Goal: Task Accomplishment & Management: Contribute content

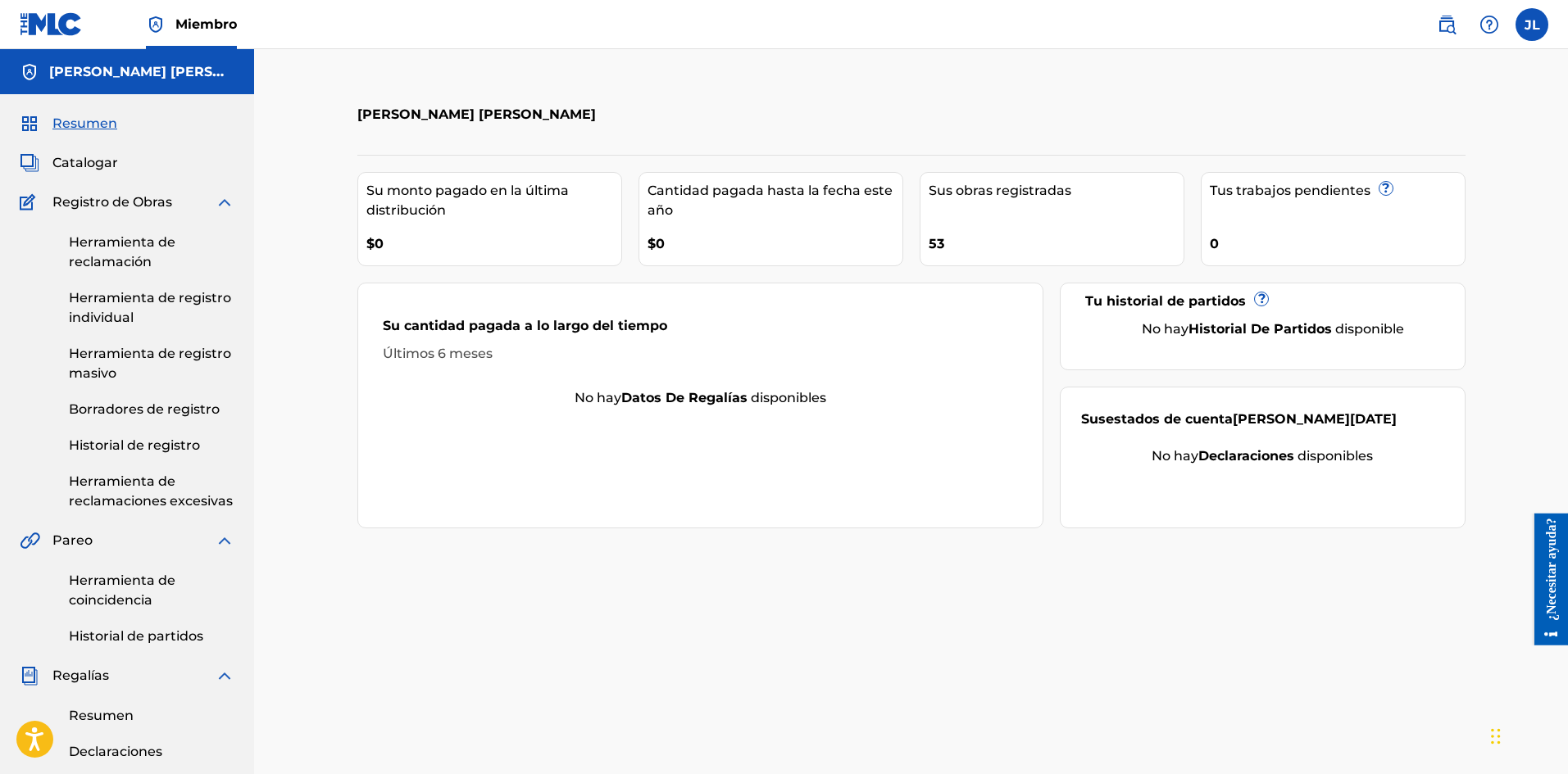
click at [941, 516] on div "Su cantidad pagada a lo largo del tiempo Últimos 6 meses No hay datos de regalí…" at bounding box center [700, 405] width 687 height 246
click at [98, 159] on font "Catalogar" at bounding box center [86, 162] width 66 height 15
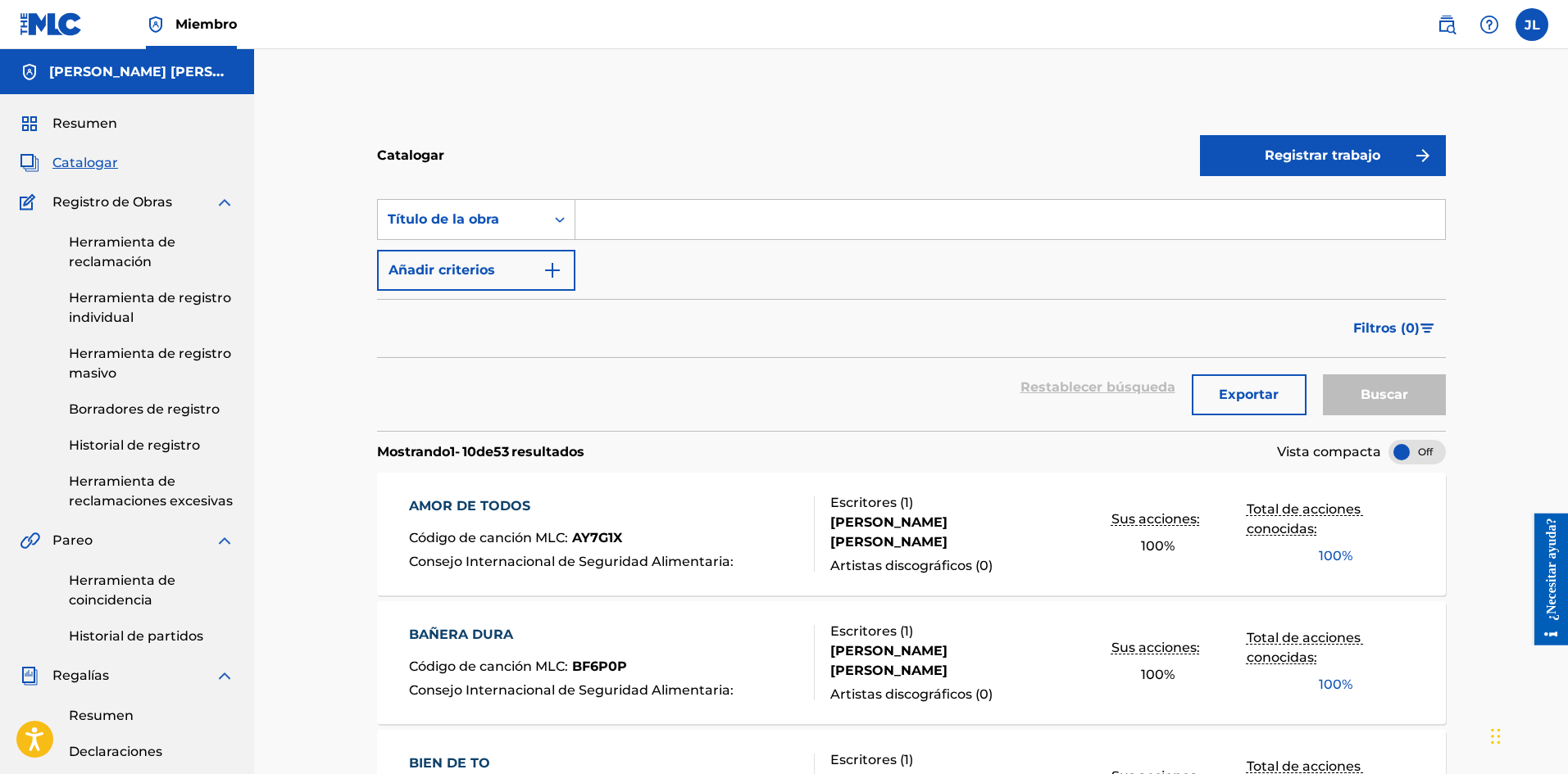
click at [947, 531] on font "[PERSON_NAME] [PERSON_NAME]" at bounding box center [889, 533] width 118 height 36
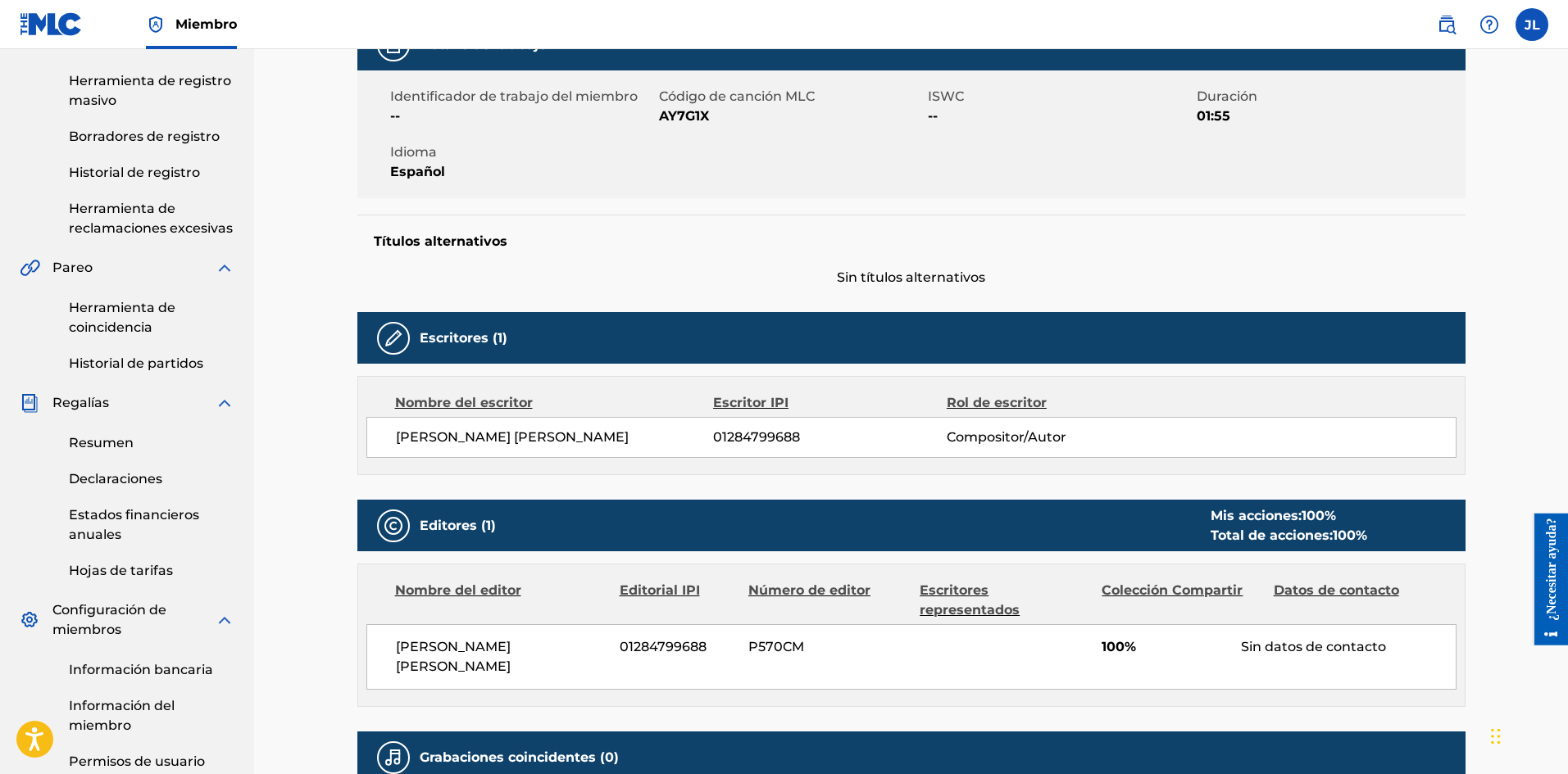
scroll to position [480, 0]
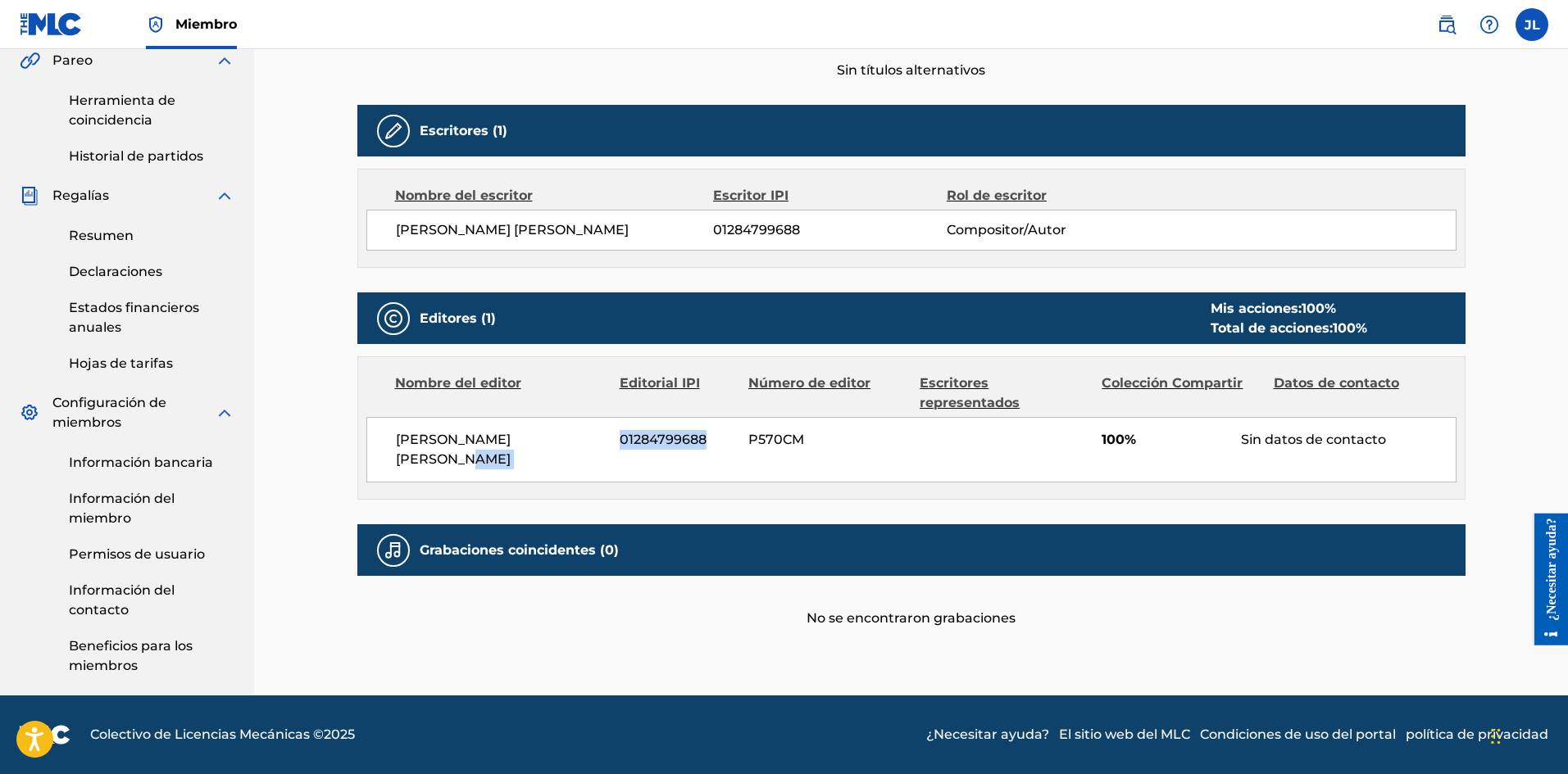
drag, startPoint x: 708, startPoint y: 438, endPoint x: 562, endPoint y: 440, distance: 146.0
click at [562, 440] on div "[PERSON_NAME] [PERSON_NAME] 01284799688 P570CM 100% Sin datos de contacto" at bounding box center [911, 450] width 1090 height 66
copy div "[PERSON_NAME] [PERSON_NAME] 01284799688"
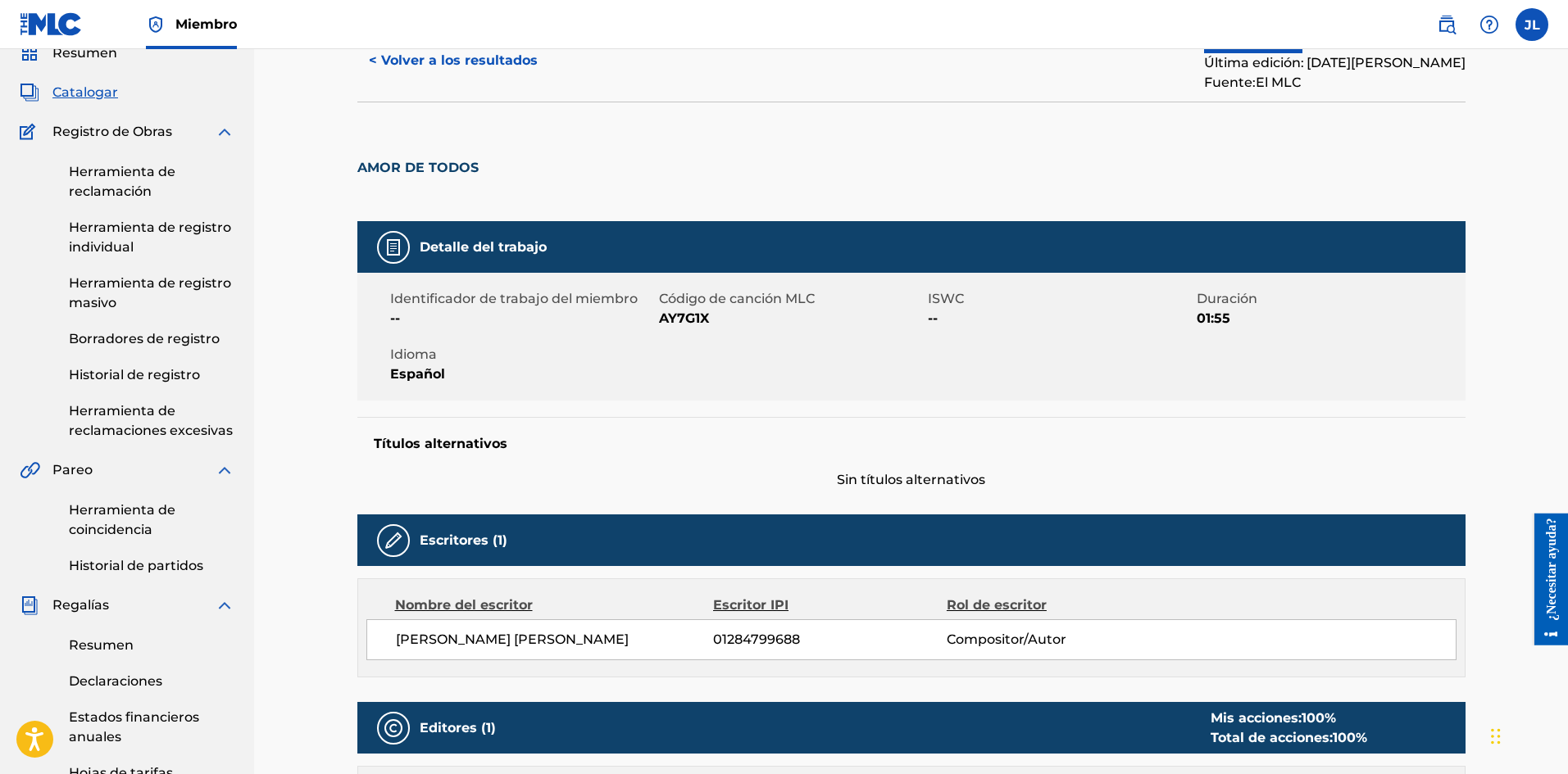
scroll to position [0, 0]
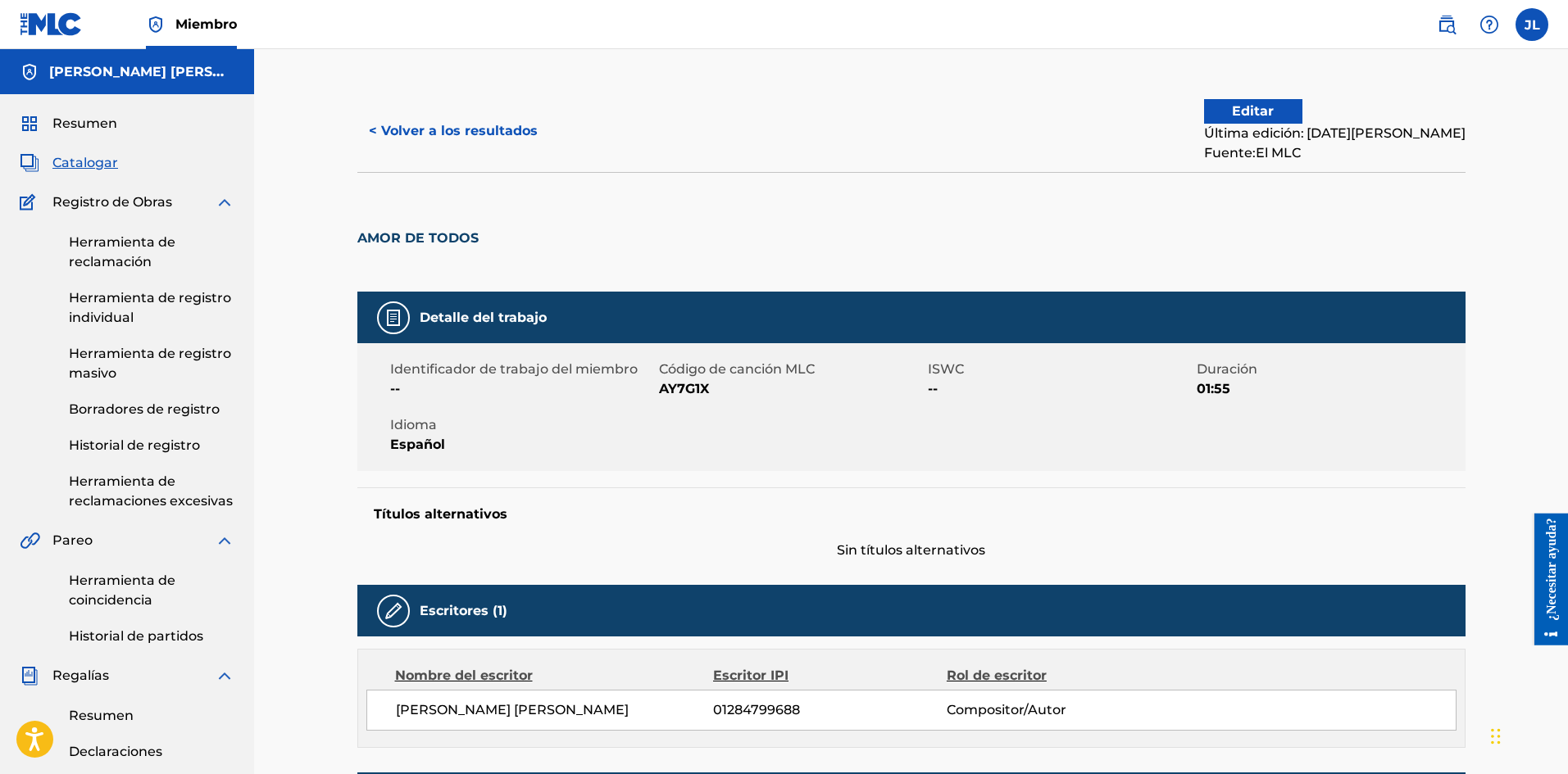
click at [75, 20] on img at bounding box center [51, 24] width 63 height 24
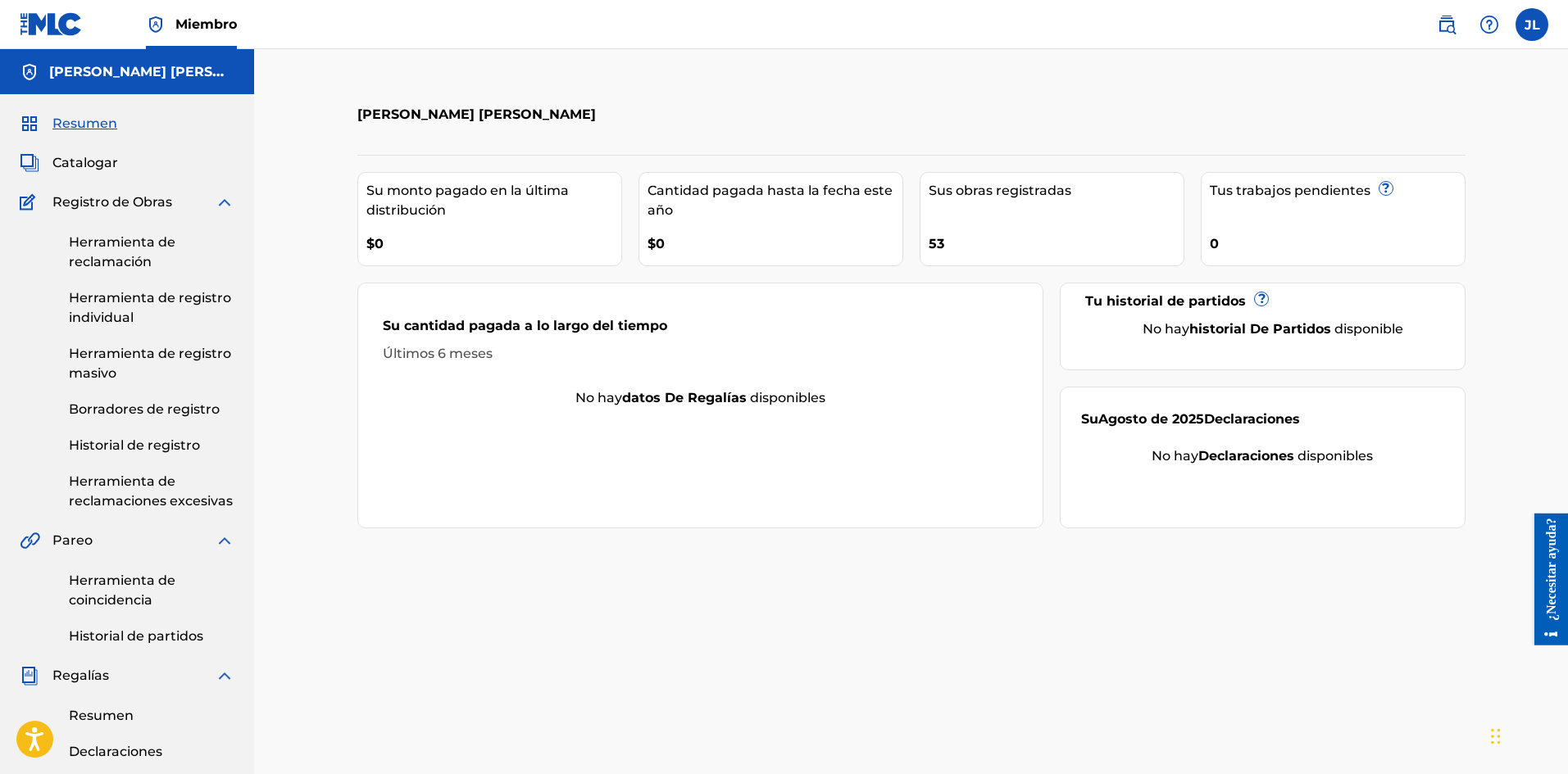
click at [97, 156] on font "Catalogar" at bounding box center [86, 162] width 66 height 15
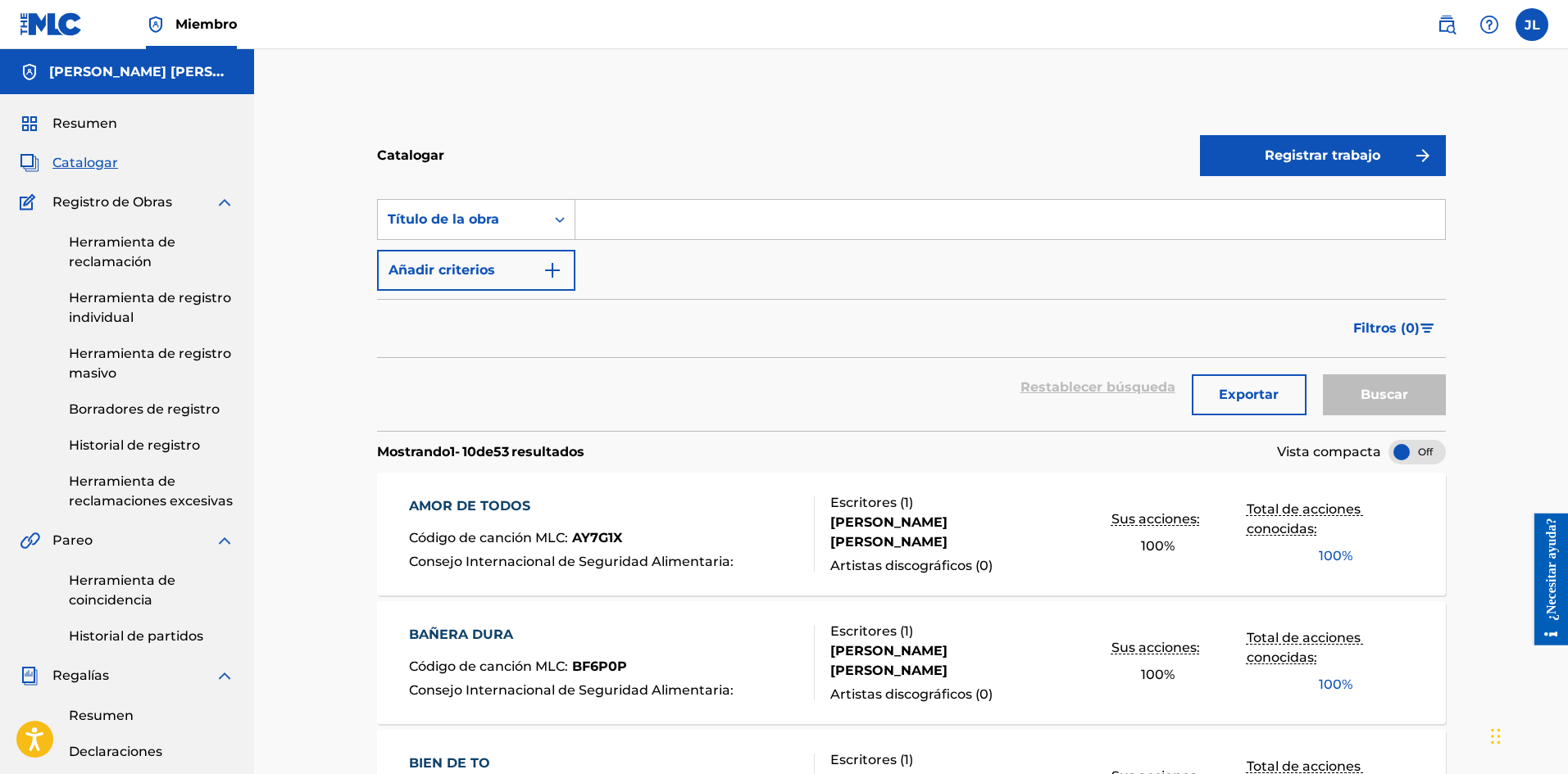
click at [1382, 166] on button "Registrar trabajo" at bounding box center [1323, 156] width 246 height 41
click at [1259, 206] on font "Individual" at bounding box center [1243, 208] width 66 height 15
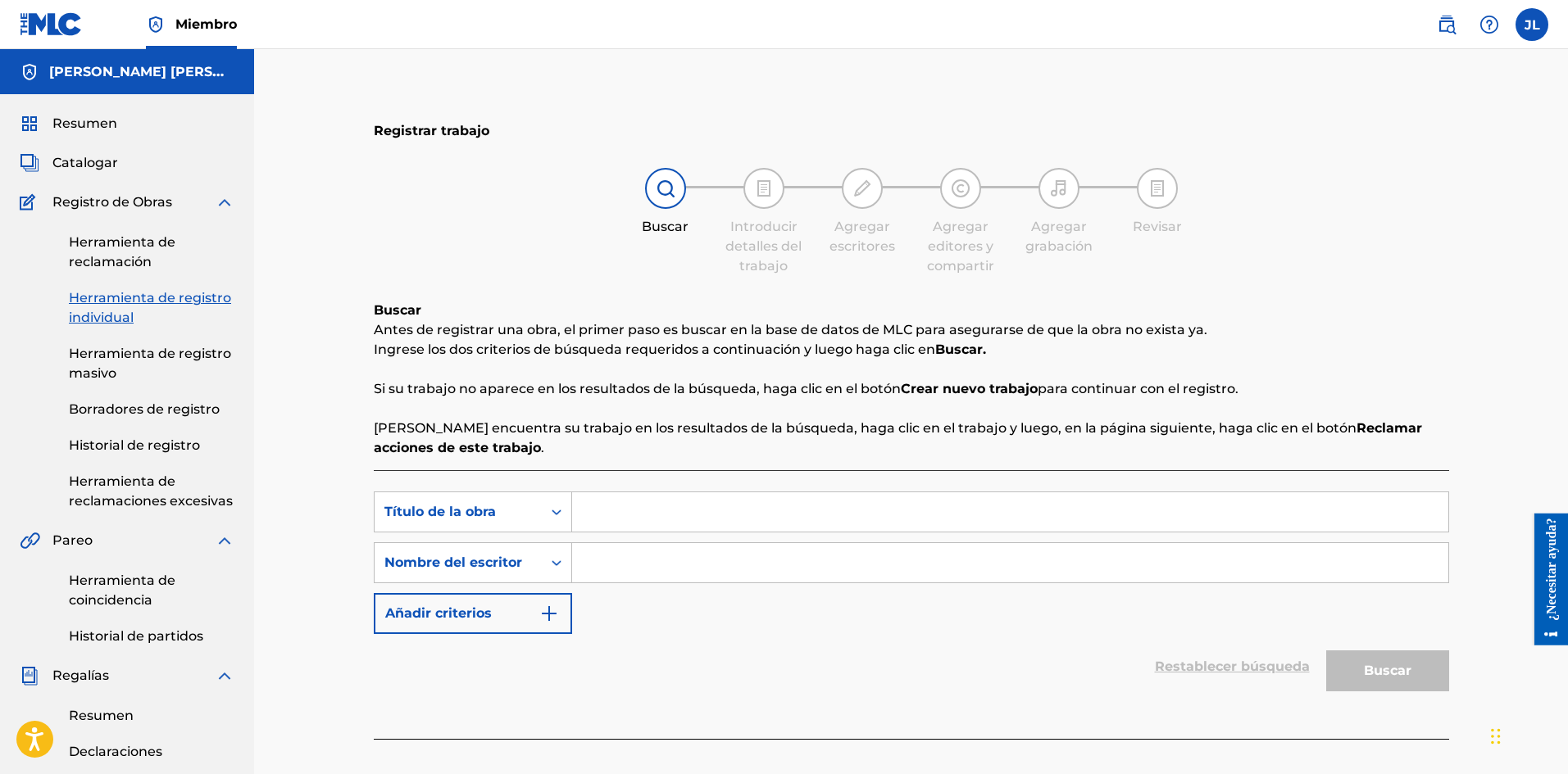
scroll to position [137, 0]
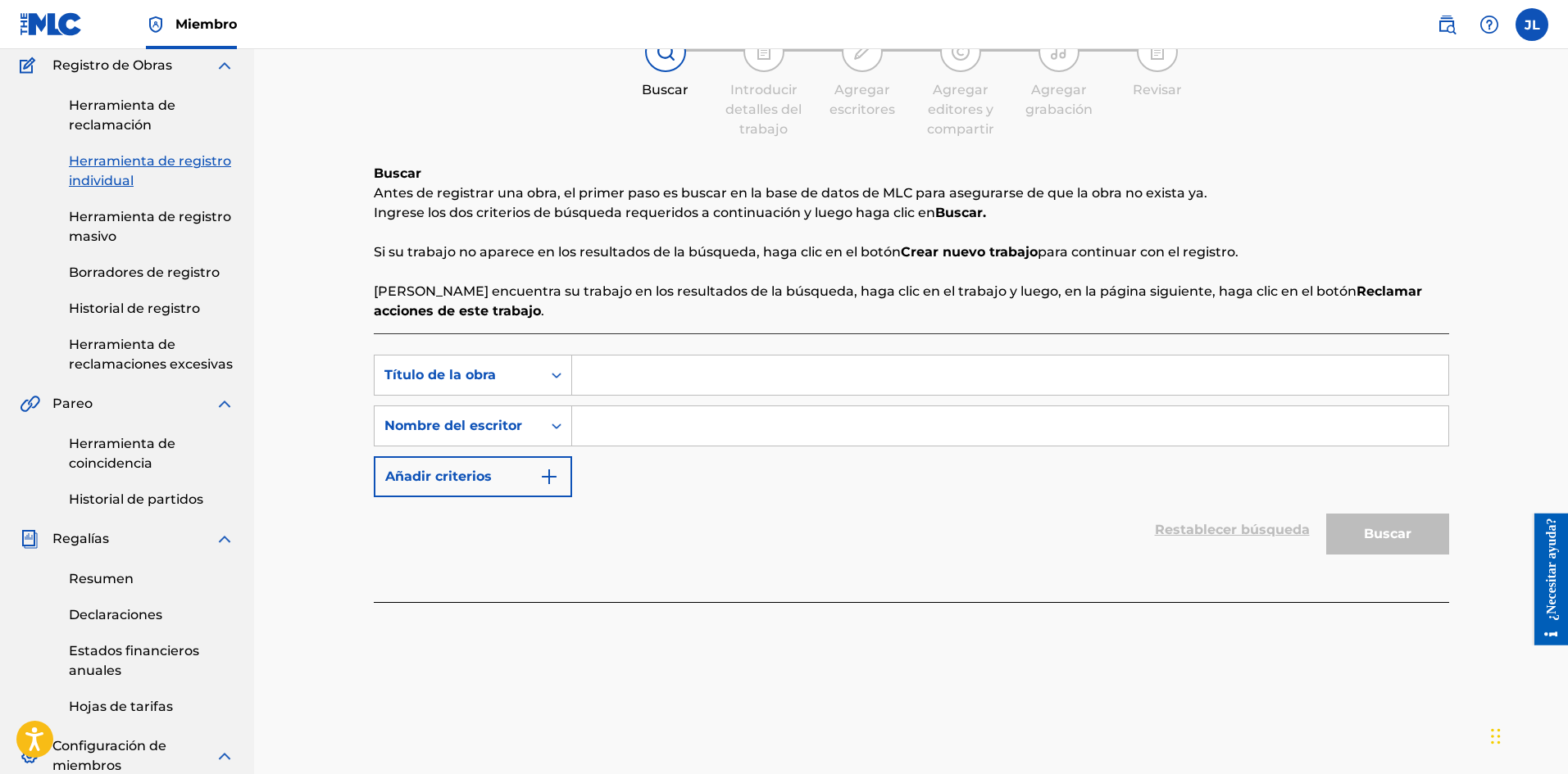
click at [677, 416] on input "Formulario de búsqueda" at bounding box center [1009, 426] width 876 height 39
click at [688, 381] on input "Formulario de búsqueda" at bounding box center [1009, 375] width 876 height 39
click at [665, 451] on div "Búsqueda con criterios 6b9535b1-79e2-48ab-98c2-0d24c650cec8 Título de la obra B…" at bounding box center [911, 426] width 1075 height 143
click at [671, 429] on input "Formulario de búsqueda" at bounding box center [1009, 426] width 876 height 39
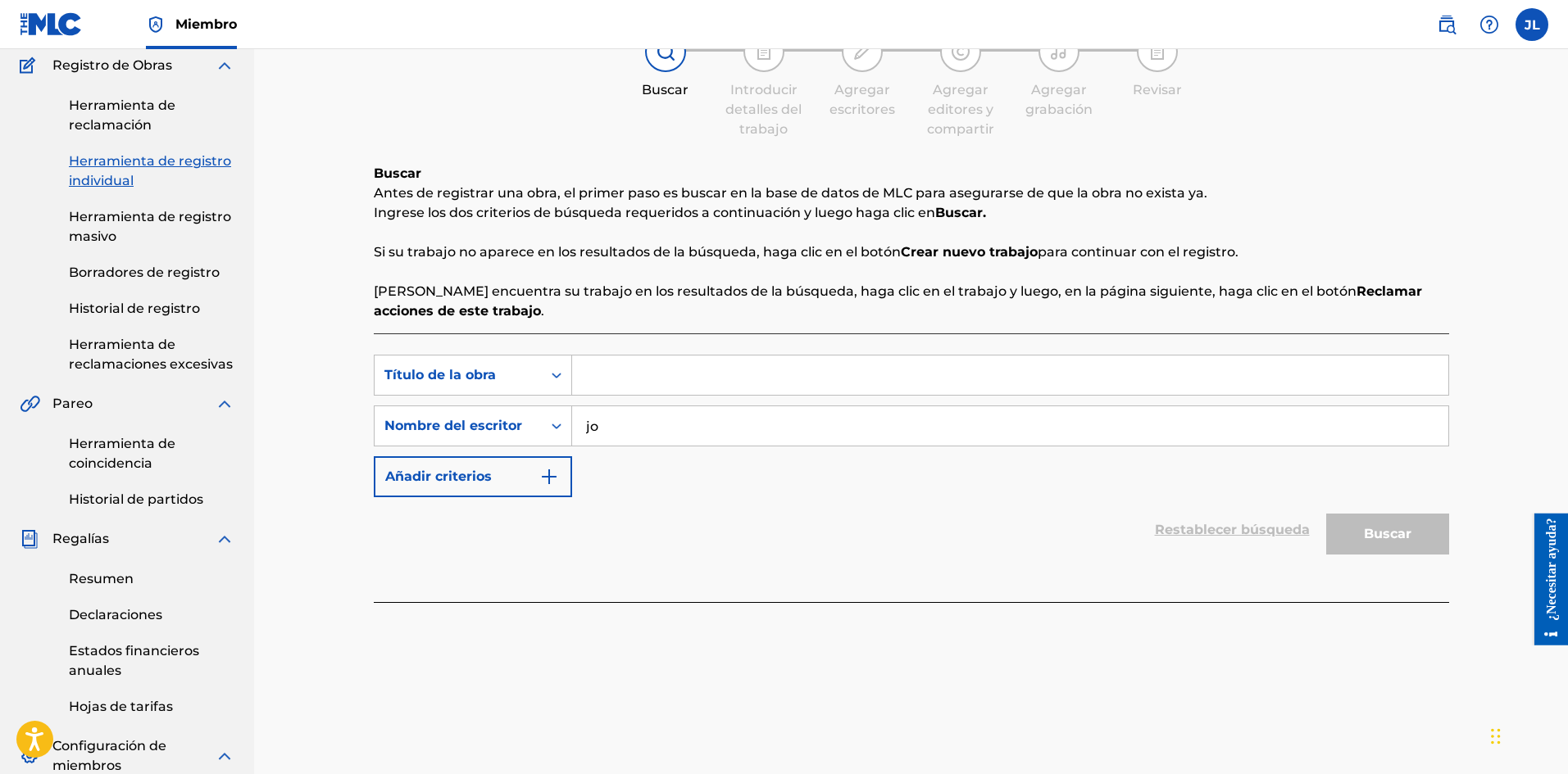
type input "j"
type input "[PERSON_NAME]"
click at [841, 596] on div "Búsqueda con criterios 6b9535b1-79e2-48ab-98c2-0d24c650cec8 Título de la obra B…" at bounding box center [911, 468] width 1075 height 269
click at [649, 377] on input "Formulario de búsqueda" at bounding box center [1009, 375] width 876 height 39
paste input "Guaya Ya"
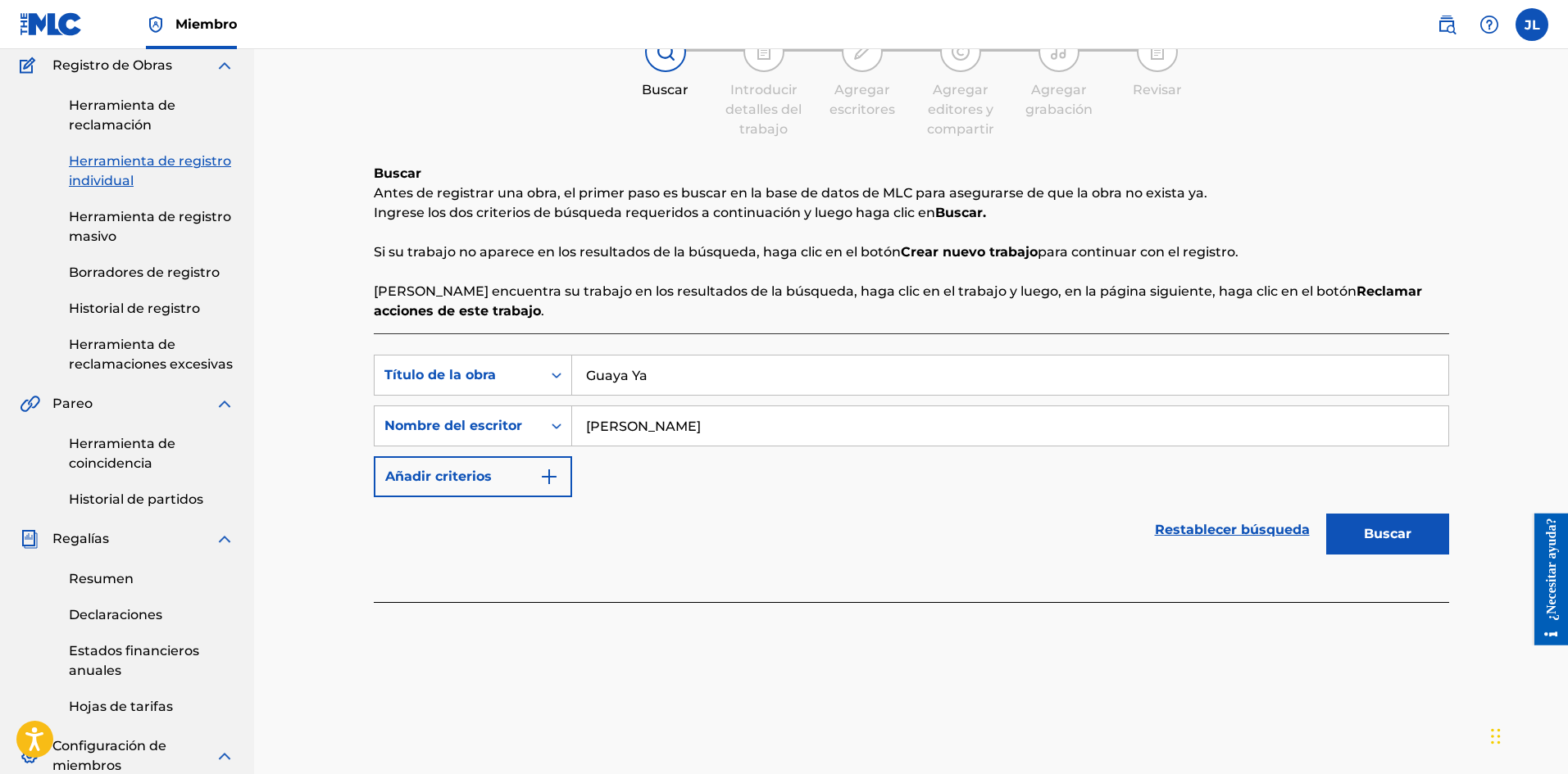
type input "Guaya Ya"
click at [1375, 543] on font "Buscar" at bounding box center [1386, 534] width 47 height 20
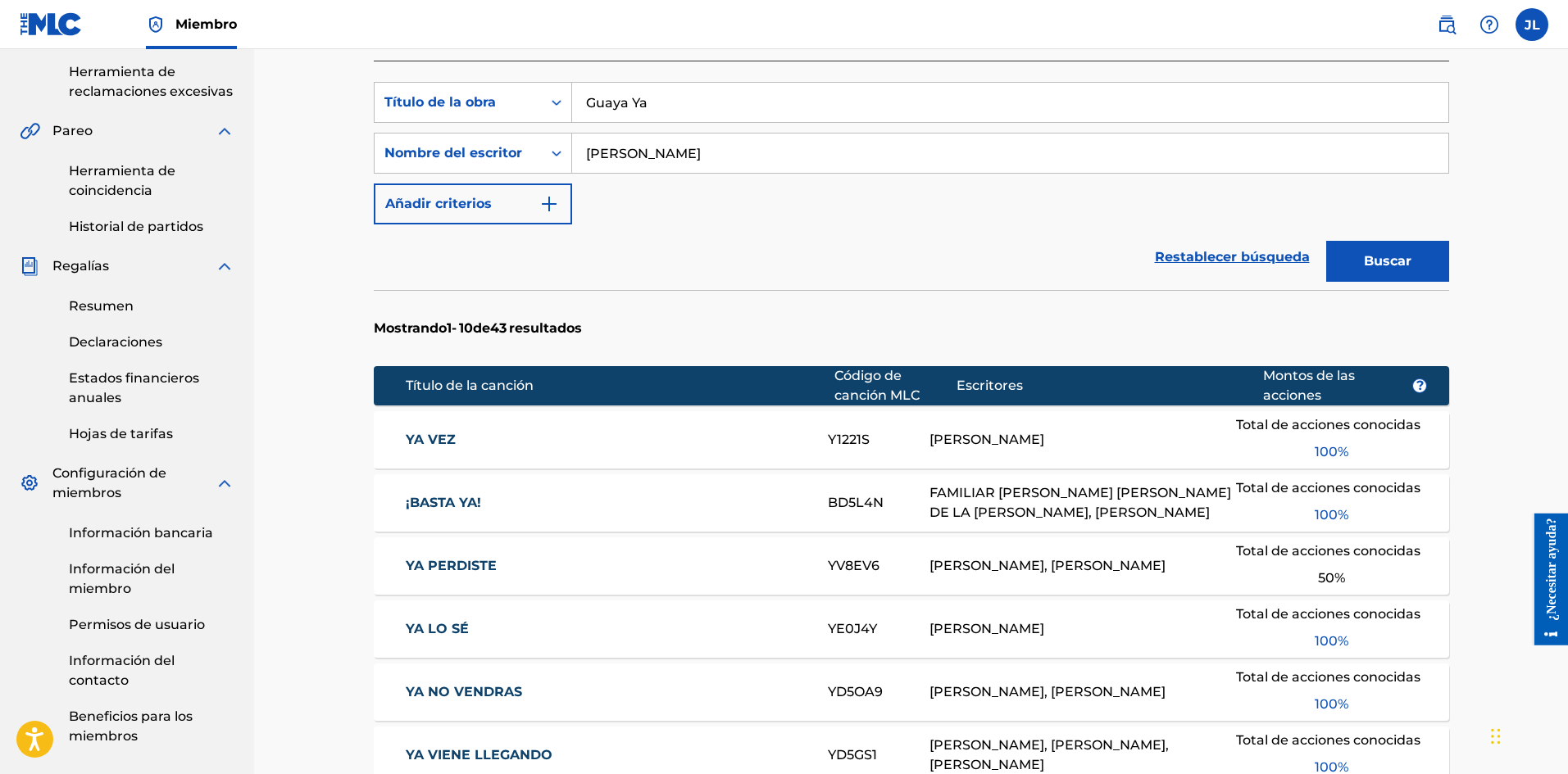
scroll to position [956, 0]
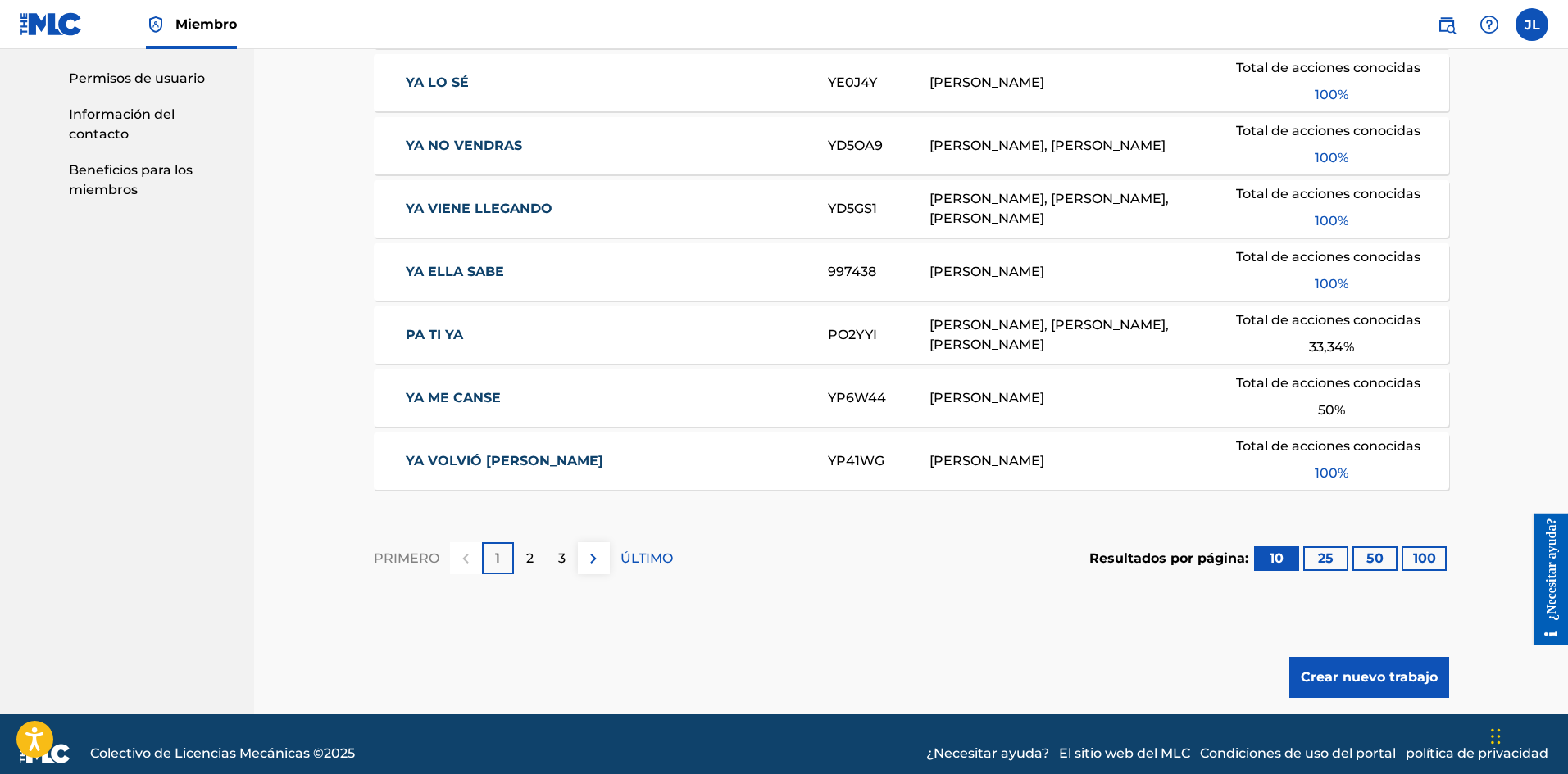
click at [1322, 670] on button "Crear nuevo trabajo" at bounding box center [1368, 678] width 159 height 41
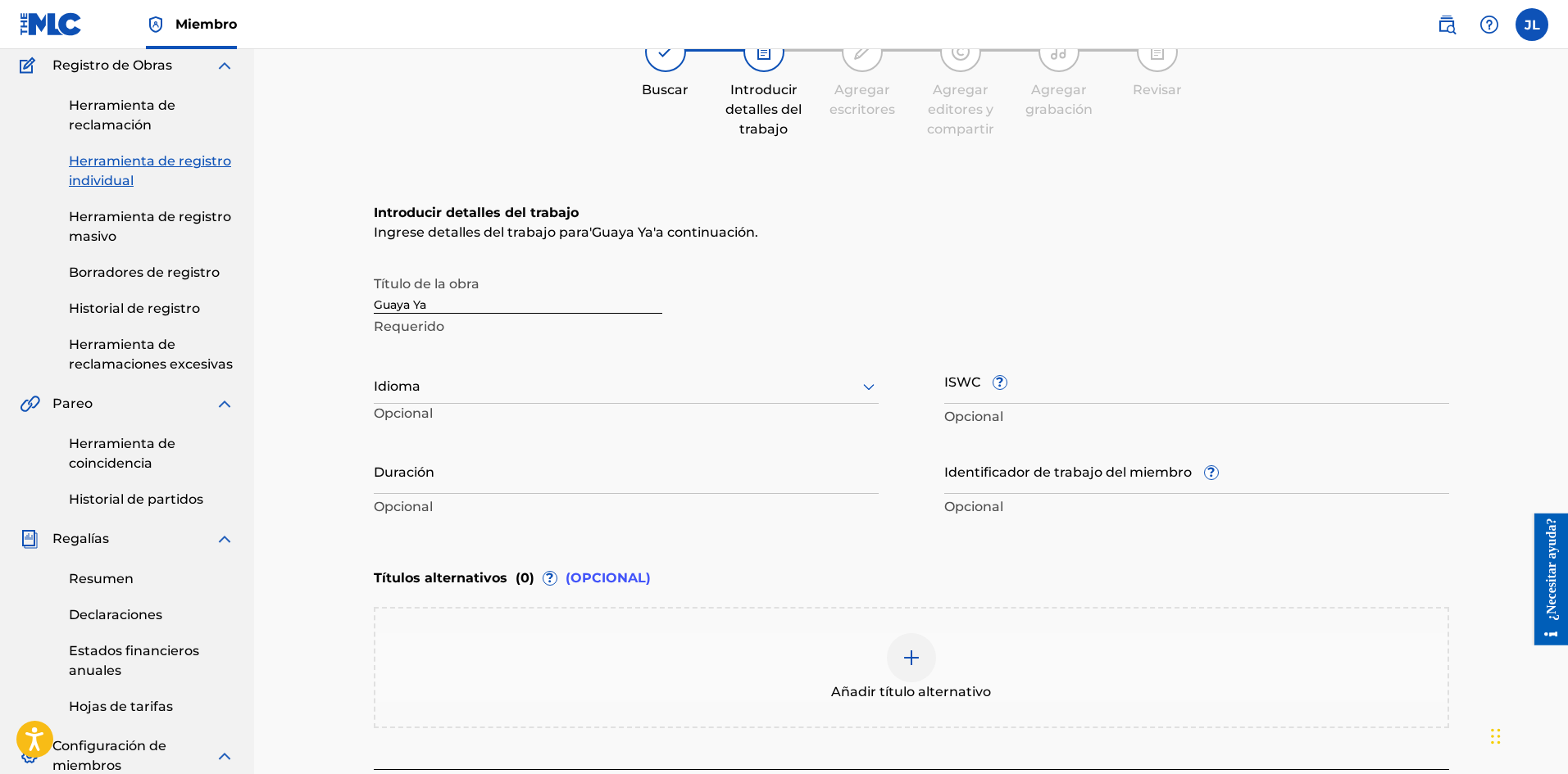
scroll to position [273, 0]
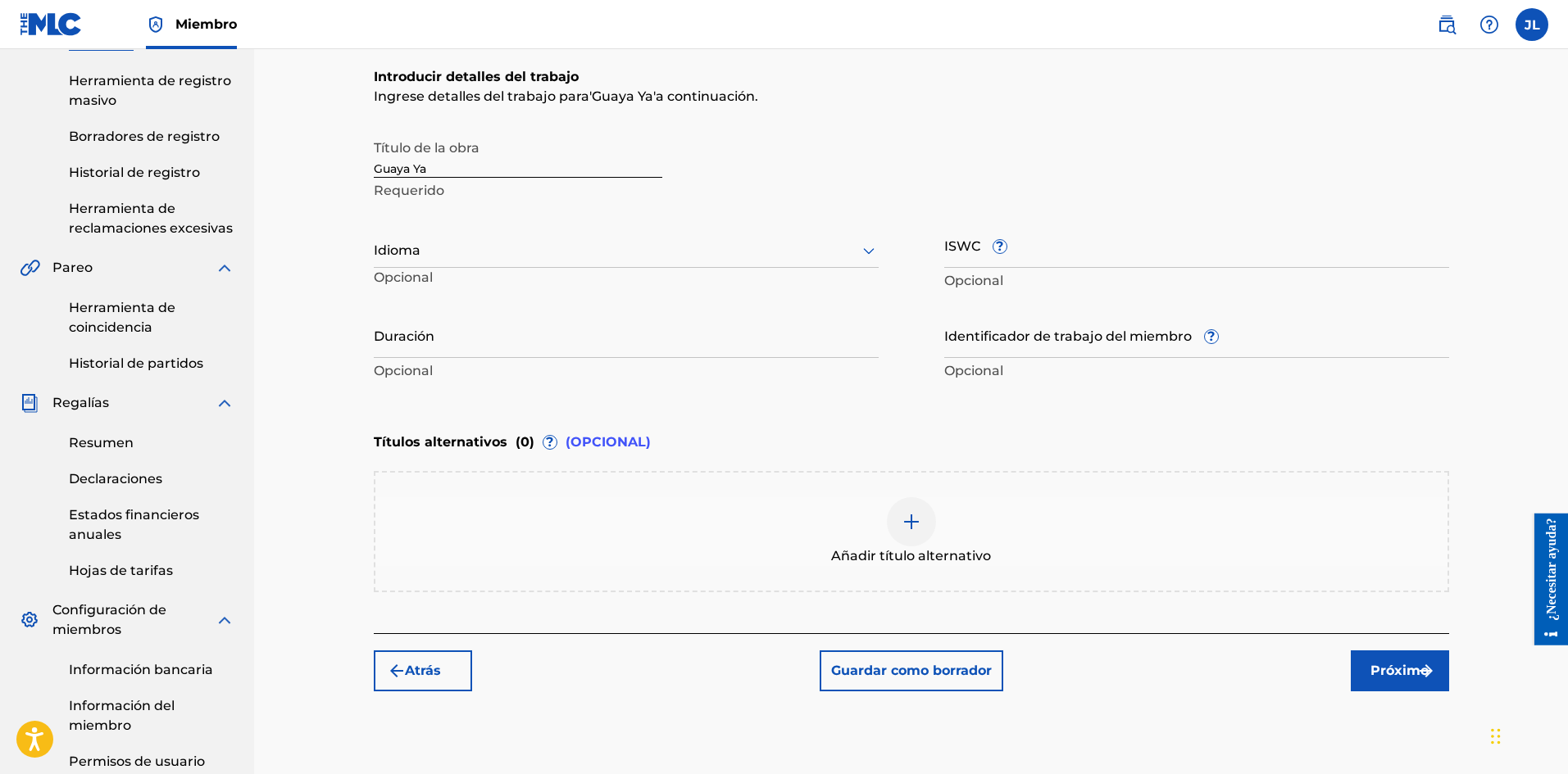
click at [749, 253] on div at bounding box center [625, 249] width 505 height 20
click at [554, 318] on div "Español" at bounding box center [625, 327] width 503 height 39
click at [472, 350] on input "Duración" at bounding box center [625, 335] width 505 height 46
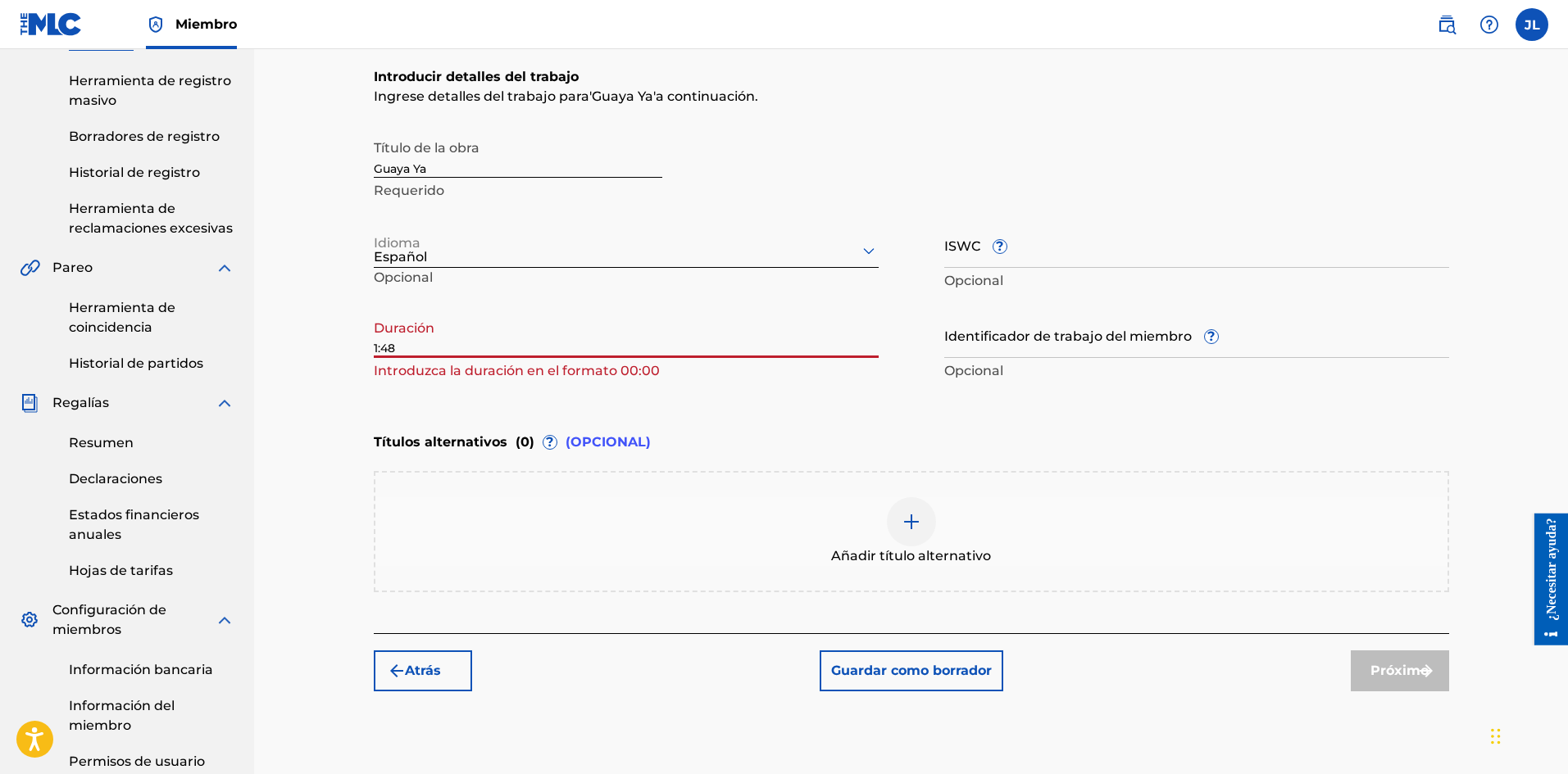
click at [374, 347] on input "1:48" at bounding box center [625, 335] width 505 height 46
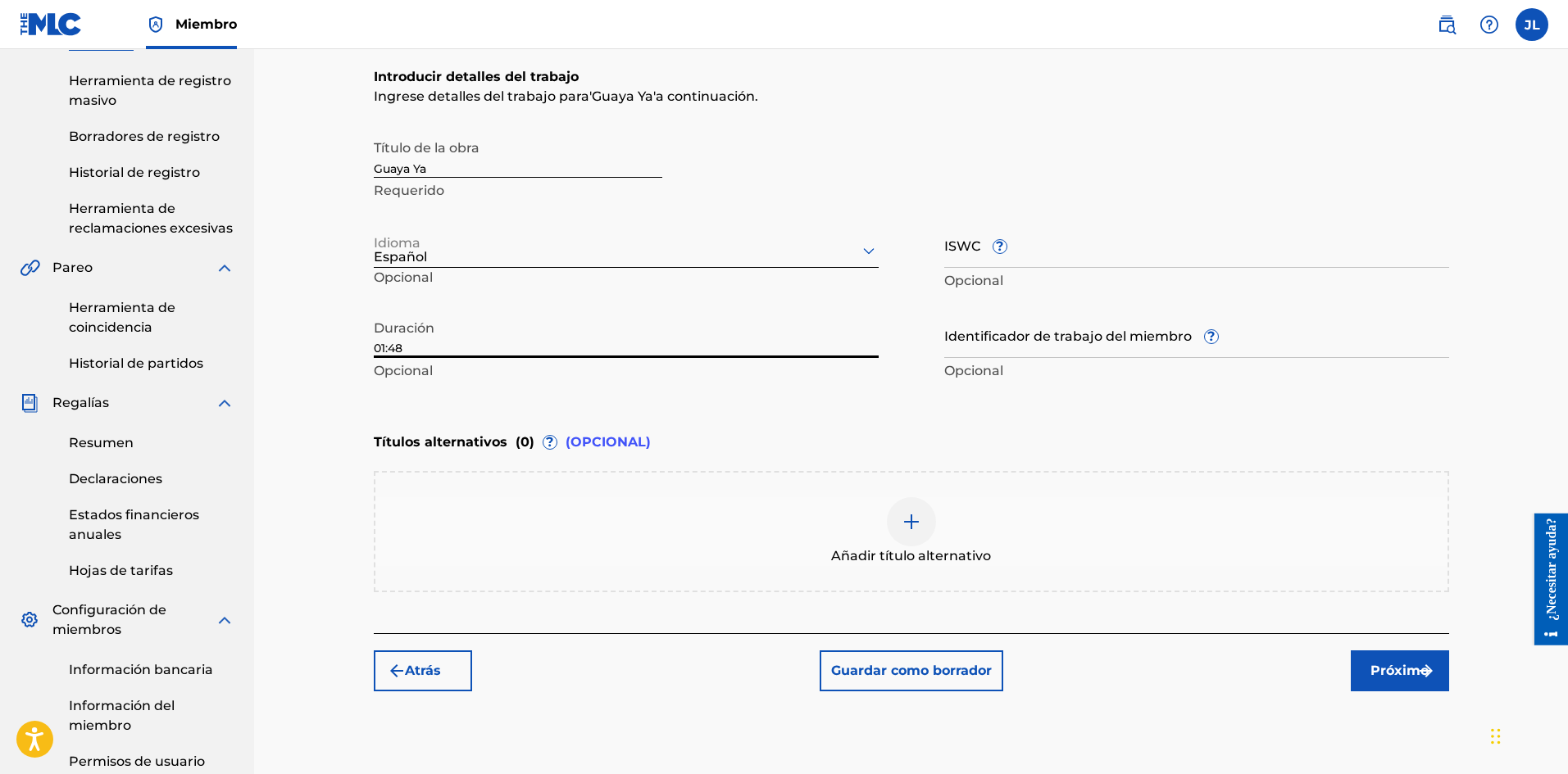
type input "01:48"
click at [1375, 680] on font "Próximo" at bounding box center [1399, 671] width 58 height 20
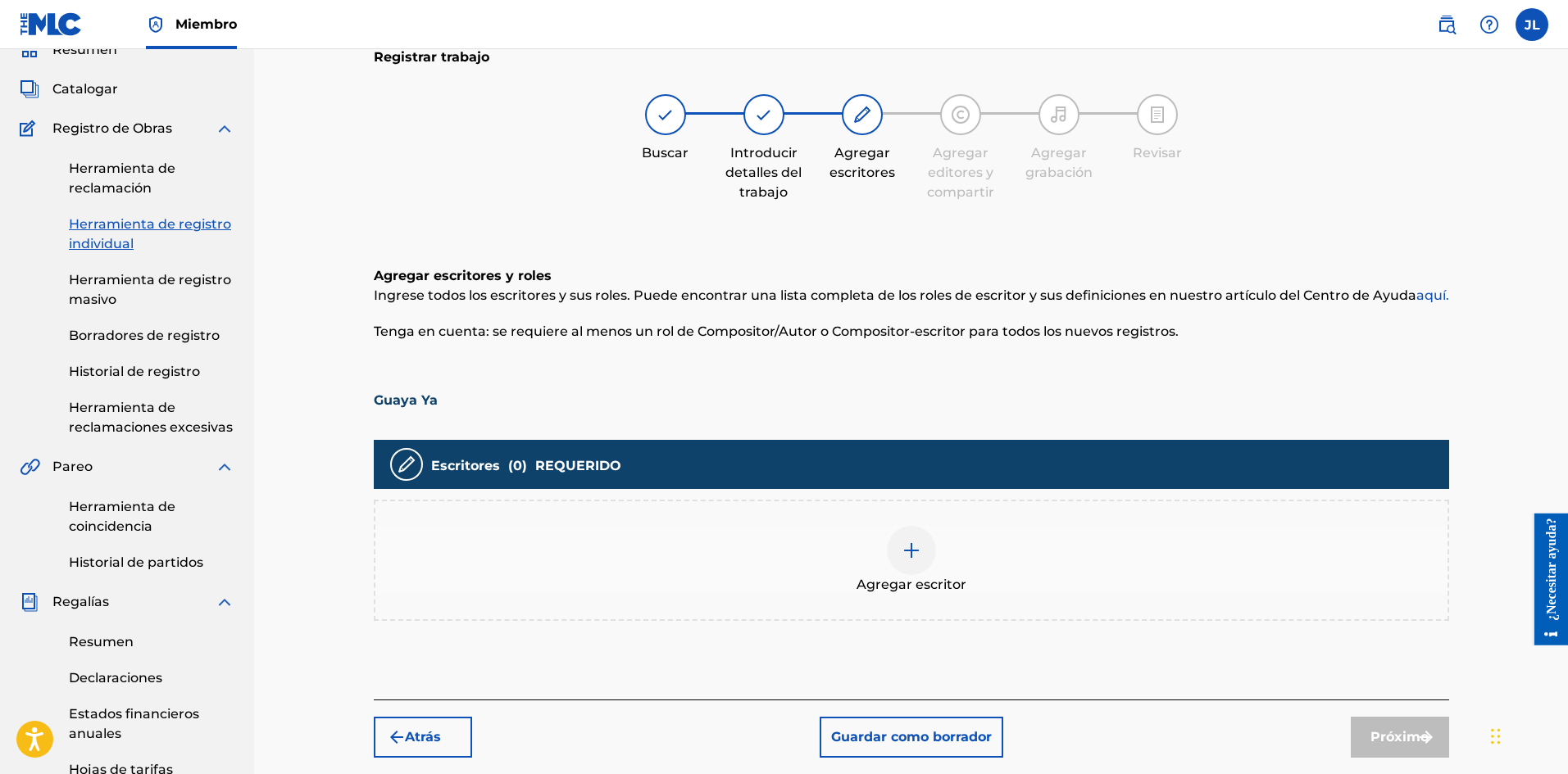
scroll to position [210, 0]
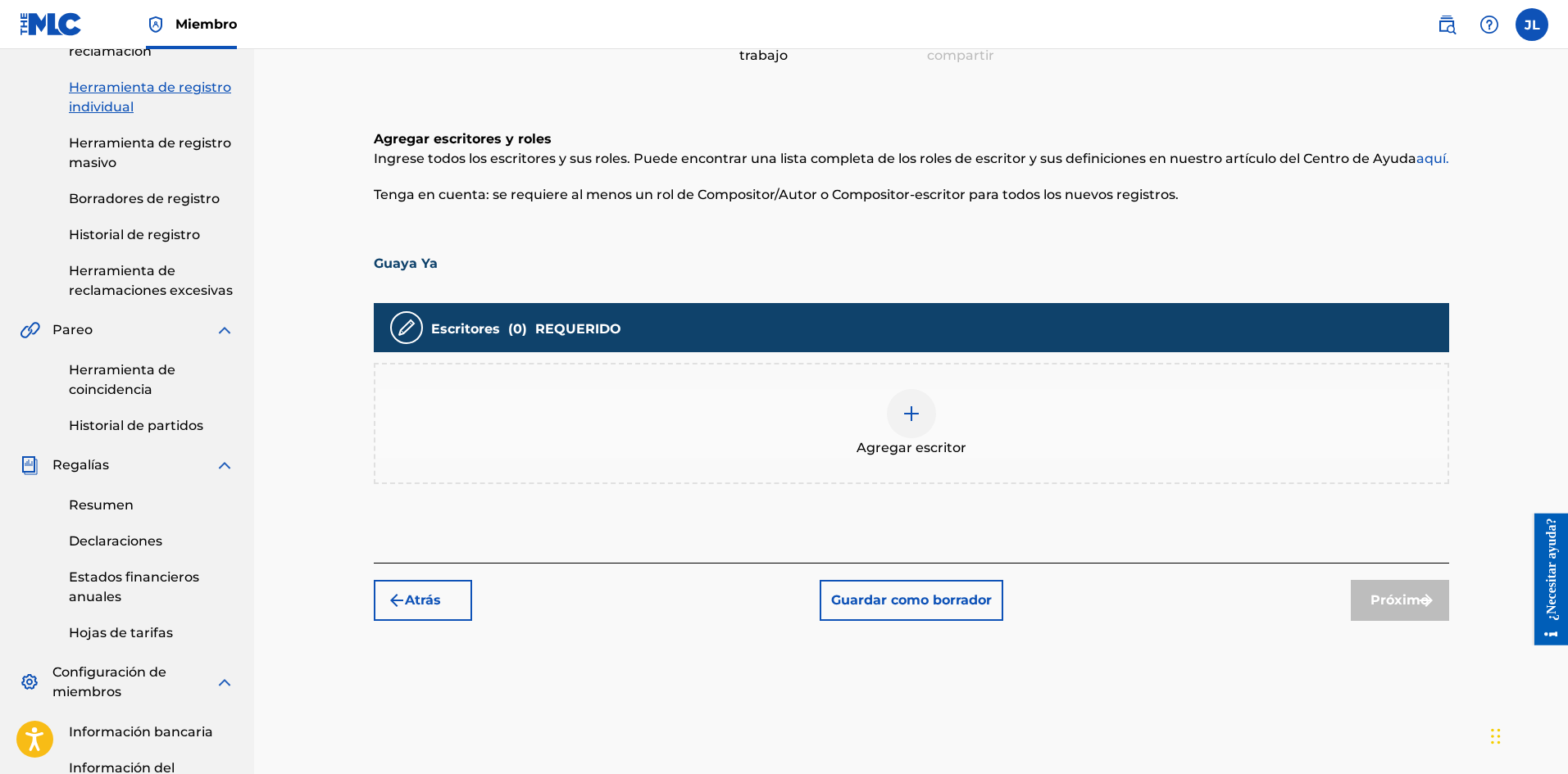
click at [918, 414] on img at bounding box center [911, 413] width 20 height 20
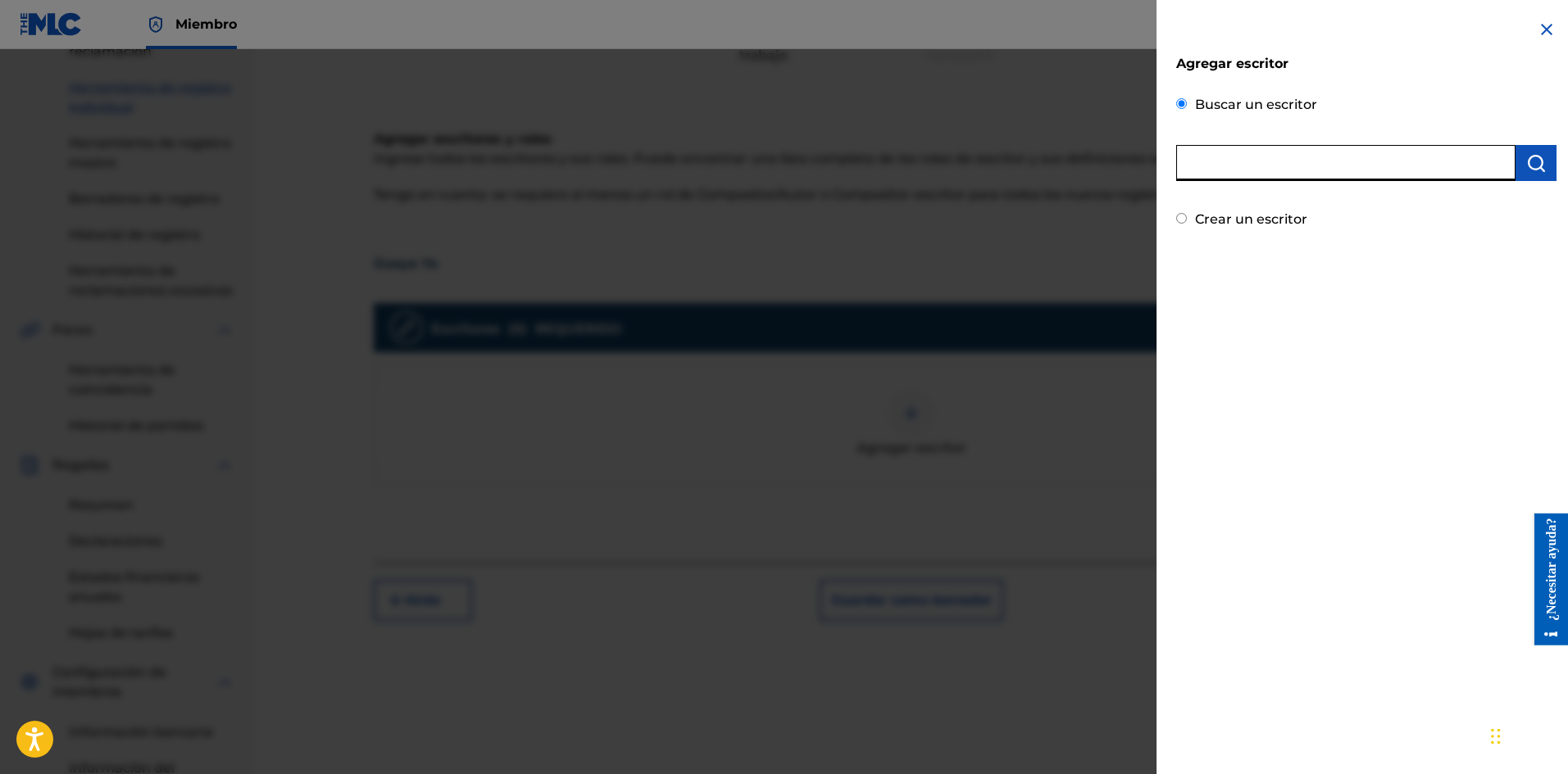
click at [1294, 160] on input "text" at bounding box center [1345, 163] width 339 height 36
click at [1250, 162] on input "text" at bounding box center [1345, 163] width 339 height 36
click at [1252, 161] on input "text" at bounding box center [1345, 163] width 339 height 36
click at [1252, 160] on input "text" at bounding box center [1345, 163] width 339 height 36
click at [1333, 162] on input "[PERSON_NAME]" at bounding box center [1345, 163] width 339 height 36
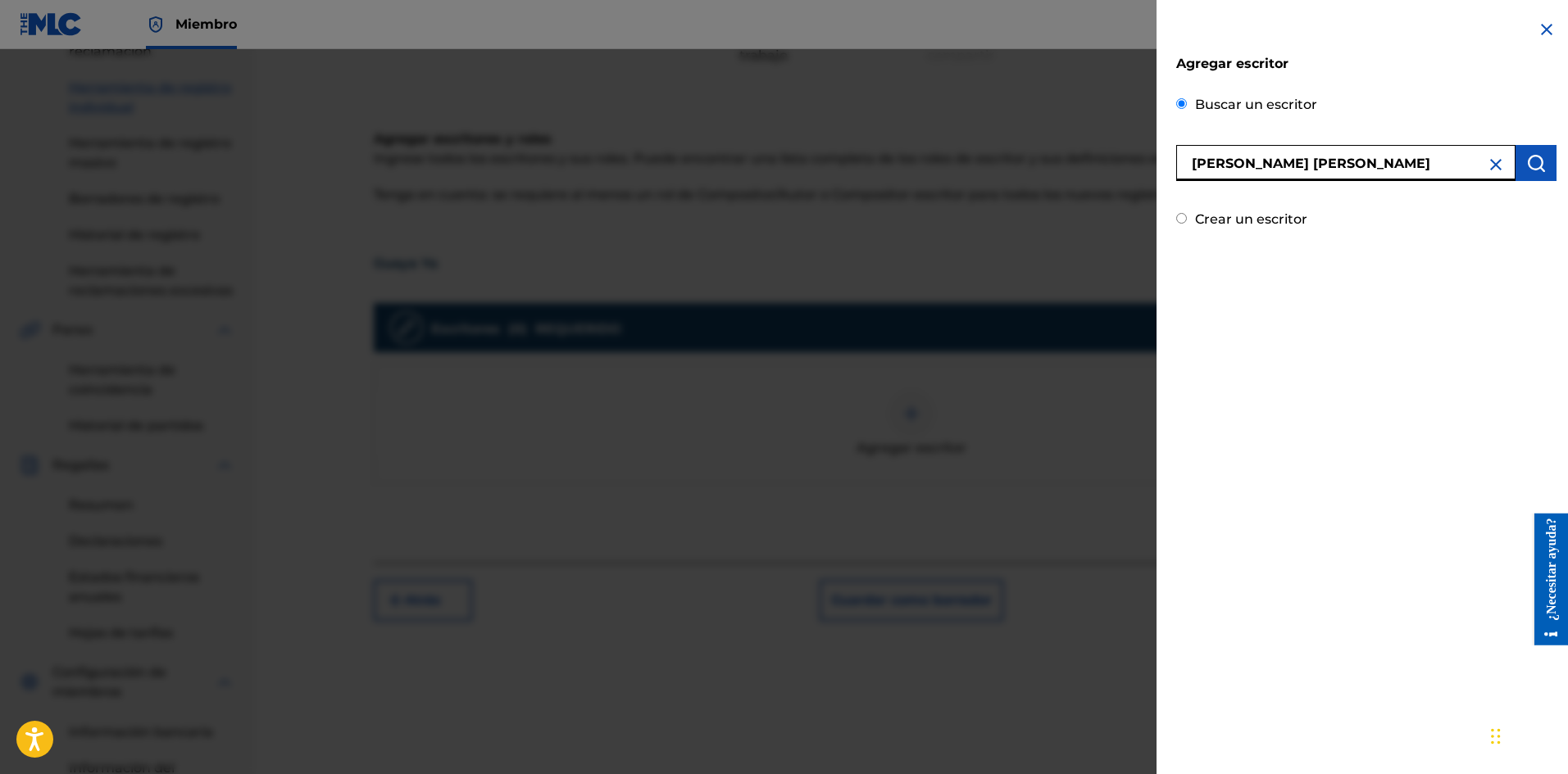
type input "[PERSON_NAME] [PERSON_NAME]"
click at [1518, 168] on button "submit" at bounding box center [1536, 163] width 41 height 36
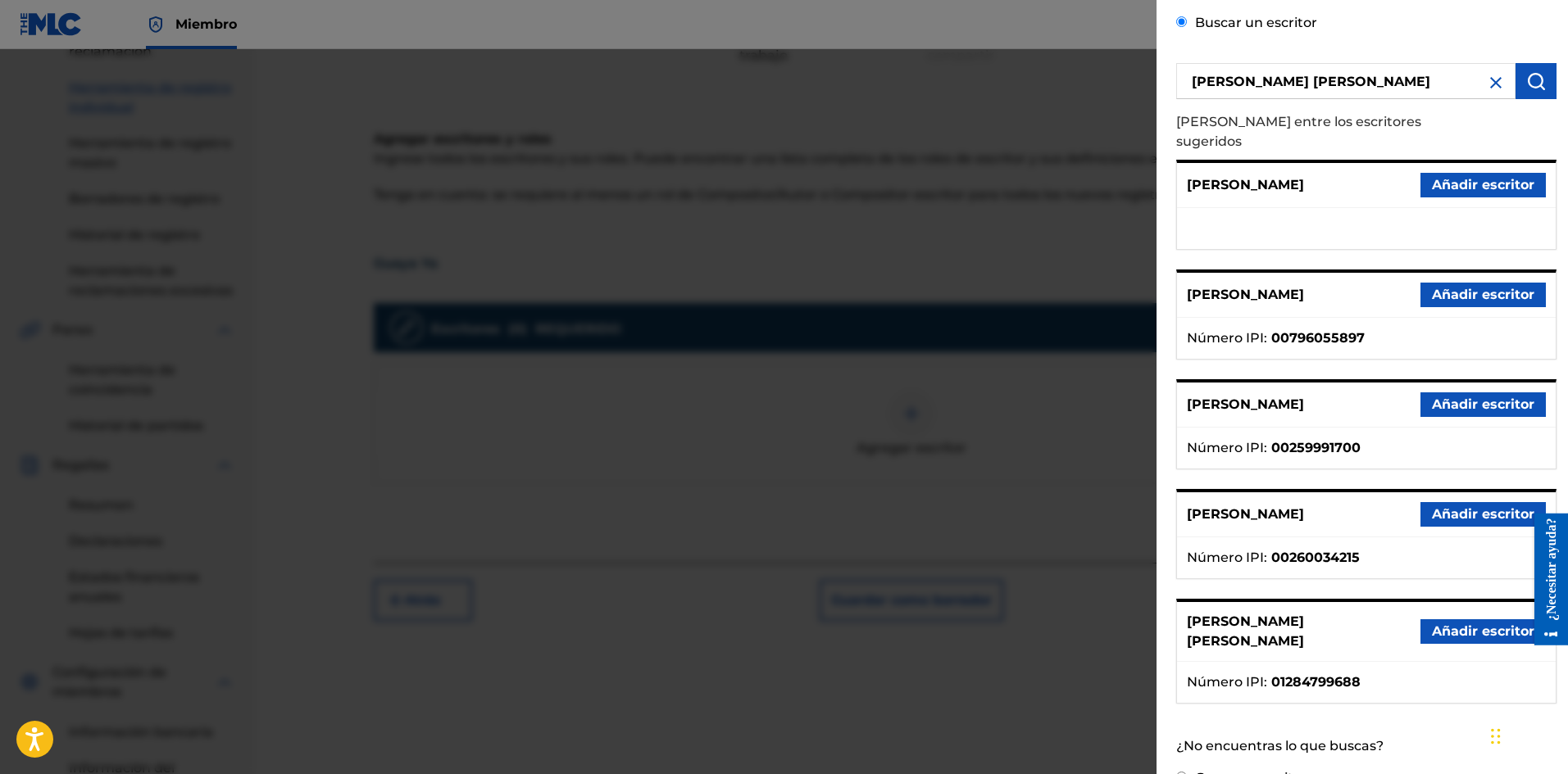
scroll to position [480, 0]
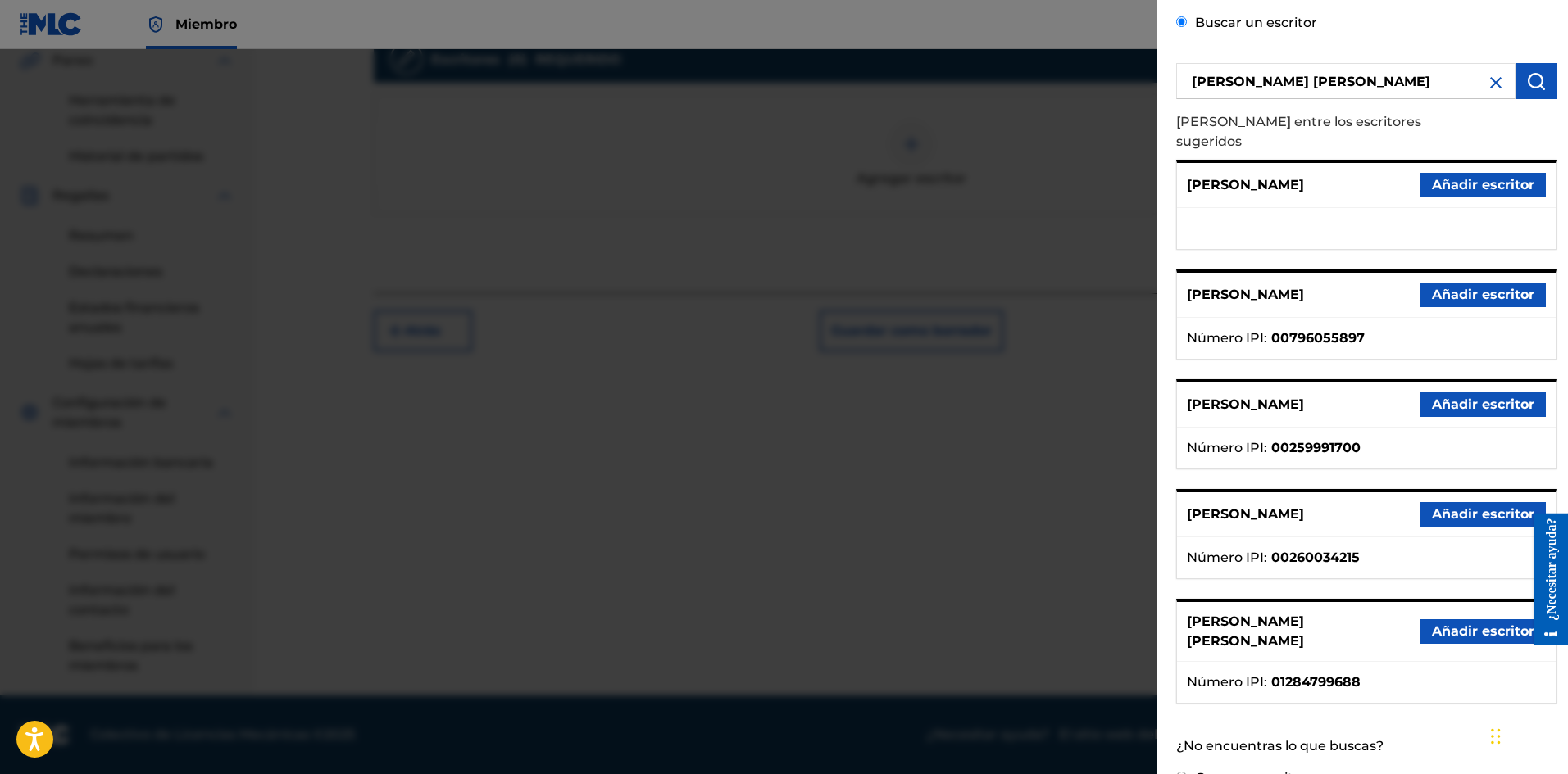
click at [1447, 623] on font "Añadir escritor" at bounding box center [1482, 631] width 102 height 15
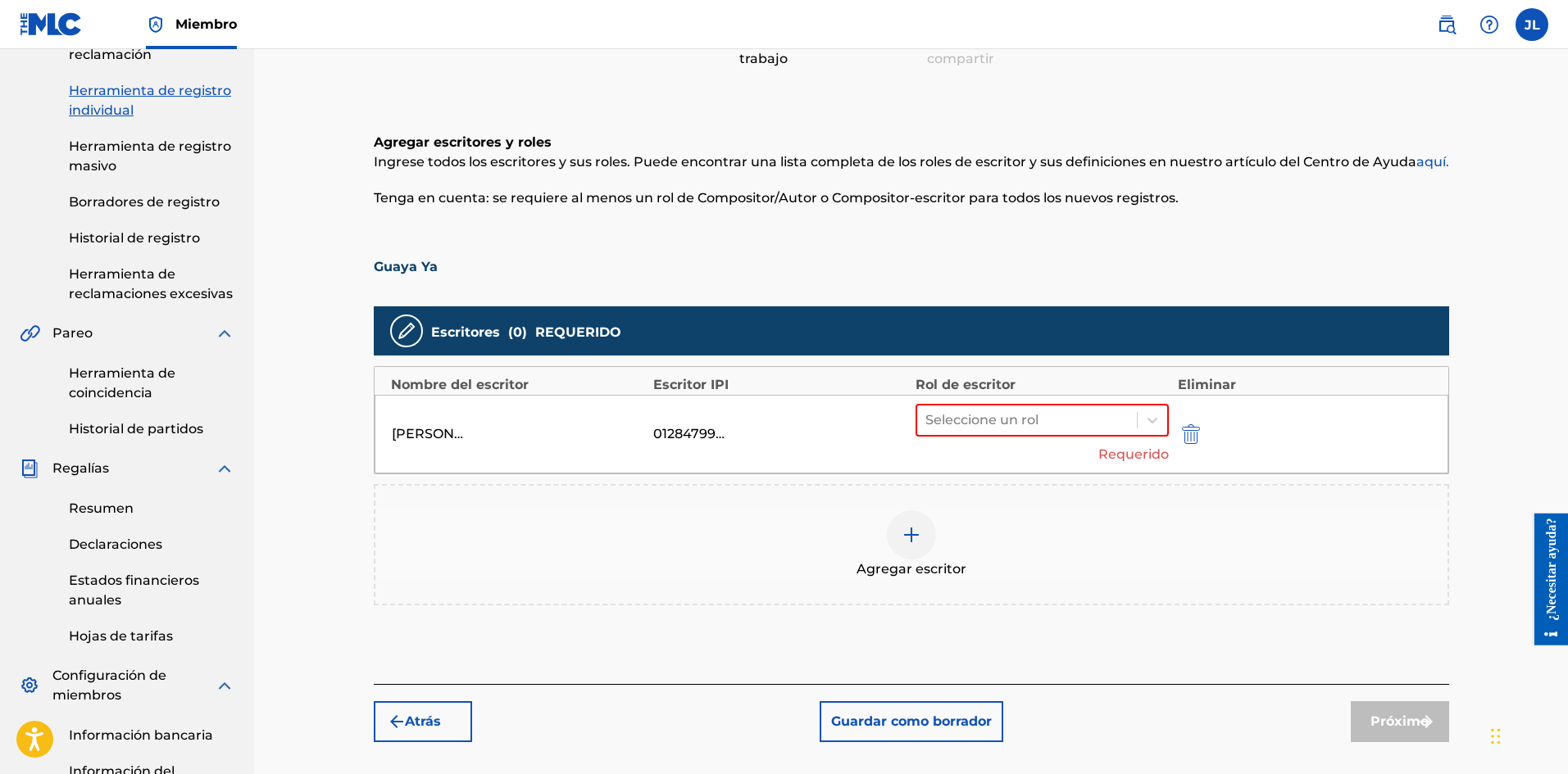
scroll to position [70, 0]
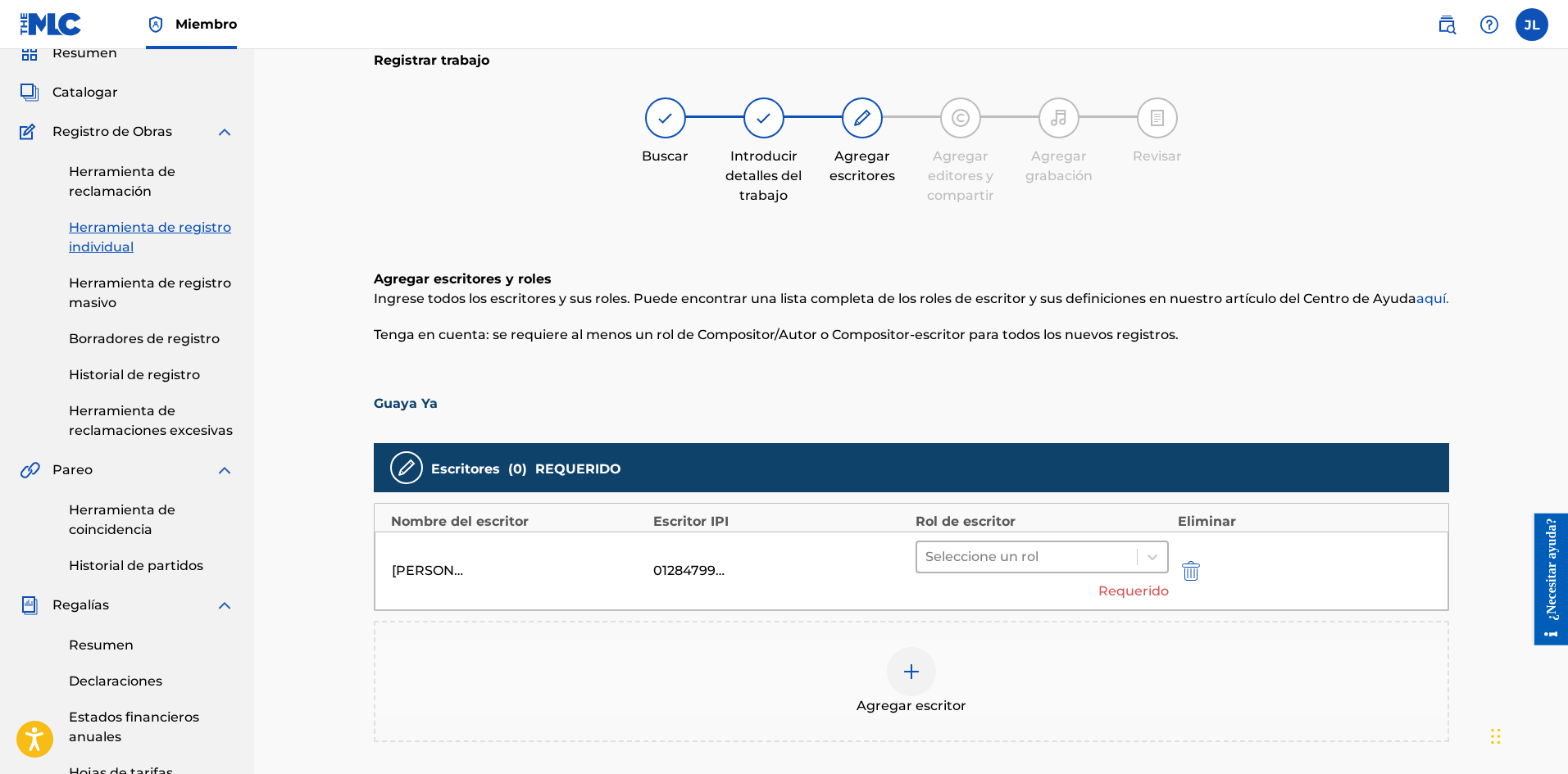
click at [1063, 546] on div at bounding box center [1026, 558] width 204 height 23
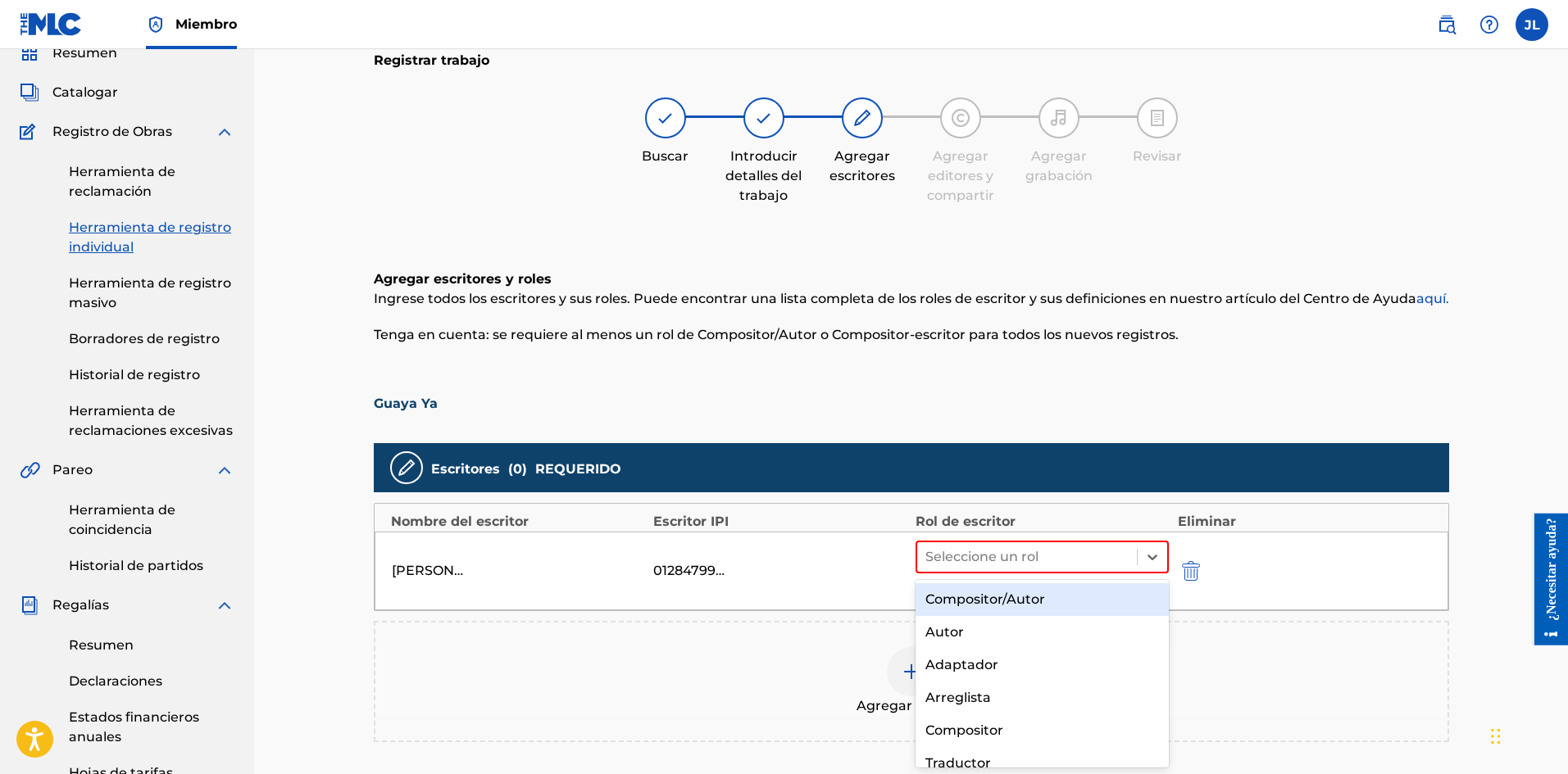
click at [1040, 591] on div "Compositor/Autor" at bounding box center [1041, 599] width 254 height 33
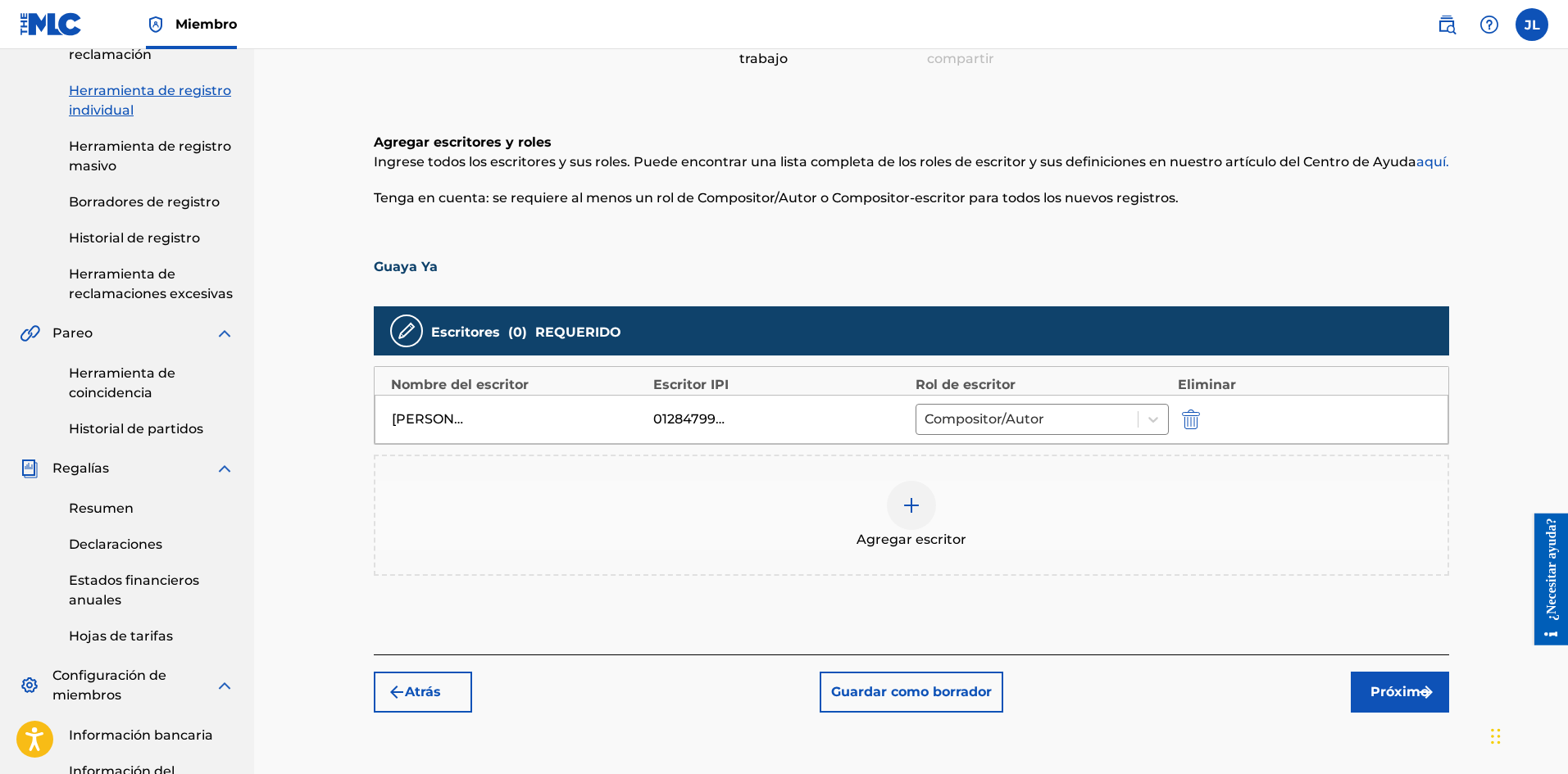
click at [1395, 689] on font "Próximo" at bounding box center [1399, 691] width 58 height 15
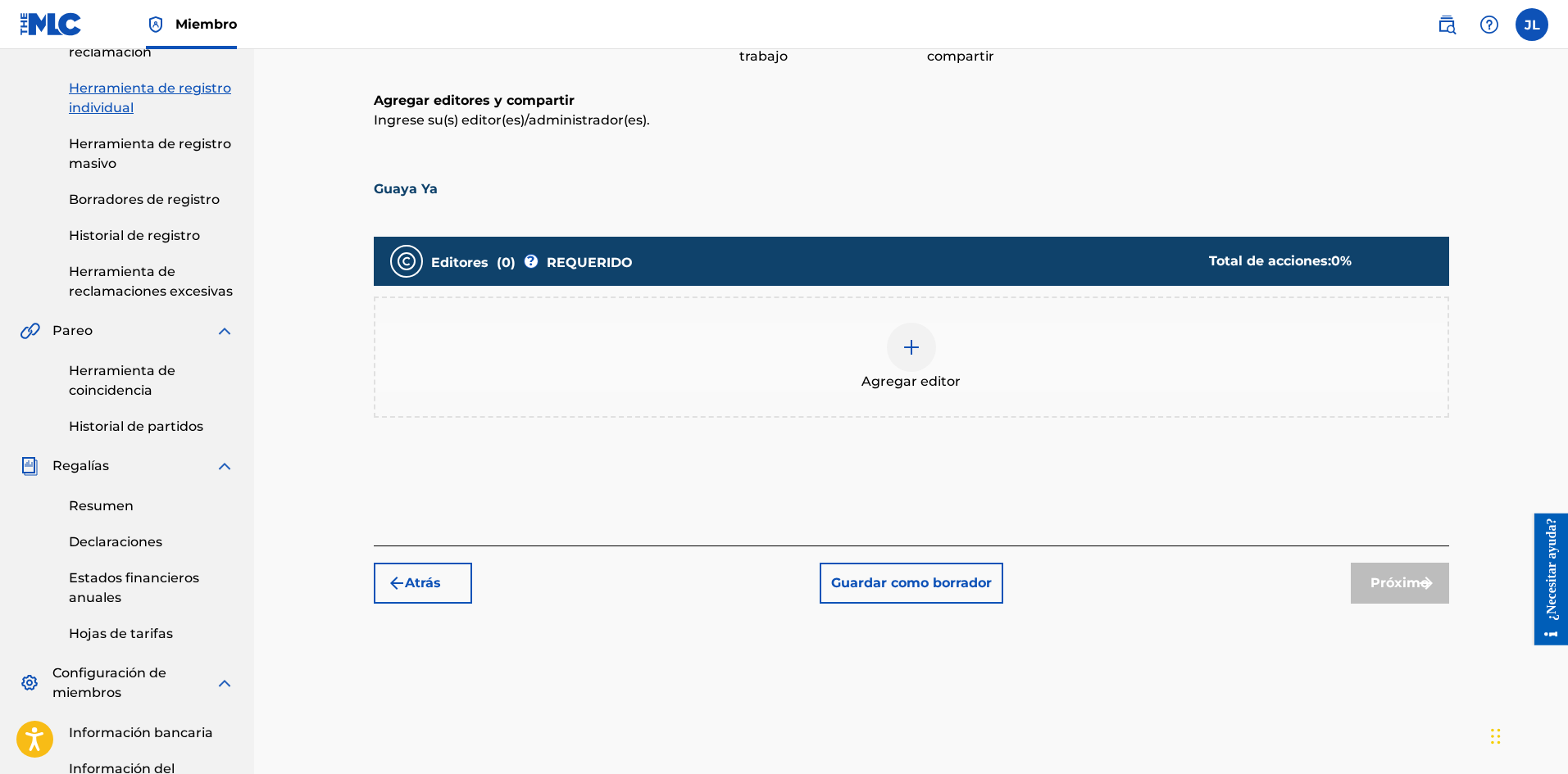
scroll to position [346, 0]
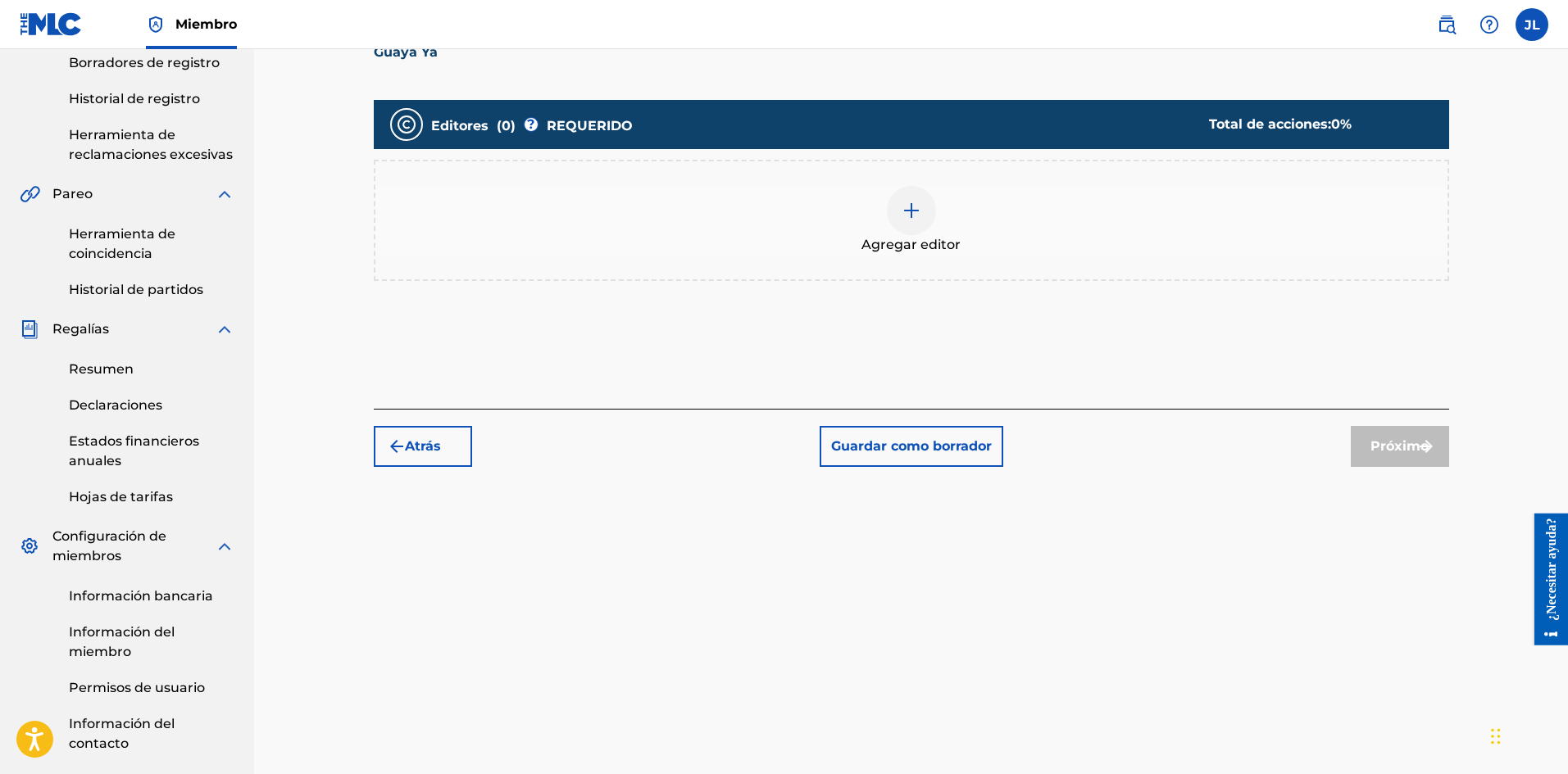
click at [905, 218] on img at bounding box center [911, 210] width 20 height 20
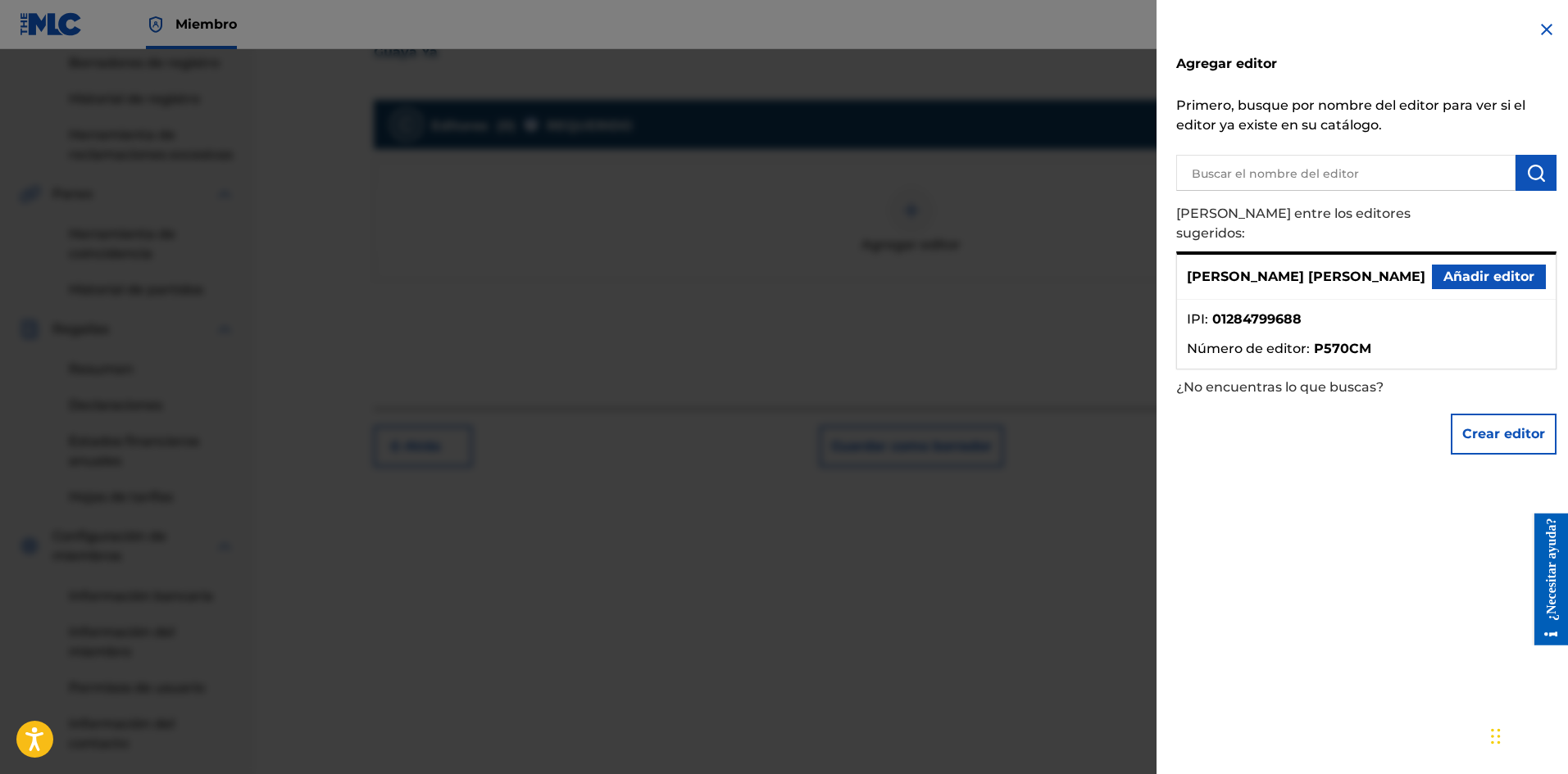
click at [1451, 269] on font "Añadir editor" at bounding box center [1489, 276] width 91 height 15
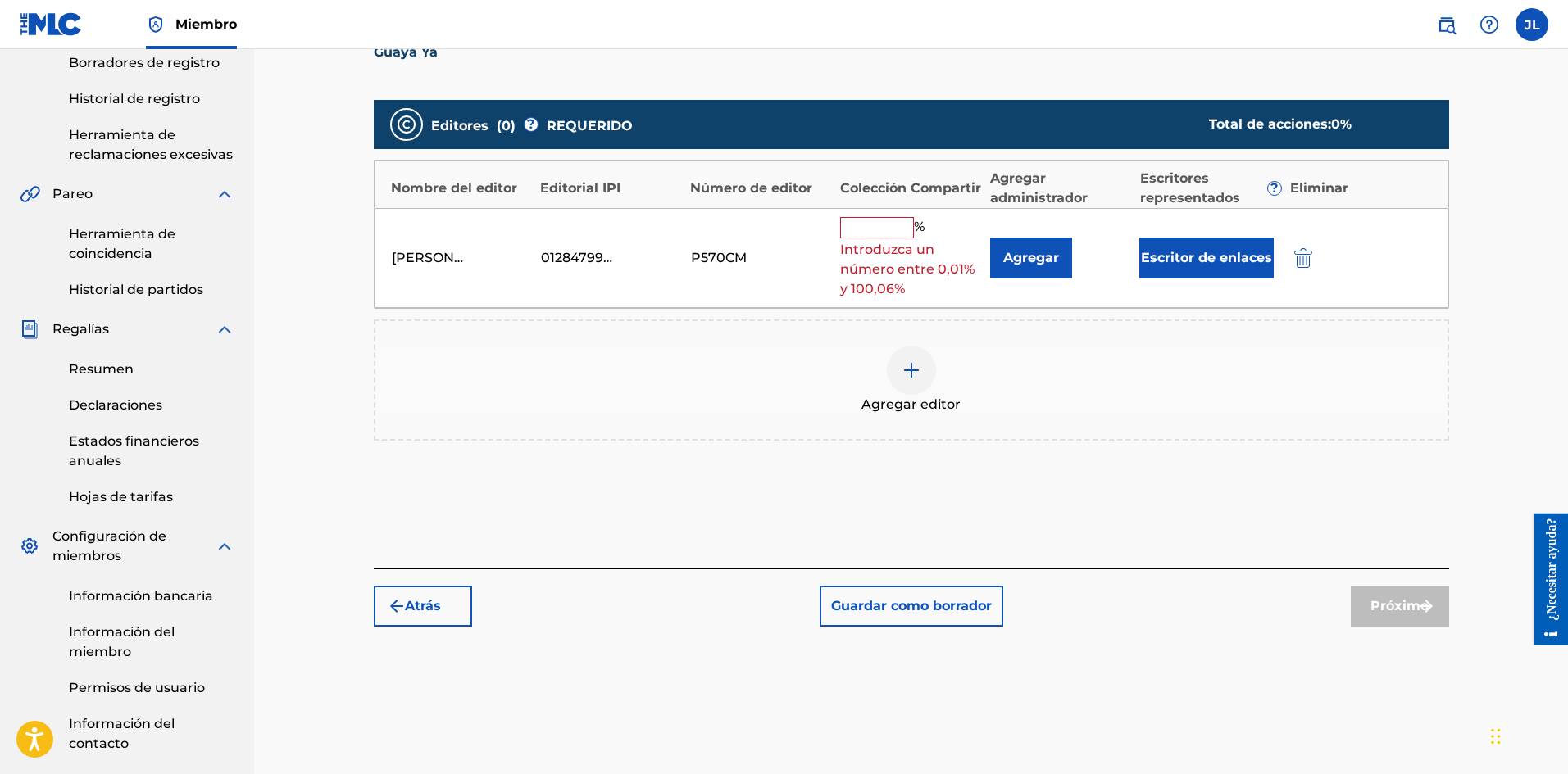
click at [895, 217] on input "text" at bounding box center [877, 228] width 74 height 21
type input "100"
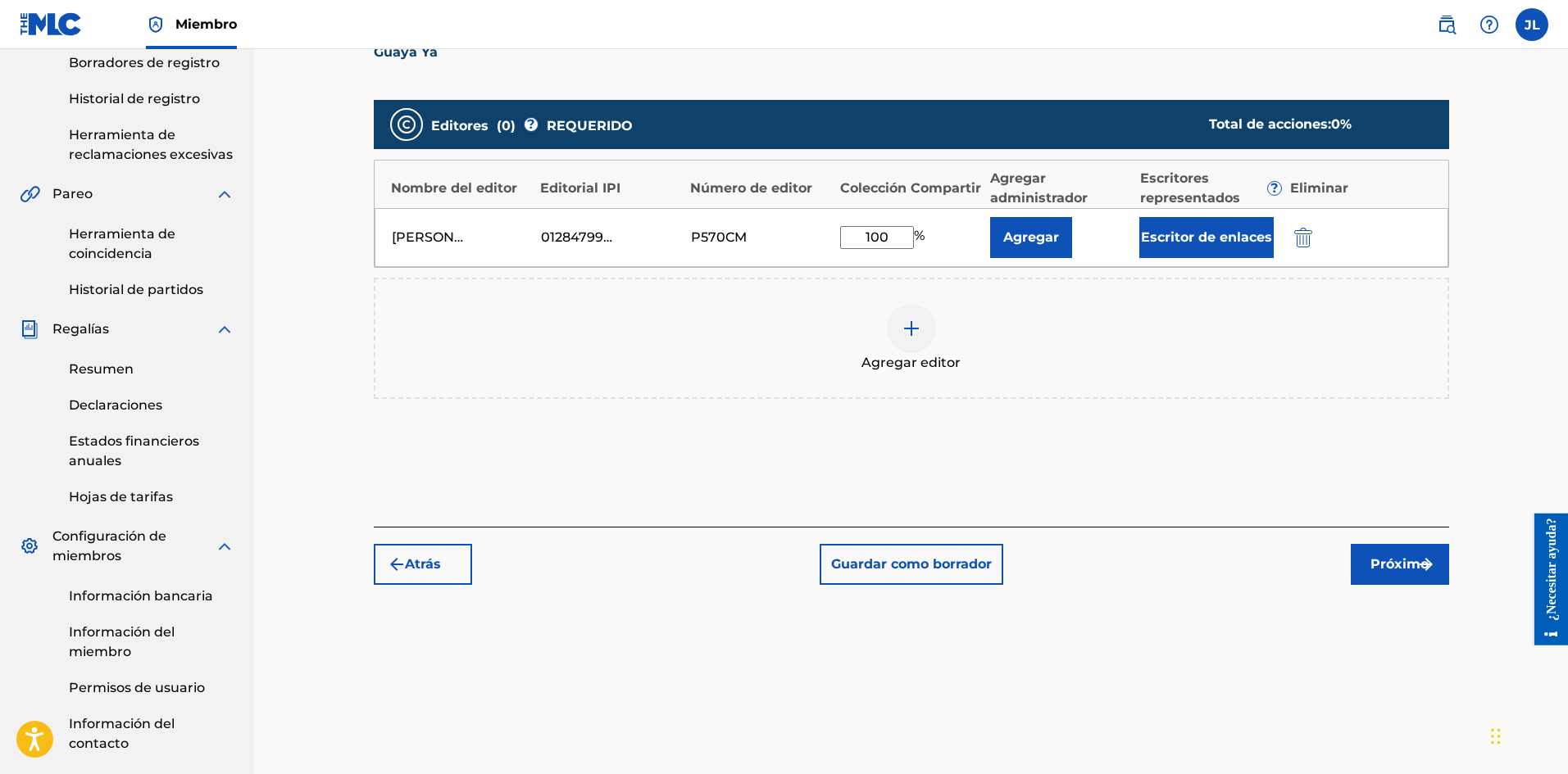
click at [1384, 557] on font "Próximo" at bounding box center [1399, 564] width 58 height 15
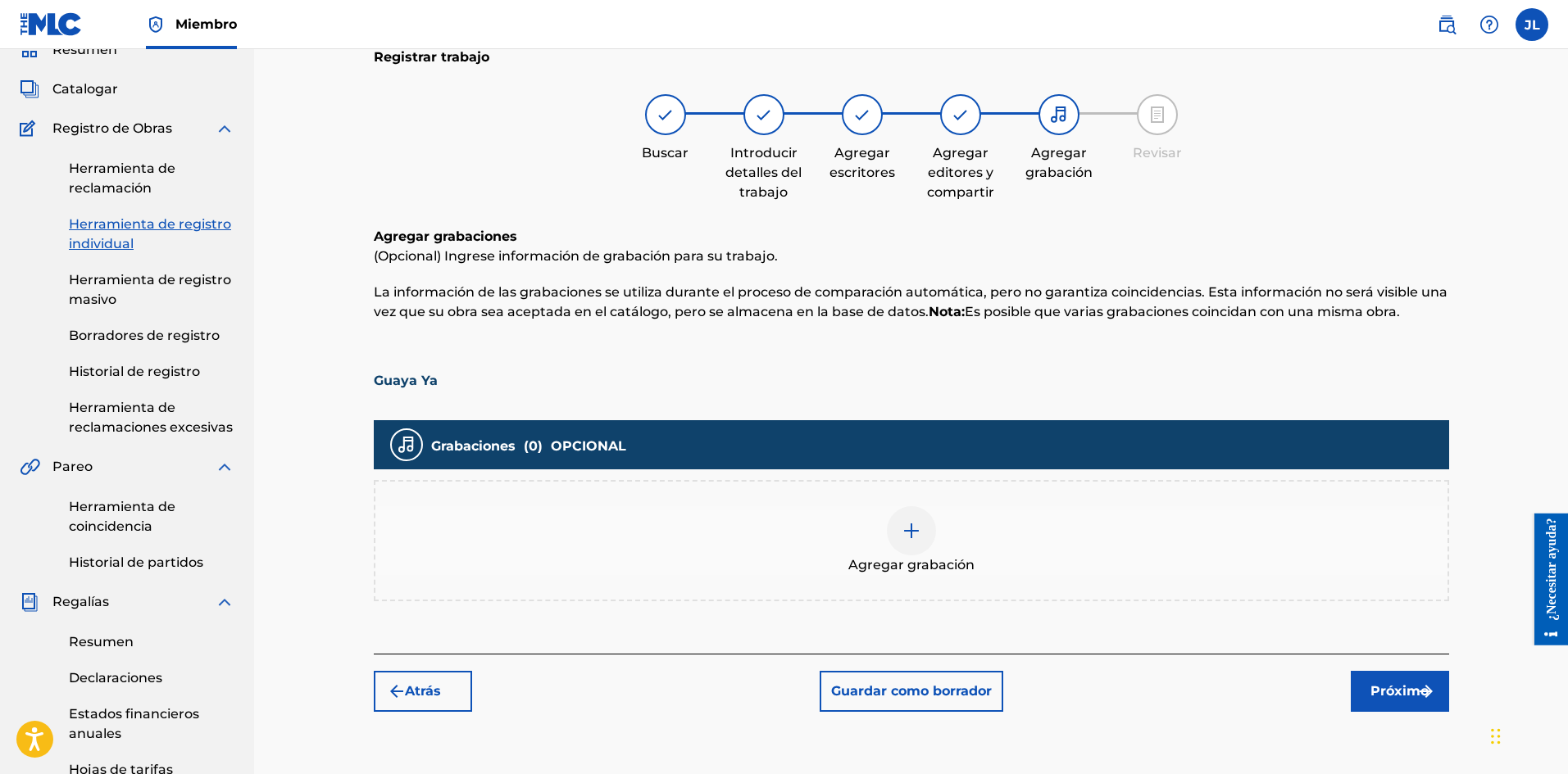
scroll to position [210, 0]
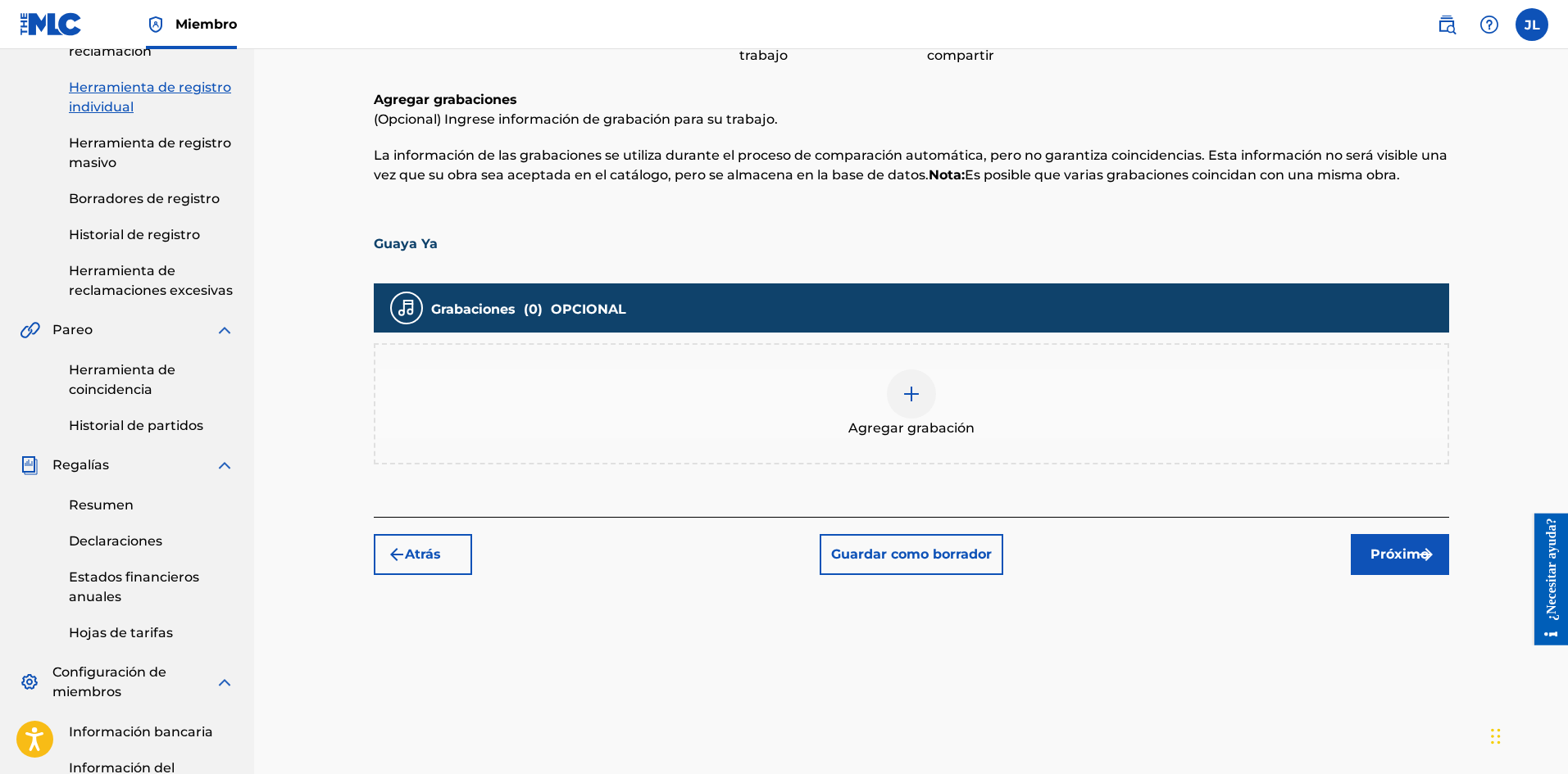
click at [874, 396] on div "Agregar grabación" at bounding box center [911, 403] width 1072 height 69
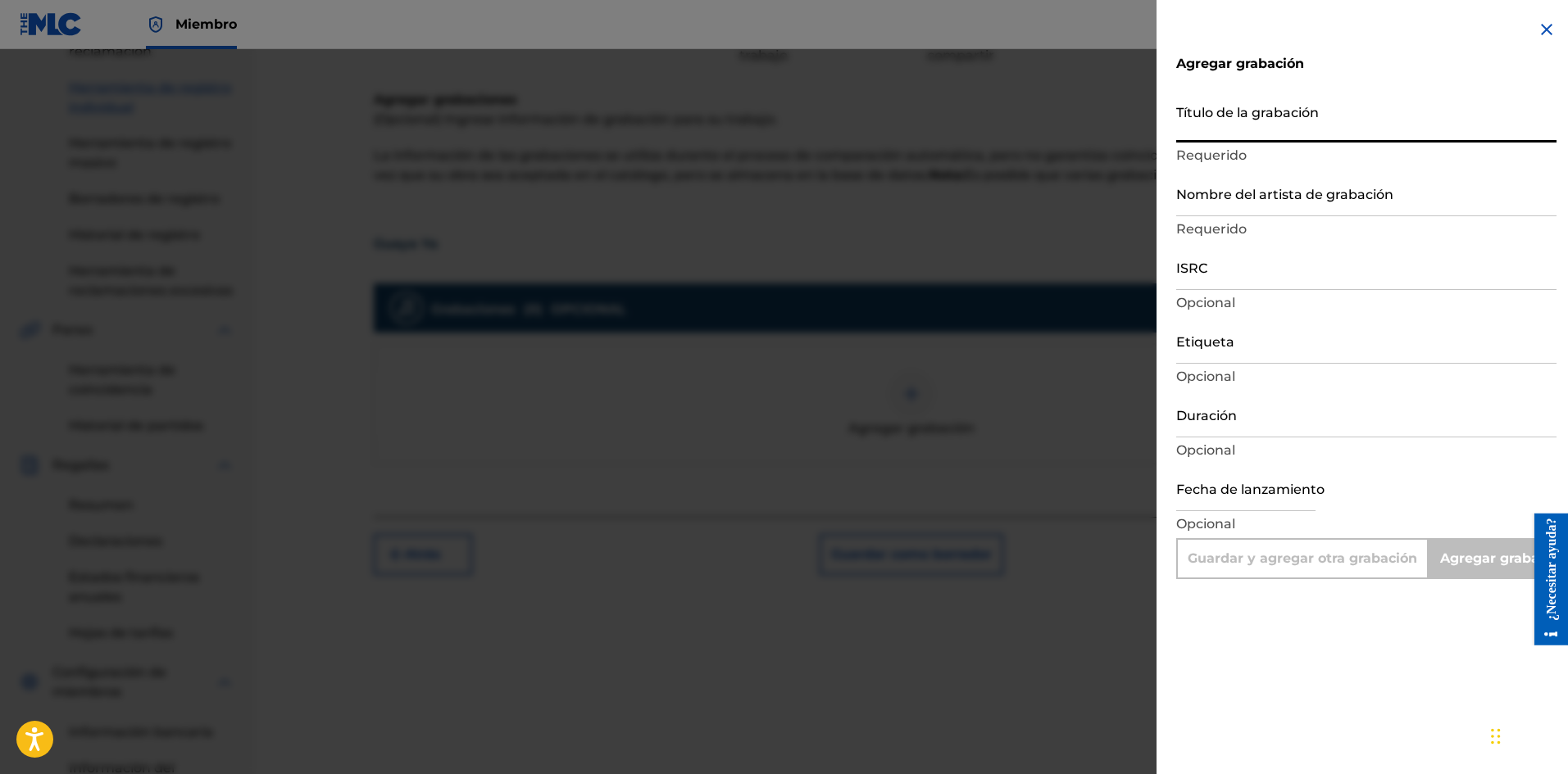
click at [1245, 130] on input "Título de la grabación" at bounding box center [1366, 119] width 380 height 46
paste input "Guaya Ya"
type input "Guaya Ya"
type input "Add Recording"
type input "Guaya Ya"
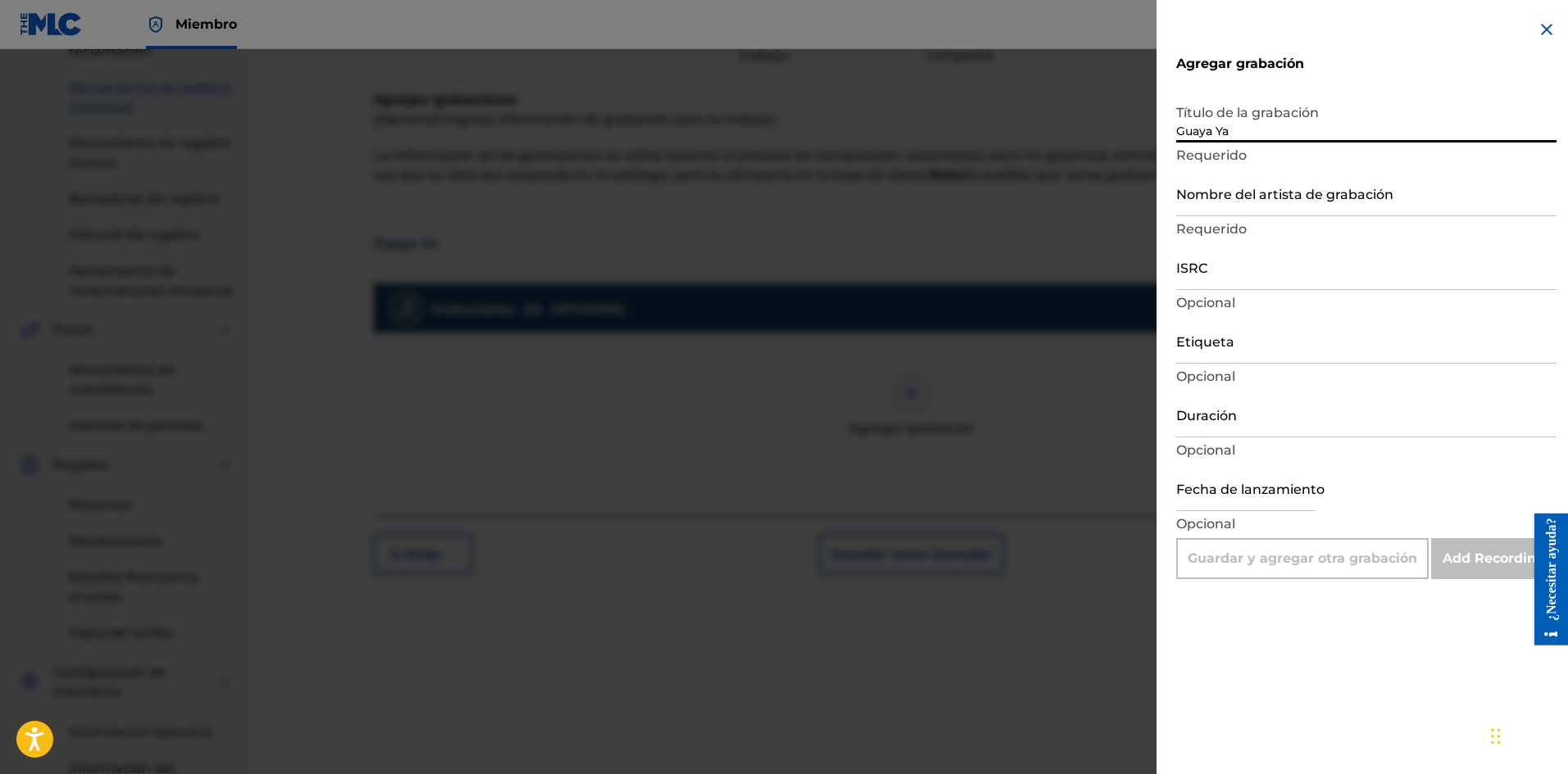
click at [1205, 428] on input "Duración" at bounding box center [1366, 414] width 380 height 46
type input "01:48"
click at [1254, 641] on div "Agregar grabación Título de la grabación Guaya Ya Requerido Nombre del artista …" at bounding box center [1366, 387] width 420 height 774
click at [1200, 490] on input "text" at bounding box center [1245, 488] width 139 height 46
select select "7"
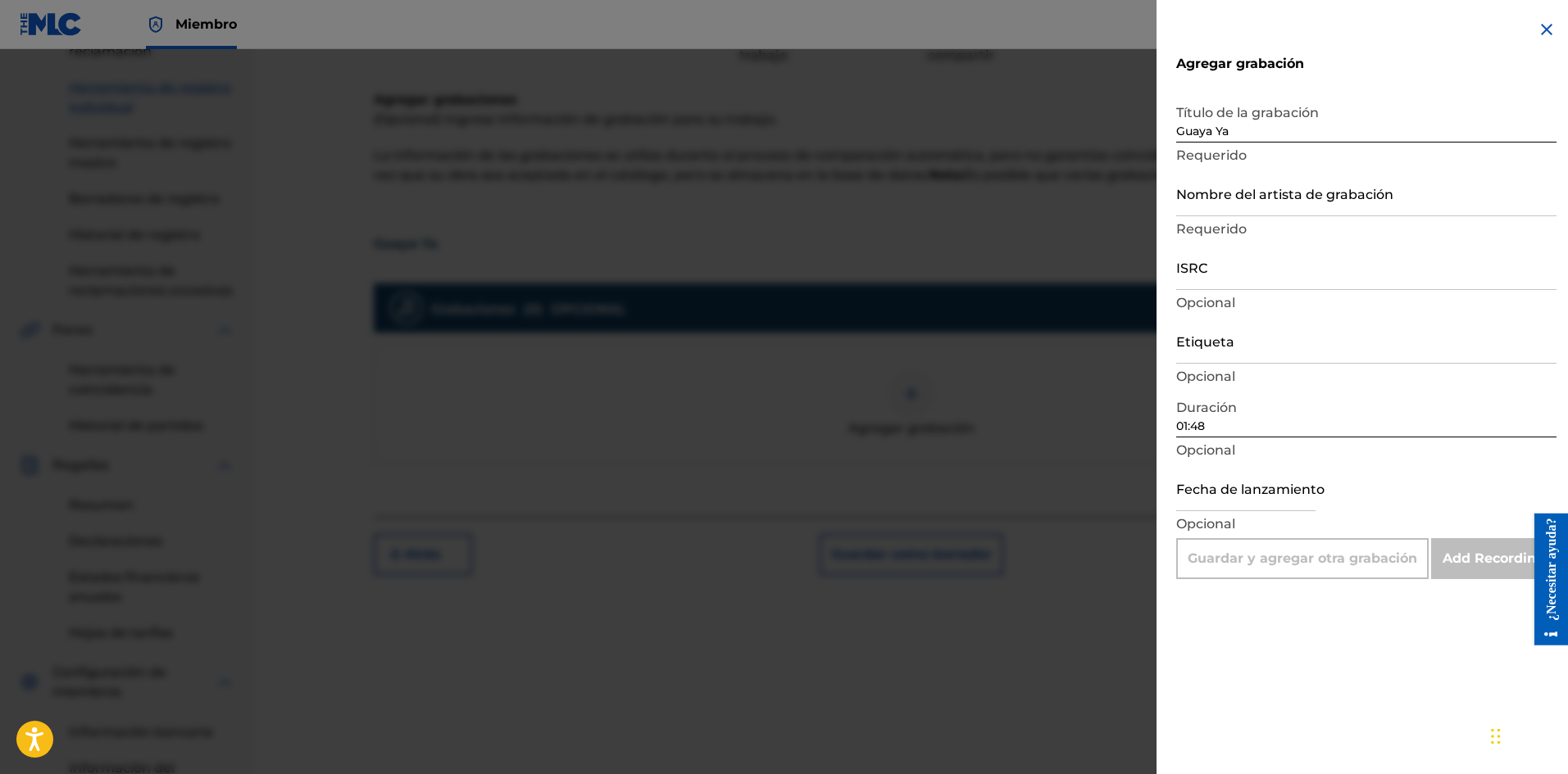
select select "2025"
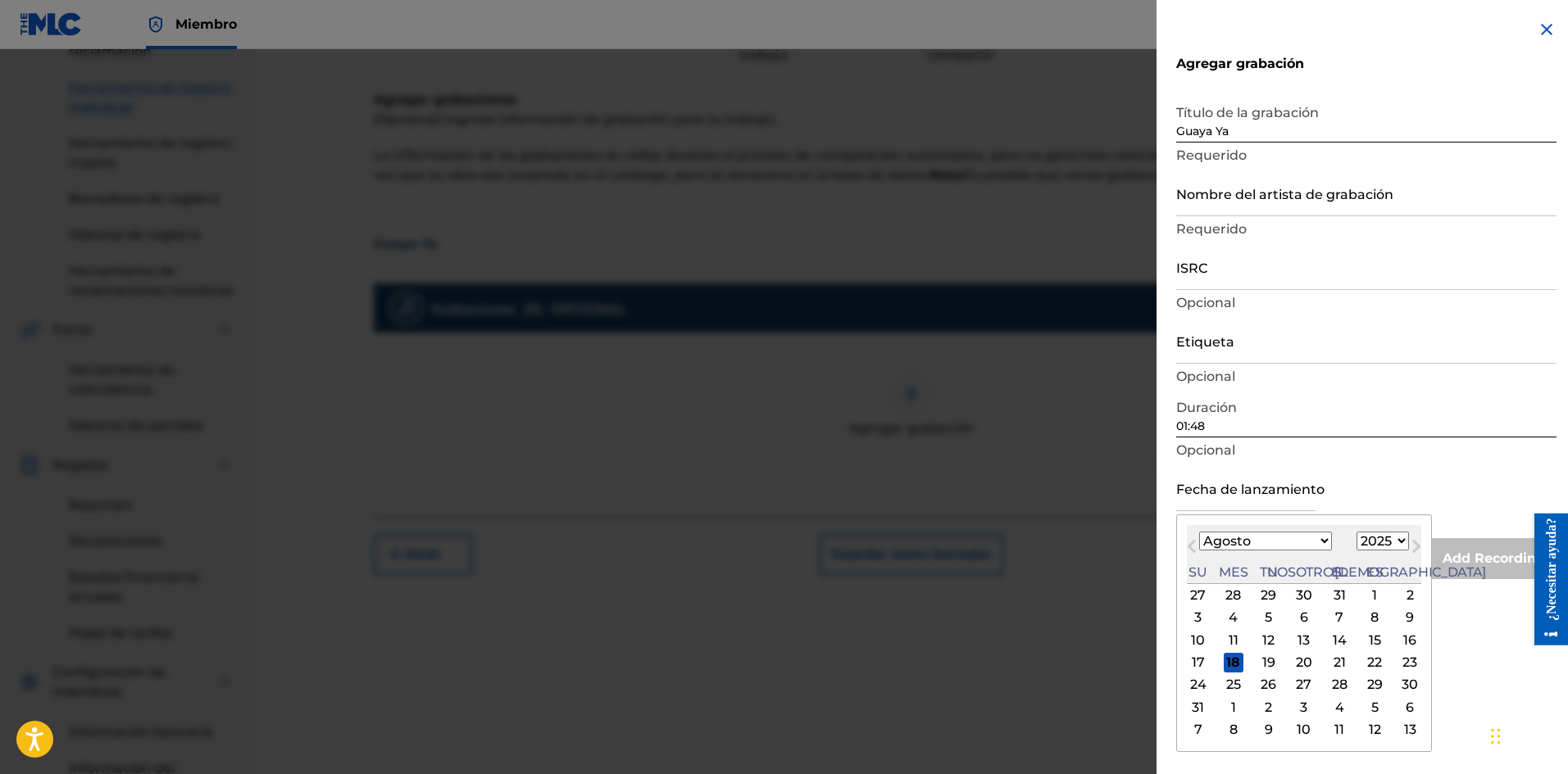
click at [1205, 665] on div "17" at bounding box center [1198, 663] width 20 height 20
type input "[DATE]"
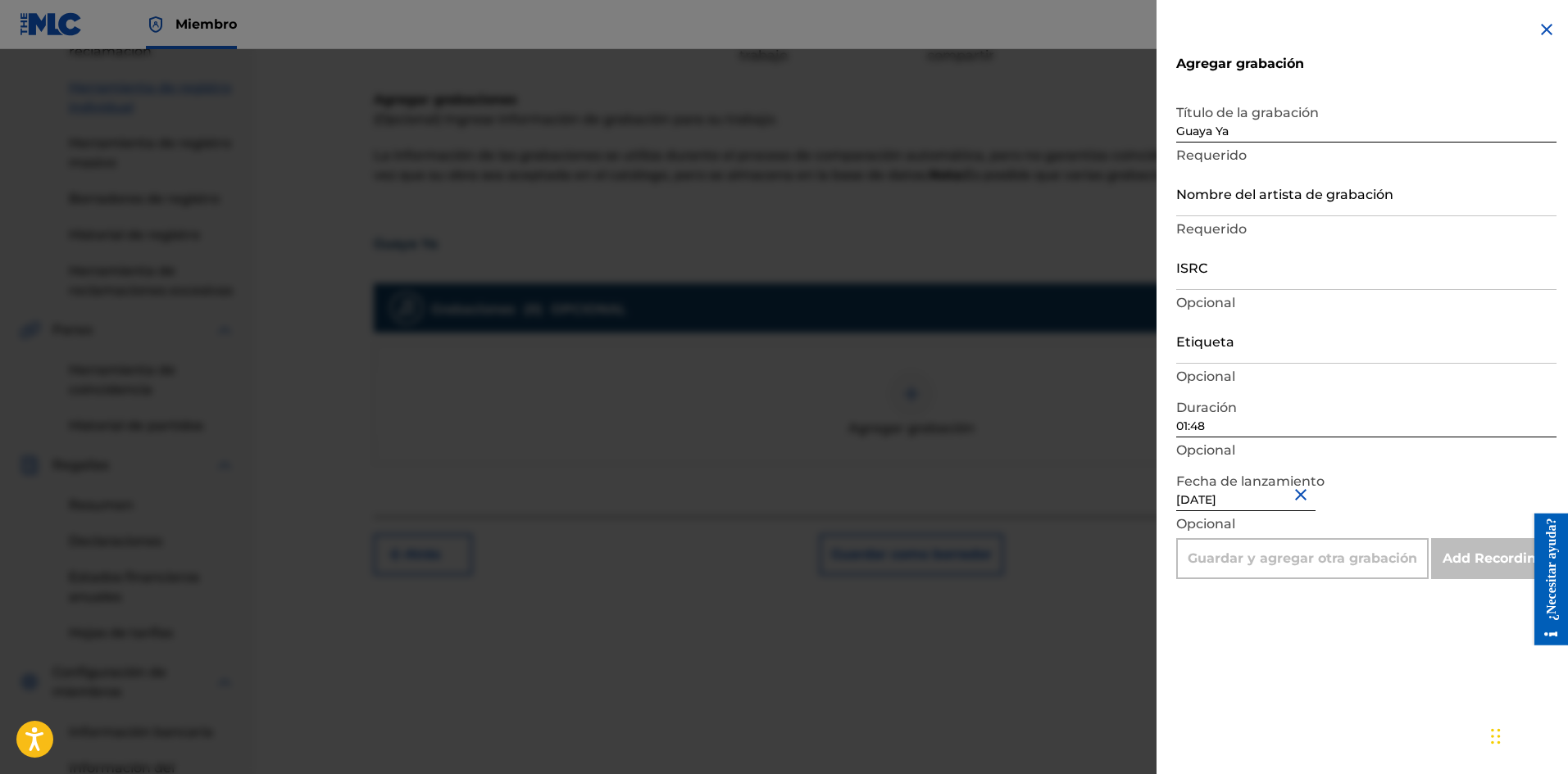
click at [1221, 356] on input "Etiqueta" at bounding box center [1366, 340] width 380 height 46
type input "La Película Wa"
click at [1228, 200] on input "Nombre del artista de grabación" at bounding box center [1366, 192] width 380 height 46
type input "La Pelicula Wa"
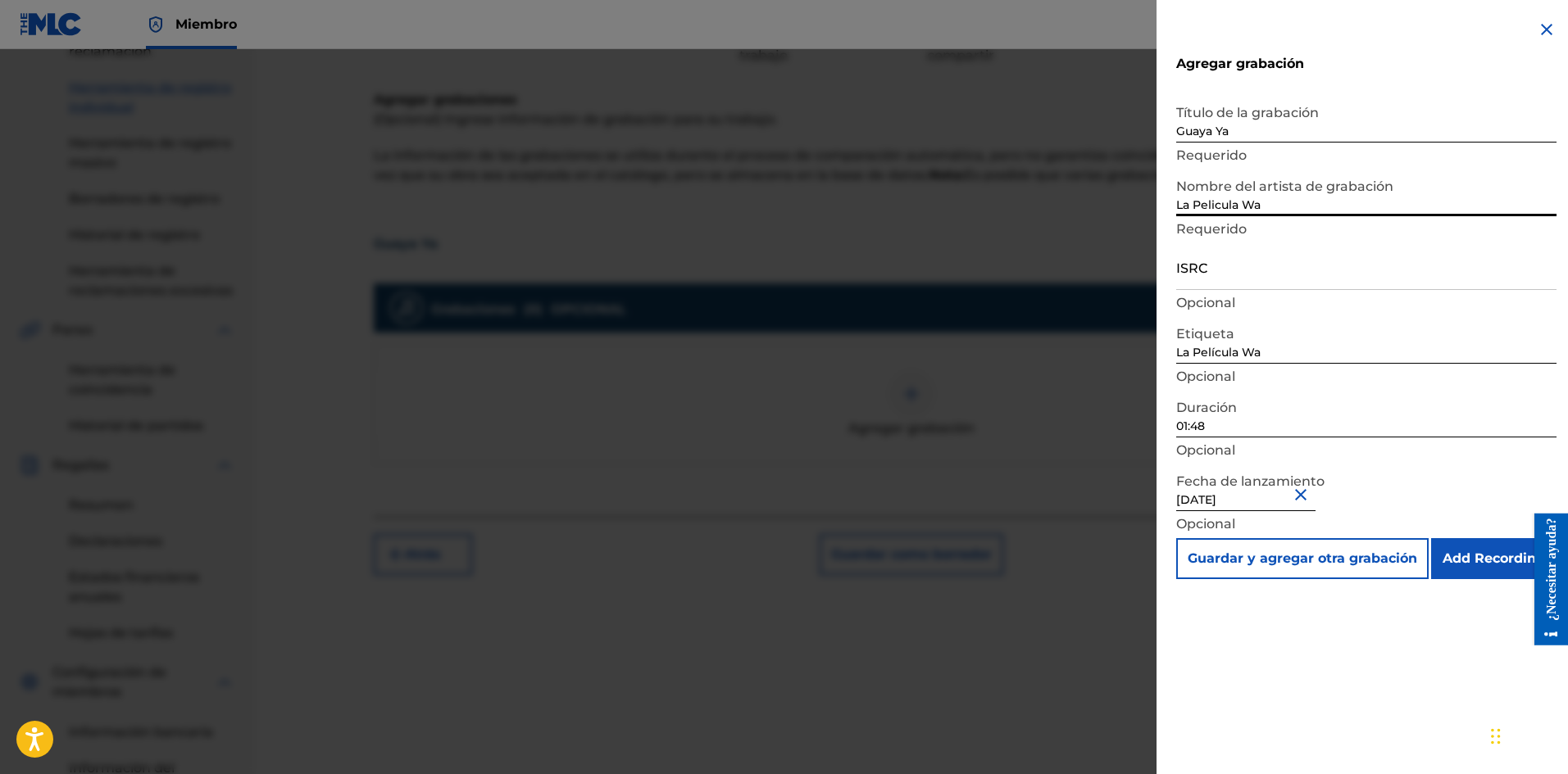
click at [1237, 273] on input "ISRC" at bounding box center [1366, 266] width 380 height 46
paste input "SE6XW2595701"
type input "SE6XW2595701"
click at [1369, 175] on input "La Pelicula Wa" at bounding box center [1366, 192] width 380 height 46
drag, startPoint x: 1301, startPoint y: 193, endPoint x: 1129, endPoint y: 205, distance: 172.4
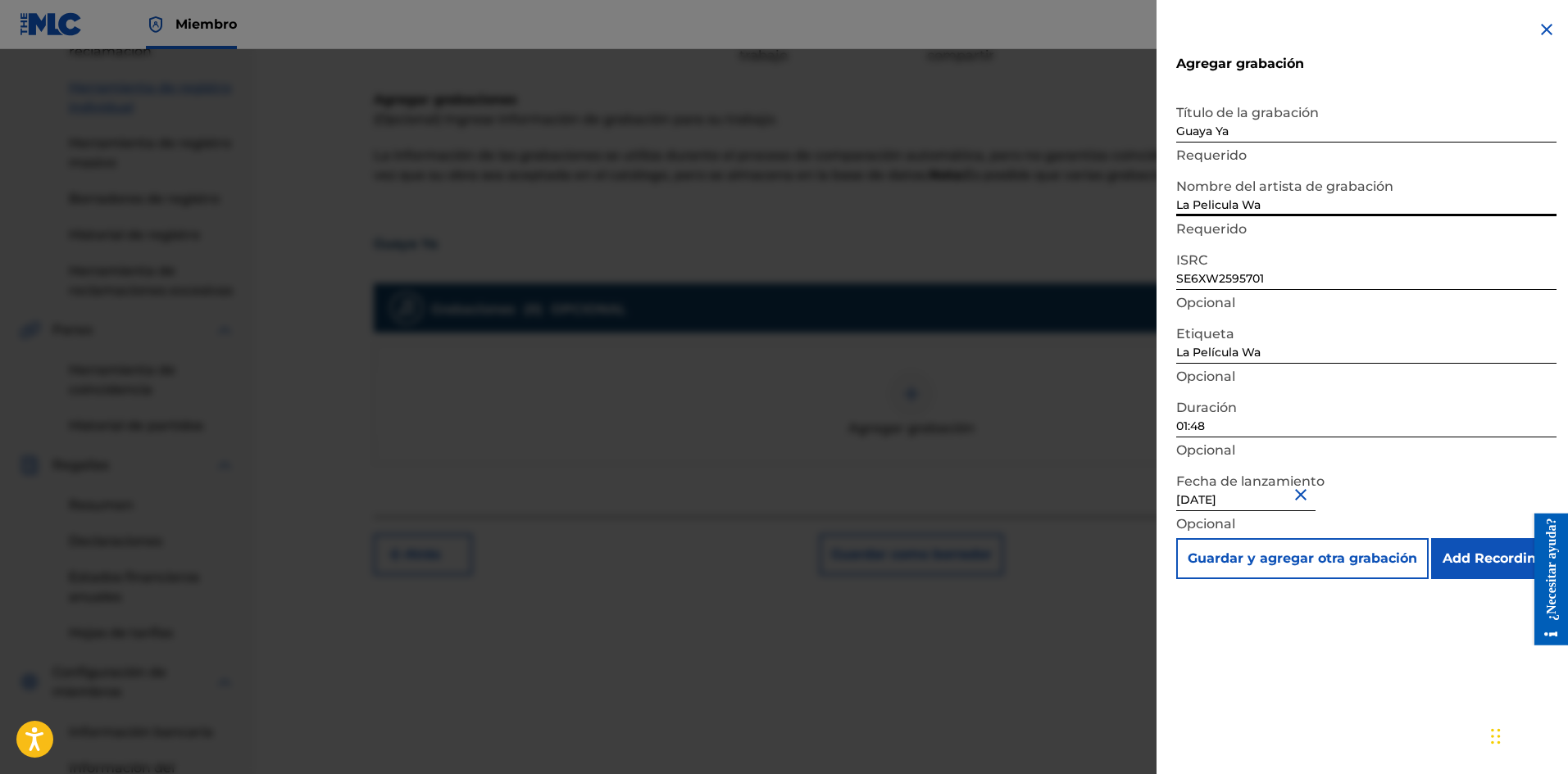
click at [1131, 204] on div "Agregar grabación Título de la grabación Guaya Ya Requerido Nombre del artista …" at bounding box center [784, 411] width 1568 height 725
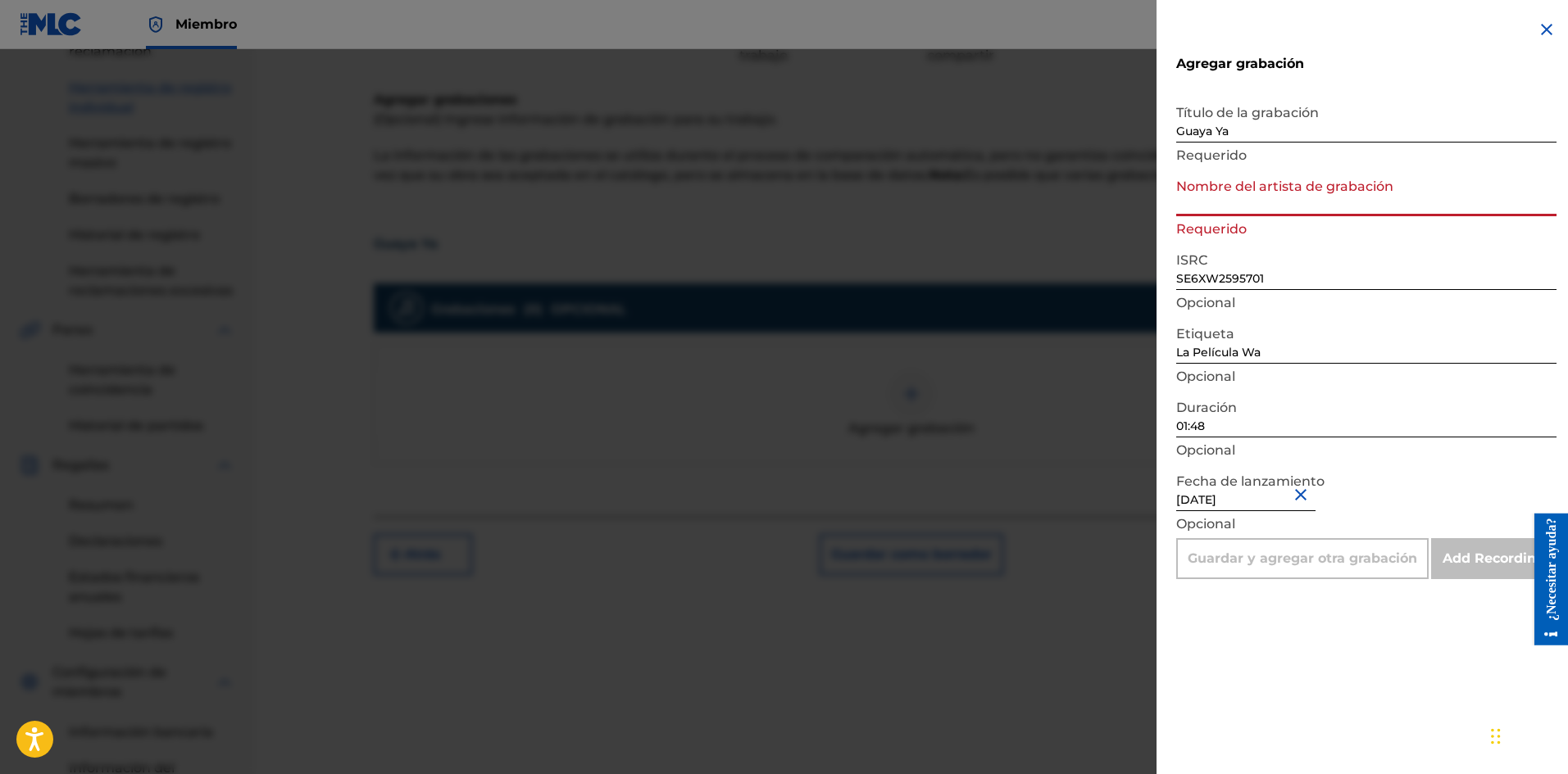
click at [1263, 200] on input "Nombre del artista de grabación" at bounding box center [1366, 192] width 380 height 46
type input "La Pelicula Wa"
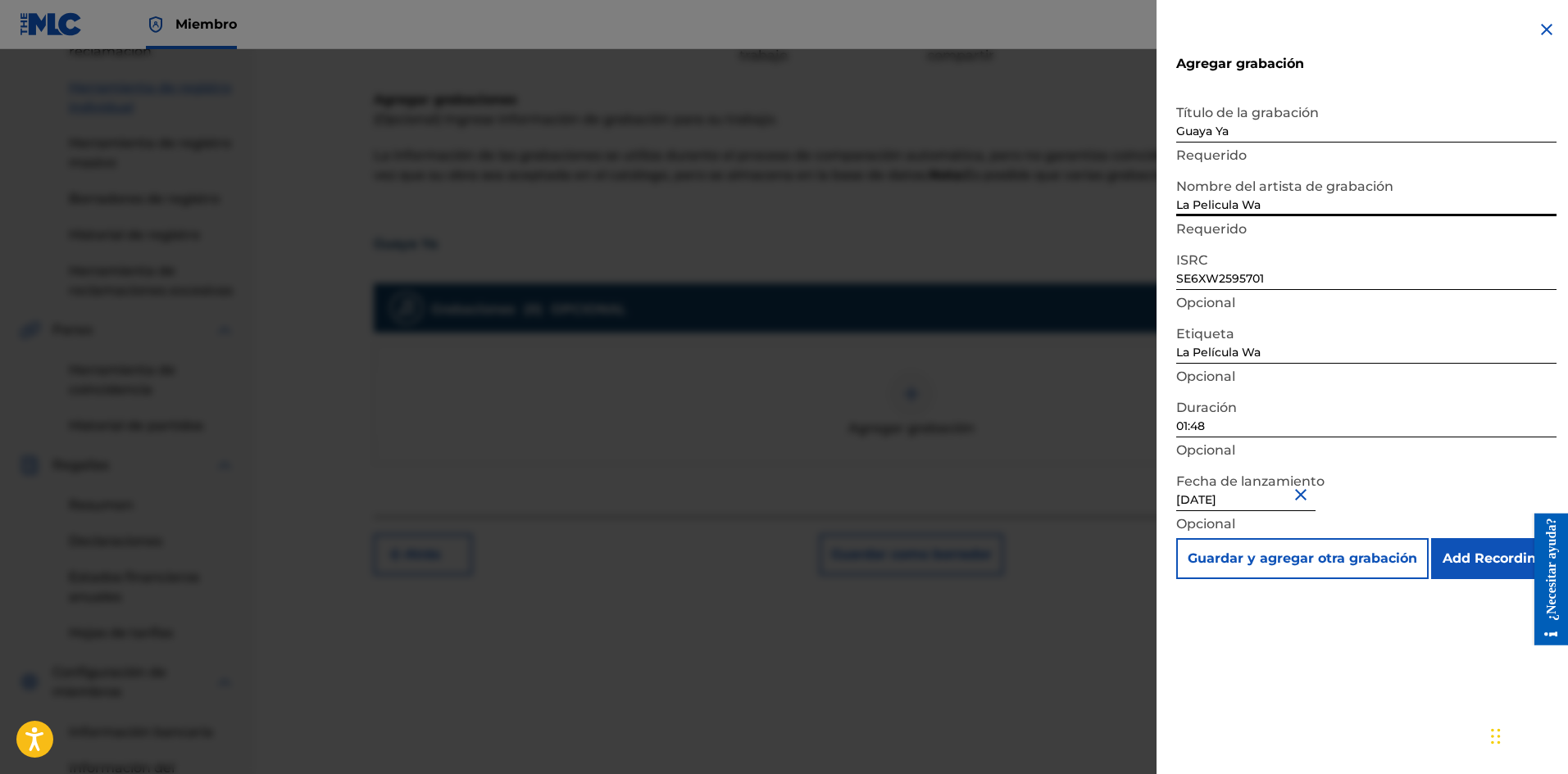
click at [1461, 563] on input "Add Recording" at bounding box center [1493, 558] width 126 height 41
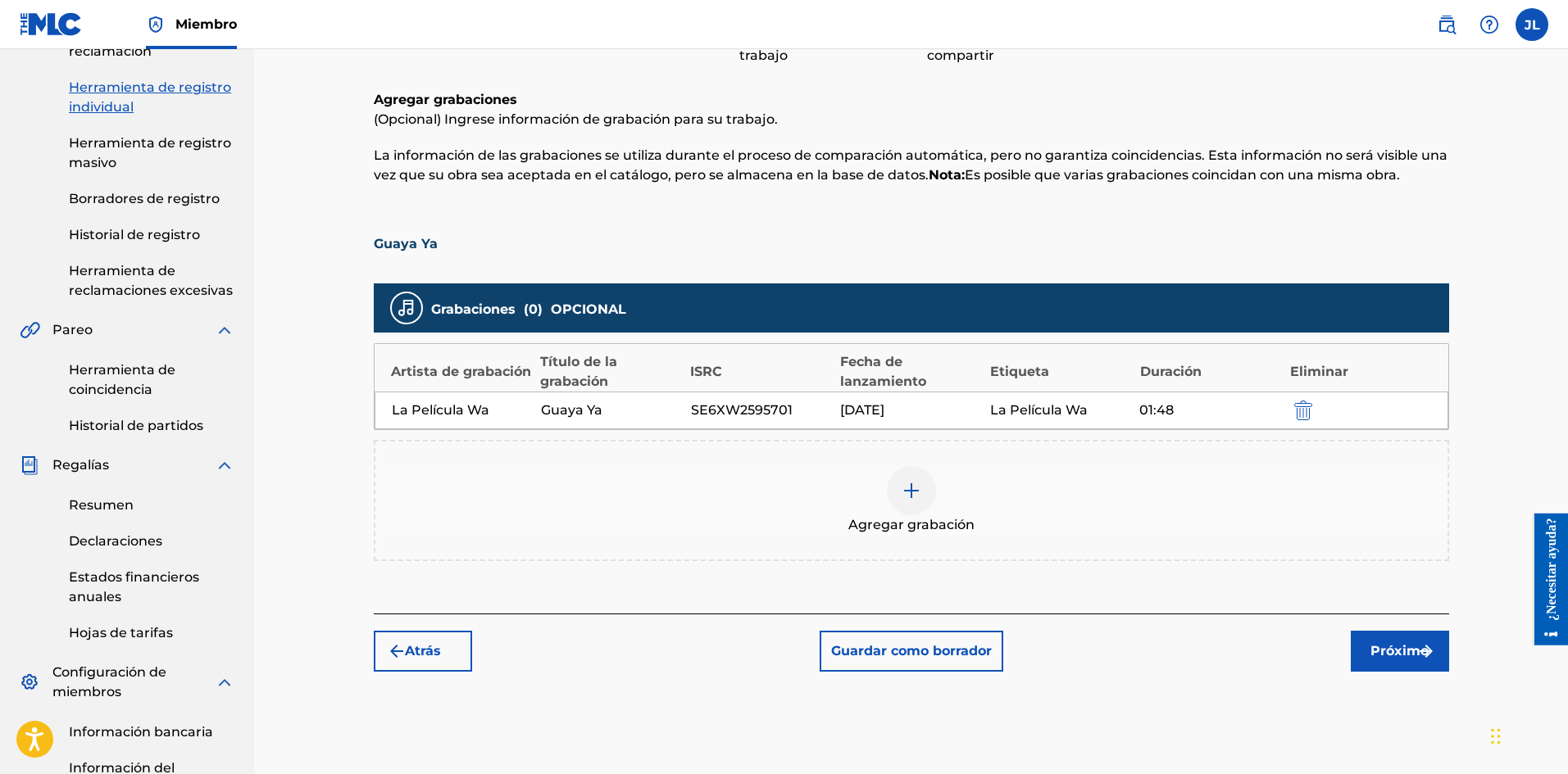
click at [1384, 646] on font "Próximo" at bounding box center [1399, 650] width 58 height 15
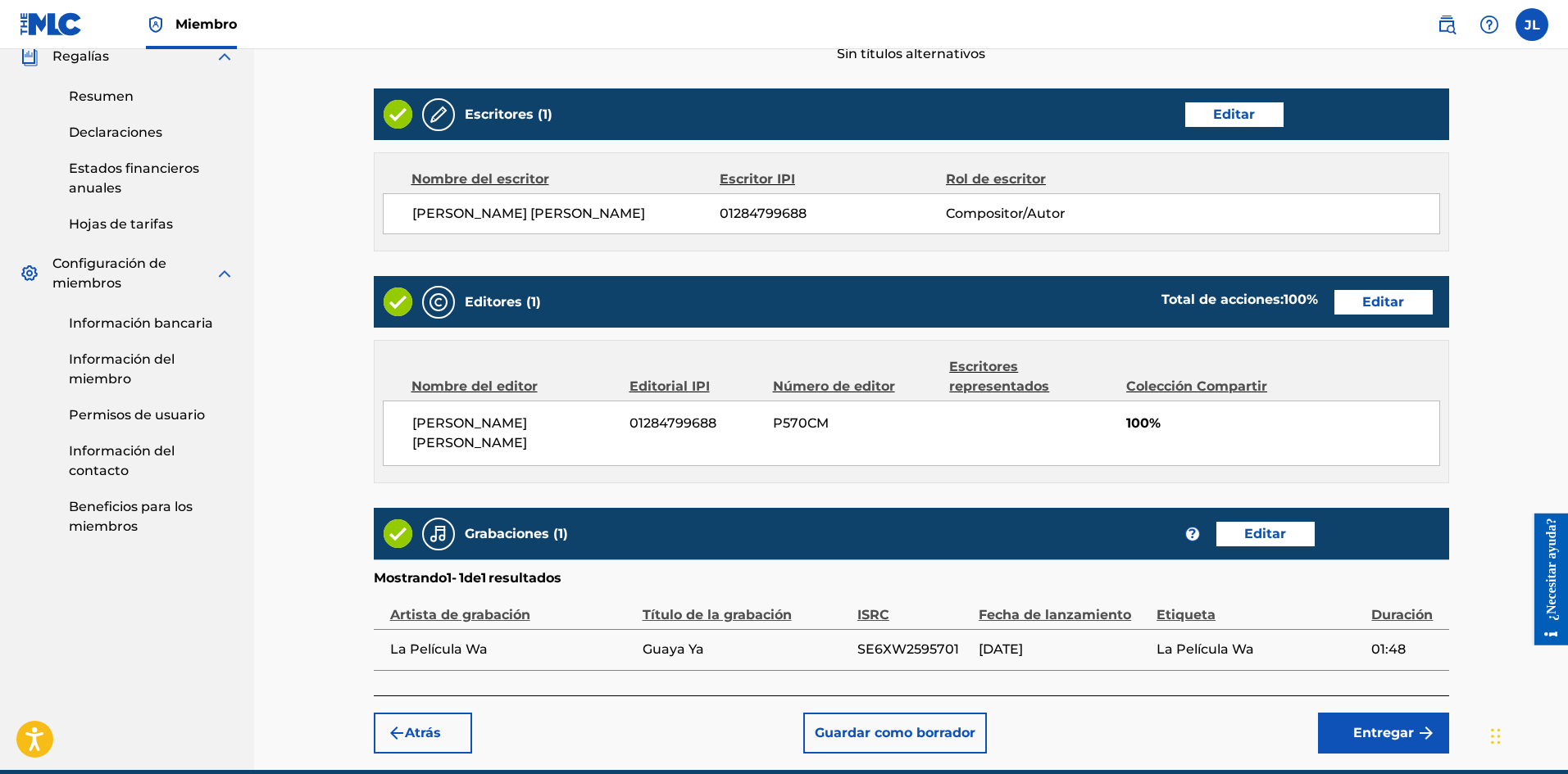
scroll to position [674, 0]
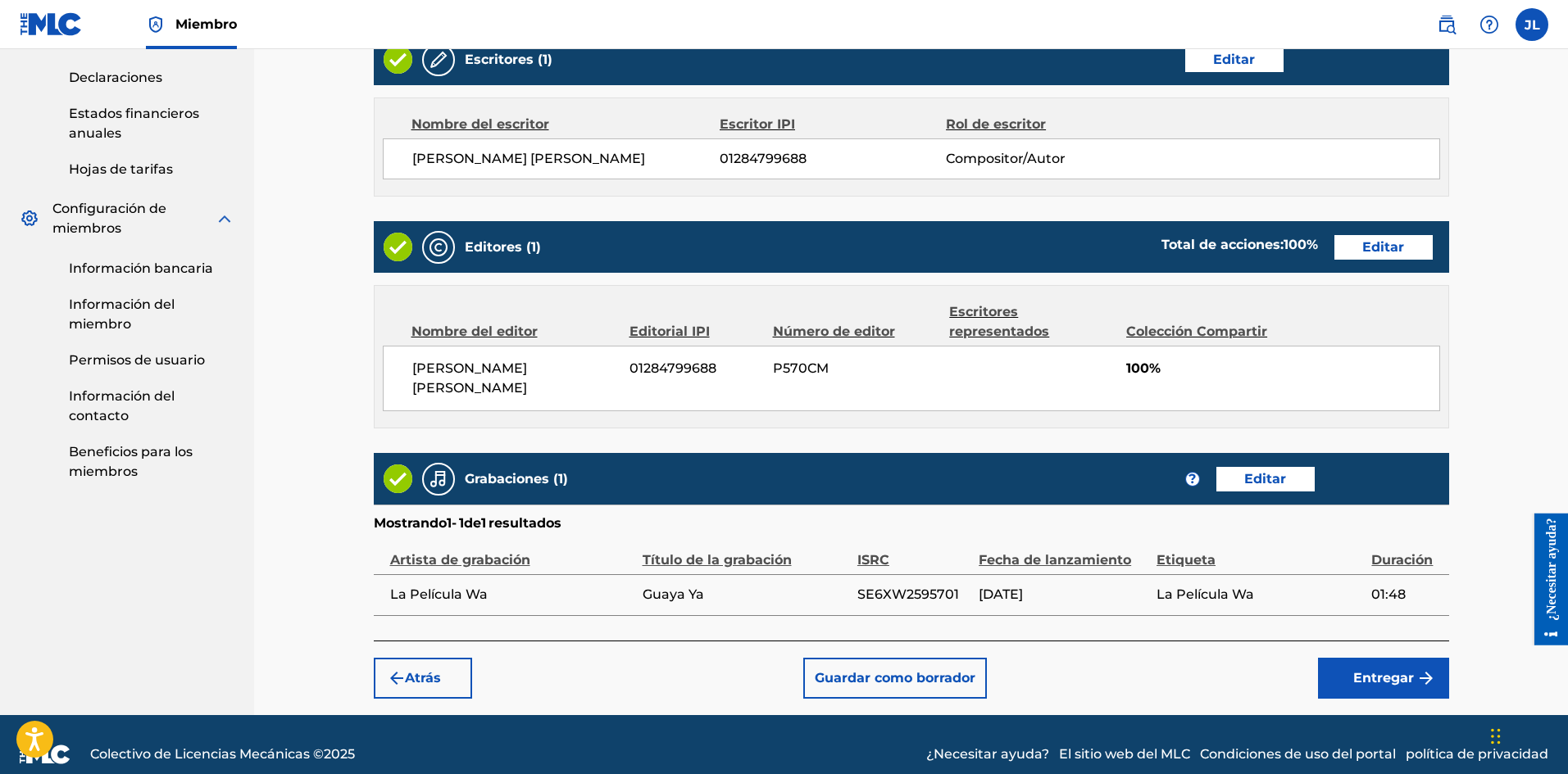
click at [1384, 670] on font "Entregar" at bounding box center [1384, 677] width 61 height 15
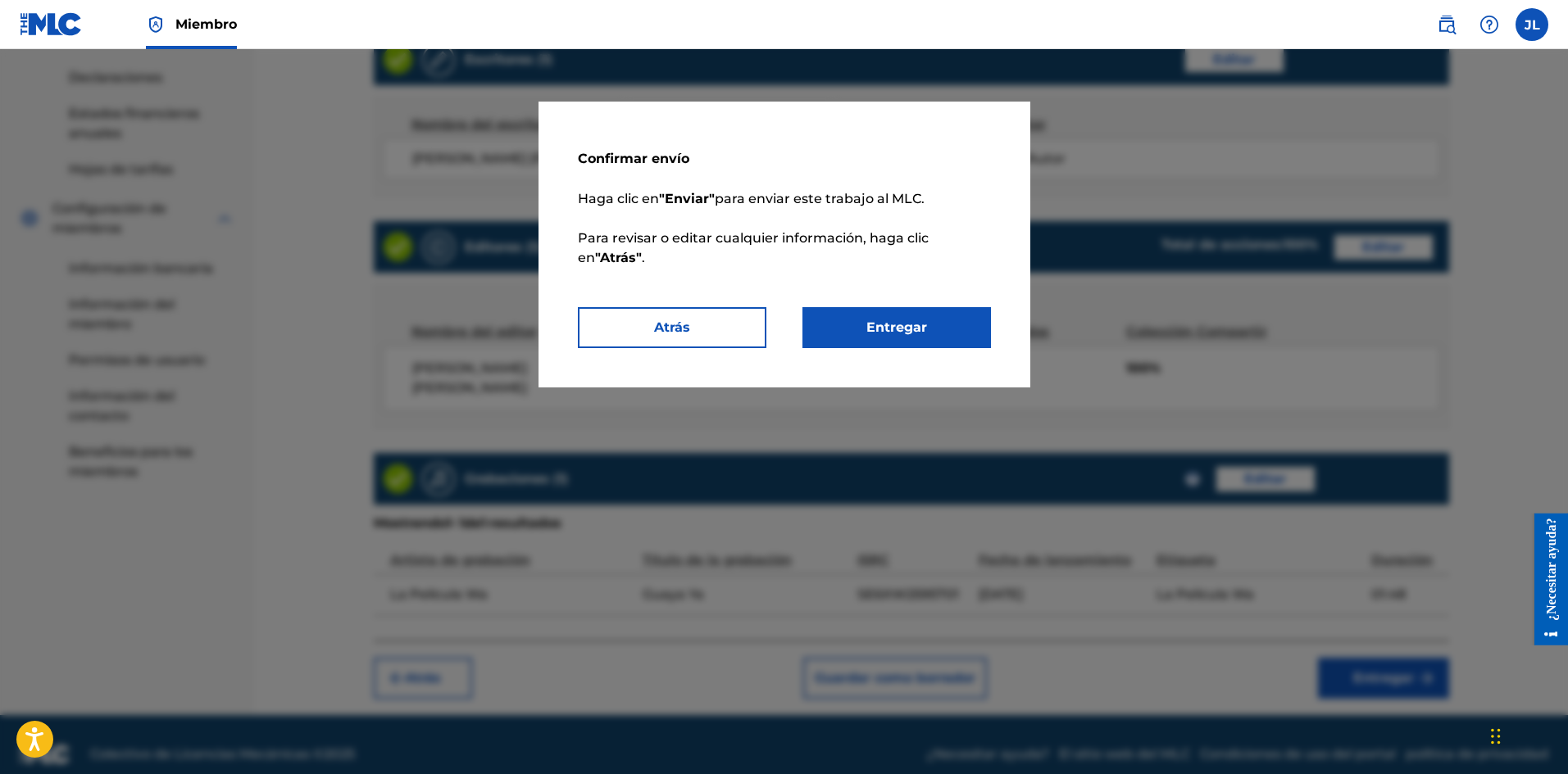
click at [915, 327] on font "Entregar" at bounding box center [896, 327] width 61 height 15
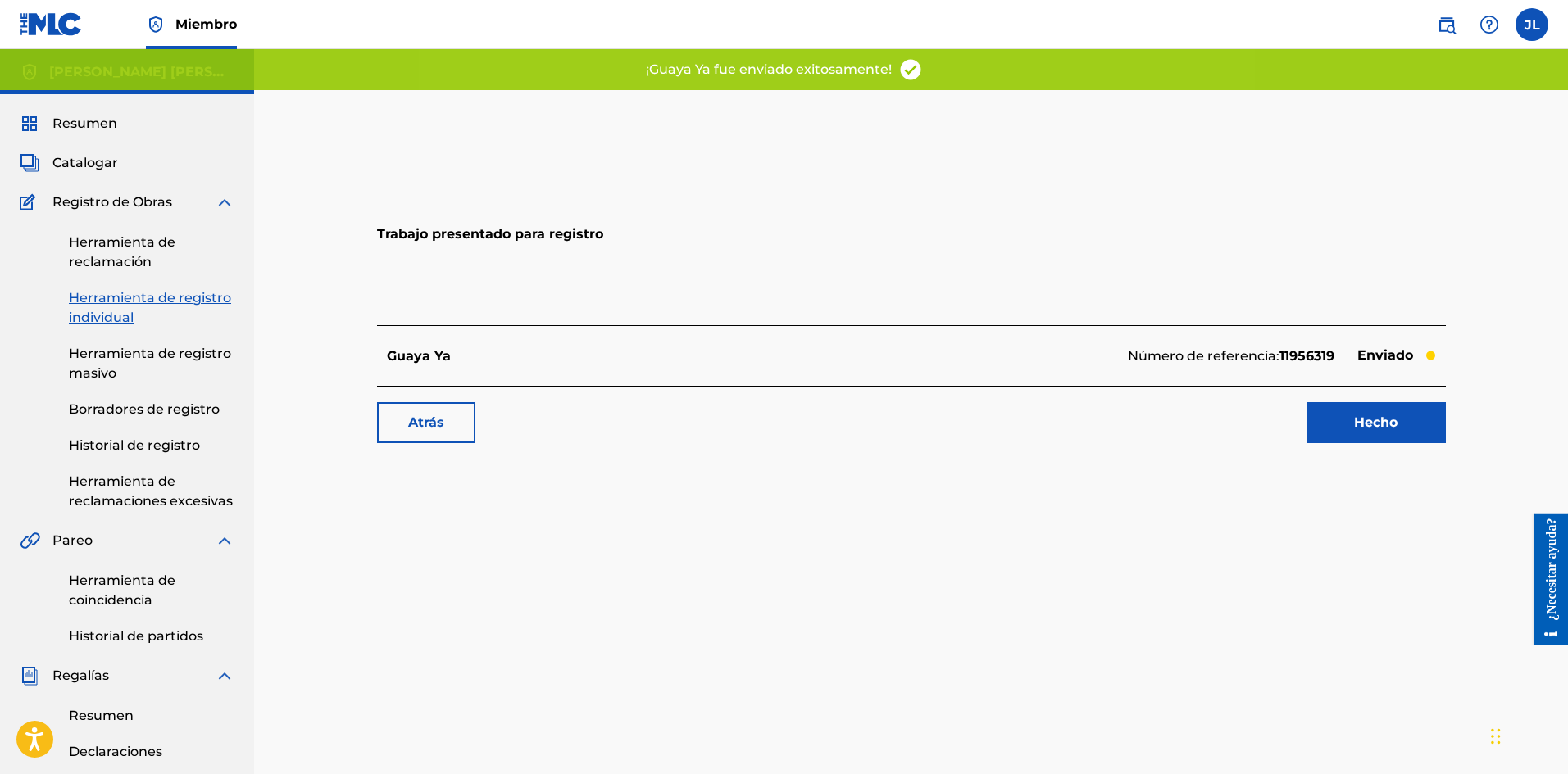
click at [1404, 424] on link "Hecho" at bounding box center [1376, 423] width 139 height 41
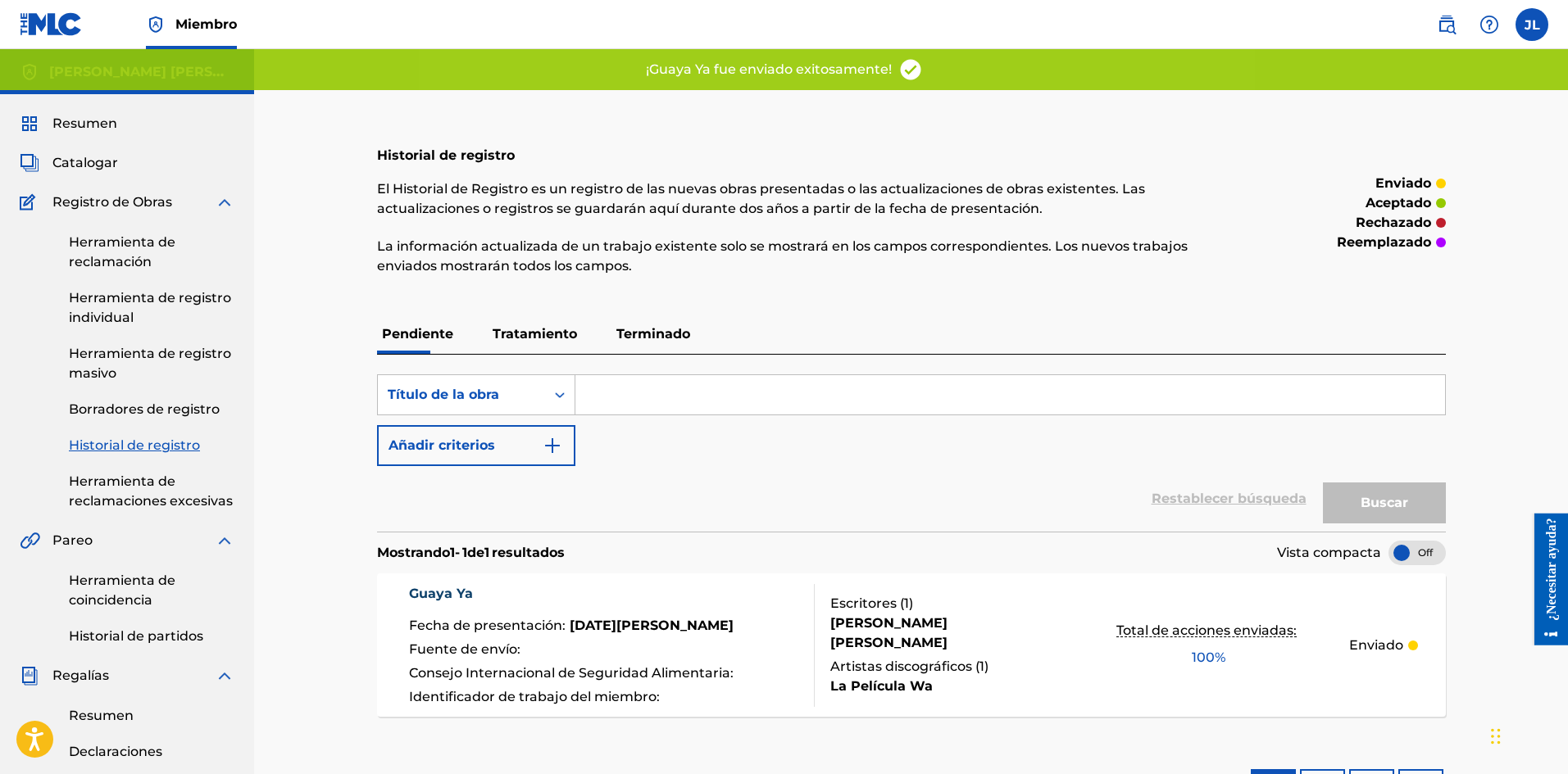
click at [107, 161] on font "Catalogar" at bounding box center [86, 162] width 66 height 15
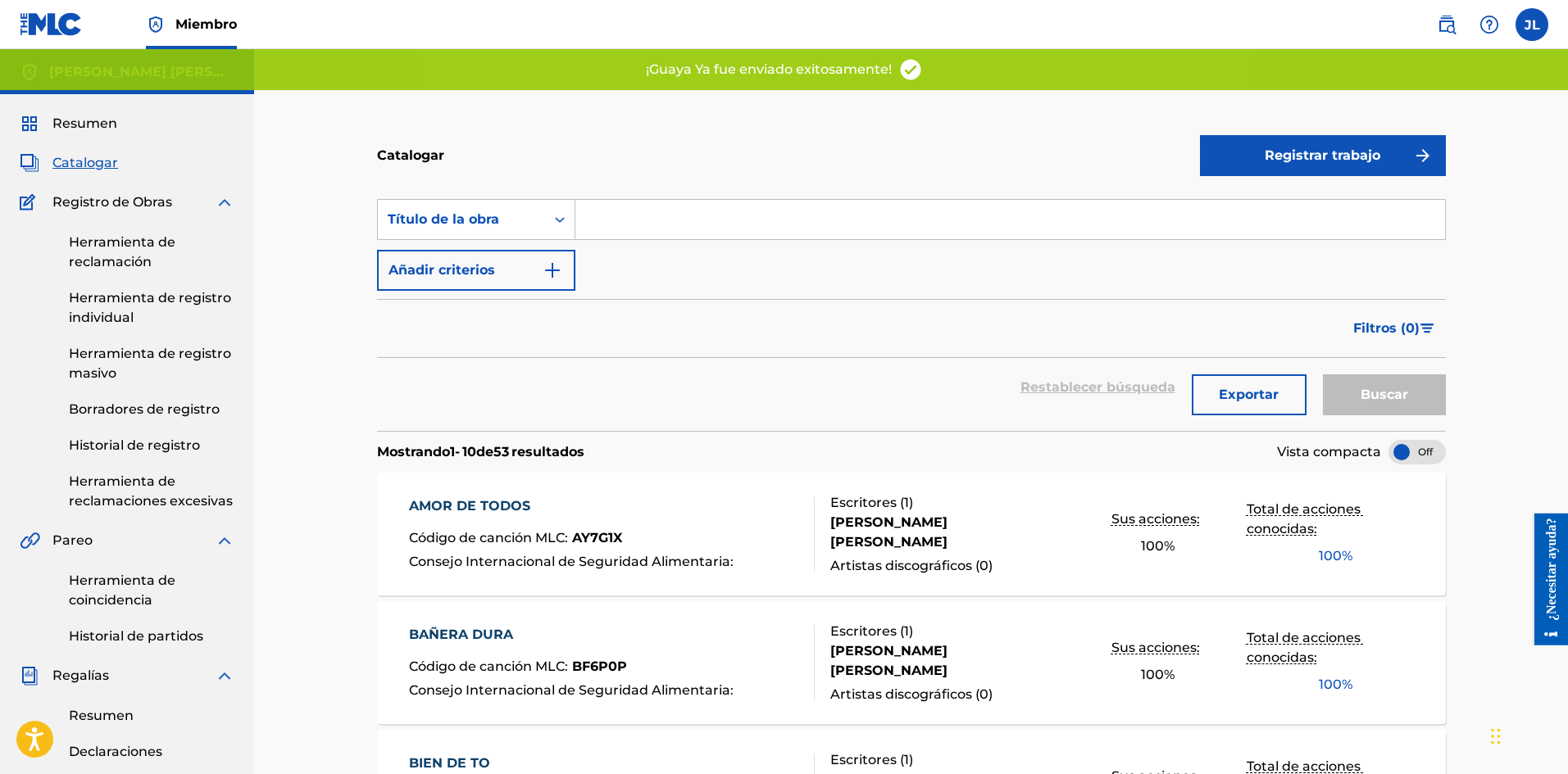
click at [1395, 156] on button "Registrar trabajo" at bounding box center [1323, 156] width 246 height 41
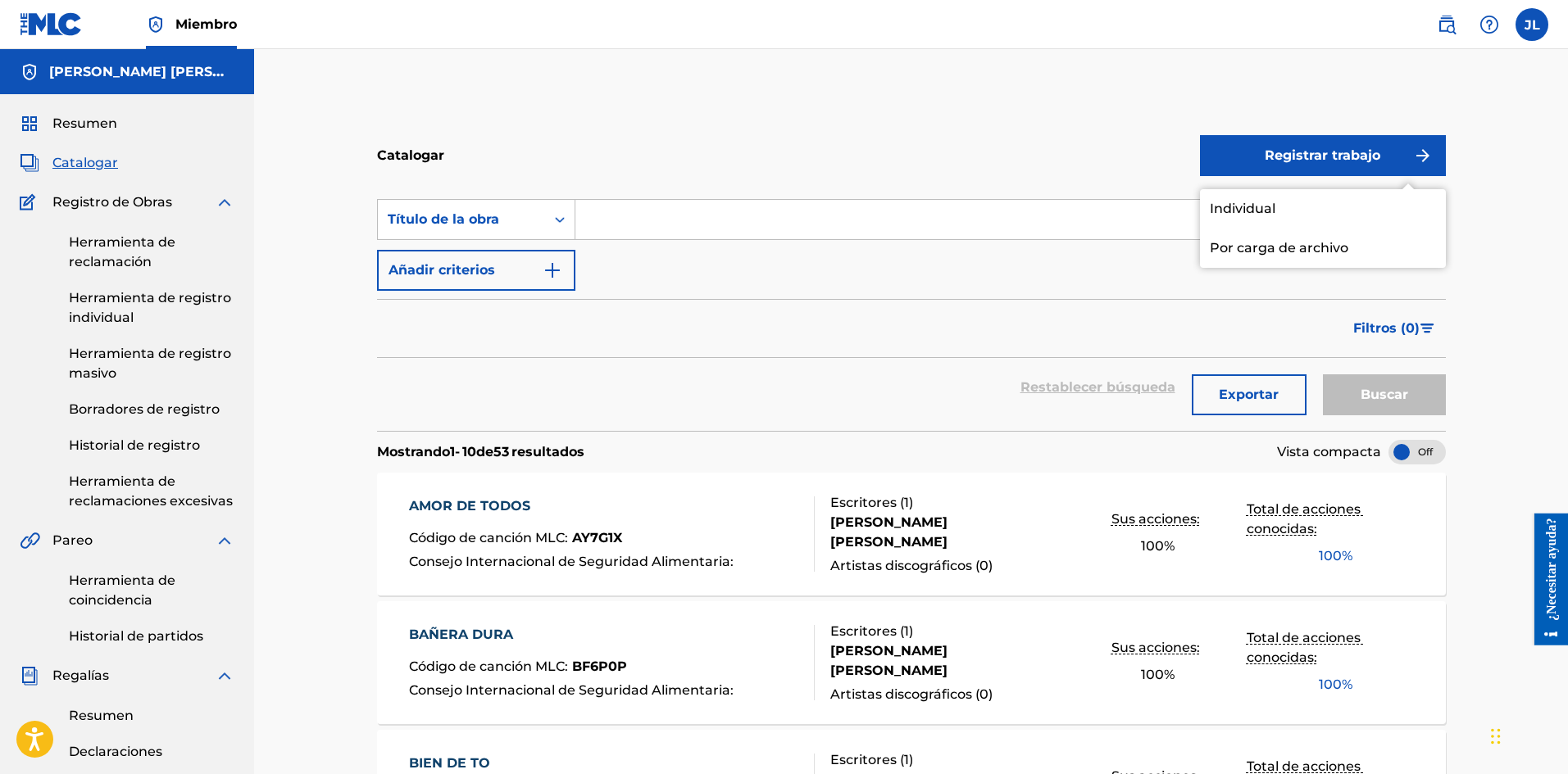
click at [1252, 210] on font "Individual" at bounding box center [1243, 208] width 66 height 15
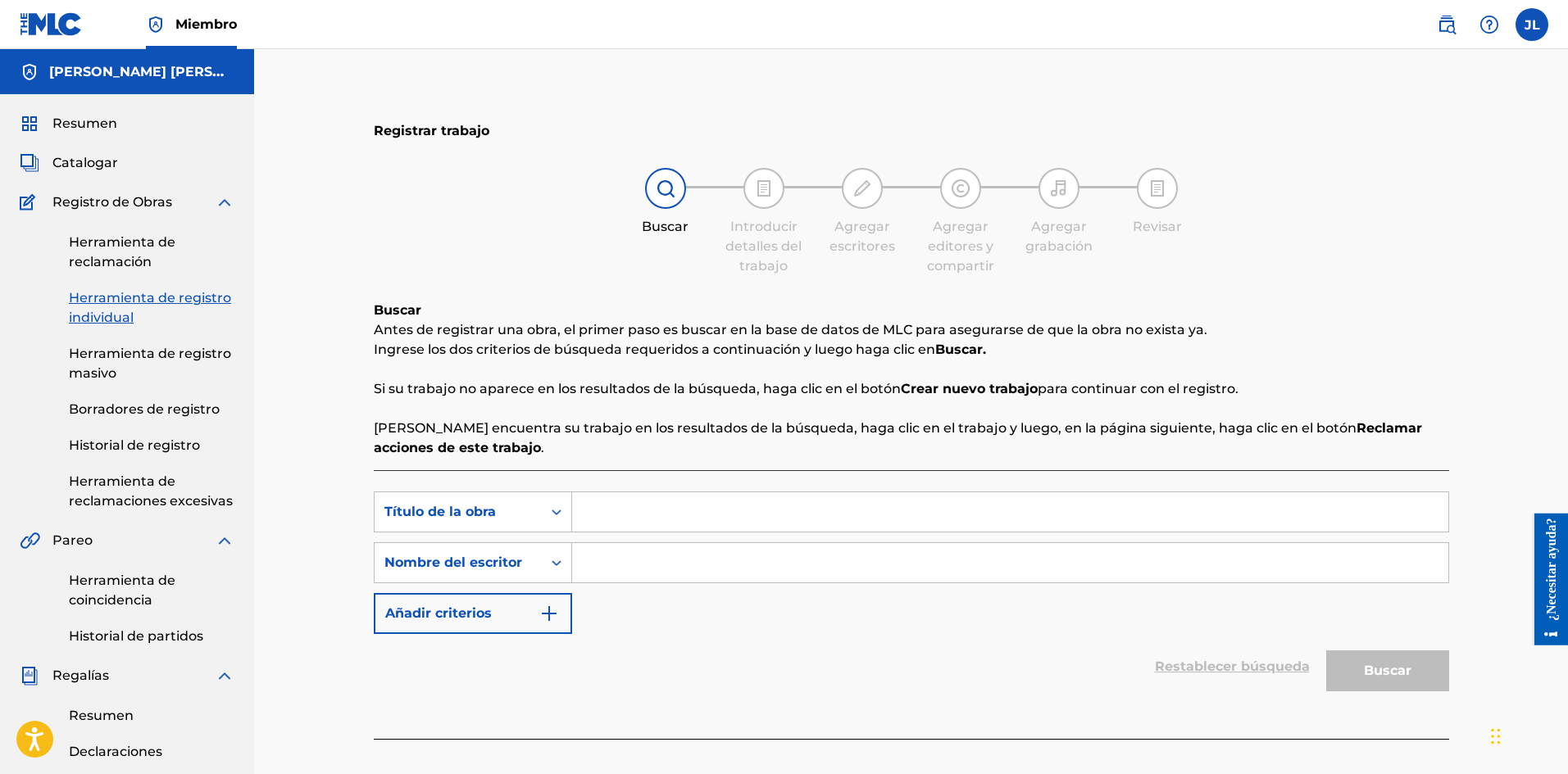
click at [667, 562] on input "Formulario de búsqueda" at bounding box center [1009, 563] width 876 height 39
type input "[PERSON_NAME]"
click at [670, 517] on input "Formulario de búsqueda" at bounding box center [1009, 512] width 876 height 39
paste input "Loco Tranquilo"
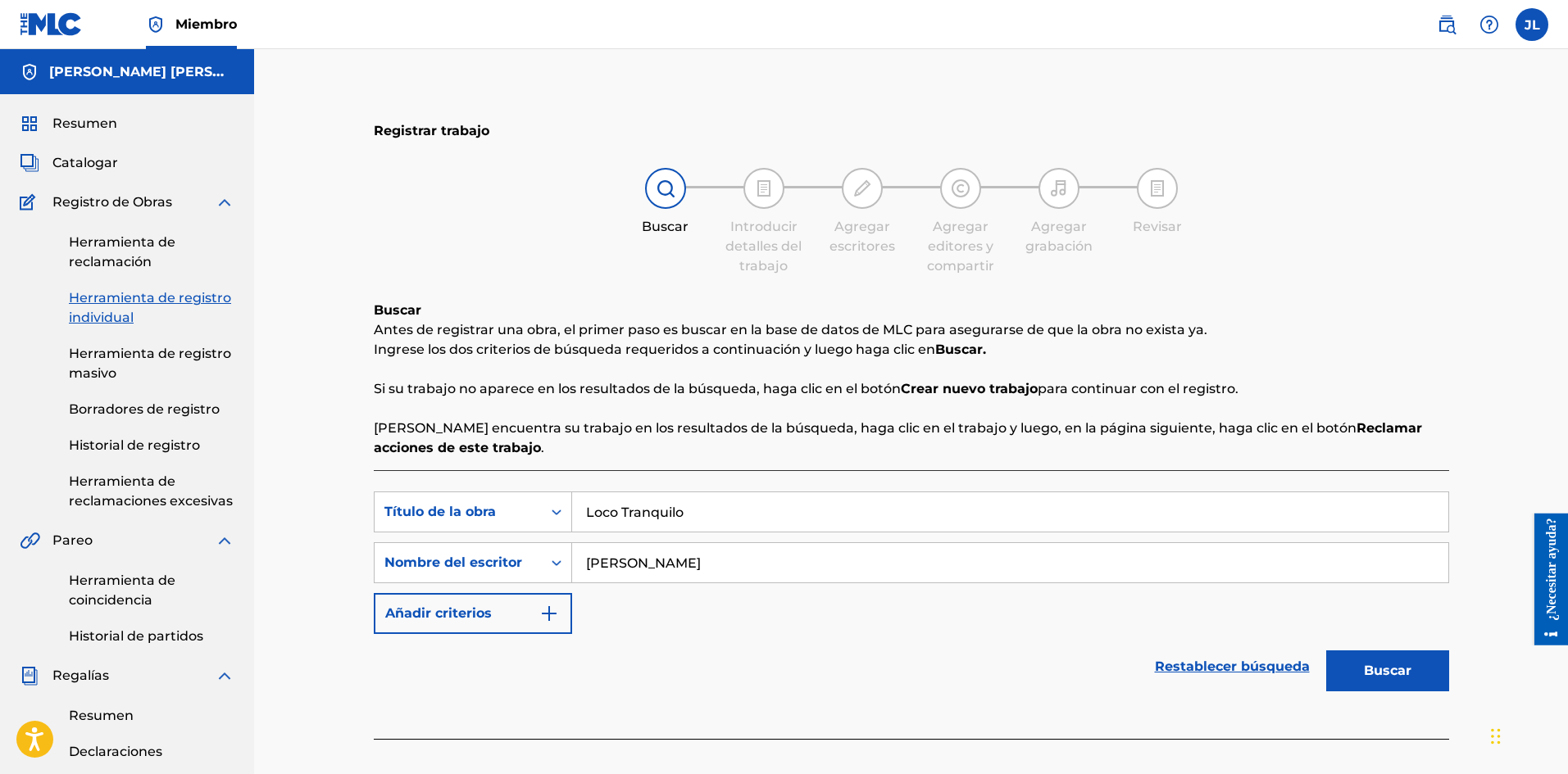
type input "Loco Tranquilo"
click at [1339, 658] on button "Buscar" at bounding box center [1387, 671] width 123 height 41
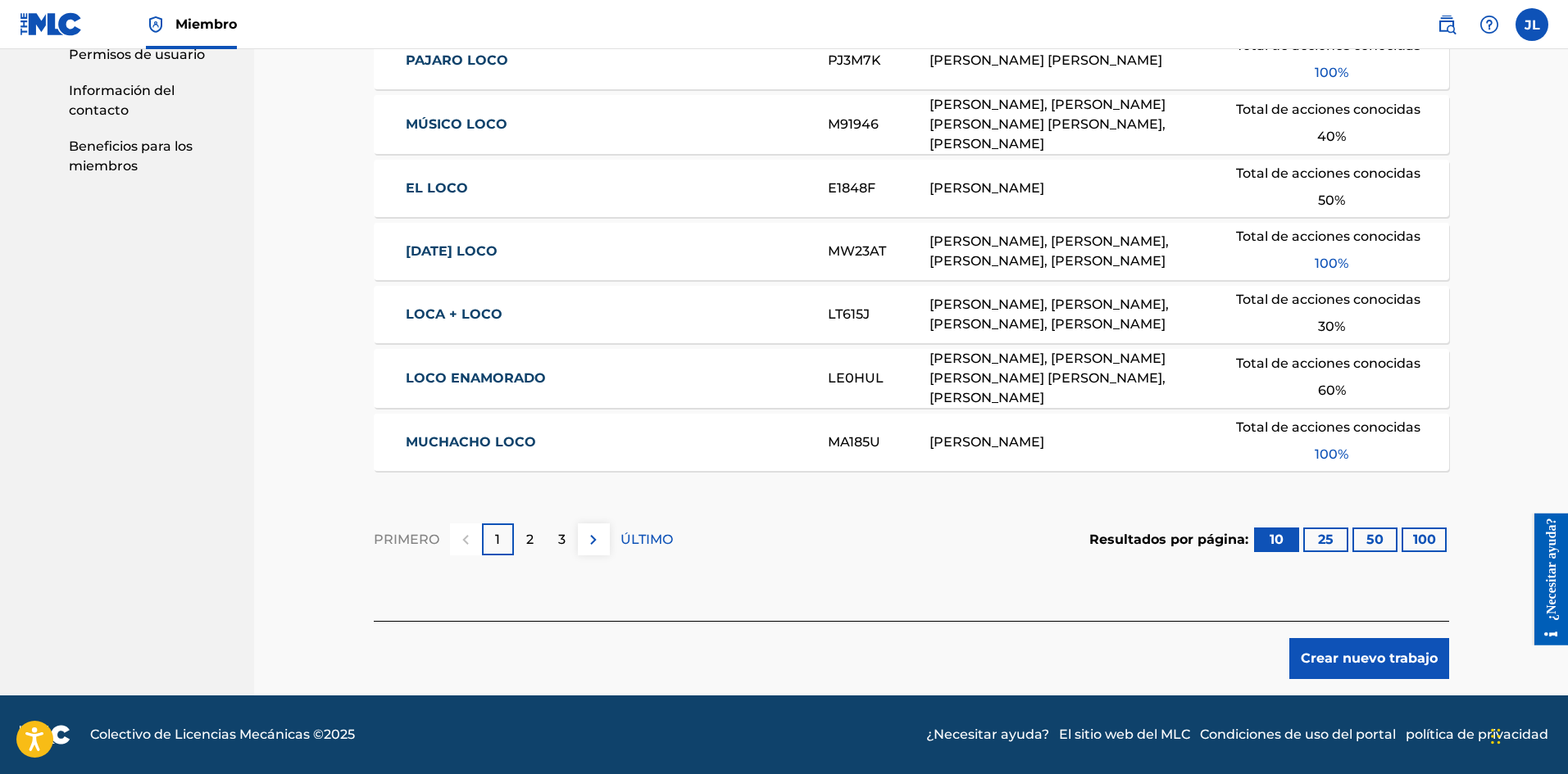
click at [1326, 656] on font "Crear nuevo trabajo" at bounding box center [1369, 657] width 137 height 15
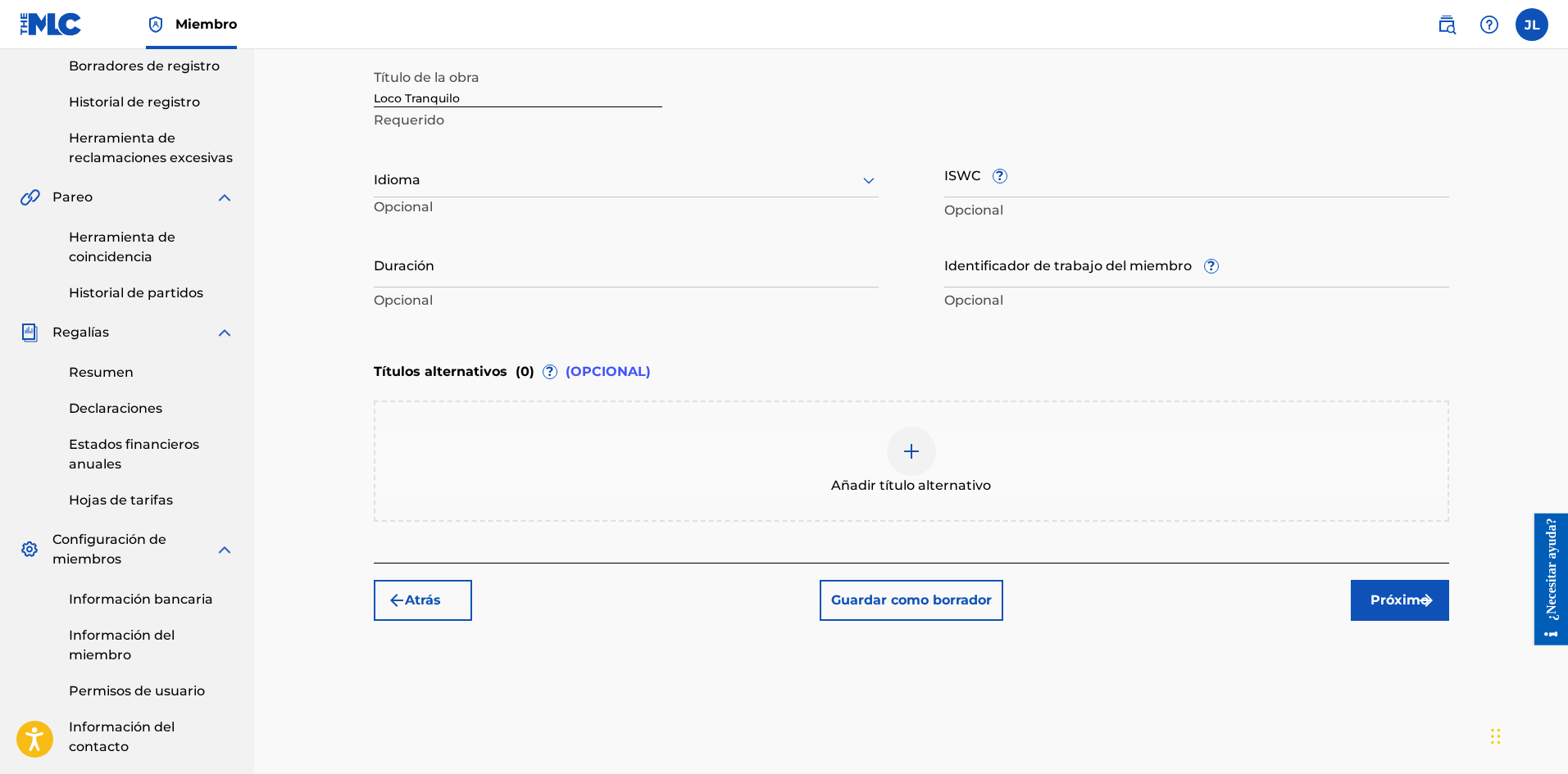
scroll to position [208, 0]
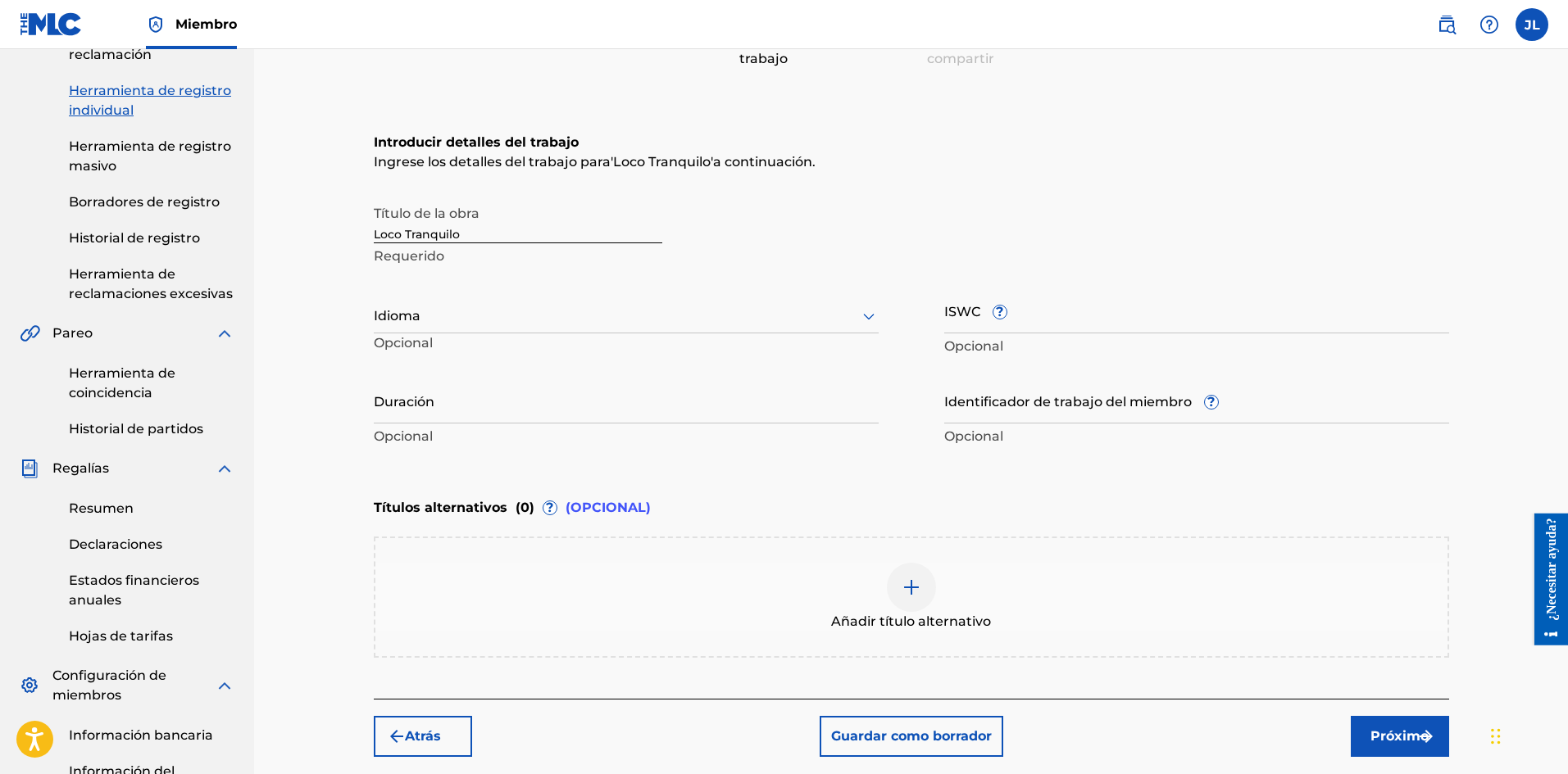
click at [881, 311] on div "Título de la obra Loco Tranquilo Requerido Idioma Opcional ISWC ? Opcional Dura…" at bounding box center [911, 323] width 1075 height 254
click at [872, 313] on icon at bounding box center [869, 316] width 20 height 20
click at [424, 383] on div "Español" at bounding box center [625, 392] width 503 height 39
click at [454, 419] on input "Duración" at bounding box center [625, 400] width 505 height 46
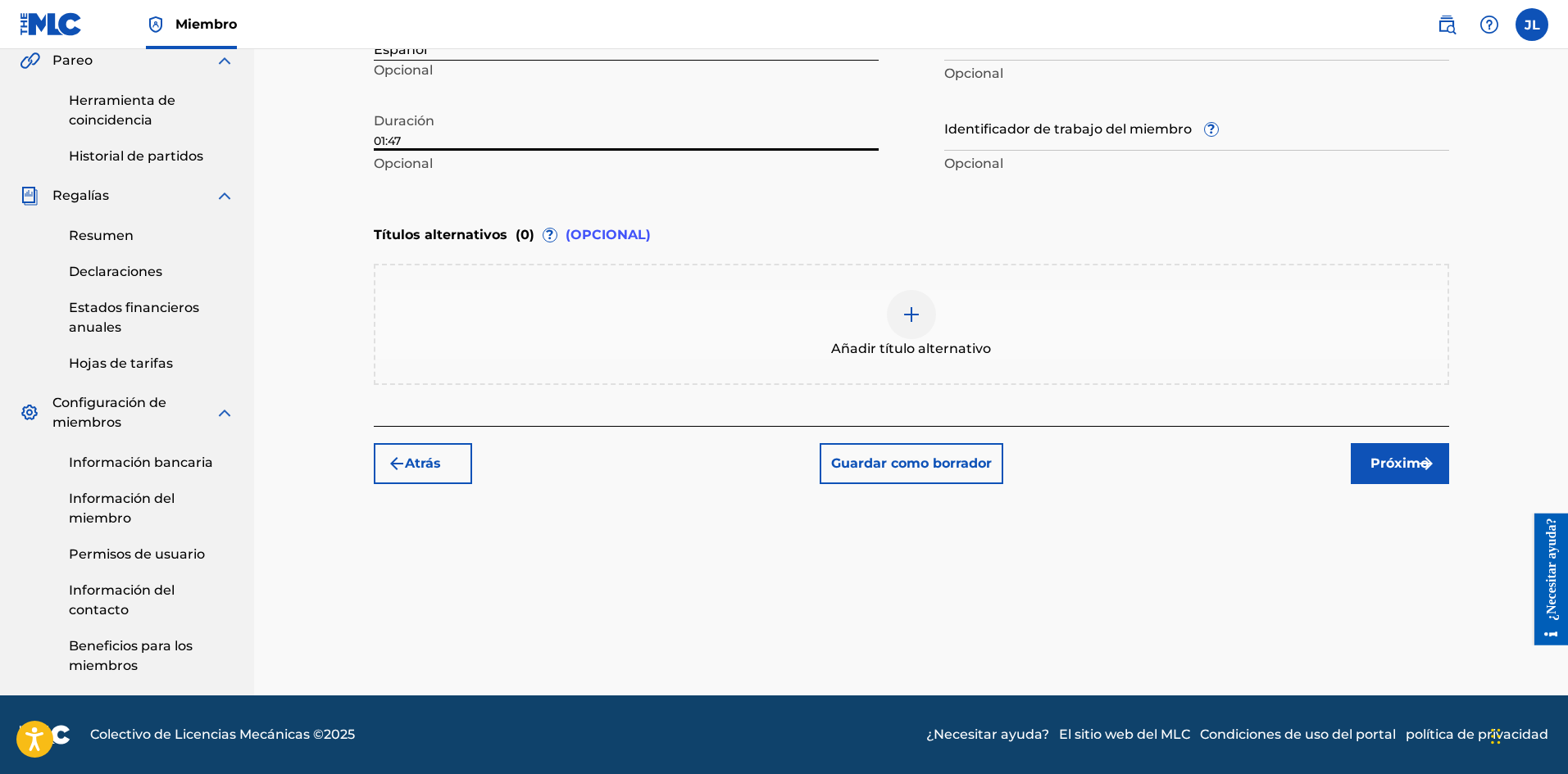
type input "01:47"
click at [1388, 460] on font "Próximo" at bounding box center [1399, 462] width 58 height 15
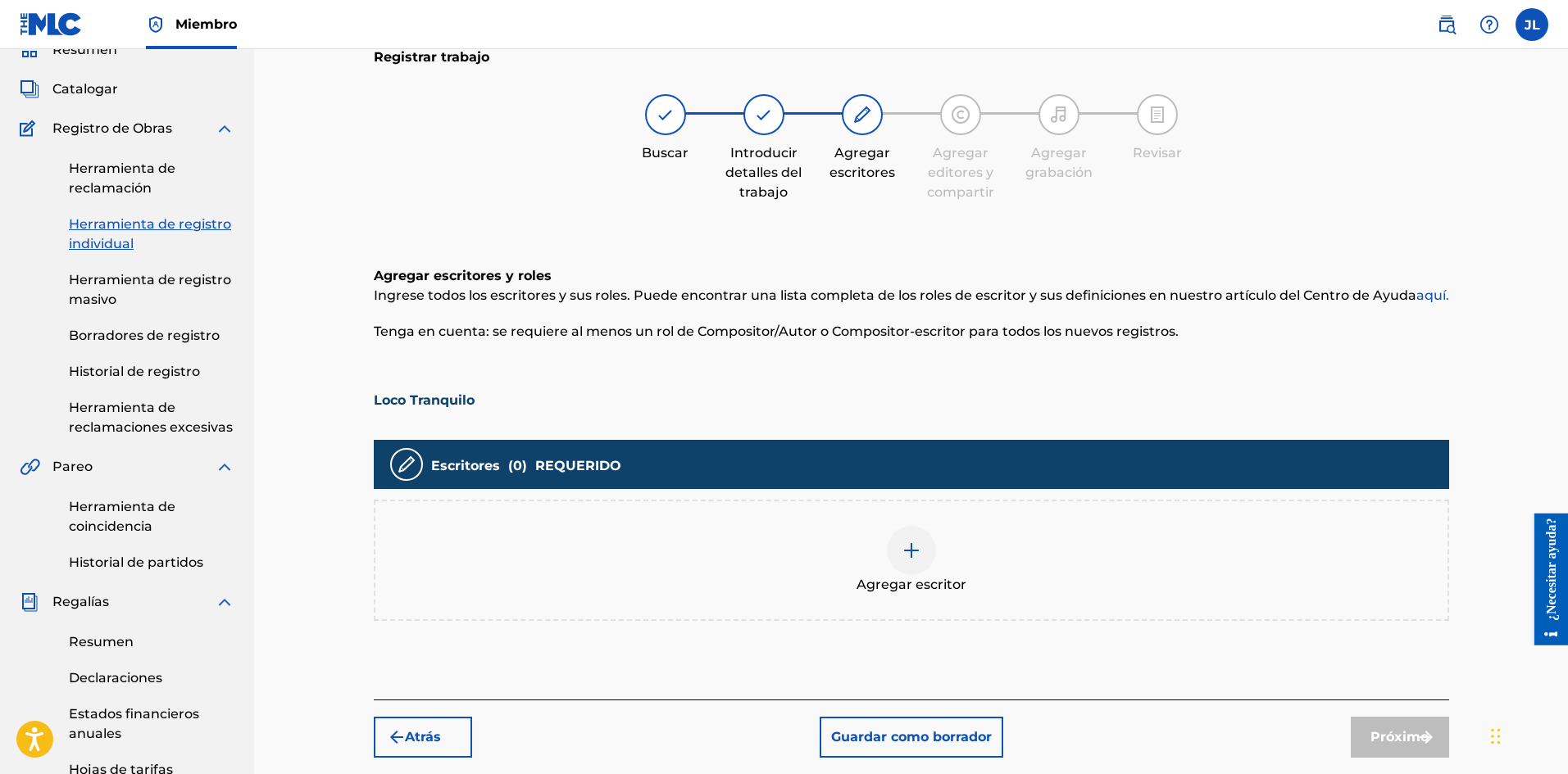
scroll to position [210, 0]
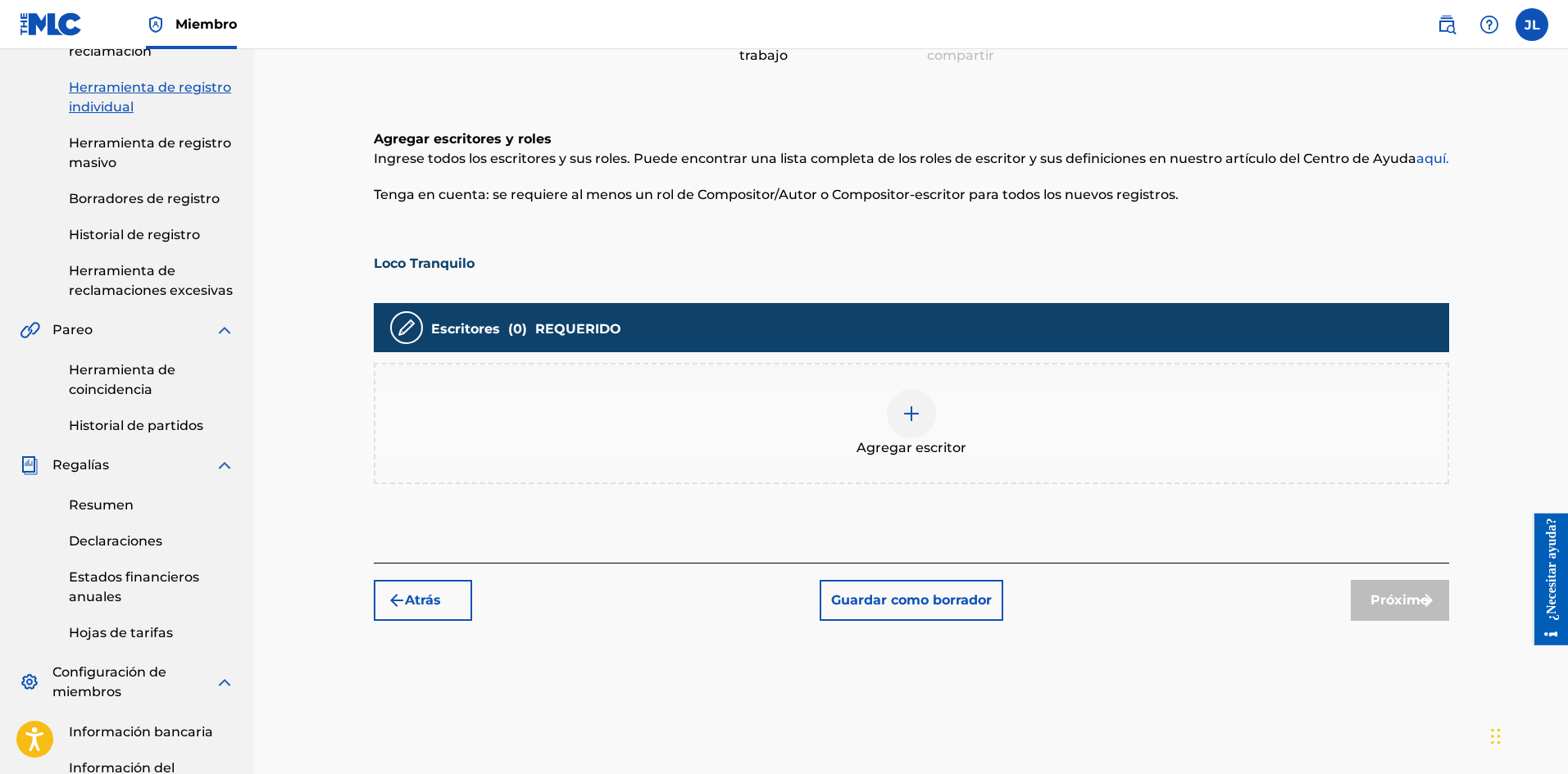
click at [916, 410] on img at bounding box center [911, 413] width 20 height 20
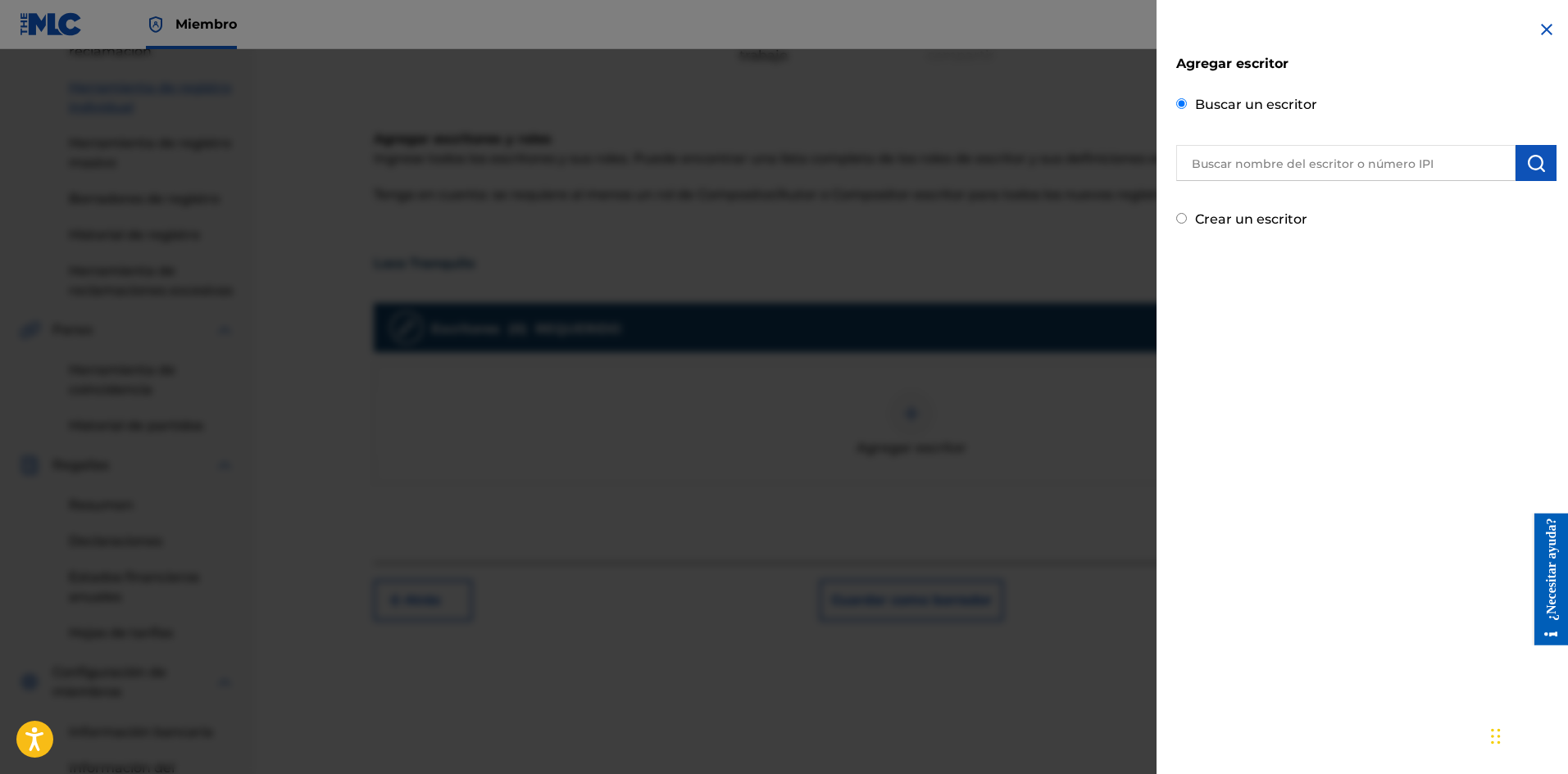
click at [1254, 161] on input "text" at bounding box center [1345, 163] width 339 height 36
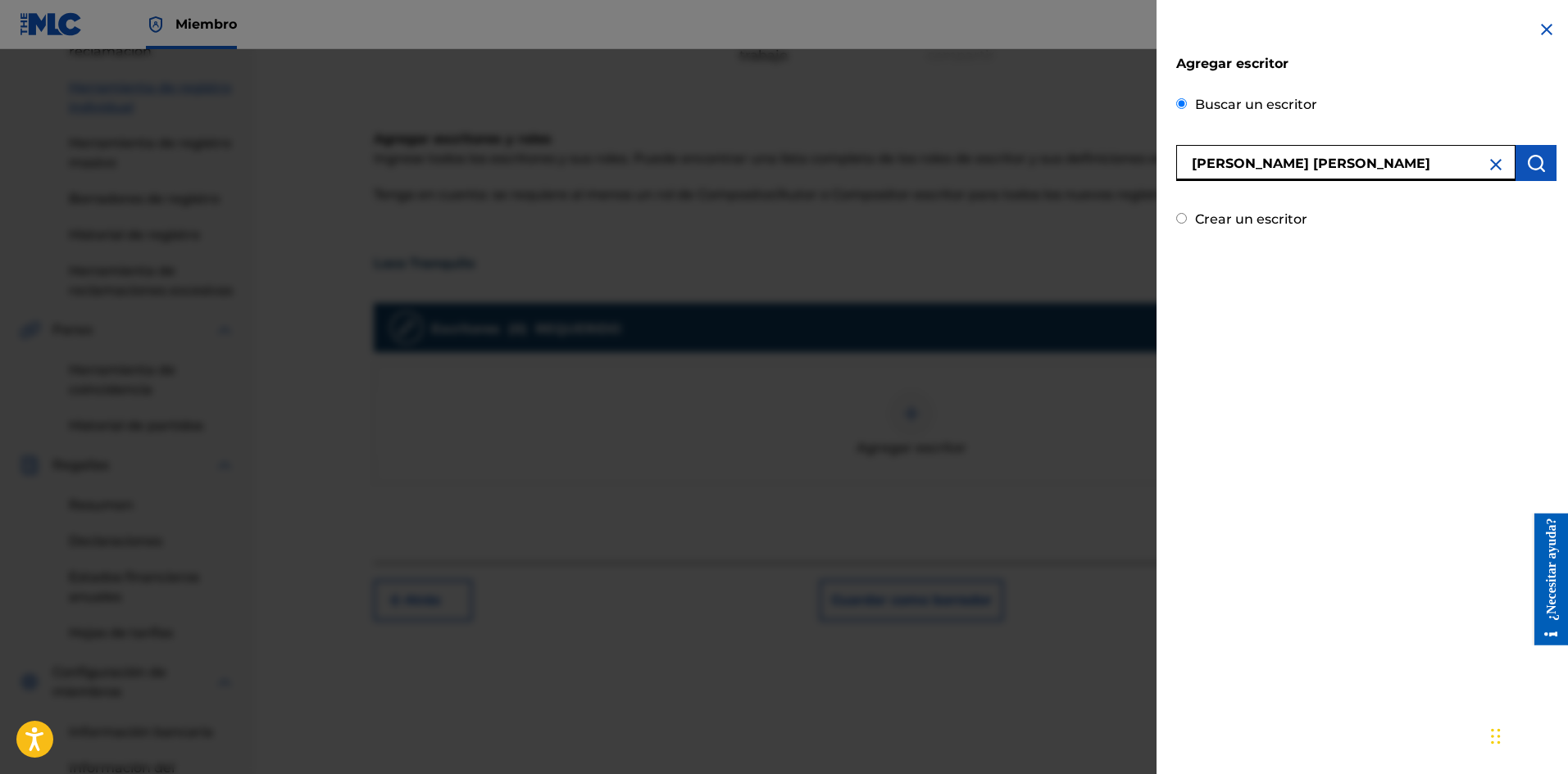
type input "[PERSON_NAME] [PERSON_NAME]"
click at [1535, 166] on img "submit" at bounding box center [1536, 163] width 20 height 20
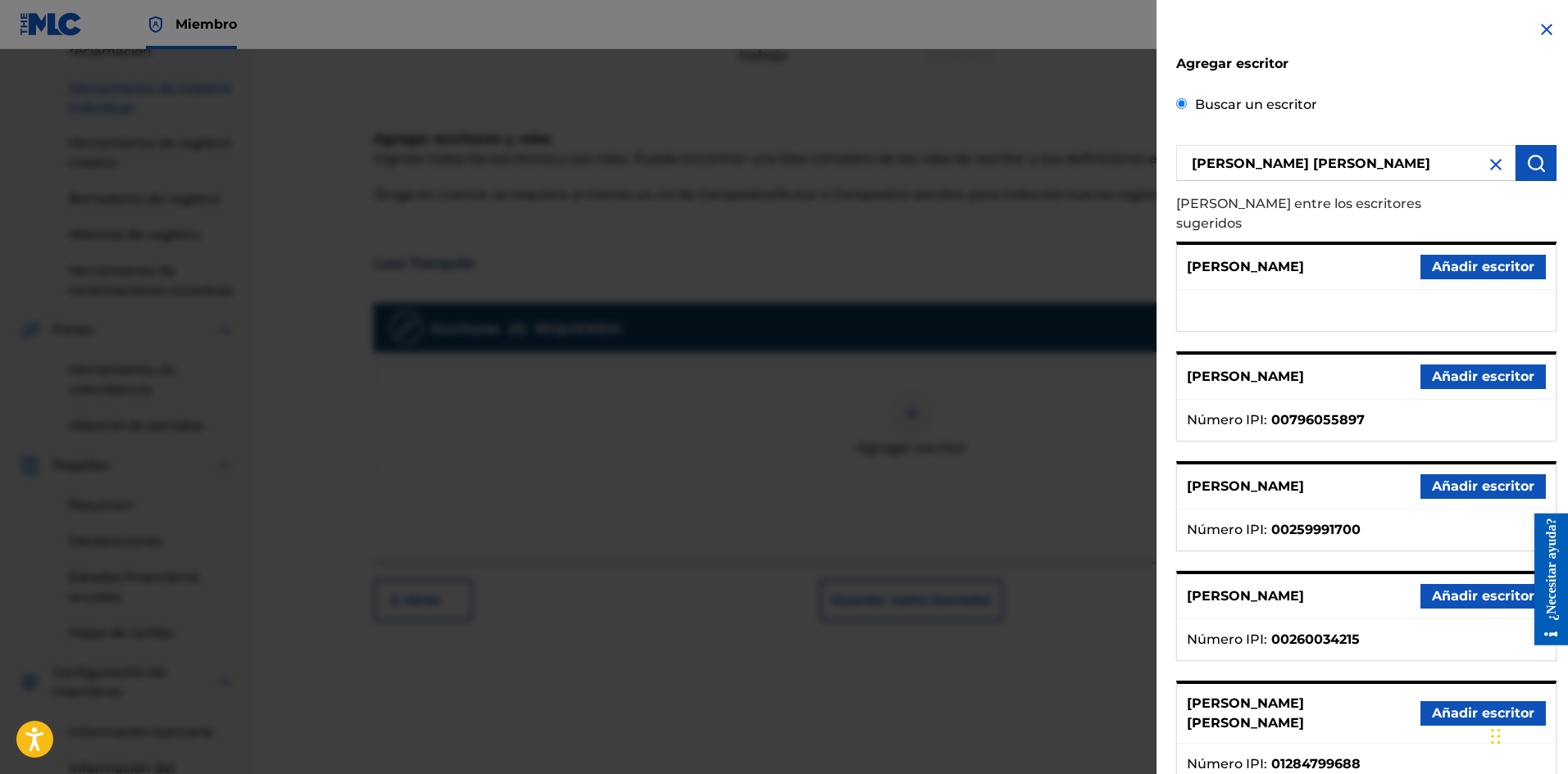
click at [1447, 705] on font "Añadir escritor" at bounding box center [1482, 713] width 102 height 15
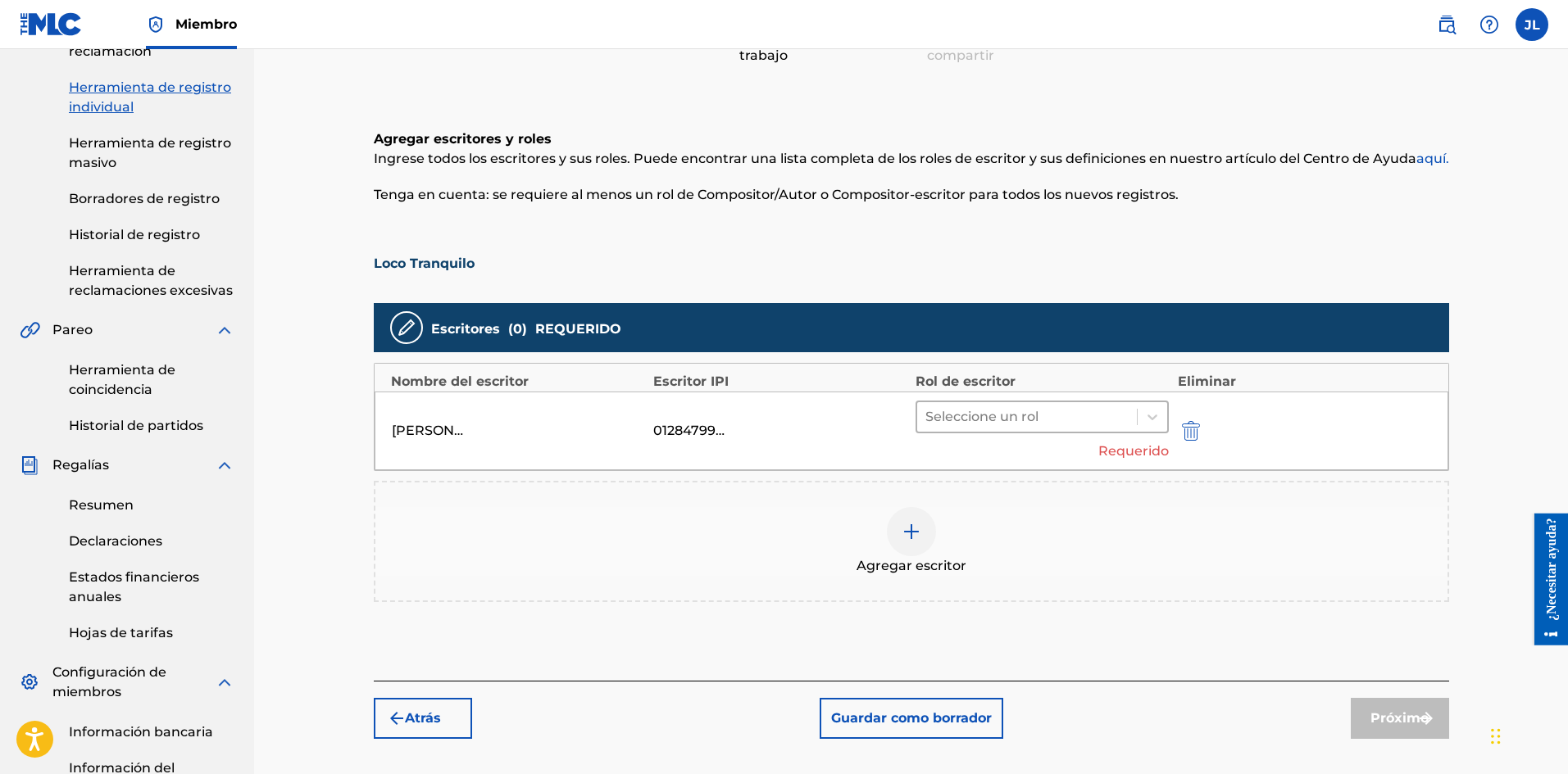
click at [1036, 419] on div at bounding box center [1026, 417] width 204 height 23
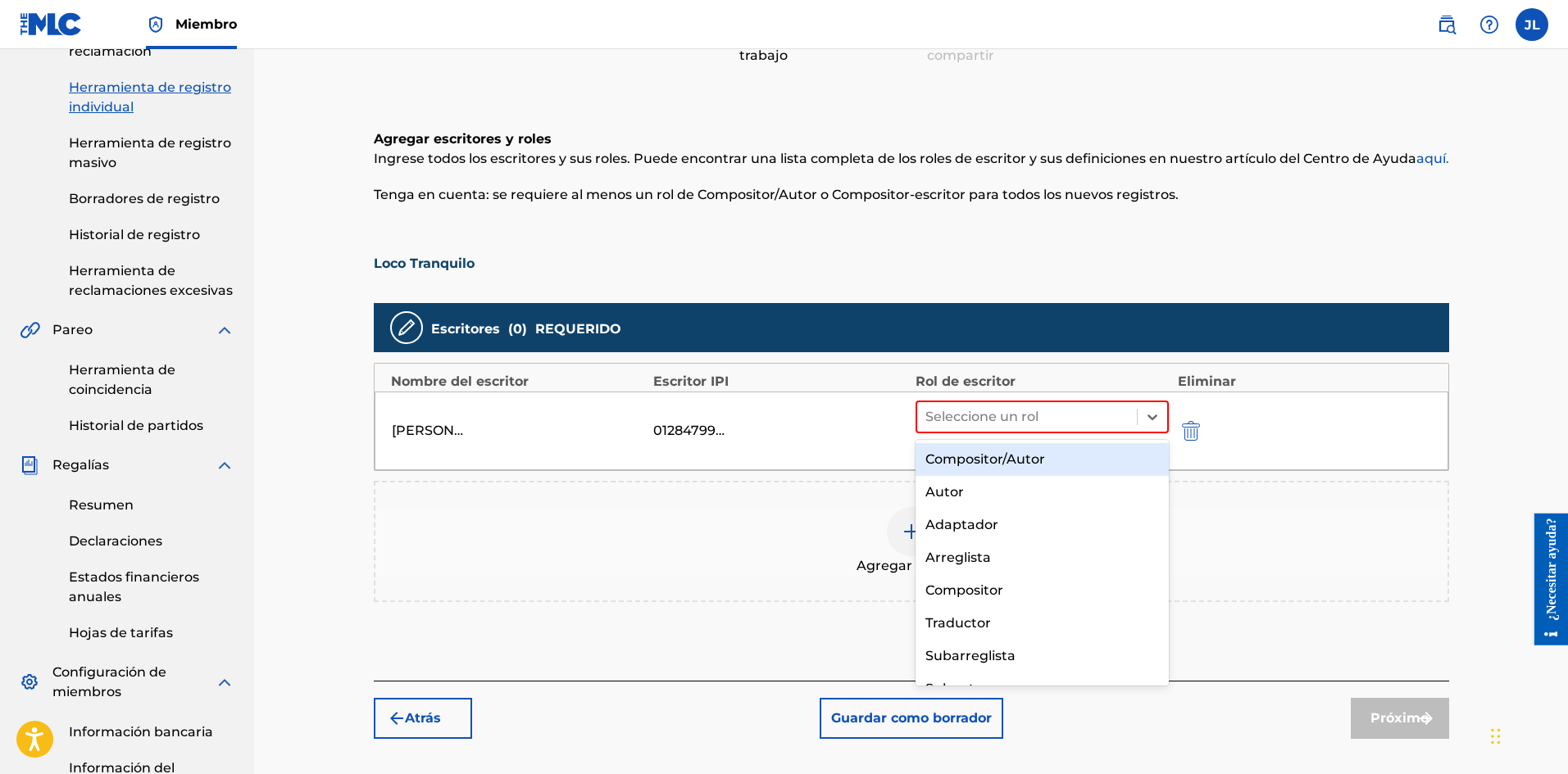
click at [994, 449] on div "Compositor/Autor" at bounding box center [1041, 460] width 254 height 33
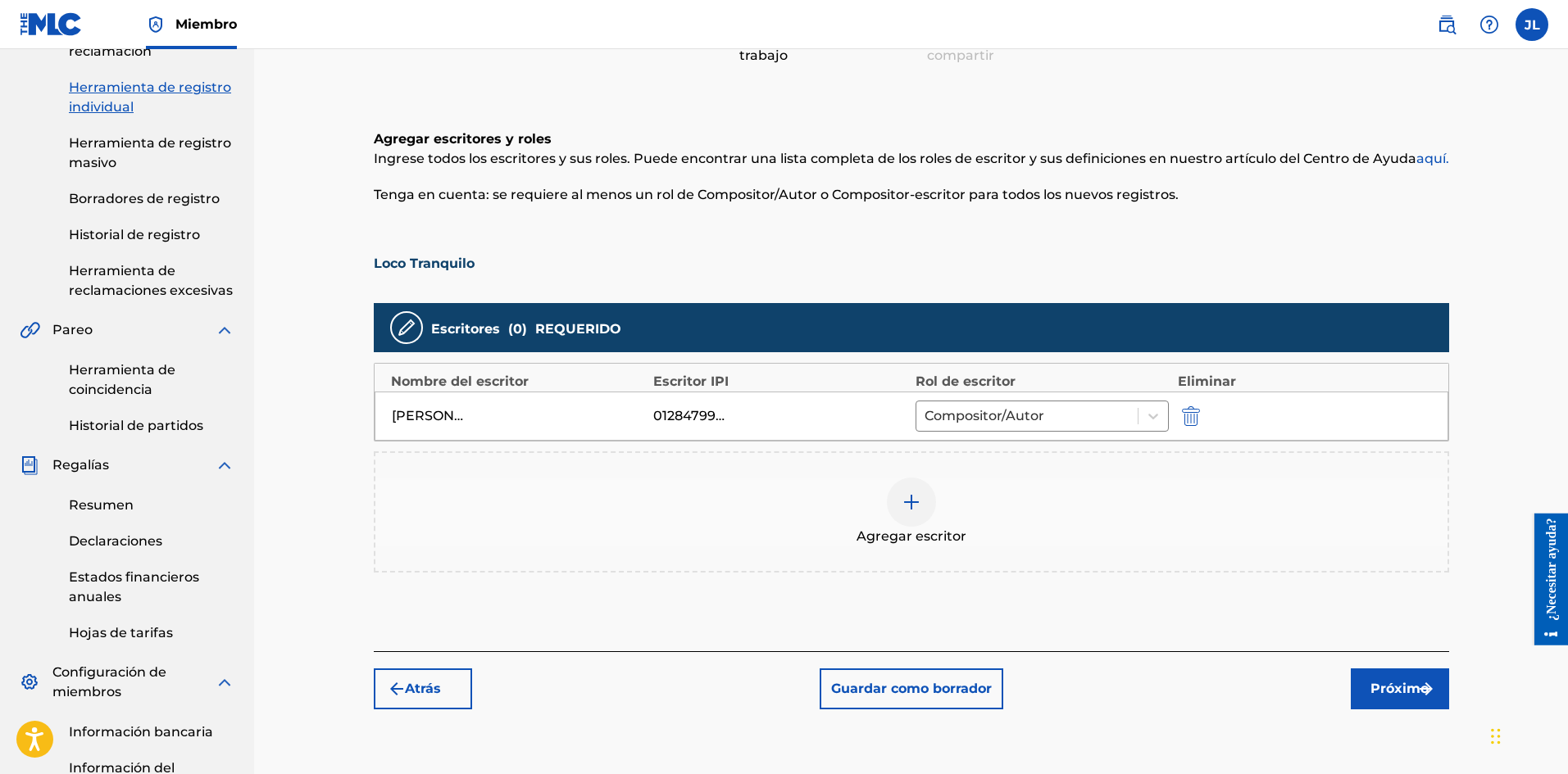
click at [1402, 693] on font "Próximo" at bounding box center [1399, 688] width 58 height 15
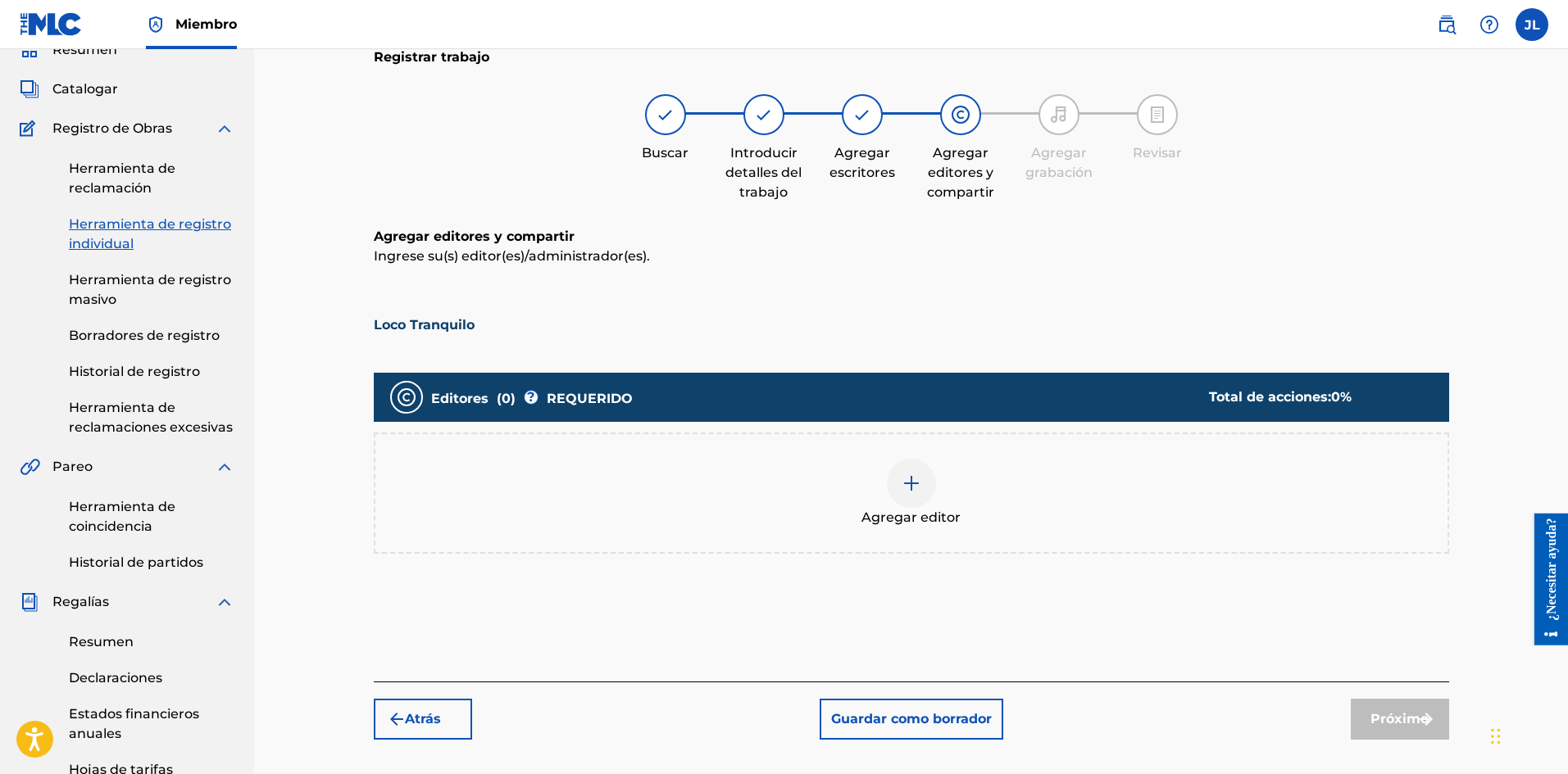
click at [904, 485] on img at bounding box center [911, 484] width 20 height 20
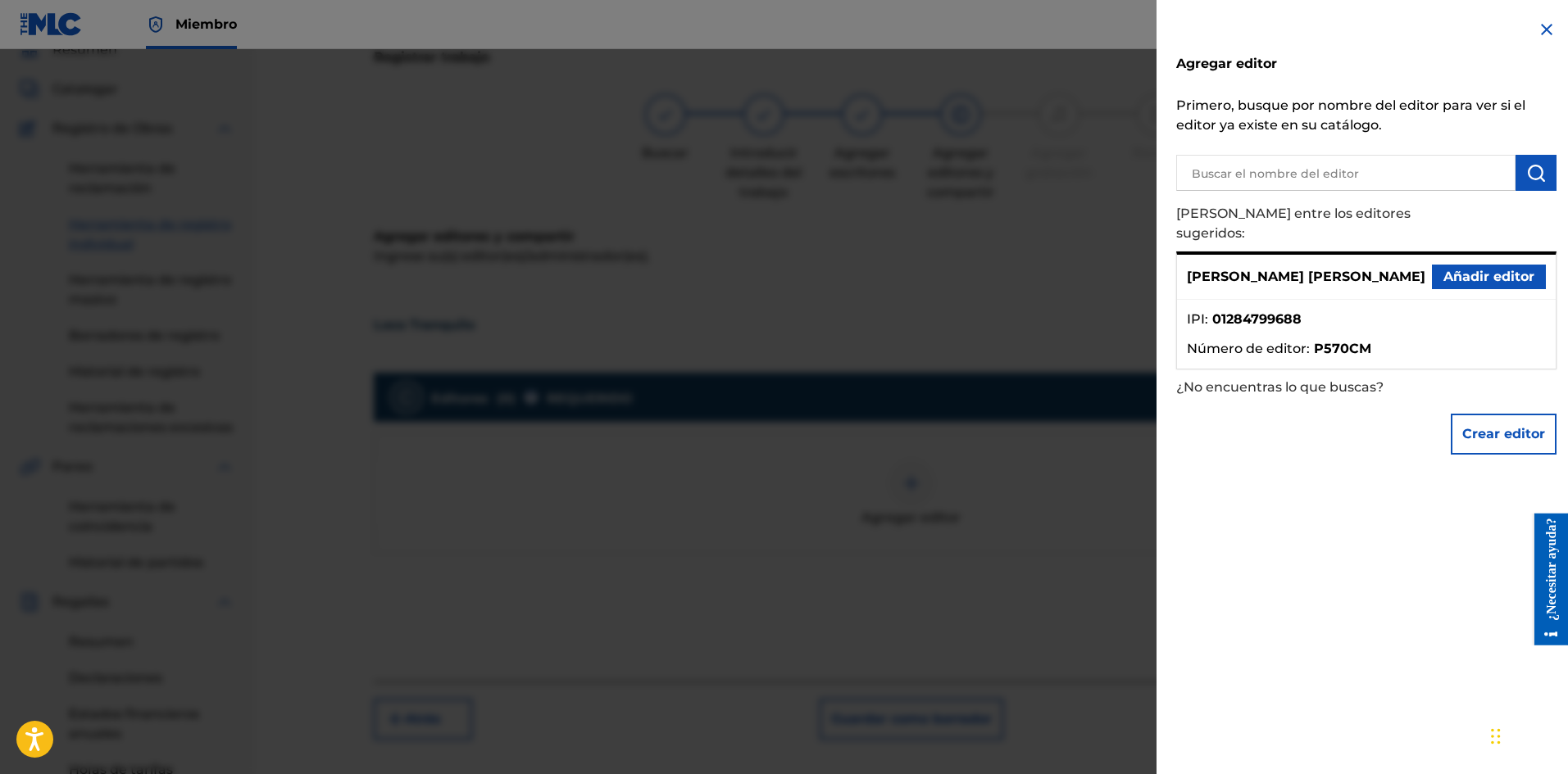
click at [1469, 267] on font "Añadir editor" at bounding box center [1489, 277] width 91 height 20
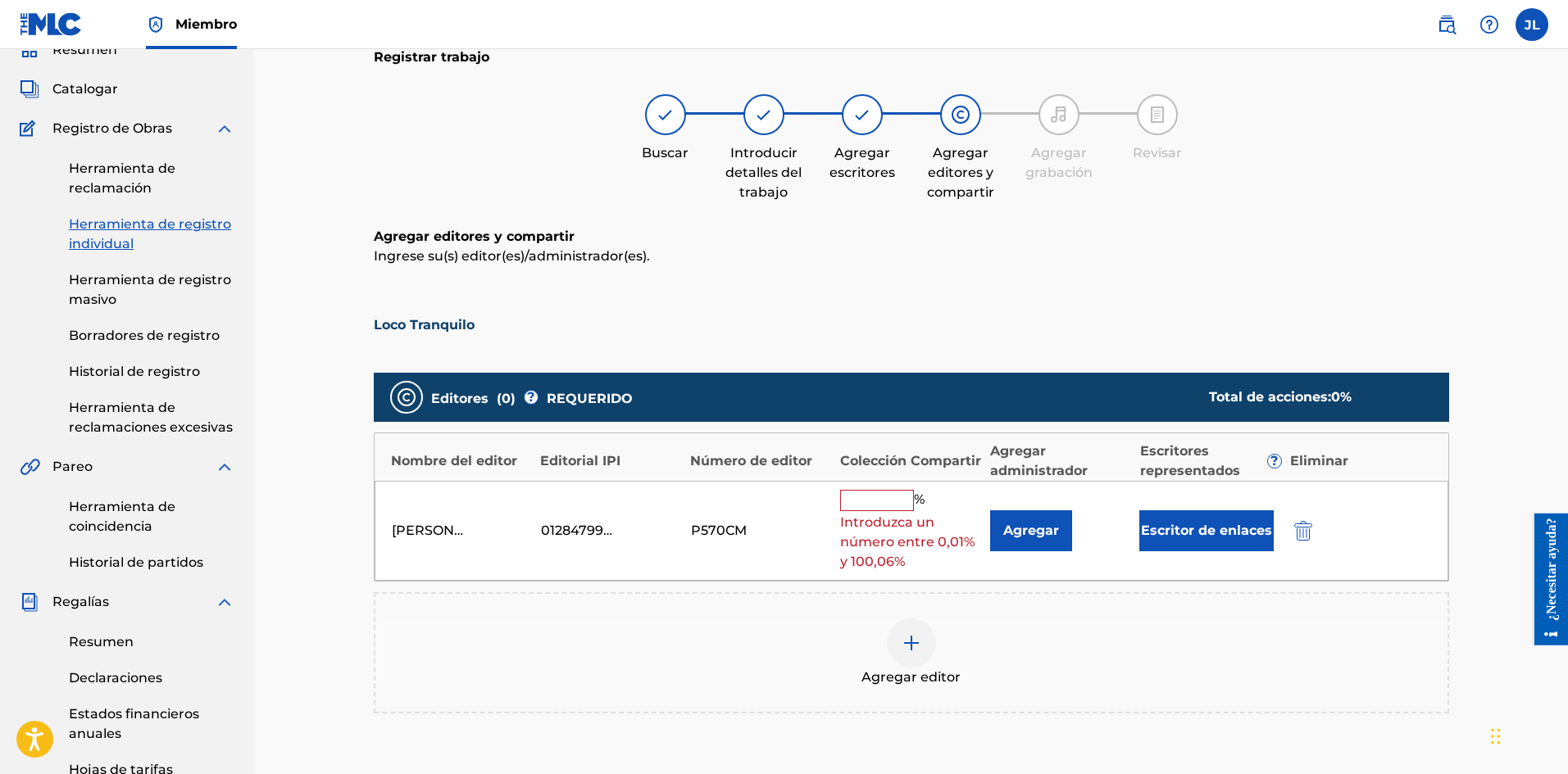
click at [910, 504] on input "text" at bounding box center [877, 501] width 74 height 21
type input "100"
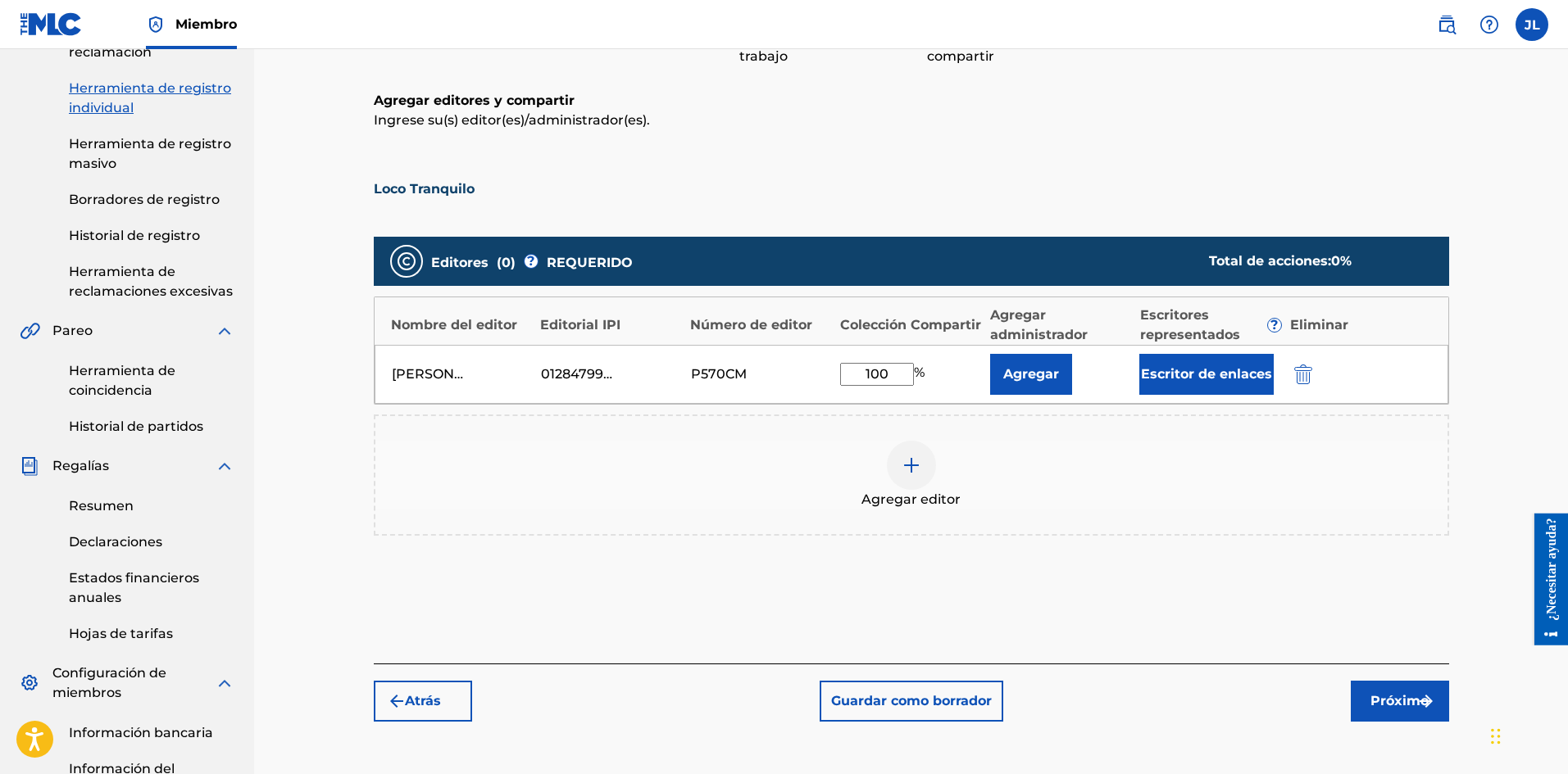
click at [1386, 681] on button "Próximo" at bounding box center [1400, 701] width 98 height 41
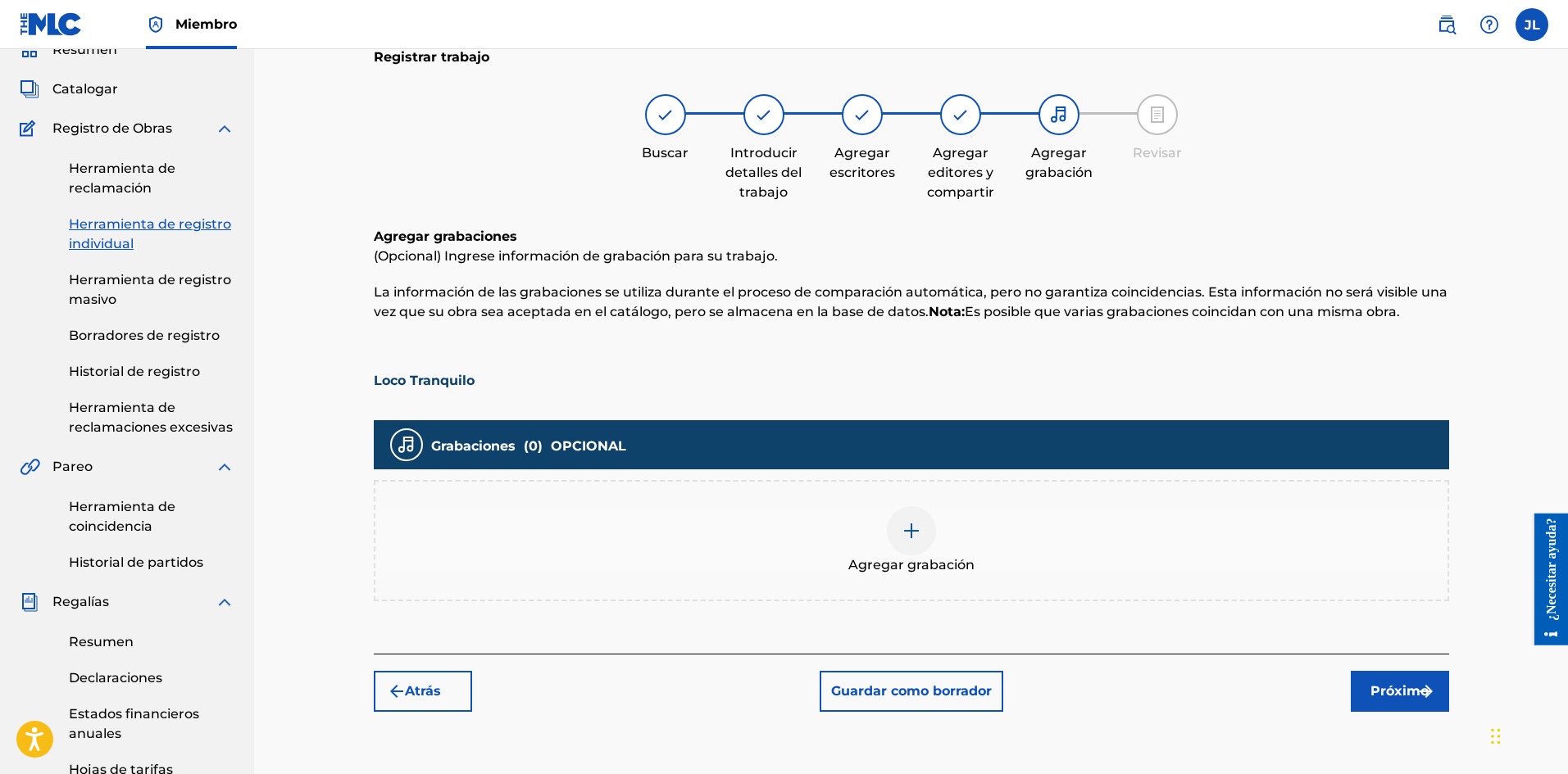
click at [905, 535] on img at bounding box center [911, 531] width 20 height 20
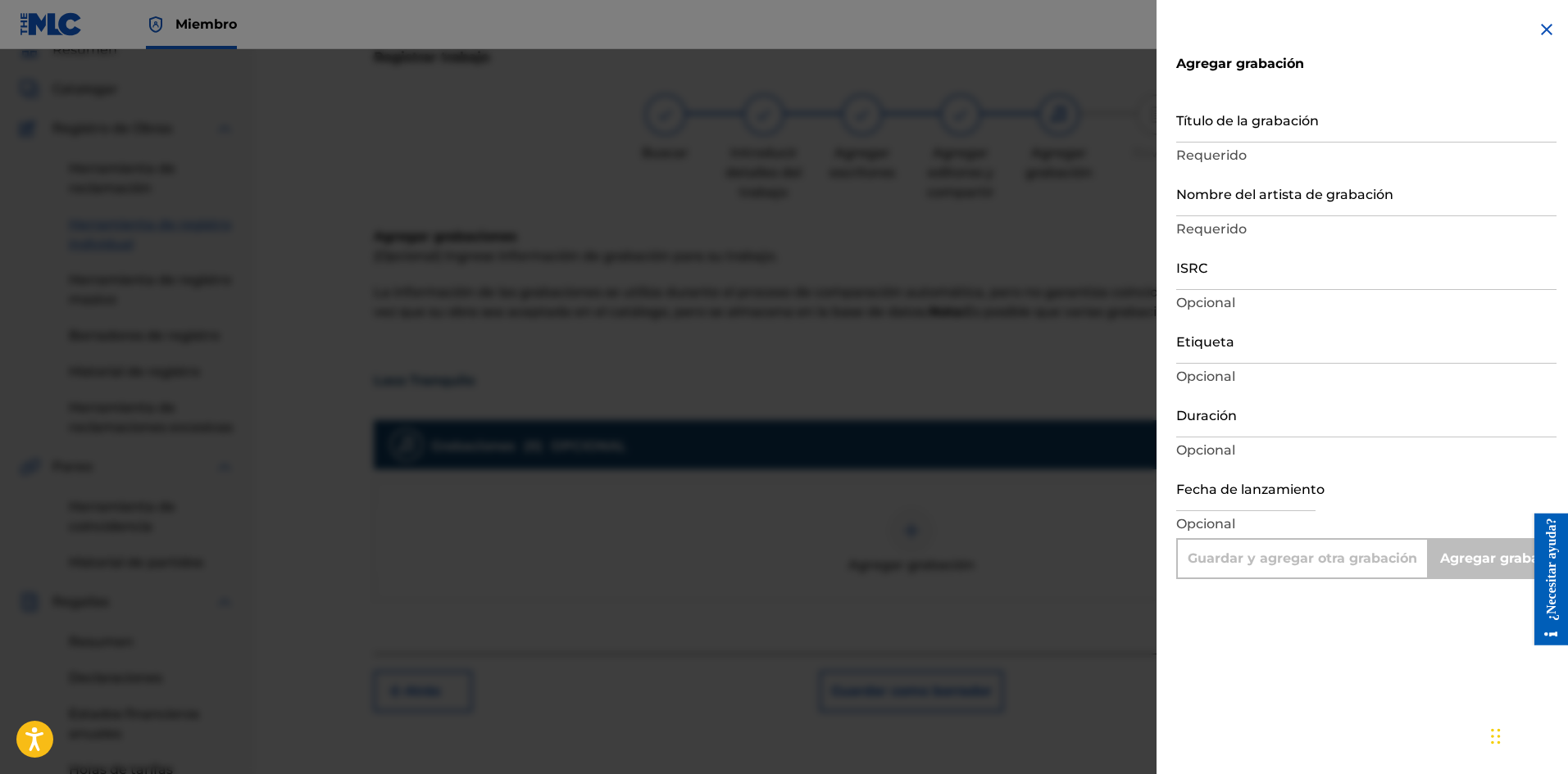
click at [1259, 344] on input "Etiqueta" at bounding box center [1366, 340] width 380 height 46
type input "La Película Wa"
type input "Add Recording"
click at [1239, 195] on input "Nombre del artista de grabación" at bounding box center [1366, 192] width 380 height 46
type input "La Pelicula Wa"
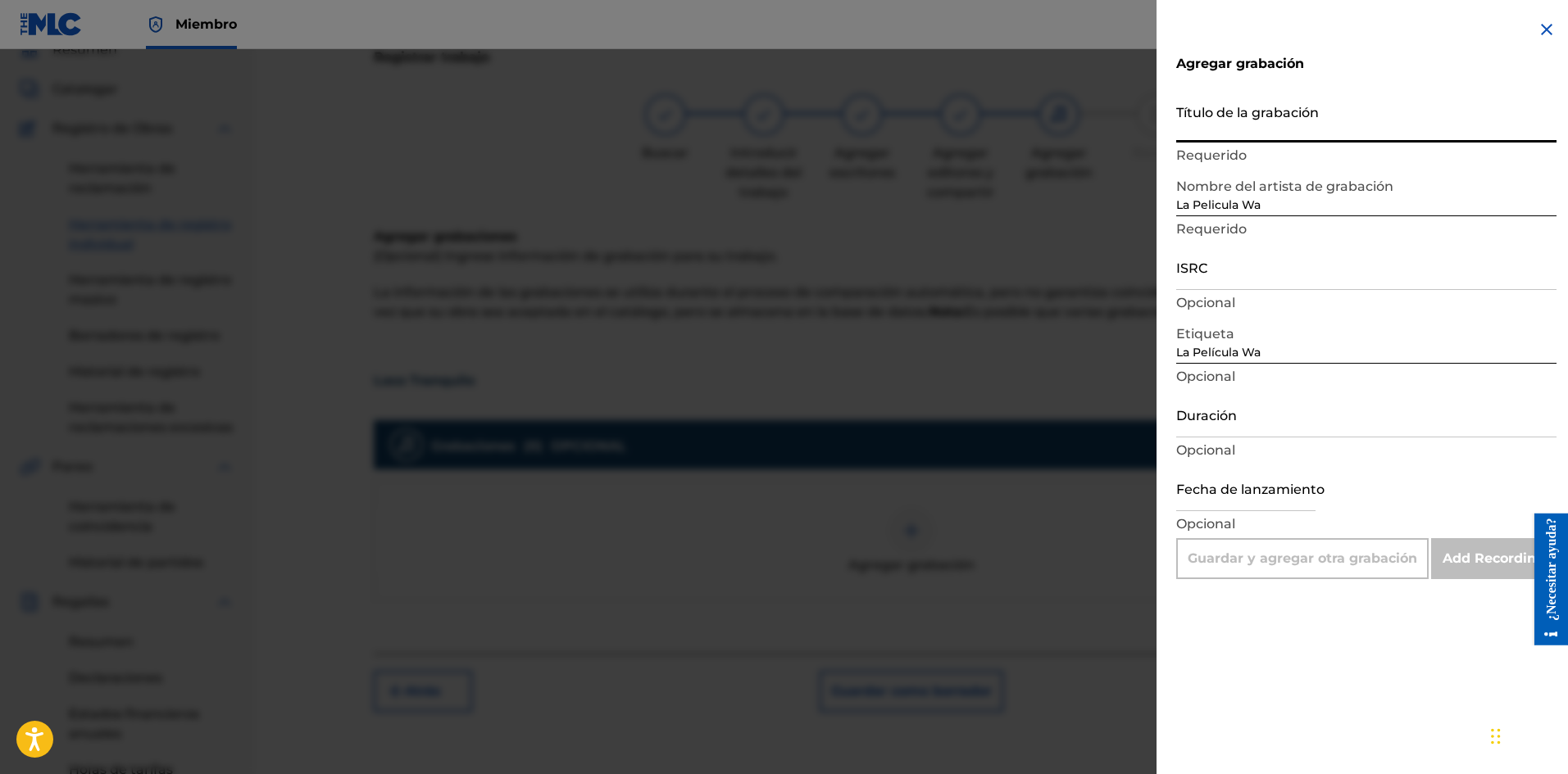
click at [1213, 129] on input "Título de la grabación" at bounding box center [1366, 119] width 380 height 46
paste input "Loco Tranquilo"
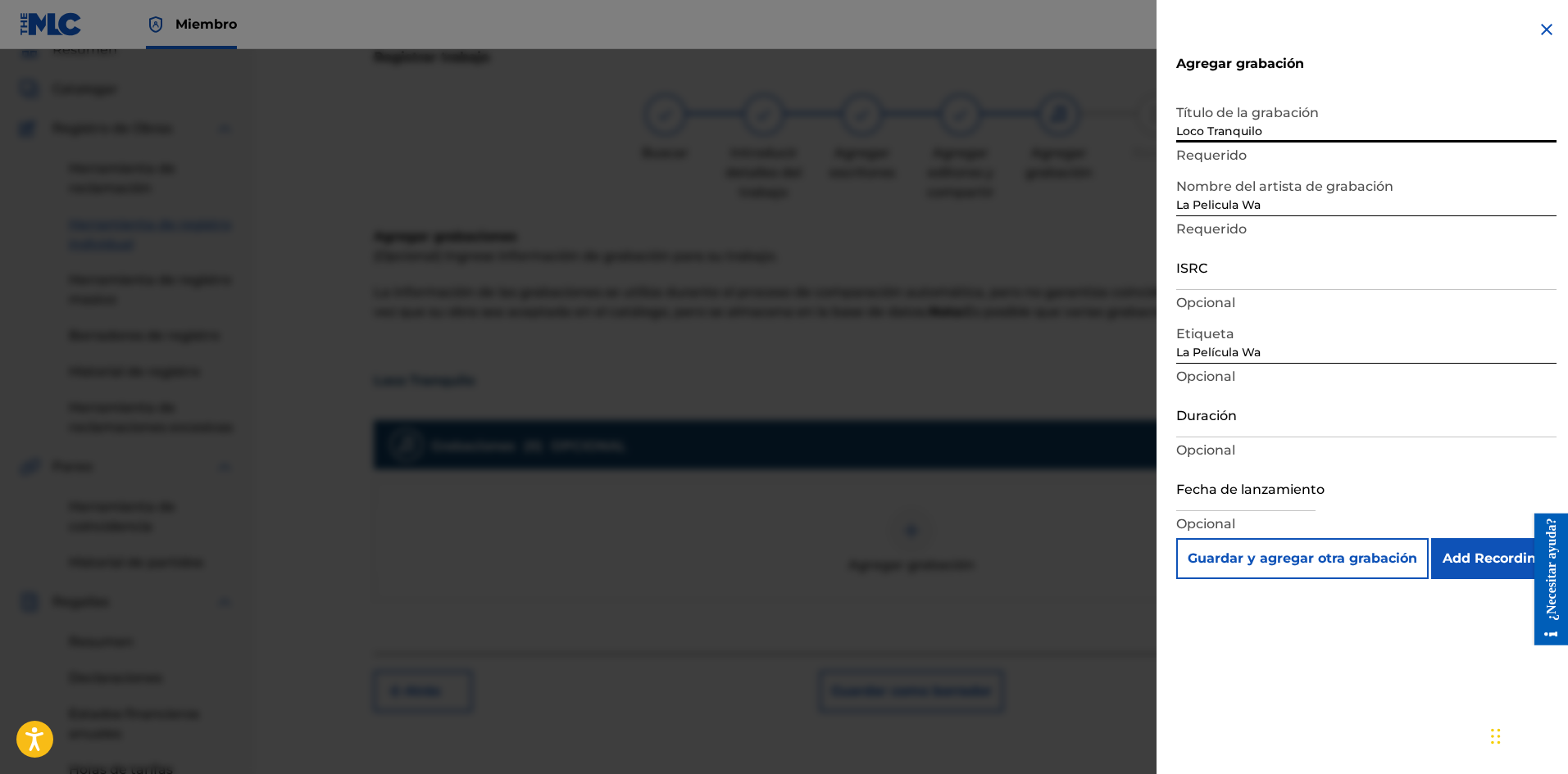
type input "Loco Tranquilo"
click at [1233, 428] on input "Duración" at bounding box center [1366, 414] width 380 height 46
type input "01:47"
click at [1230, 273] on input "ISRC" at bounding box center [1366, 266] width 380 height 46
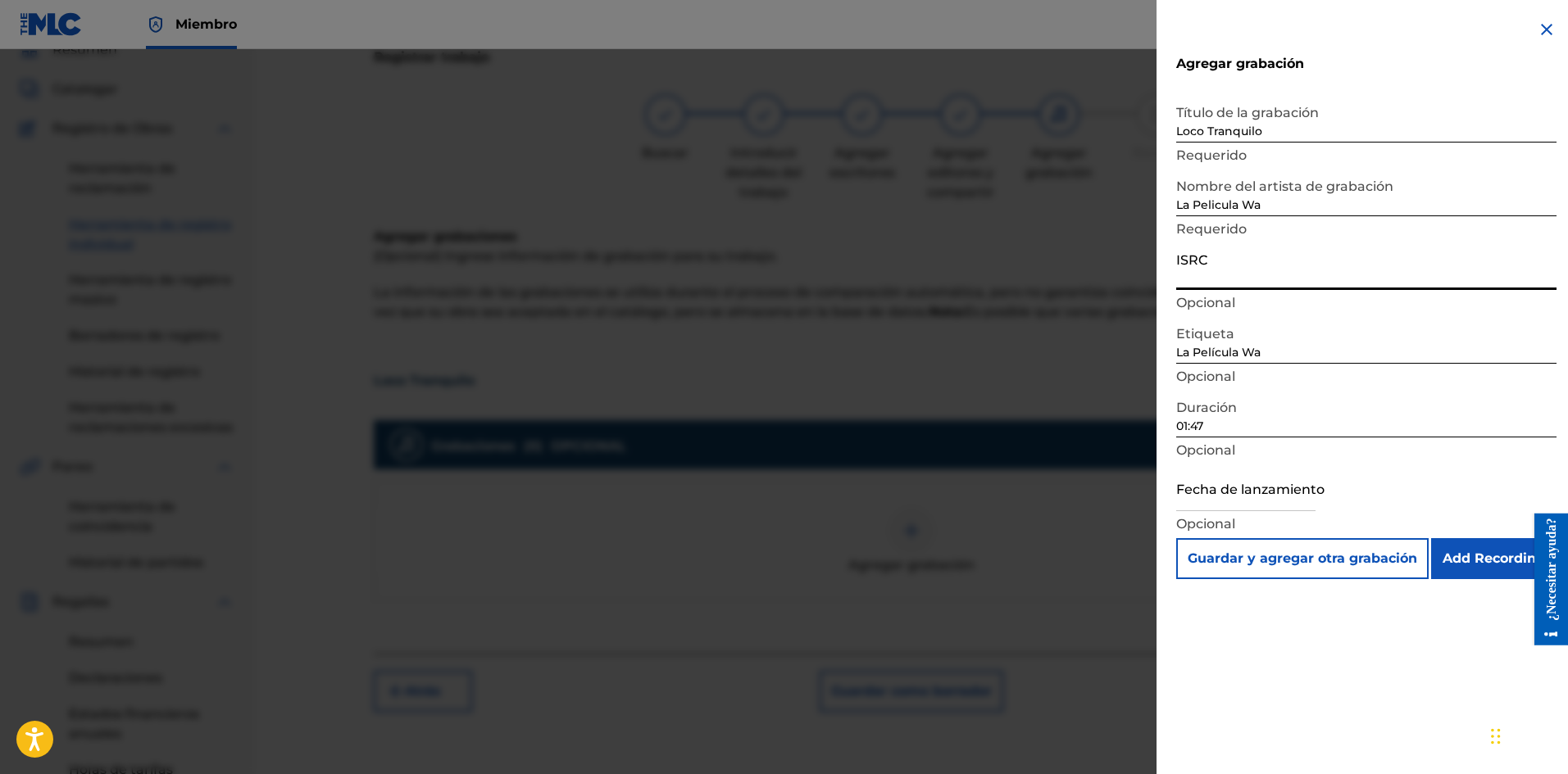
paste input "SE6XW2595702"
type input "SE6XW2595702"
click at [1496, 558] on input "Add Recording" at bounding box center [1493, 558] width 126 height 41
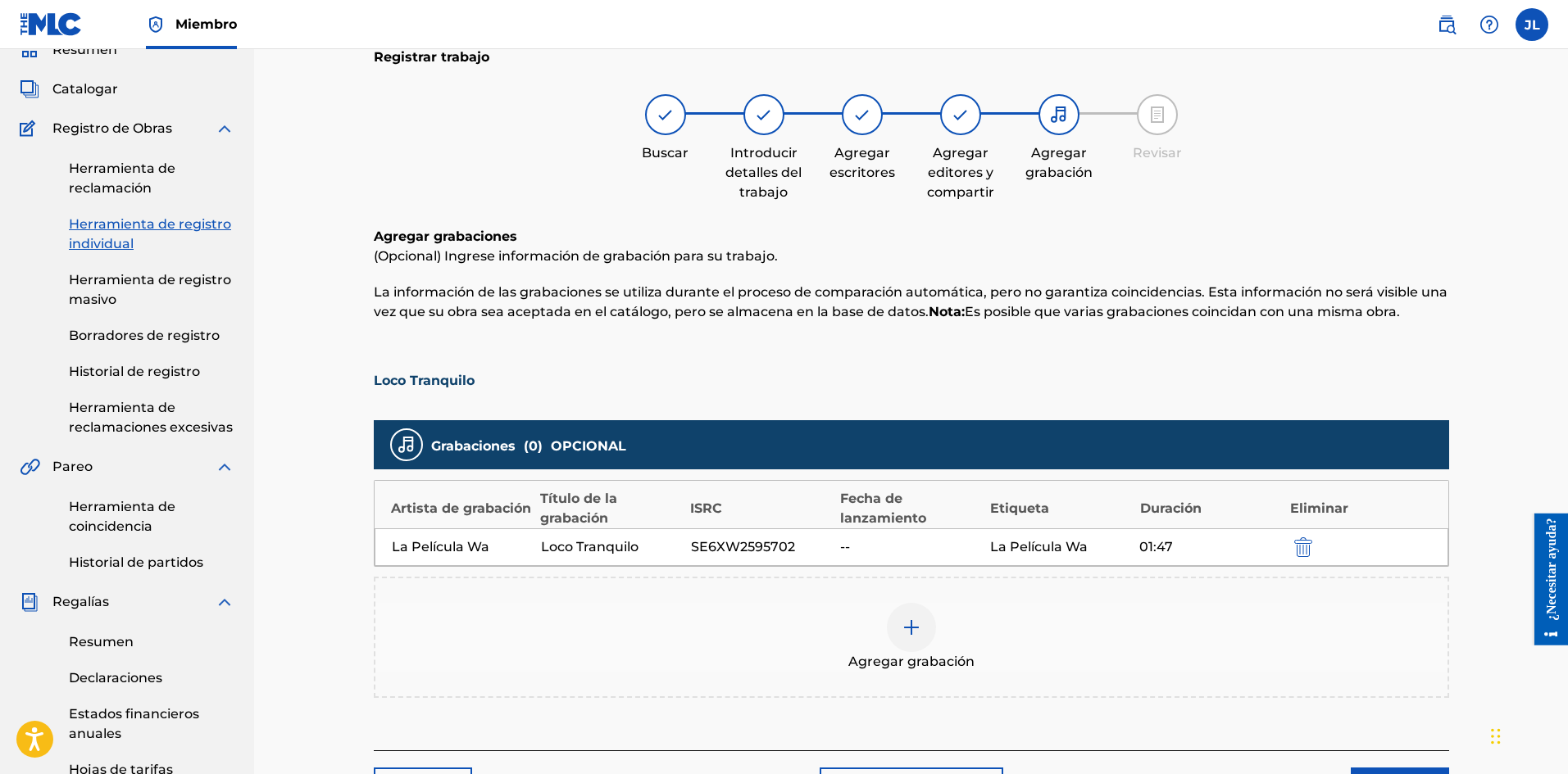
click at [724, 544] on font "SE6XW2595702" at bounding box center [742, 546] width 104 height 15
click at [413, 495] on div "Artista de grabación Título de la grabación ISRC Fecha de lanzamiento Etiqueta …" at bounding box center [911, 504] width 1074 height 47
click at [560, 513] on font "Título de la grabación" at bounding box center [578, 509] width 77 height 36
click at [1146, 550] on font "01:47" at bounding box center [1156, 546] width 34 height 15
click at [1298, 546] on img "submit" at bounding box center [1303, 547] width 18 height 20
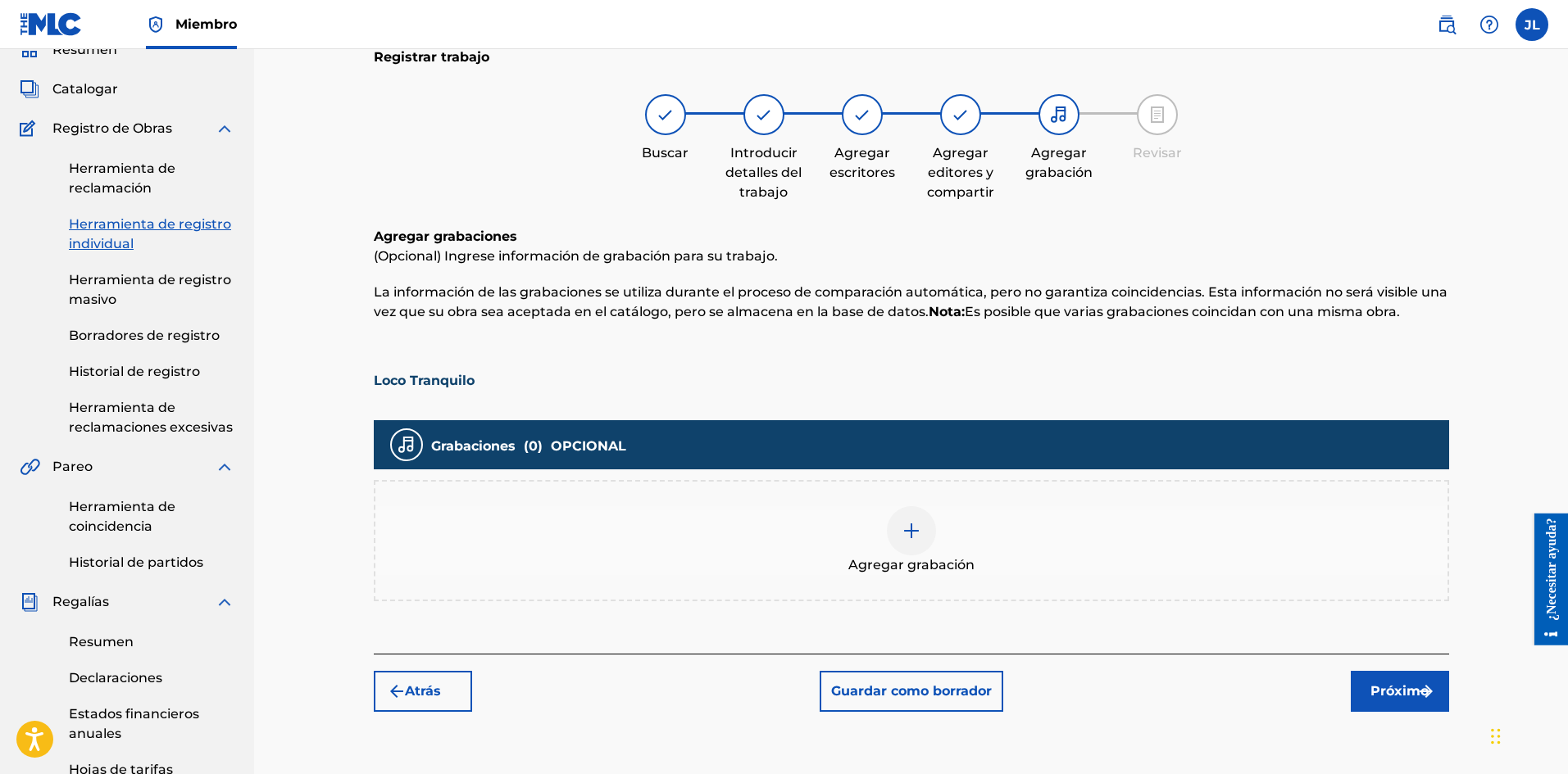
click at [919, 528] on img at bounding box center [911, 531] width 20 height 20
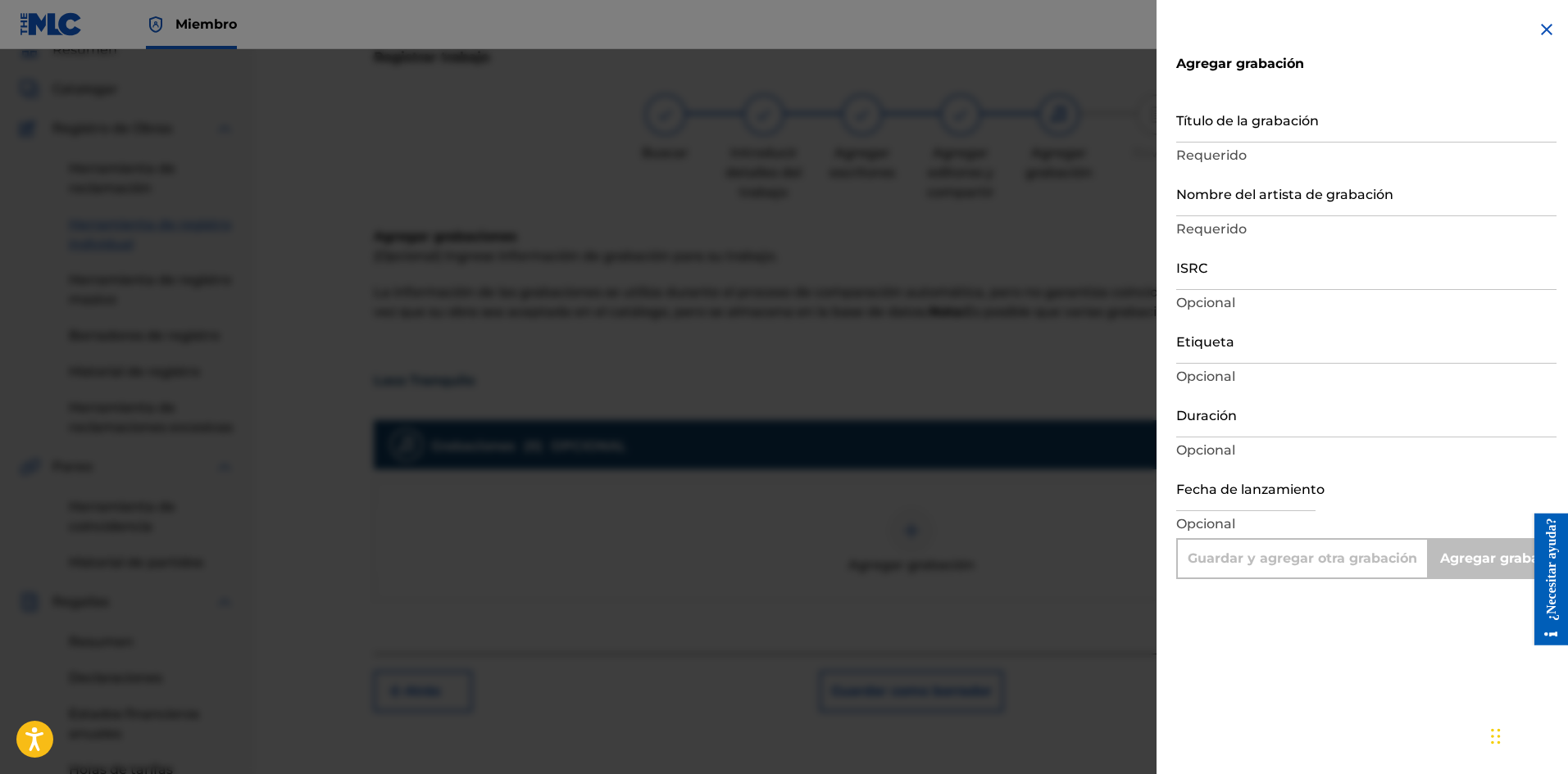
click at [1235, 492] on input "text" at bounding box center [1245, 488] width 139 height 46
select select "7"
select select "2025"
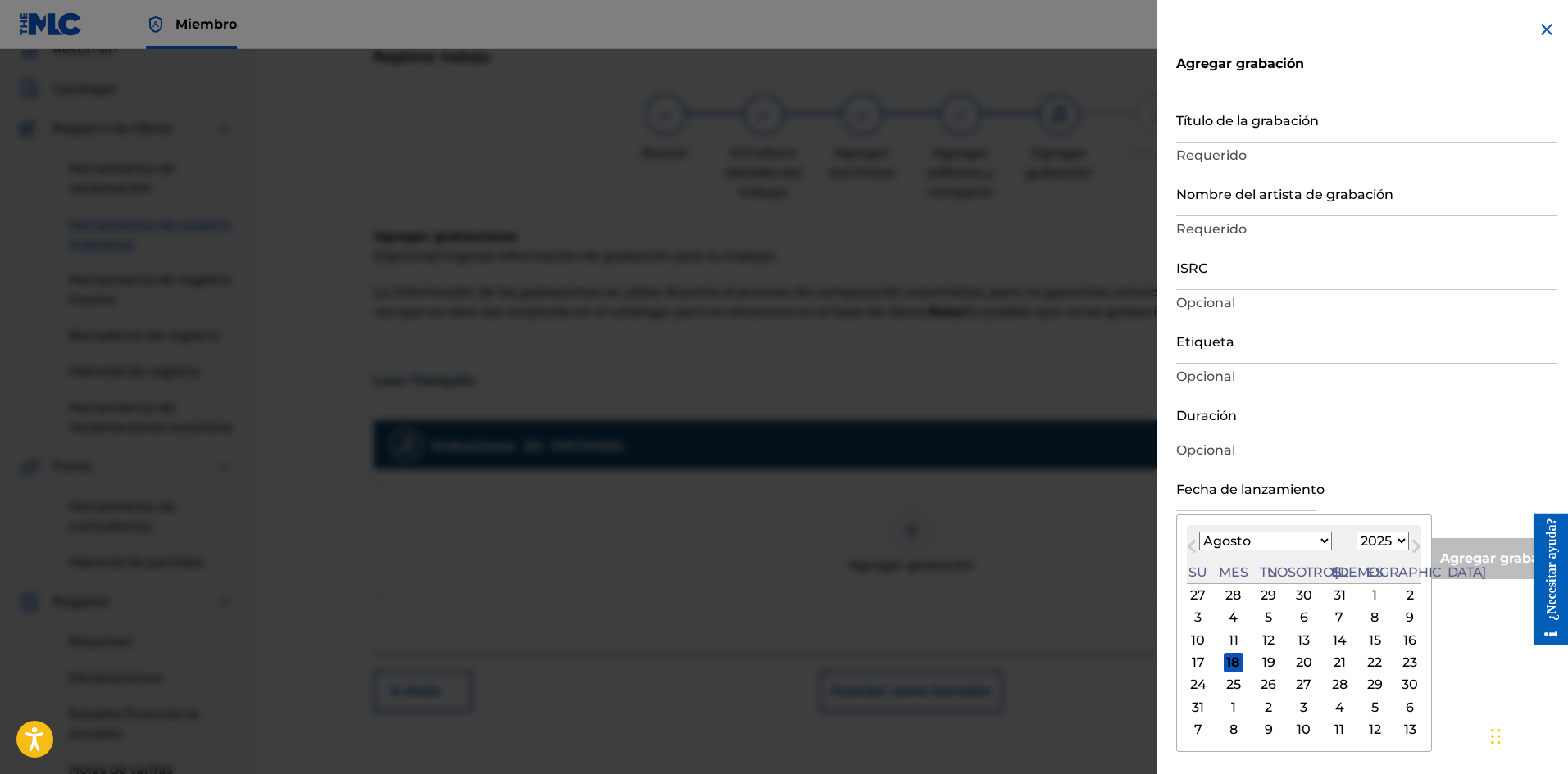
click at [1200, 656] on font "17" at bounding box center [1197, 662] width 13 height 15
type input "[DATE]"
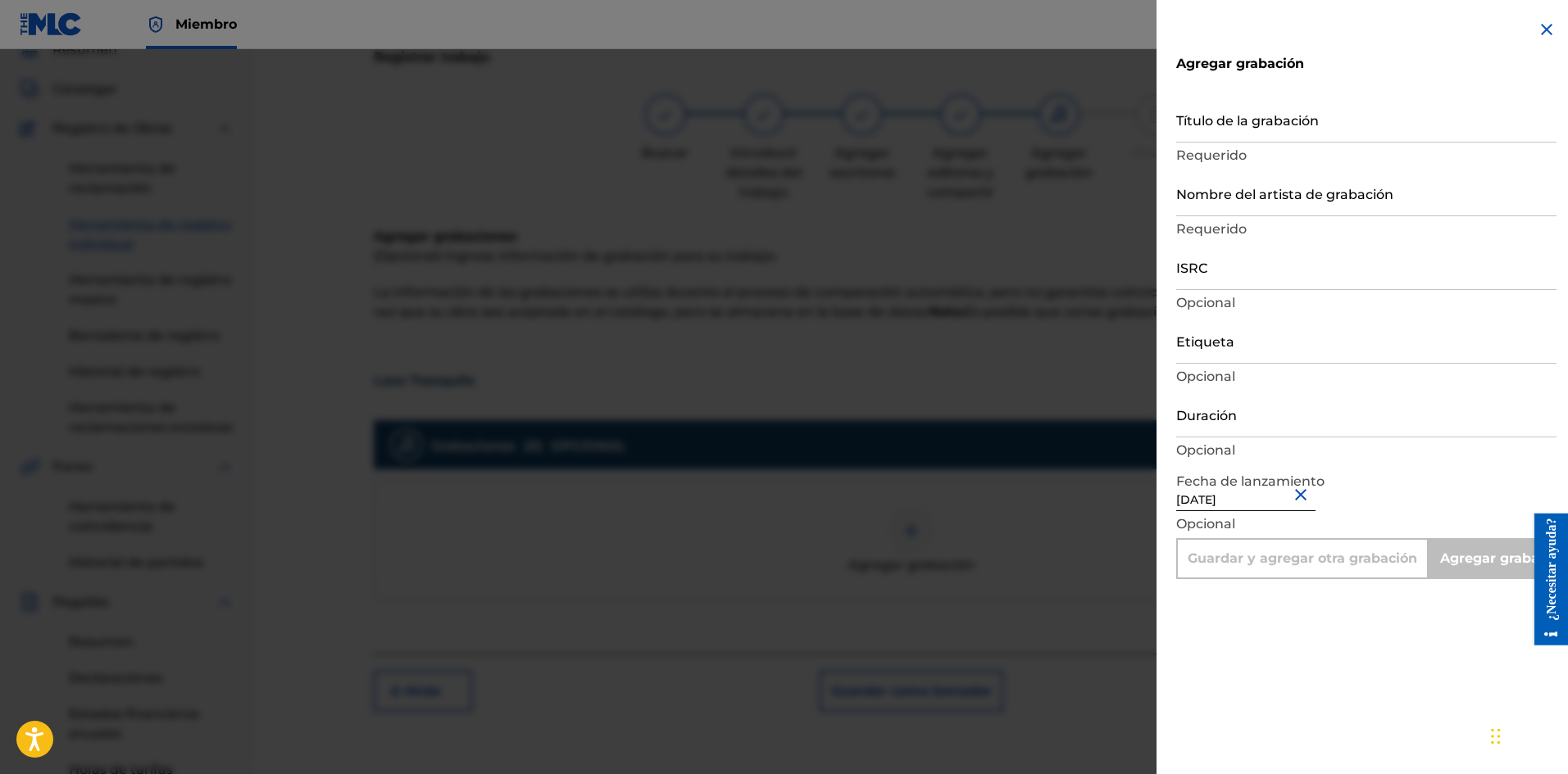
click at [1262, 415] on input "Duración" at bounding box center [1366, 414] width 380 height 46
type input "0"
type input "Add Recording"
type input "01:47"
click at [1236, 349] on input "Etiqueta" at bounding box center [1366, 340] width 380 height 46
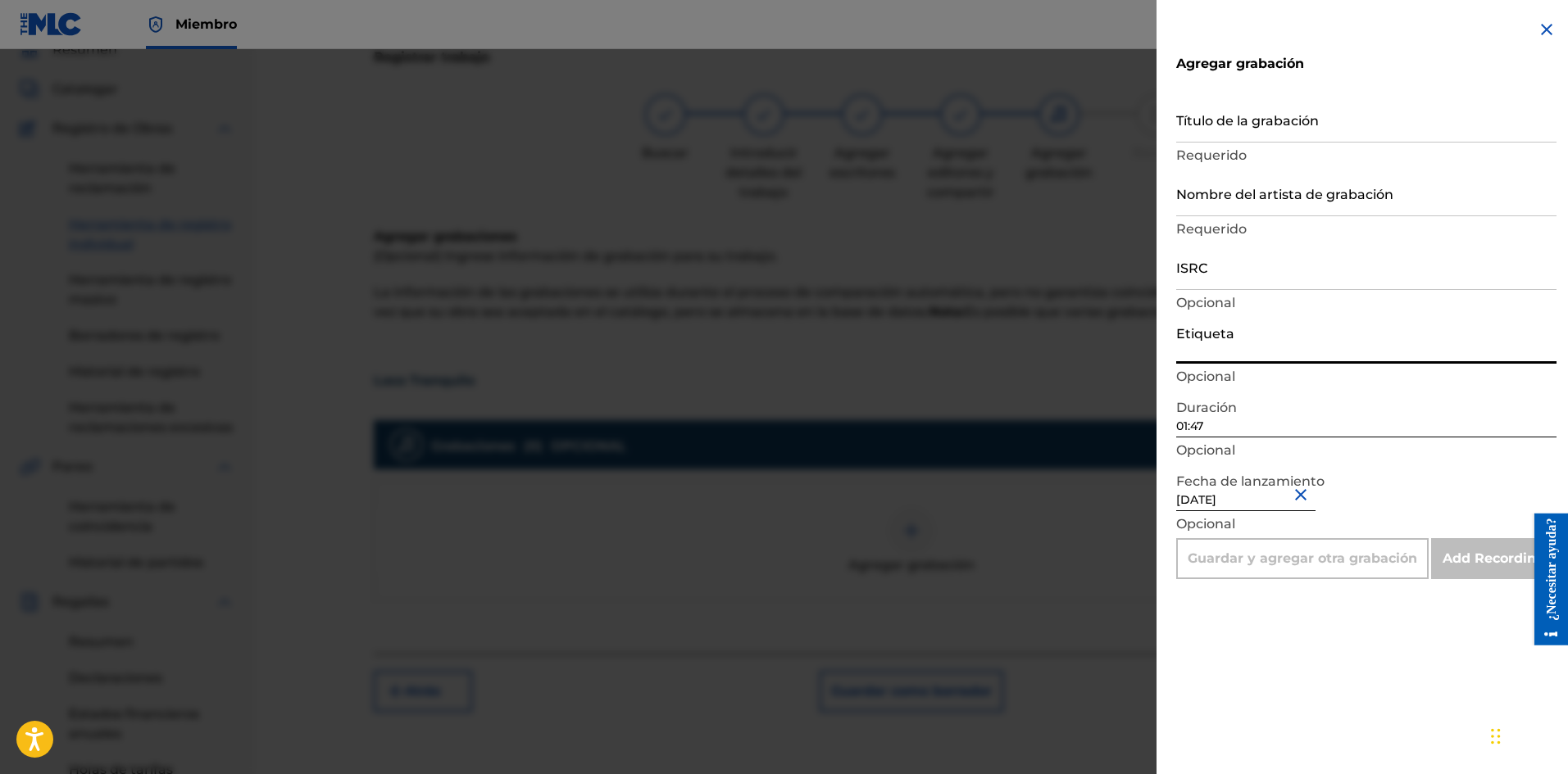
type input "La Película Wa"
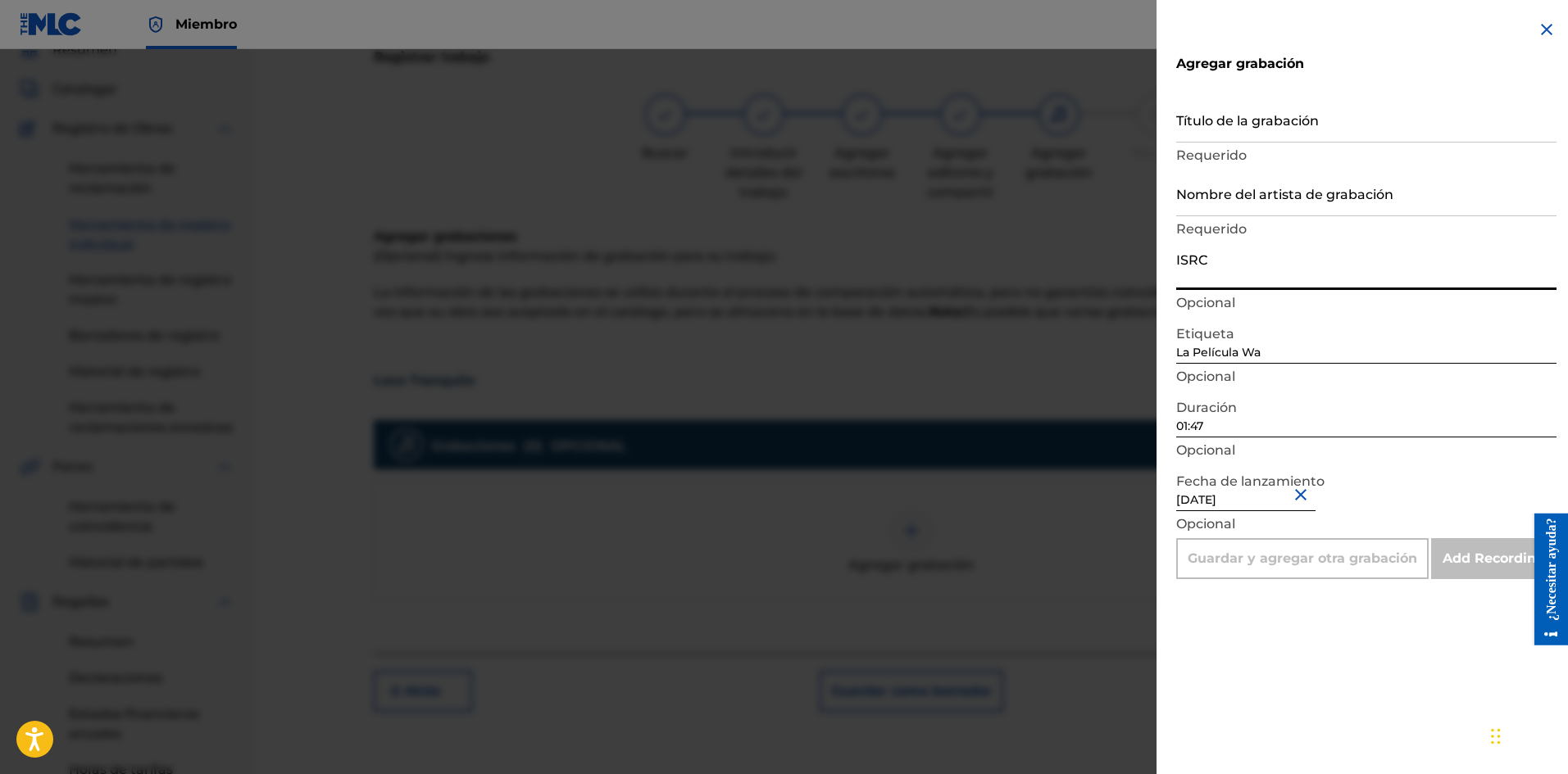
click at [1223, 276] on input "ISRC" at bounding box center [1366, 266] width 380 height 46
paste input "SE6XW2595702"
type input "SE6XW2595702"
click at [1221, 164] on p "Requerido" at bounding box center [1366, 156] width 380 height 20
click at [1215, 192] on input "Nombre del artista de grabación" at bounding box center [1366, 192] width 380 height 46
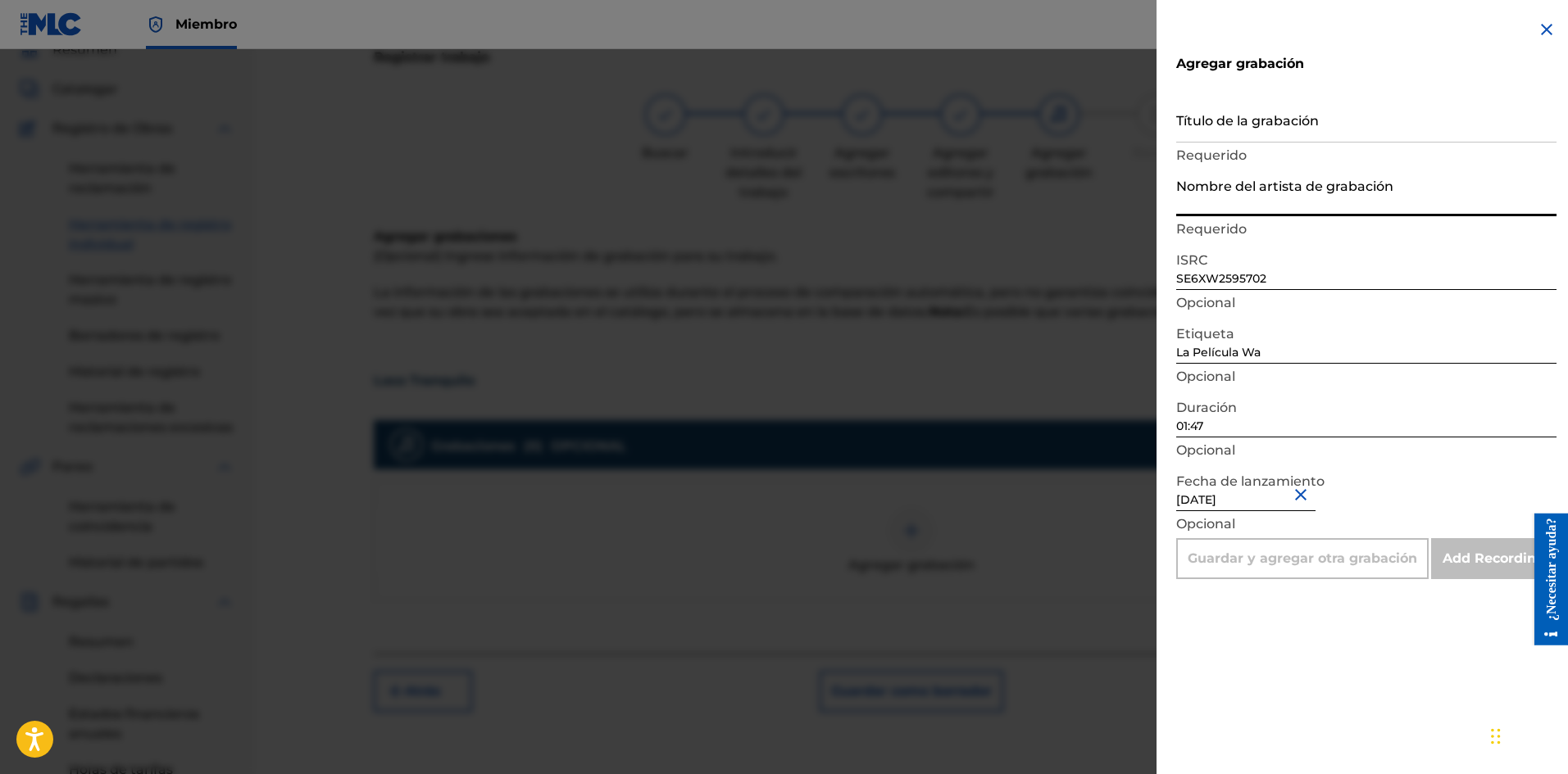
type input "La Pelicula Wa"
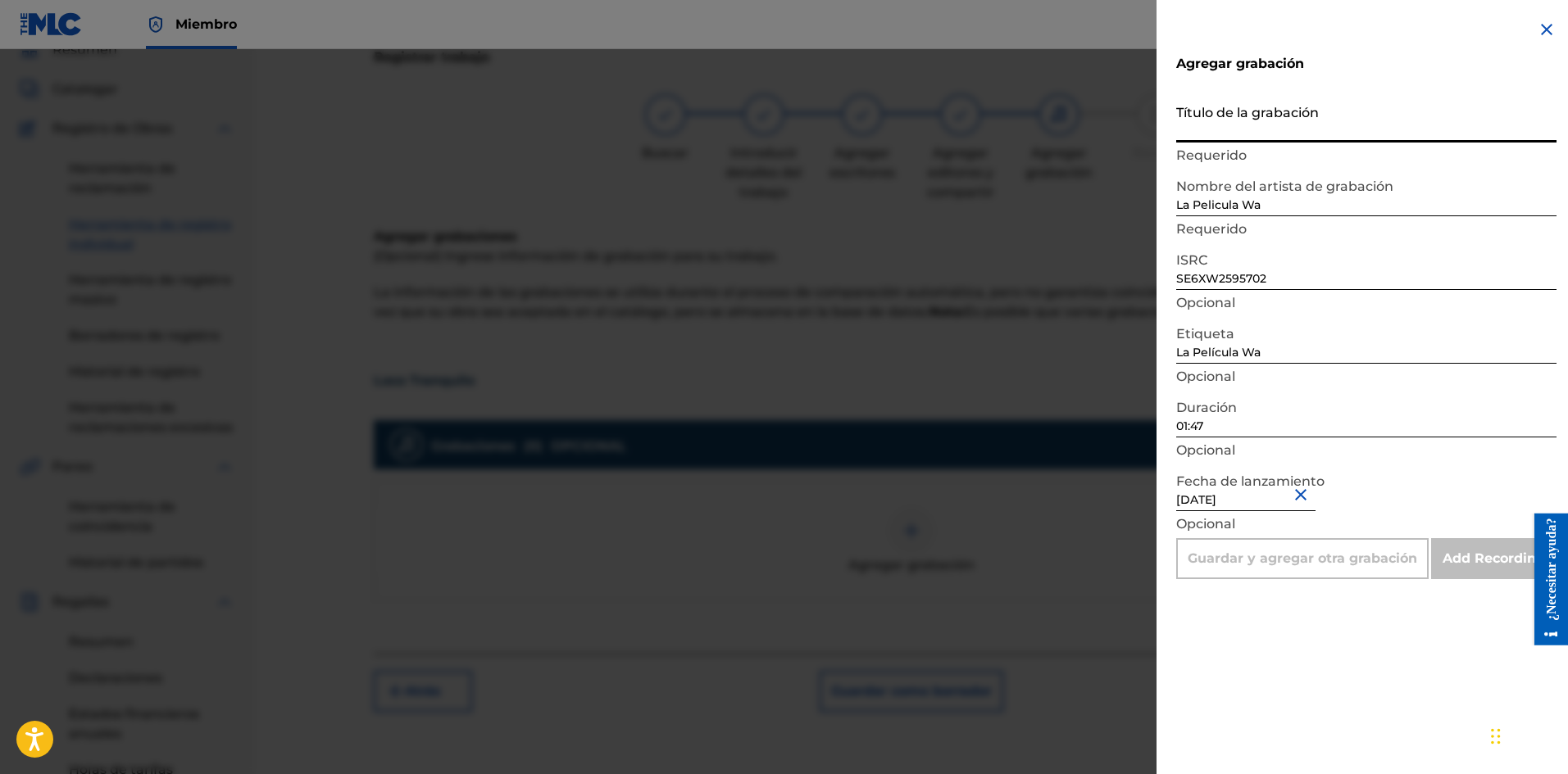
click at [1261, 118] on input "Título de la grabación" at bounding box center [1366, 119] width 380 height 46
paste input "Loco Tranquilo"
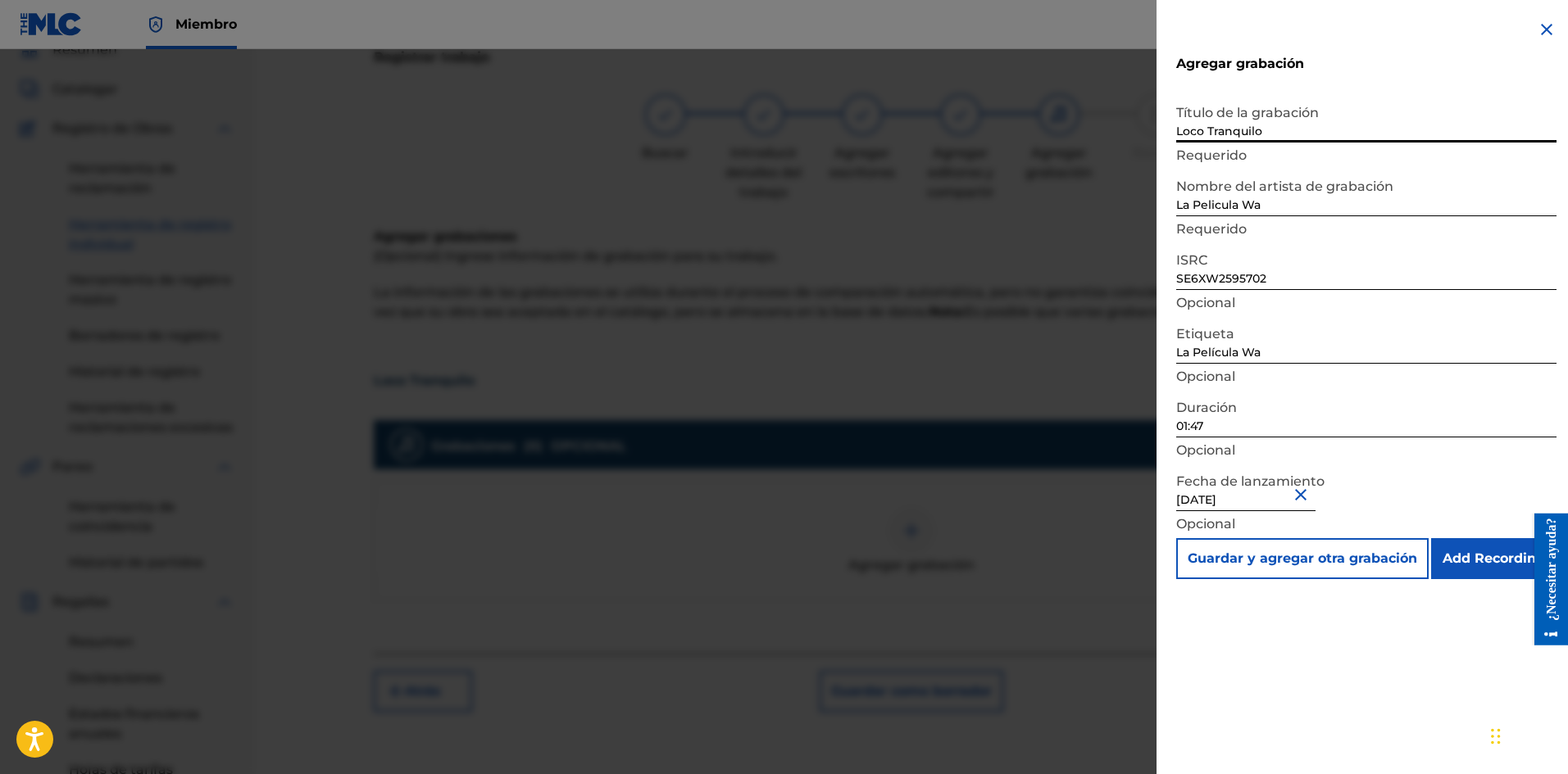
type input "Loco Tranquilo"
click at [1491, 557] on input "Add Recording" at bounding box center [1493, 558] width 126 height 41
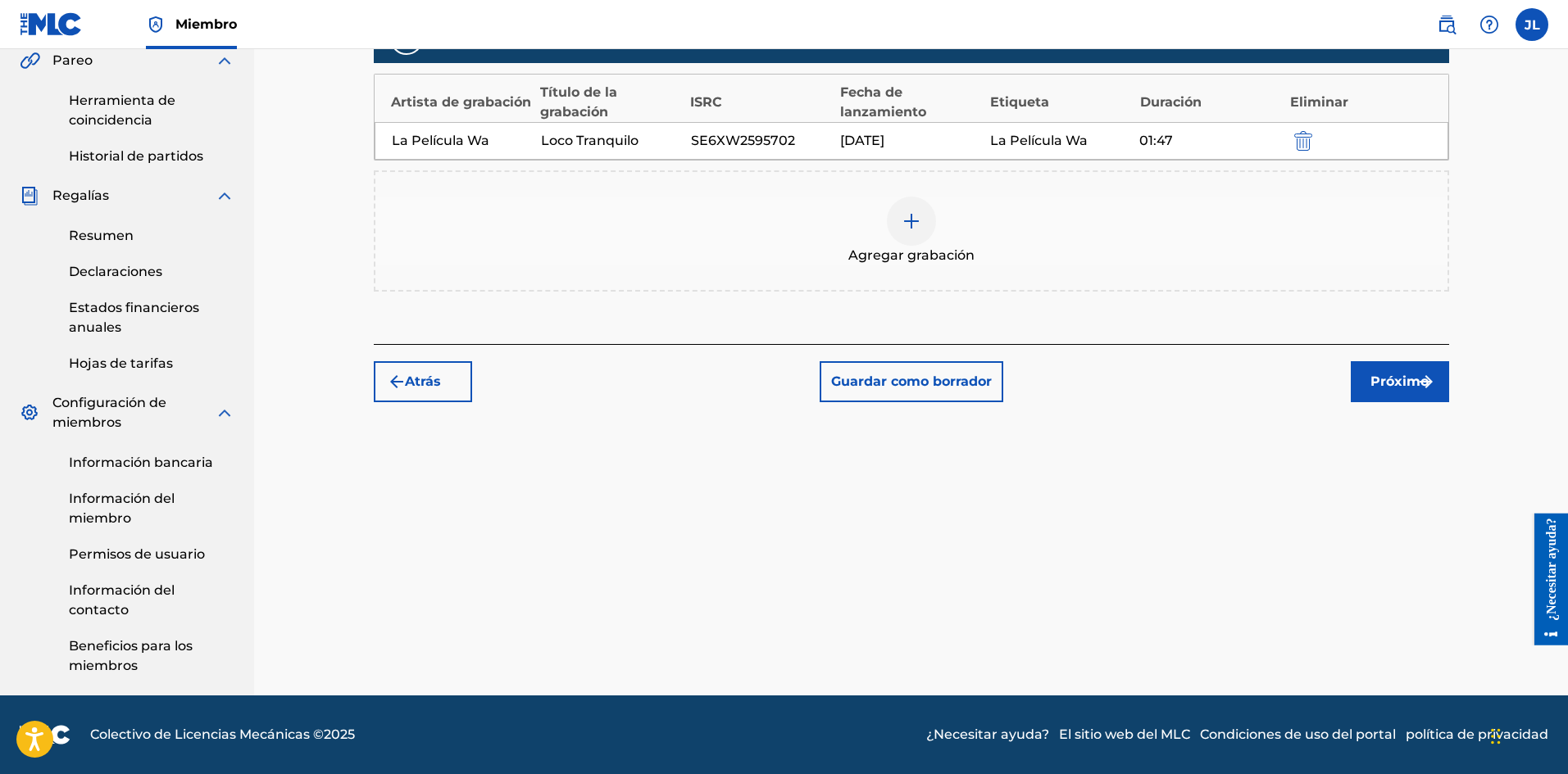
click at [1401, 387] on font "Próximo" at bounding box center [1399, 380] width 58 height 15
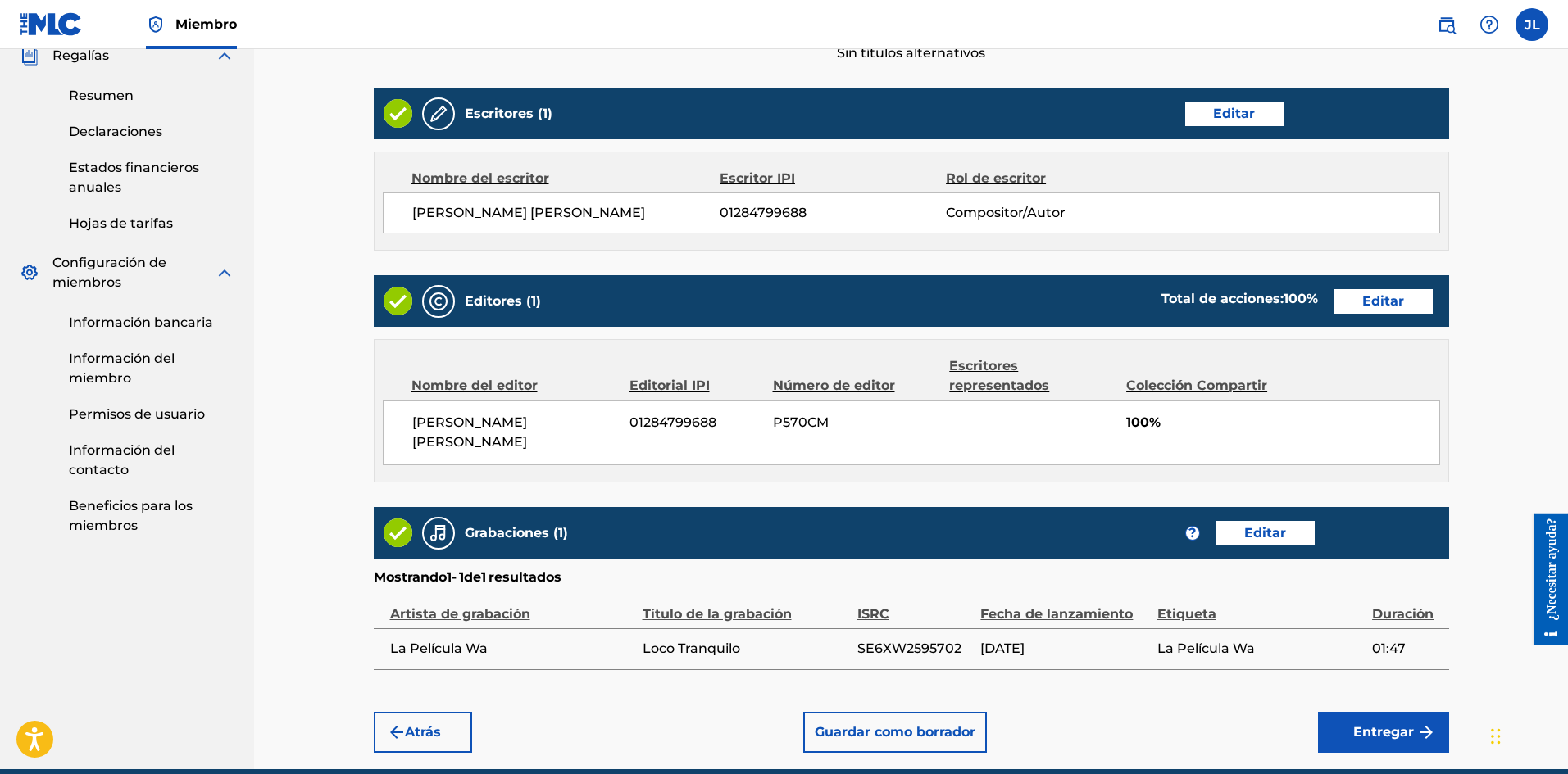
scroll to position [674, 0]
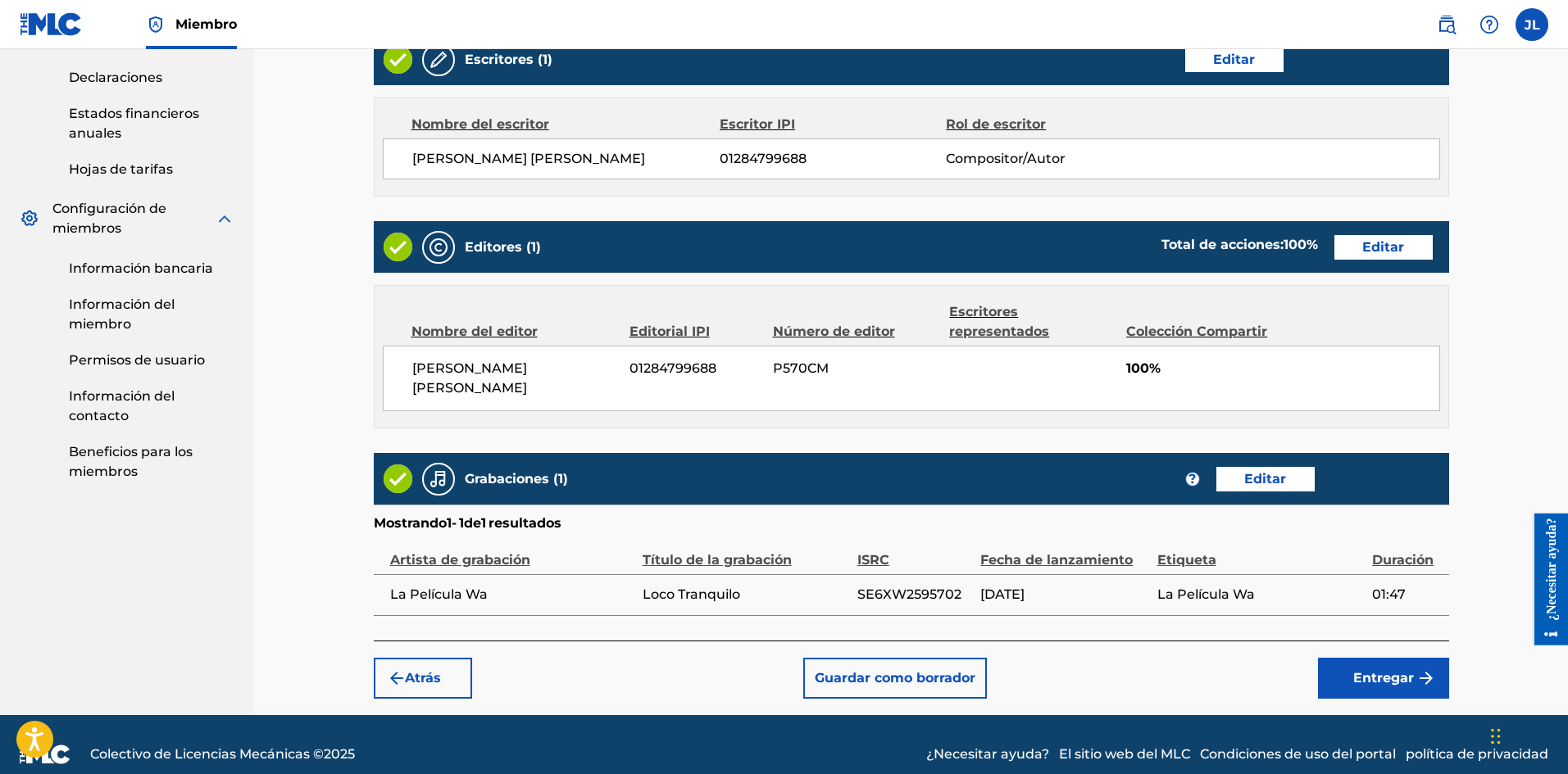
click at [1391, 669] on font "Entregar" at bounding box center [1384, 679] width 61 height 20
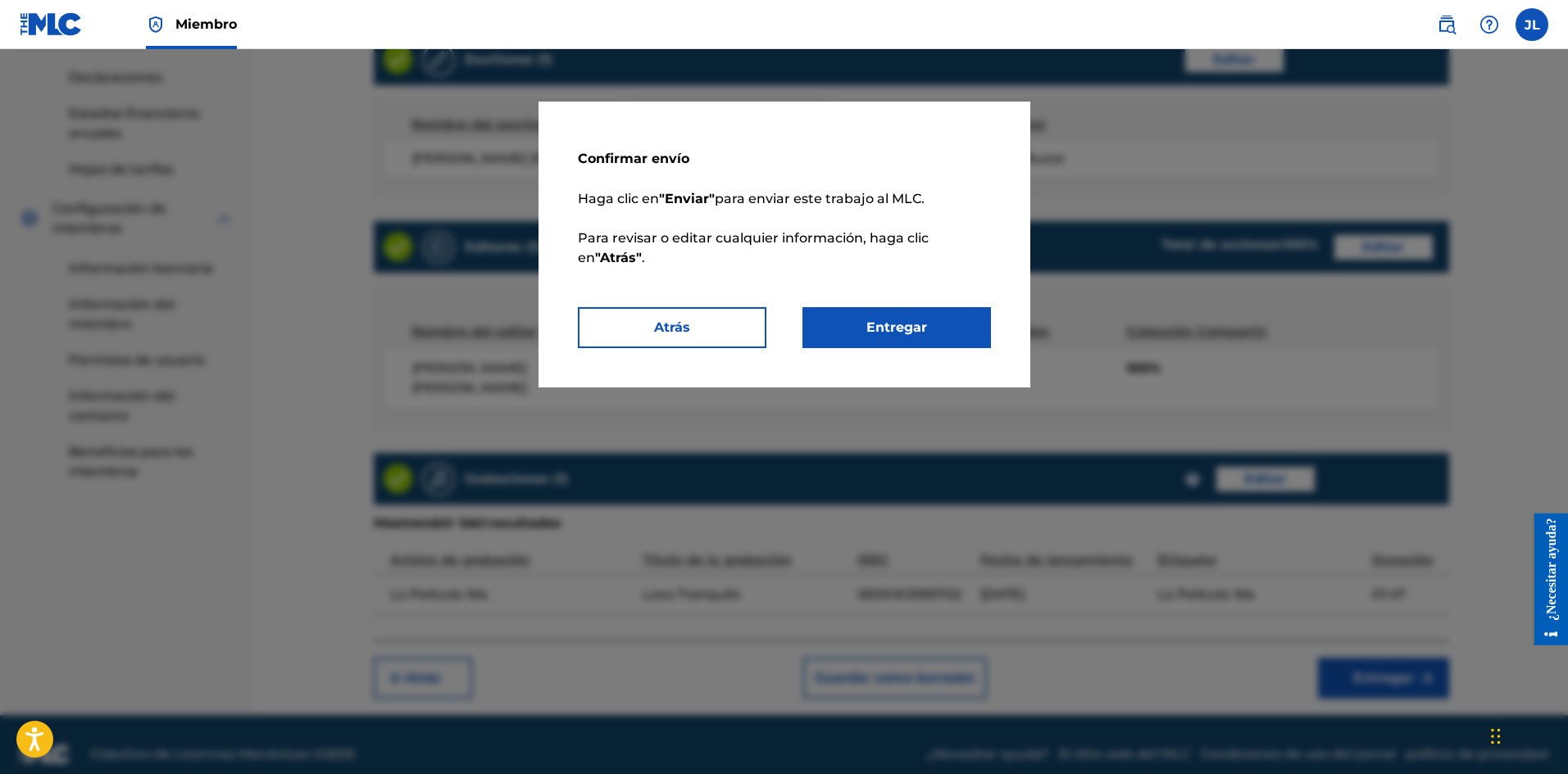
click at [947, 326] on button "Entregar" at bounding box center [896, 328] width 189 height 41
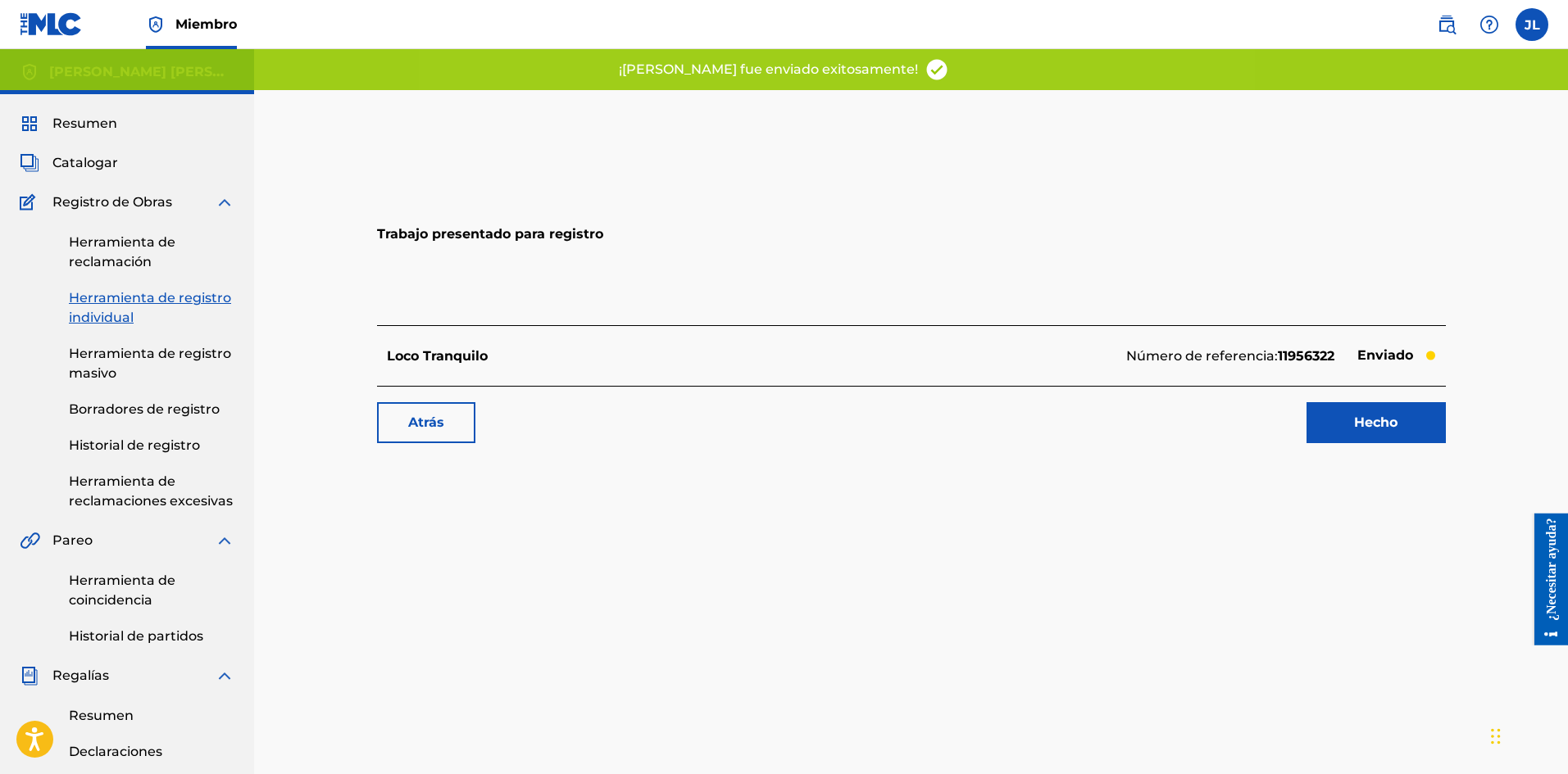
click at [1356, 422] on font "Hecho" at bounding box center [1375, 421] width 44 height 15
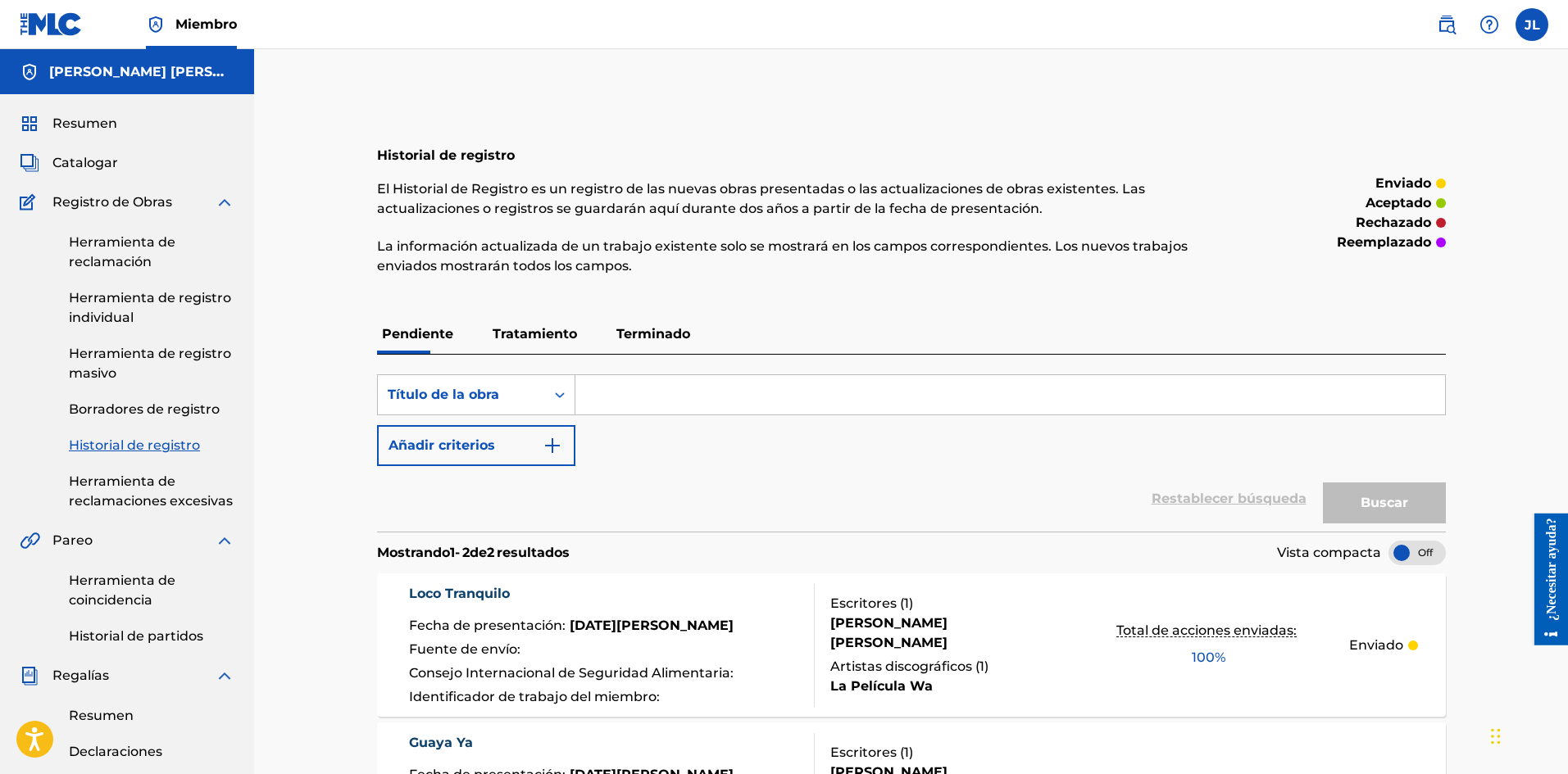
click at [677, 393] on input "Formulario de búsqueda" at bounding box center [1010, 395] width 870 height 39
click at [624, 436] on div "Búsqueda con criterios 7e69c2d1-4a54-443b-b9a7-f7f87bac14e3 Título de la obra A…" at bounding box center [911, 420] width 1068 height 92
click at [639, 451] on div "Búsqueda con criterios 7e69c2d1-4a54-443b-b9a7-f7f87bac14e3 Título de la obra A…" at bounding box center [911, 420] width 1068 height 92
click at [95, 158] on font "Catalogar" at bounding box center [86, 162] width 66 height 15
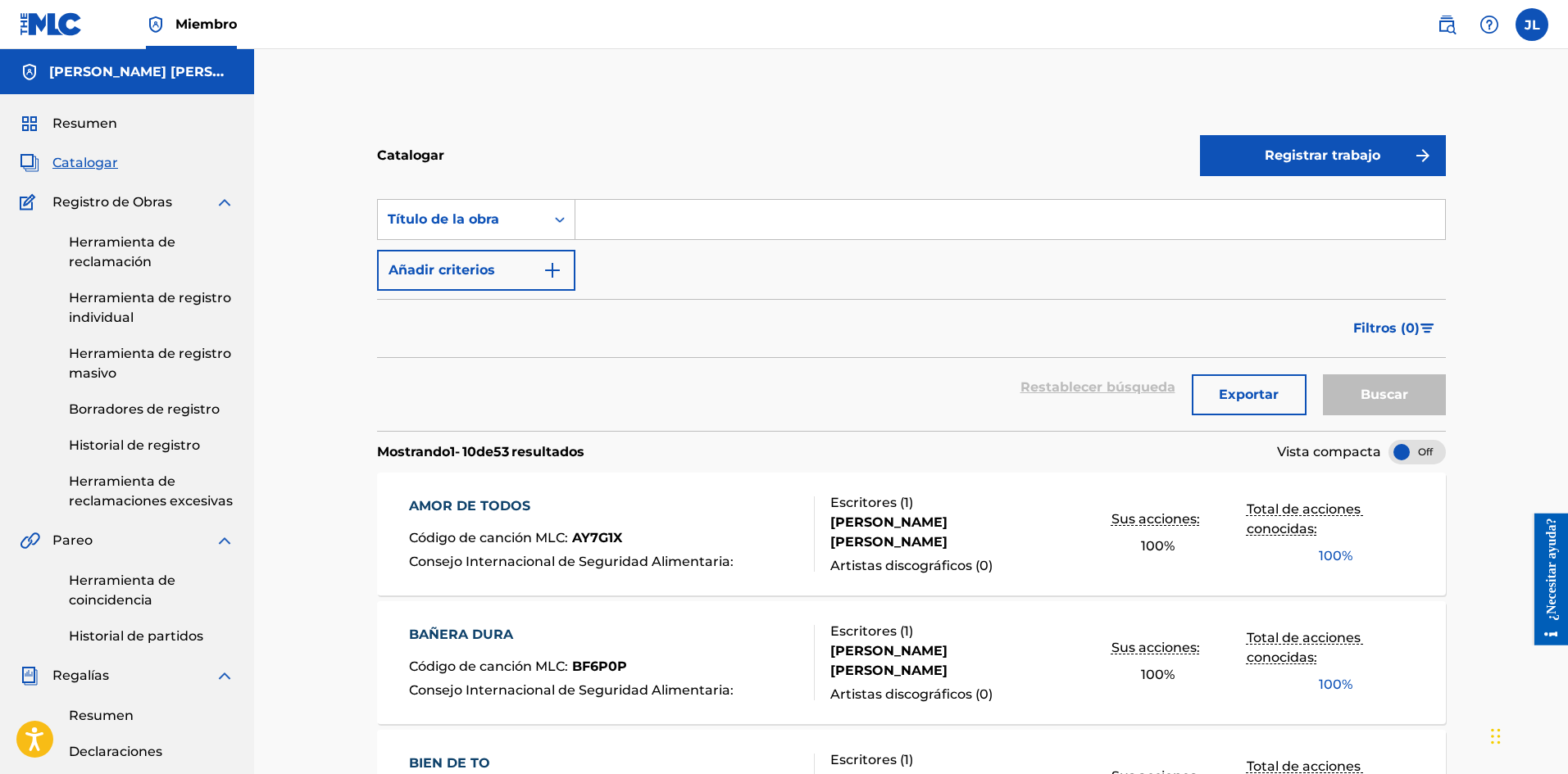
click at [1326, 168] on button "Registrar trabajo" at bounding box center [1323, 156] width 246 height 41
click at [1264, 200] on link "Individual" at bounding box center [1323, 208] width 246 height 39
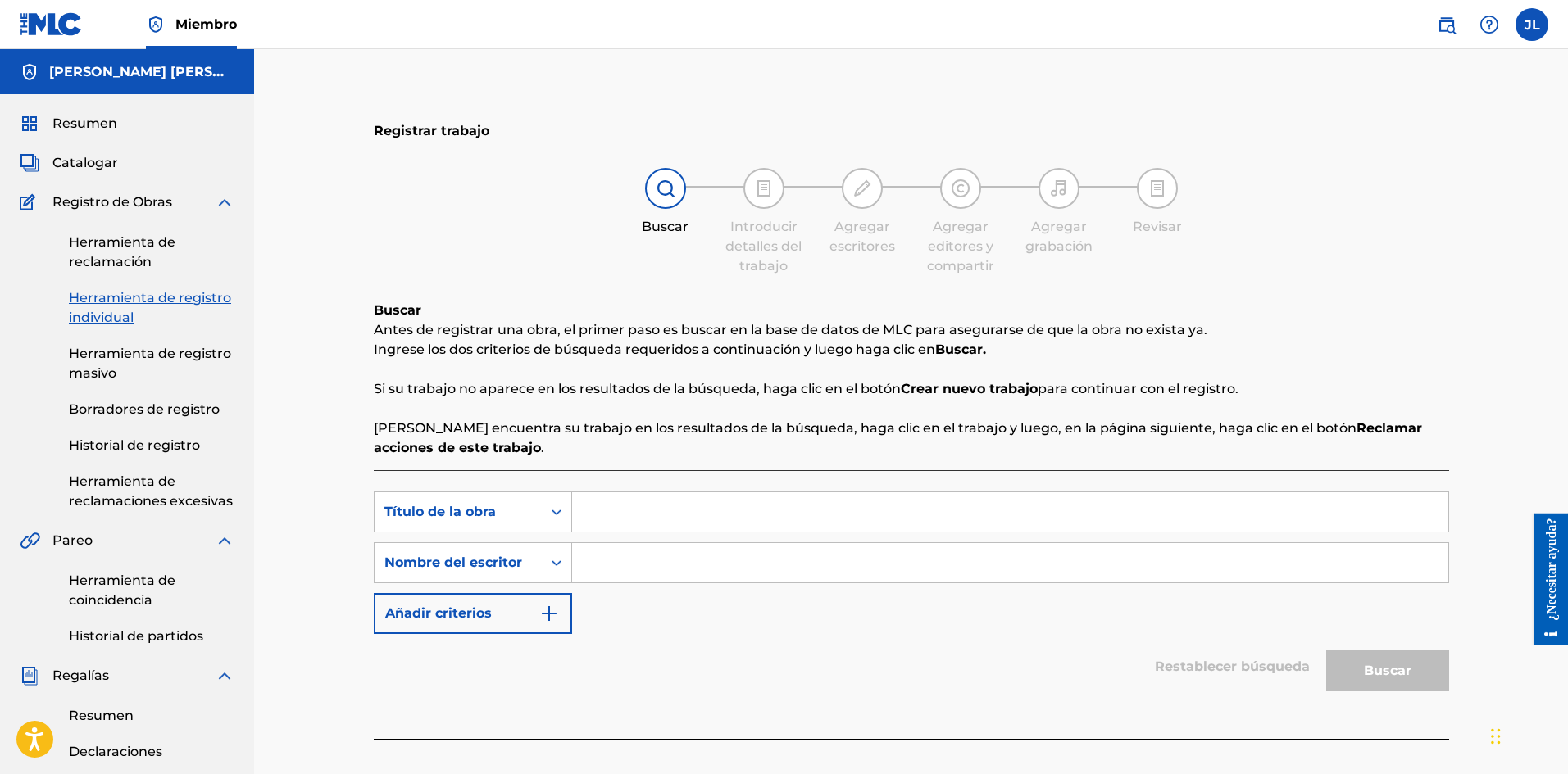
click at [702, 577] on input "Formulario de búsqueda" at bounding box center [1009, 563] width 876 height 39
type input "[PERSON_NAME]"
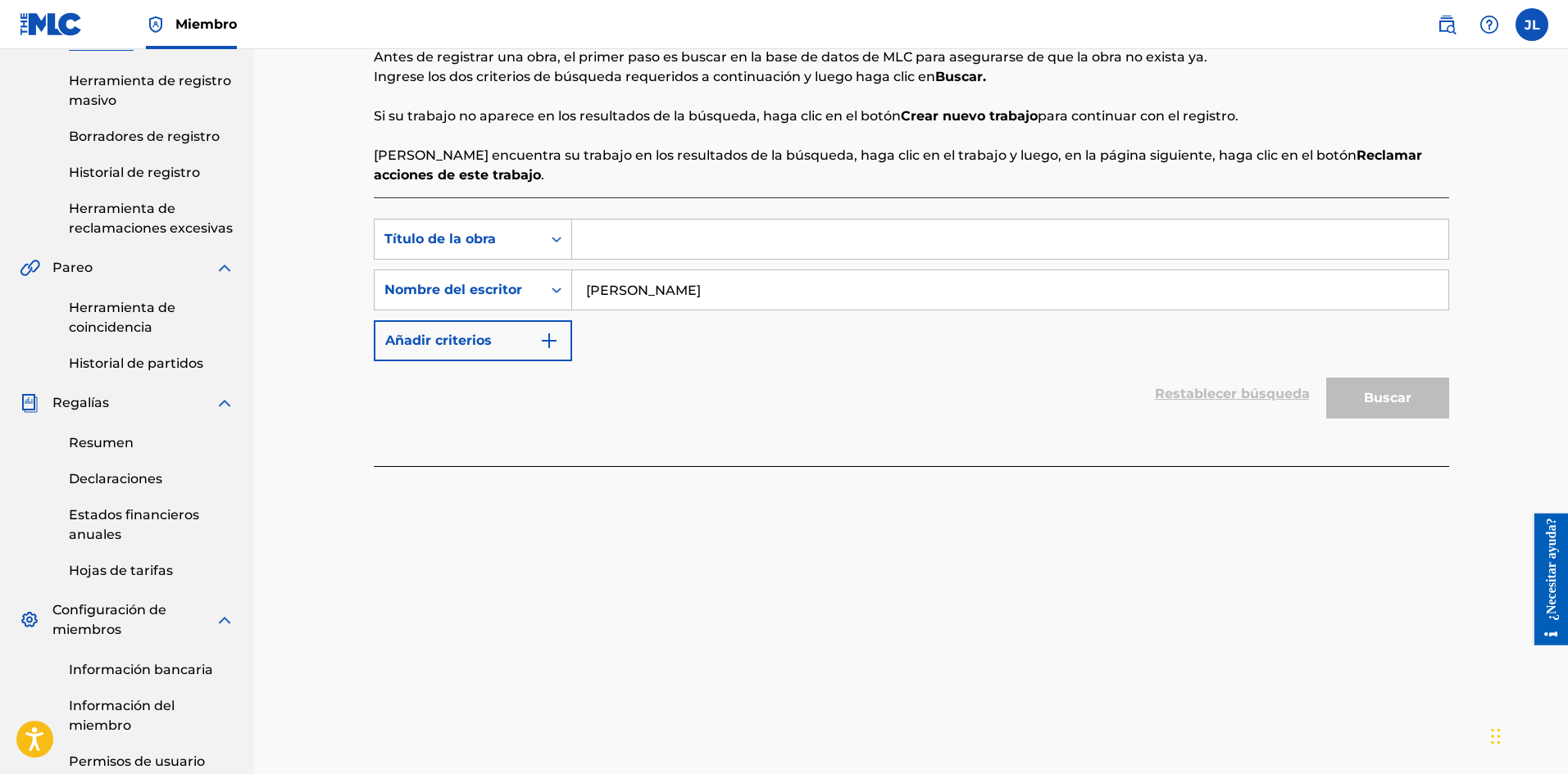
click at [652, 235] on input "Formulario de búsqueda" at bounding box center [1009, 239] width 876 height 39
paste input "Comer Bueno"
type input "Comer Bueno"
click at [1385, 404] on font "Buscar" at bounding box center [1386, 397] width 47 height 15
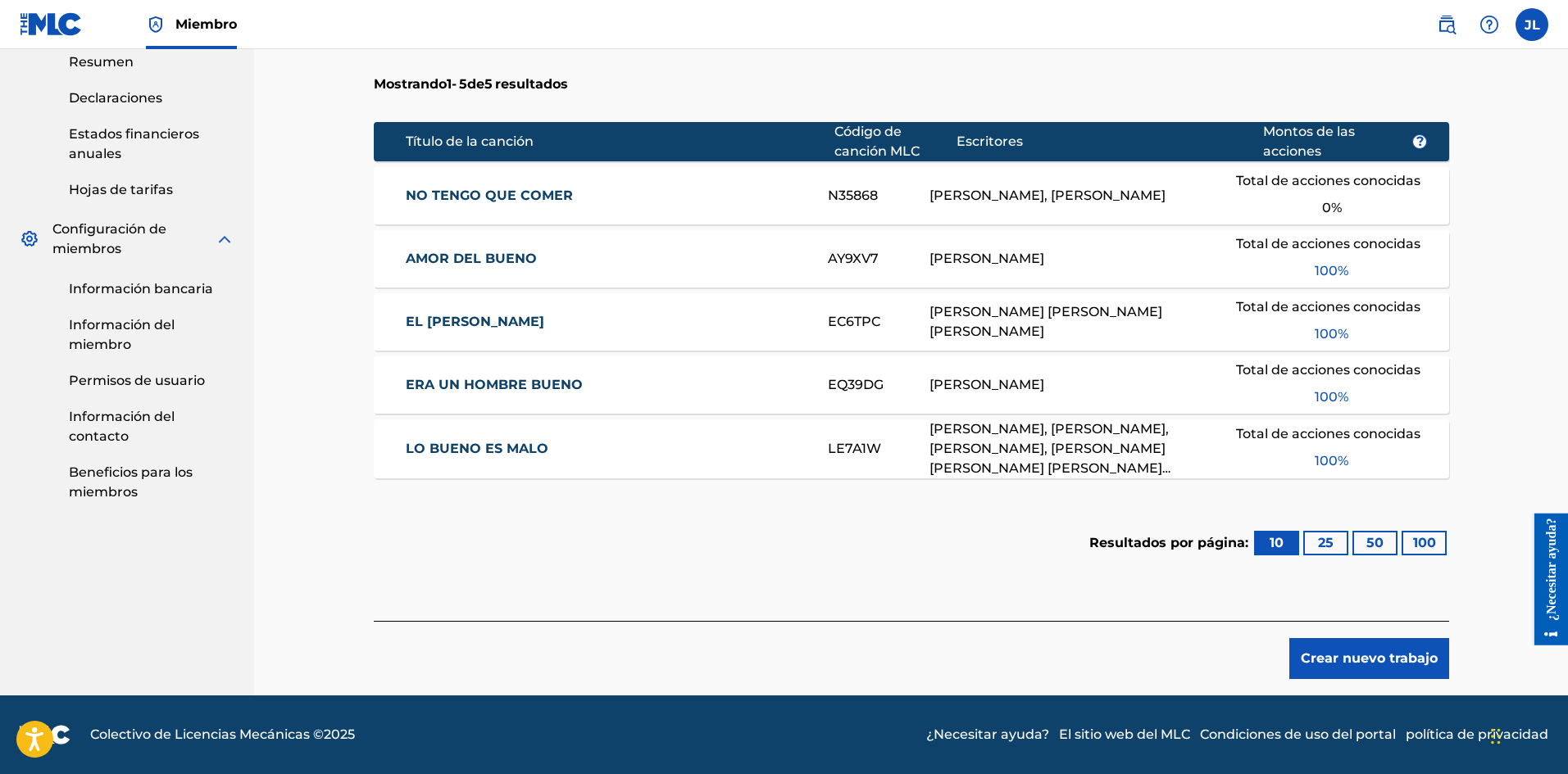
click at [1363, 642] on button "Crear nuevo trabajo" at bounding box center [1368, 658] width 159 height 41
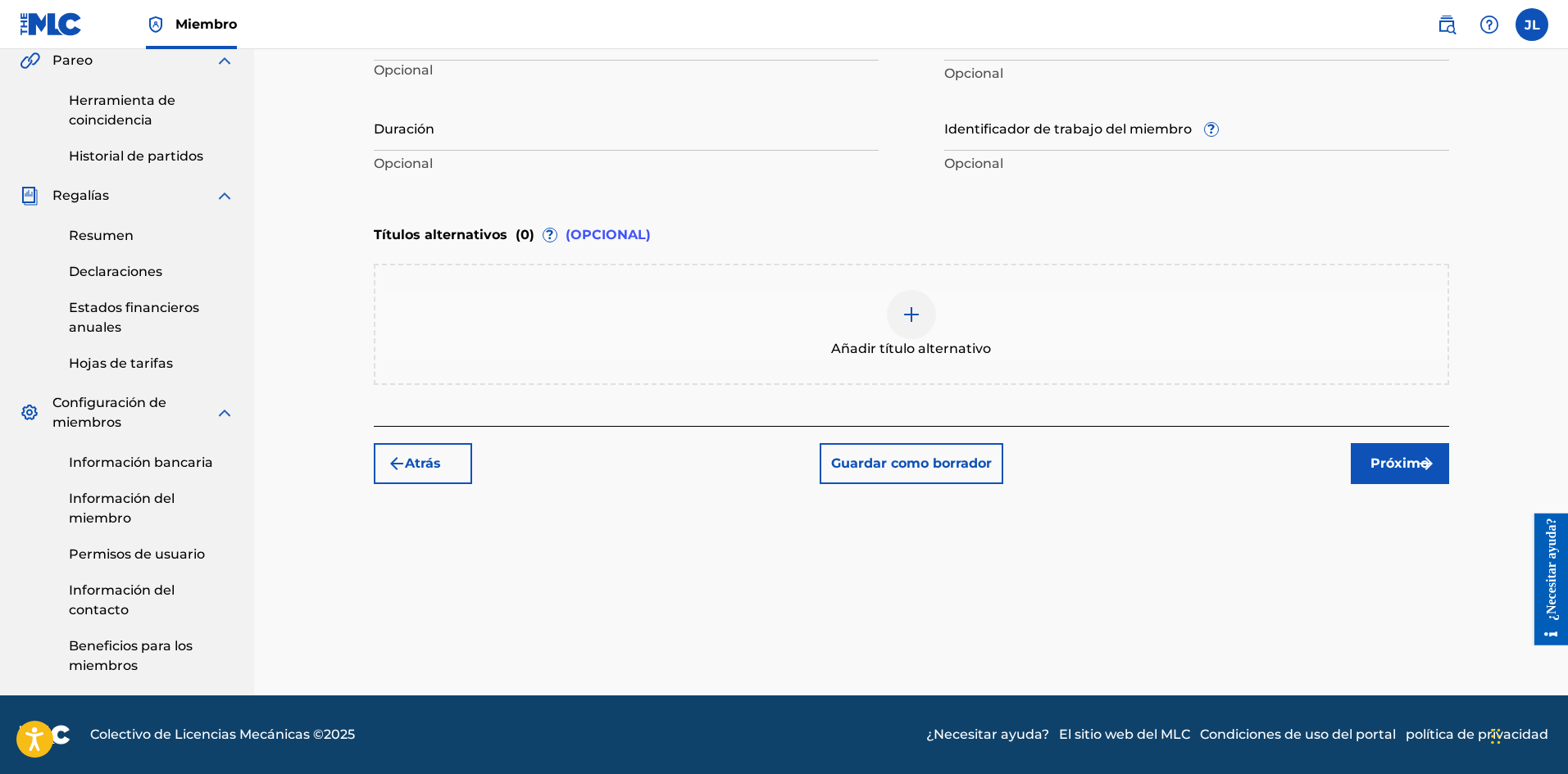
scroll to position [208, 0]
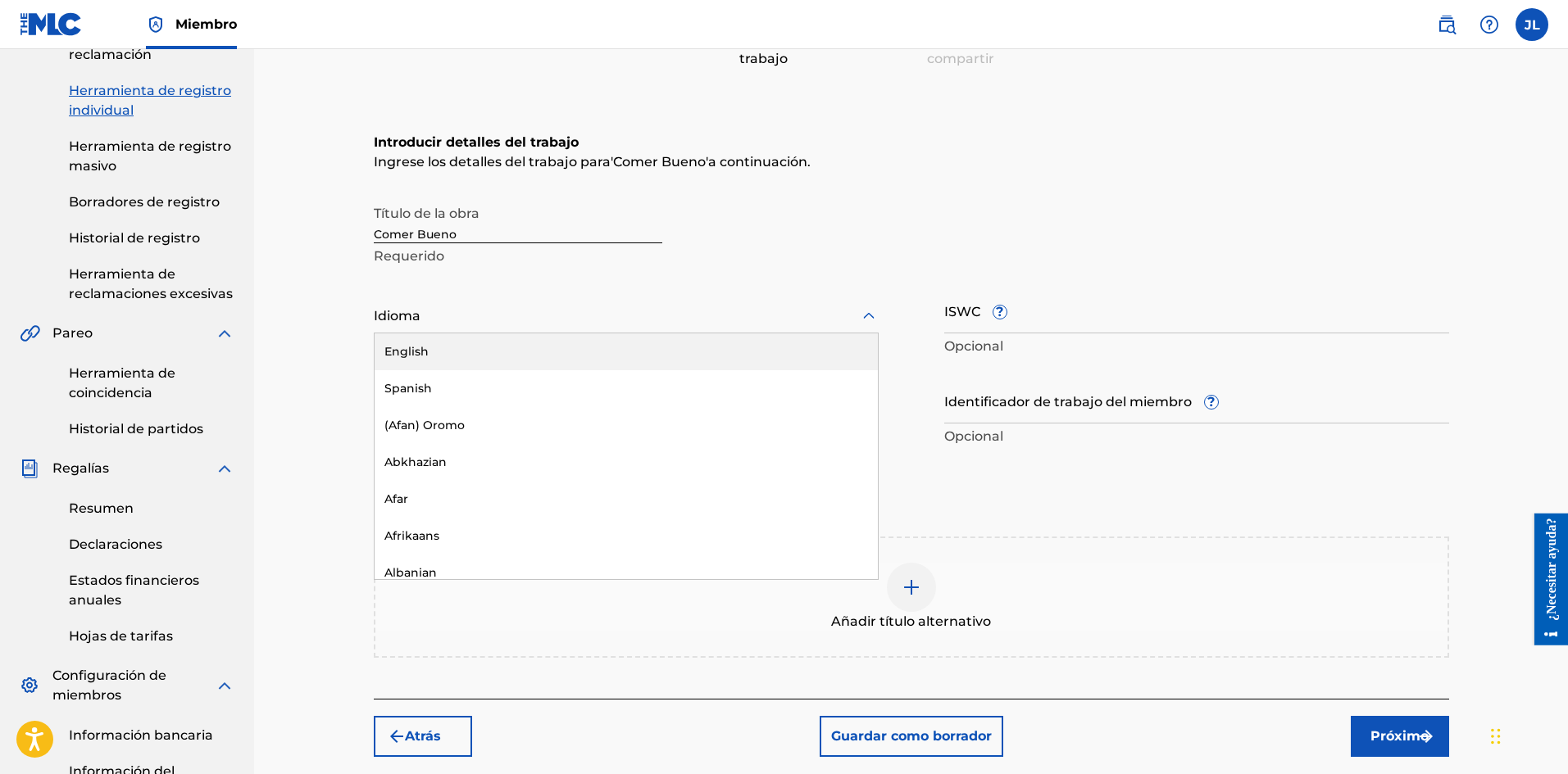
click at [494, 322] on div at bounding box center [625, 315] width 505 height 20
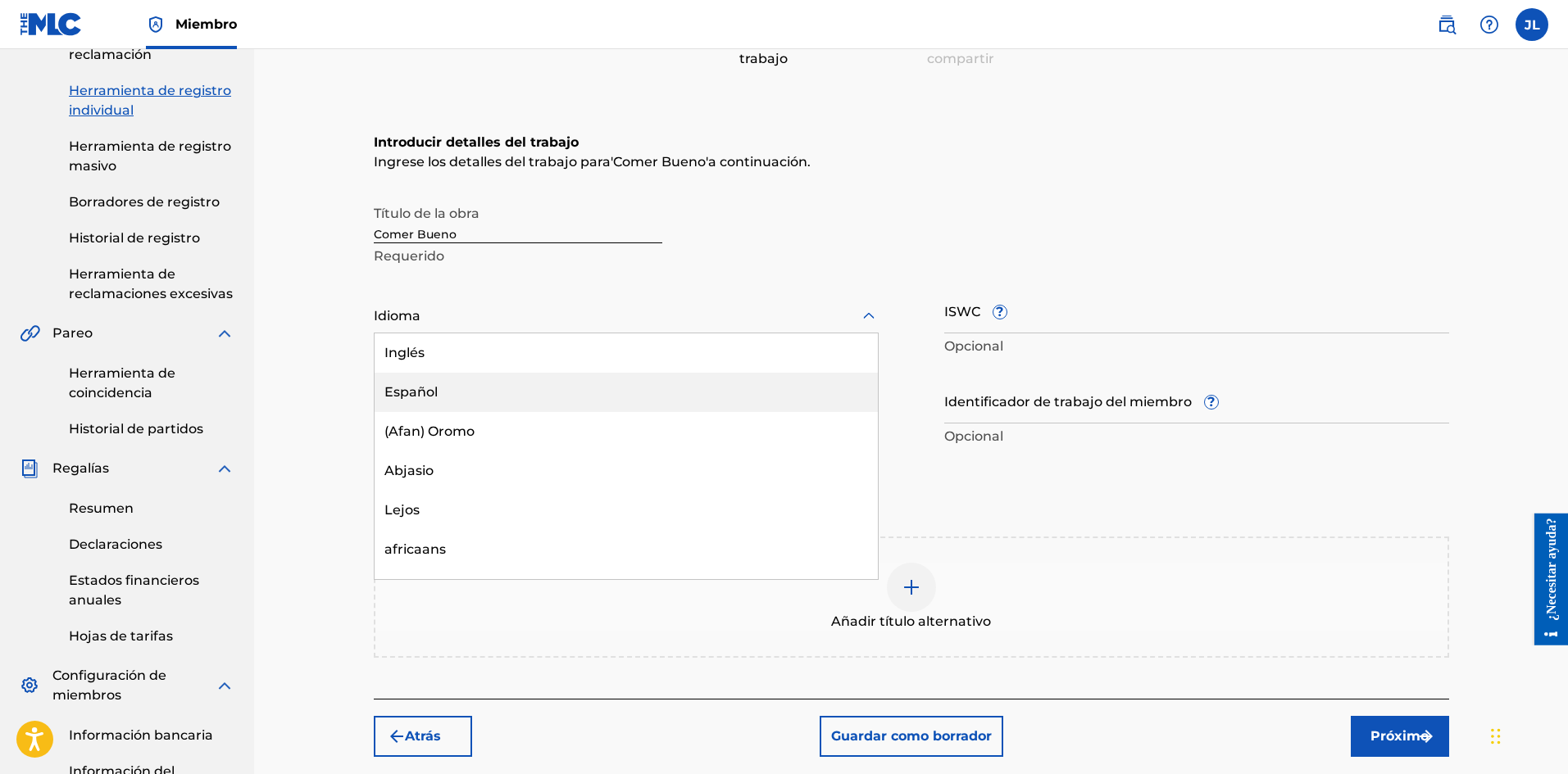
click at [417, 387] on font "Español" at bounding box center [411, 391] width 53 height 15
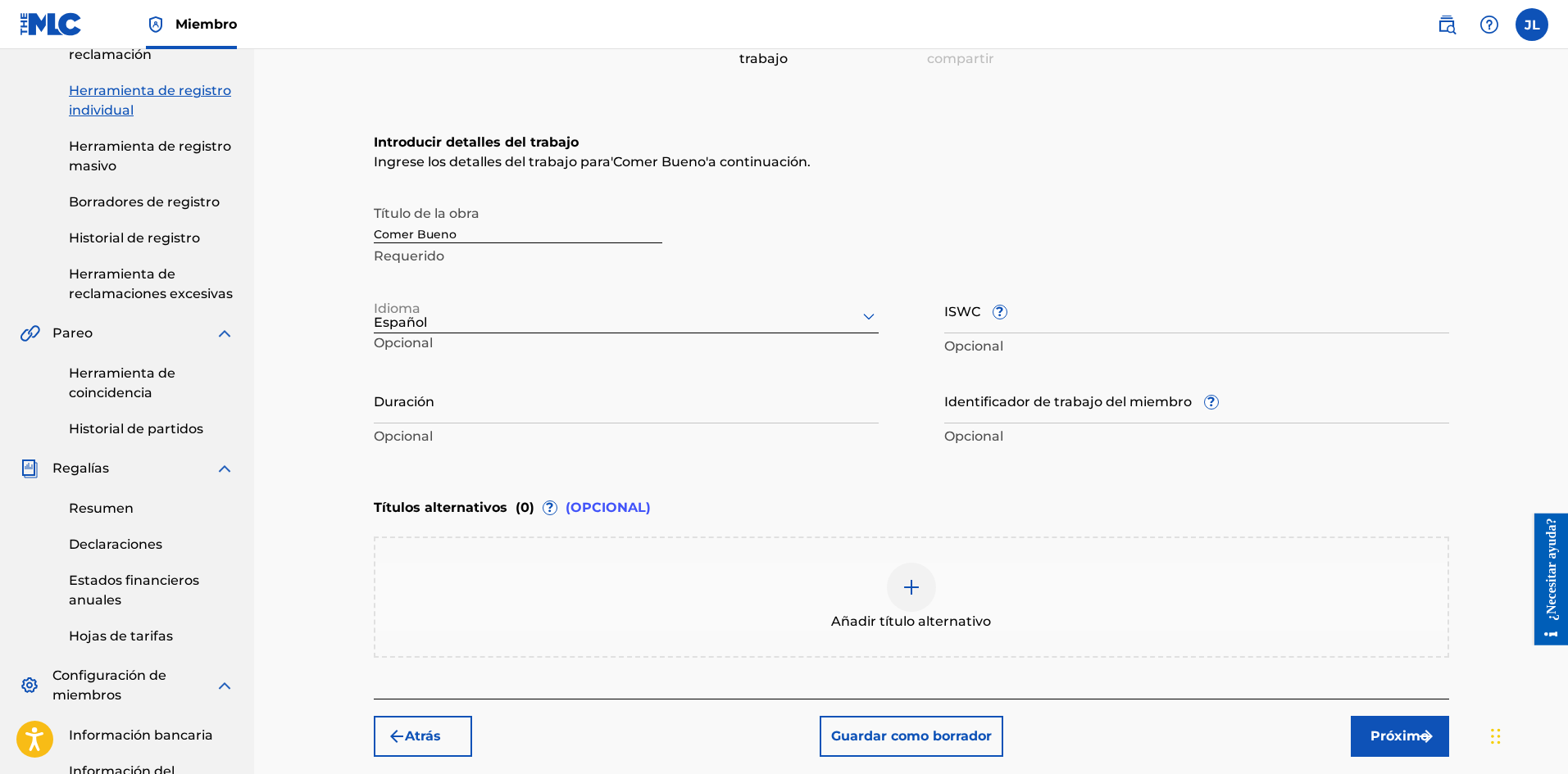
click at [452, 403] on input "Duración" at bounding box center [625, 400] width 505 height 46
type input "02:04"
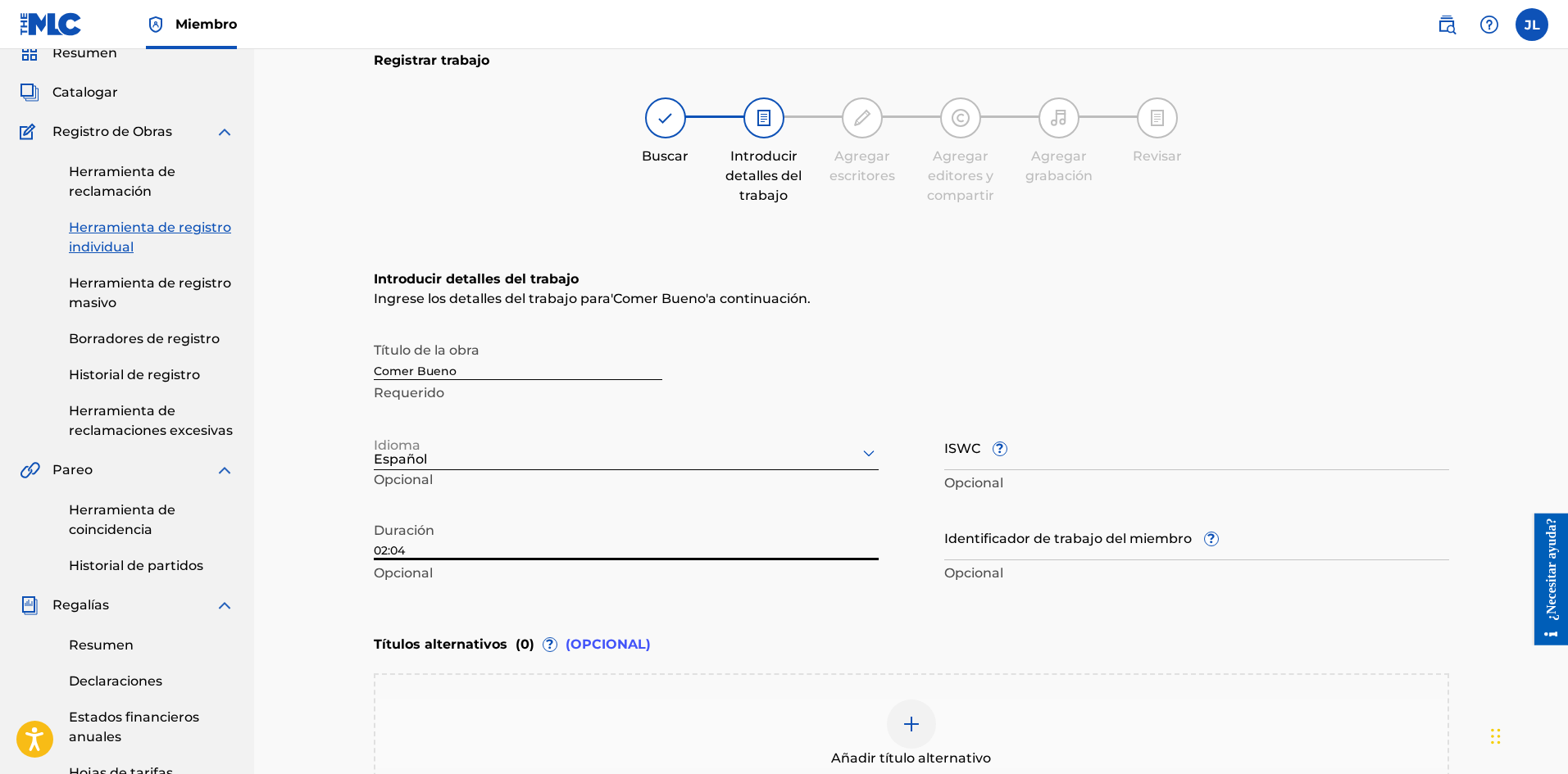
scroll to position [343, 0]
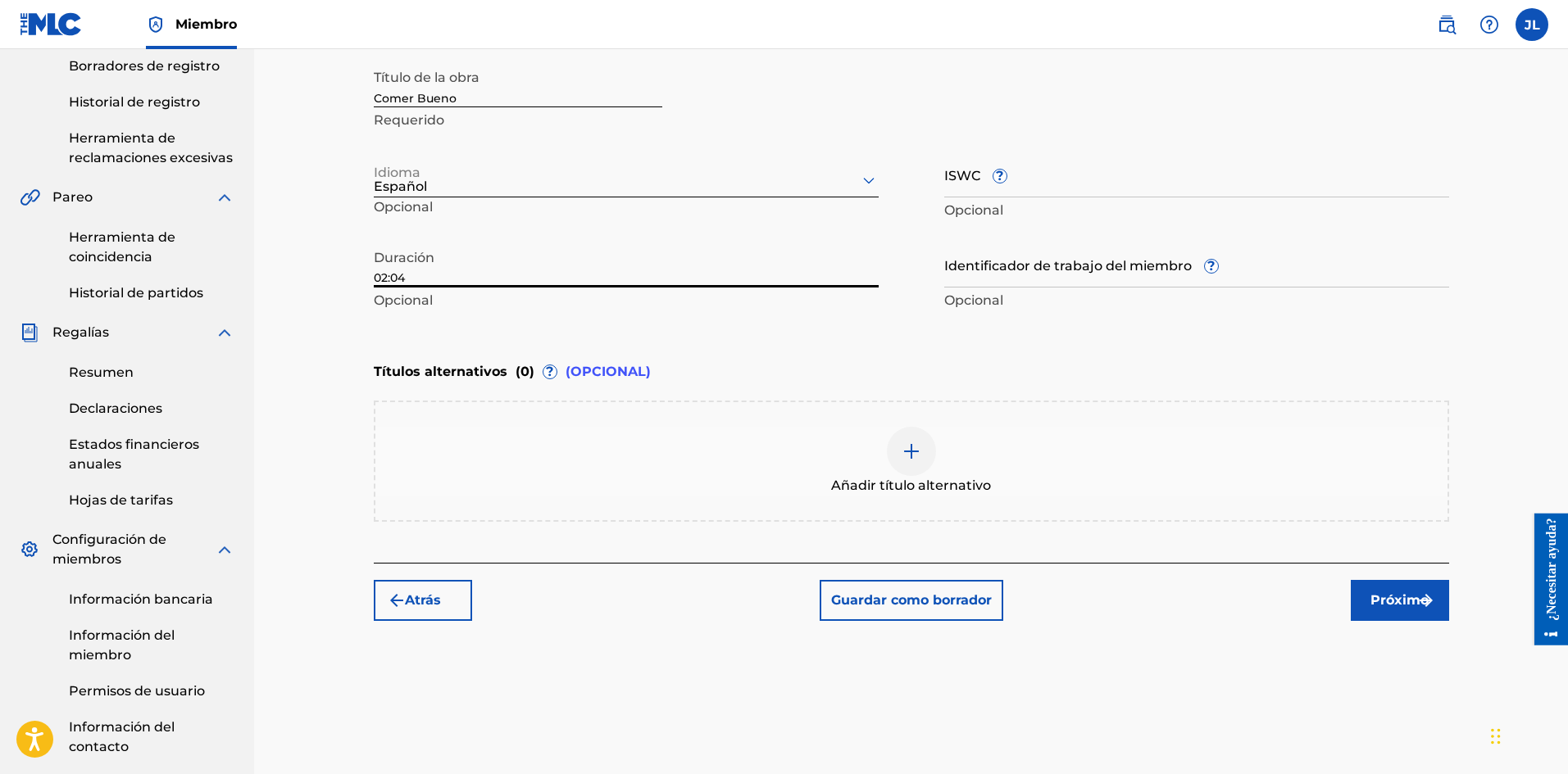
click at [1415, 601] on font "Próximo" at bounding box center [1399, 599] width 58 height 15
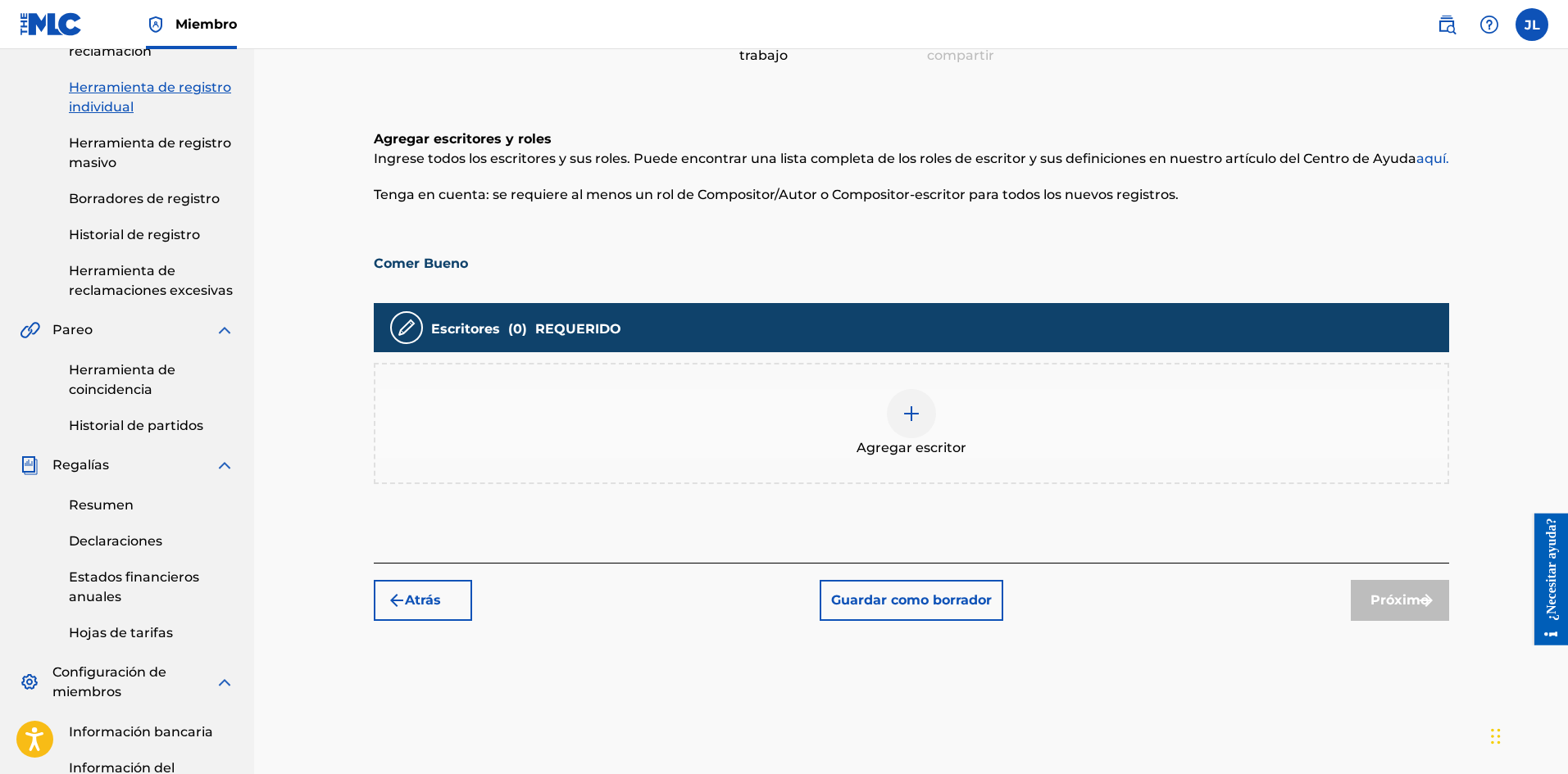
scroll to position [480, 0]
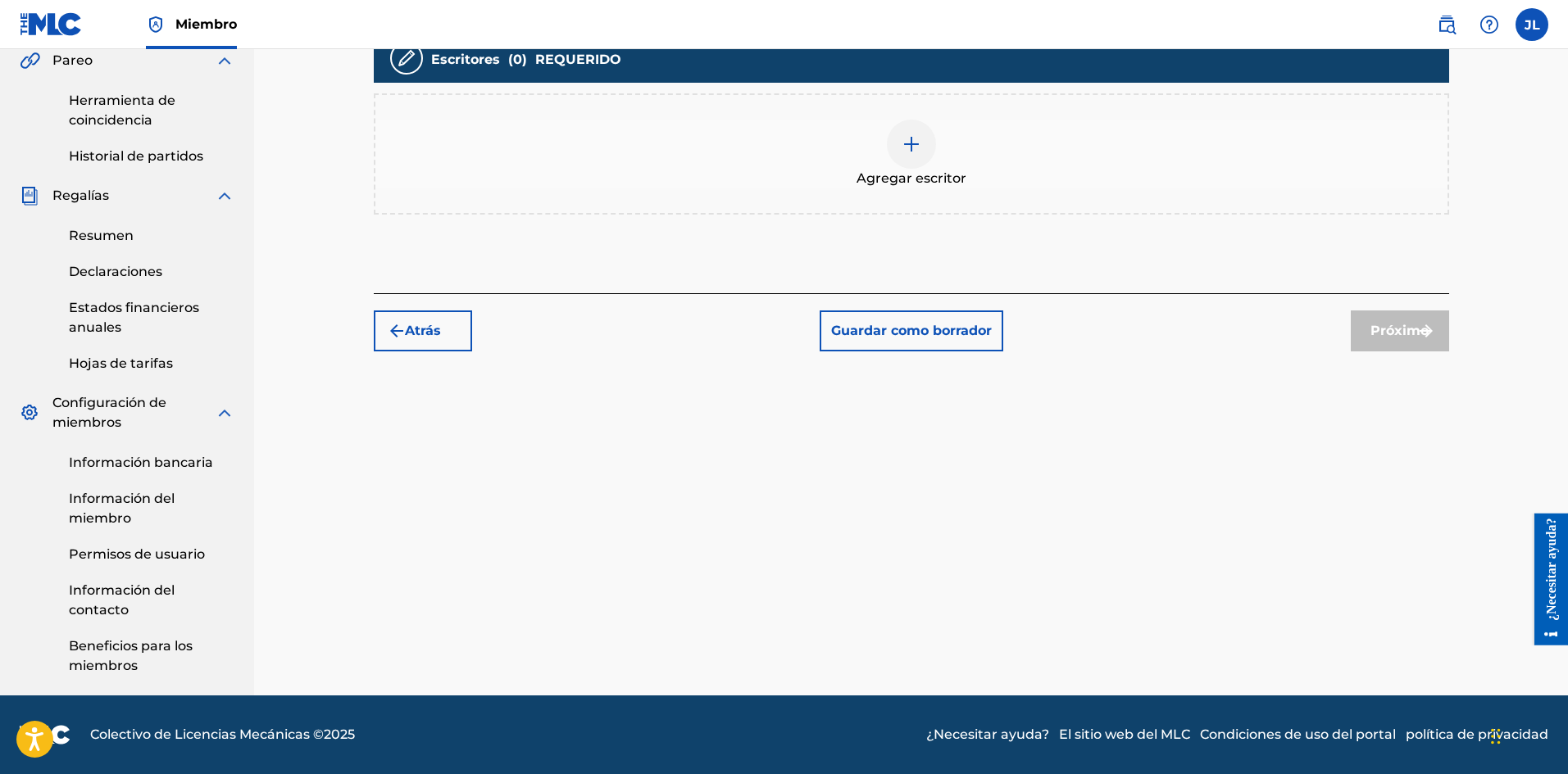
click at [914, 140] on img at bounding box center [911, 144] width 20 height 20
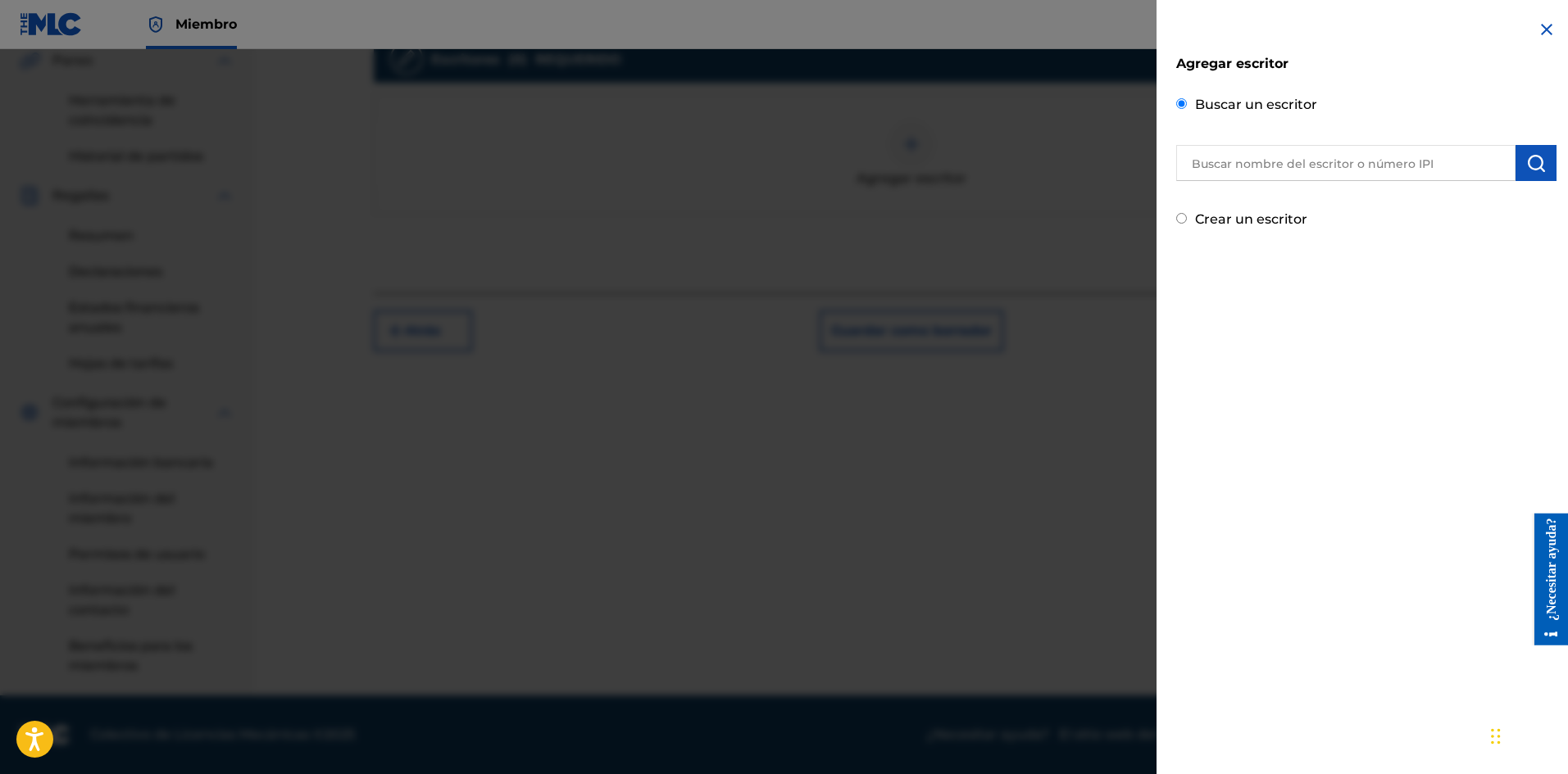
click at [1303, 166] on input "text" at bounding box center [1345, 163] width 339 height 36
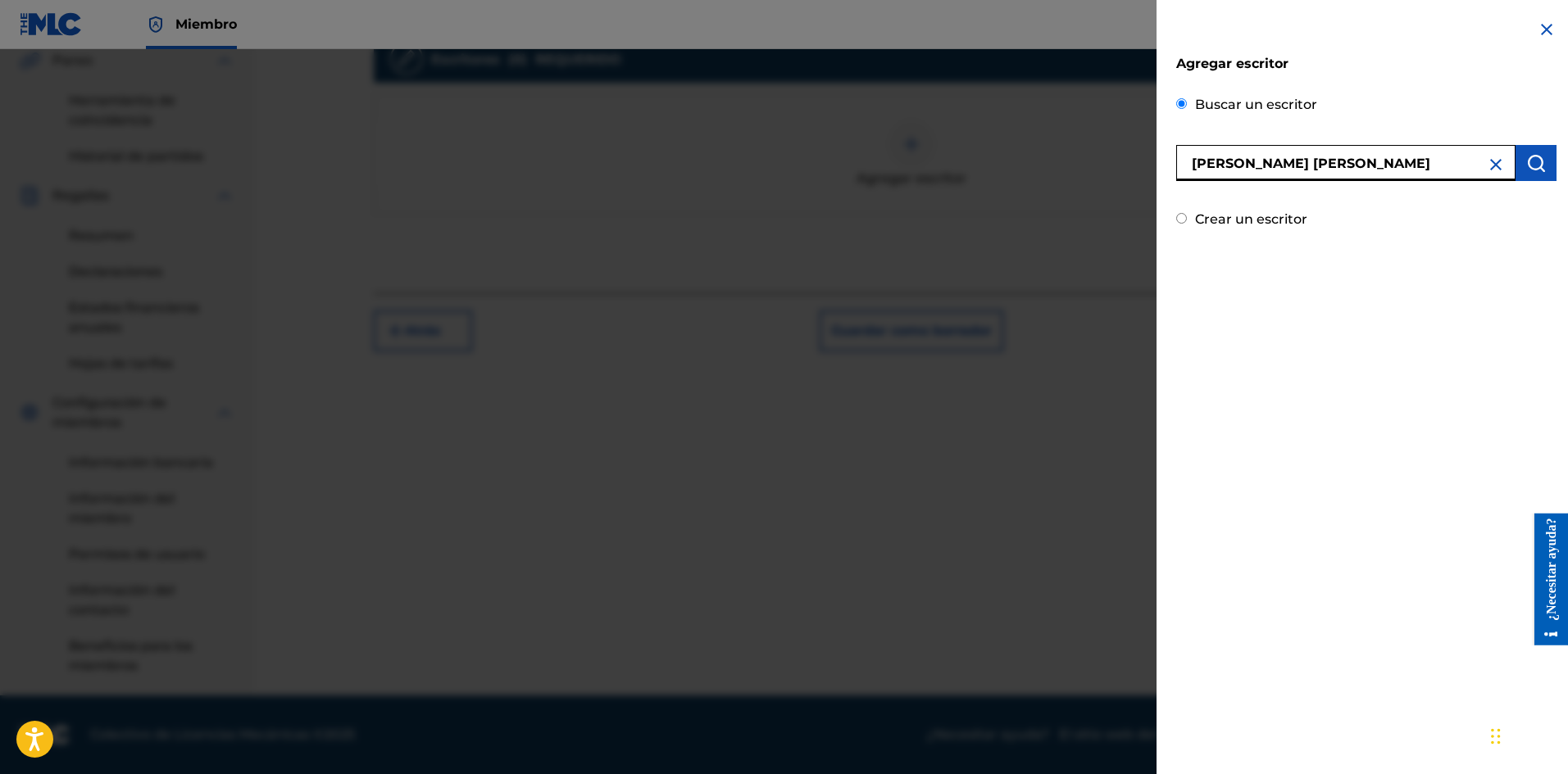
type input "[PERSON_NAME] [PERSON_NAME]"
click at [1533, 166] on img "submit" at bounding box center [1536, 163] width 20 height 20
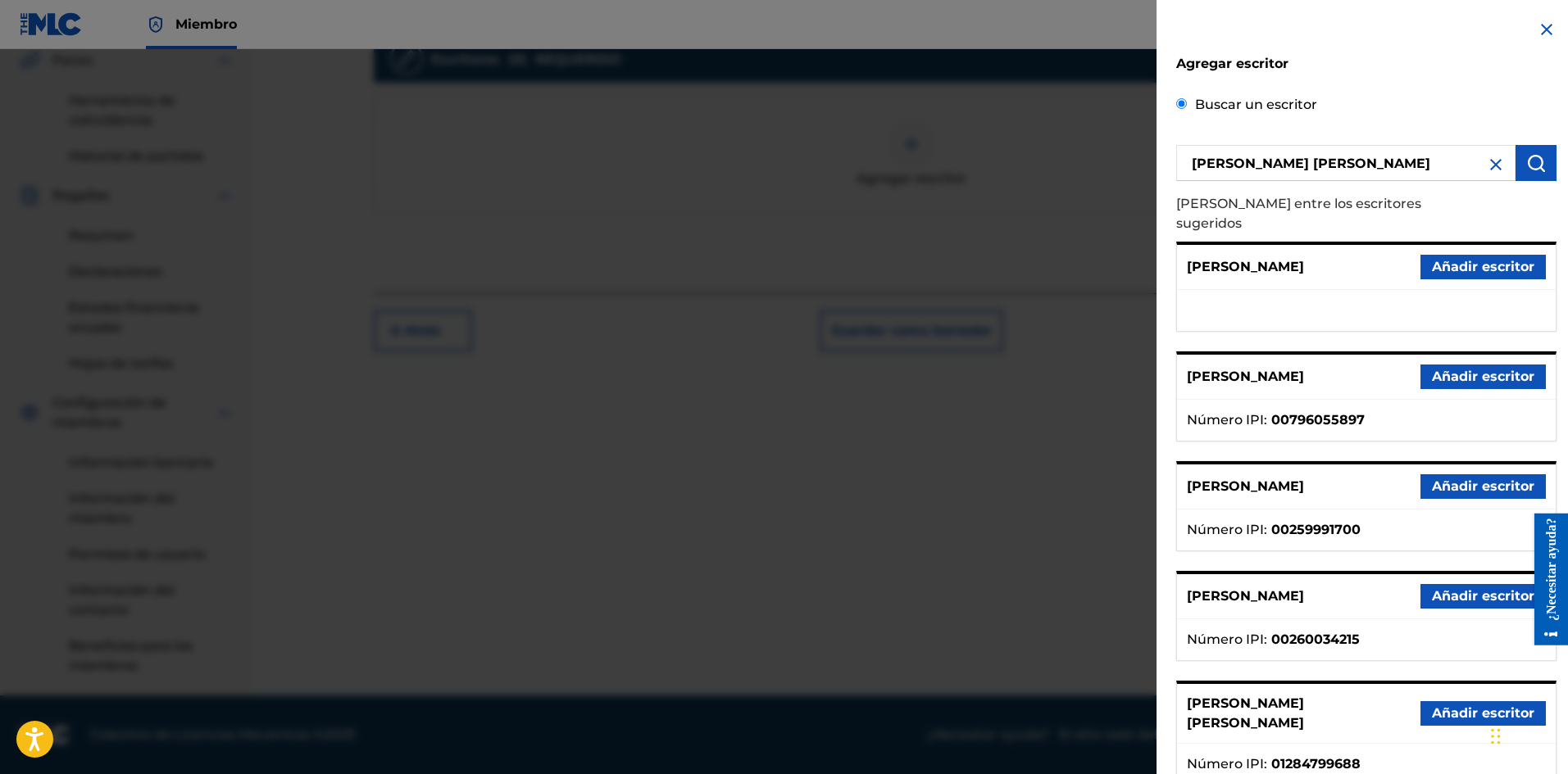
click at [1458, 705] on font "Añadir escritor" at bounding box center [1482, 713] width 102 height 15
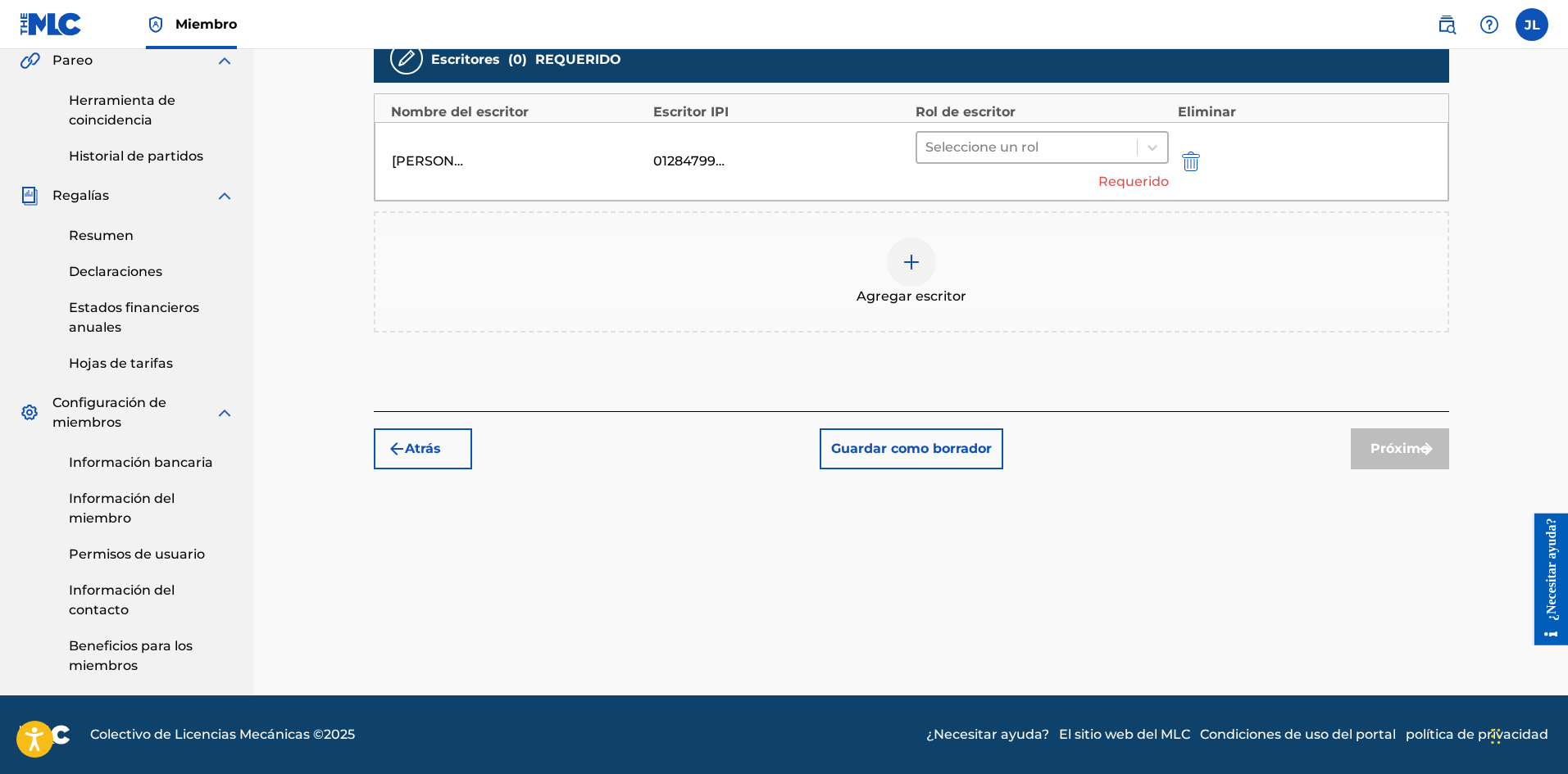
scroll to position [343, 0]
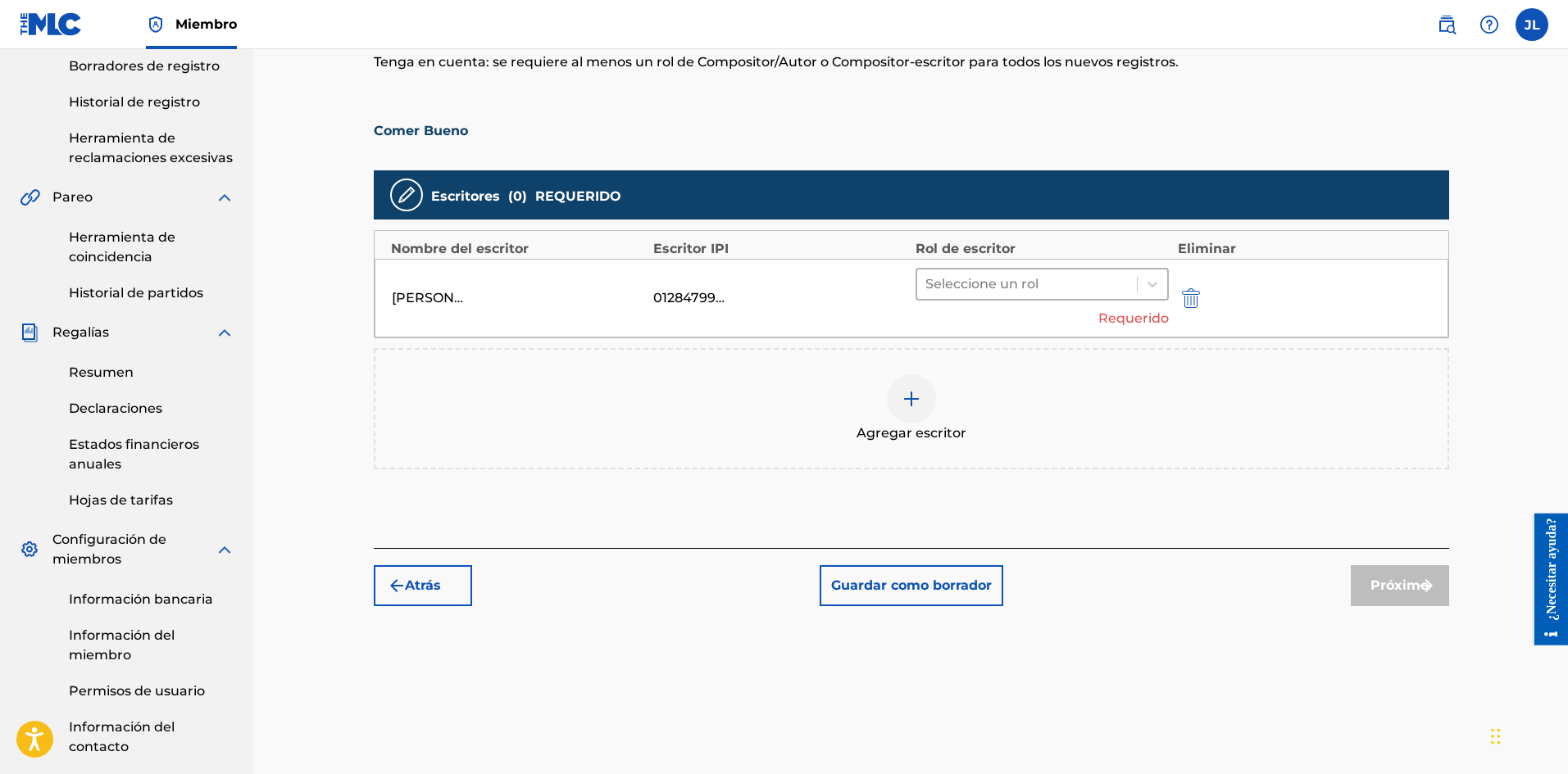
click at [1136, 285] on div "Seleccione un rol" at bounding box center [1026, 284] width 220 height 29
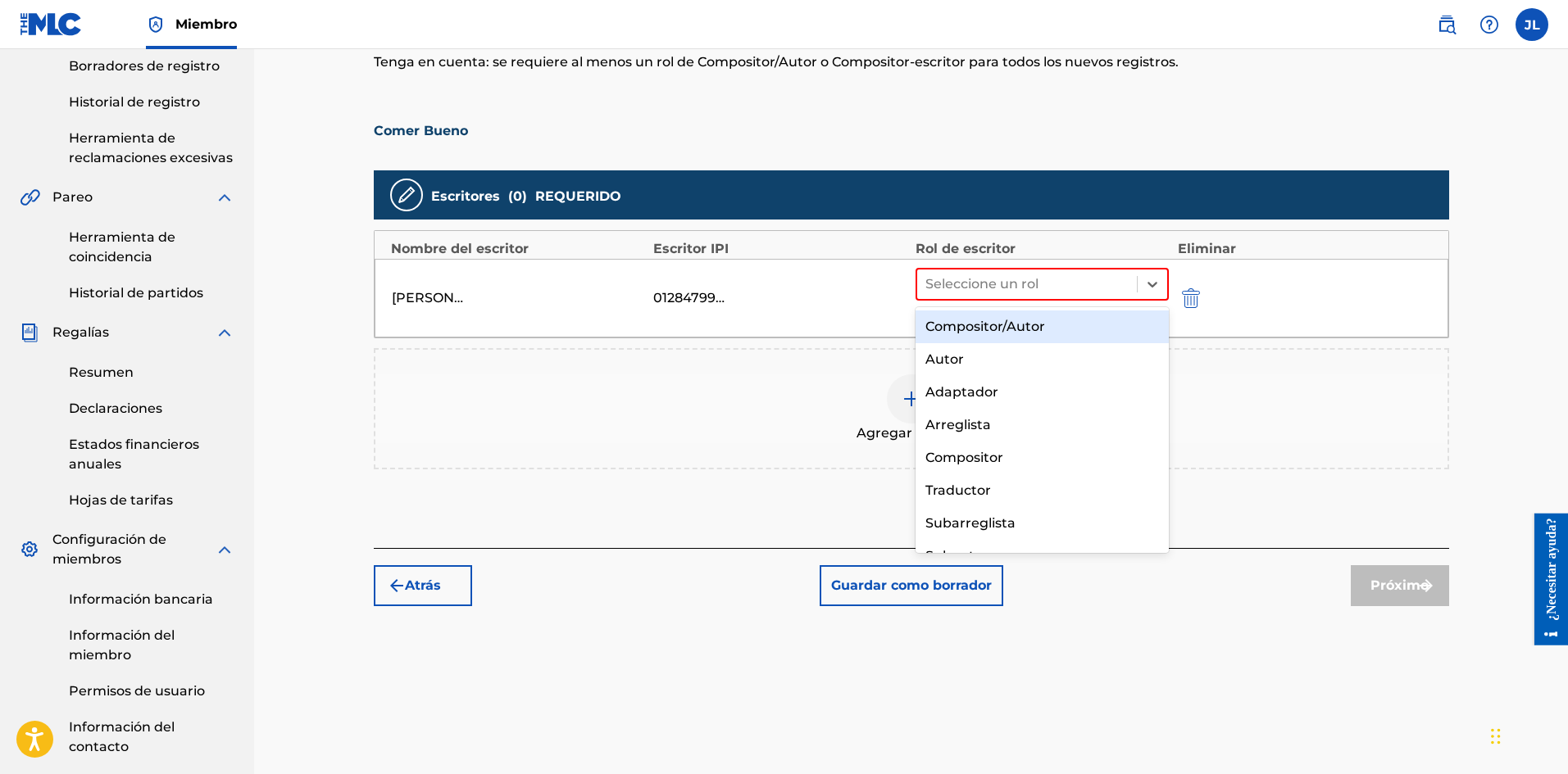
click at [1006, 322] on font "Compositor/Autor" at bounding box center [984, 326] width 119 height 15
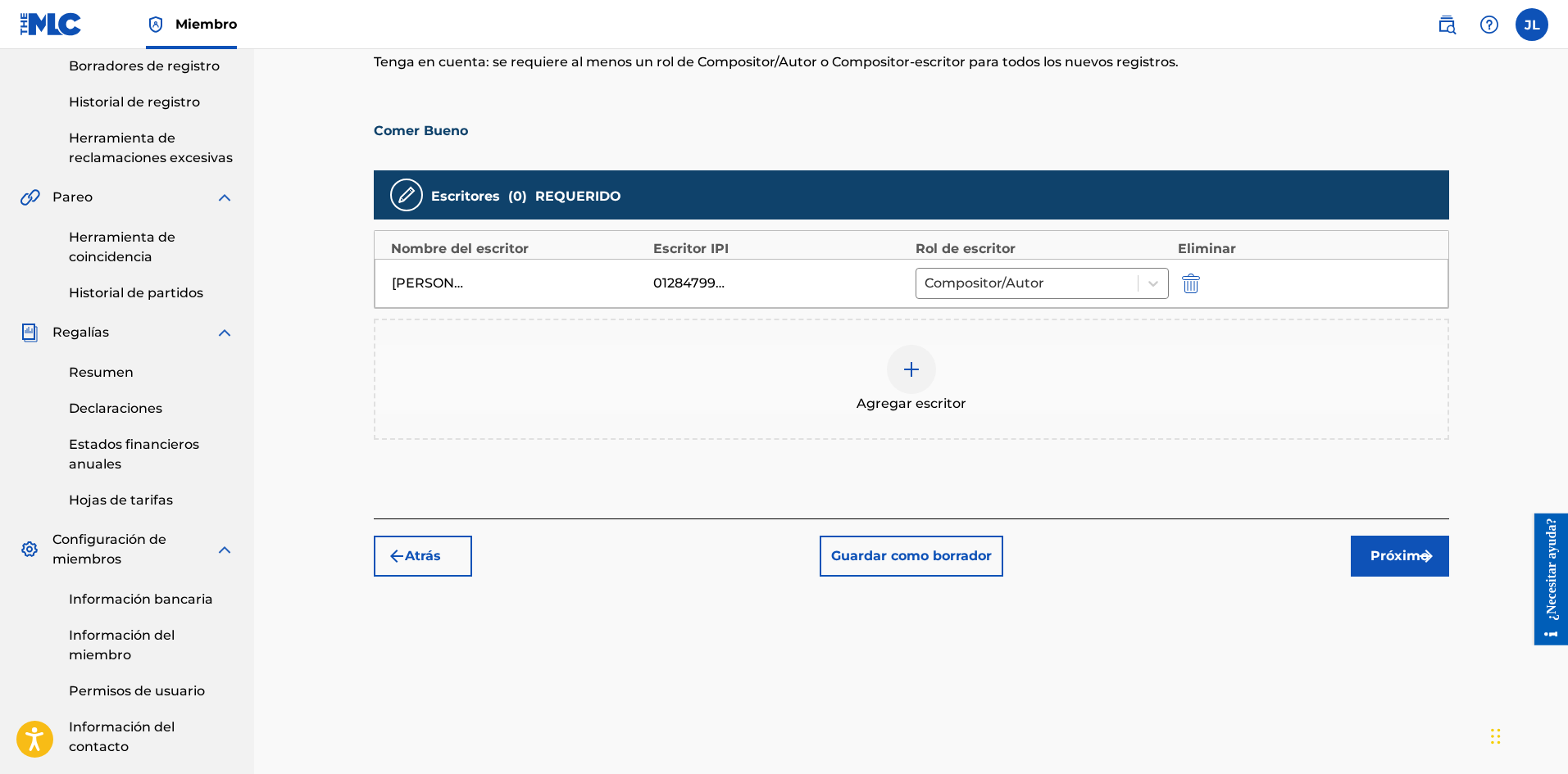
click at [1374, 557] on font "Próximo" at bounding box center [1399, 555] width 58 height 15
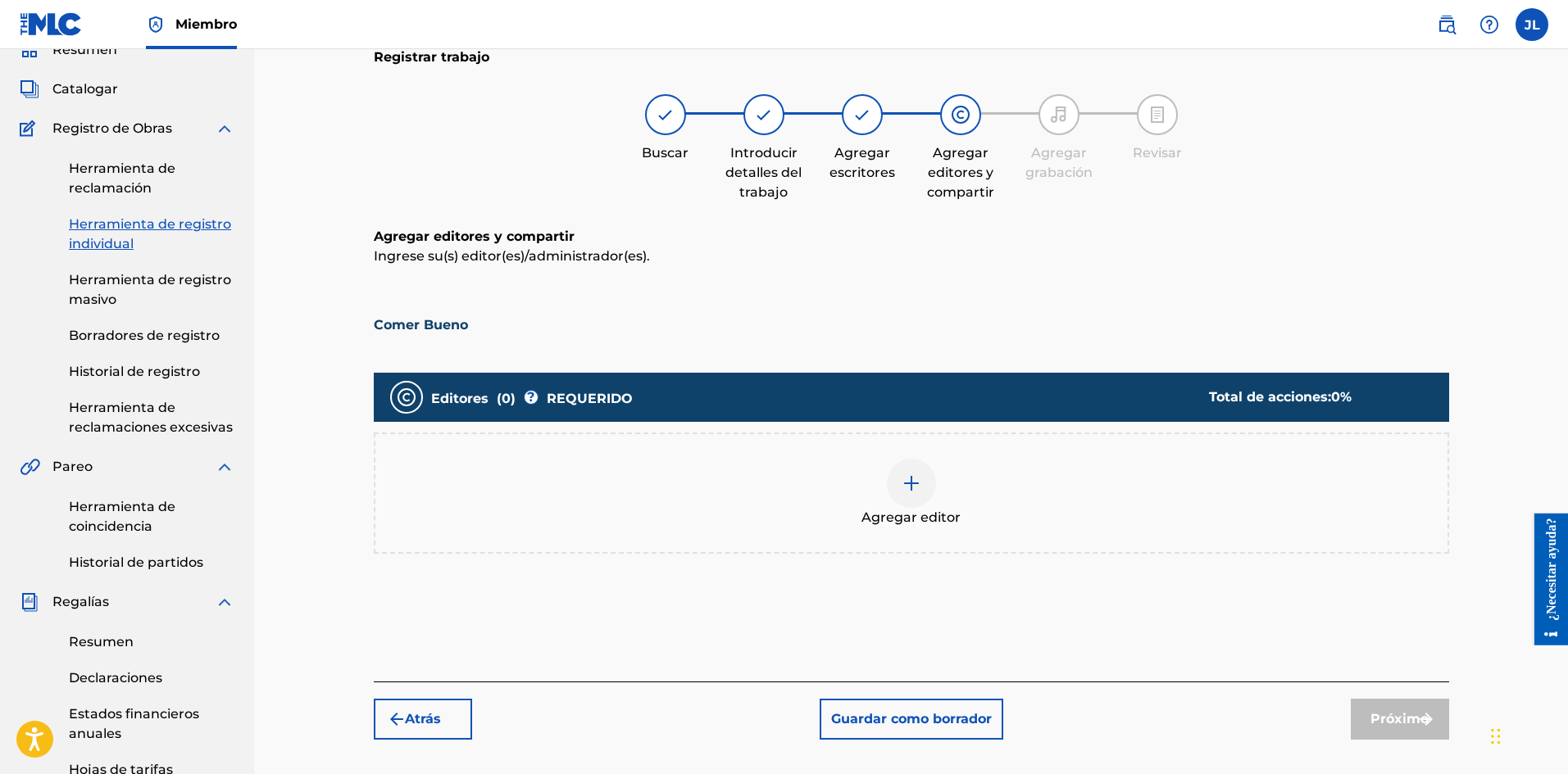
scroll to position [210, 0]
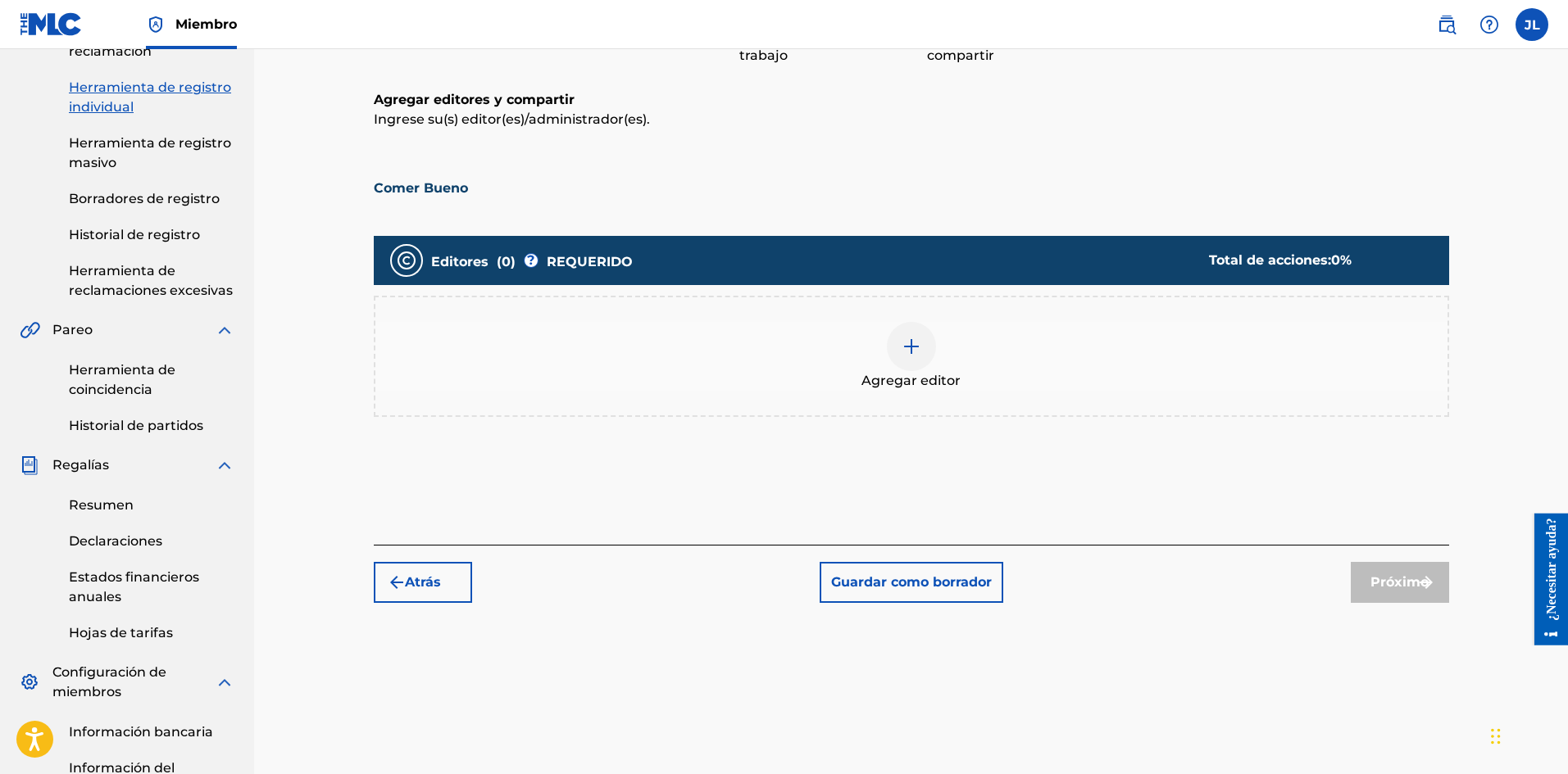
click at [897, 329] on div at bounding box center [911, 346] width 49 height 49
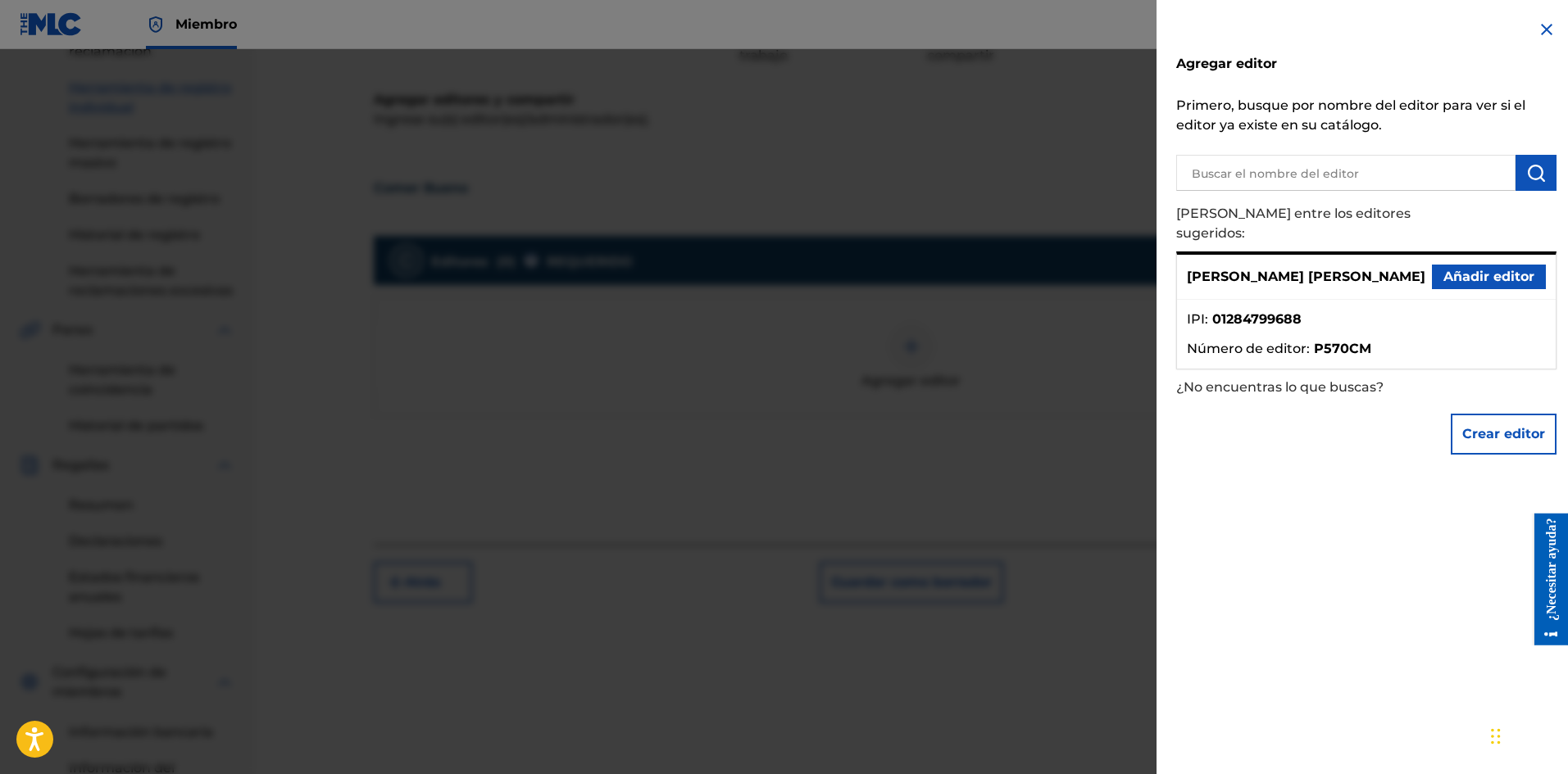
click at [1448, 269] on font "Añadir editor" at bounding box center [1489, 276] width 91 height 15
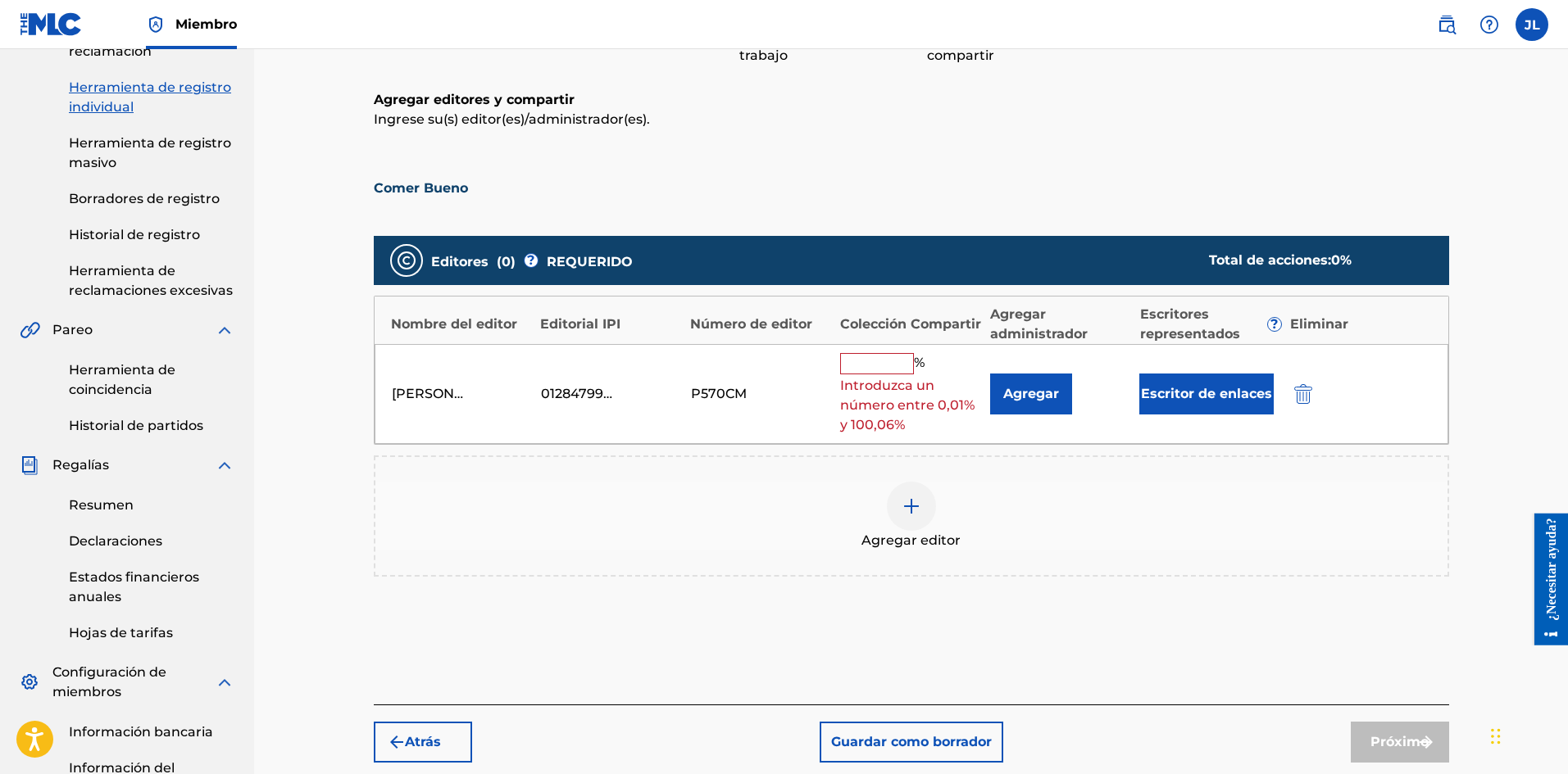
click at [873, 346] on div "[PERSON_NAME] [PERSON_NAME] 01284799688 P570CM % Introduzca un número entre 0,0…" at bounding box center [911, 394] width 1074 height 101
click at [889, 371] on input "text" at bounding box center [877, 363] width 74 height 21
type input "100"
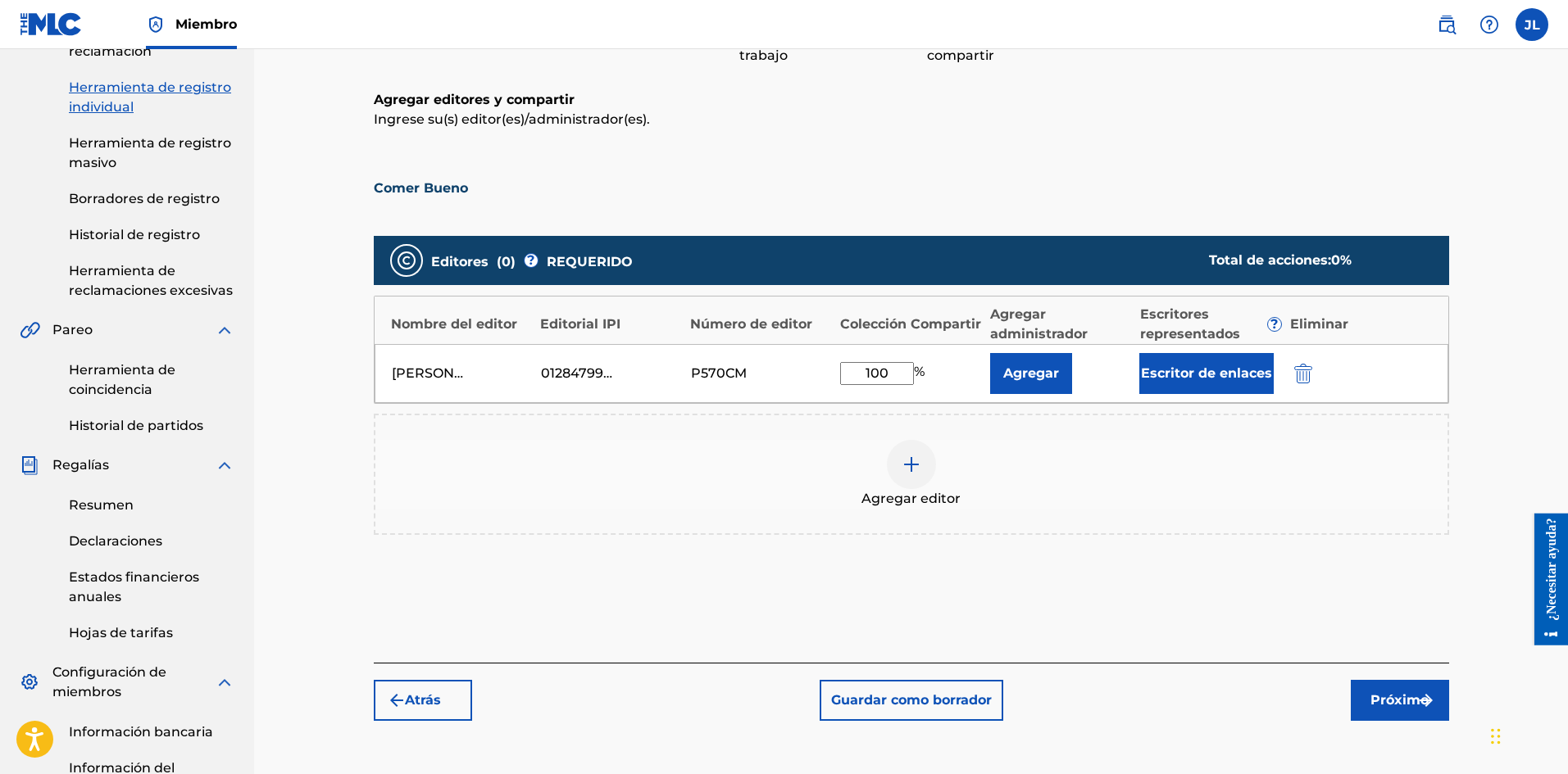
click at [1387, 700] on font "Próximo" at bounding box center [1399, 699] width 58 height 15
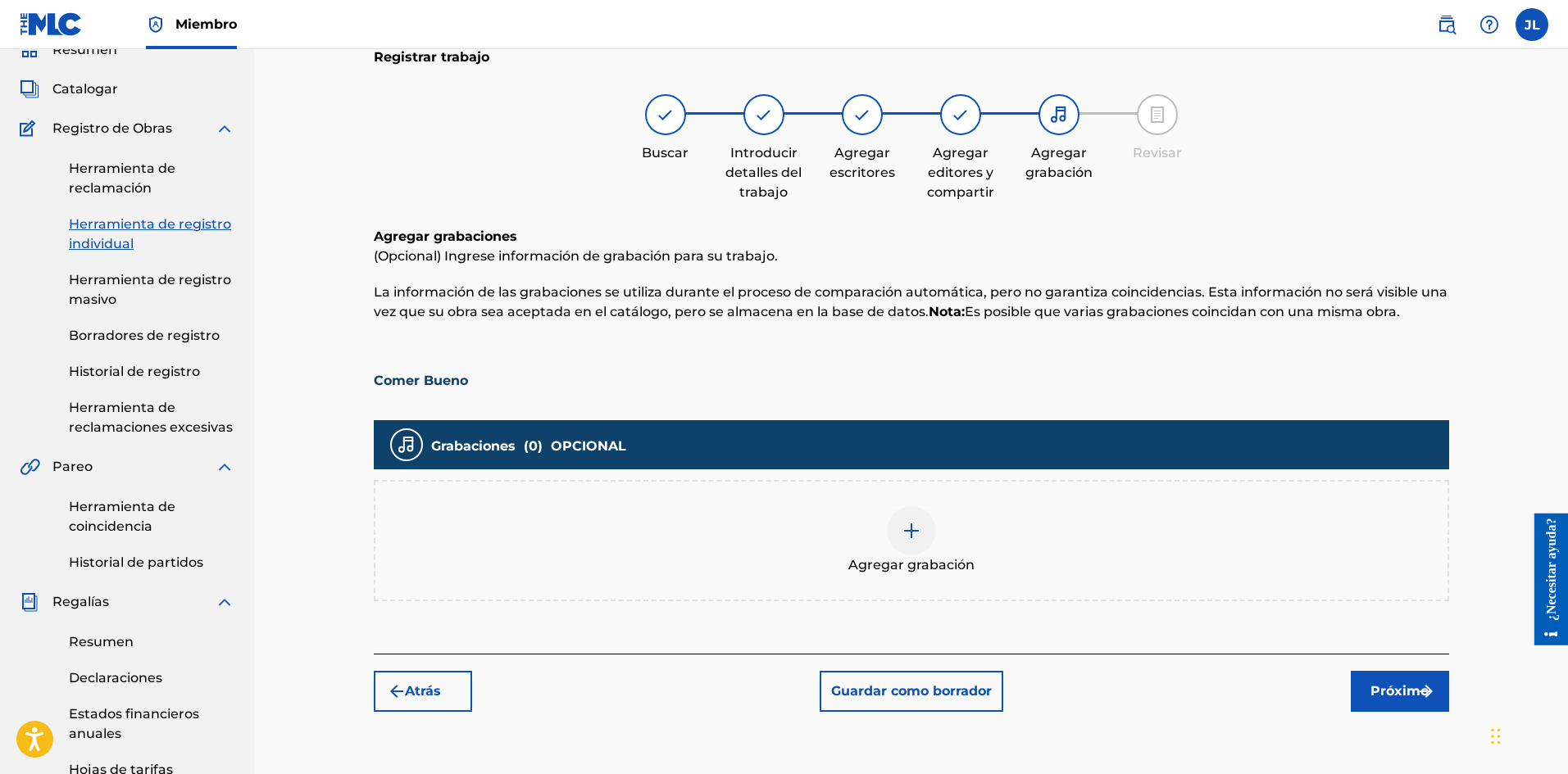
scroll to position [346, 0]
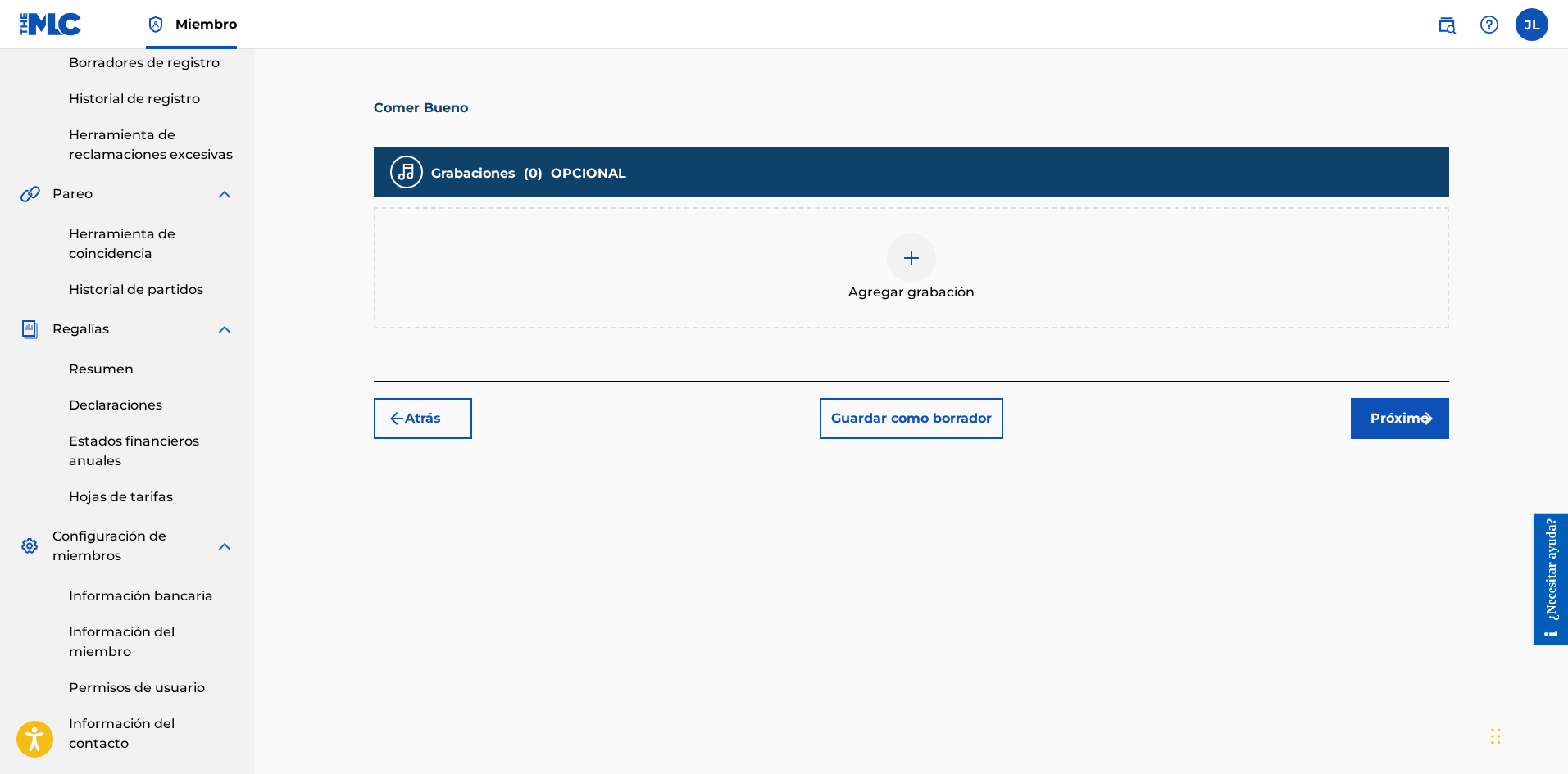
click at [903, 250] on img at bounding box center [911, 258] width 20 height 20
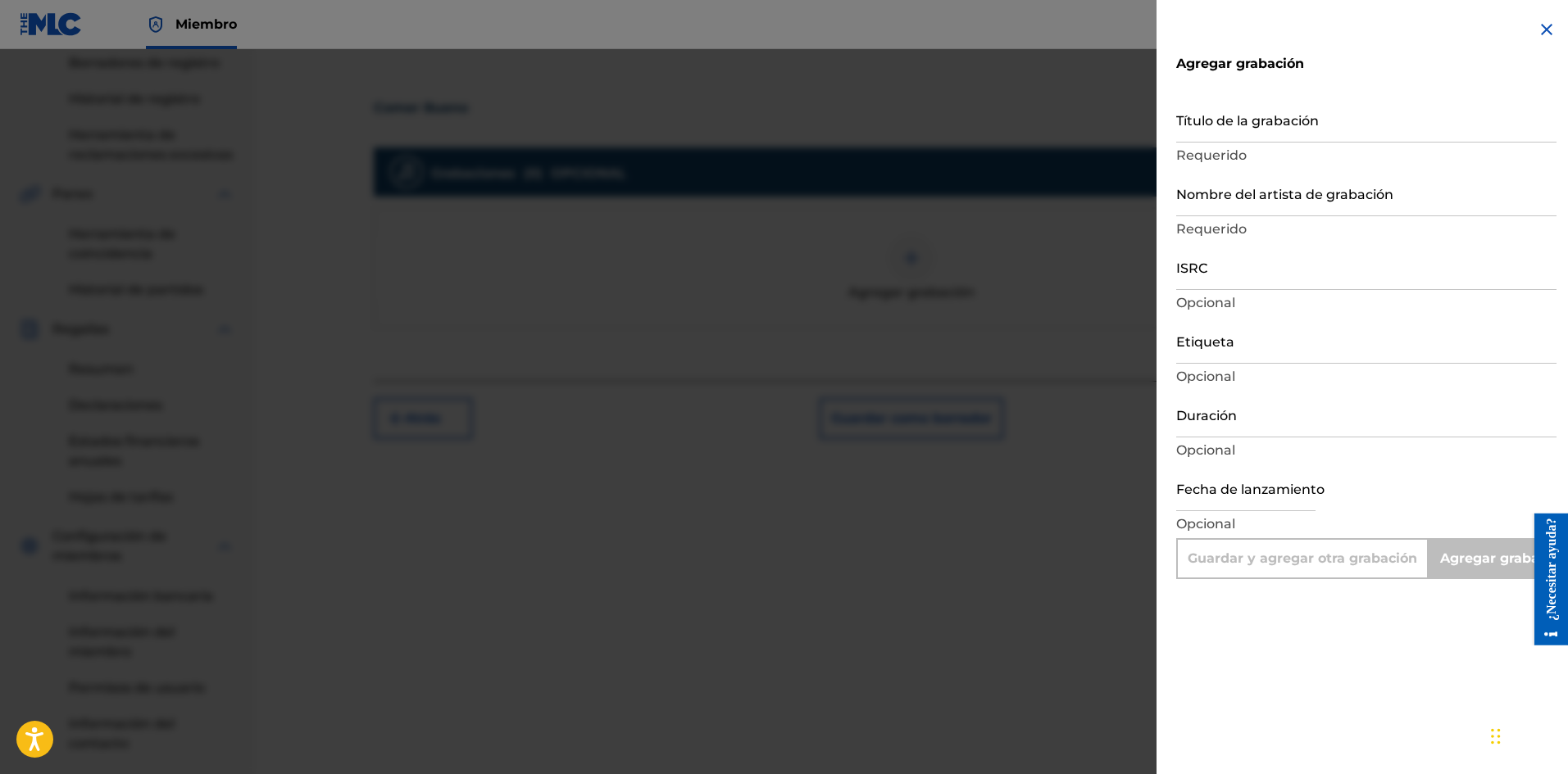
click at [1237, 501] on input "text" at bounding box center [1245, 488] width 139 height 46
select select "7"
select select "2025"
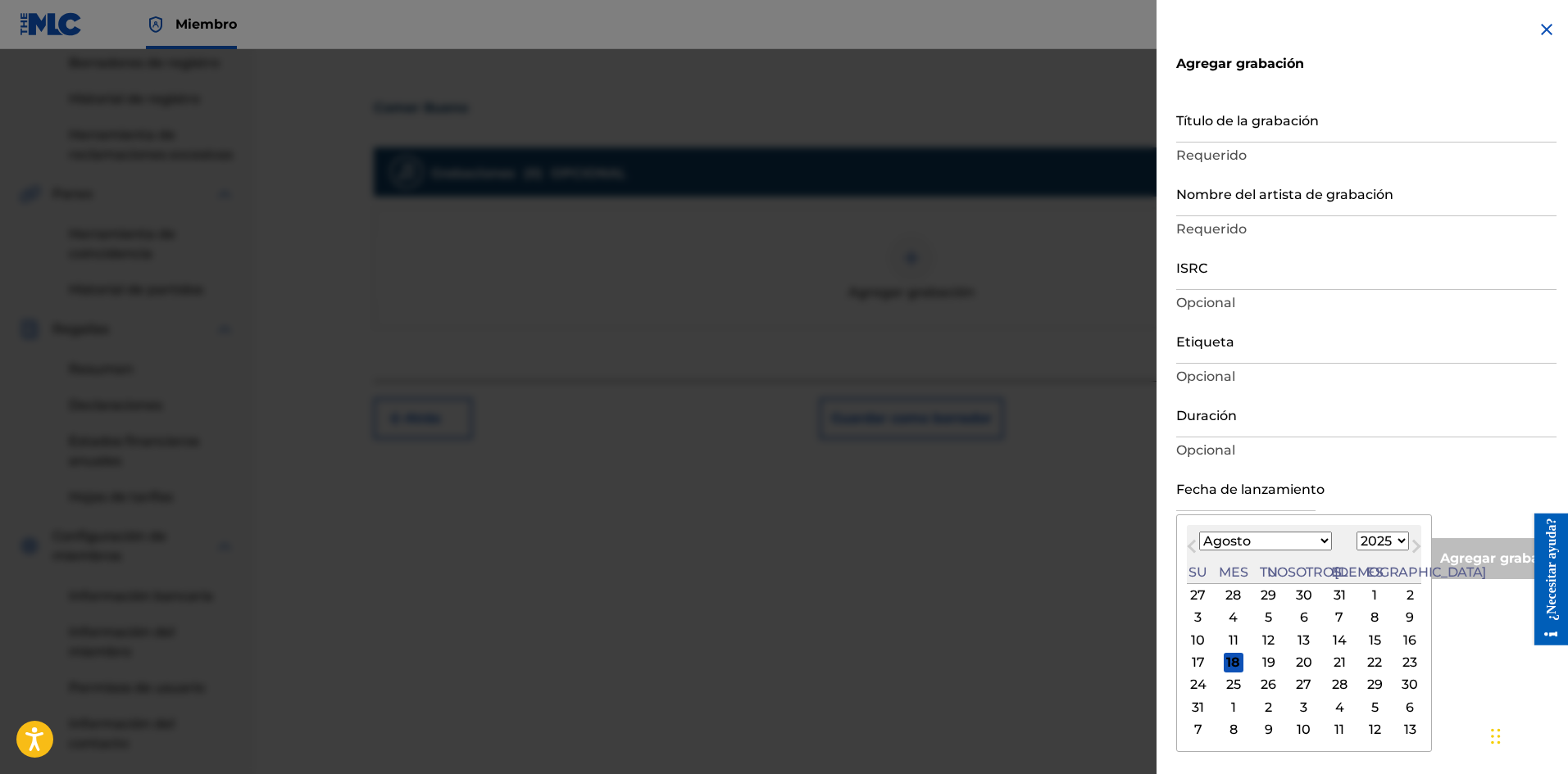
click at [1193, 656] on font "17" at bounding box center [1197, 662] width 13 height 15
type input "[DATE]"
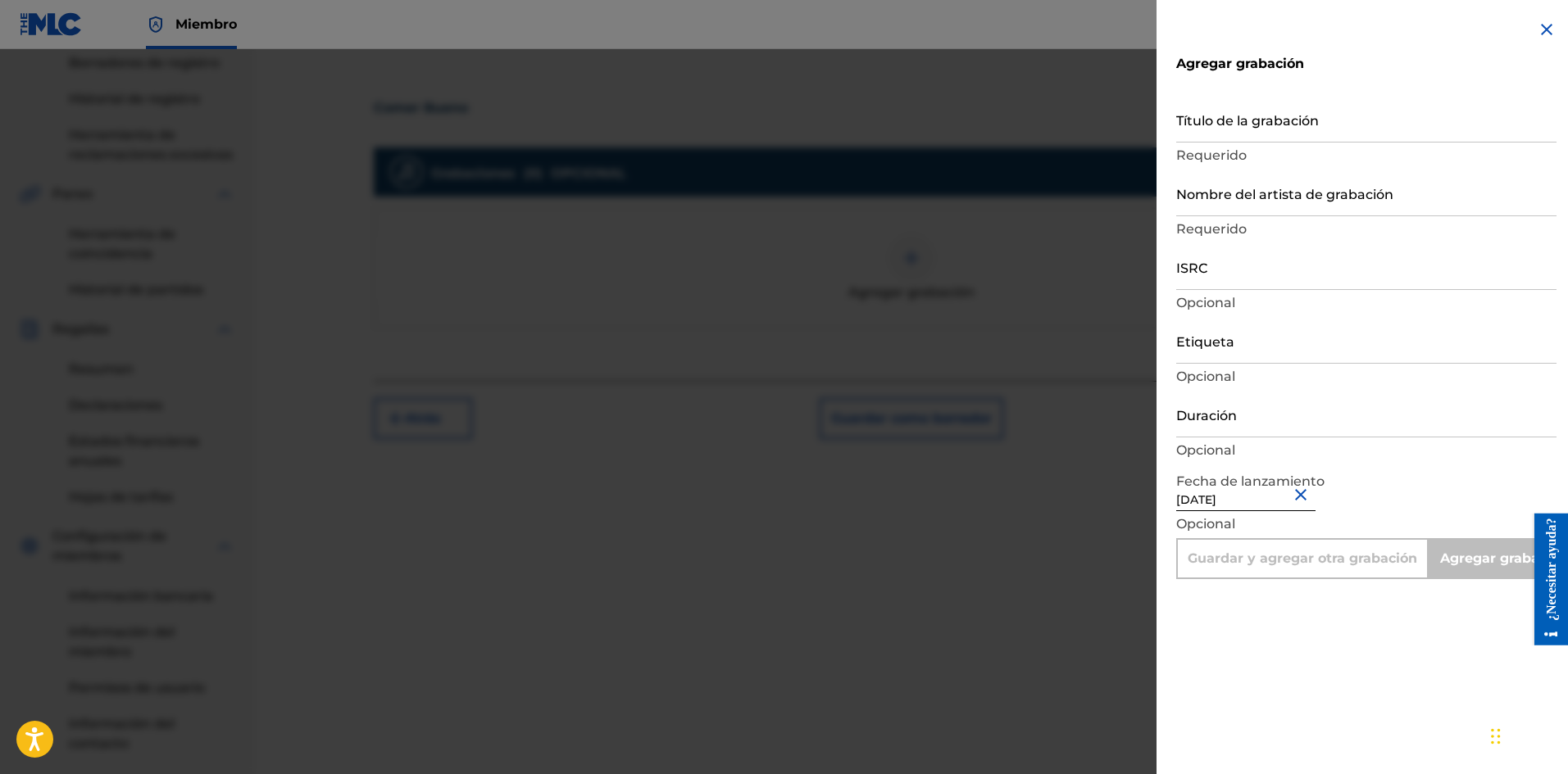
click at [1217, 428] on input "Duración" at bounding box center [1366, 414] width 380 height 46
type input "0"
type input "Add Recording"
type input "02:04"
click at [1219, 374] on font "Opcional" at bounding box center [1205, 376] width 59 height 15
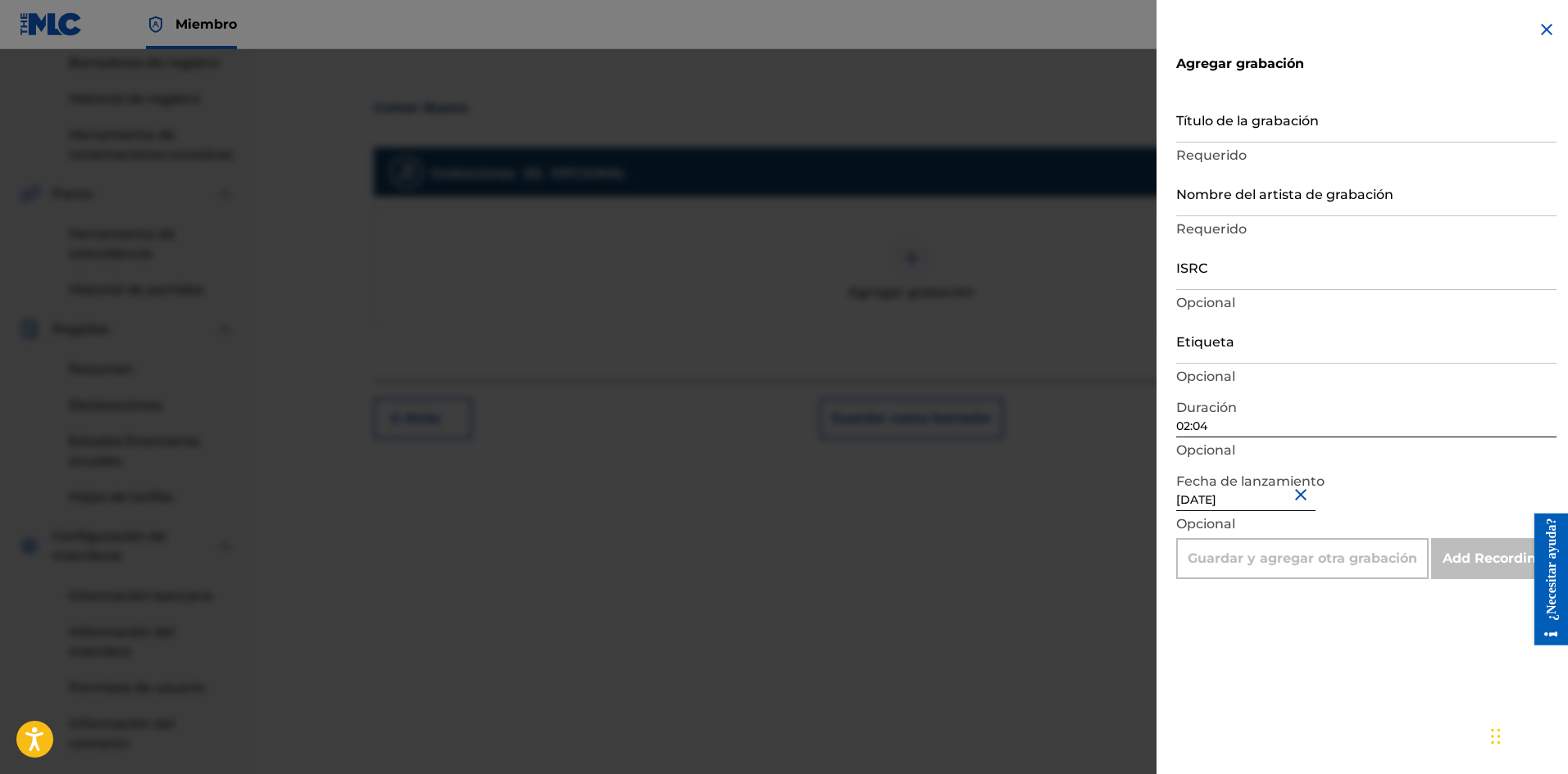
click at [1231, 355] on input "Etiqueta" at bounding box center [1366, 340] width 380 height 46
type input "La Película Wa"
click at [1229, 118] on input "Título de la grabación" at bounding box center [1366, 119] width 380 height 46
paste input "Comer Bueno"
type input "Comer Bueno"
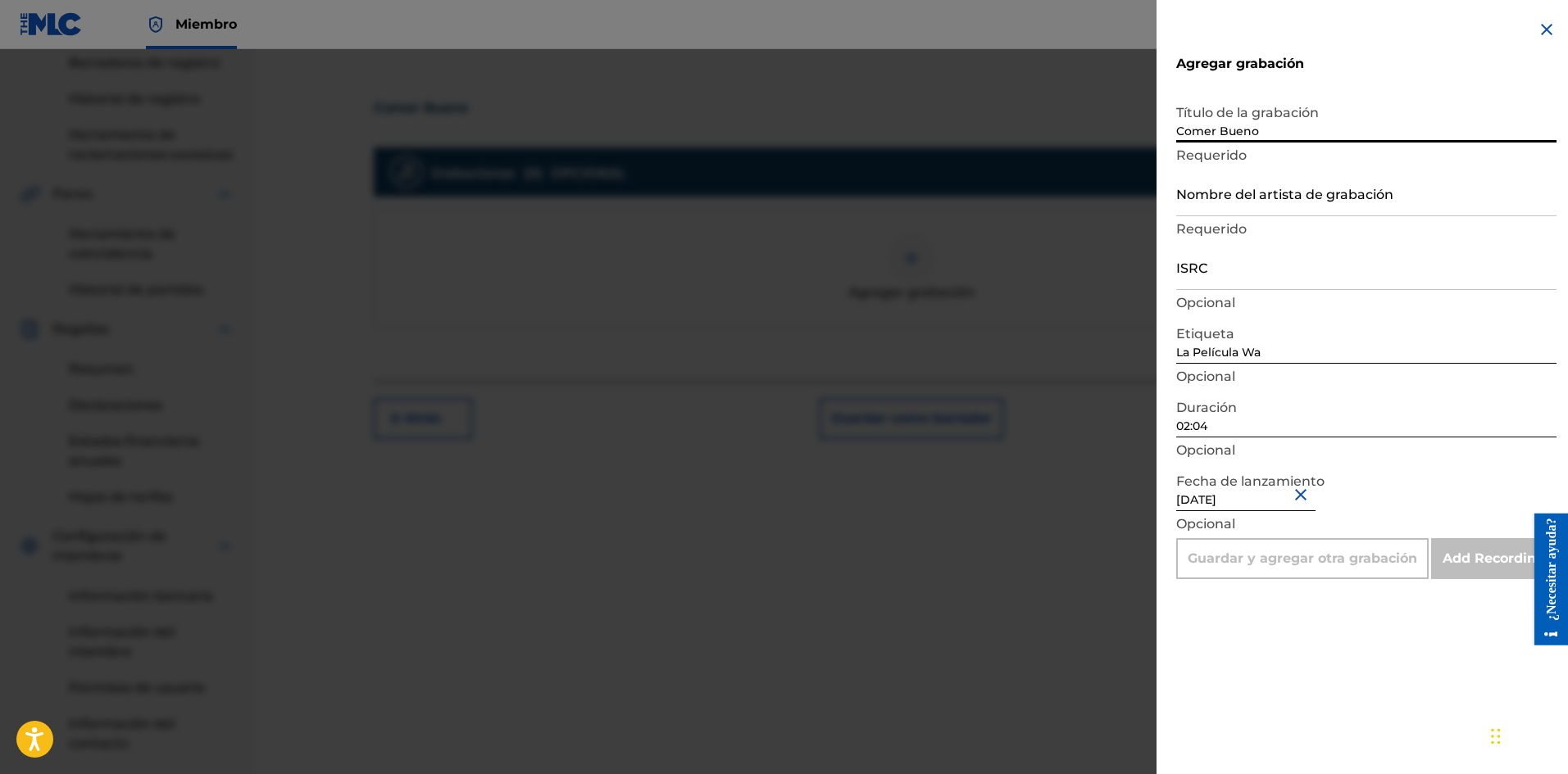
click at [1261, 191] on input "Nombre del artista de grabación" at bounding box center [1366, 192] width 380 height 46
type input "La Pelicula Wa"
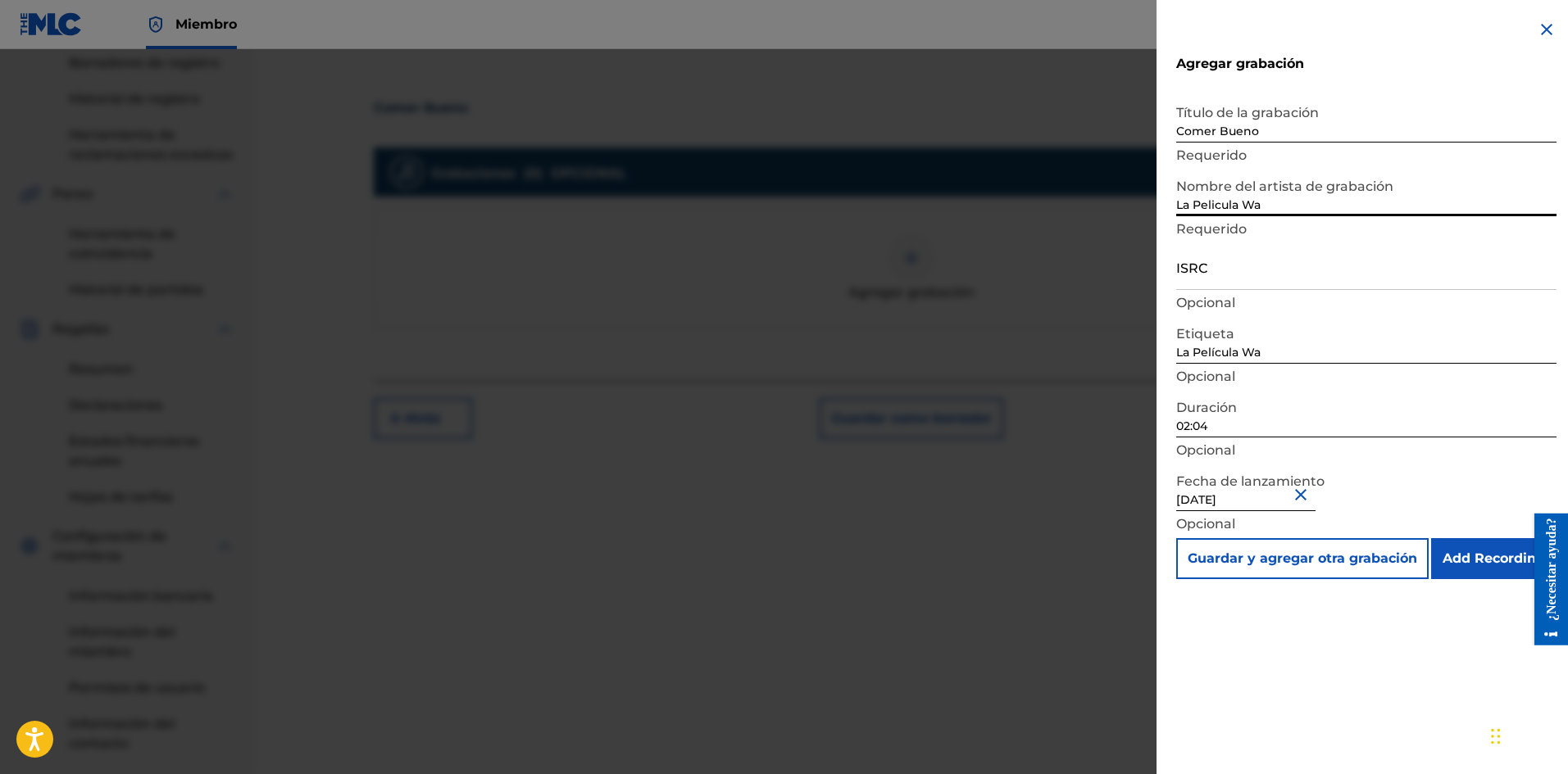
click at [1231, 269] on input "ISRC" at bounding box center [1366, 266] width 380 height 46
paste input "SE6XW2595703"
type input "SE6XW2595703"
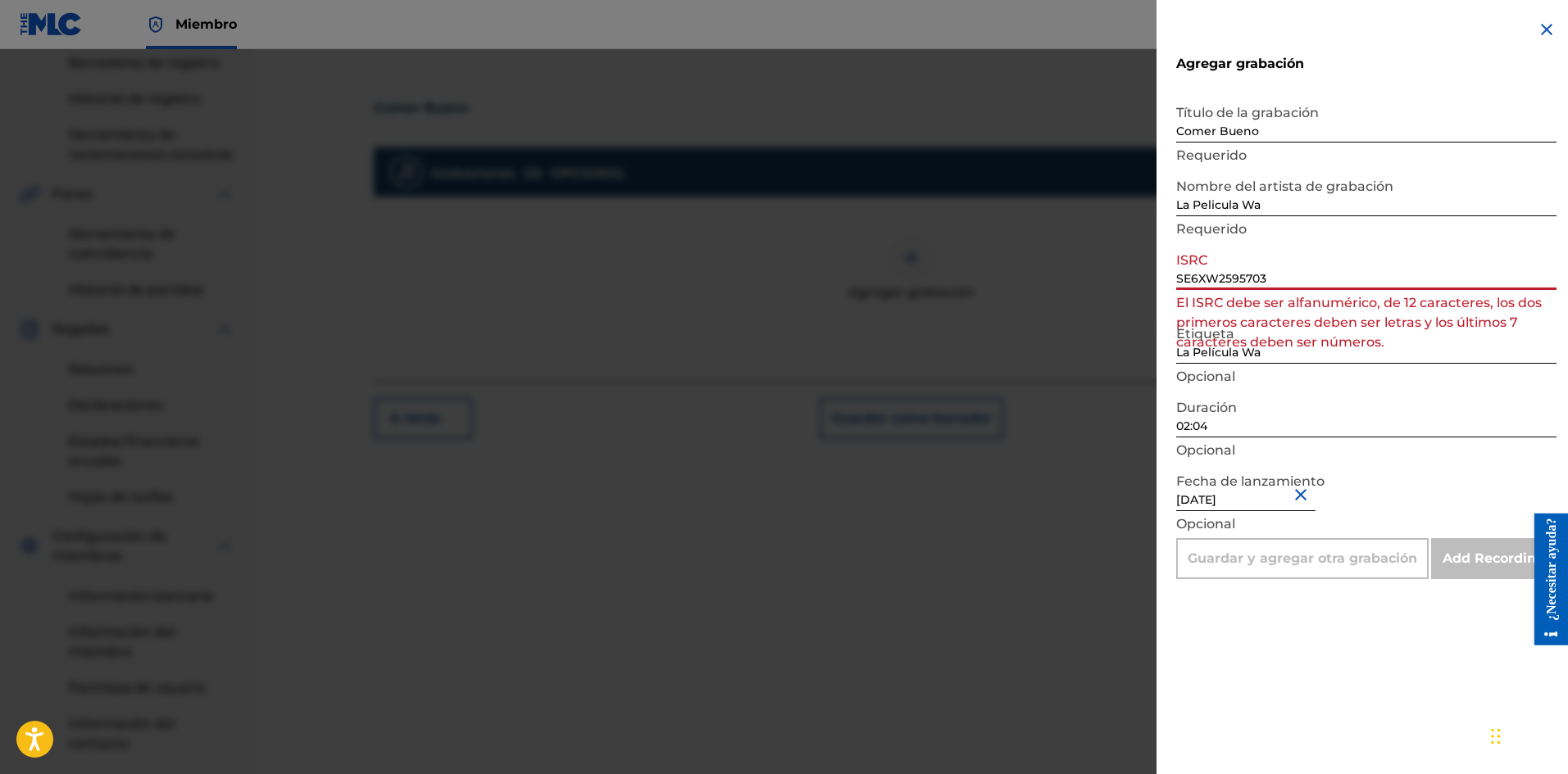
drag, startPoint x: 1295, startPoint y: 275, endPoint x: 998, endPoint y: 283, distance: 297.1
click at [1005, 281] on div "Agregar grabación Título de la grabación Comer Bueno Requerido Nombre del artis…" at bounding box center [784, 411] width 1568 height 725
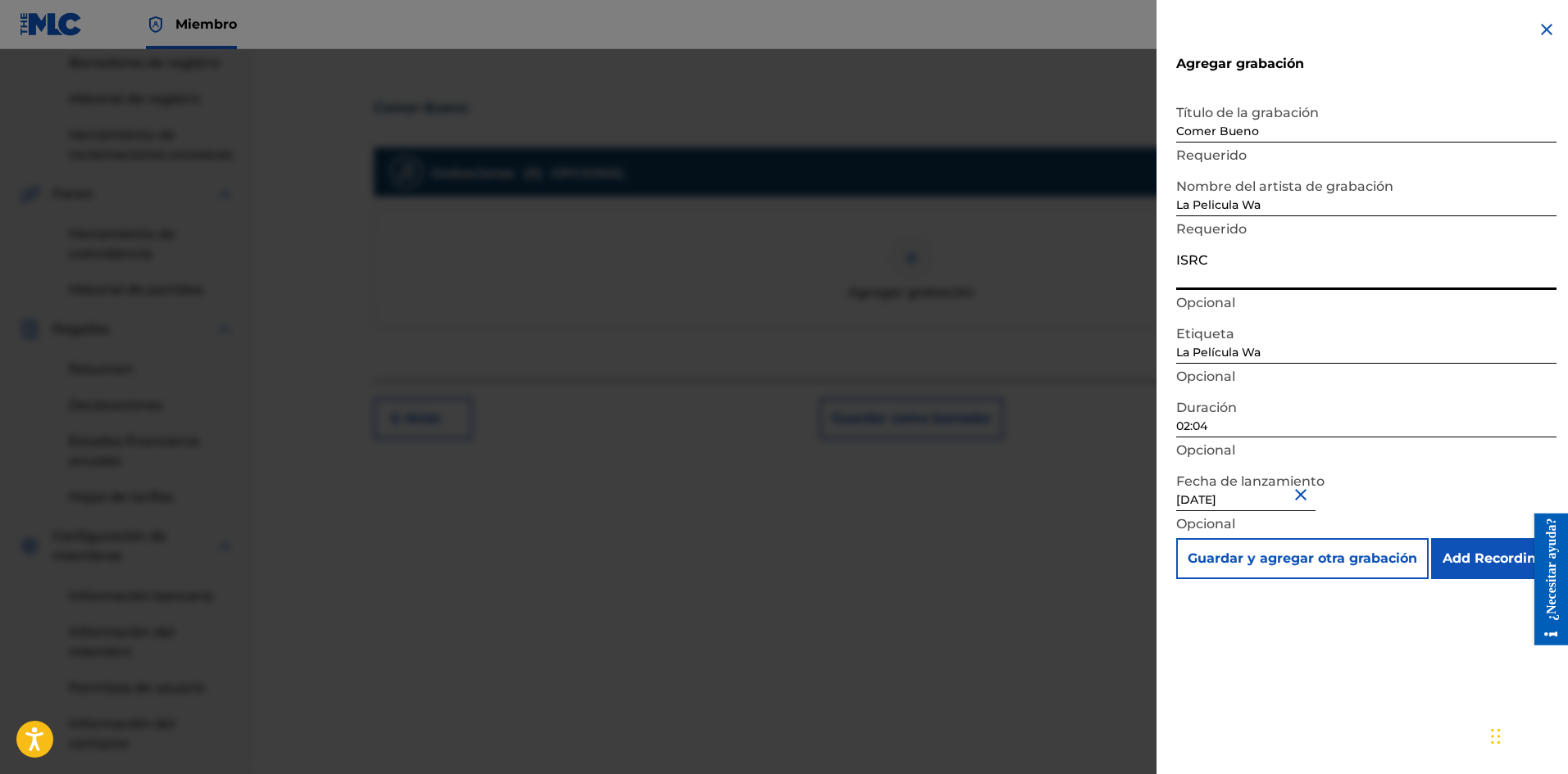
paste input "SE6XW2595703"
type input "SE6XW2595703"
click at [1477, 560] on input "Add Recording" at bounding box center [1493, 558] width 126 height 41
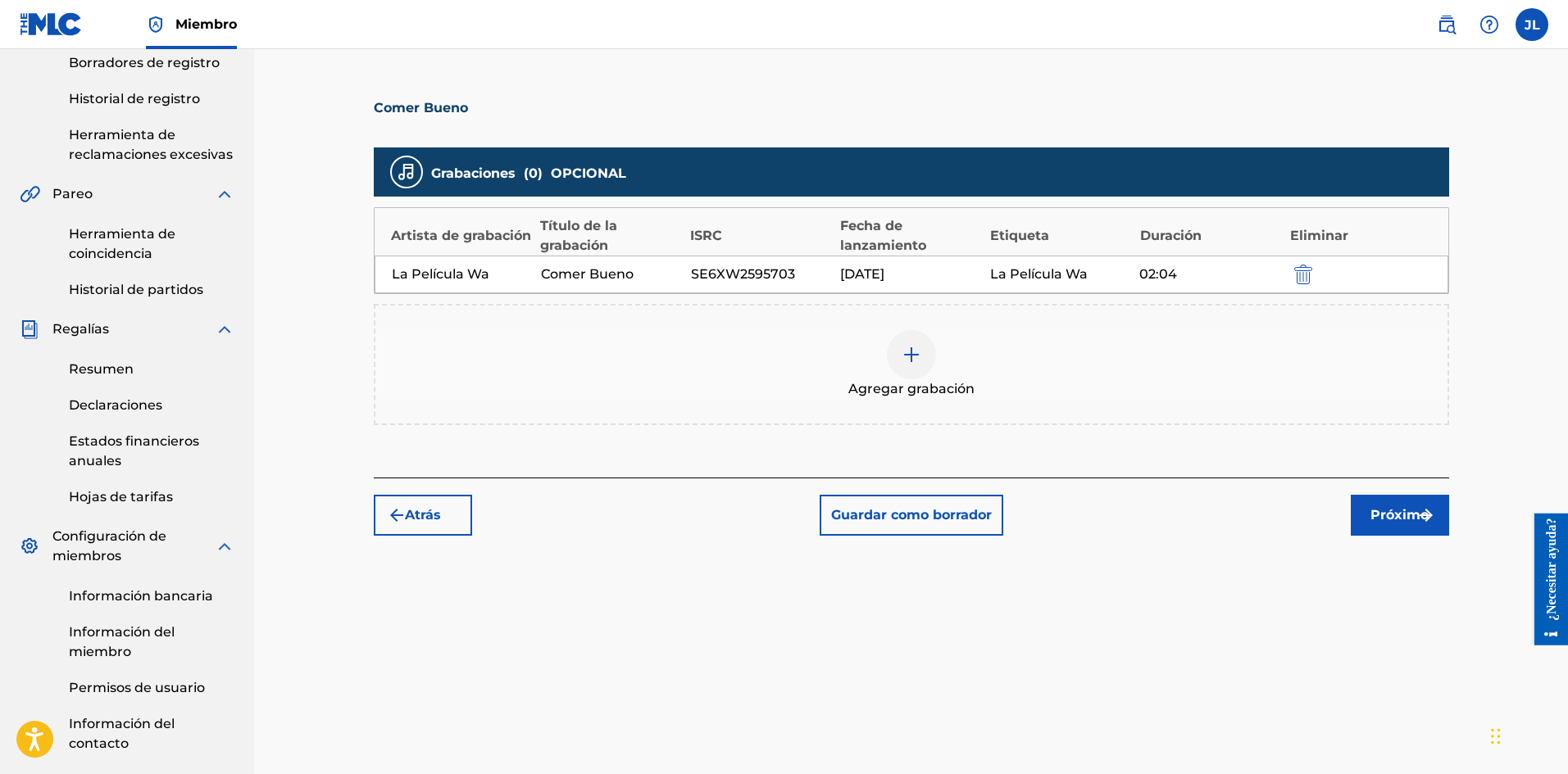
click at [1380, 516] on font "Próximo" at bounding box center [1399, 514] width 58 height 15
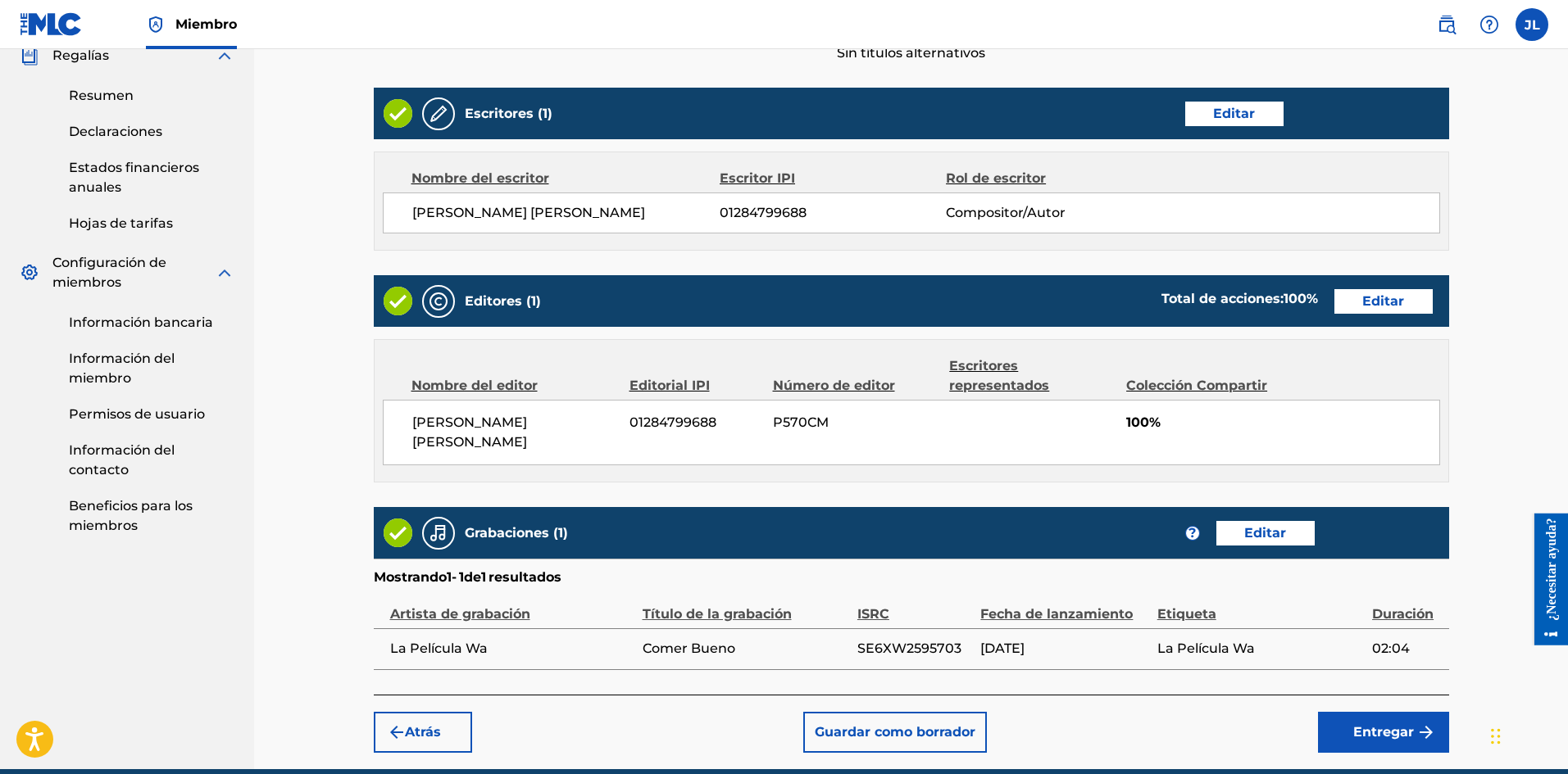
scroll to position [674, 0]
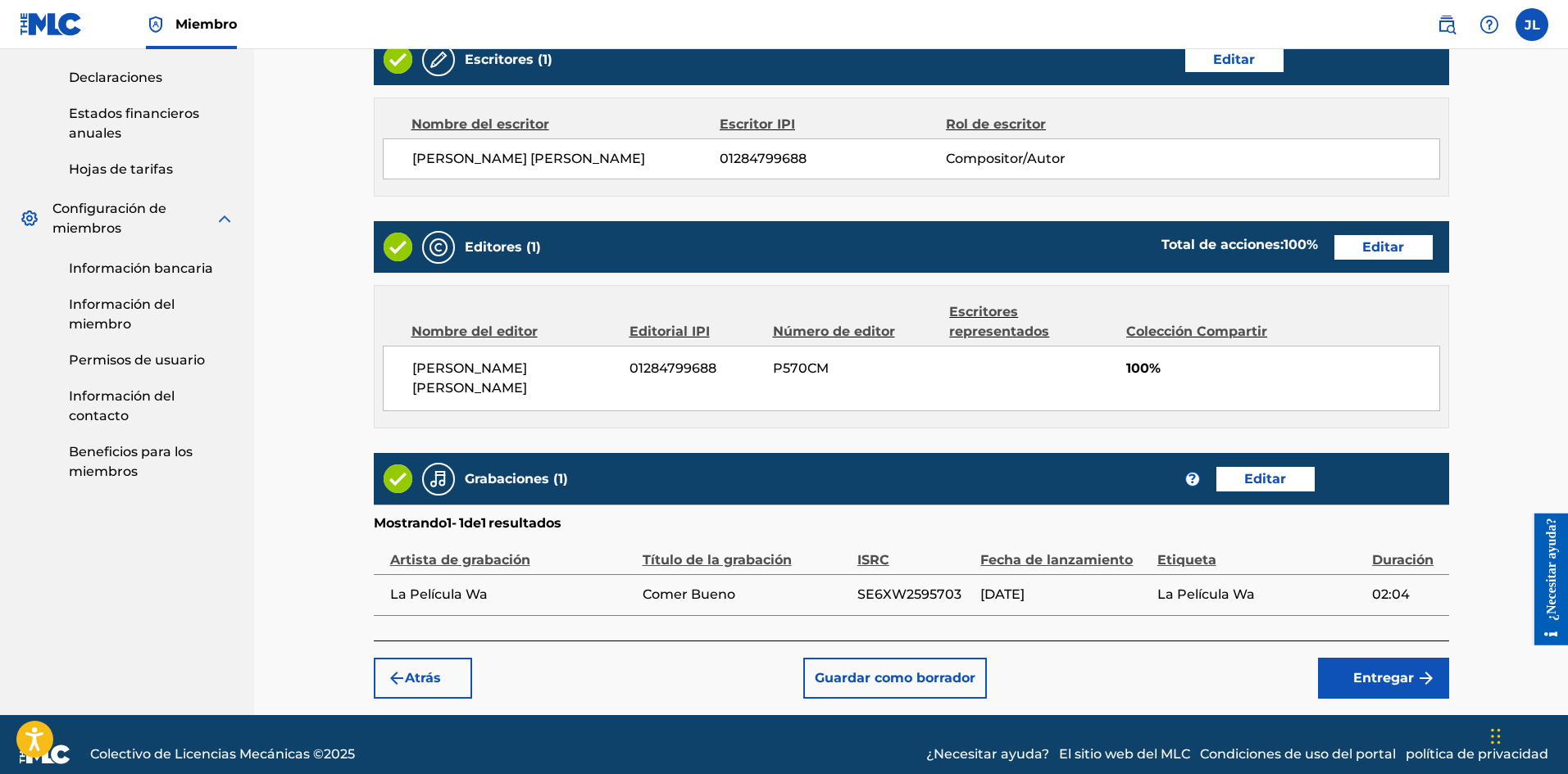
click at [1377, 670] on font "Entregar" at bounding box center [1384, 677] width 61 height 15
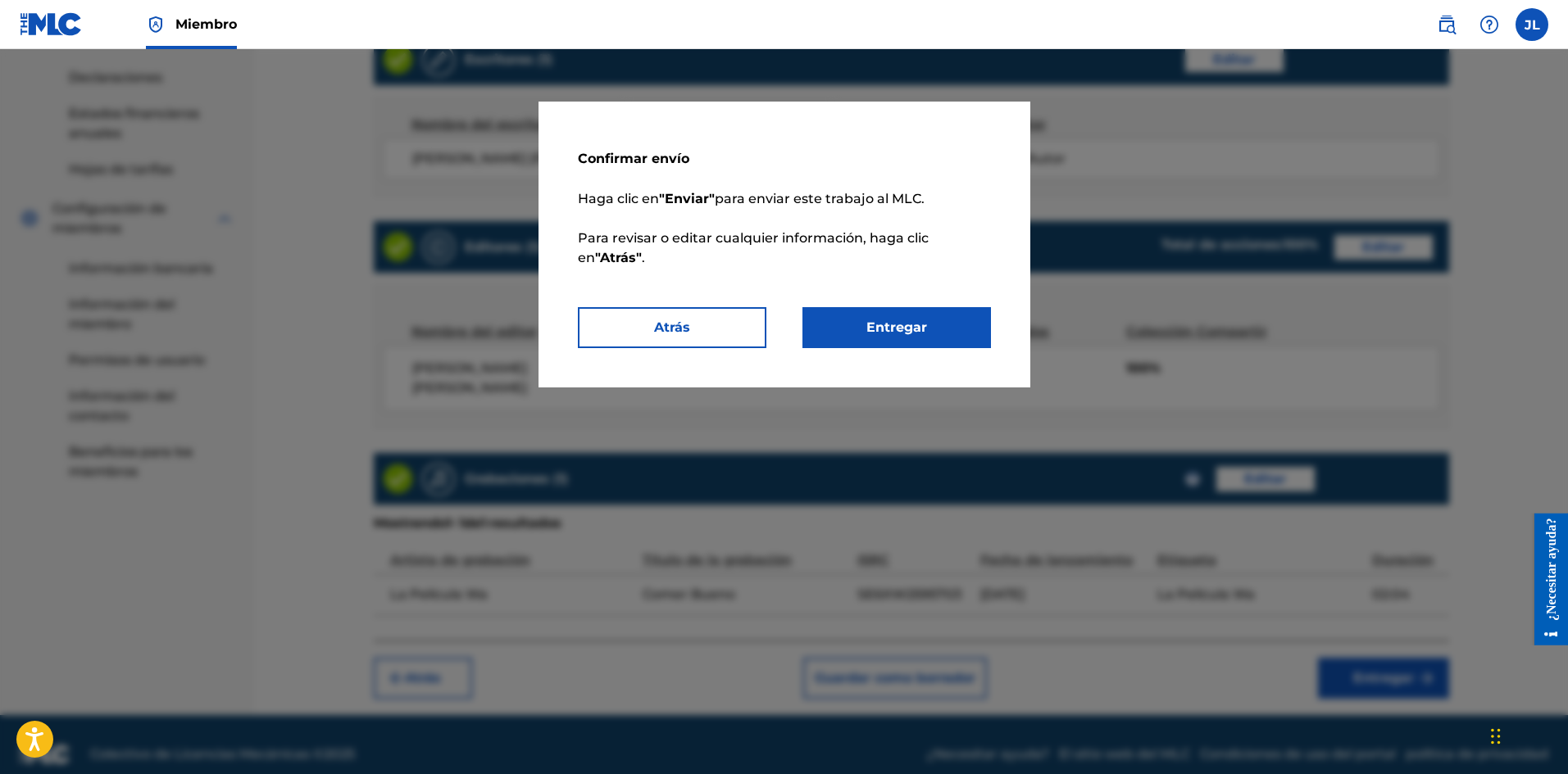
click at [940, 327] on button "Entregar" at bounding box center [896, 328] width 189 height 41
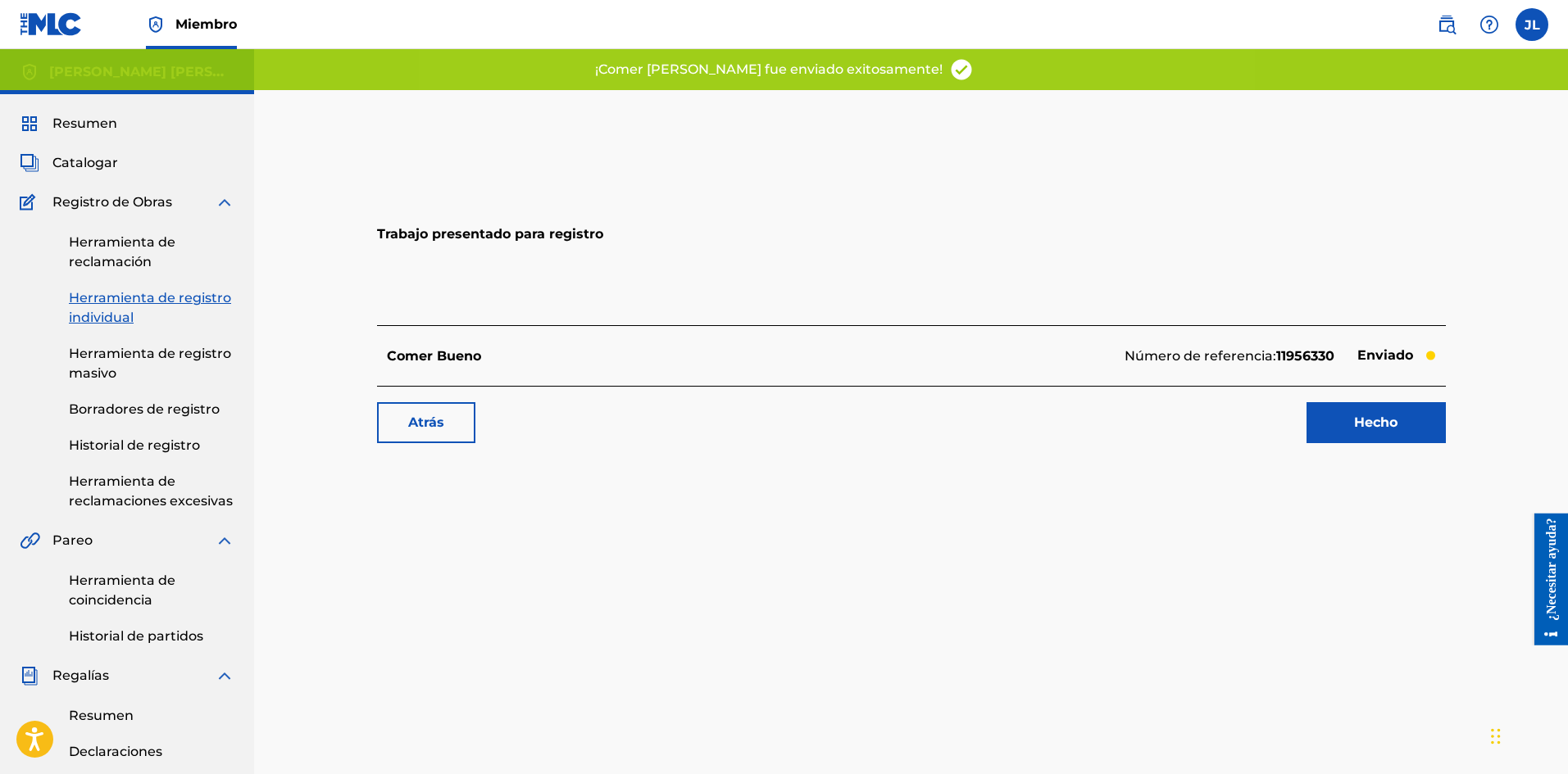
click at [1356, 424] on font "Hecho" at bounding box center [1375, 421] width 44 height 15
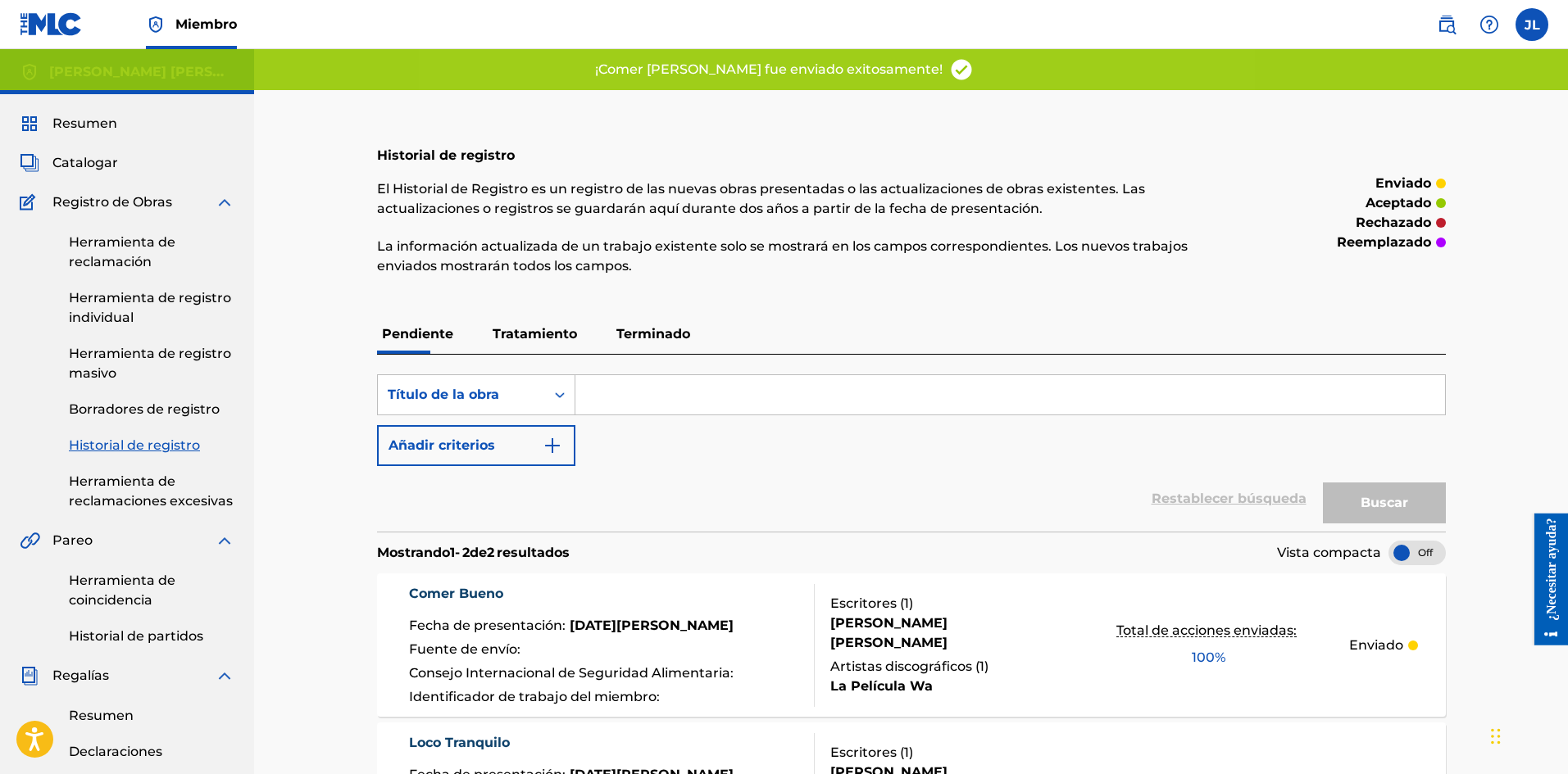
click at [100, 161] on font "Catalogar" at bounding box center [86, 162] width 66 height 15
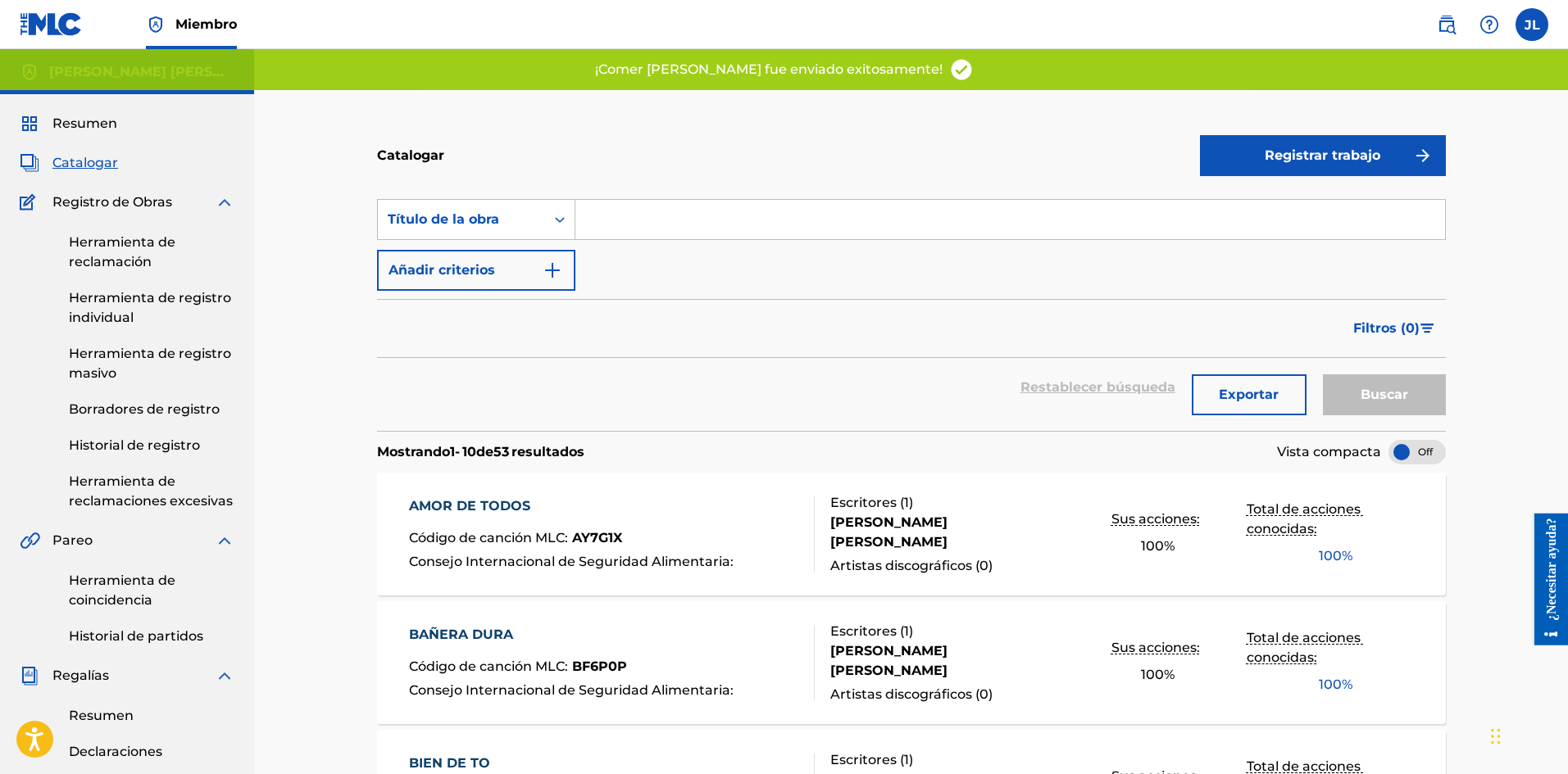
click at [1252, 166] on button "Registrar trabajo" at bounding box center [1323, 156] width 246 height 41
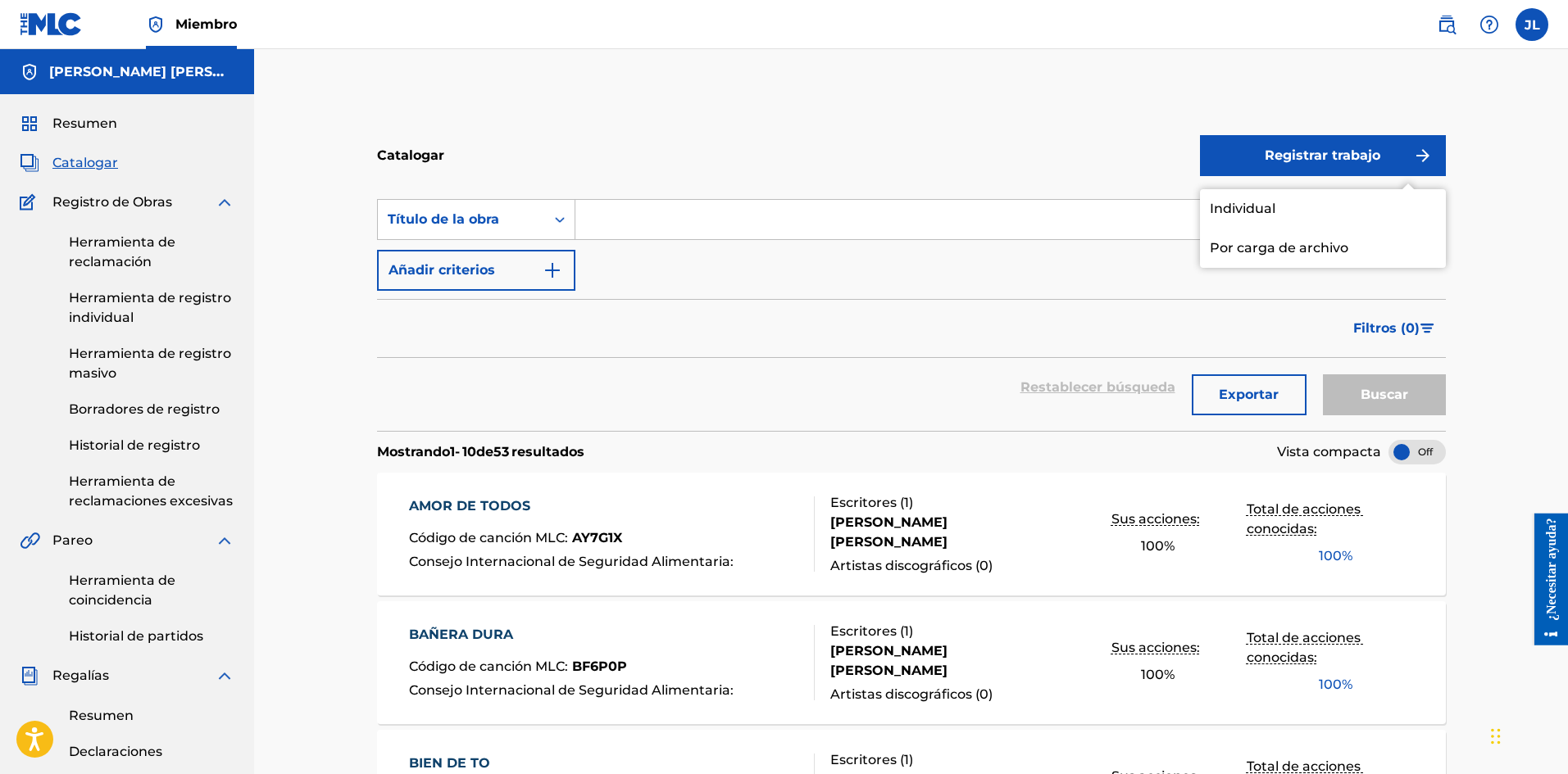
click at [1237, 202] on font "Individual" at bounding box center [1243, 208] width 66 height 15
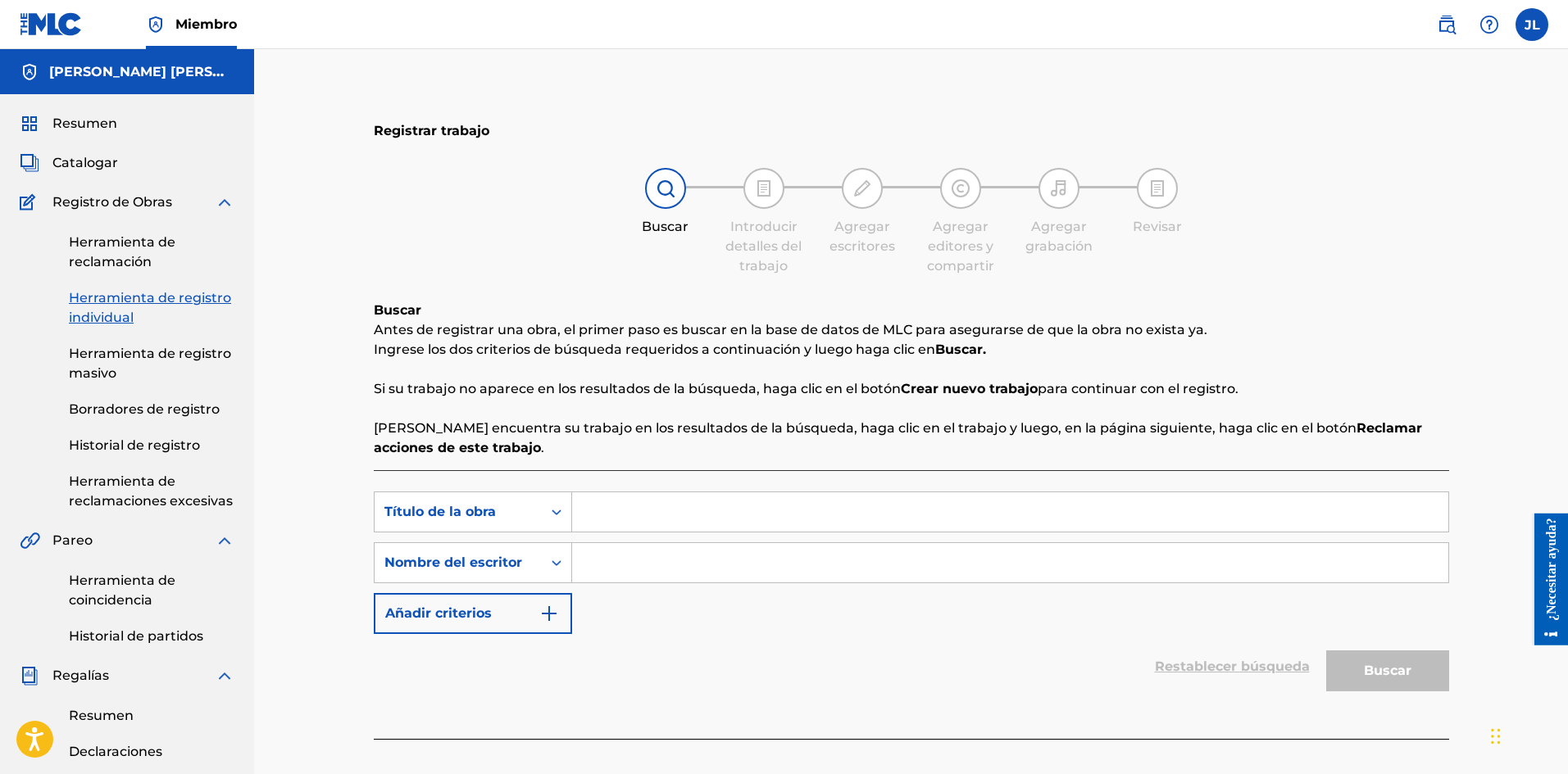
scroll to position [137, 0]
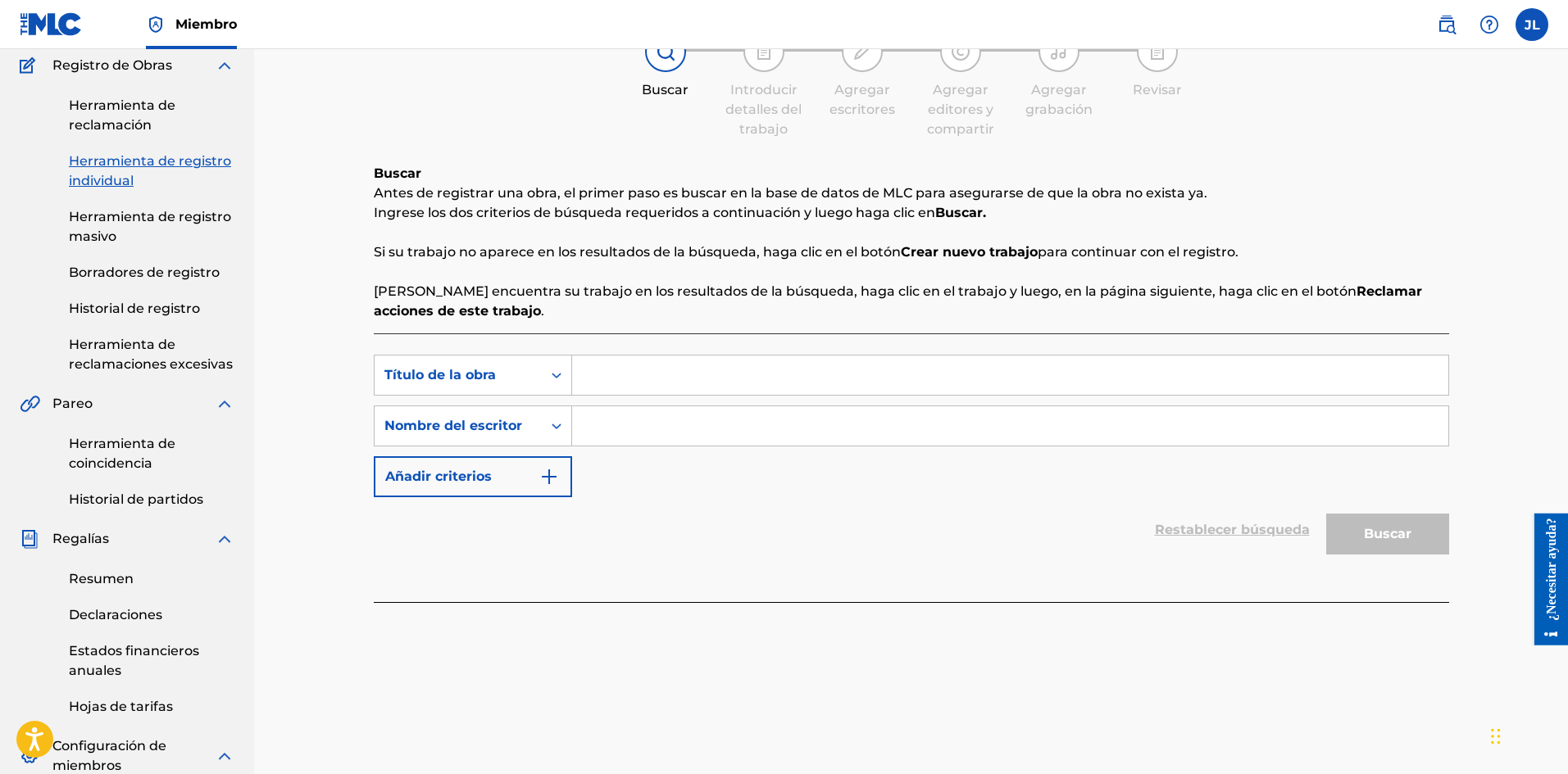
click at [636, 369] on input "Formulario de búsqueda" at bounding box center [1009, 375] width 876 height 39
paste input "Cuerpo Lindo"
type input "Cuerpo Lindo"
click at [657, 452] on div "Búsqueda con criterios 6b9535b1-79e2-48ab-98c2-0d24c650cec8 Título de la obra C…" at bounding box center [911, 426] width 1075 height 143
click at [669, 430] on input "Formulario de búsqueda" at bounding box center [1009, 426] width 876 height 39
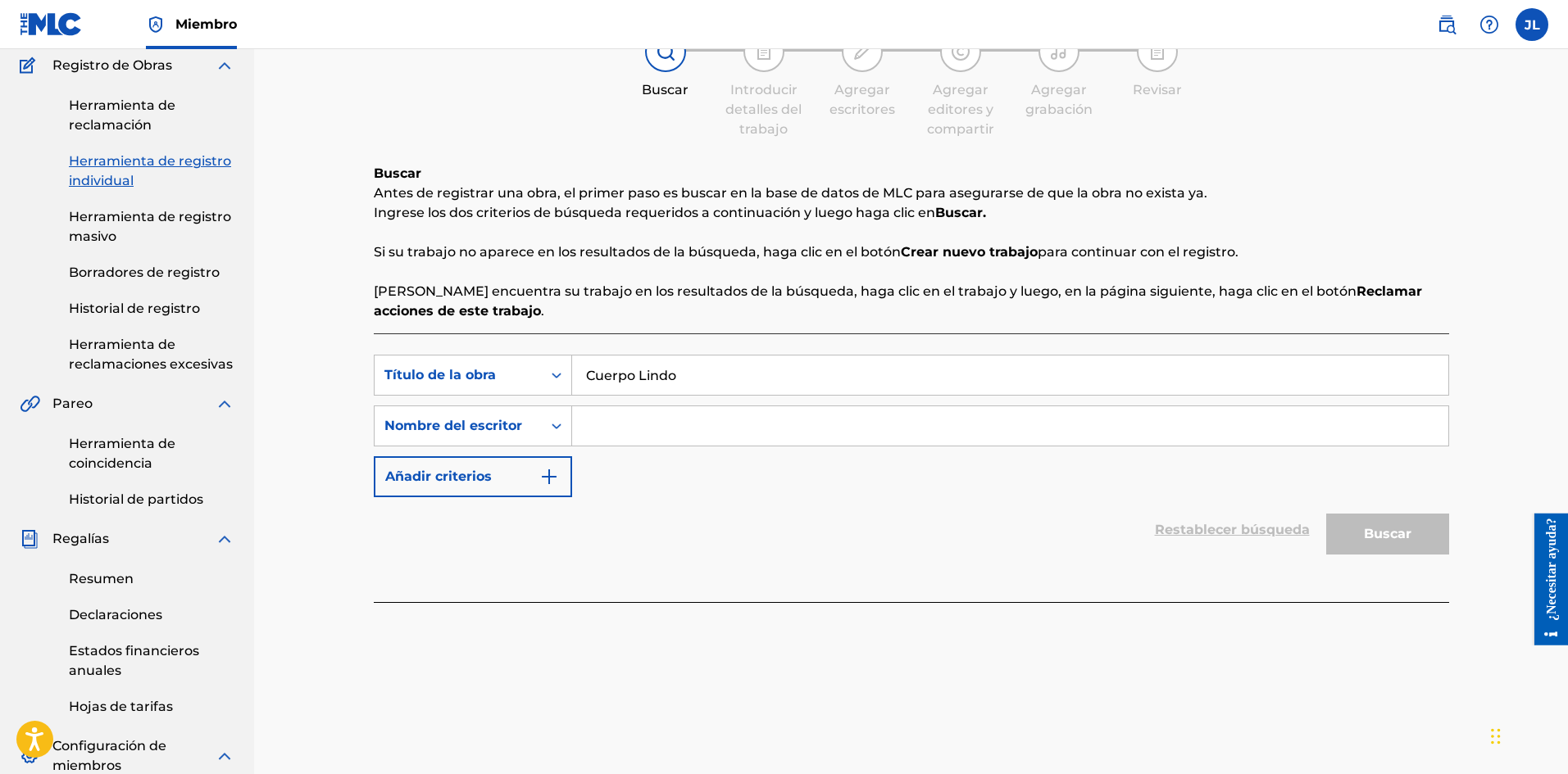
type input "[PERSON_NAME]"
click at [1374, 526] on font "Buscar" at bounding box center [1386, 533] width 47 height 15
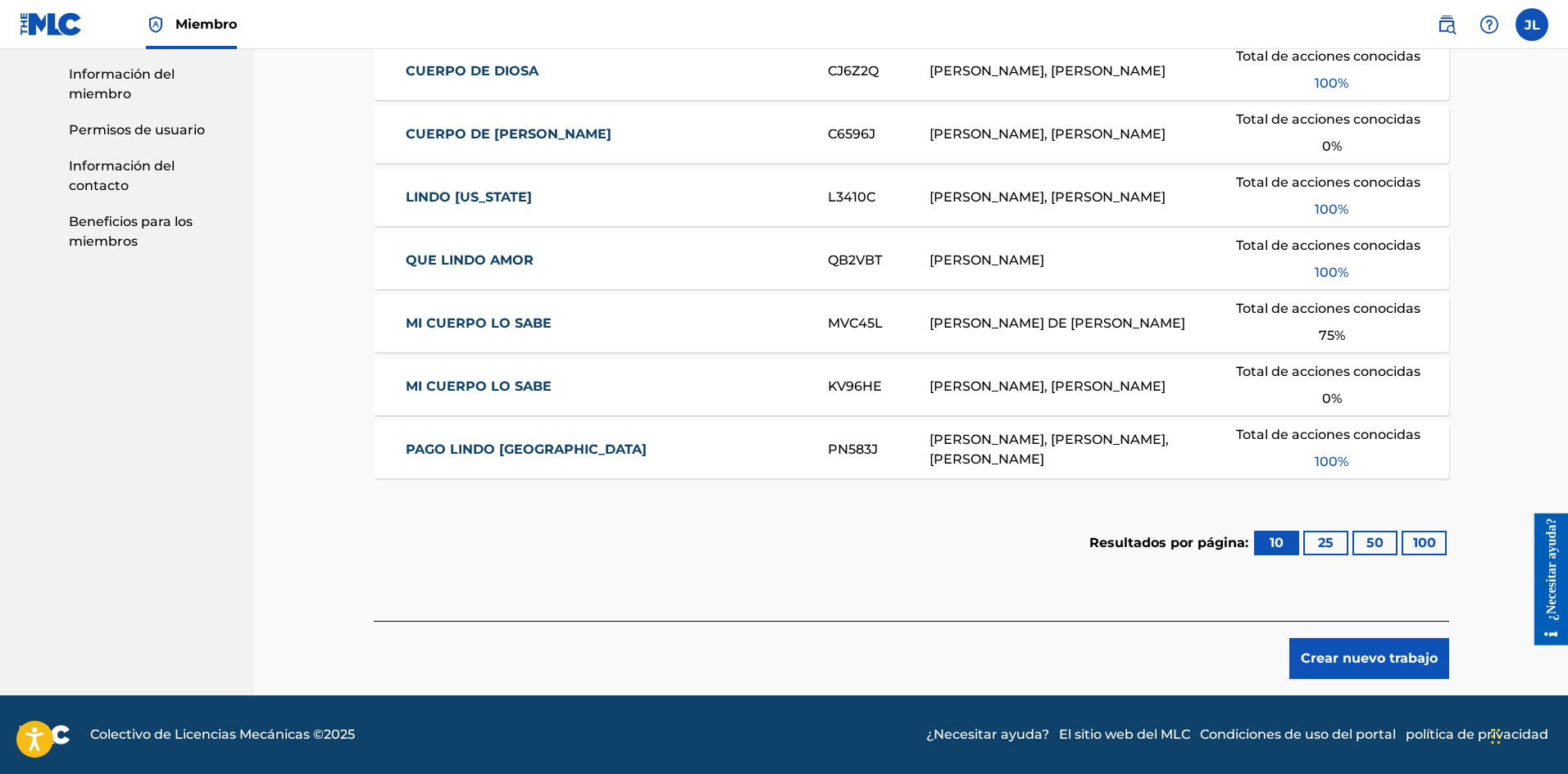
click at [1331, 648] on font "Crear nuevo trabajo" at bounding box center [1369, 658] width 137 height 20
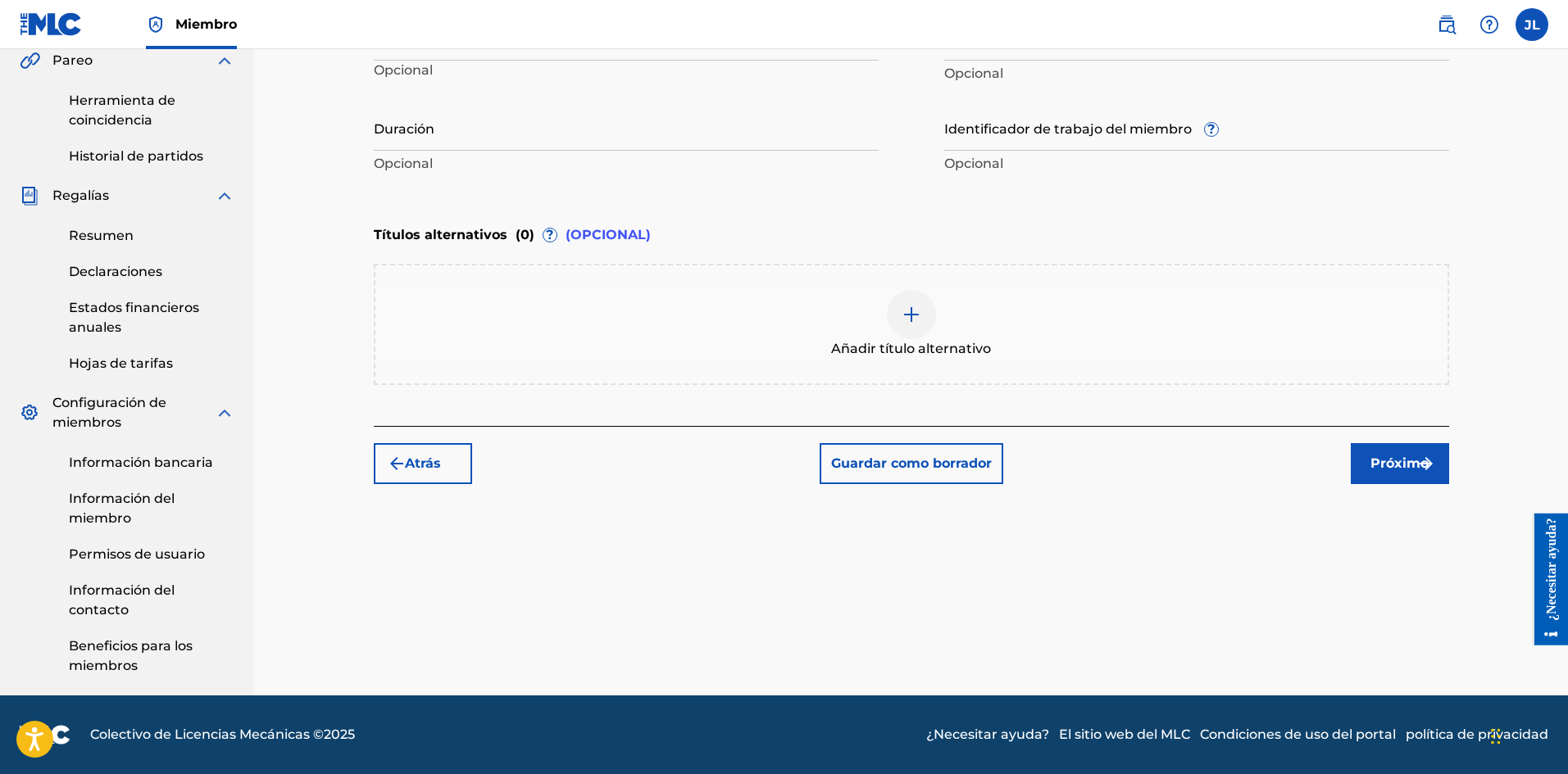
scroll to position [343, 0]
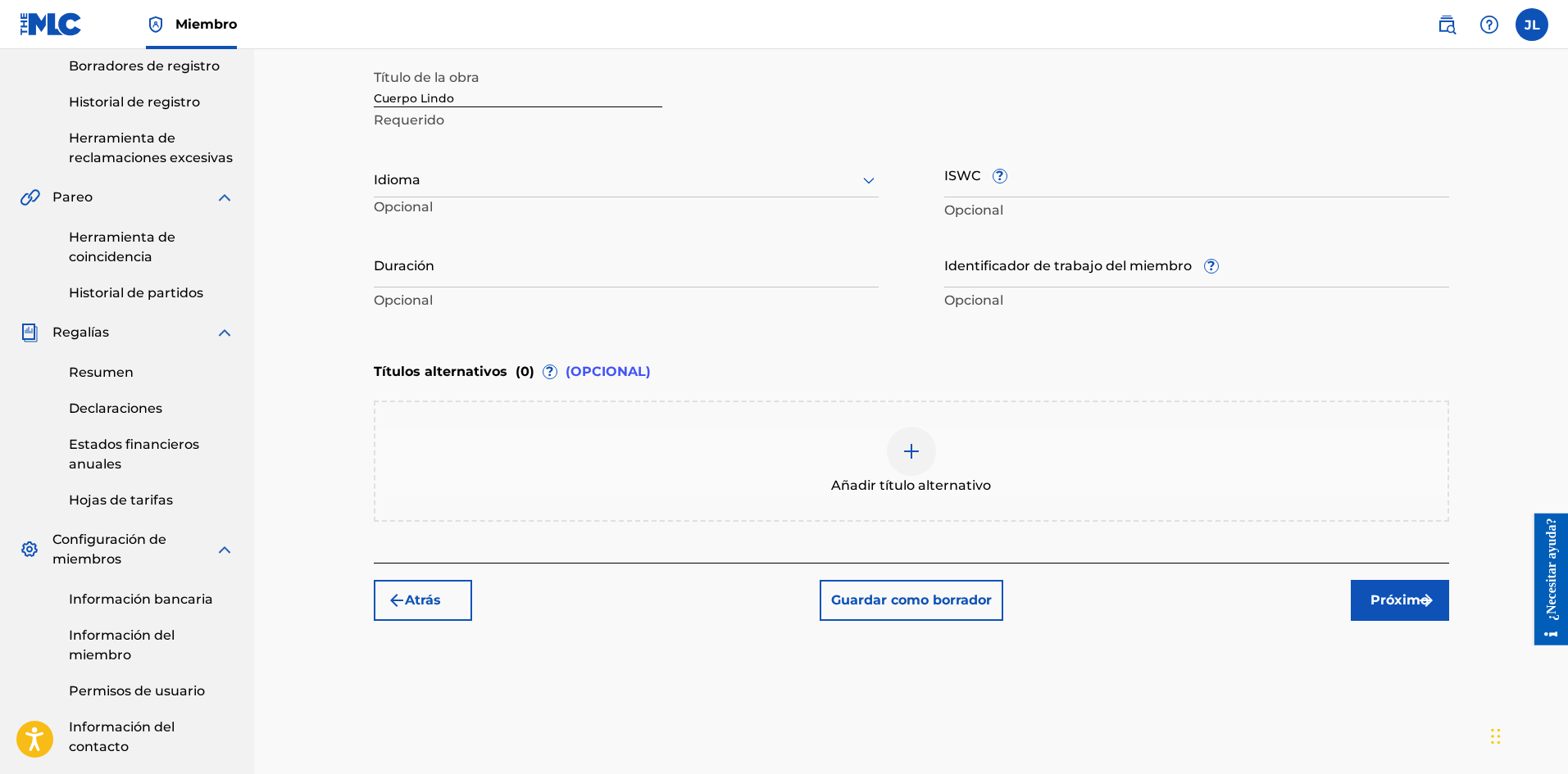
click at [474, 271] on input "Duración" at bounding box center [625, 264] width 505 height 46
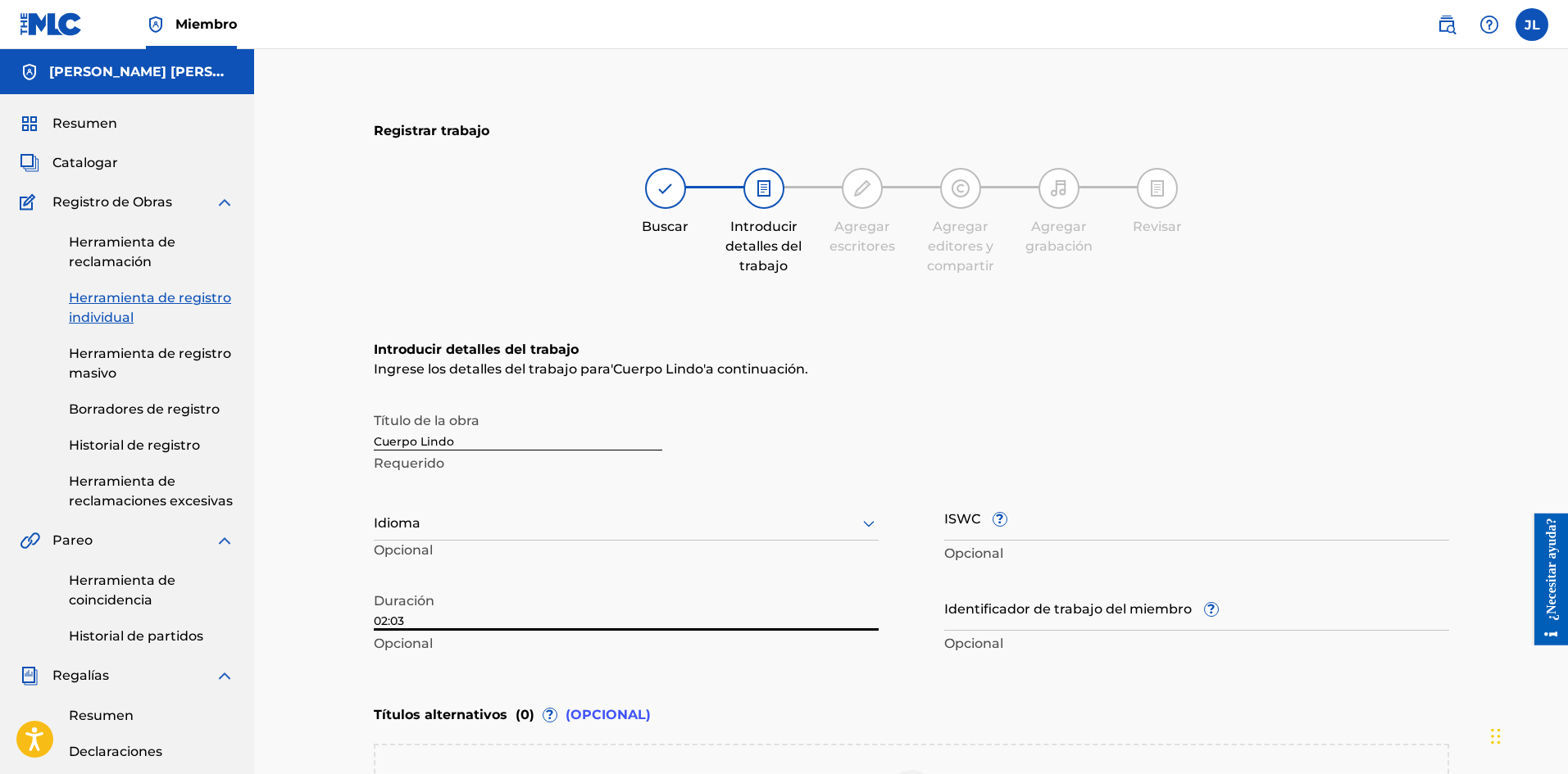
scroll to position [273, 0]
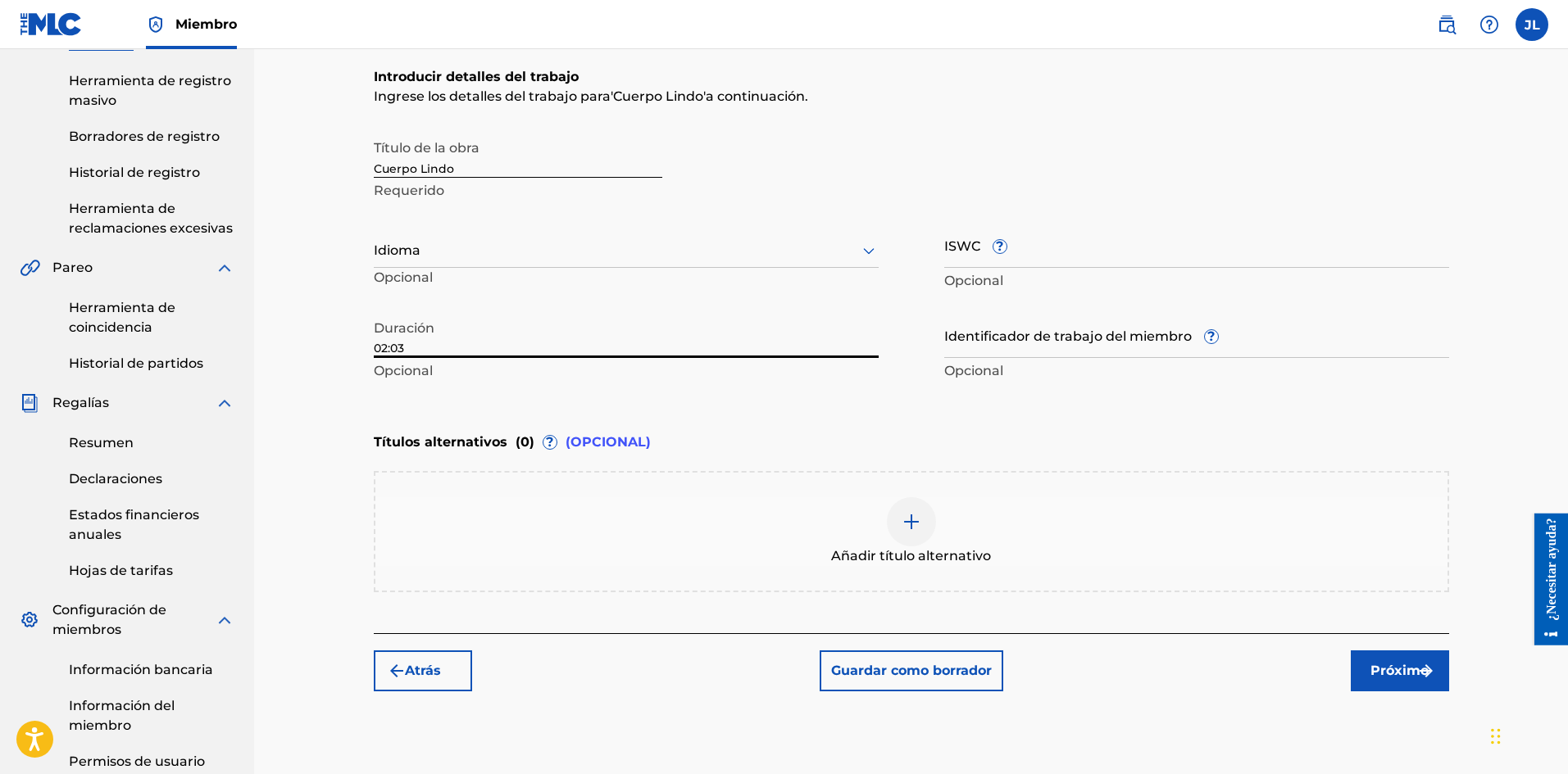
type input "02:03"
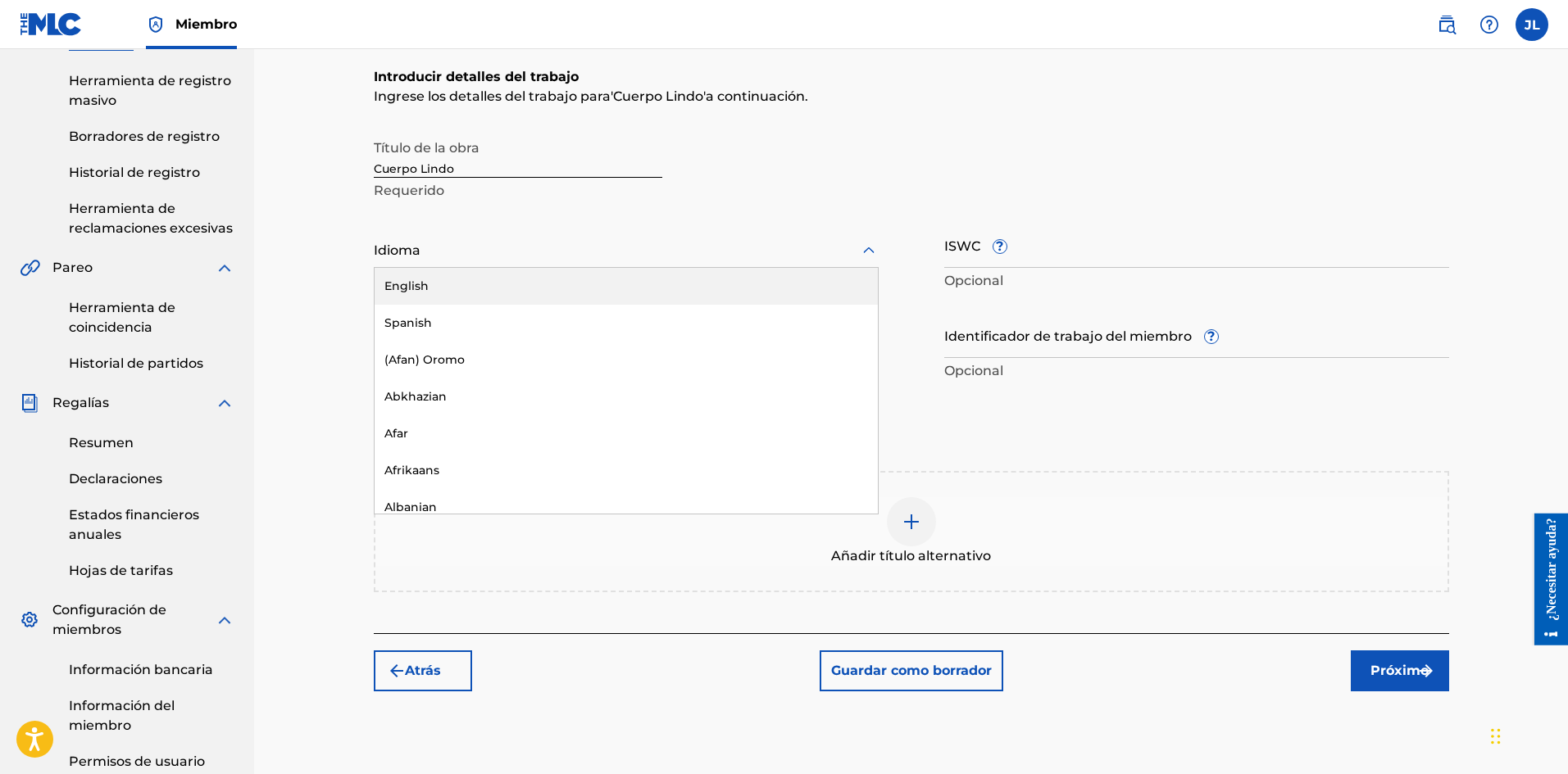
click at [477, 252] on div at bounding box center [625, 249] width 505 height 20
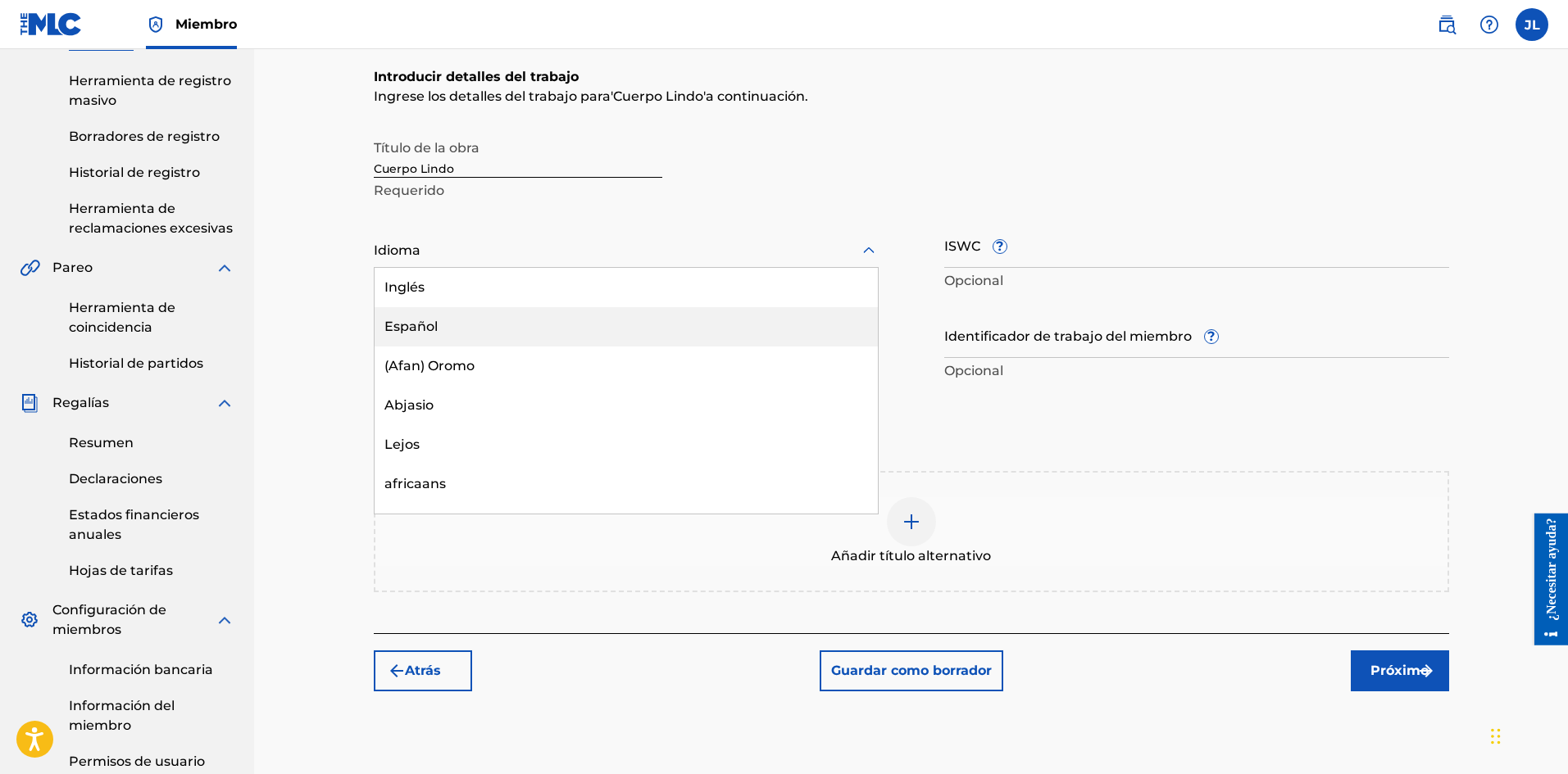
click at [433, 317] on div "Español" at bounding box center [625, 327] width 503 height 39
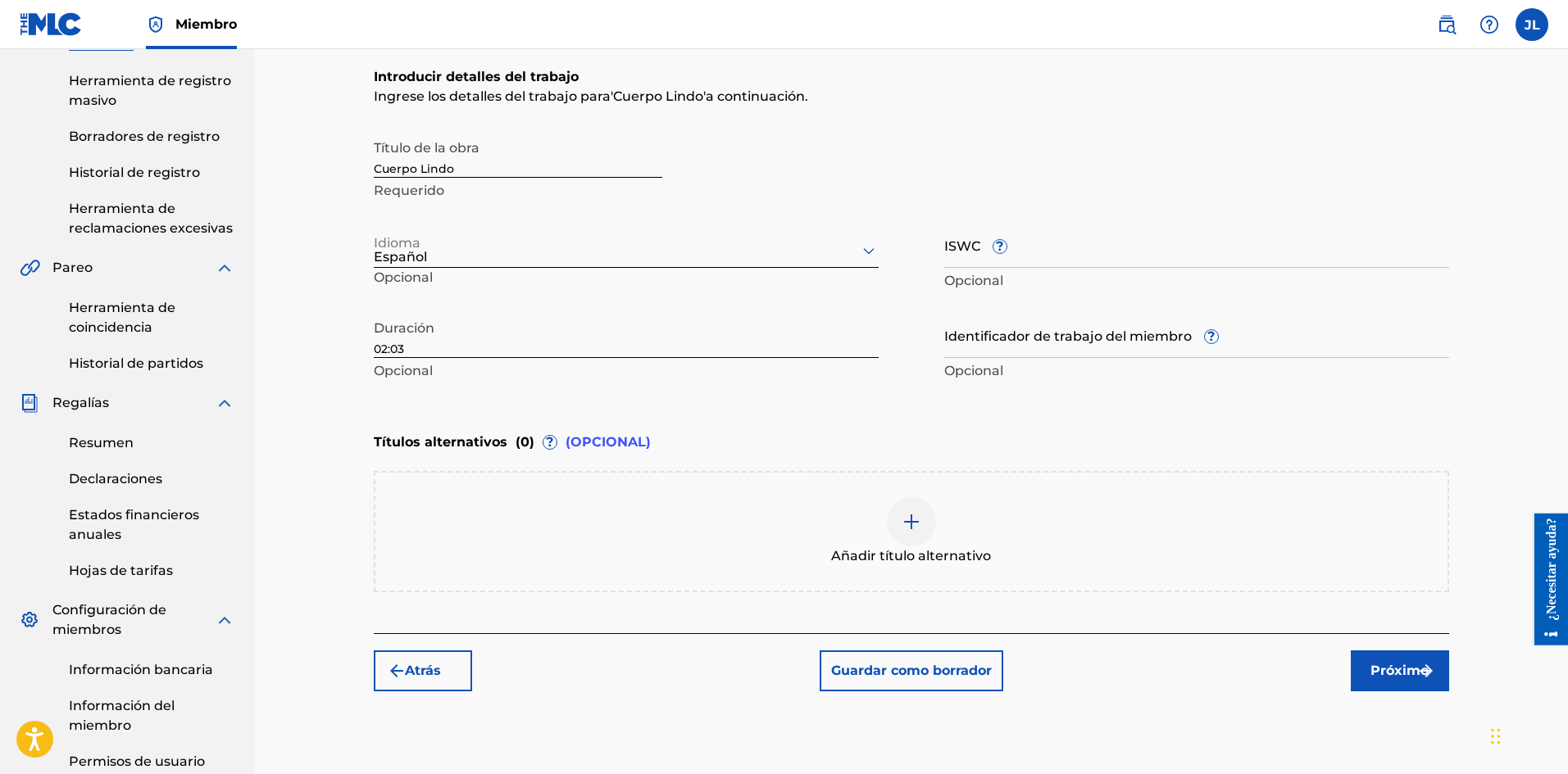
click at [1406, 674] on font "Próximo" at bounding box center [1399, 670] width 58 height 15
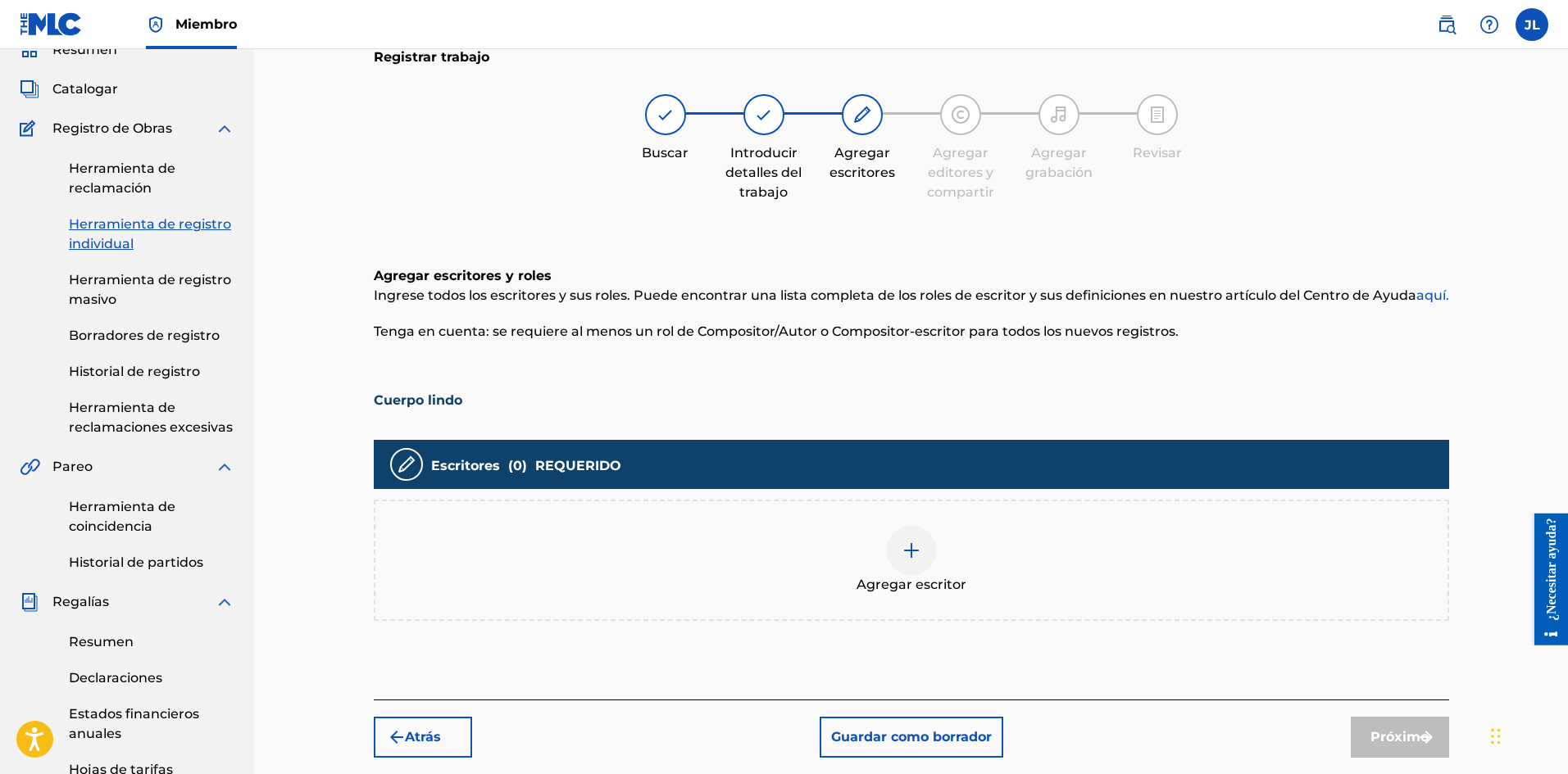
scroll to position [210, 0]
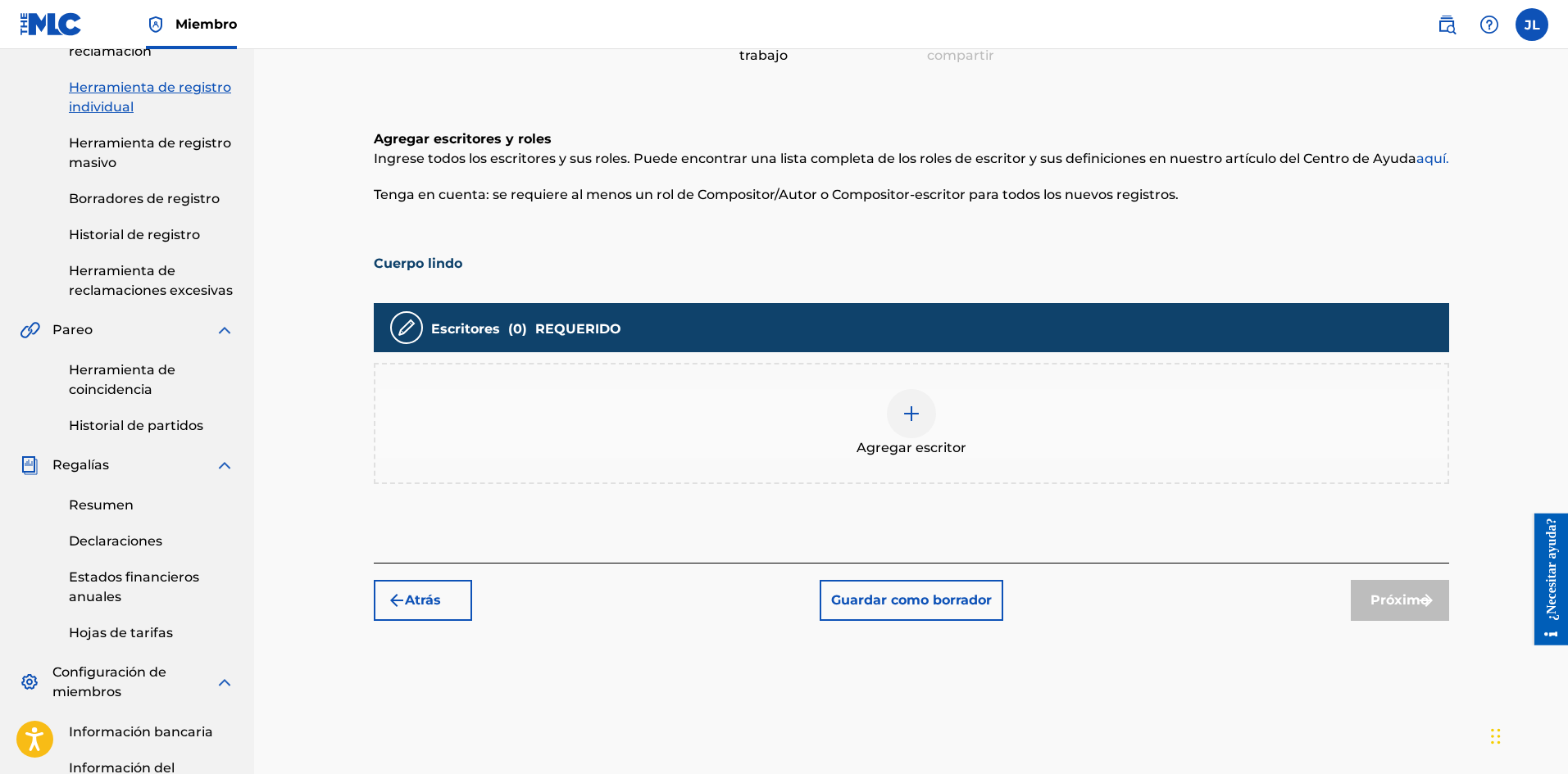
click at [923, 412] on div at bounding box center [911, 413] width 49 height 49
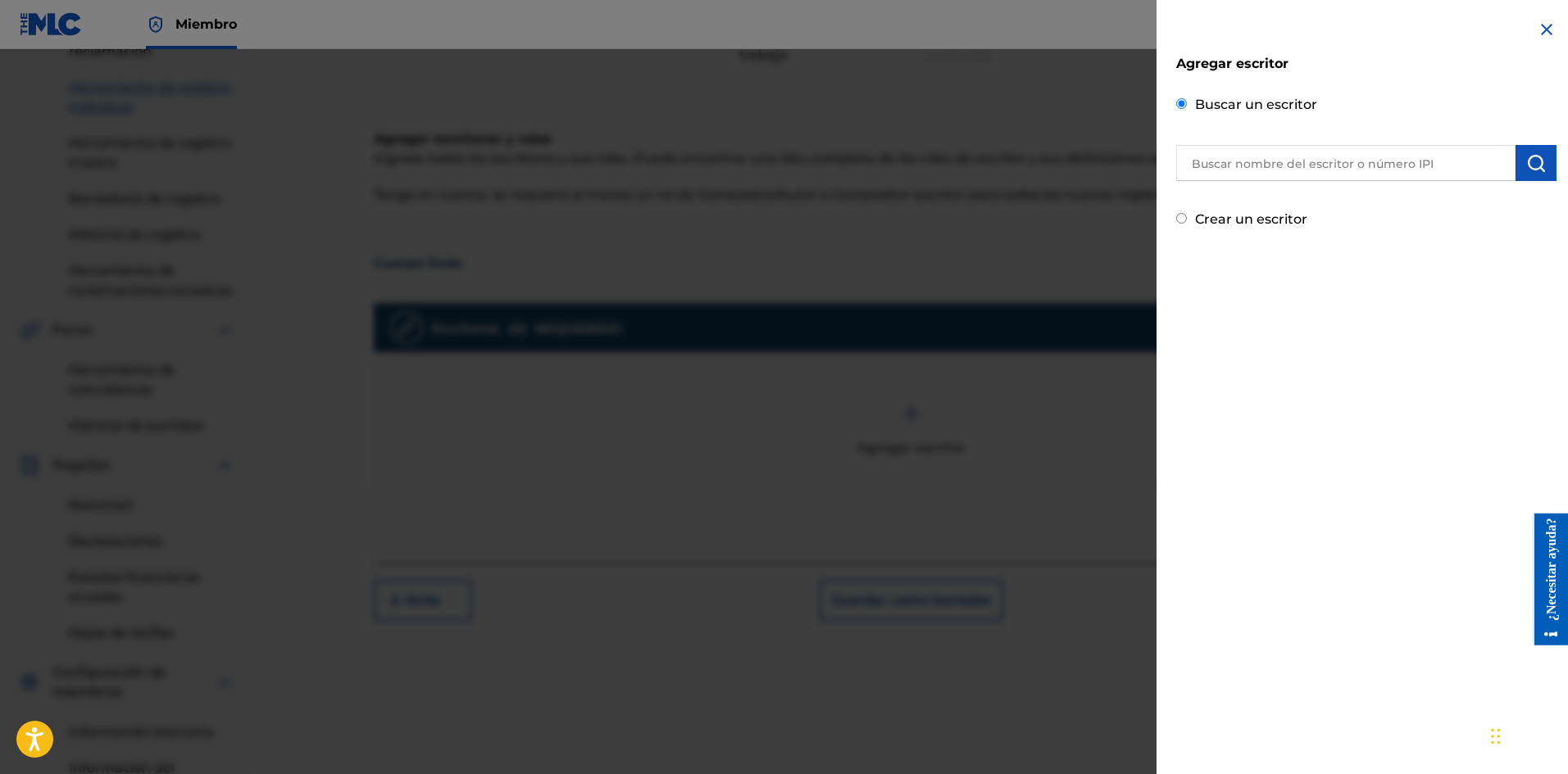
click at [1274, 167] on input "text" at bounding box center [1345, 163] width 339 height 36
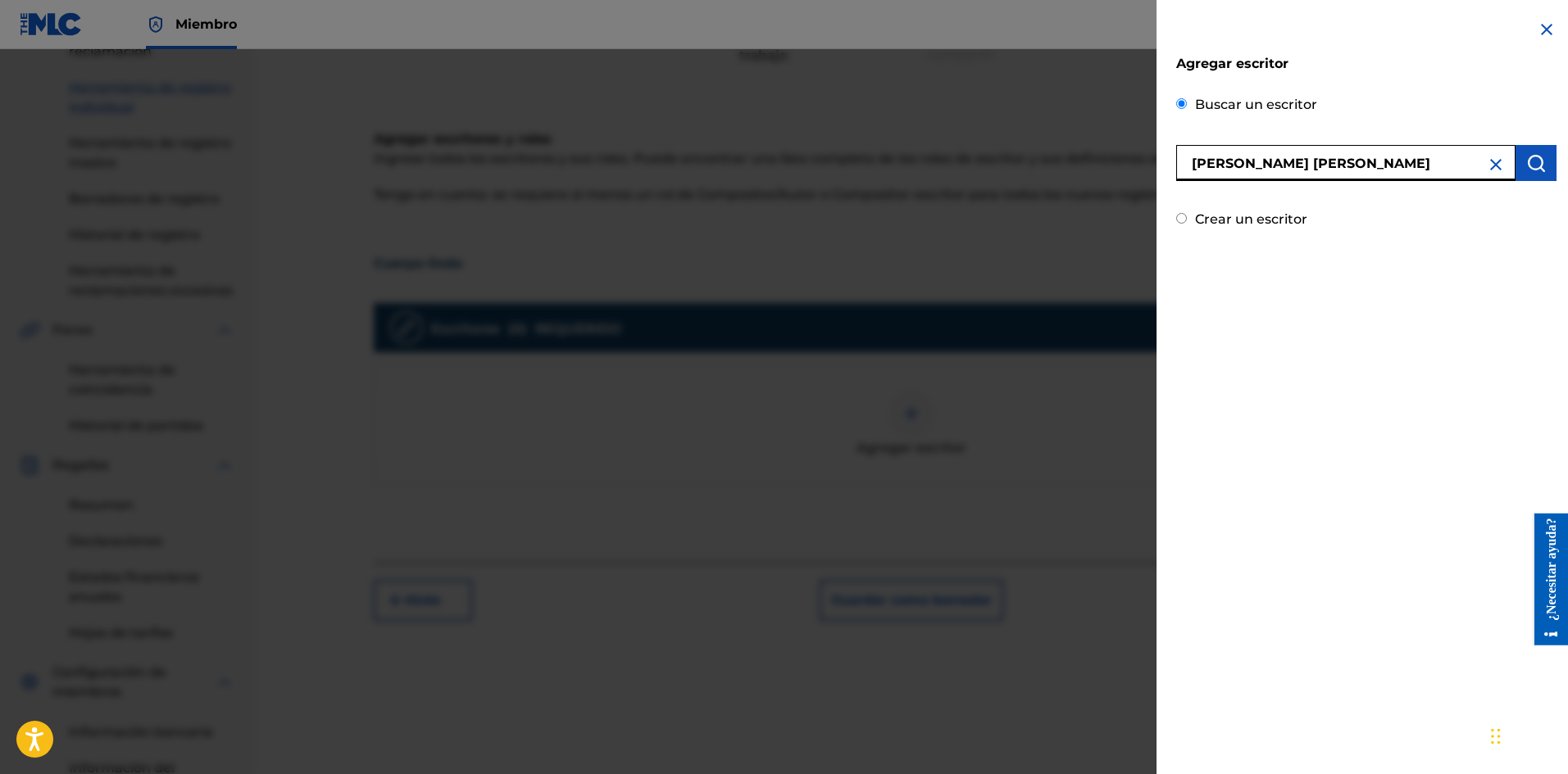
type input "[PERSON_NAME] [PERSON_NAME]"
click at [1531, 157] on img "submit" at bounding box center [1536, 163] width 20 height 20
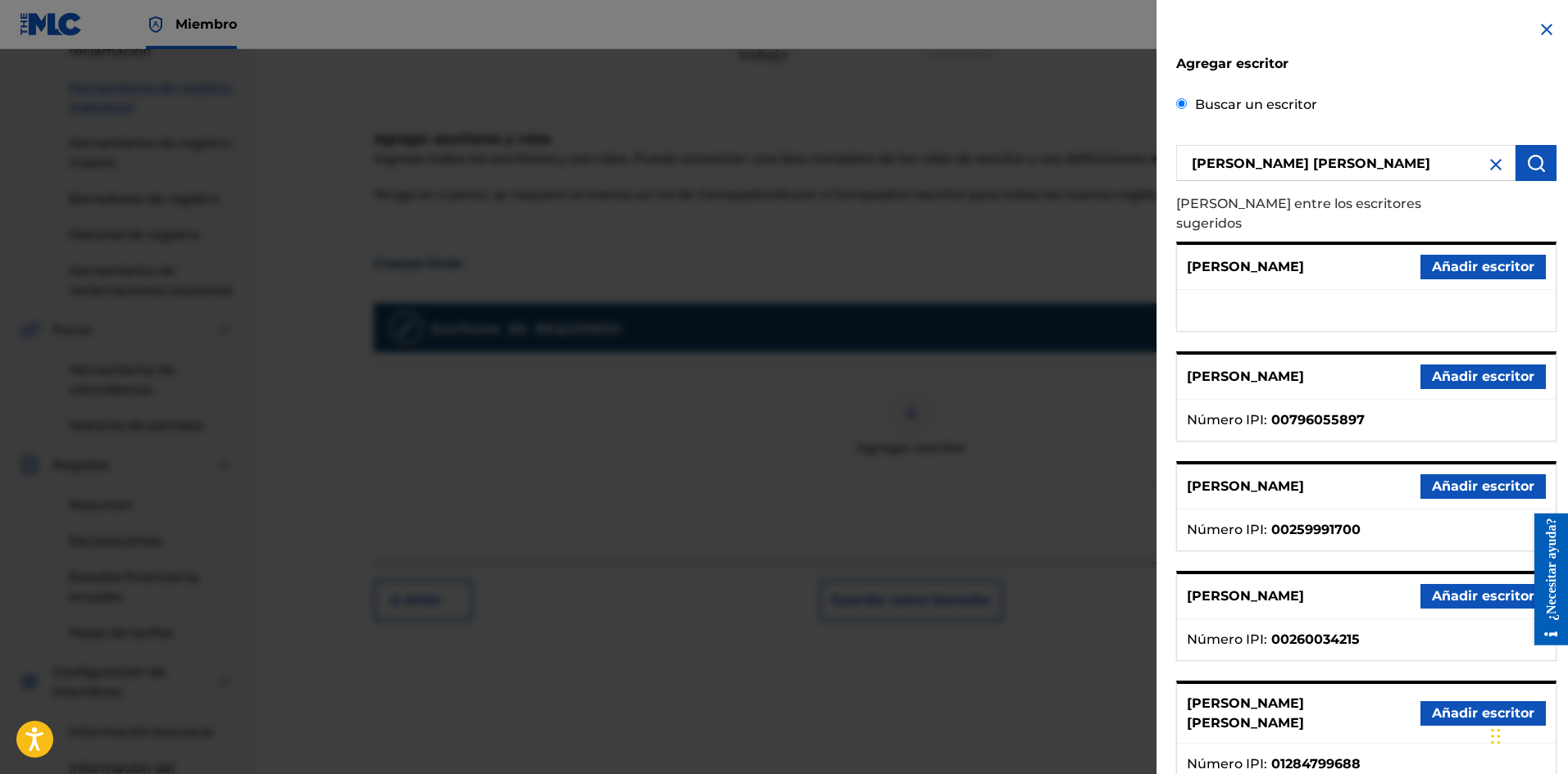
click at [1435, 705] on font "Añadir escritor" at bounding box center [1482, 713] width 102 height 15
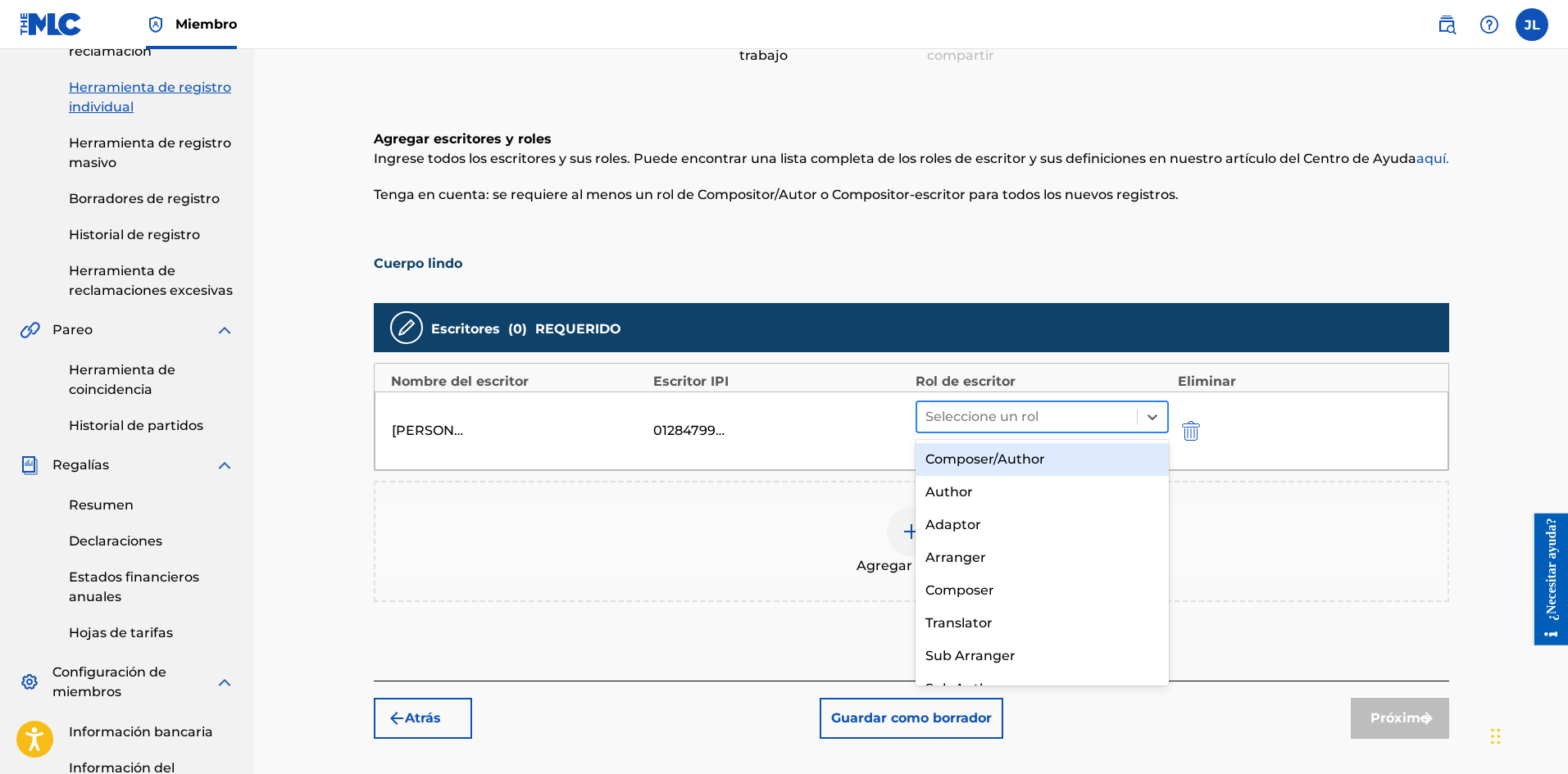
click at [963, 410] on div at bounding box center [1026, 417] width 204 height 23
click at [984, 458] on font "Compositor/Autor" at bounding box center [984, 459] width 119 height 15
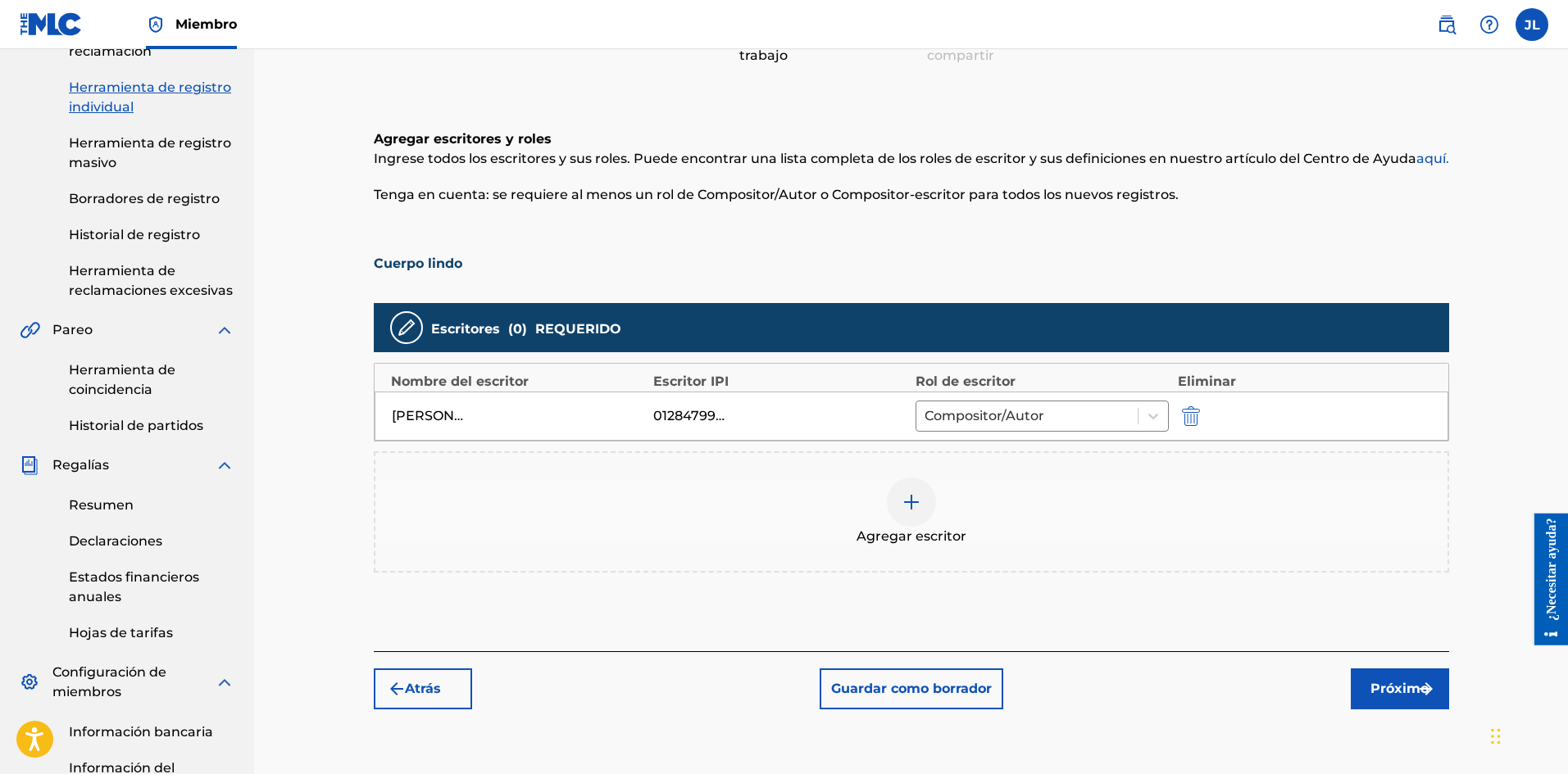
click at [1407, 680] on font "Próximo" at bounding box center [1399, 688] width 58 height 20
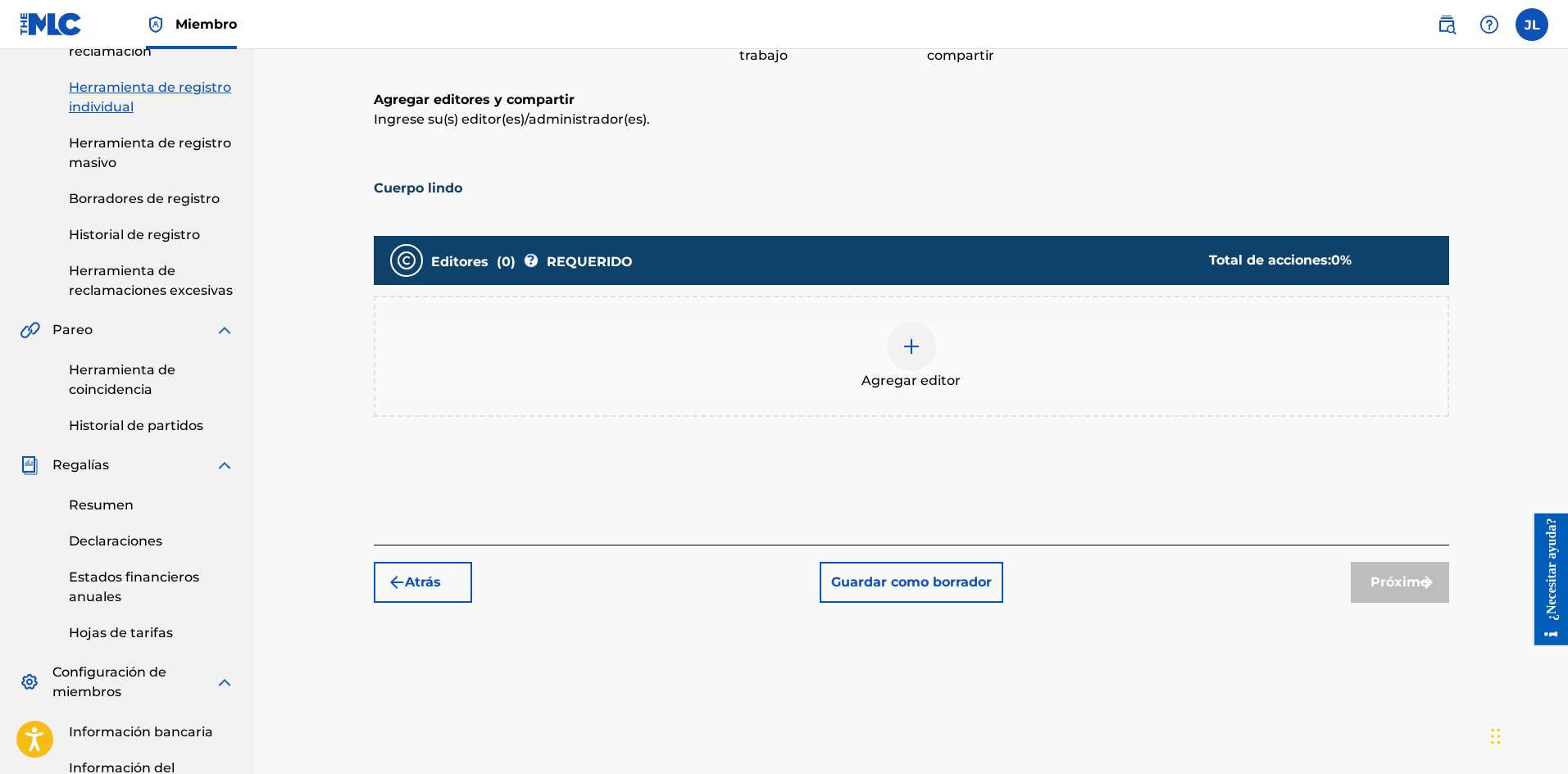
click at [918, 372] on font "Agregar editor" at bounding box center [911, 379] width 99 height 15
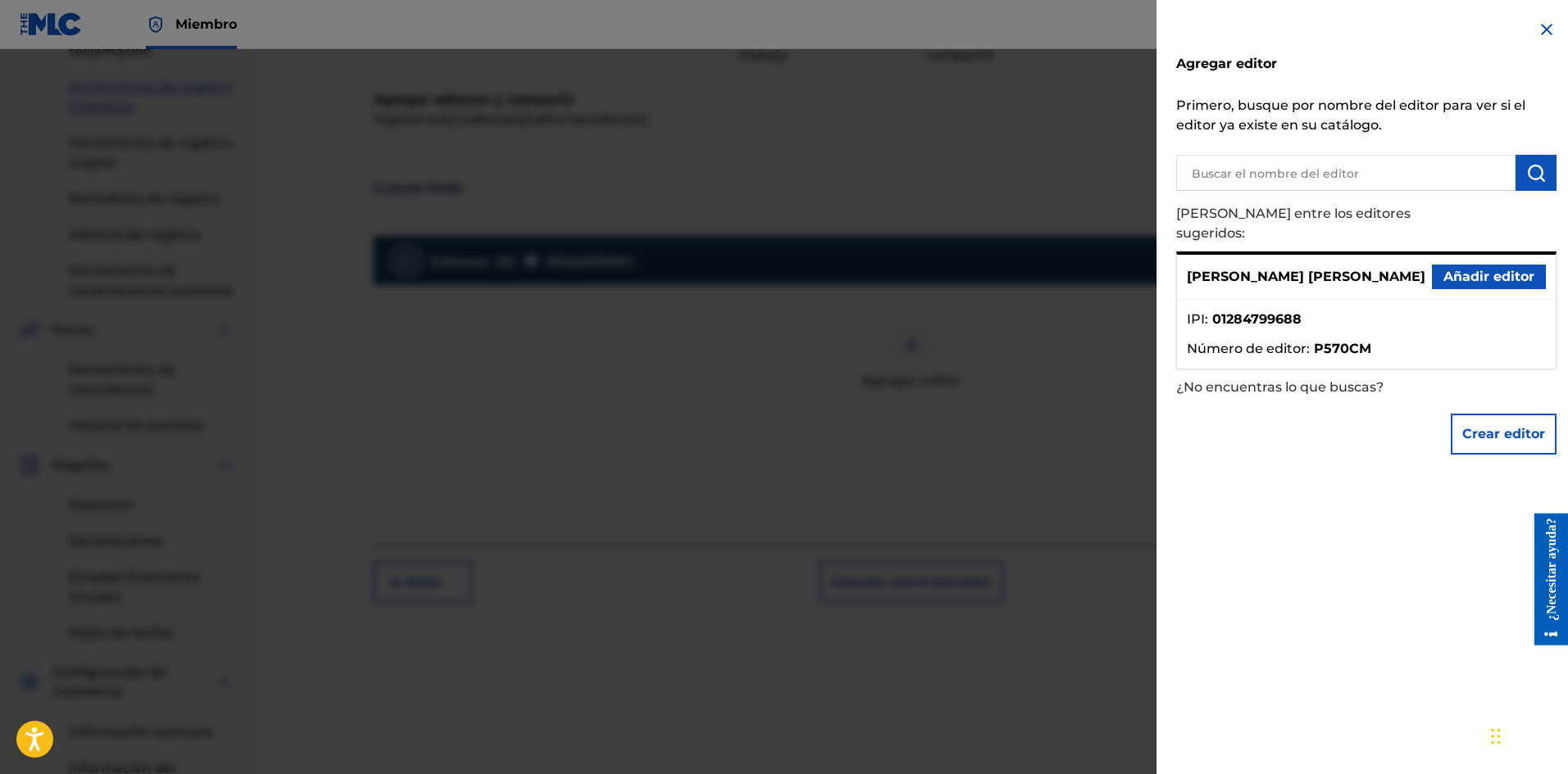
click at [1467, 269] on font "Añadir editor" at bounding box center [1489, 276] width 91 height 15
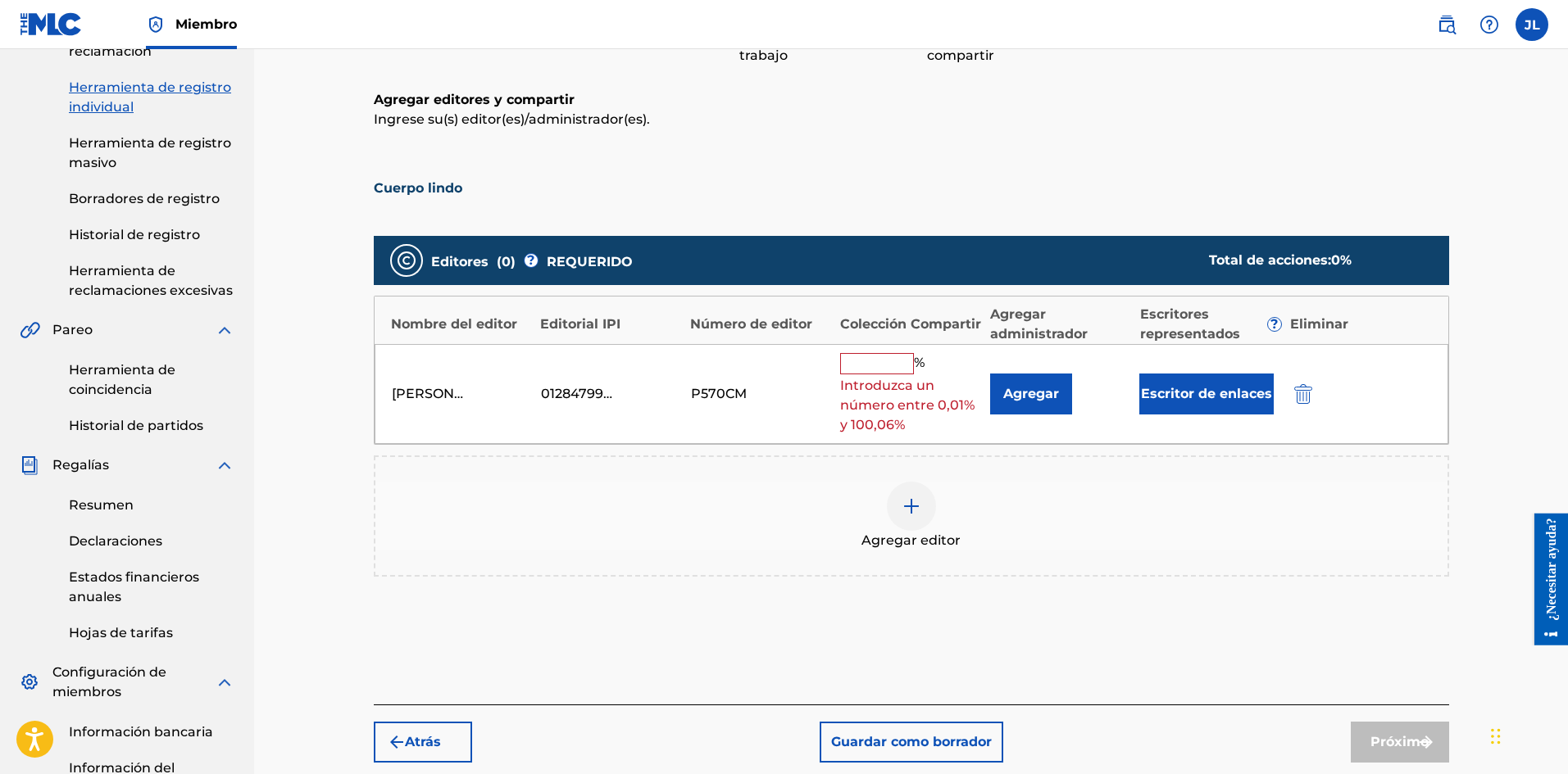
click at [904, 367] on input "text" at bounding box center [877, 363] width 74 height 21
type input "100"
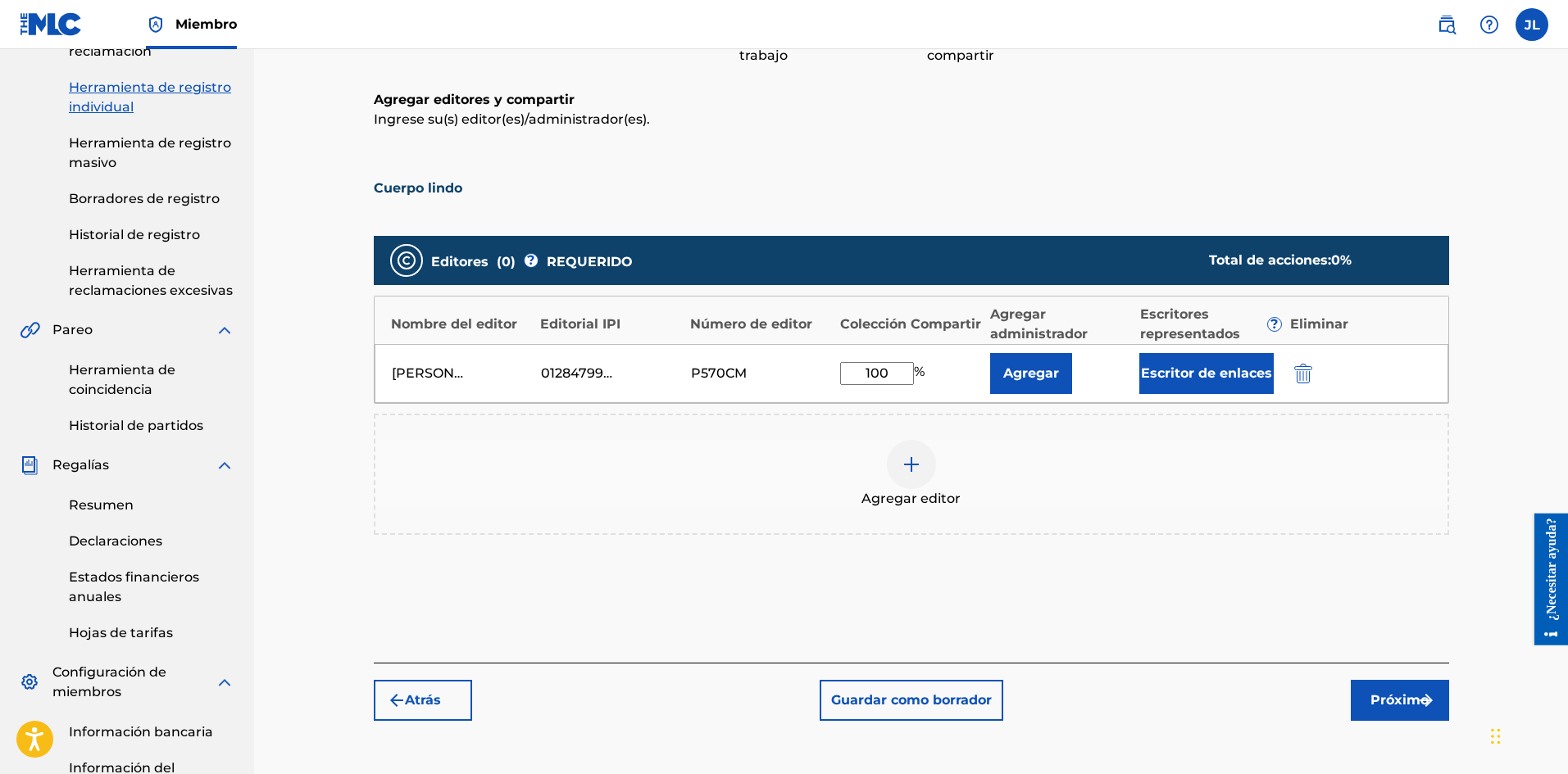
click at [1387, 695] on font "Próximo" at bounding box center [1399, 699] width 58 height 15
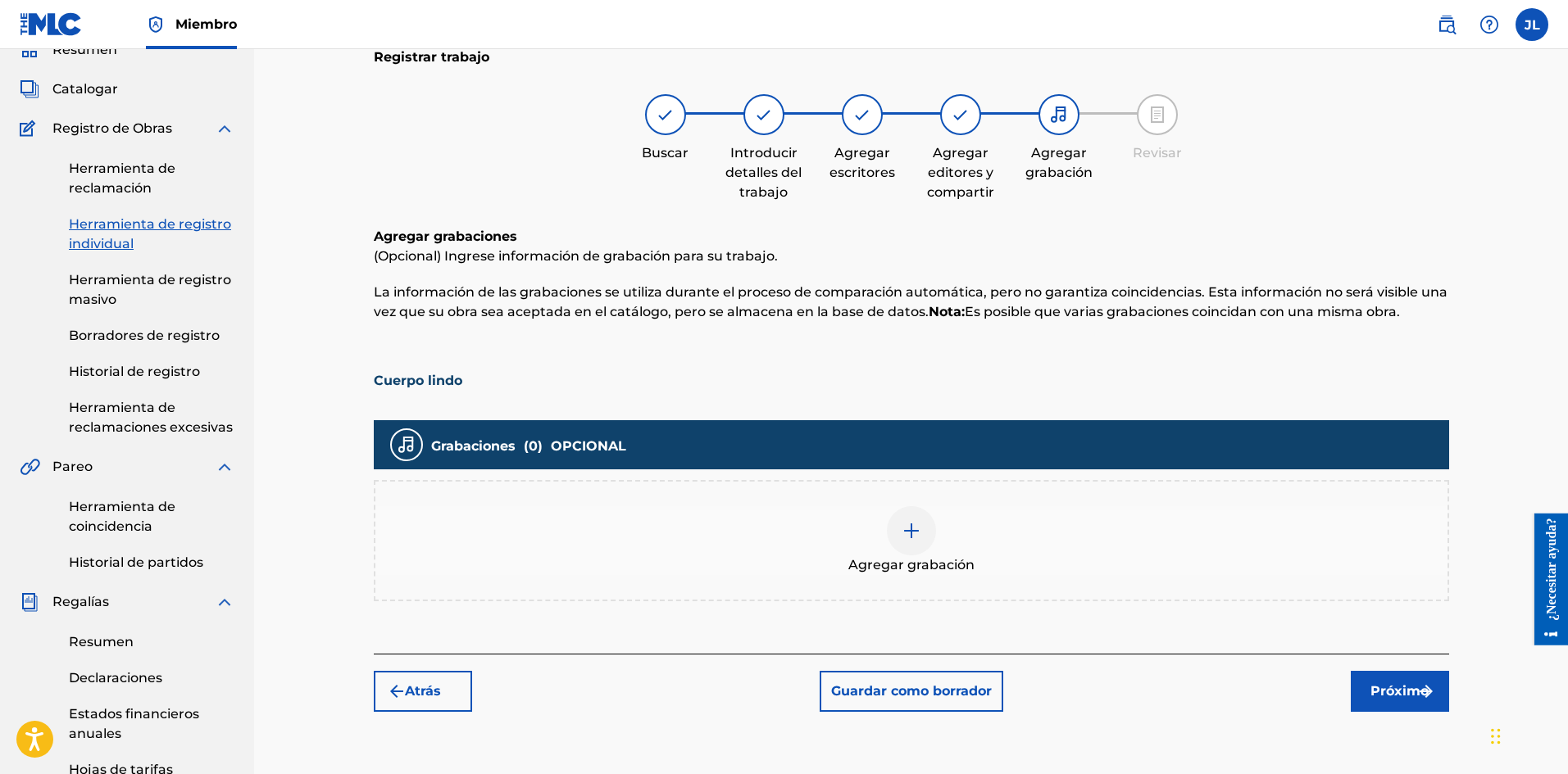
scroll to position [346, 0]
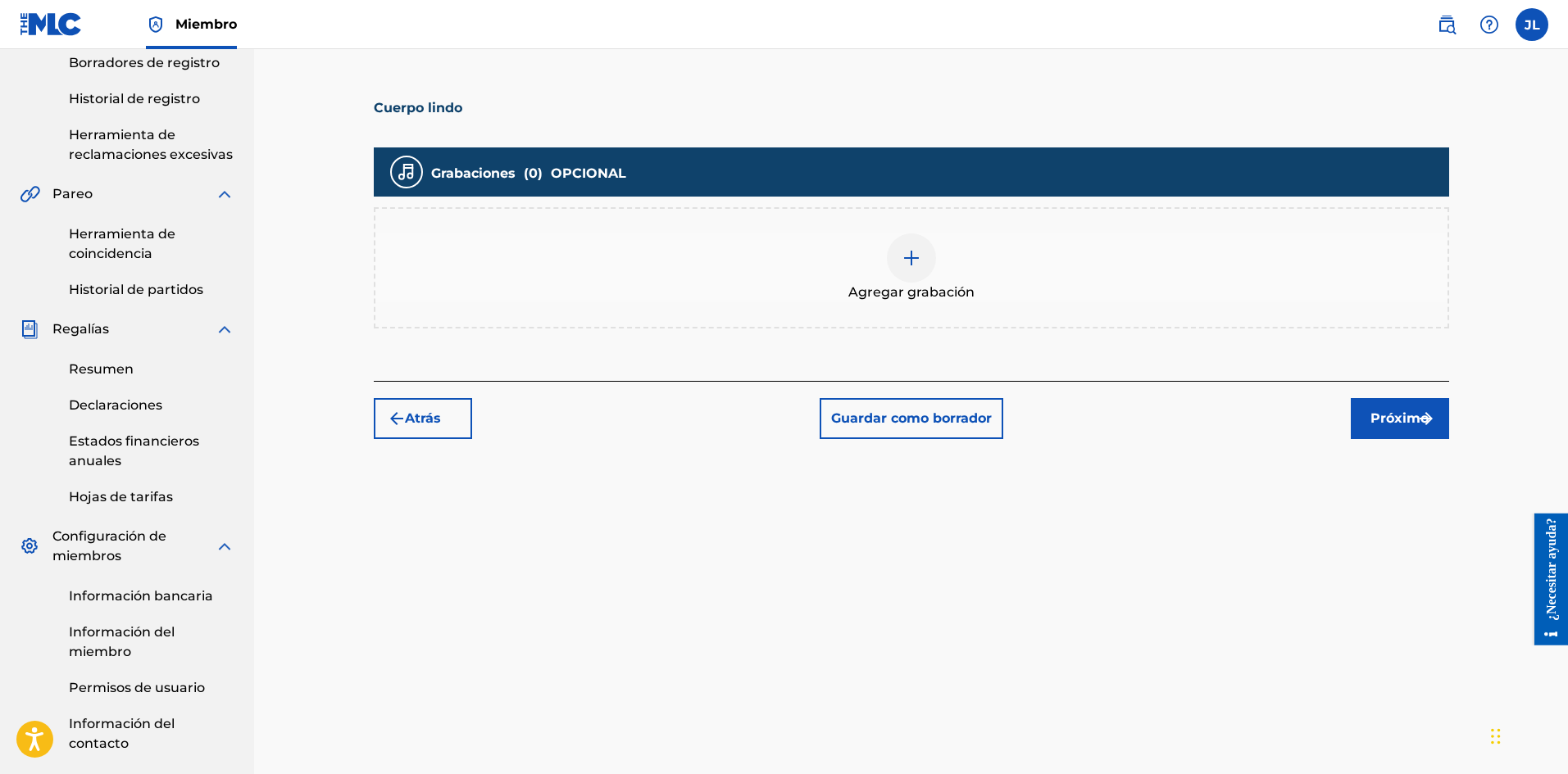
click at [927, 253] on div at bounding box center [911, 257] width 49 height 49
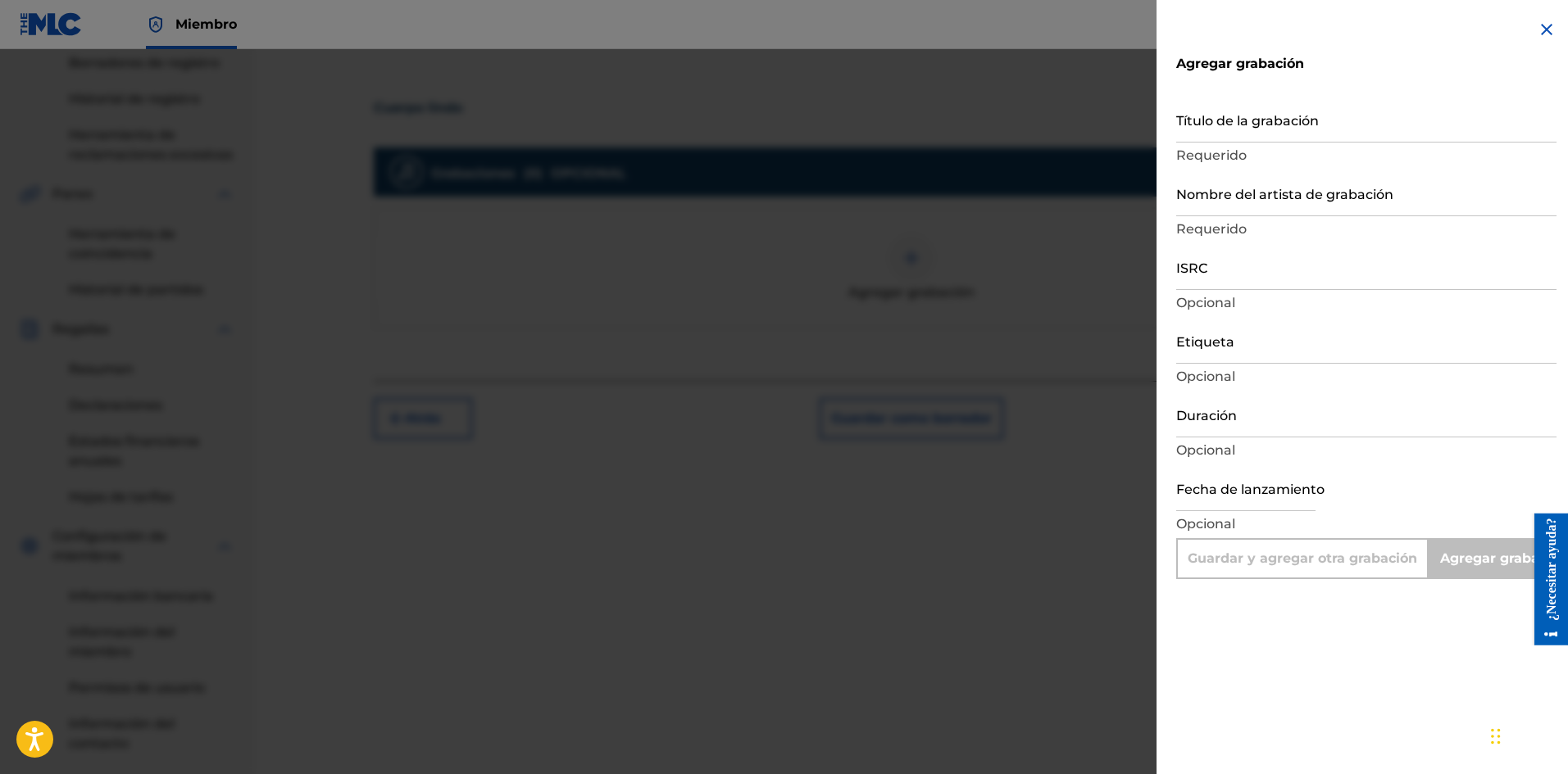
click at [1228, 130] on input "Título de la grabación" at bounding box center [1366, 119] width 380 height 46
paste input "Cuerpo Lindo"
type input "Cuerpo Lindo"
type input "Add Recording"
type input "Cuerpo Lindo"
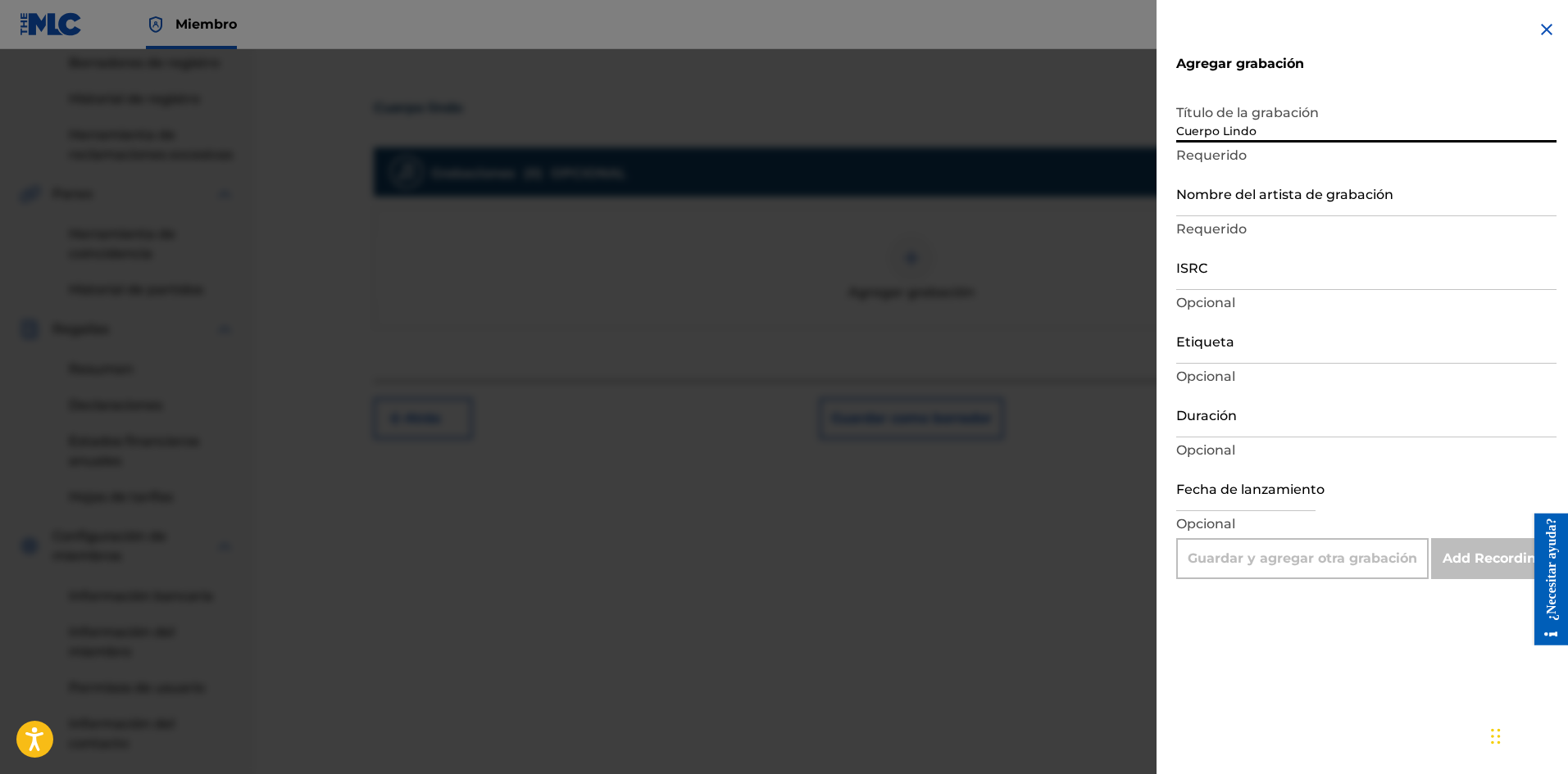
click at [1240, 201] on input "Nombre del artista de grabación" at bounding box center [1366, 192] width 380 height 46
type input "La Pelicula Wa"
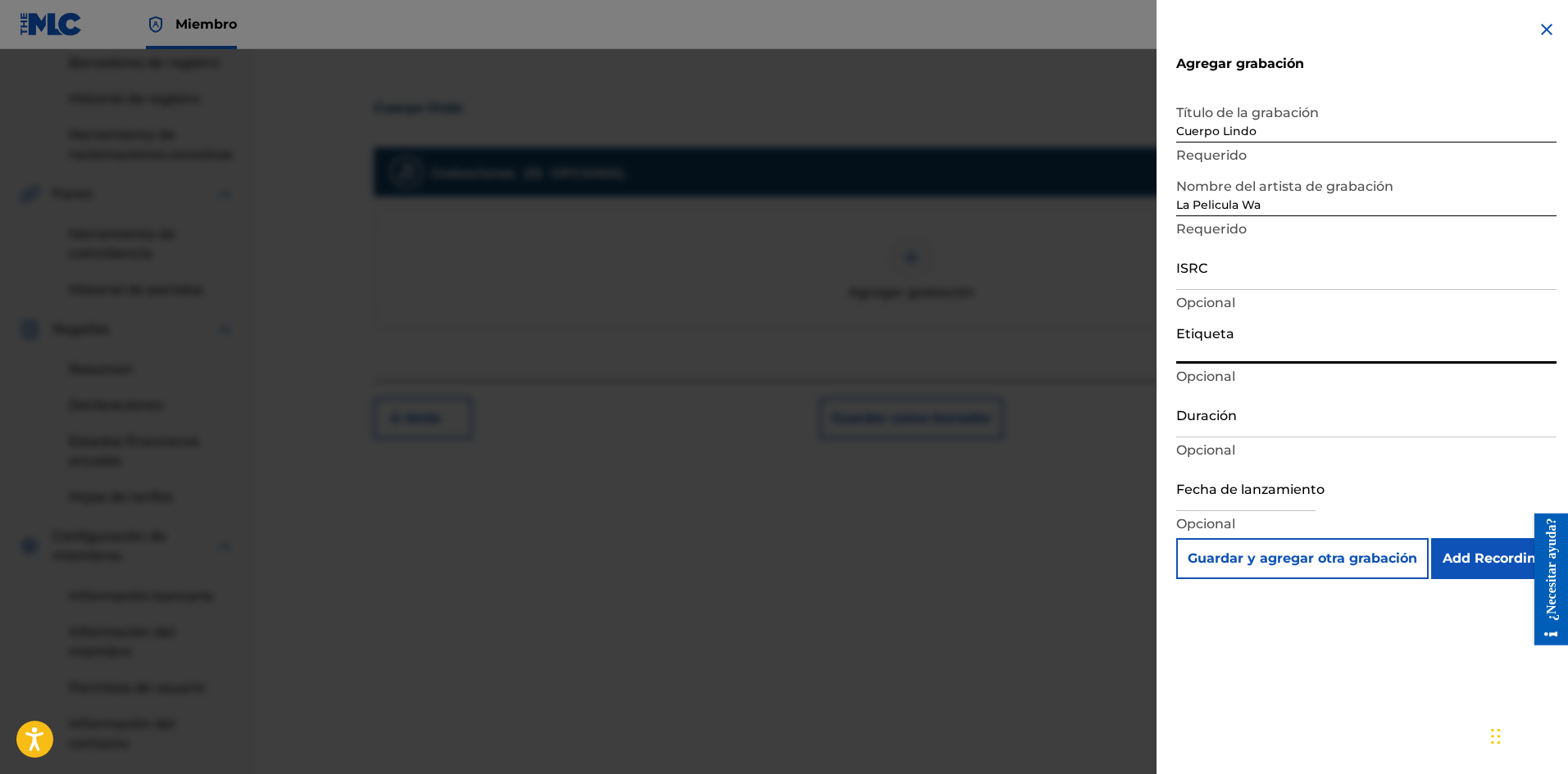
click at [1233, 355] on input "Etiqueta" at bounding box center [1366, 340] width 380 height 46
type input "La Película Wa"
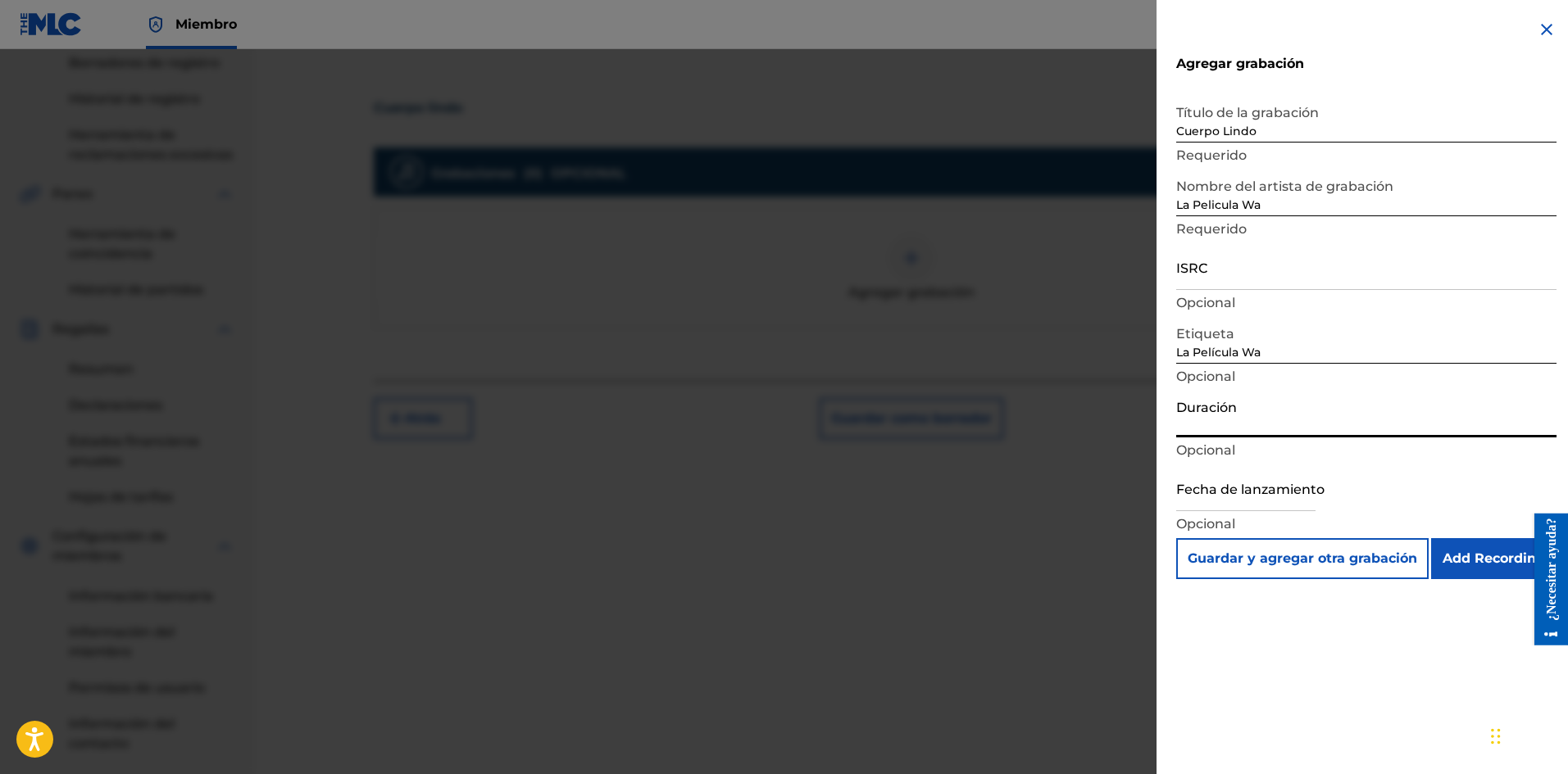
click at [1236, 423] on input "Duración" at bounding box center [1366, 414] width 380 height 46
type input "02:03"
select select "7"
select select "2025"
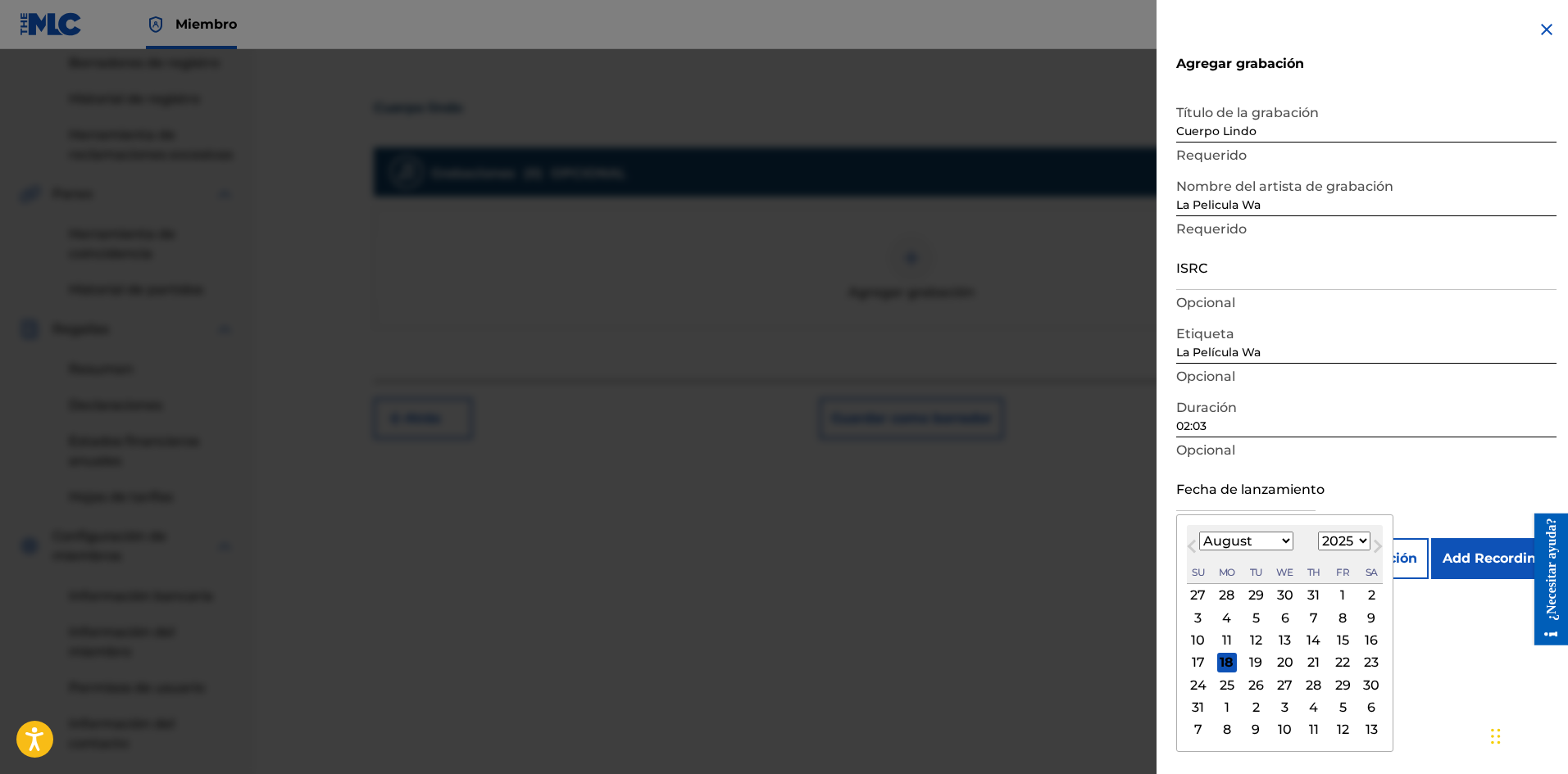
click at [1239, 495] on input "text" at bounding box center [1245, 488] width 139 height 46
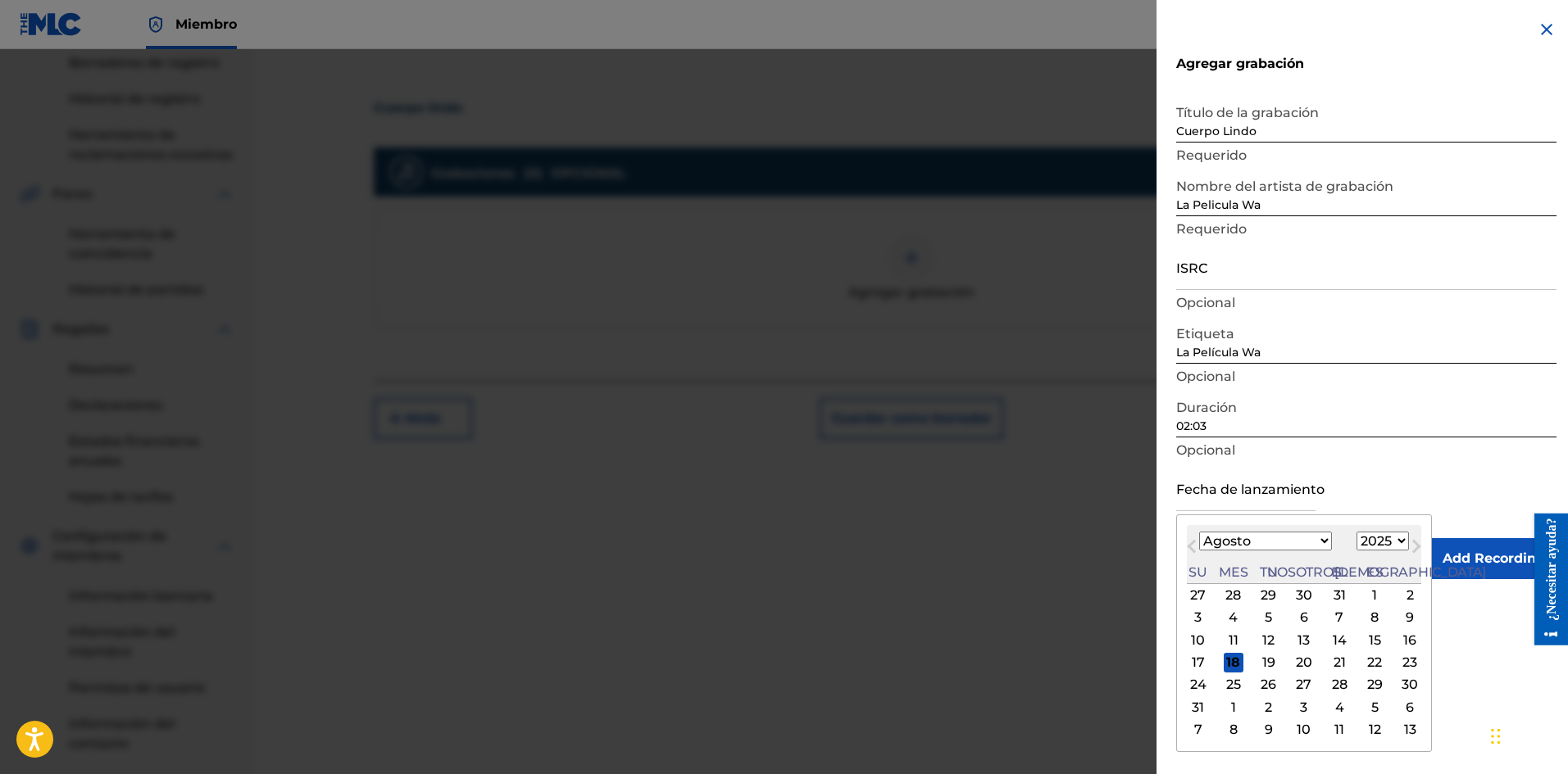
click at [1201, 662] on font "17" at bounding box center [1197, 662] width 13 height 15
type input "[DATE]"
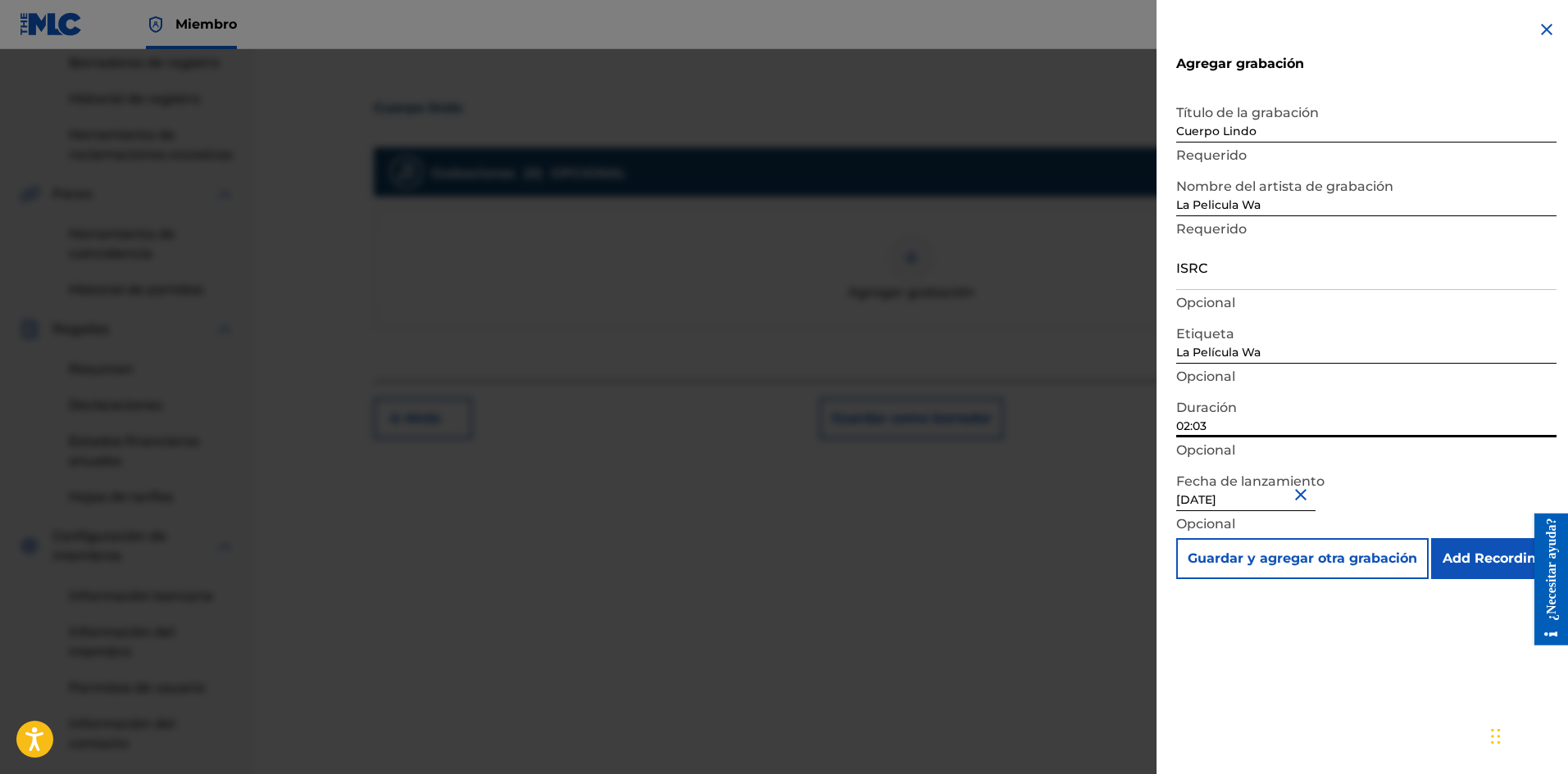
click at [1243, 419] on input "02:03" at bounding box center [1366, 414] width 380 height 46
click at [1210, 271] on input "ISRC" at bounding box center [1366, 266] width 380 height 46
paste input "SE6XW2595704"
type input "SE6XW2595704"
click at [1499, 553] on input "Add Recording" at bounding box center [1493, 558] width 126 height 41
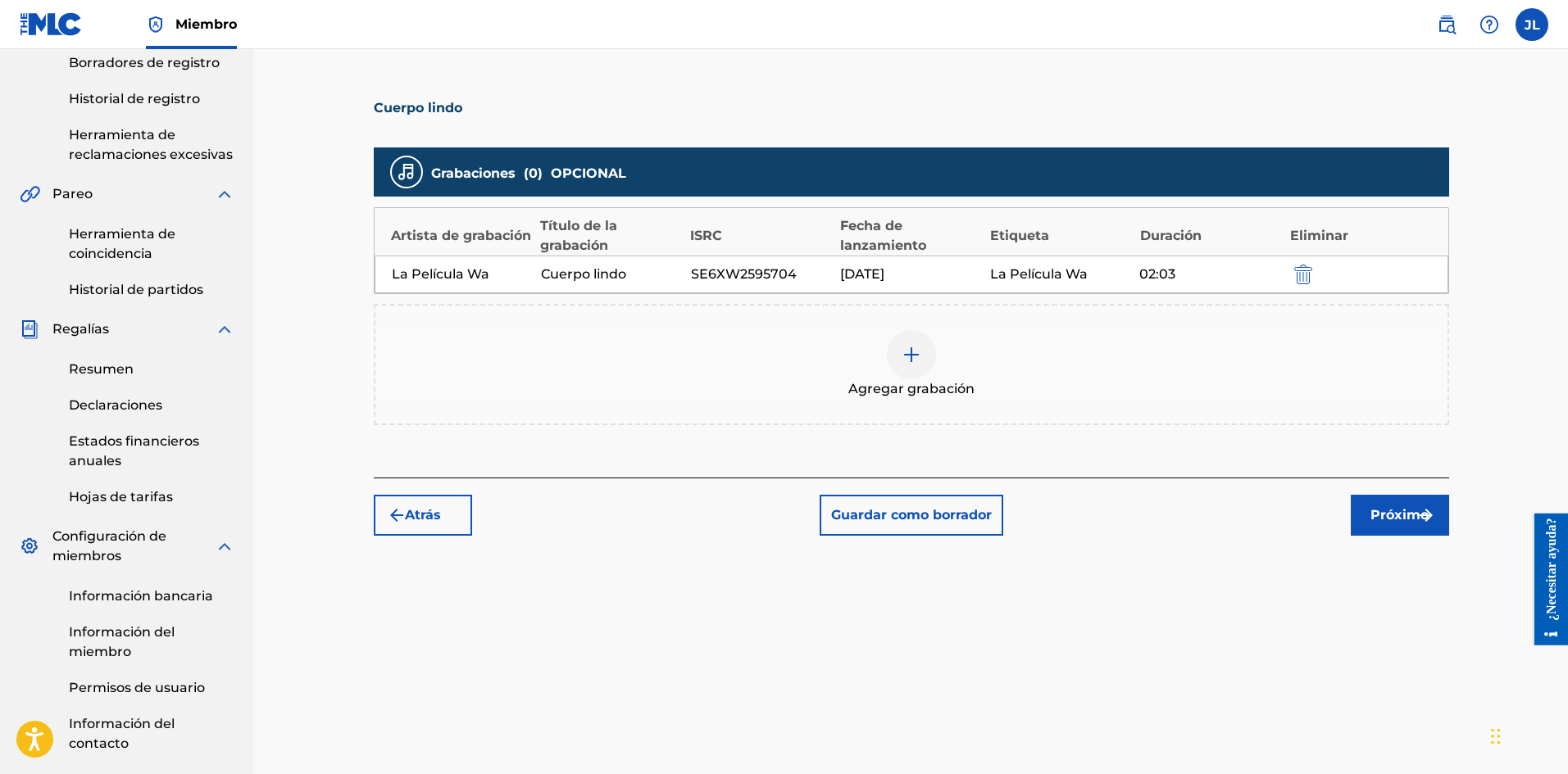
click at [1416, 509] on img "submit" at bounding box center [1425, 515] width 20 height 20
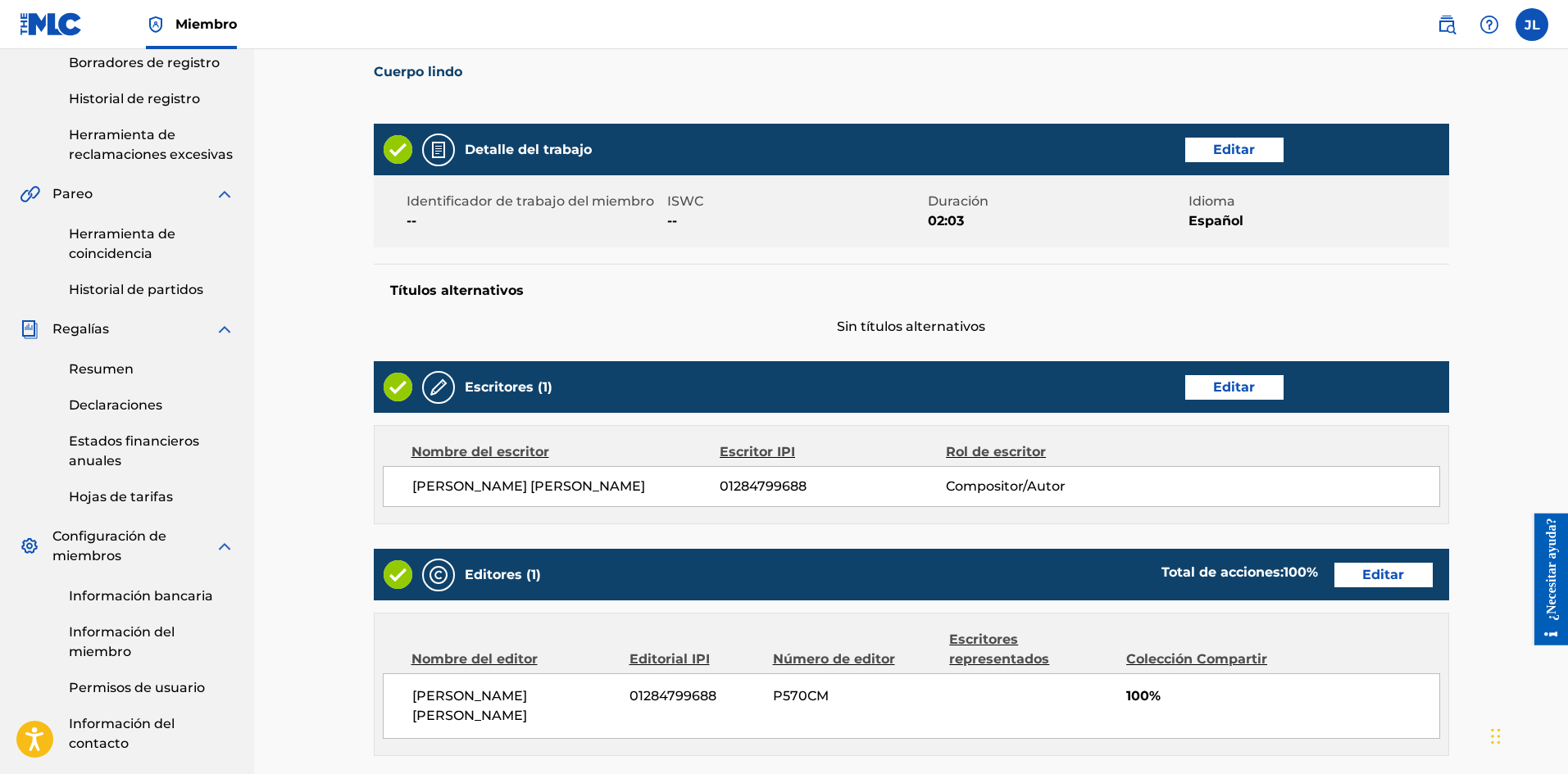
scroll to position [674, 0]
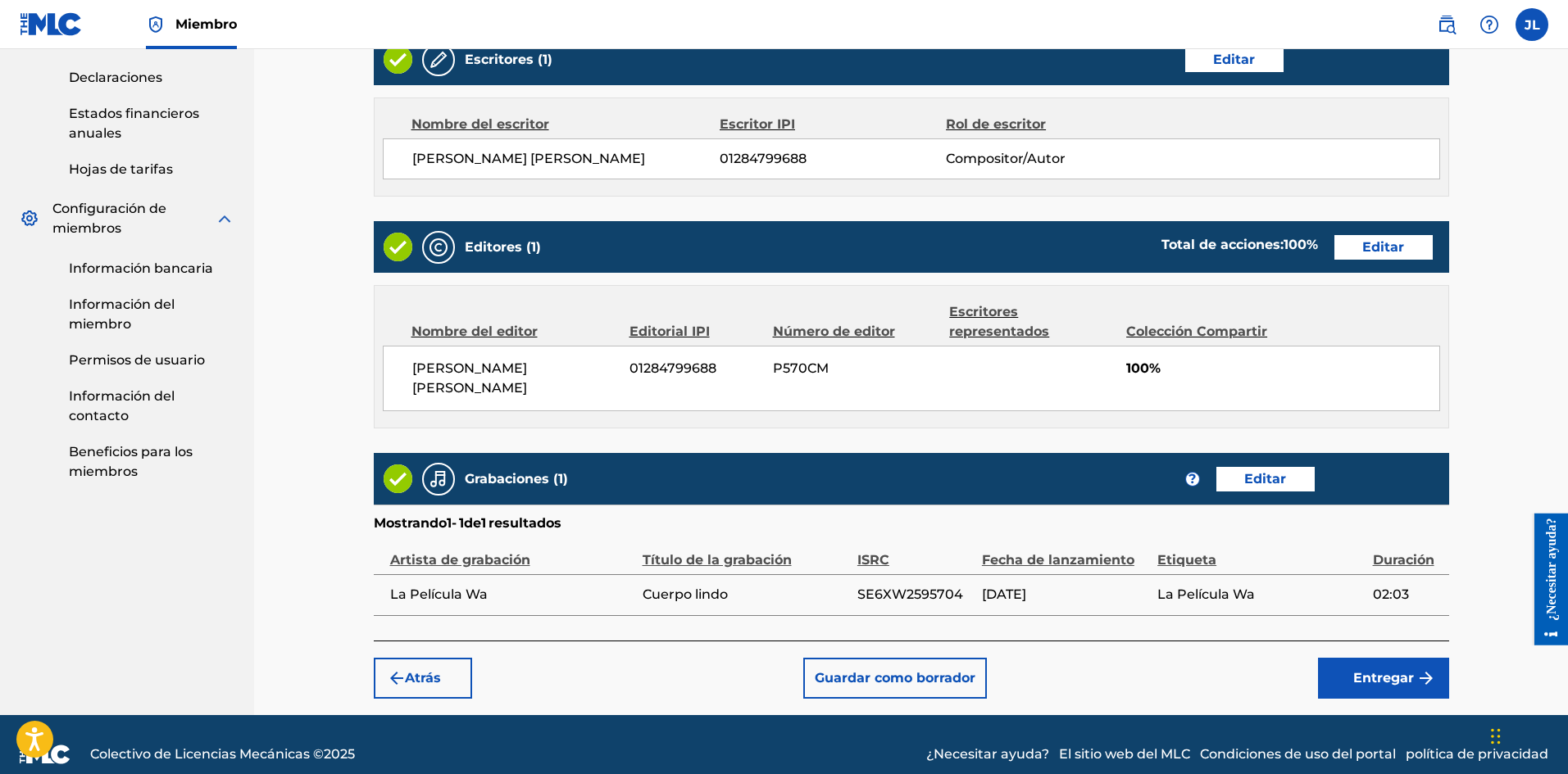
click at [1373, 670] on font "Entregar" at bounding box center [1384, 677] width 61 height 15
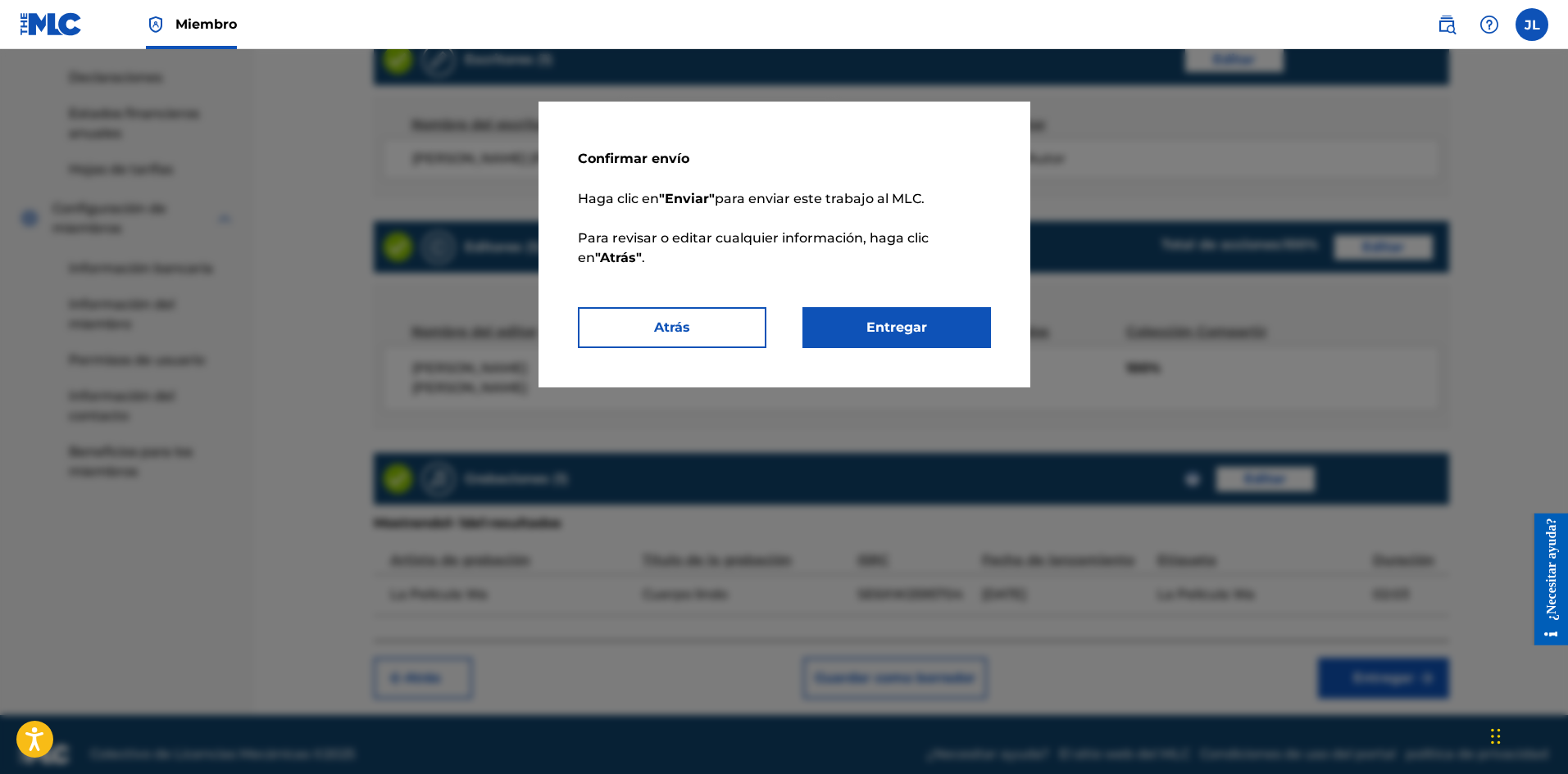
click at [943, 325] on button "Entregar" at bounding box center [896, 328] width 189 height 41
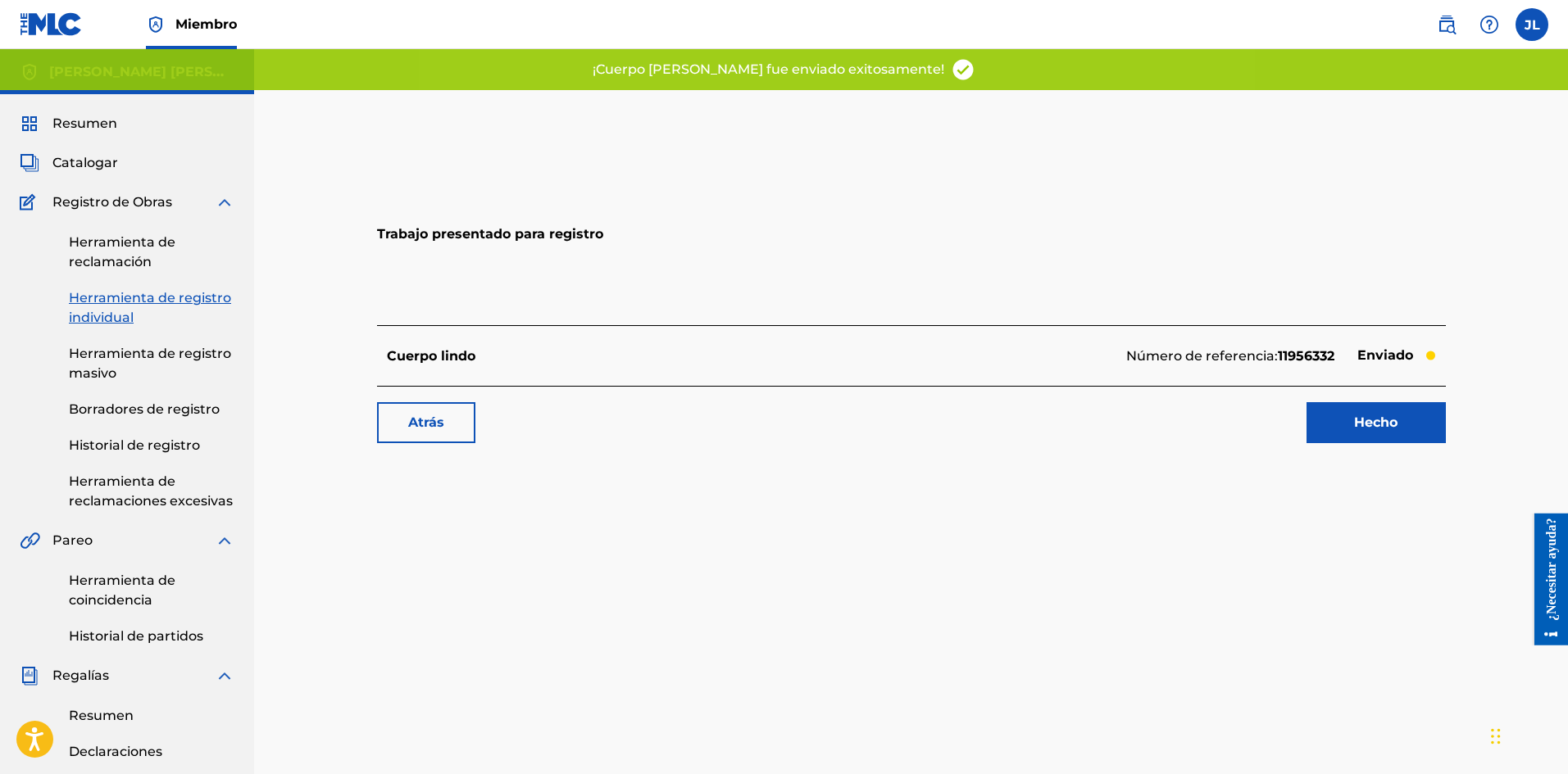
click at [1385, 418] on font "Hecho" at bounding box center [1375, 421] width 44 height 15
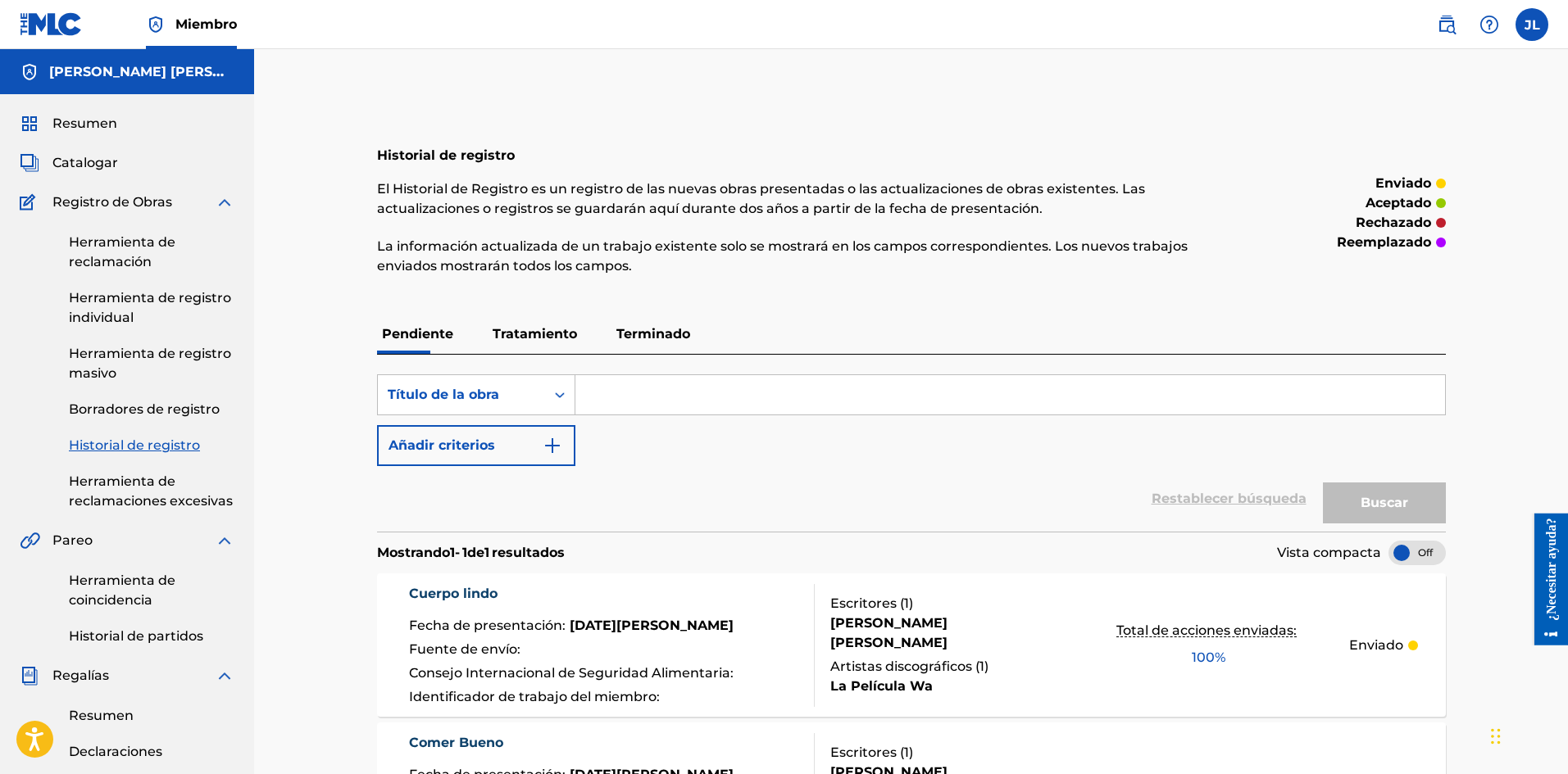
click at [75, 163] on font "Catalogar" at bounding box center [86, 162] width 66 height 15
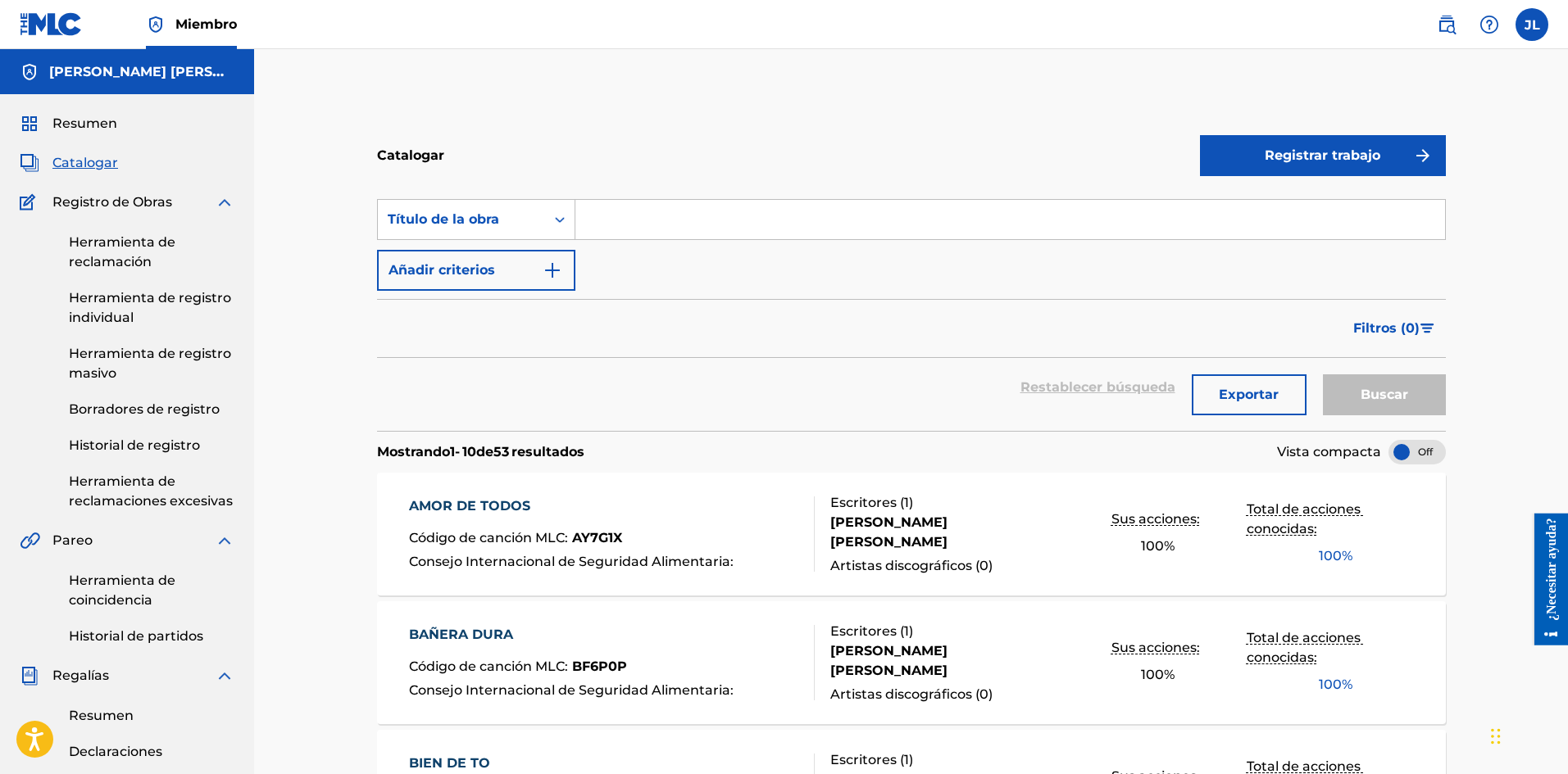
click at [1284, 159] on font "Registrar trabajo" at bounding box center [1322, 155] width 116 height 15
click at [1262, 196] on link "Individual" at bounding box center [1323, 208] width 246 height 39
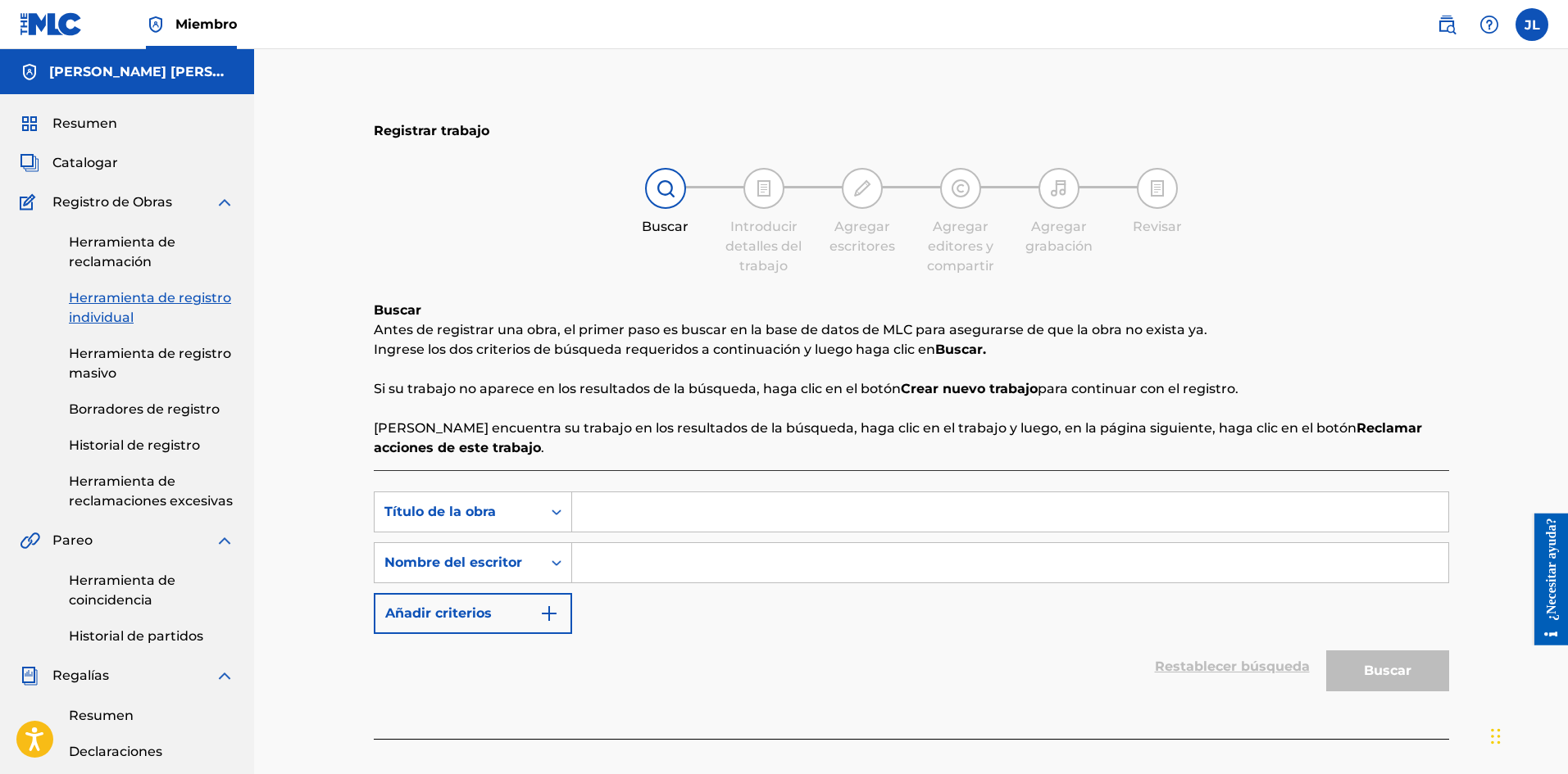
scroll to position [137, 0]
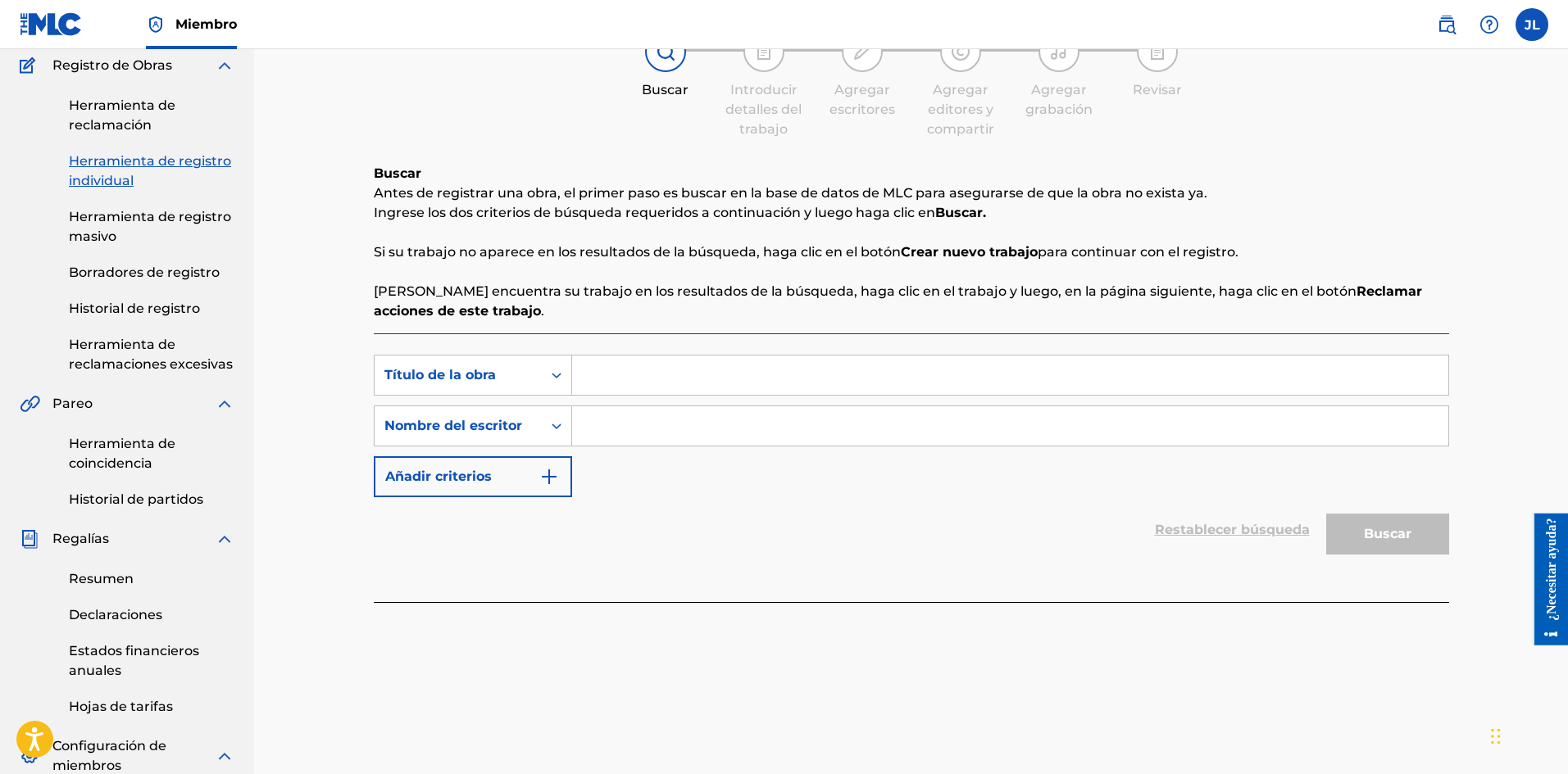
click at [664, 428] on input "Formulario de búsqueda" at bounding box center [1009, 426] width 876 height 39
type input "[PERSON_NAME]"
click at [618, 372] on input "Formulario de búsqueda" at bounding box center [1009, 375] width 876 height 39
paste input "Vocal Ride"
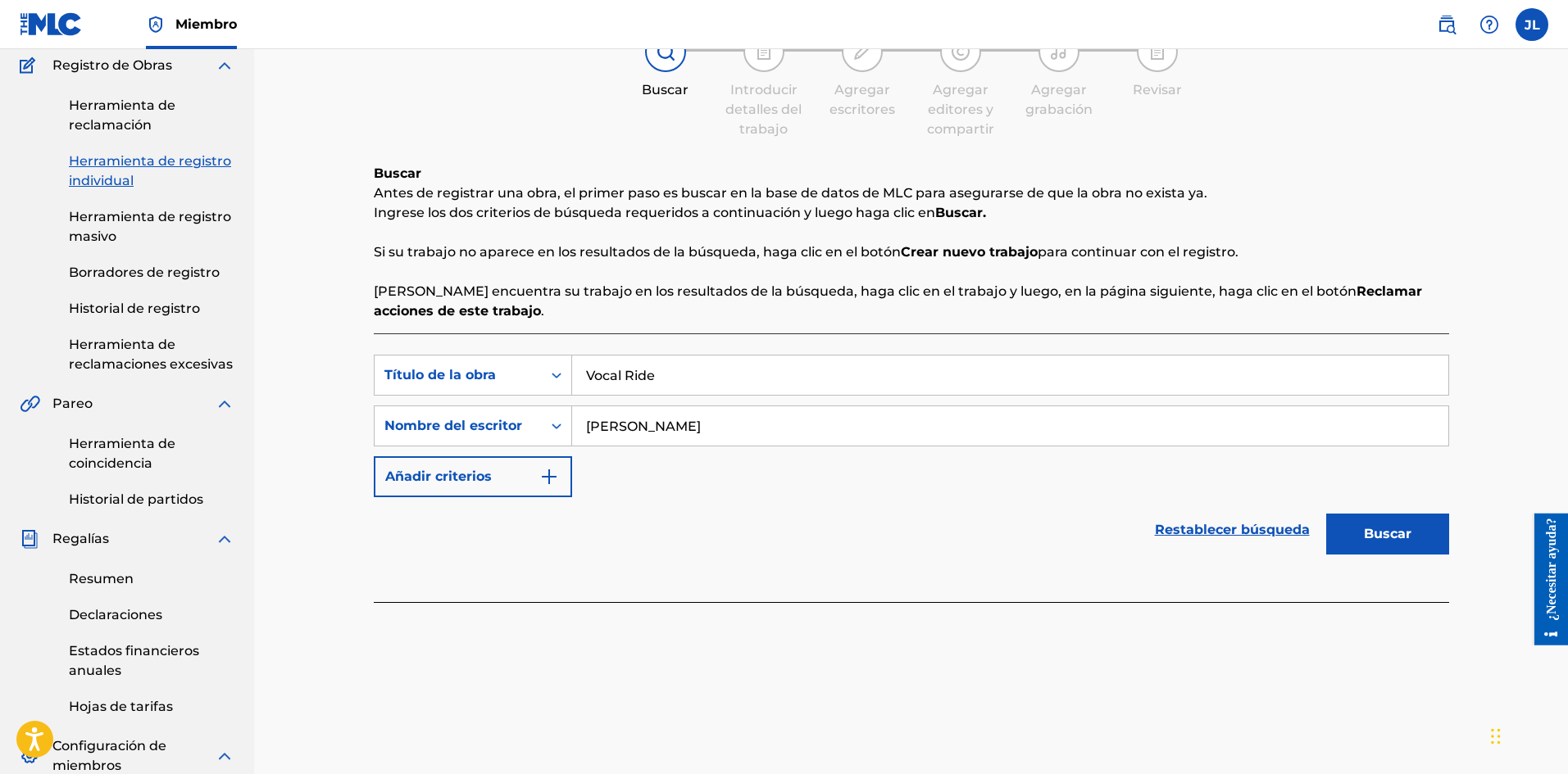
type input "Vocal Ride"
click at [1389, 538] on font "Buscar" at bounding box center [1386, 533] width 47 height 15
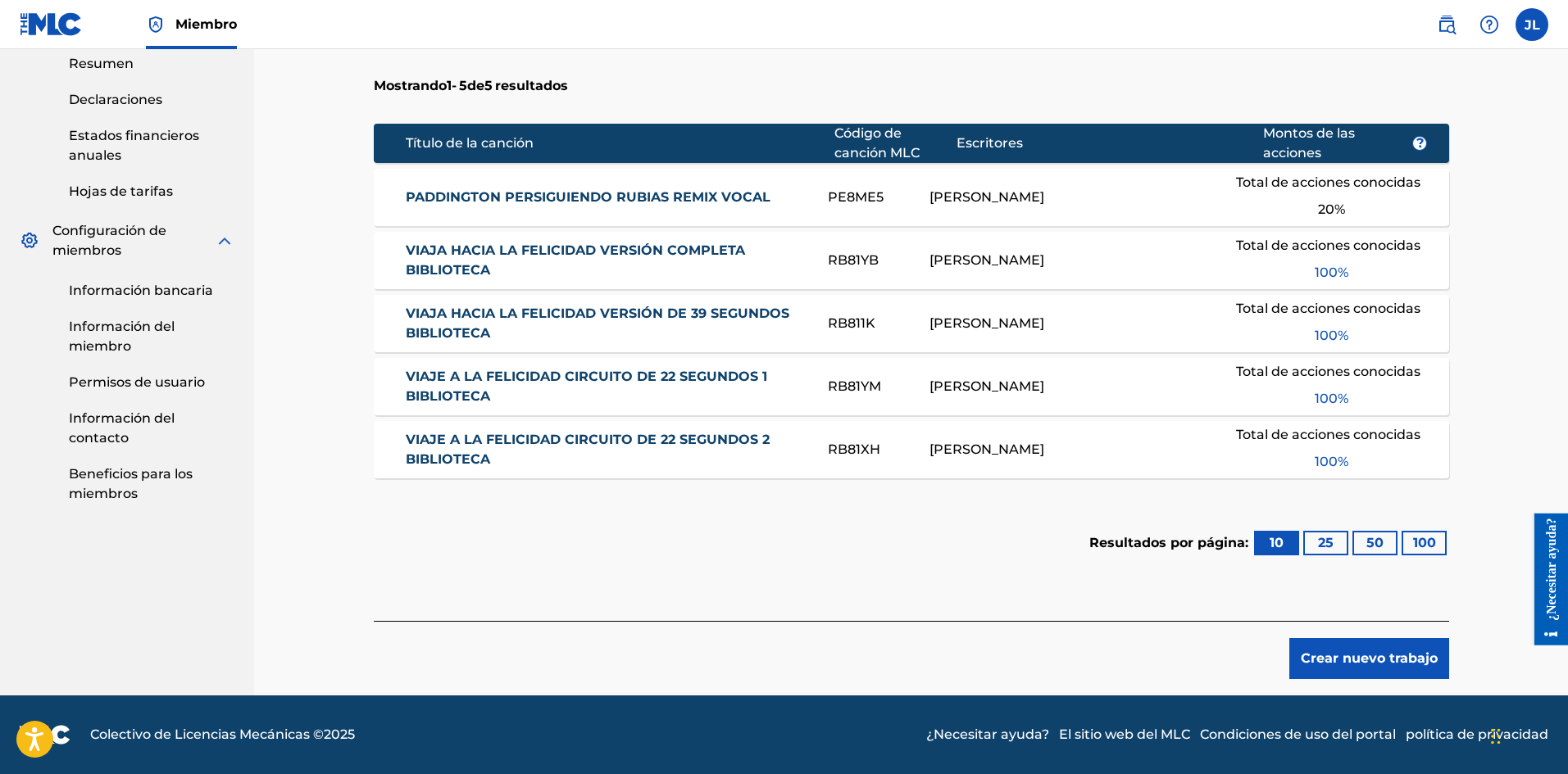
click at [1343, 648] on button "Crear nuevo trabajo" at bounding box center [1368, 658] width 159 height 41
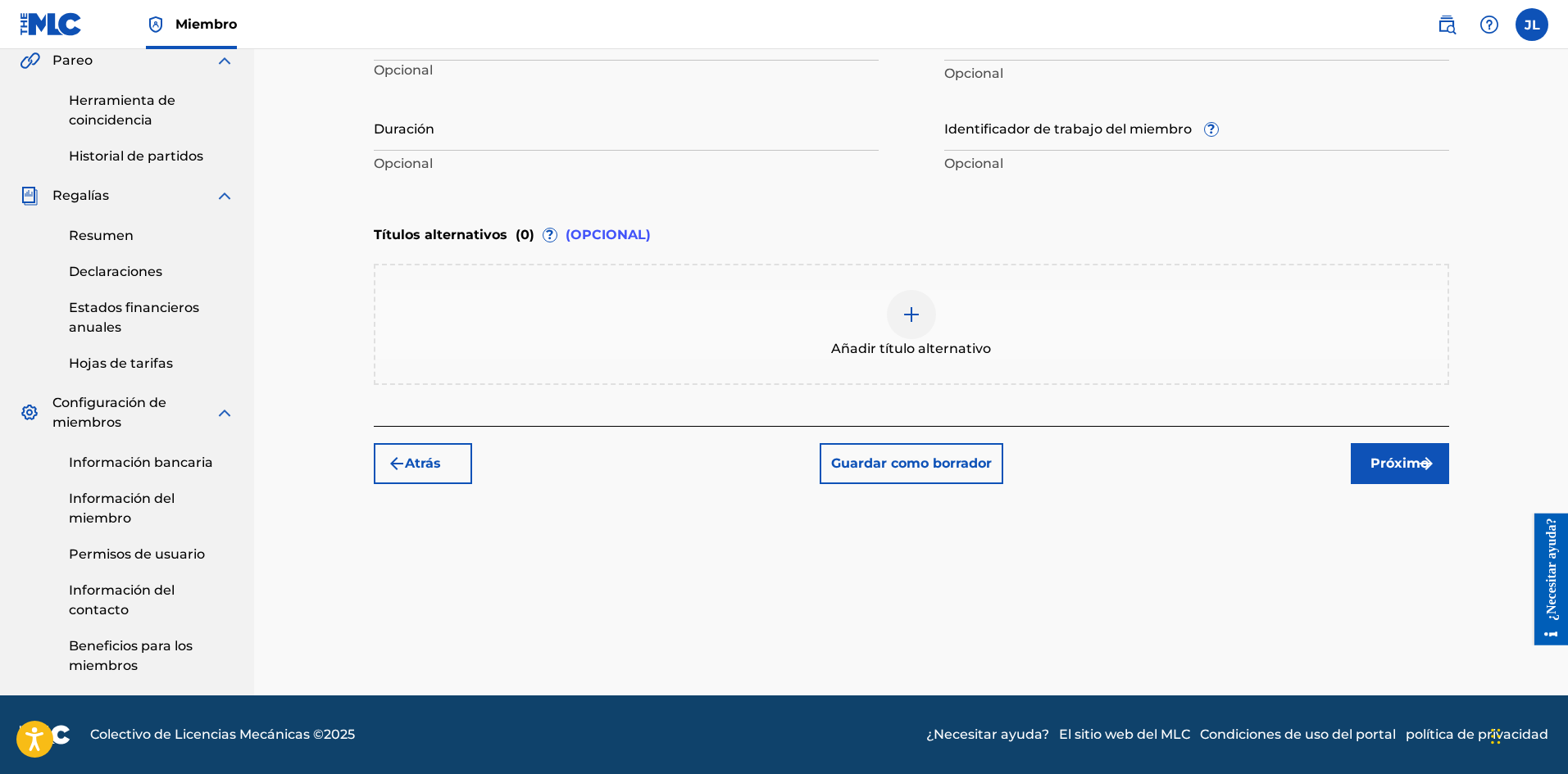
scroll to position [343, 0]
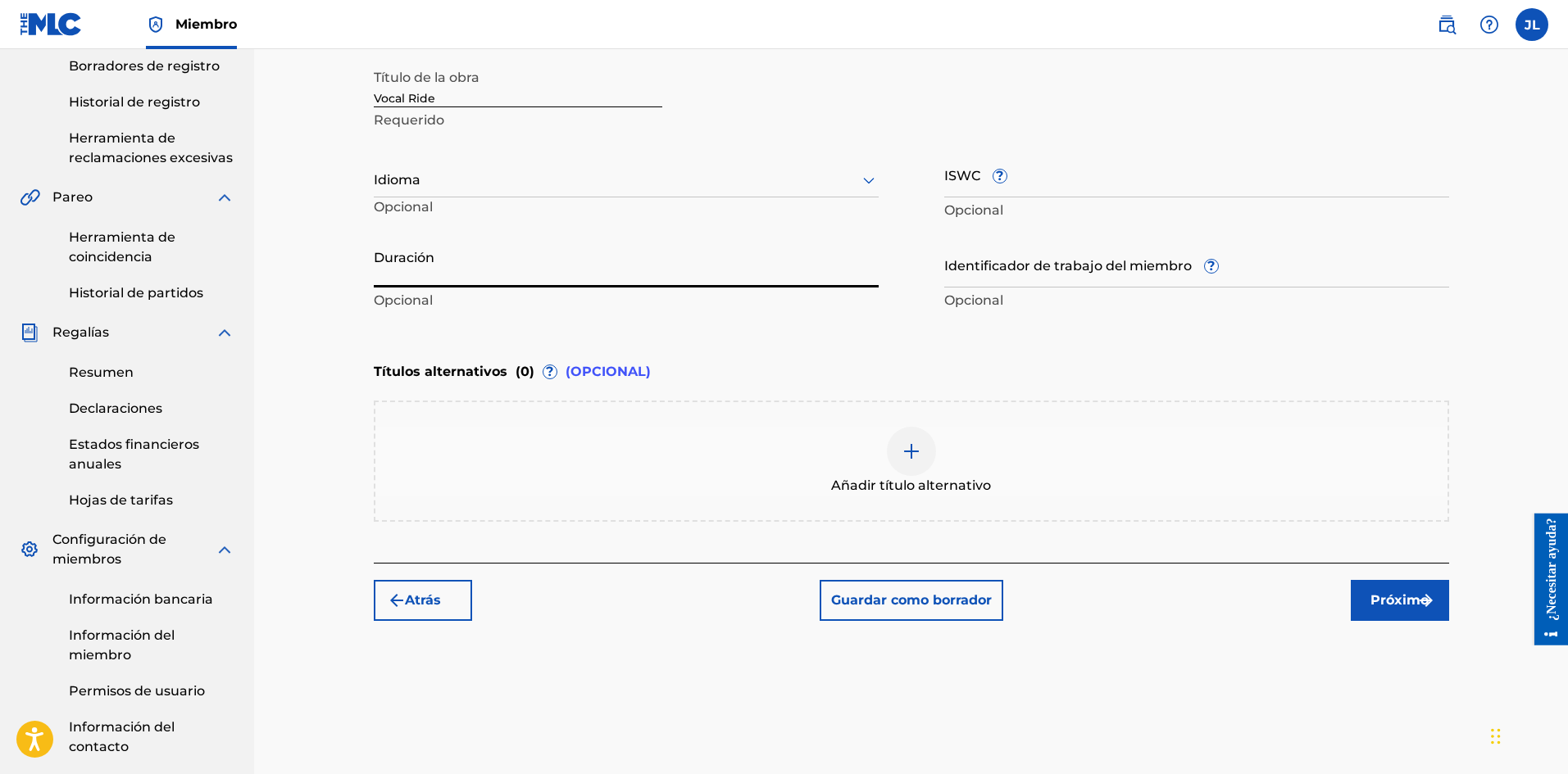
click at [465, 266] on input "Duración" at bounding box center [625, 264] width 505 height 46
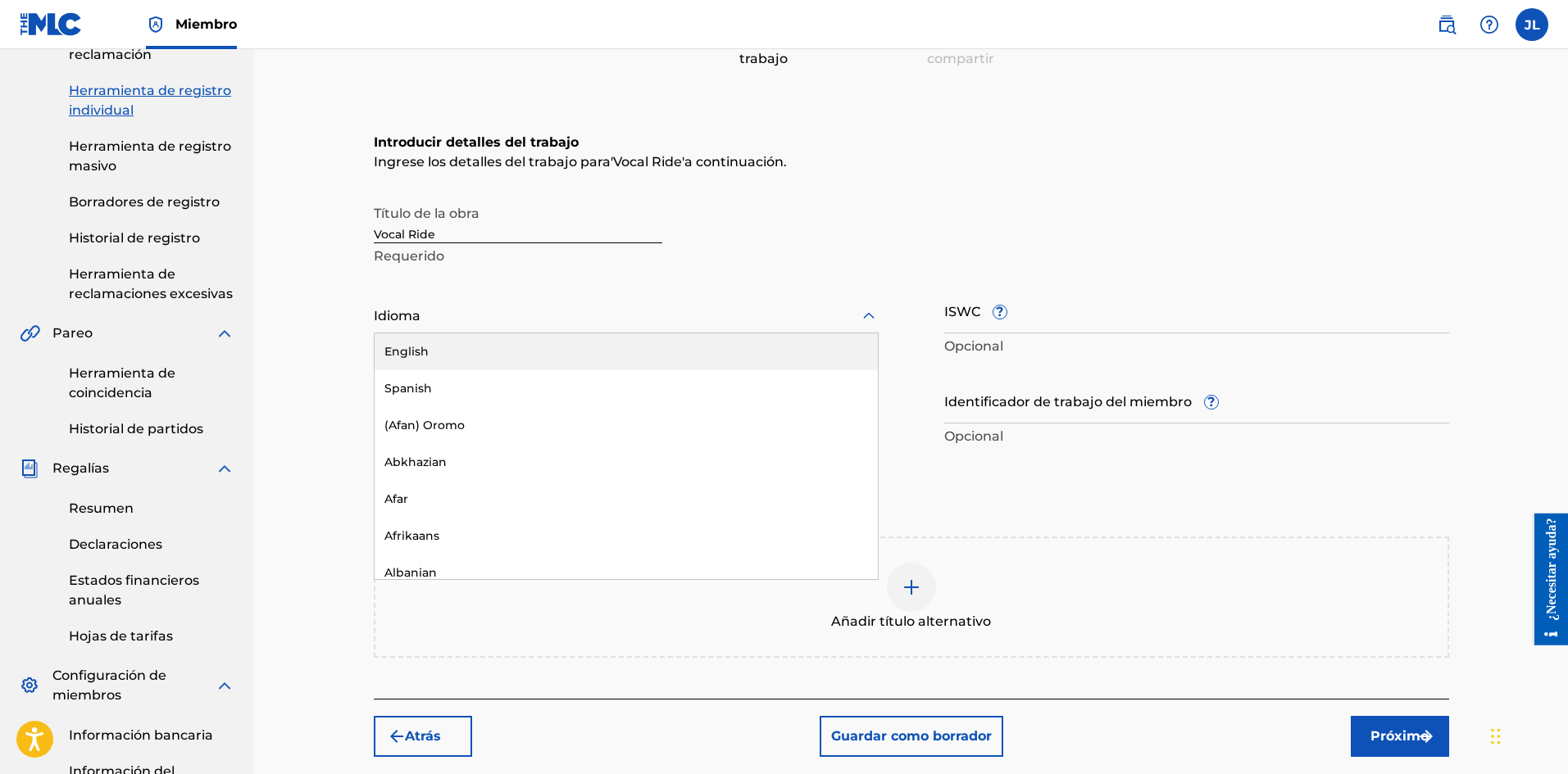
click at [467, 319] on div at bounding box center [625, 315] width 505 height 20
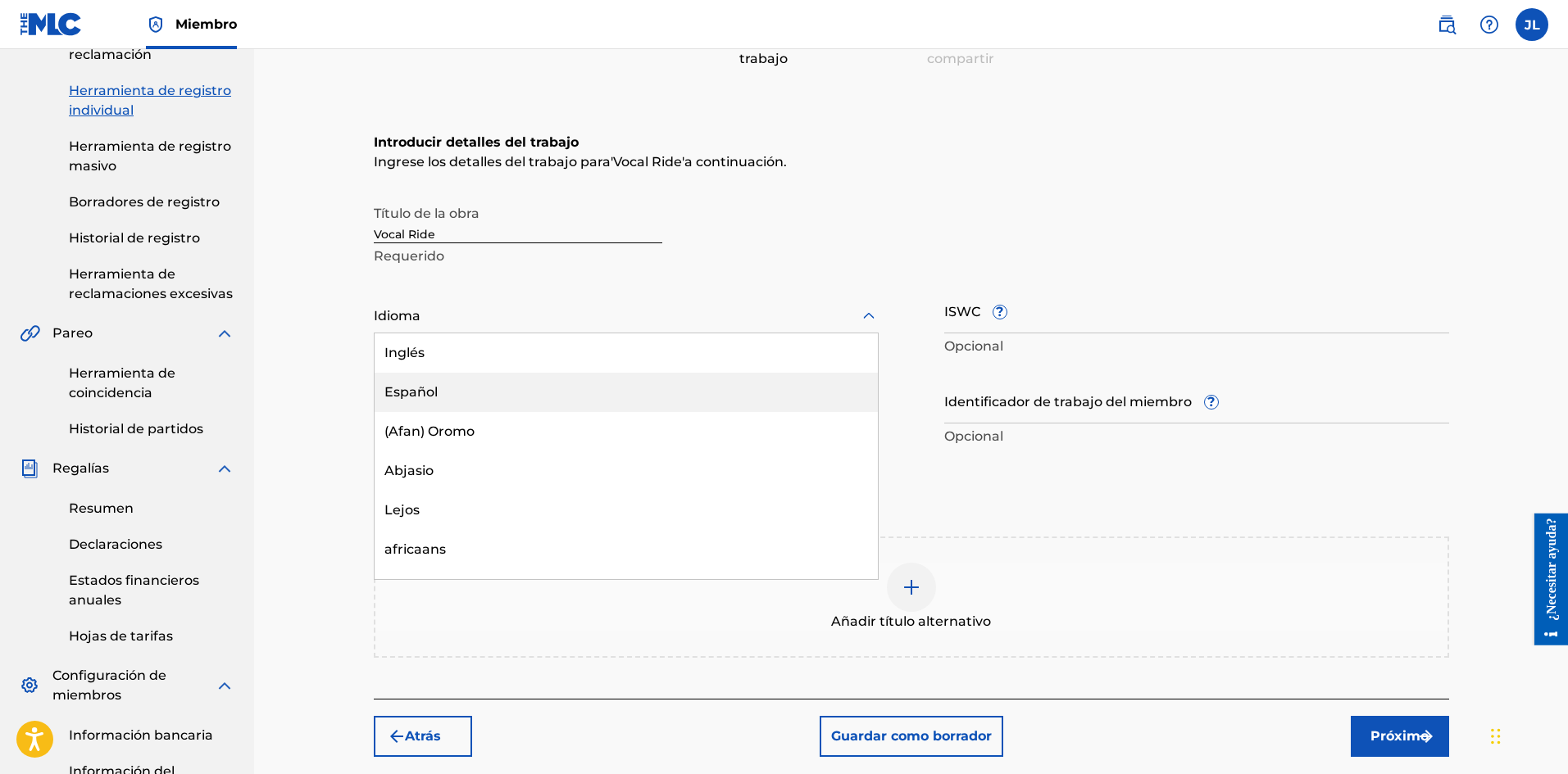
click at [397, 387] on font "Español" at bounding box center [411, 391] width 53 height 15
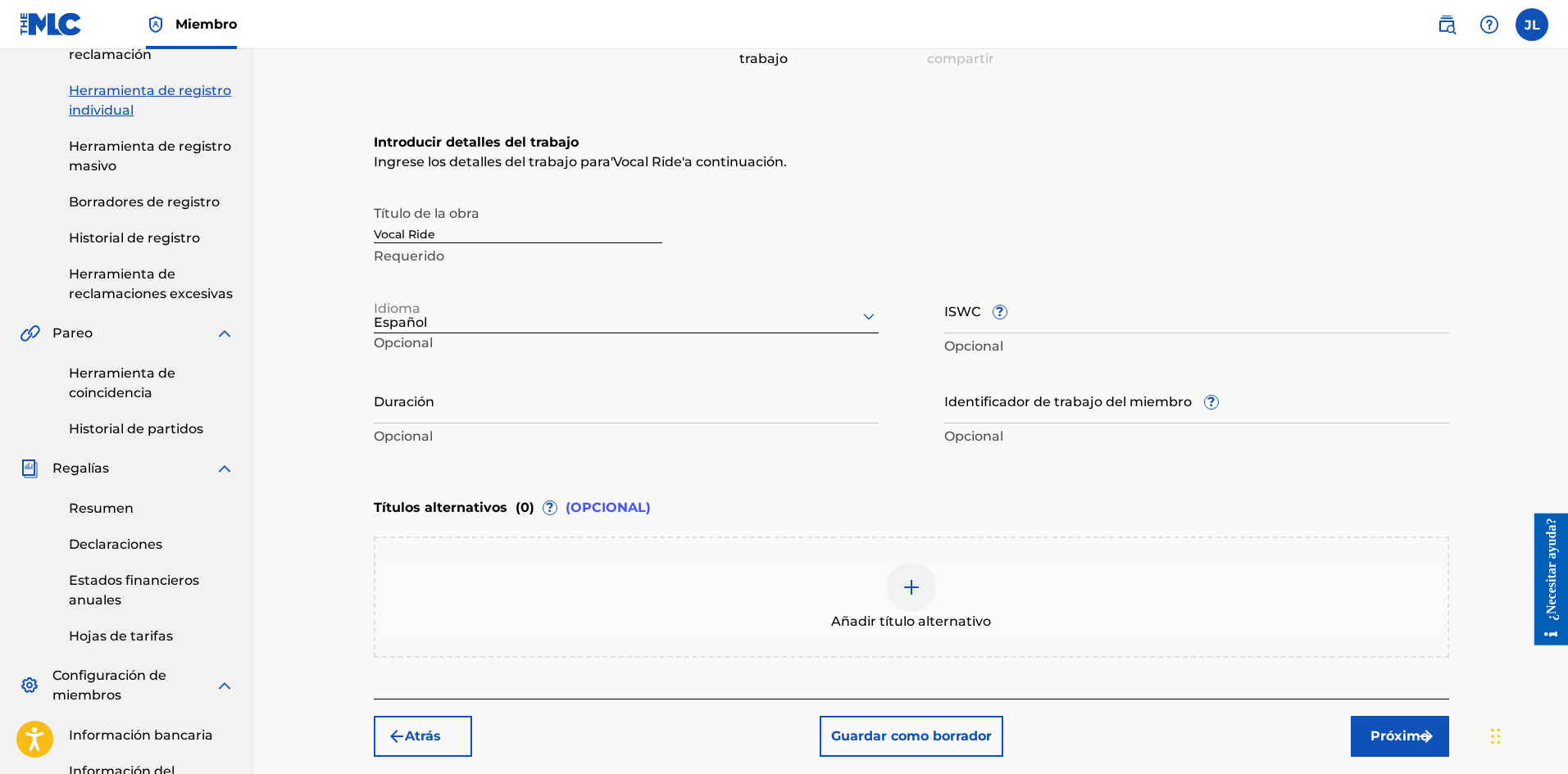
click at [472, 404] on input "Duración" at bounding box center [625, 400] width 505 height 46
type input "02:03"
click at [1388, 732] on font "Próximo" at bounding box center [1399, 736] width 58 height 15
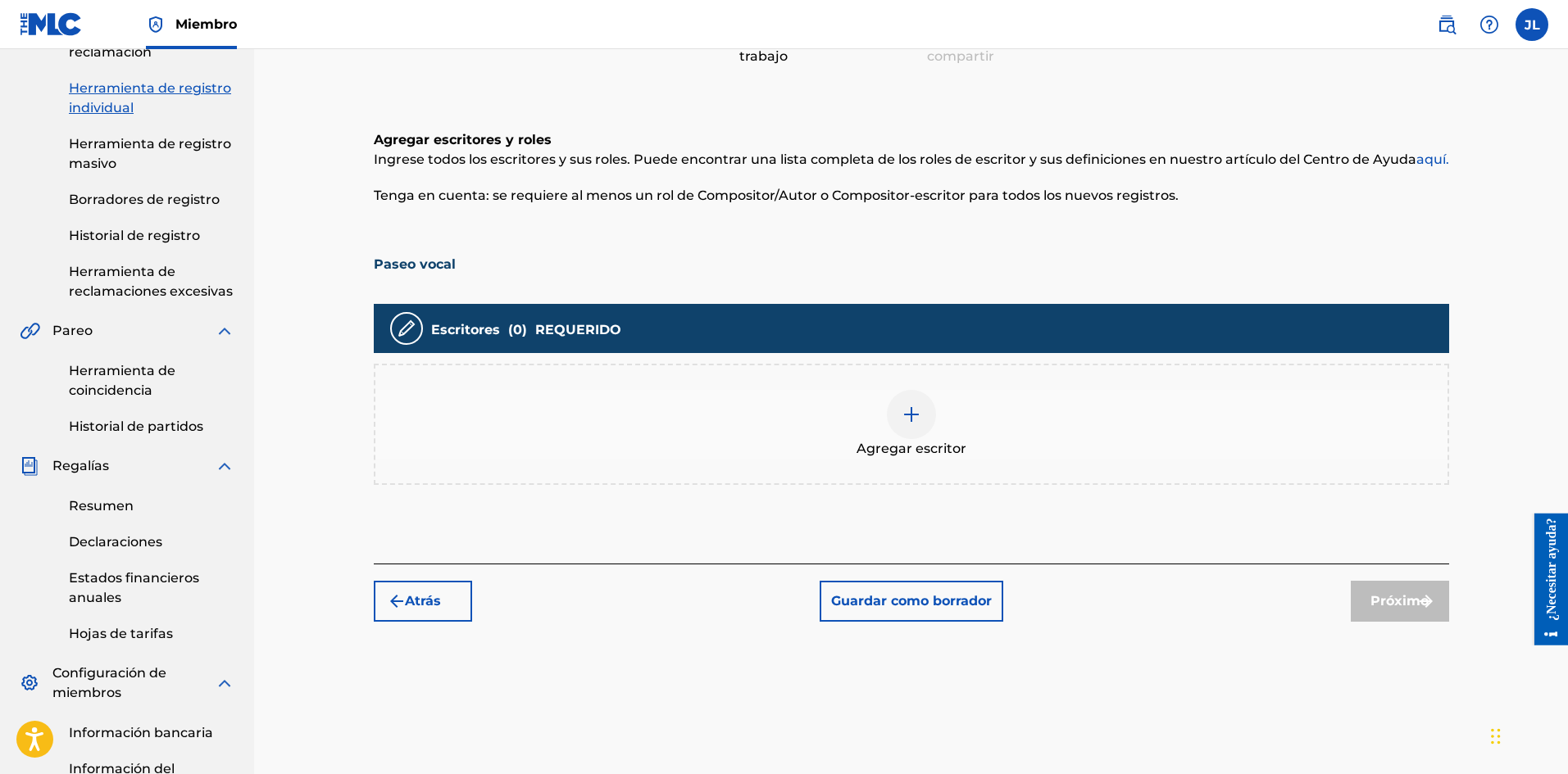
scroll to position [346, 0]
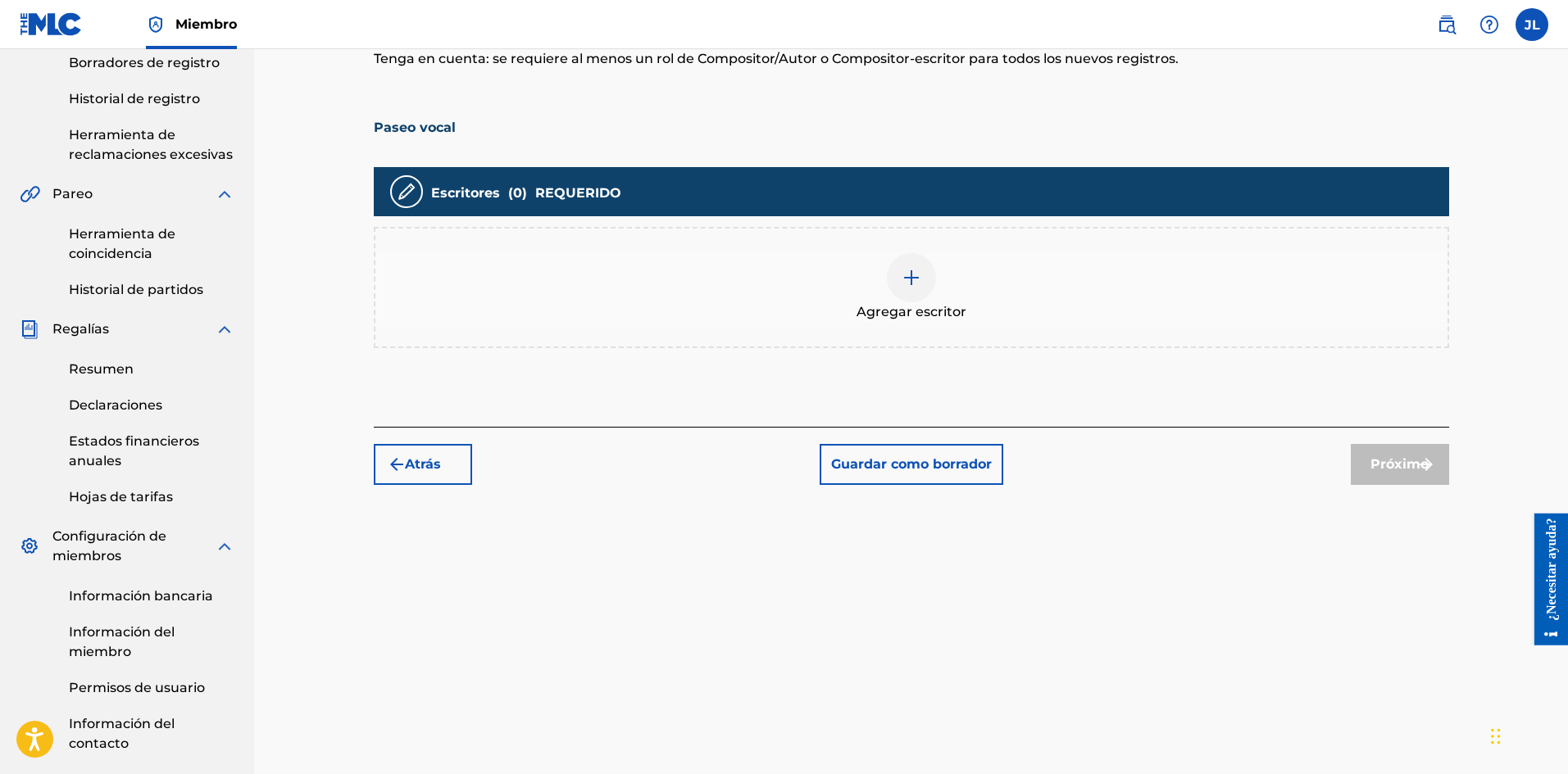
click at [919, 272] on img at bounding box center [911, 278] width 20 height 20
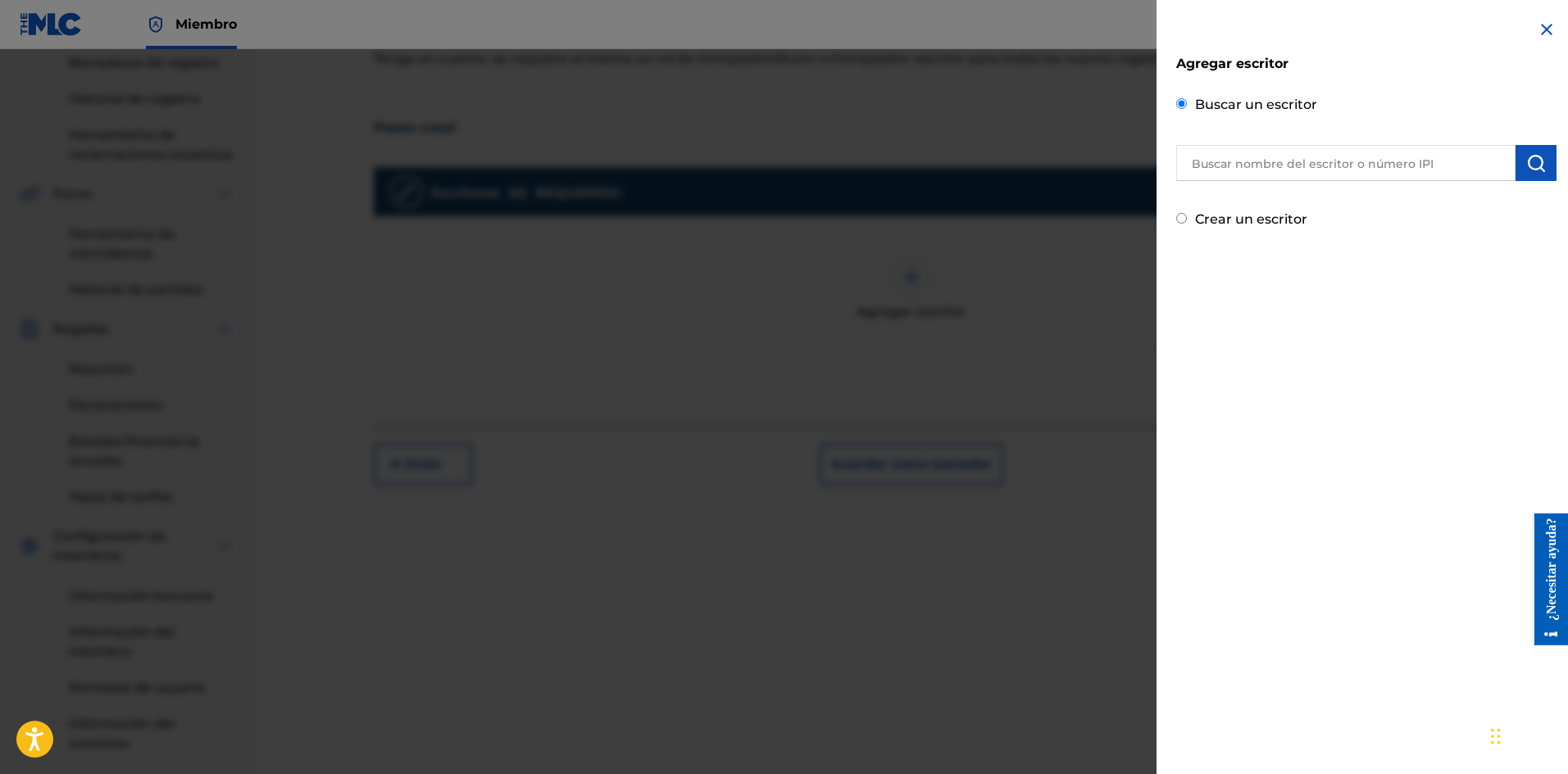
click at [1308, 156] on input "text" at bounding box center [1345, 163] width 339 height 36
click at [1274, 164] on input "text" at bounding box center [1345, 163] width 339 height 36
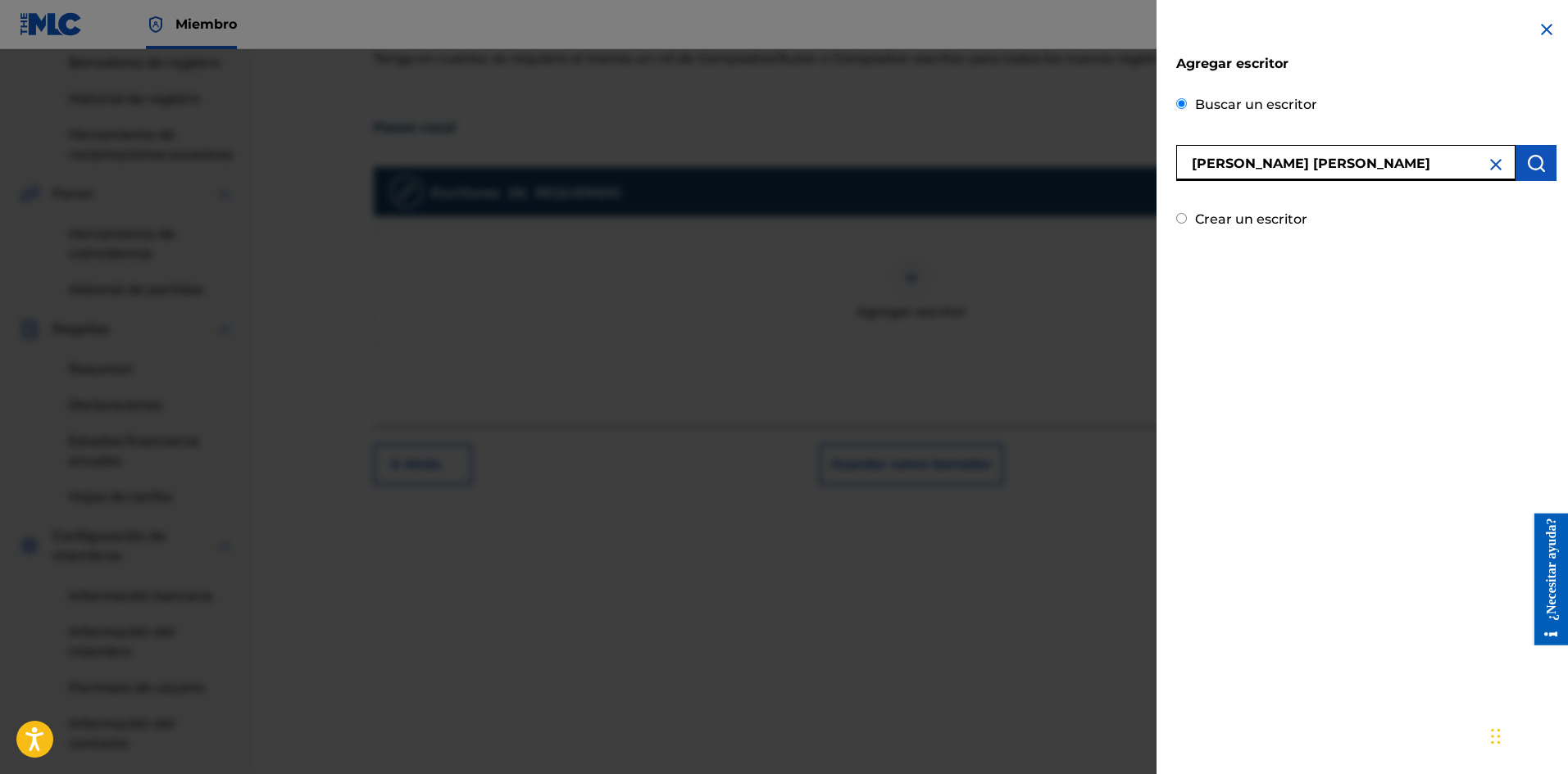
type input "[PERSON_NAME] [PERSON_NAME]"
click at [1526, 166] on img "submit" at bounding box center [1536, 163] width 20 height 20
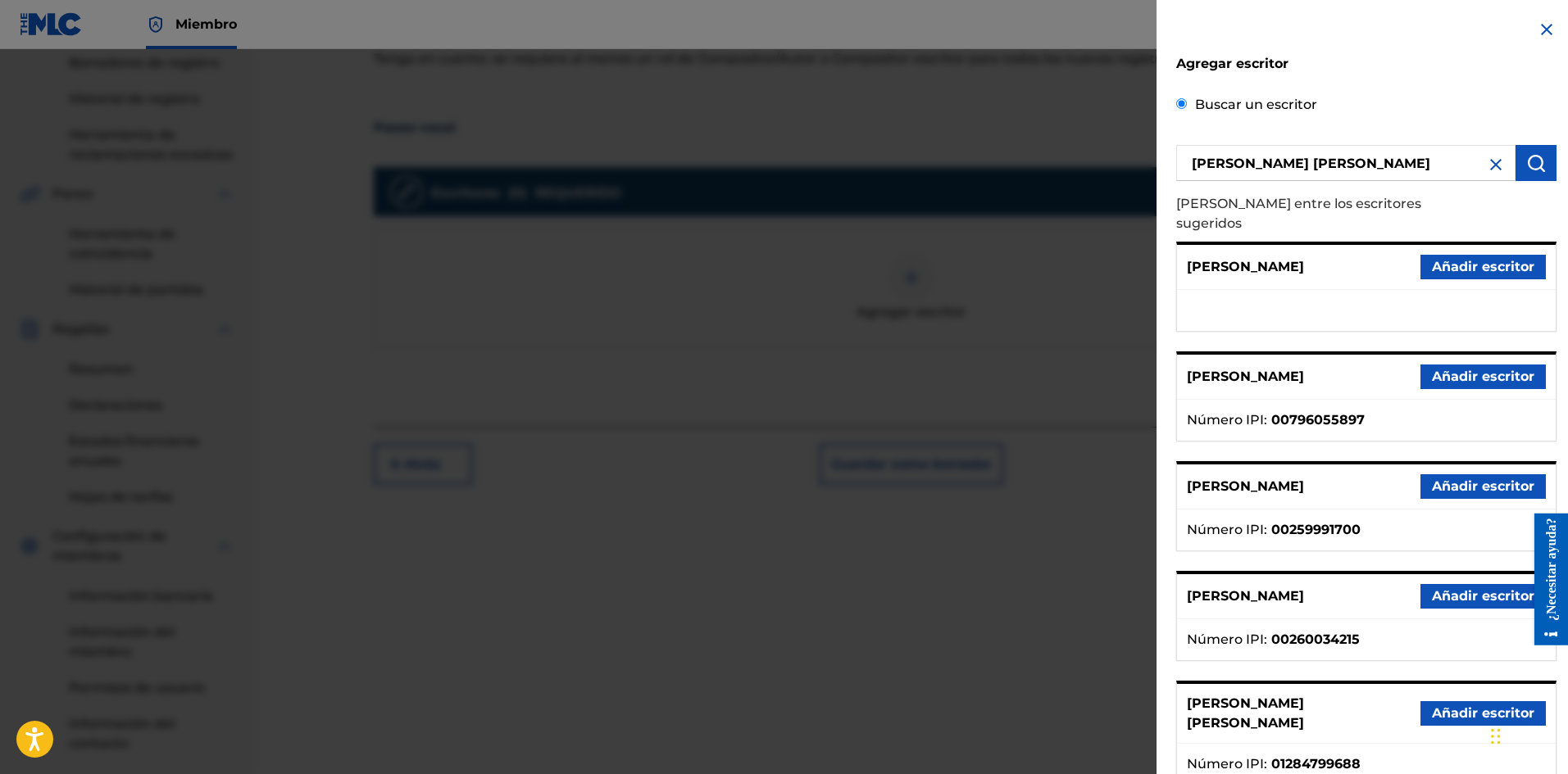
click at [1466, 705] on font "Añadir escritor" at bounding box center [1482, 713] width 102 height 15
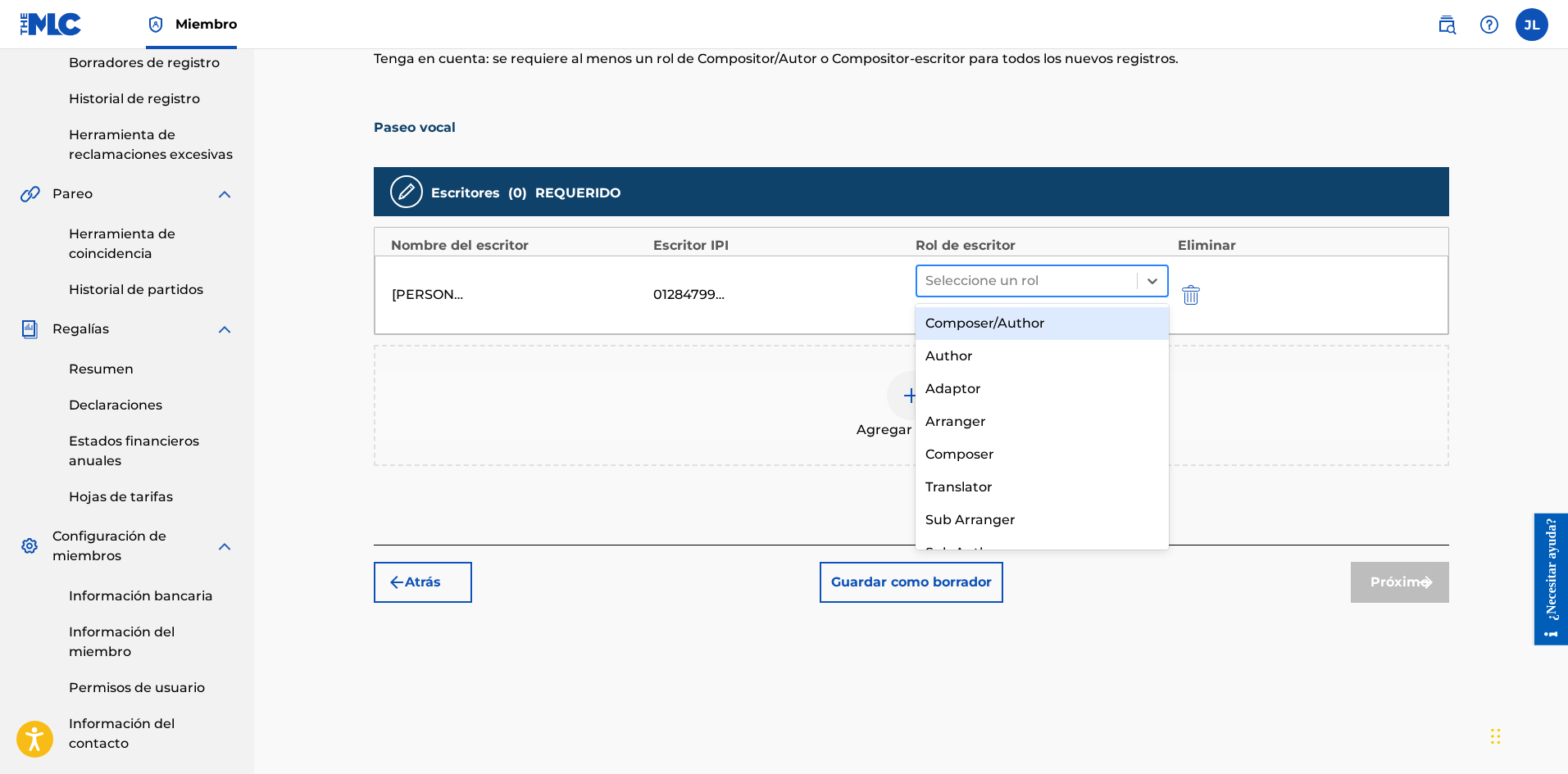
click at [1014, 279] on div at bounding box center [1026, 281] width 204 height 23
click at [976, 325] on font "Compositor/Autor" at bounding box center [984, 322] width 119 height 15
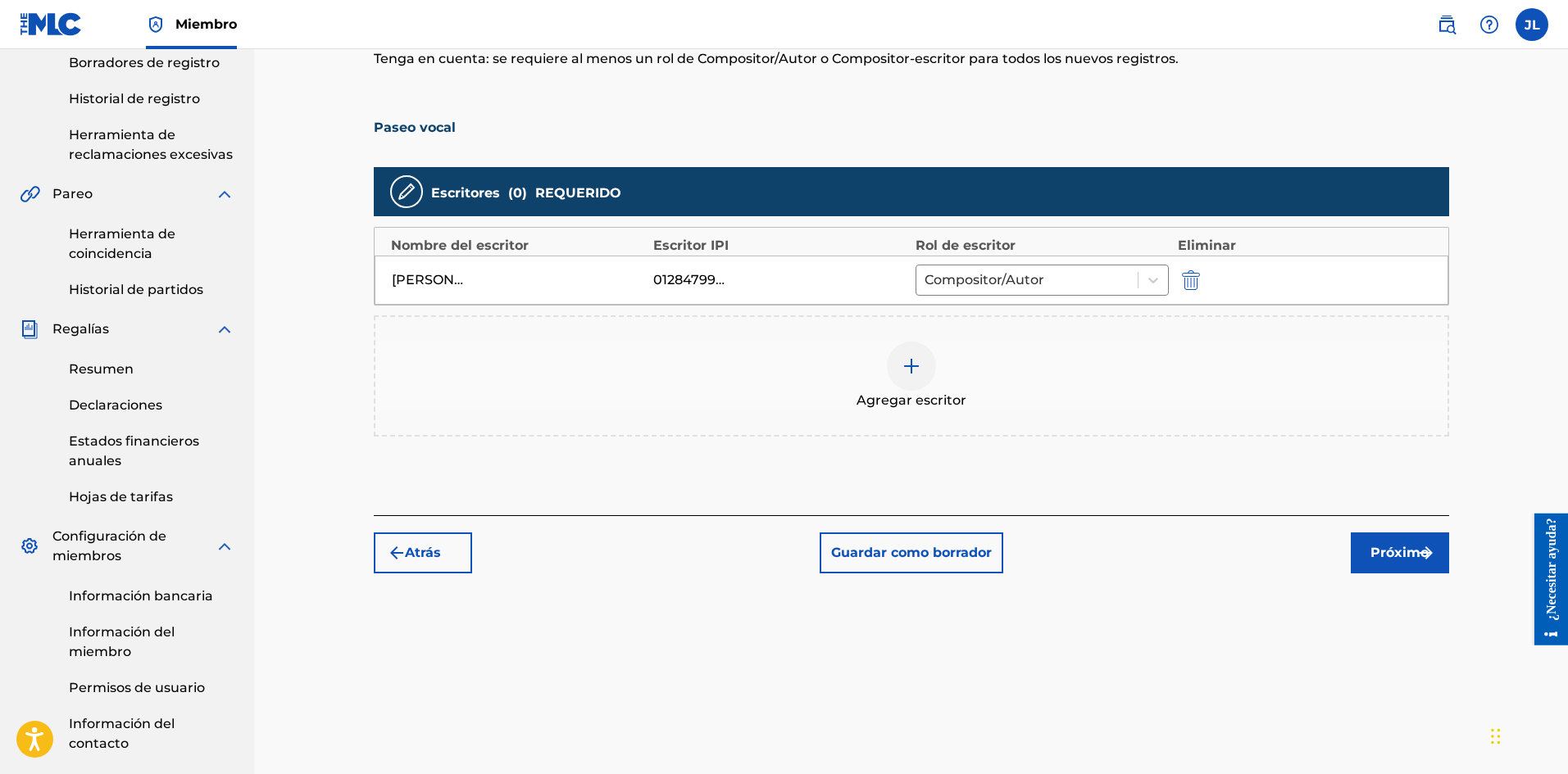
click at [1406, 542] on button "Próximo" at bounding box center [1400, 553] width 98 height 41
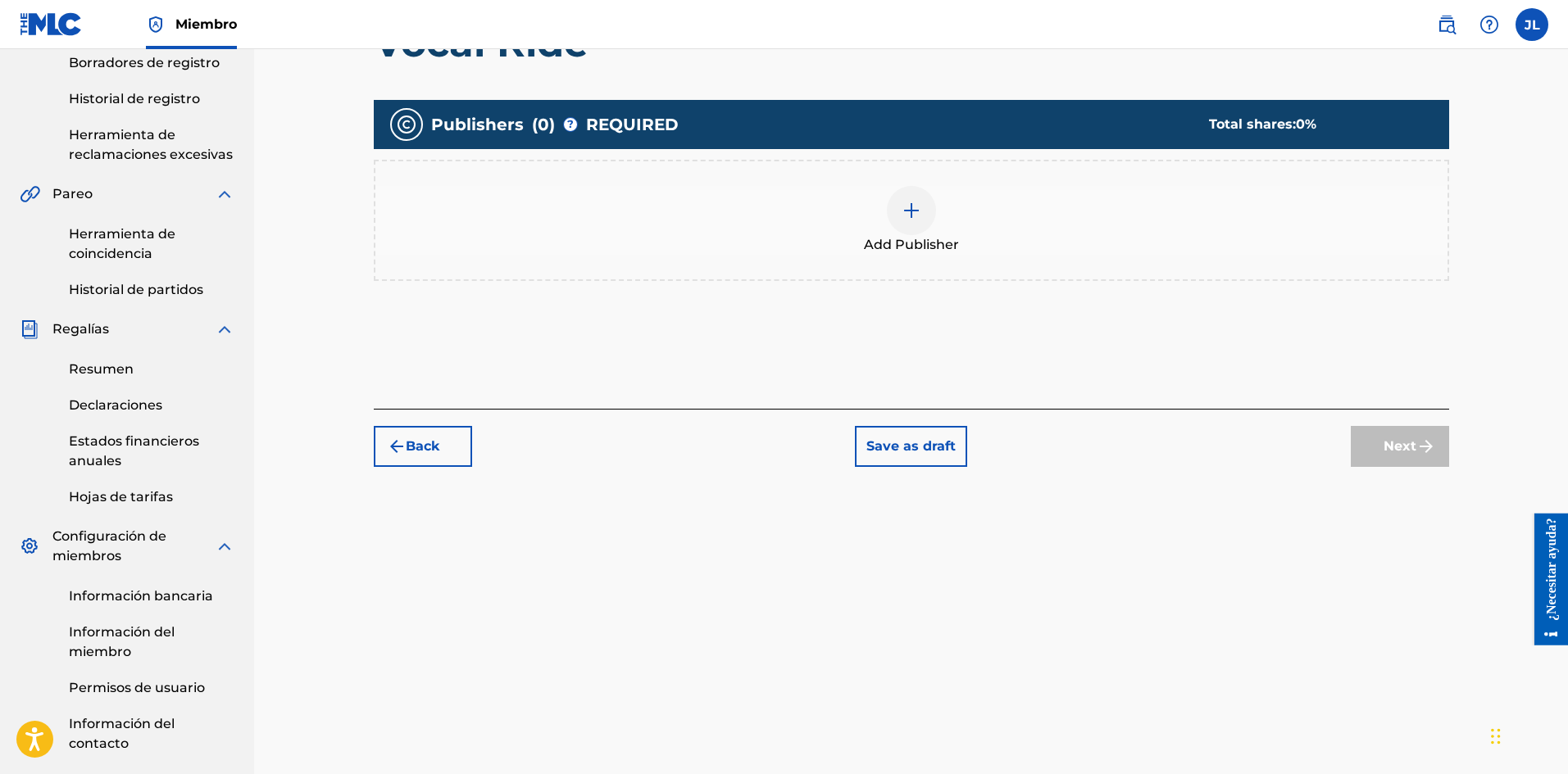
scroll to position [74, 0]
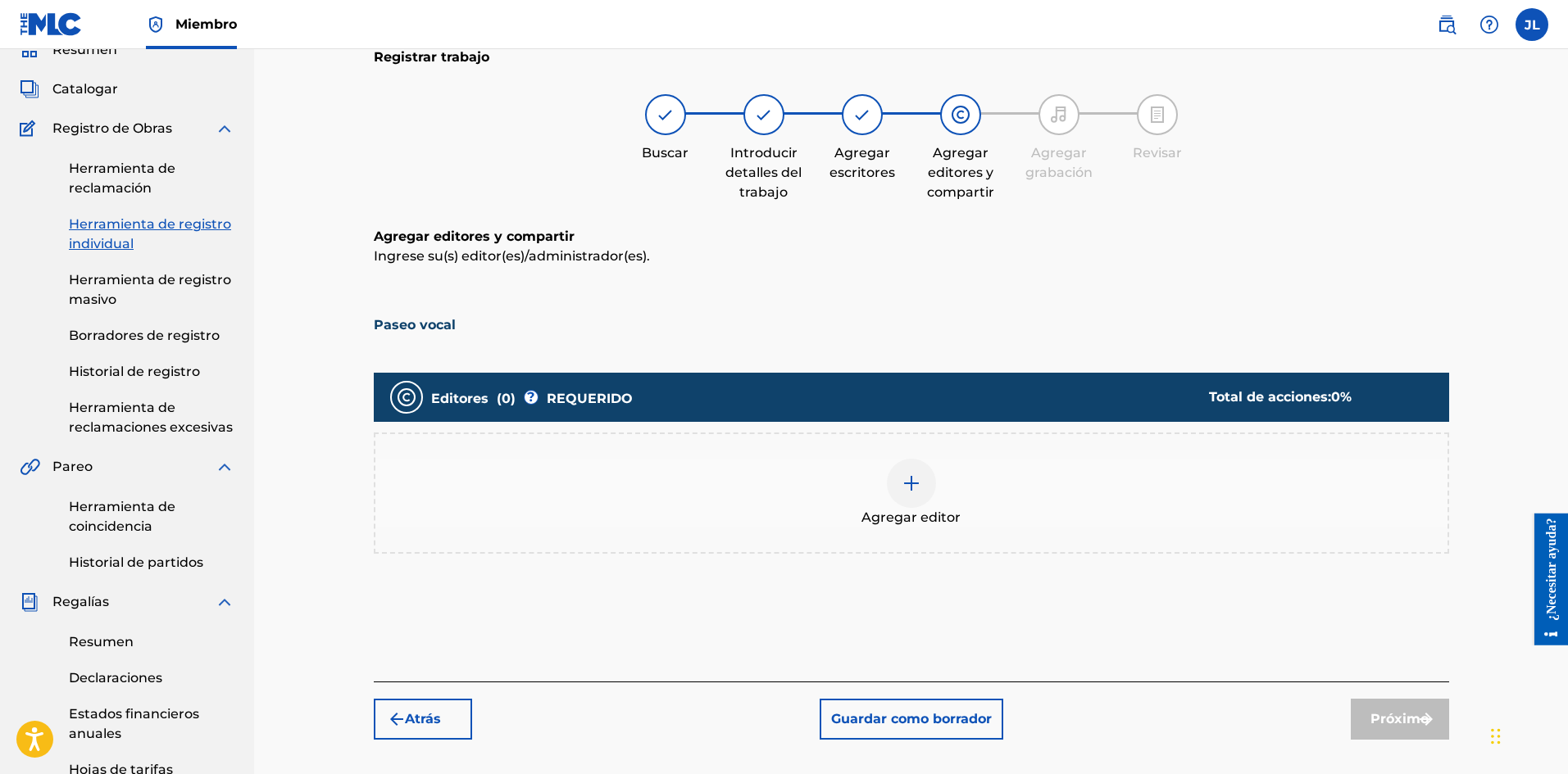
click at [916, 468] on div at bounding box center [911, 483] width 49 height 49
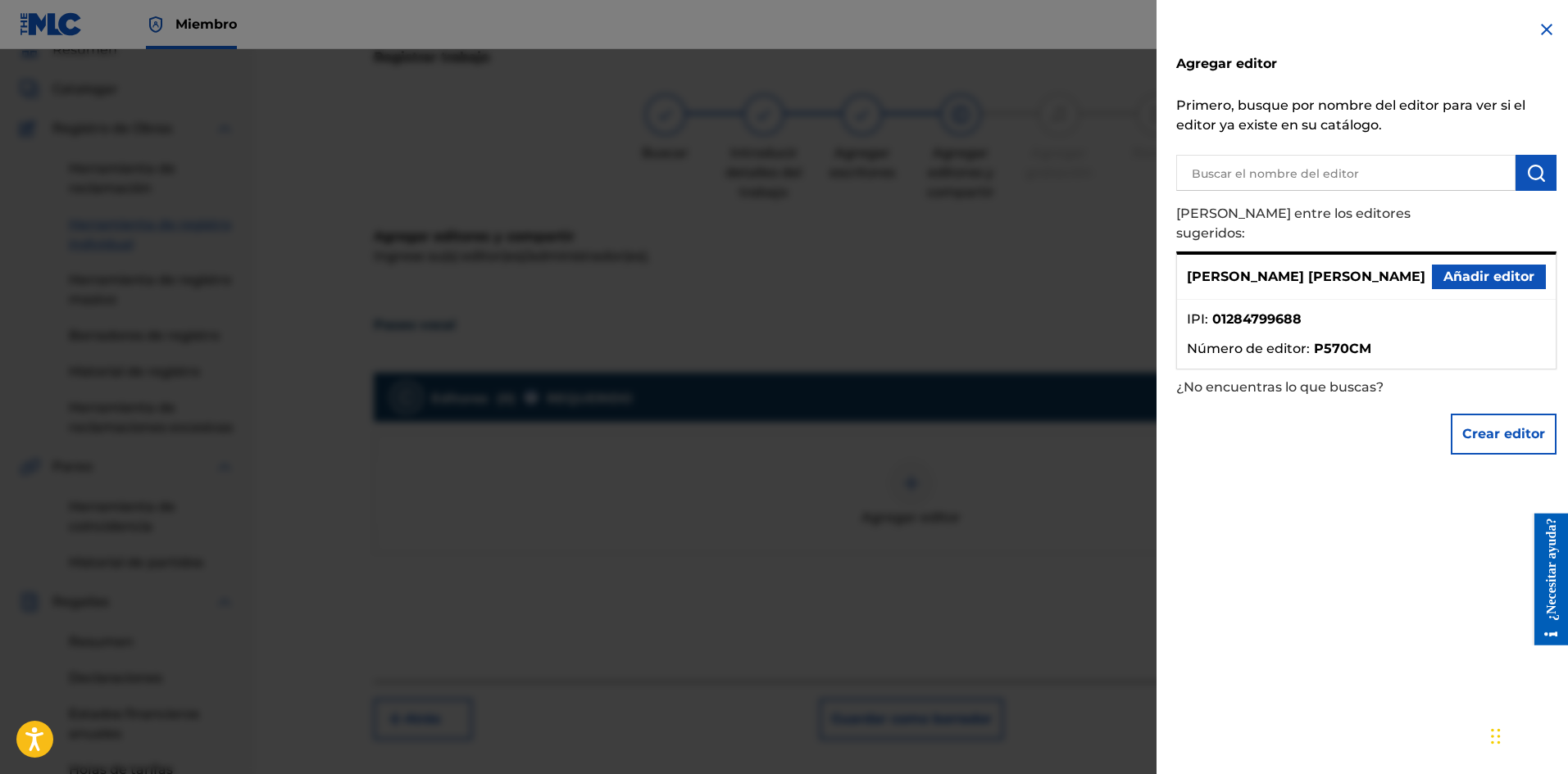
click at [1432, 265] on button "Añadir editor" at bounding box center [1489, 277] width 114 height 25
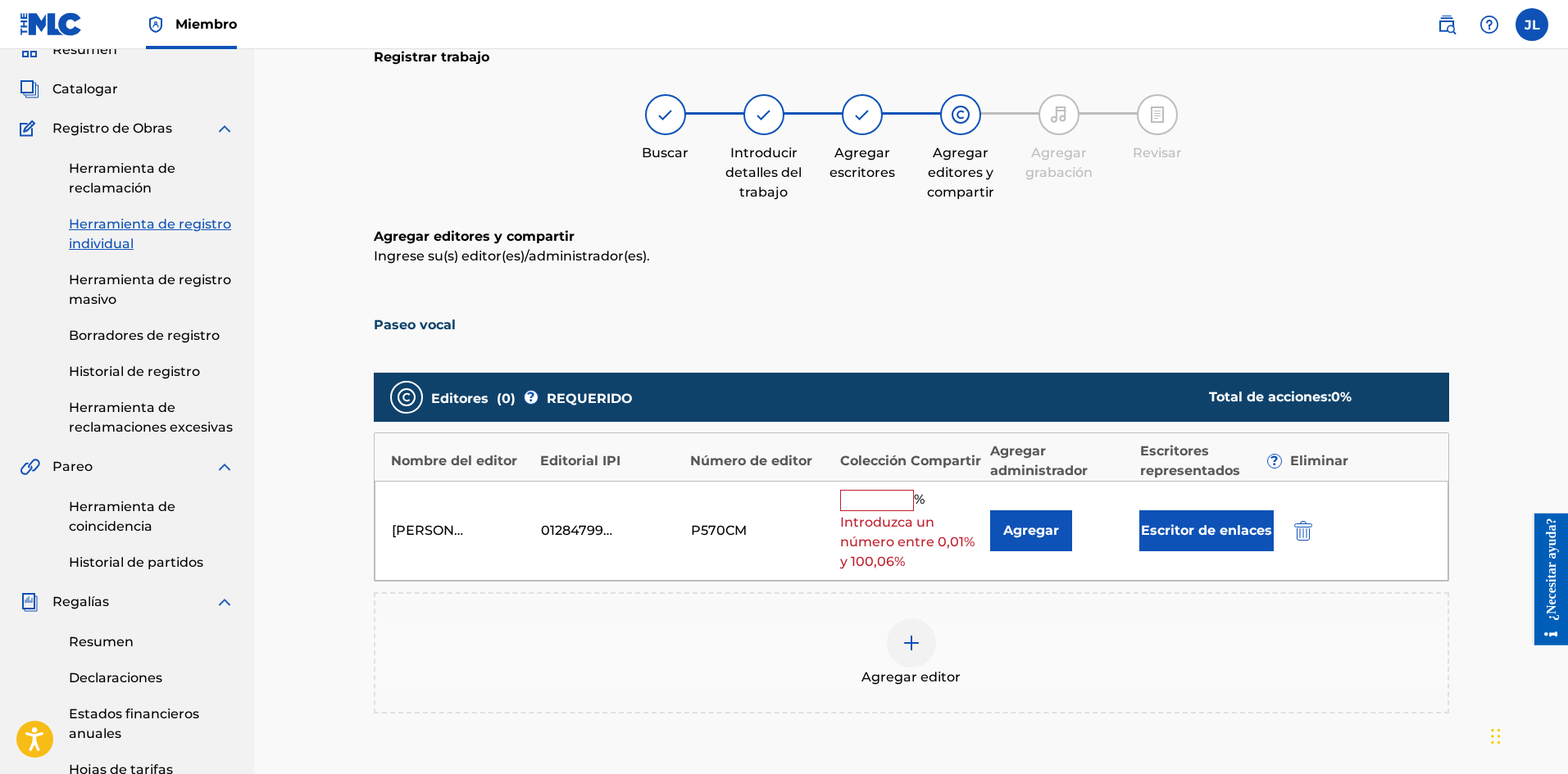
click at [875, 497] on input "text" at bounding box center [877, 501] width 74 height 21
type input "100"
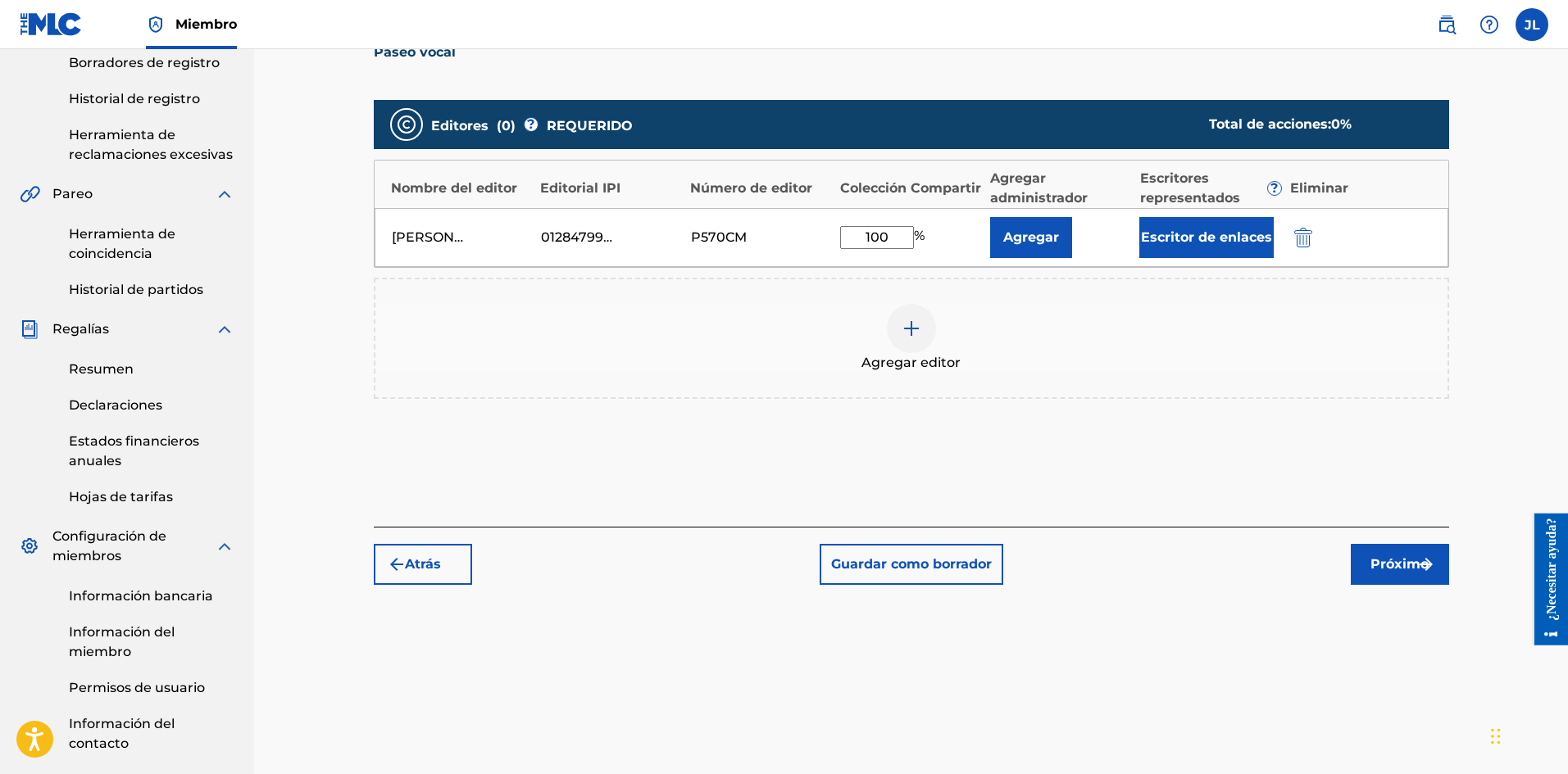
click at [1386, 558] on font "Próximo" at bounding box center [1399, 564] width 58 height 15
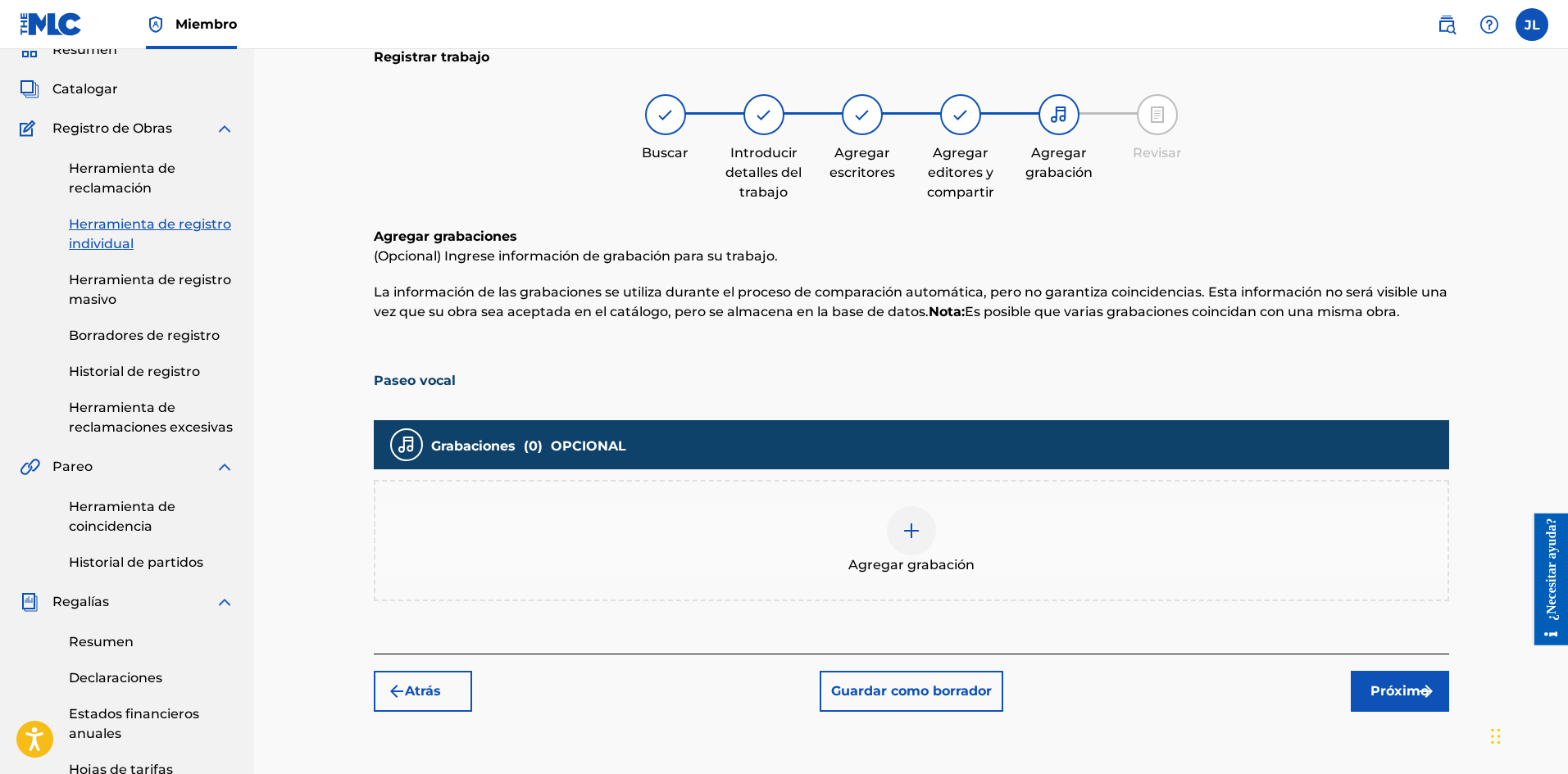
scroll to position [347, 0]
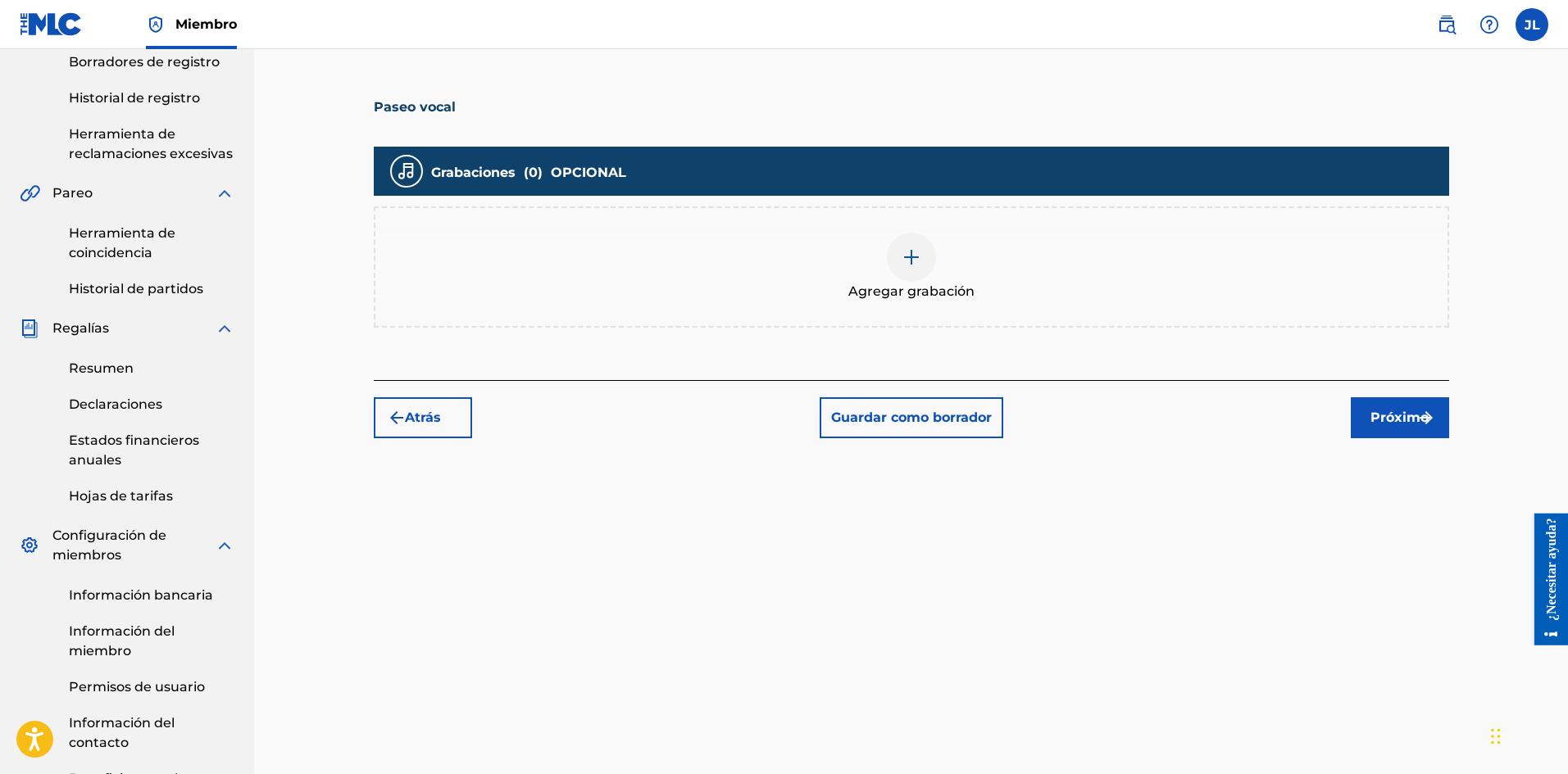
click at [908, 243] on div at bounding box center [911, 257] width 49 height 49
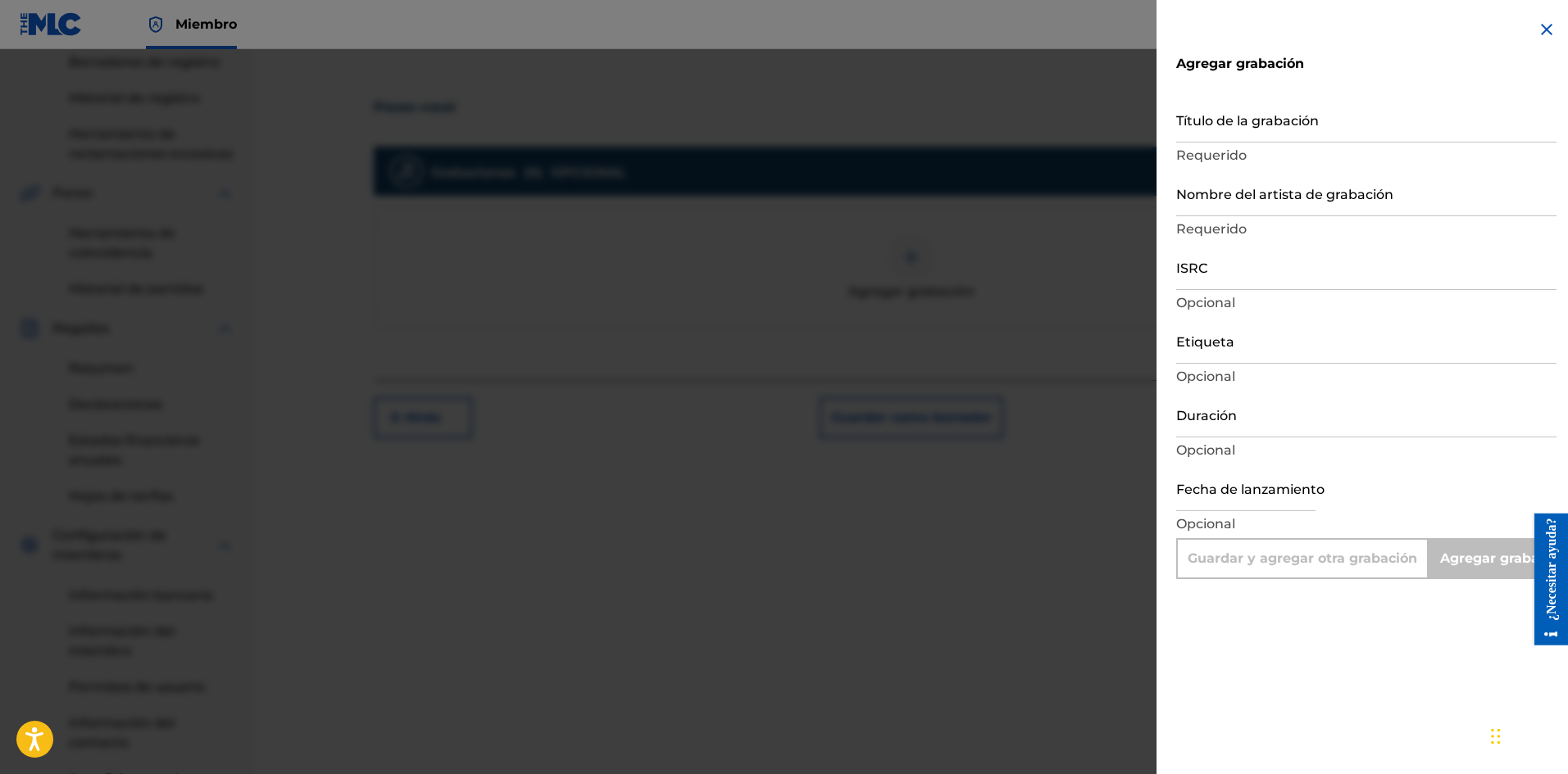
click at [1217, 508] on input "text" at bounding box center [1245, 488] width 139 height 46
select select "7"
select select "2025"
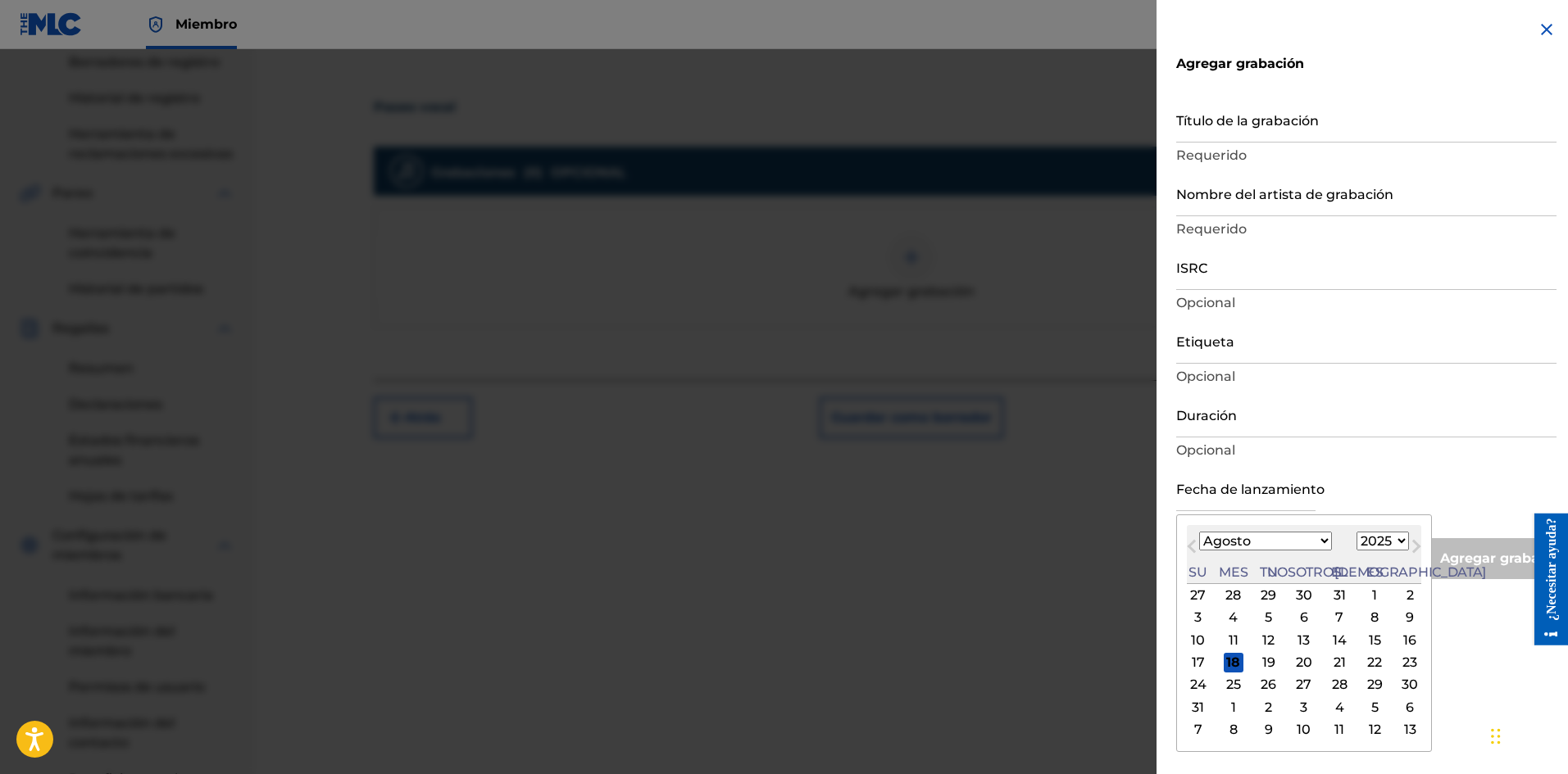
click at [1333, 479] on div "Fecha de lanzamiento Mes anterior Mes próximo [DATE] Enero Febrero Marzo Abril …" at bounding box center [1366, 501] width 380 height 74
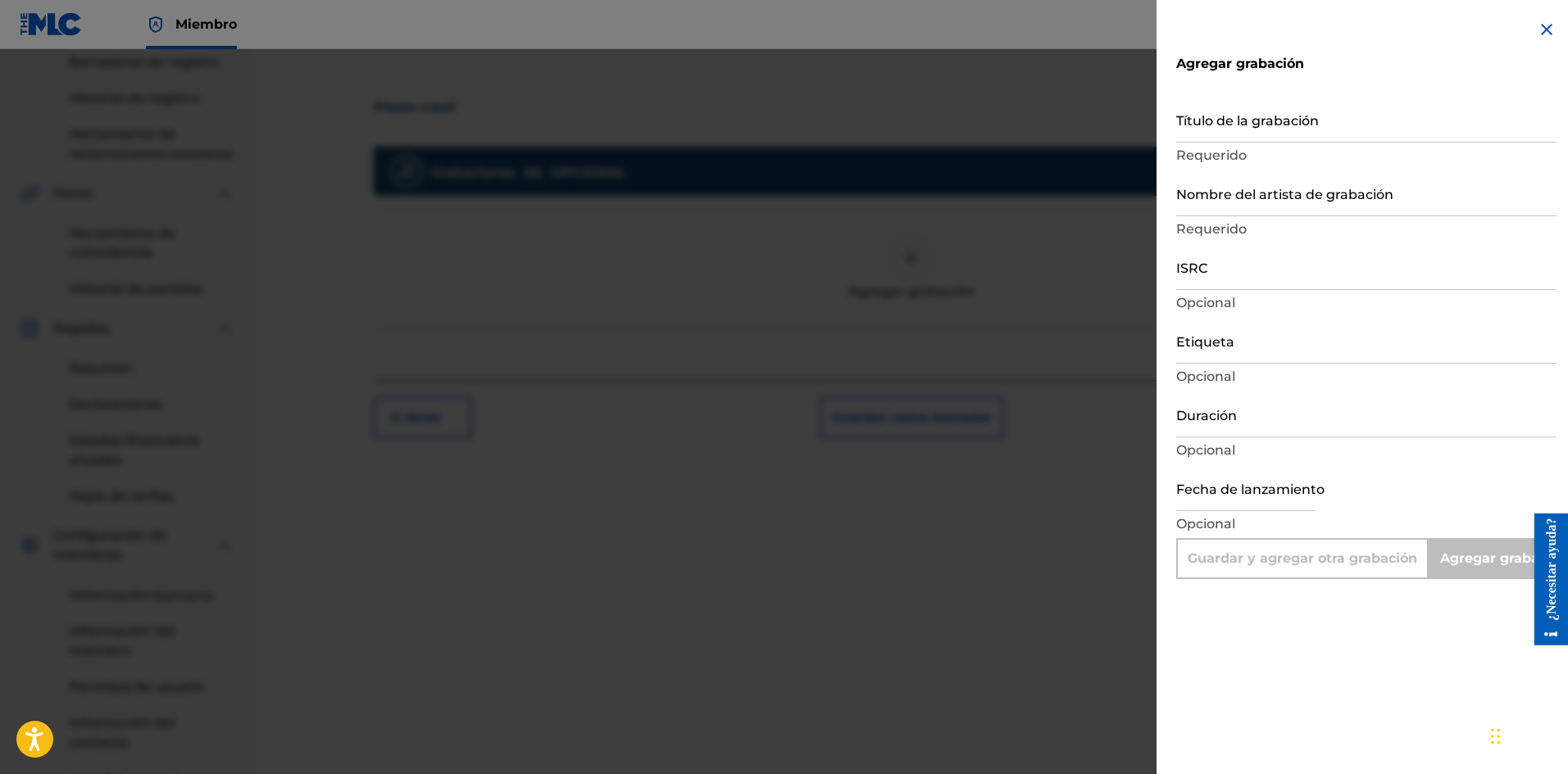
click at [1223, 494] on input "text" at bounding box center [1245, 488] width 139 height 46
select select "7"
select select "2025"
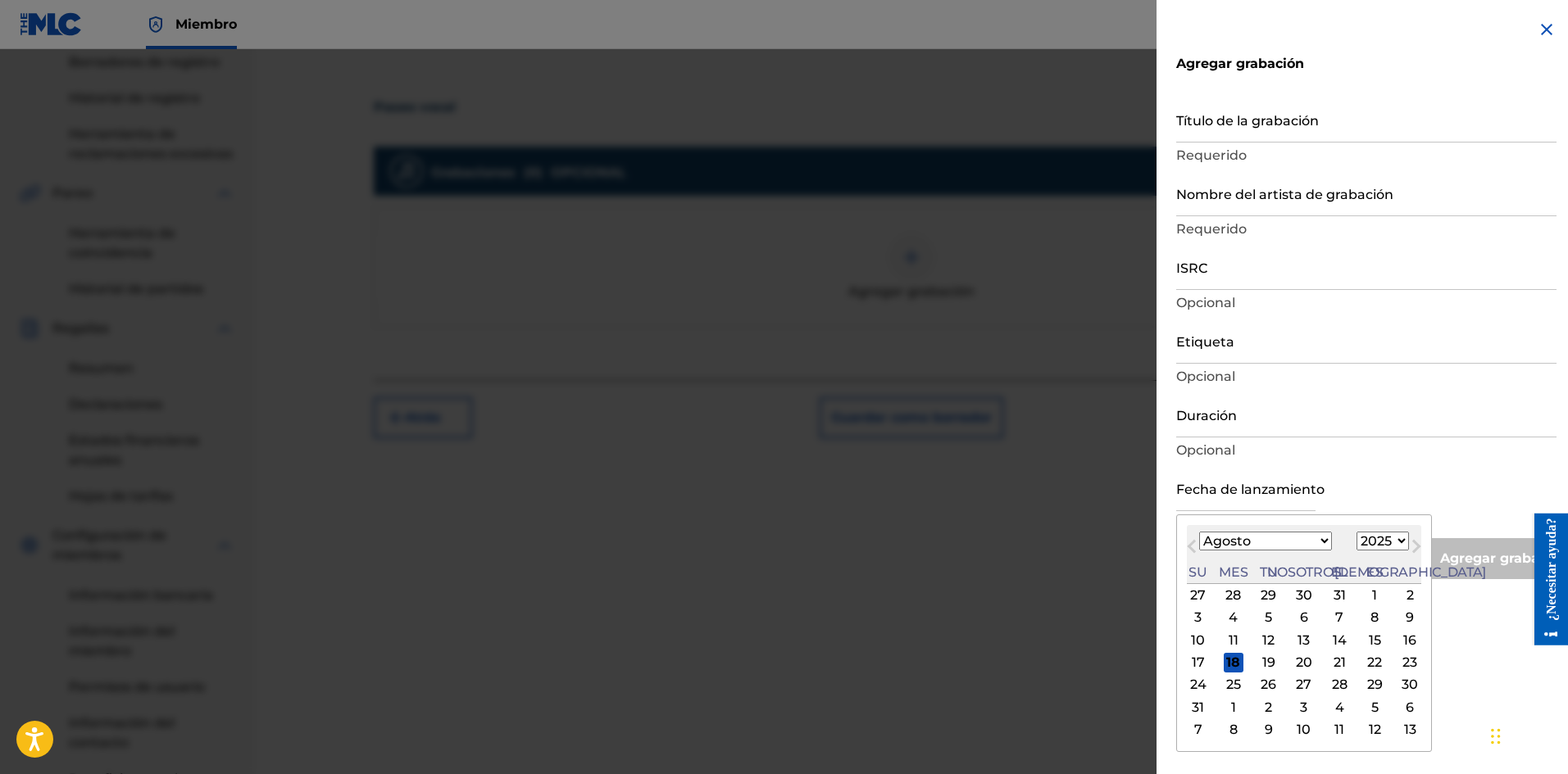
click at [1205, 659] on div "17" at bounding box center [1198, 663] width 20 height 20
type input "[DATE]"
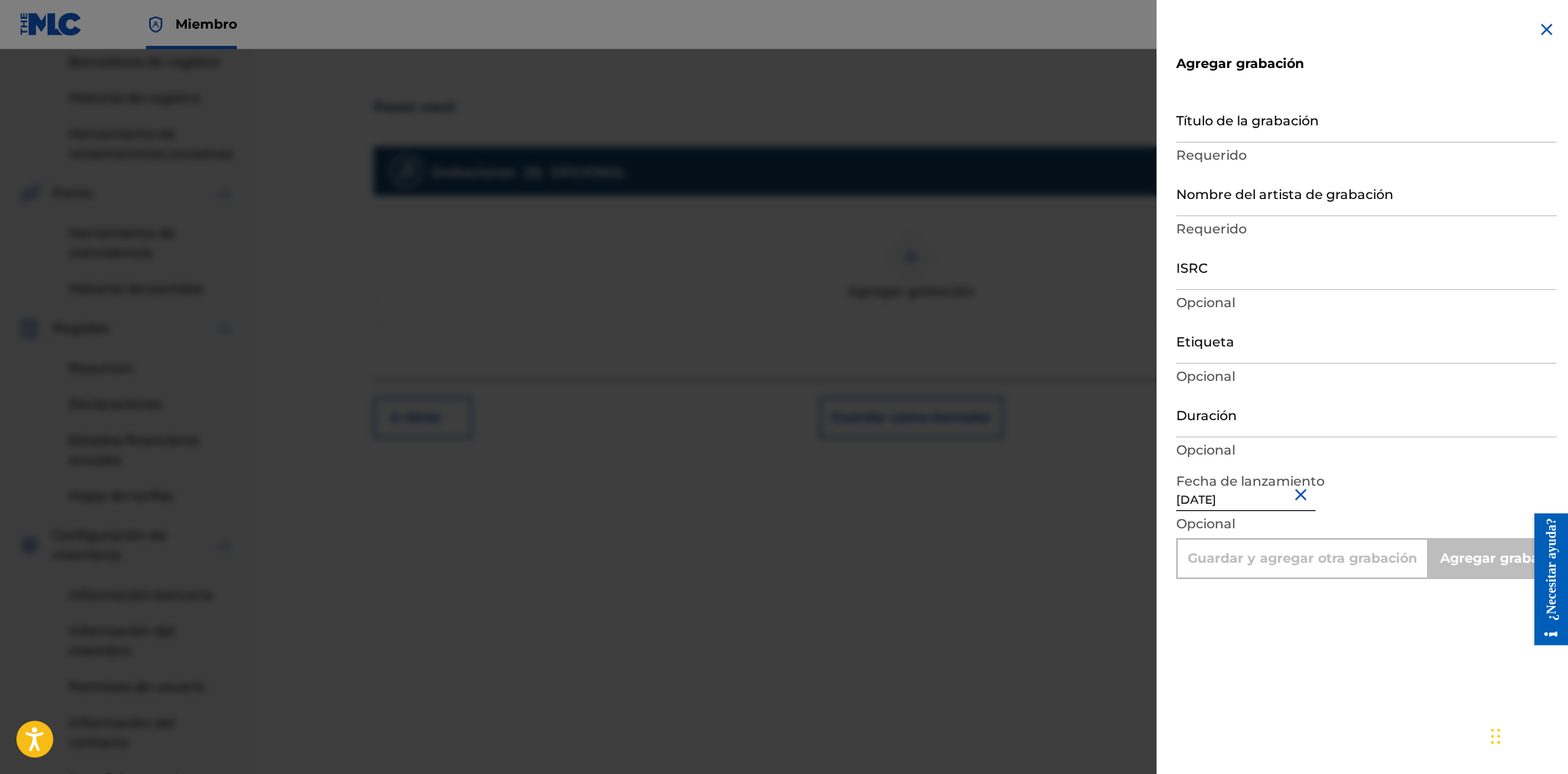
click at [1231, 128] on input "Título de la grabación" at bounding box center [1366, 119] width 380 height 46
paste input "Vocal Ride"
type input "Vocal Ride"
type input "Add Recording"
type input "Vocal Ride"
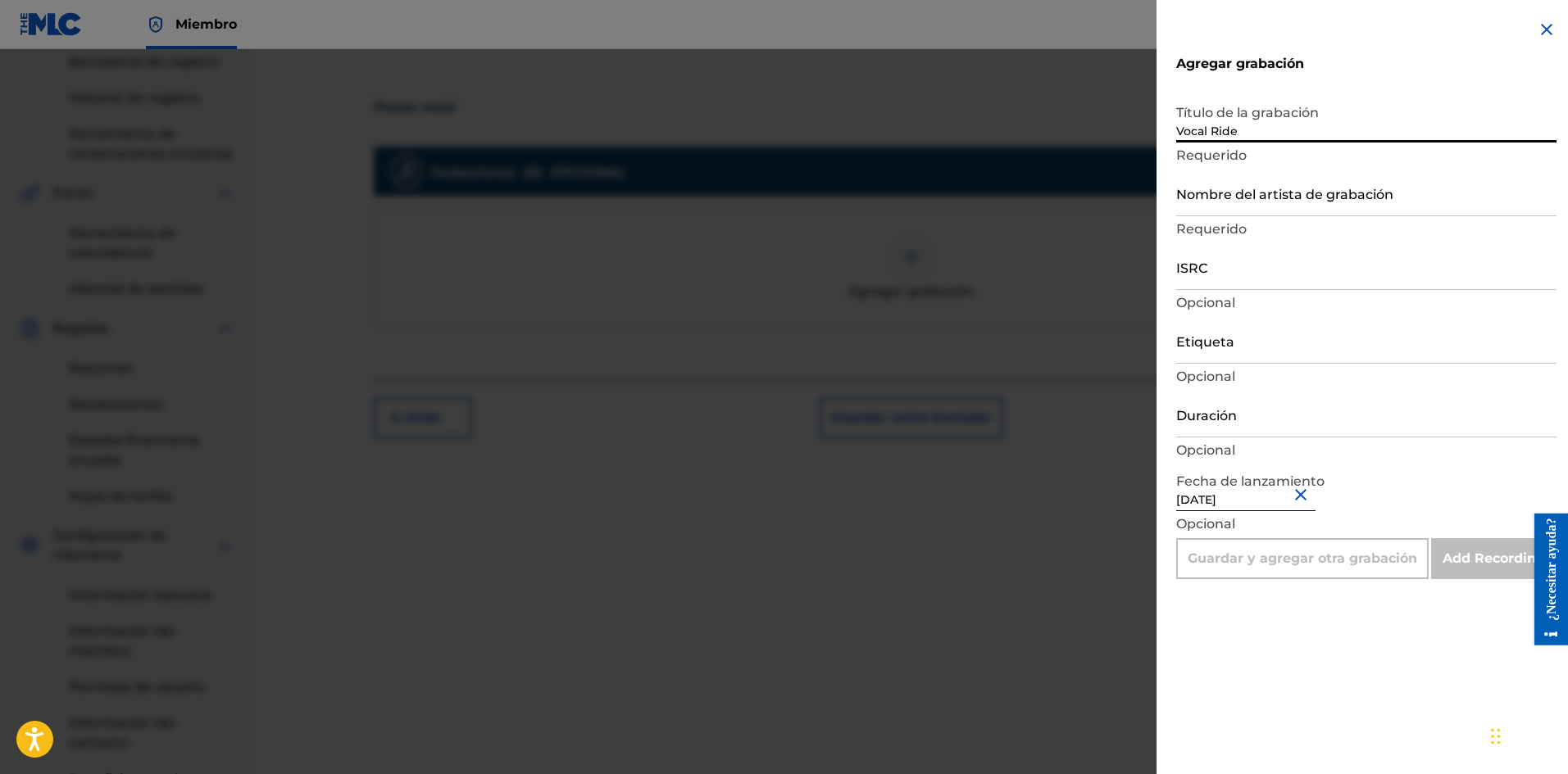
click at [1333, 203] on input "Nombre del artista de grabación" at bounding box center [1366, 192] width 380 height 46
type input "La Pelicula Wa"
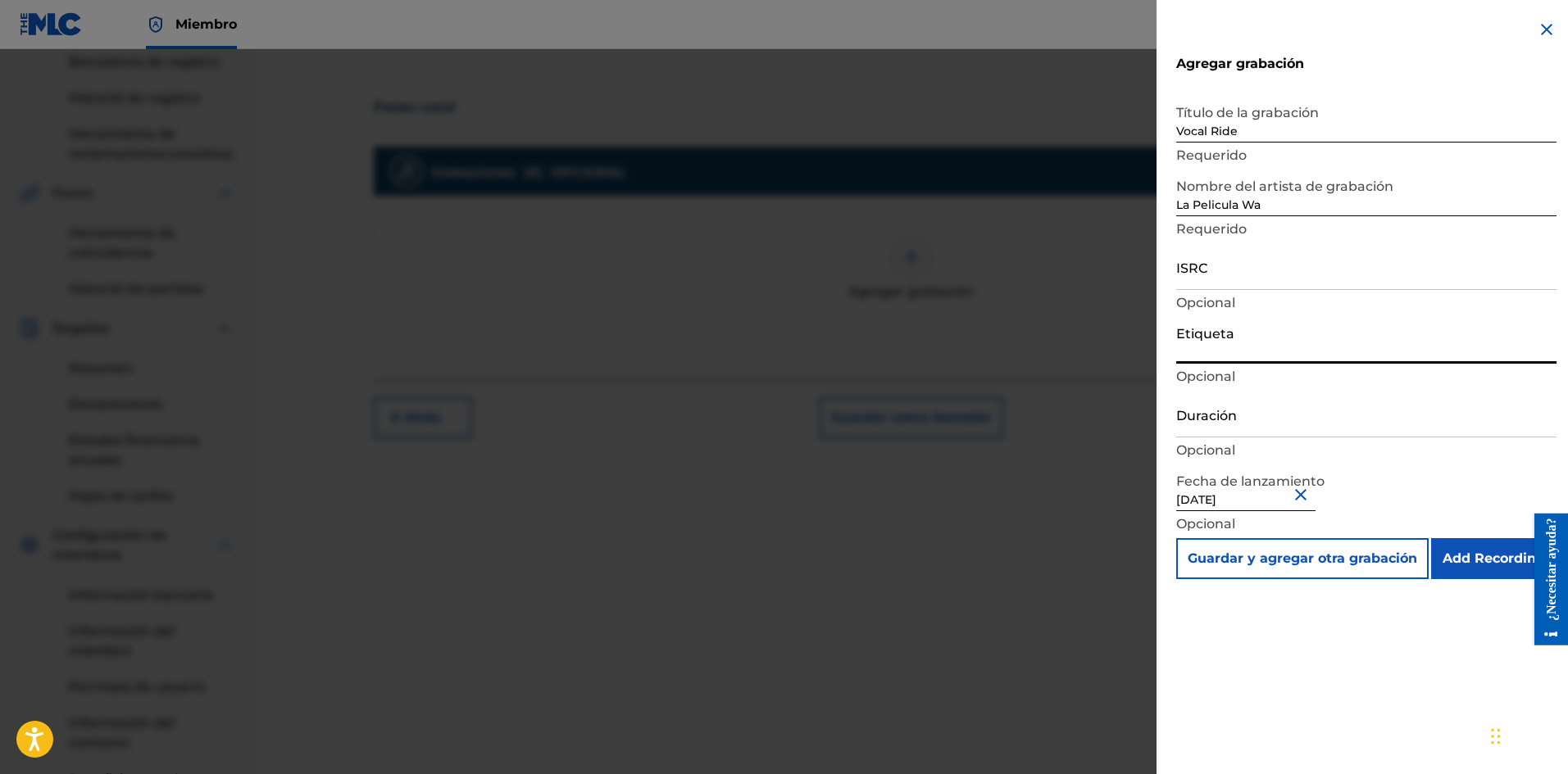
click at [1233, 347] on input "Etiqueta" at bounding box center [1366, 340] width 380 height 46
type input "La Película Wa"
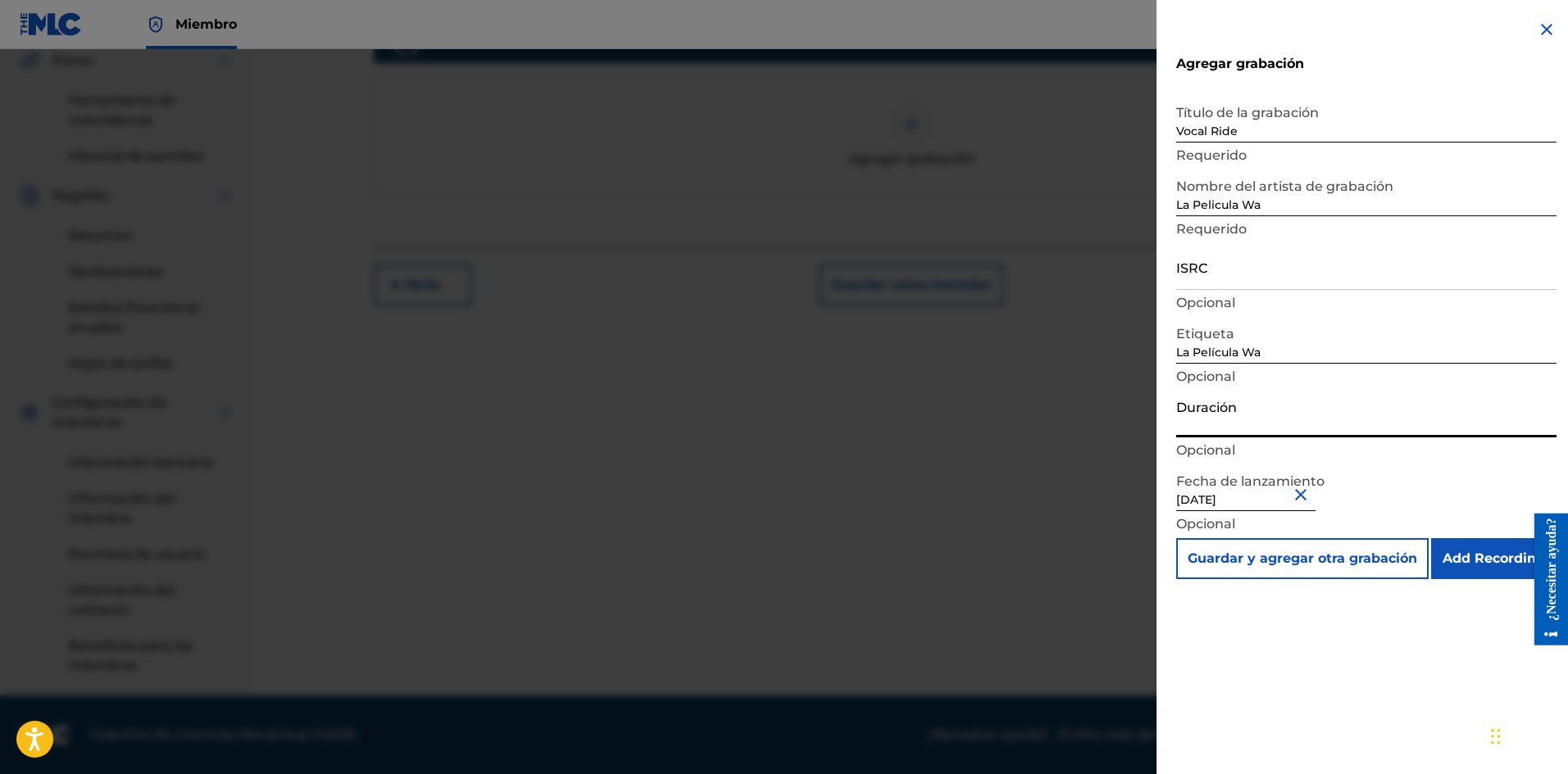
click at [1229, 410] on input "Duración" at bounding box center [1366, 414] width 380 height 46
type input "02:03"
click at [1236, 265] on input "ISRC" at bounding box center [1366, 266] width 380 height 46
paste input "SE6XW2595705"
type input "SE6XW2595705"
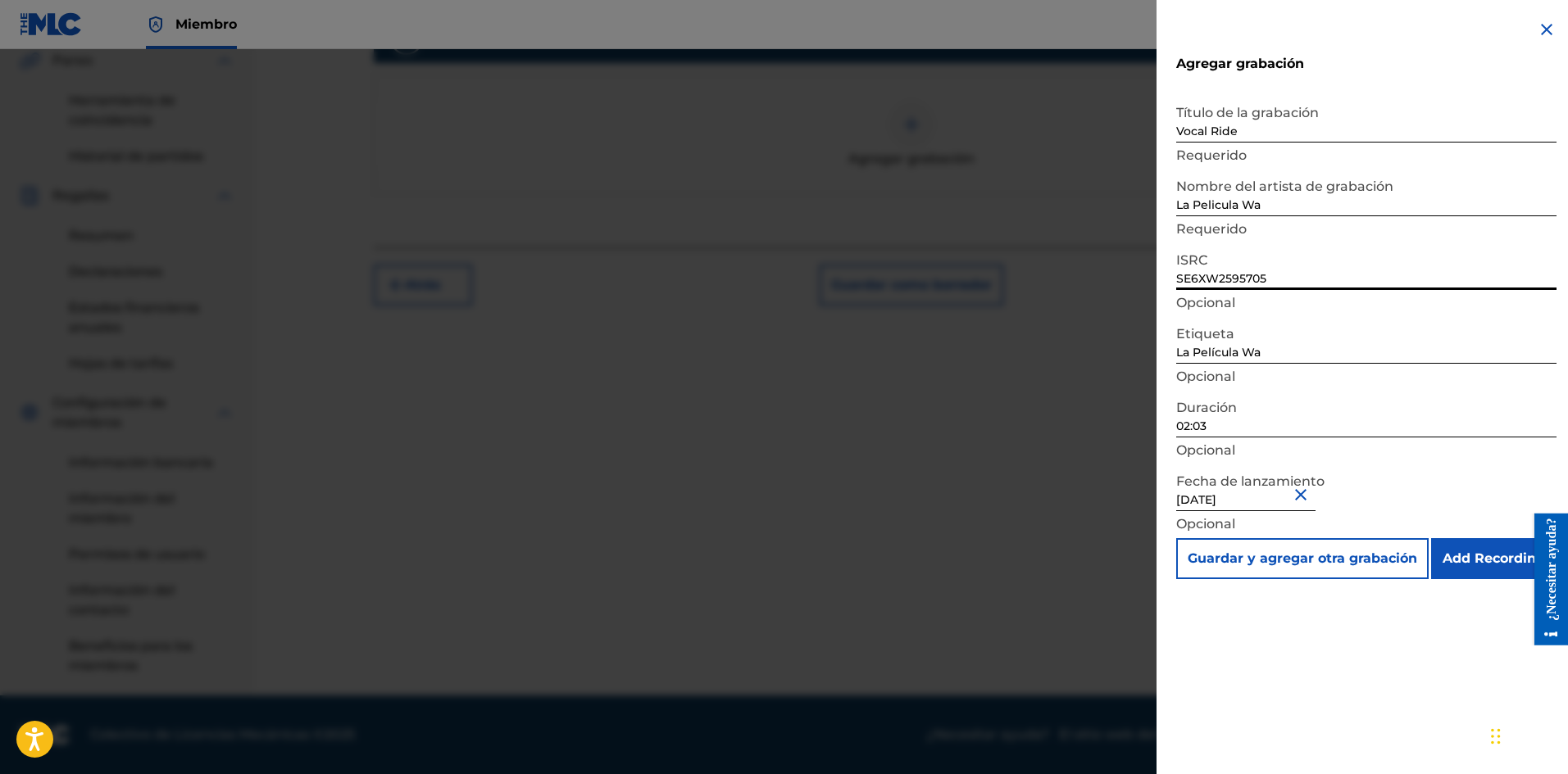
click at [1482, 560] on input "Add Recording" at bounding box center [1493, 558] width 126 height 41
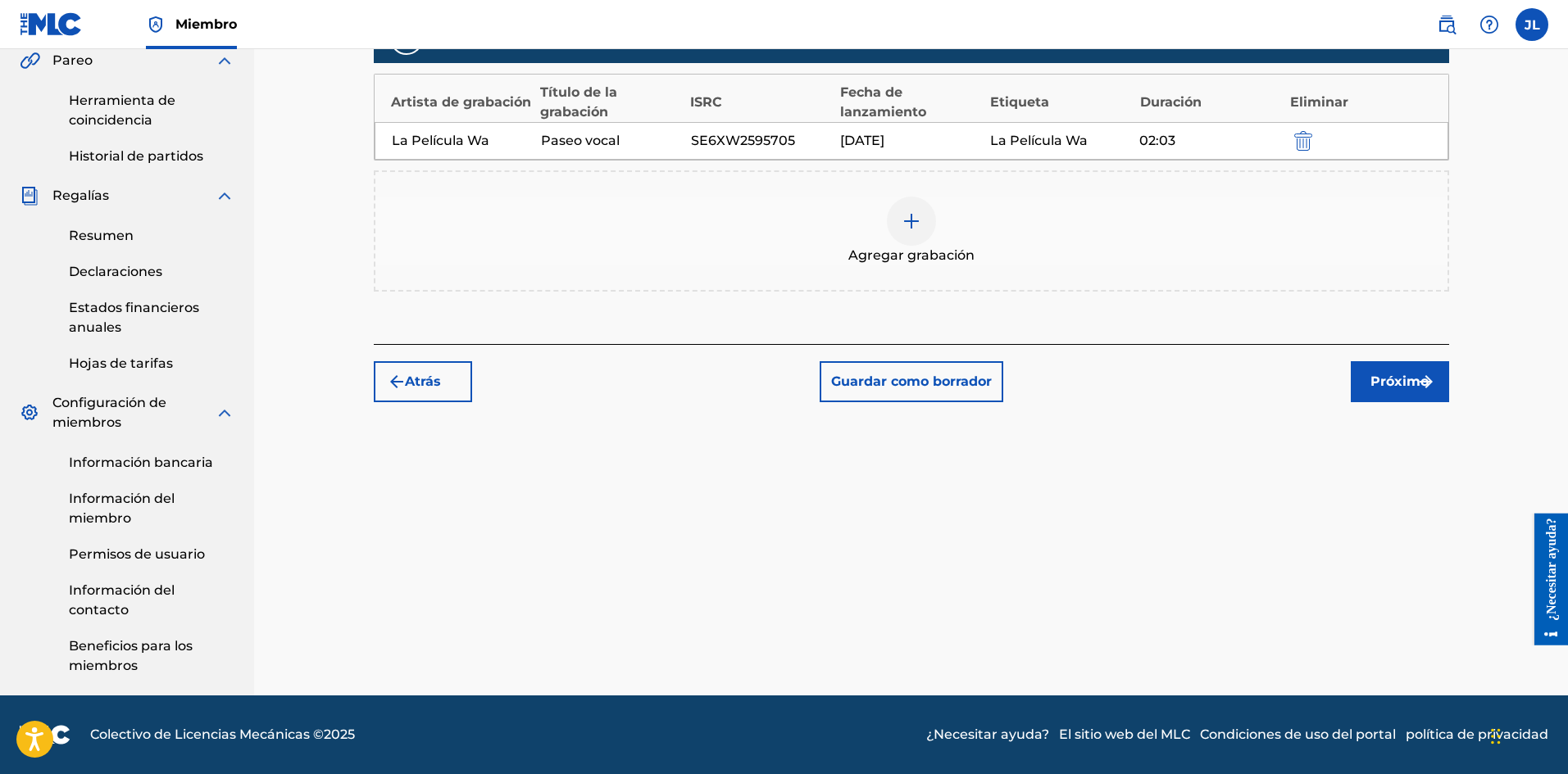
click at [1384, 387] on font "Próximo" at bounding box center [1399, 380] width 58 height 15
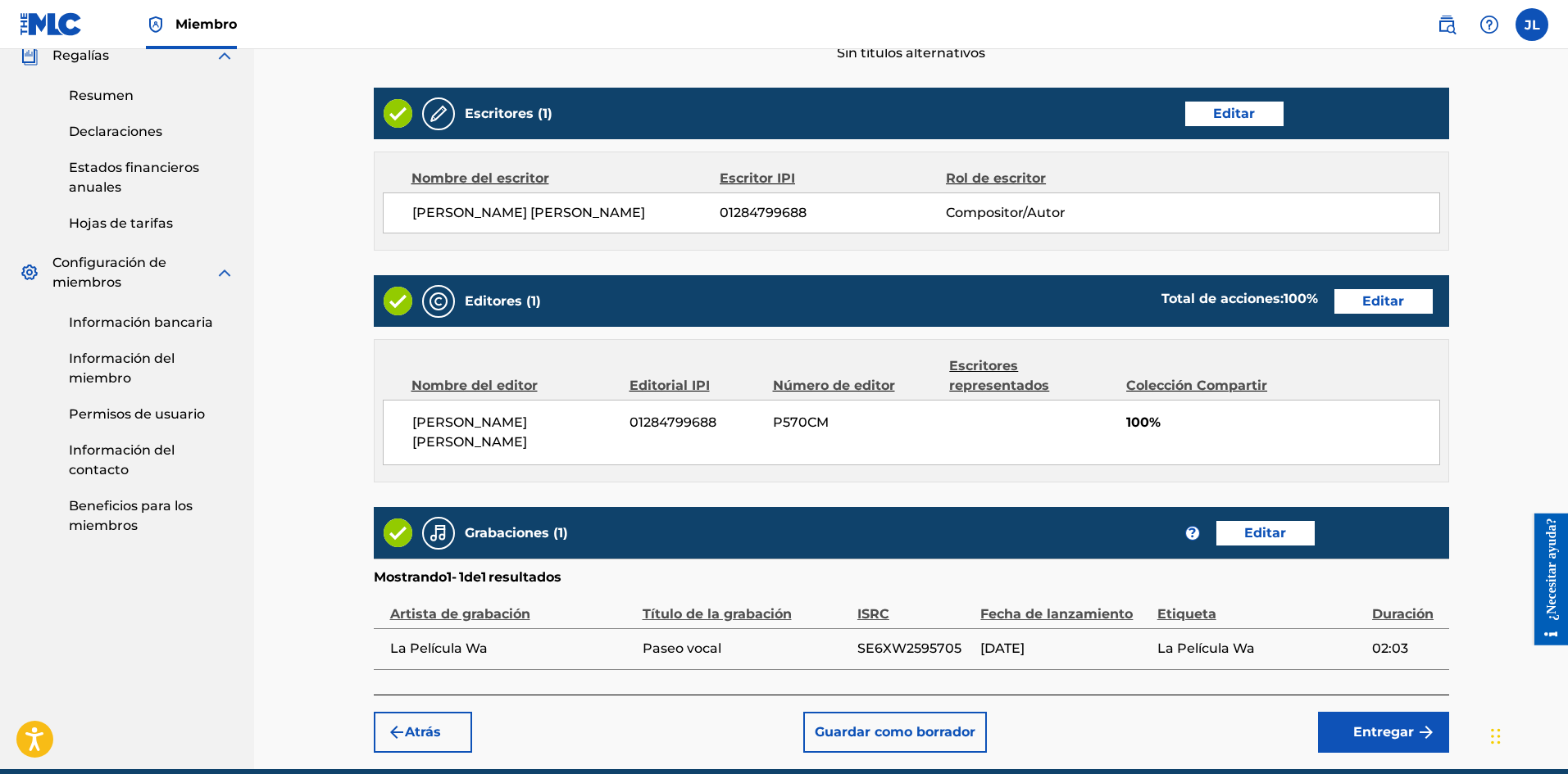
scroll to position [674, 0]
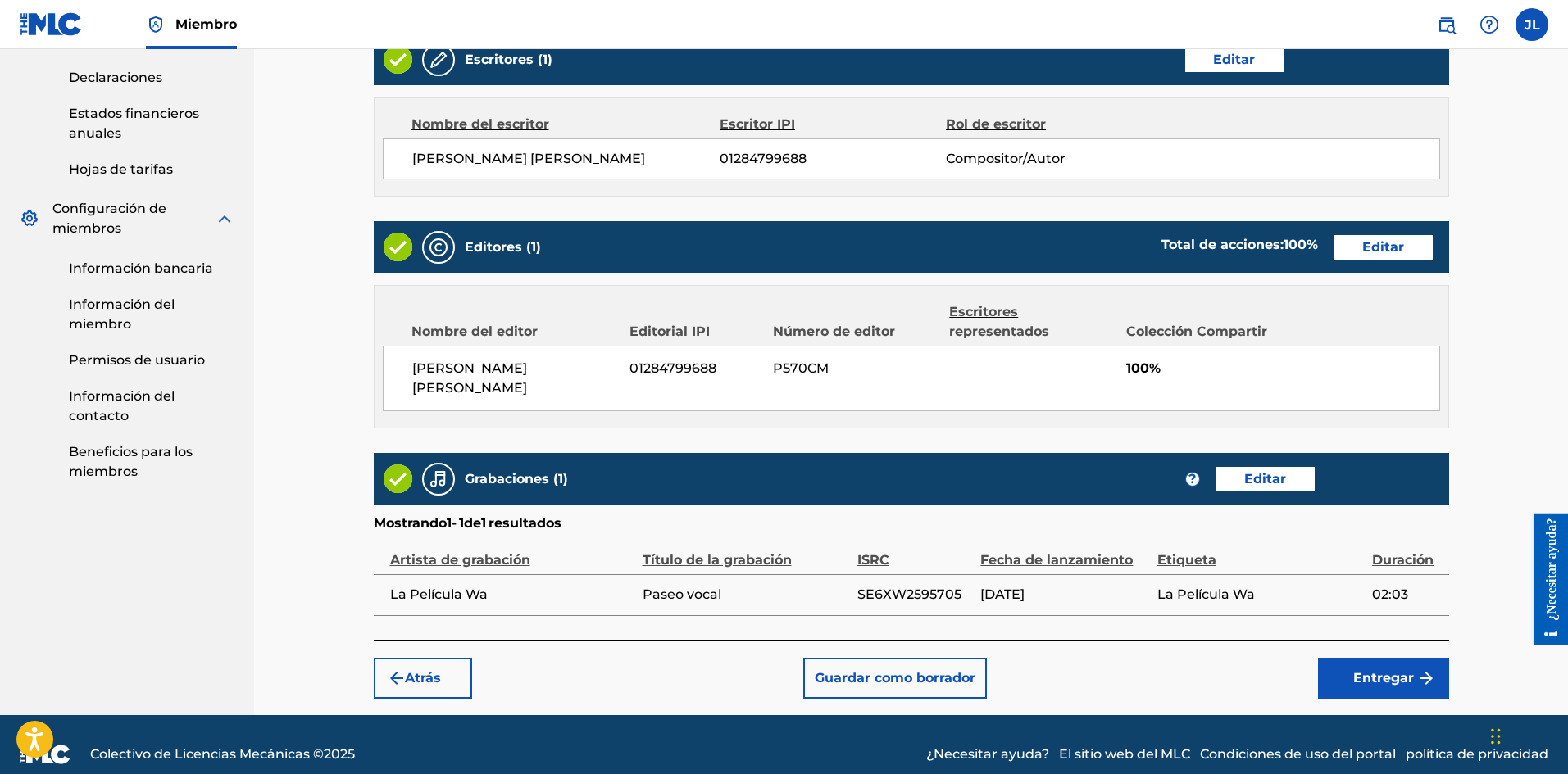
click at [1376, 670] on font "Entregar" at bounding box center [1384, 677] width 61 height 15
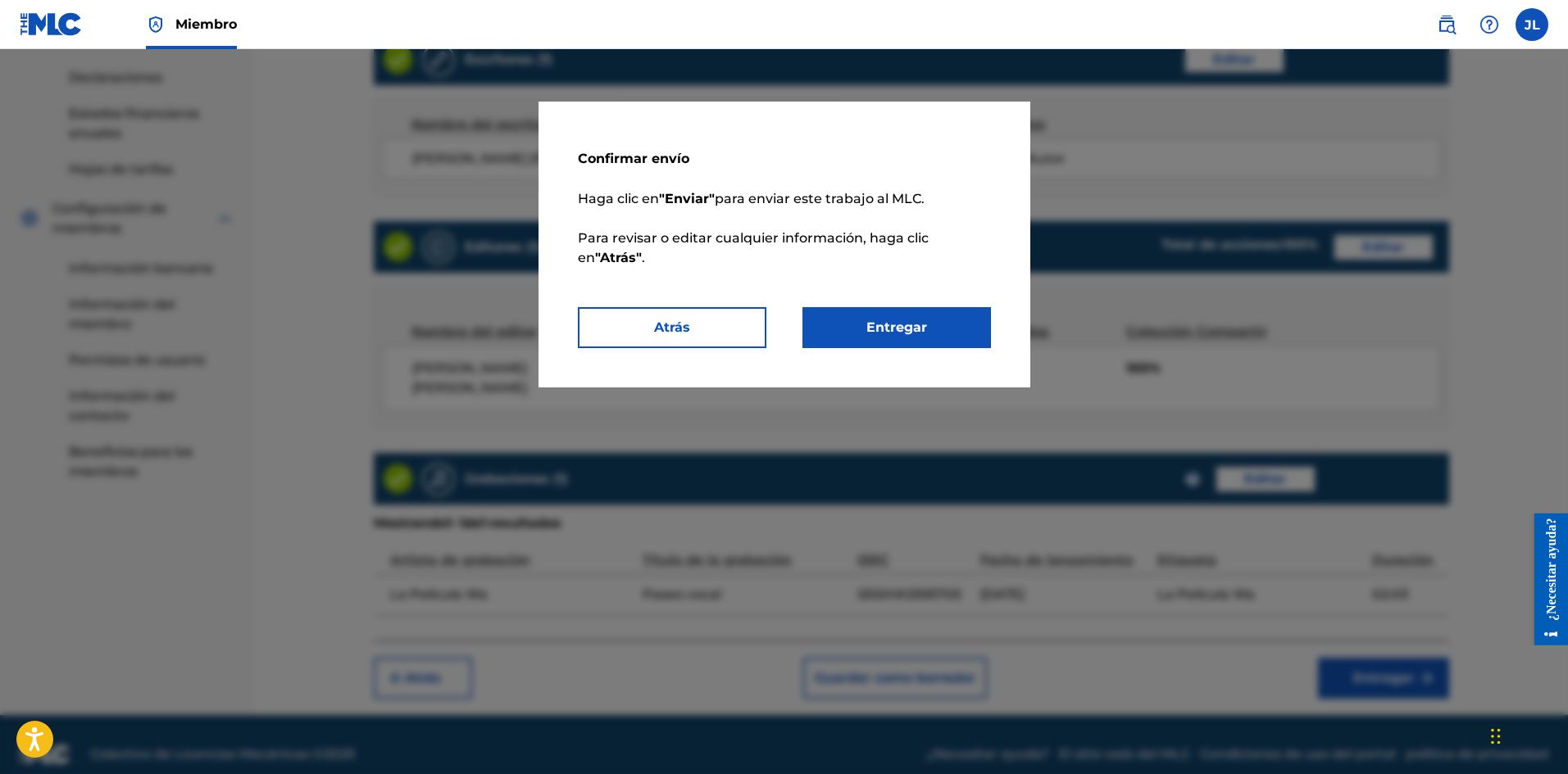
click at [941, 322] on button "Entregar" at bounding box center [896, 328] width 189 height 41
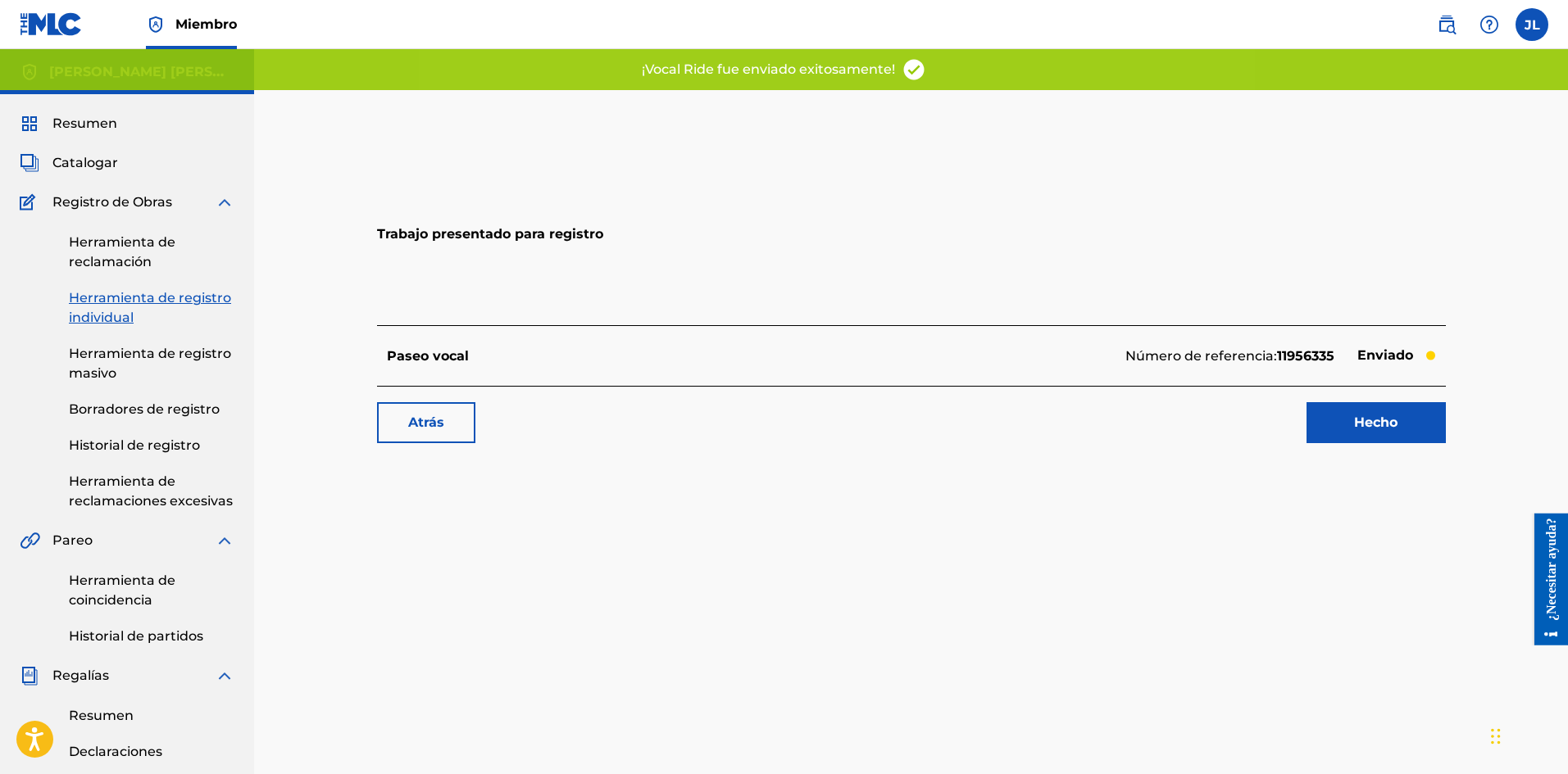
click at [1356, 413] on font "Hecho" at bounding box center [1375, 423] width 44 height 20
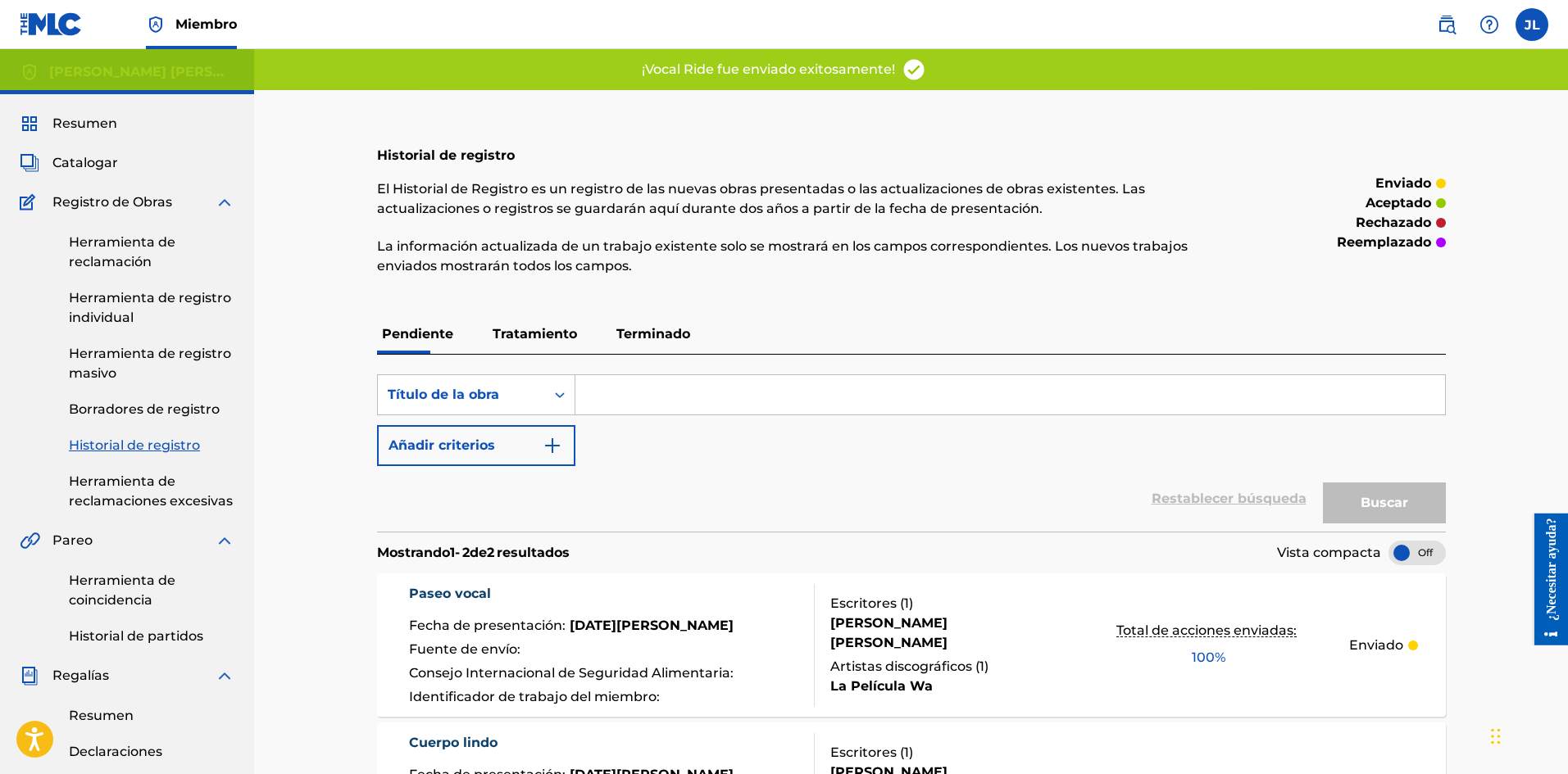
click at [103, 159] on font "Catalogar" at bounding box center [86, 162] width 66 height 15
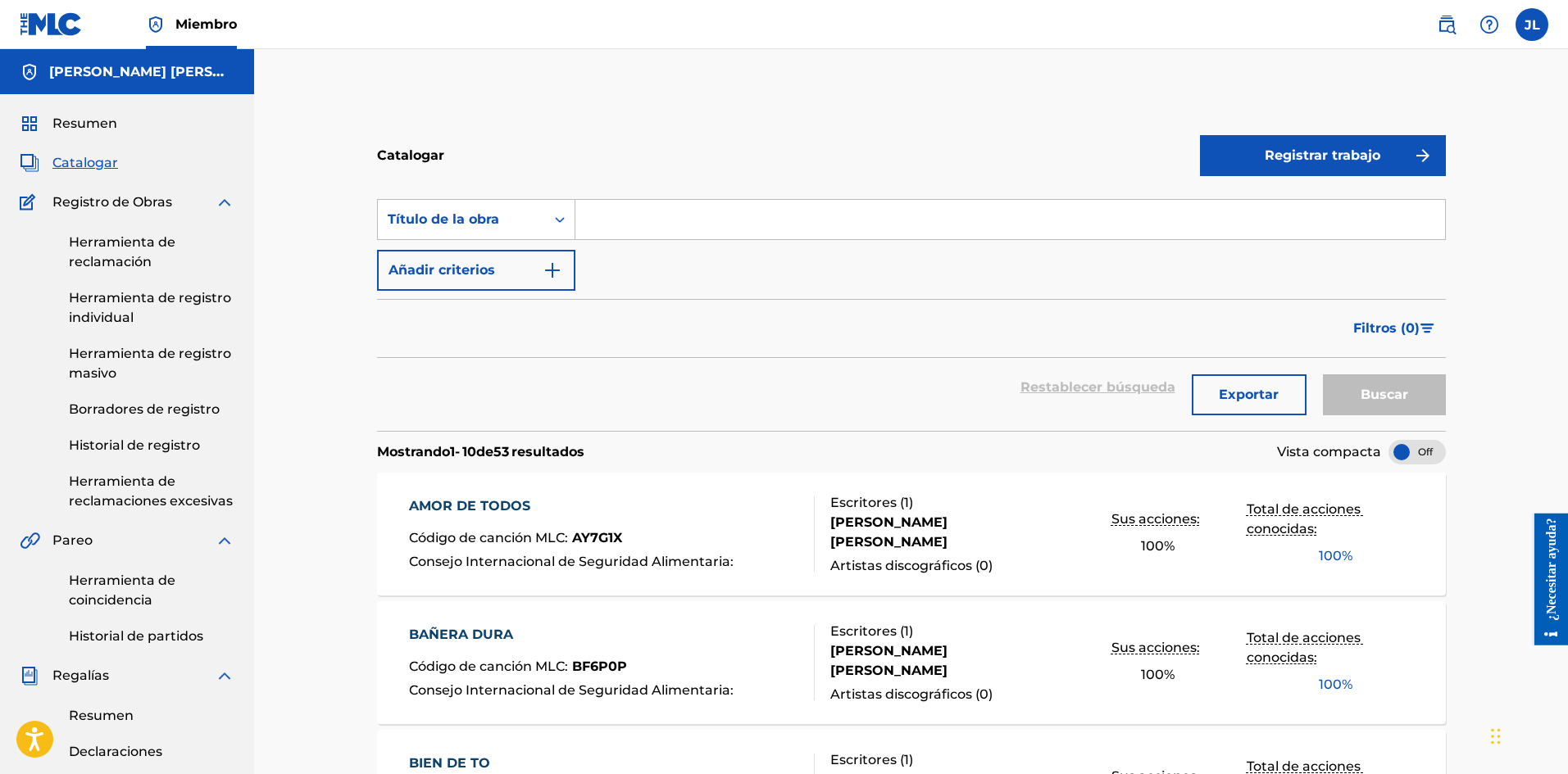
click at [1264, 161] on font "Registrar trabajo" at bounding box center [1322, 155] width 116 height 15
click at [1237, 210] on font "Individual" at bounding box center [1243, 208] width 66 height 15
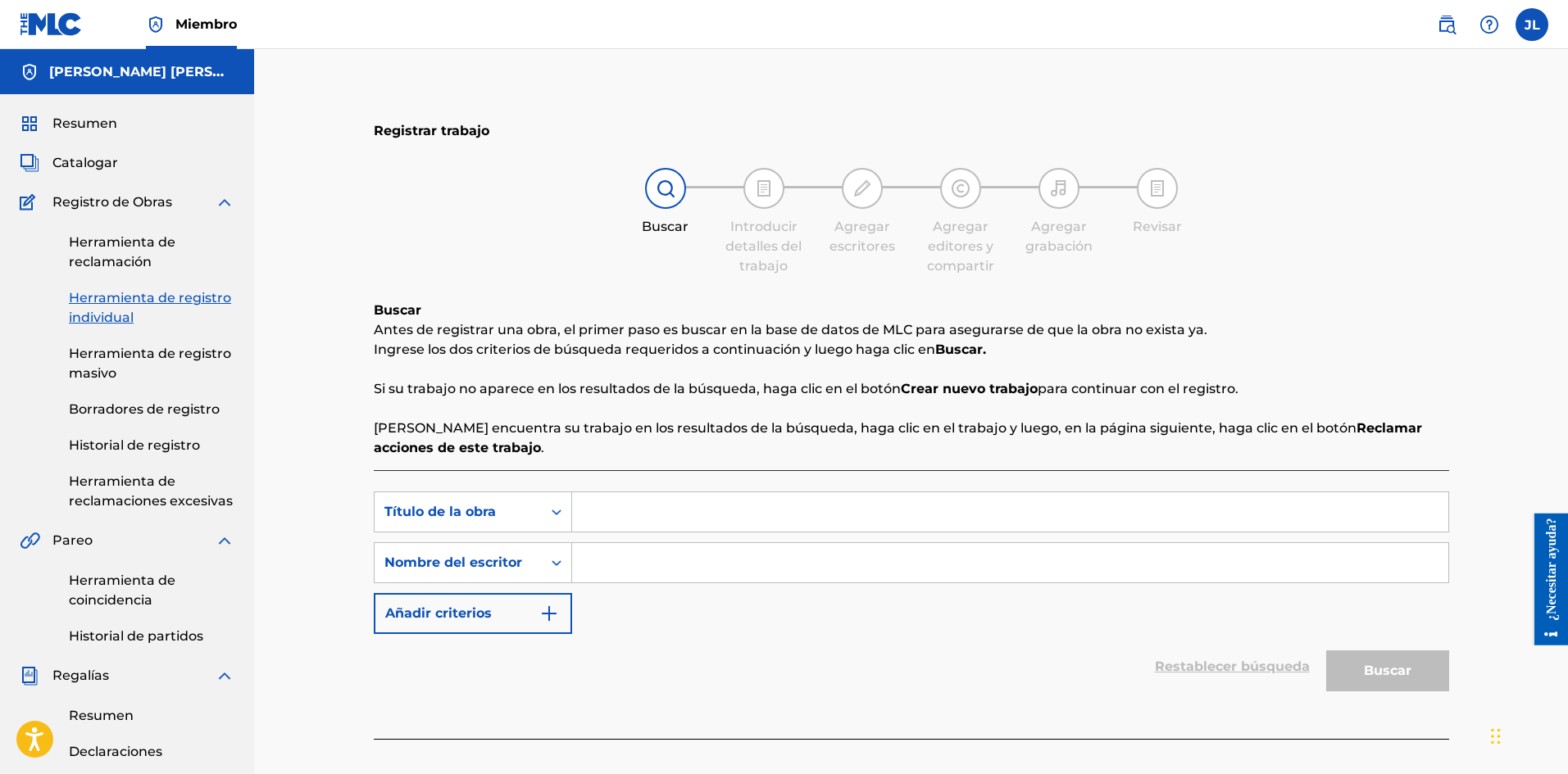
click at [614, 511] on input "Formulario de búsqueda" at bounding box center [1009, 512] width 876 height 39
paste input "Cosa Rica"
type input "Cosa Rica"
click at [613, 566] on input "Formulario de búsqueda" at bounding box center [1009, 563] width 876 height 39
type input "[PERSON_NAME]"
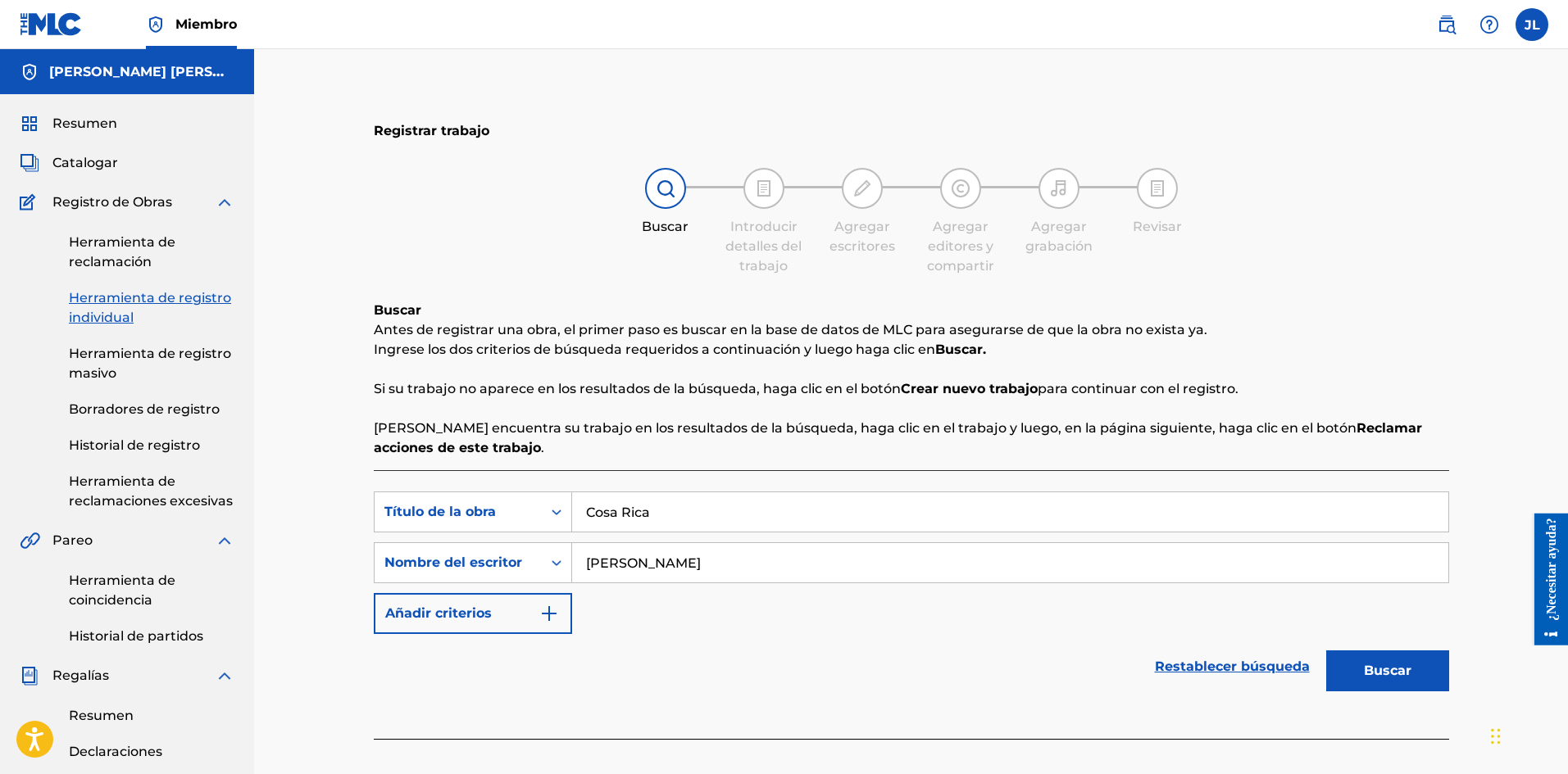
click at [1356, 669] on button "Buscar" at bounding box center [1387, 671] width 123 height 41
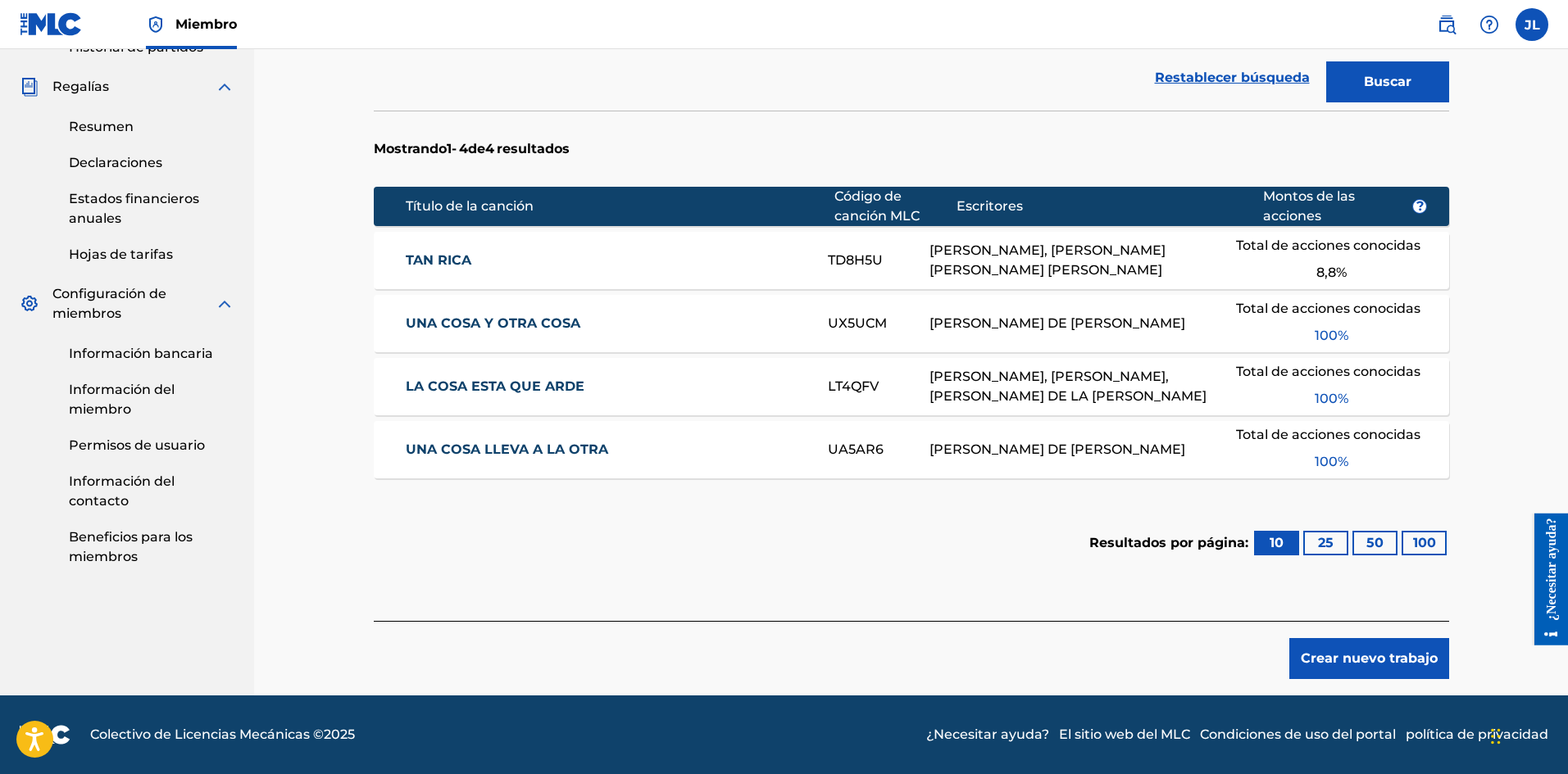
click at [1343, 652] on font "Crear nuevo trabajo" at bounding box center [1369, 657] width 137 height 15
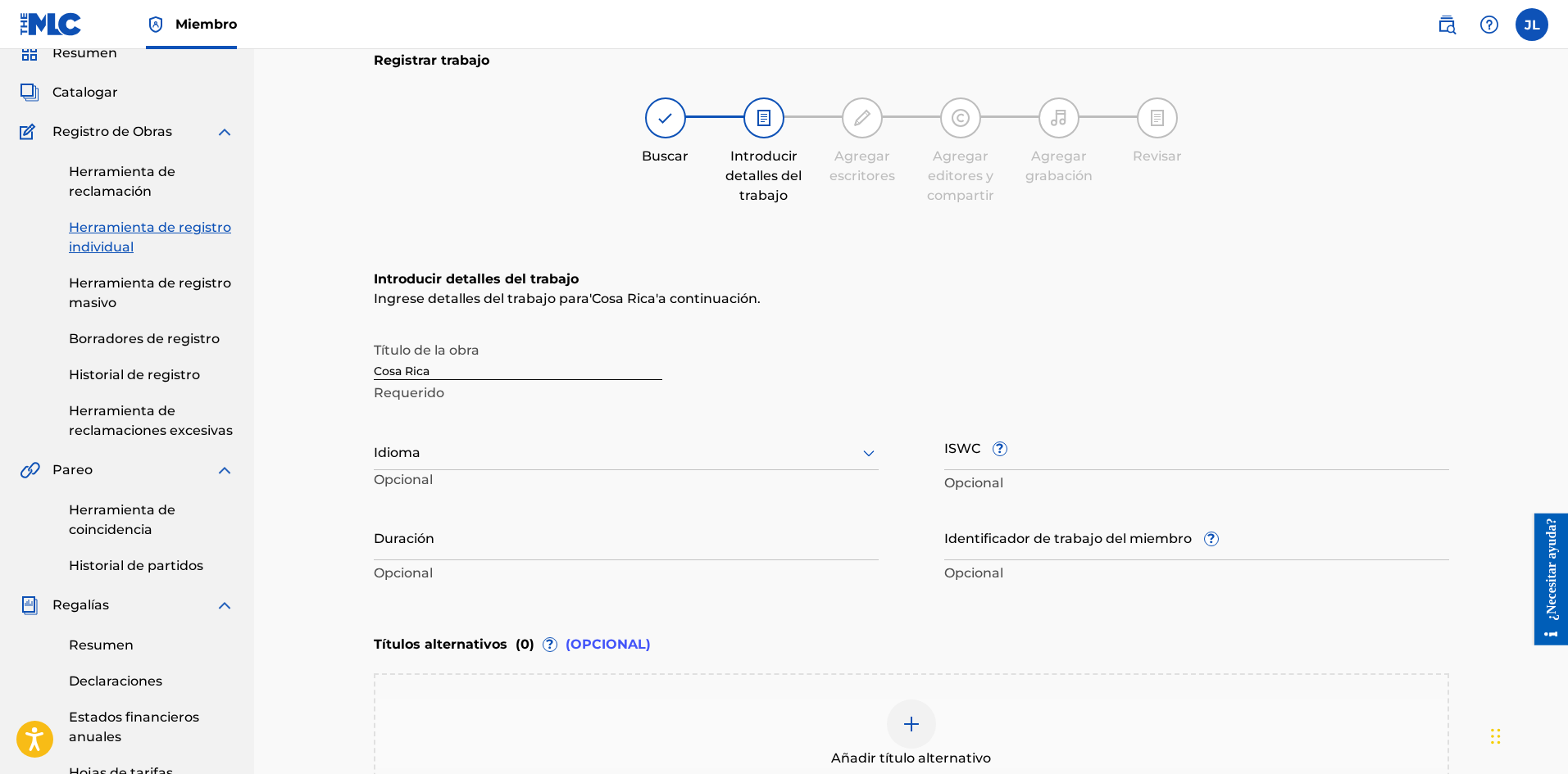
scroll to position [208, 0]
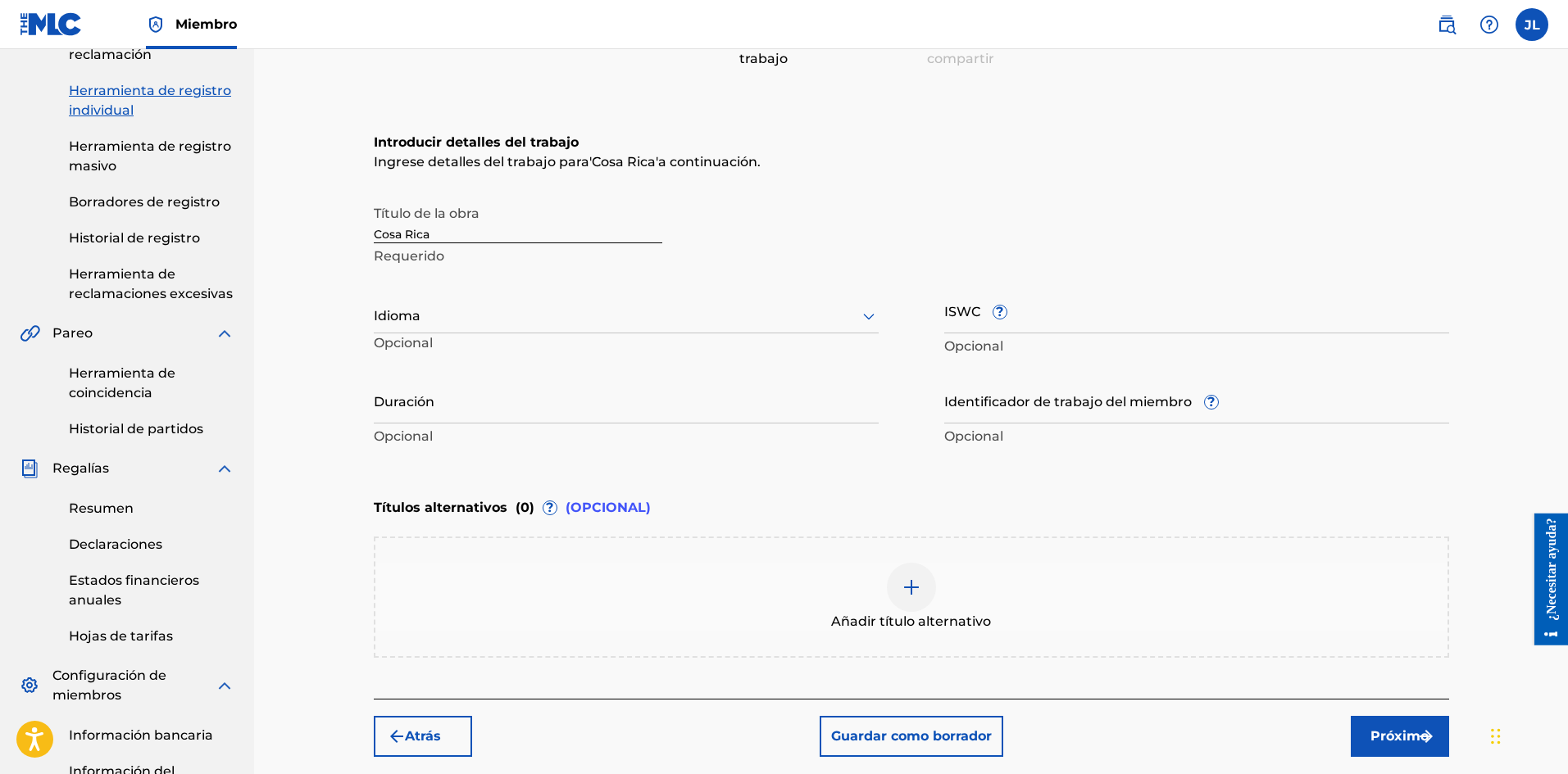
click at [448, 321] on div at bounding box center [625, 315] width 505 height 20
click at [425, 387] on font "Español" at bounding box center [411, 391] width 53 height 15
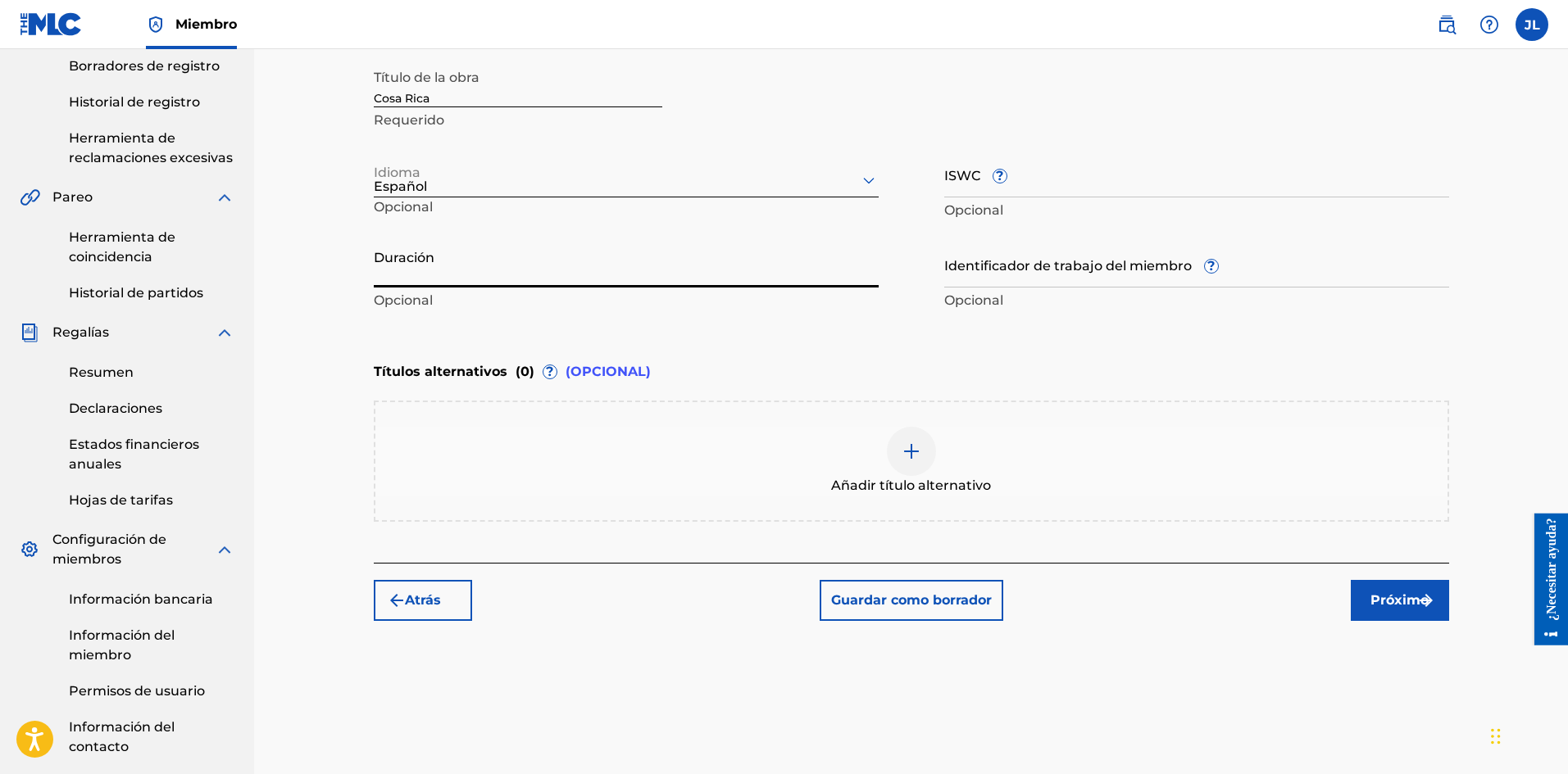
click at [479, 281] on input "Duración" at bounding box center [625, 264] width 505 height 46
type input "01:42"
click at [1384, 600] on font "Próximo" at bounding box center [1399, 599] width 58 height 15
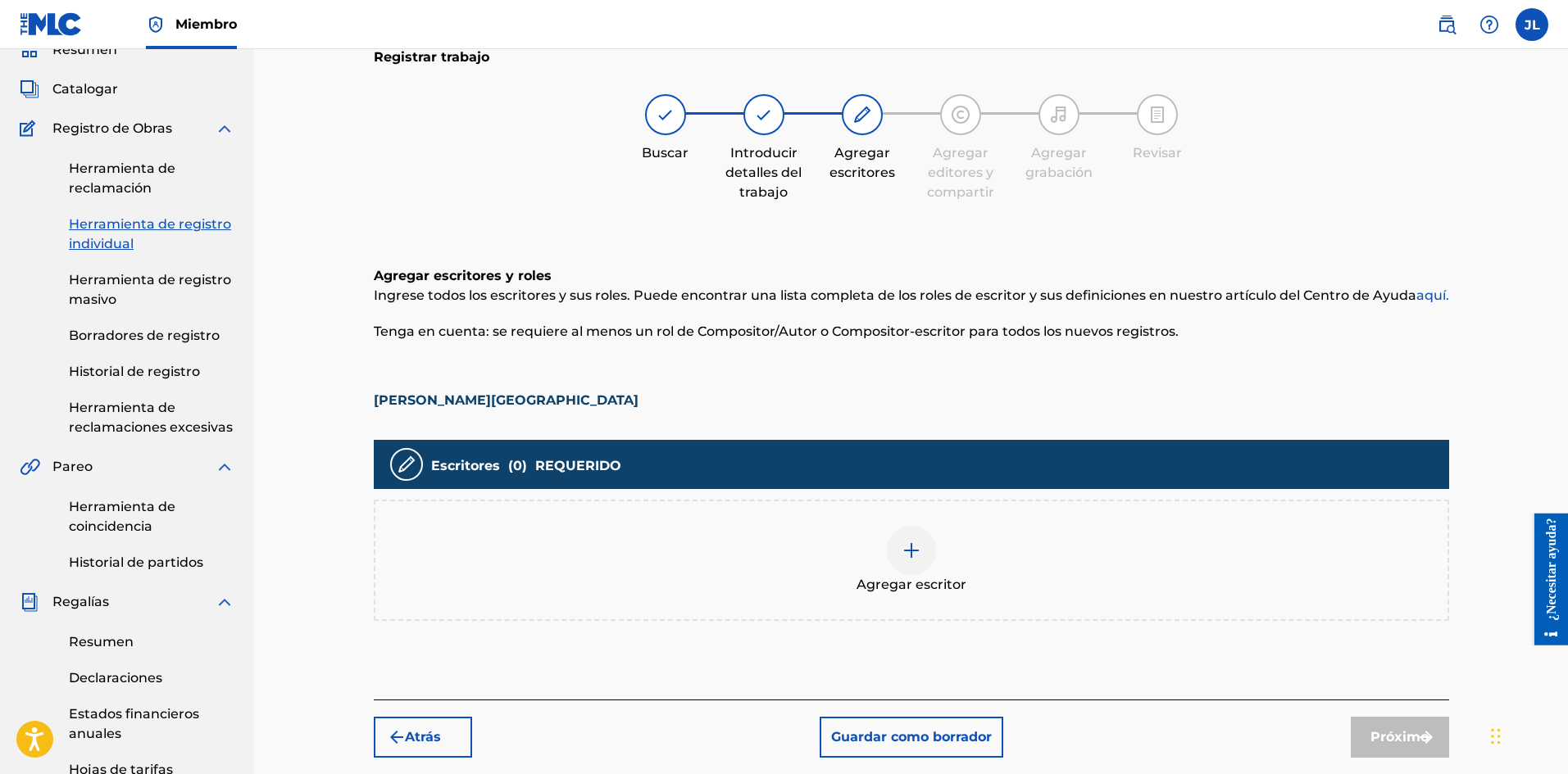
scroll to position [347, 0]
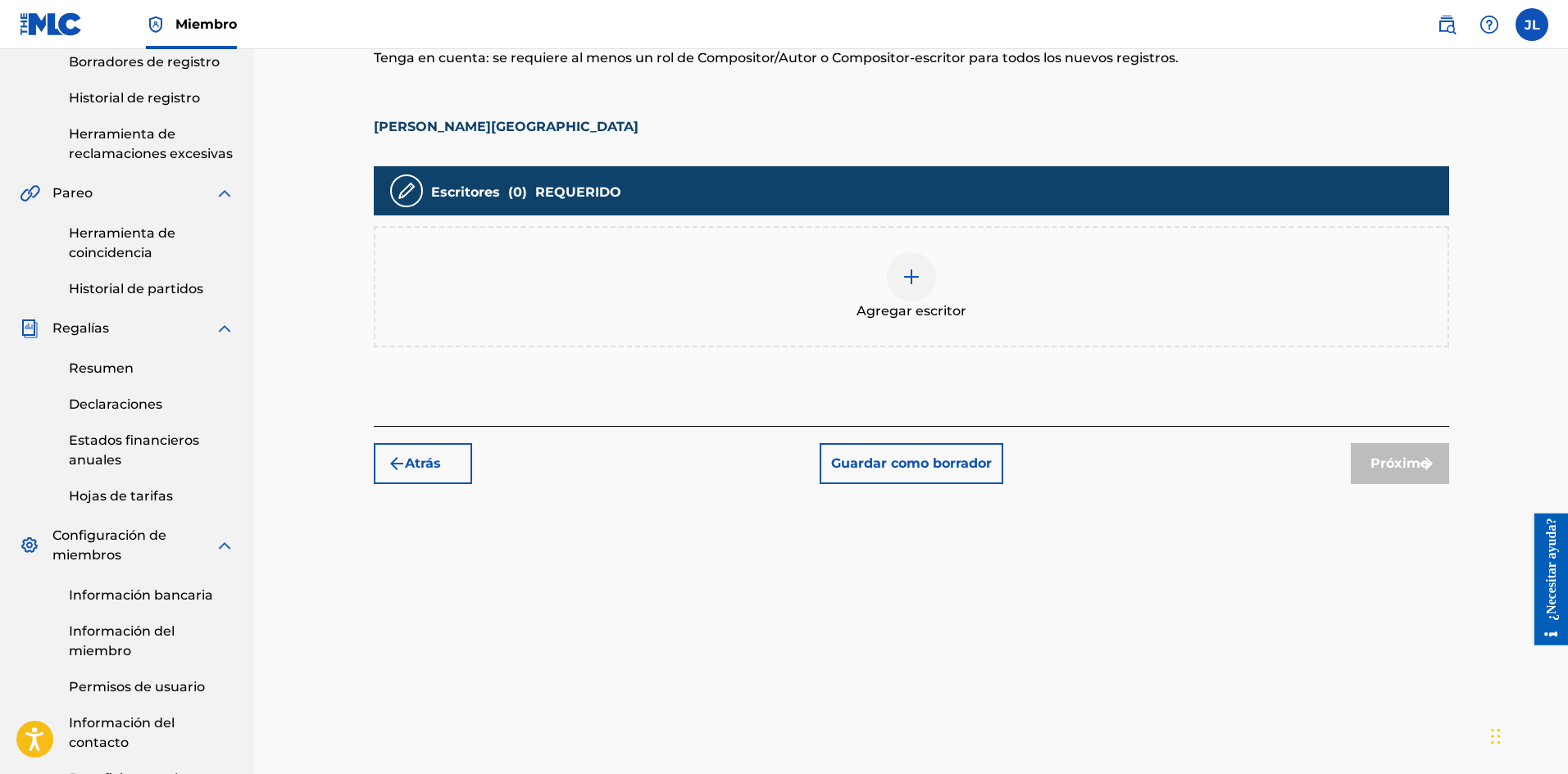
click at [916, 263] on div at bounding box center [911, 276] width 49 height 49
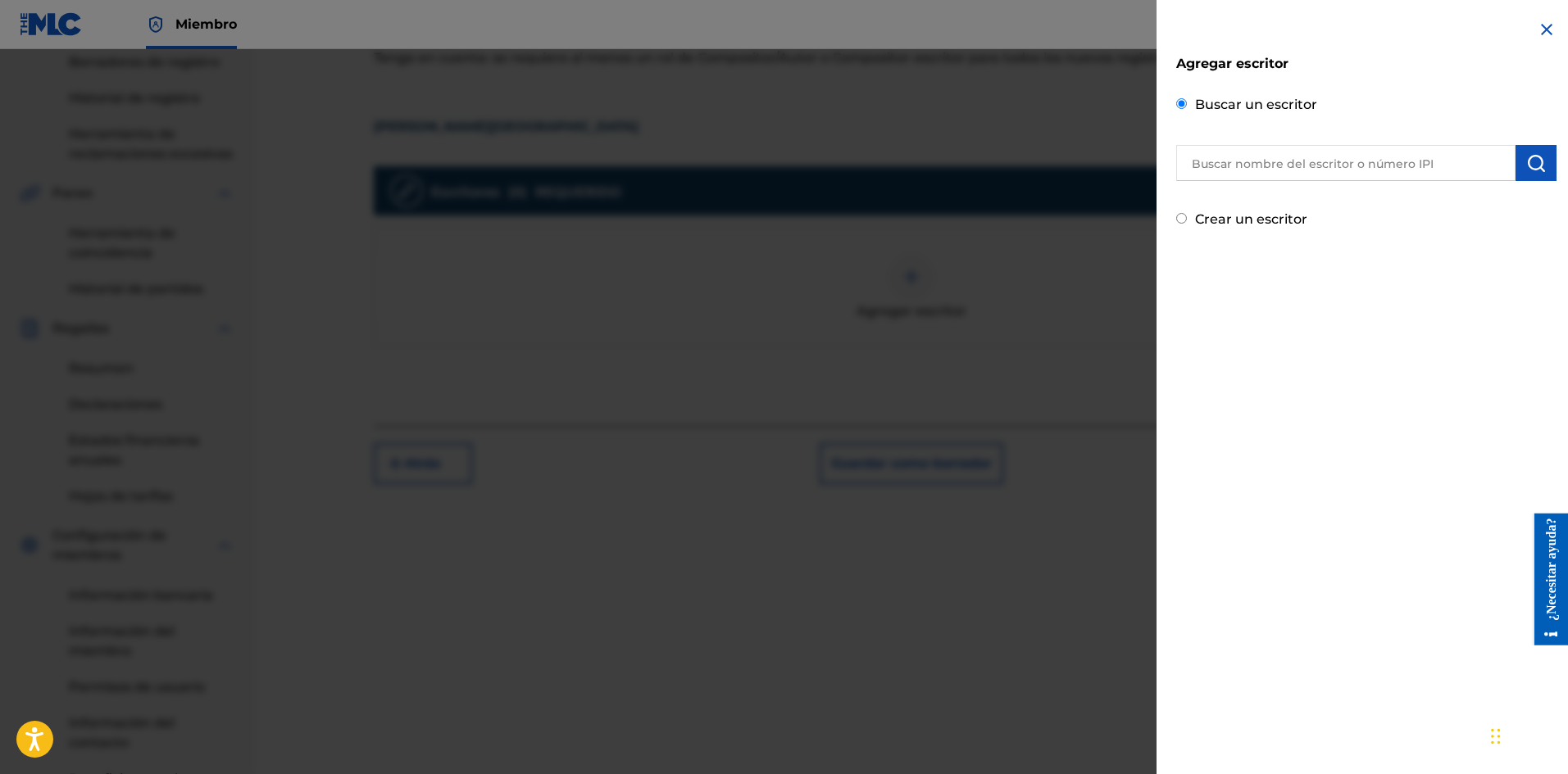
click at [1292, 169] on input "text" at bounding box center [1345, 163] width 339 height 36
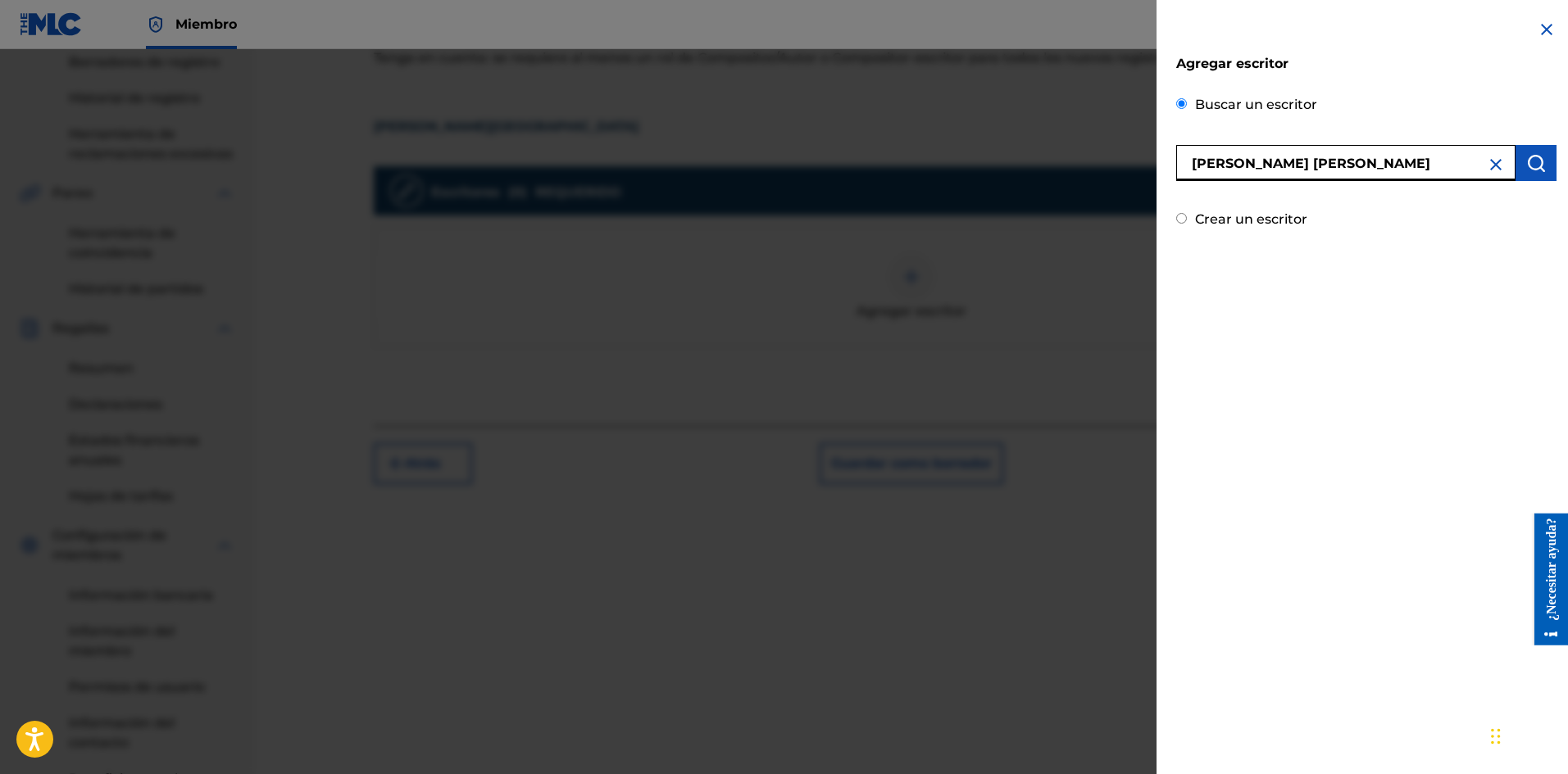
type input "[PERSON_NAME] [PERSON_NAME]"
click at [1526, 166] on img "submit" at bounding box center [1536, 163] width 20 height 20
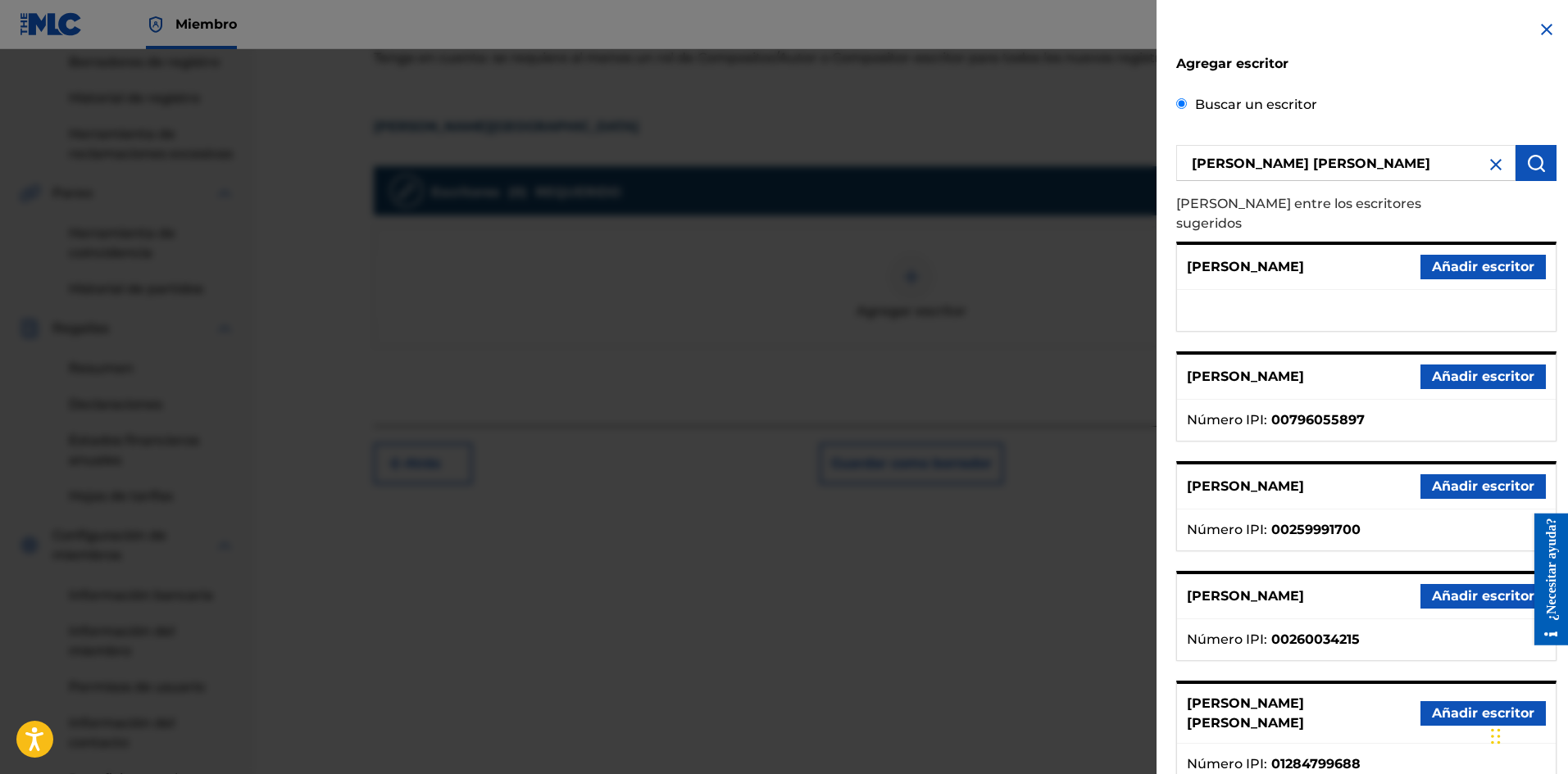
click at [1448, 705] on font "Añadir escritor" at bounding box center [1482, 713] width 102 height 15
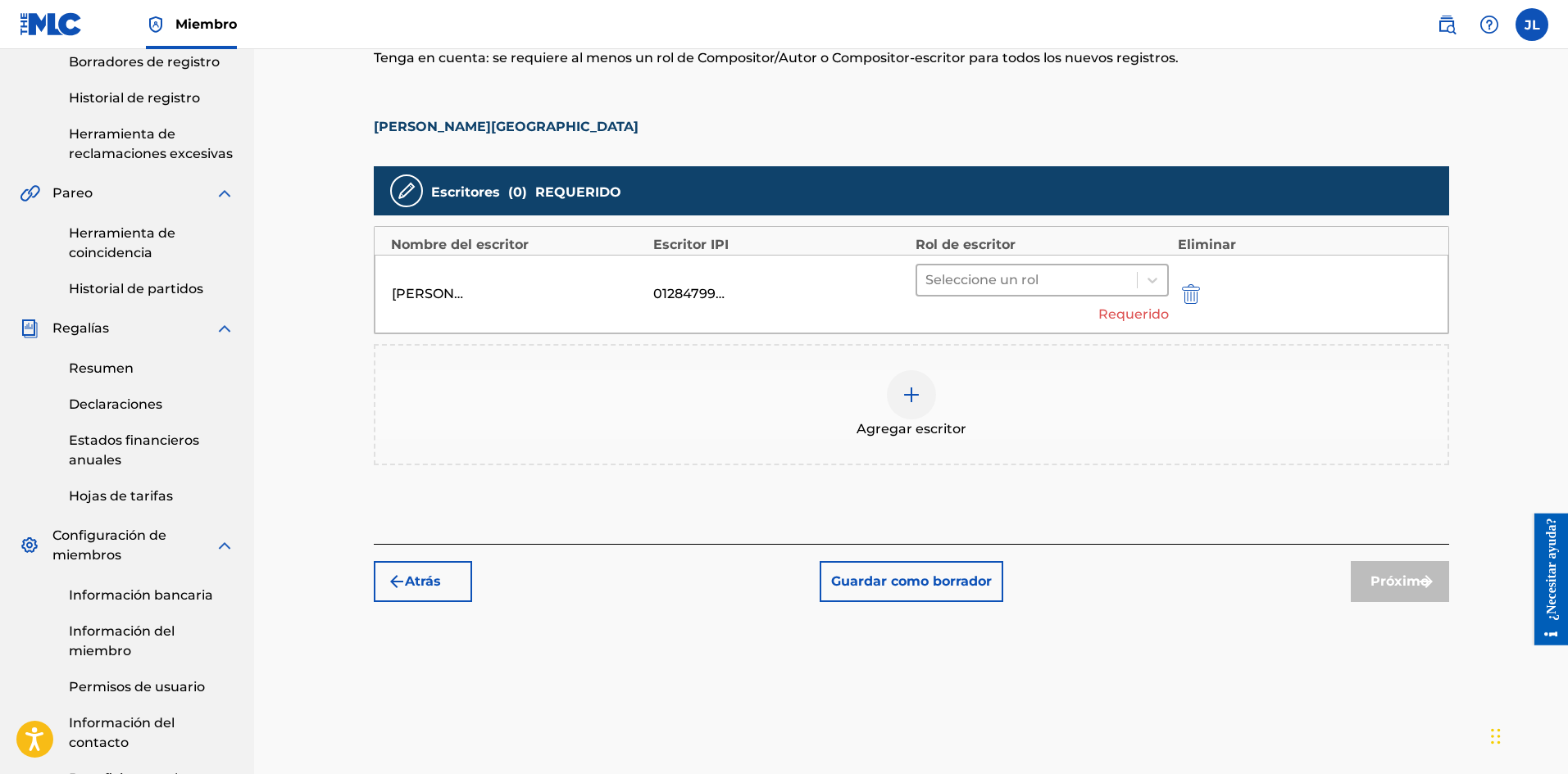
click at [1017, 282] on div at bounding box center [1026, 281] width 204 height 23
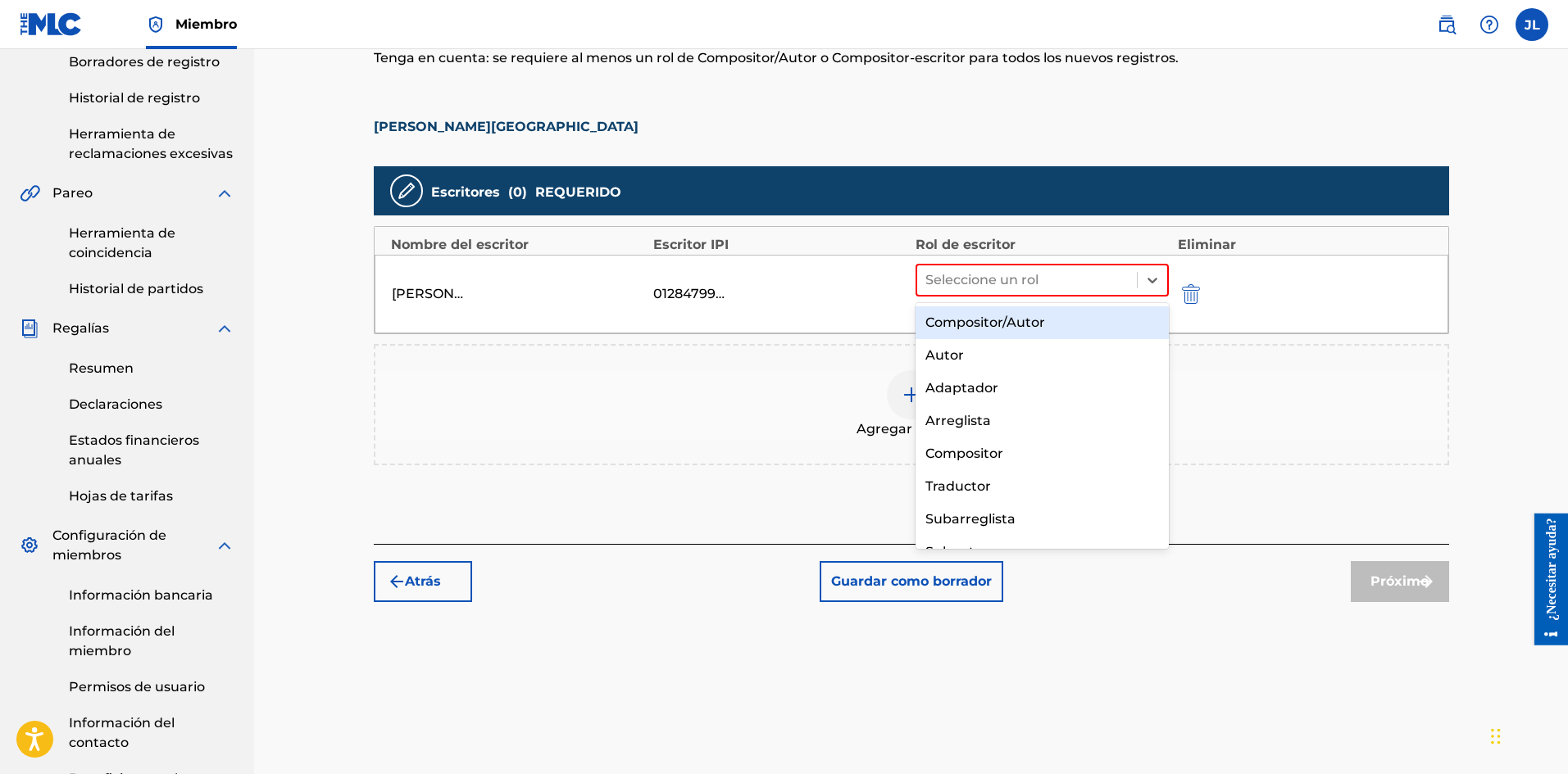
click at [994, 321] on font "Compositor/Autor" at bounding box center [984, 322] width 119 height 15
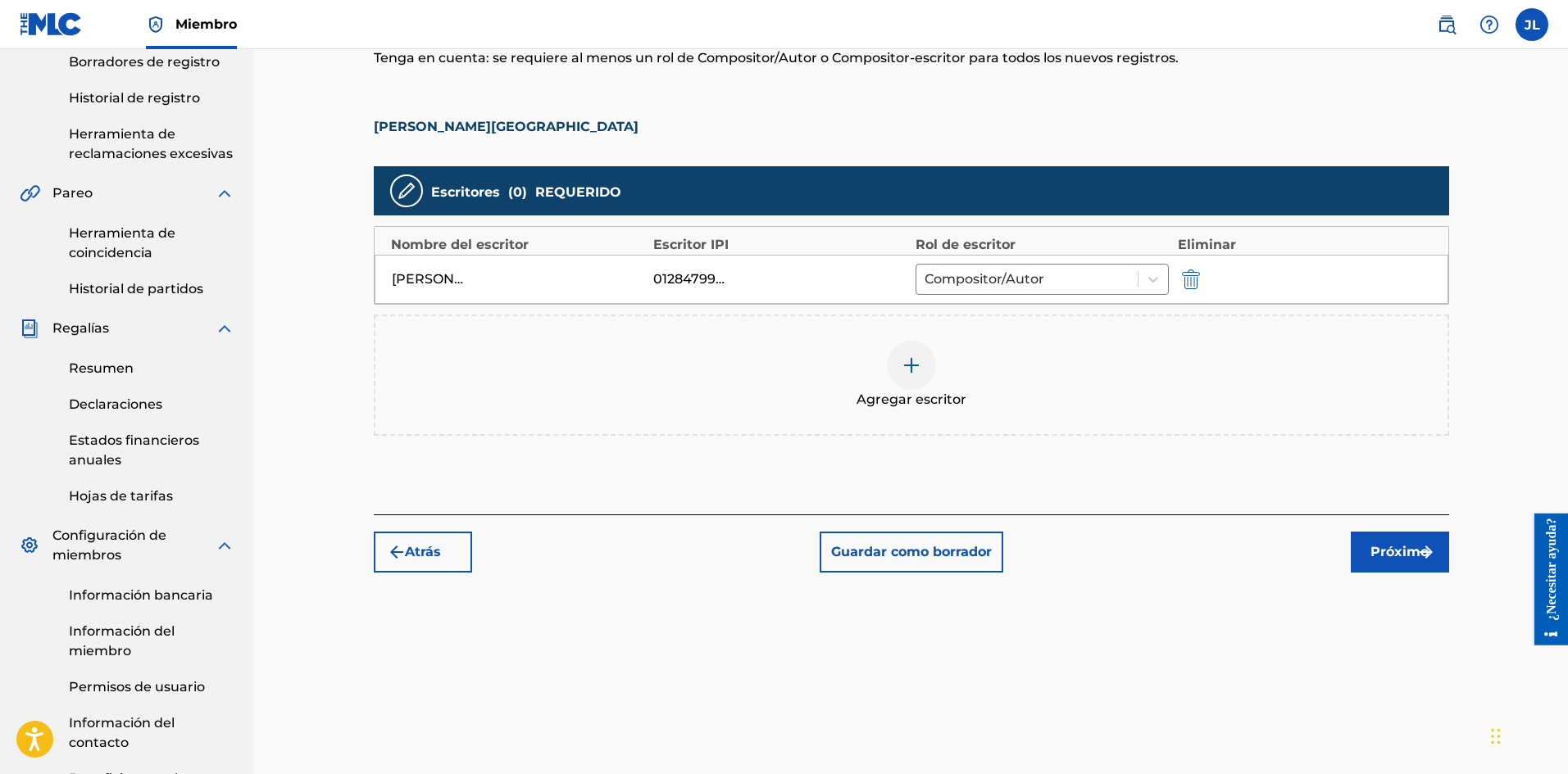
click at [1376, 542] on font "Próximo" at bounding box center [1399, 552] width 58 height 20
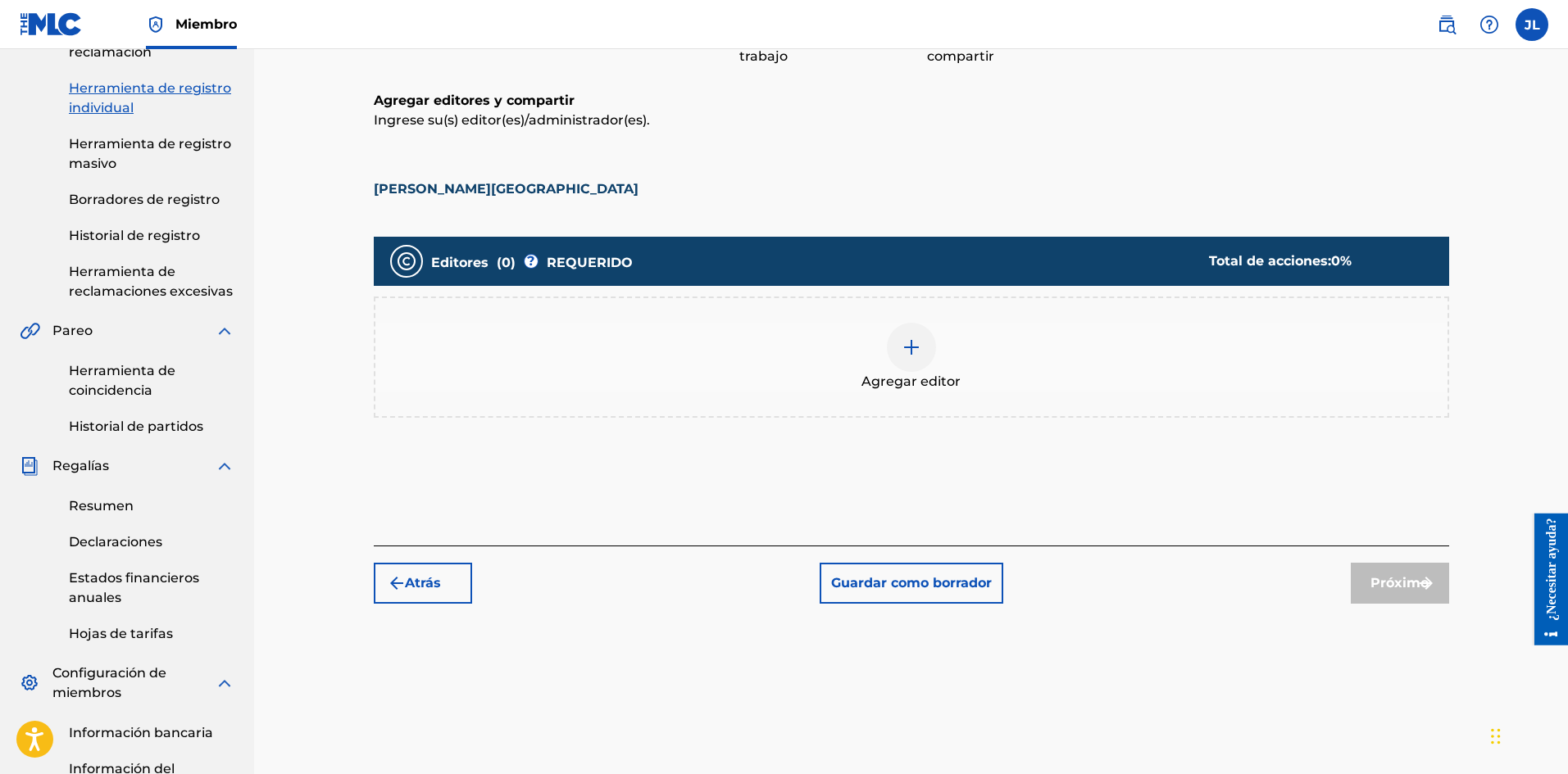
scroll to position [74, 0]
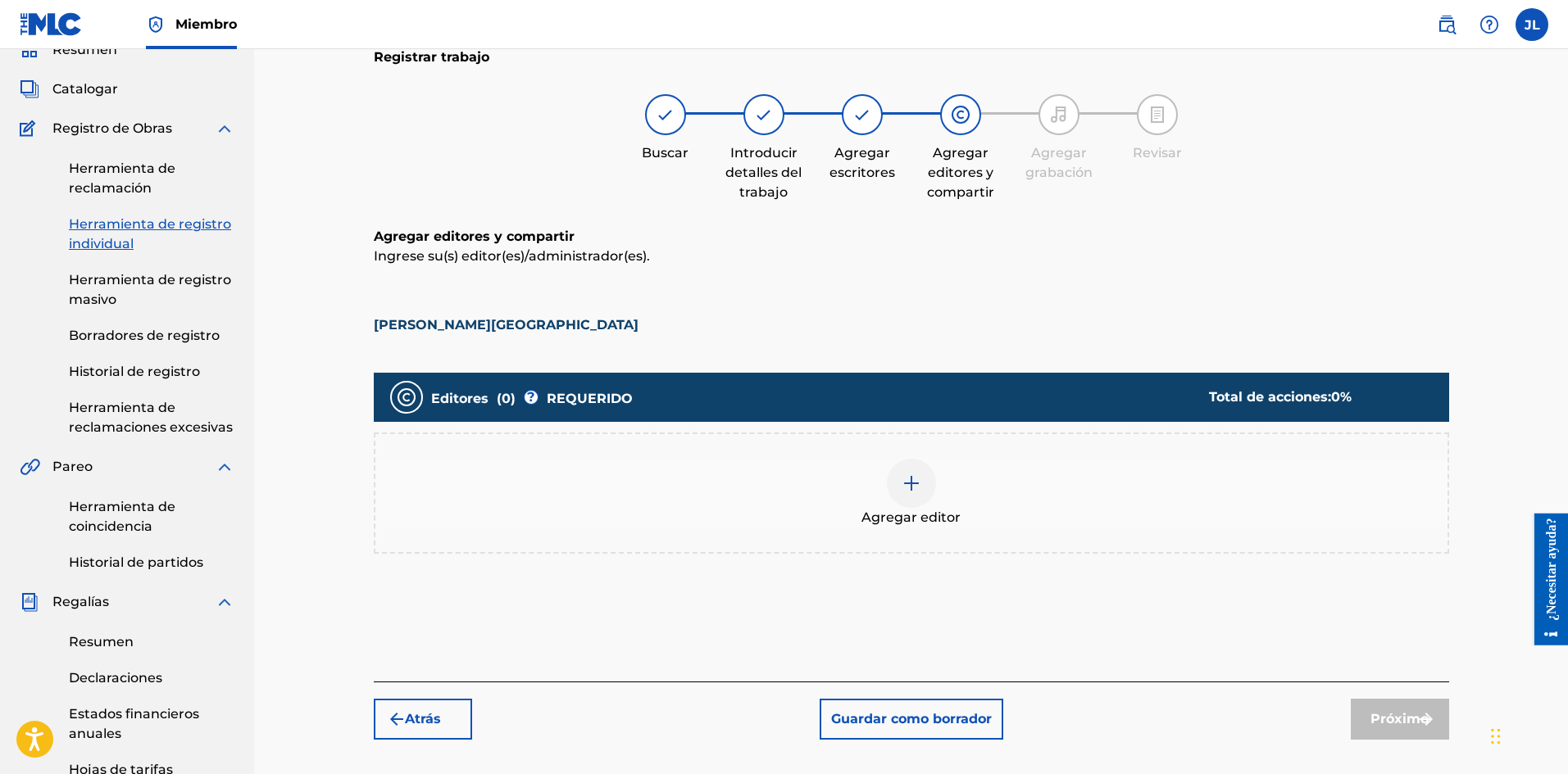
click at [914, 483] on img at bounding box center [911, 484] width 20 height 20
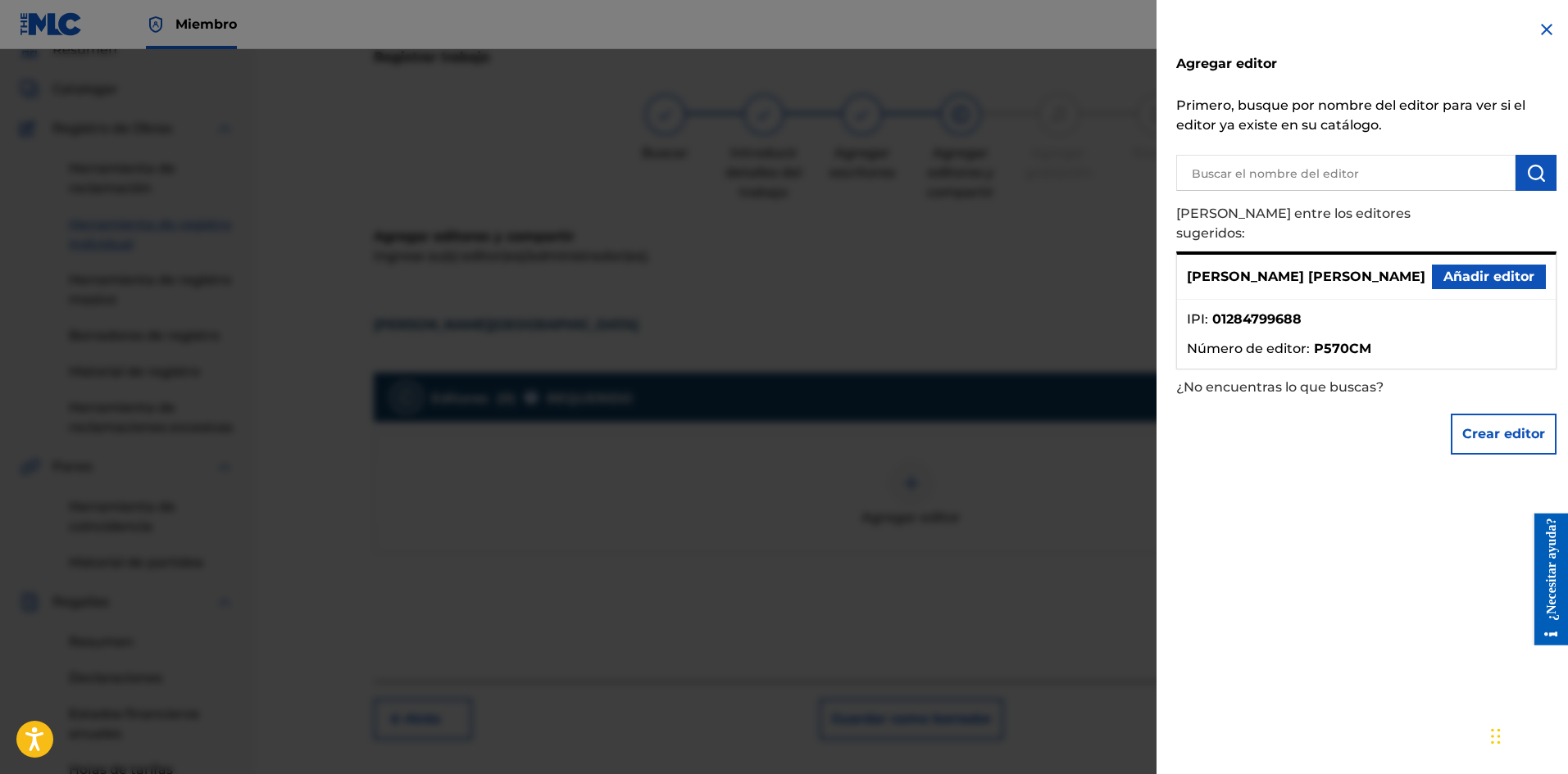
click at [1448, 267] on font "Añadir editor" at bounding box center [1489, 277] width 91 height 20
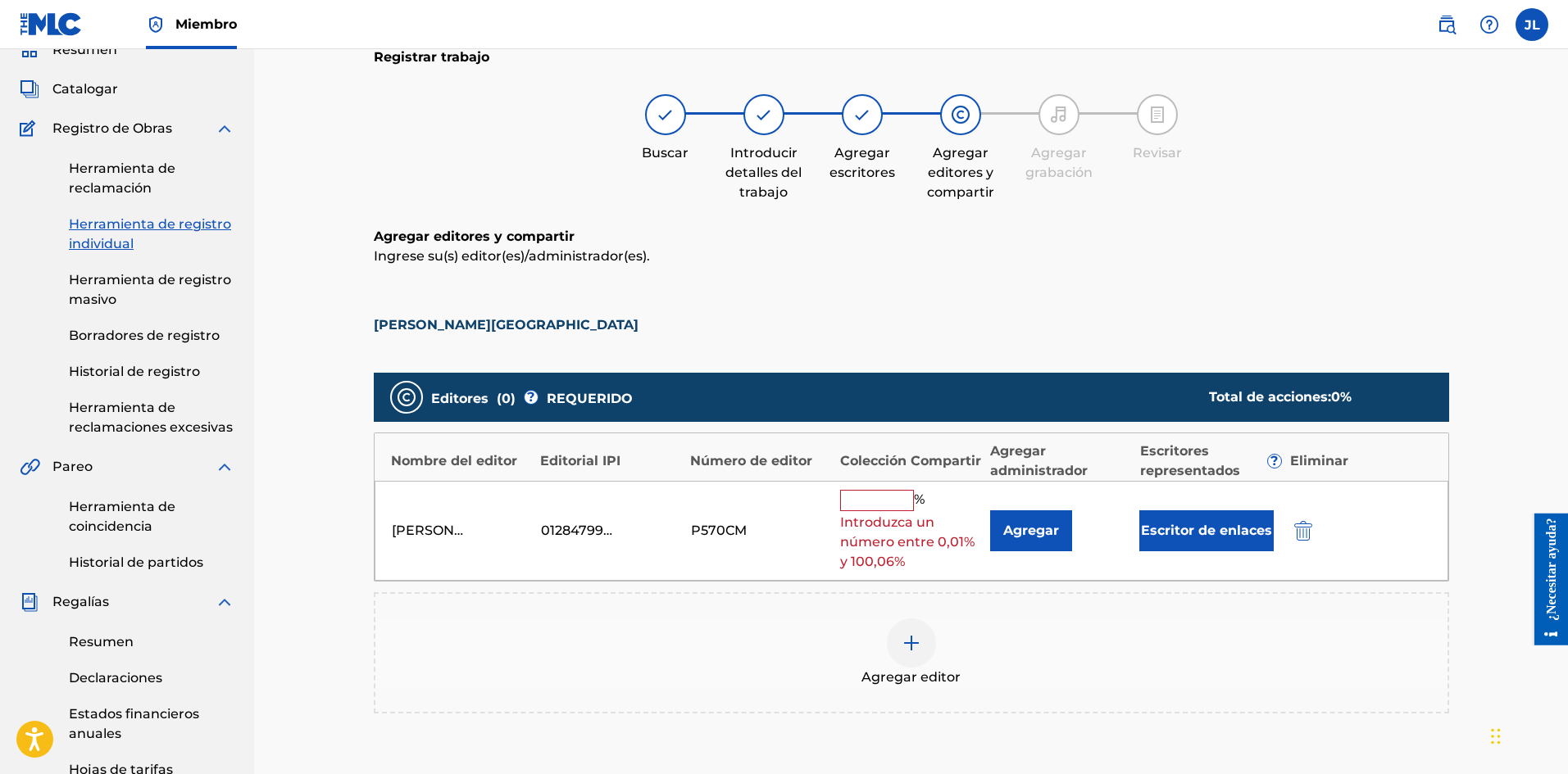
click at [891, 499] on input "text" at bounding box center [877, 501] width 74 height 21
type input "100"
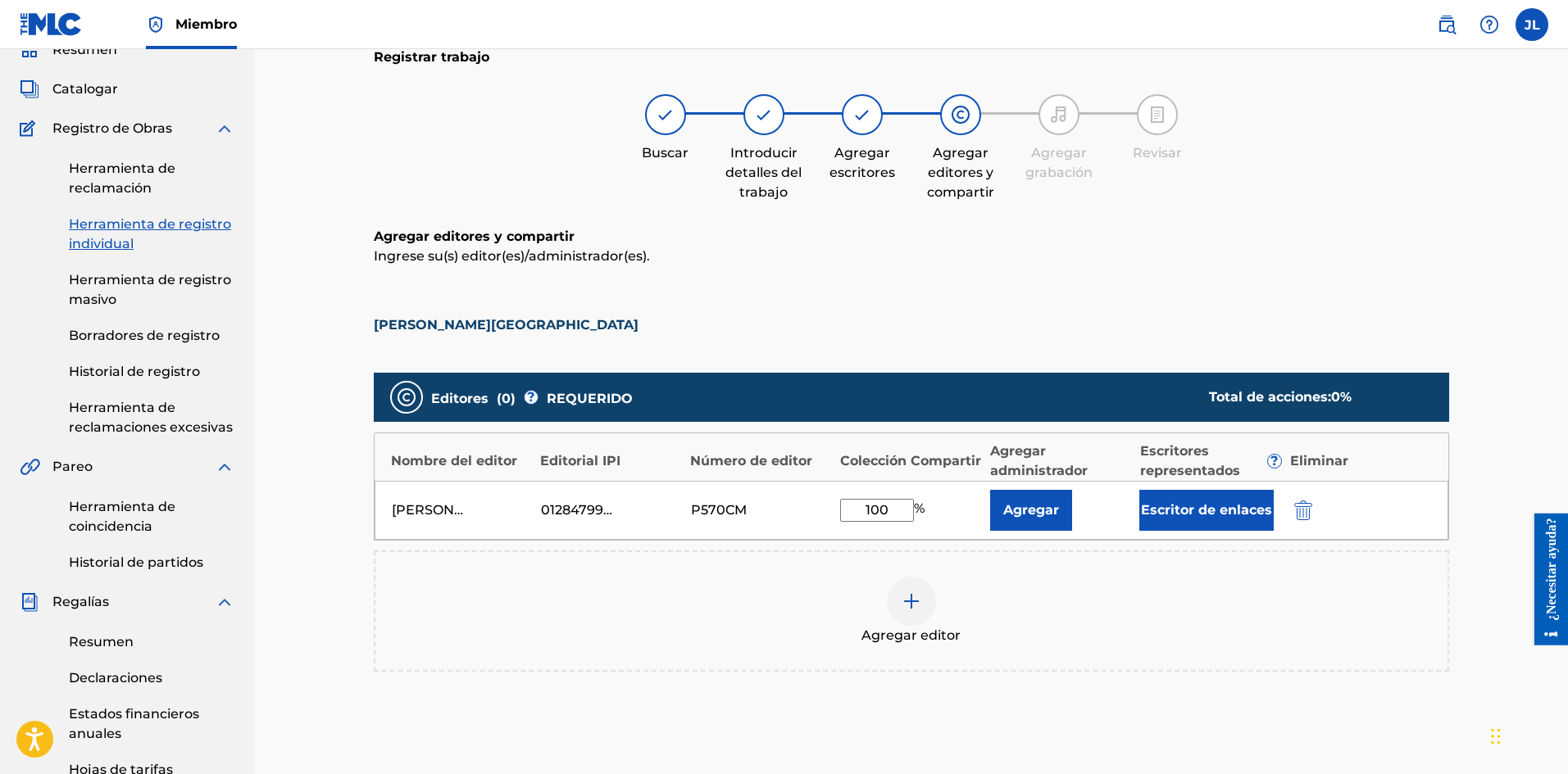
scroll to position [346, 0]
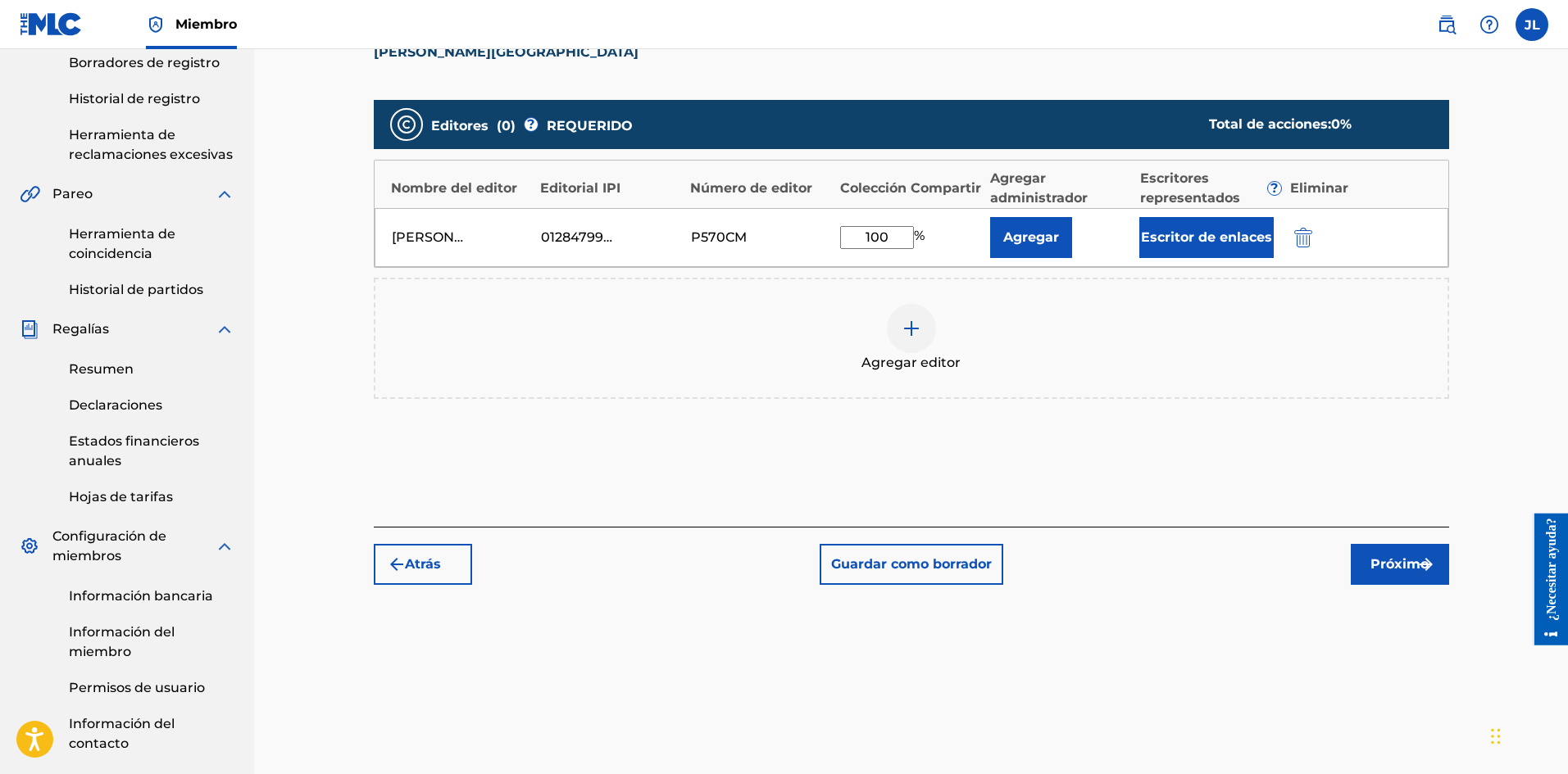
click at [1386, 563] on font "Próximo" at bounding box center [1399, 564] width 58 height 15
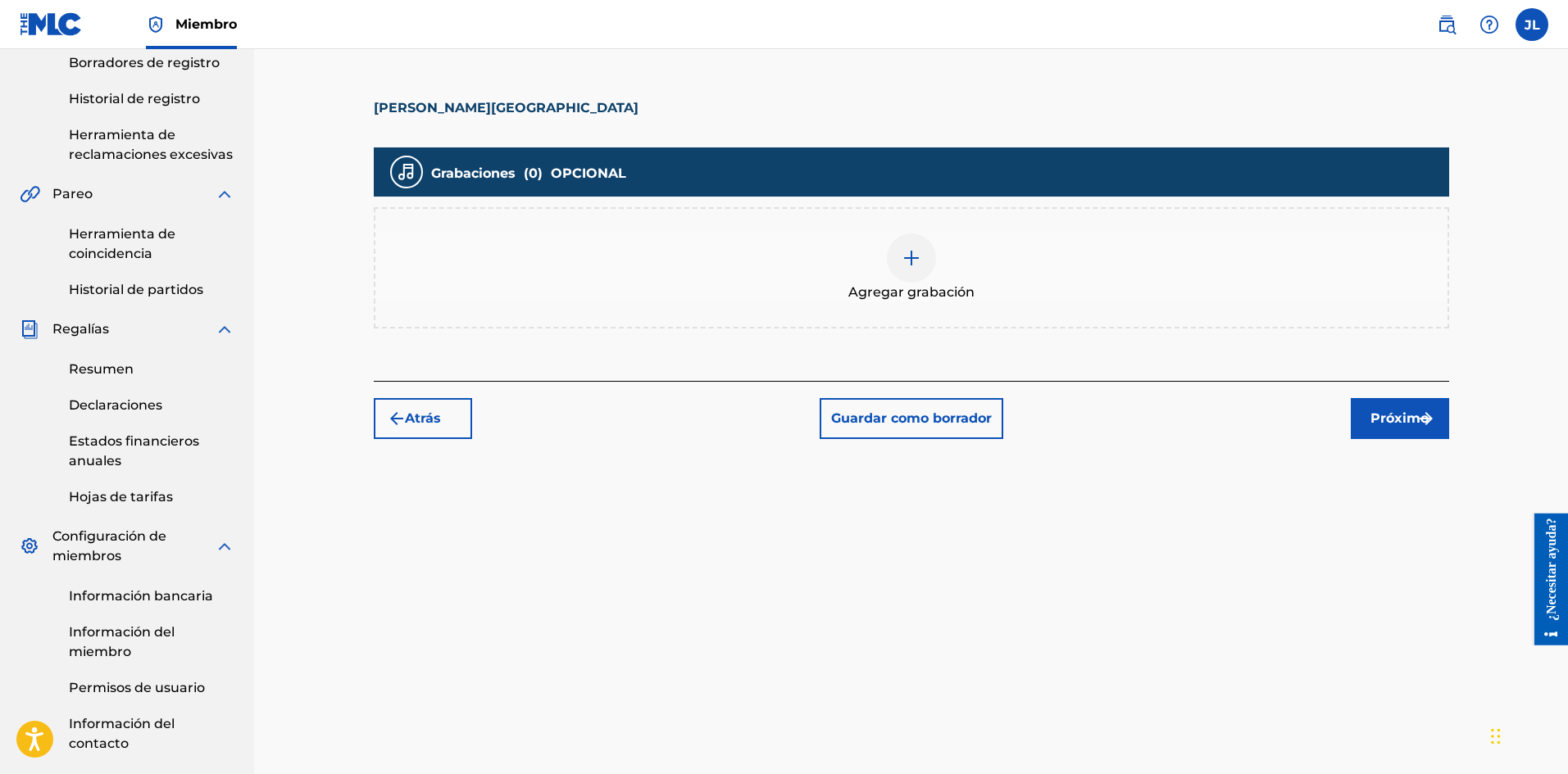
click at [934, 260] on div at bounding box center [911, 257] width 49 height 49
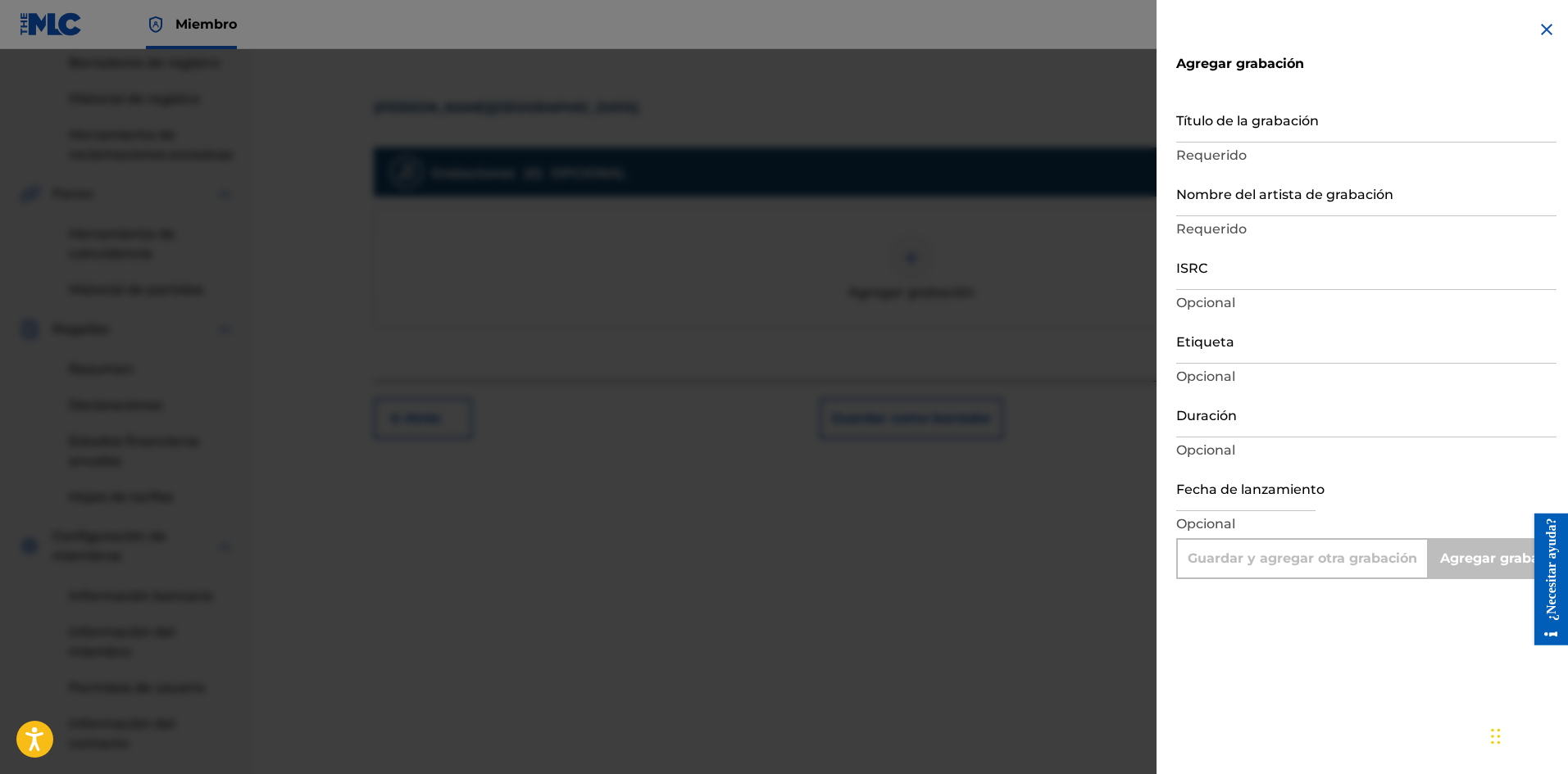
scroll to position [480, 0]
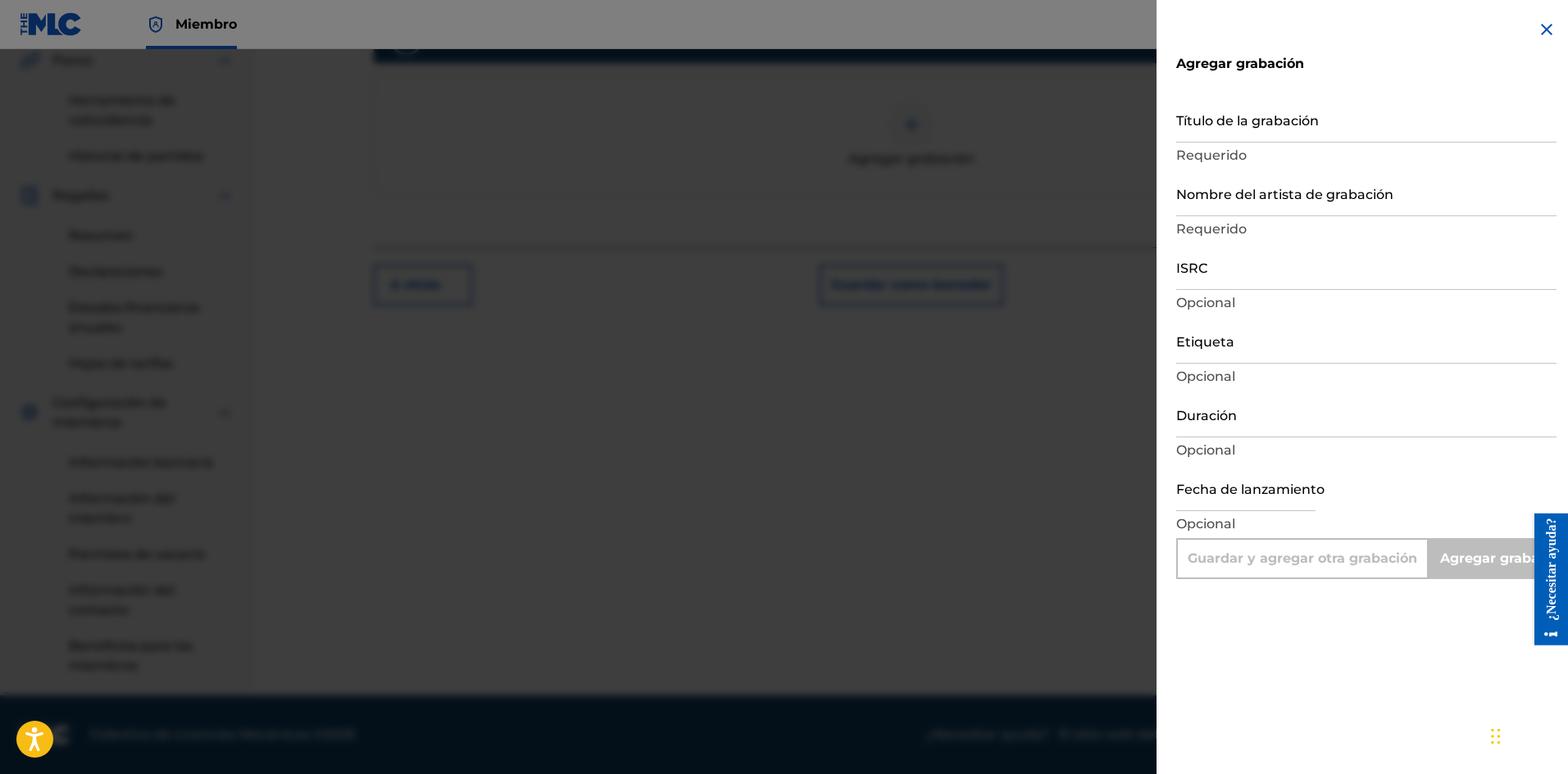
select select "7"
select select "2025"
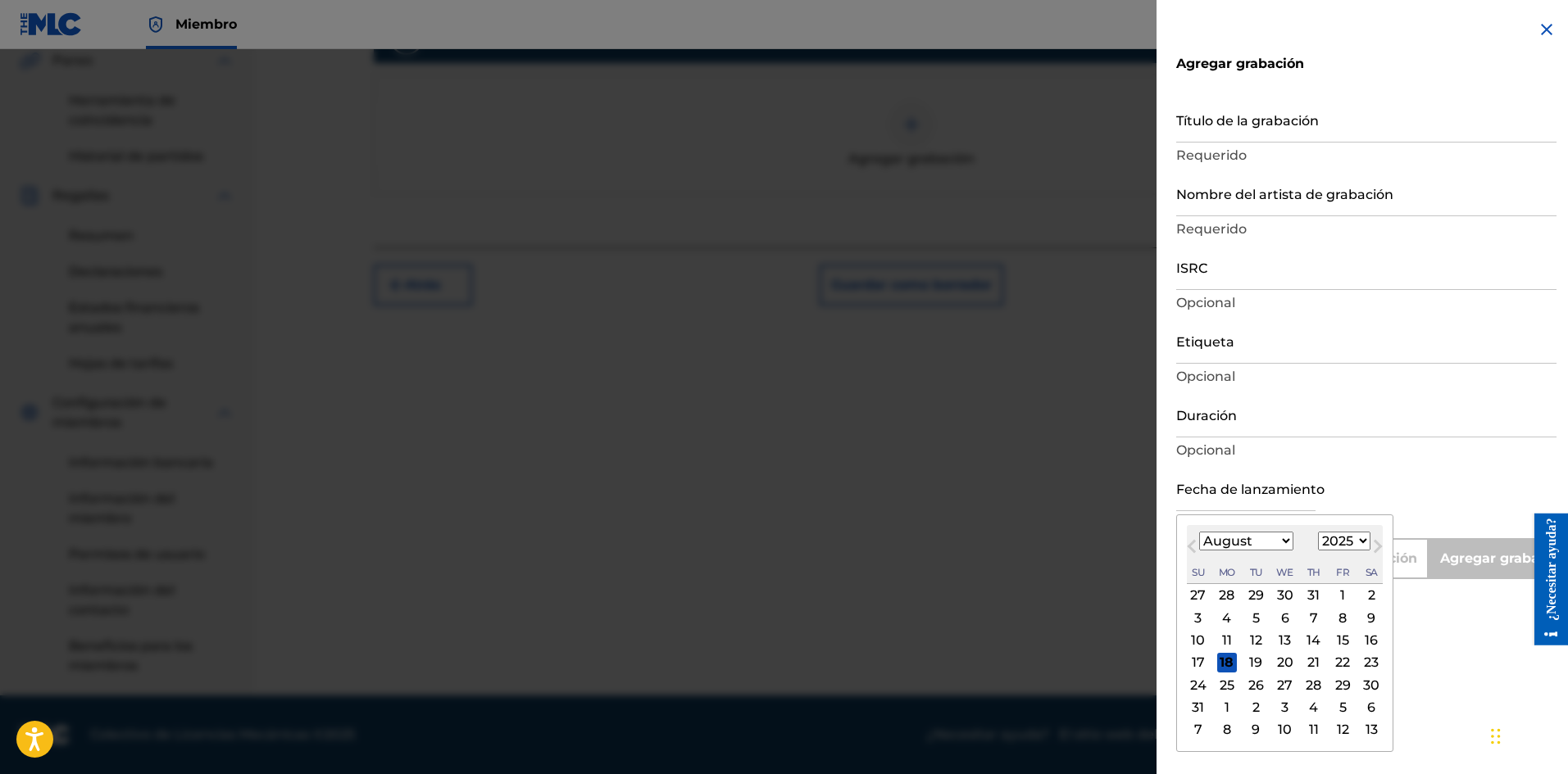
click at [1261, 493] on input "text" at bounding box center [1245, 488] width 139 height 46
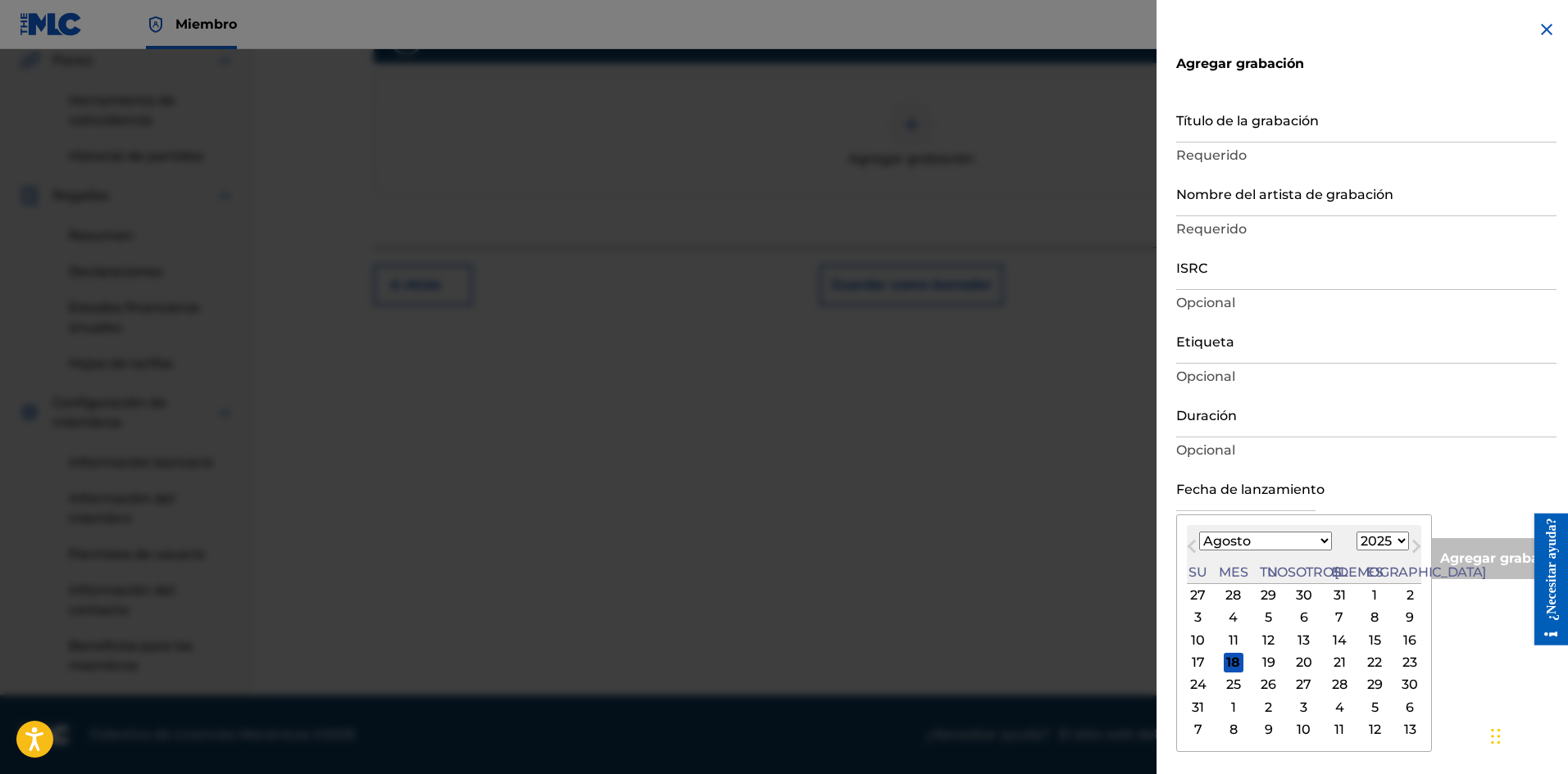
click at [1203, 664] on font "17" at bounding box center [1197, 662] width 13 height 15
type input "[DATE]"
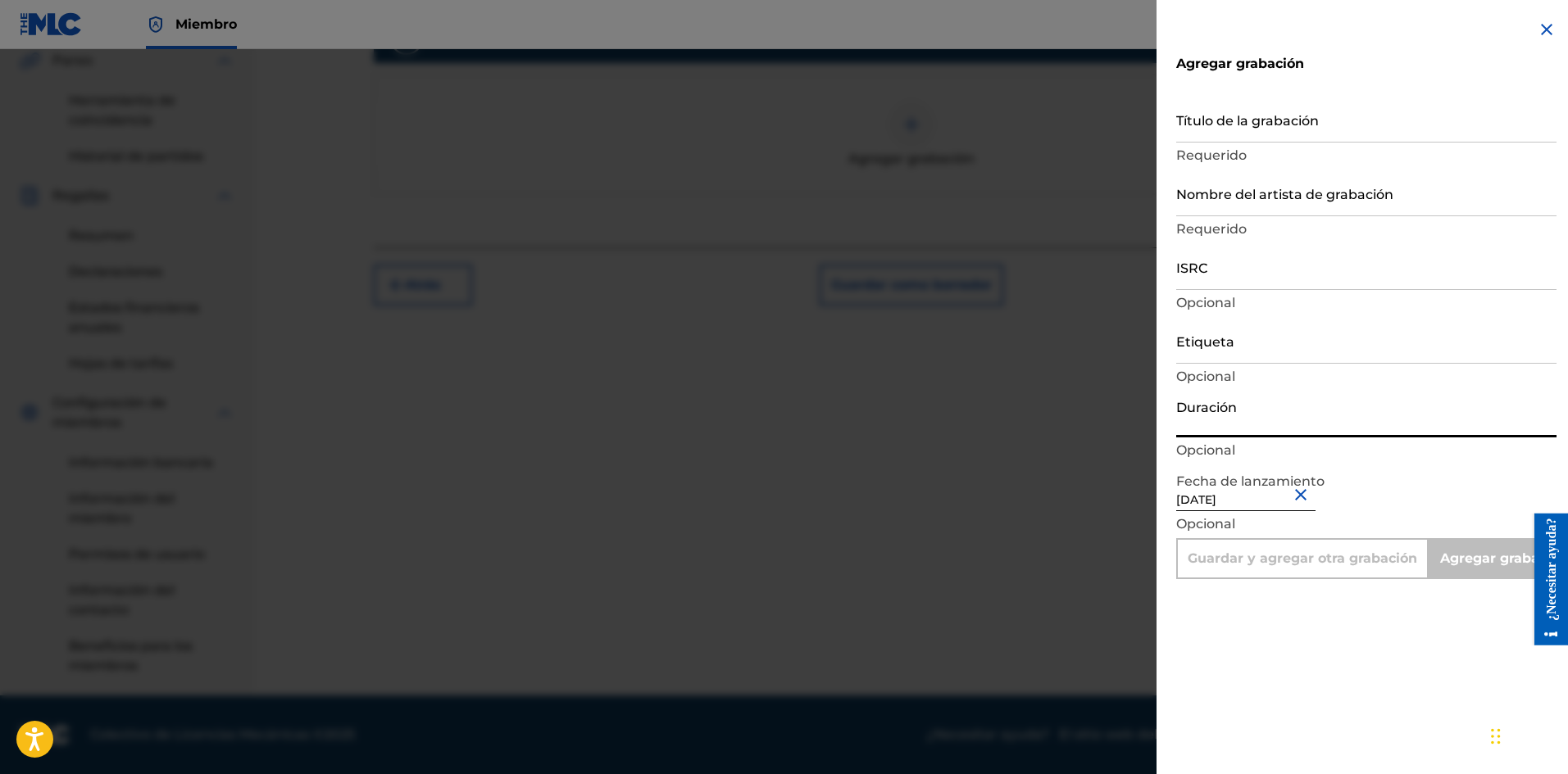
click at [1225, 413] on input "Duración" at bounding box center [1366, 414] width 380 height 46
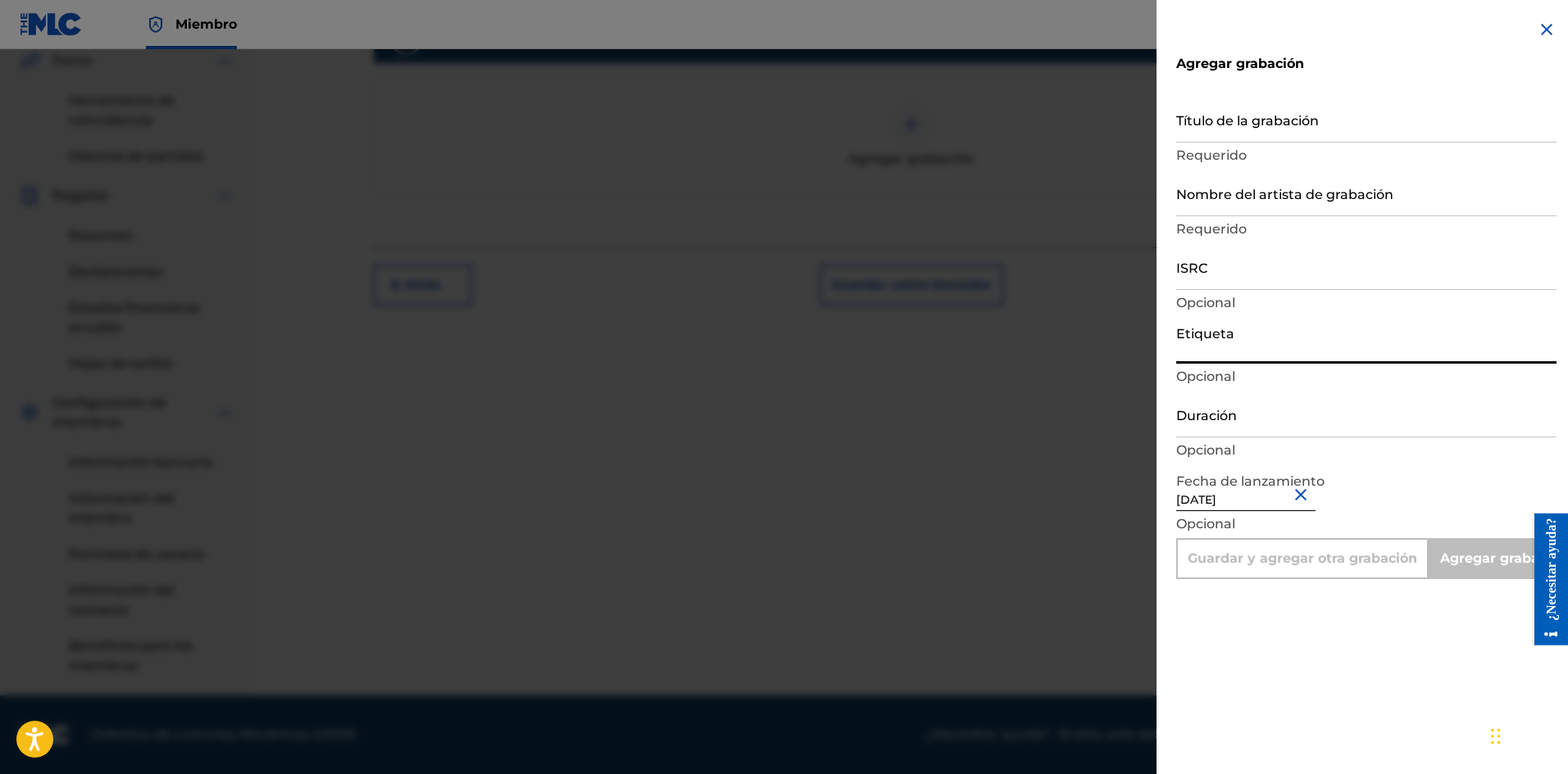
click at [1216, 343] on input "Etiqueta" at bounding box center [1366, 340] width 380 height 46
type input "La Película Wa"
type input "Add Recording"
click at [1211, 147] on p "Requerido" at bounding box center [1366, 156] width 380 height 20
click at [1213, 119] on input "Título de la grabación" at bounding box center [1366, 119] width 380 height 46
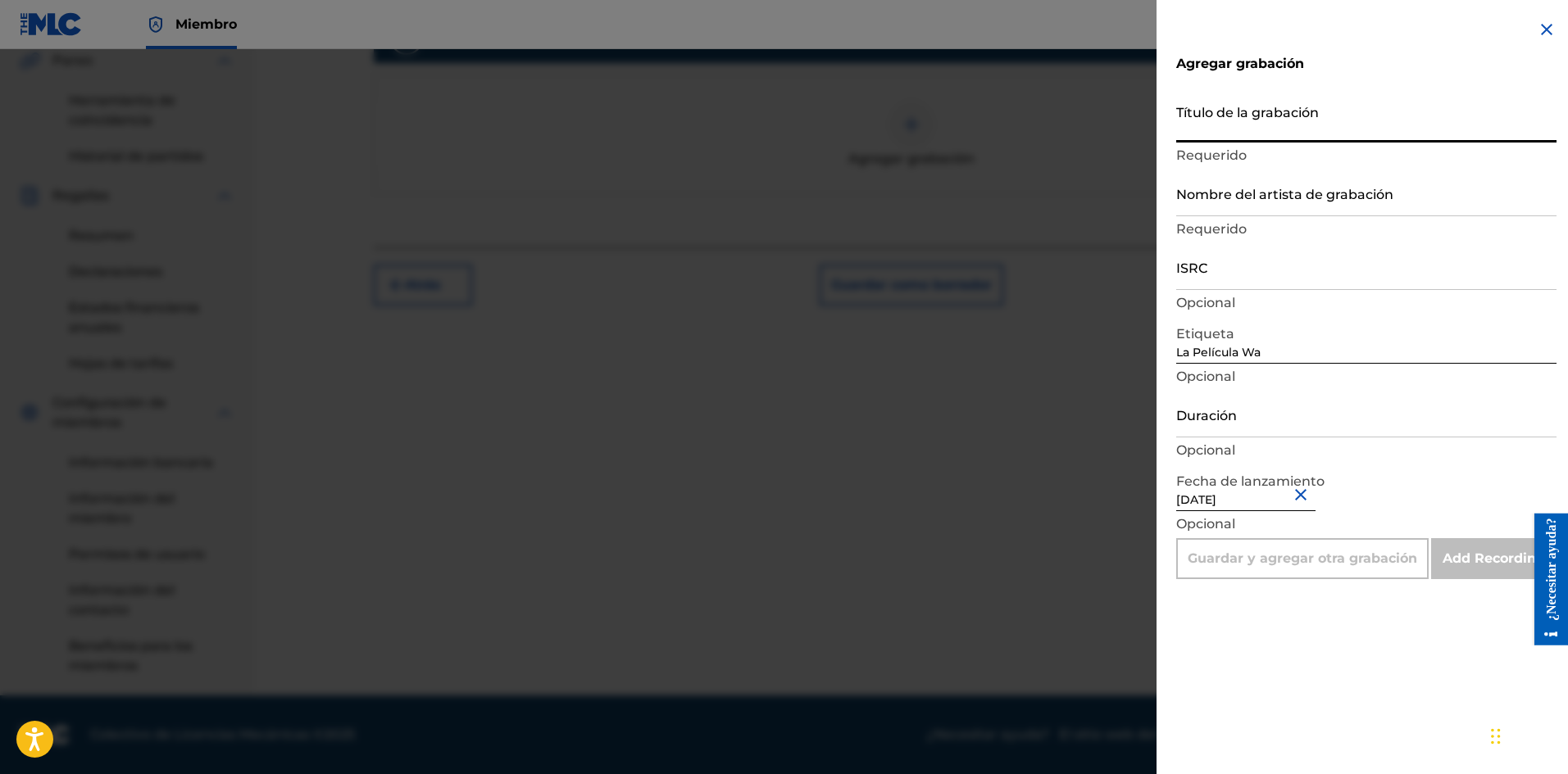
paste input "Cosa Rica"
type input "Cosa Rica"
click at [1225, 212] on input "Nombre del artista de grabación" at bounding box center [1366, 192] width 380 height 46
type input "La Pelicula Wa"
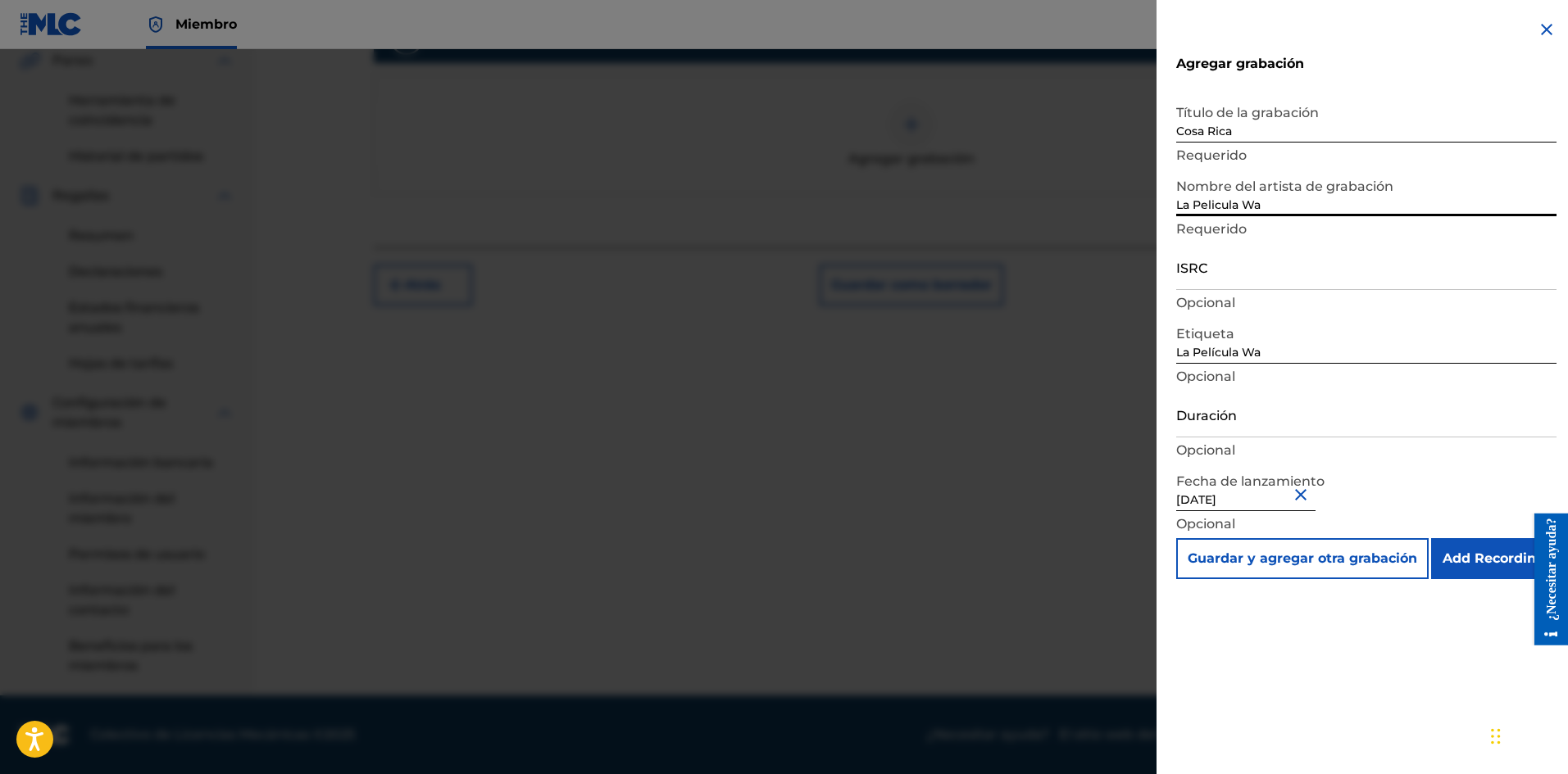
click at [1239, 277] on input "ISRC" at bounding box center [1366, 266] width 380 height 46
paste input "SE6XW2595706"
type input "SE6XW2595706"
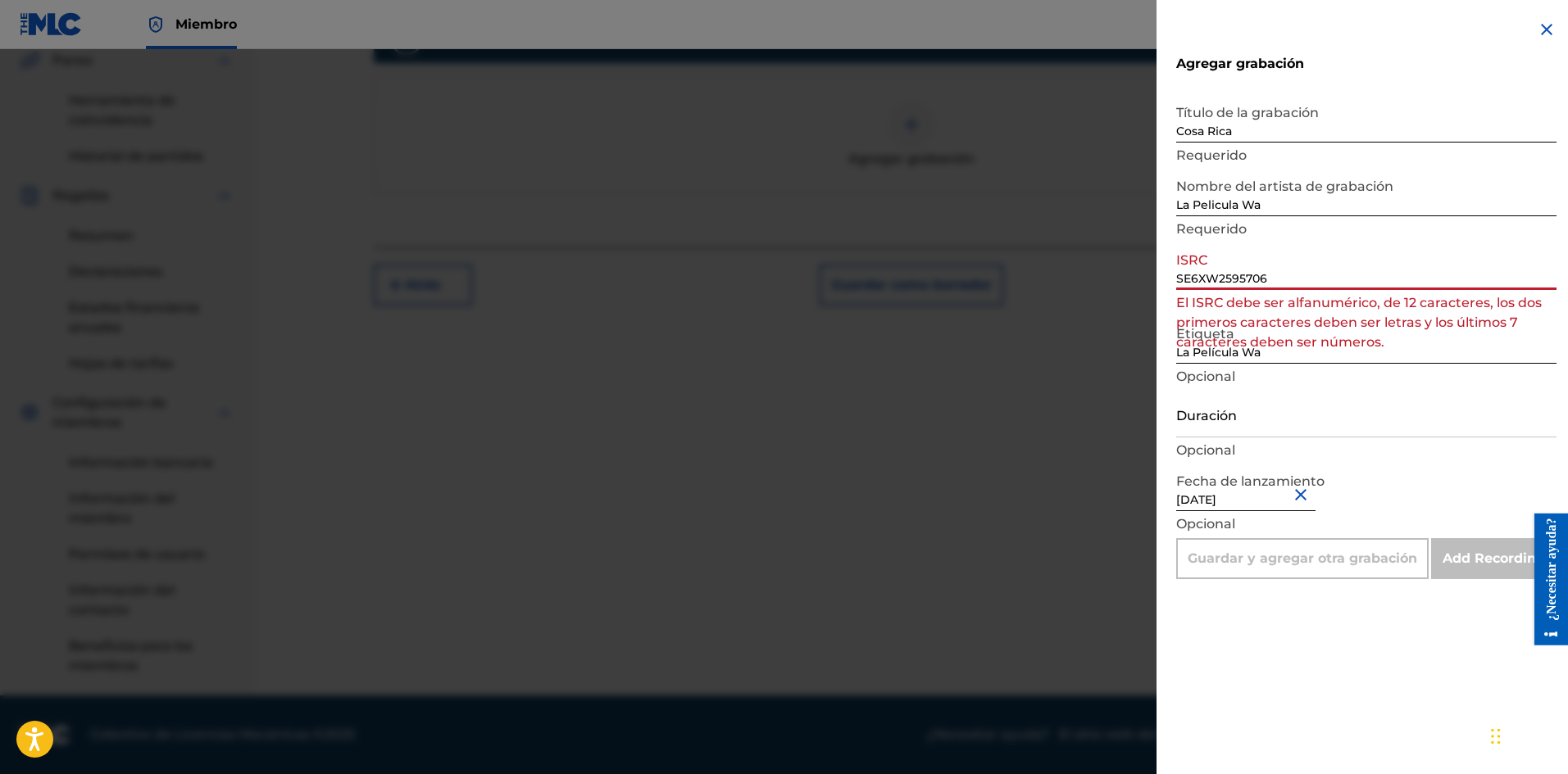
drag, startPoint x: 1267, startPoint y: 280, endPoint x: 1018, endPoint y: 276, distance: 249.0
click at [1032, 276] on div "Agregar grabación Título de la grabación Cosa Rica Requerido Nombre del artista…" at bounding box center [784, 411] width 1568 height 725
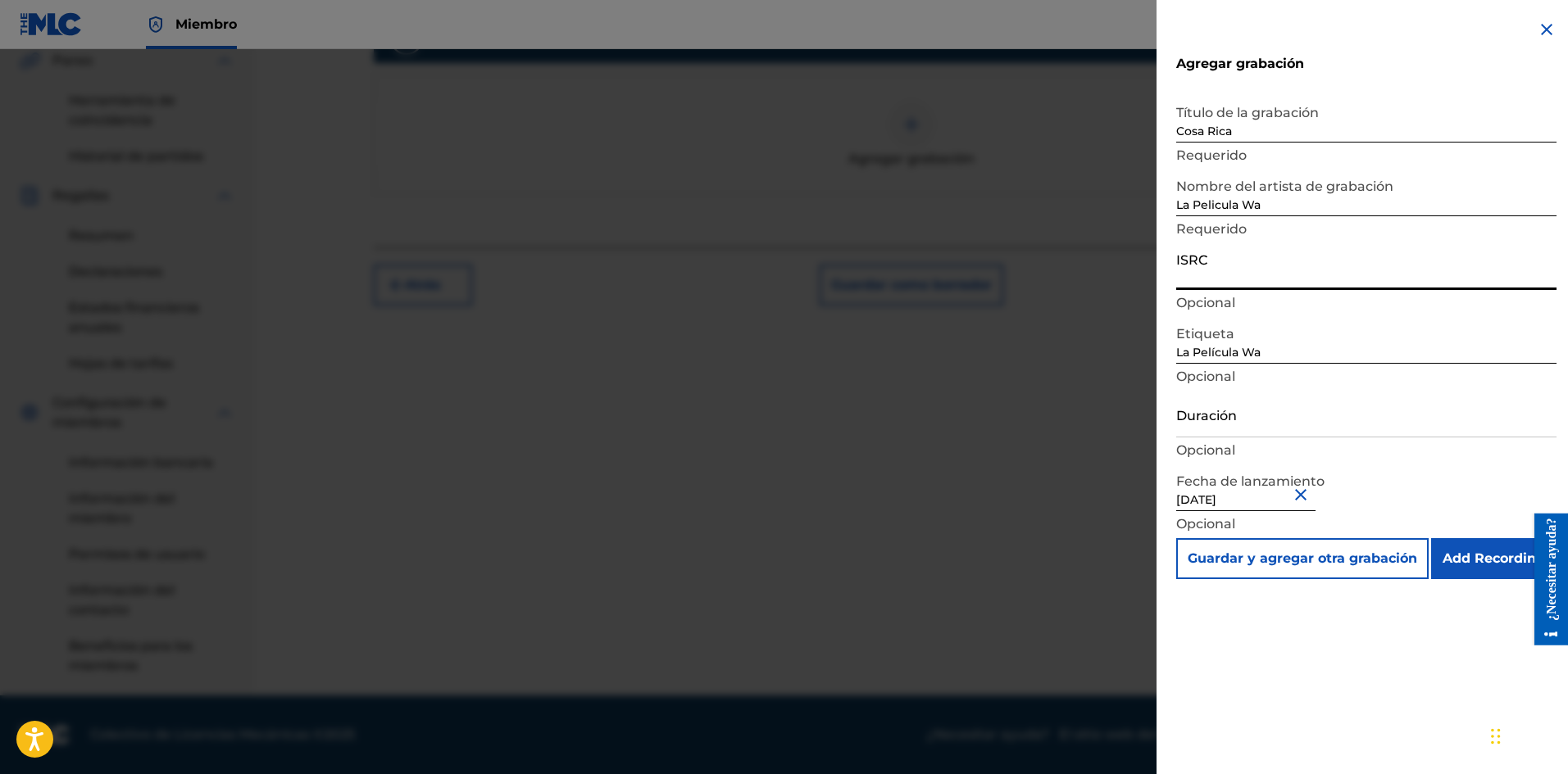
paste input "SE6XW2595706"
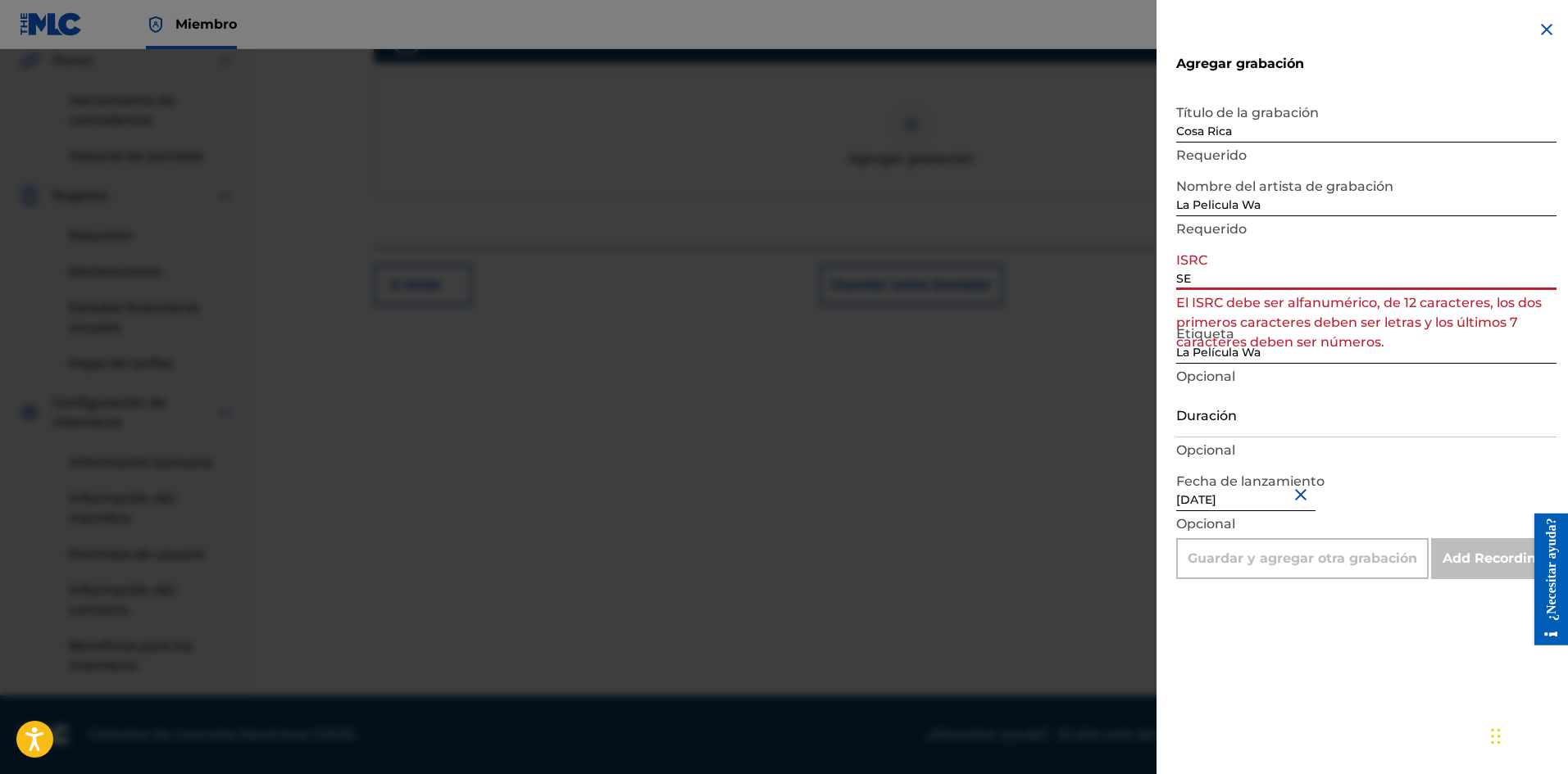
type input "S"
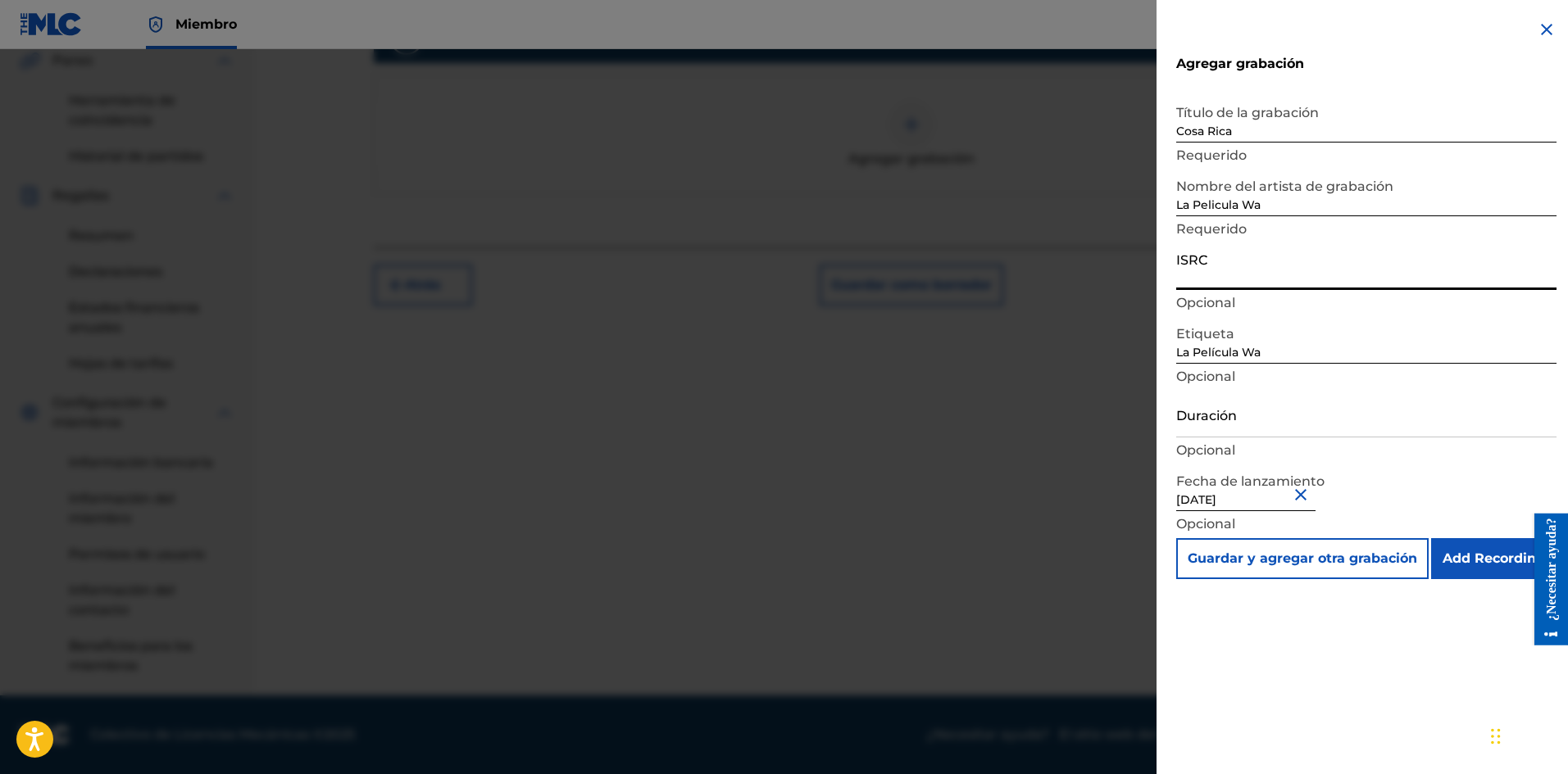
paste input "SE6XW2595706"
type input "SE6XW2595706"
click at [1208, 434] on input "Duración" at bounding box center [1366, 414] width 380 height 46
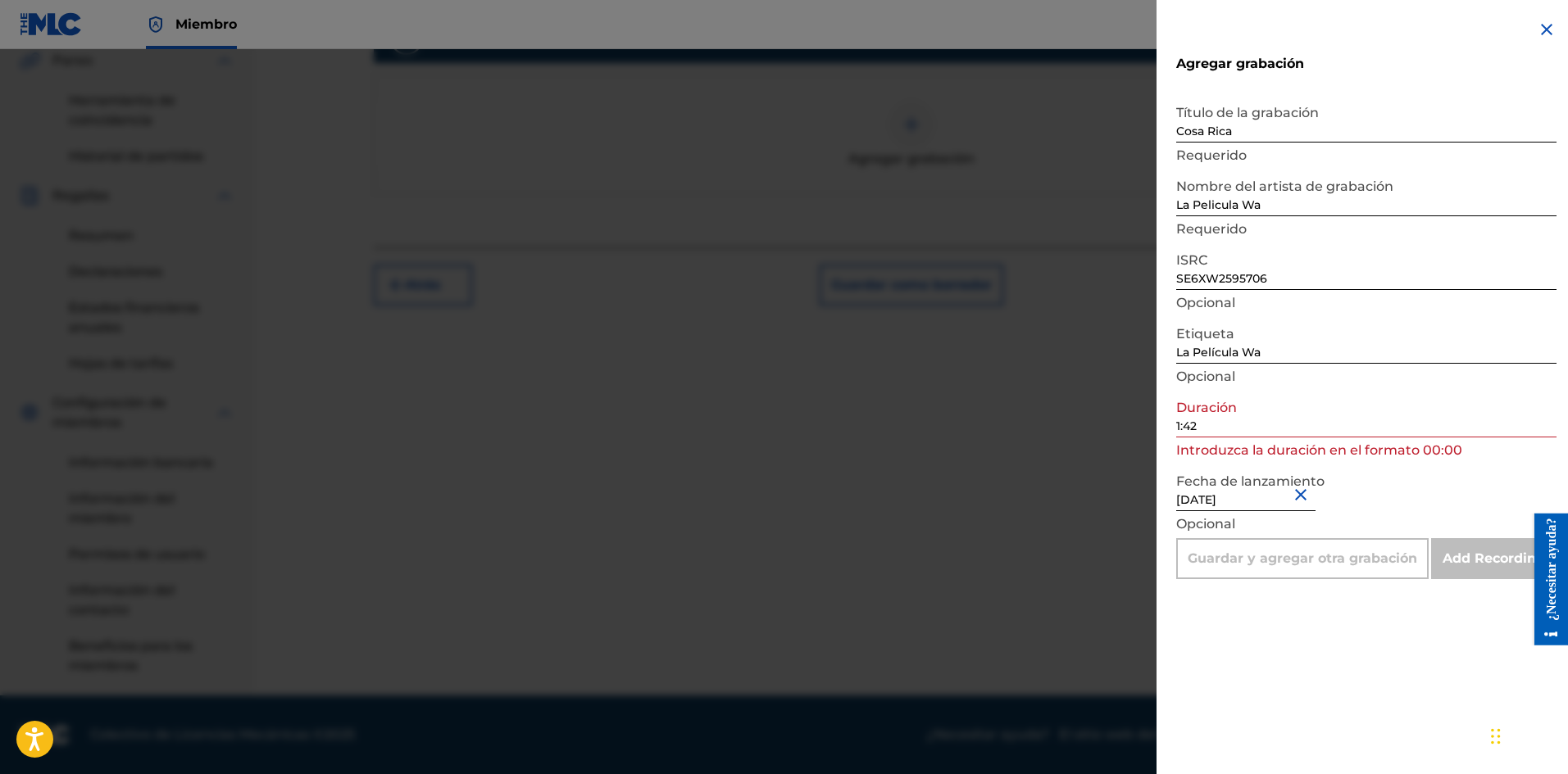
click at [1329, 663] on div "Agregar grabación Título de la grabación Cosa Rica Requerido Nombre del artista…" at bounding box center [1366, 387] width 420 height 774
click at [1176, 428] on input "1:42" at bounding box center [1366, 414] width 380 height 46
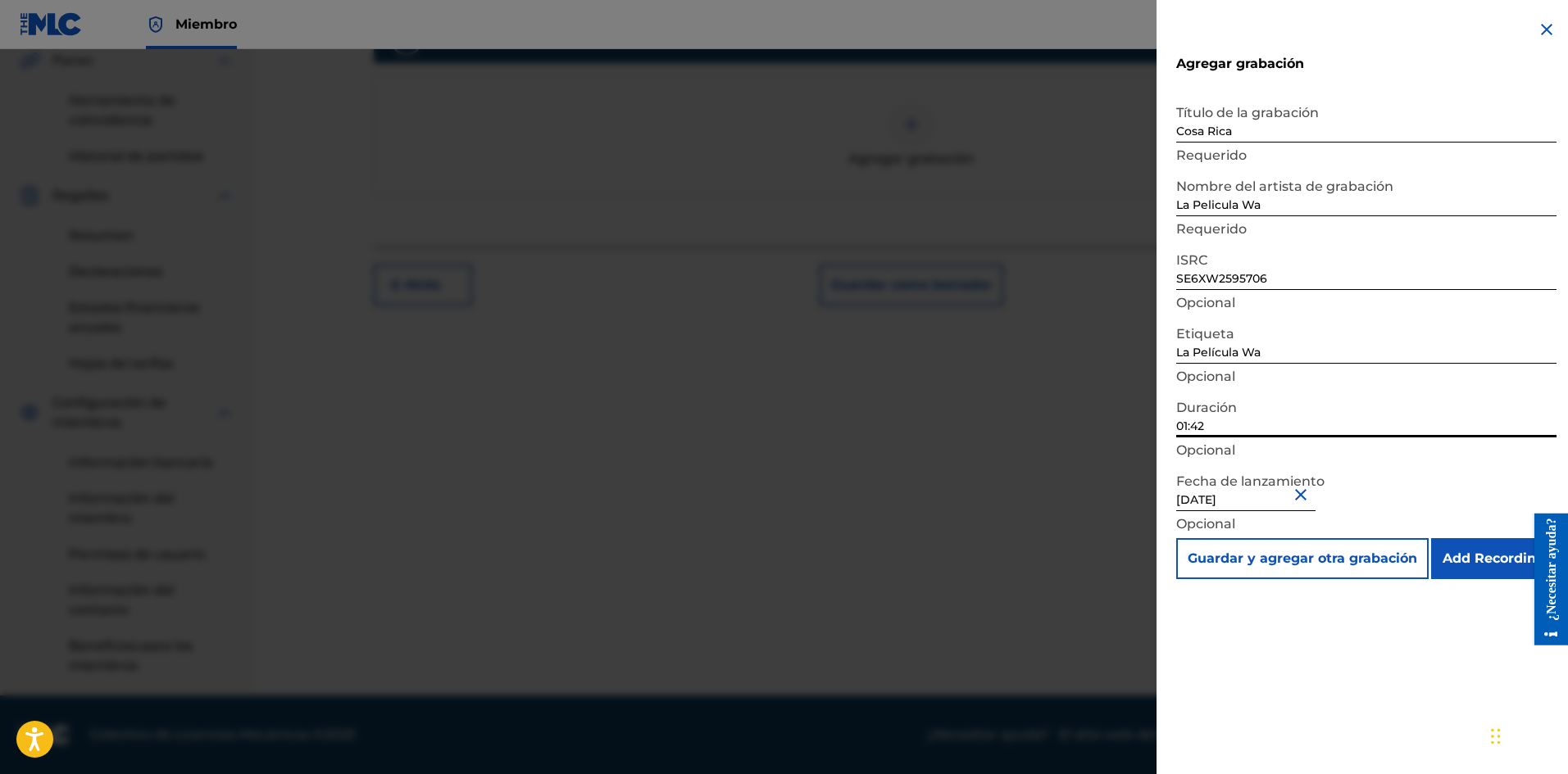
type input "01:42"
click at [1482, 563] on input "Add Recording" at bounding box center [1493, 558] width 126 height 41
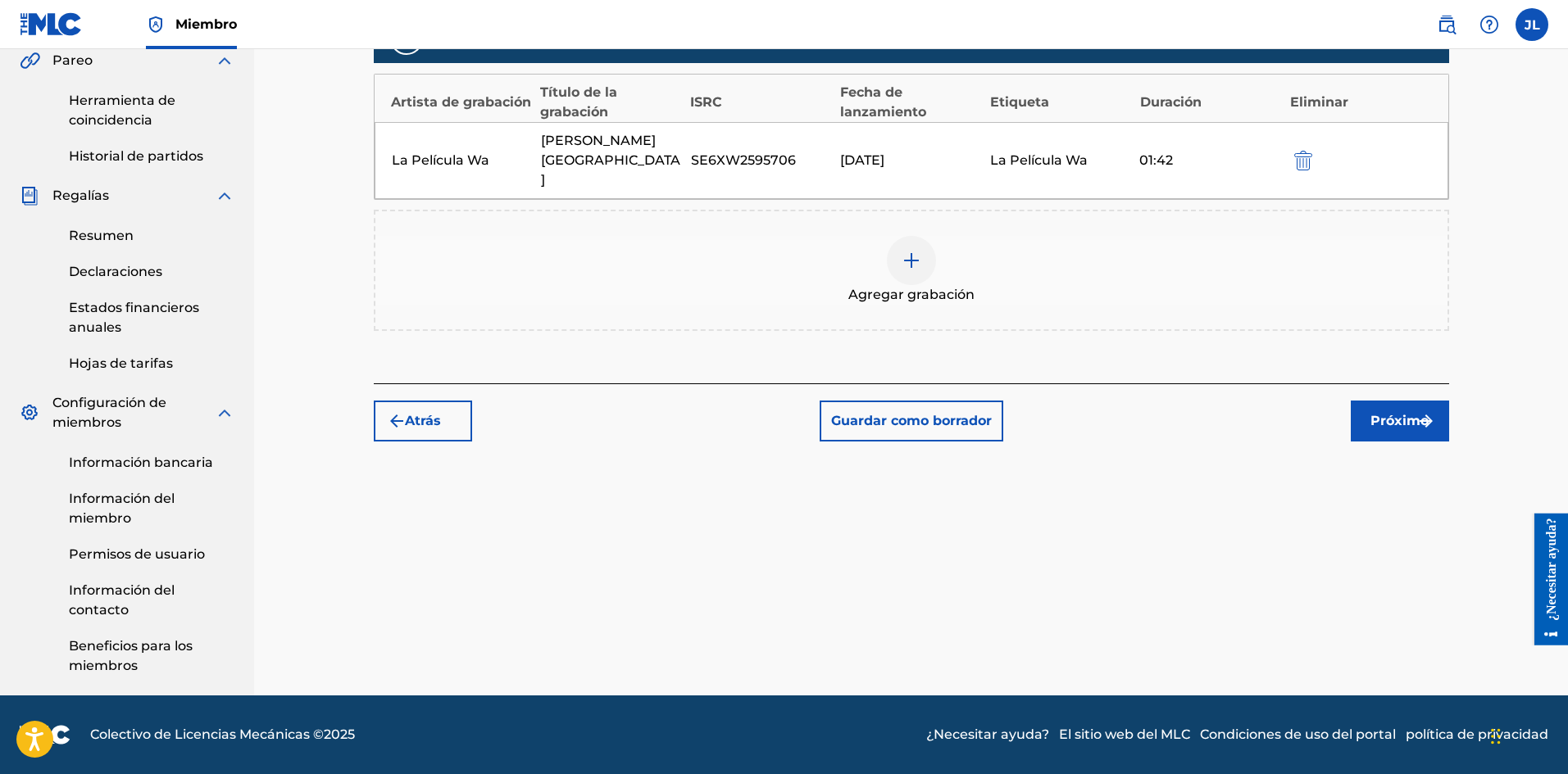
click at [1392, 413] on font "Próximo" at bounding box center [1399, 420] width 58 height 15
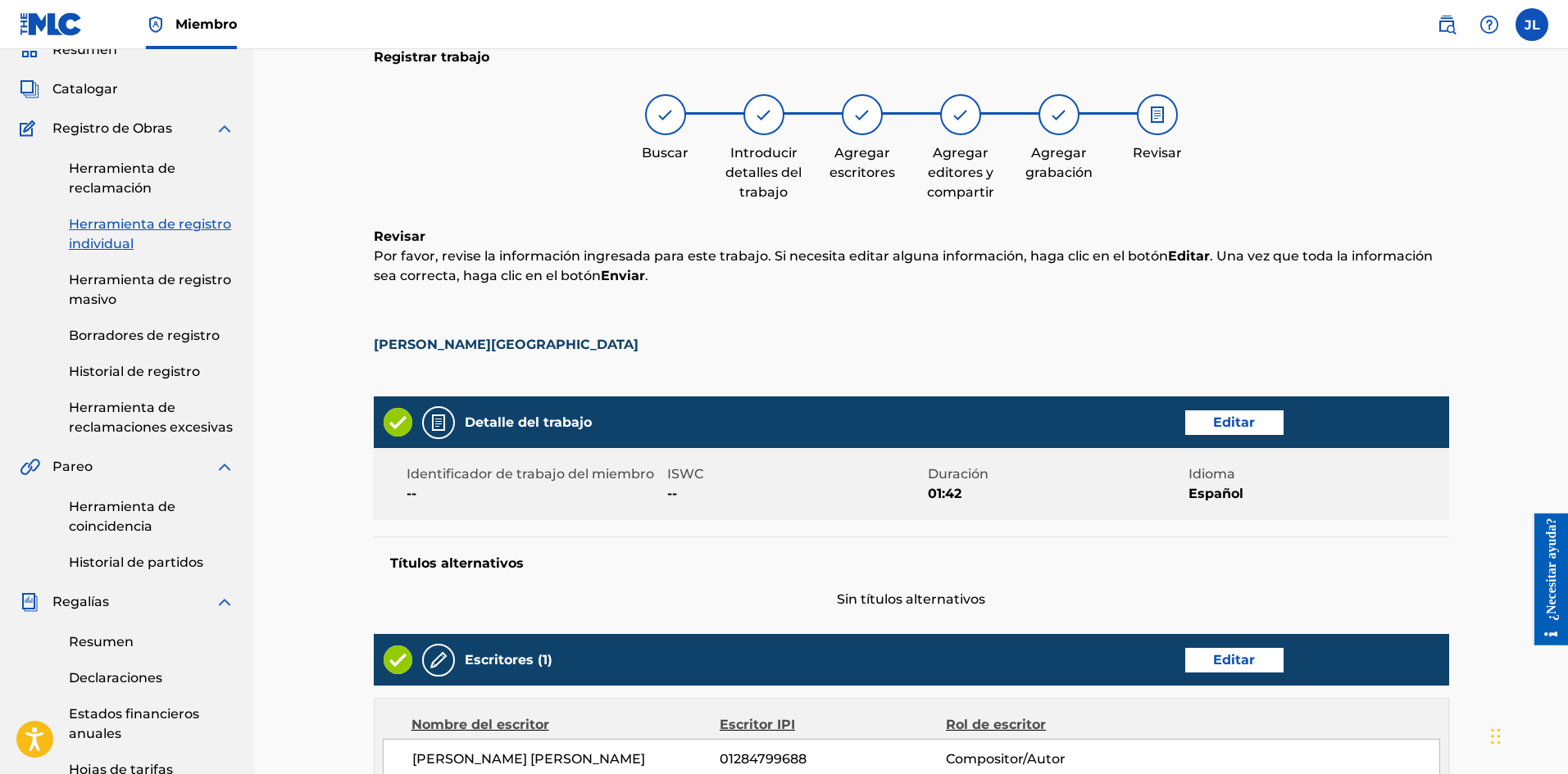
scroll to position [674, 0]
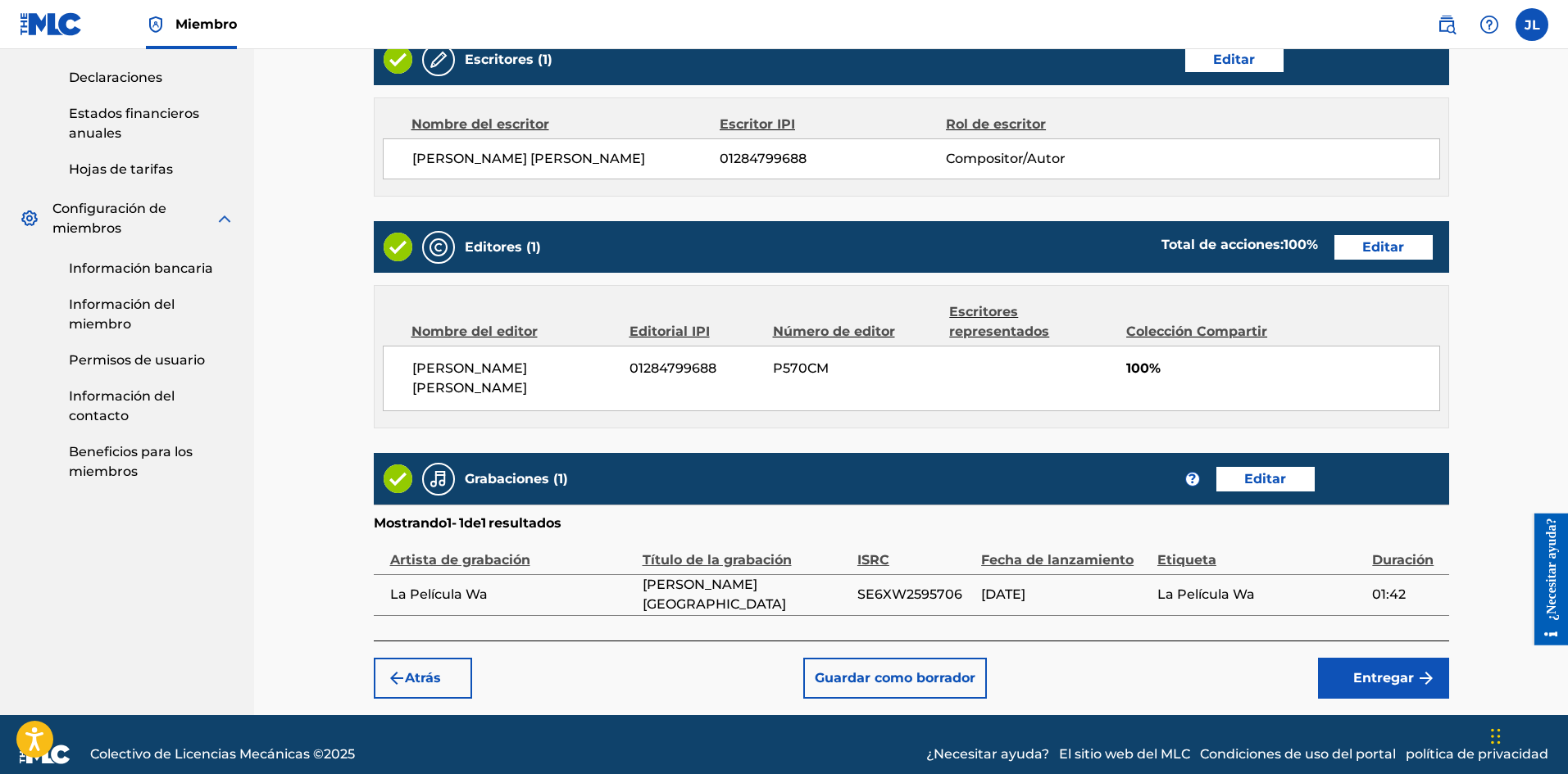
click at [1376, 670] on font "Entregar" at bounding box center [1384, 677] width 61 height 15
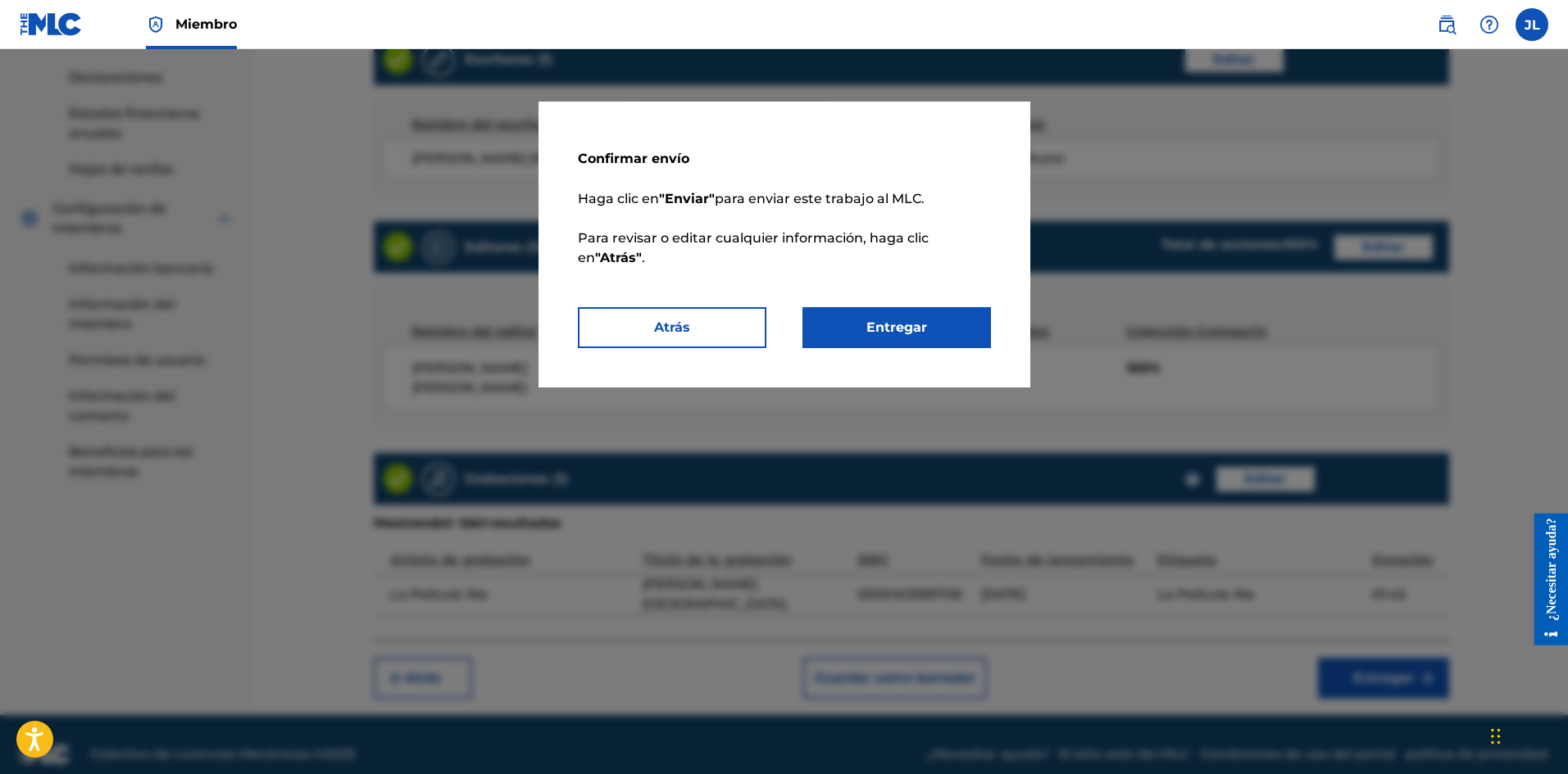
click at [930, 323] on button "Entregar" at bounding box center [896, 328] width 189 height 41
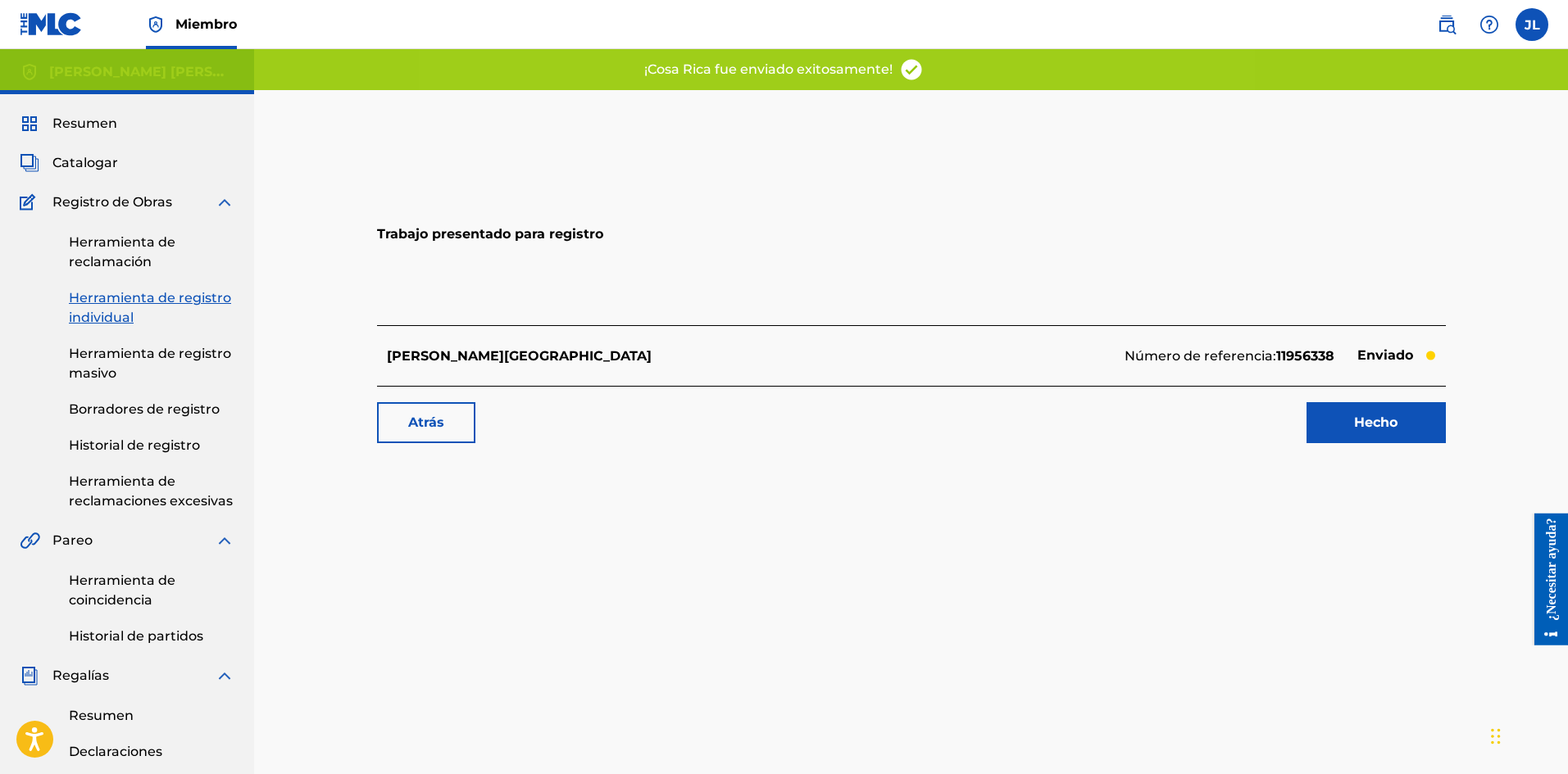
click at [1351, 428] on link "Hecho" at bounding box center [1376, 423] width 139 height 41
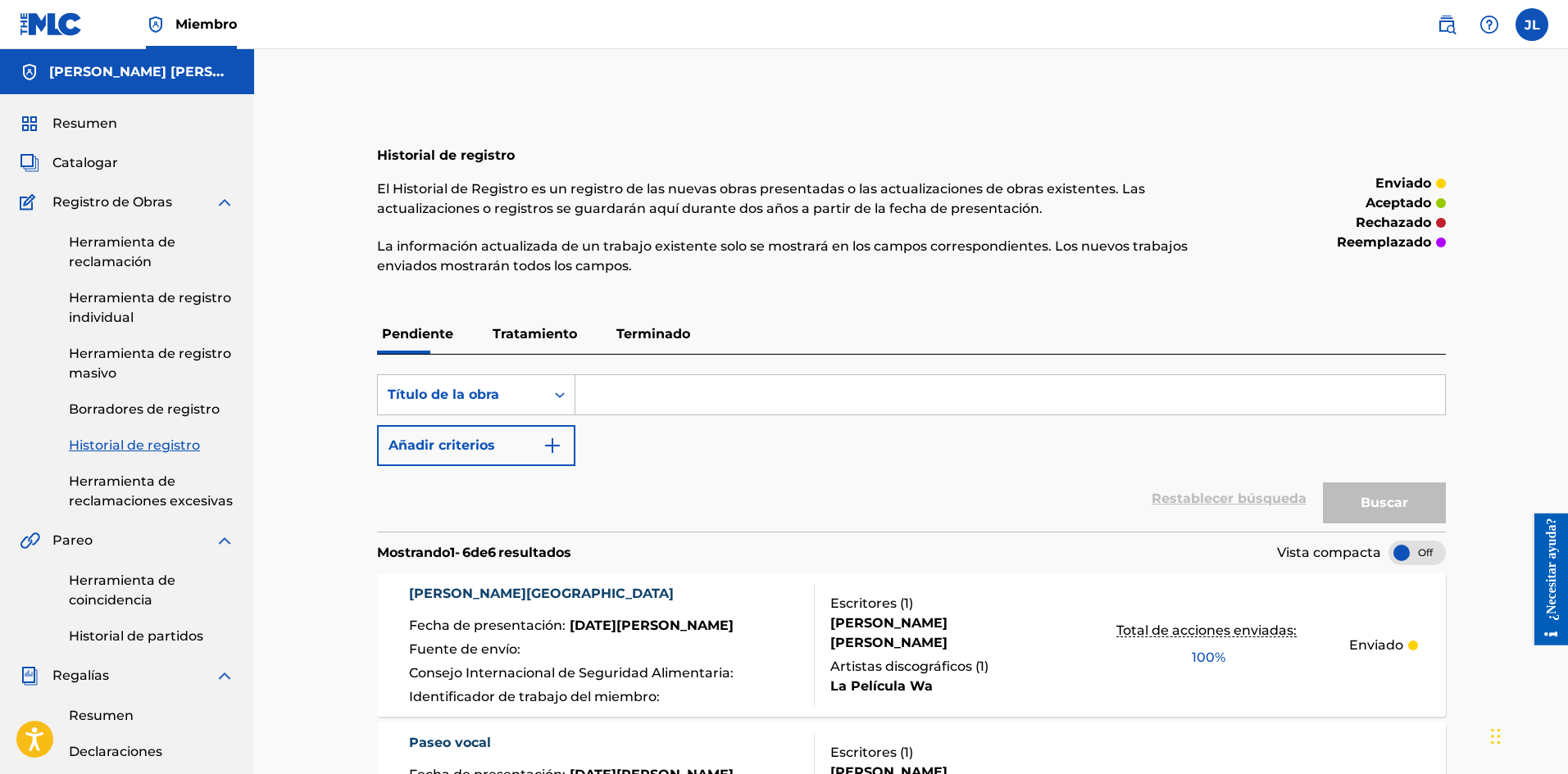
click at [80, 147] on div "Resumen Catalogar Registro de Obras Herramienta de reclamación Herramienta de r…" at bounding box center [127, 635] width 254 height 1081
click at [85, 168] on font "Catalogar" at bounding box center [86, 162] width 66 height 15
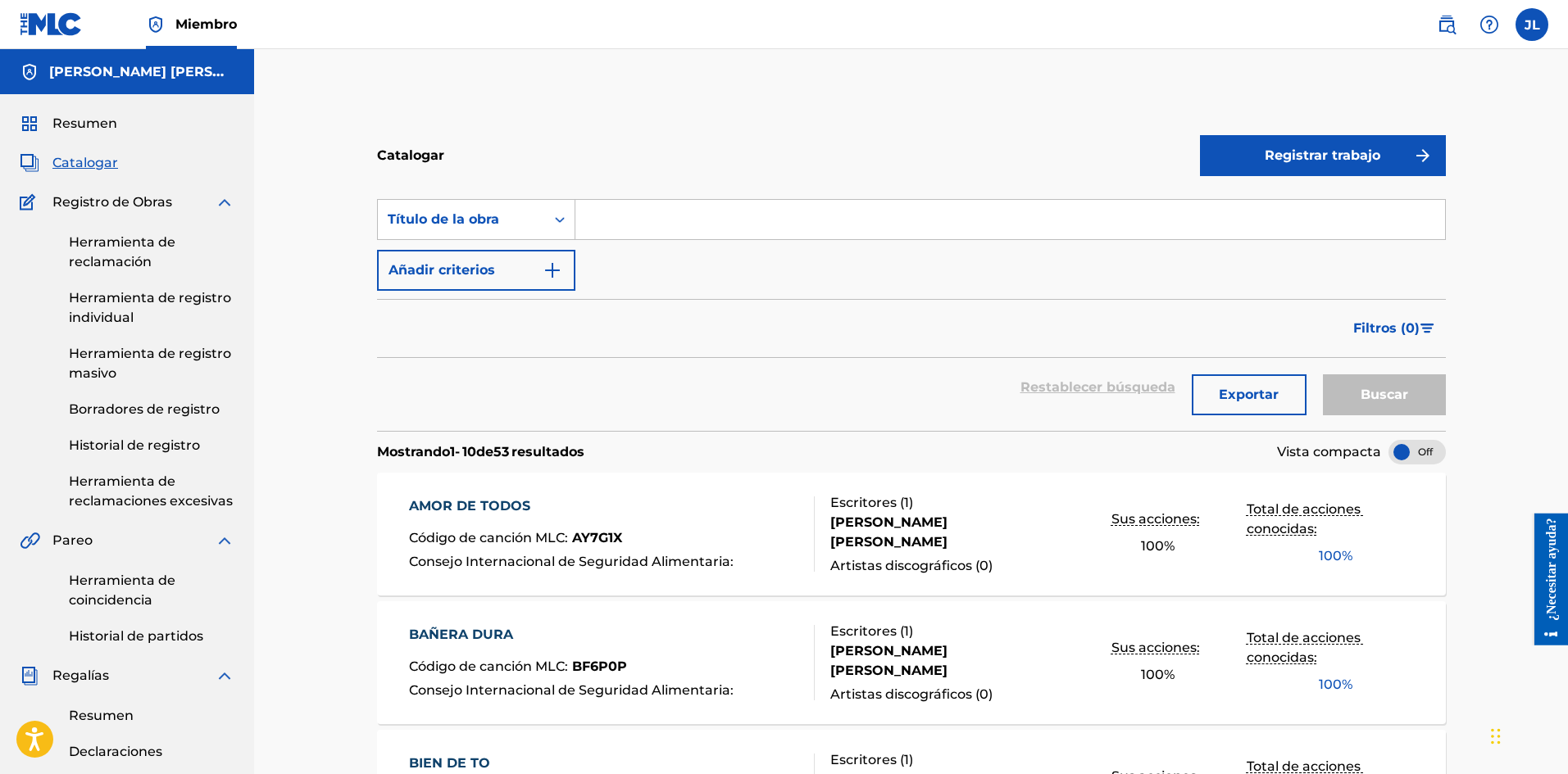
click at [1348, 159] on font "Registrar trabajo" at bounding box center [1322, 155] width 116 height 15
click at [1238, 210] on font "Individual" at bounding box center [1243, 208] width 66 height 15
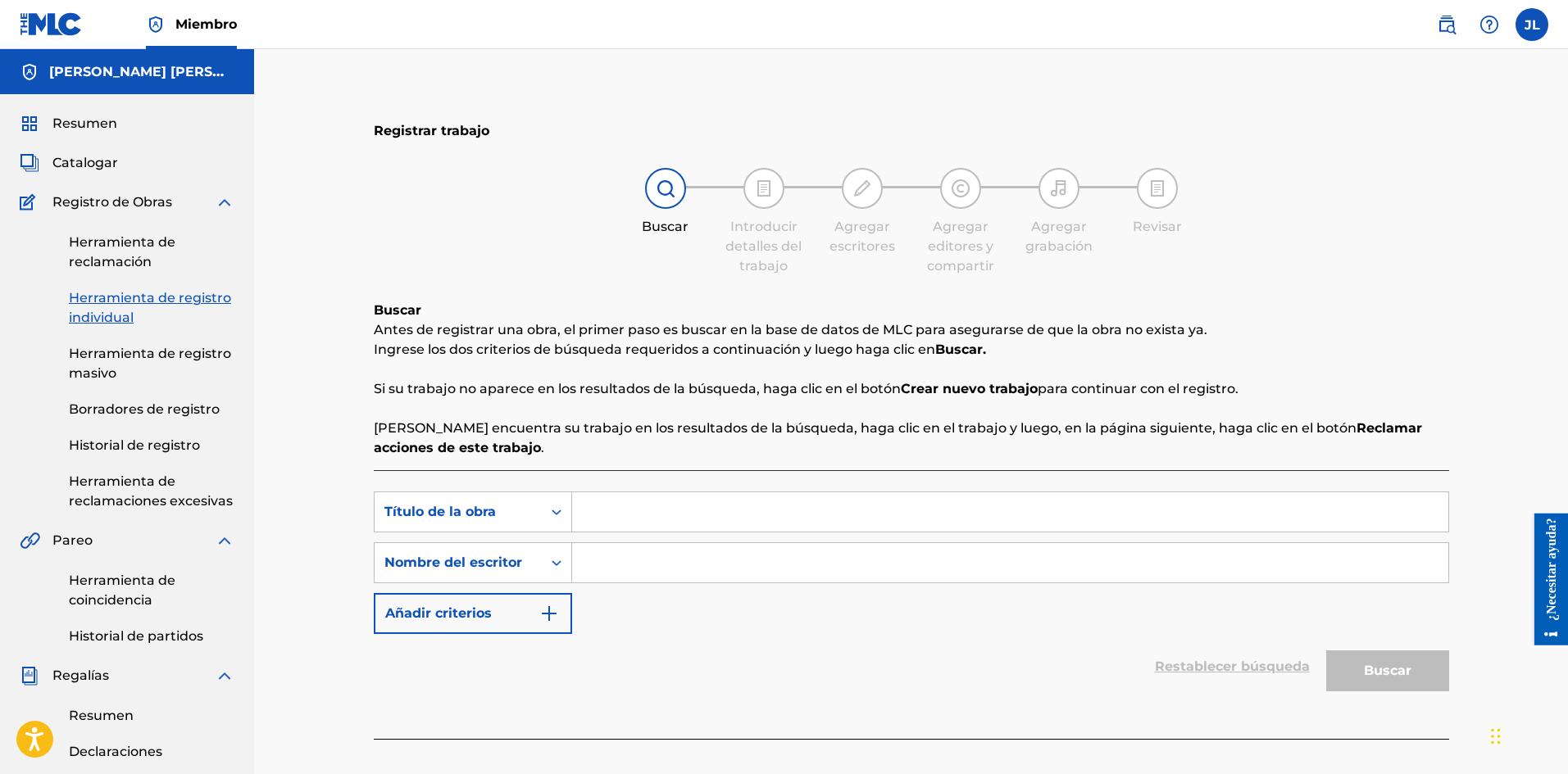
click at [646, 494] on div "Formulario de búsqueda" at bounding box center [1010, 512] width 877 height 41
click at [646, 498] on input "Formulario de búsqueda" at bounding box center [1009, 512] width 876 height 39
paste input "Gerr yt"
type input "Gerr yt"
click at [658, 554] on input "Formulario de búsqueda" at bounding box center [1009, 563] width 876 height 39
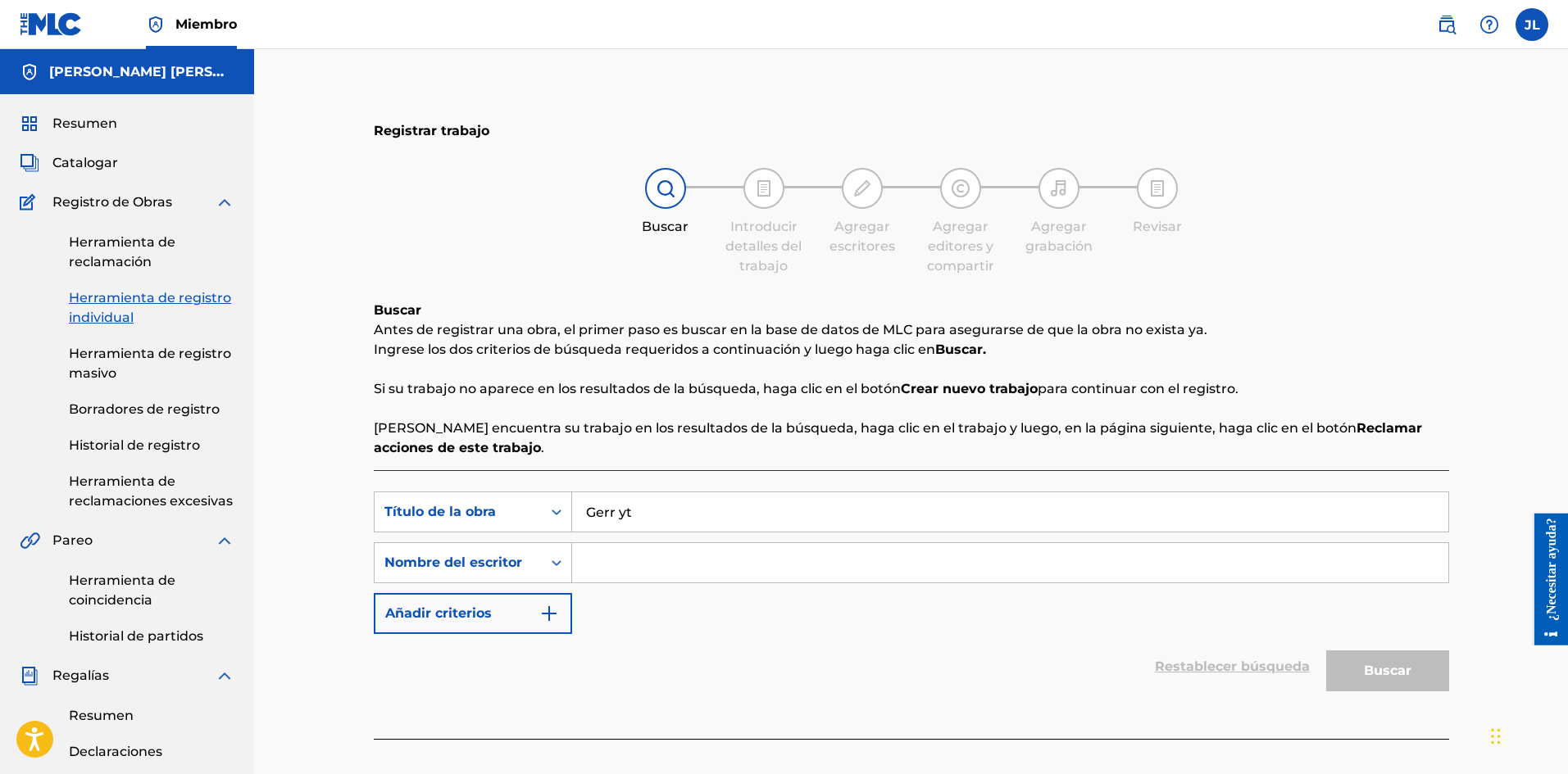
type input "[PERSON_NAME]"
click at [1362, 659] on button "Buscar" at bounding box center [1387, 671] width 123 height 41
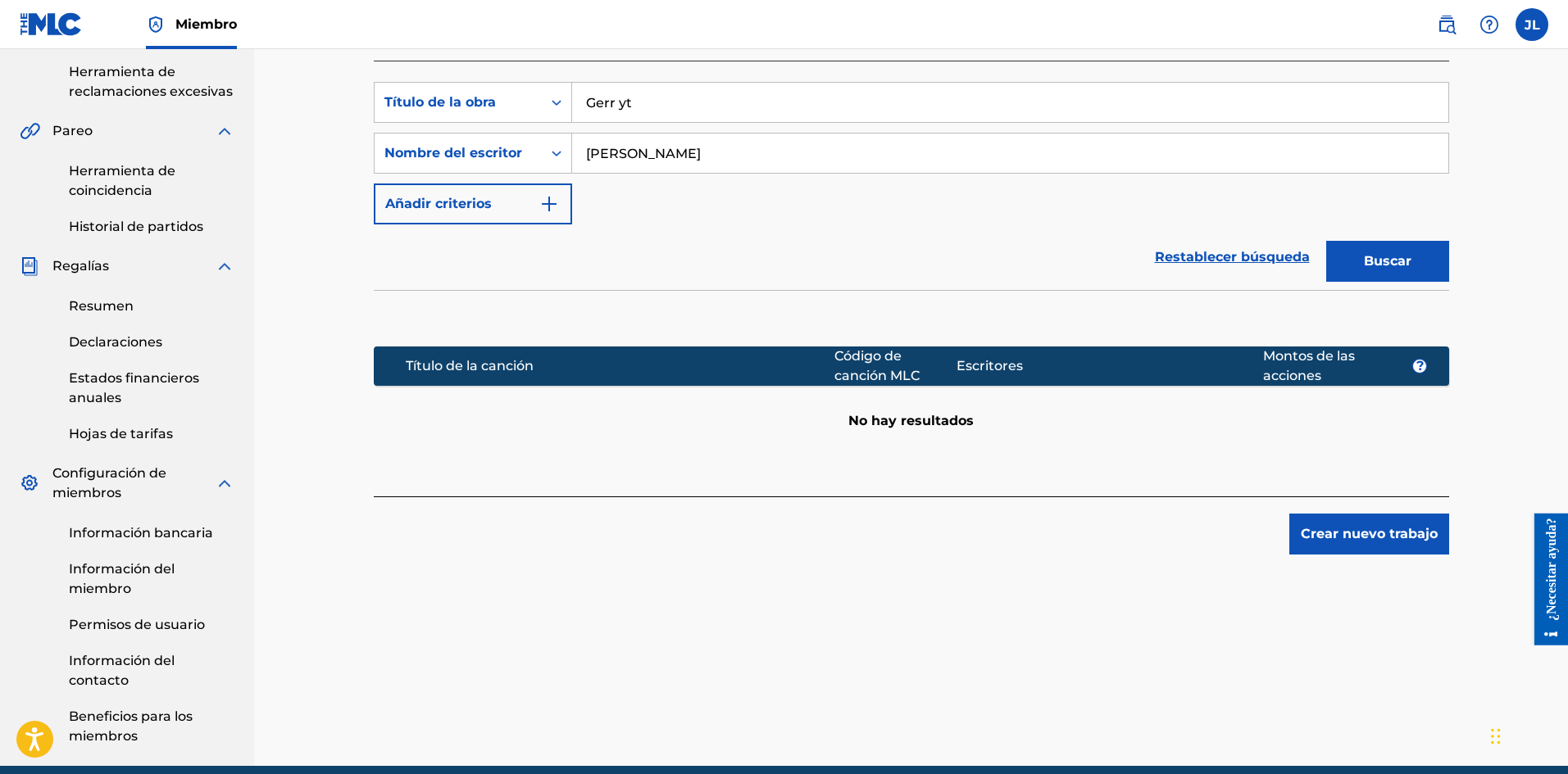
scroll to position [480, 0]
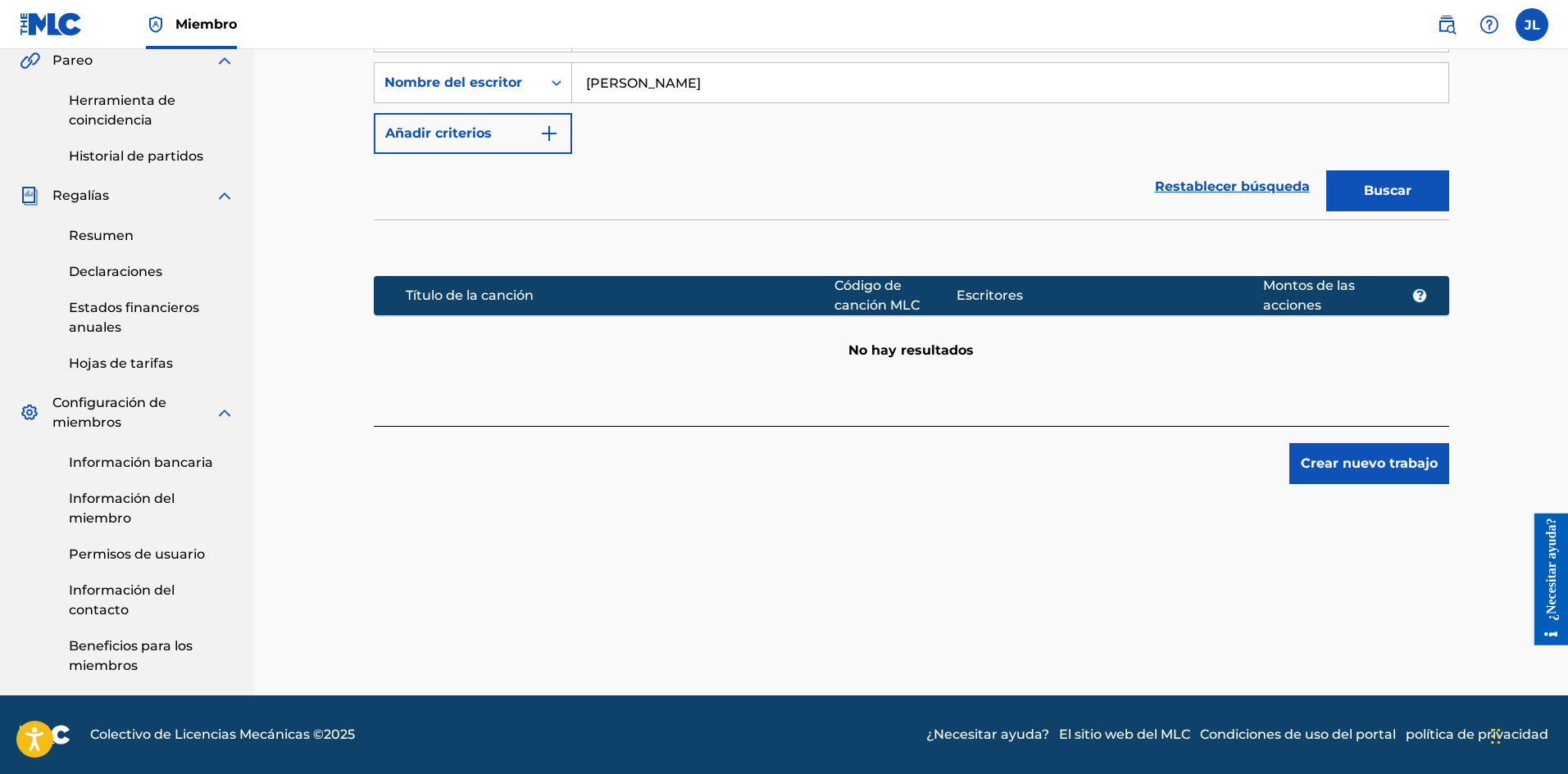
click at [1309, 465] on font "Crear nuevo trabajo" at bounding box center [1369, 462] width 137 height 15
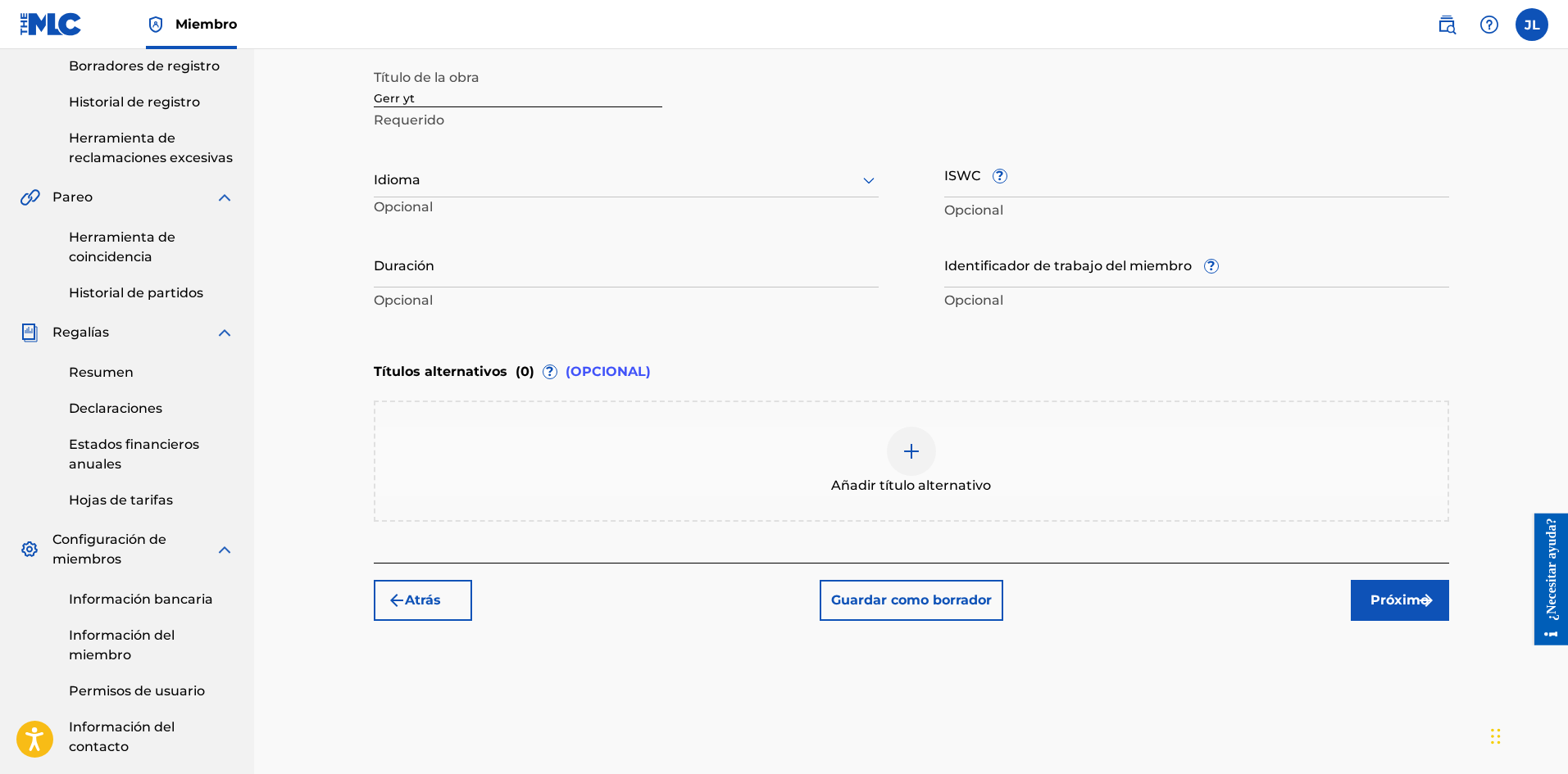
scroll to position [208, 0]
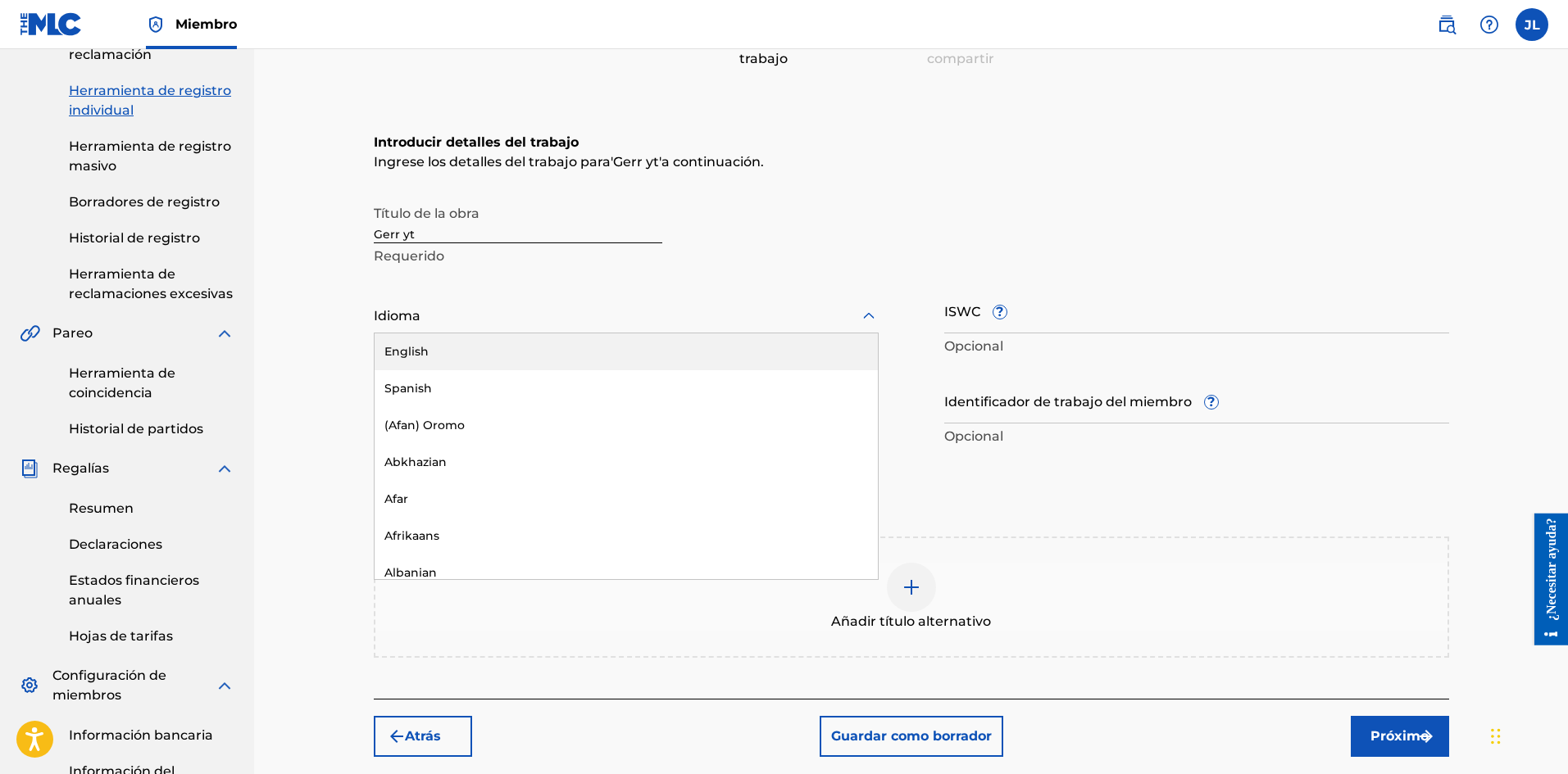
click at [470, 322] on div at bounding box center [625, 315] width 505 height 20
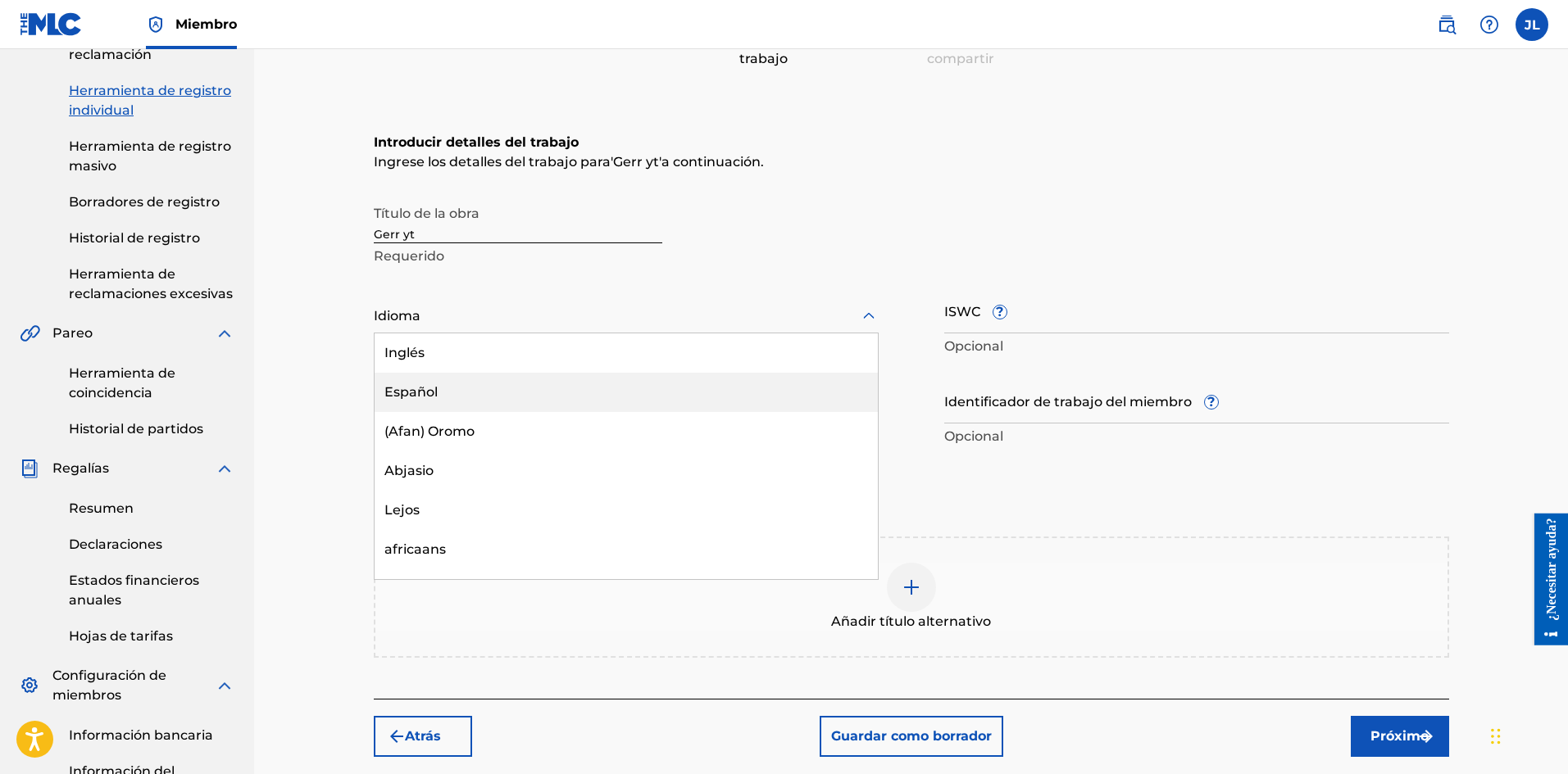
click at [423, 389] on font "Español" at bounding box center [411, 391] width 53 height 15
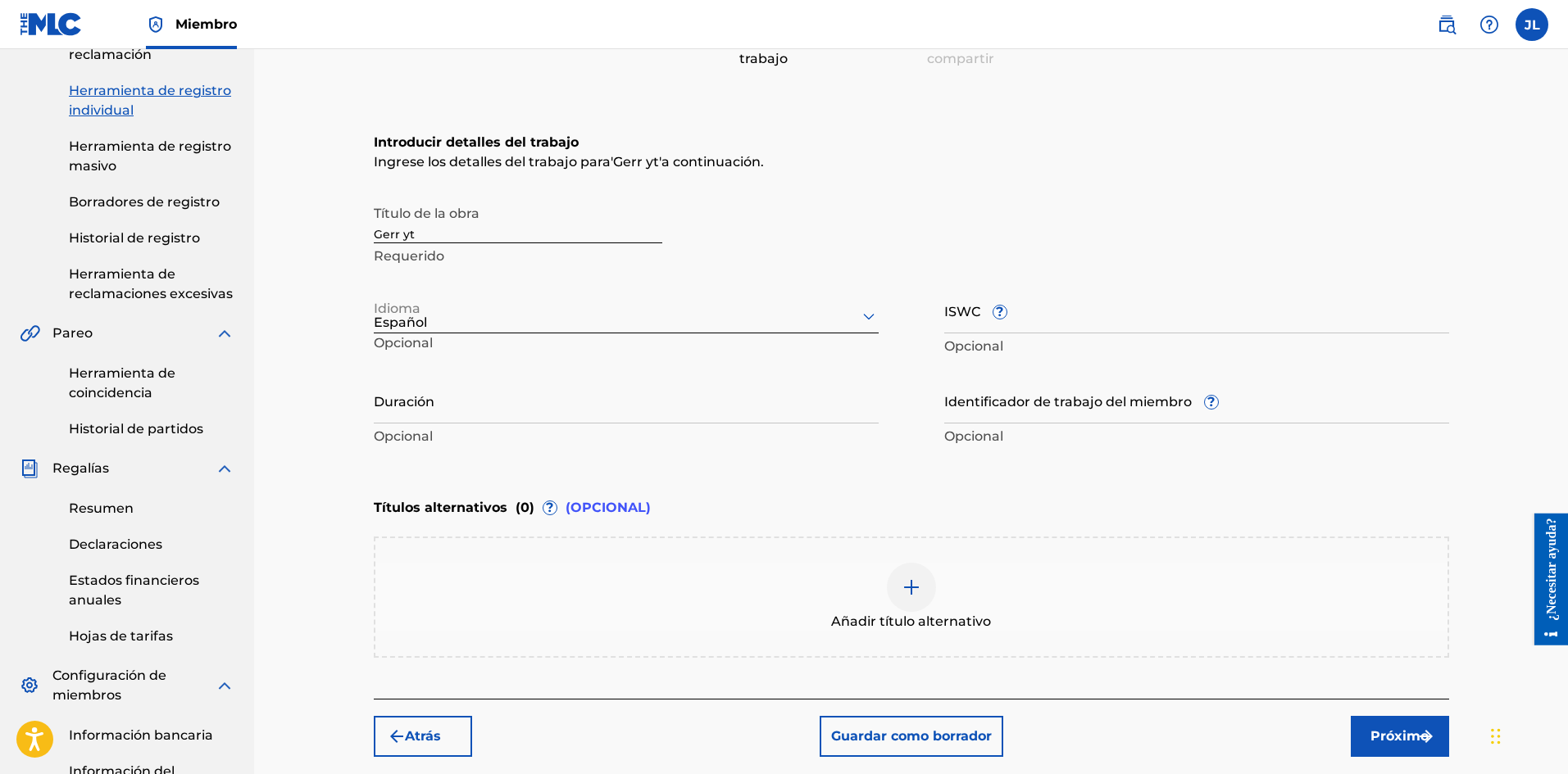
click at [496, 403] on input "Duración" at bounding box center [625, 400] width 505 height 46
type input "01:49"
click at [1407, 730] on font "Próximo" at bounding box center [1399, 736] width 58 height 15
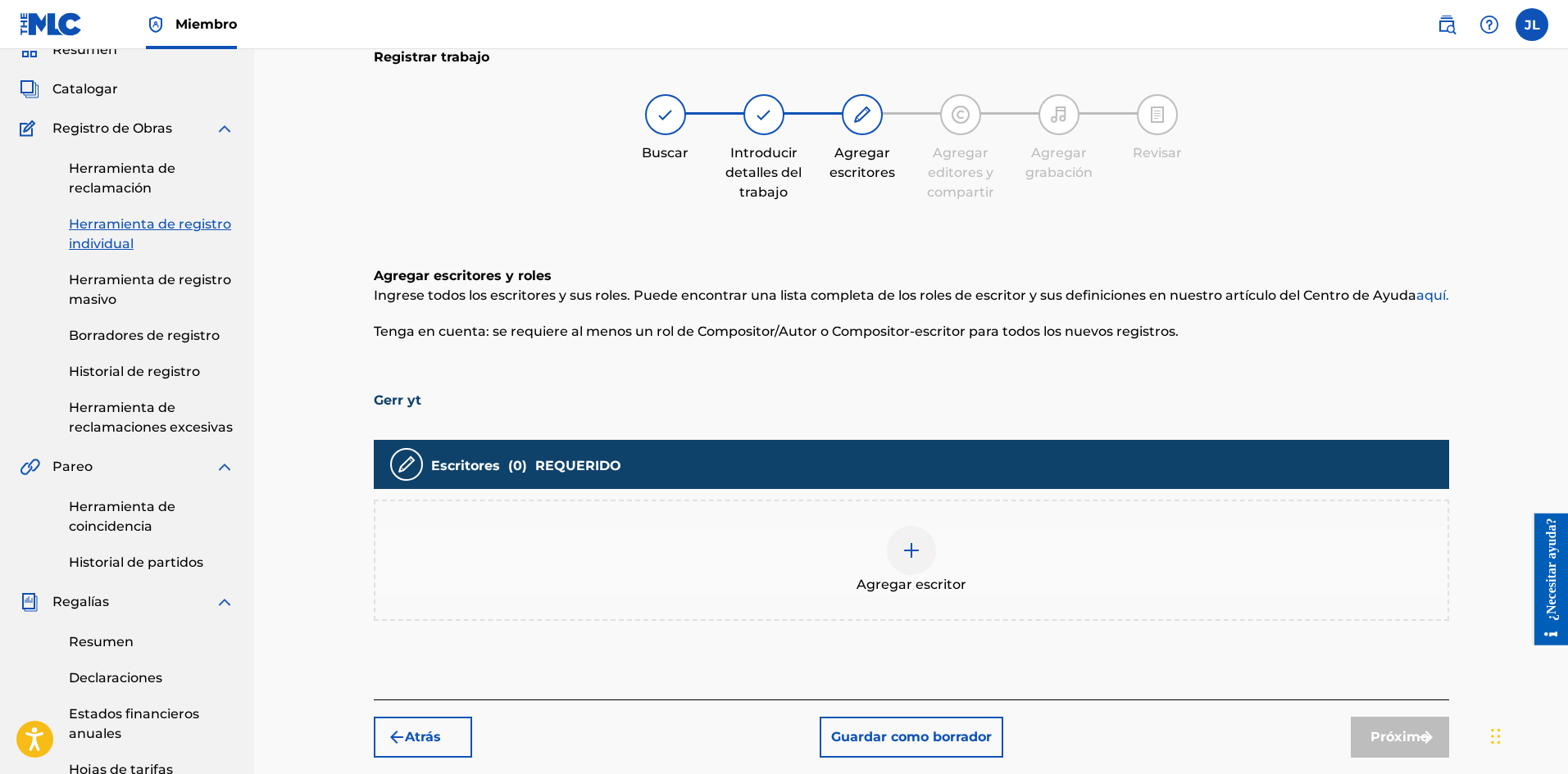
scroll to position [209, 0]
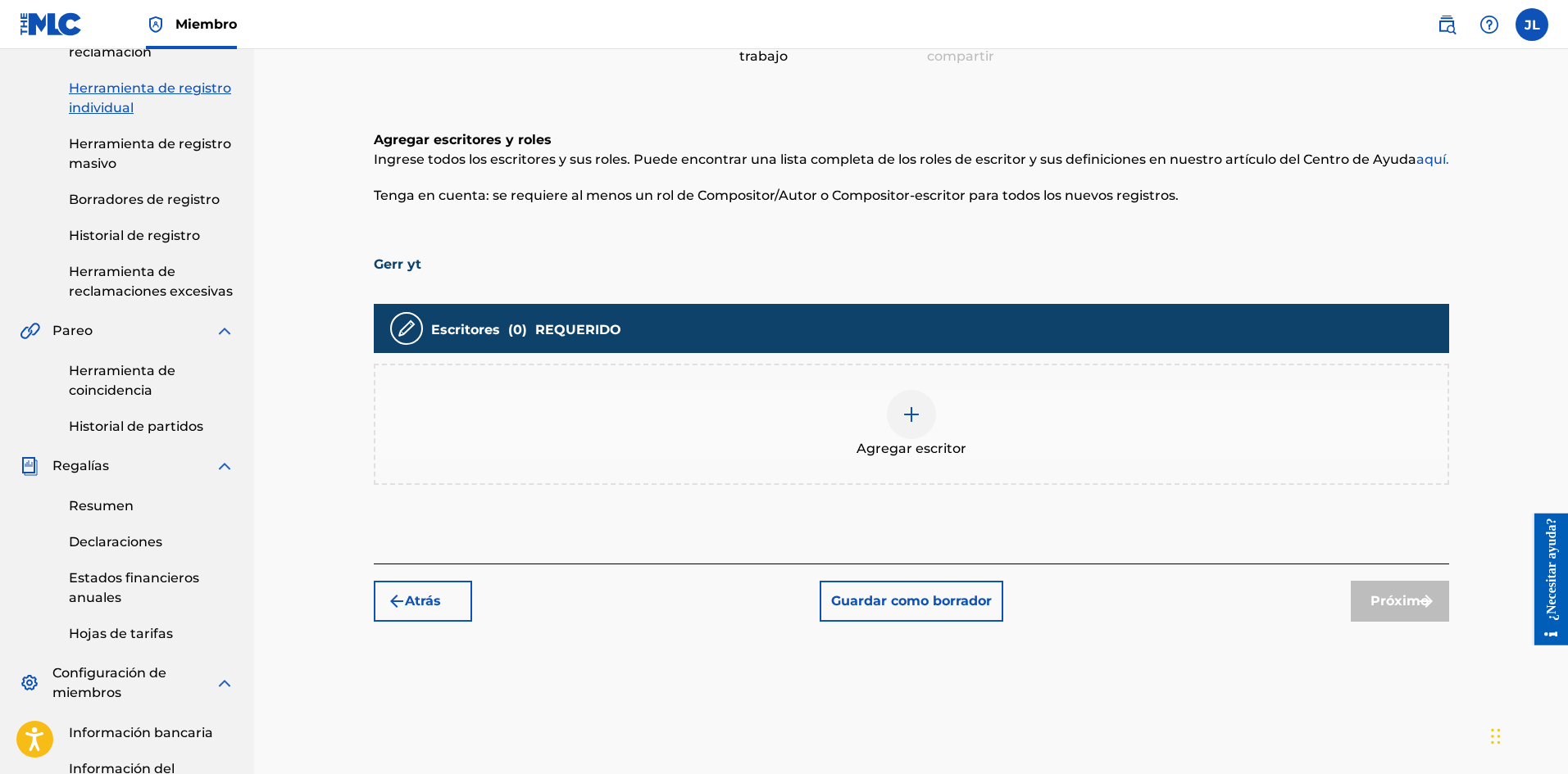
click at [929, 428] on div "Agregar escritor" at bounding box center [911, 424] width 1072 height 69
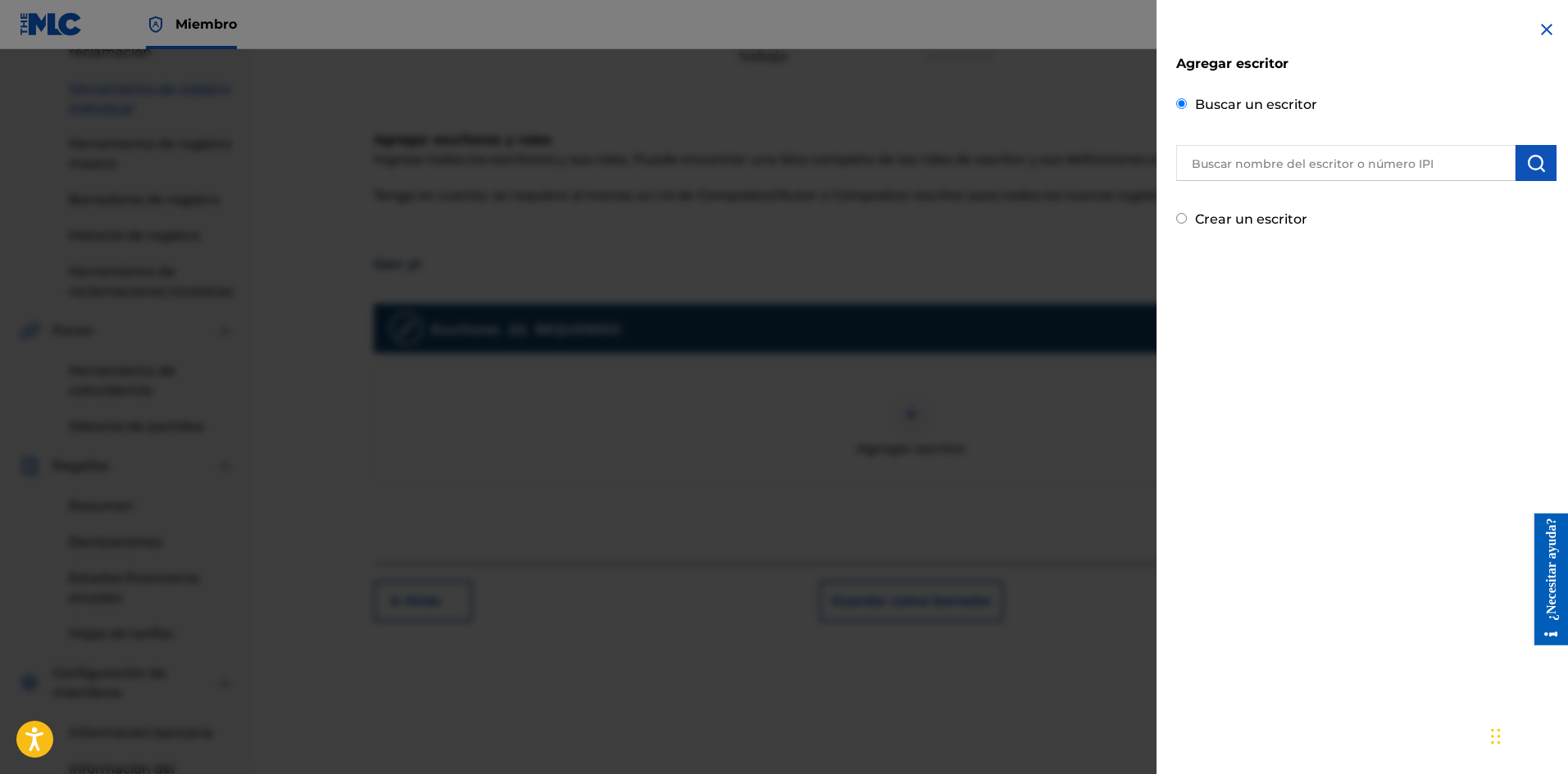
click at [1303, 169] on input "text" at bounding box center [1345, 163] width 339 height 36
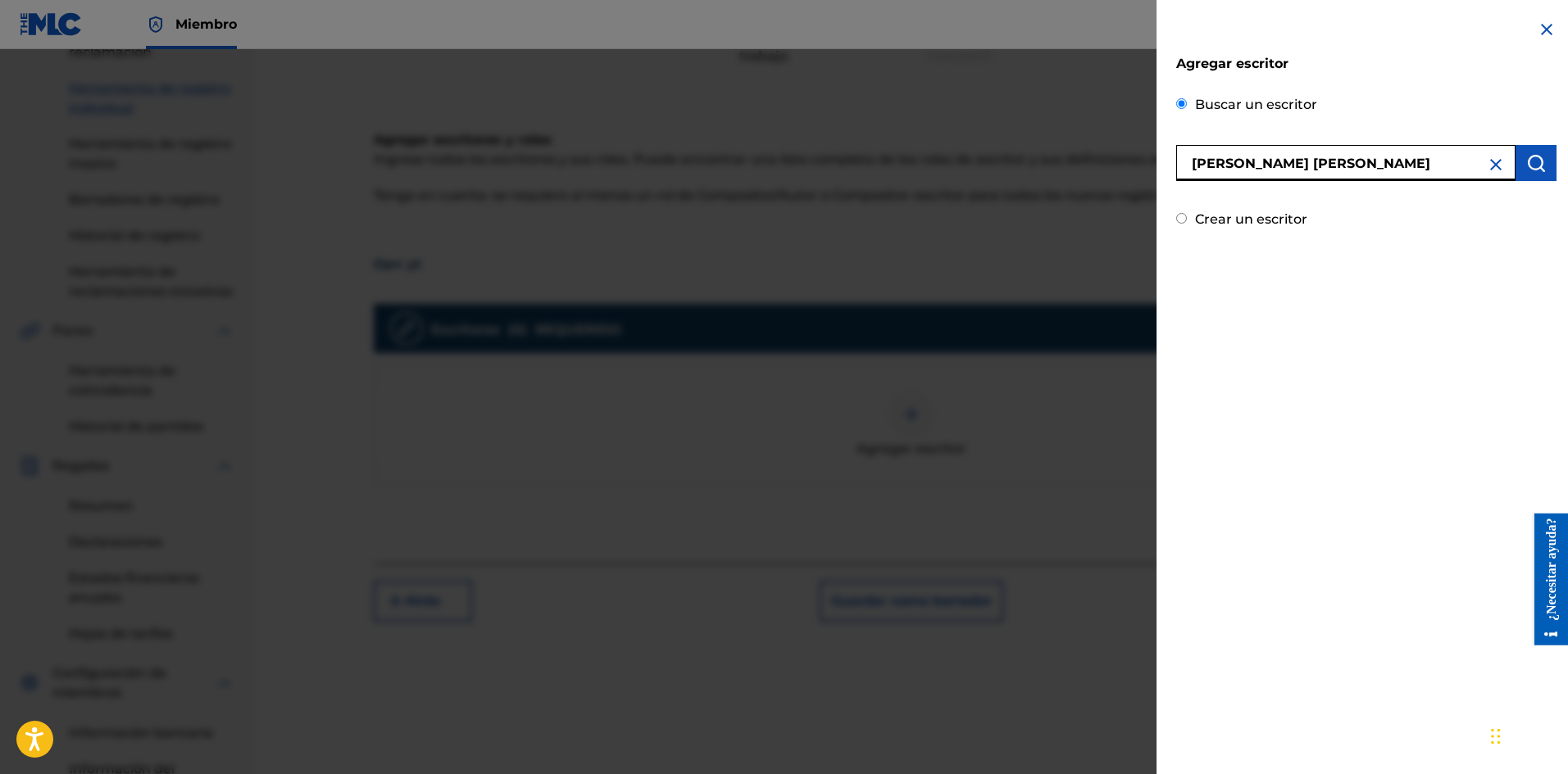
type input "[PERSON_NAME] [PERSON_NAME]"
click at [1527, 157] on img "submit" at bounding box center [1536, 163] width 20 height 20
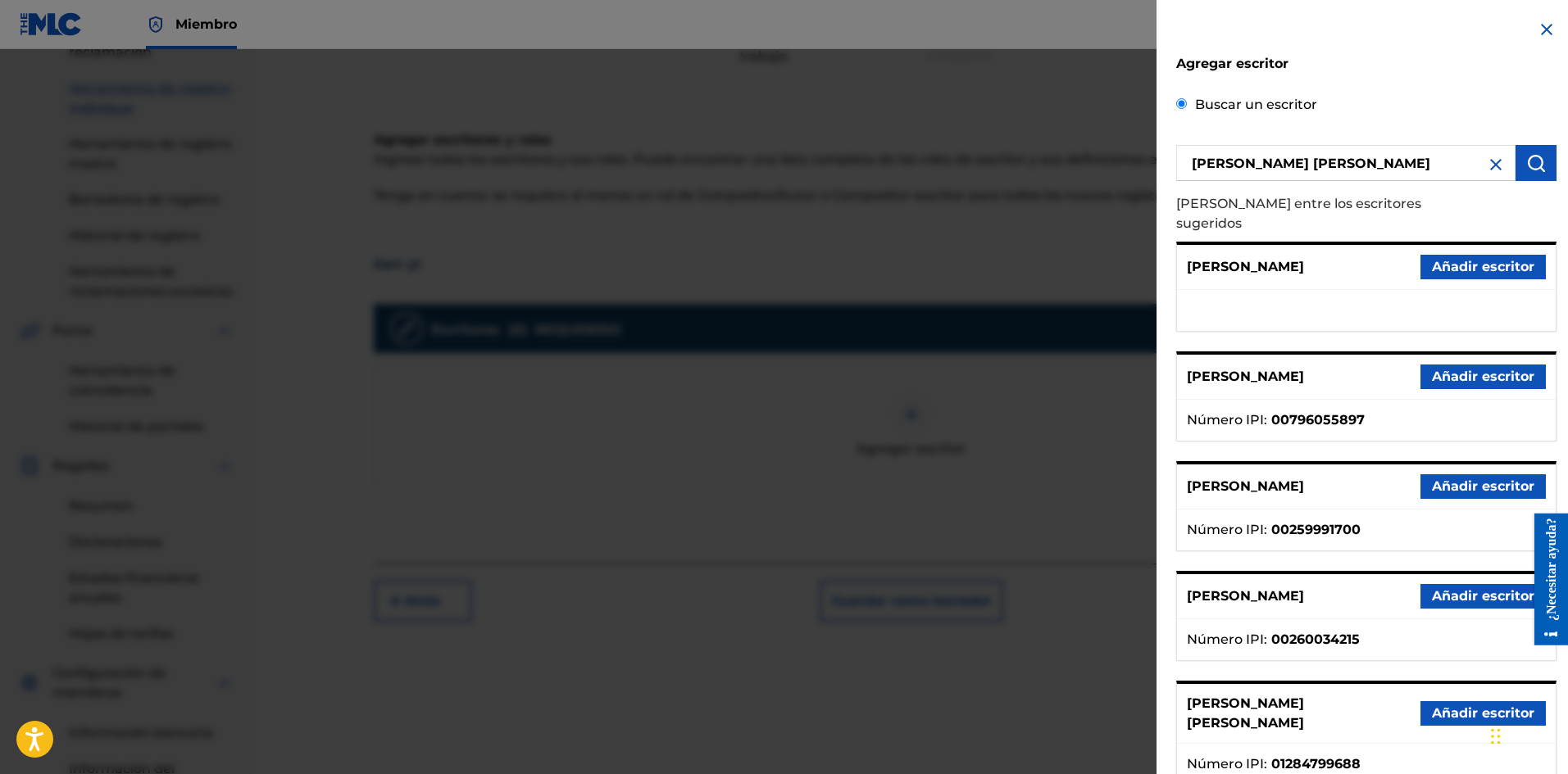
click at [1450, 705] on font "Añadir escritor" at bounding box center [1482, 713] width 102 height 15
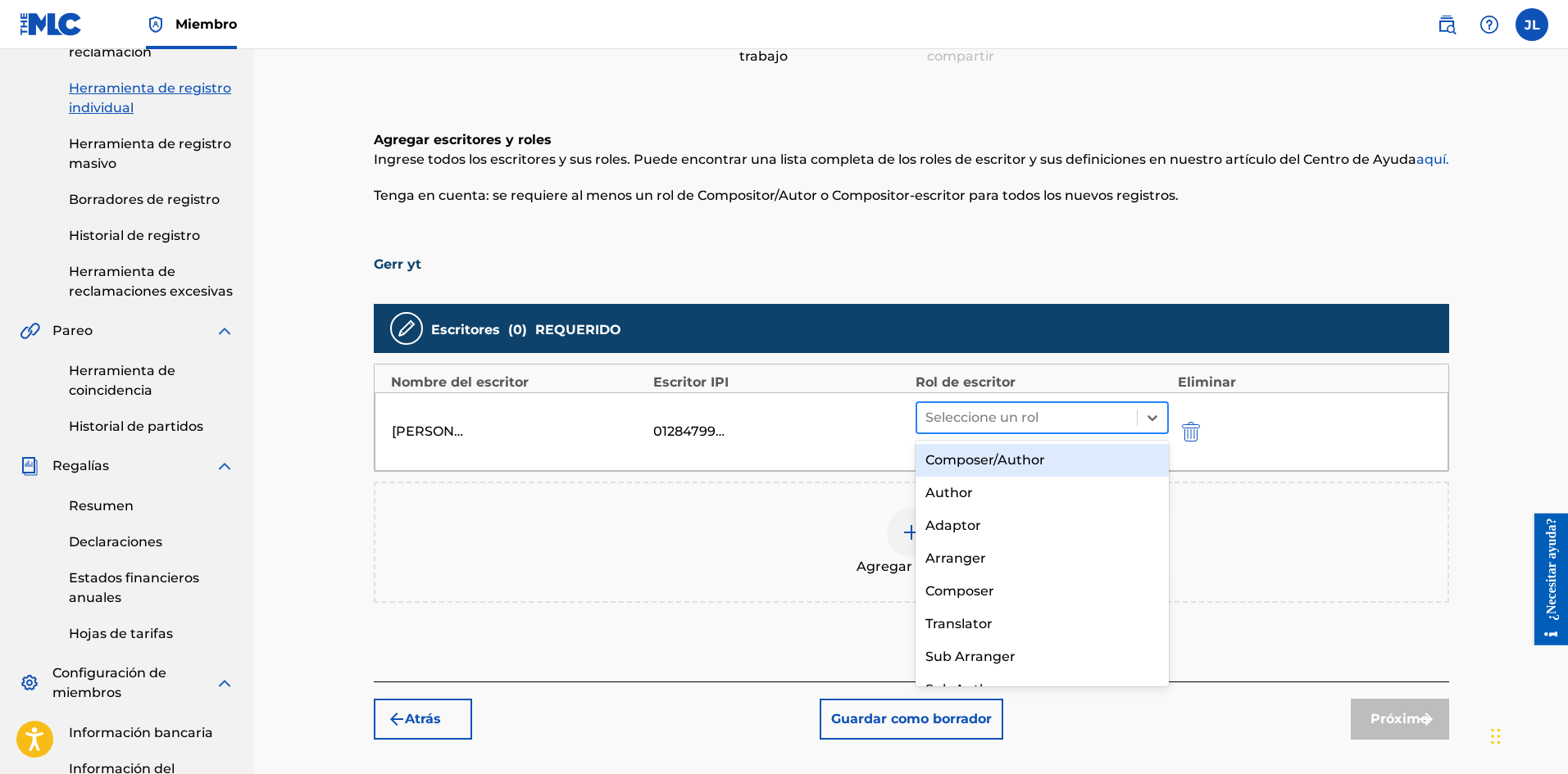
click at [1047, 421] on div at bounding box center [1026, 418] width 204 height 23
click at [1014, 466] on font "Compositor/Autor" at bounding box center [984, 460] width 119 height 15
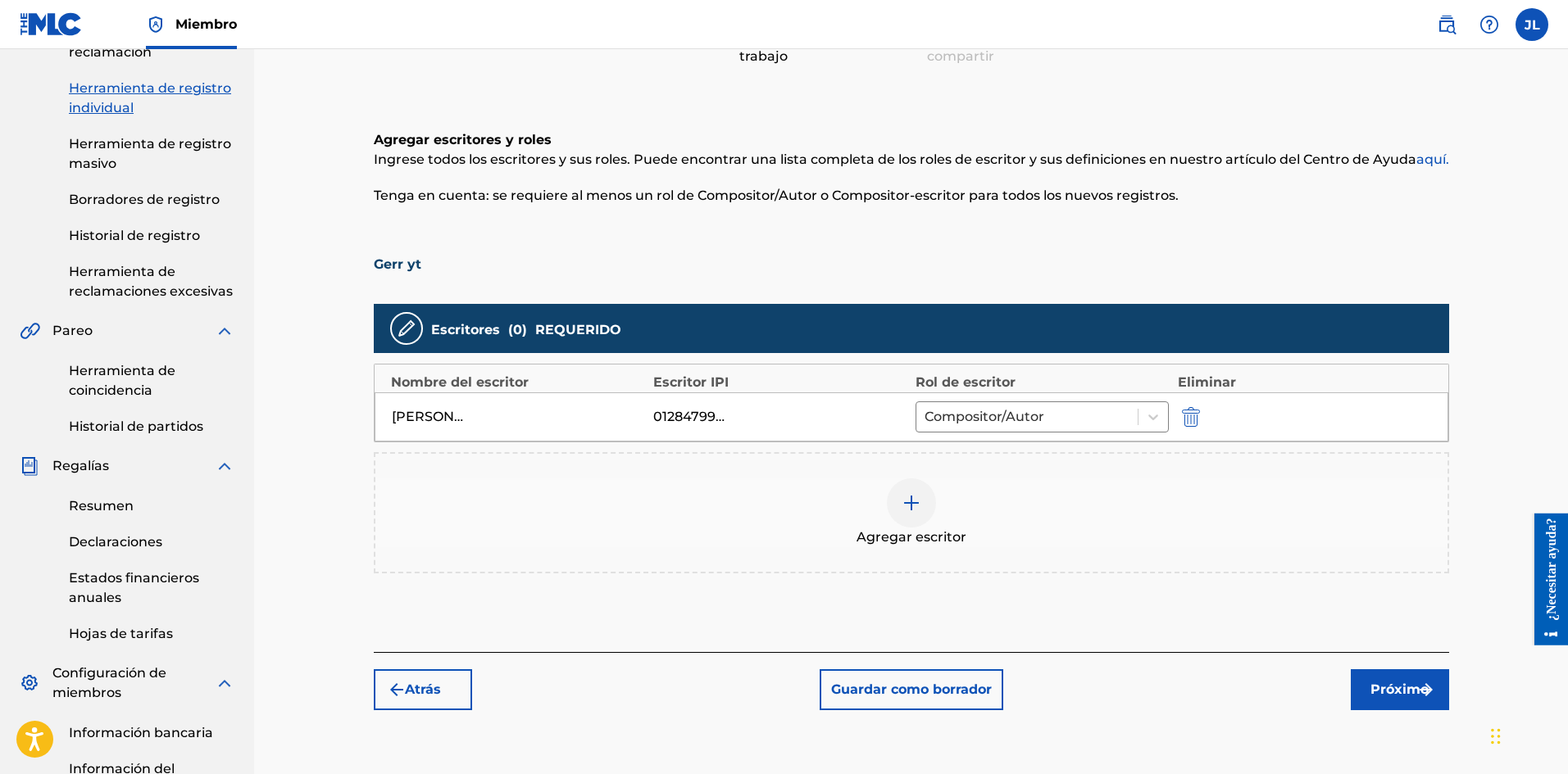
click at [1392, 692] on font "Próximo" at bounding box center [1399, 688] width 58 height 15
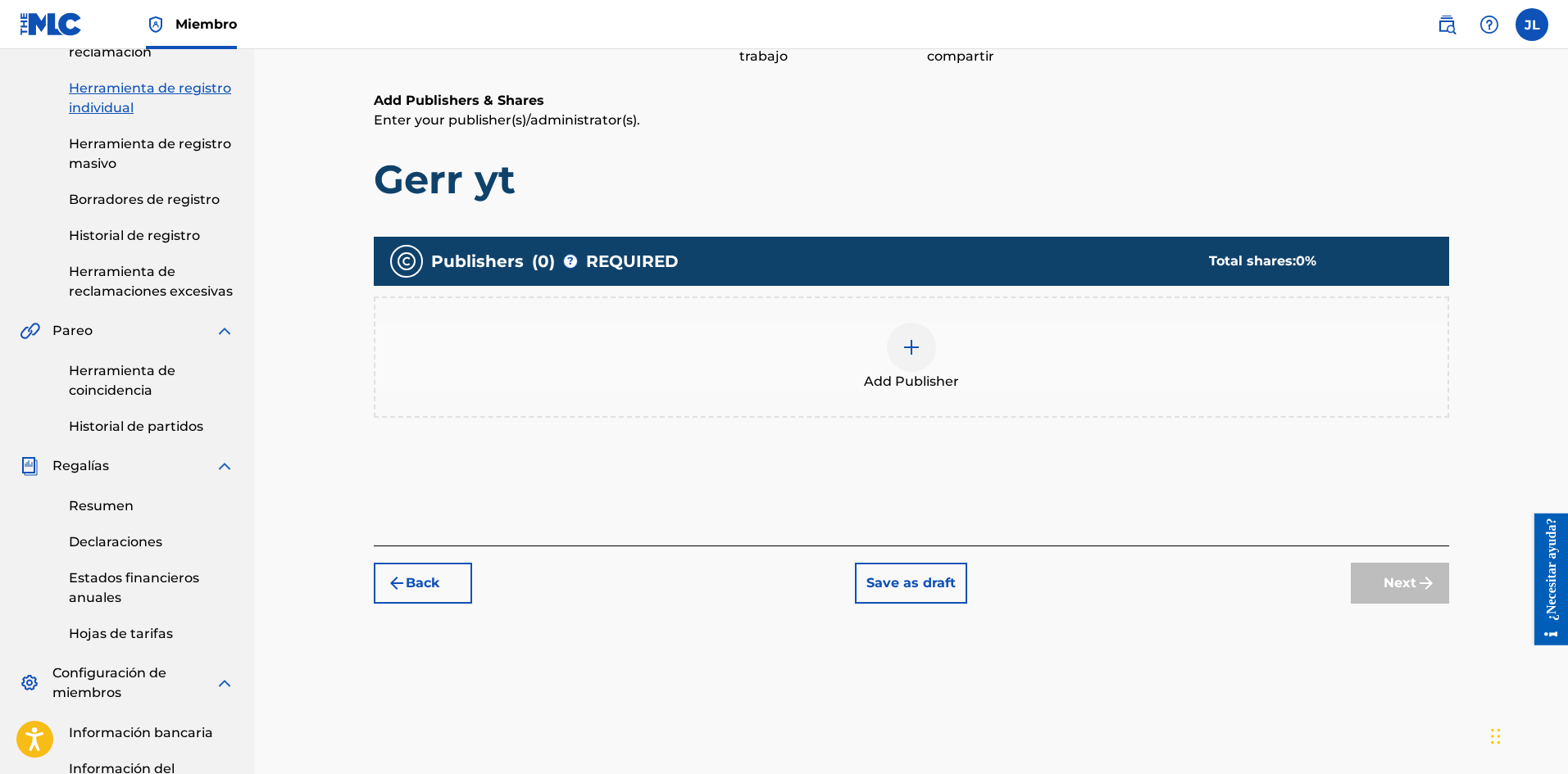
scroll to position [74, 0]
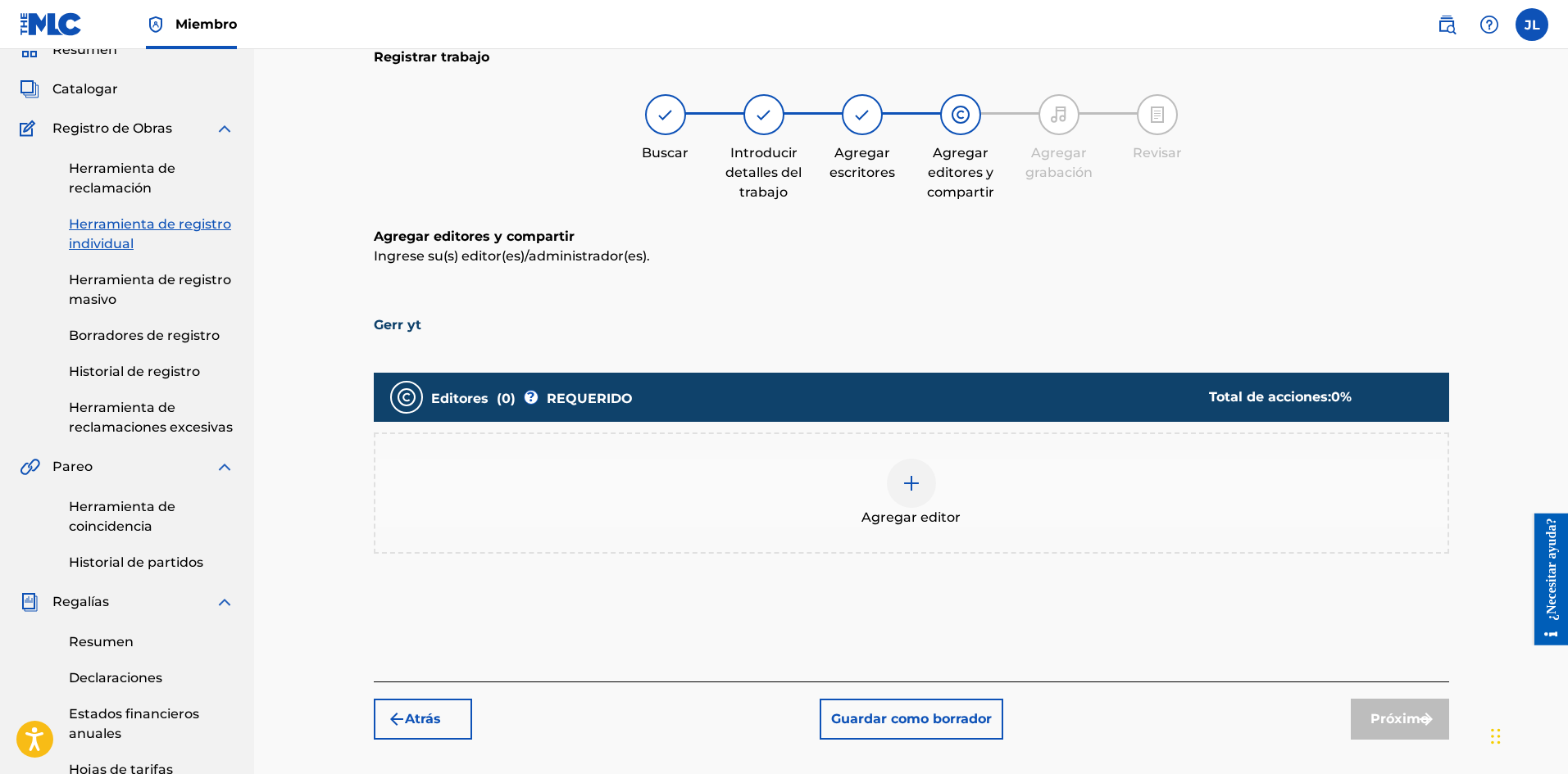
click at [906, 475] on img at bounding box center [911, 484] width 20 height 20
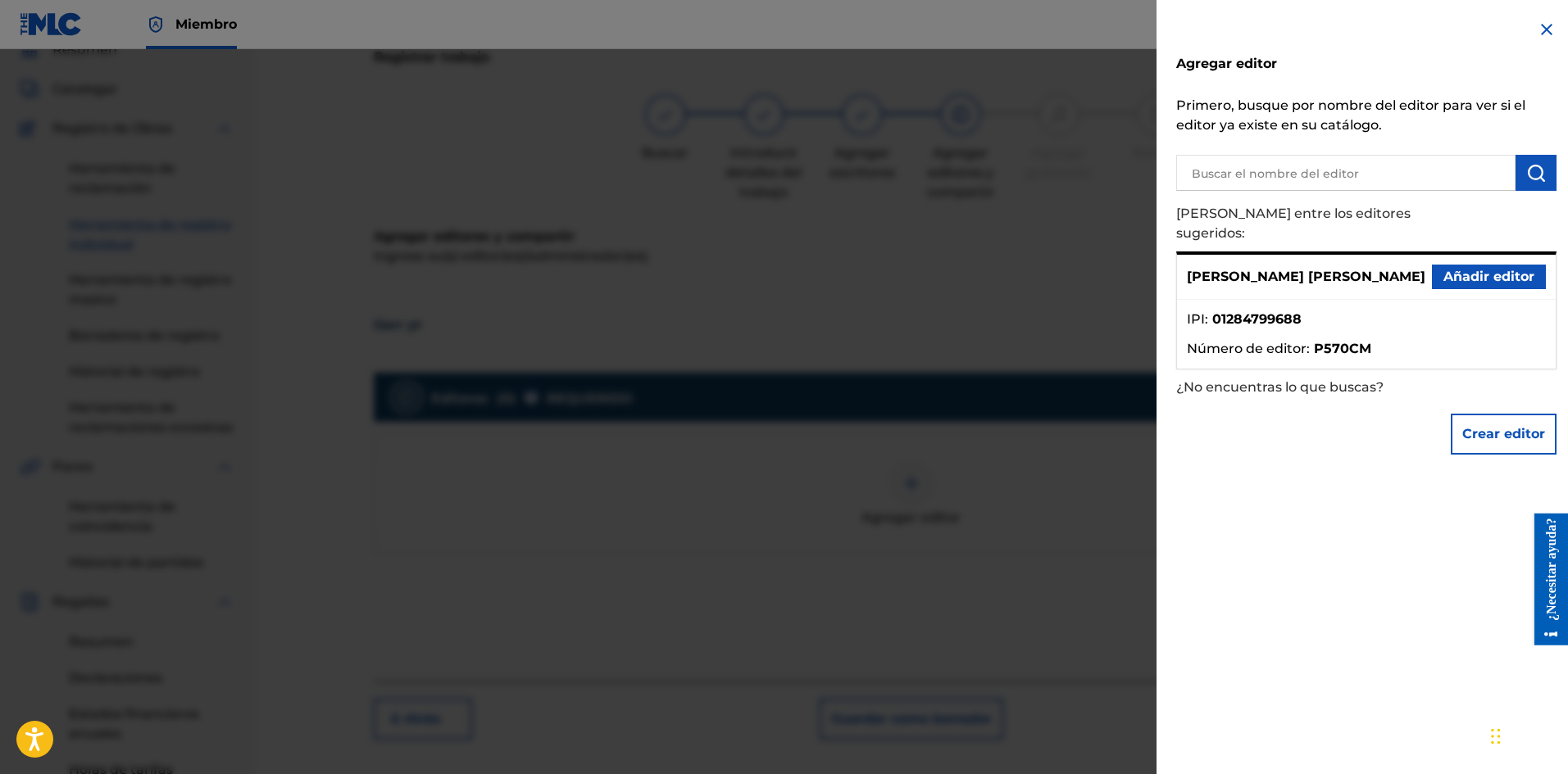
click at [1450, 269] on font "Añadir editor" at bounding box center [1489, 276] width 91 height 15
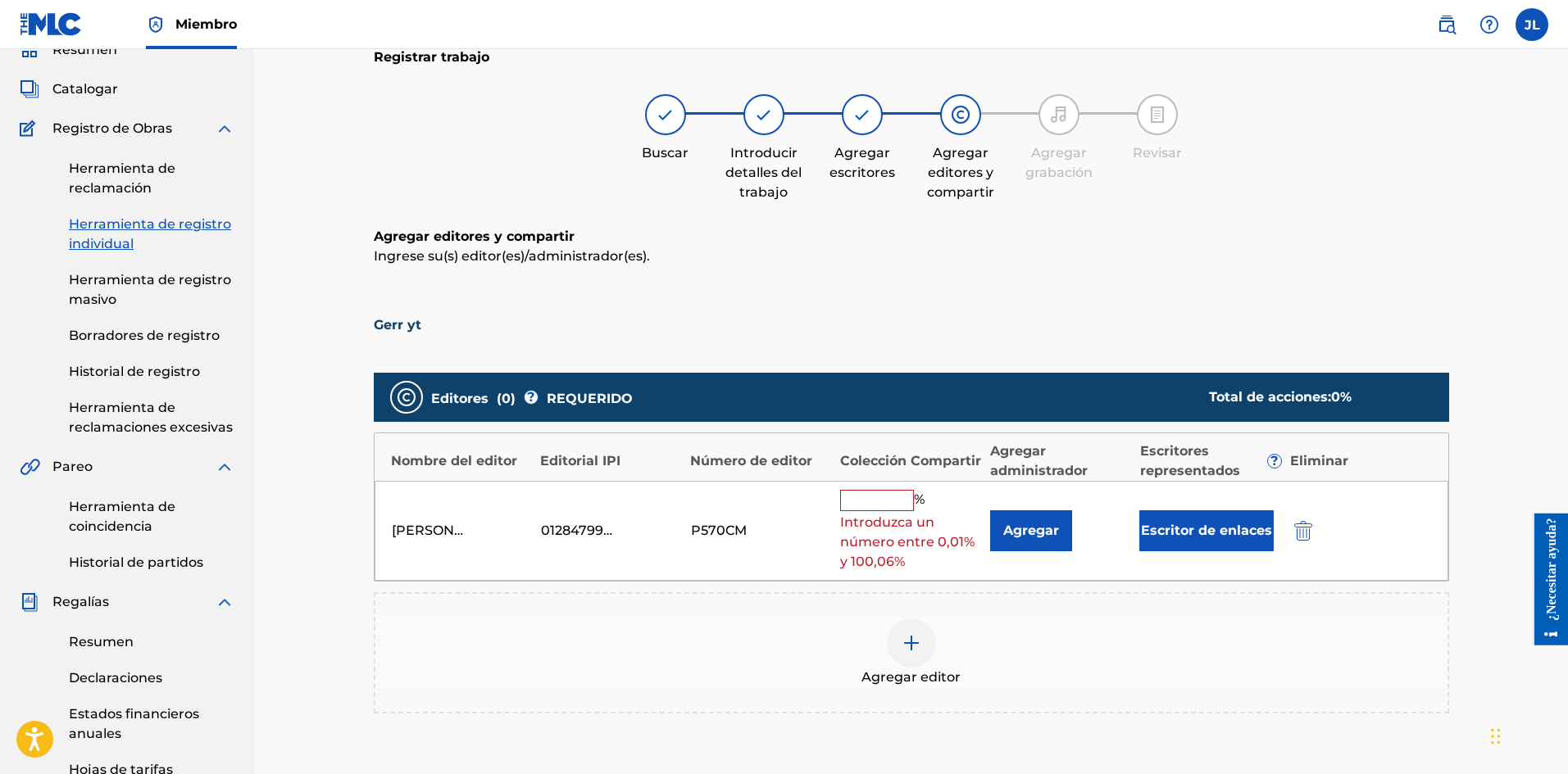
click at [899, 507] on input "text" at bounding box center [877, 501] width 74 height 21
type input "100"
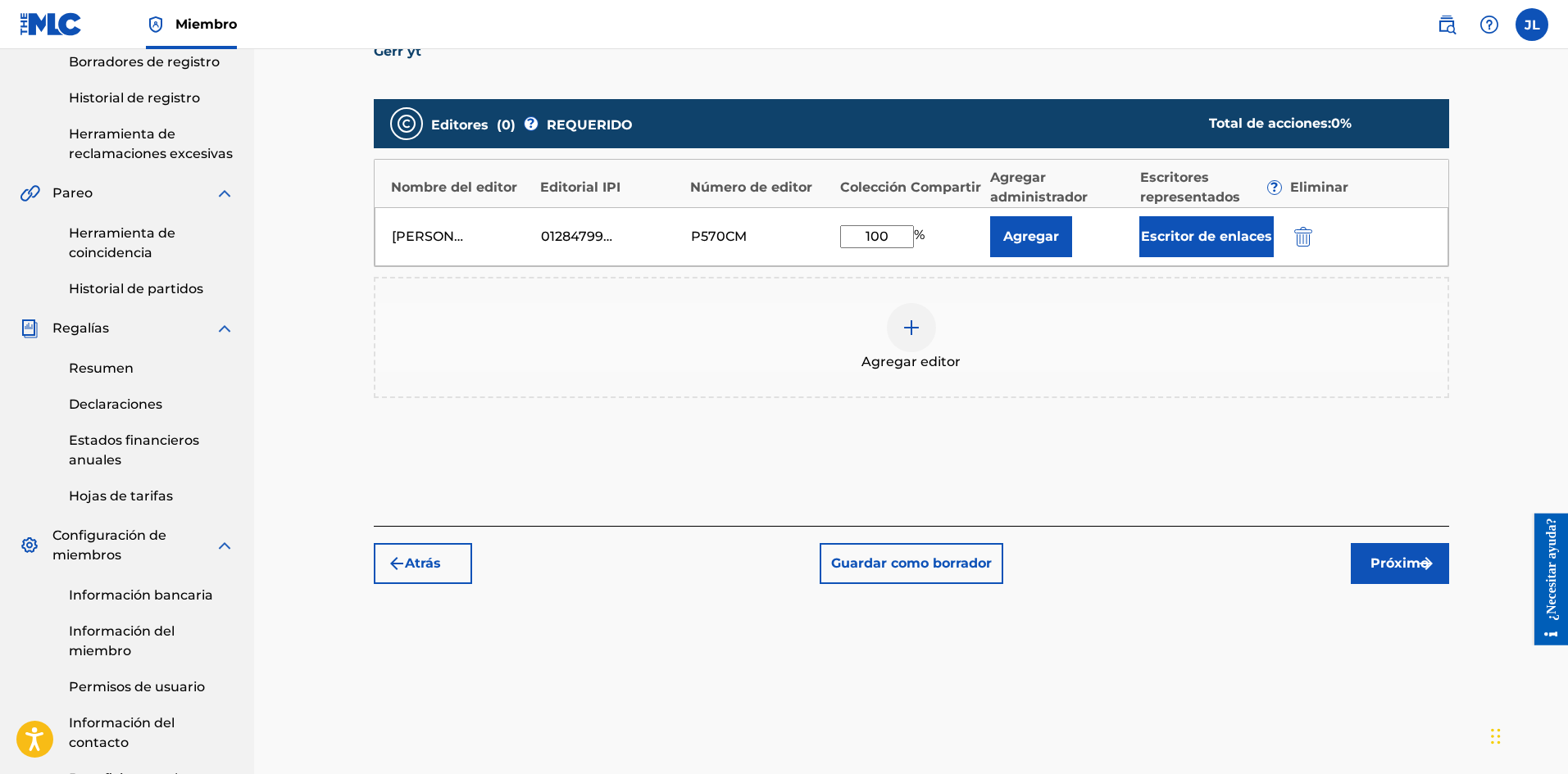
click at [1400, 546] on button "Próximo" at bounding box center [1400, 564] width 98 height 41
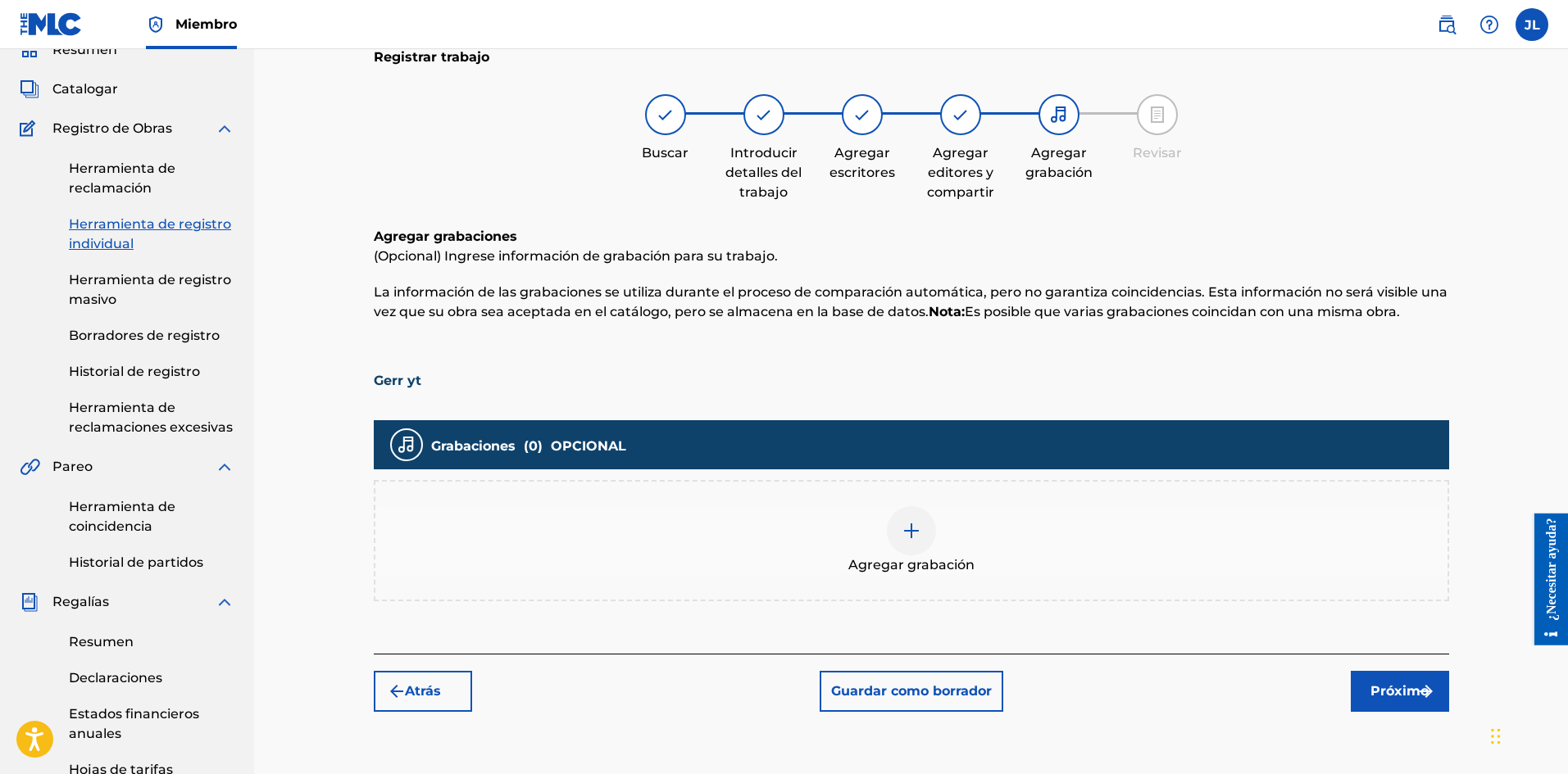
scroll to position [209, 0]
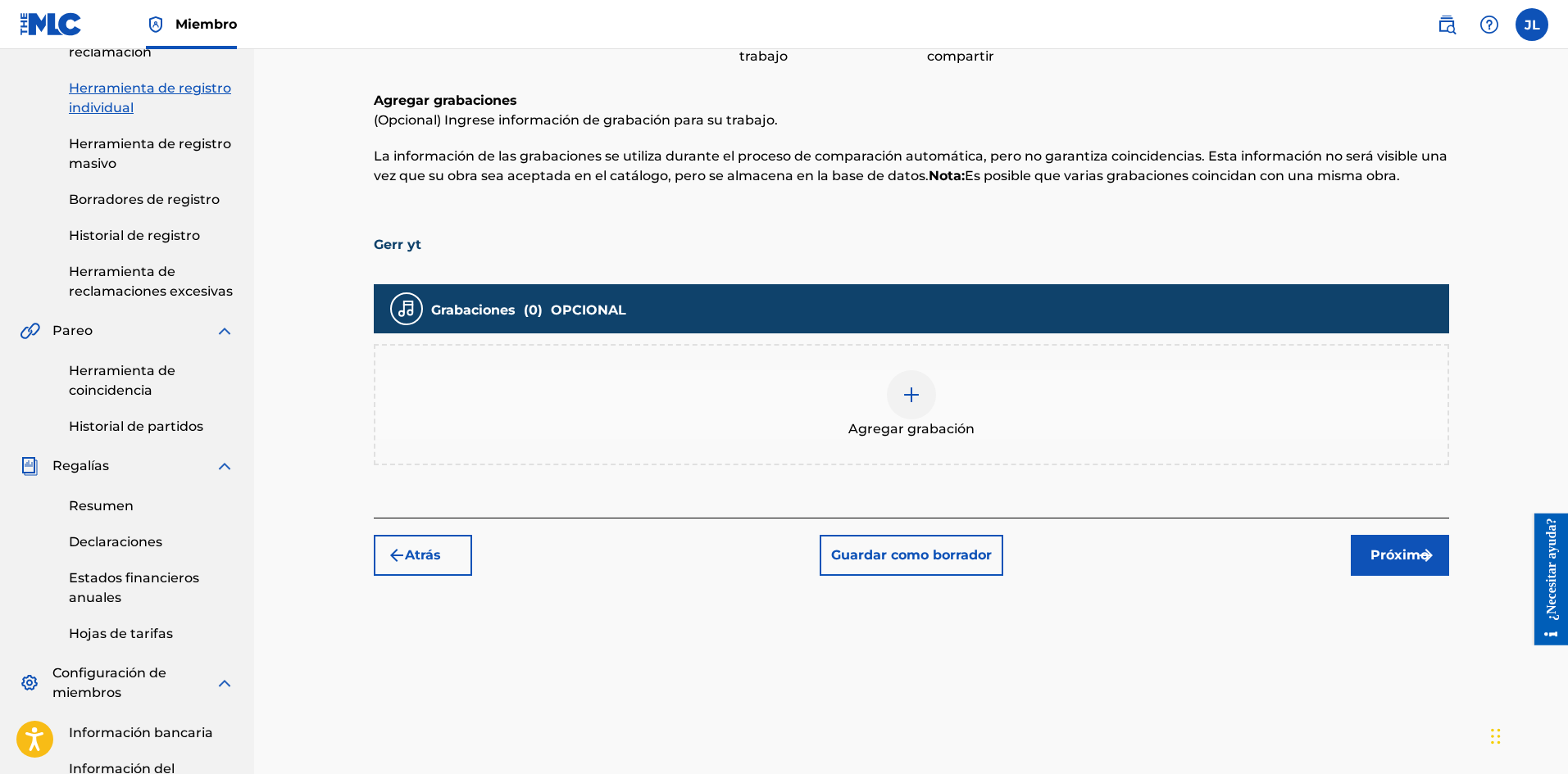
click at [919, 416] on div at bounding box center [911, 395] width 49 height 49
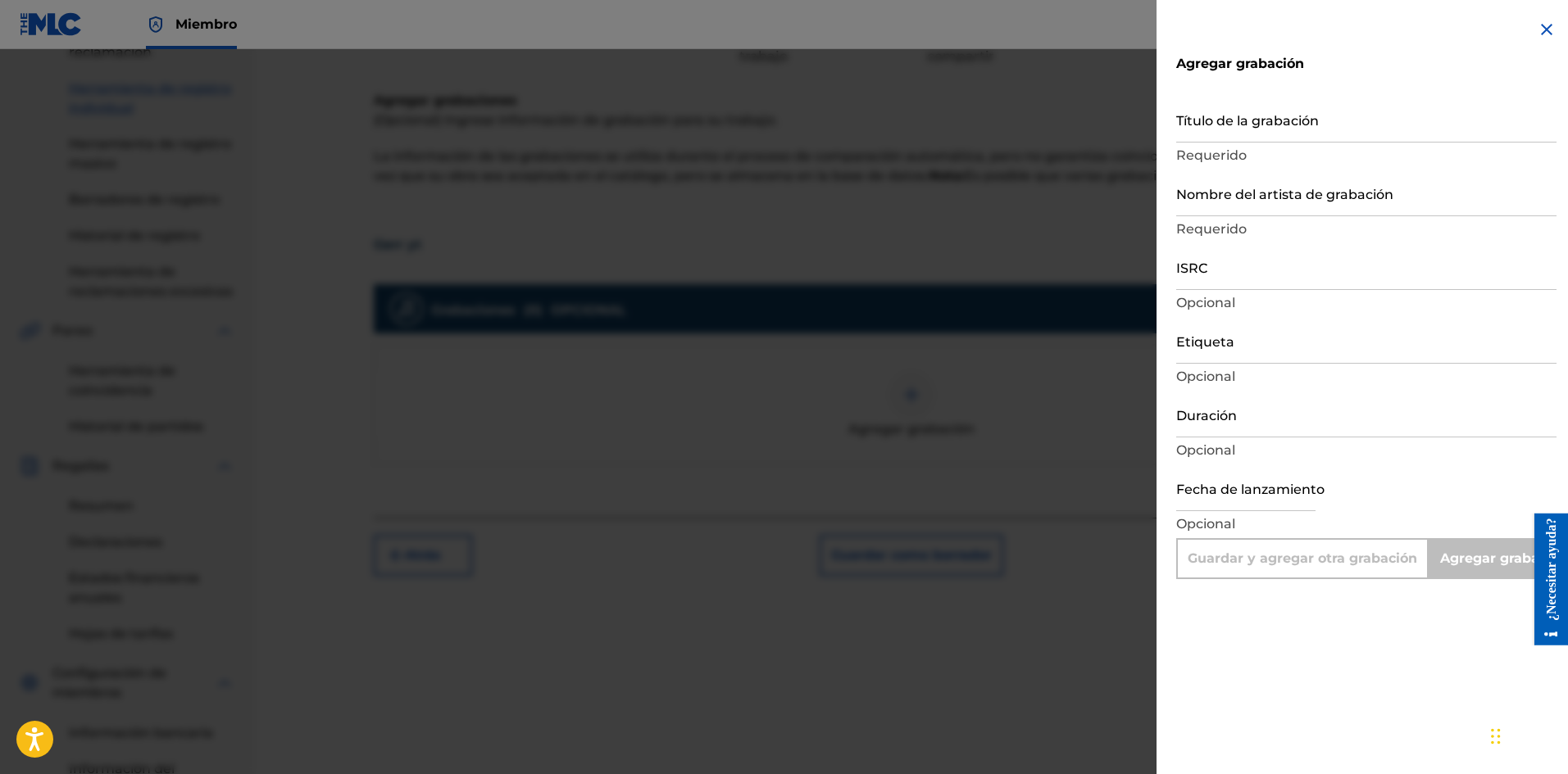
click at [1218, 422] on input "Duración" at bounding box center [1366, 414] width 380 height 46
drag, startPoint x: 1203, startPoint y: 469, endPoint x: 1207, endPoint y: 487, distance: 18.4
click at [1203, 469] on input "text" at bounding box center [1245, 488] width 139 height 46
select select "7"
select select "2025"
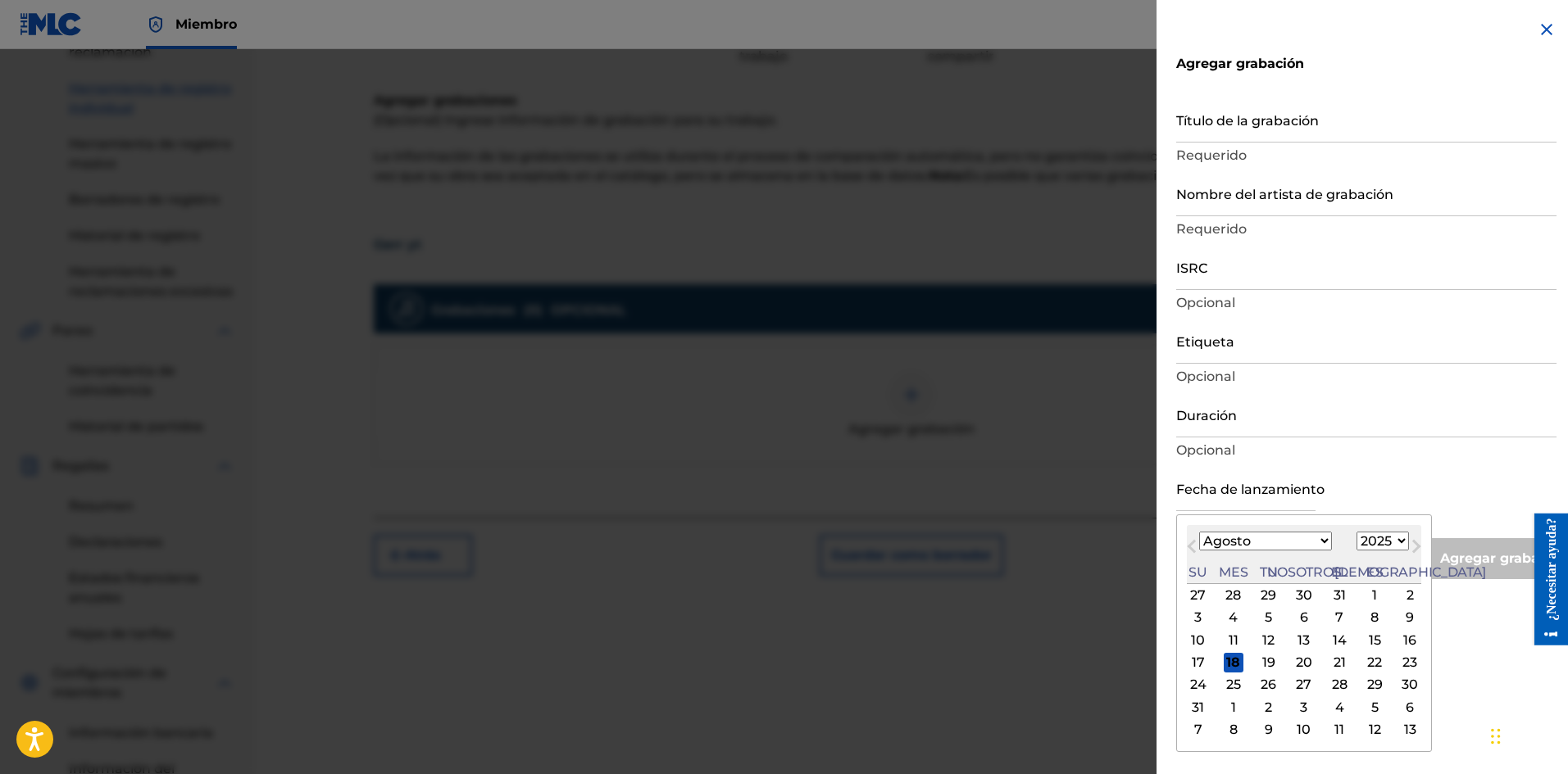
click at [1194, 653] on font "17" at bounding box center [1197, 663] width 13 height 20
type input "[DATE]"
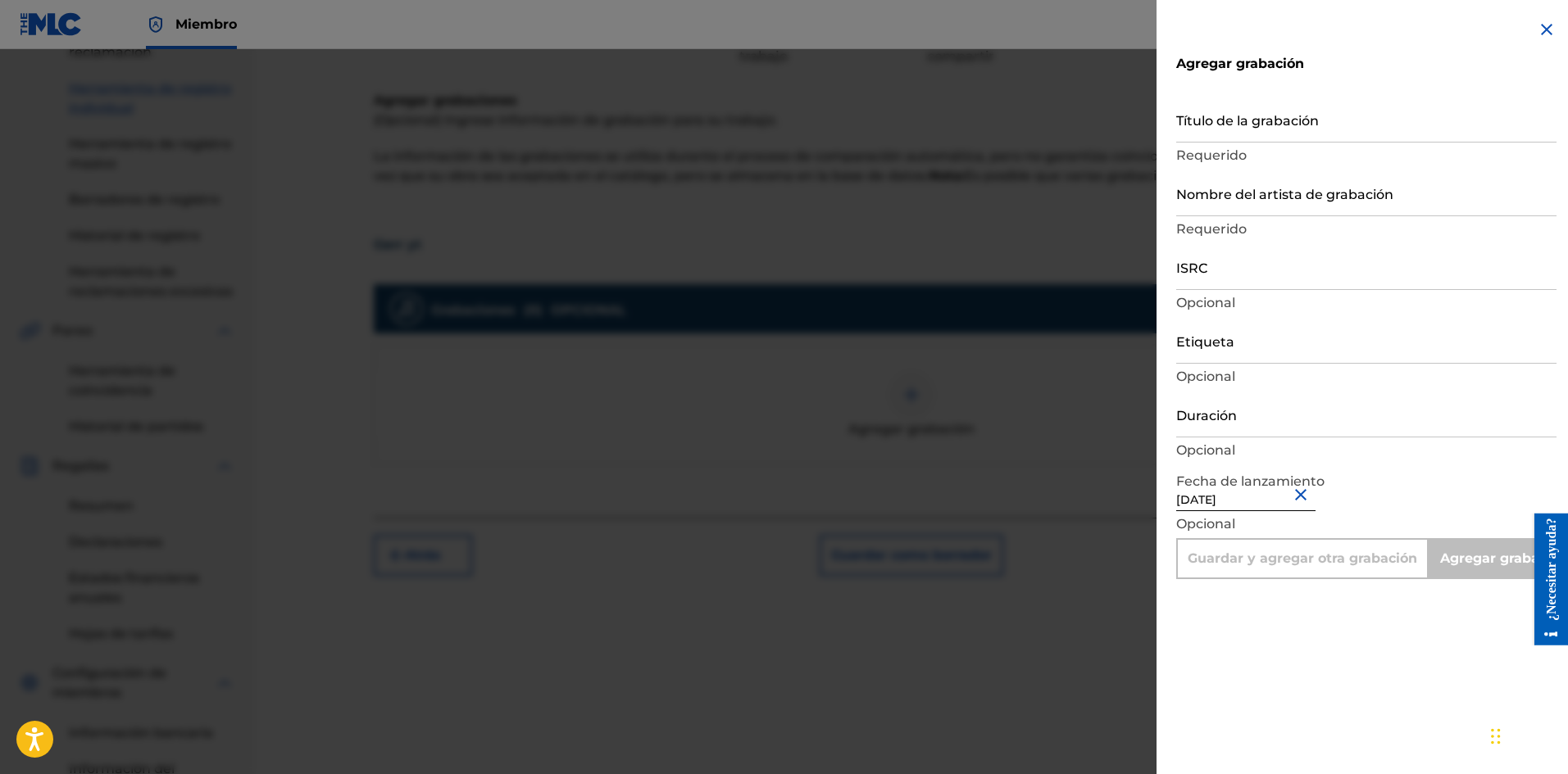
click at [1203, 143] on div "Título de la grabación Requerido" at bounding box center [1366, 133] width 380 height 74
click at [1207, 133] on input "Título de la grabación" at bounding box center [1366, 119] width 380 height 46
paste input "Gerr yt"
type input "Gerr yt"
type input "Add Recording"
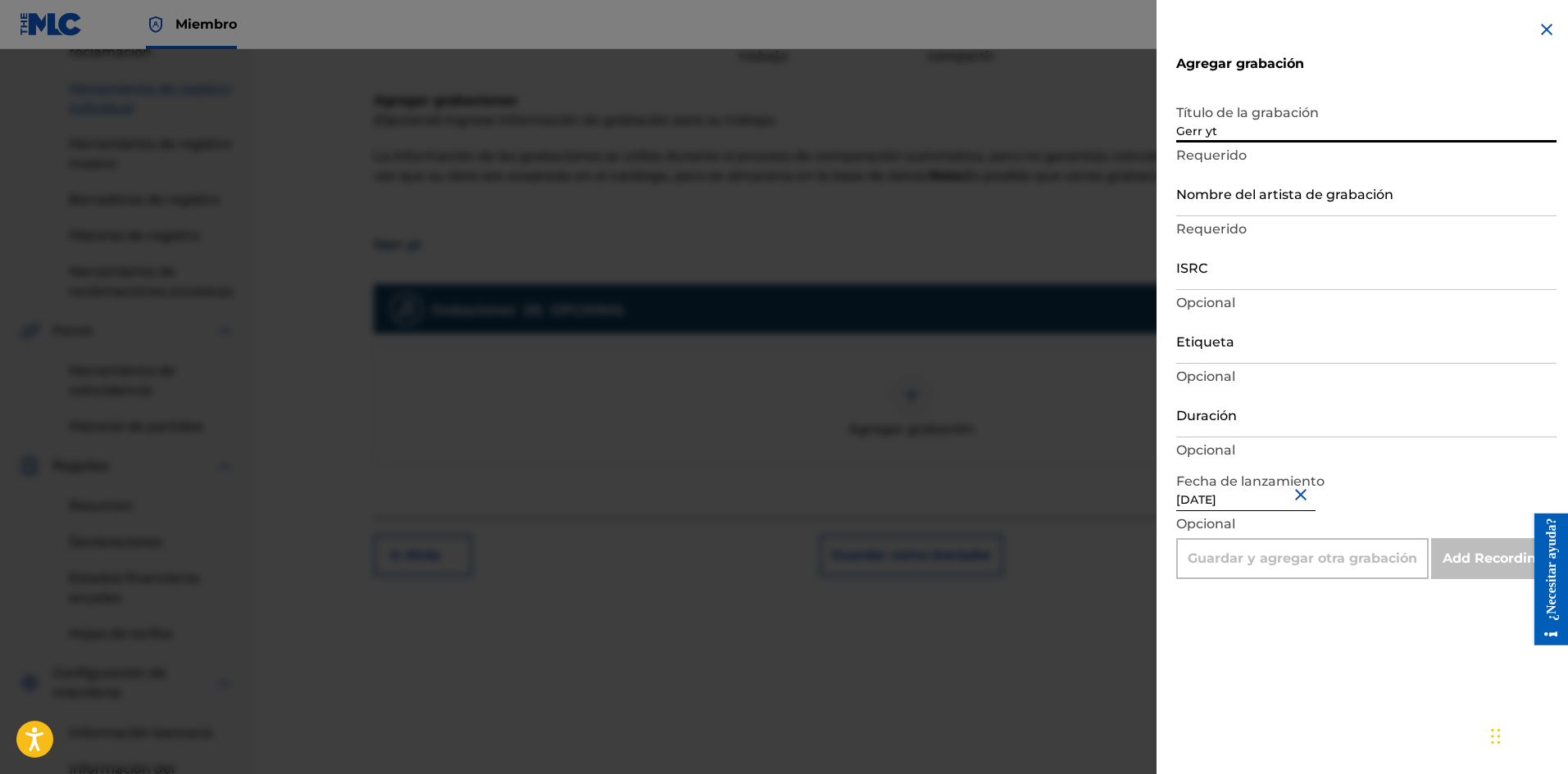
type input "Gerr yt"
click at [1228, 197] on input "Nombre del artista de grabación" at bounding box center [1366, 192] width 380 height 46
type input "La Pelicula Wa"
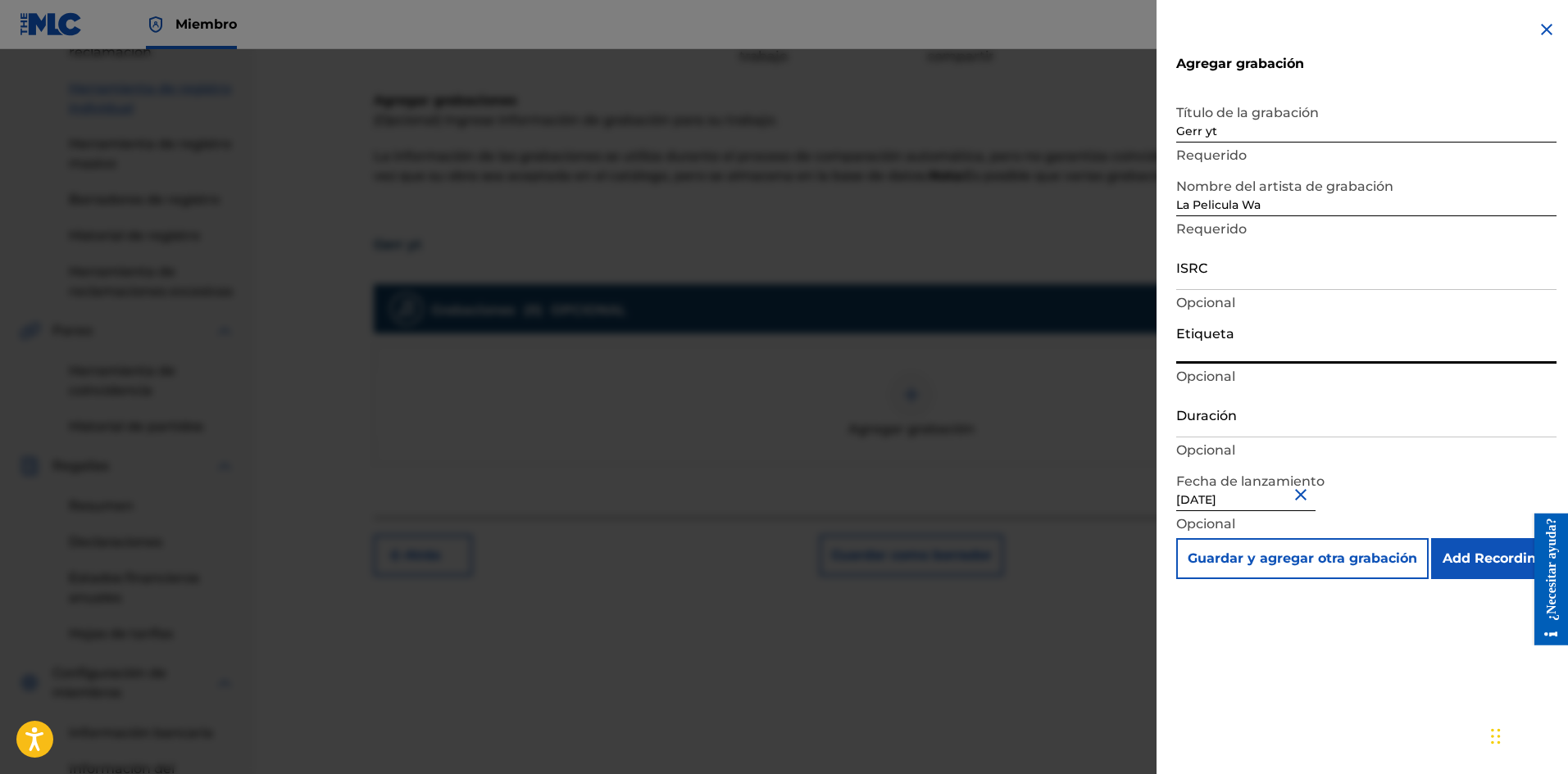
click at [1227, 345] on input "Etiqueta" at bounding box center [1366, 340] width 380 height 46
type input "La Película Wa"
click at [1216, 423] on input "Duración" at bounding box center [1366, 414] width 380 height 46
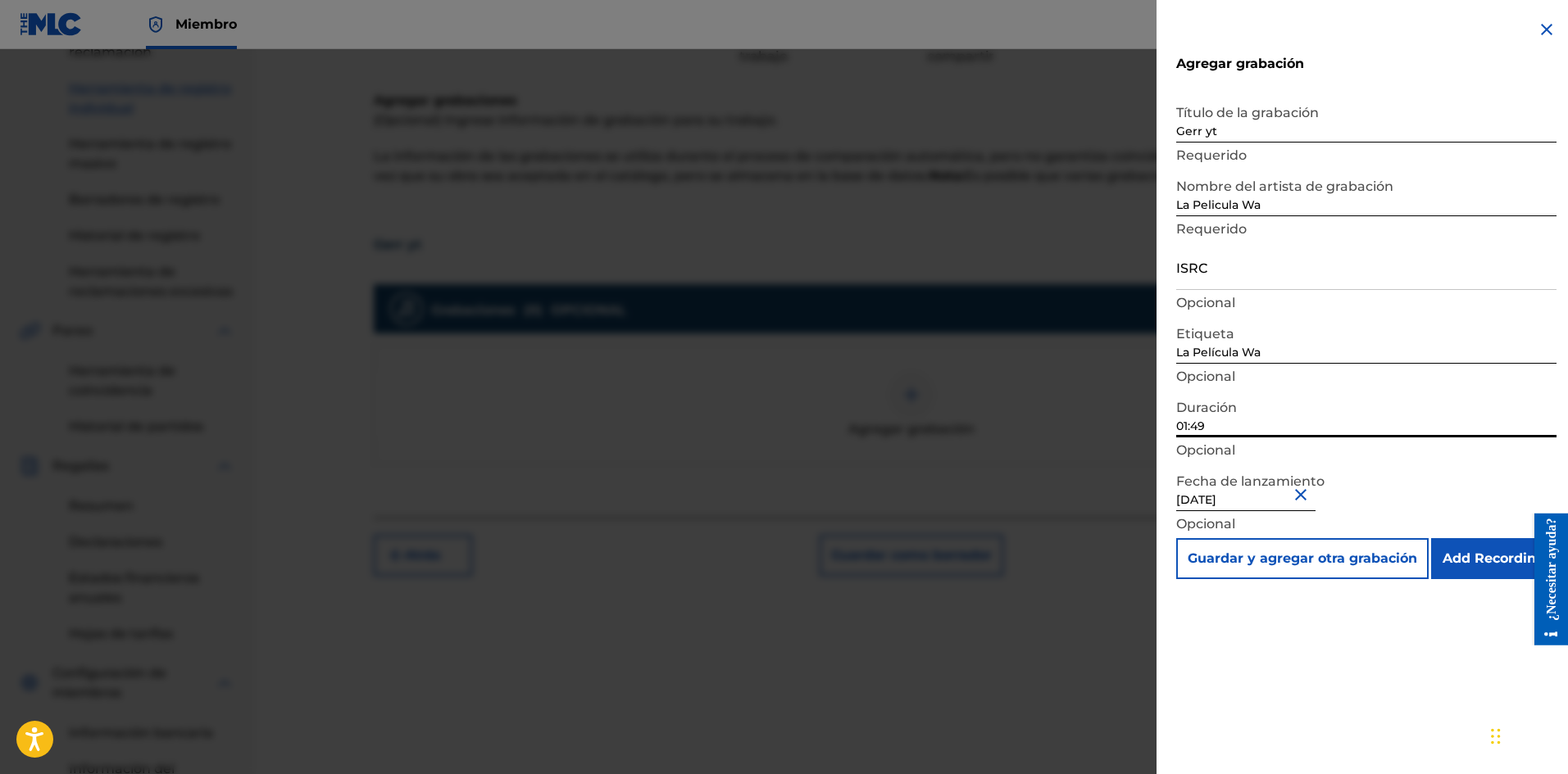
type input "01:49"
click at [1200, 285] on input "ISRC" at bounding box center [1366, 266] width 380 height 46
paste input "SE6XW2595707"
type input "SE6XW2595707"
click at [1485, 550] on input "Add Recording" at bounding box center [1493, 558] width 126 height 41
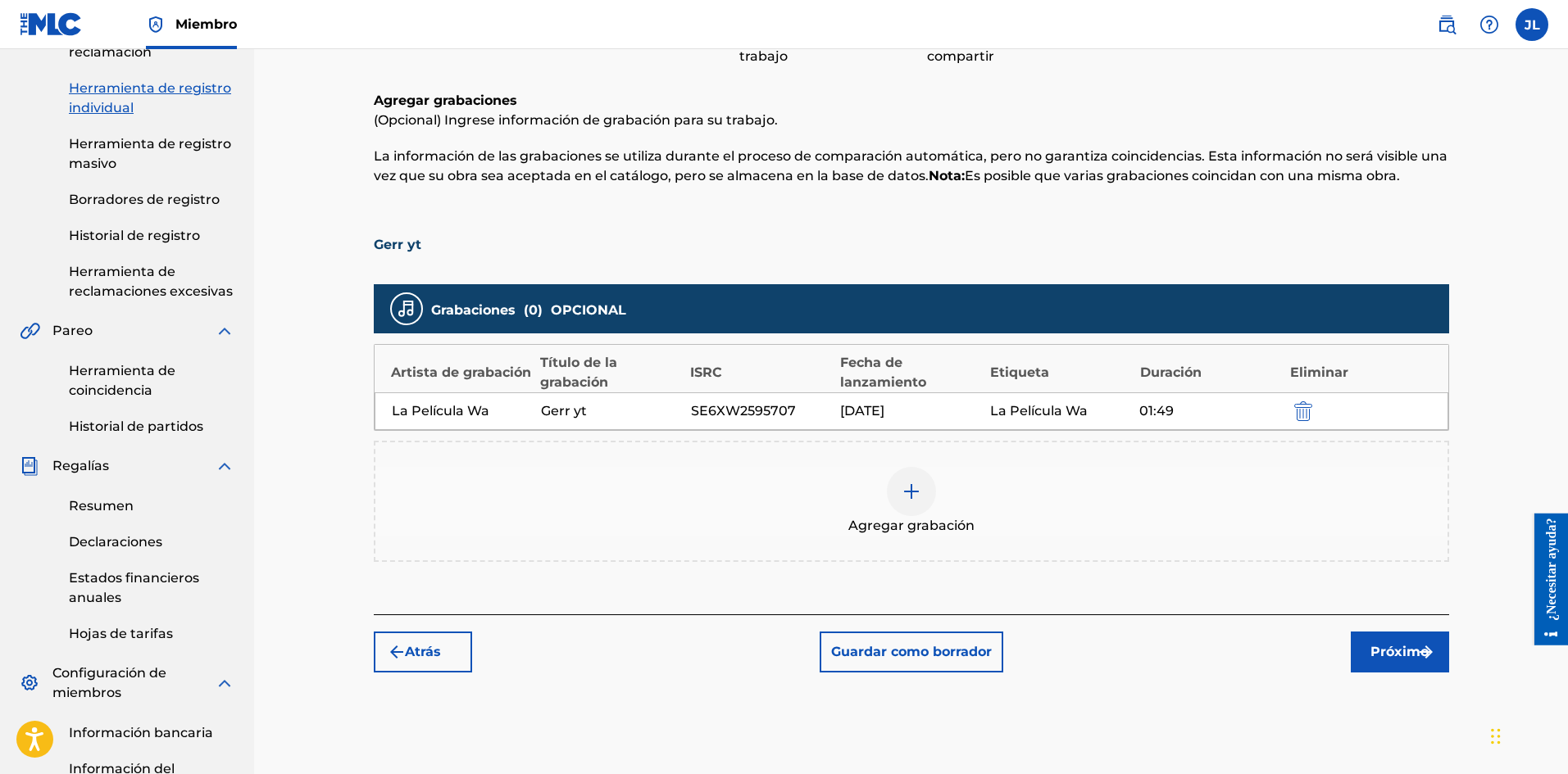
click at [1391, 640] on button "Próximo" at bounding box center [1400, 652] width 98 height 41
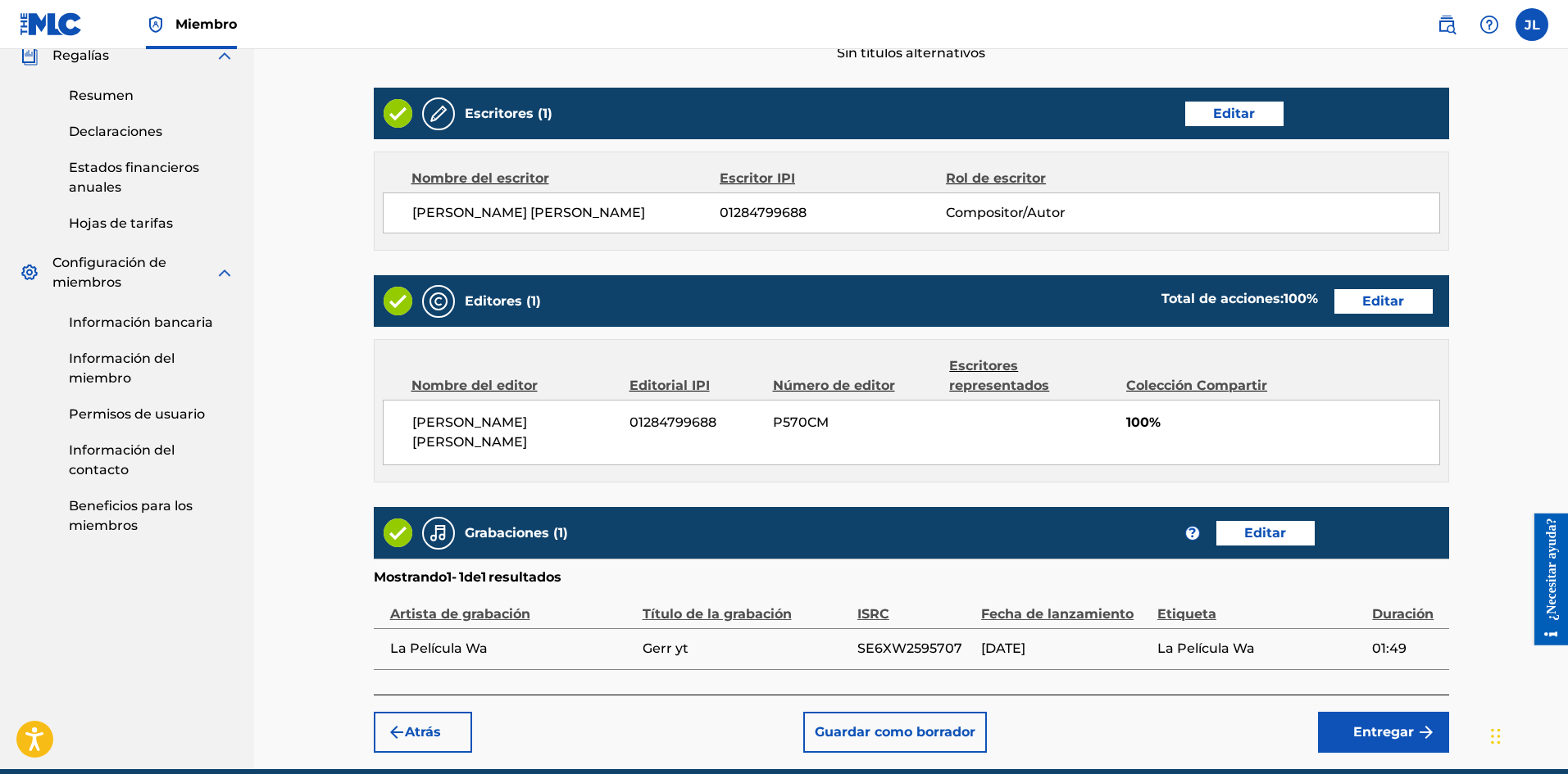
scroll to position [674, 0]
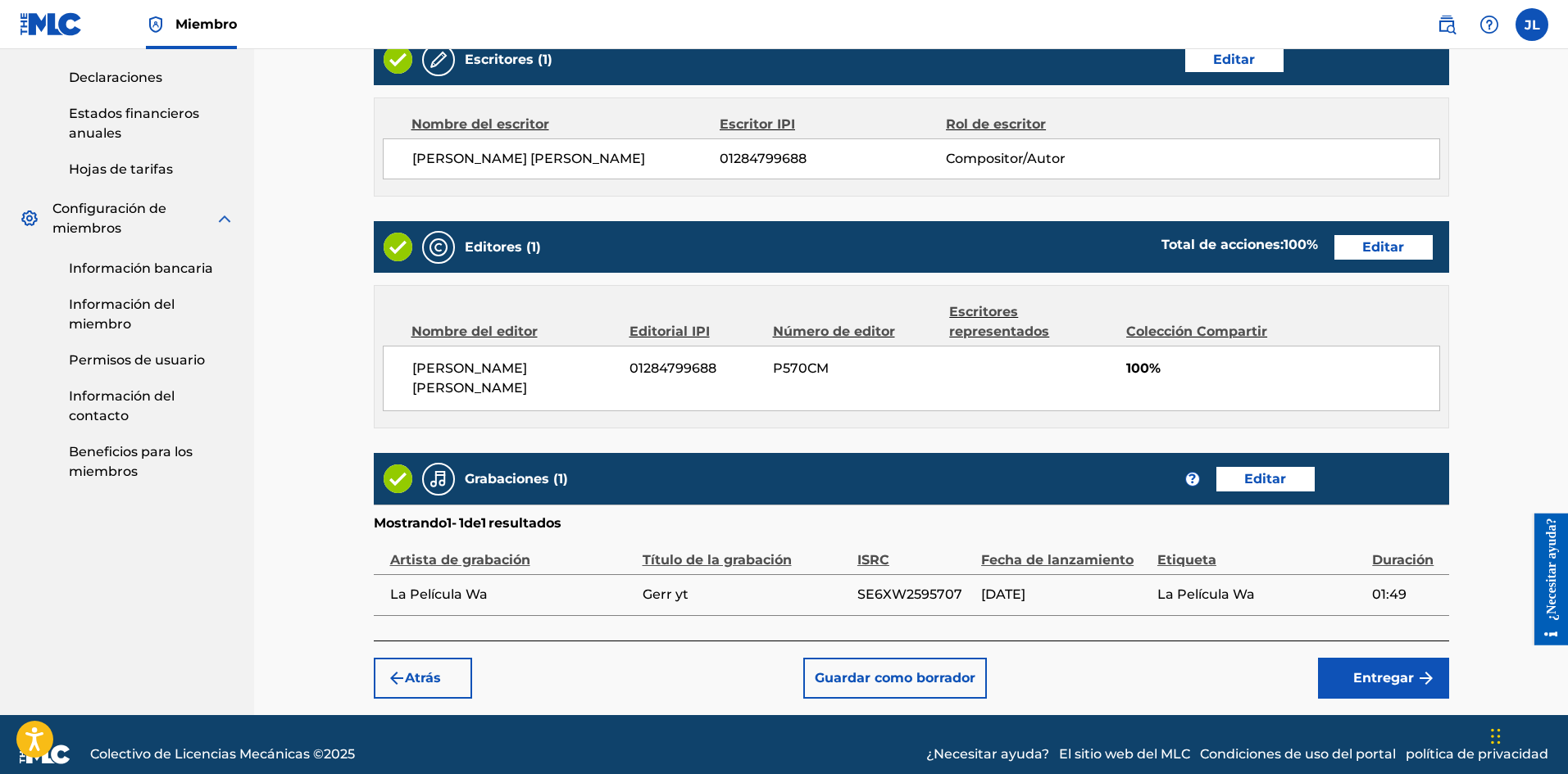
click at [1385, 669] on font "Entregar" at bounding box center [1384, 679] width 61 height 20
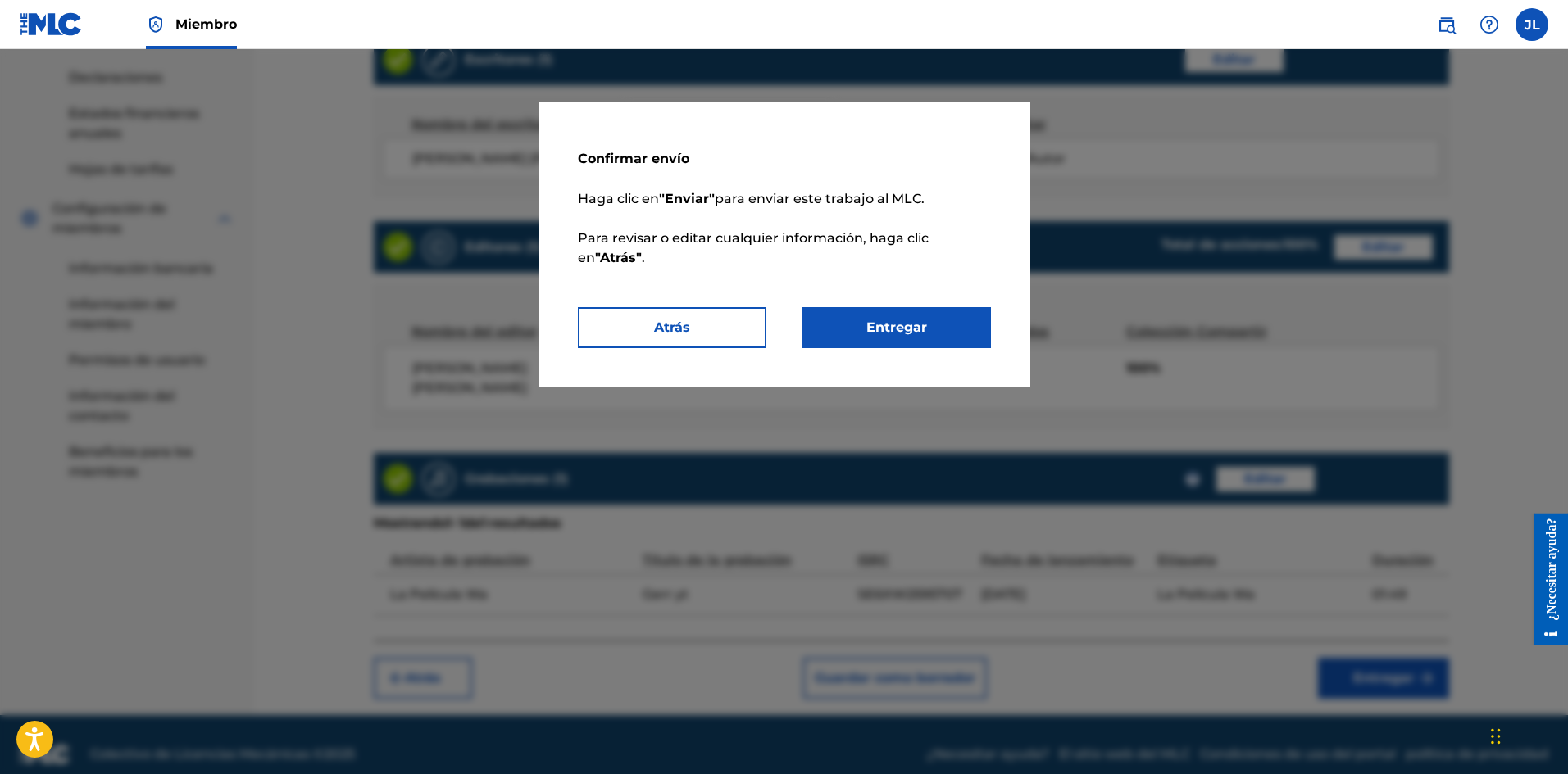
click at [923, 319] on font "Entregar" at bounding box center [896, 328] width 61 height 20
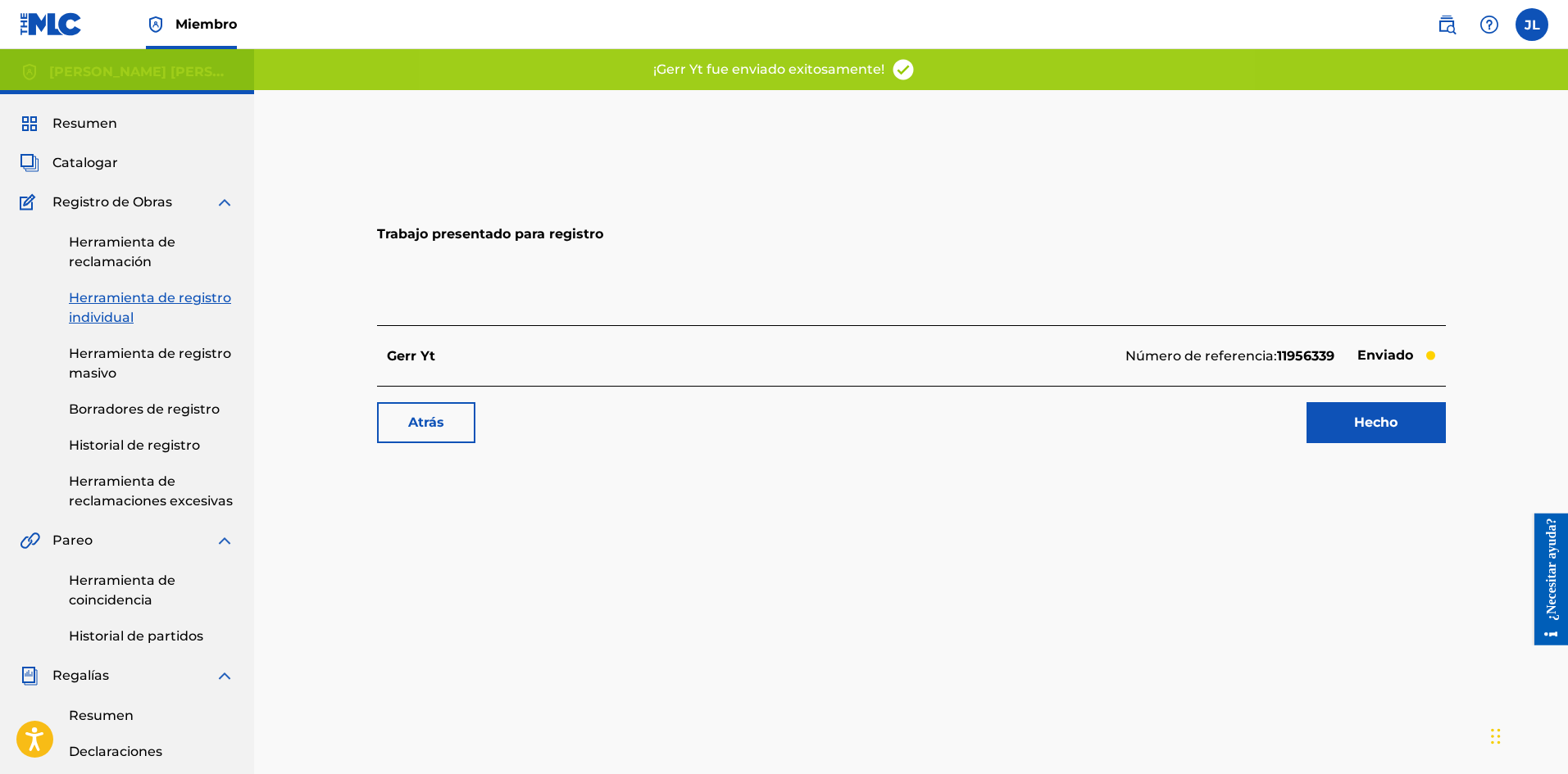
click at [1360, 420] on font "Hecho" at bounding box center [1375, 421] width 44 height 15
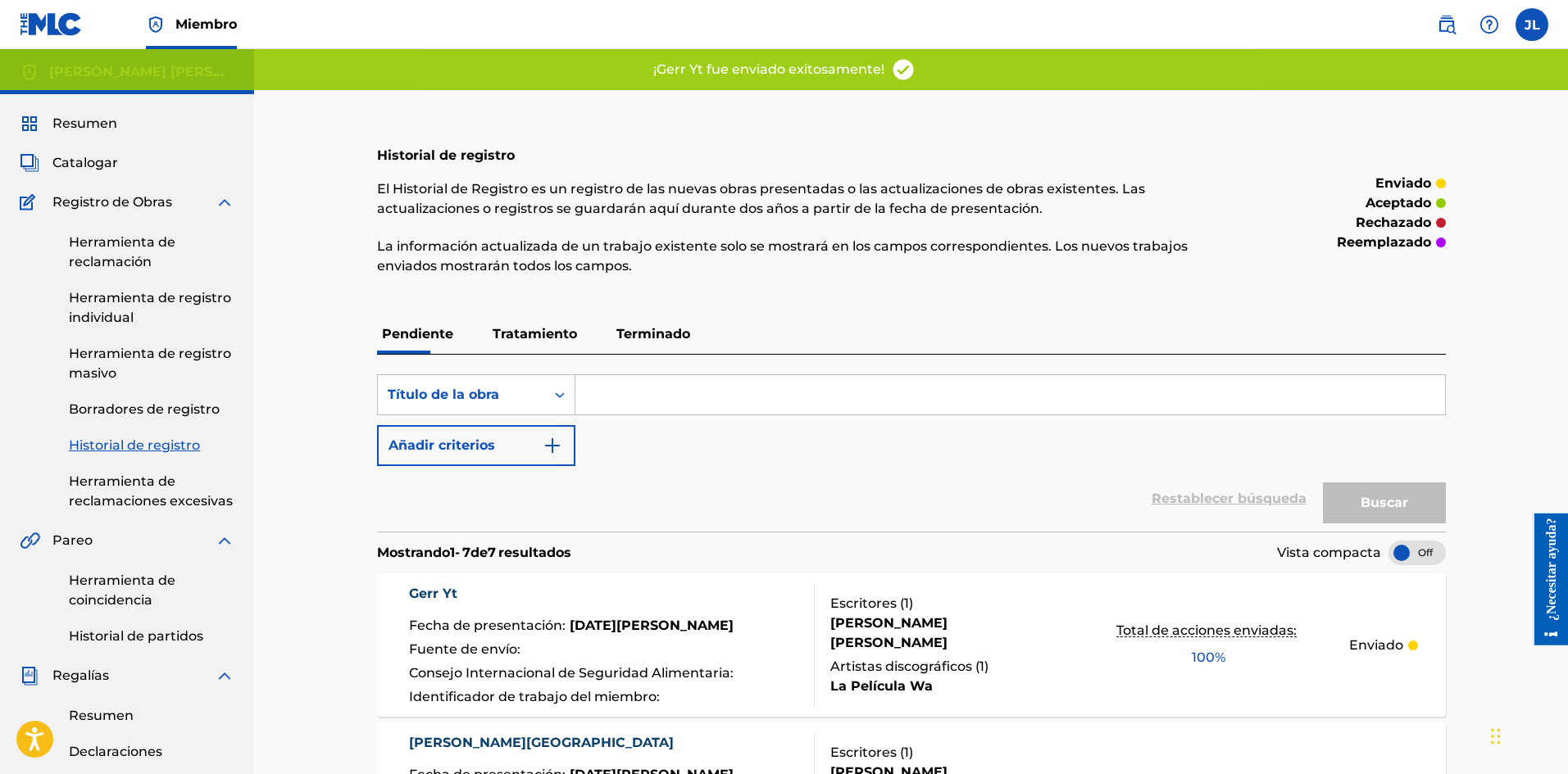
click at [93, 158] on font "Catalogar" at bounding box center [86, 162] width 66 height 15
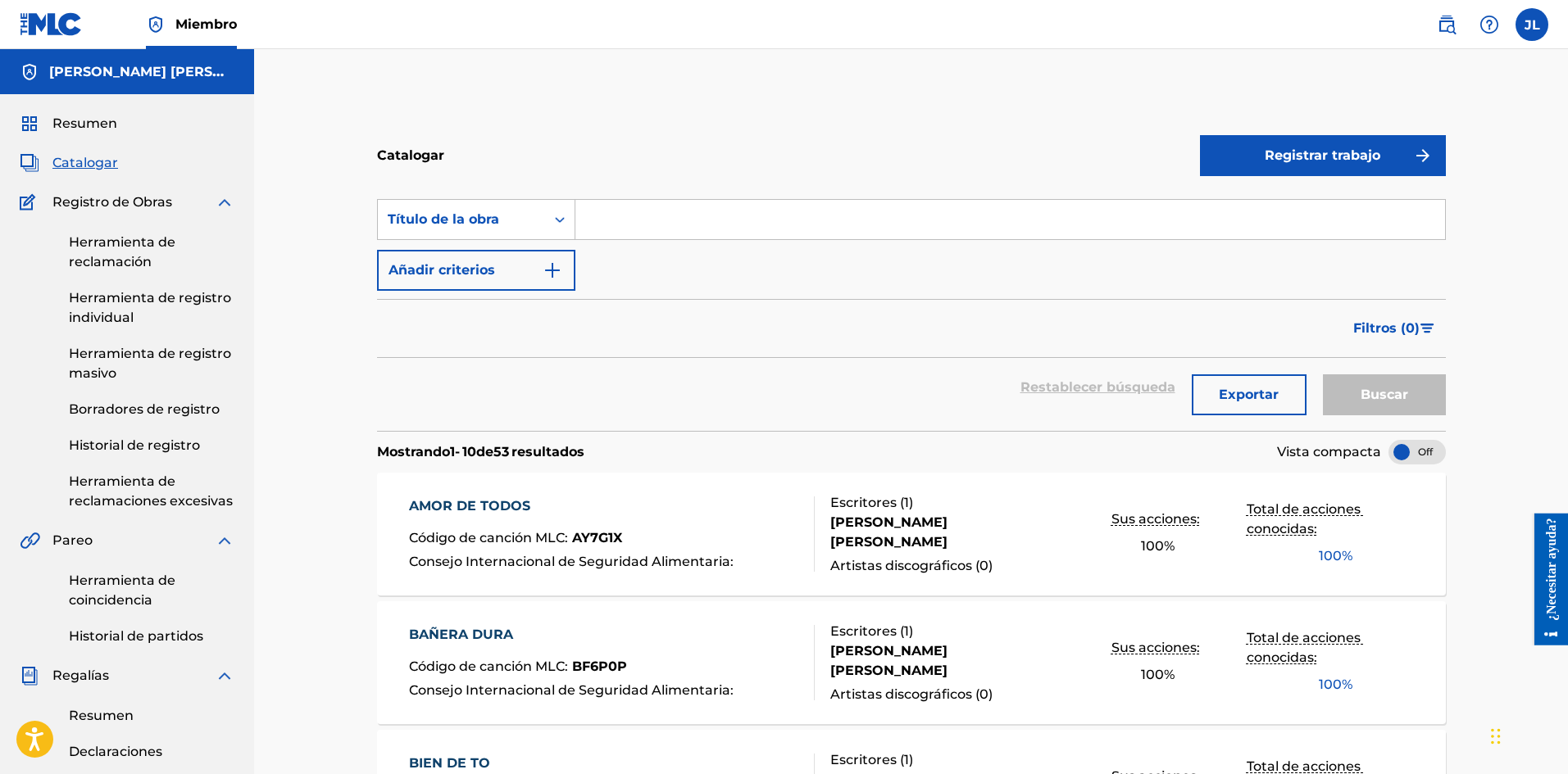
click at [1292, 156] on font "Registrar trabajo" at bounding box center [1322, 155] width 116 height 15
click at [1286, 200] on link "Individual" at bounding box center [1323, 208] width 246 height 39
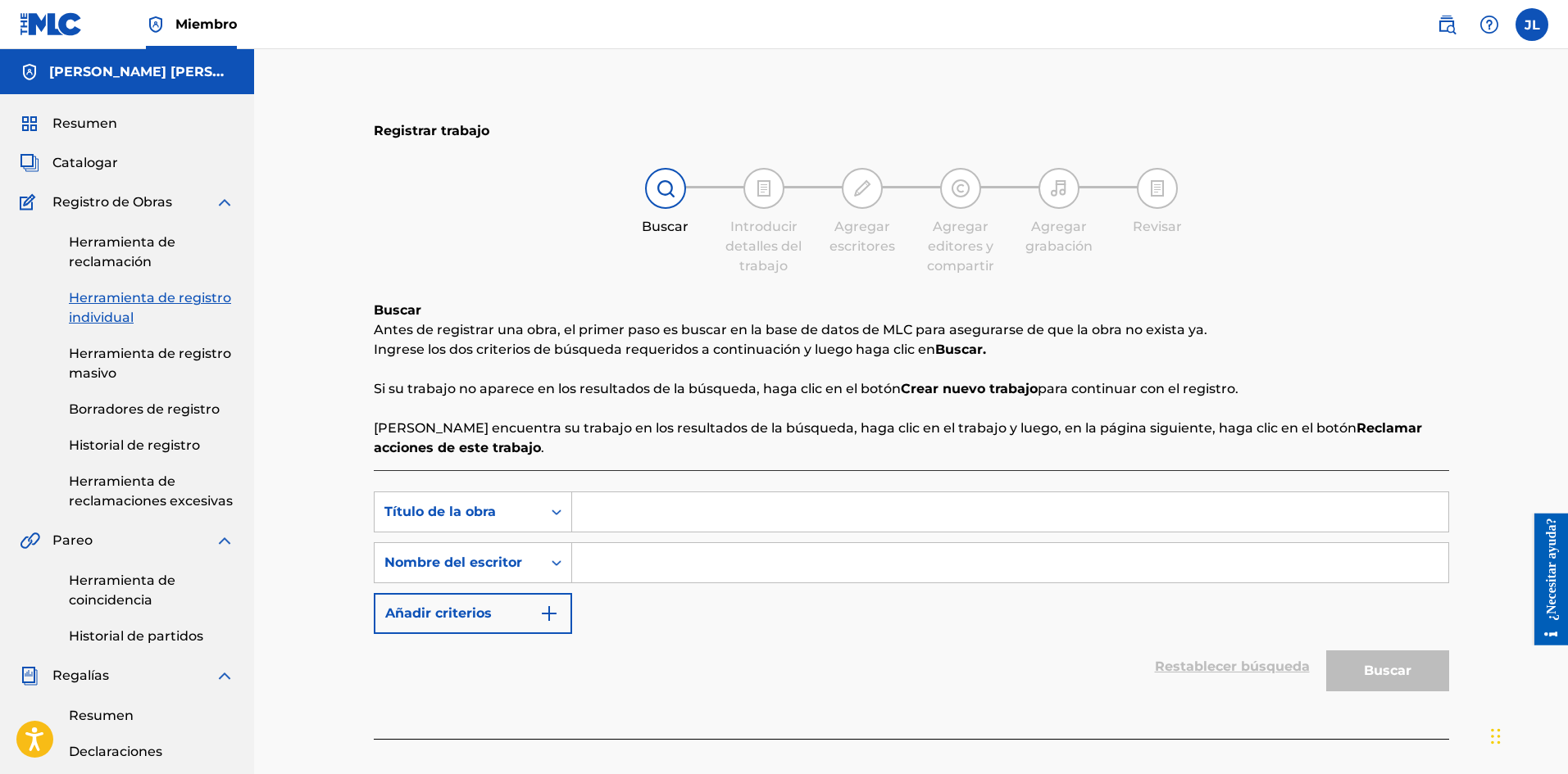
scroll to position [137, 0]
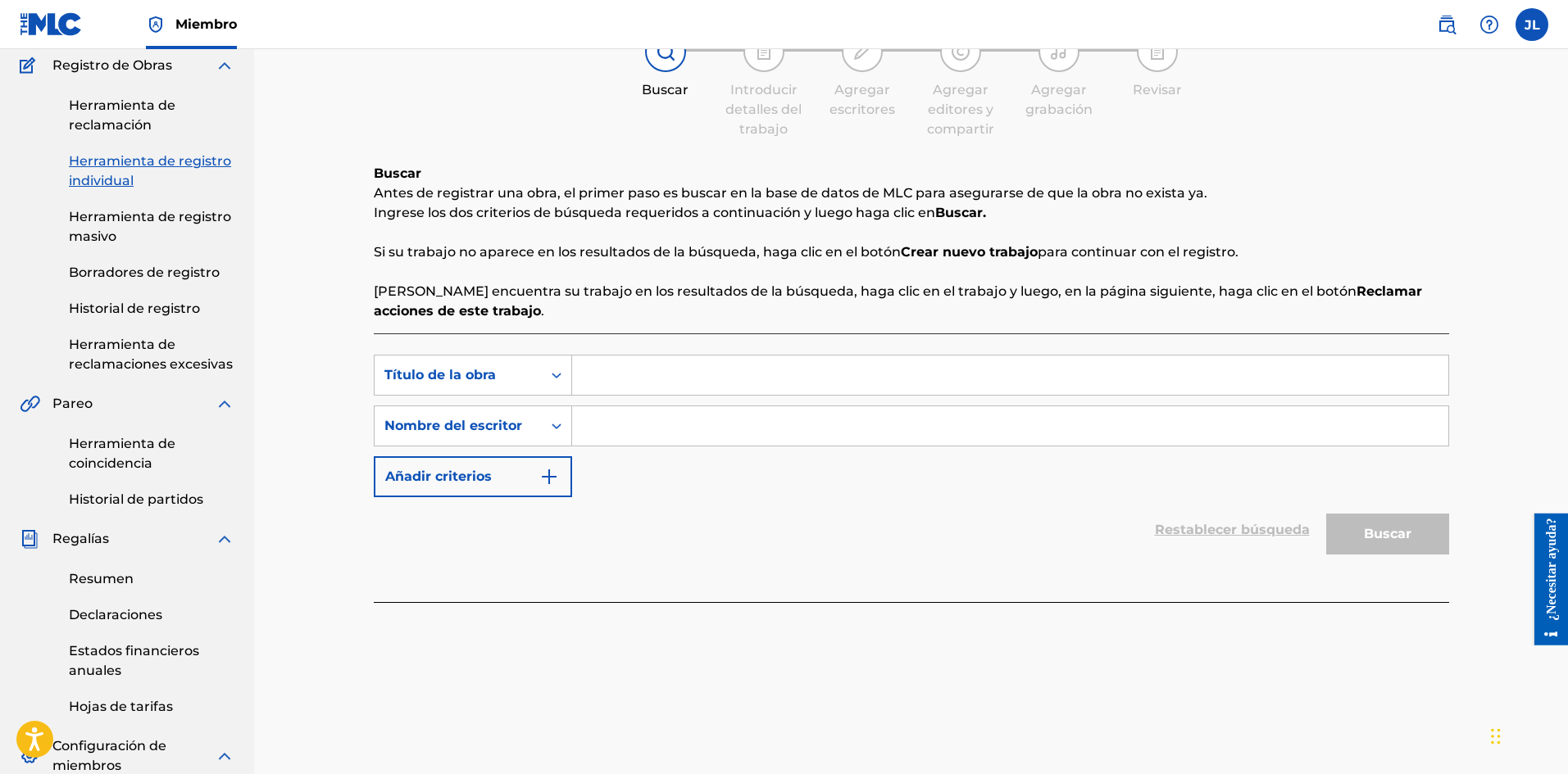
drag, startPoint x: 699, startPoint y: 336, endPoint x: 698, endPoint y: 345, distance: 9.1
click at [699, 337] on div "Búsqueda con criterios 6b9535b1-79e2-48ab-98c2-0d24c650cec8 Título de la obra B…" at bounding box center [911, 468] width 1075 height 269
click at [696, 355] on div "Búsqueda con criterios 6b9535b1-79e2-48ab-98c2-0d24c650cec8 Título de la obra B…" at bounding box center [911, 468] width 1075 height 269
click at [694, 363] on input "Formulario de búsqueda" at bounding box center [1009, 375] width 876 height 39
paste input "Tutatuta"
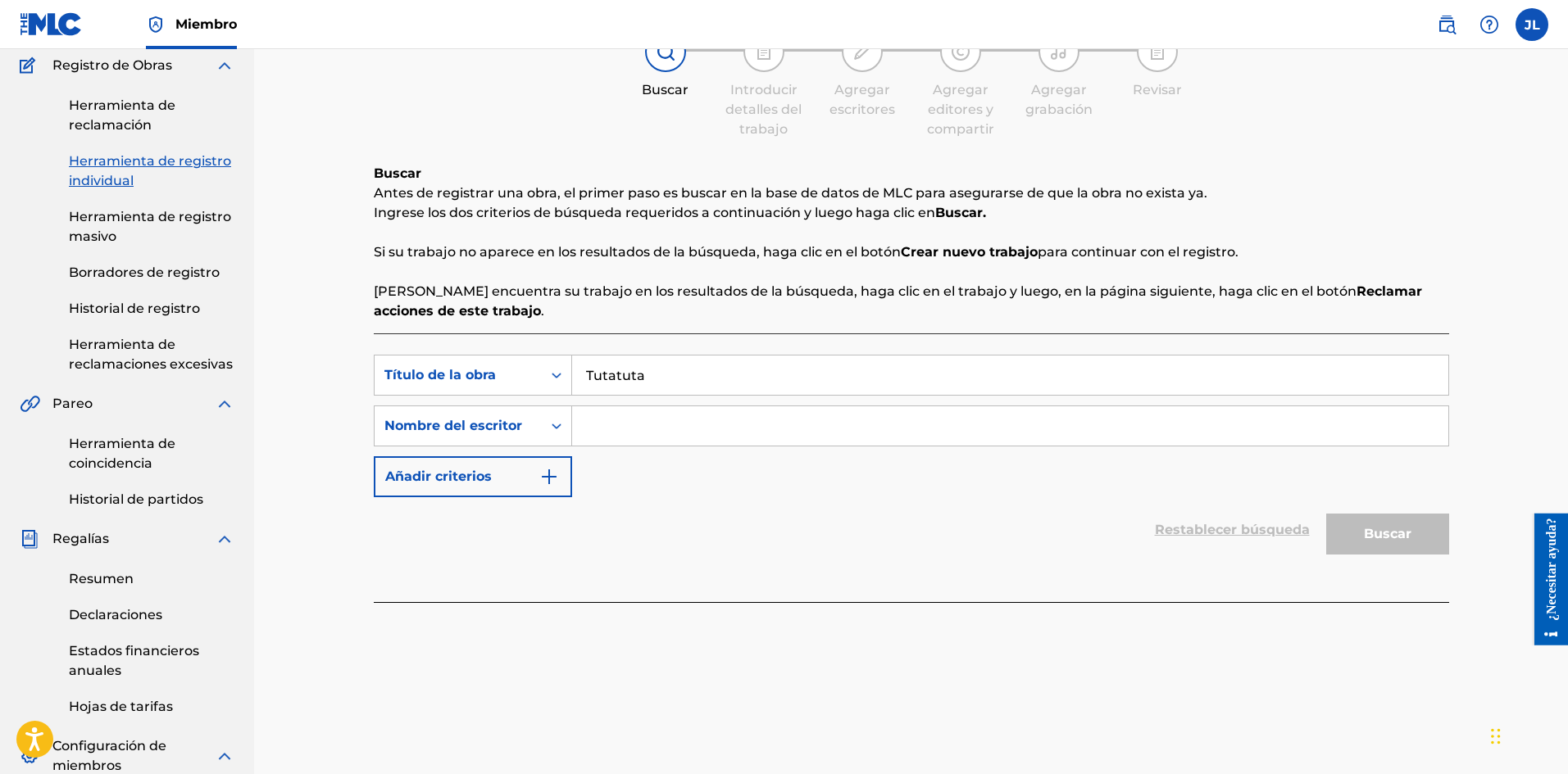
type input "Tutatuta"
click at [662, 436] on input "Formulario de búsqueda" at bounding box center [1009, 426] width 876 height 39
type input "[PERSON_NAME]"
click at [1375, 527] on font "Buscar" at bounding box center [1386, 533] width 47 height 15
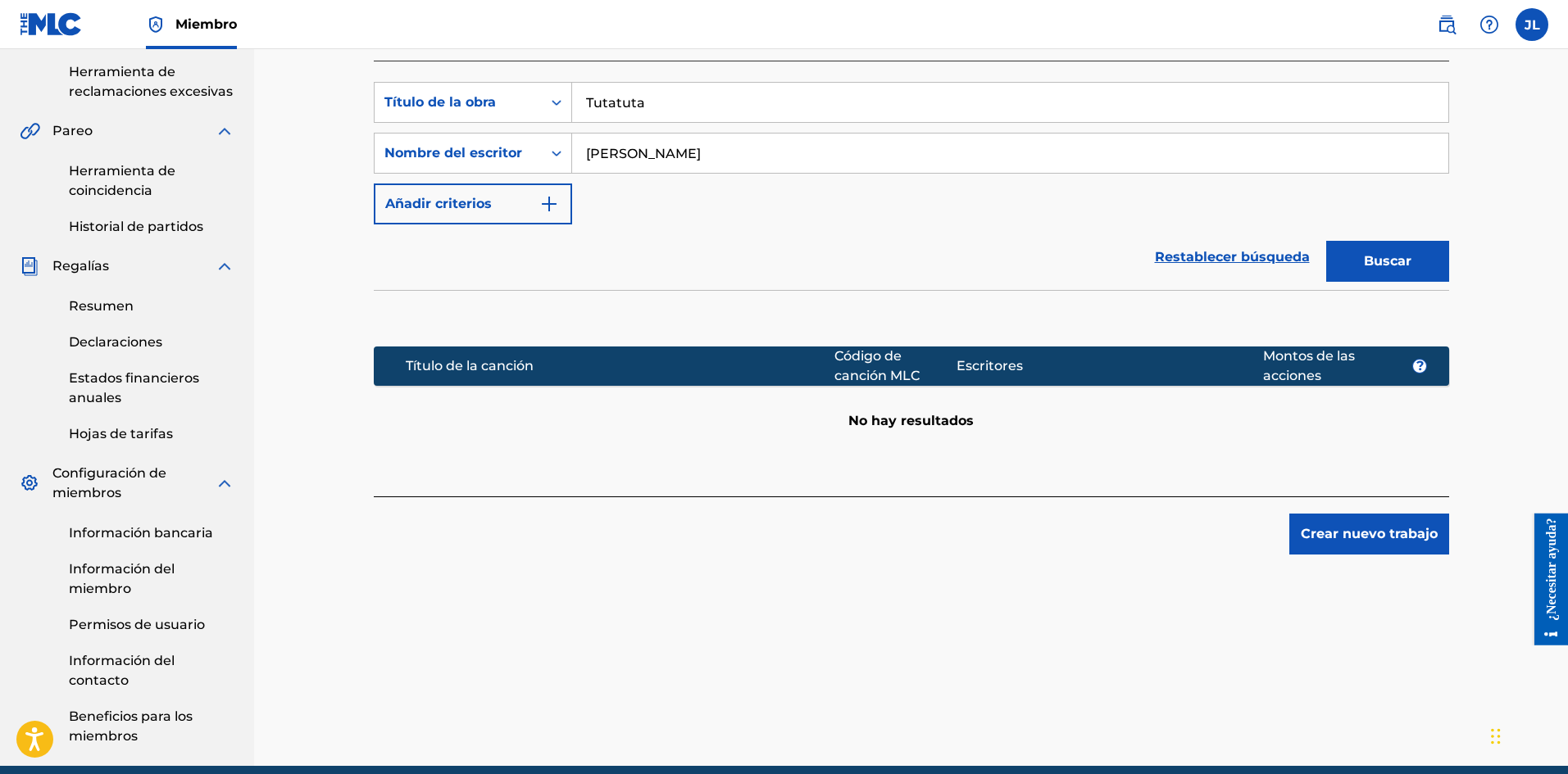
scroll to position [480, 0]
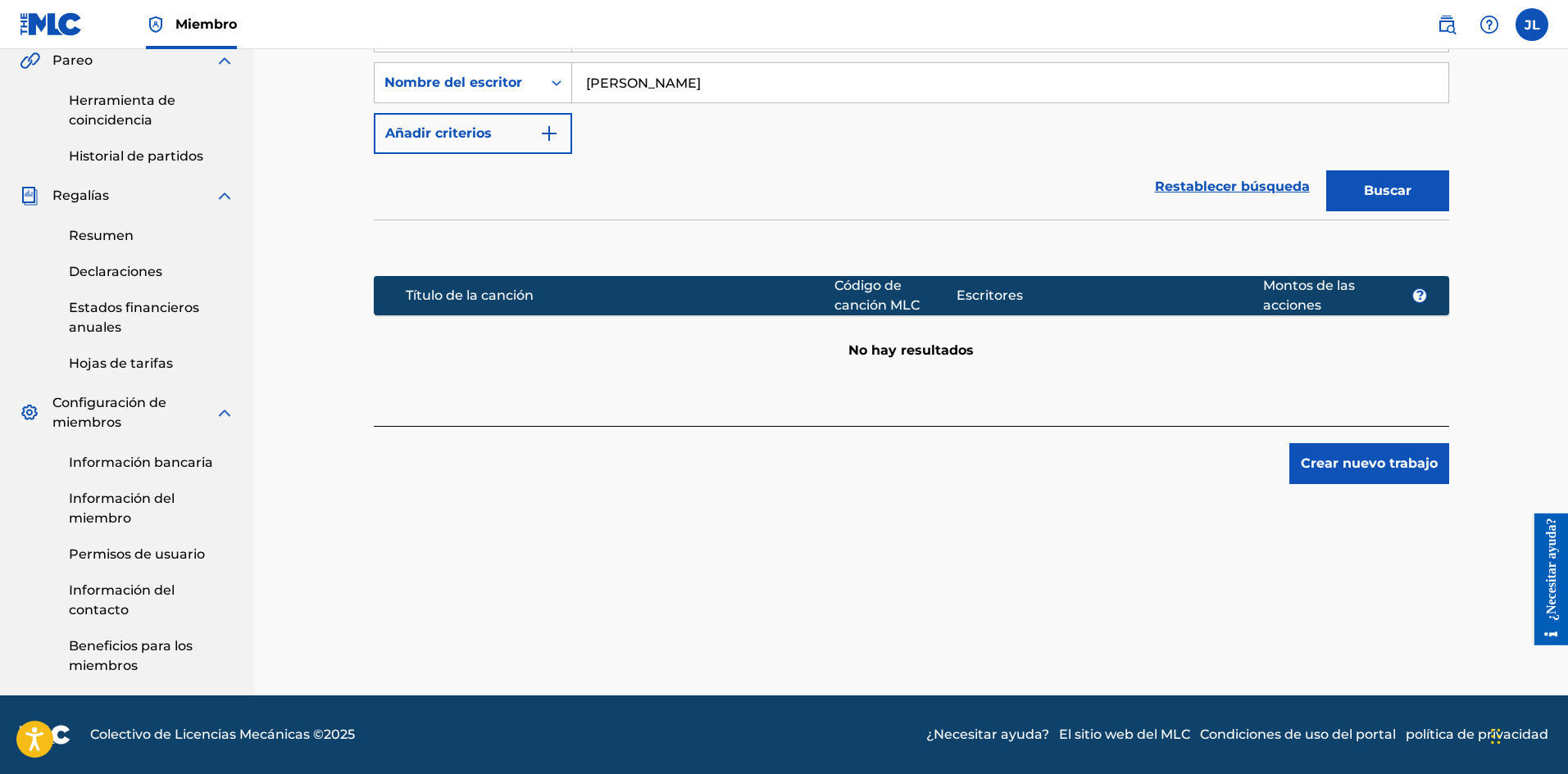
click at [1342, 463] on font "Crear nuevo trabajo" at bounding box center [1369, 462] width 137 height 15
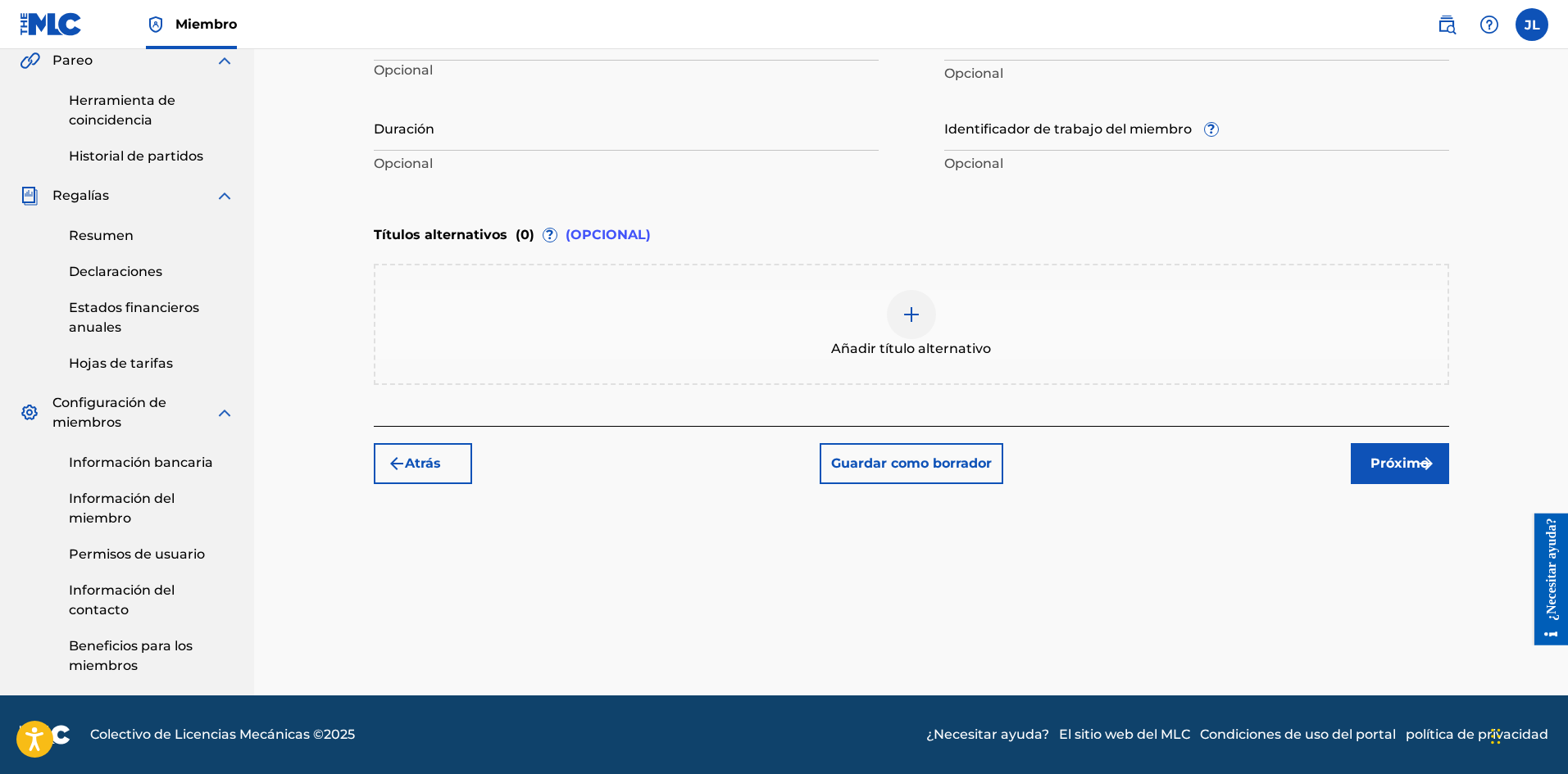
scroll to position [208, 0]
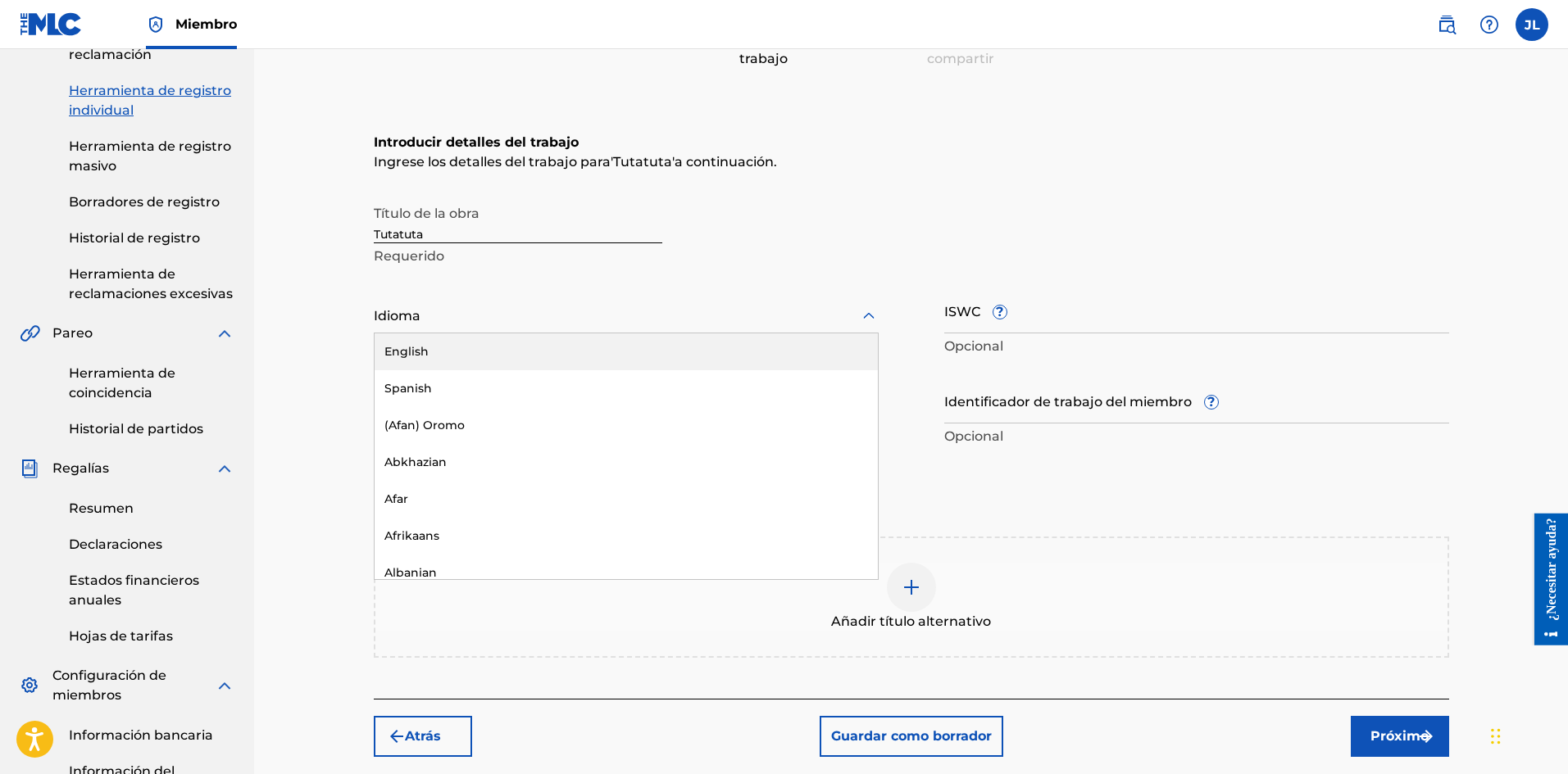
click at [485, 318] on div at bounding box center [625, 315] width 505 height 20
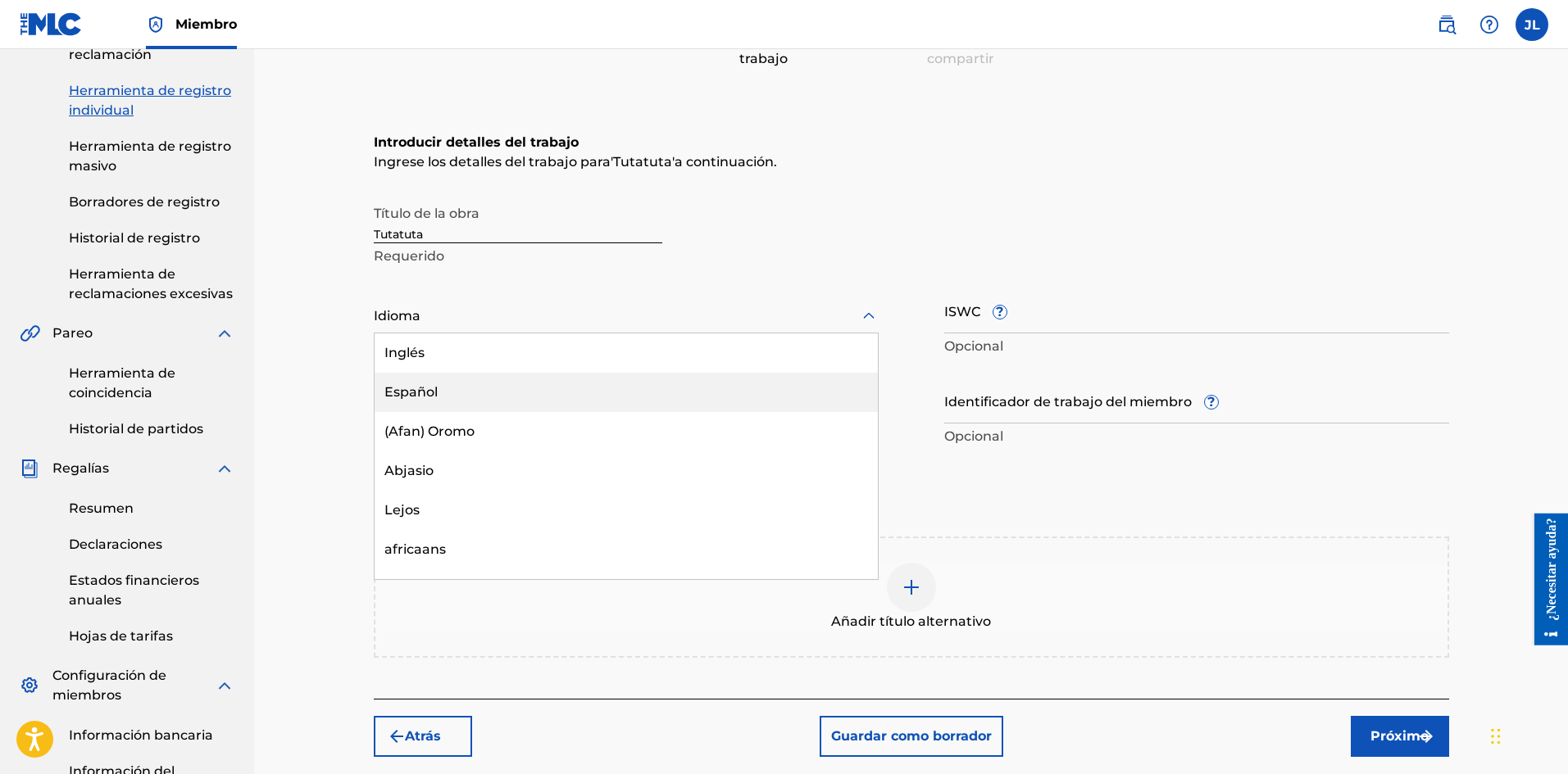
click at [424, 388] on font "Español" at bounding box center [411, 391] width 53 height 15
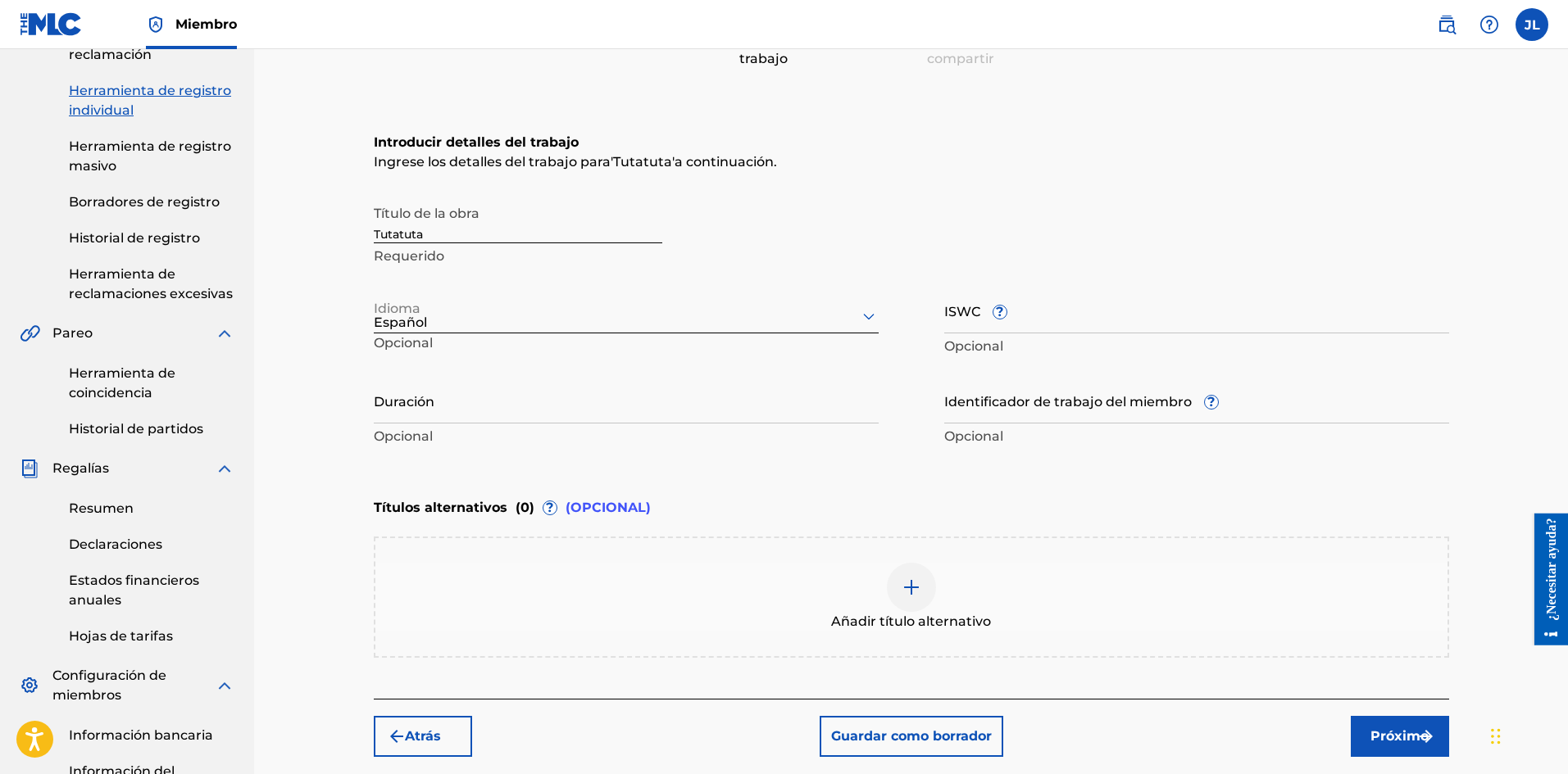
click at [448, 405] on input "Duración" at bounding box center [625, 400] width 505 height 46
click at [425, 410] on input "Duración" at bounding box center [625, 400] width 505 height 46
type input "02:24"
click at [1406, 728] on font "Próximo" at bounding box center [1399, 737] width 58 height 20
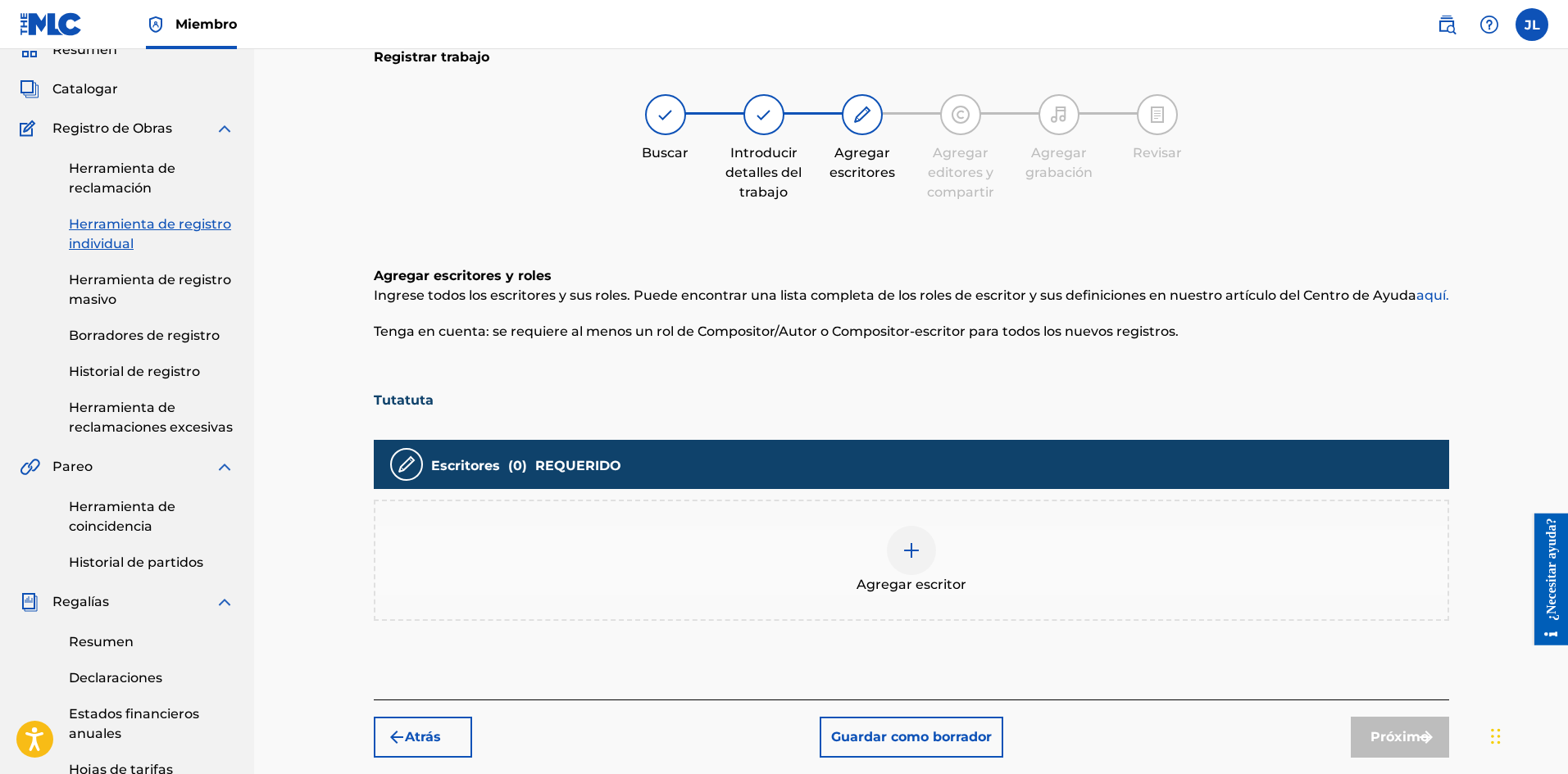
click at [904, 548] on img at bounding box center [911, 550] width 20 height 20
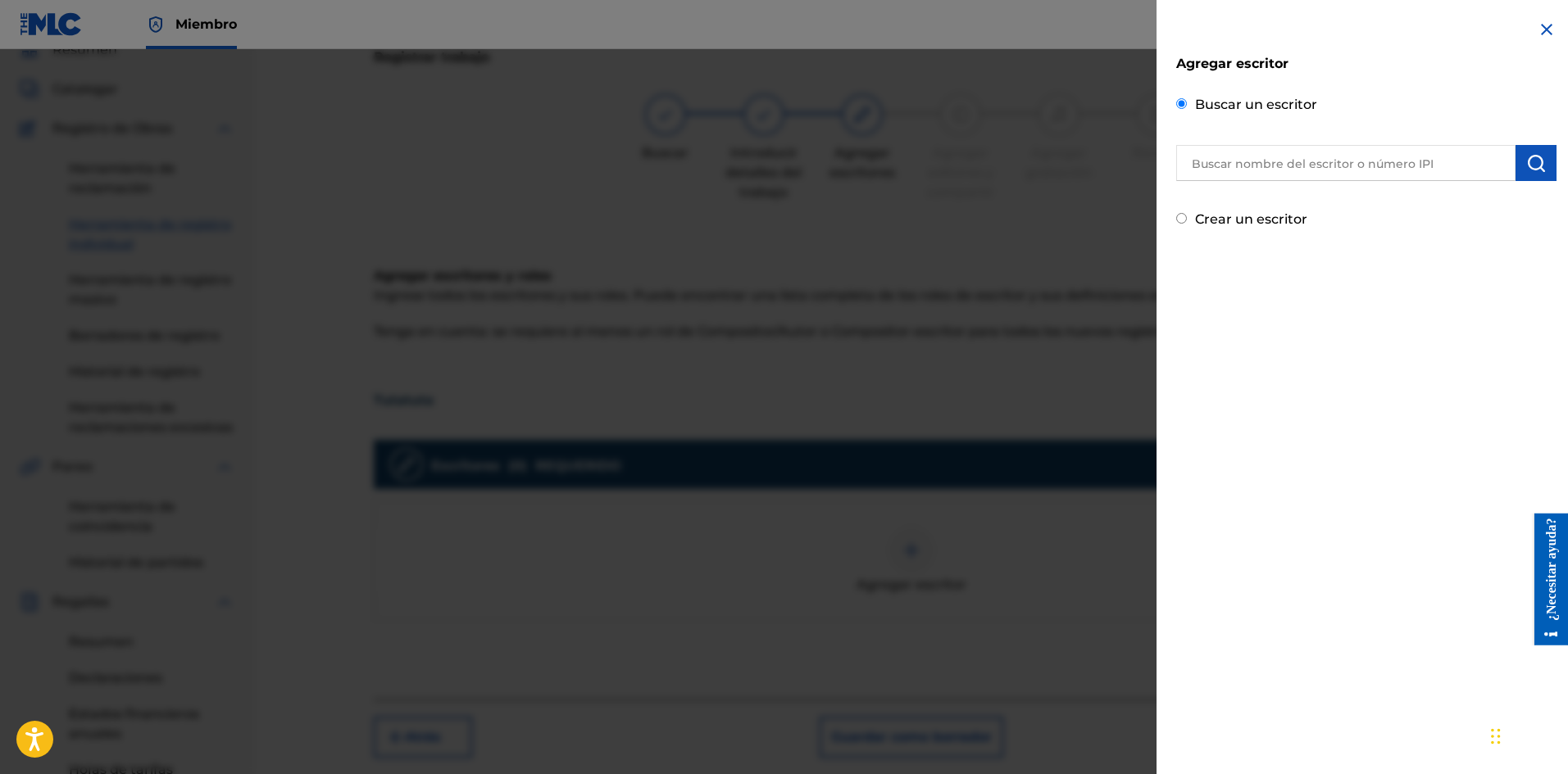
click at [1254, 160] on input "text" at bounding box center [1345, 163] width 339 height 36
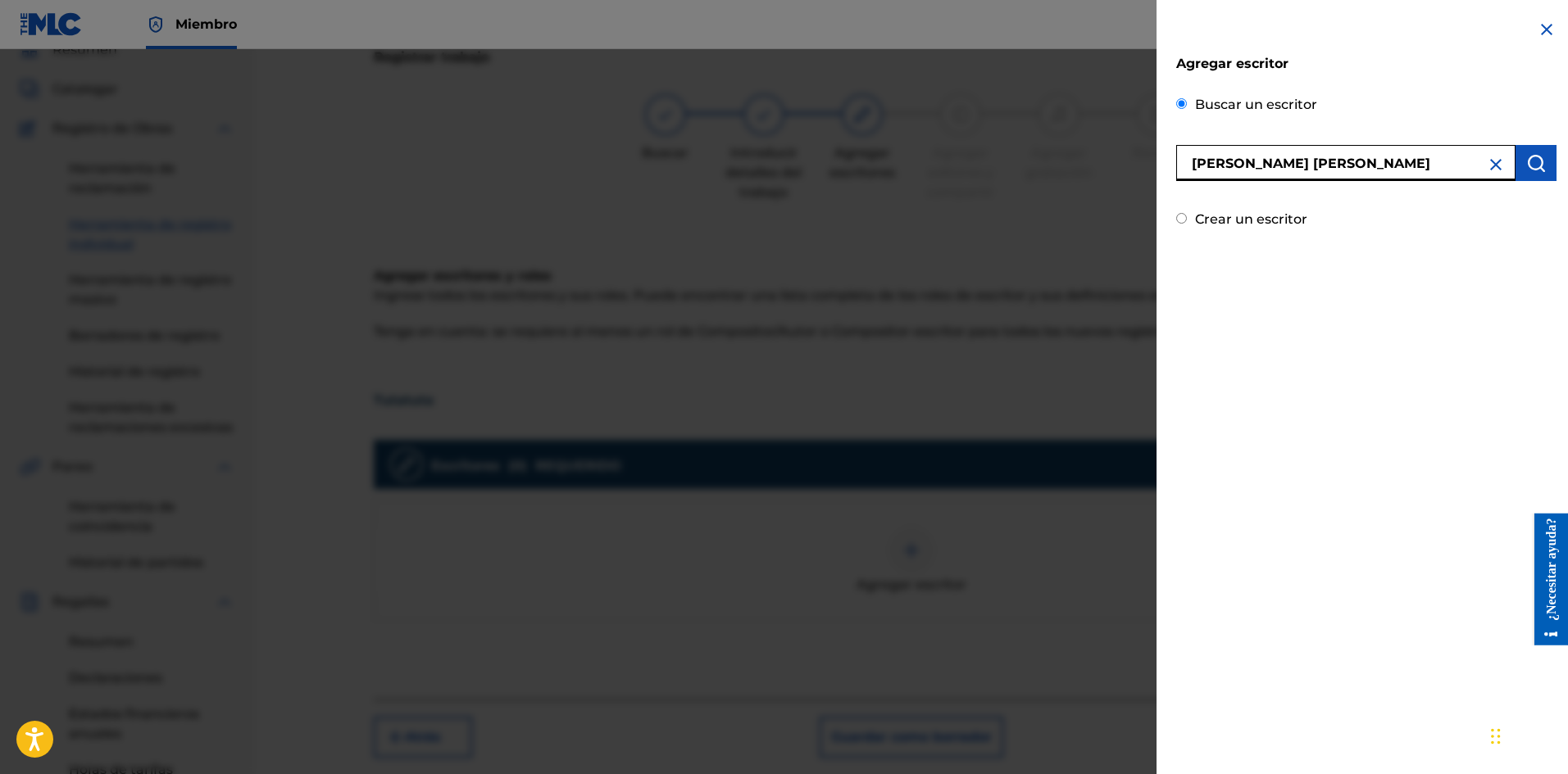
type input "[PERSON_NAME] [PERSON_NAME]"
click at [1536, 167] on img "submit" at bounding box center [1536, 163] width 20 height 20
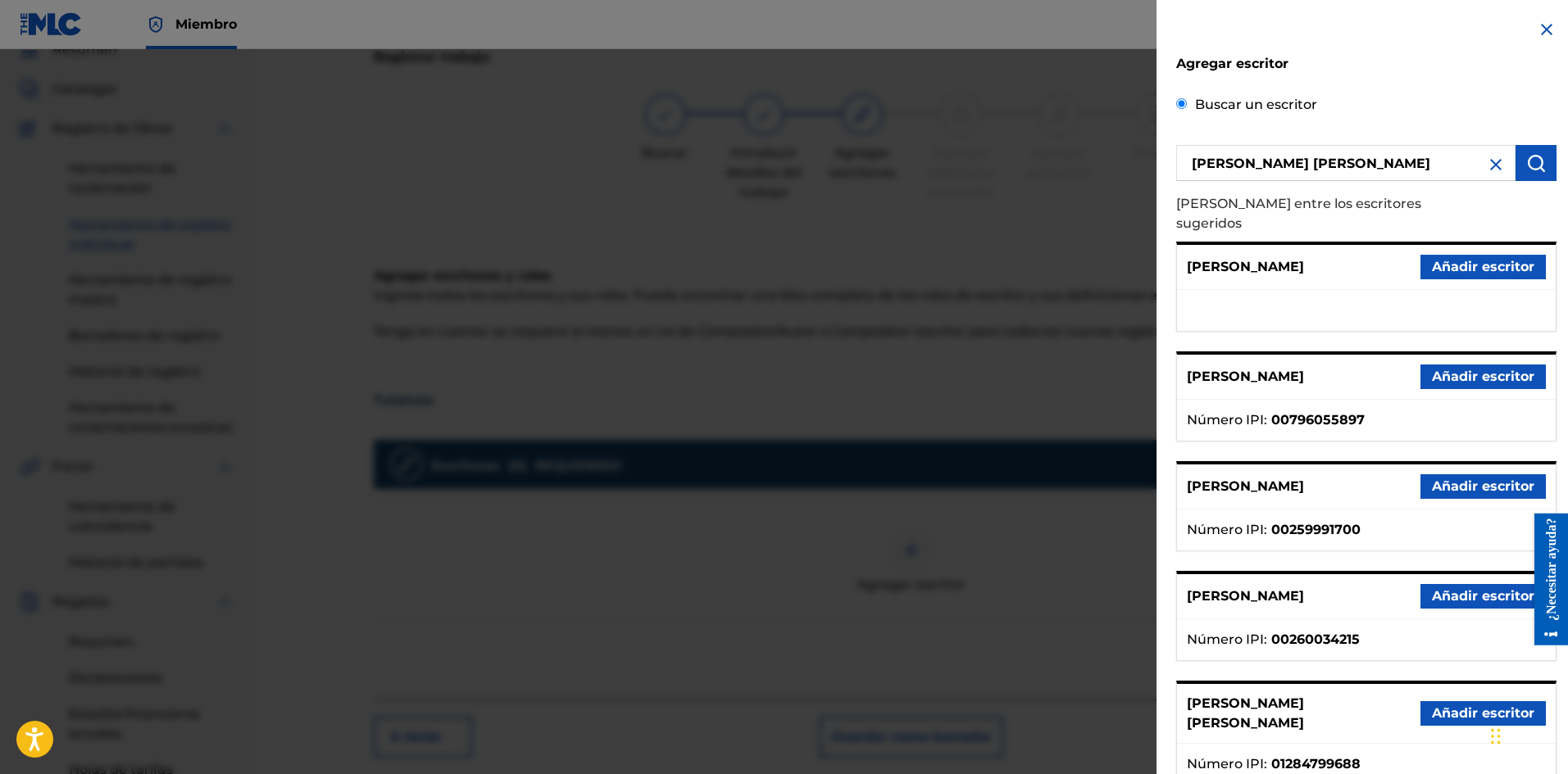
click at [1470, 705] on font "Añadir escritor" at bounding box center [1482, 713] width 102 height 15
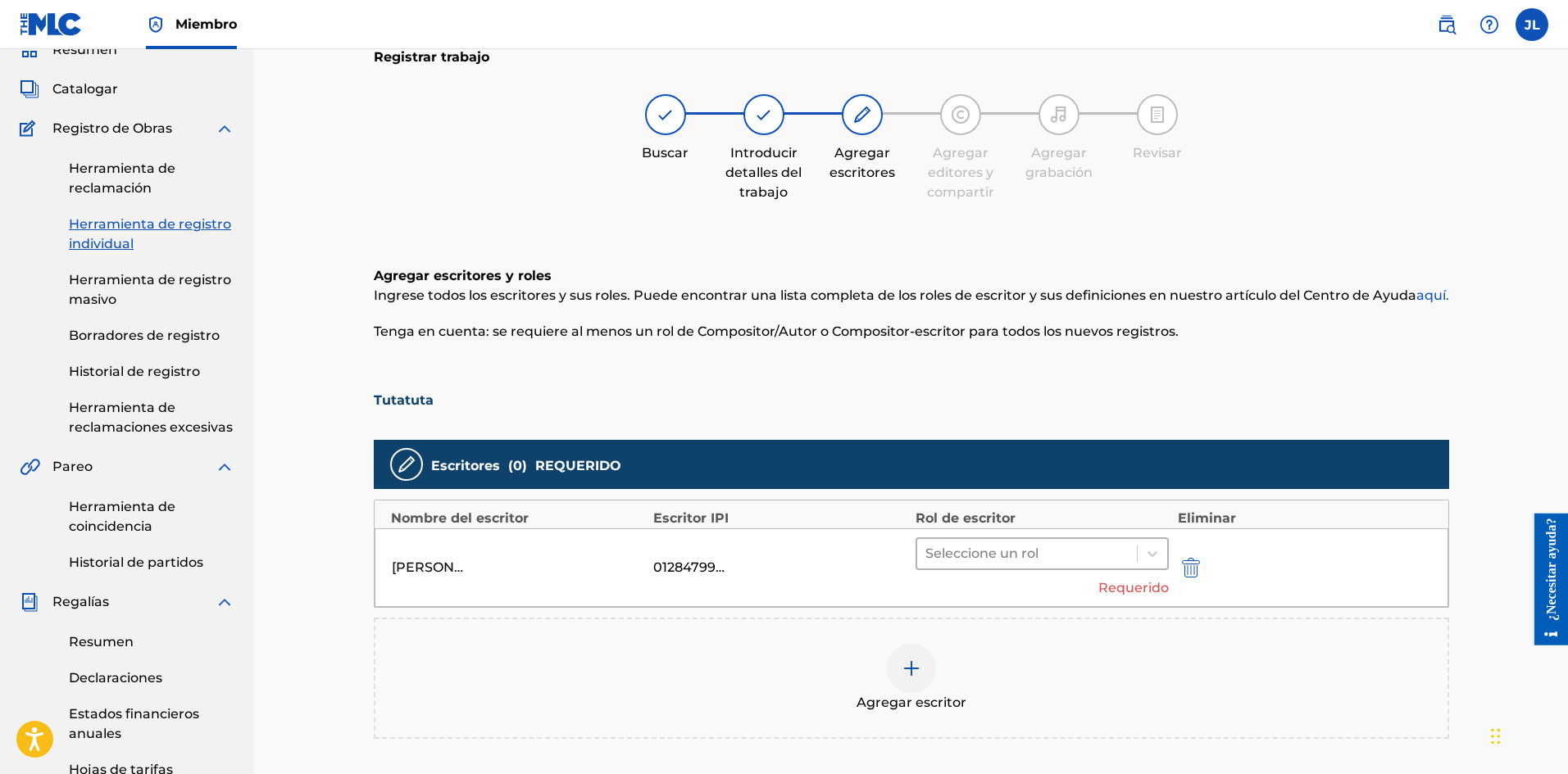
click at [1028, 543] on div at bounding box center [1026, 554] width 204 height 23
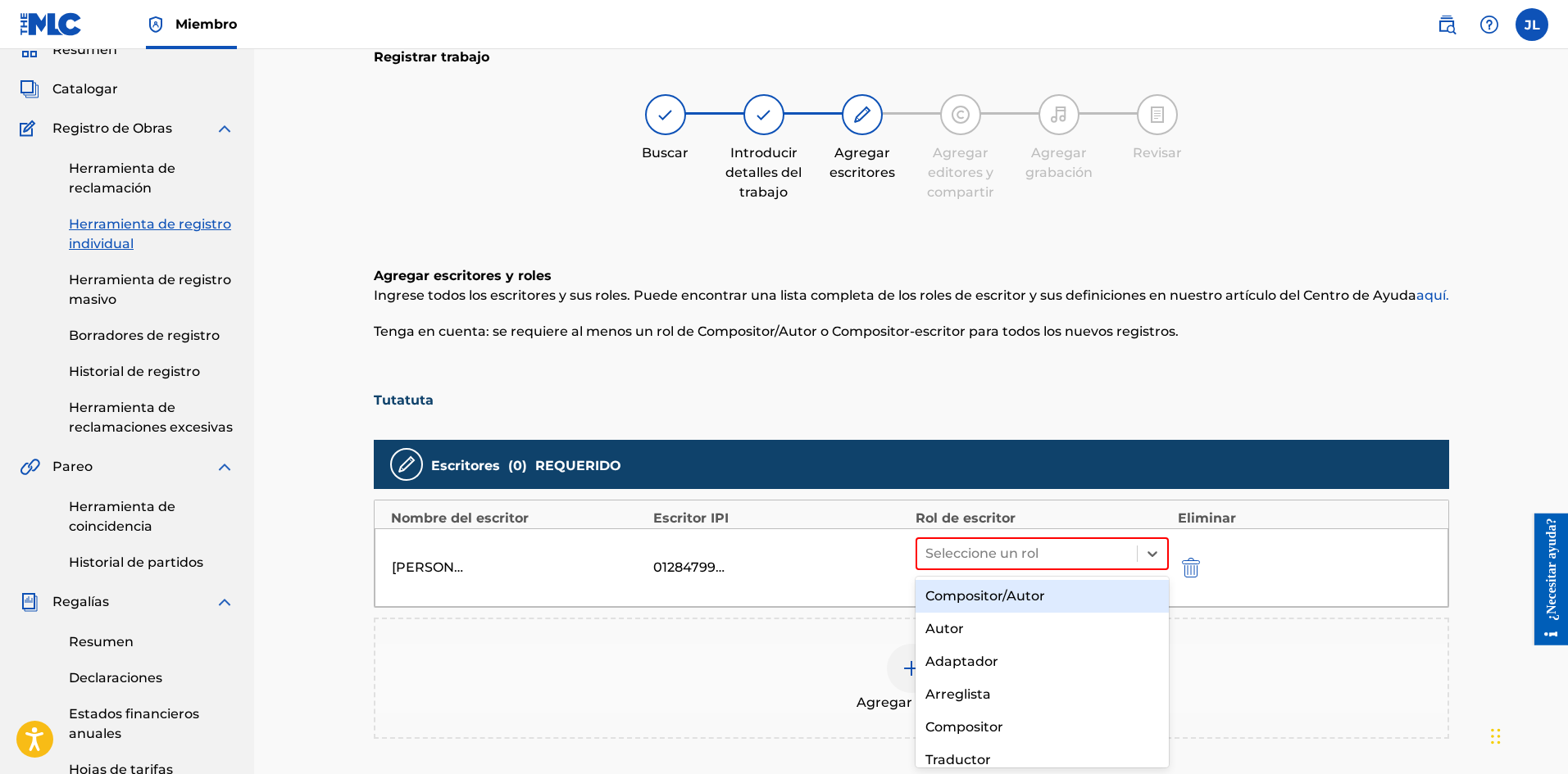
click at [971, 595] on font "Compositor/Autor" at bounding box center [984, 595] width 119 height 15
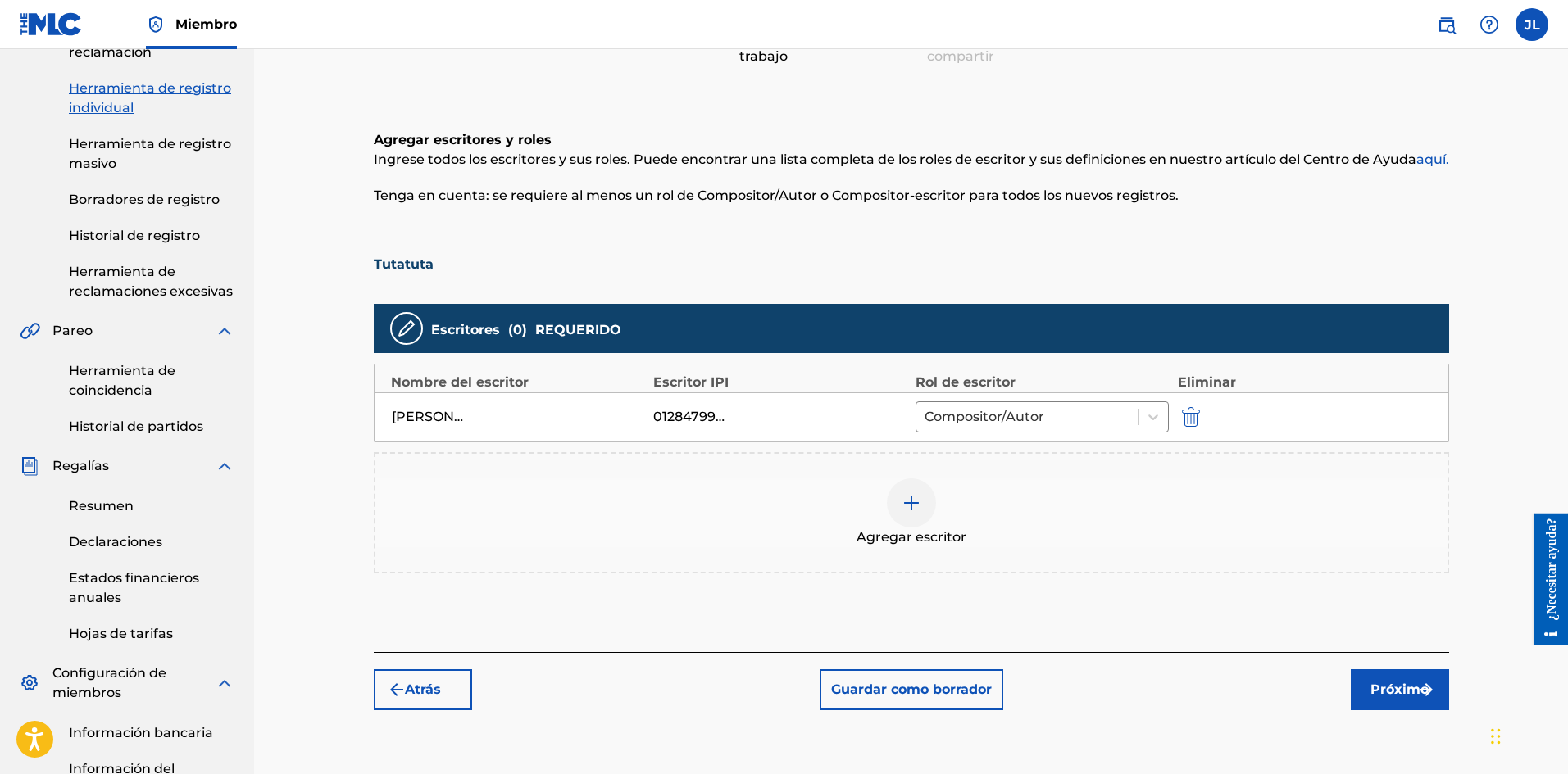
click at [1382, 684] on font "Próximo" at bounding box center [1399, 688] width 58 height 15
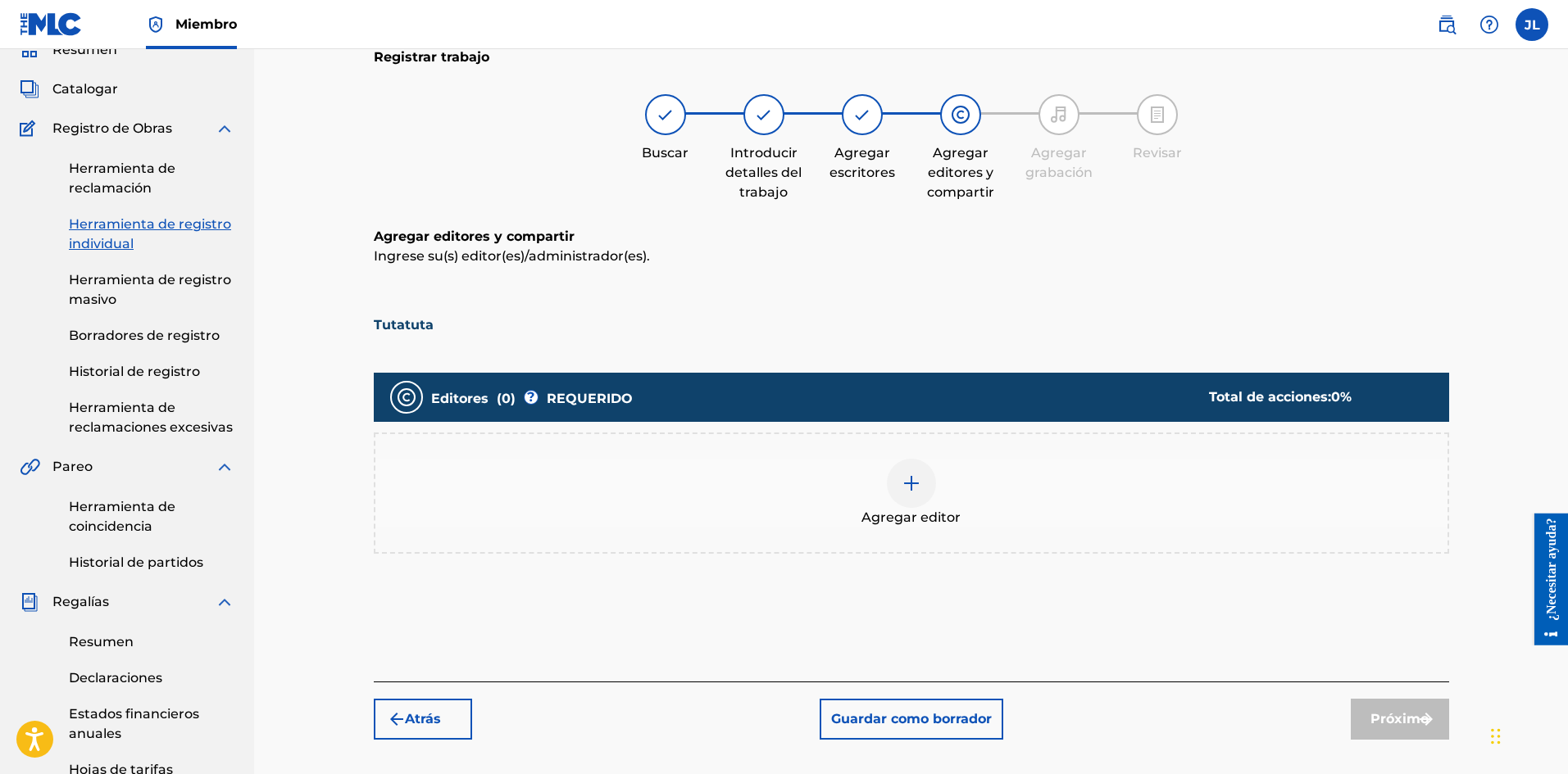
click at [902, 468] on div at bounding box center [911, 483] width 49 height 49
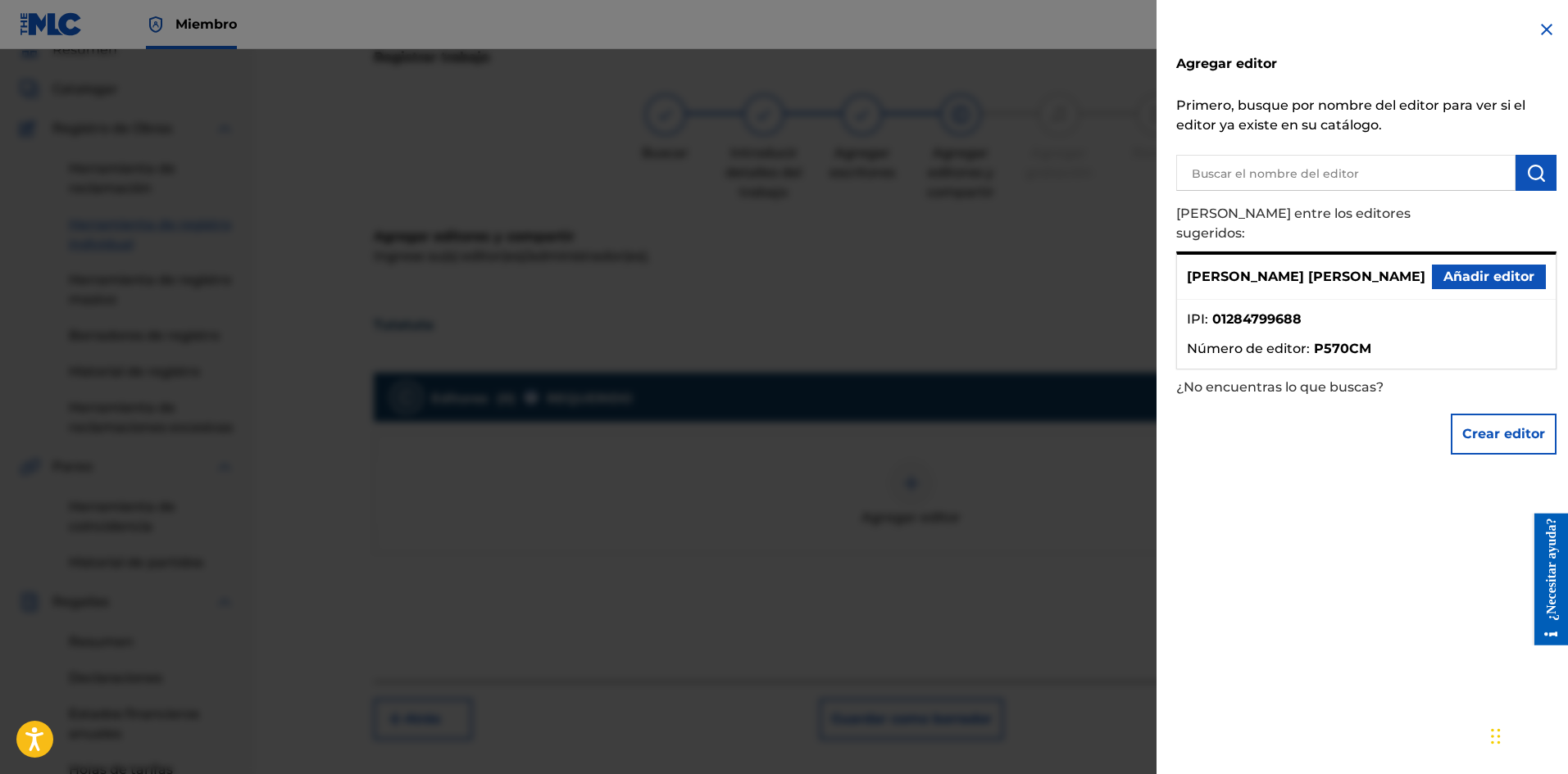
click at [1465, 269] on font "Añadir editor" at bounding box center [1489, 276] width 91 height 15
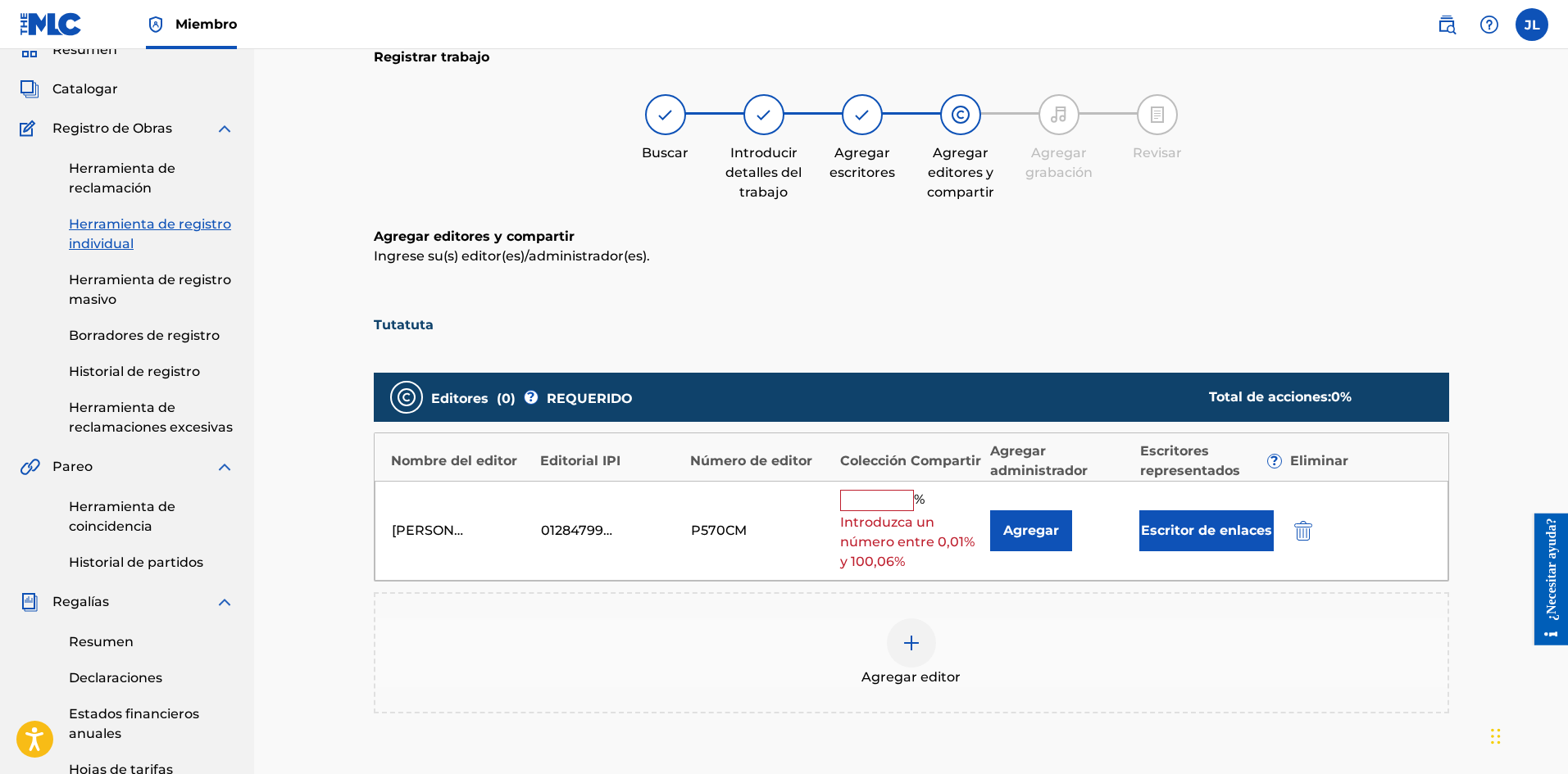
click at [898, 495] on input "text" at bounding box center [877, 501] width 74 height 21
type input "100"
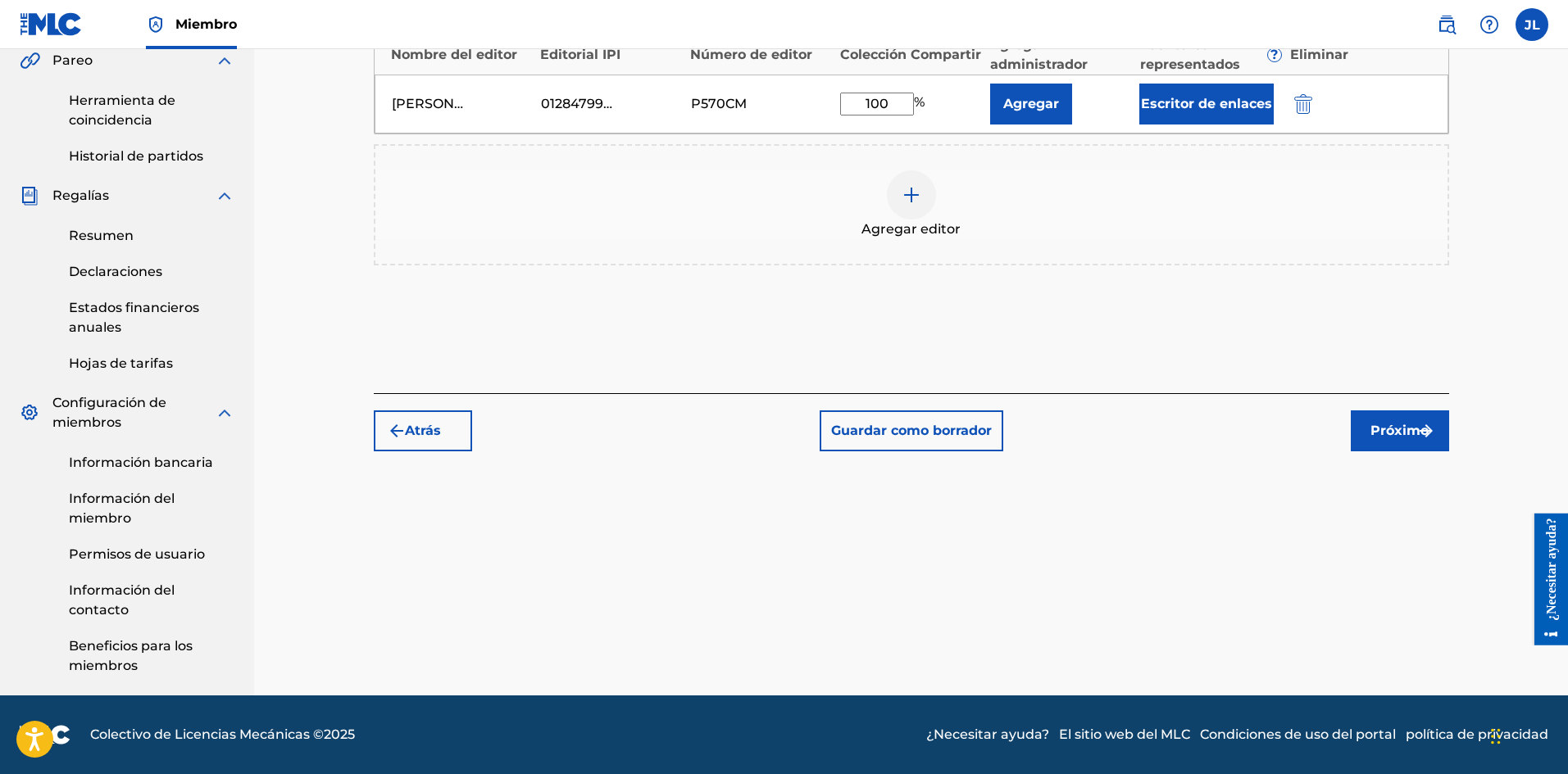
click at [1392, 428] on font "Próximo" at bounding box center [1399, 430] width 58 height 15
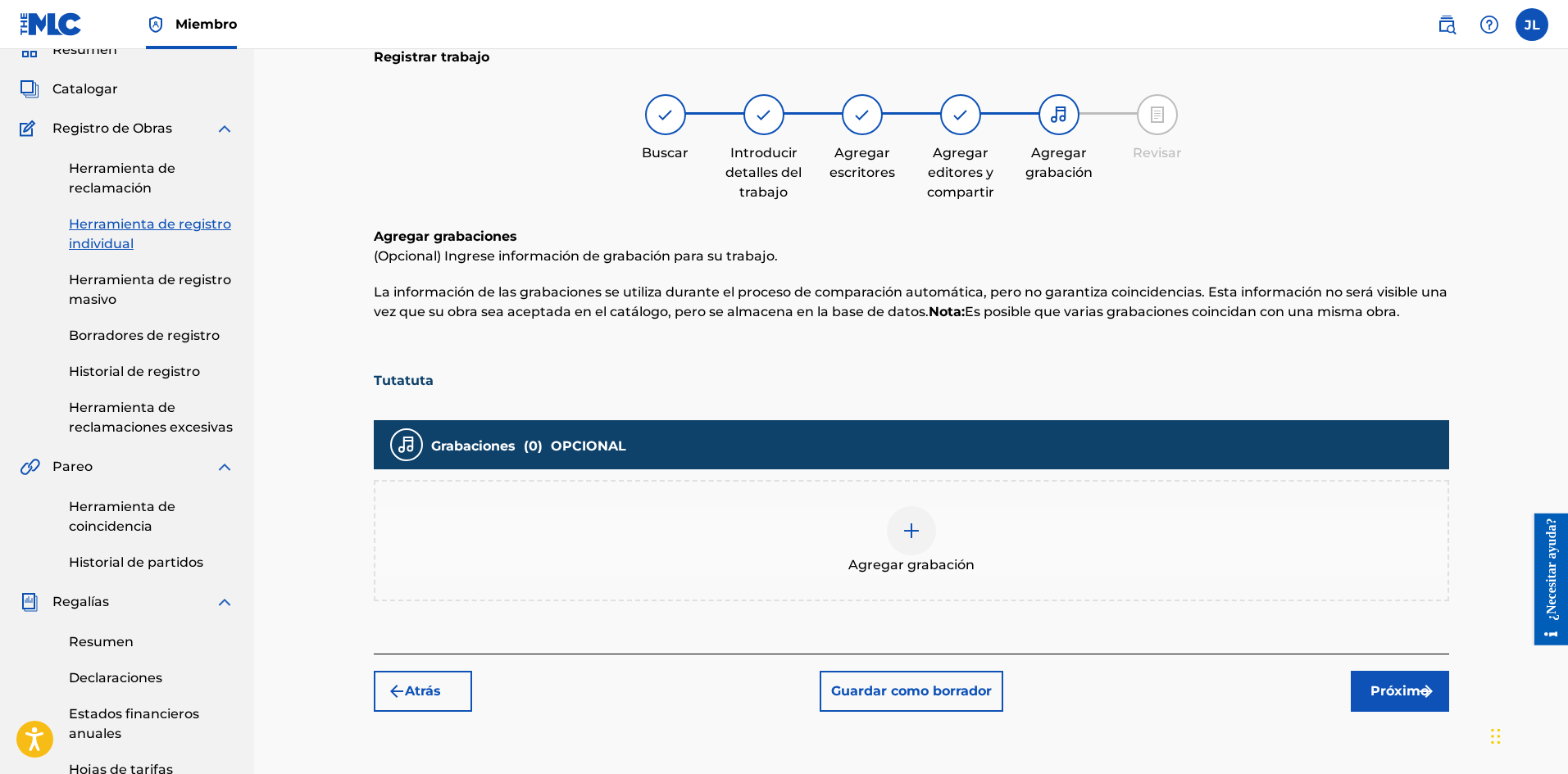
click at [902, 531] on img at bounding box center [911, 531] width 20 height 20
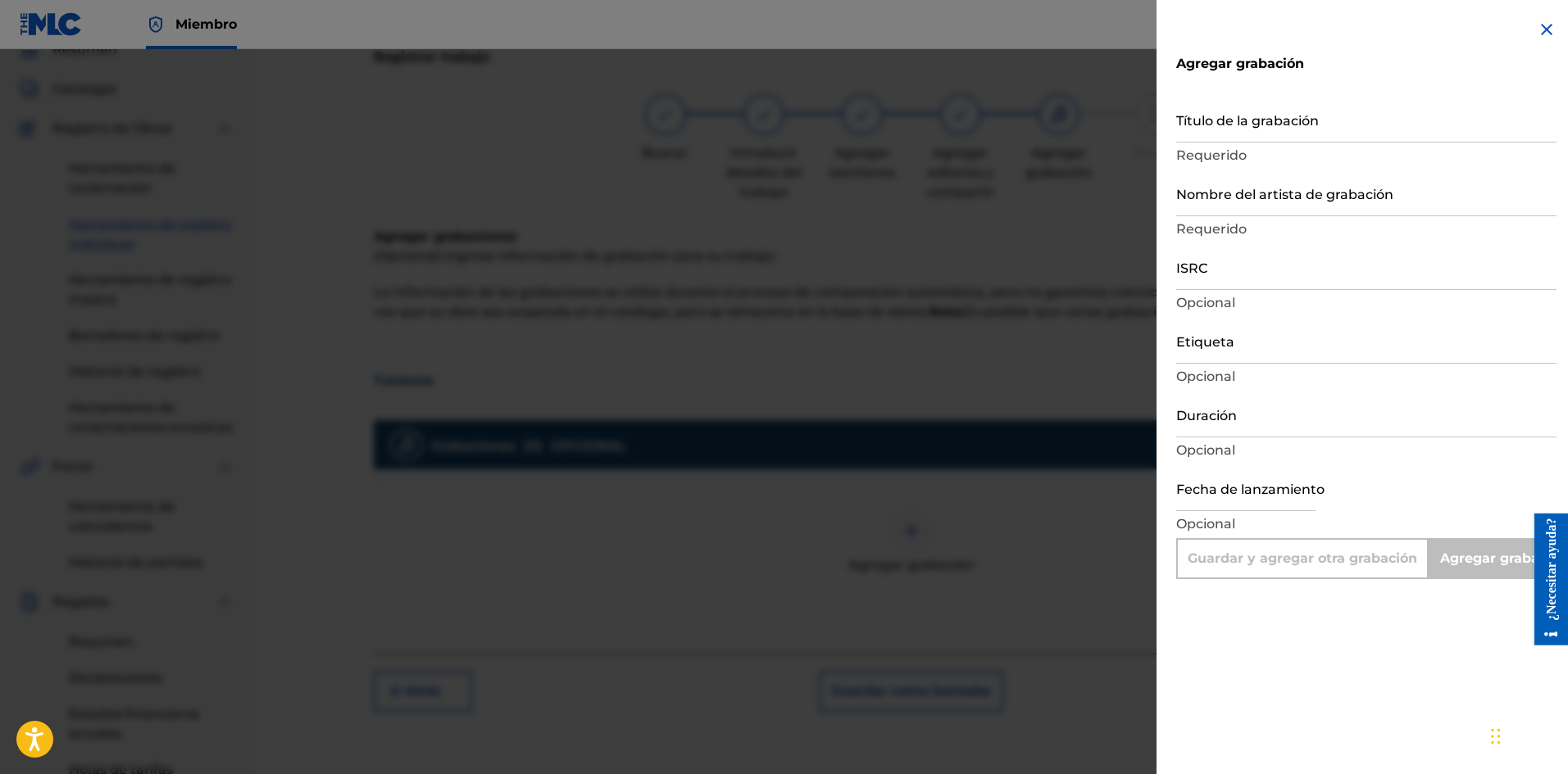
click at [1216, 491] on input "text" at bounding box center [1245, 488] width 139 height 46
select select "7"
select select "2025"
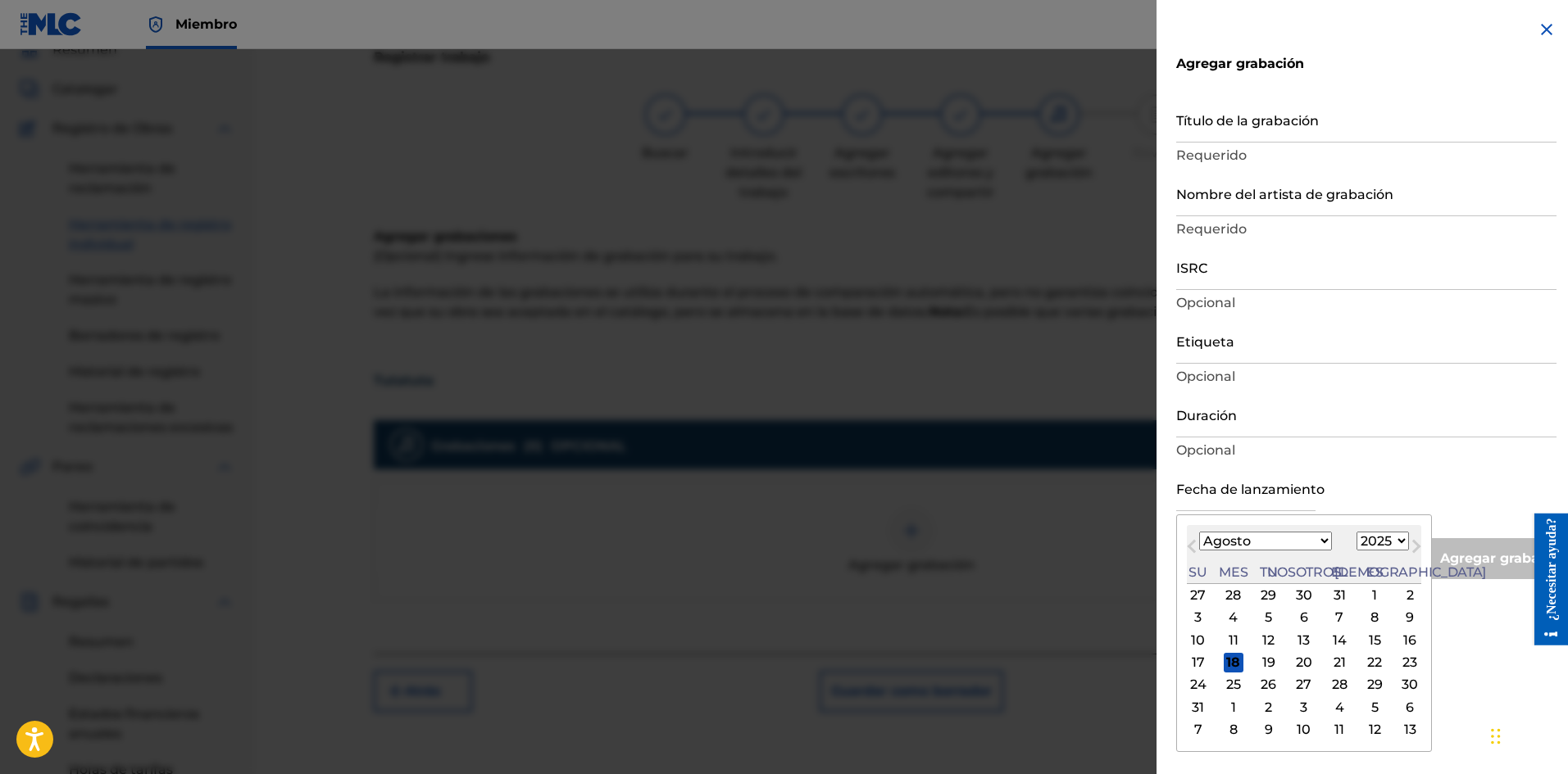
click at [1200, 662] on font "17" at bounding box center [1197, 662] width 13 height 15
type input "[DATE]"
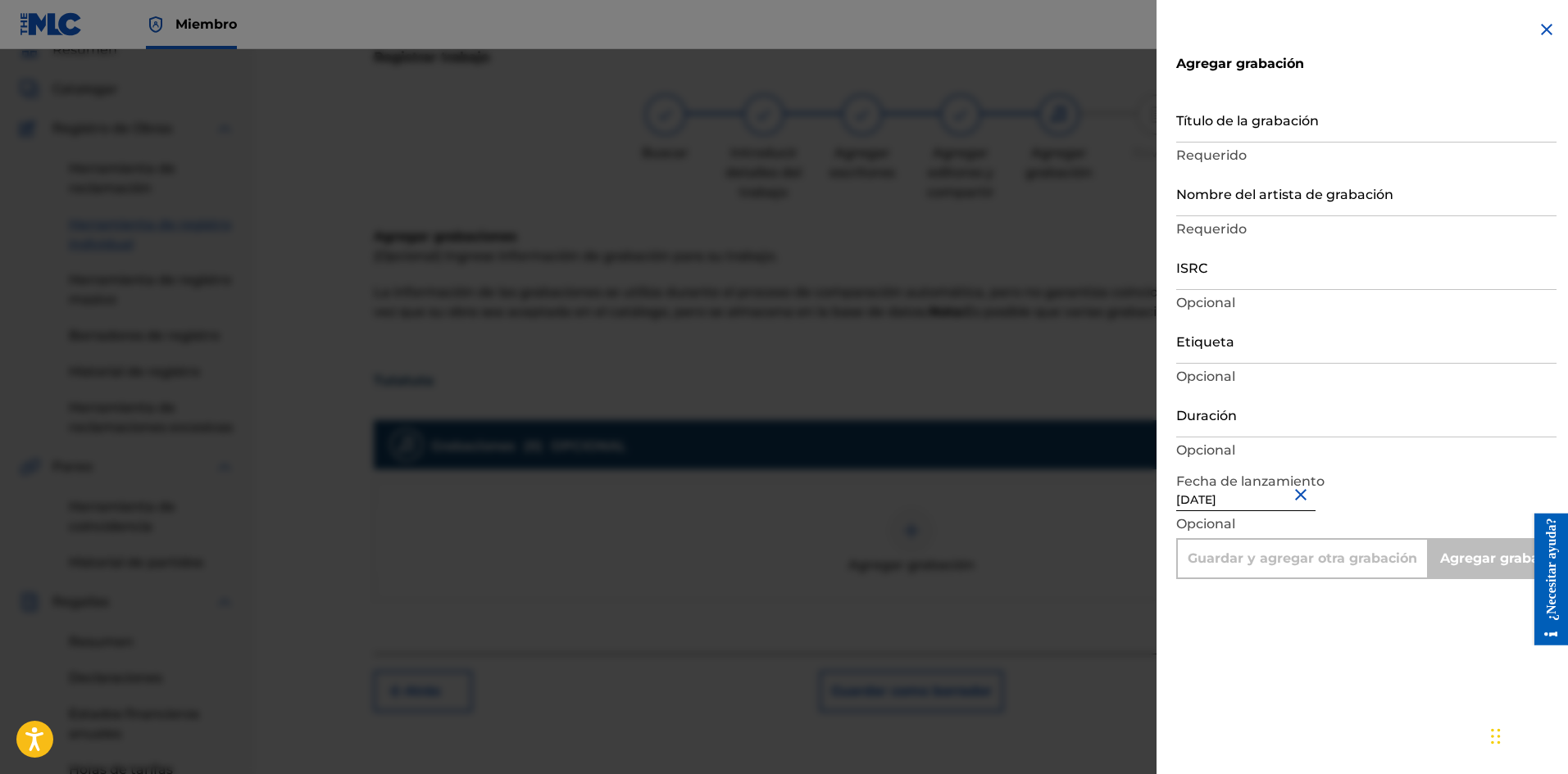
click at [1223, 346] on input "Etiqueta" at bounding box center [1366, 340] width 380 height 46
type input "La Película Wa"
type input "Add Recording"
click at [1233, 211] on input "Nombre del artista de grabación" at bounding box center [1366, 192] width 380 height 46
type input "La Pelicula Wa"
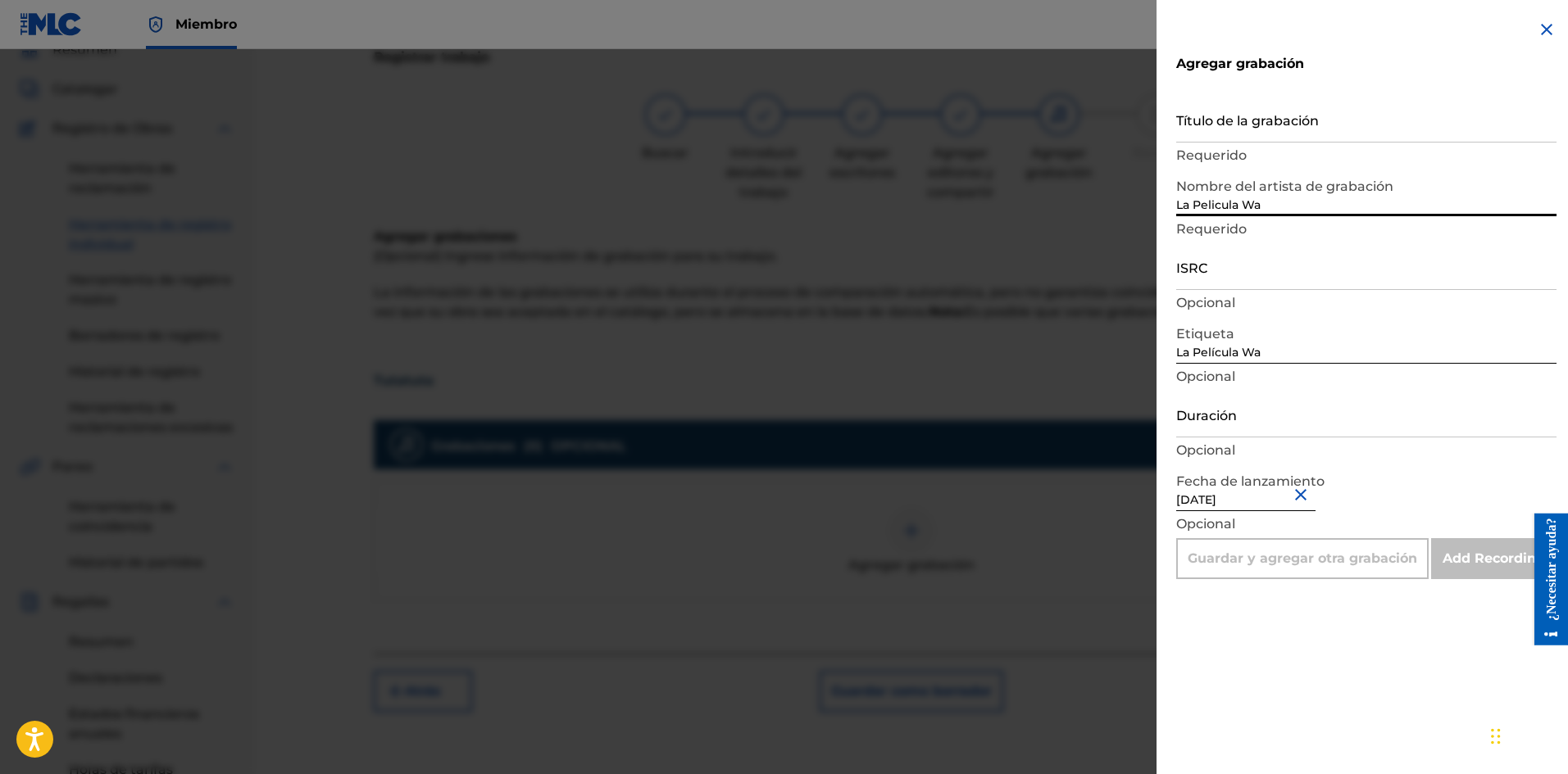
click at [1234, 134] on input "Título de la grabación" at bounding box center [1366, 119] width 380 height 46
paste input "Tutatuta"
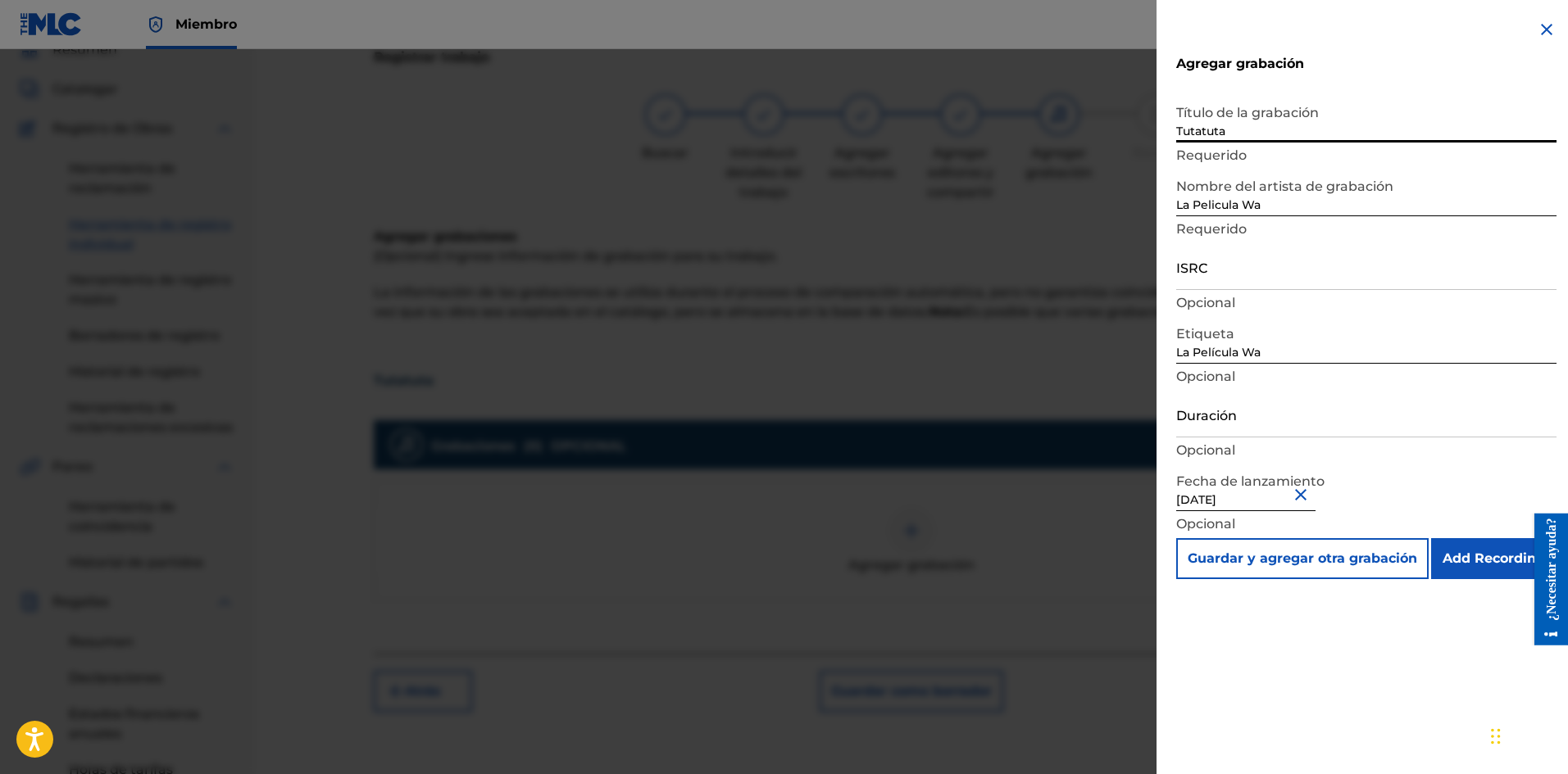
type input "Tutatuta"
click at [1229, 413] on input "Duración" at bounding box center [1366, 414] width 380 height 46
type input "02:24"
drag, startPoint x: 1197, startPoint y: 347, endPoint x: 1200, endPoint y: 332, distance: 15.3
click at [1198, 347] on input "La Película Wa" at bounding box center [1366, 340] width 380 height 46
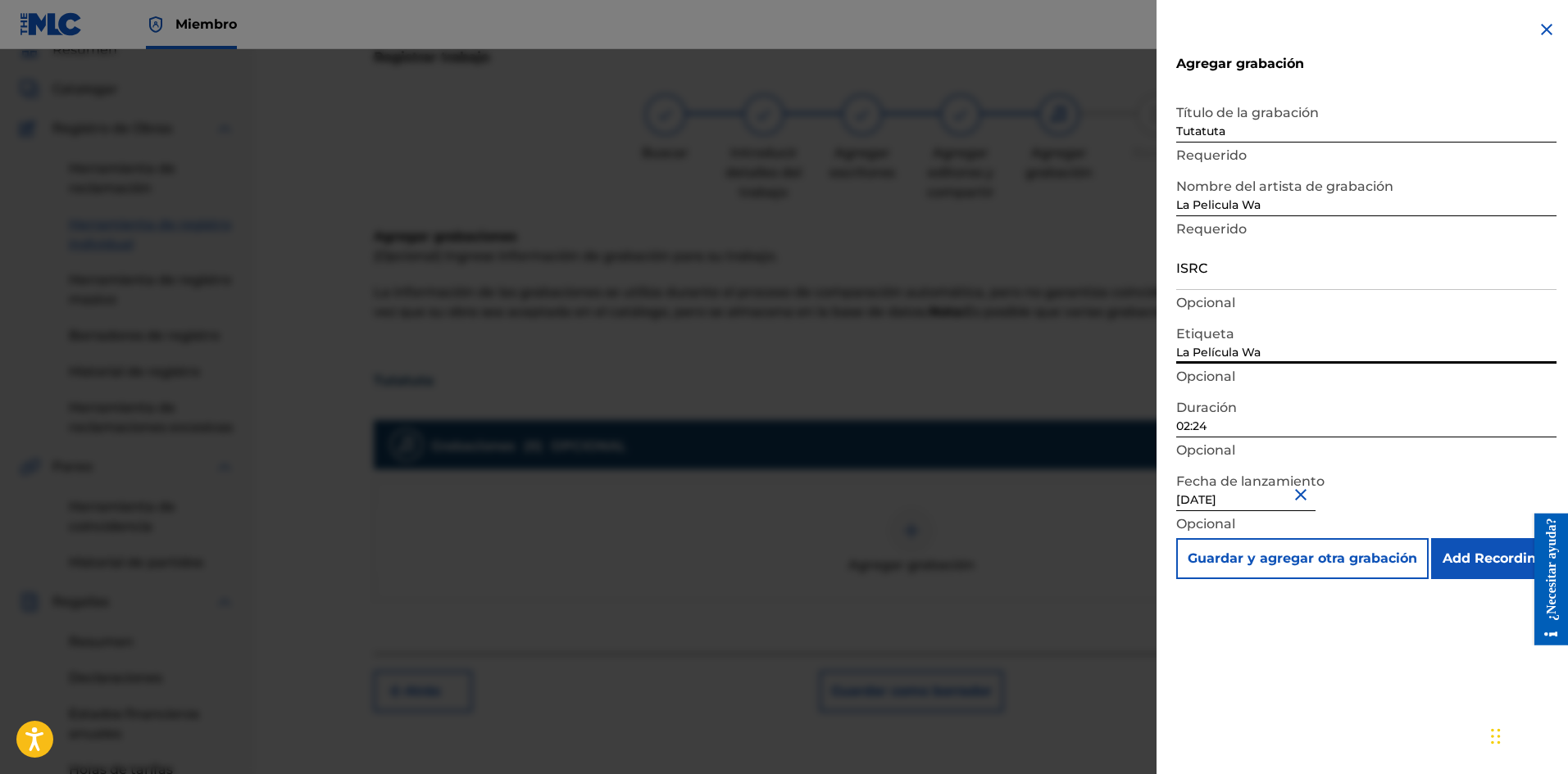
click at [1206, 300] on font "Opcional" at bounding box center [1205, 302] width 59 height 15
click at [1208, 281] on input "ISRC" at bounding box center [1366, 266] width 380 height 46
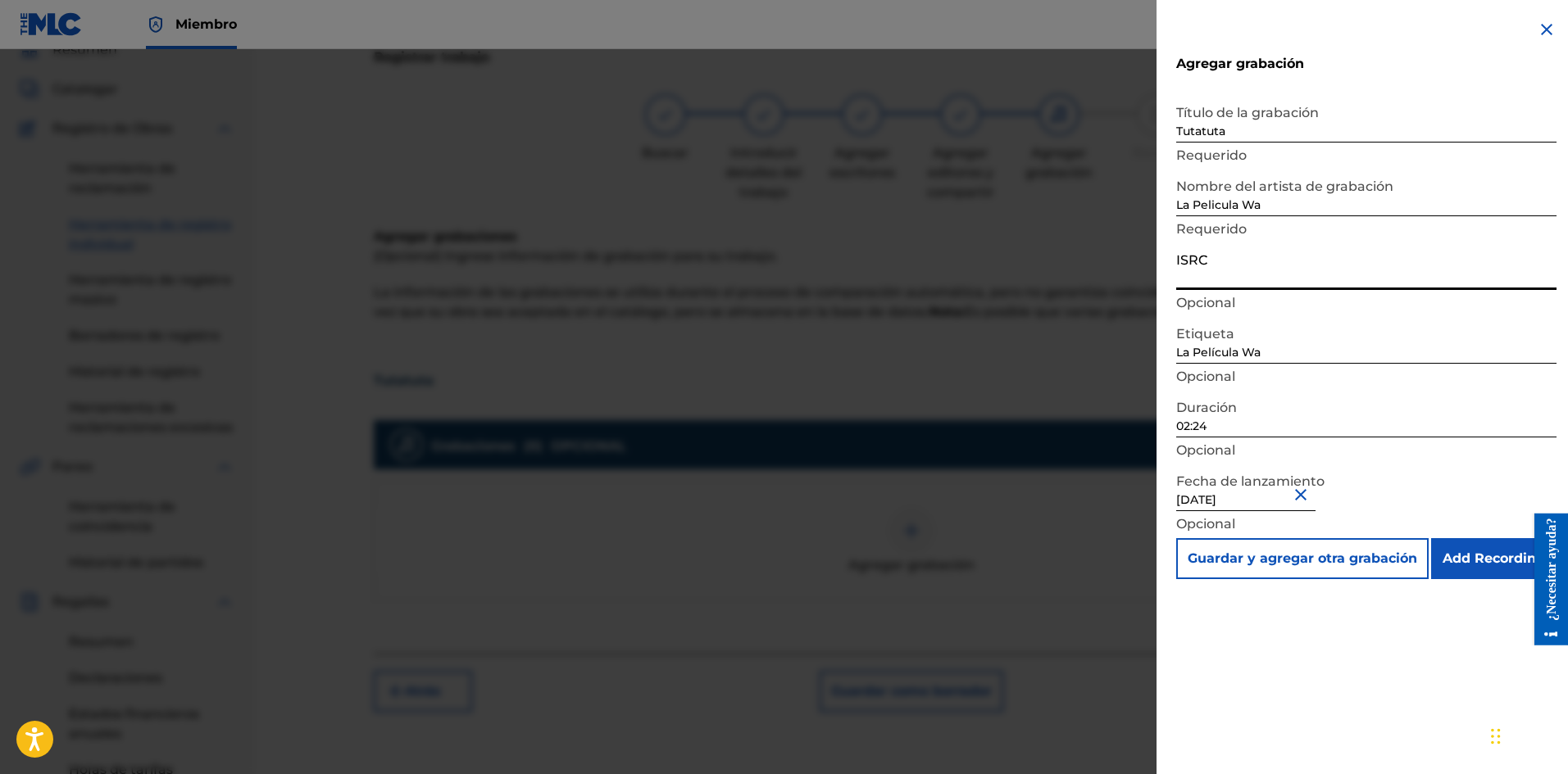
paste input "SE6XW2595708"
type input "SE6XW2595708"
click at [1512, 539] on input "Add Recording" at bounding box center [1493, 558] width 126 height 41
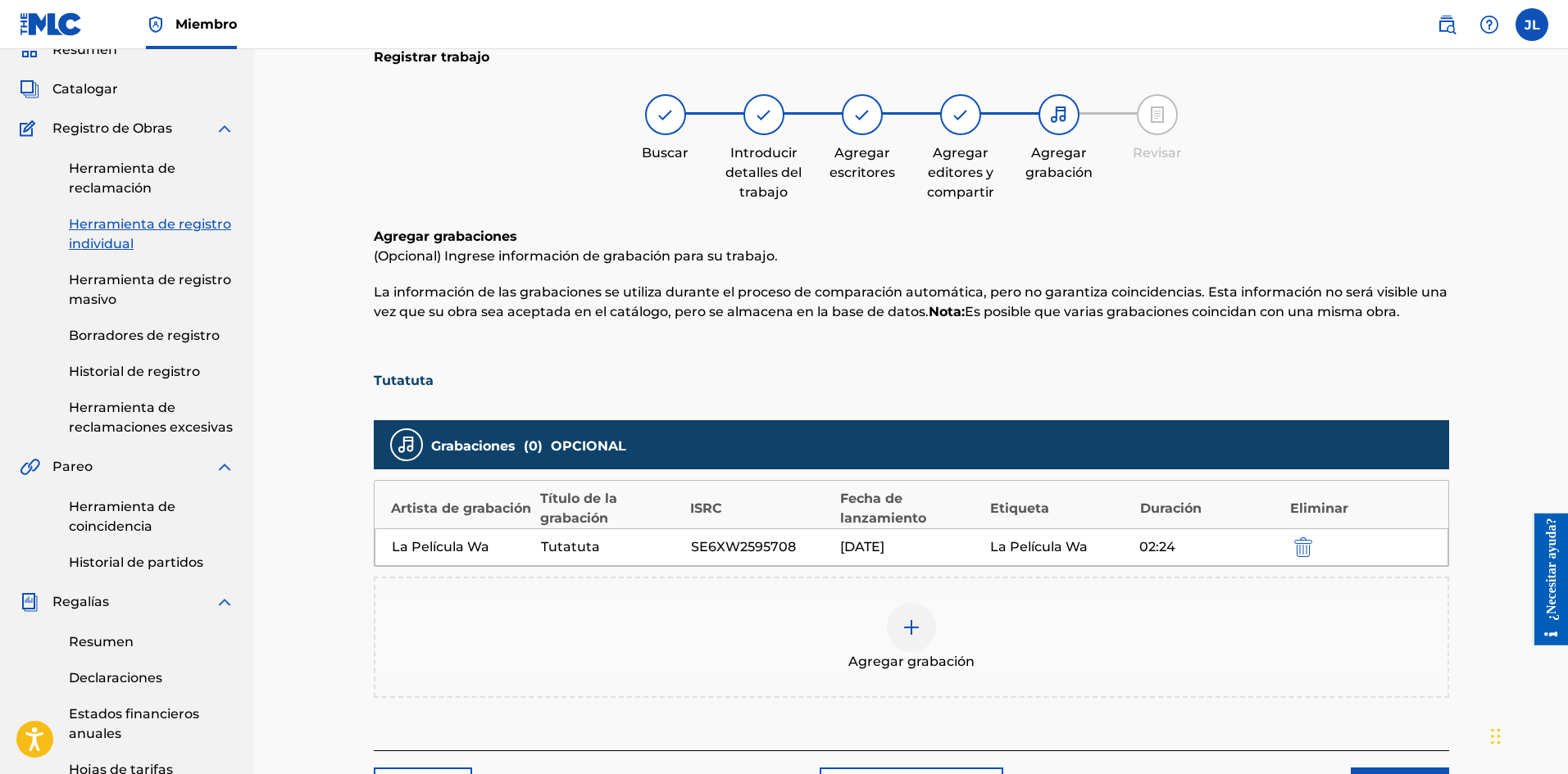
scroll to position [480, 0]
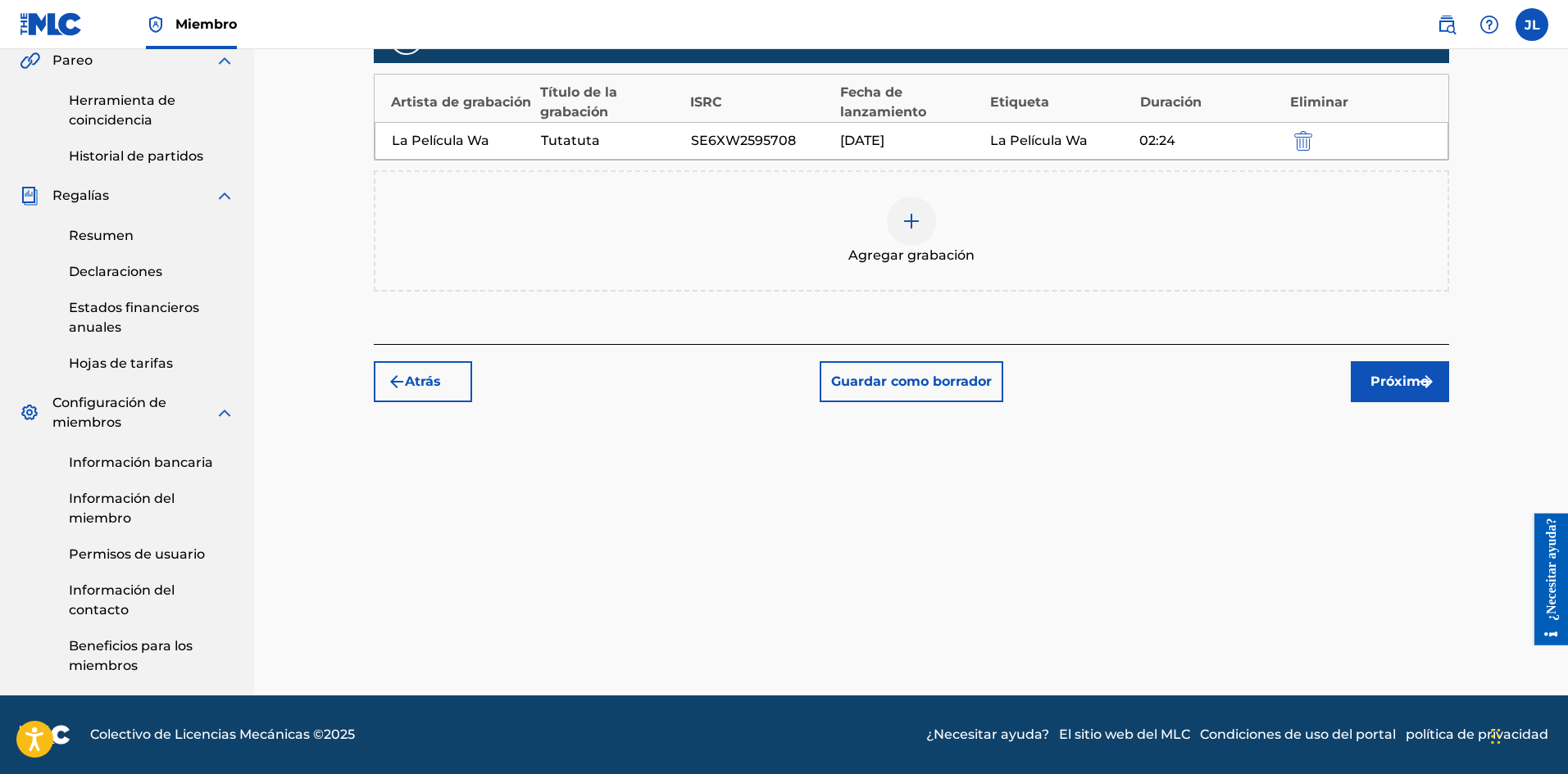
click at [1407, 379] on font "Próximo" at bounding box center [1399, 380] width 58 height 15
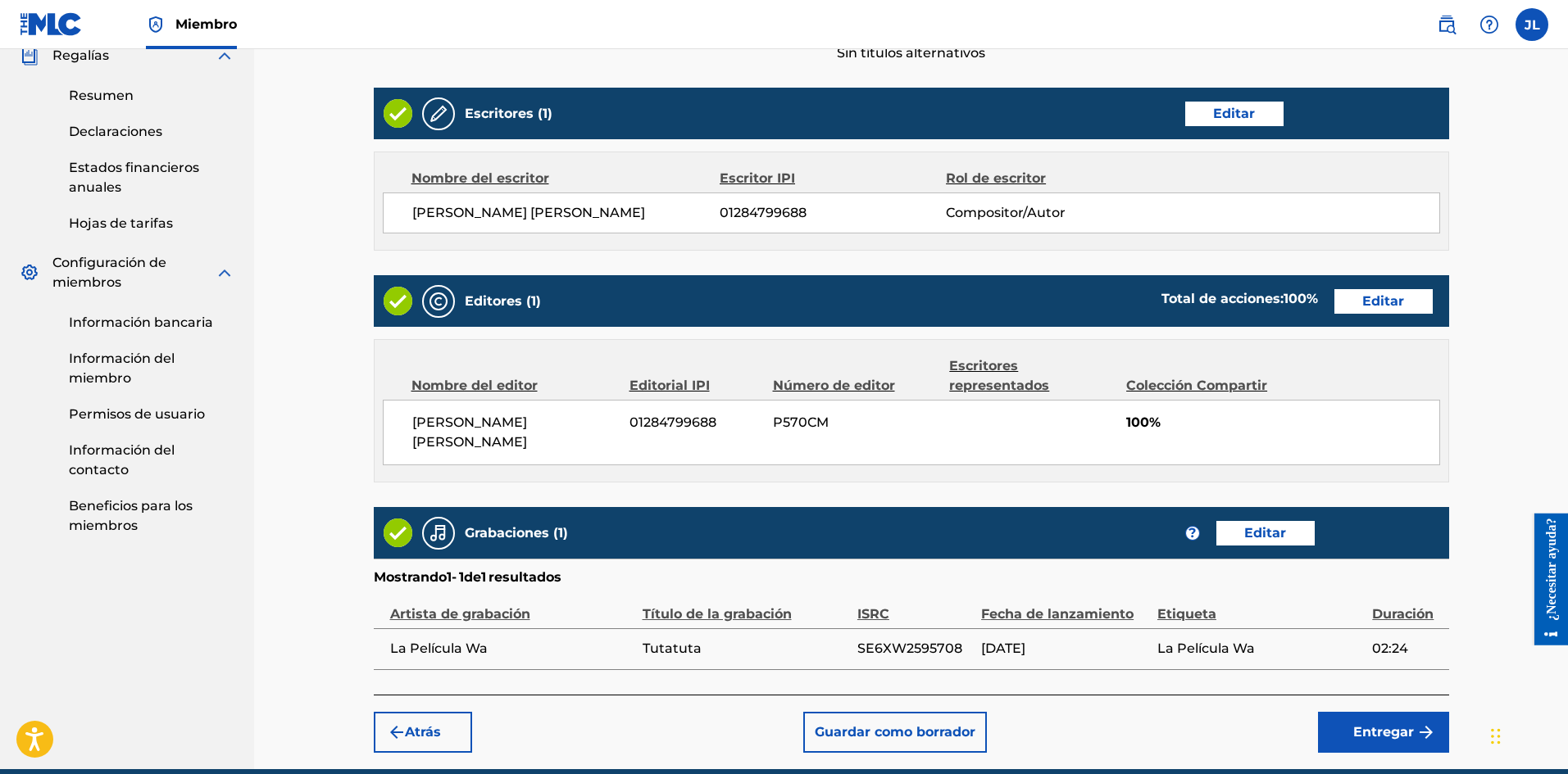
scroll to position [674, 0]
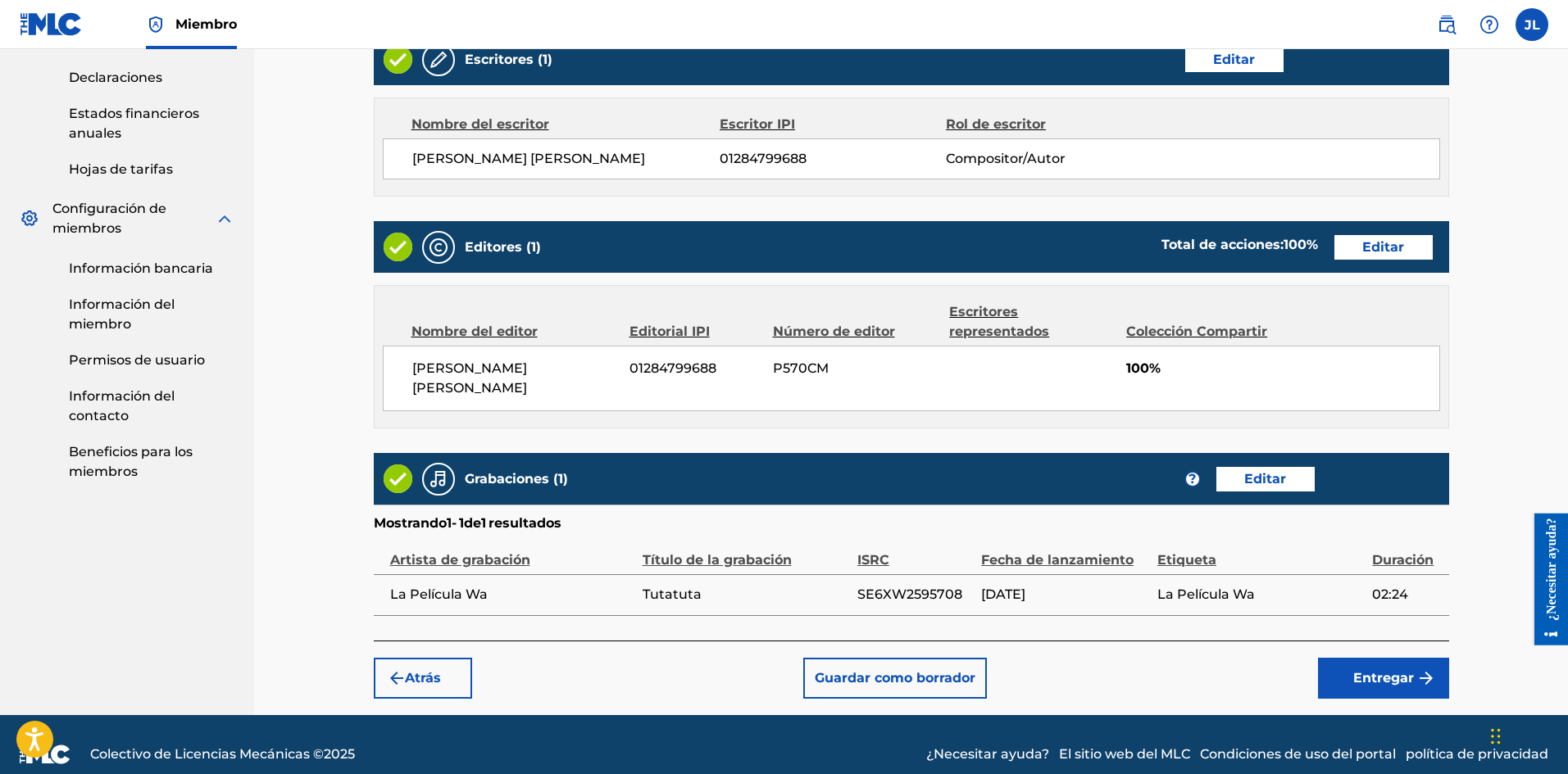
click at [1368, 669] on font "Entregar" at bounding box center [1384, 679] width 61 height 20
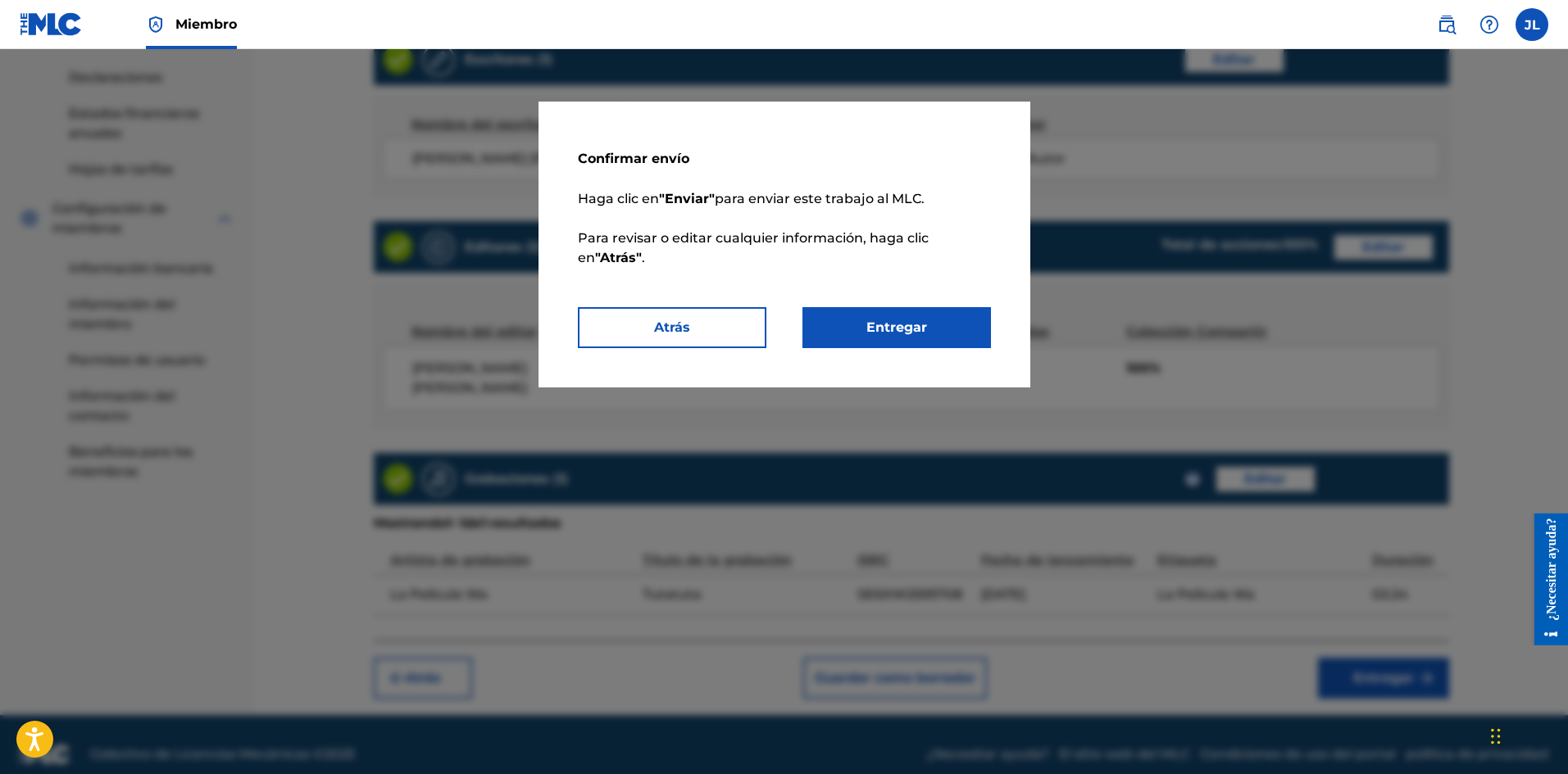
click at [948, 320] on button "Entregar" at bounding box center [896, 328] width 189 height 41
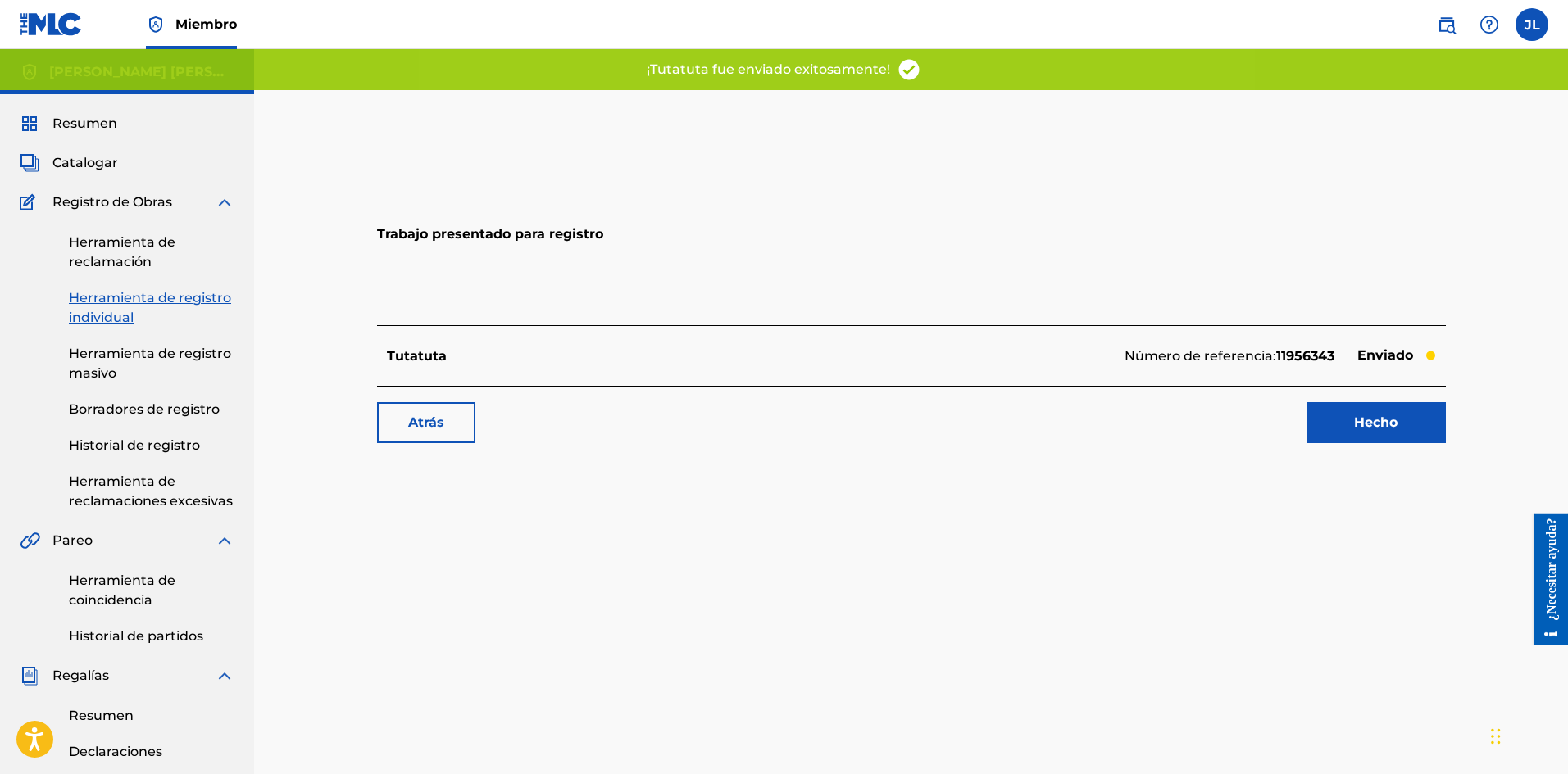
click at [1353, 418] on font "Hecho" at bounding box center [1375, 421] width 44 height 15
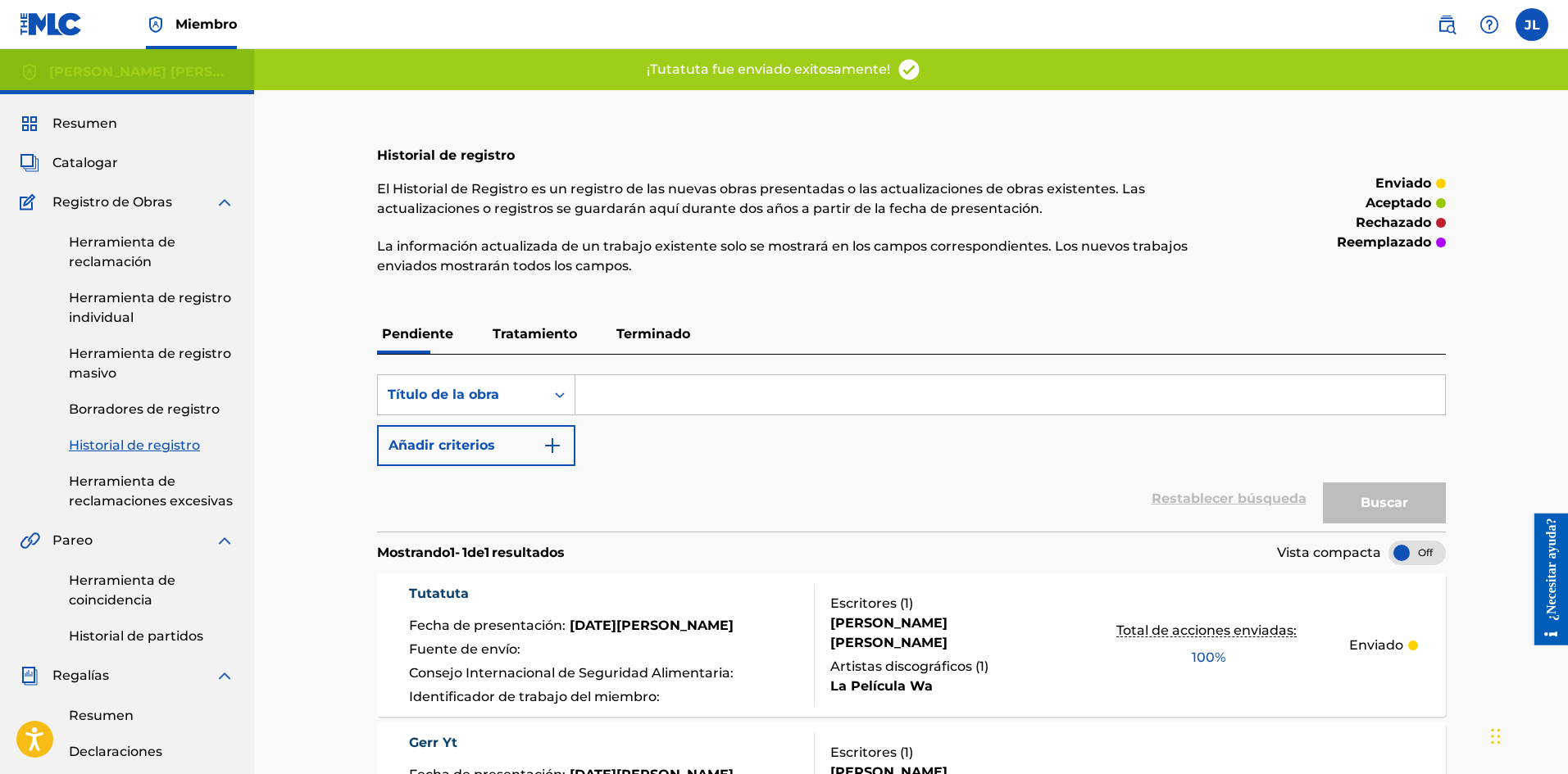
click at [97, 159] on font "Catalogar" at bounding box center [86, 162] width 66 height 15
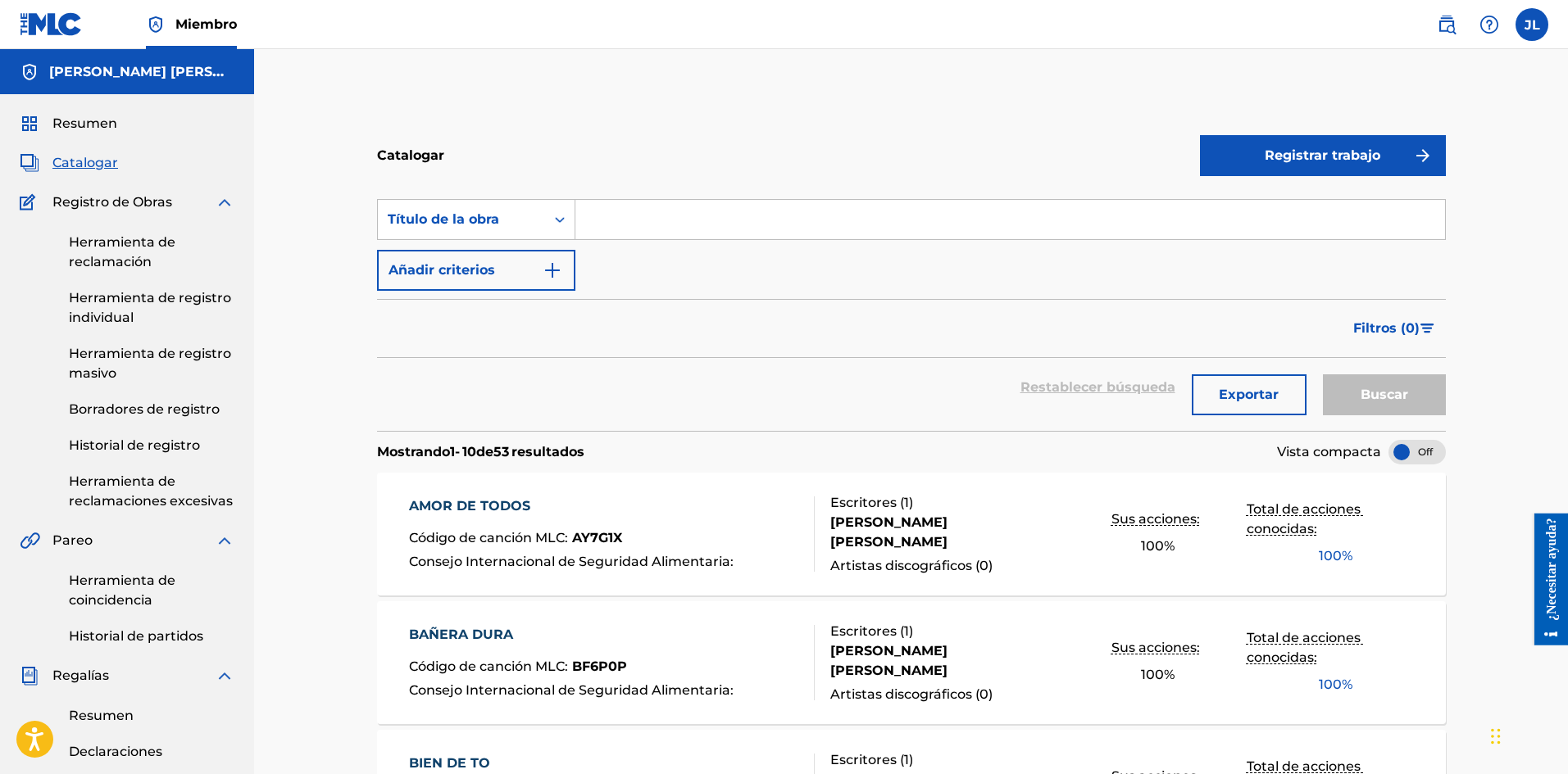
click at [1283, 156] on font "Registrar trabajo" at bounding box center [1322, 155] width 116 height 15
click at [1234, 203] on font "Individual" at bounding box center [1243, 208] width 66 height 15
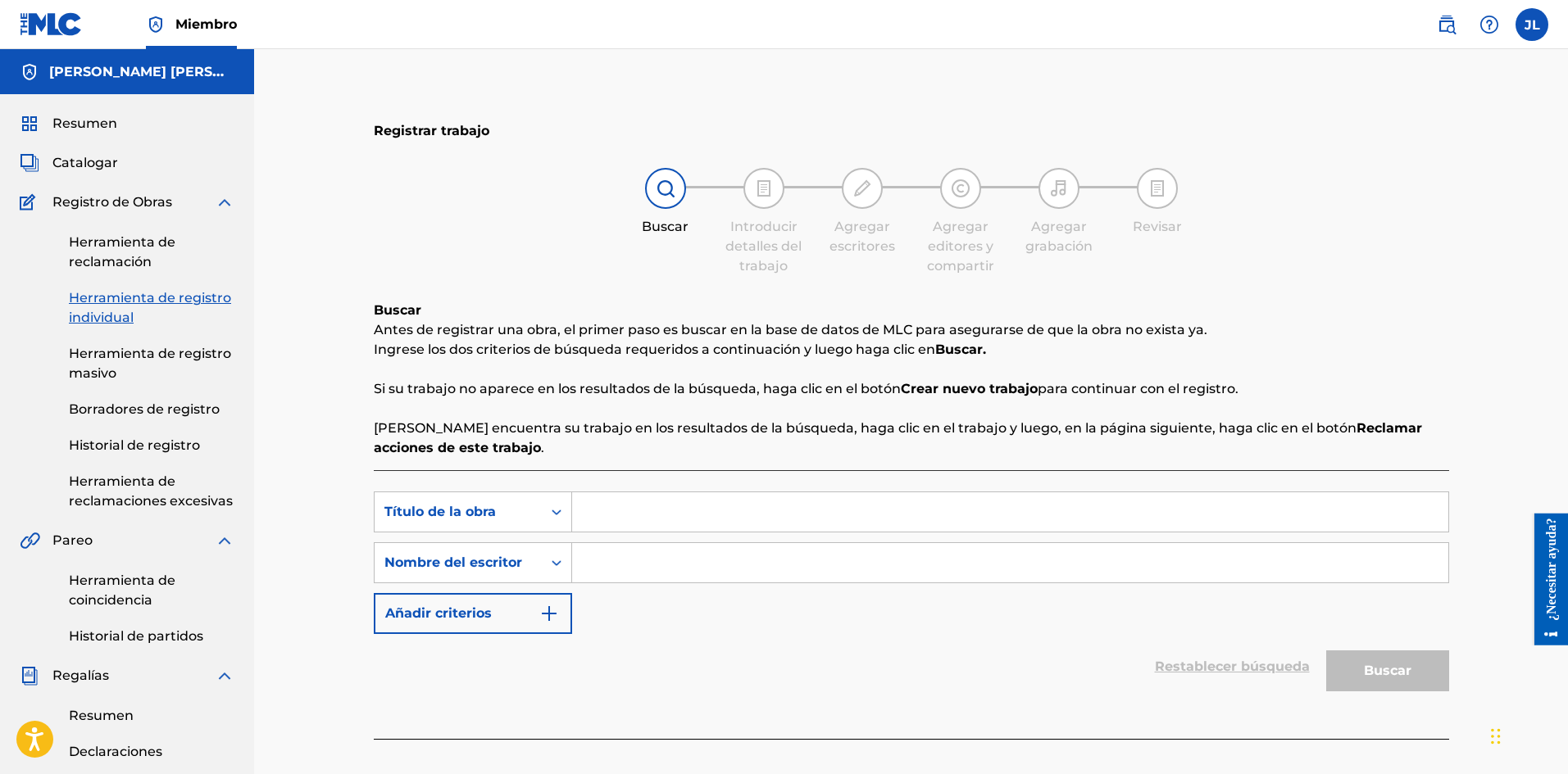
click at [679, 577] on input "Formulario de búsqueda" at bounding box center [1009, 563] width 876 height 39
click at [695, 562] on input "Formulario de búsqueda" at bounding box center [1009, 563] width 876 height 39
type input "[PERSON_NAME]"
drag, startPoint x: 802, startPoint y: 634, endPoint x: 814, endPoint y: 630, distance: 12.6
click at [802, 632] on form "Búsqueda con criterios 6b9535b1-79e2-48ab-98c2-0d24c650cec8 Título de la obra B…" at bounding box center [911, 596] width 1075 height 208
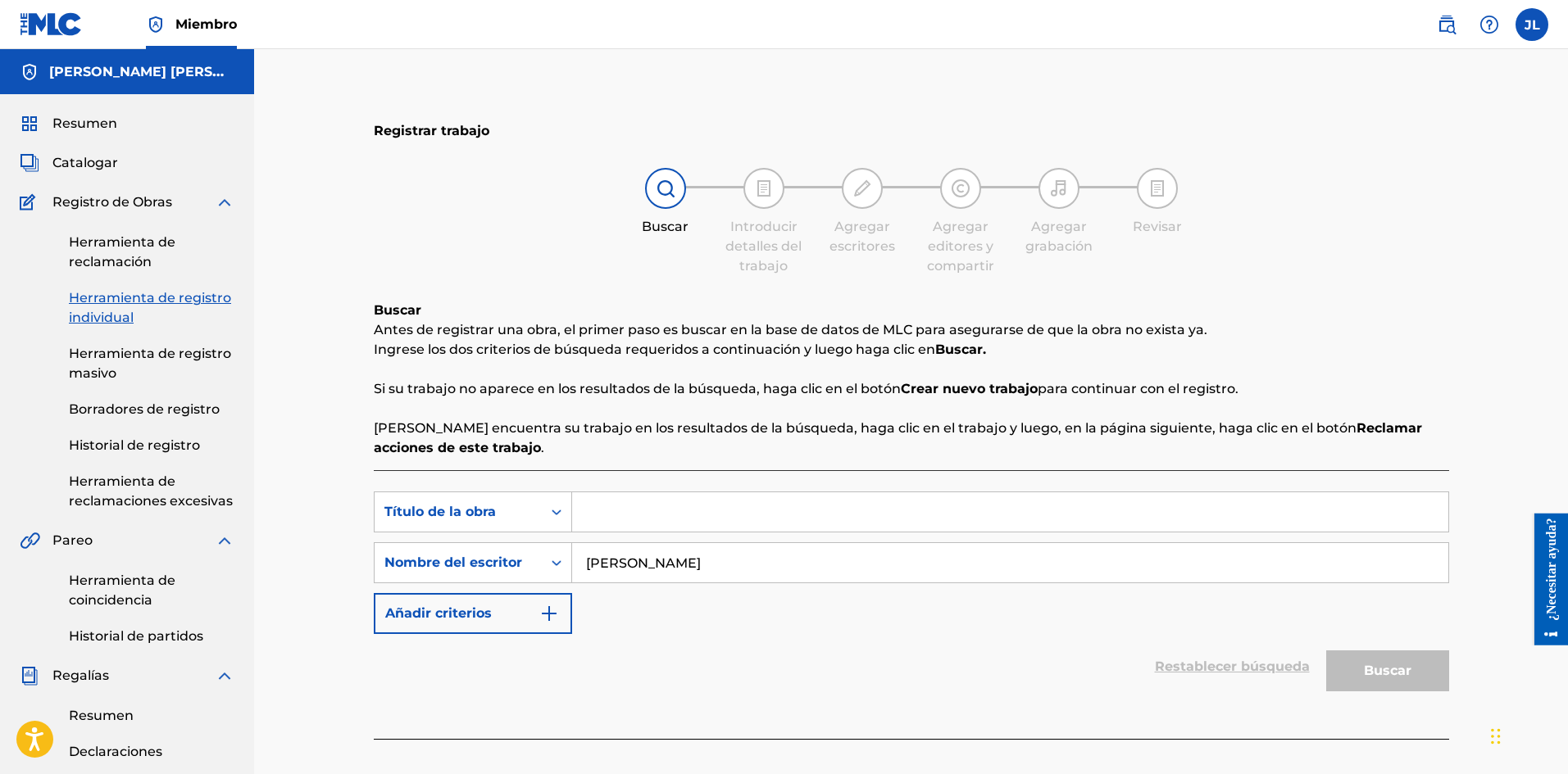
click at [637, 509] on input "Formulario de búsqueda" at bounding box center [1009, 512] width 876 height 39
drag, startPoint x: 610, startPoint y: 526, endPoint x: 535, endPoint y: 533, distance: 75.3
click at [535, 529] on div "Búsqueda con criterios 6b9535b1-79e2-48ab-98c2-0d24c650cec8 Título de la obra V" at bounding box center [911, 512] width 1075 height 41
paste input "Cuerno Love"
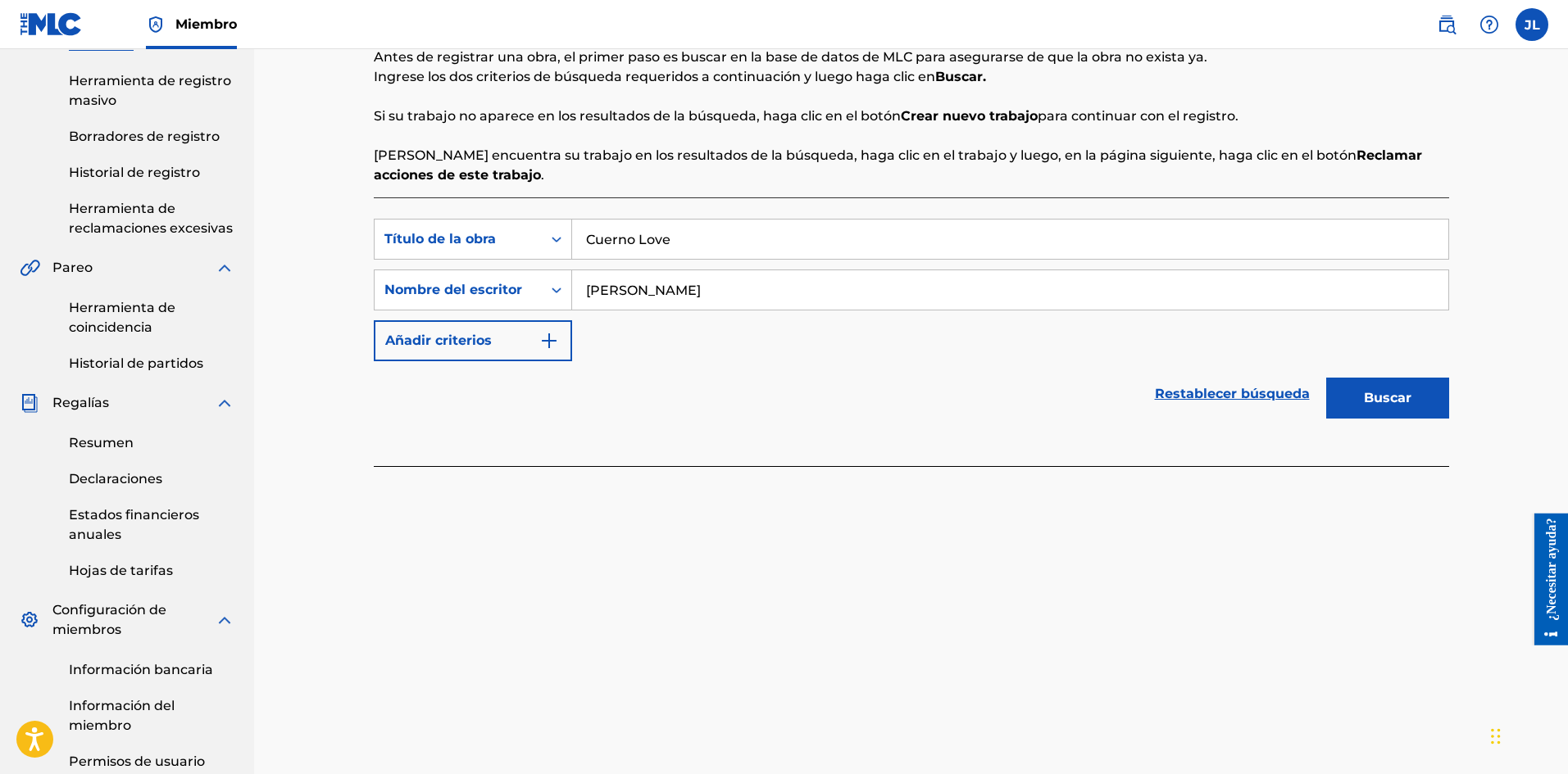
type input "Cuerno Love"
click at [1362, 401] on button "Buscar" at bounding box center [1387, 398] width 123 height 41
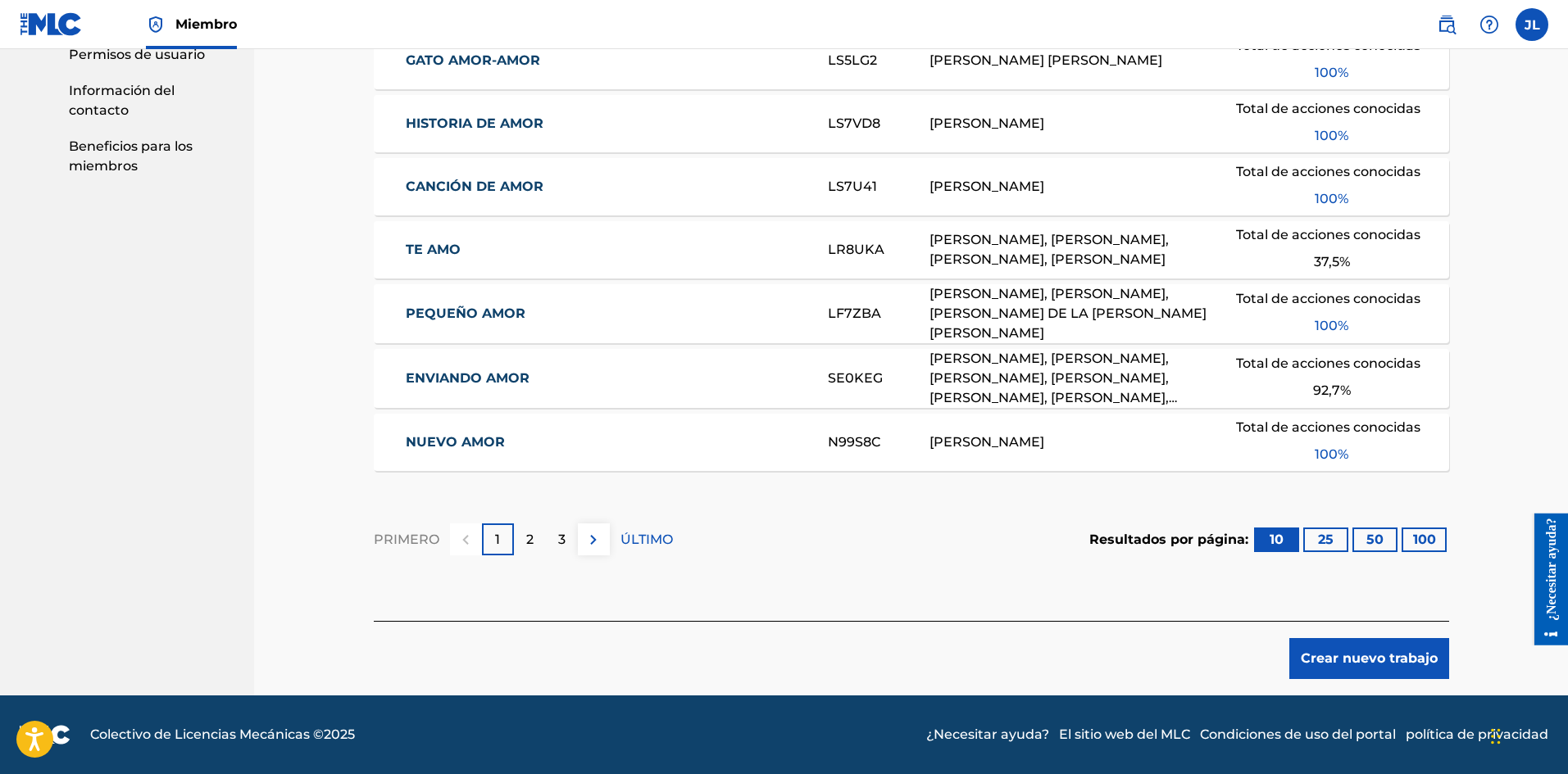
scroll to position [709, 0]
click at [1376, 660] on font "Crear nuevo trabajo" at bounding box center [1369, 657] width 137 height 15
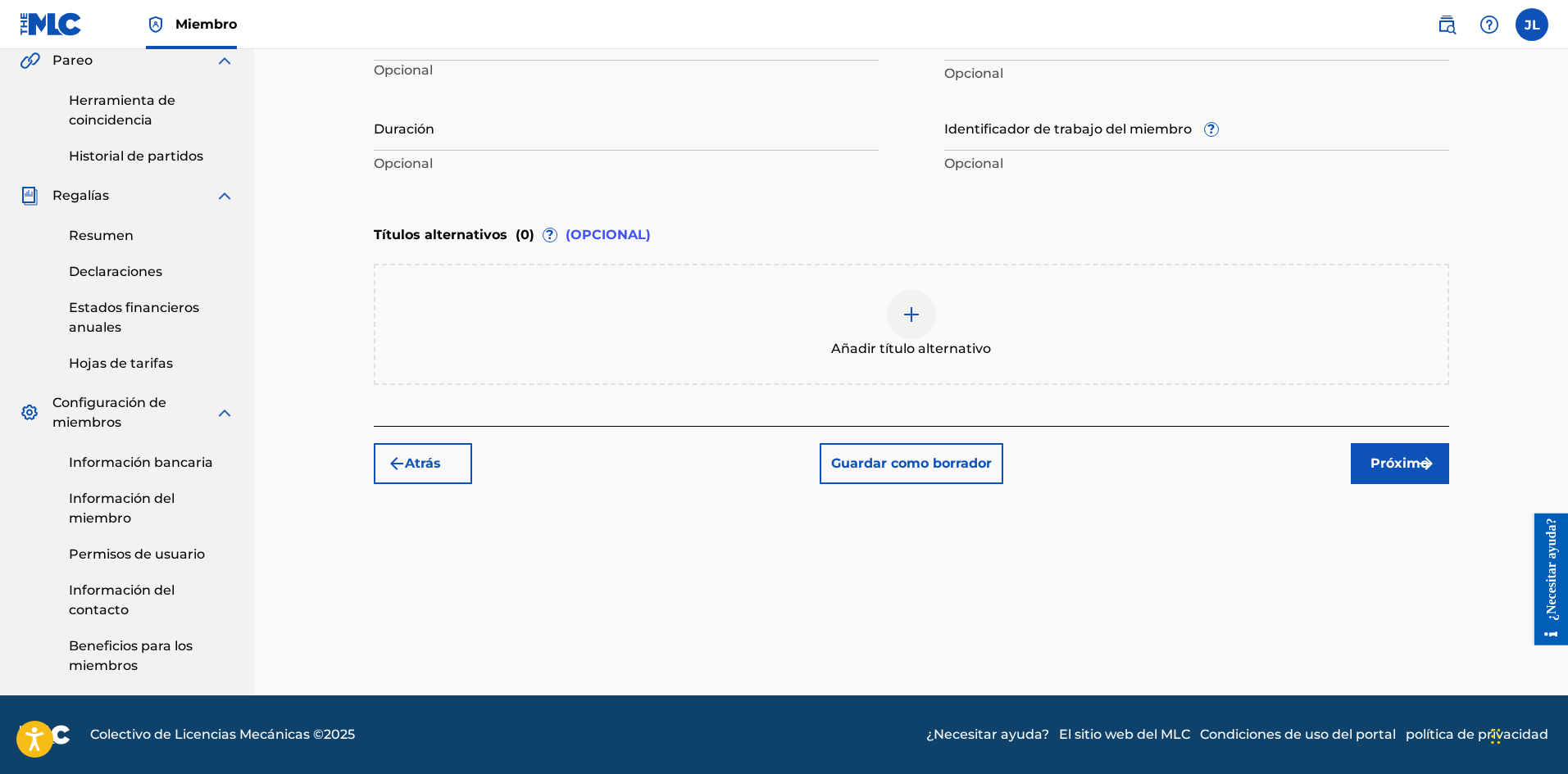
scroll to position [208, 0]
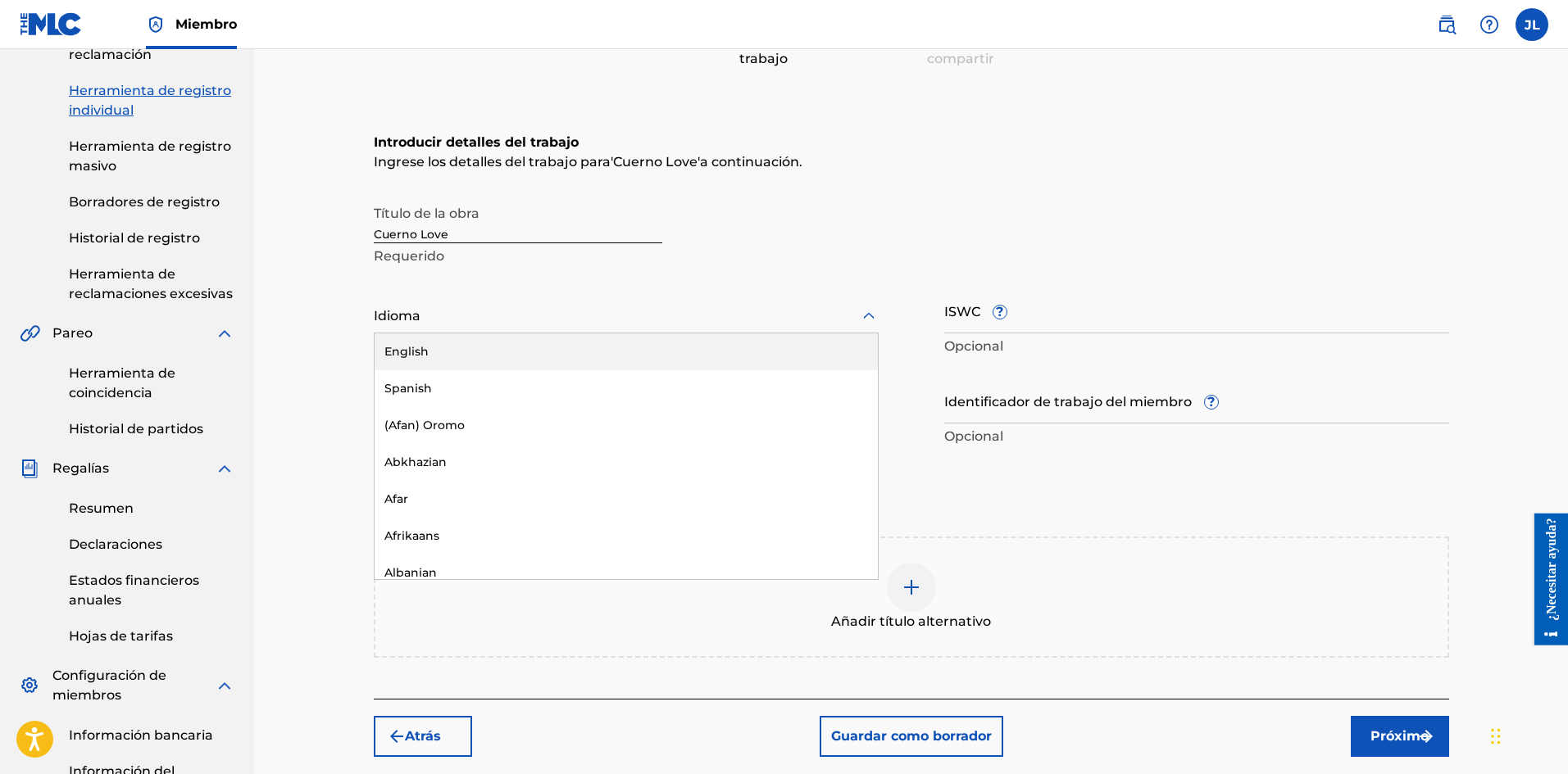
click at [511, 305] on div "Idioma" at bounding box center [625, 316] width 505 height 35
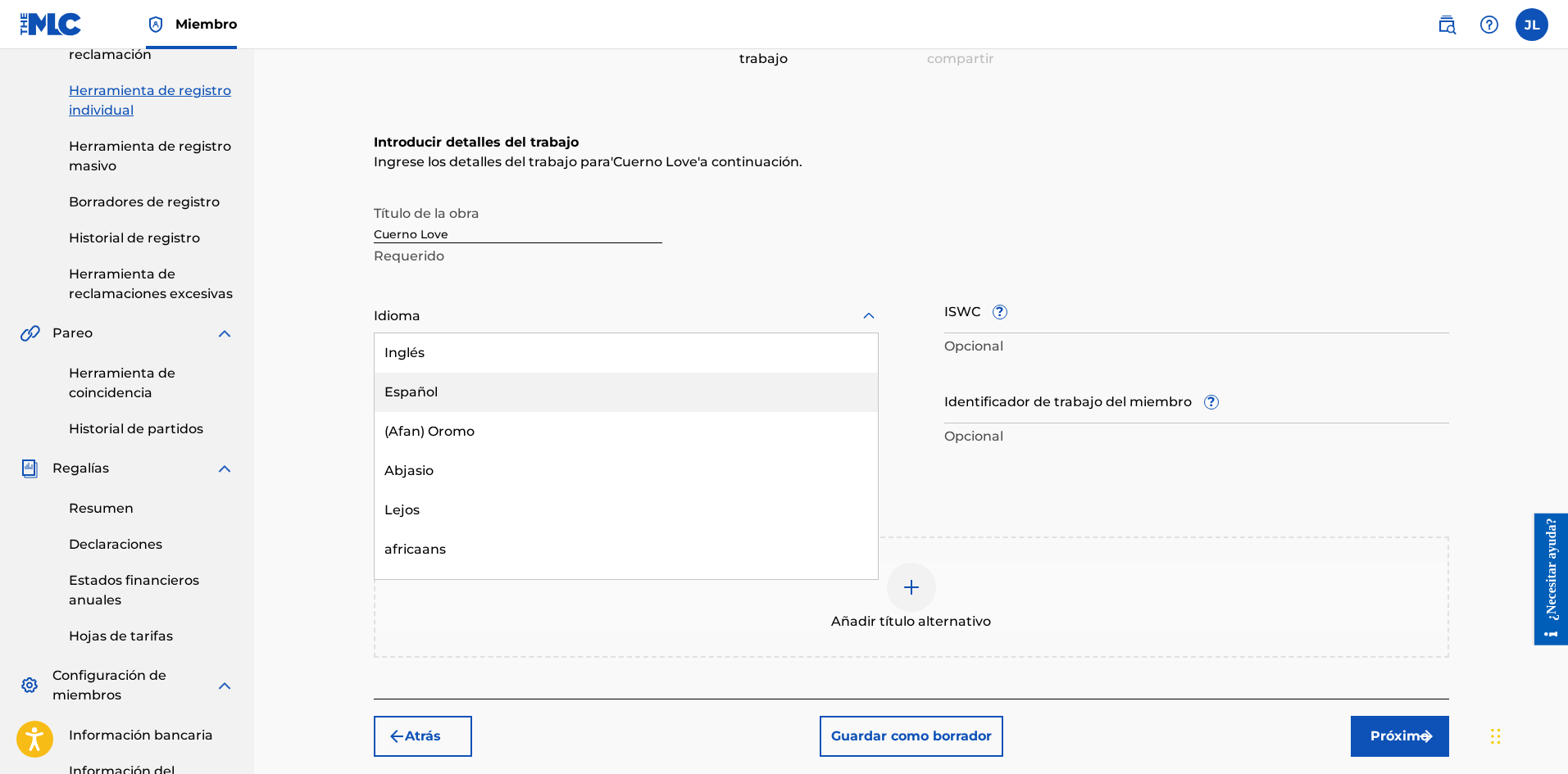
click at [413, 392] on font "Español" at bounding box center [411, 391] width 53 height 15
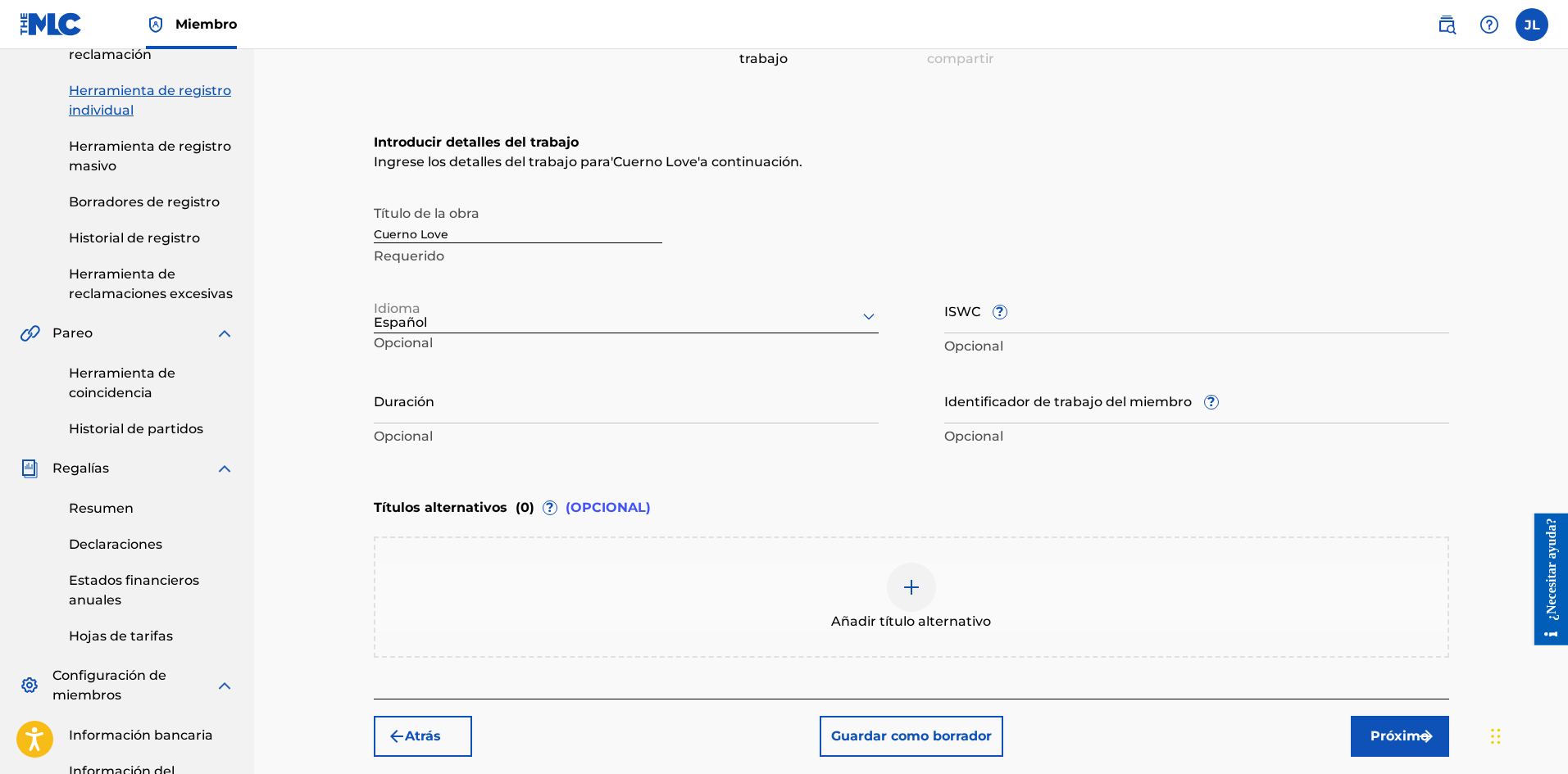
click at [448, 414] on input "Duración" at bounding box center [625, 400] width 505 height 46
type input "02:04"
click at [1384, 729] on font "Próximo" at bounding box center [1399, 736] width 58 height 15
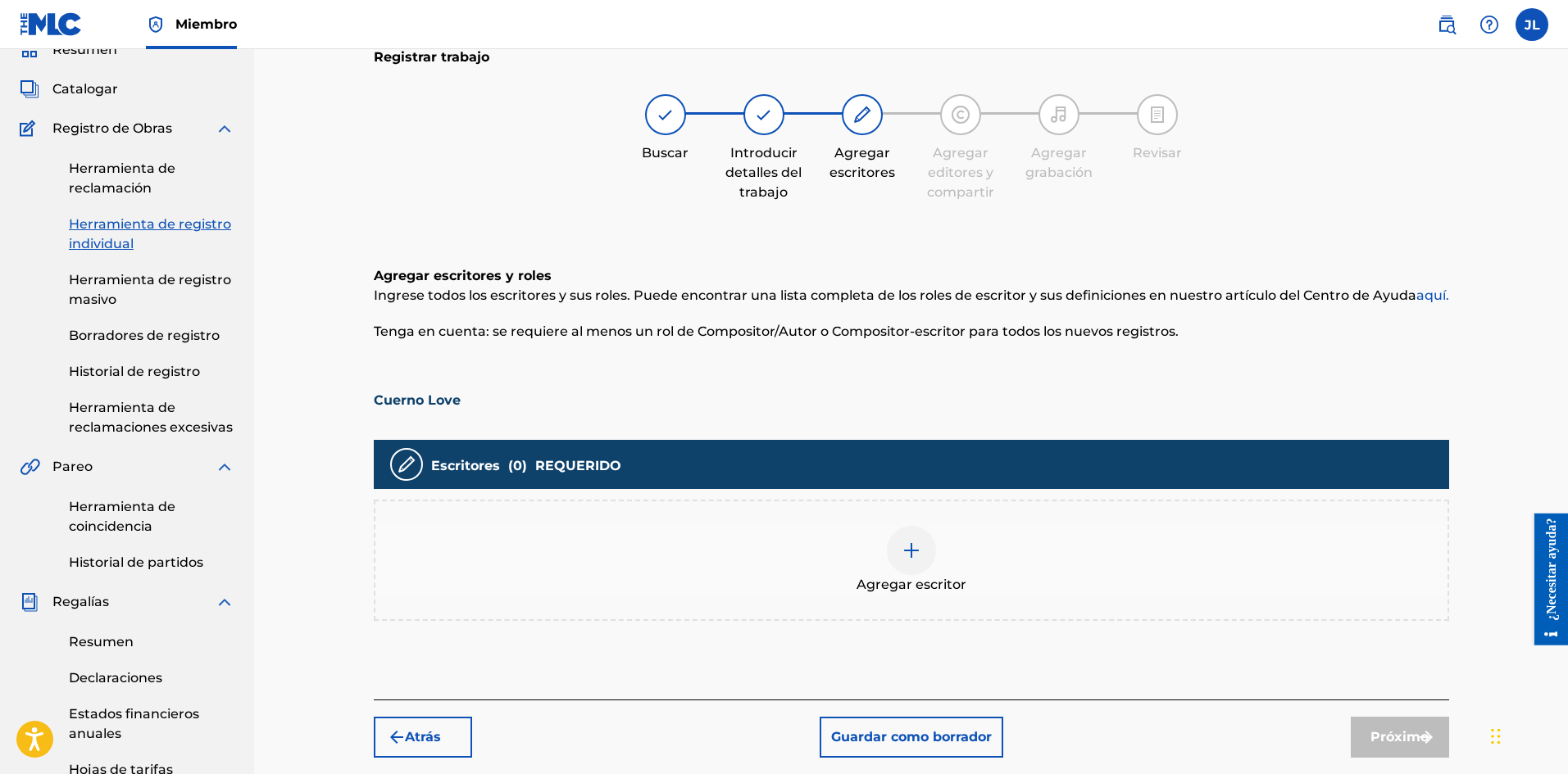
click at [926, 542] on div at bounding box center [911, 550] width 49 height 49
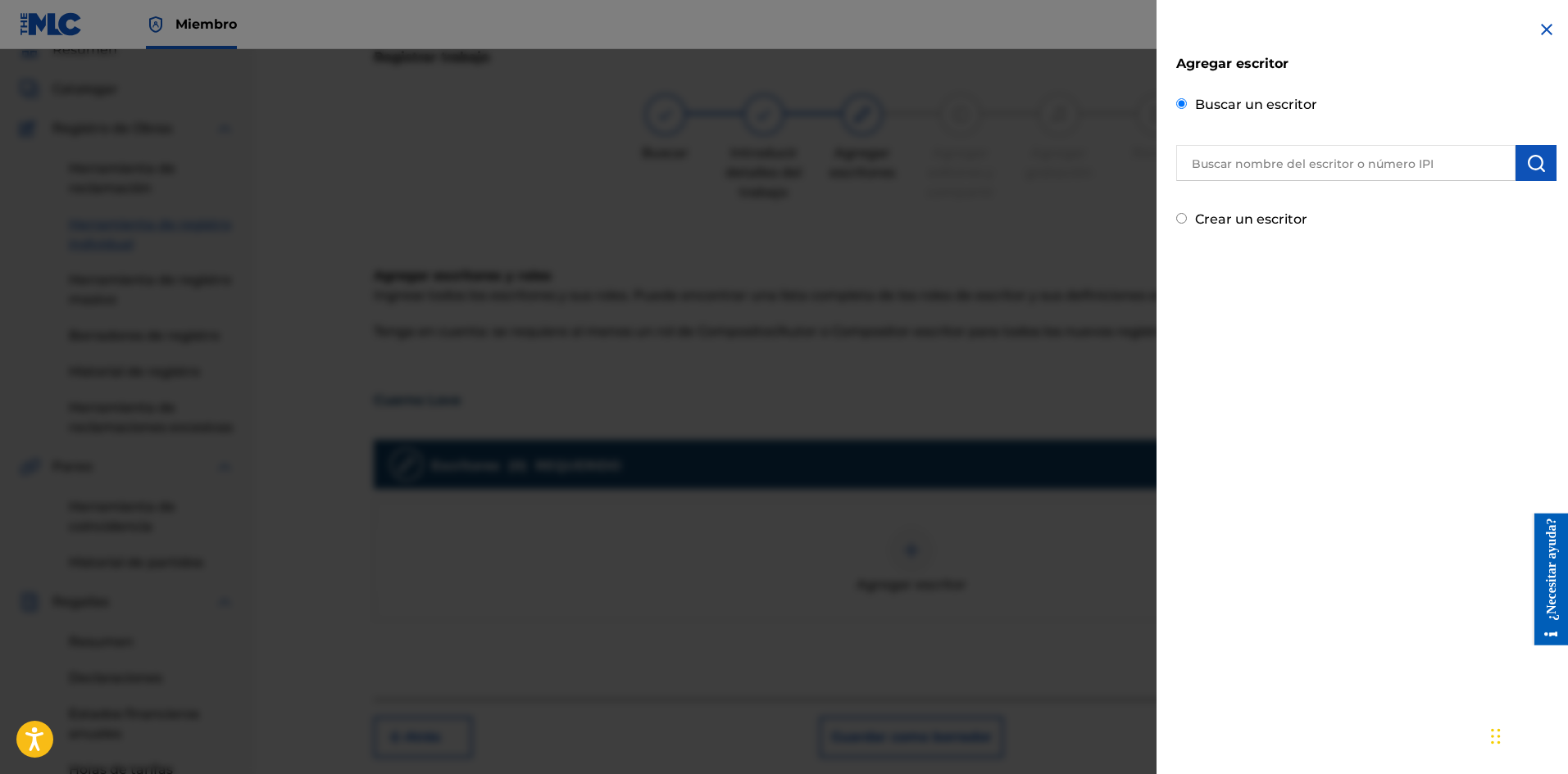
click at [1251, 160] on input "text" at bounding box center [1345, 163] width 339 height 36
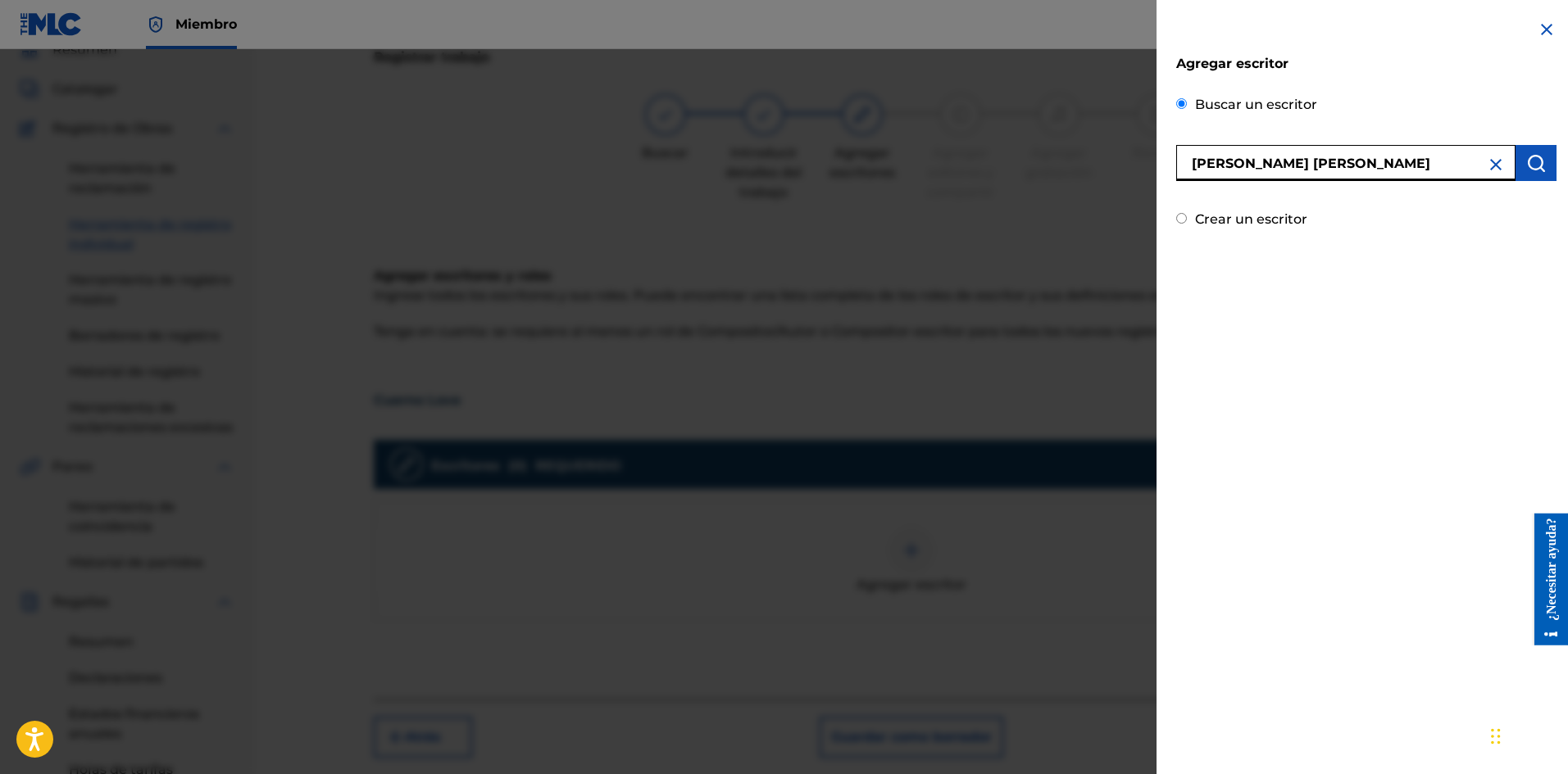
type input "[PERSON_NAME] [PERSON_NAME]"
click at [1542, 167] on button "submit" at bounding box center [1536, 163] width 41 height 36
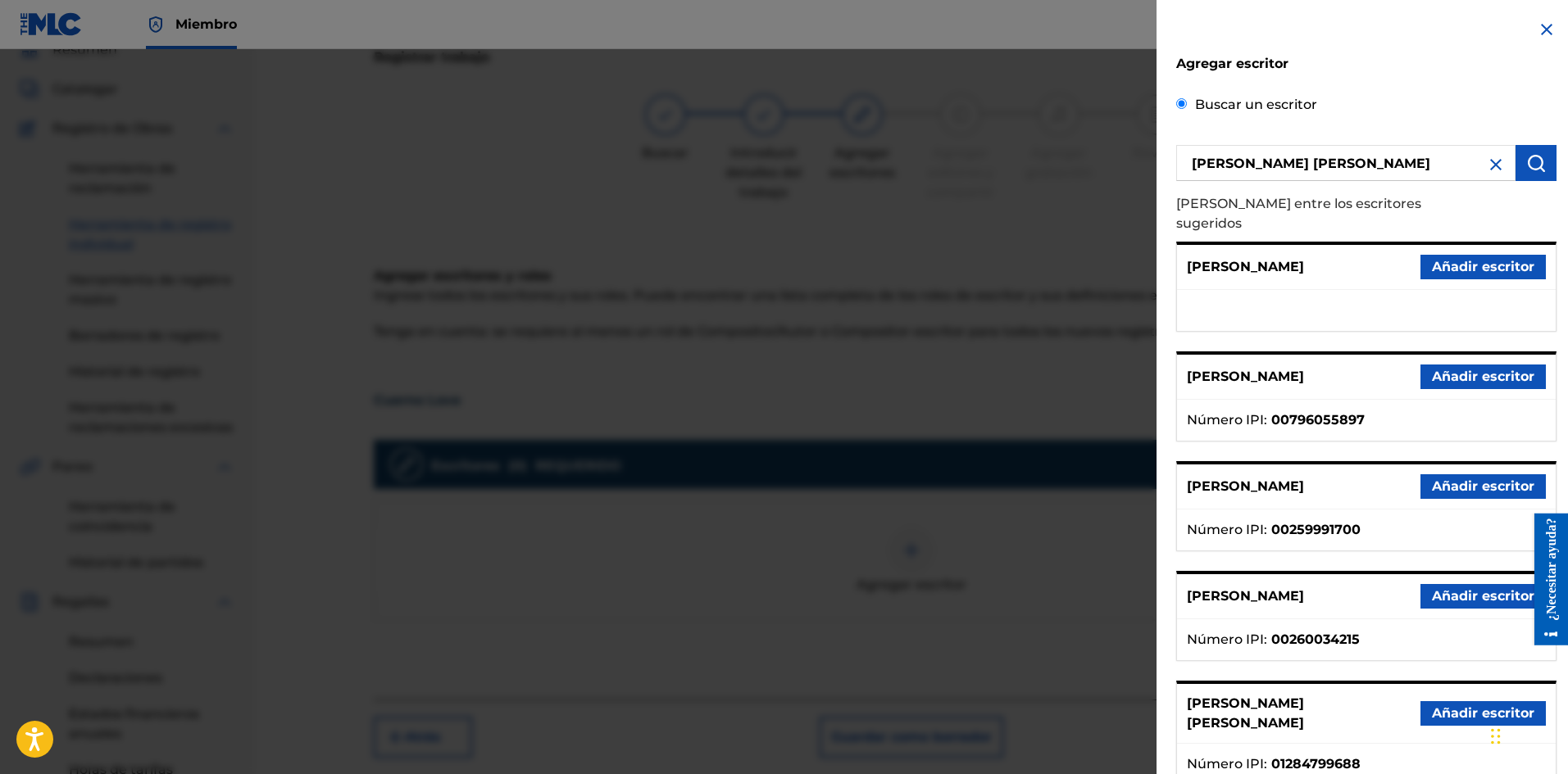
click at [1454, 705] on font "Añadir escritor" at bounding box center [1482, 713] width 102 height 15
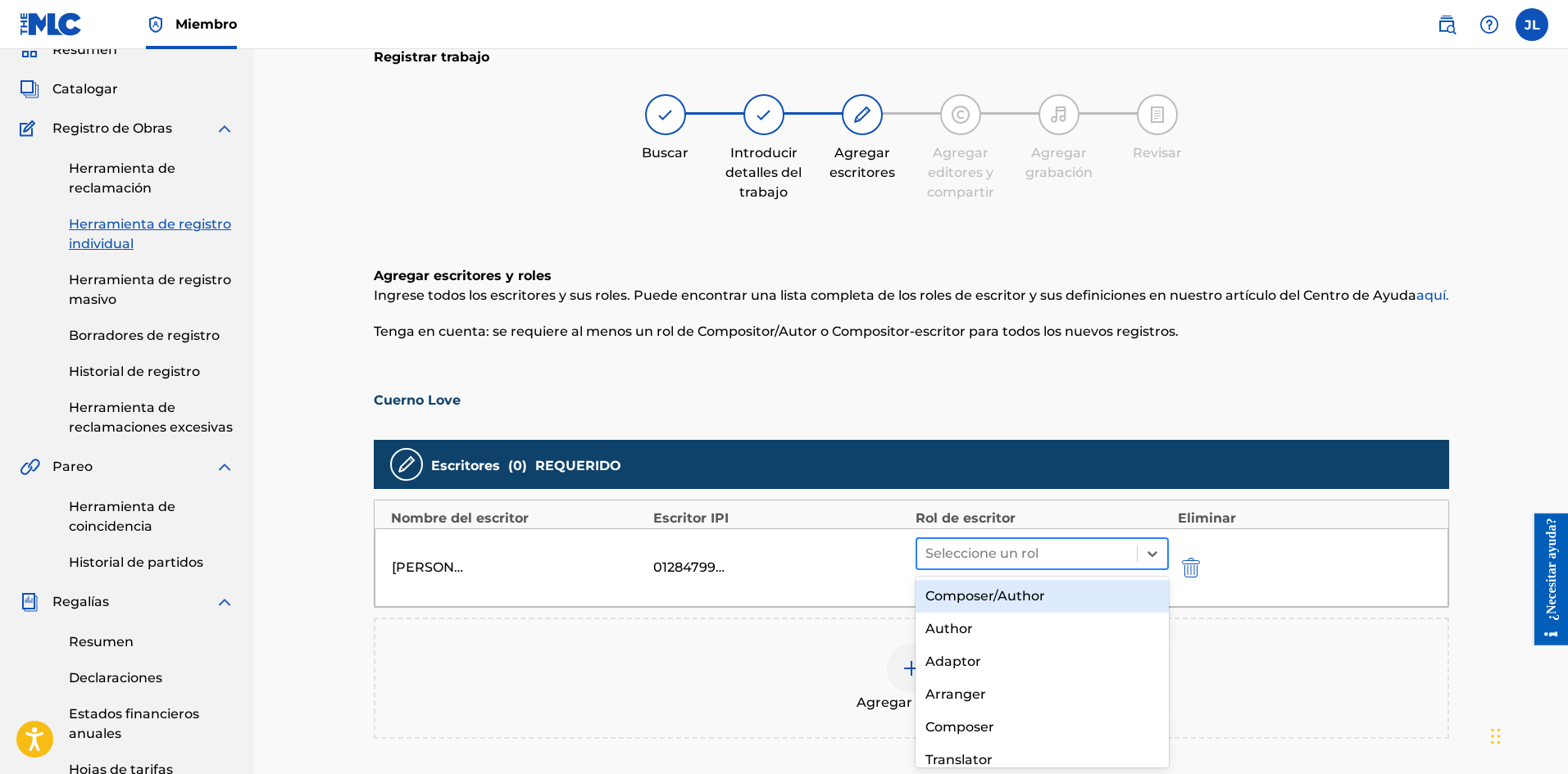
click at [1051, 557] on div at bounding box center [1026, 554] width 204 height 23
click at [1000, 593] on font "Compositor/Autor" at bounding box center [984, 595] width 119 height 15
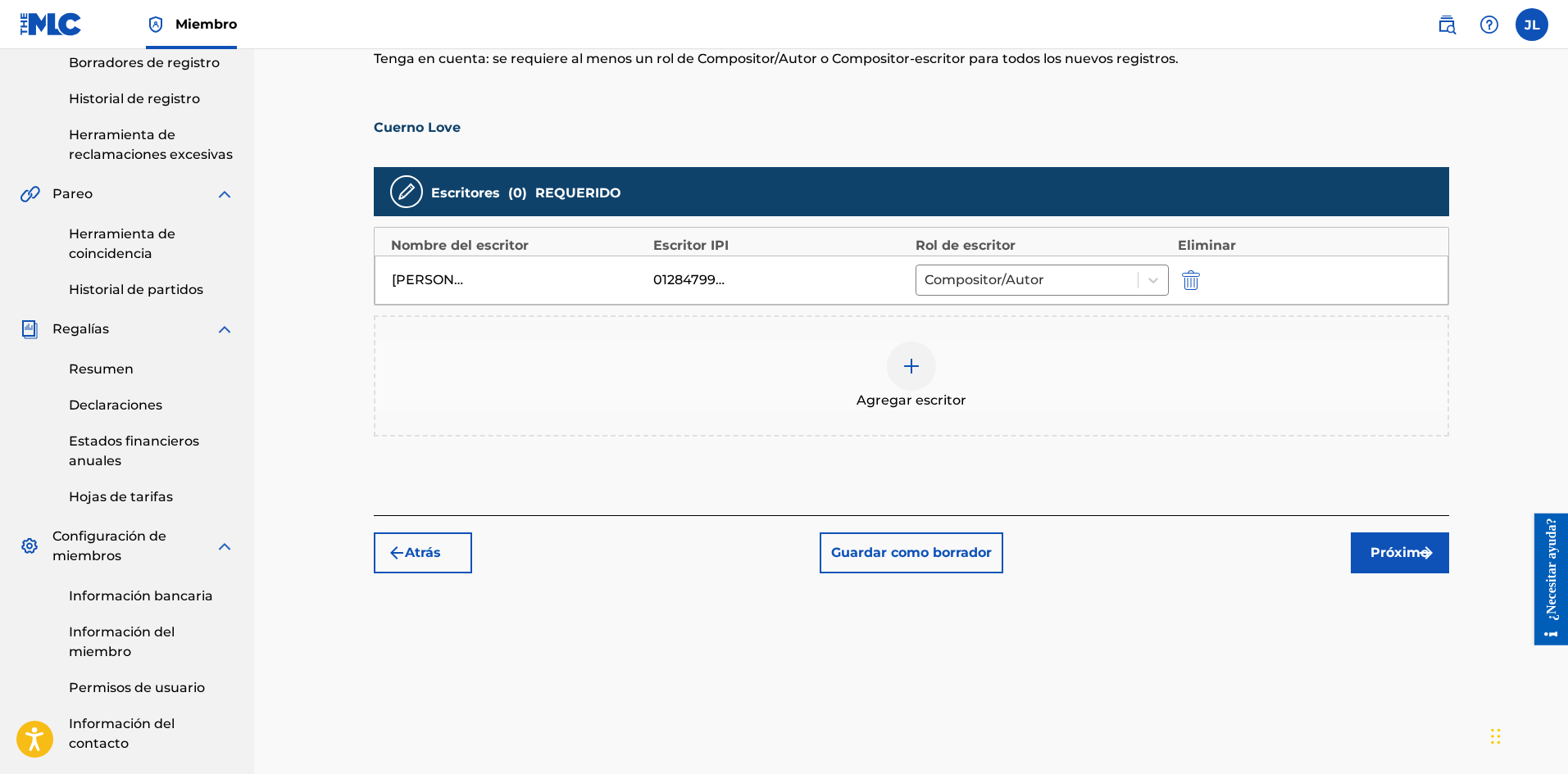
click at [1395, 551] on font "Próximo" at bounding box center [1399, 552] width 58 height 15
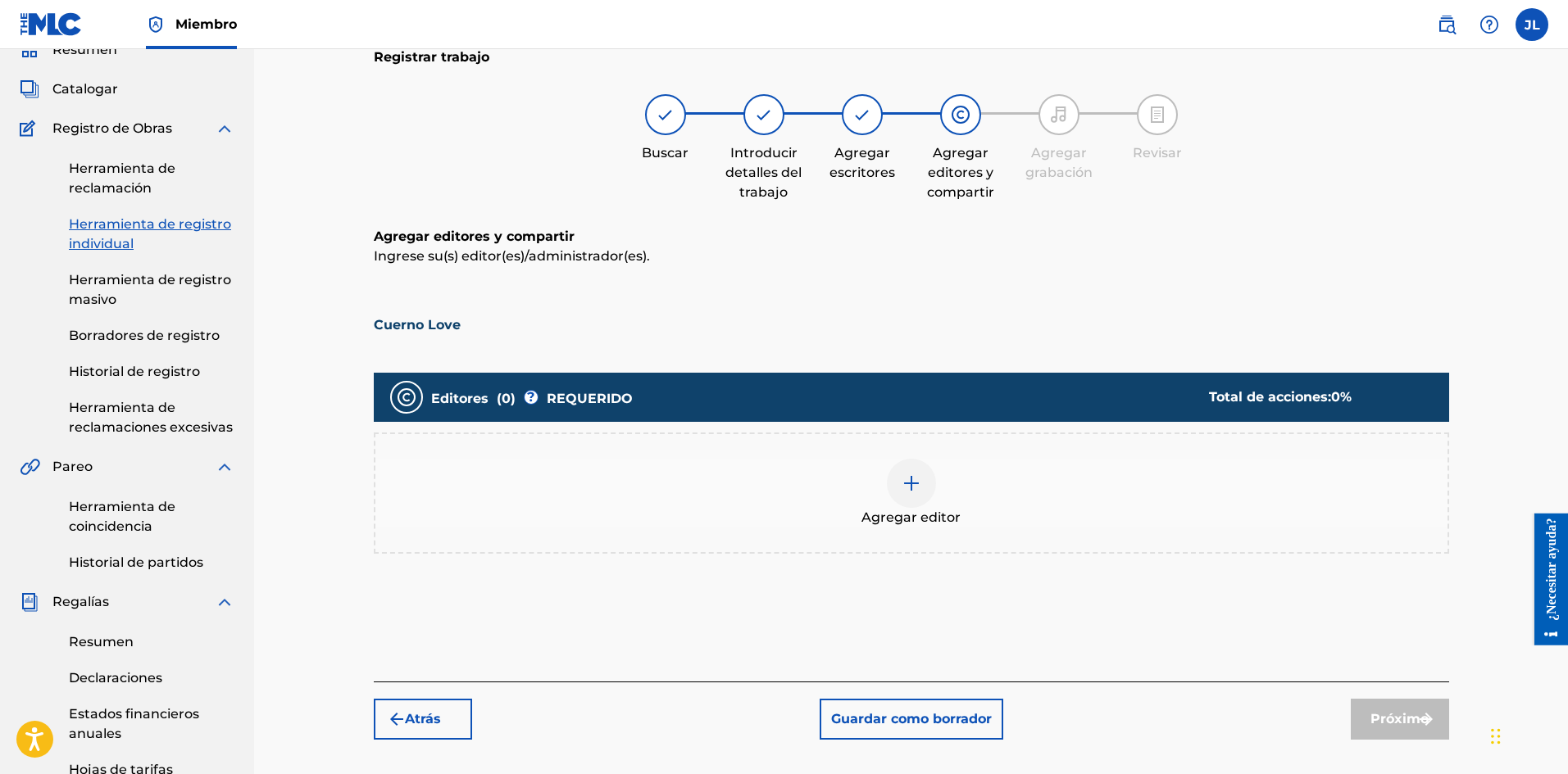
scroll to position [346, 0]
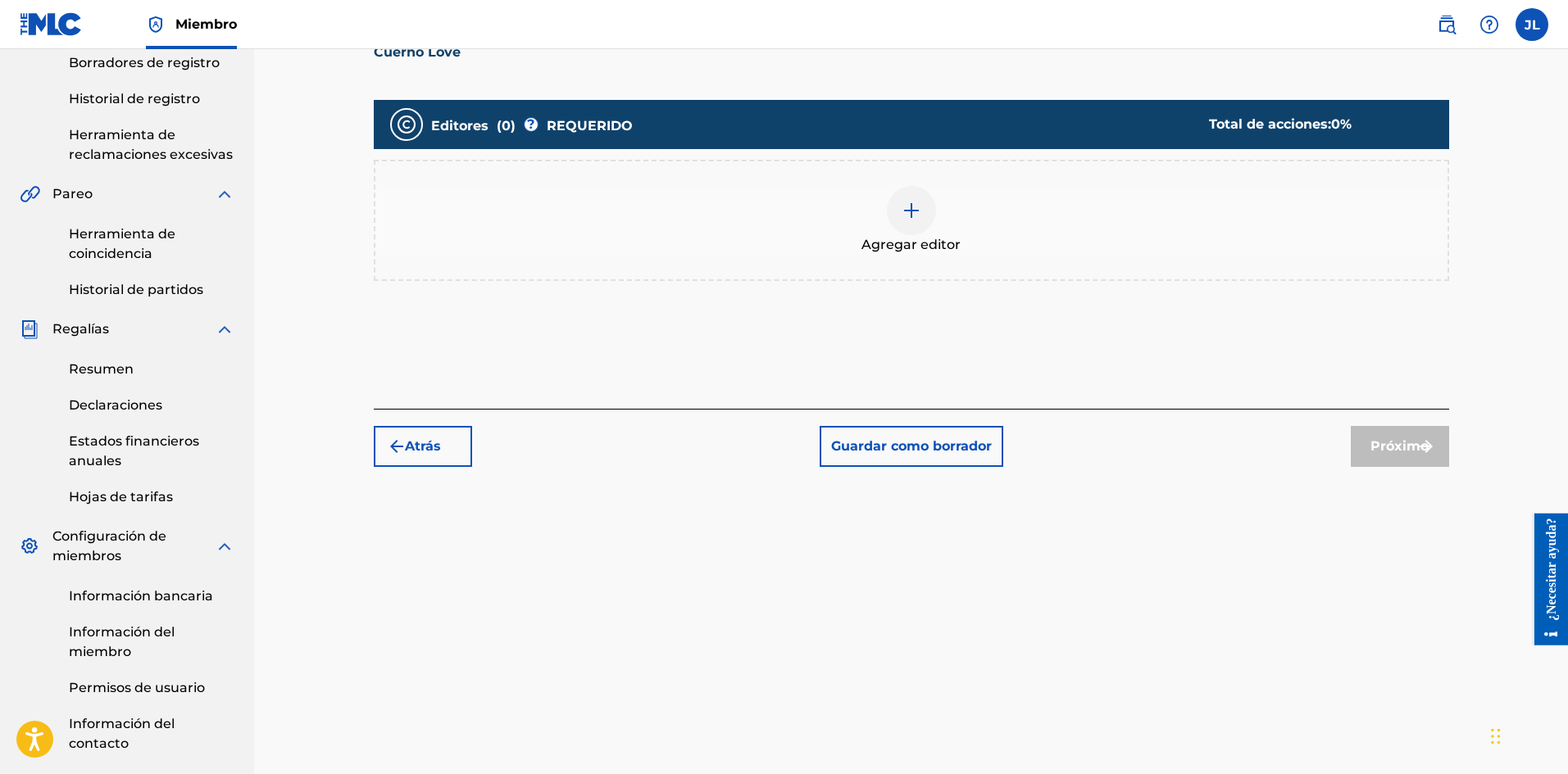
click at [927, 221] on div at bounding box center [911, 210] width 49 height 49
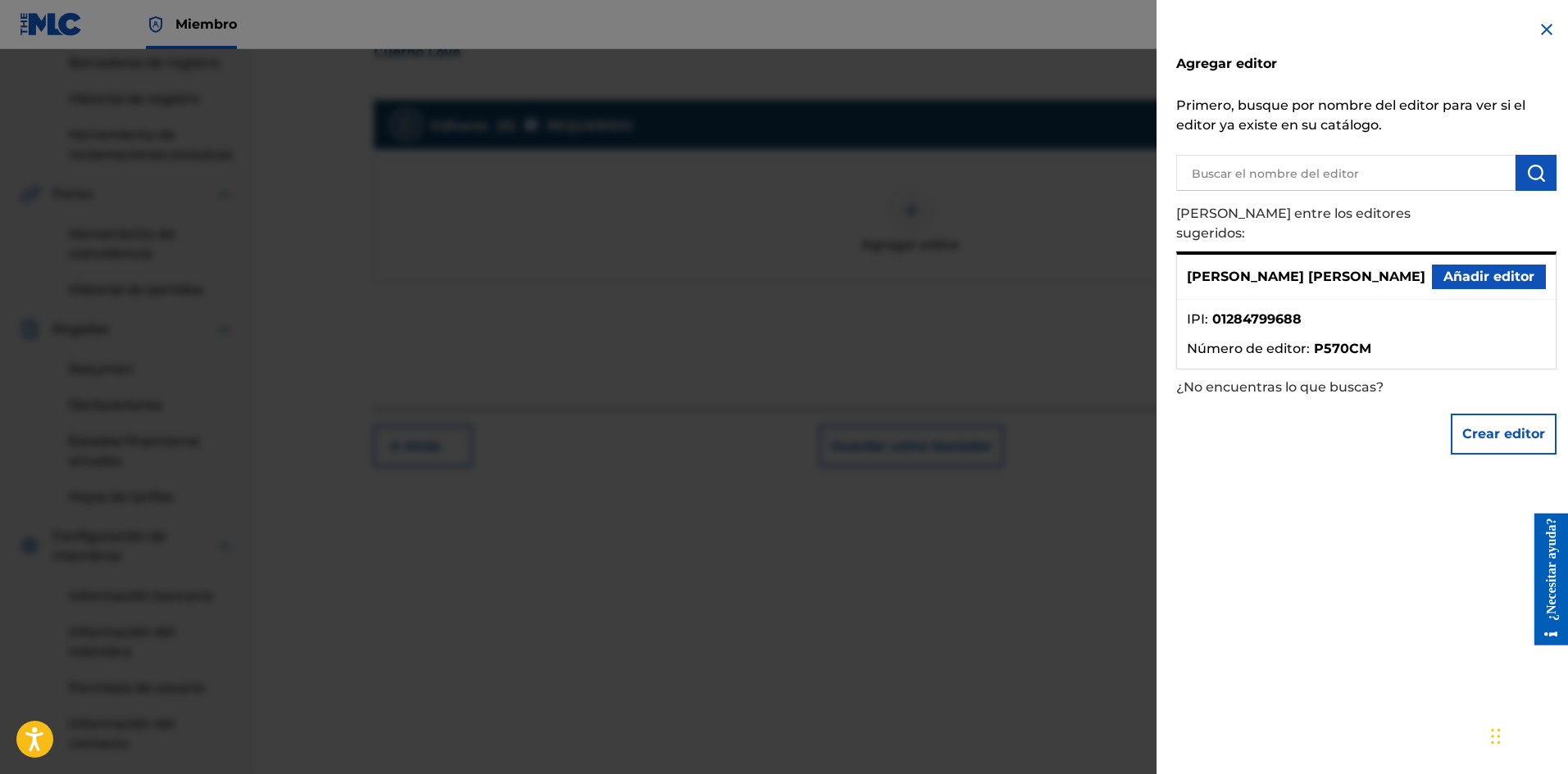
click at [1459, 269] on font "Añadir editor" at bounding box center [1489, 276] width 91 height 15
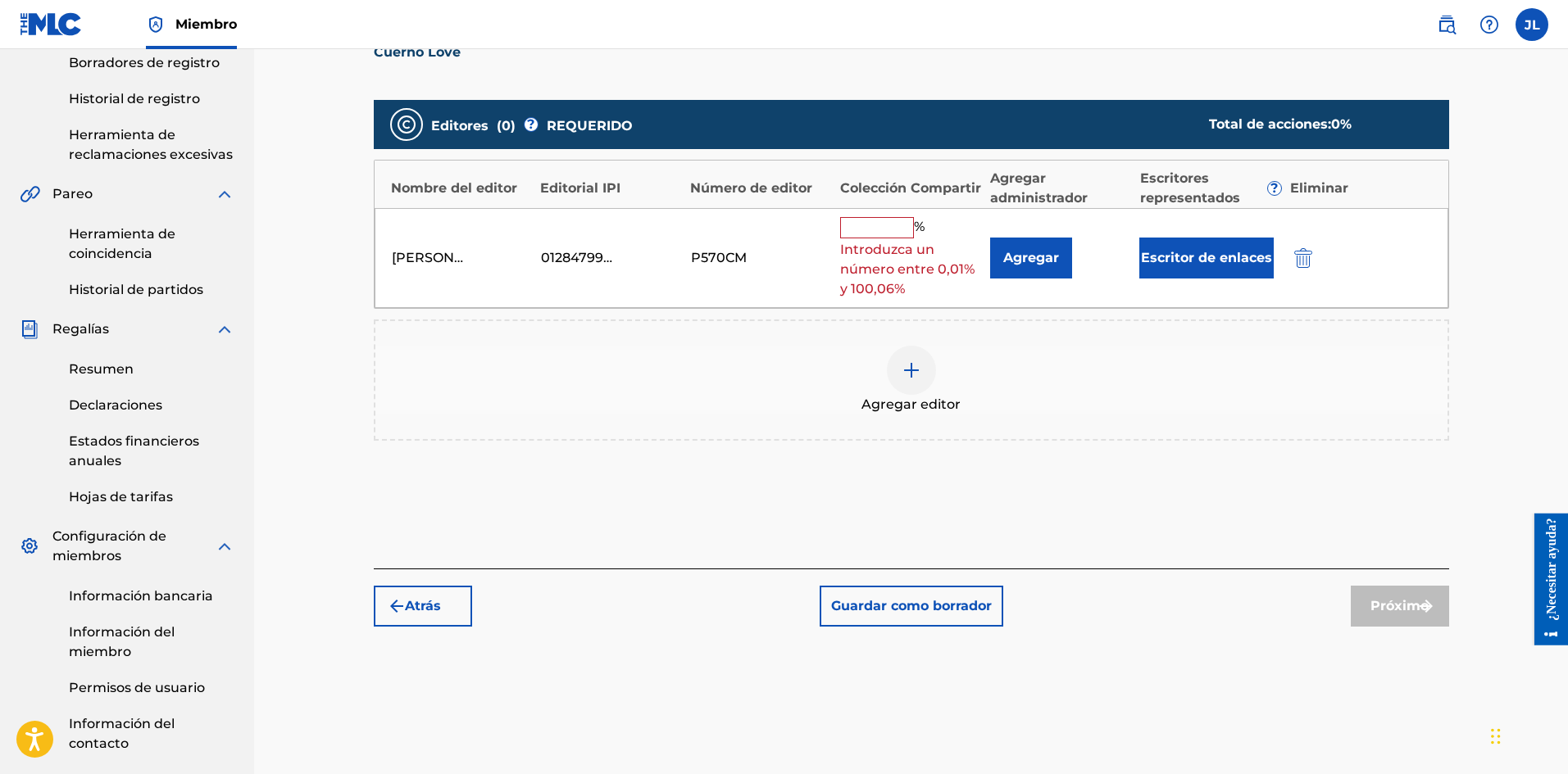
click at [889, 224] on input "text" at bounding box center [877, 228] width 74 height 21
type input "100"
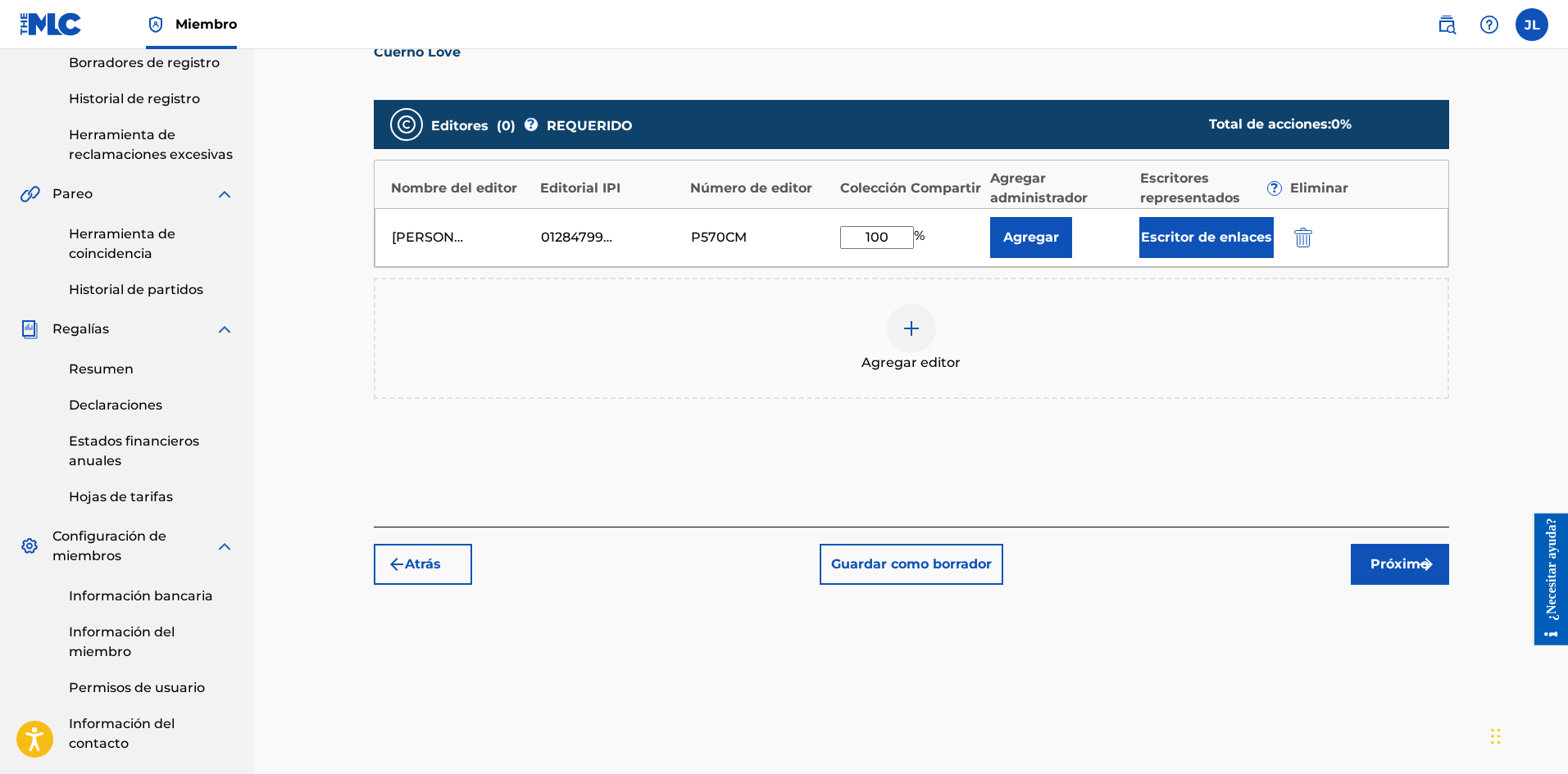
click at [1389, 558] on font "Próximo" at bounding box center [1399, 564] width 58 height 15
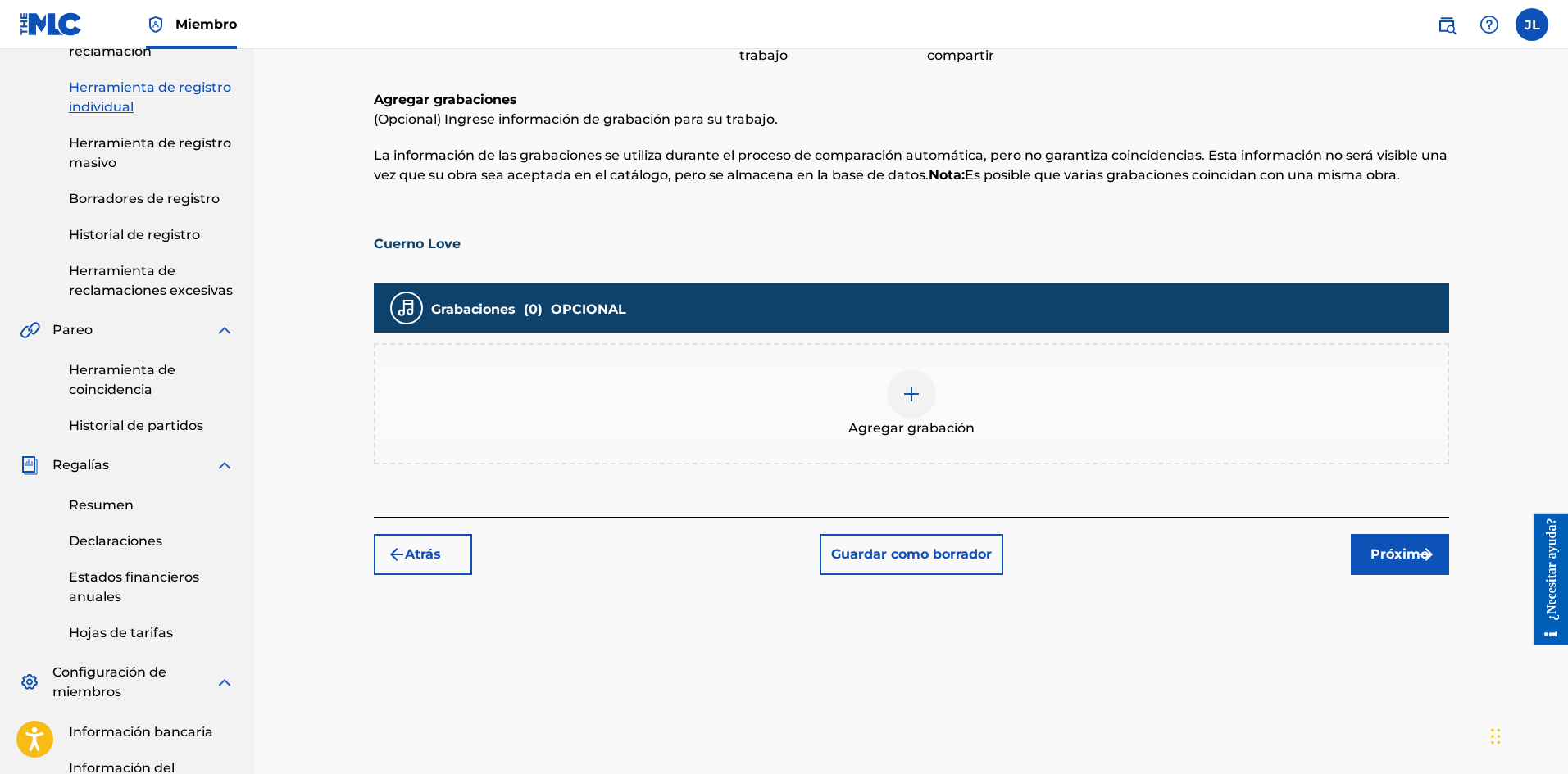
scroll to position [347, 0]
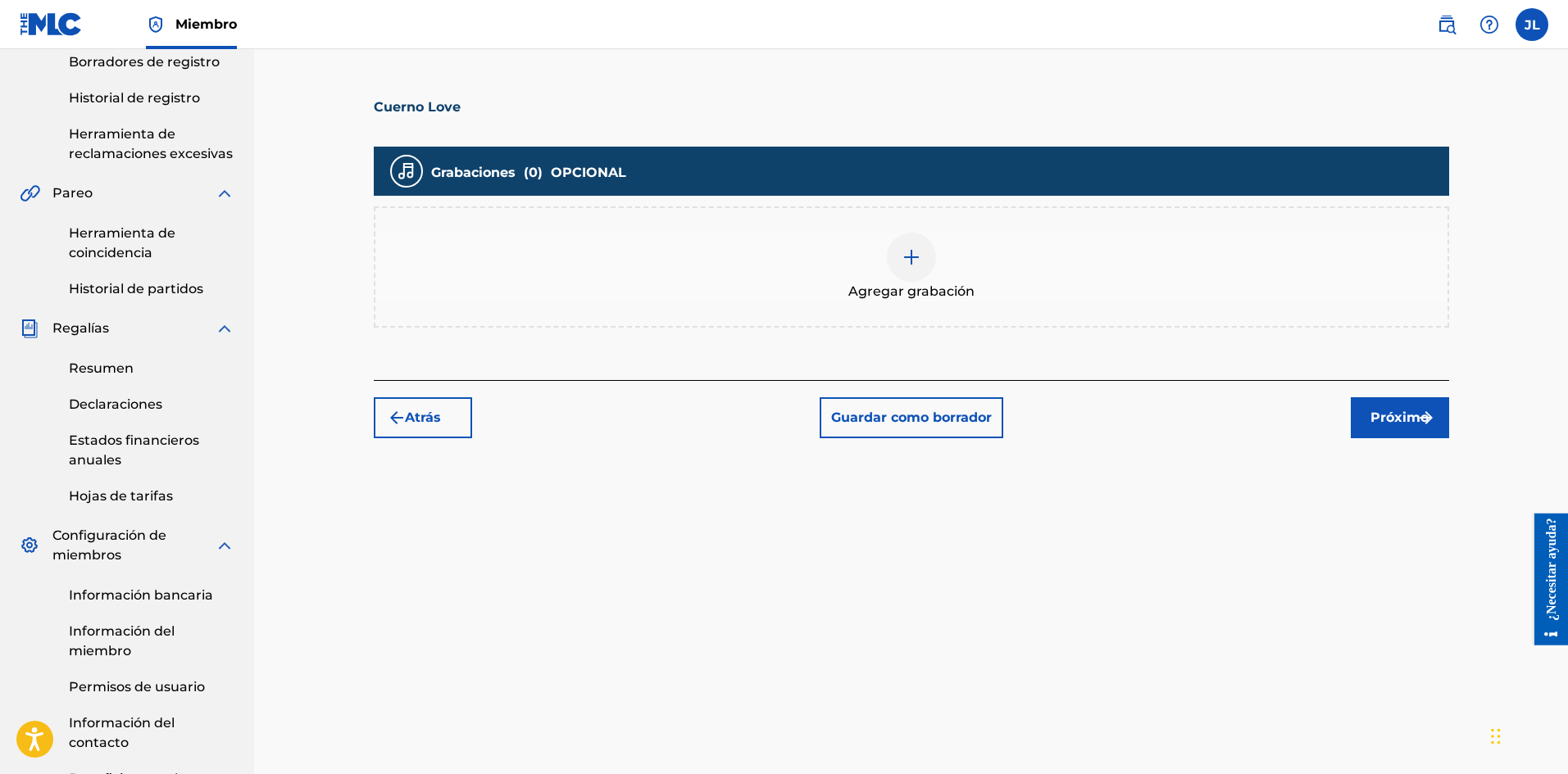
click at [905, 272] on div at bounding box center [911, 257] width 49 height 49
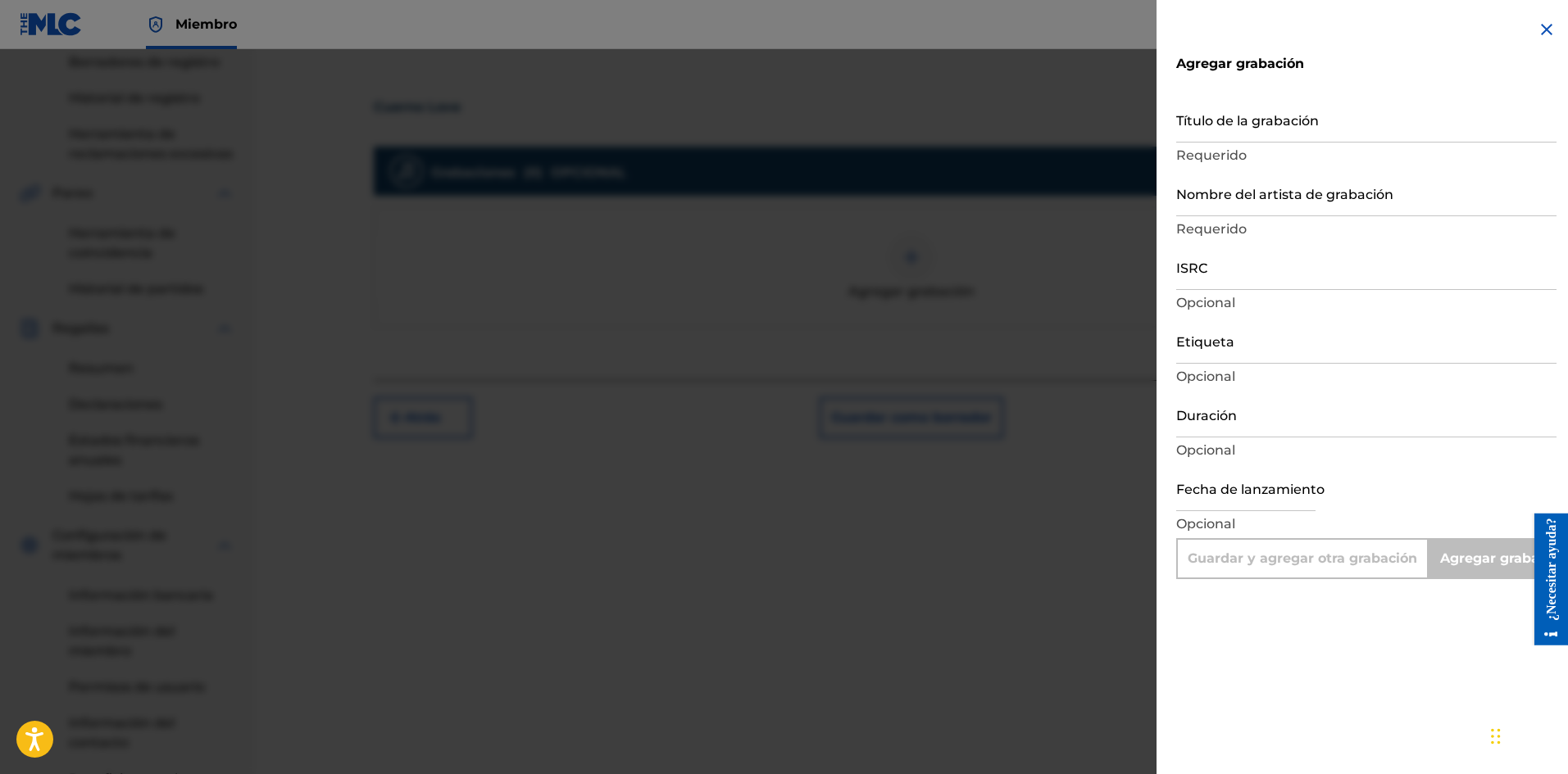
click at [1225, 120] on input "Título de la grabación" at bounding box center [1366, 119] width 380 height 46
paste input "Cuerno Love"
type input "Cuerno Love"
type input "Add Recording"
type input "Cuerno Love"
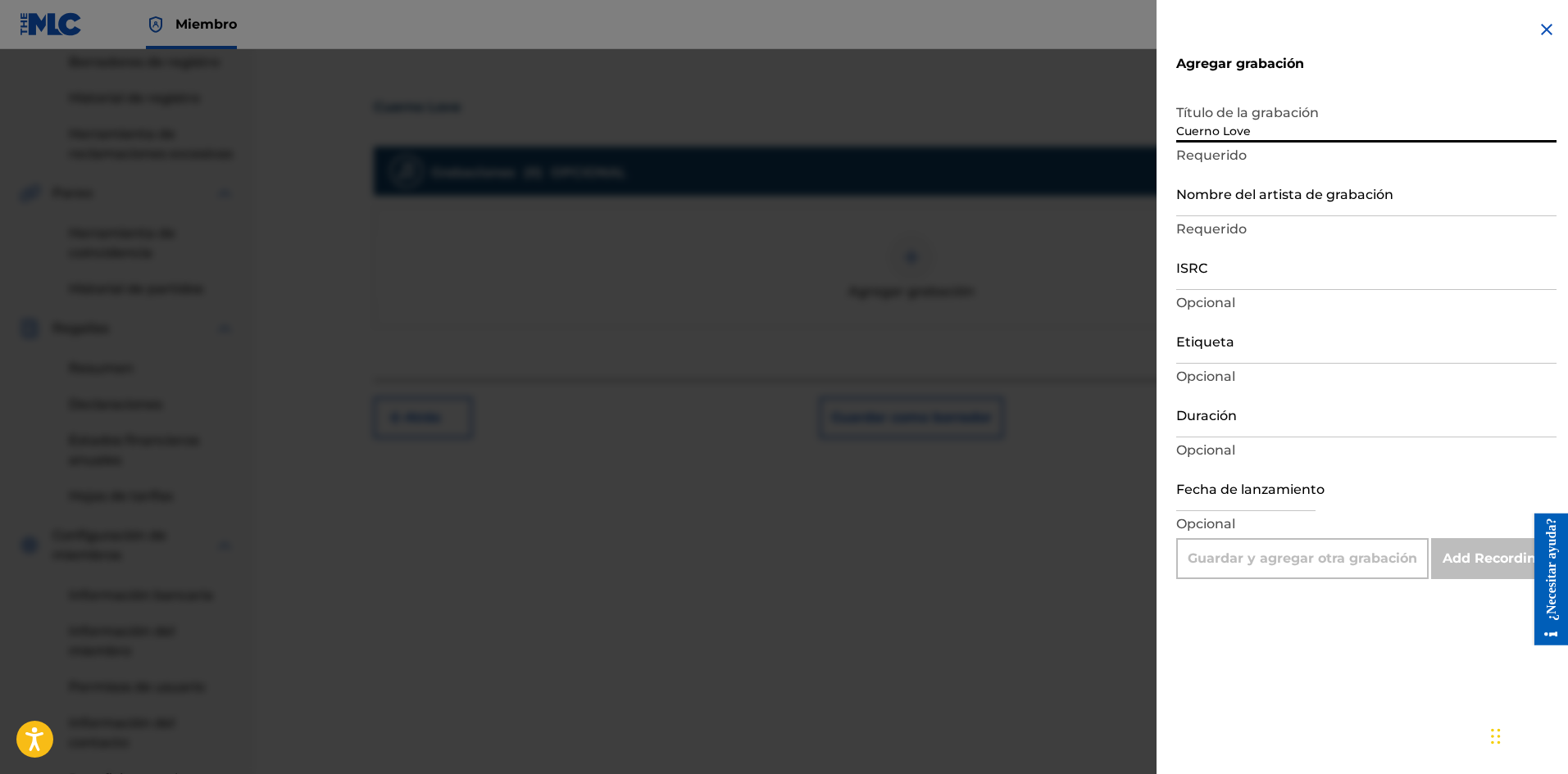
click at [1245, 178] on input "Nombre del artista de grabación" at bounding box center [1366, 192] width 380 height 46
type input "La Pelicula Wa"
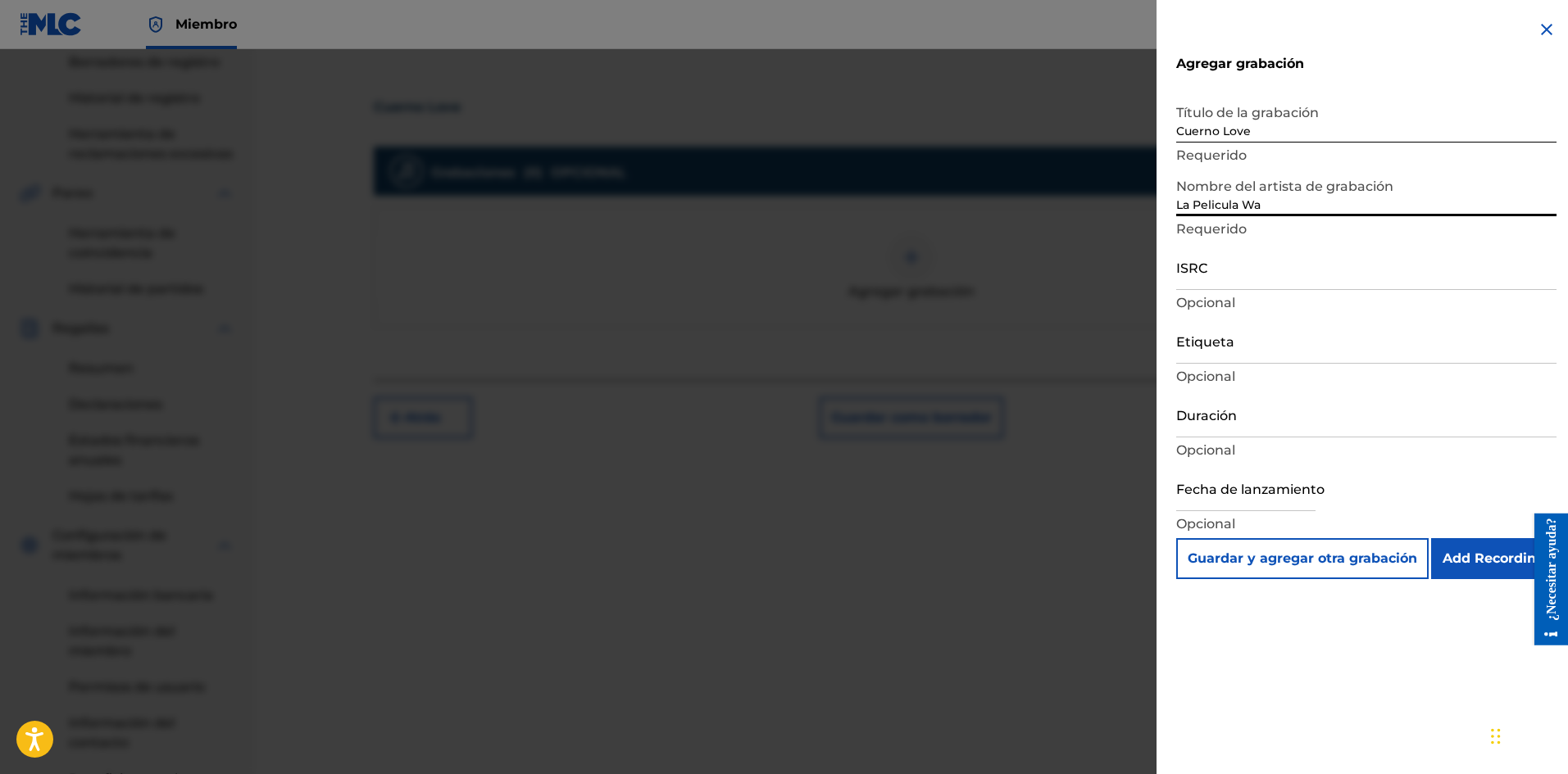
click at [1232, 347] on input "Etiqueta" at bounding box center [1366, 340] width 380 height 46
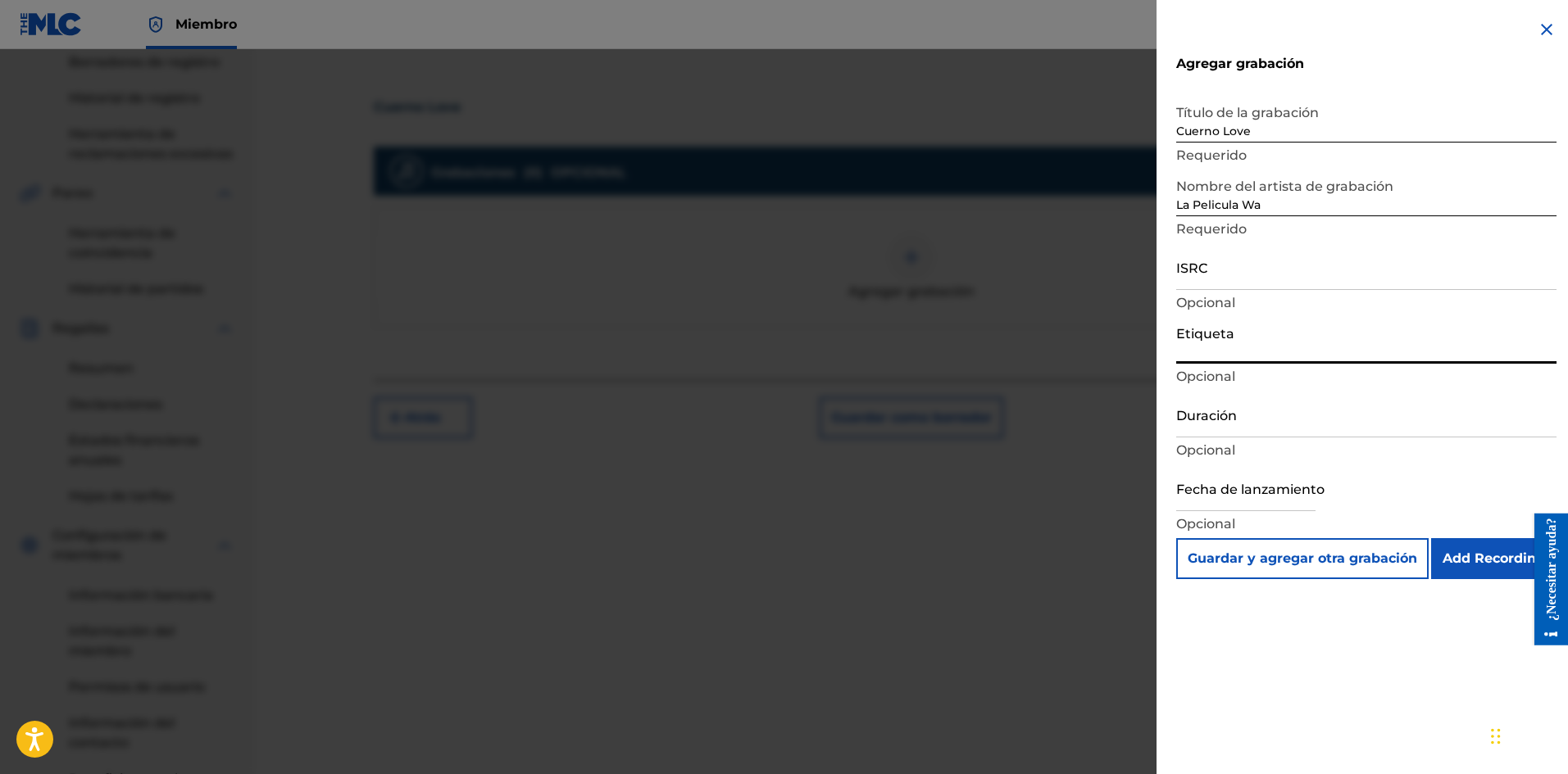
type input "La Película Wa"
click at [1246, 417] on input "Duración" at bounding box center [1366, 414] width 380 height 46
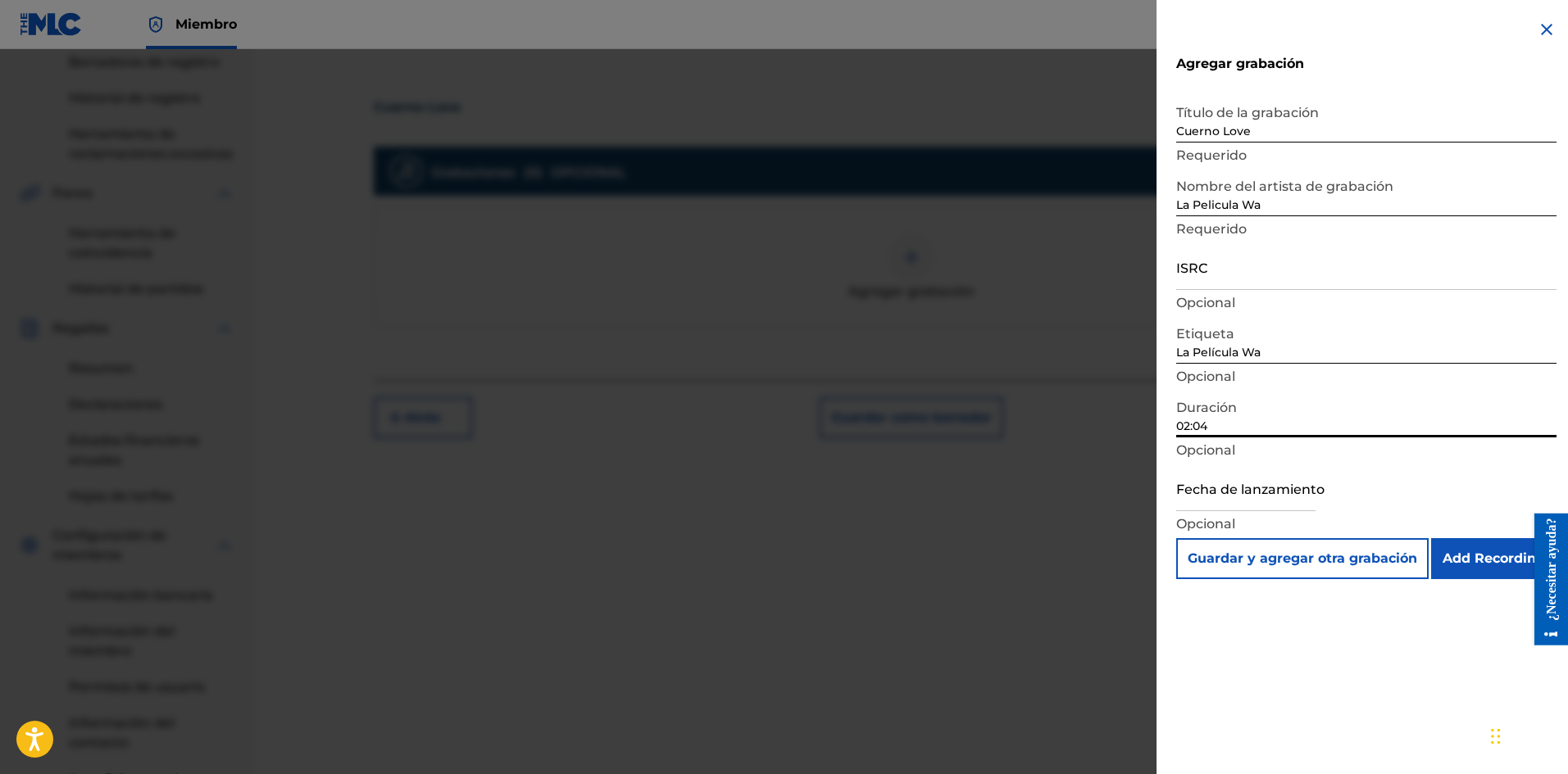
type input "02:04"
select select "7"
select select "2025"
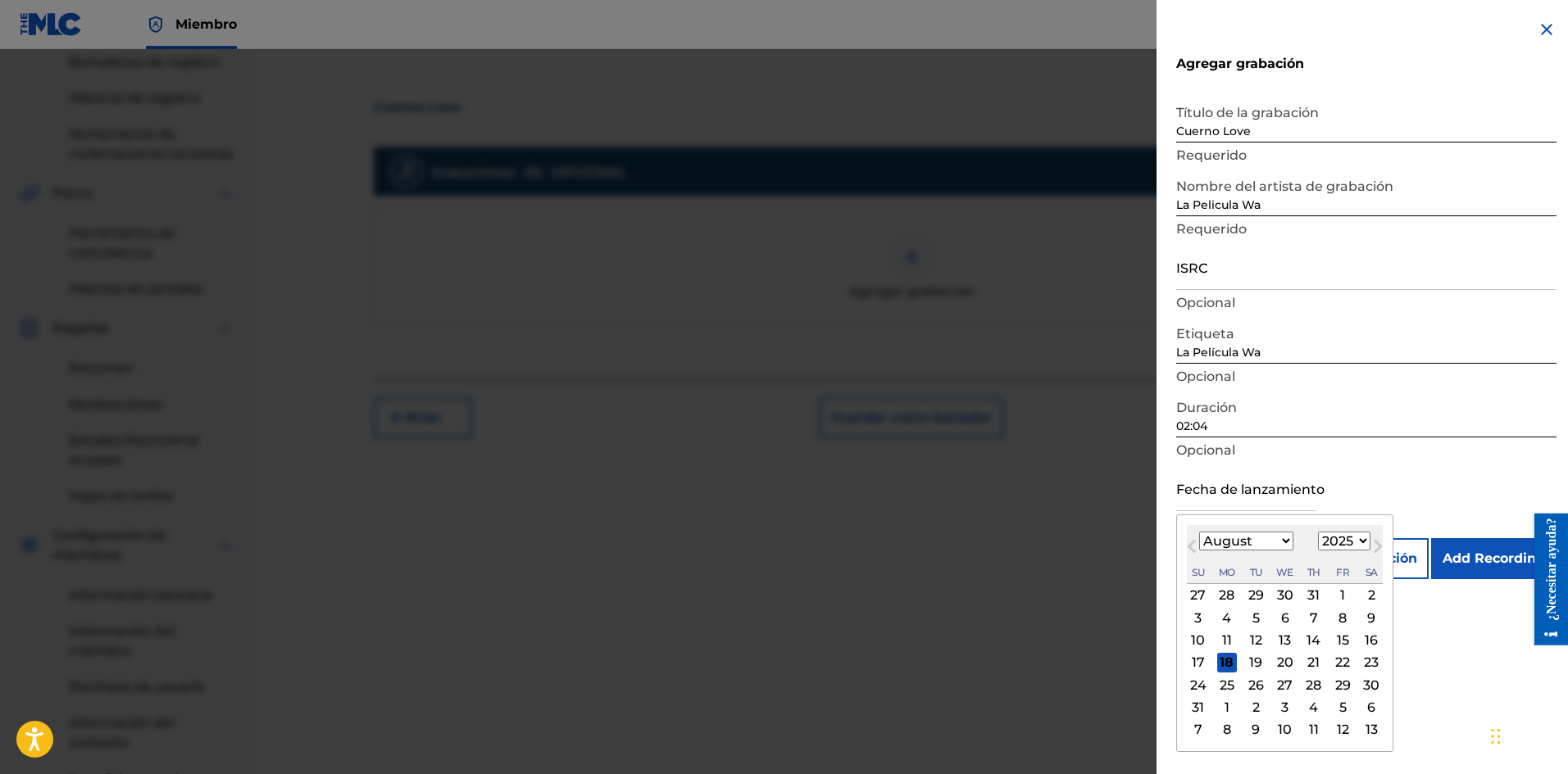
click at [1227, 492] on input "text" at bounding box center [1245, 488] width 139 height 46
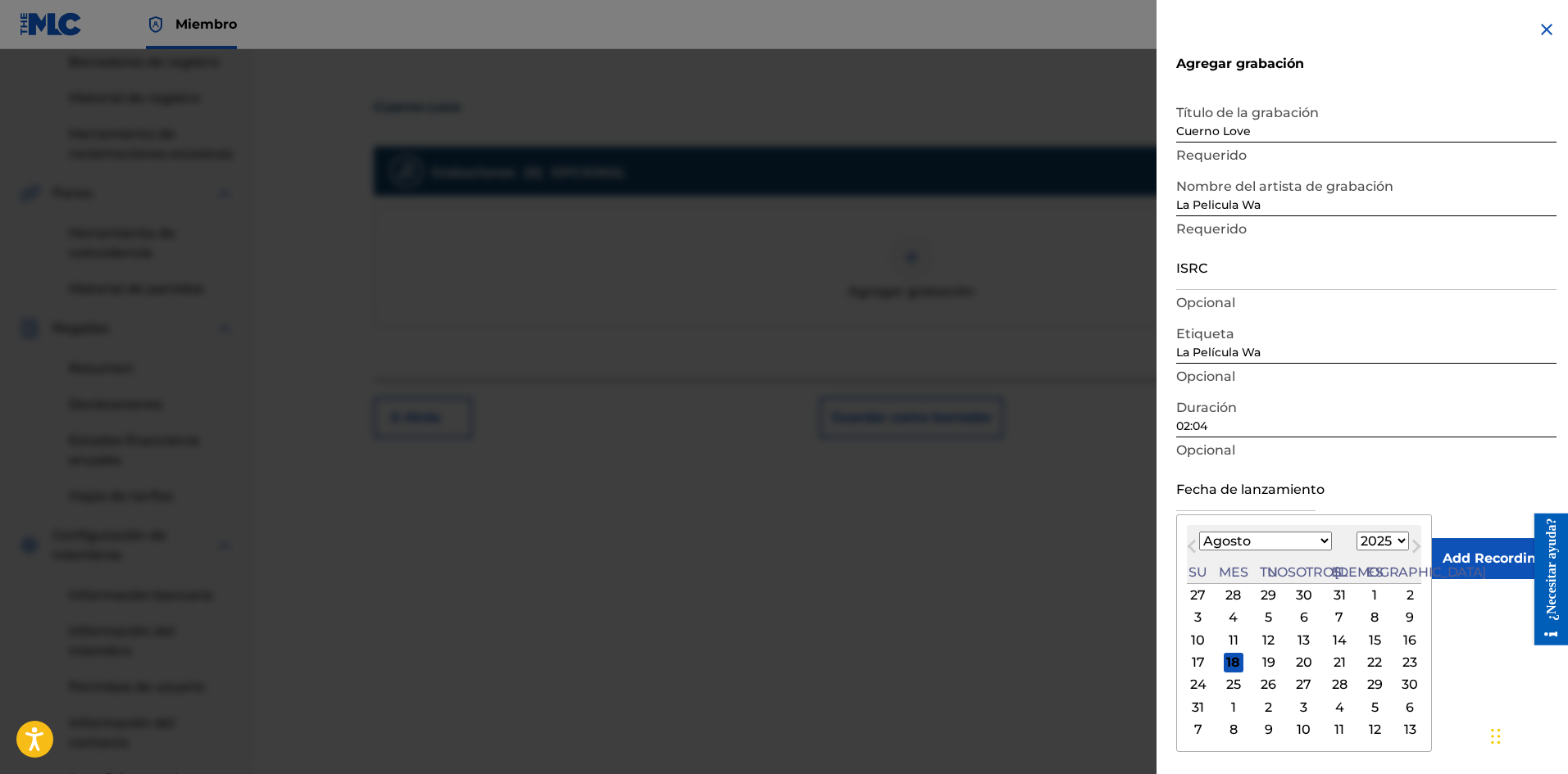
click at [1198, 656] on font "17" at bounding box center [1197, 662] width 13 height 15
type input "[DATE]"
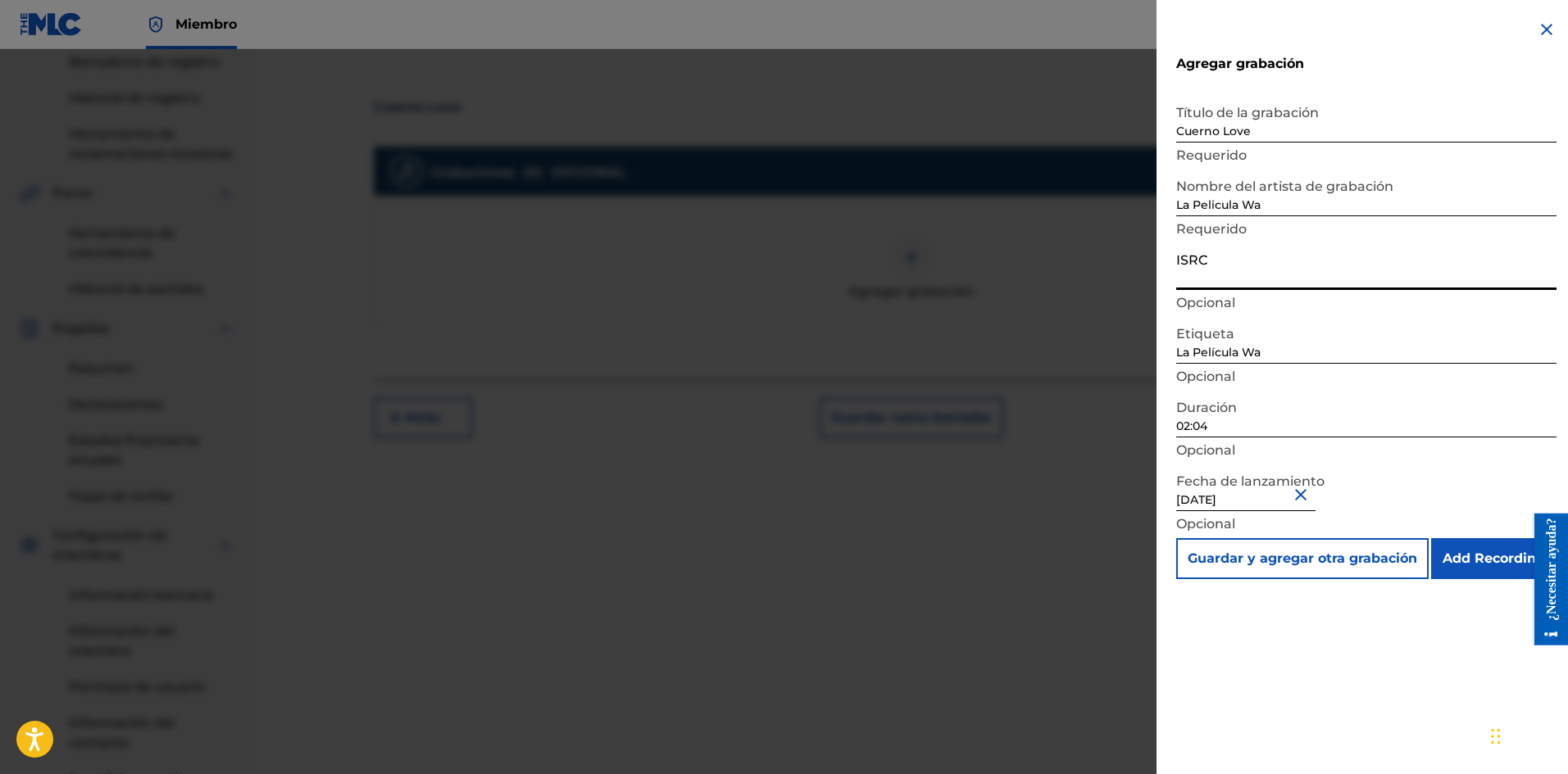
click at [1219, 278] on input "ISRC" at bounding box center [1366, 266] width 380 height 46
paste input "SE6XW2595709"
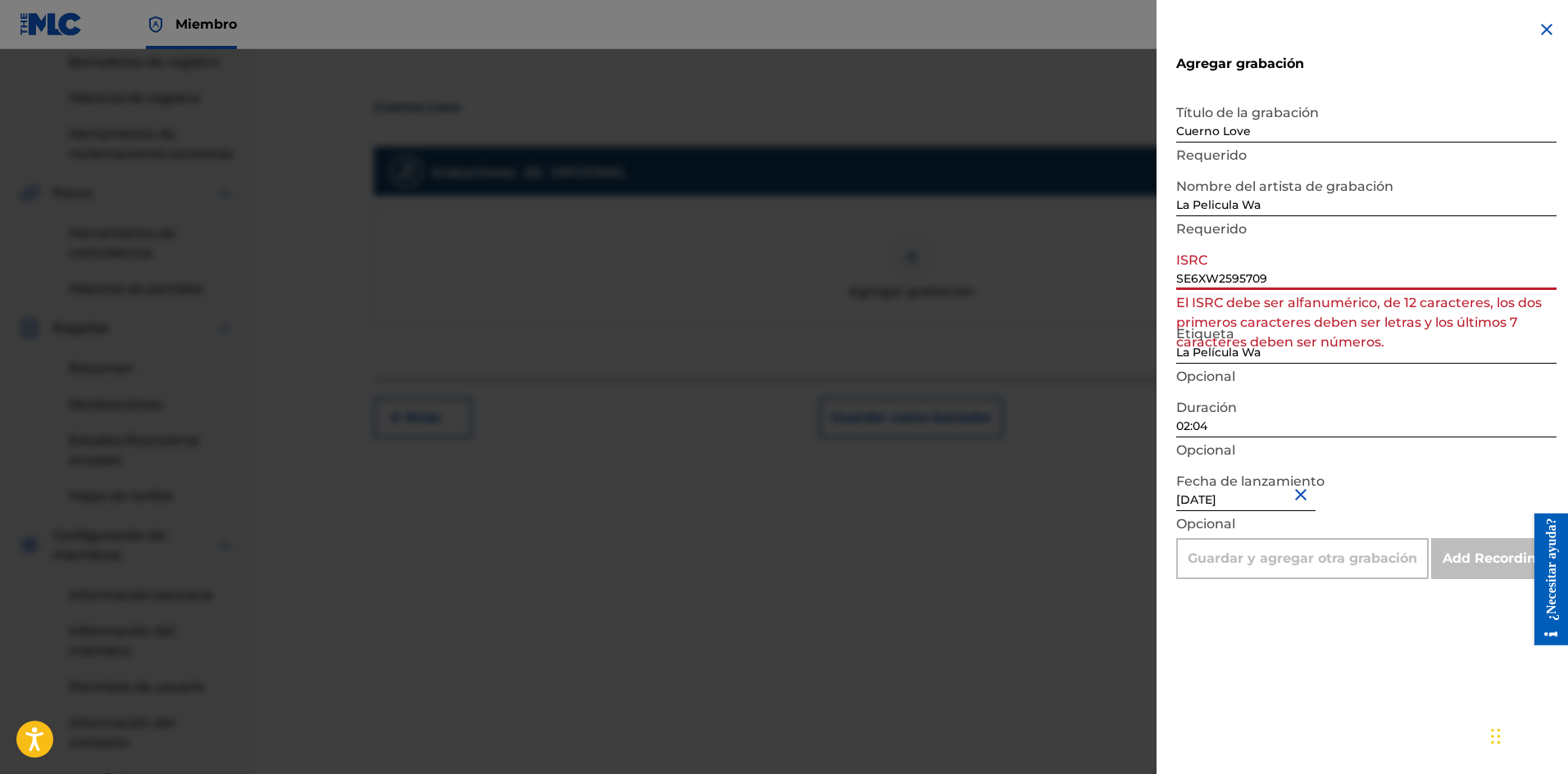
drag, startPoint x: 1270, startPoint y: 281, endPoint x: 965, endPoint y: 273, distance: 305.1
click at [1007, 271] on div "Agregar grabación Título de la grabación Cuerno Love Requerido Nombre del artis…" at bounding box center [784, 411] width 1568 height 725
click at [1282, 276] on input "SE6XW2595709" at bounding box center [1366, 266] width 380 height 46
drag, startPoint x: 1278, startPoint y: 279, endPoint x: 994, endPoint y: 279, distance: 284.0
click at [1004, 274] on div "Agregar grabación Título de la grabación Cuerno Love Requerido Nombre del artis…" at bounding box center [784, 411] width 1568 height 725
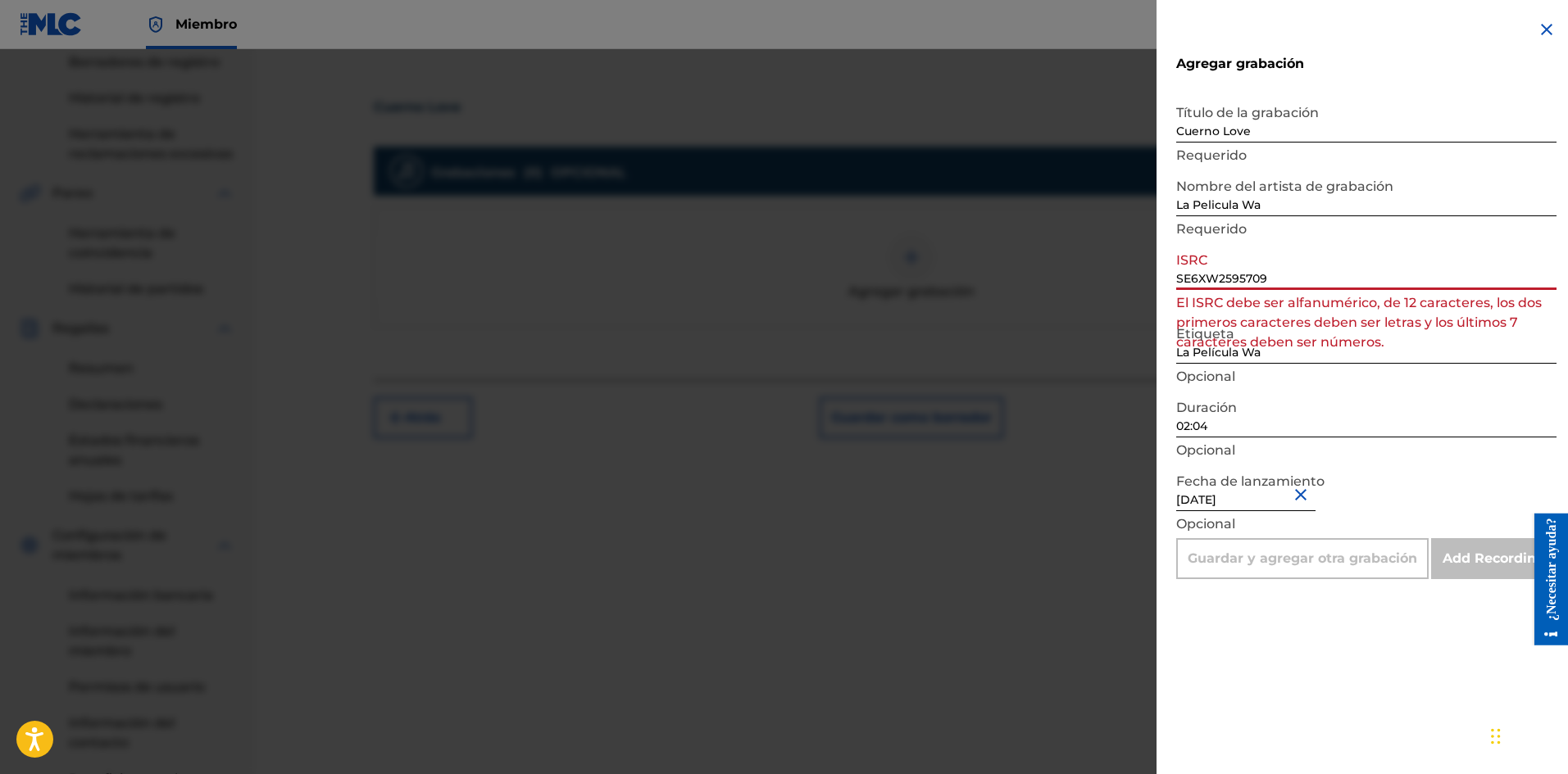
paste input
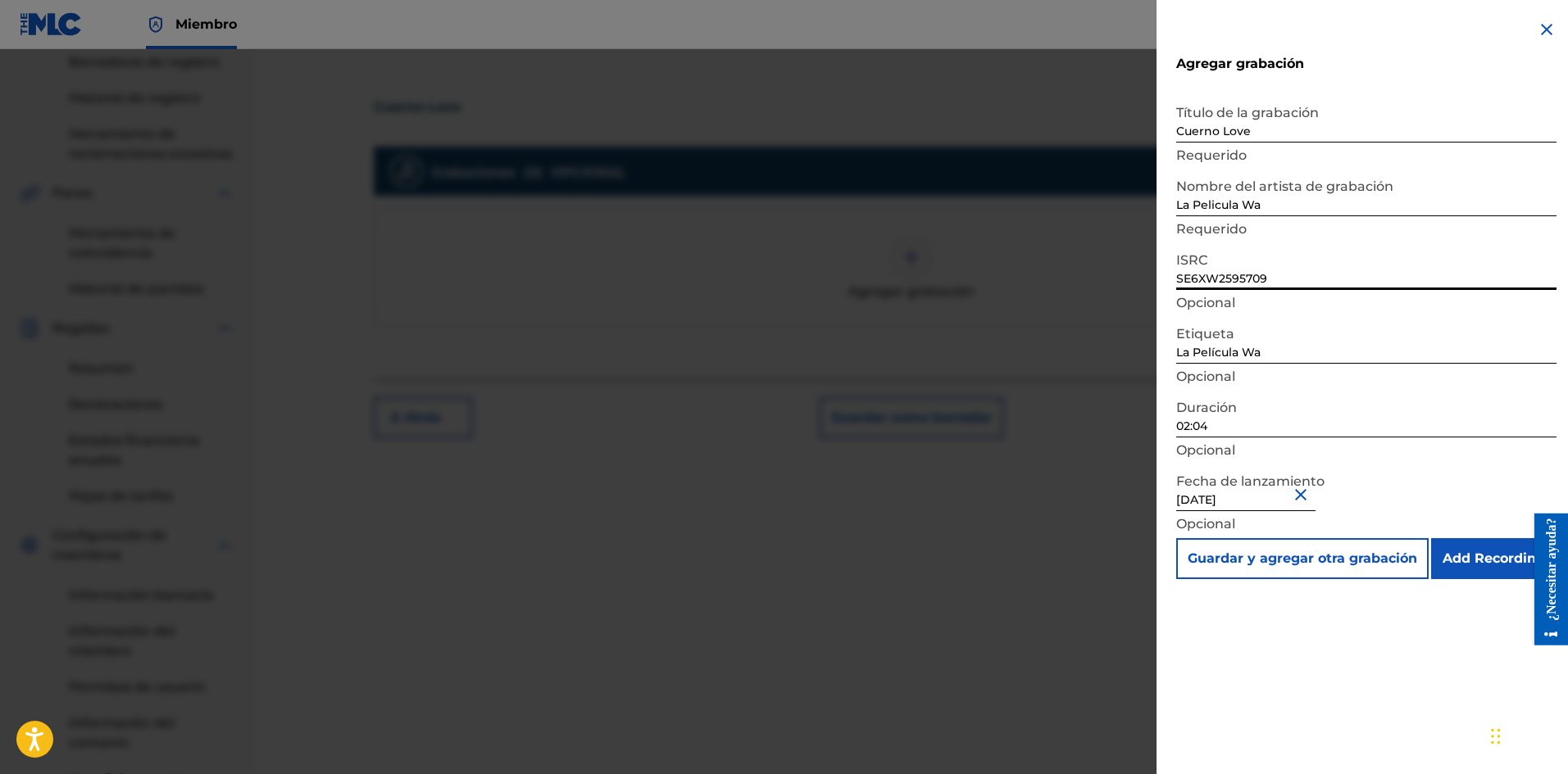
type input "SE6XW2595709"
click at [1514, 557] on input "Add Recording" at bounding box center [1493, 558] width 126 height 41
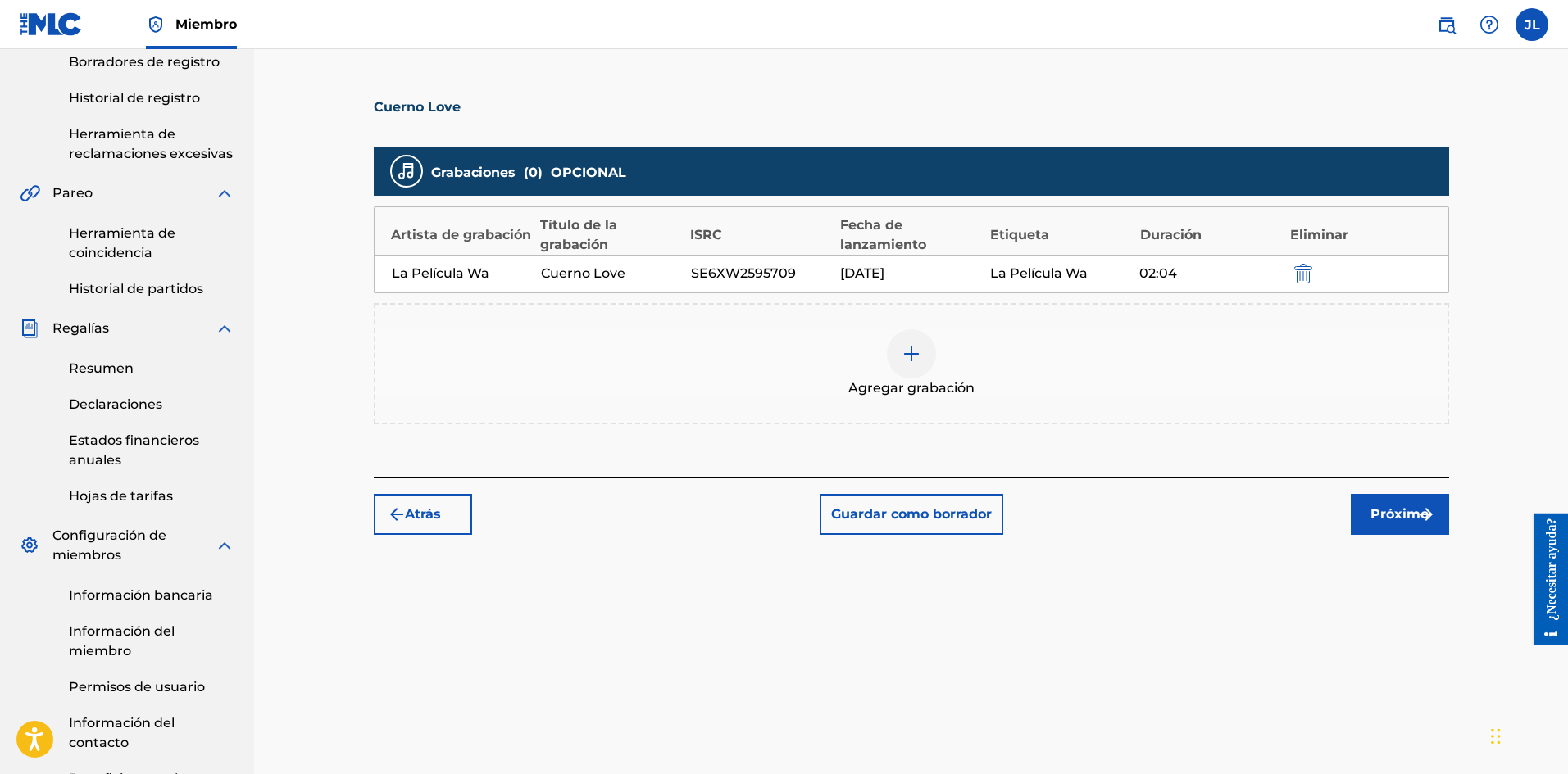
click at [1385, 498] on button "Próximo" at bounding box center [1400, 515] width 98 height 41
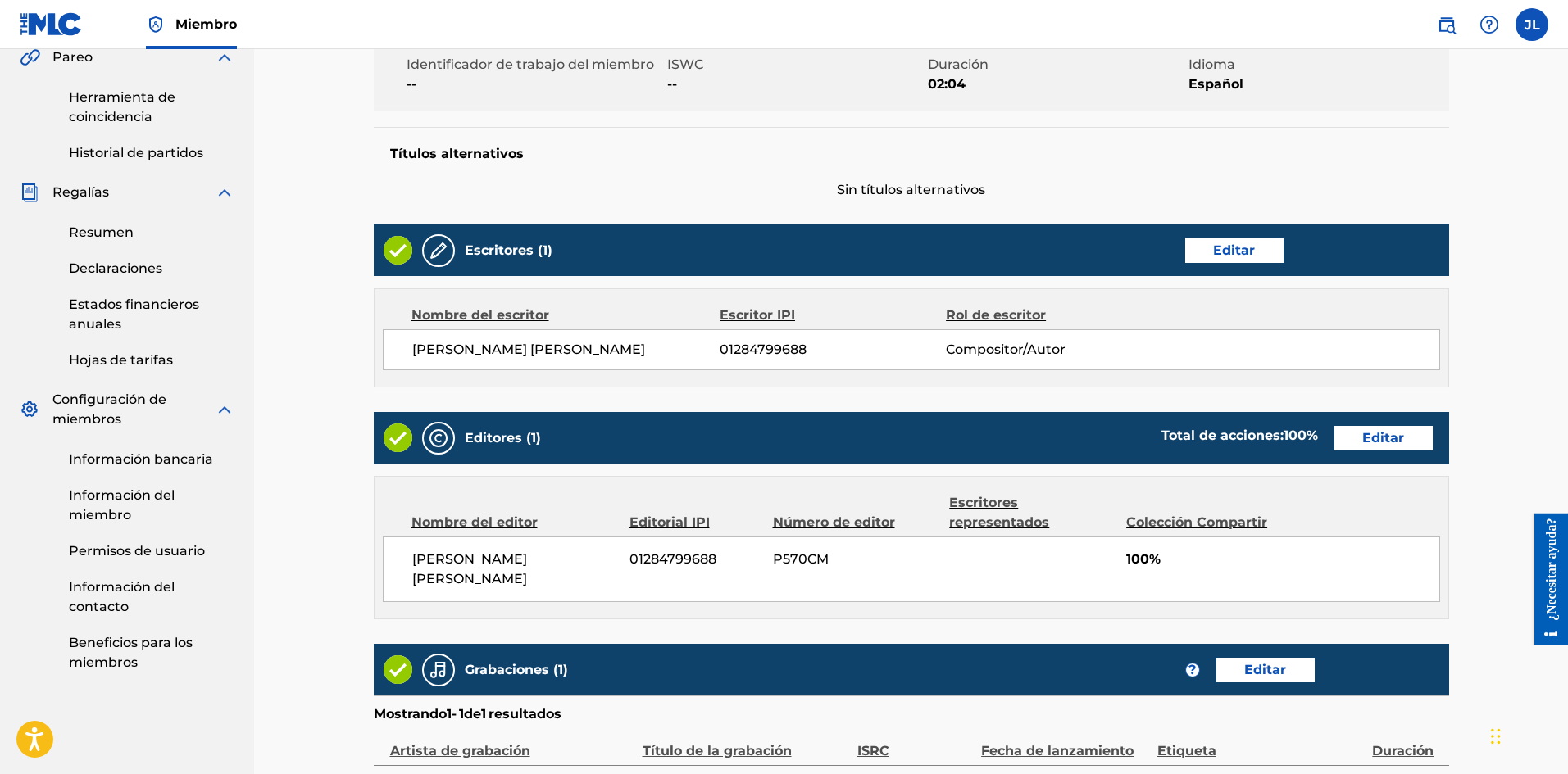
scroll to position [674, 0]
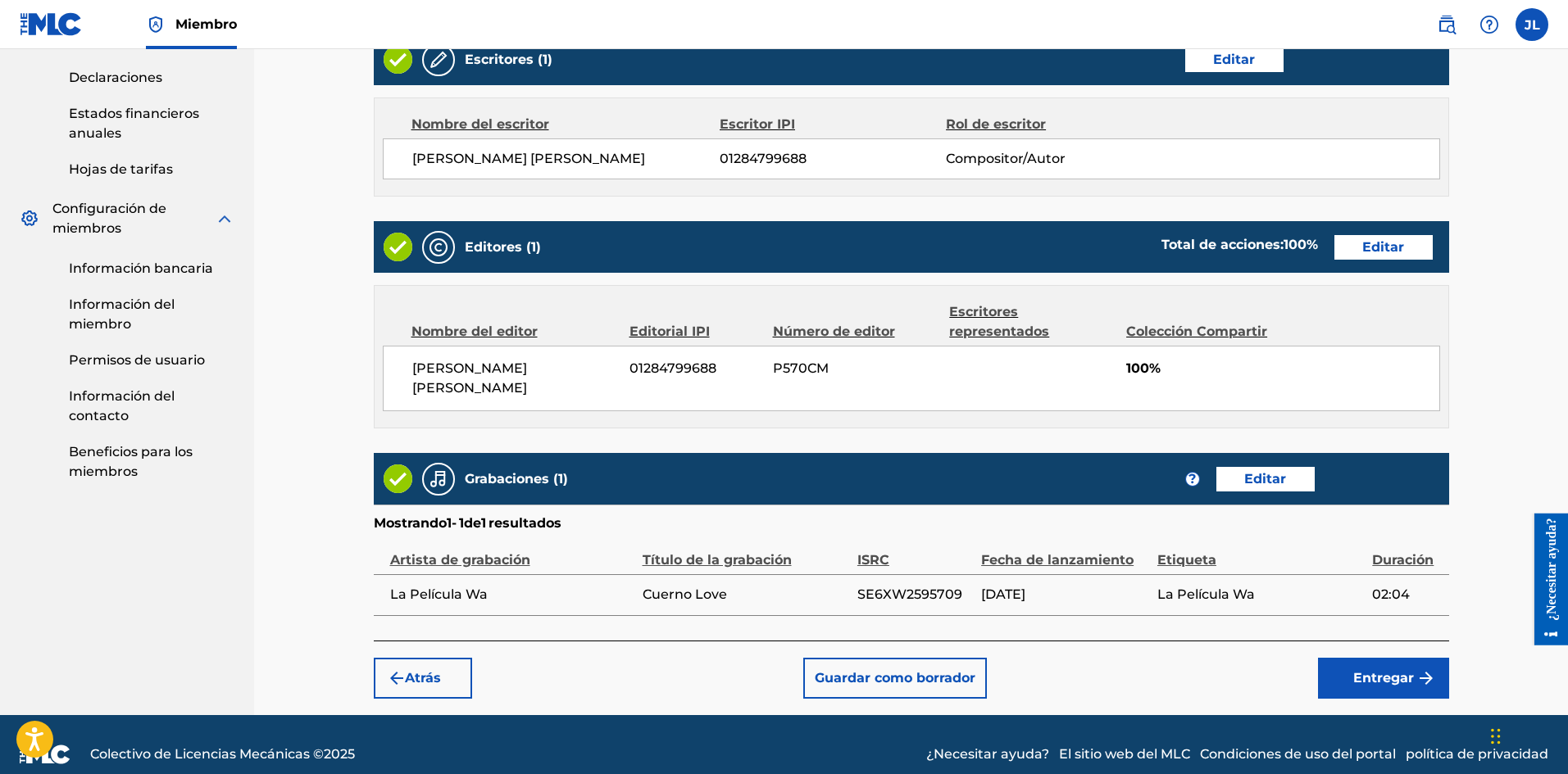
click at [1371, 670] on font "Entregar" at bounding box center [1384, 677] width 61 height 15
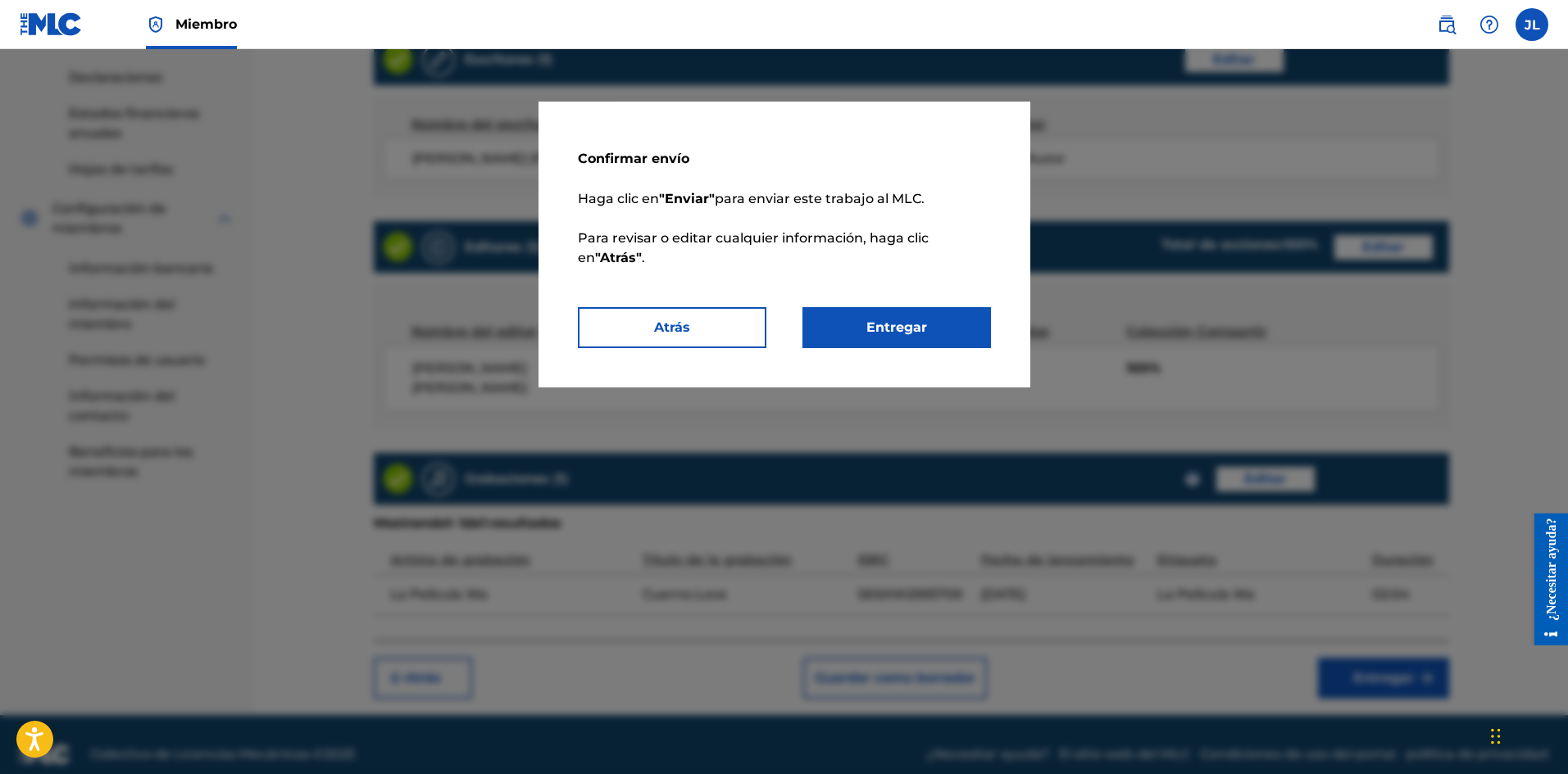
click at [902, 320] on font "Entregar" at bounding box center [896, 327] width 61 height 15
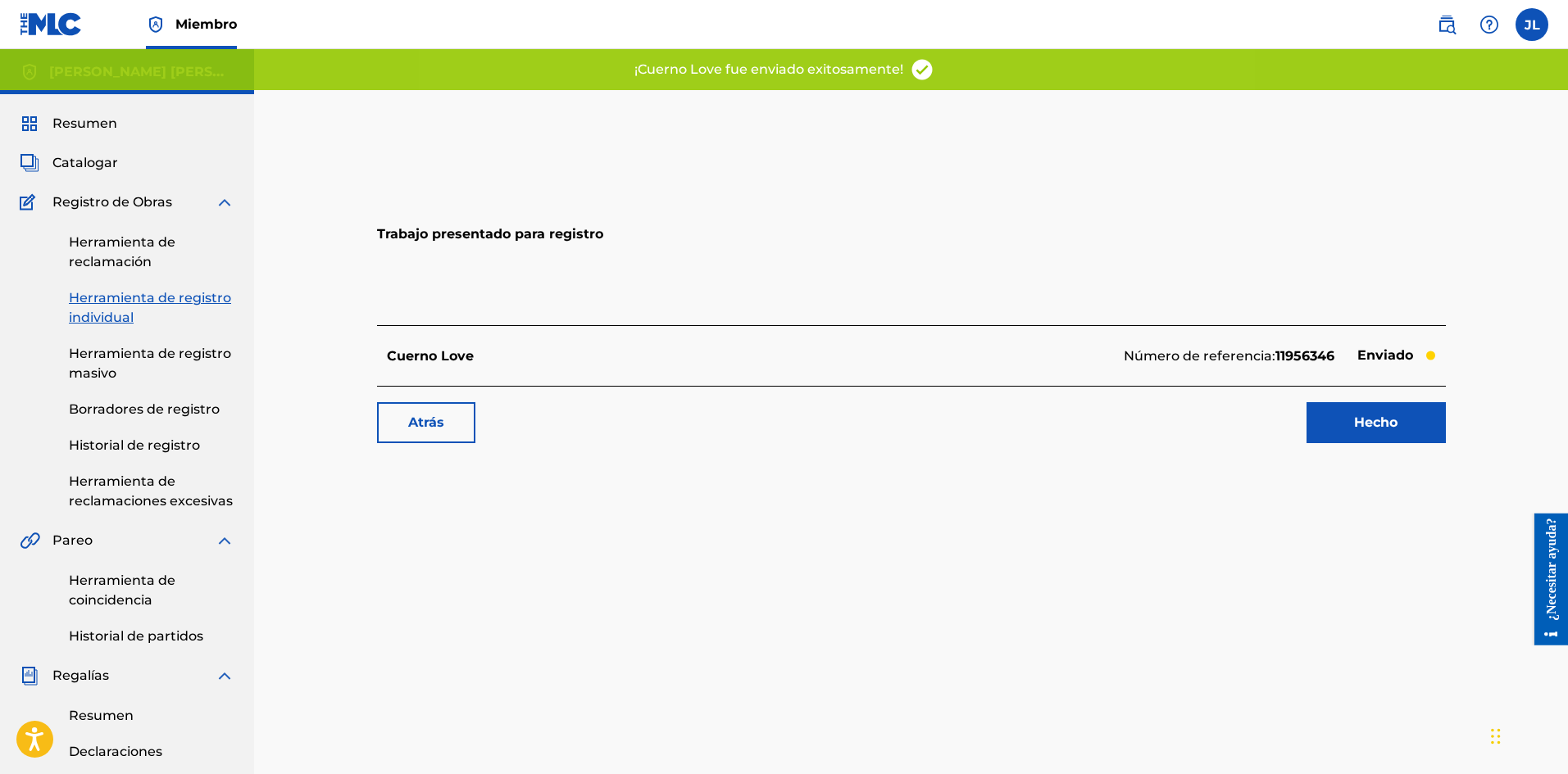
click at [1335, 419] on link "Hecho" at bounding box center [1376, 423] width 139 height 41
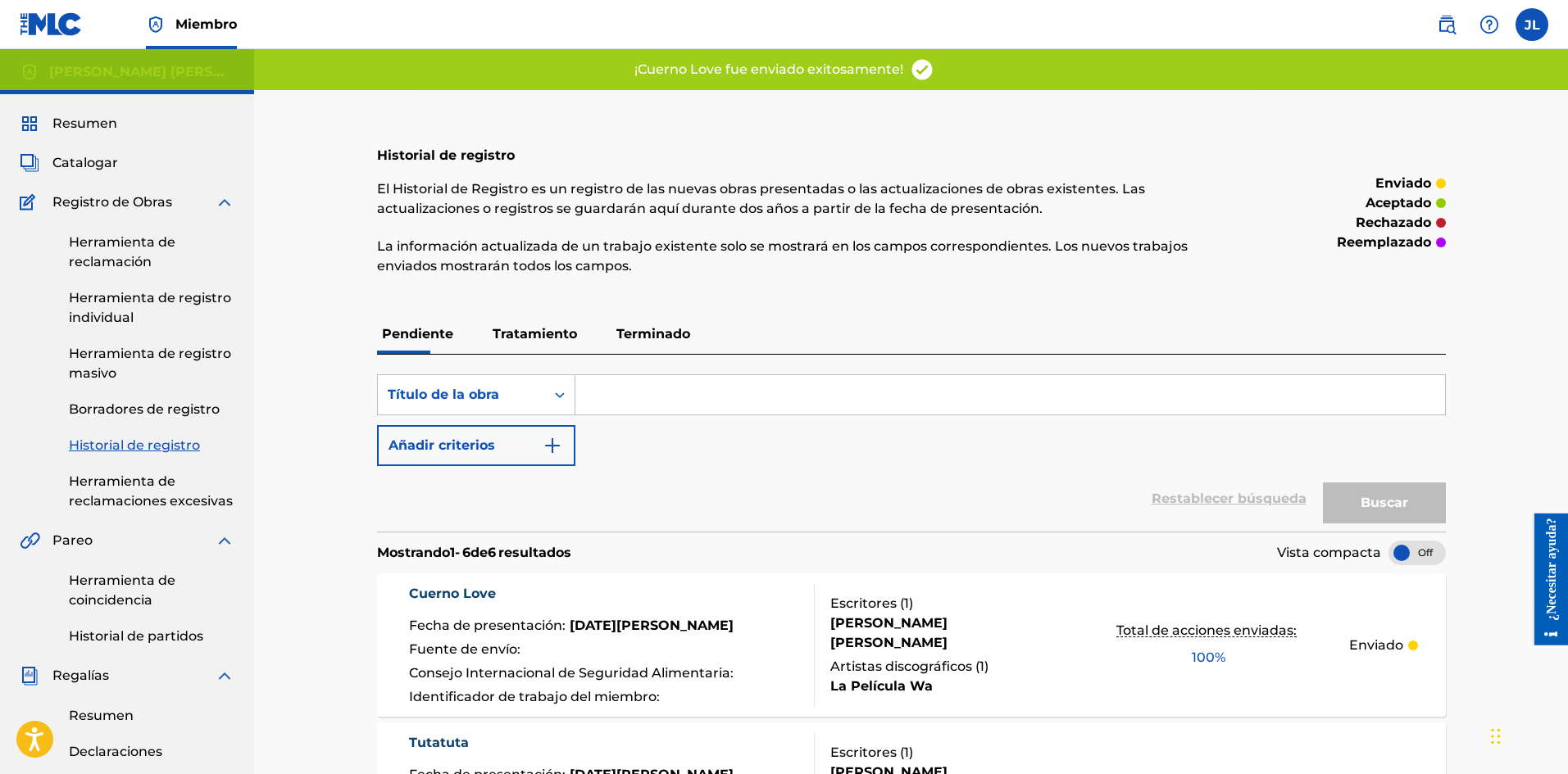
click at [91, 167] on font "Catalogar" at bounding box center [86, 162] width 66 height 15
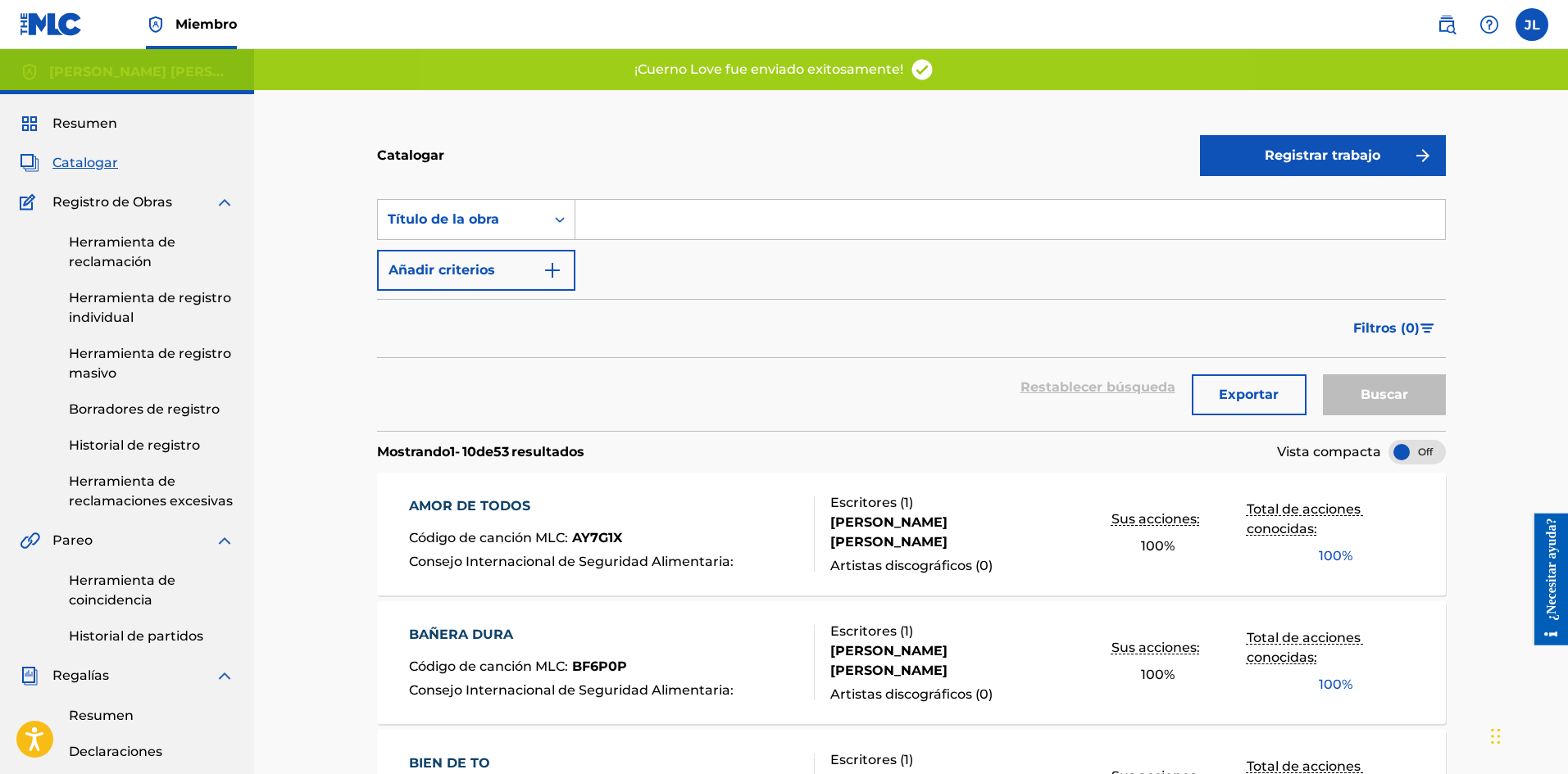
click at [1296, 155] on font "Registrar trabajo" at bounding box center [1322, 155] width 116 height 15
click at [1233, 213] on font "Individual" at bounding box center [1243, 208] width 66 height 15
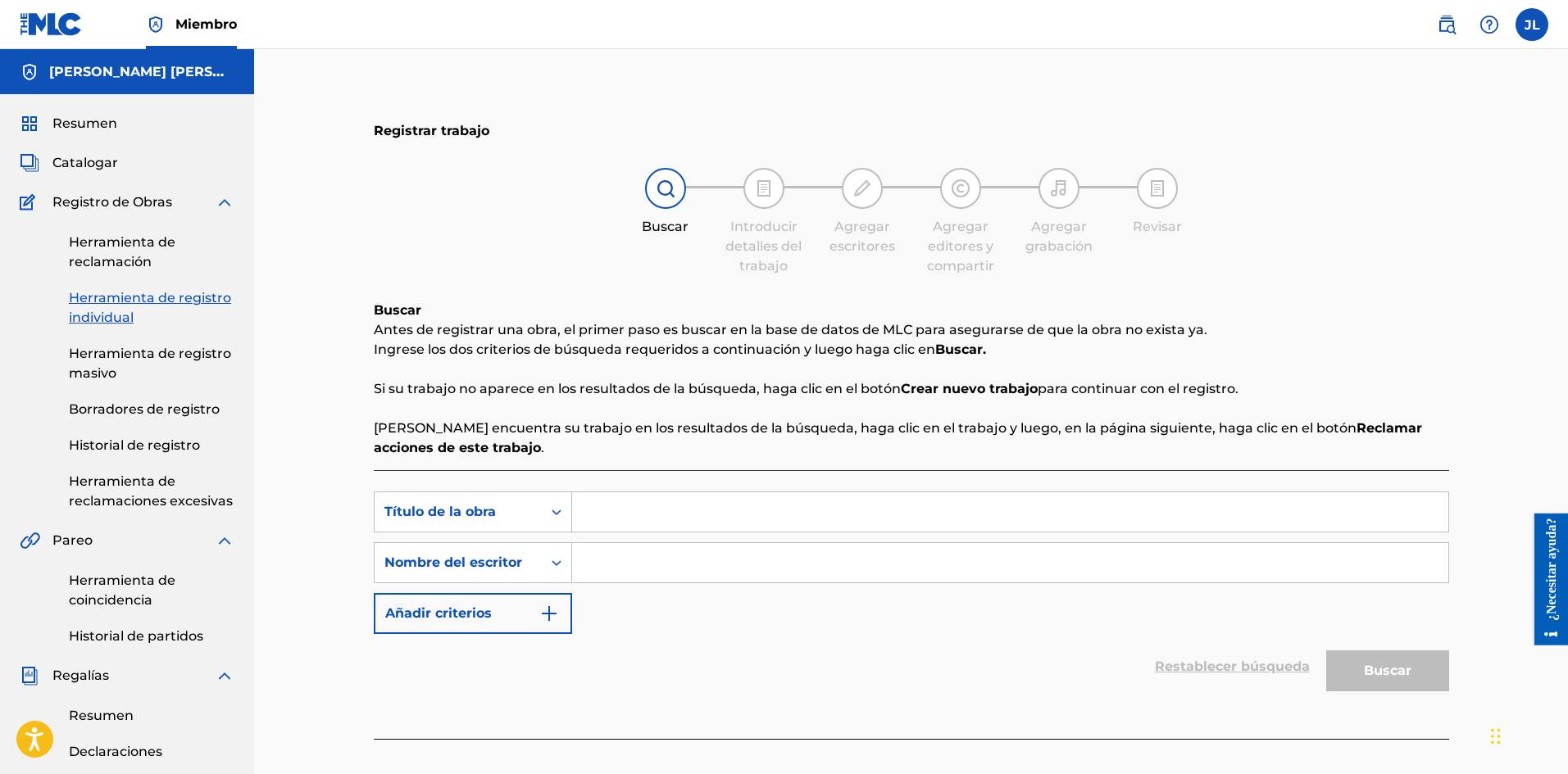
scroll to position [137, 0]
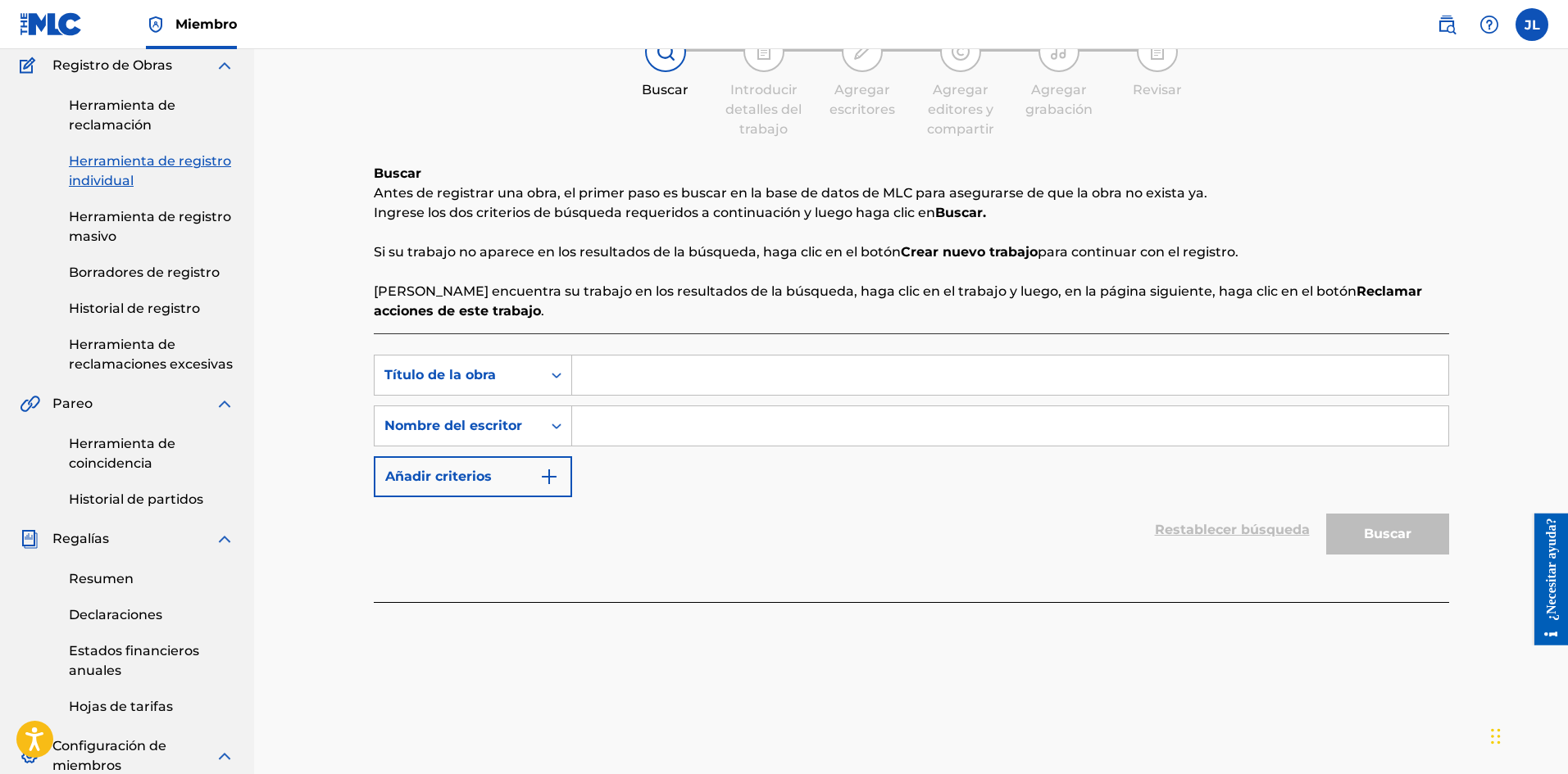
click at [666, 436] on input "Formulario de búsqueda" at bounding box center [1009, 426] width 876 height 39
type input "[PERSON_NAME]"
click at [619, 377] on input "Formulario de búsqueda" at bounding box center [1009, 375] width 876 height 39
paste input "Loca Mama"
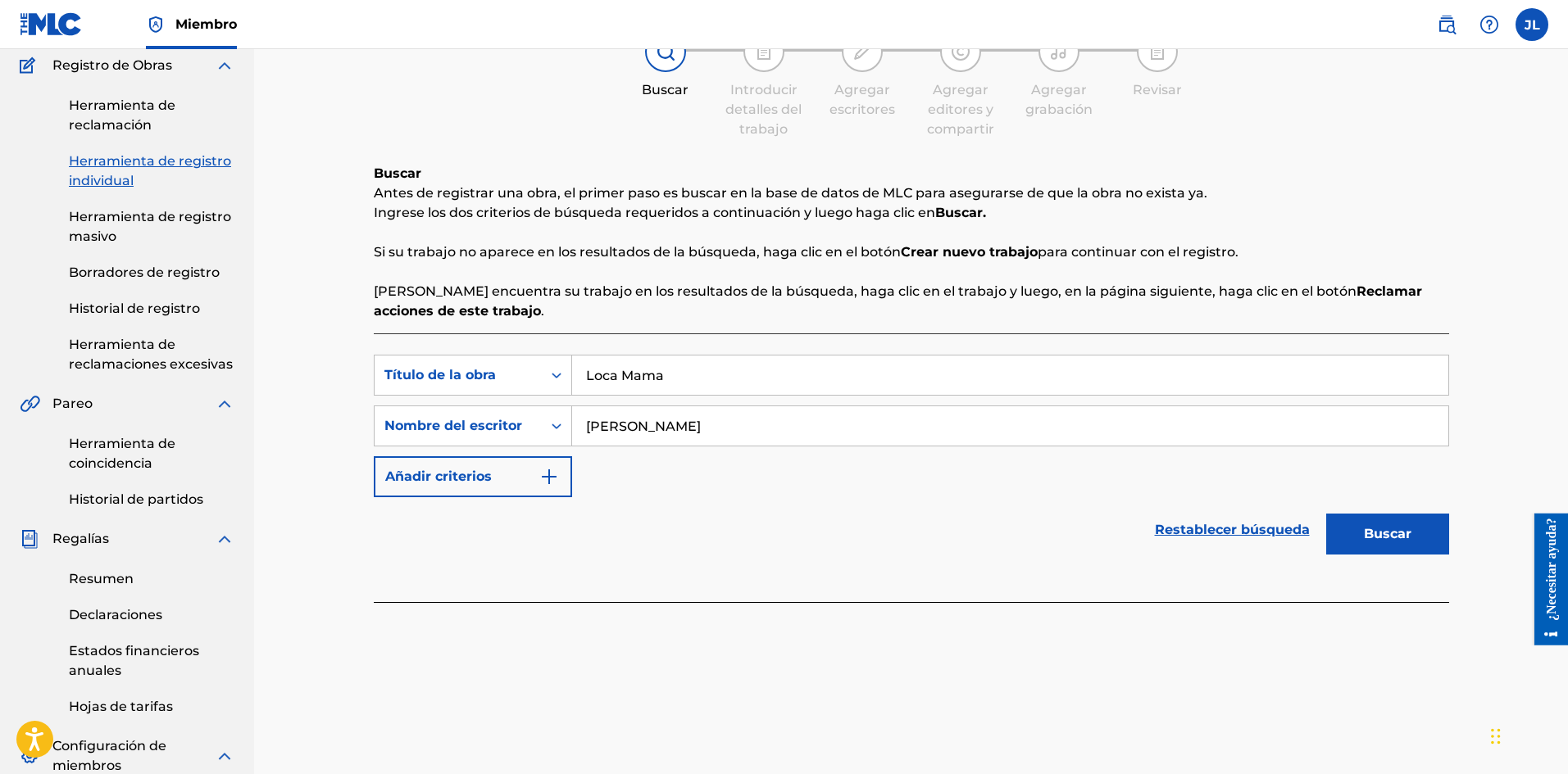
type input "Loca Mama"
click at [1391, 533] on font "Buscar" at bounding box center [1386, 533] width 47 height 15
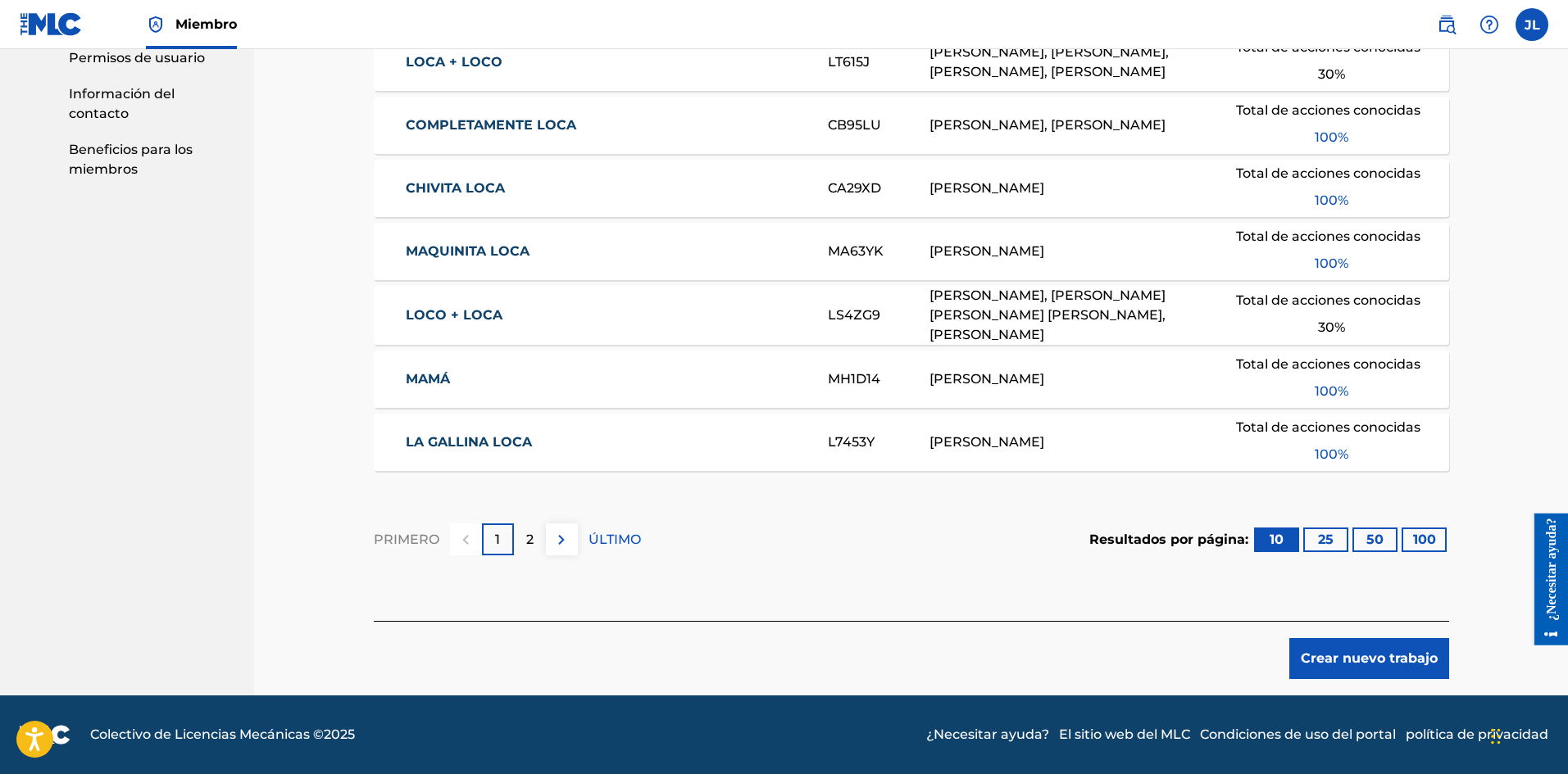
click at [1346, 648] on font "Crear nuevo trabajo" at bounding box center [1369, 658] width 137 height 20
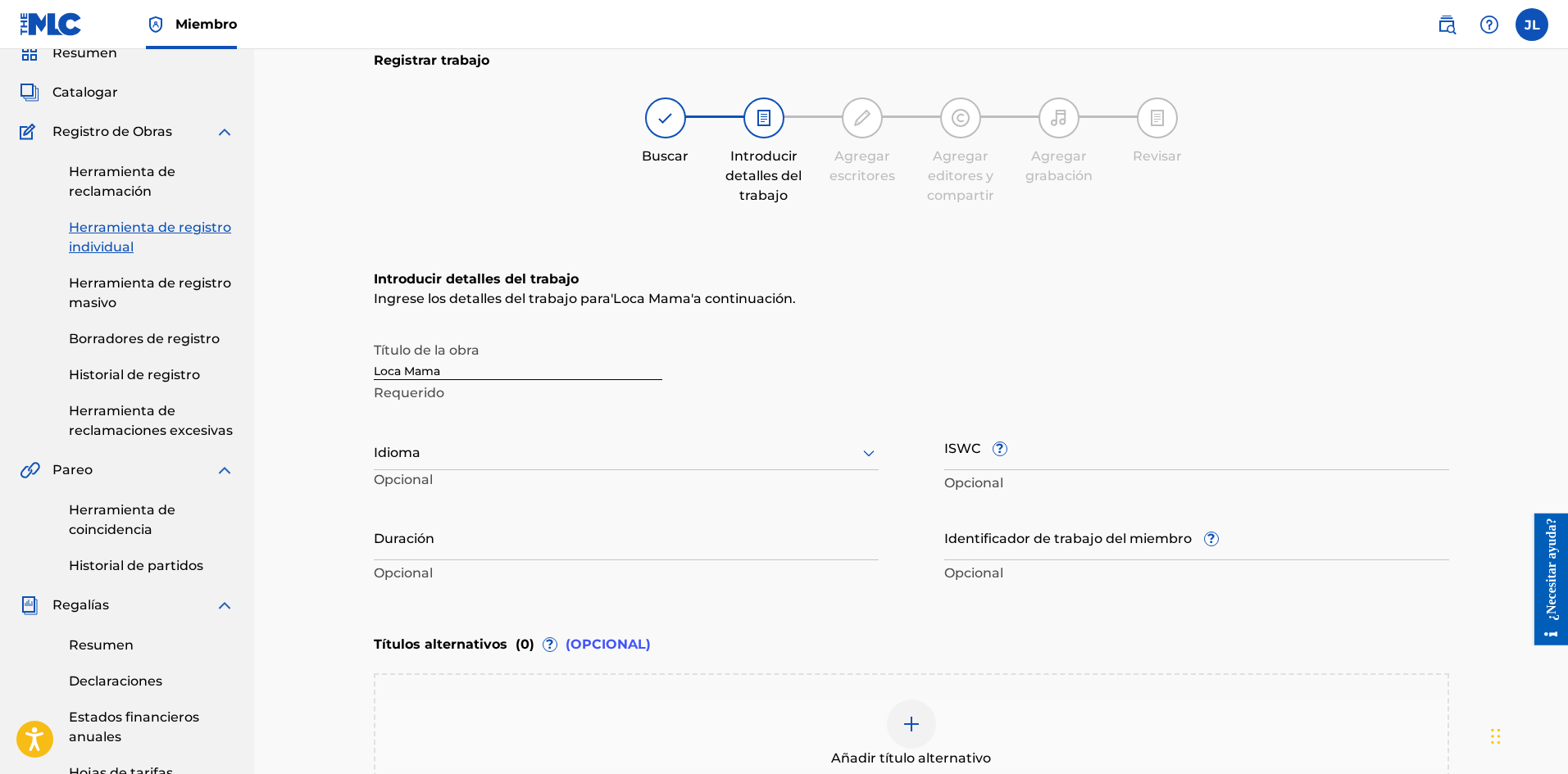
scroll to position [208, 0]
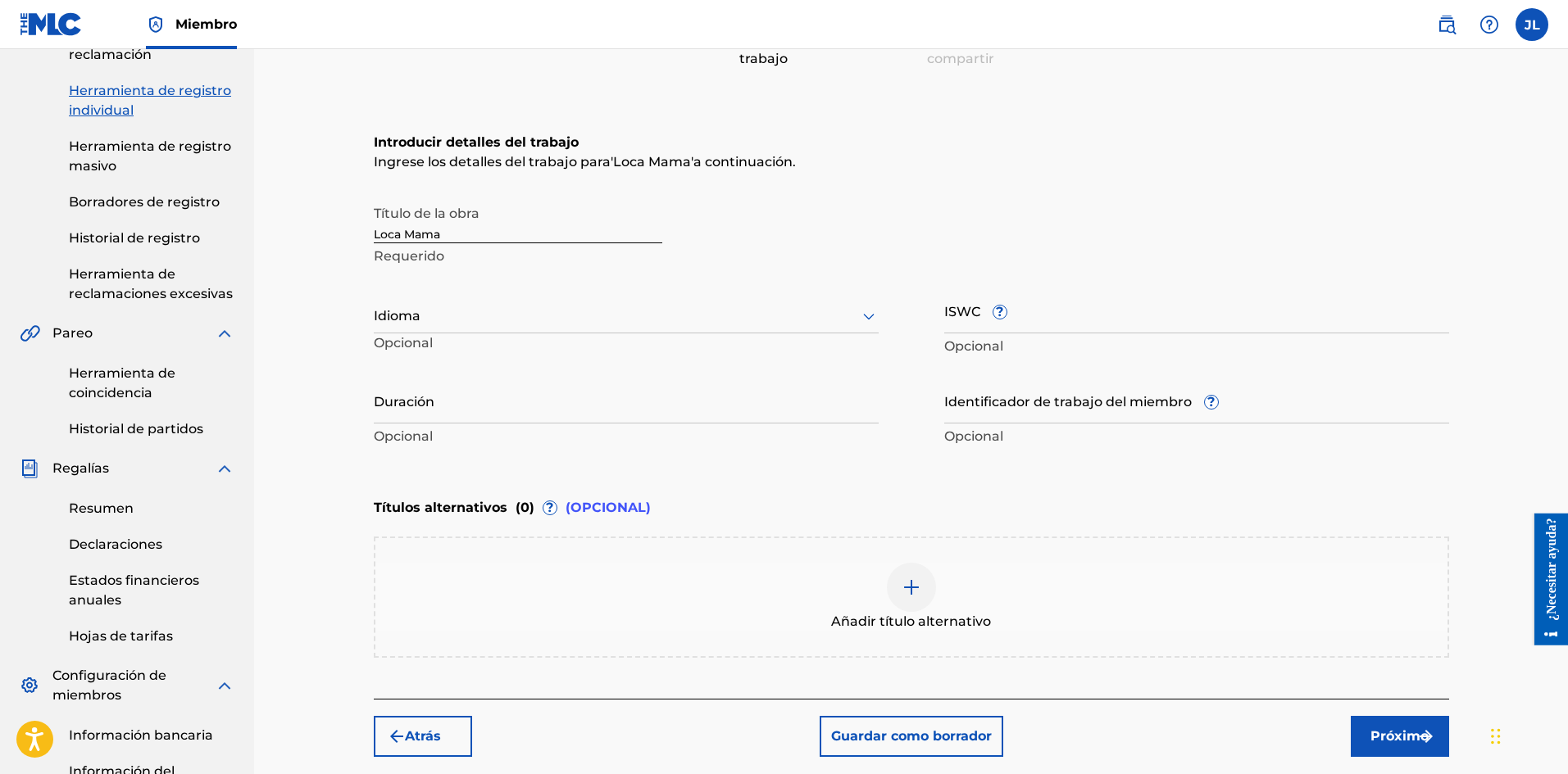
click at [517, 298] on div "Idioma Opcional" at bounding box center [625, 323] width 505 height 74
click at [496, 319] on div at bounding box center [625, 315] width 505 height 20
click at [429, 383] on div "Español" at bounding box center [625, 392] width 503 height 39
click at [492, 396] on input "Duración" at bounding box center [625, 400] width 505 height 46
type input "01:58"
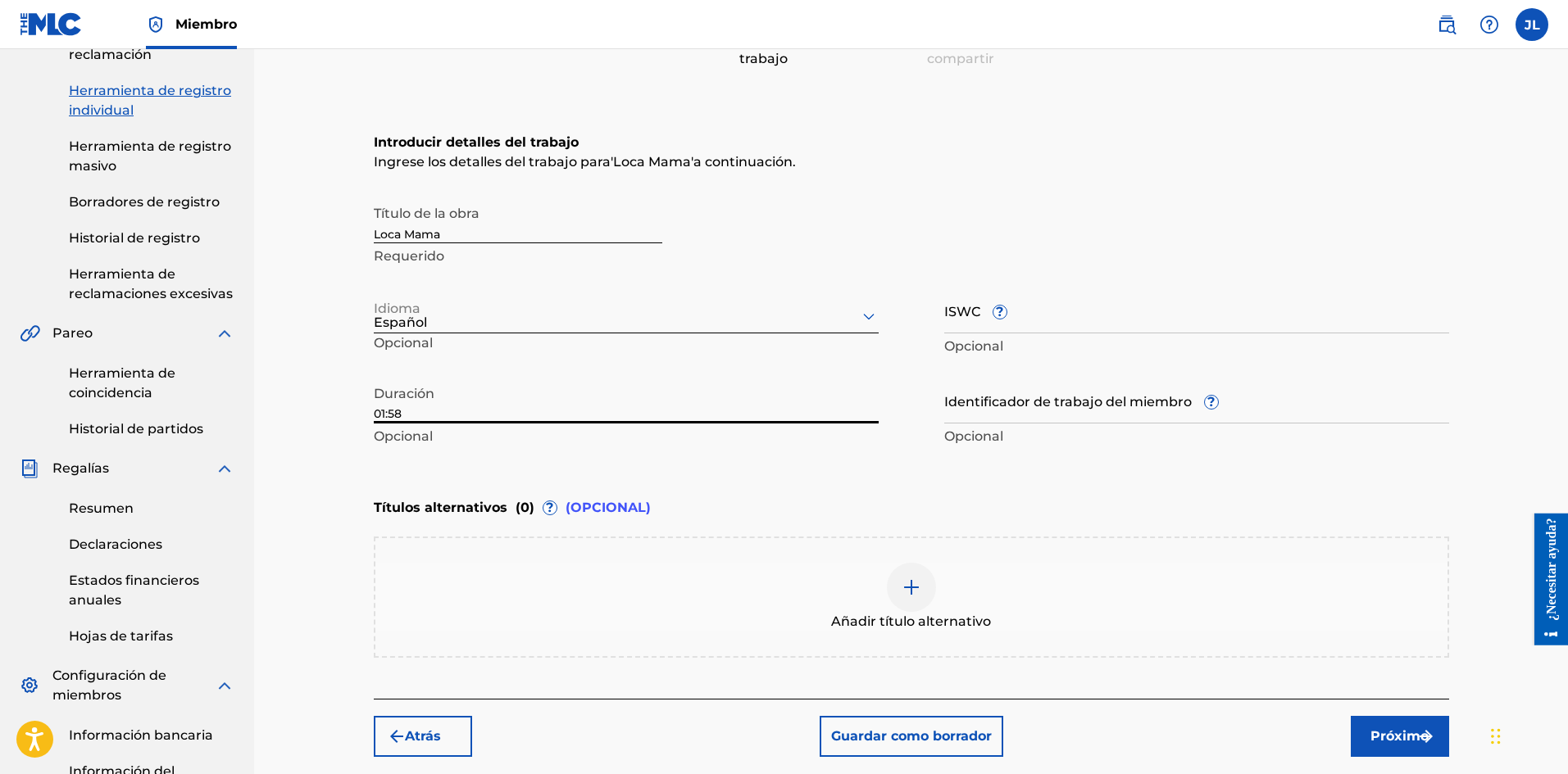
click at [1394, 730] on font "Próximo" at bounding box center [1399, 736] width 58 height 15
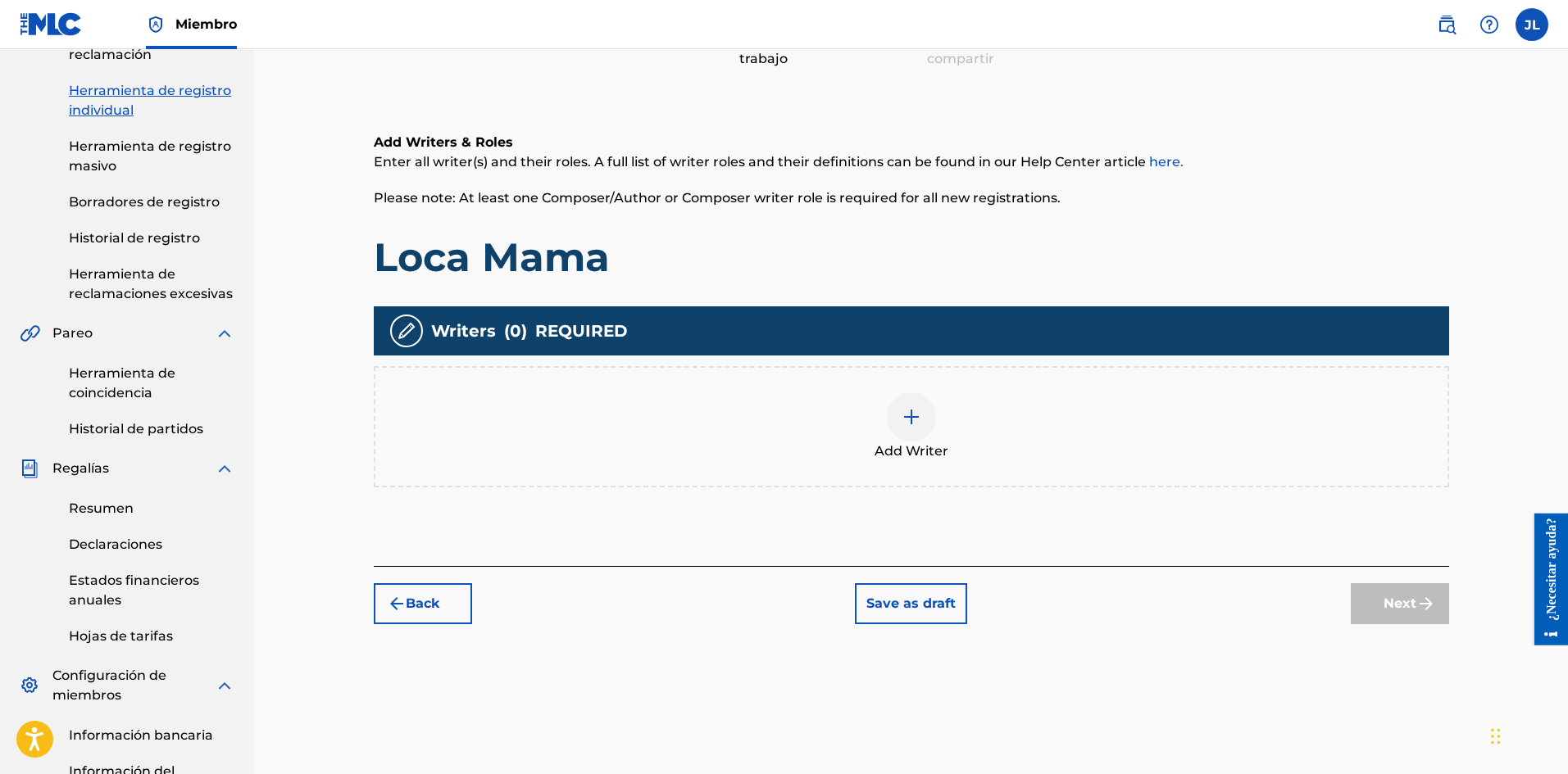
scroll to position [74, 0]
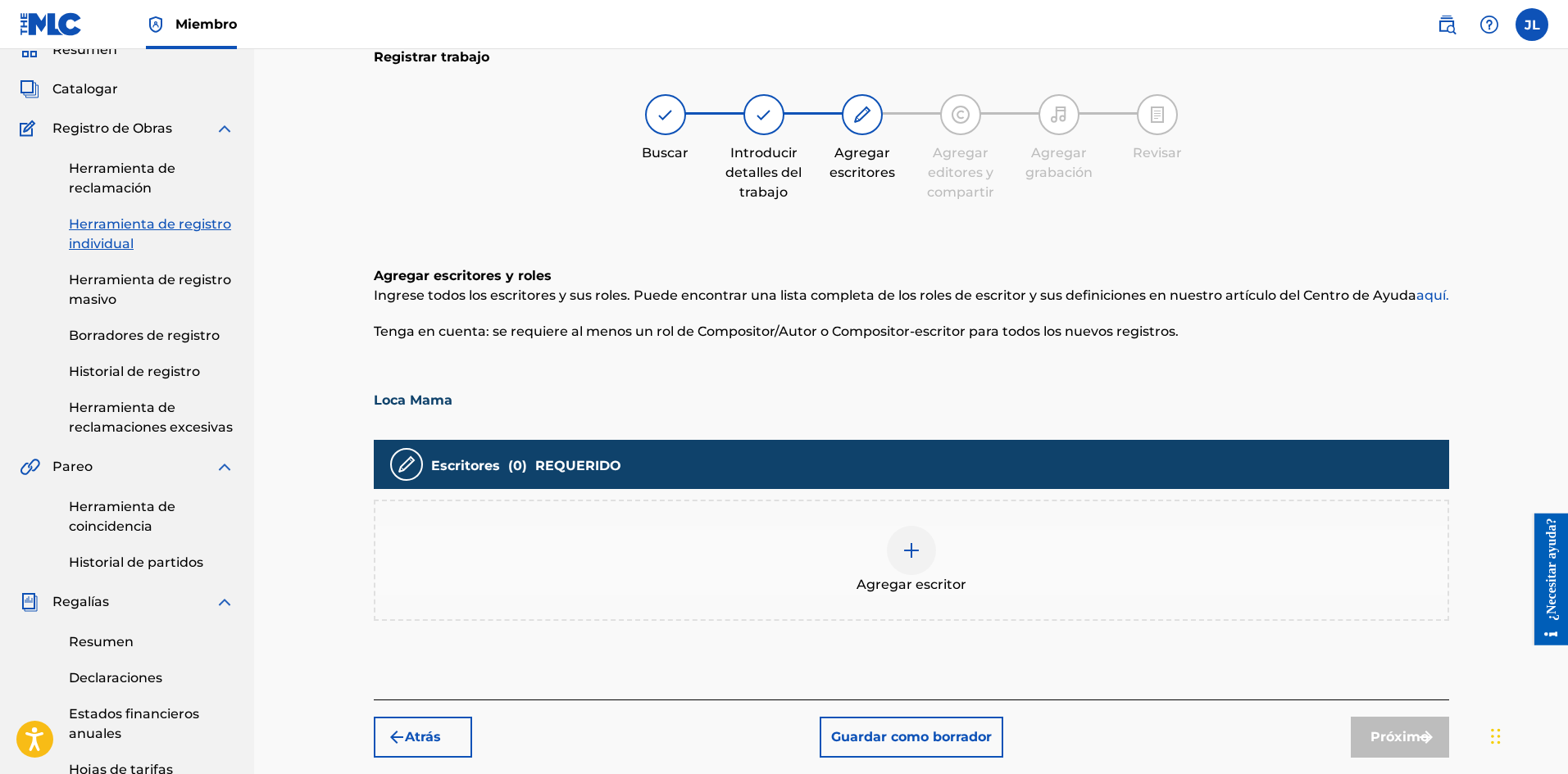
click at [894, 534] on div at bounding box center [911, 550] width 49 height 49
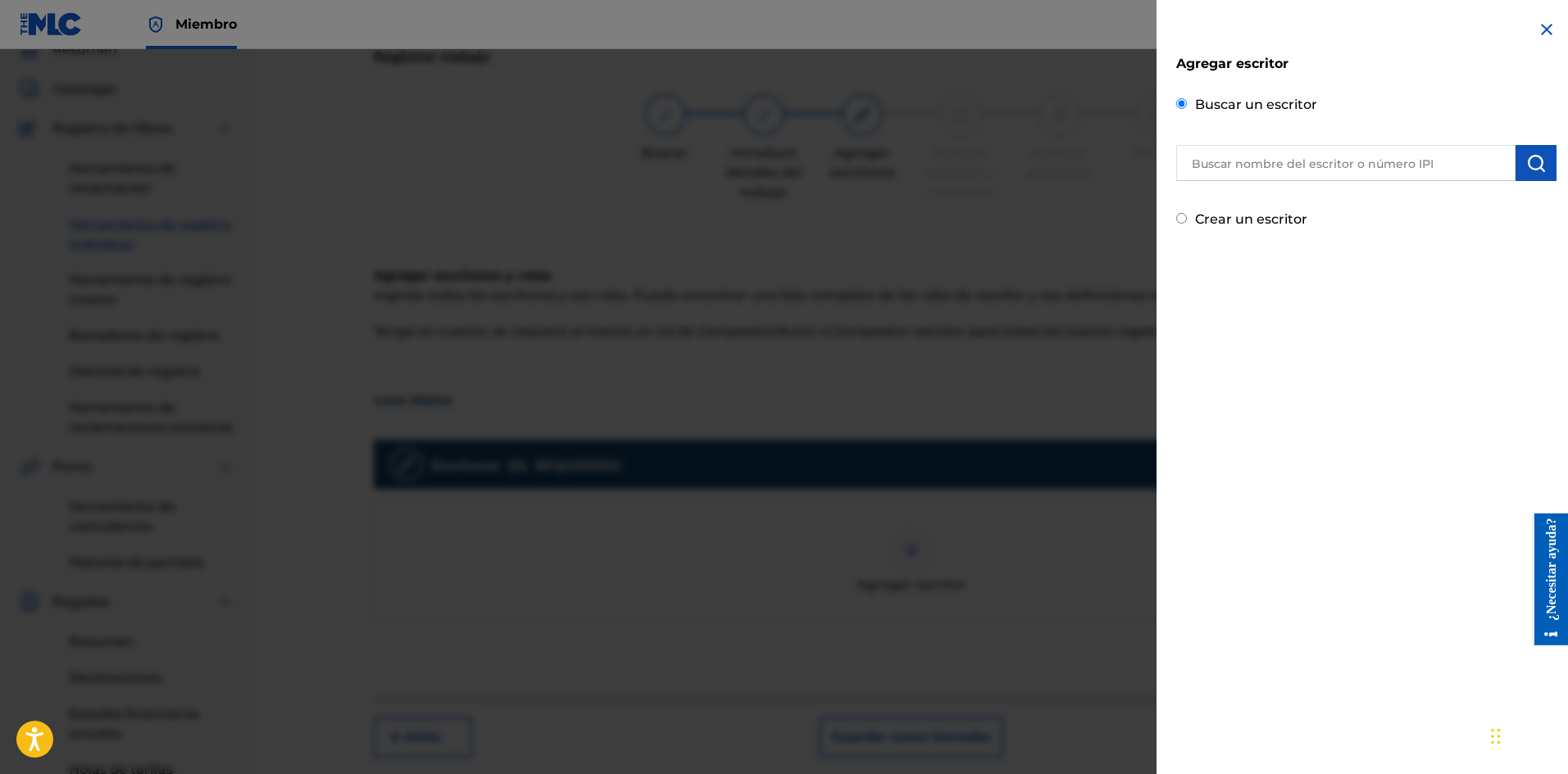
click at [1257, 164] on input "text" at bounding box center [1345, 163] width 339 height 36
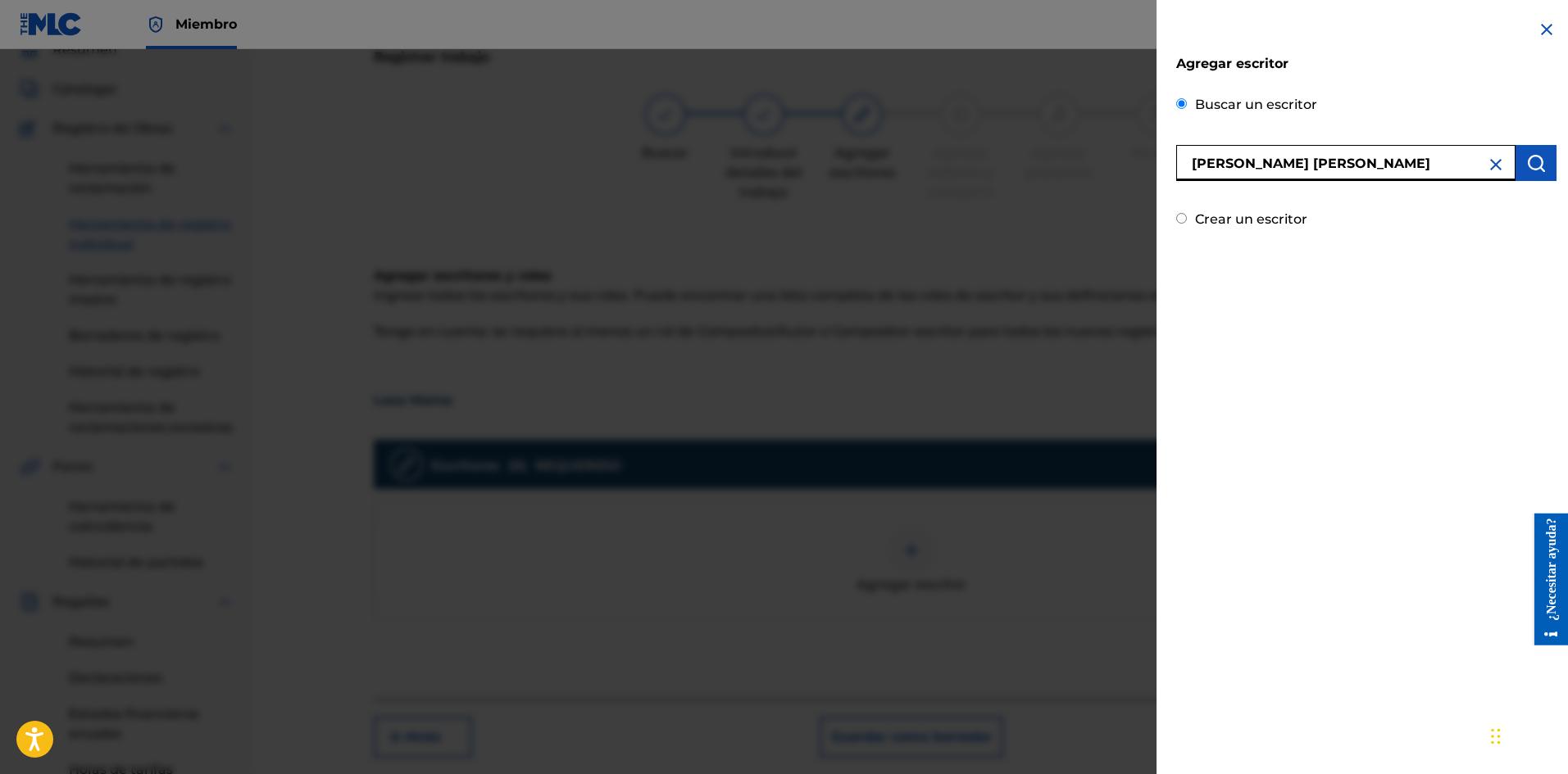
type input "[PERSON_NAME] [PERSON_NAME]"
click at [1519, 169] on button "submit" at bounding box center [1536, 163] width 41 height 36
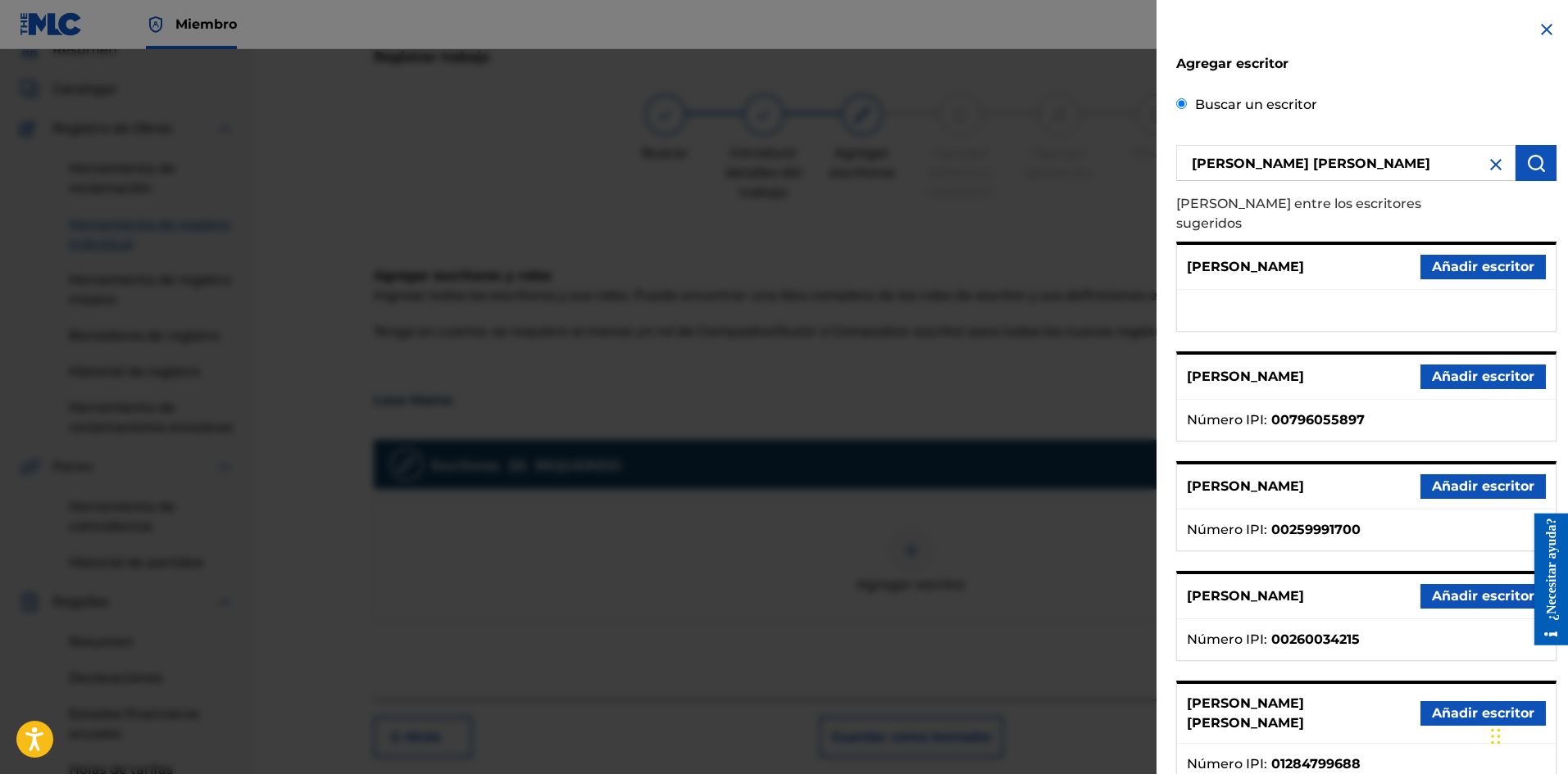
click at [1454, 705] on font "Añadir escritor" at bounding box center [1482, 713] width 102 height 15
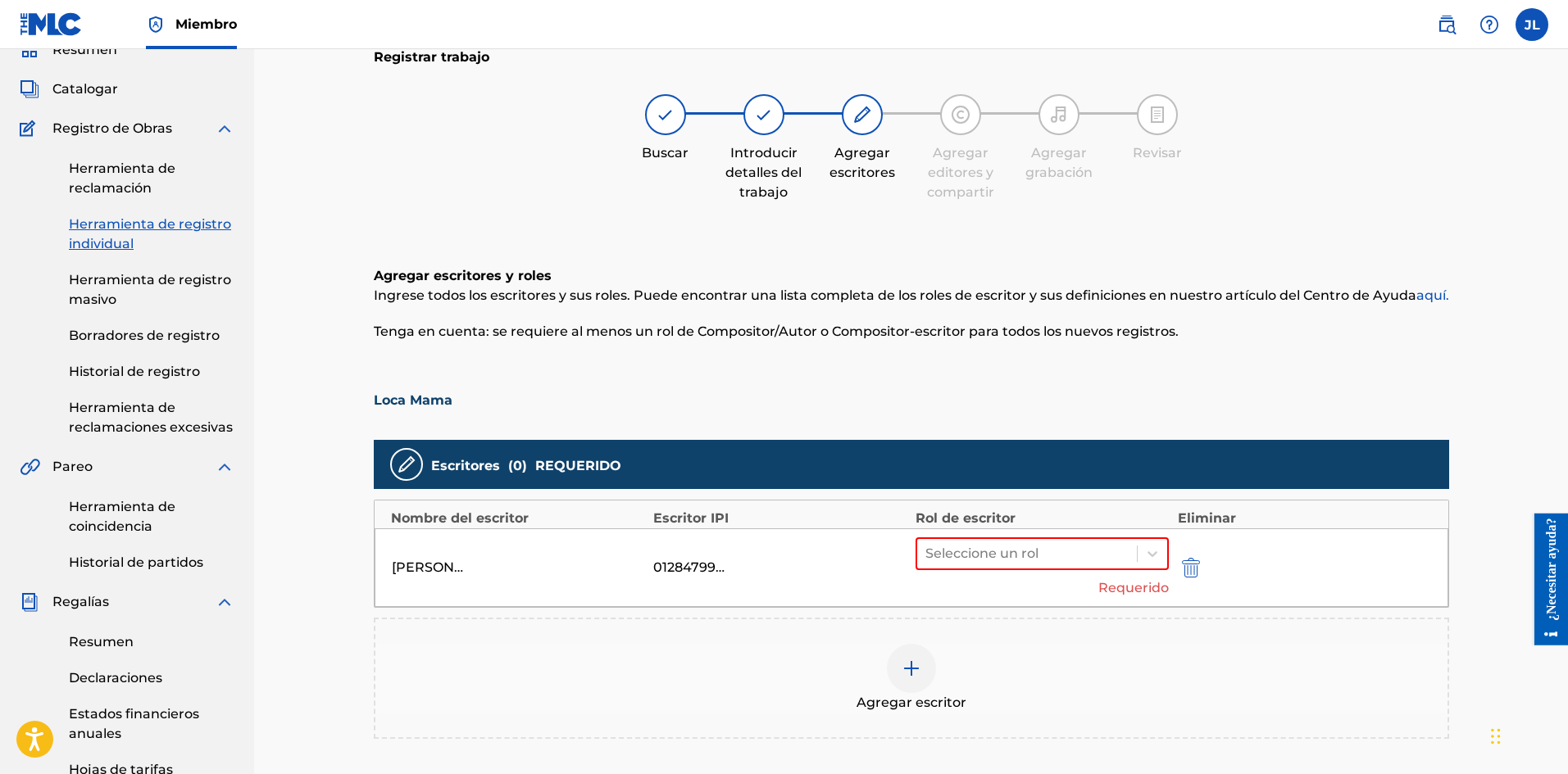
click at [1012, 533] on div "[PERSON_NAME] [PERSON_NAME] 01284799688 Seleccione un rol Requerido" at bounding box center [911, 567] width 1074 height 78
click at [1024, 541] on div "Seleccione un rol" at bounding box center [1026, 553] width 220 height 29
click at [1018, 590] on font "Compositor/Autor" at bounding box center [984, 595] width 119 height 15
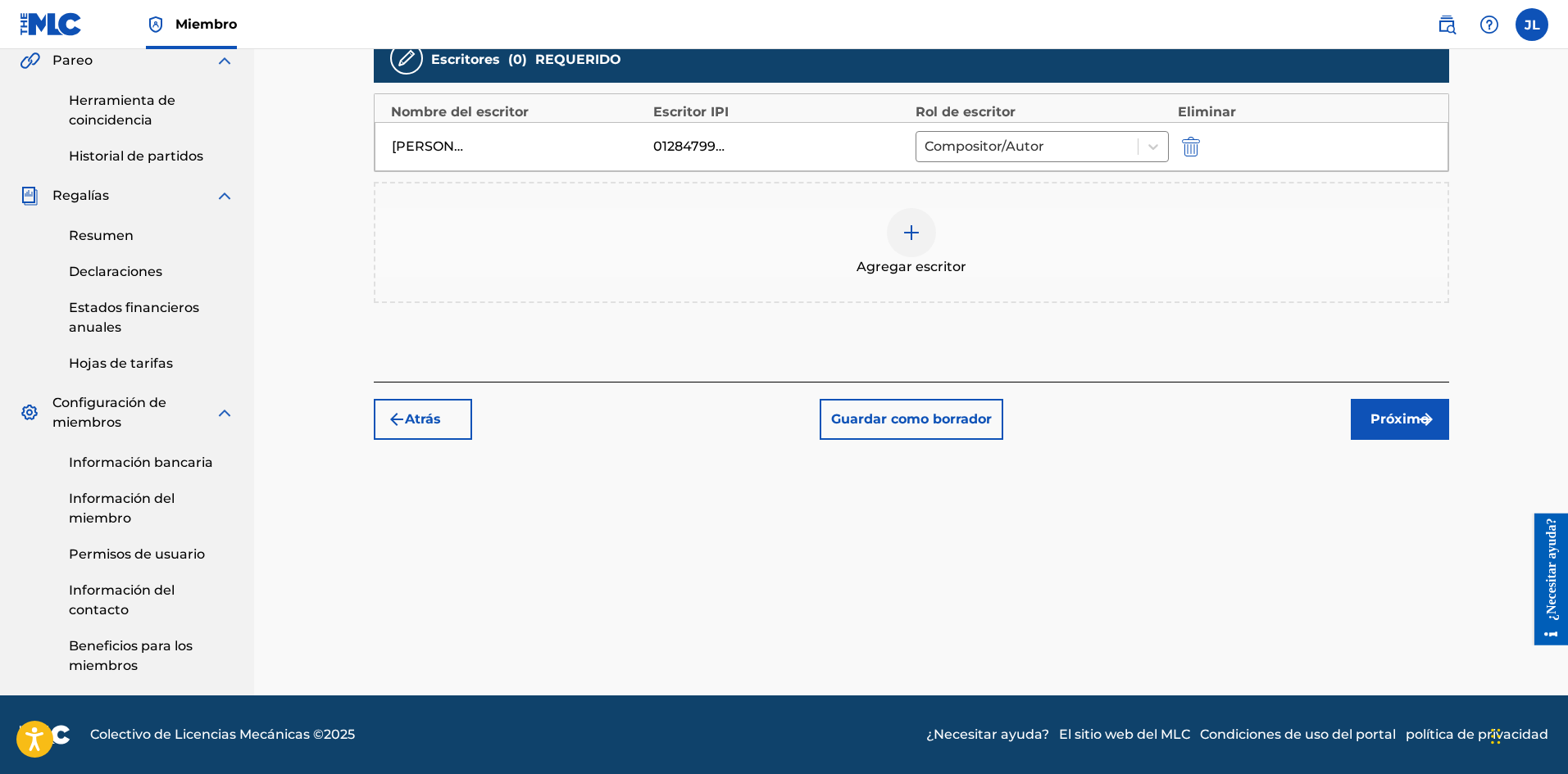
click at [1382, 428] on button "Próximo" at bounding box center [1400, 420] width 98 height 41
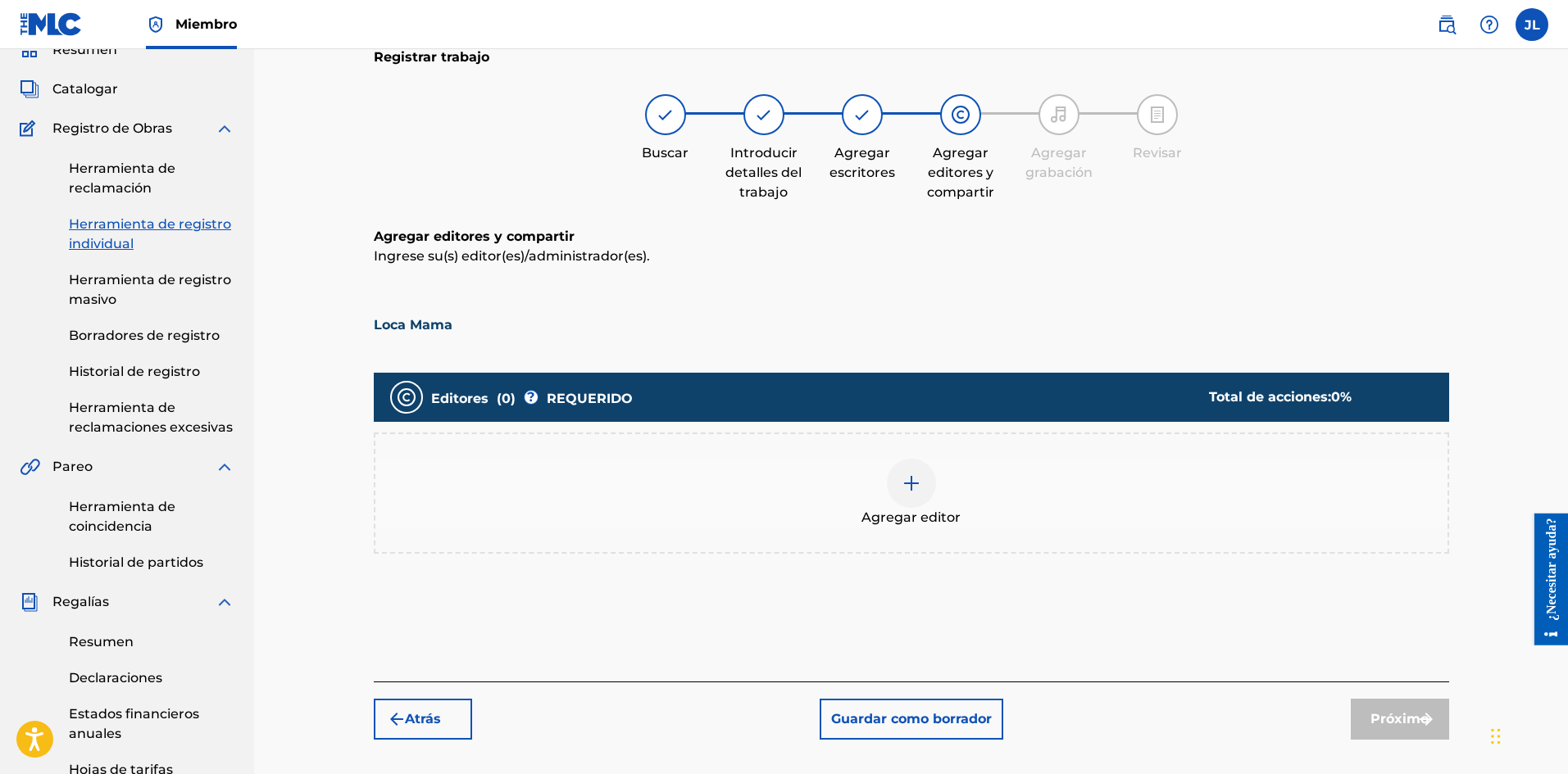
scroll to position [210, 0]
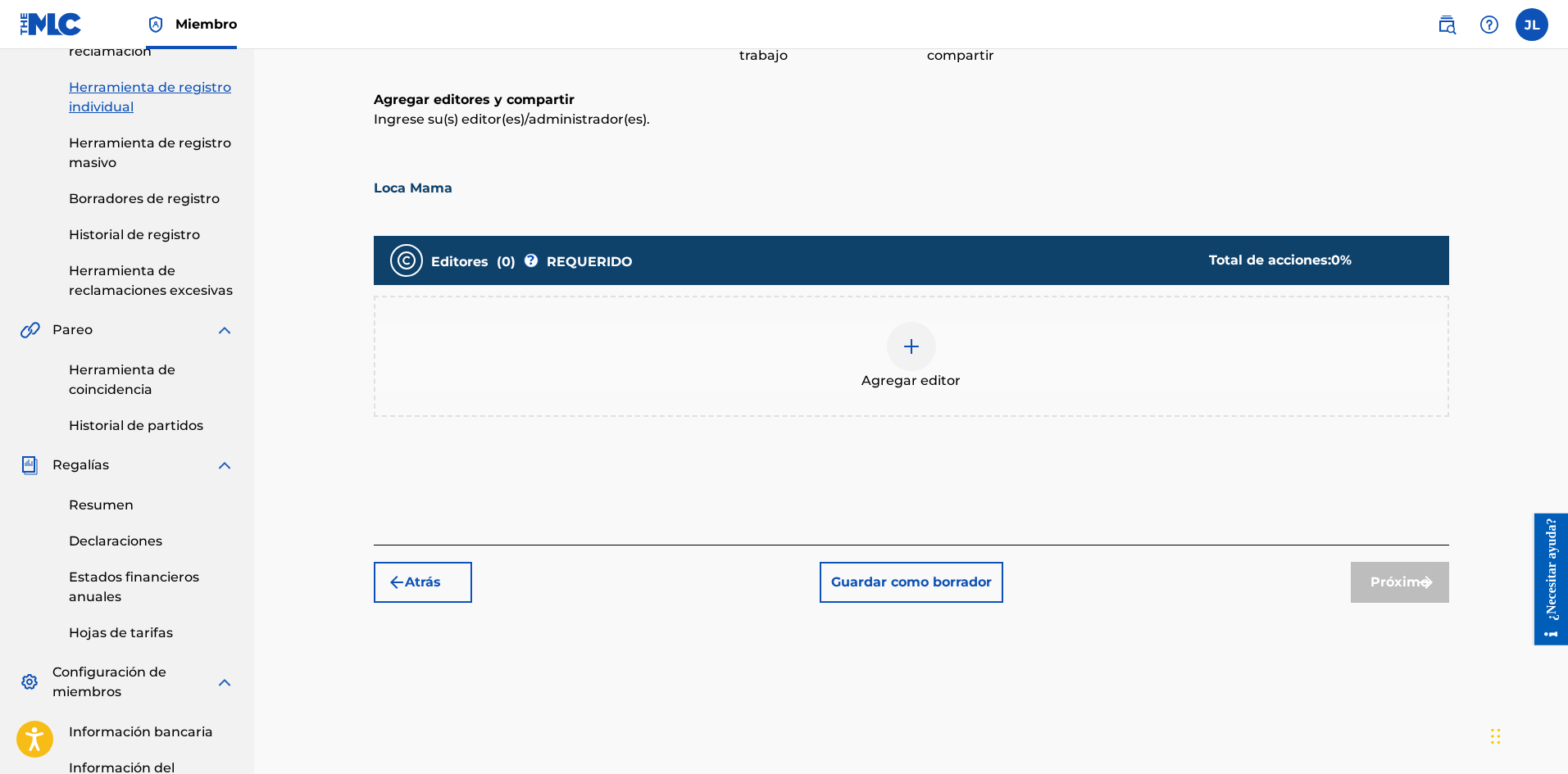
click at [922, 338] on div at bounding box center [911, 346] width 49 height 49
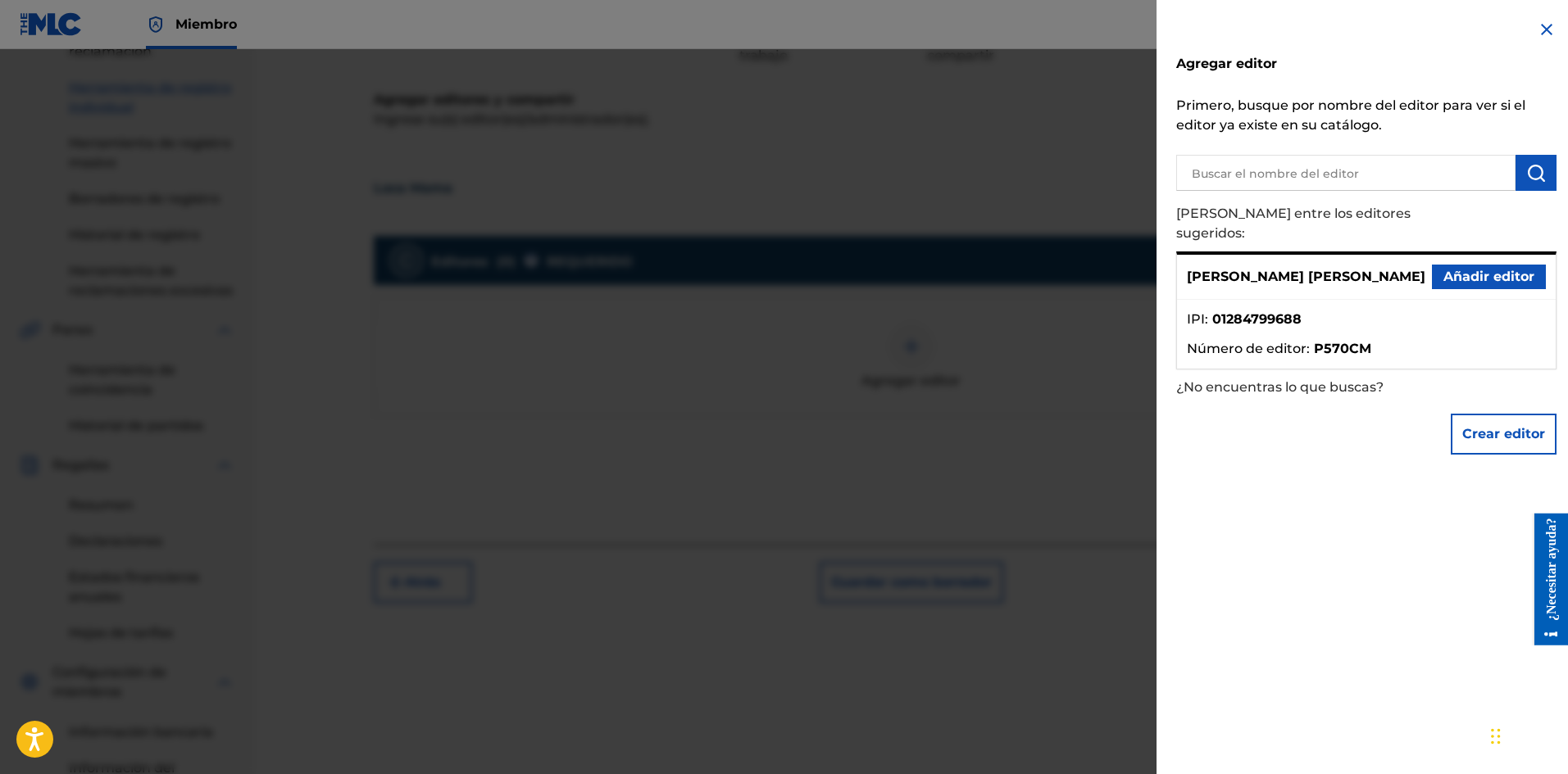
click at [1515, 269] on font "Añadir editor" at bounding box center [1489, 276] width 91 height 15
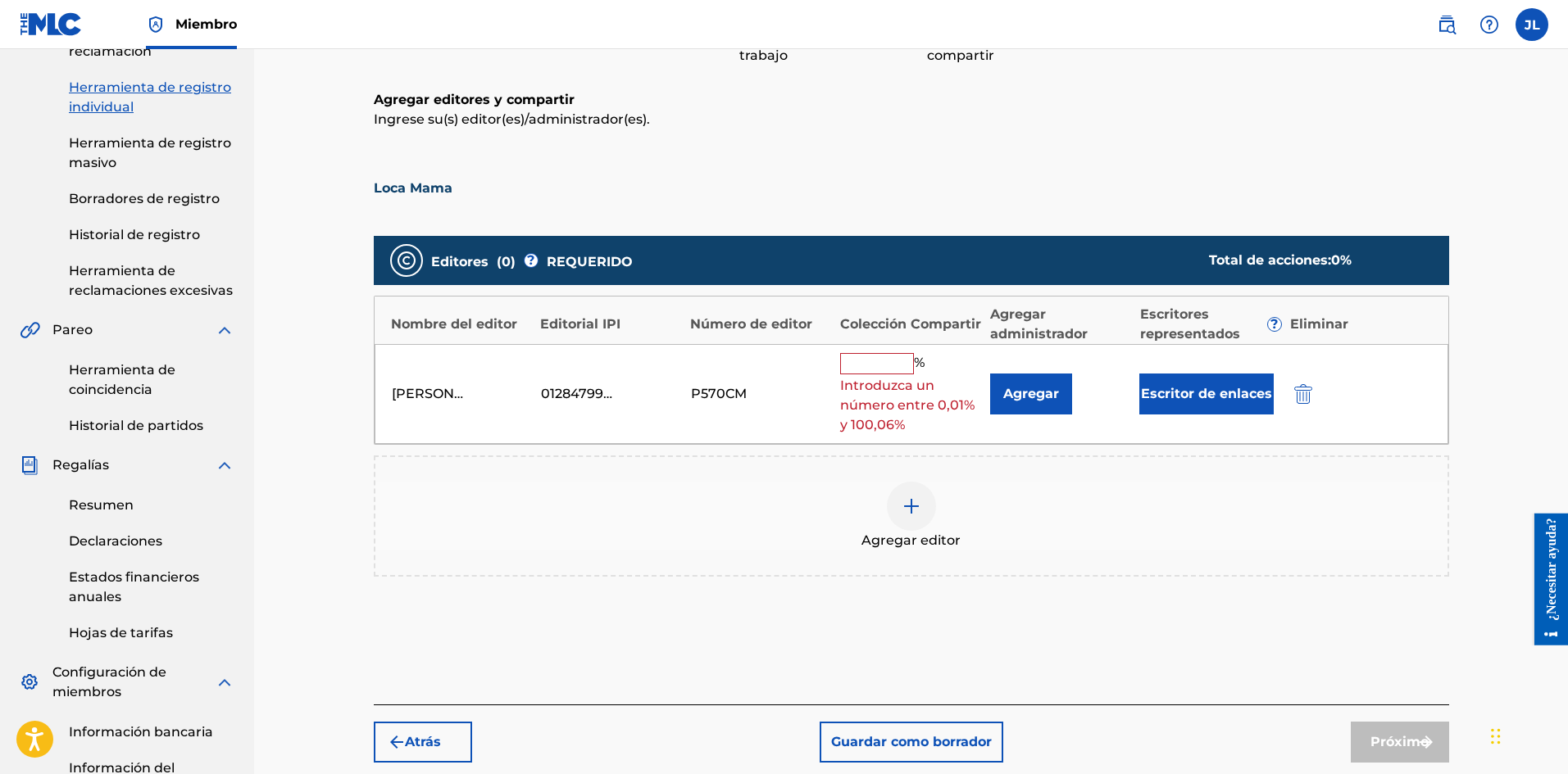
click at [895, 370] on input "text" at bounding box center [877, 363] width 74 height 21
type input "100"
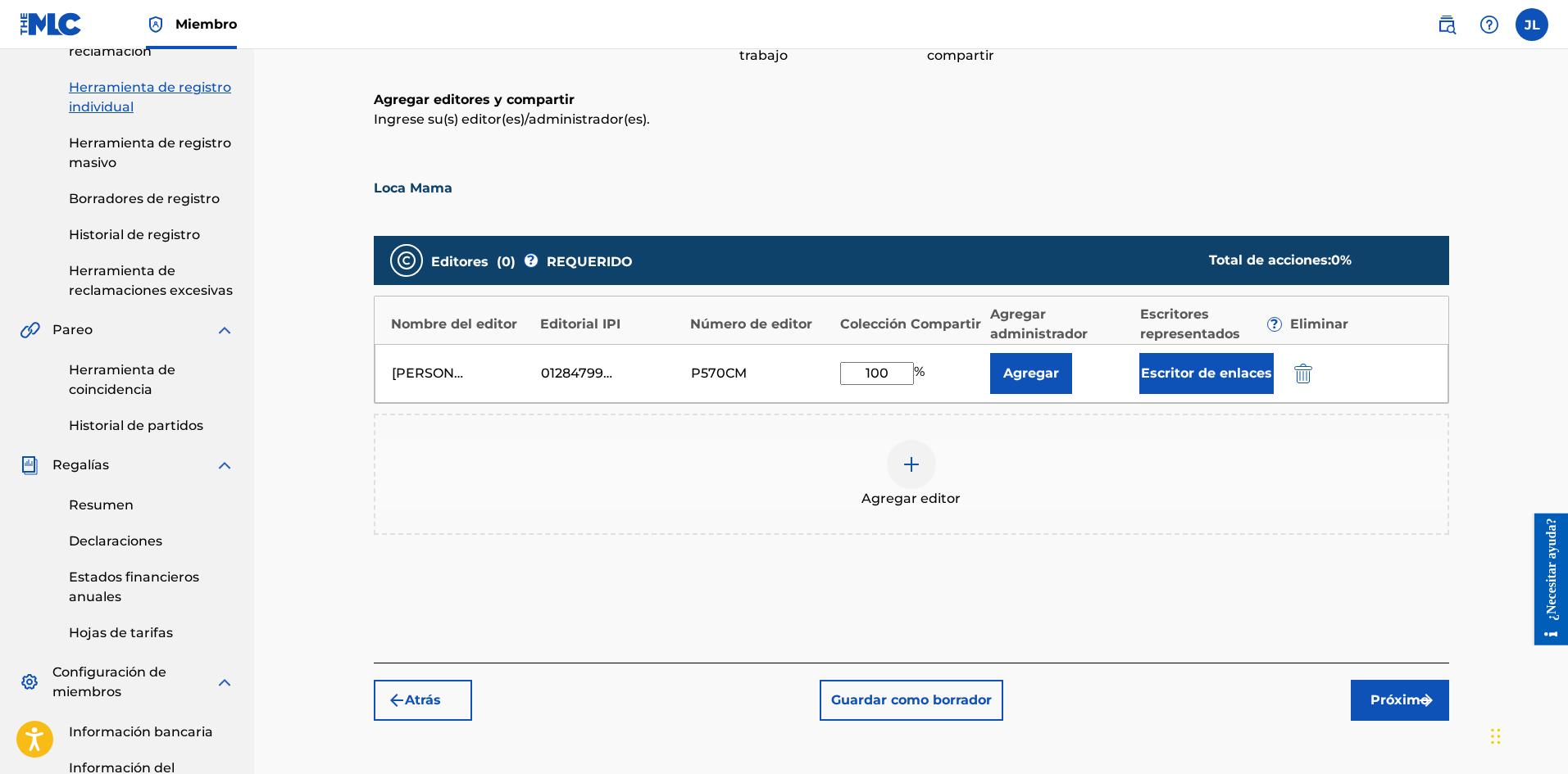
click at [1384, 679] on div "Atrás Guardar como borrador Próximo" at bounding box center [911, 691] width 1075 height 58
click at [1384, 685] on button "Próximo" at bounding box center [1400, 700] width 98 height 41
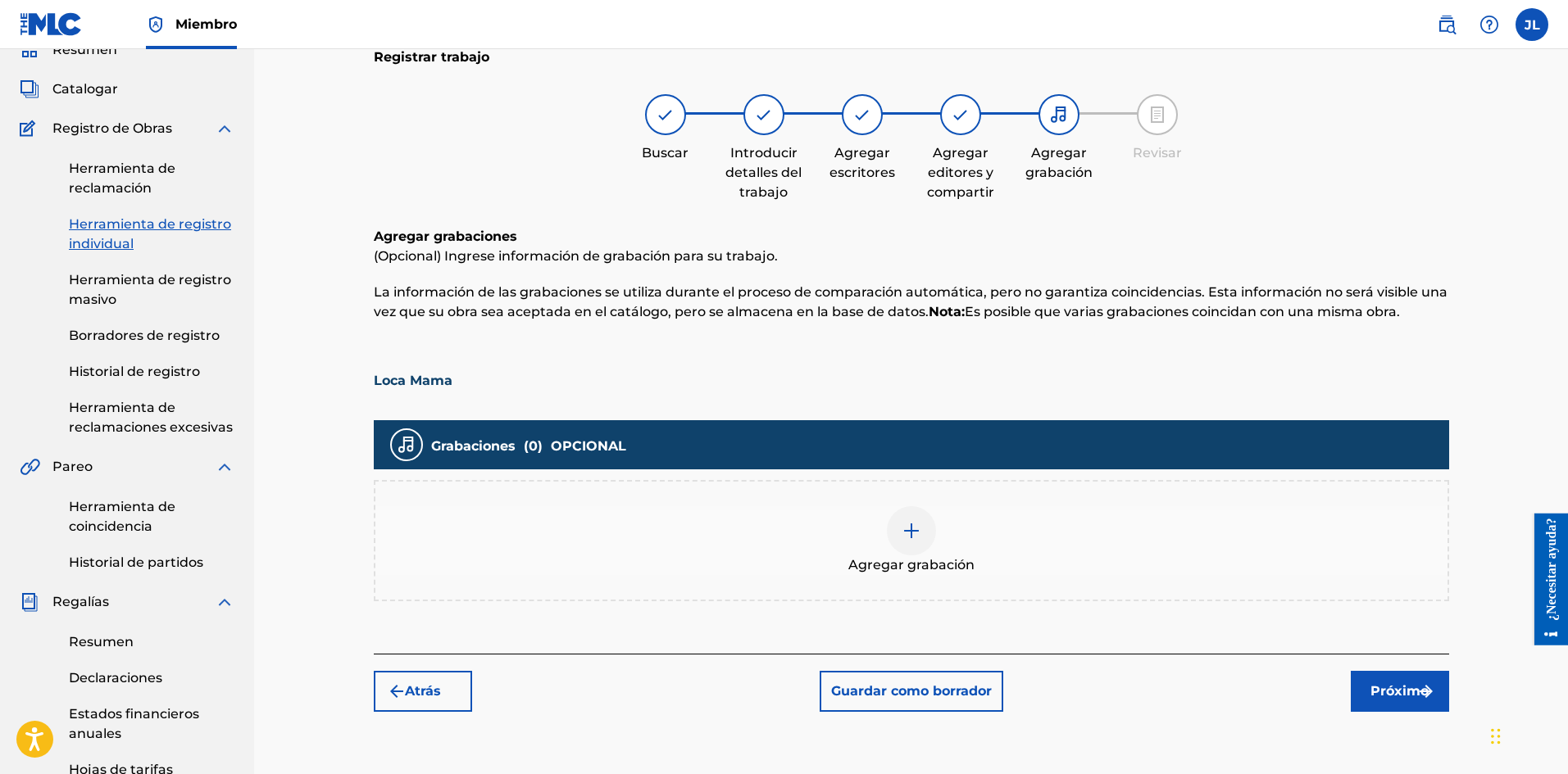
scroll to position [209, 0]
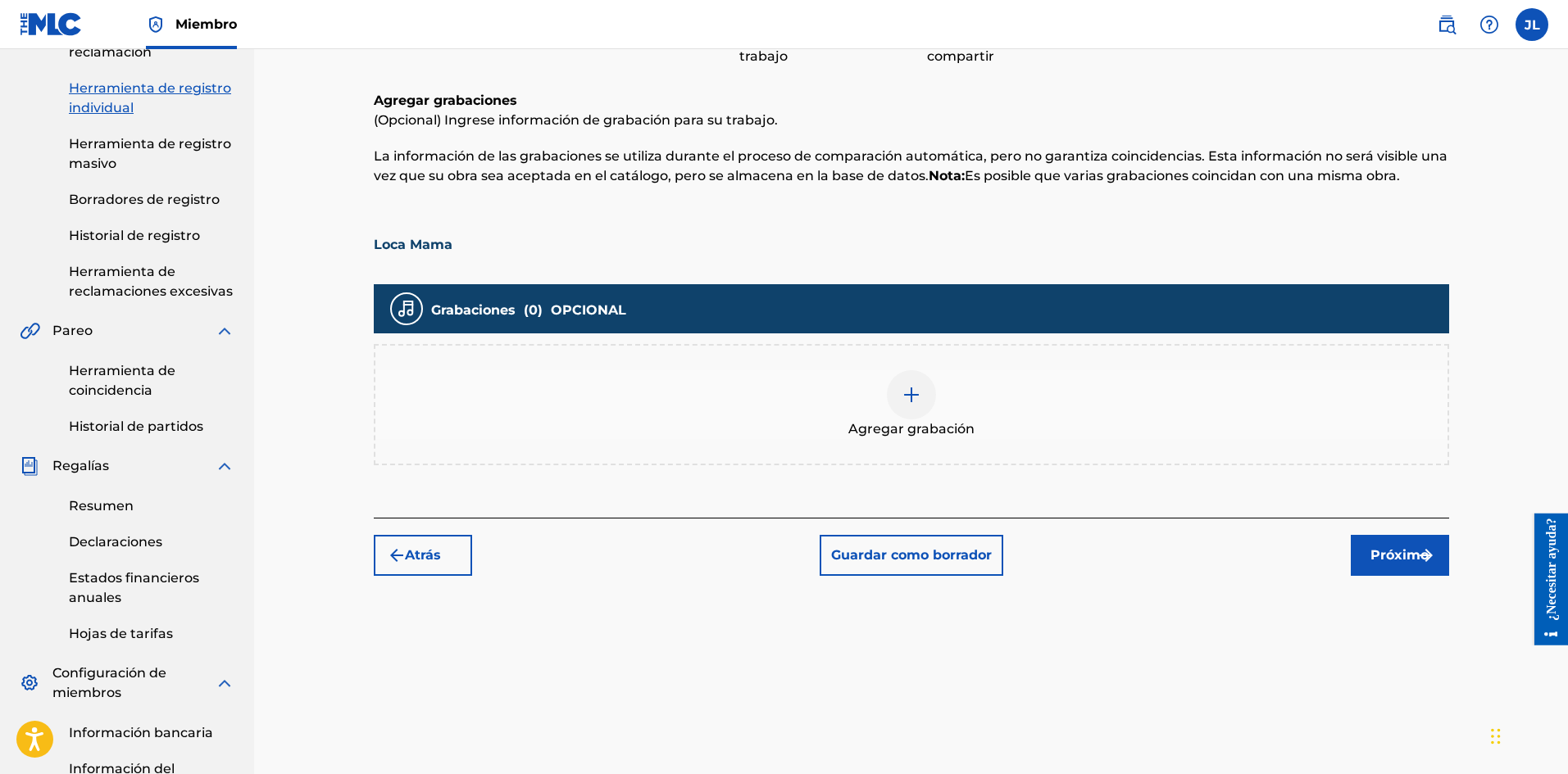
click at [914, 388] on img at bounding box center [911, 395] width 20 height 20
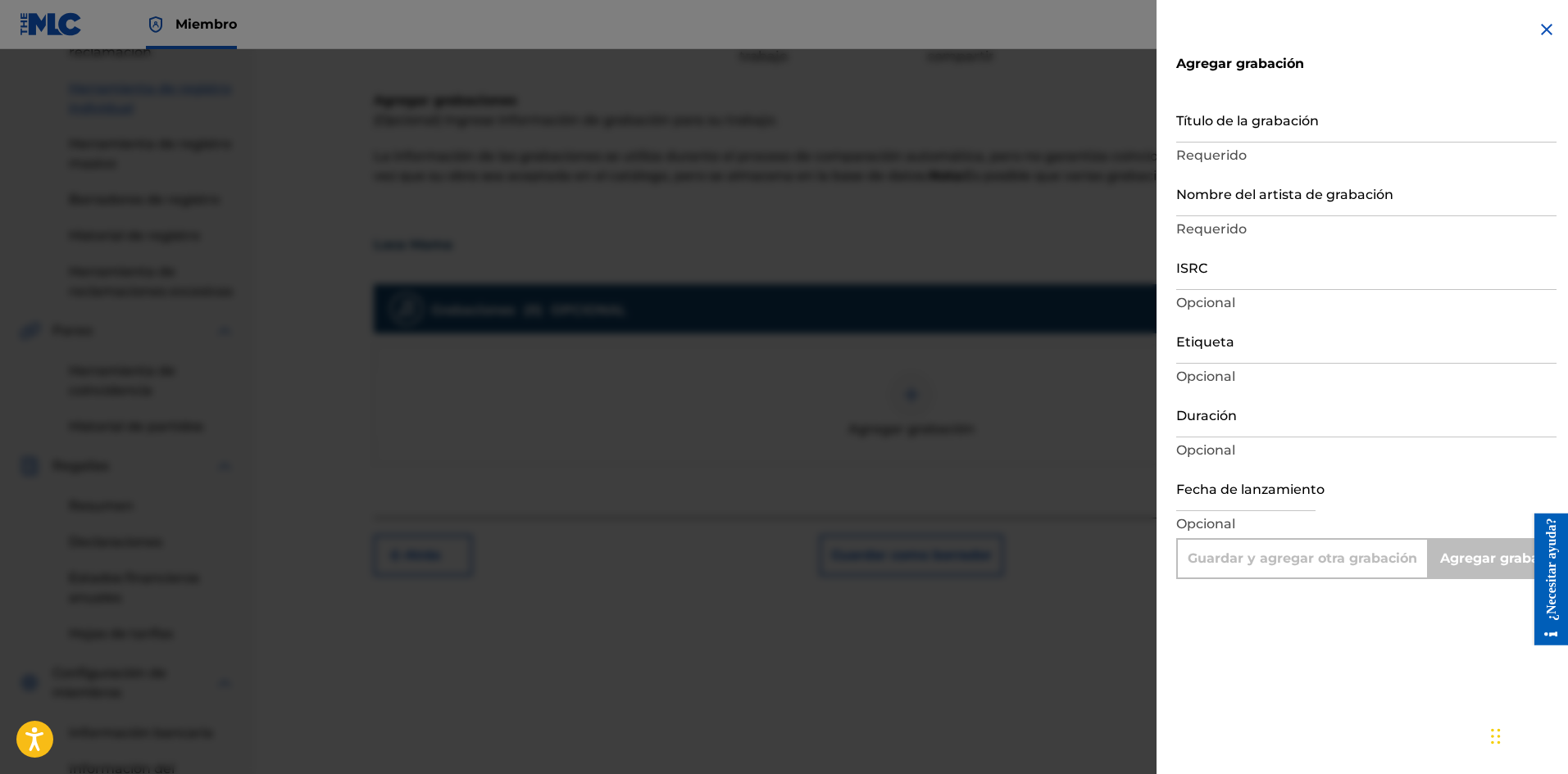
click at [1231, 420] on input "Duración" at bounding box center [1366, 414] width 380 height 46
select select "7"
select select "2025"
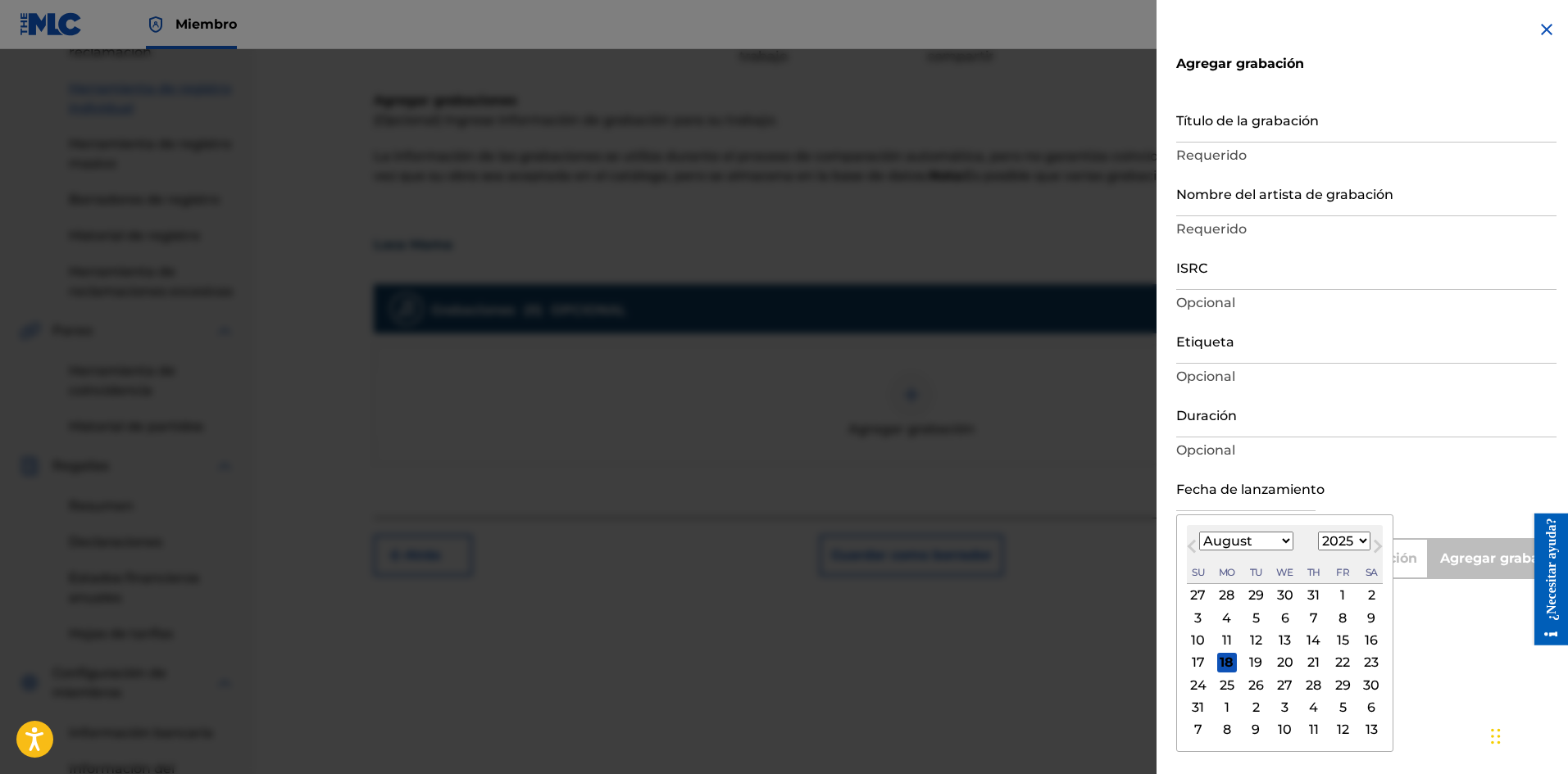
click at [1206, 494] on input "text" at bounding box center [1245, 488] width 139 height 46
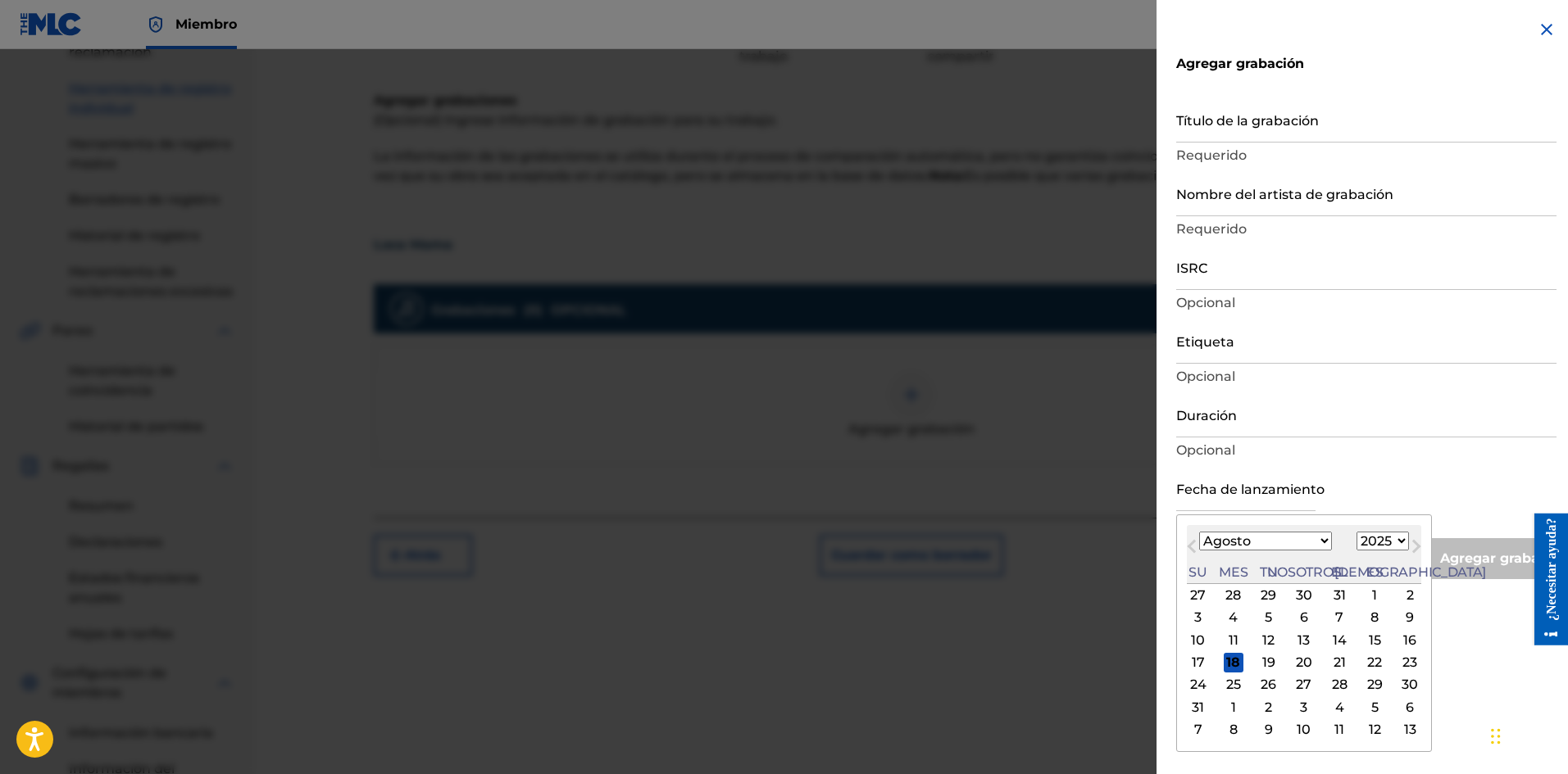
click at [1200, 653] on font "17" at bounding box center [1197, 663] width 13 height 20
type input "[DATE]"
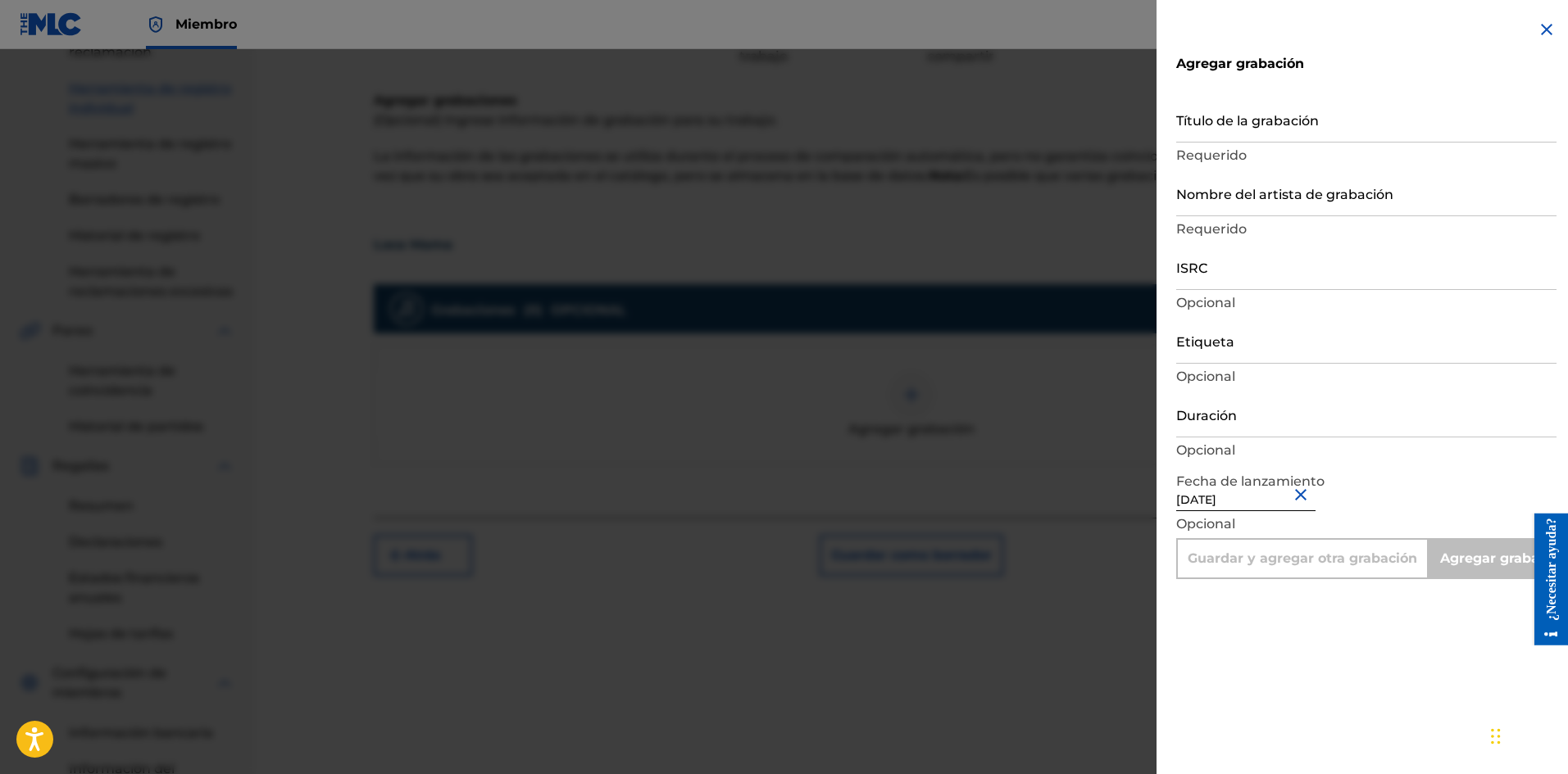
click at [1232, 143] on div "Título de la grabación Requerido" at bounding box center [1366, 133] width 380 height 74
click at [1229, 135] on input "Título de la grabación" at bounding box center [1366, 119] width 380 height 46
paste input "Loca Mama"
type input "Loca Mama"
type input "Add Recording"
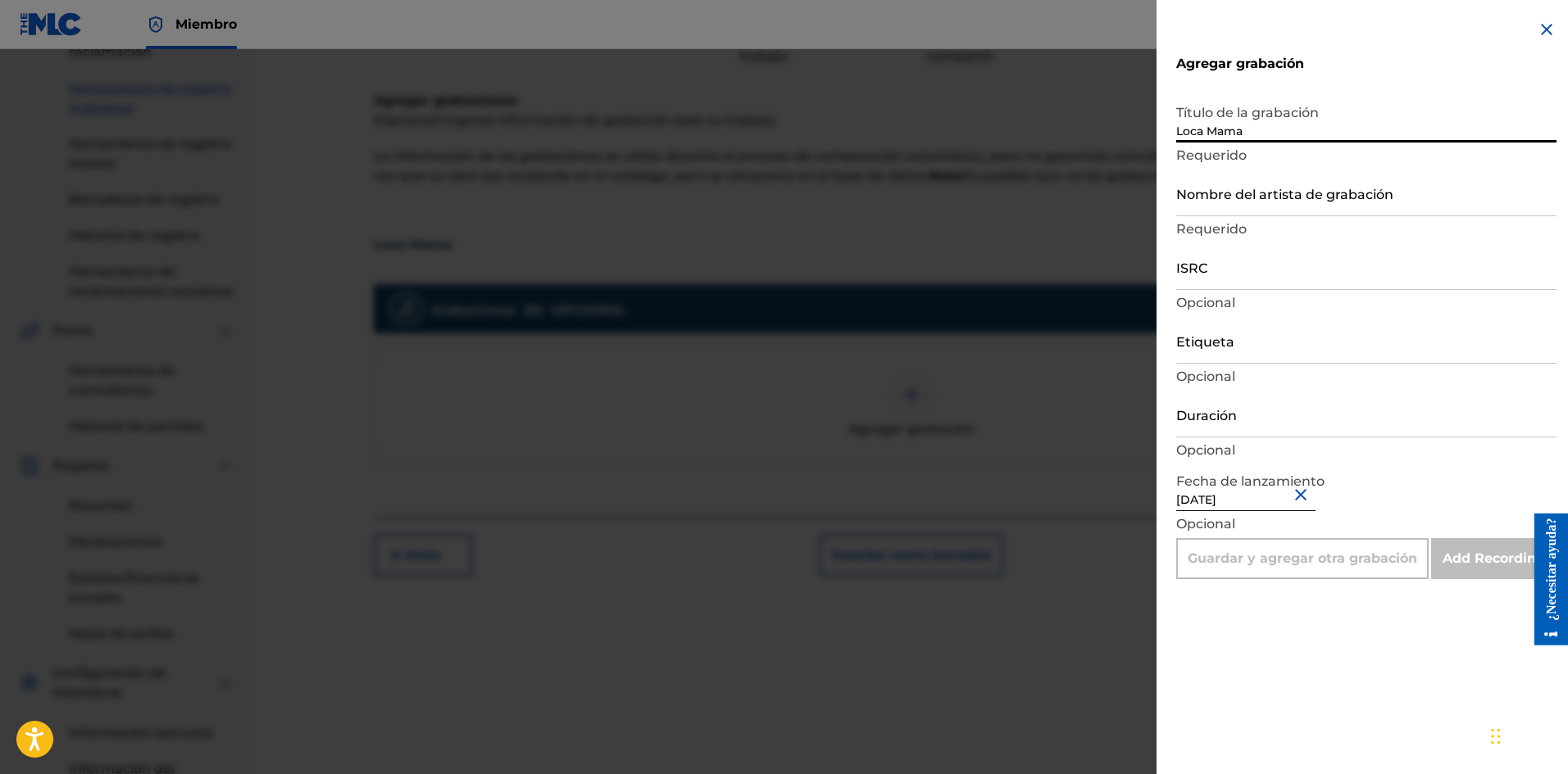
type input "Loca Mama"
click at [1240, 208] on input "Nombre del artista de grabación" at bounding box center [1366, 192] width 380 height 46
type input "La Pelicula Wa"
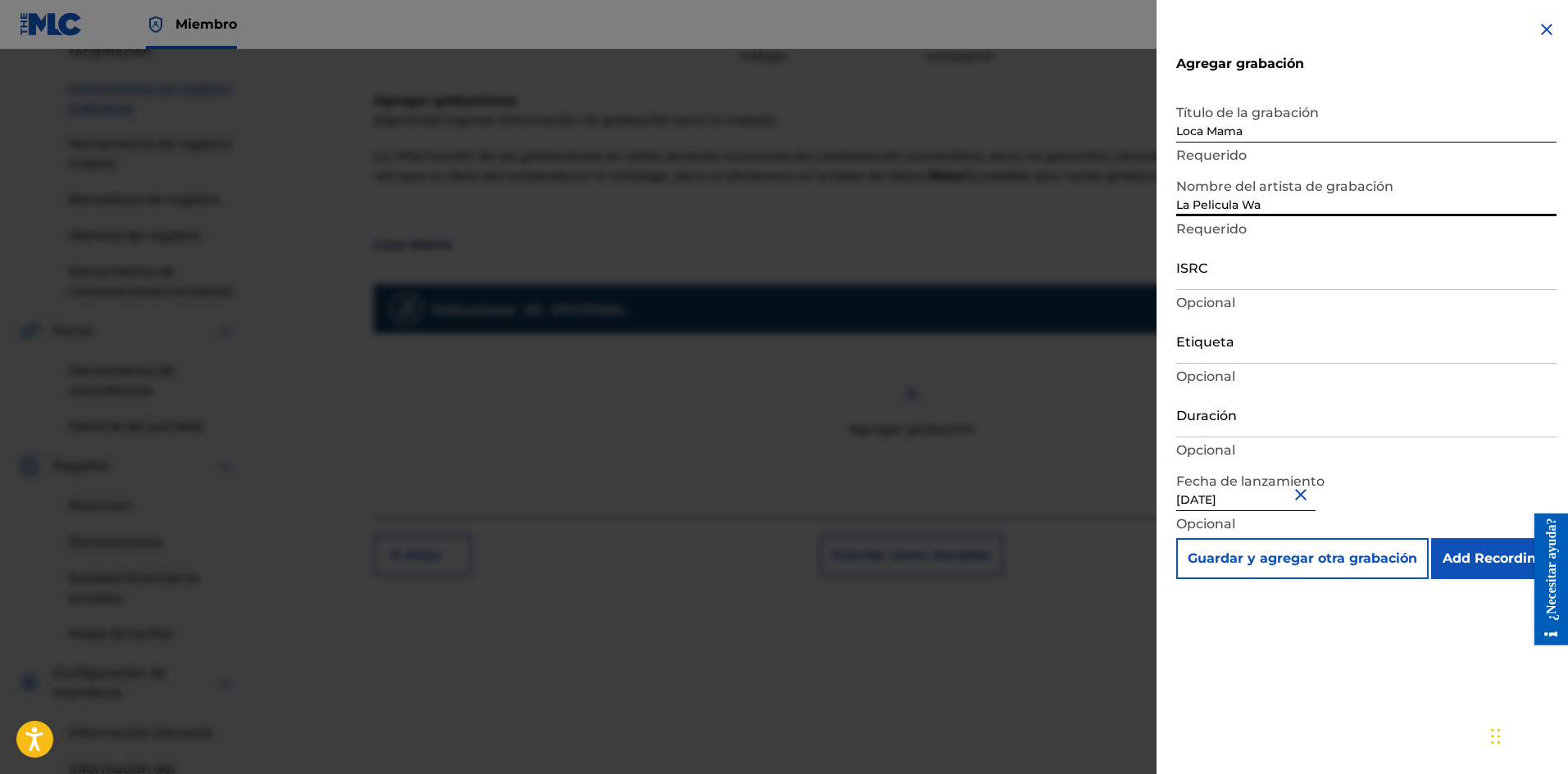
click at [1235, 356] on input "Etiqueta" at bounding box center [1366, 340] width 380 height 46
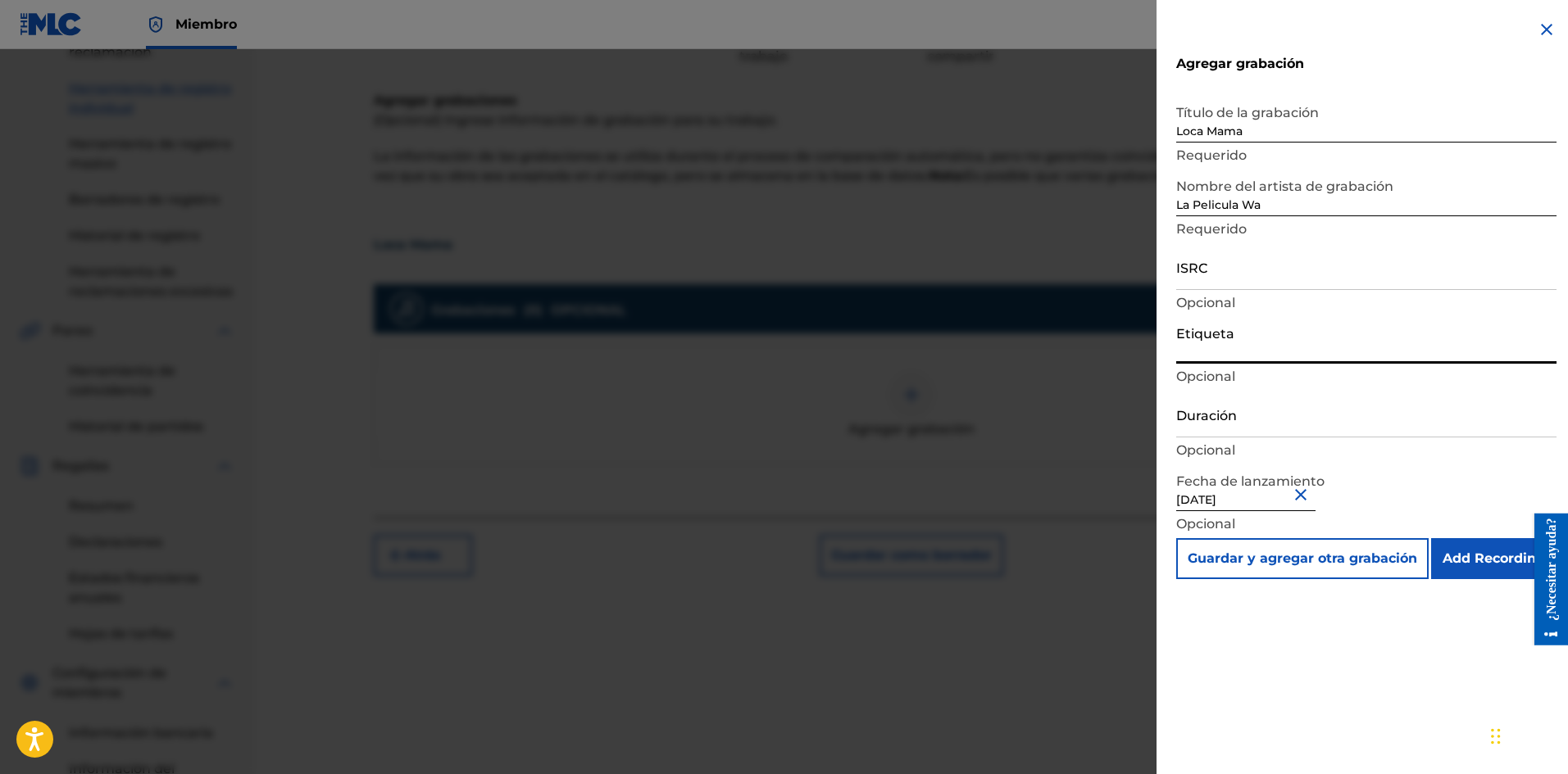
type input "La Película Wa"
click at [1208, 277] on input "ISRC" at bounding box center [1366, 266] width 380 height 46
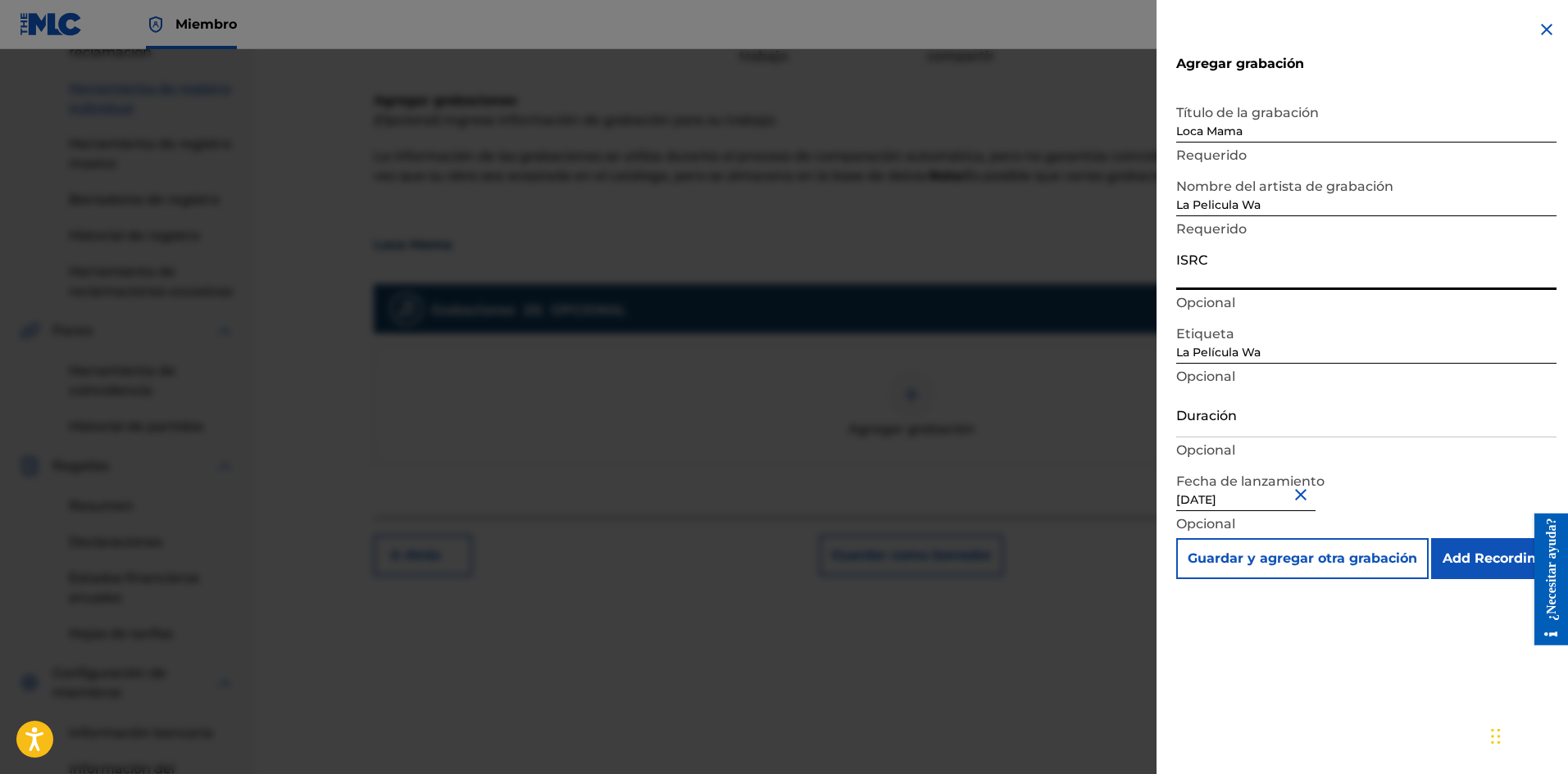
paste input "SE6XW2595710"
type input "SE6XW2595710"
click at [1247, 433] on input "Duración" at bounding box center [1366, 414] width 380 height 46
type input "01:58"
click at [1485, 558] on input "Add Recording" at bounding box center [1493, 558] width 126 height 41
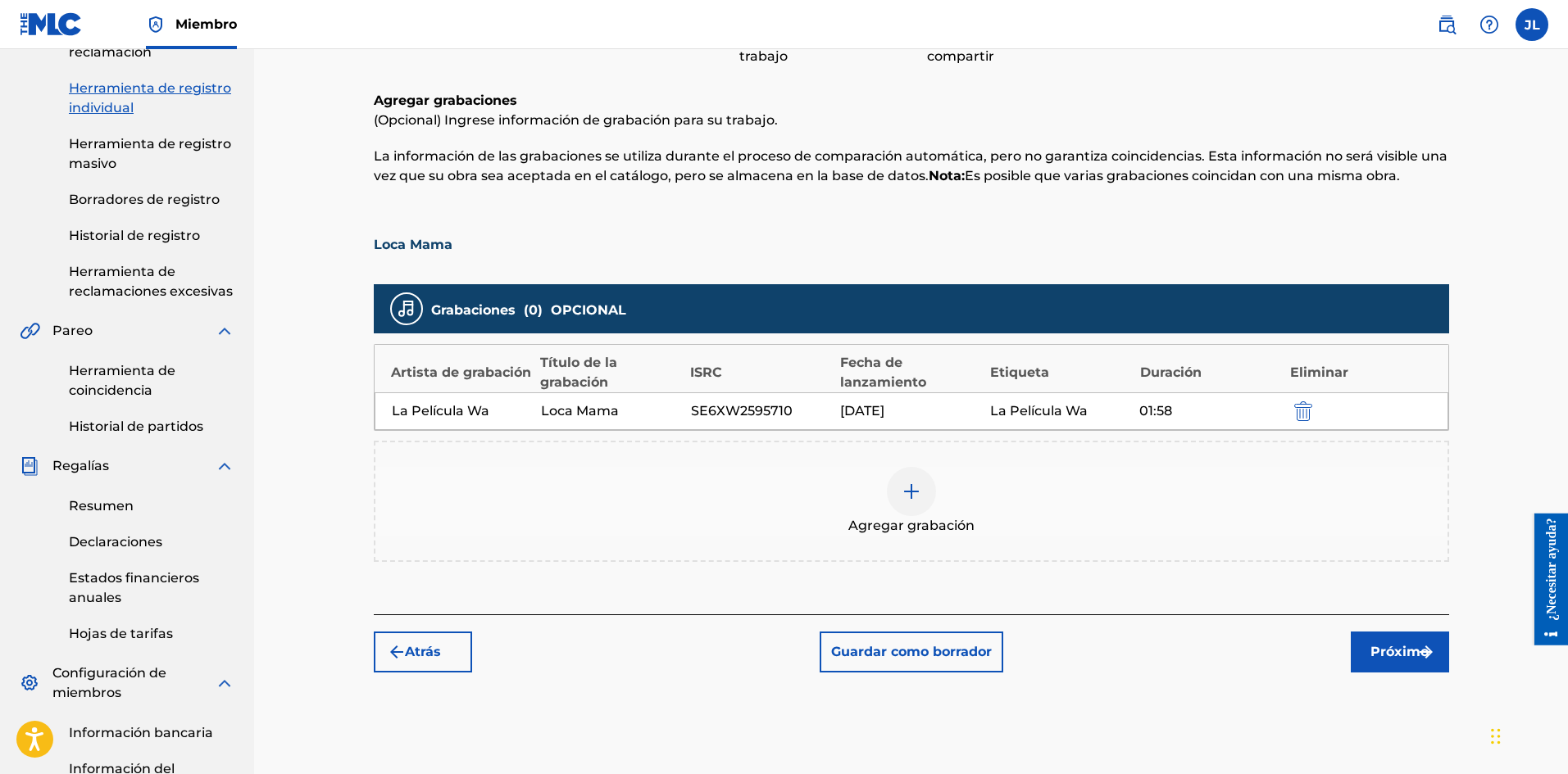
click at [1399, 653] on font "Próximo" at bounding box center [1399, 651] width 58 height 15
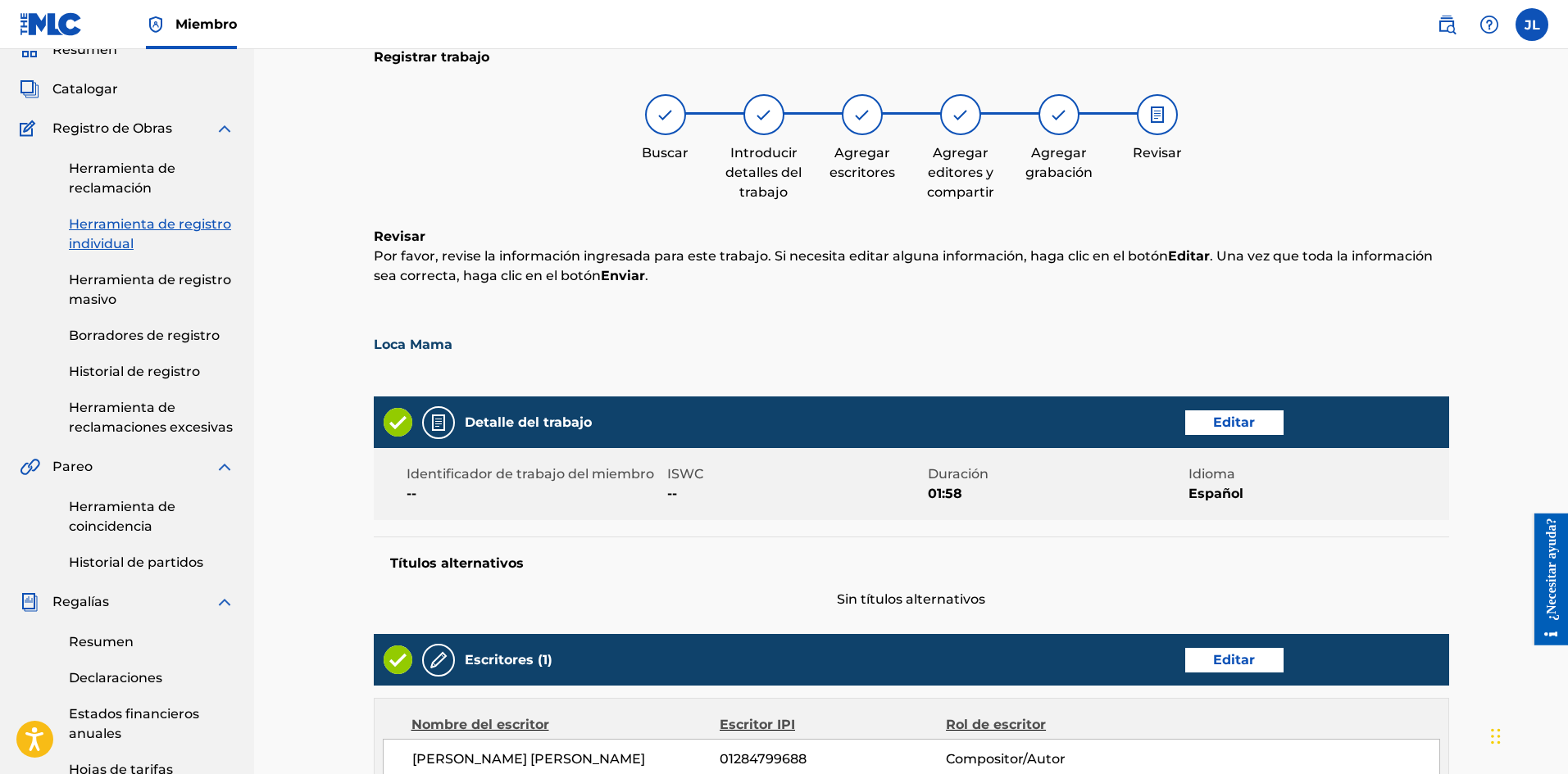
scroll to position [674, 0]
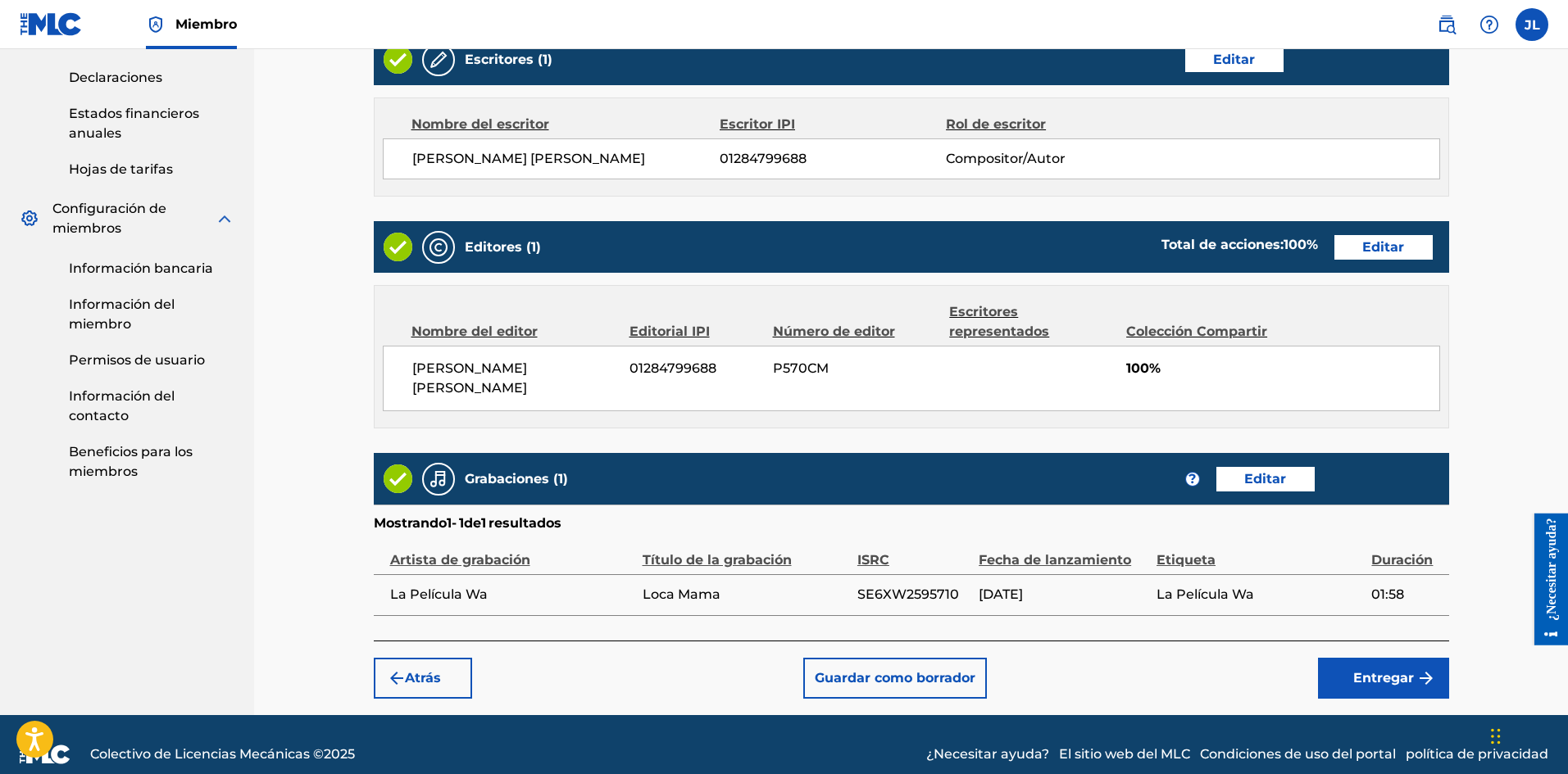
click at [1385, 669] on font "Entregar" at bounding box center [1384, 679] width 61 height 20
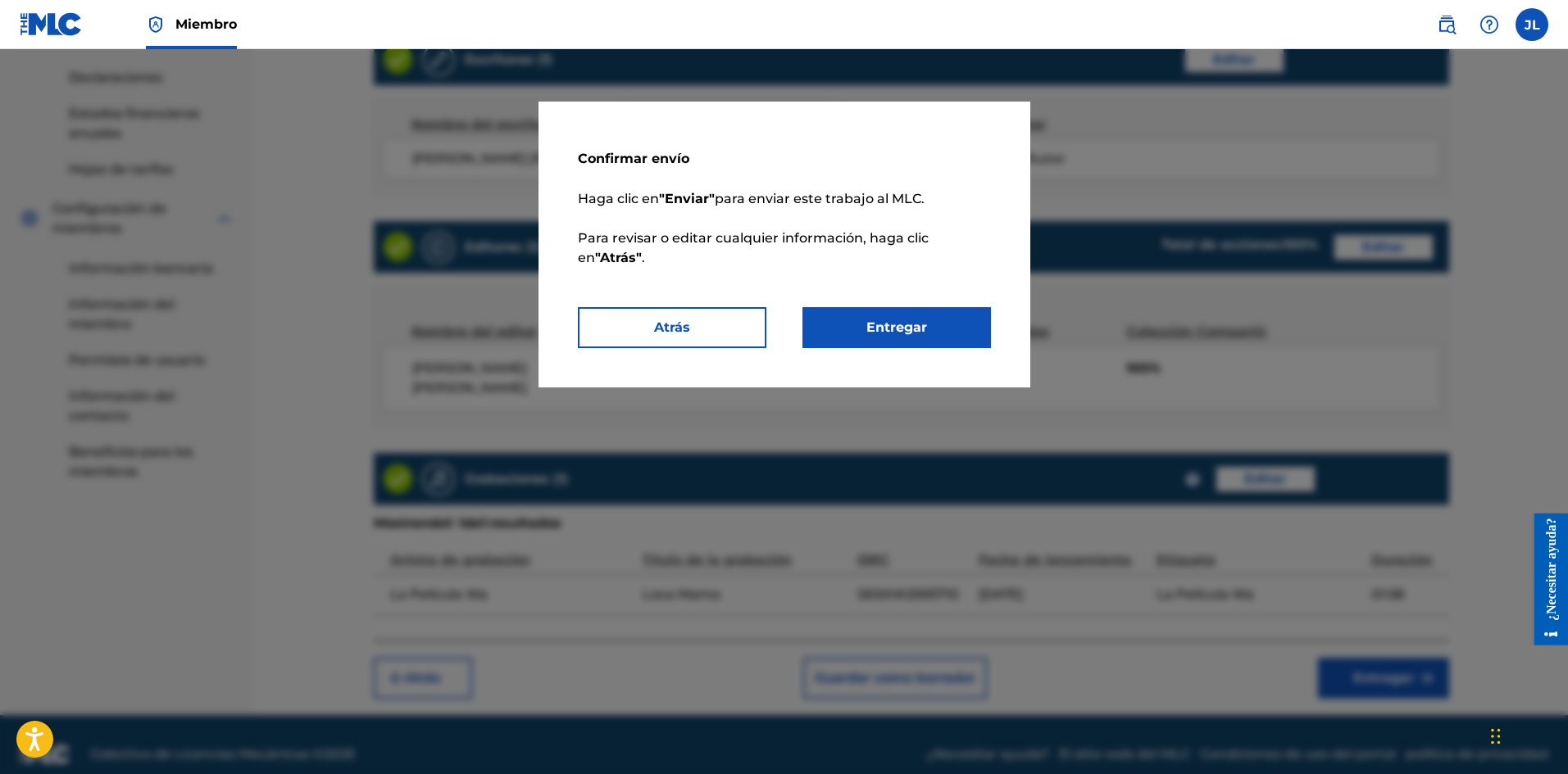
click at [919, 318] on font "Entregar" at bounding box center [896, 328] width 61 height 20
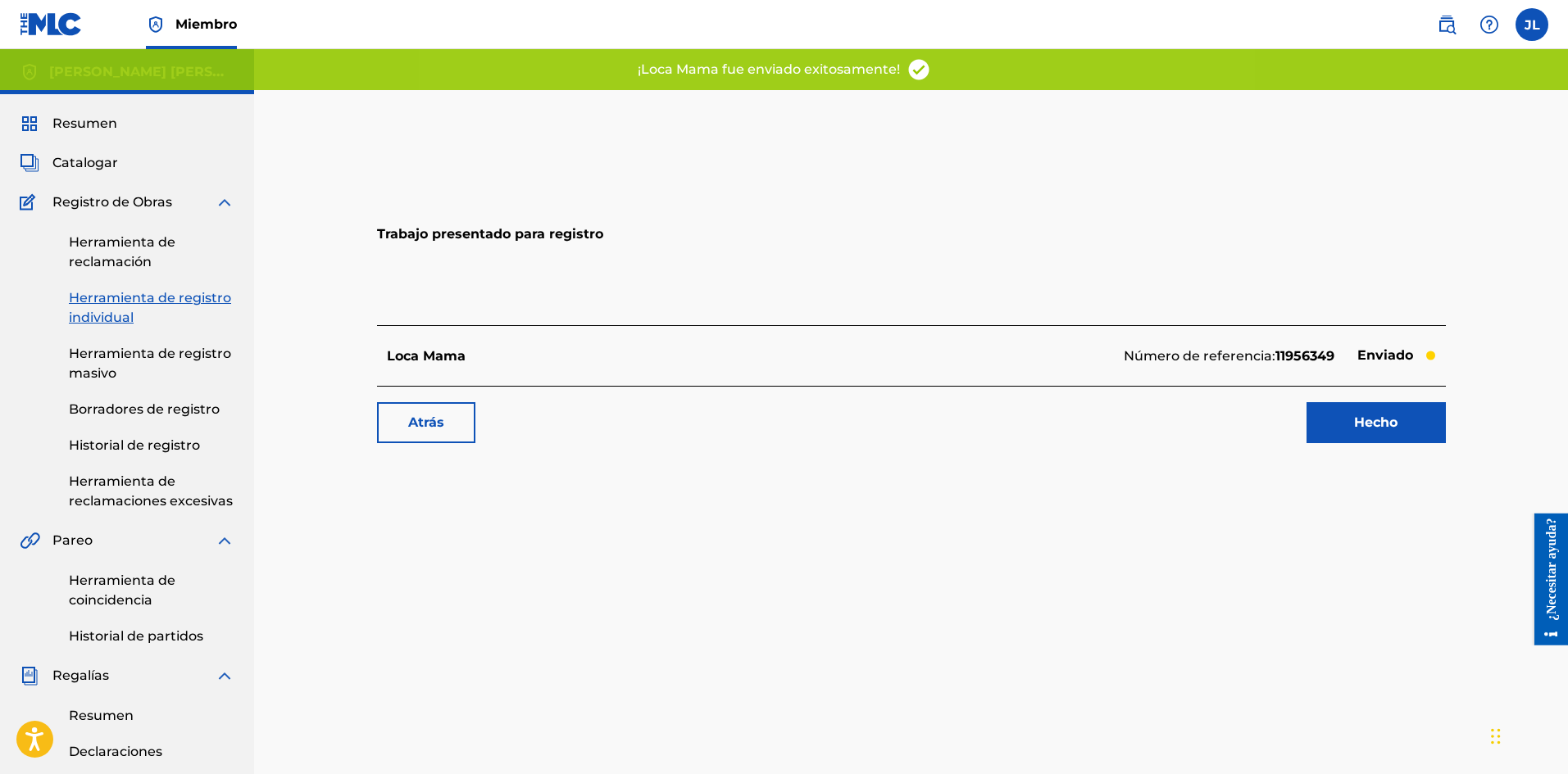
click at [1346, 433] on link "Hecho" at bounding box center [1376, 423] width 139 height 41
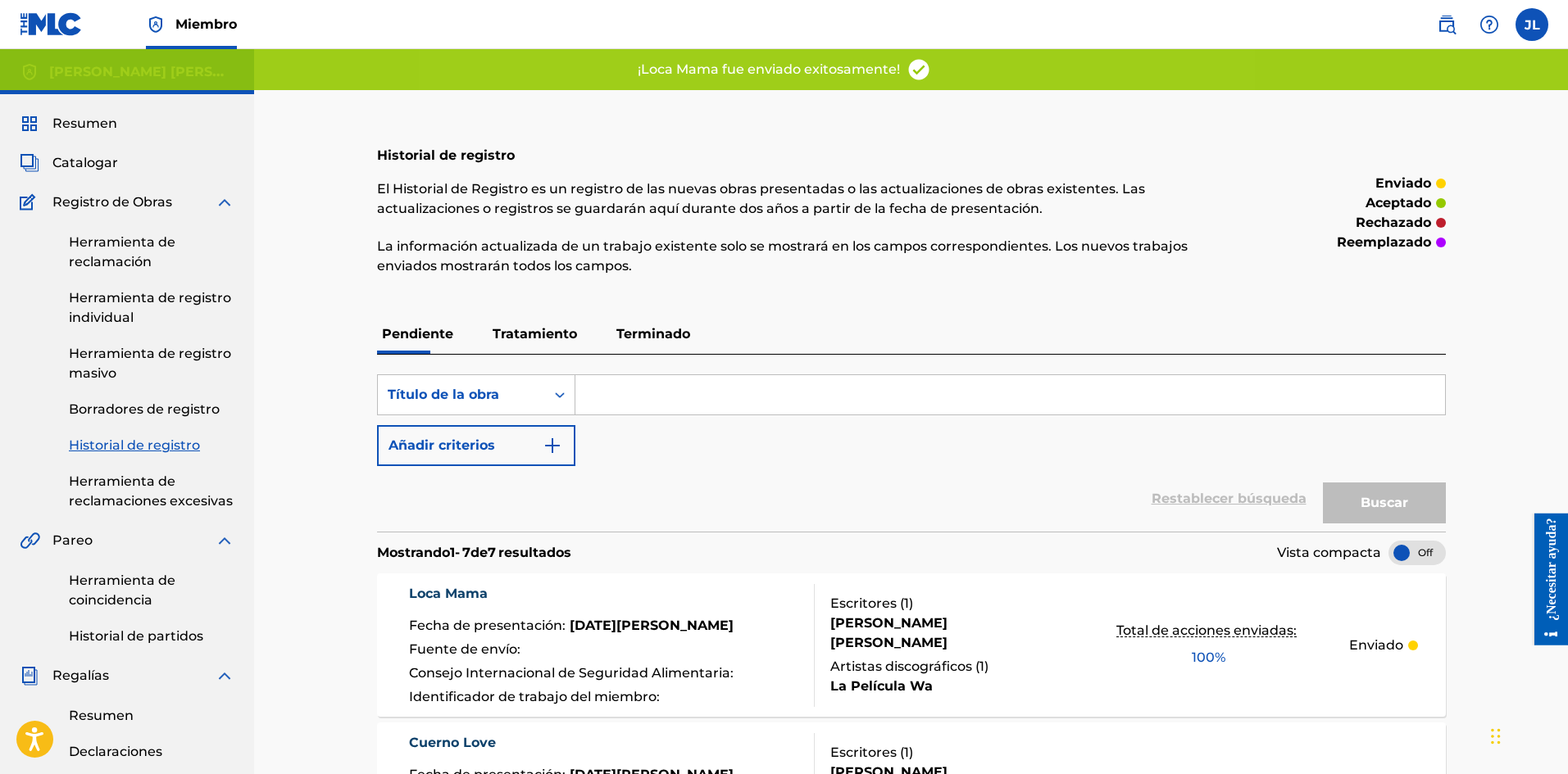
click at [81, 153] on span "Catalogar" at bounding box center [86, 163] width 66 height 20
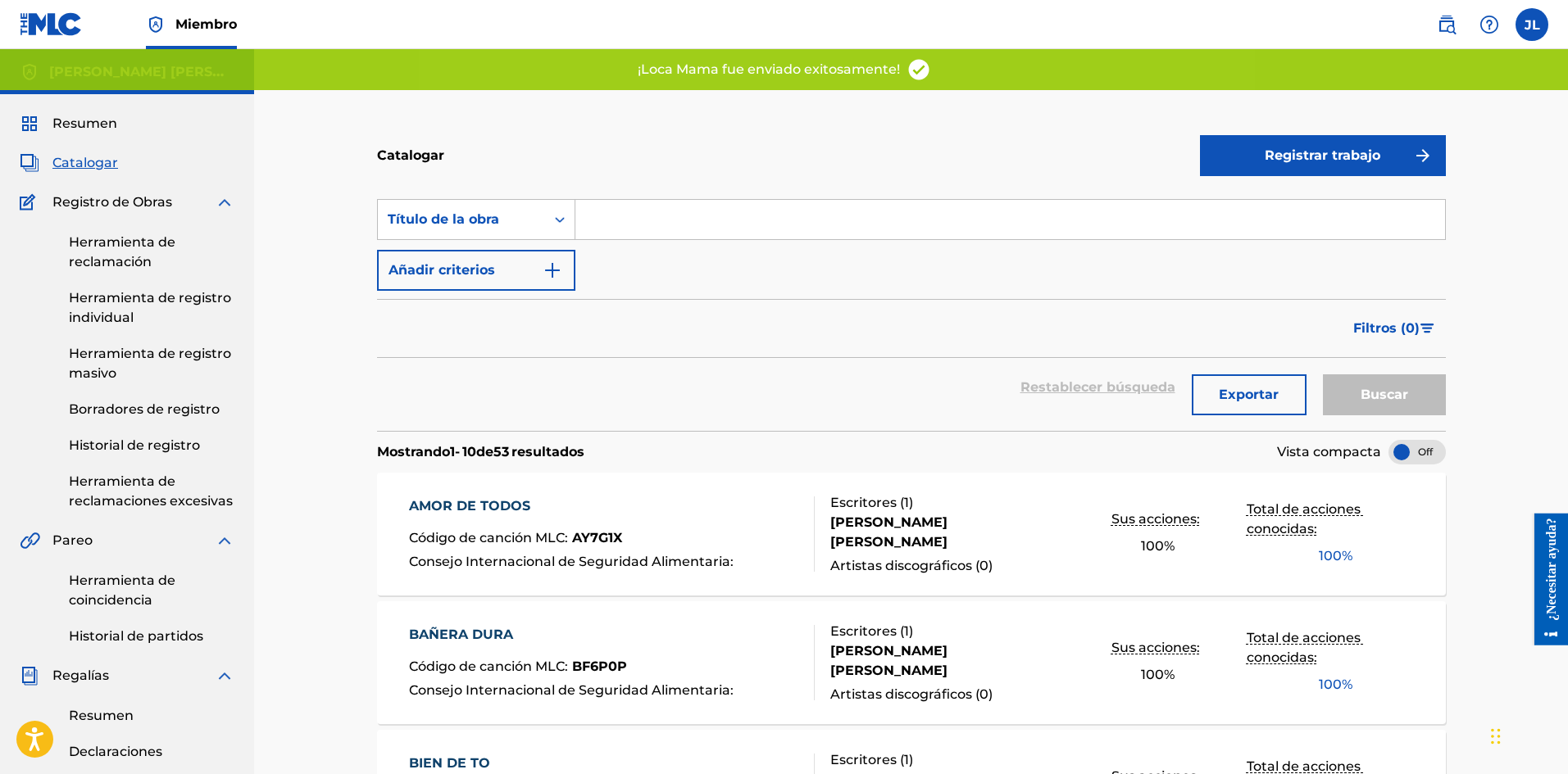
click at [1274, 153] on font "Registrar trabajo" at bounding box center [1322, 155] width 116 height 15
click at [1282, 207] on link "Individual" at bounding box center [1323, 208] width 246 height 39
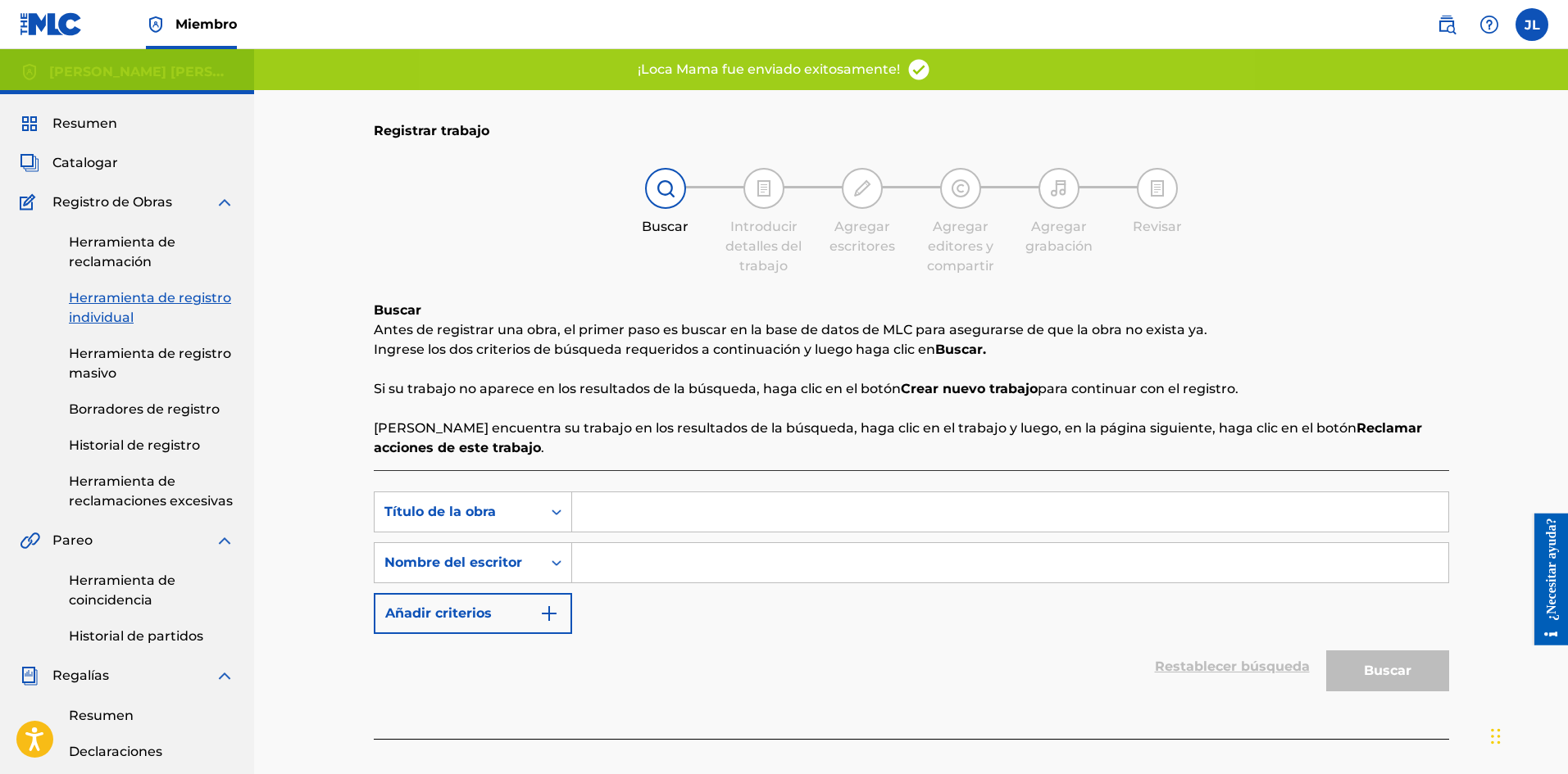
scroll to position [137, 0]
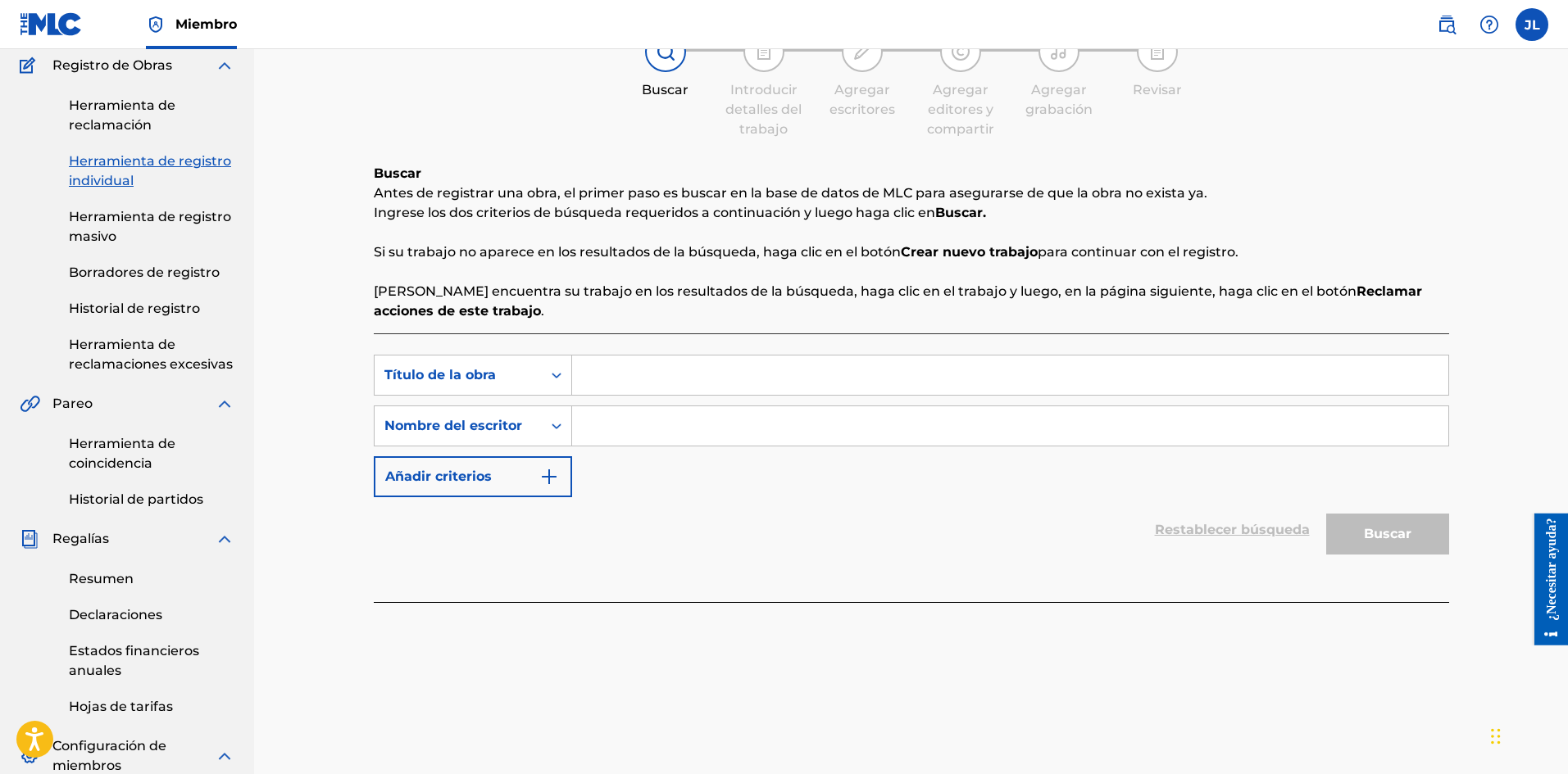
click at [672, 434] on input "Formulario de búsqueda" at bounding box center [1009, 426] width 876 height 39
type input "[PERSON_NAME]"
click at [647, 361] on input "Formulario de búsqueda" at bounding box center [1009, 375] width 876 height 39
paste input "Curianita"
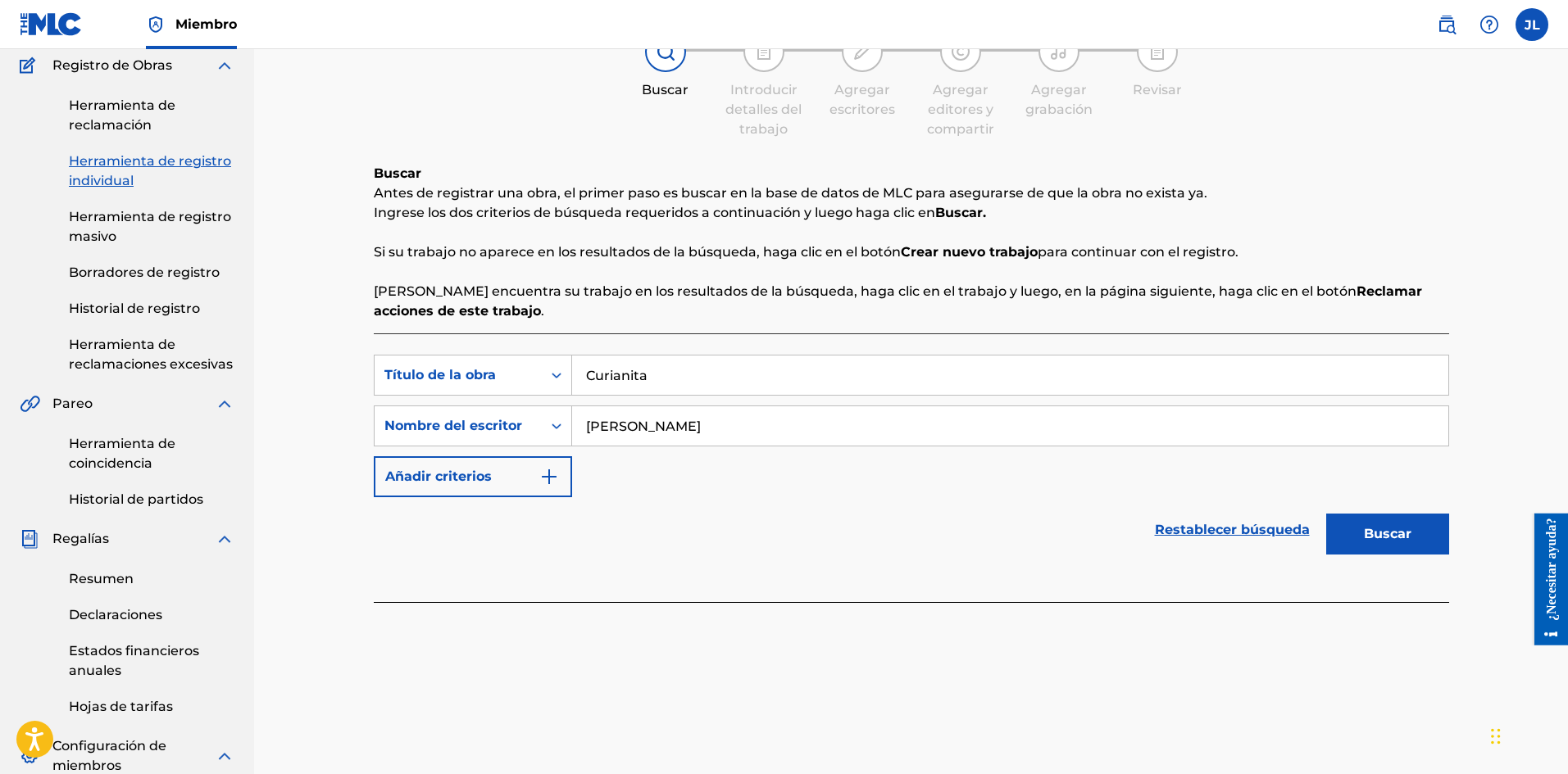
type input "Curianita"
click at [1351, 535] on button "Buscar" at bounding box center [1387, 534] width 123 height 41
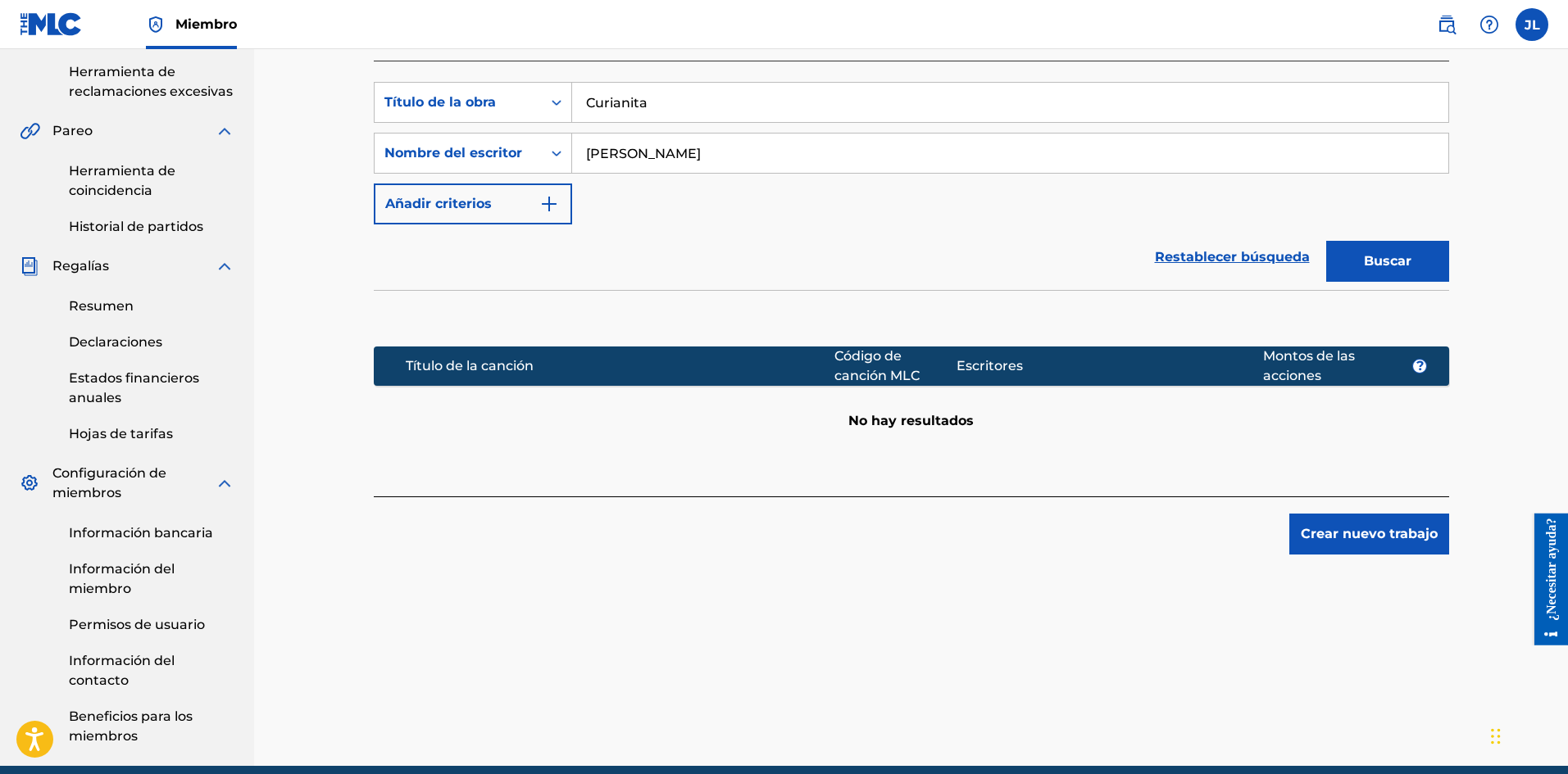
scroll to position [480, 0]
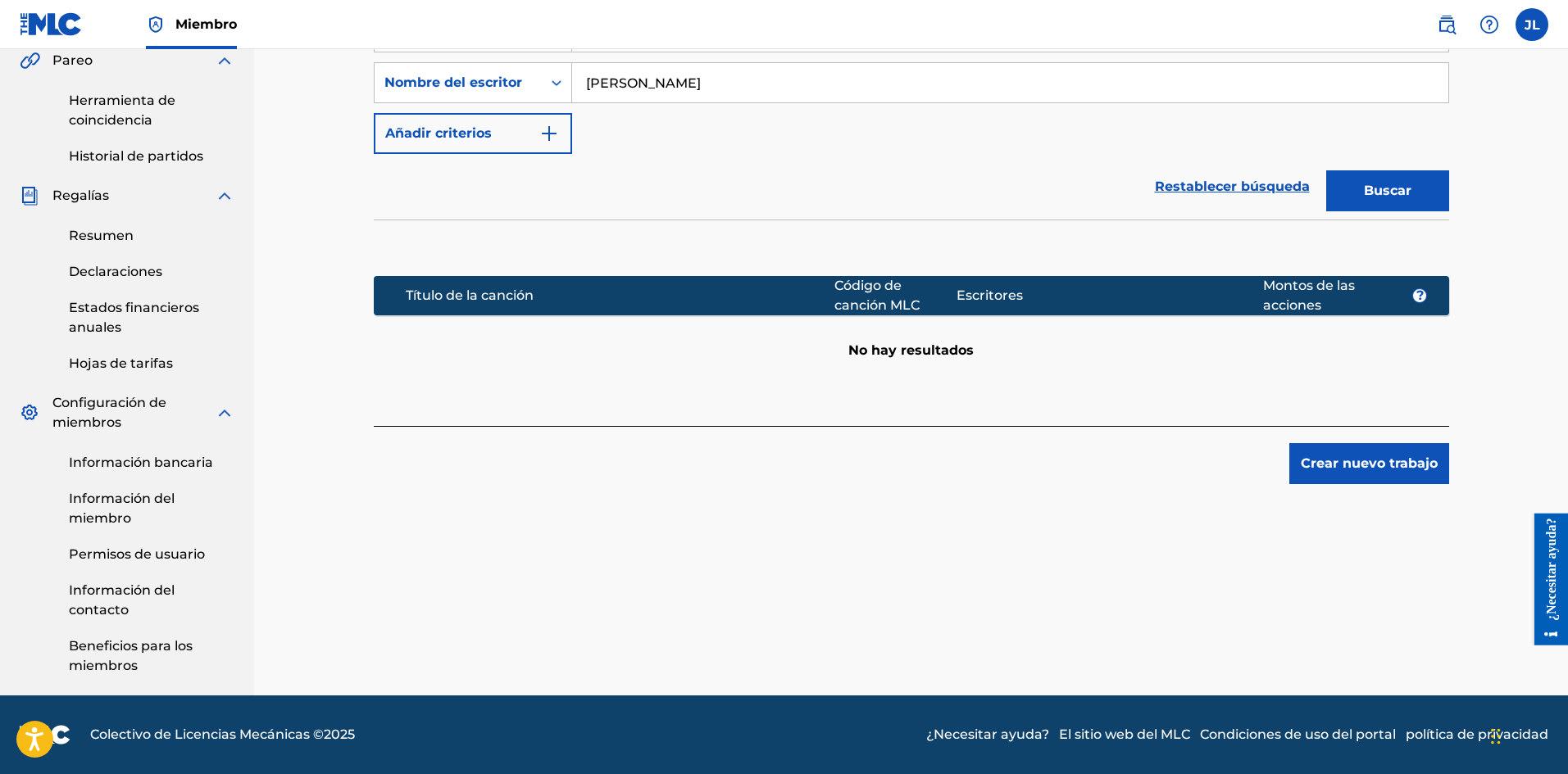
click at [1318, 462] on font "Crear nuevo trabajo" at bounding box center [1369, 462] width 137 height 15
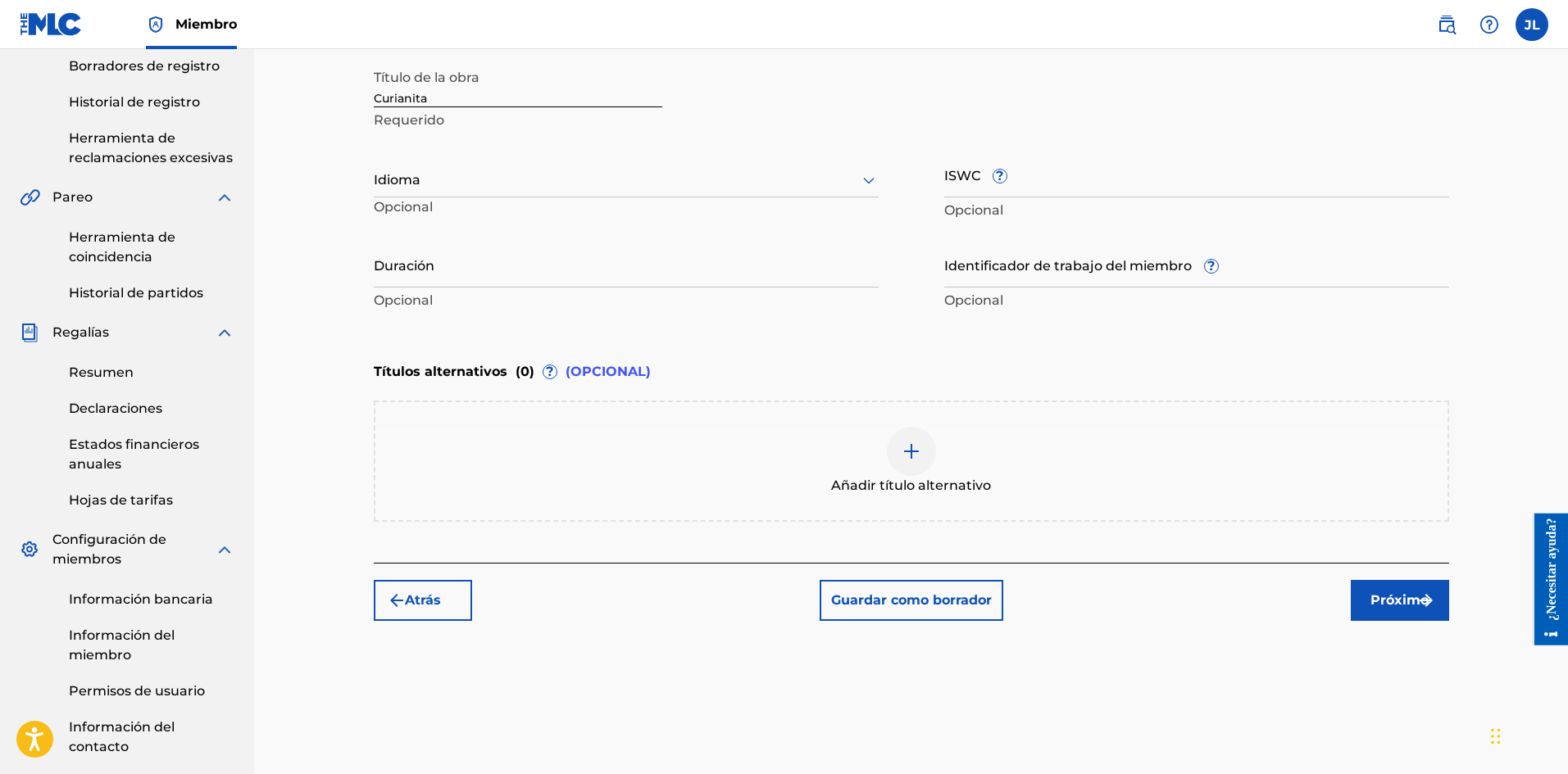
scroll to position [208, 0]
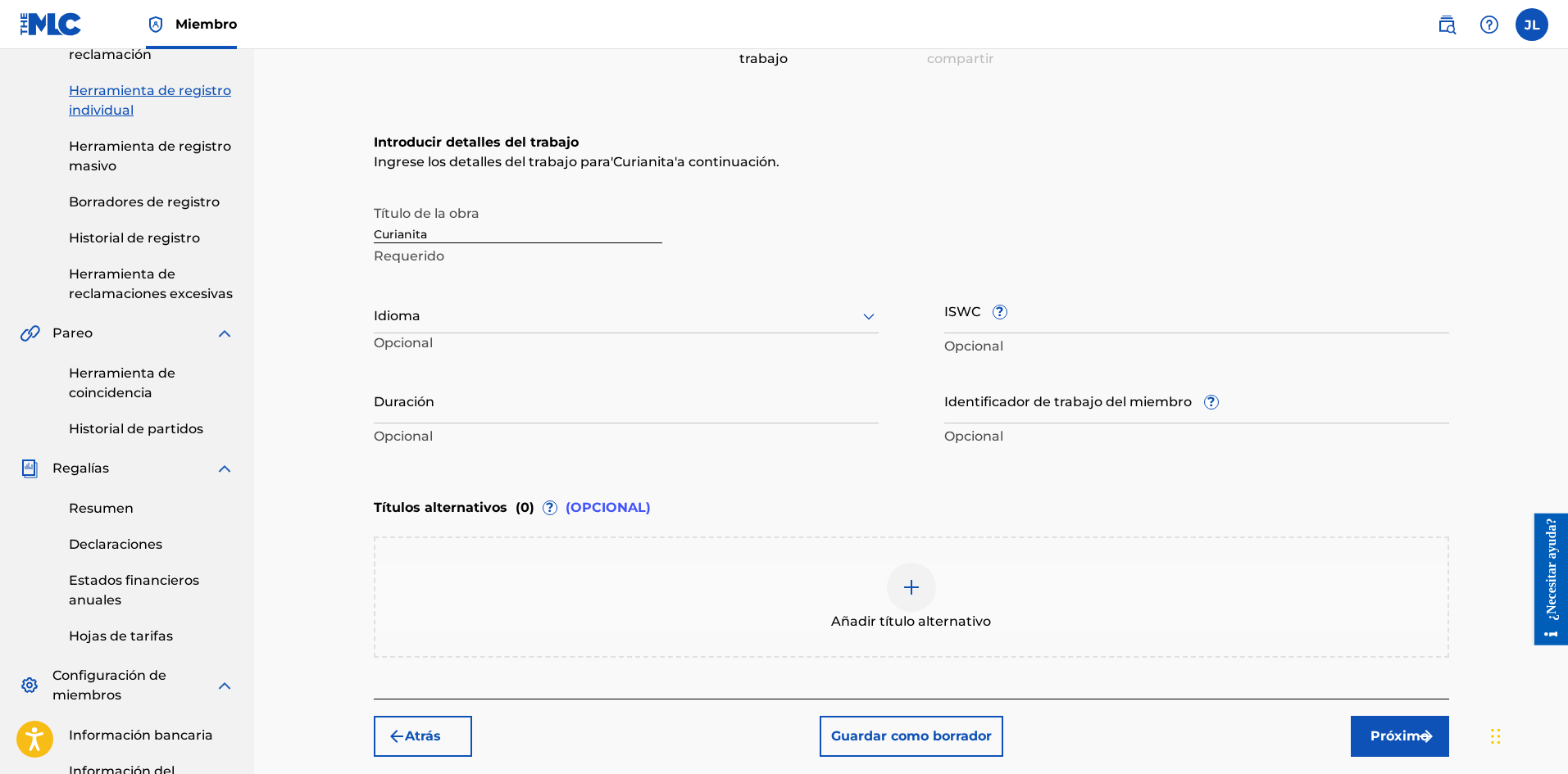
click at [480, 318] on div at bounding box center [625, 315] width 505 height 20
click at [429, 387] on font "Español" at bounding box center [411, 391] width 53 height 15
click at [489, 406] on input "Duración" at bounding box center [625, 400] width 505 height 46
type input "01:30"
click at [1382, 721] on button "Próximo" at bounding box center [1400, 737] width 98 height 41
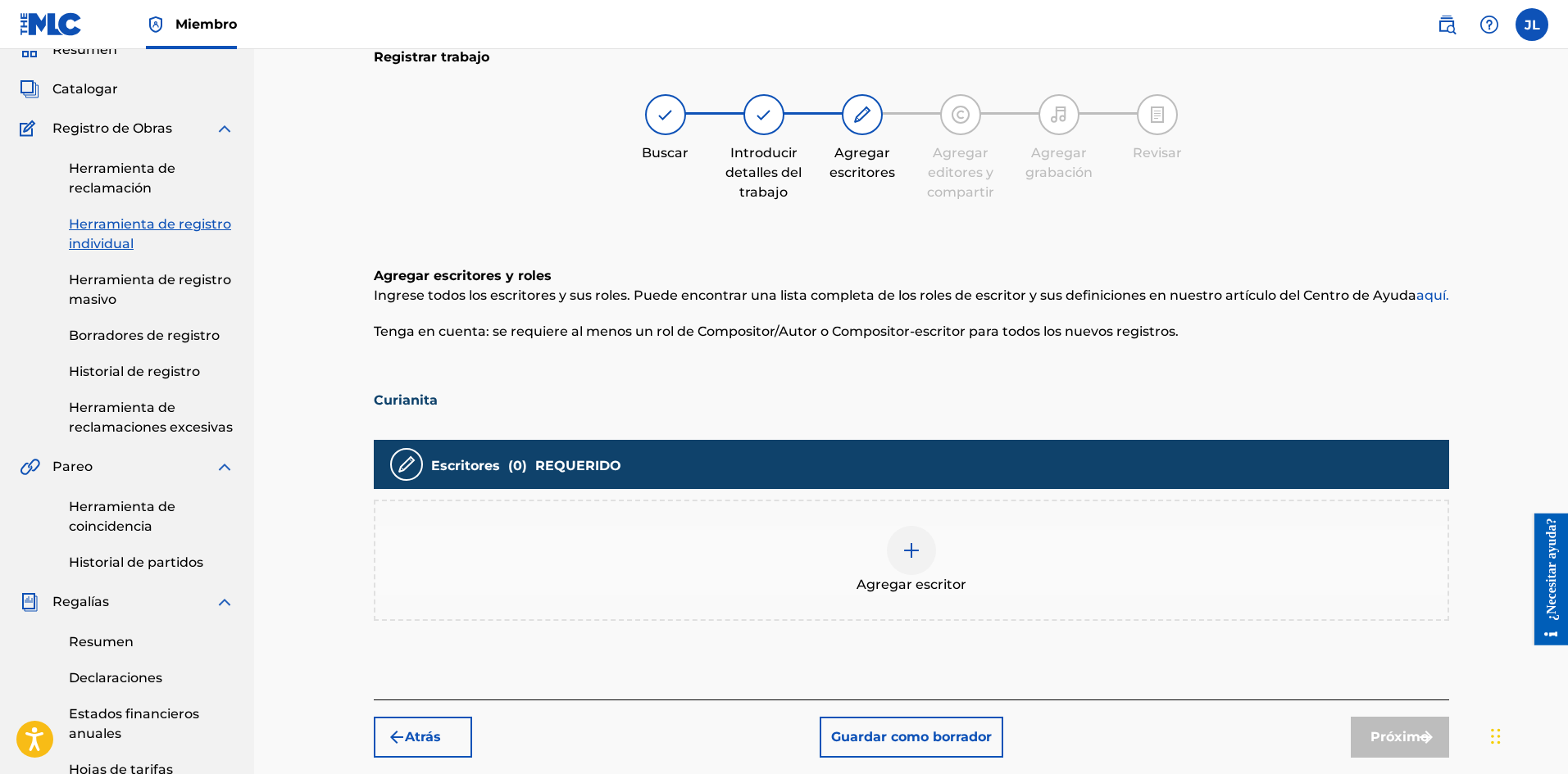
scroll to position [480, 0]
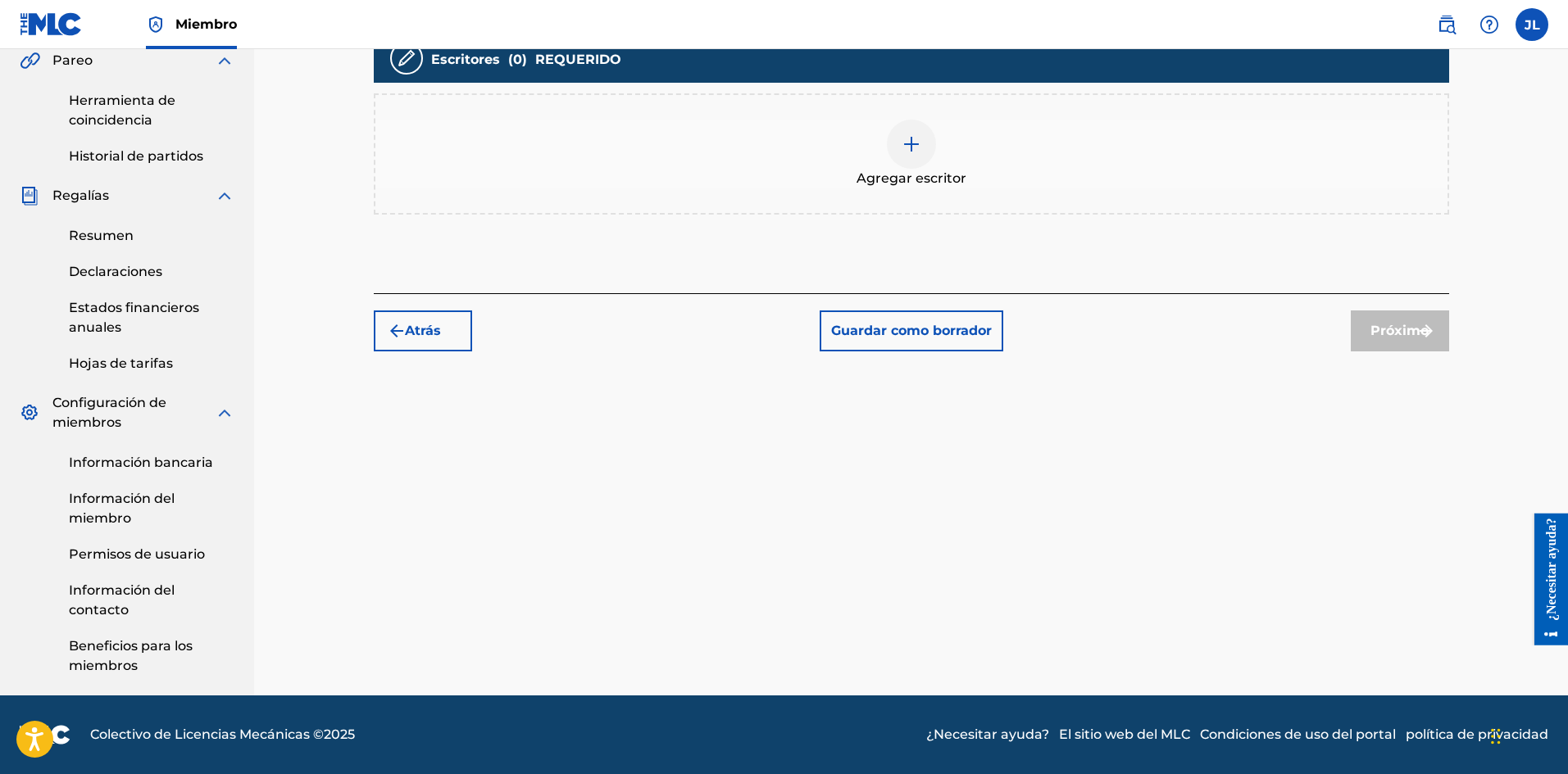
click at [908, 166] on div at bounding box center [911, 143] width 49 height 49
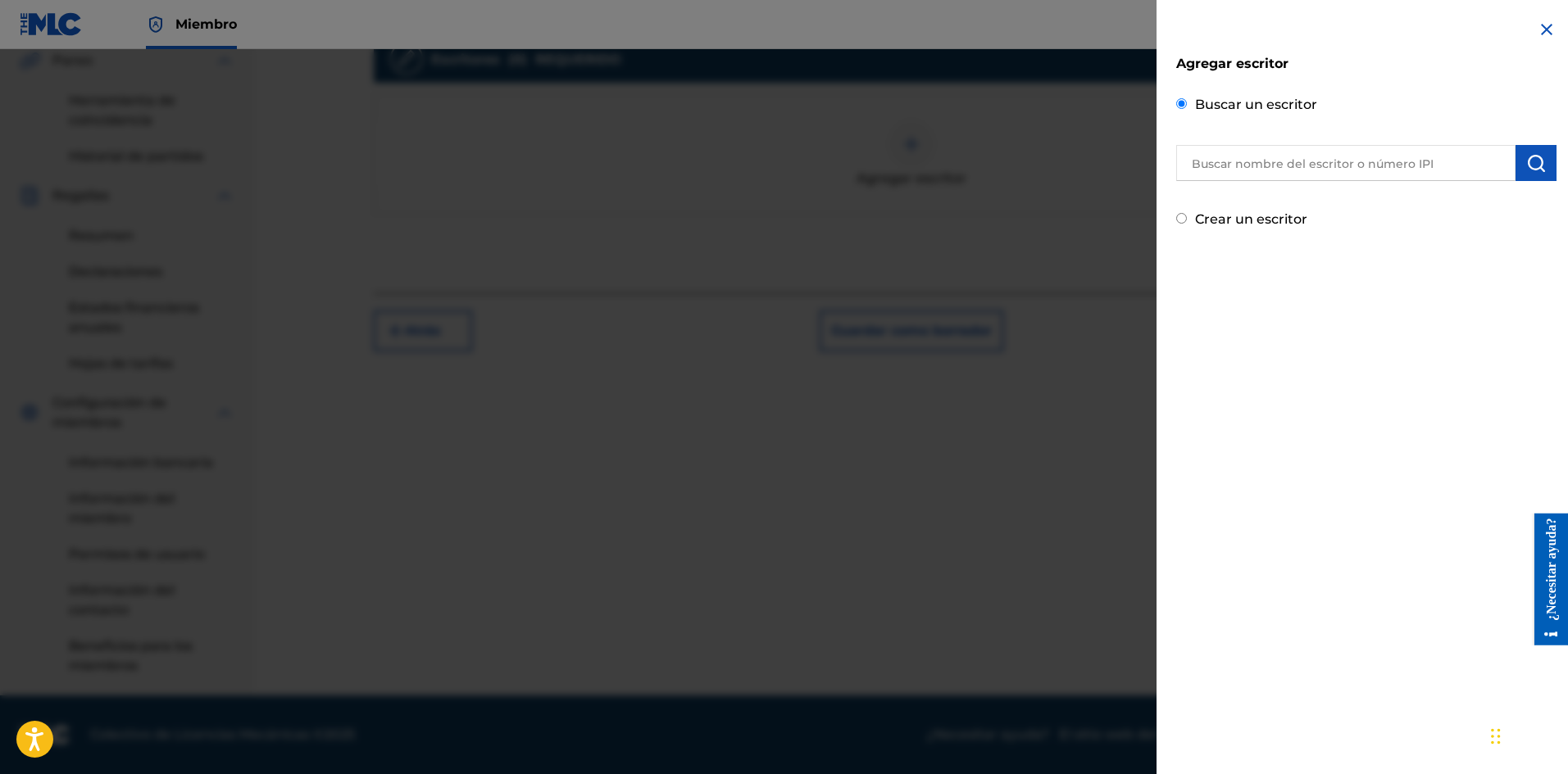
click at [1268, 153] on input "text" at bounding box center [1345, 163] width 339 height 36
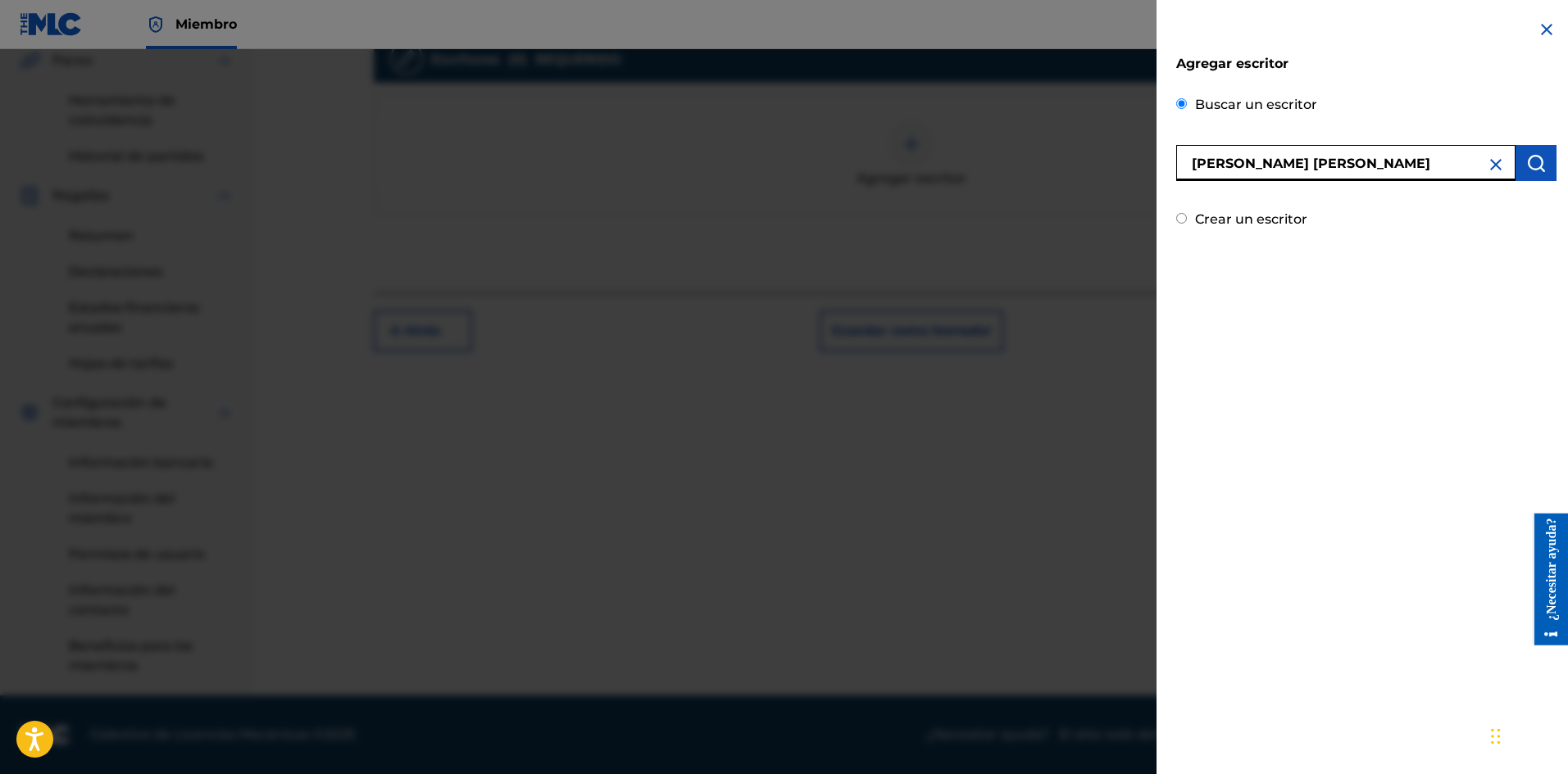
type input "[PERSON_NAME] [PERSON_NAME]"
click at [1516, 159] on button "submit" at bounding box center [1536, 163] width 41 height 36
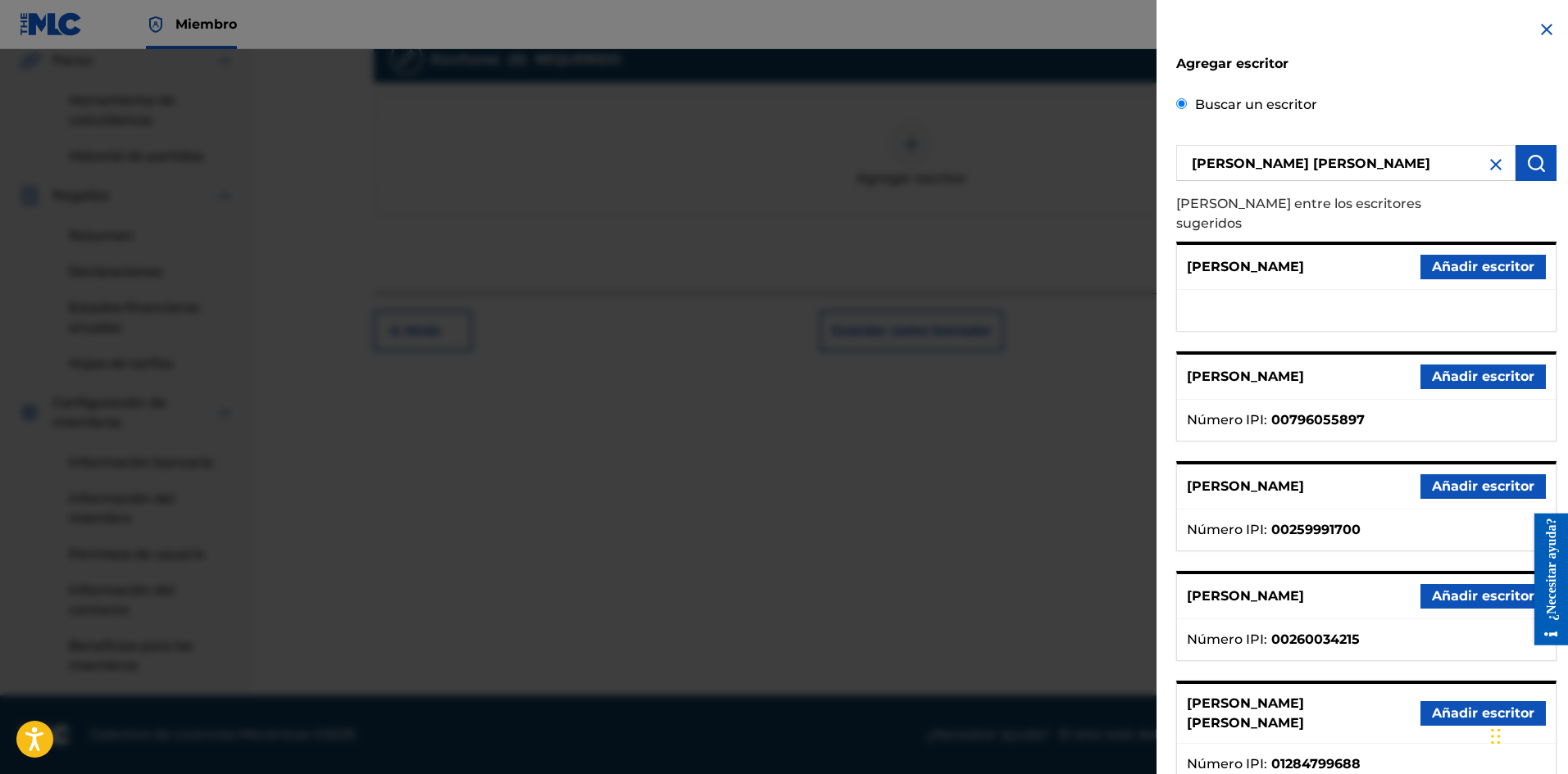
click at [1435, 705] on font "Añadir escritor" at bounding box center [1482, 713] width 102 height 15
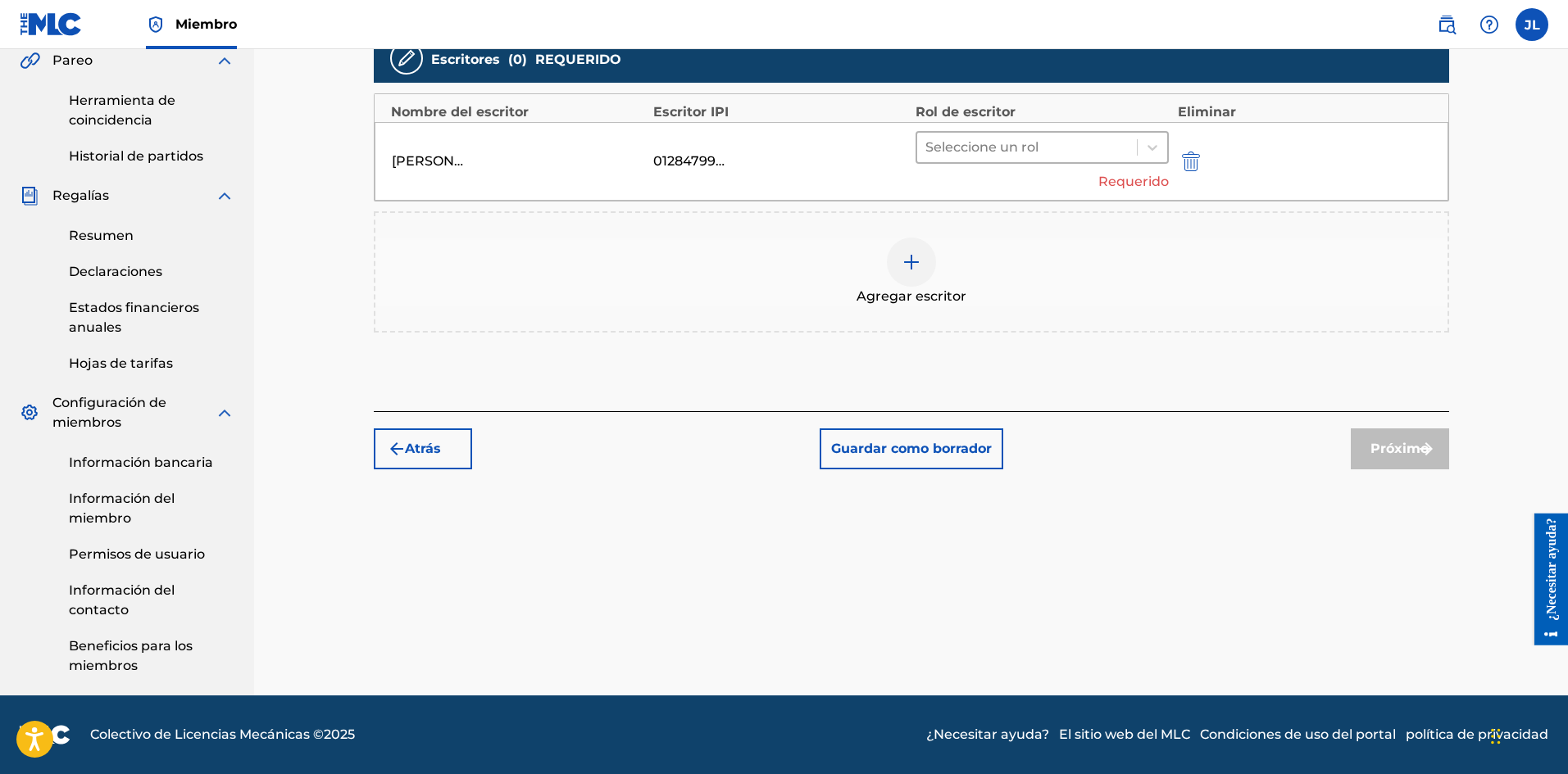
click at [1046, 153] on div at bounding box center [1026, 148] width 204 height 23
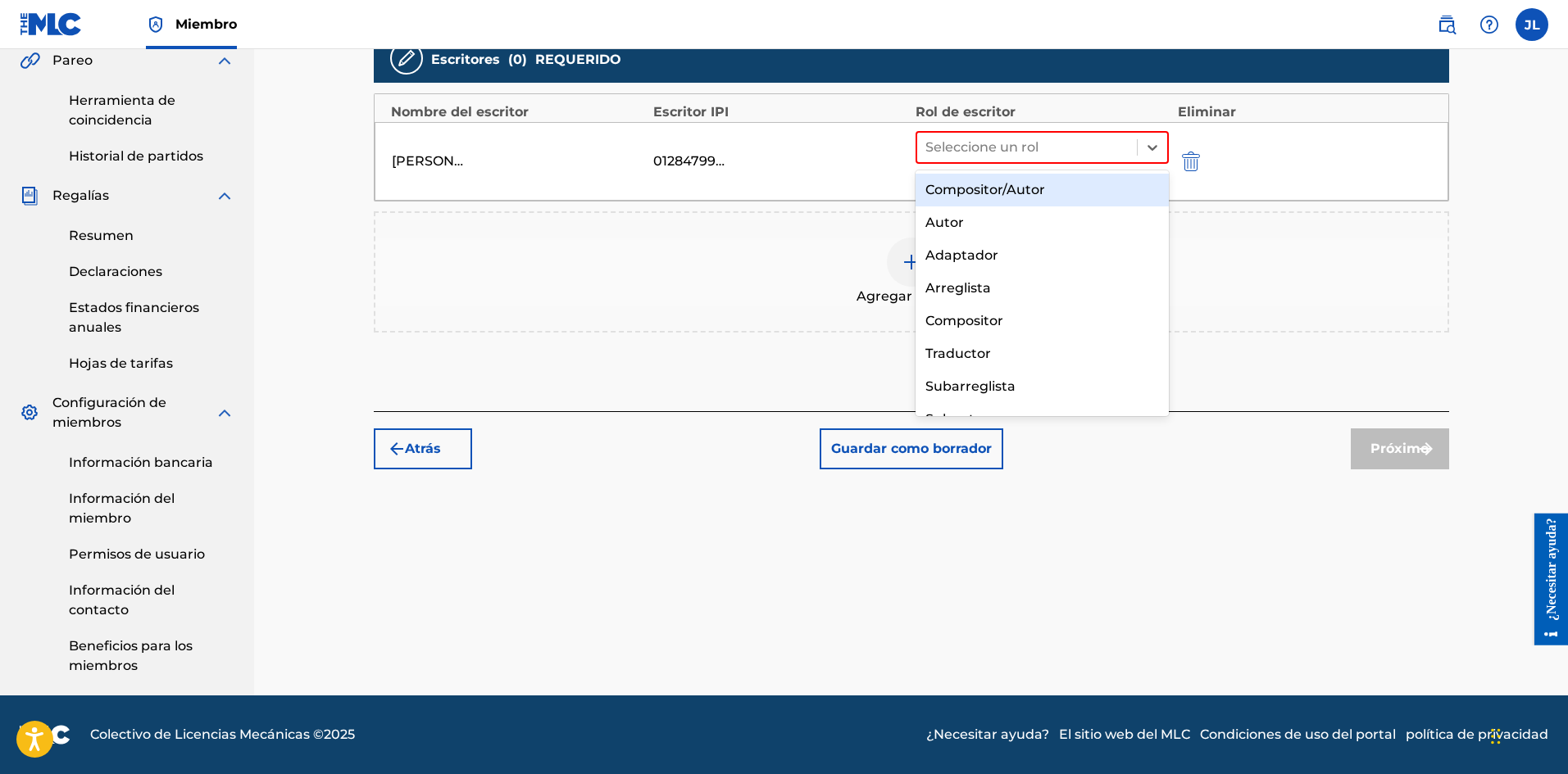
click at [1003, 189] on font "Compositor/Autor" at bounding box center [984, 189] width 119 height 15
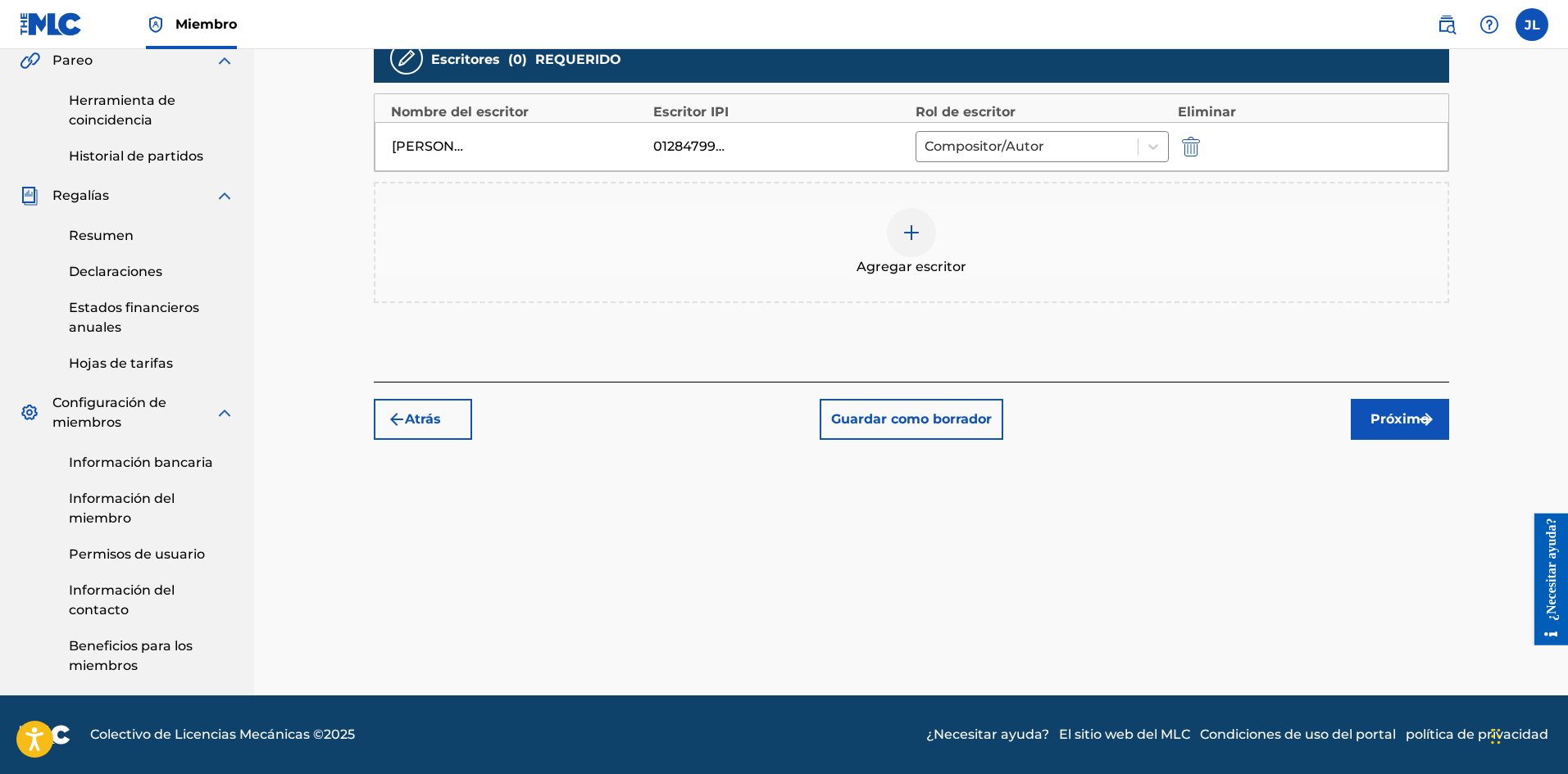
click at [1384, 425] on font "Próximo" at bounding box center [1399, 419] width 58 height 15
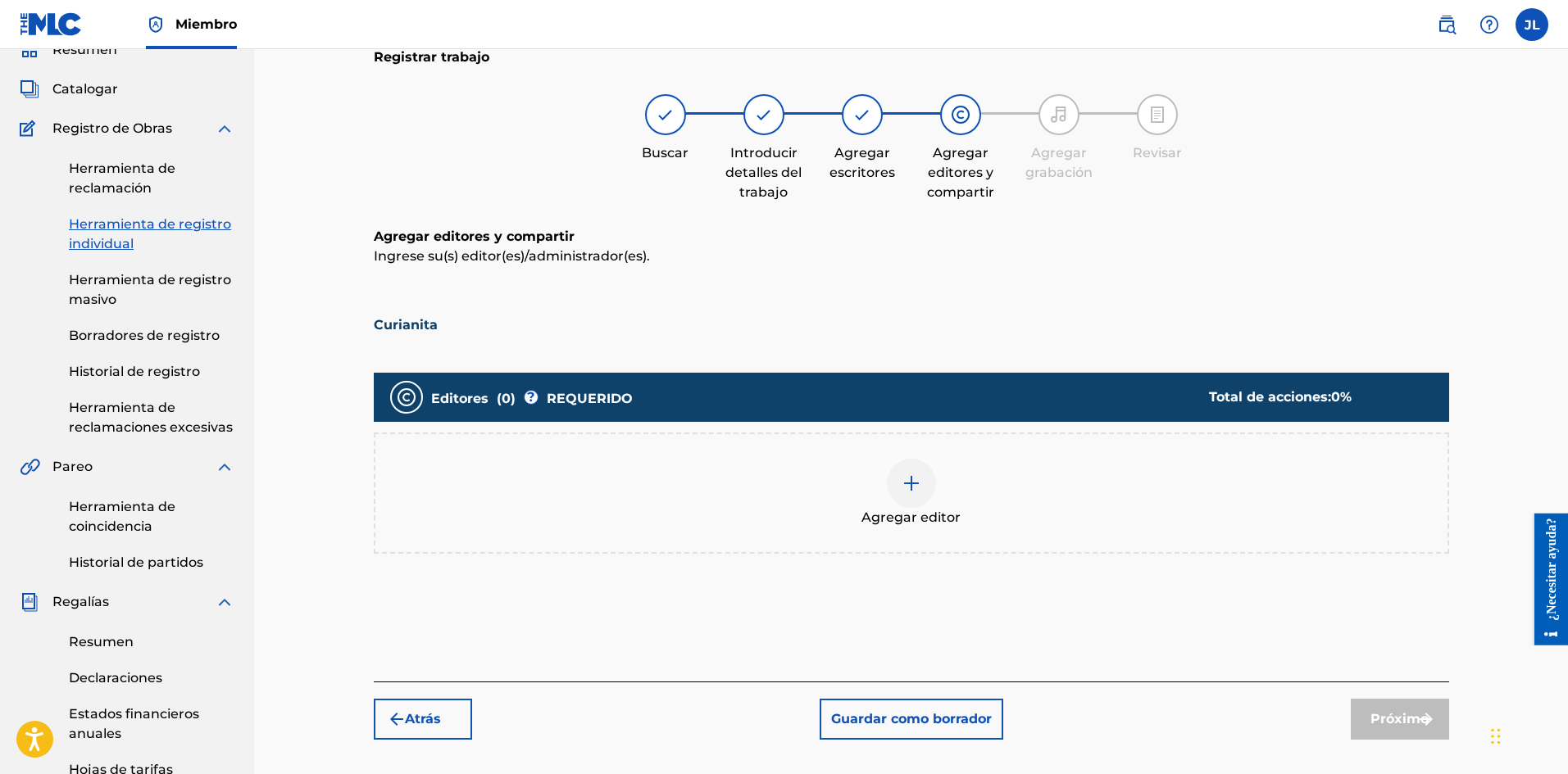
scroll to position [346, 0]
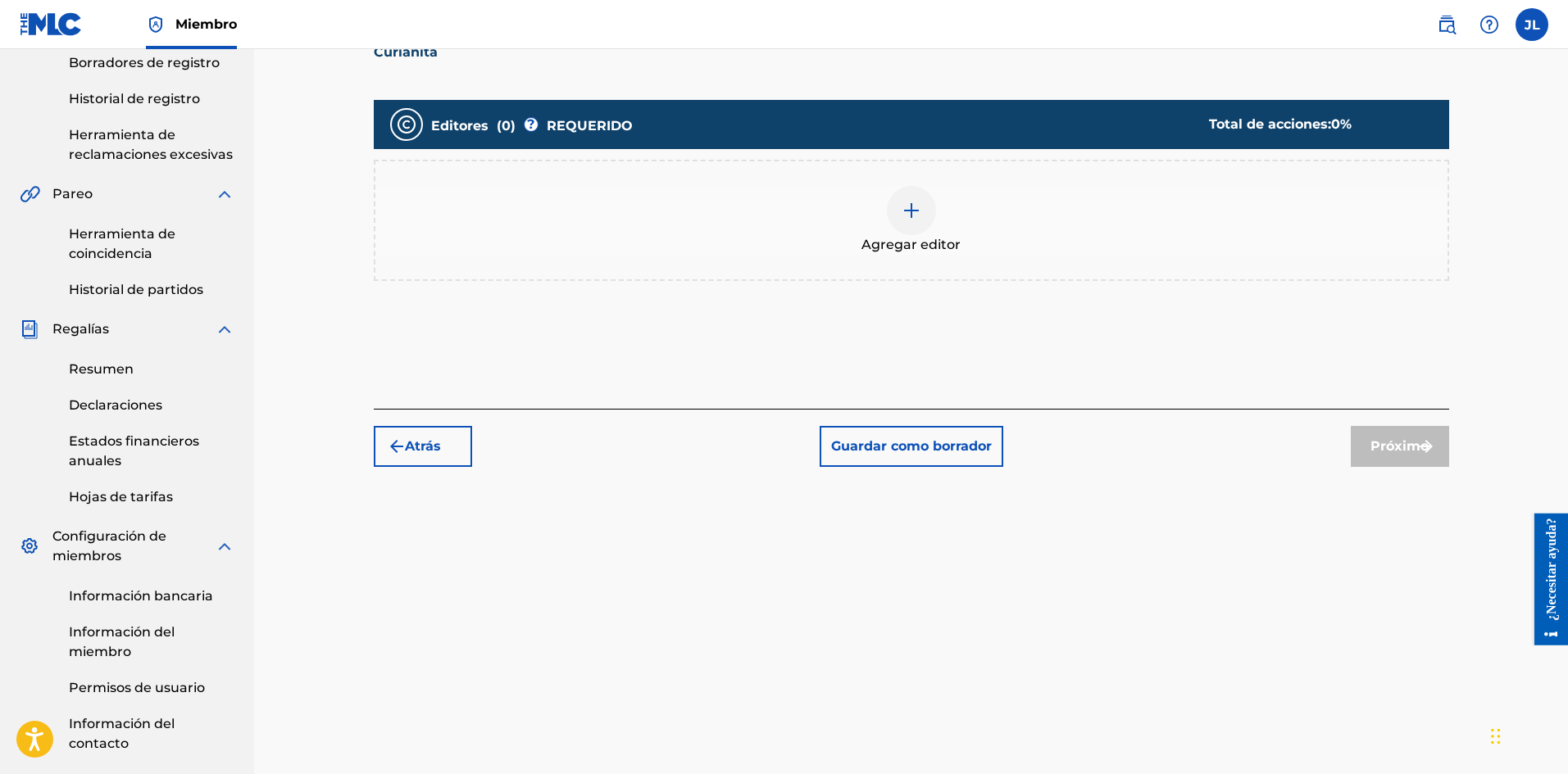
click at [919, 210] on img at bounding box center [911, 210] width 20 height 20
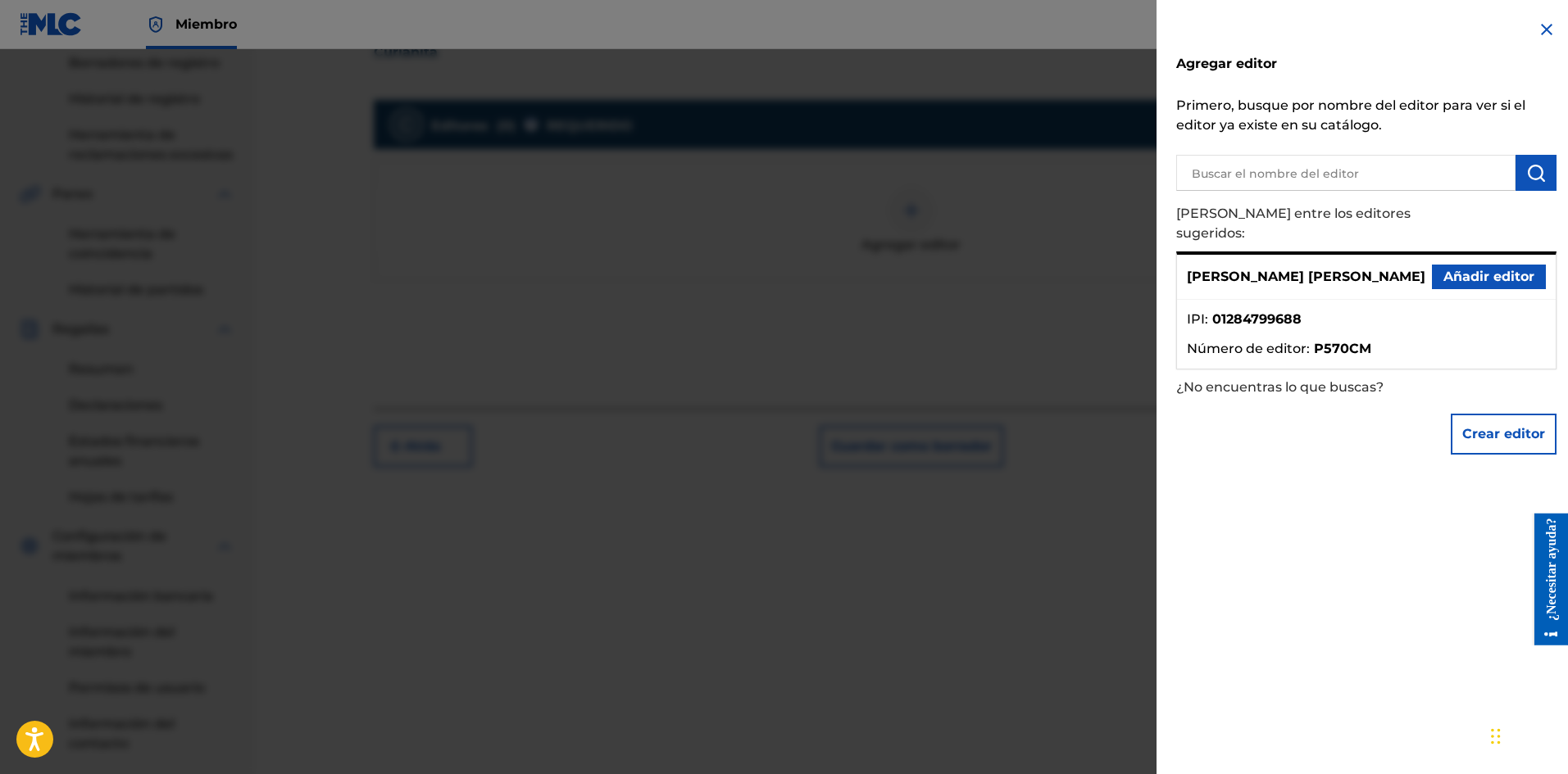
click at [1447, 269] on font "Añadir editor" at bounding box center [1489, 276] width 91 height 15
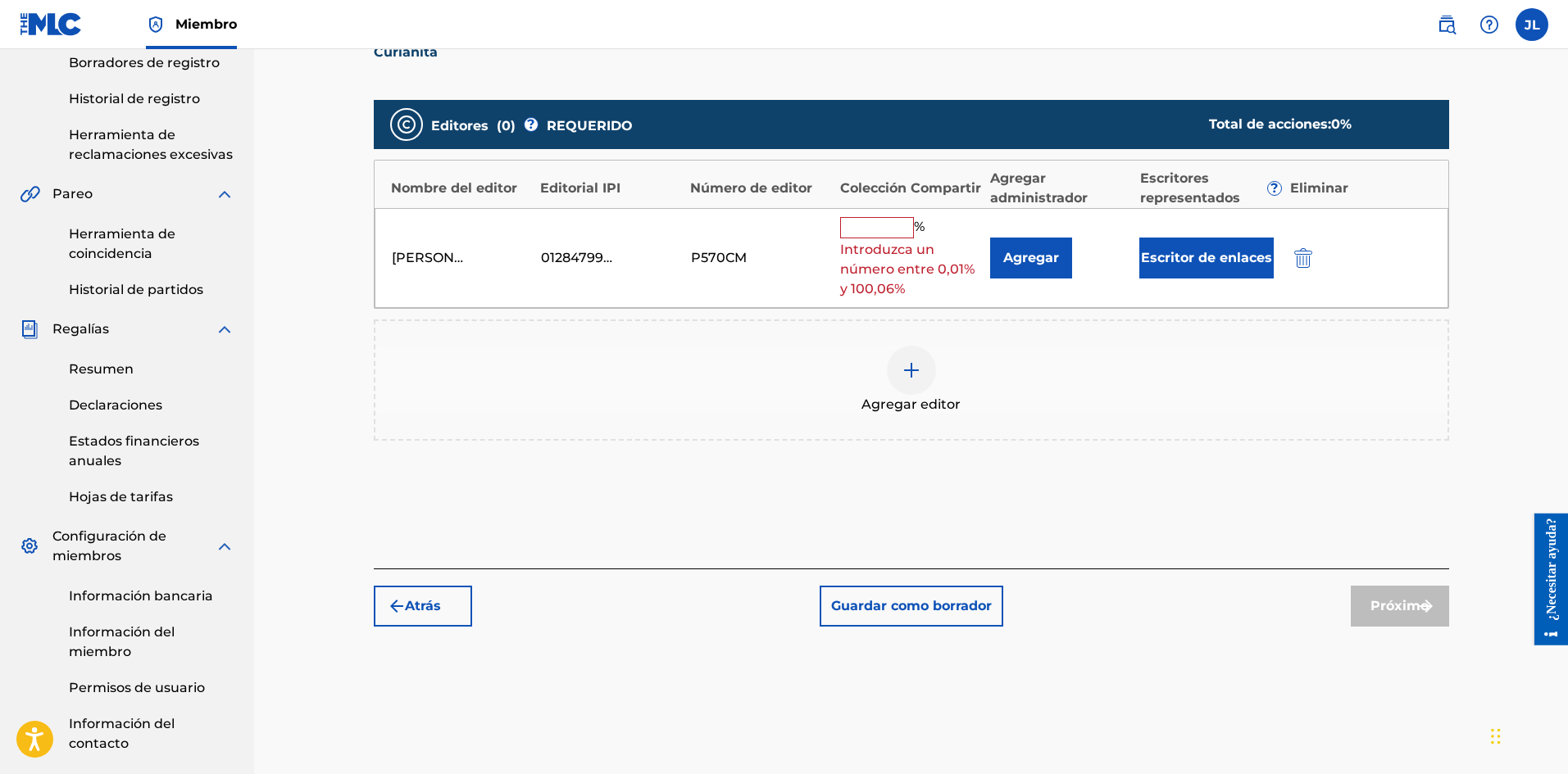
click at [901, 222] on input "text" at bounding box center [877, 228] width 74 height 21
type input "100"
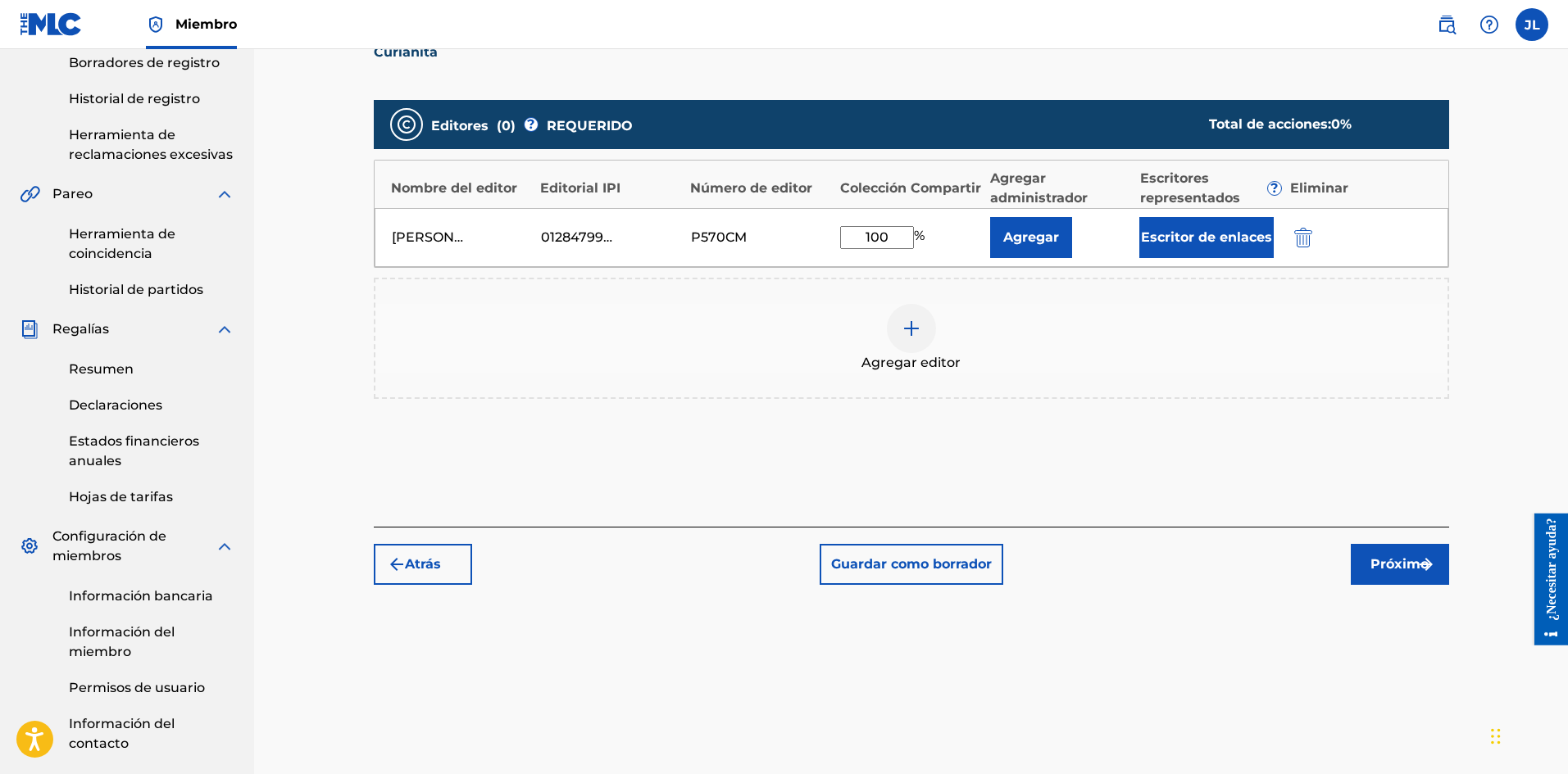
click at [1363, 563] on button "Próximo" at bounding box center [1400, 565] width 98 height 41
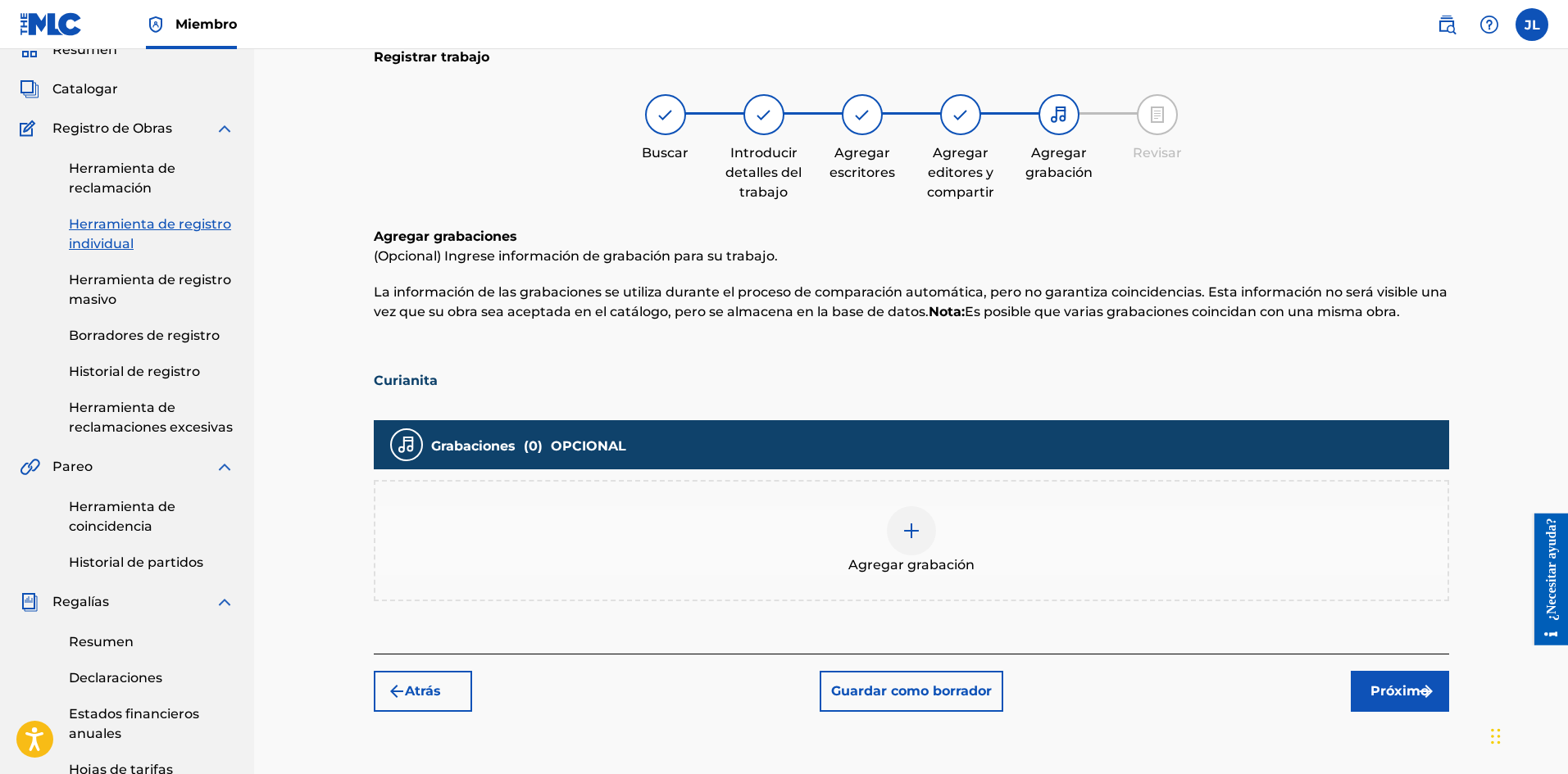
scroll to position [347, 0]
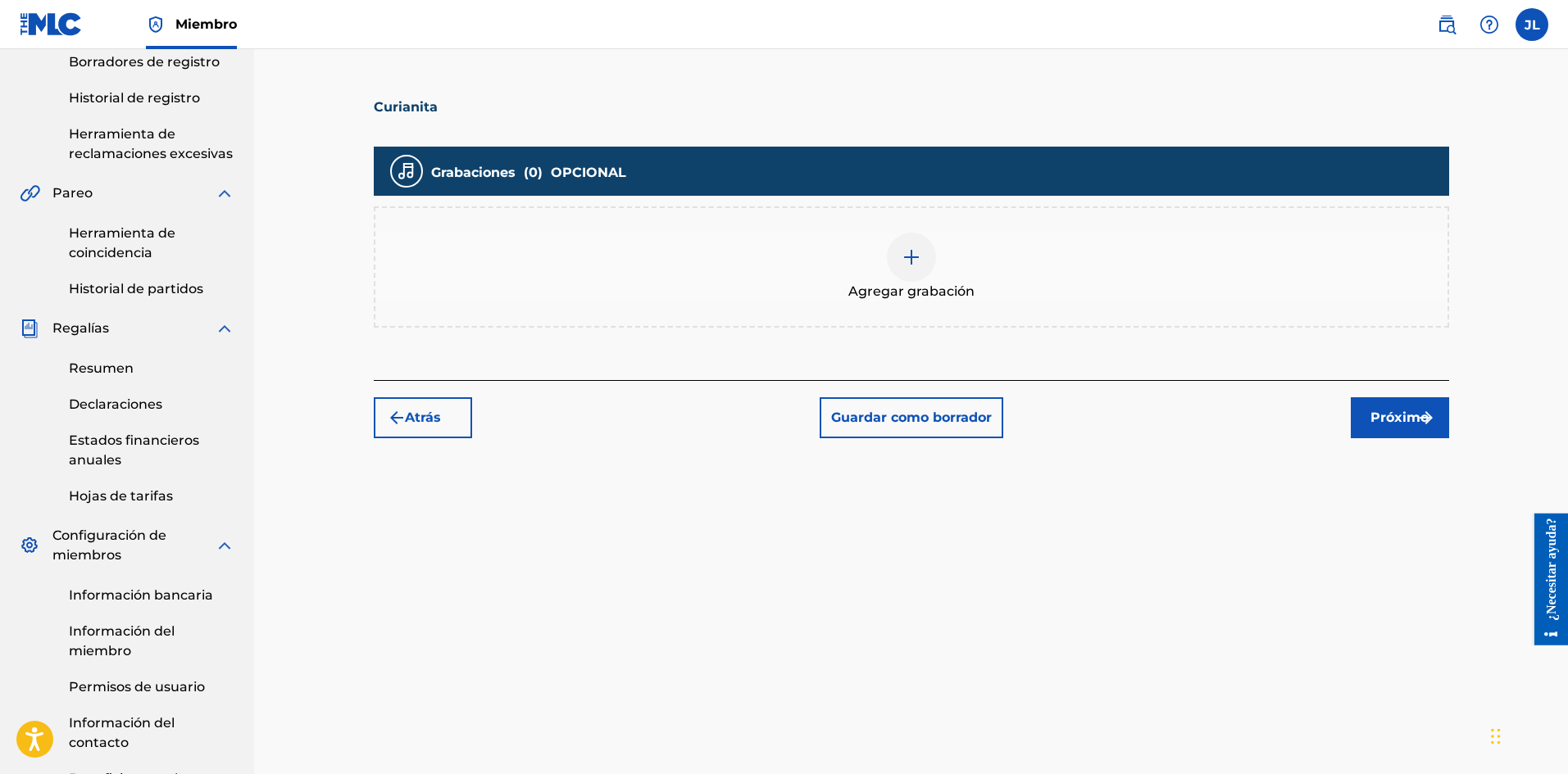
click at [921, 273] on div at bounding box center [911, 257] width 49 height 49
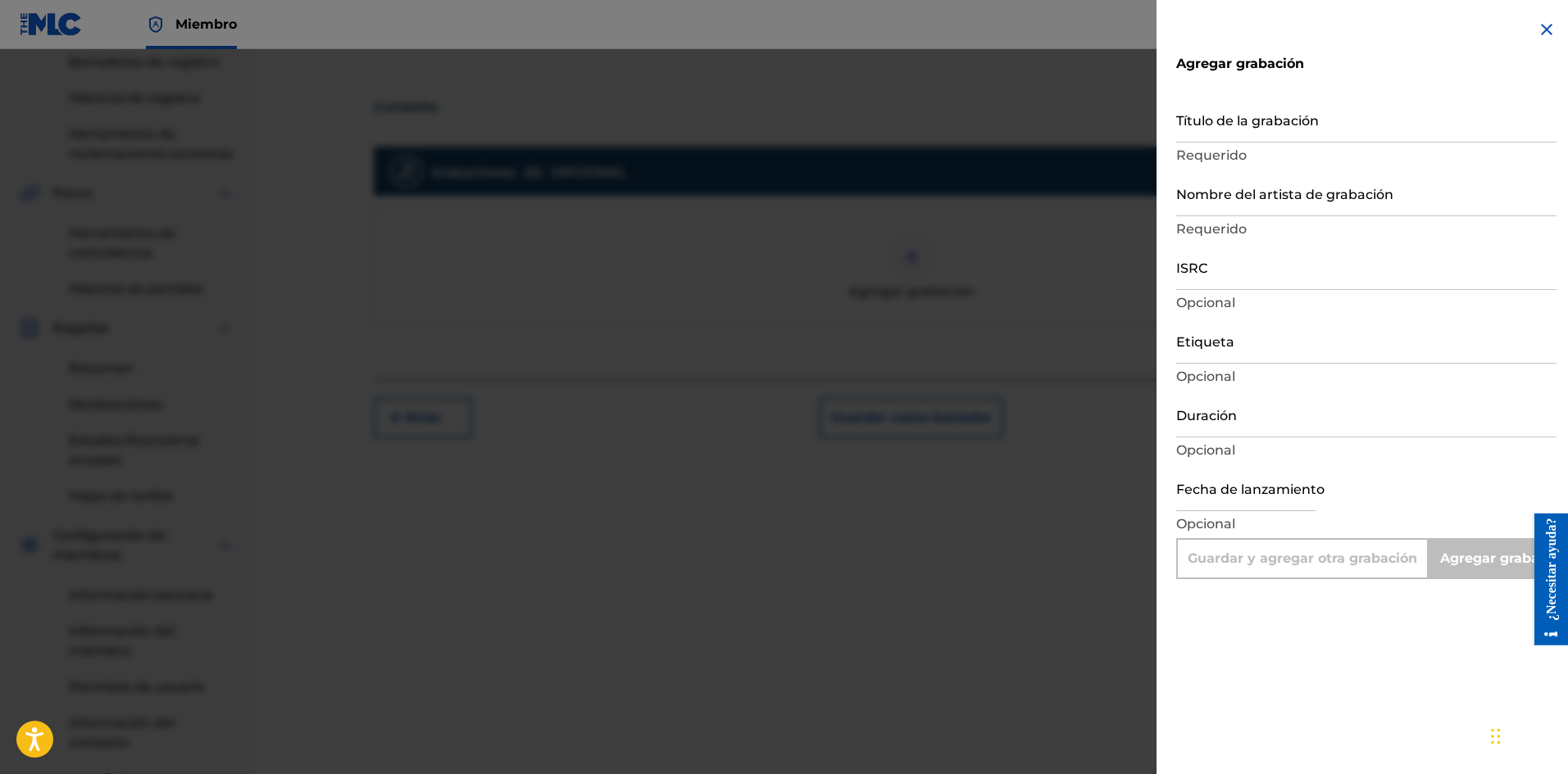
click at [1237, 127] on input "Título de la grabación" at bounding box center [1366, 119] width 380 height 46
paste input "Curianita"
type input "Curianita"
type input "Add Recording"
type input "Curianita"
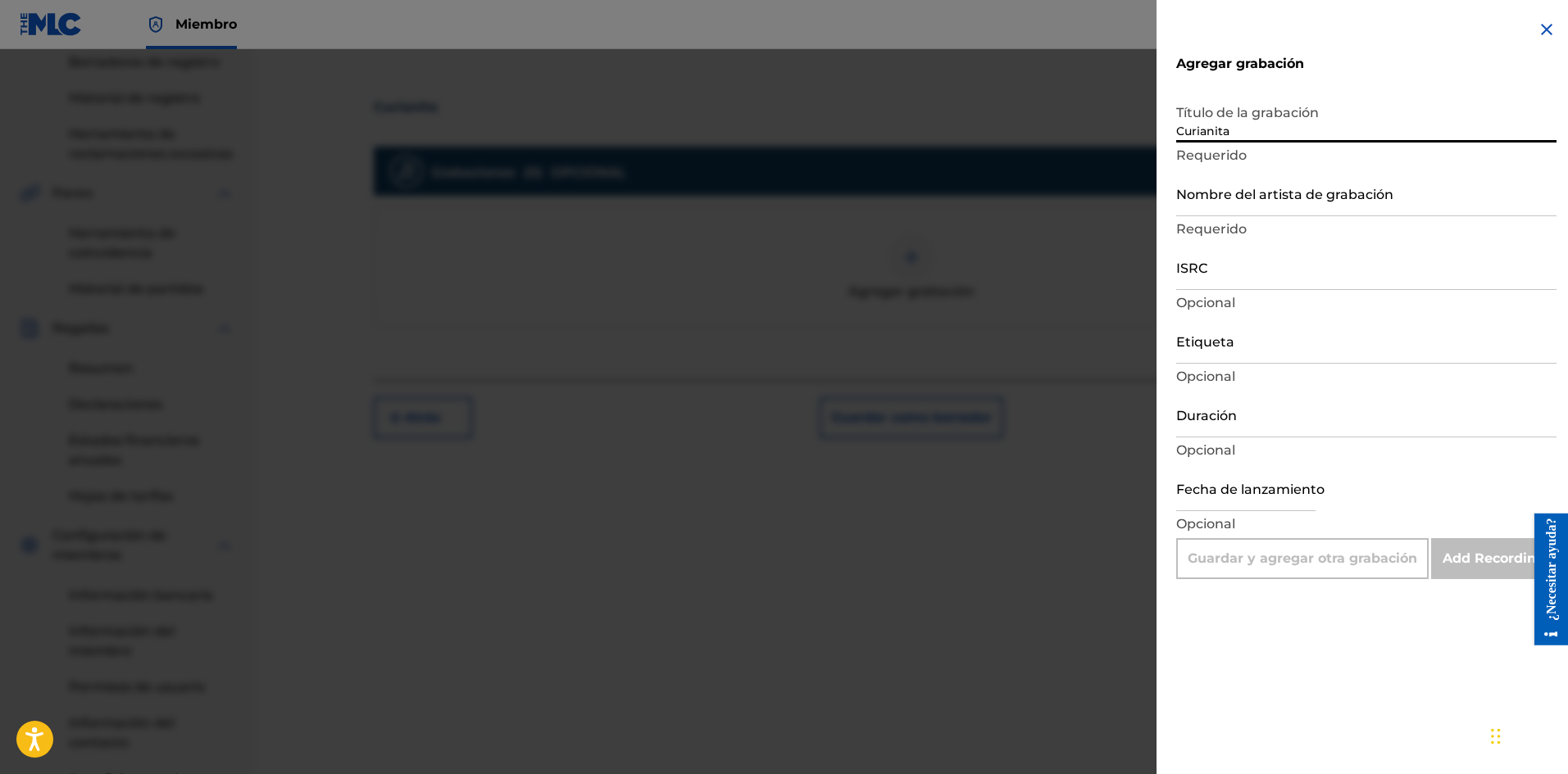
click at [1256, 193] on input "Nombre del artista de grabación" at bounding box center [1366, 192] width 380 height 46
type input "La Pelicula Wa"
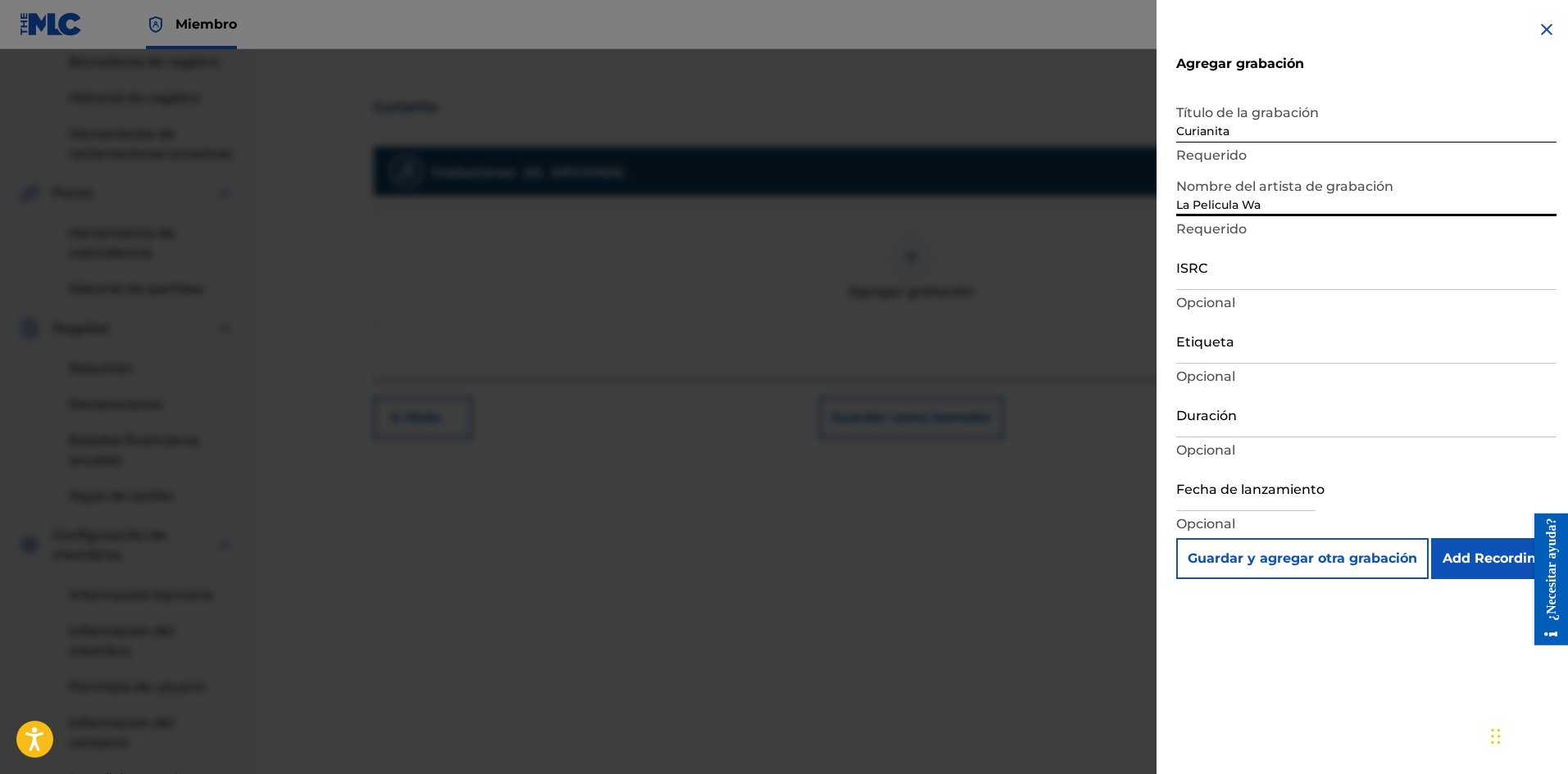
click at [1221, 351] on input "Etiqueta" at bounding box center [1366, 340] width 380 height 46
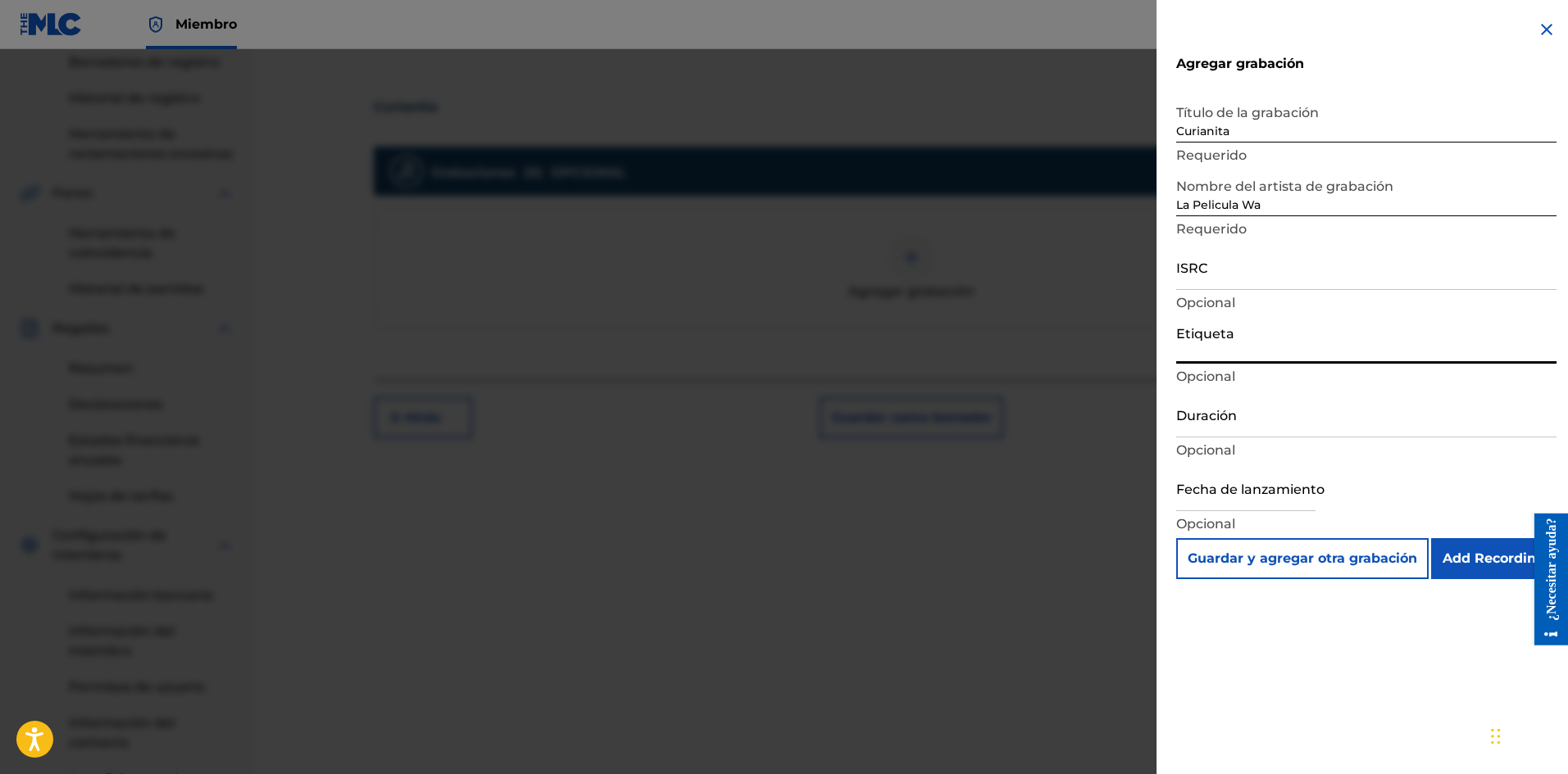
click at [1216, 372] on font "Opcional" at bounding box center [1205, 376] width 59 height 15
click at [1214, 353] on input "Etiqueta" at bounding box center [1366, 340] width 380 height 46
type input "La Película Wa"
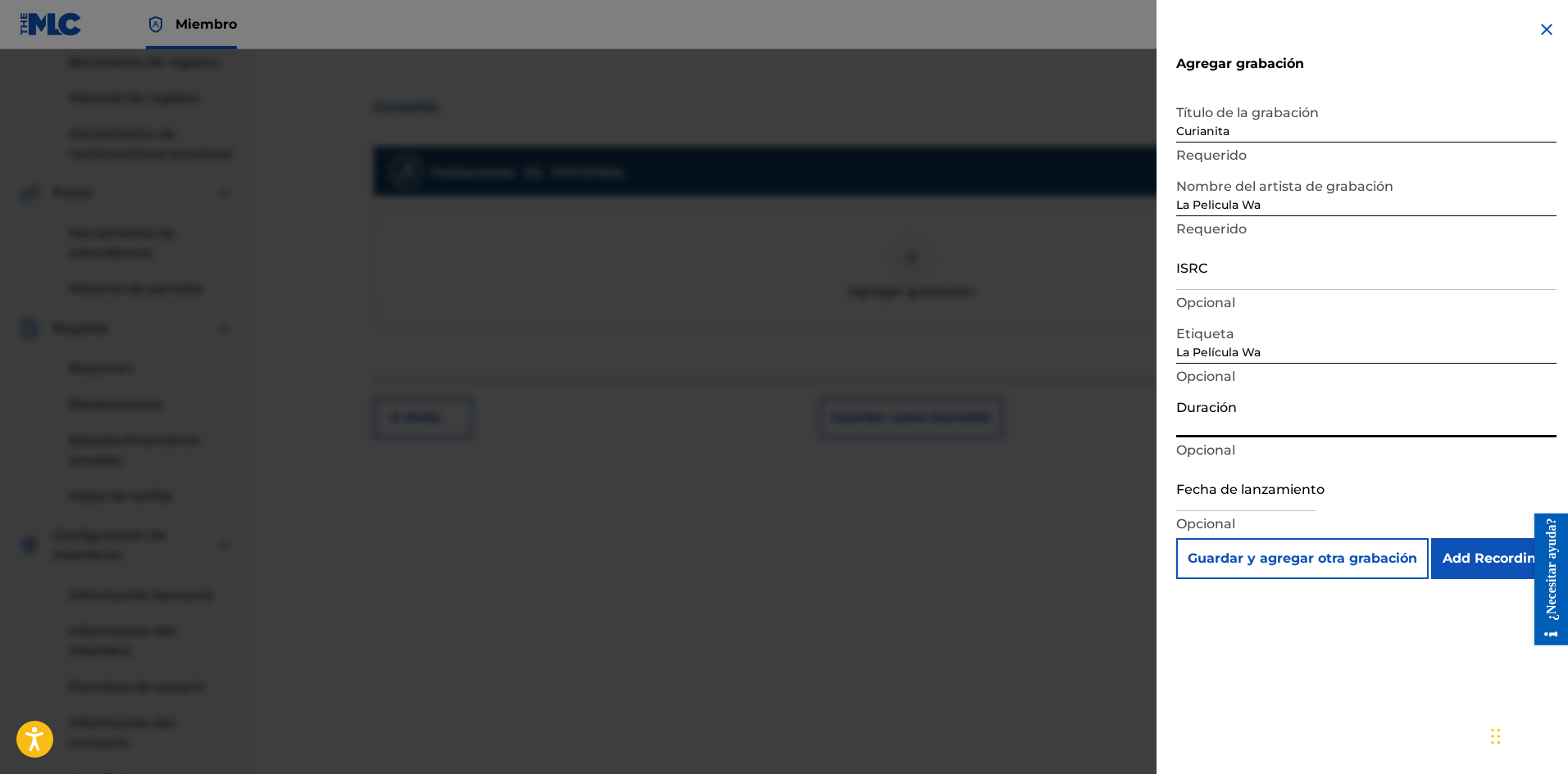
click at [1219, 428] on input "Duración" at bounding box center [1366, 414] width 380 height 46
type input "01:30"
click at [1245, 501] on input "text" at bounding box center [1245, 488] width 139 height 46
select select "7"
select select "2025"
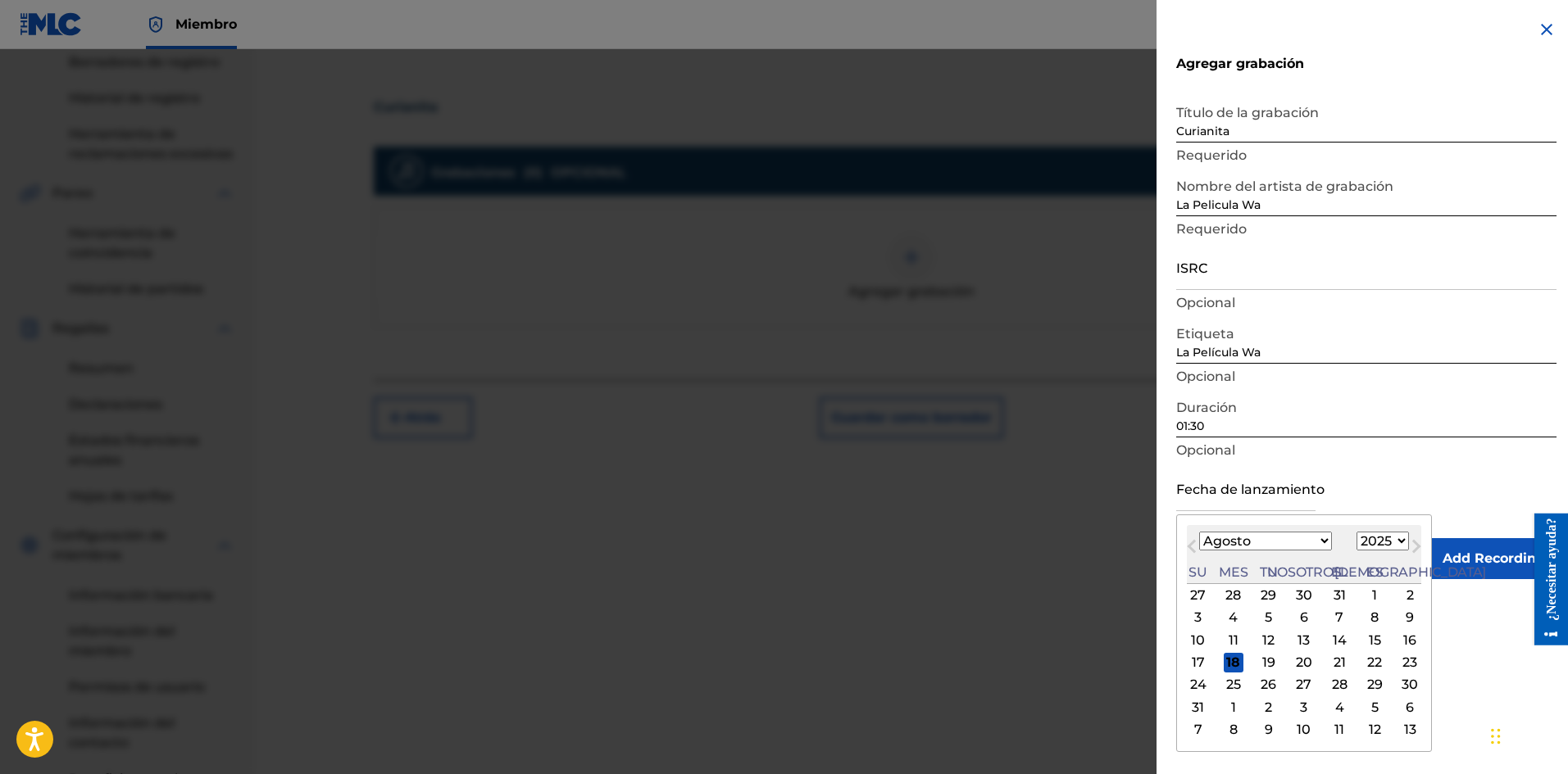
click at [1196, 657] on font "17" at bounding box center [1197, 662] width 13 height 15
type input "[DATE]"
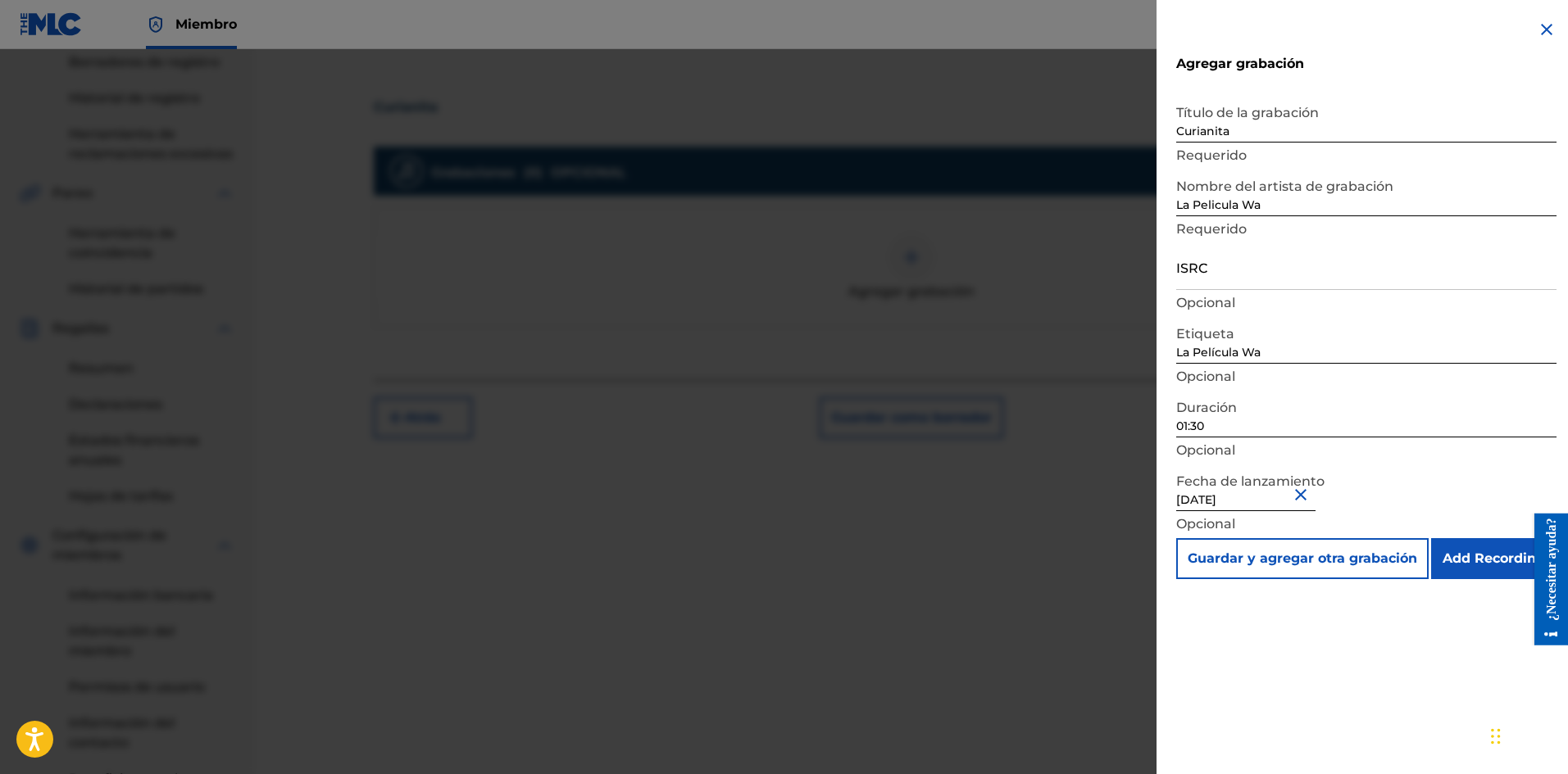
click at [1220, 281] on input "ISRC" at bounding box center [1366, 266] width 380 height 46
paste input "SE6XW2595711"
type input "SE6XW2595711"
click at [1492, 563] on input "Add Recording" at bounding box center [1493, 558] width 126 height 41
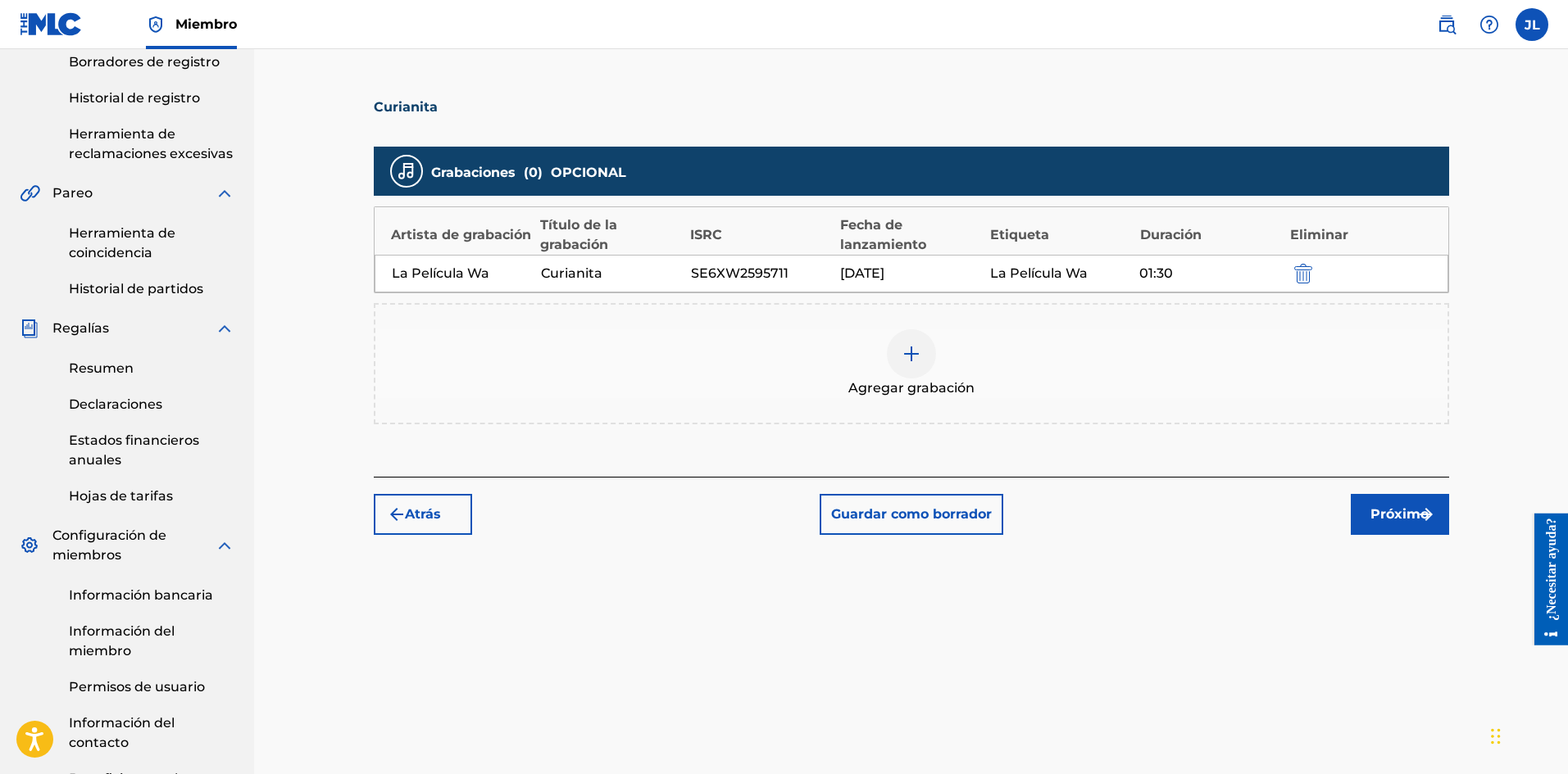
click at [1390, 505] on font "Próximo" at bounding box center [1399, 515] width 58 height 20
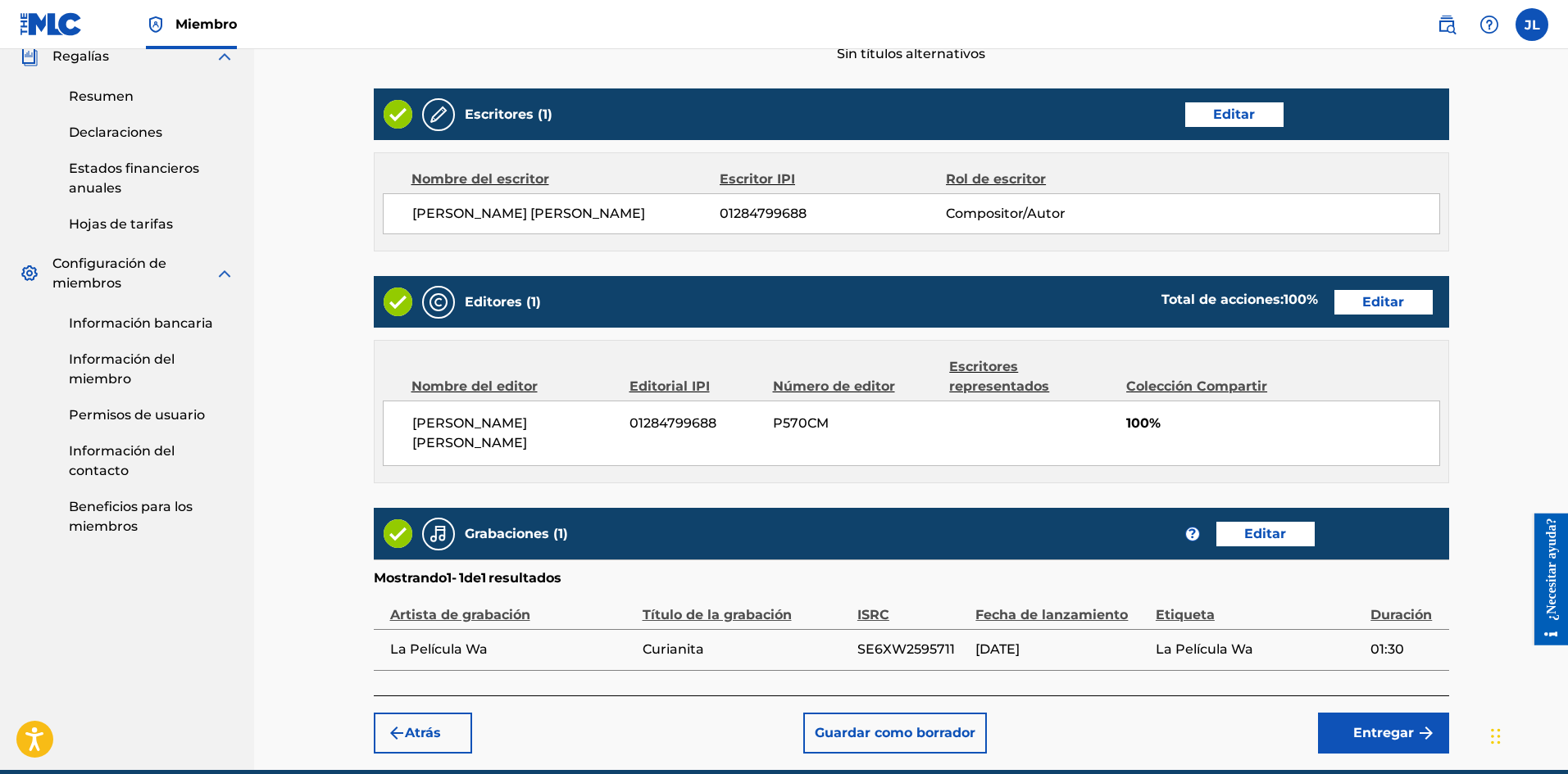
scroll to position [674, 0]
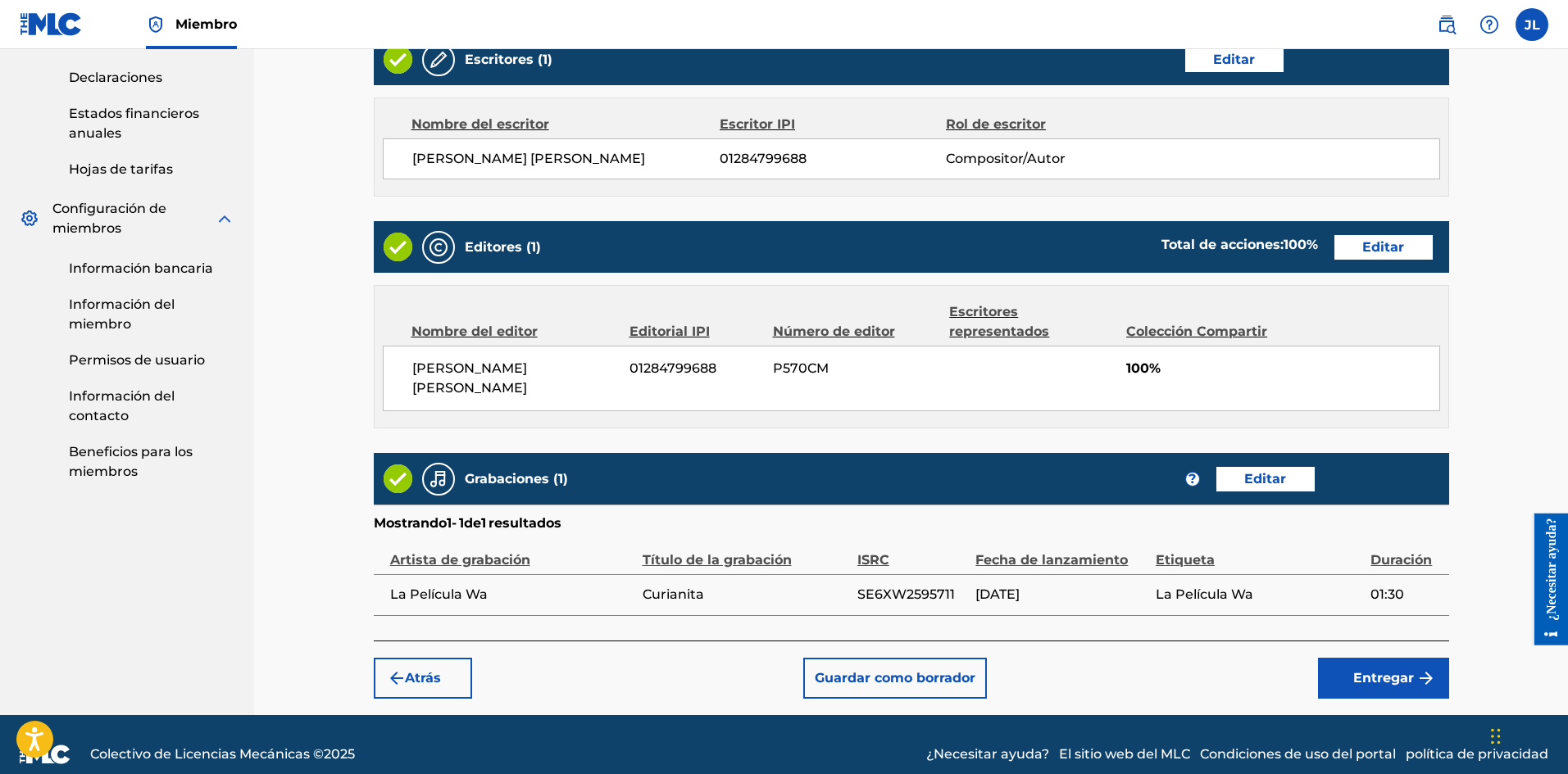
click at [1391, 670] on font "Entregar" at bounding box center [1384, 677] width 61 height 15
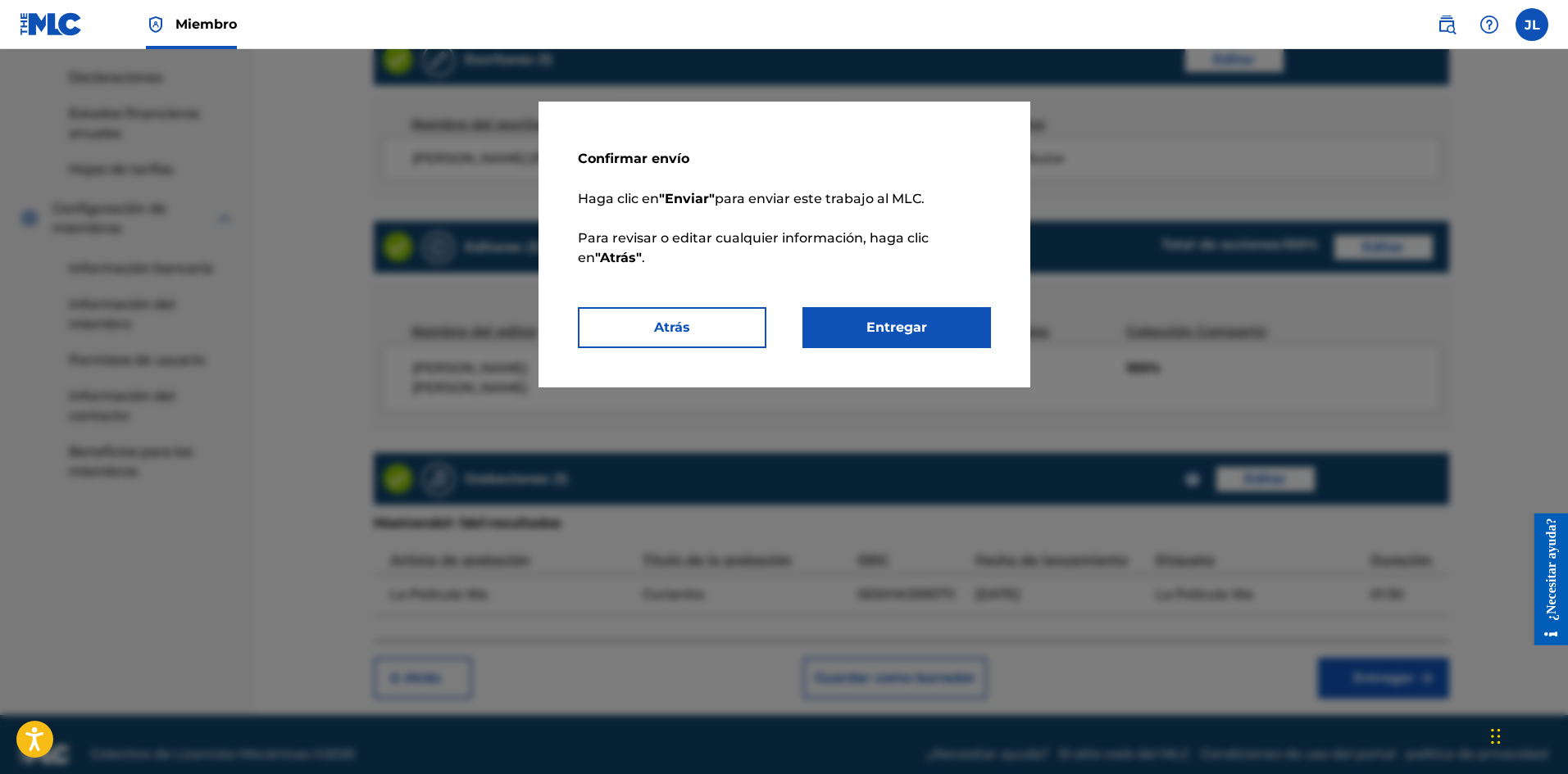
click at [960, 322] on button "Entregar" at bounding box center [896, 328] width 189 height 41
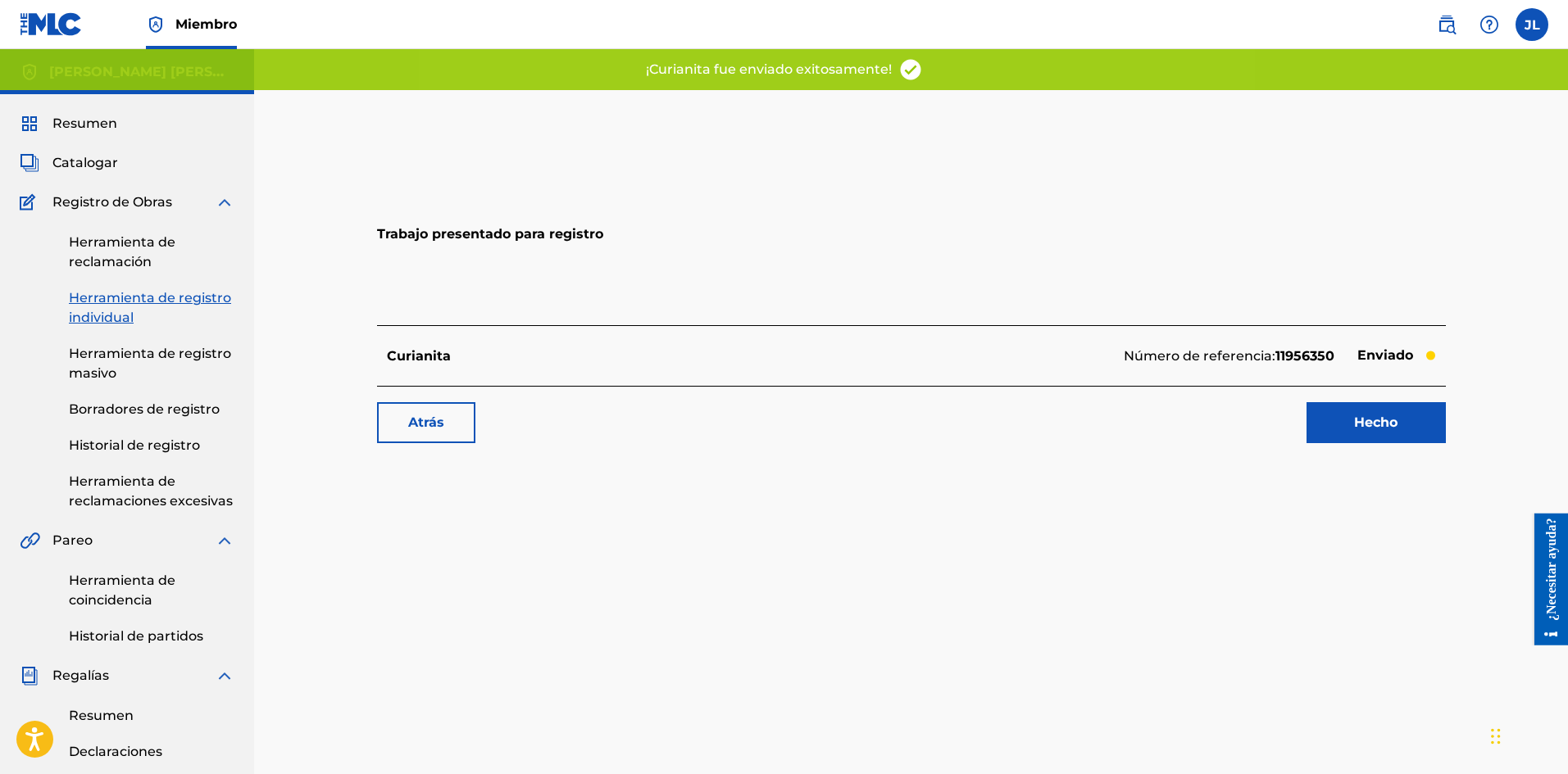
click at [1352, 423] on link "Hecho" at bounding box center [1376, 423] width 139 height 41
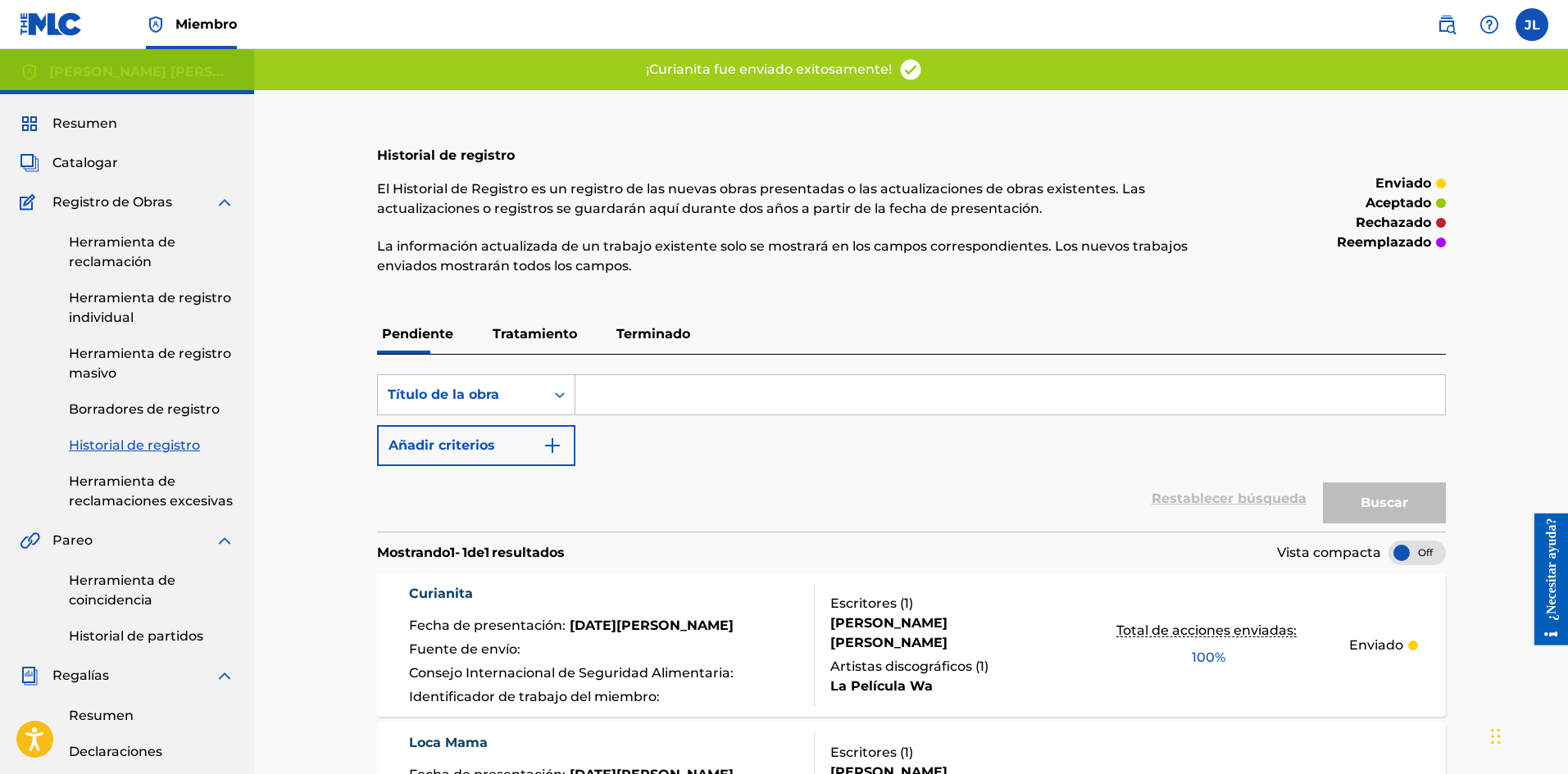
click at [94, 167] on font "Catalogar" at bounding box center [86, 162] width 66 height 15
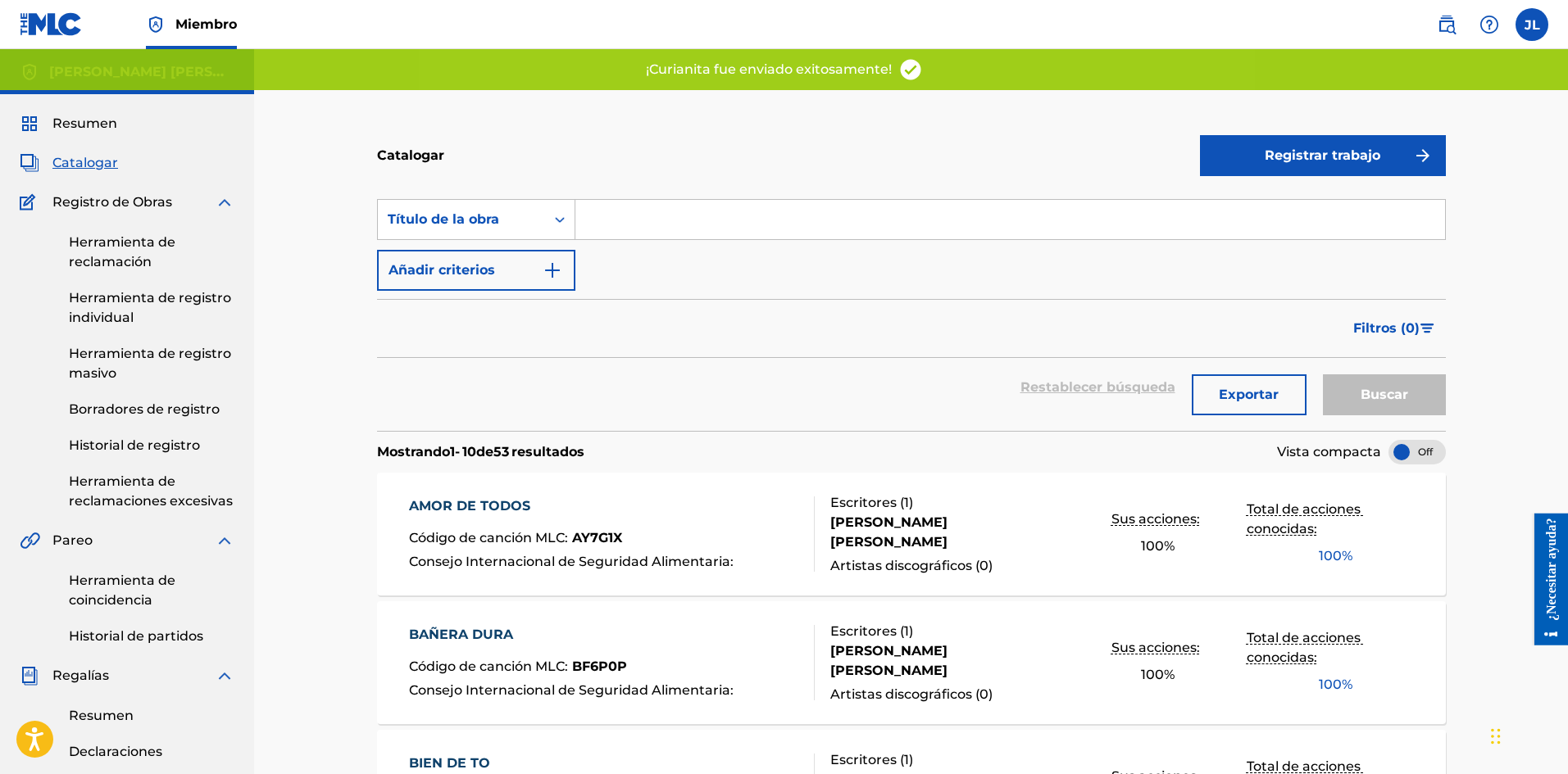
click at [1270, 148] on font "Registrar trabajo" at bounding box center [1322, 155] width 116 height 15
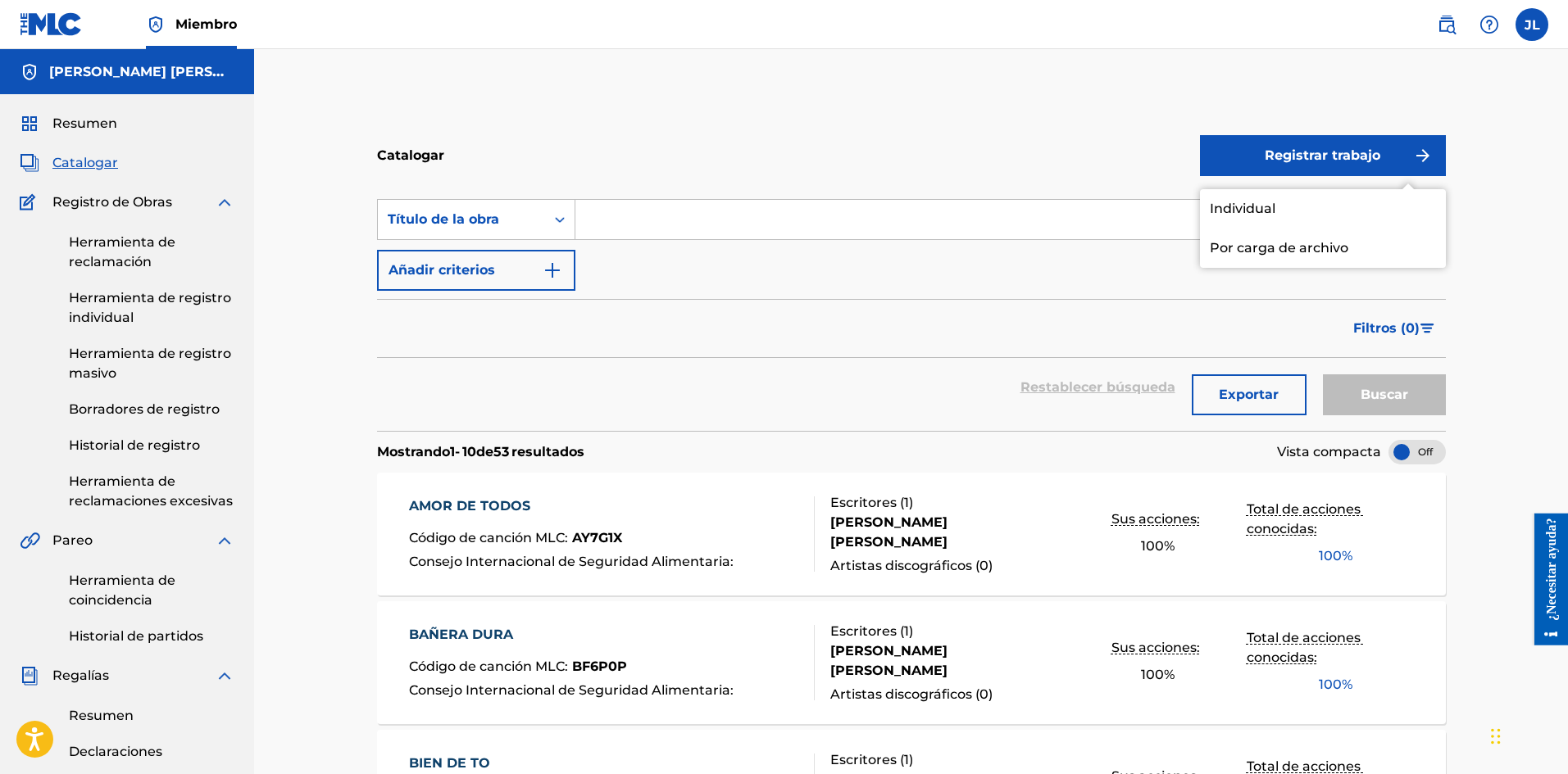
click at [1257, 208] on font "Individual" at bounding box center [1243, 208] width 66 height 15
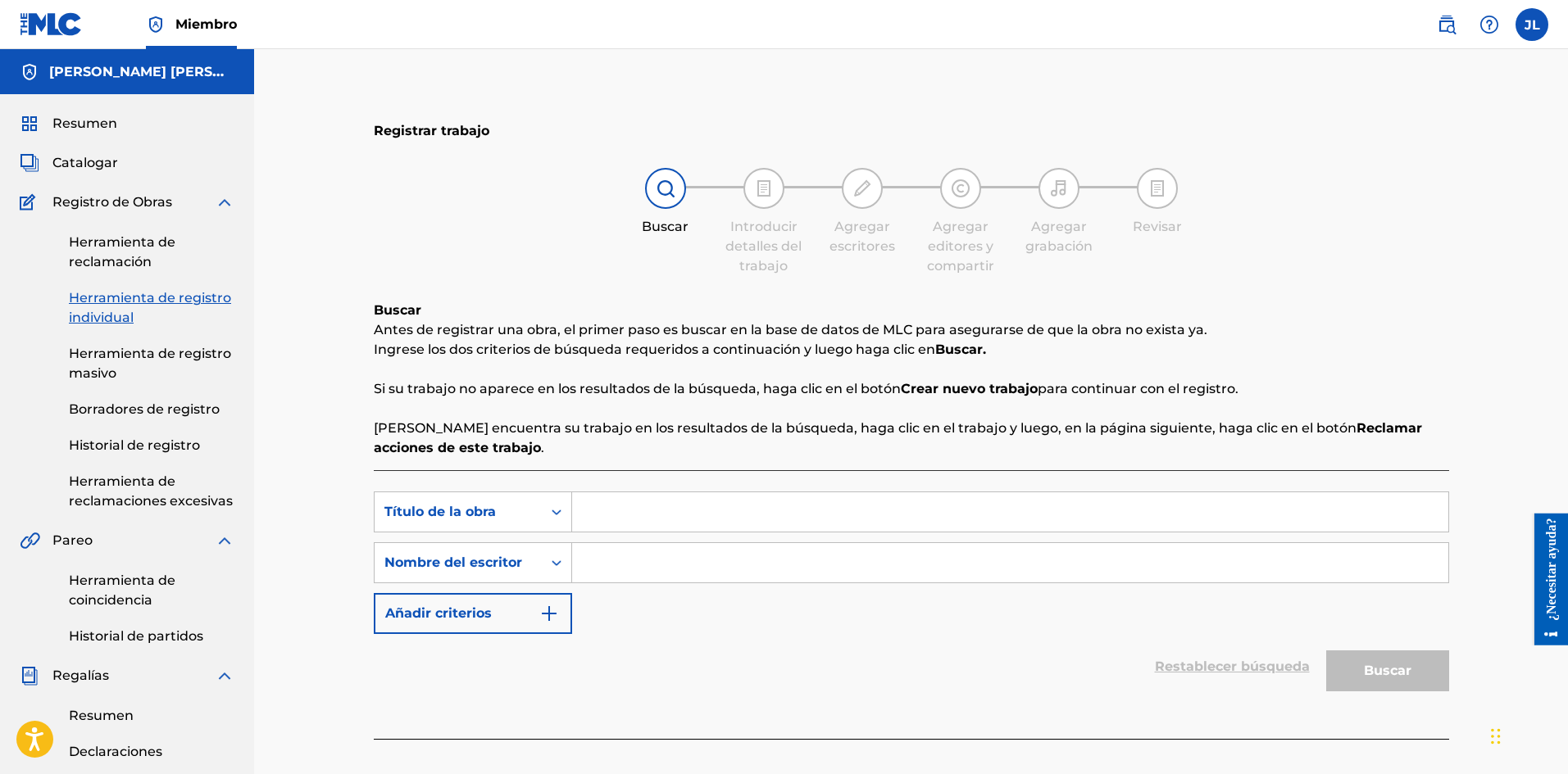
click at [668, 535] on div "Búsqueda con criterios 6b9535b1-79e2-48ab-98c2-0d24c650cec8 Título de la obra B…" at bounding box center [911, 563] width 1075 height 143
click at [669, 553] on input "Formulario de búsqueda" at bounding box center [1009, 563] width 876 height 39
type input "[PERSON_NAME]"
click at [647, 510] on input "Formulario de búsqueda" at bounding box center [1009, 512] width 876 height 39
paste input "Detenerte"
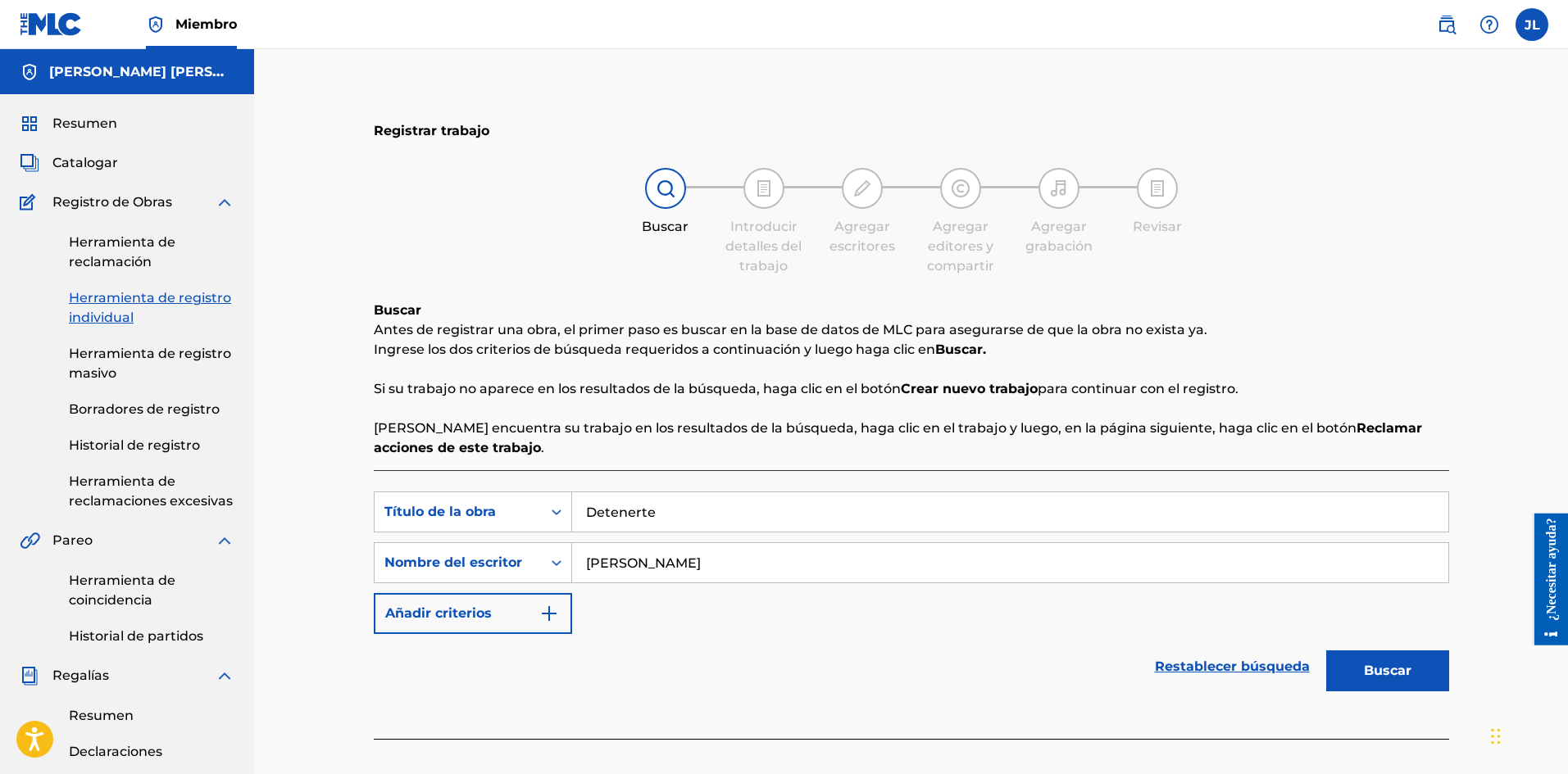
type input "Detenerte"
click at [1397, 664] on font "Buscar" at bounding box center [1386, 670] width 47 height 15
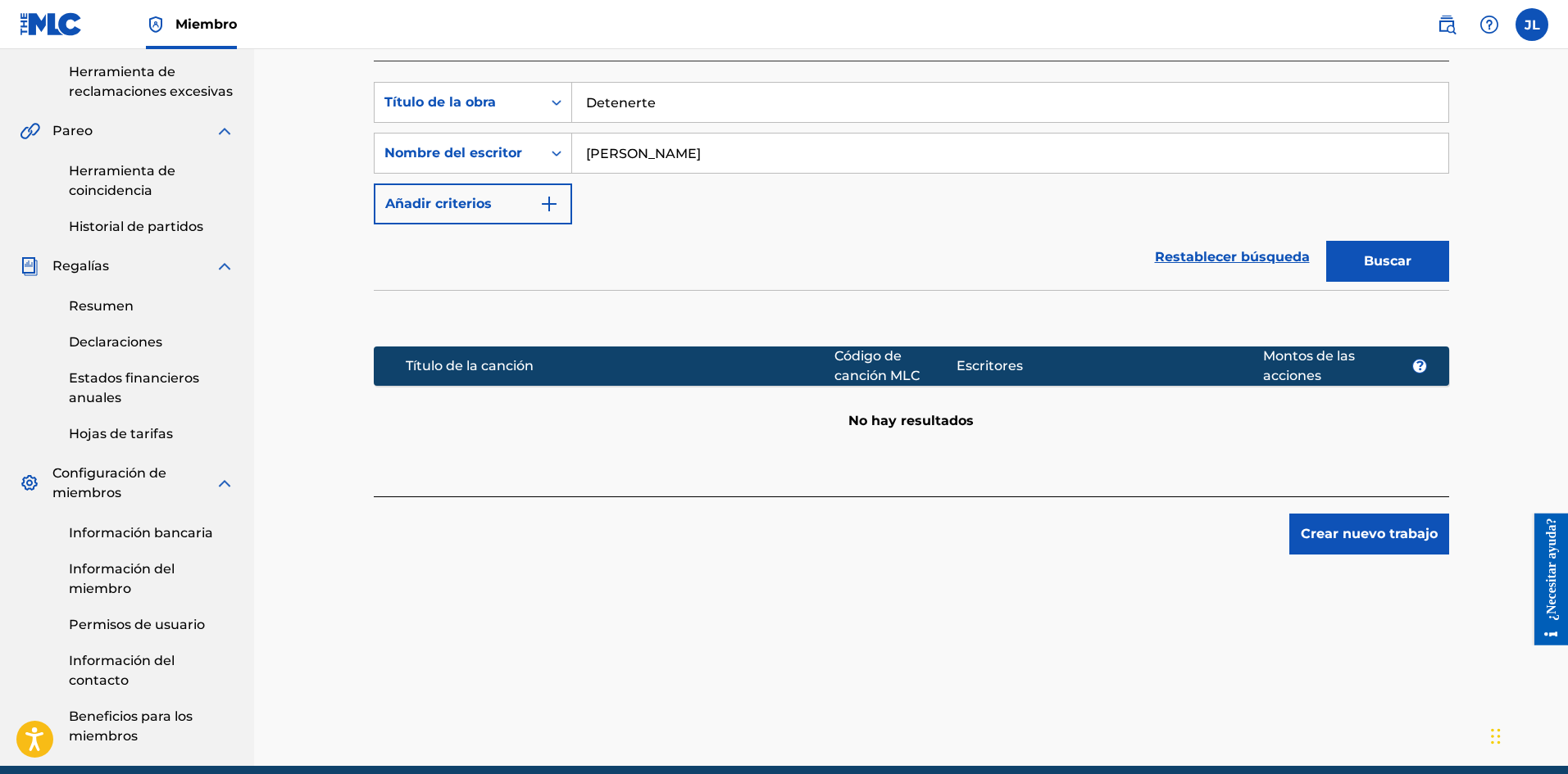
scroll to position [480, 0]
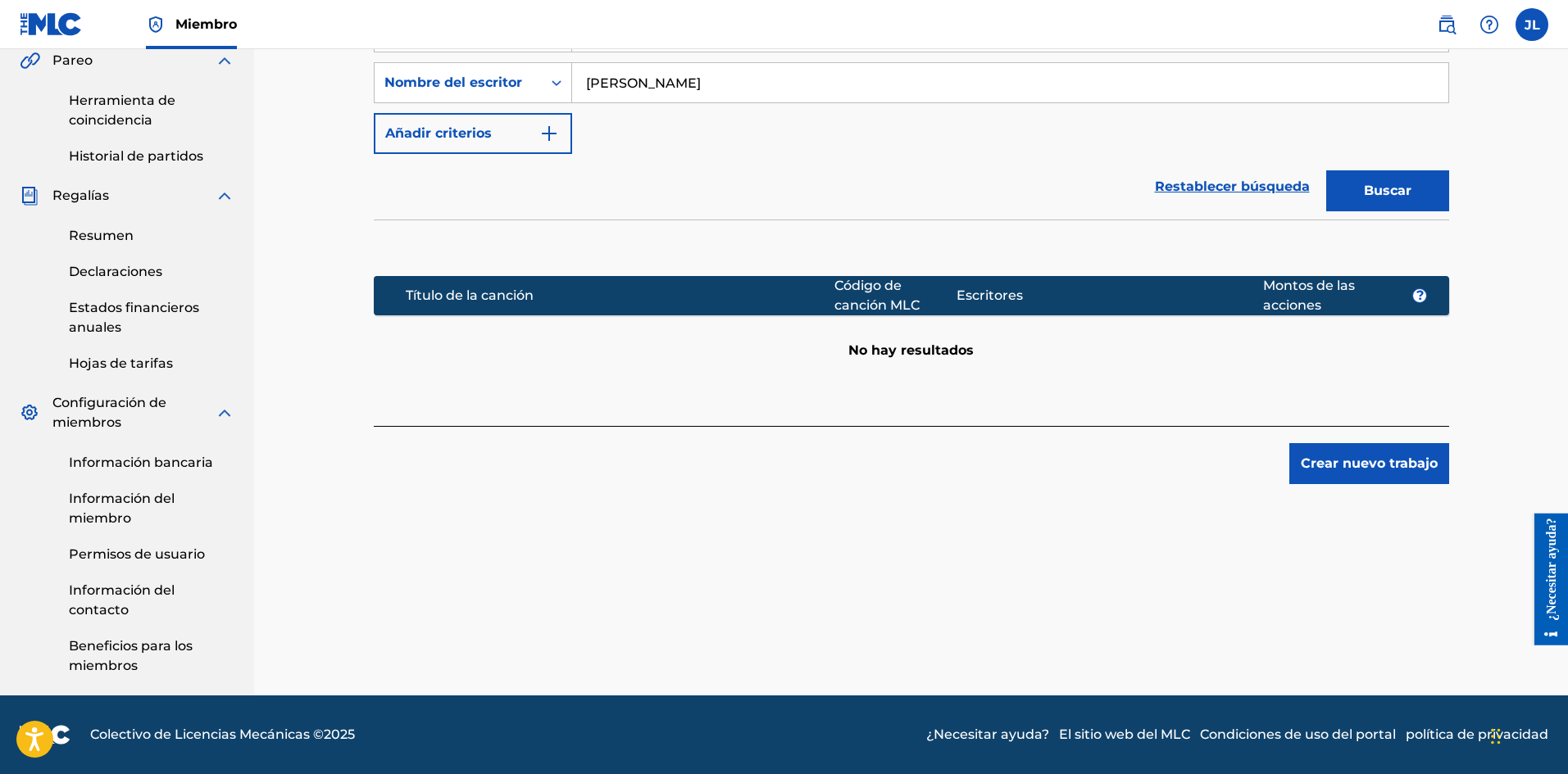
click at [1366, 458] on font "Crear nuevo trabajo" at bounding box center [1369, 462] width 137 height 15
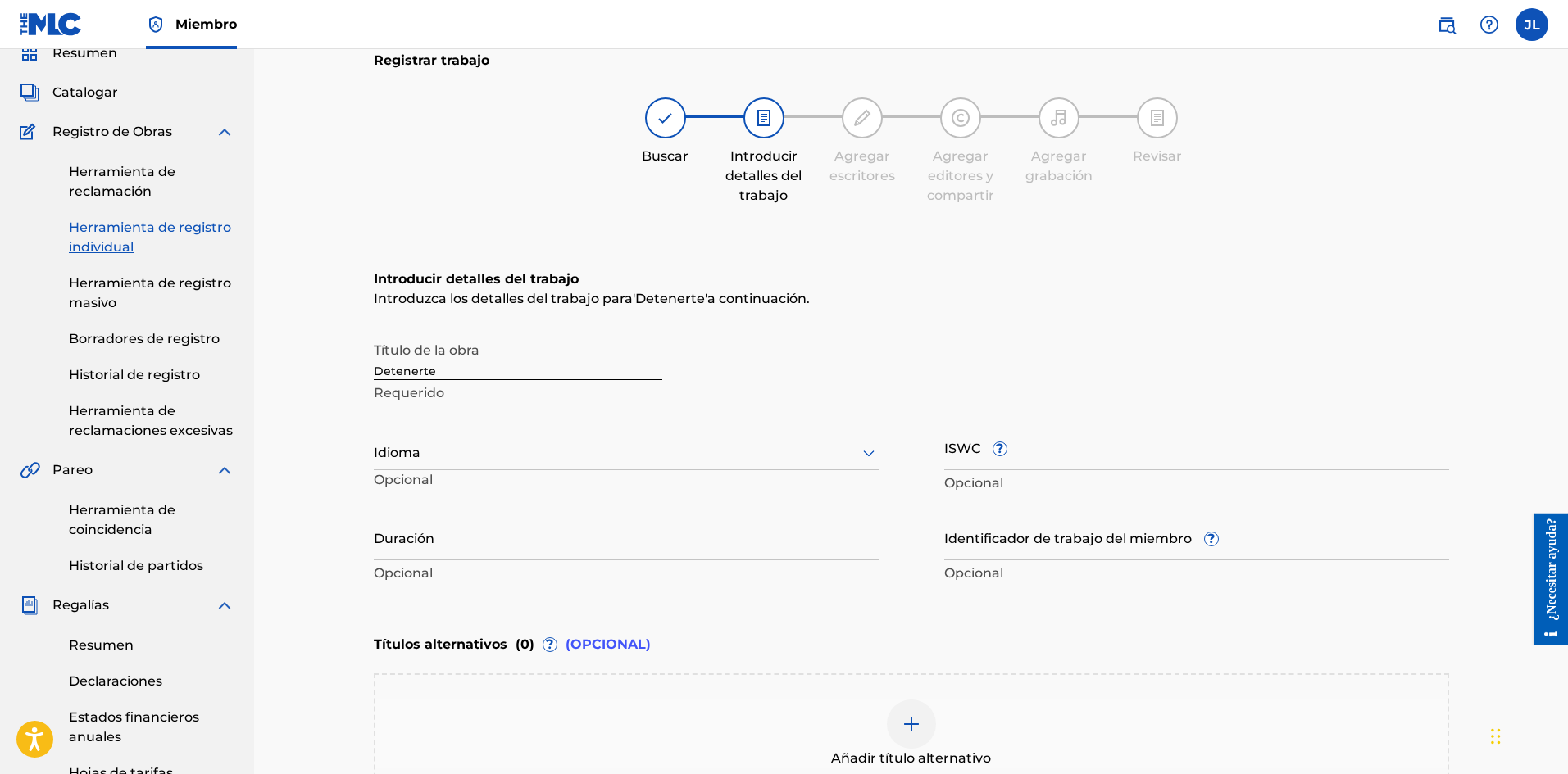
scroll to position [343, 0]
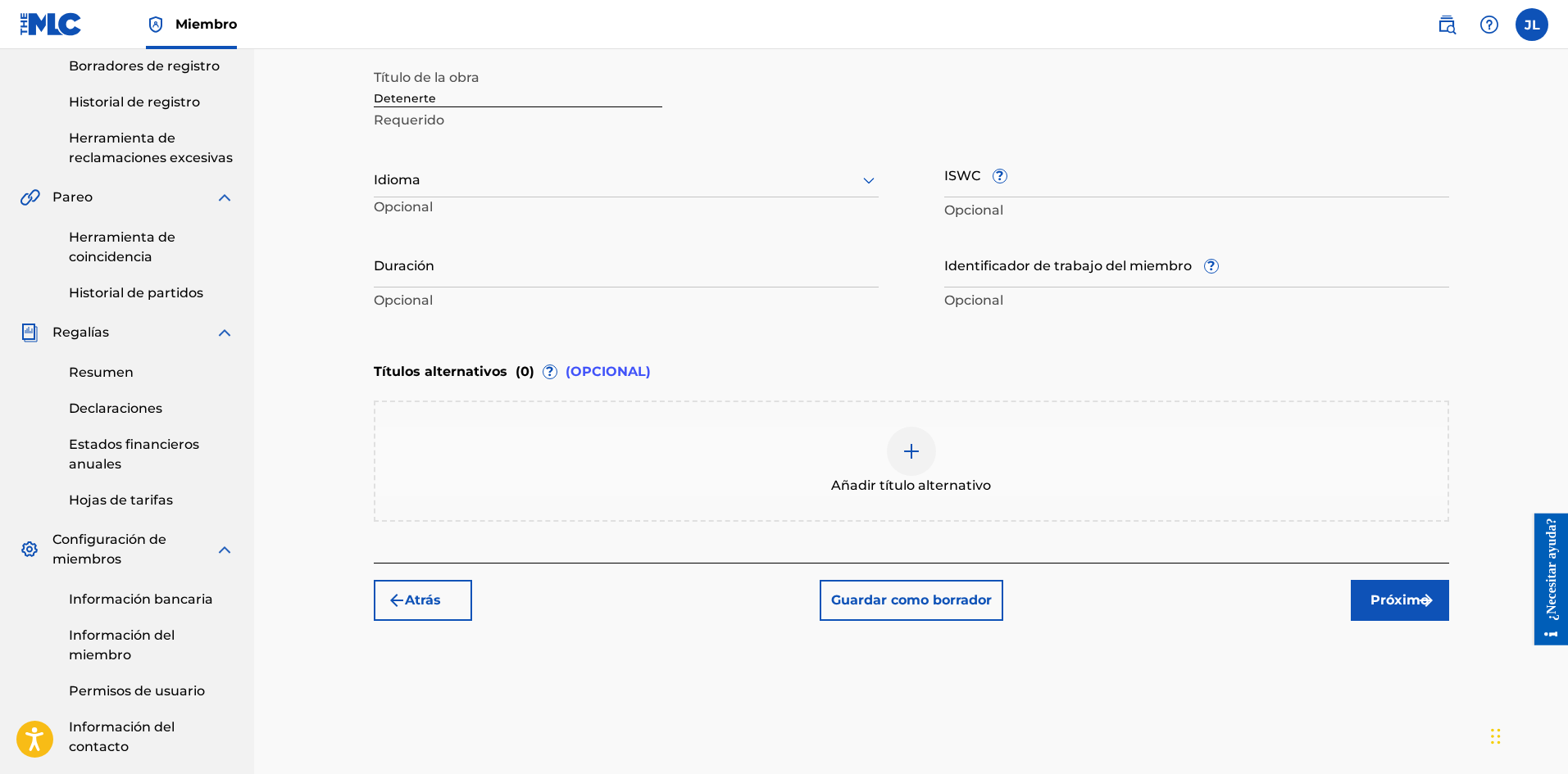
click at [496, 159] on div "Idioma Opcional" at bounding box center [625, 187] width 505 height 74
click at [486, 173] on div at bounding box center [625, 179] width 505 height 20
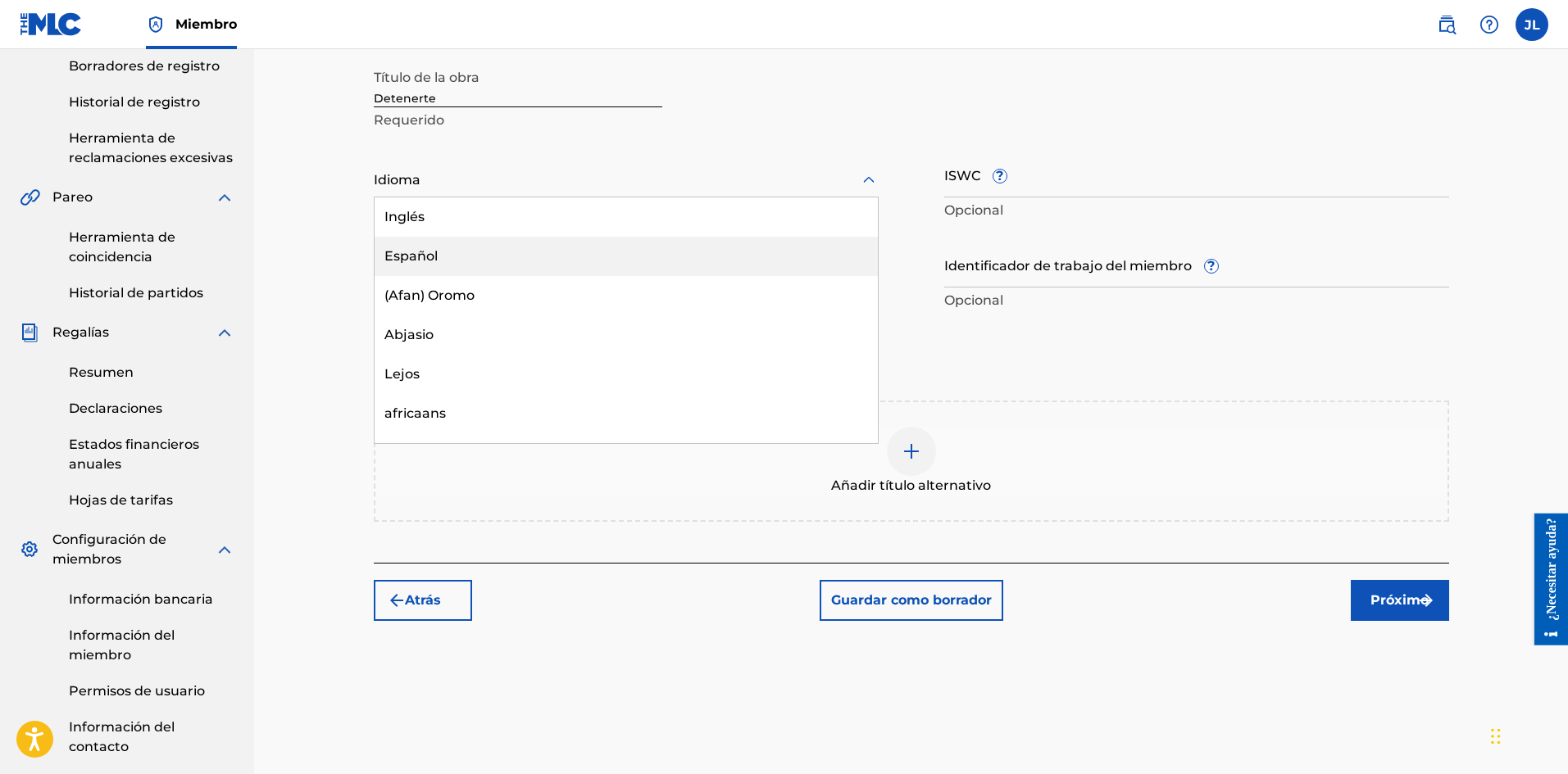
click at [434, 240] on div "Español" at bounding box center [625, 257] width 503 height 39
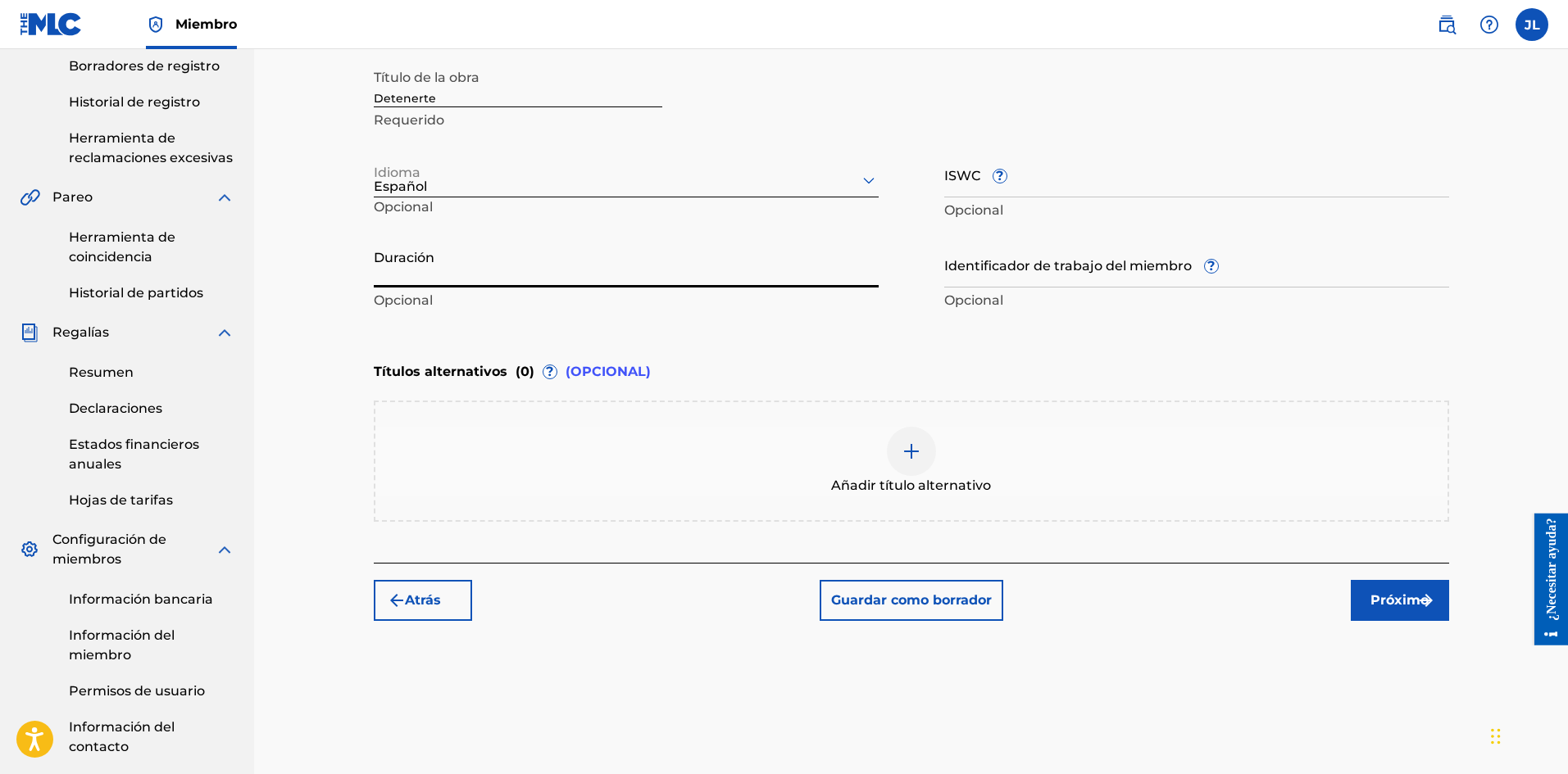
click at [535, 275] on input "Duración" at bounding box center [625, 264] width 505 height 46
type input "02:02"
click at [1394, 594] on font "Próximo" at bounding box center [1399, 599] width 58 height 15
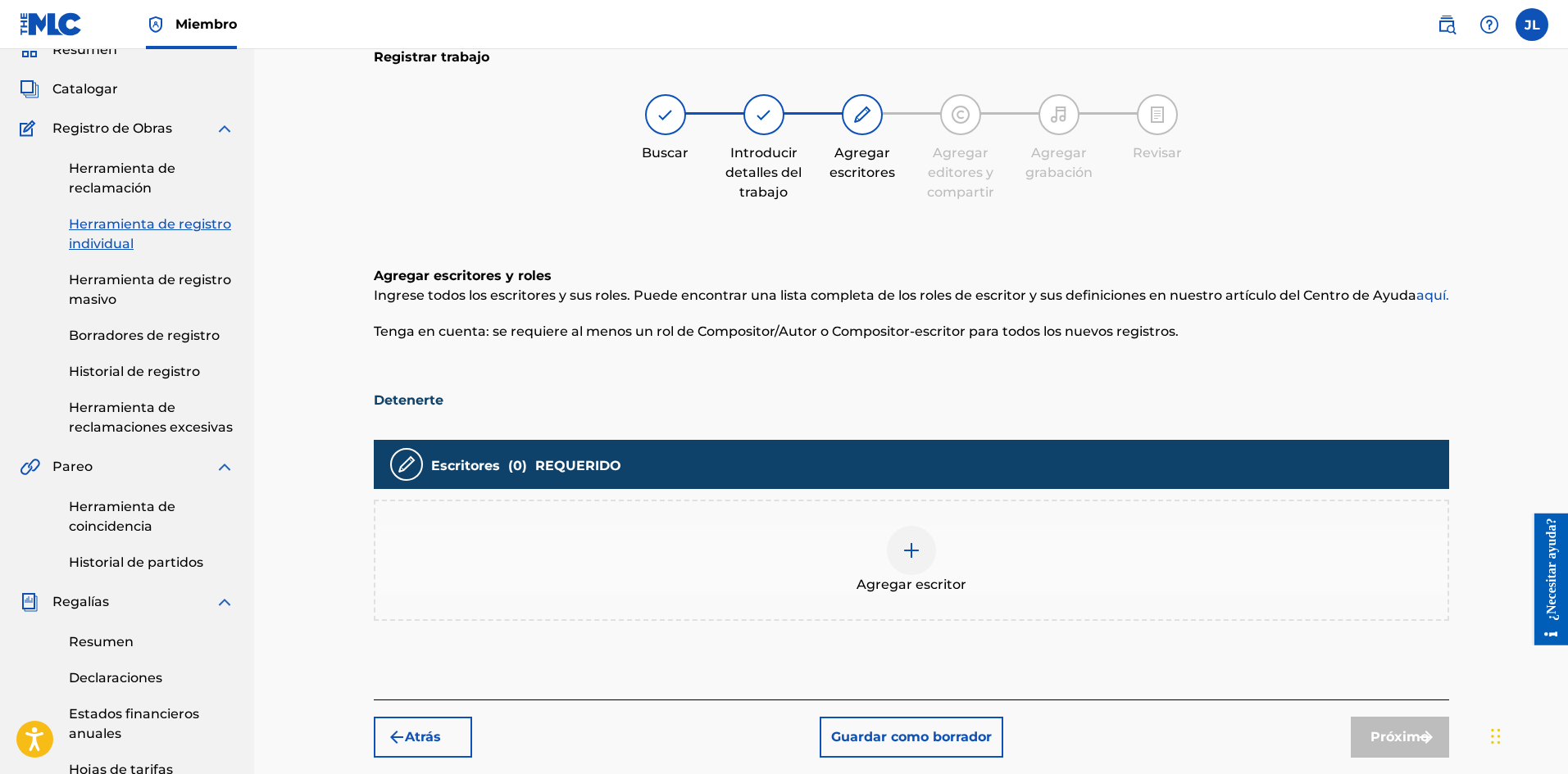
scroll to position [480, 0]
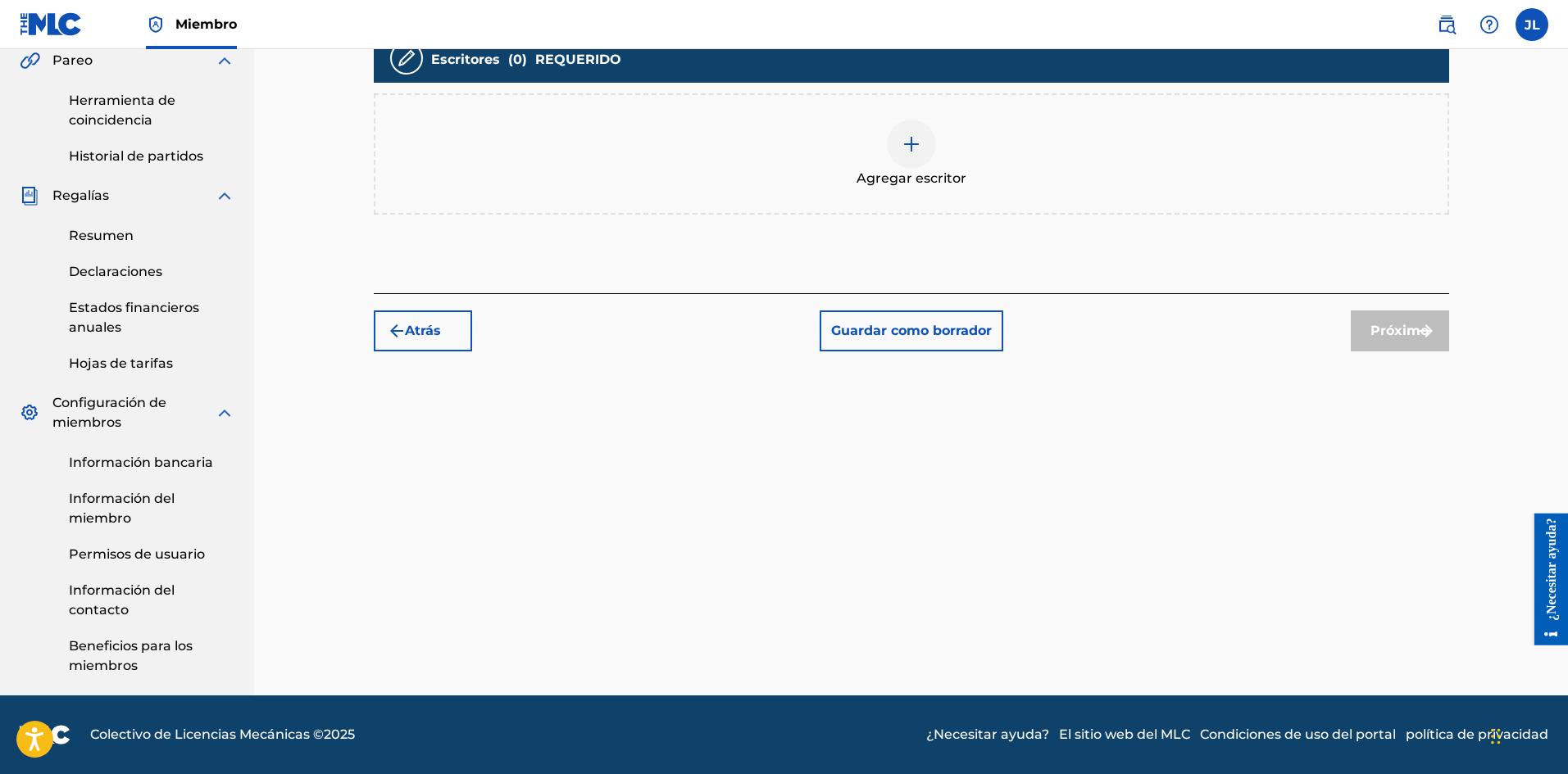
click at [891, 149] on div at bounding box center [911, 143] width 49 height 49
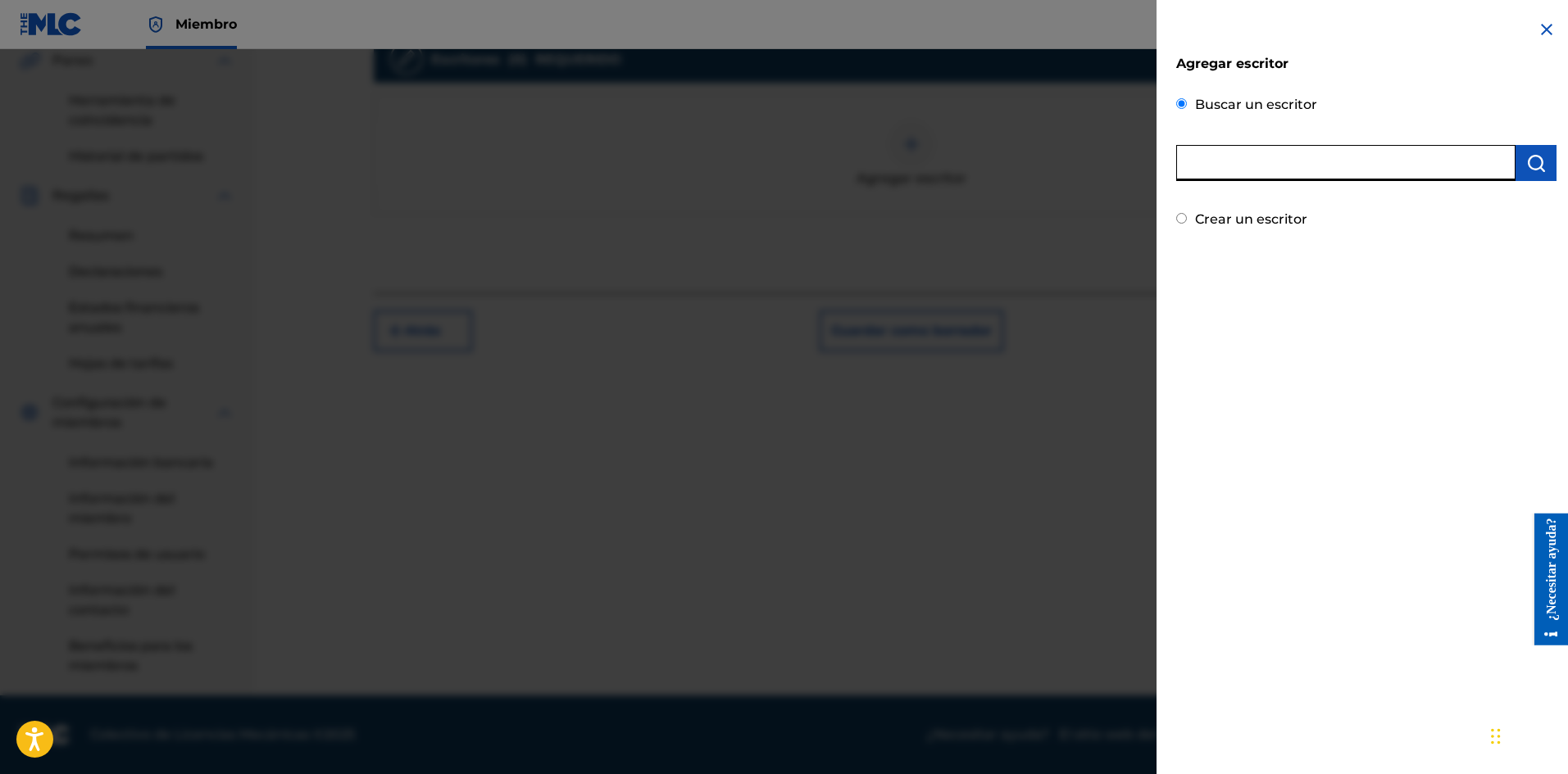
click at [1258, 167] on input "text" at bounding box center [1345, 163] width 339 height 36
type input "[PERSON_NAME] [PERSON_NAME]"
click at [1517, 167] on button "submit" at bounding box center [1536, 163] width 41 height 36
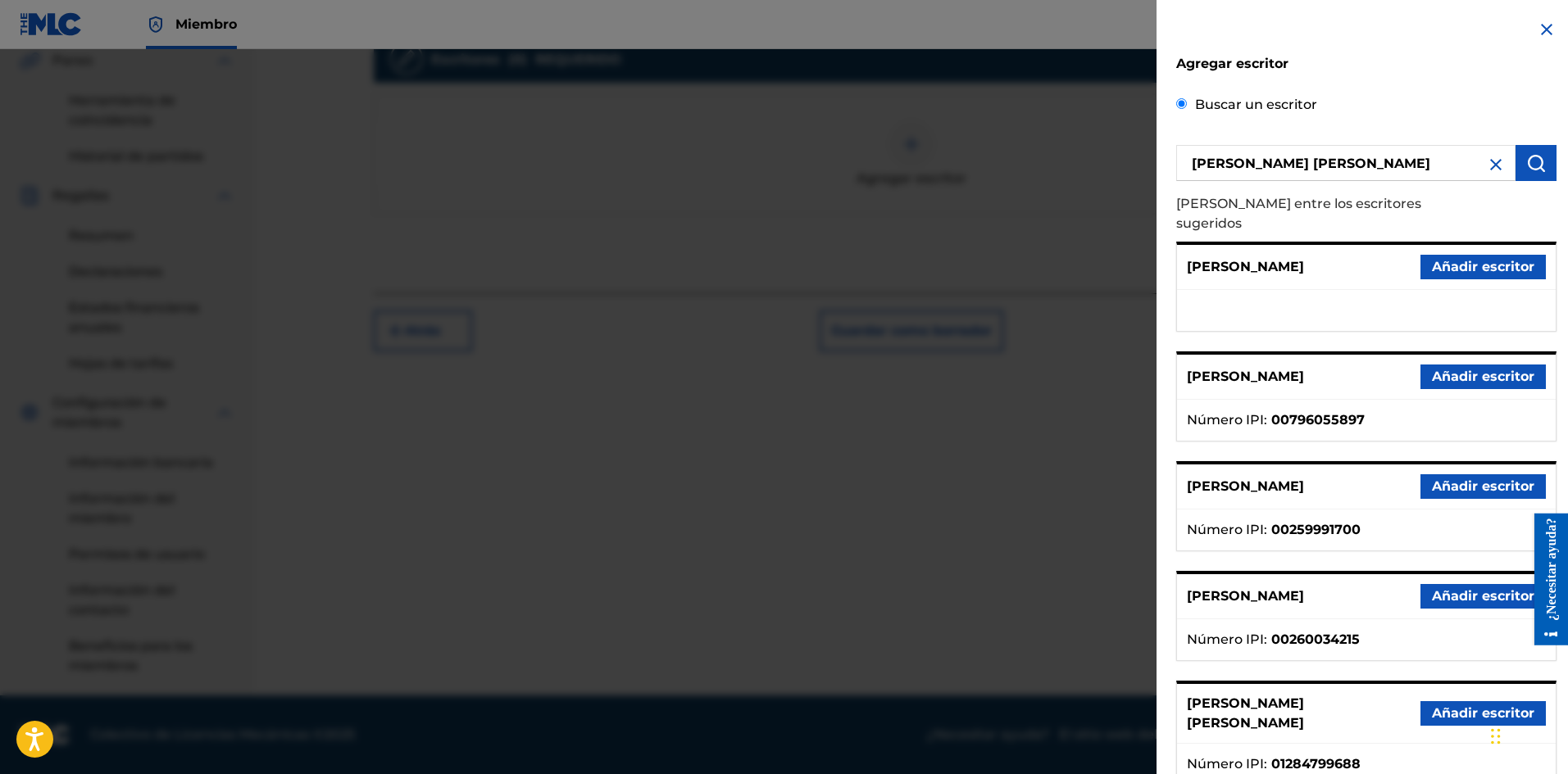
click at [1483, 705] on font "Añadir escritor" at bounding box center [1482, 713] width 102 height 15
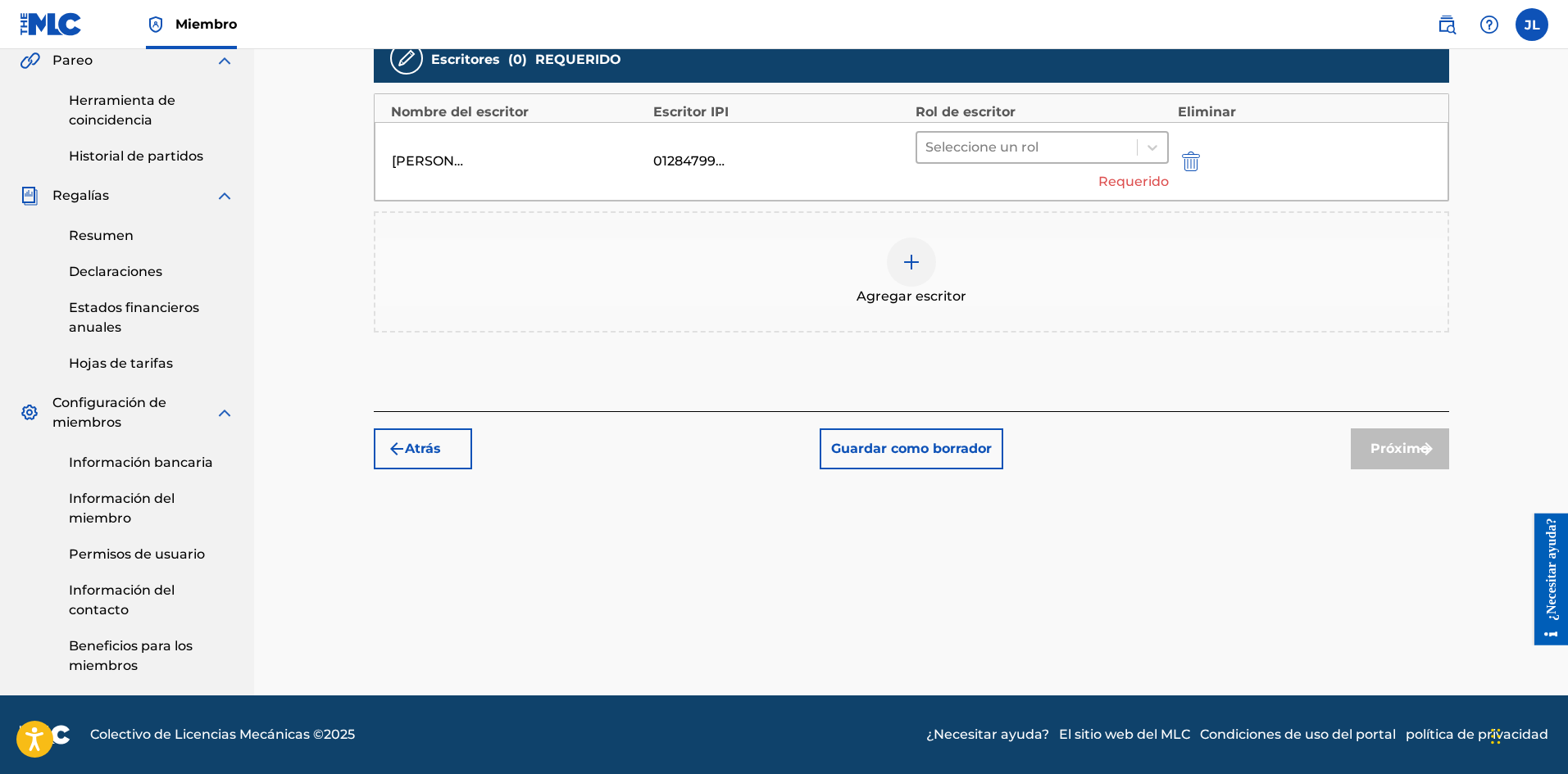
click at [1057, 154] on div at bounding box center [1026, 148] width 204 height 23
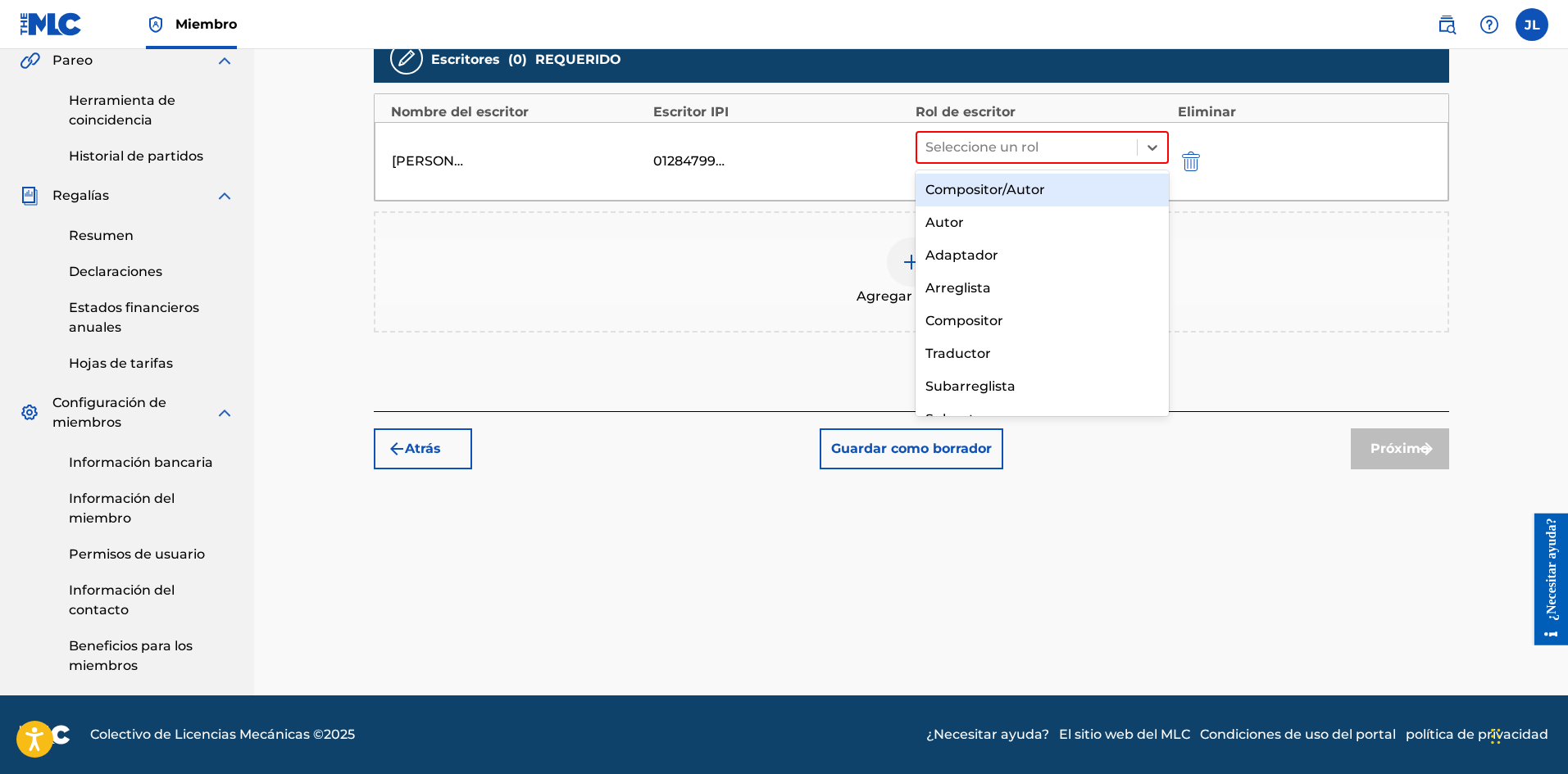
click at [1013, 182] on font "Compositor/Autor" at bounding box center [984, 189] width 119 height 15
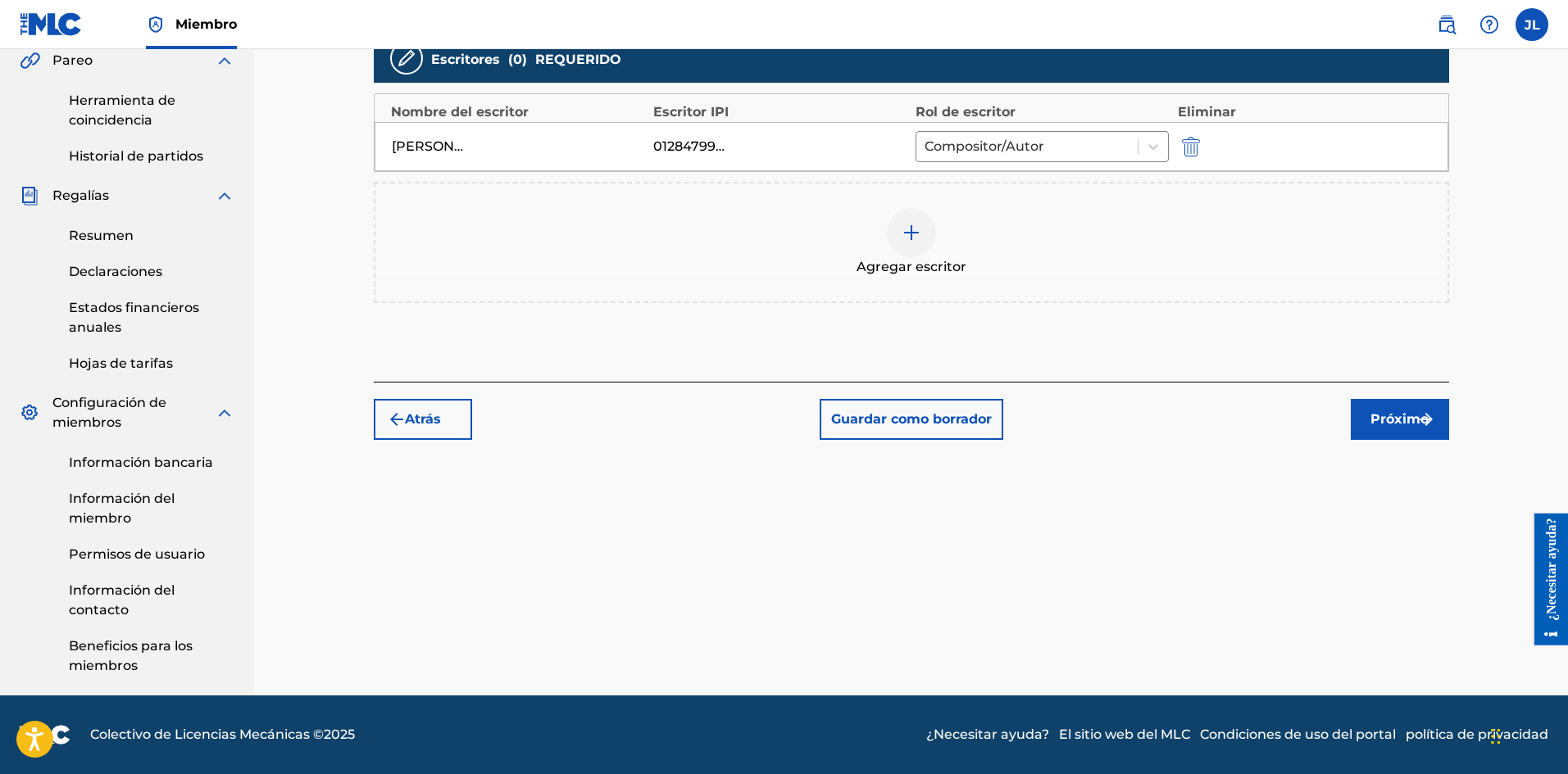
click at [1402, 418] on font "Próximo" at bounding box center [1399, 419] width 58 height 15
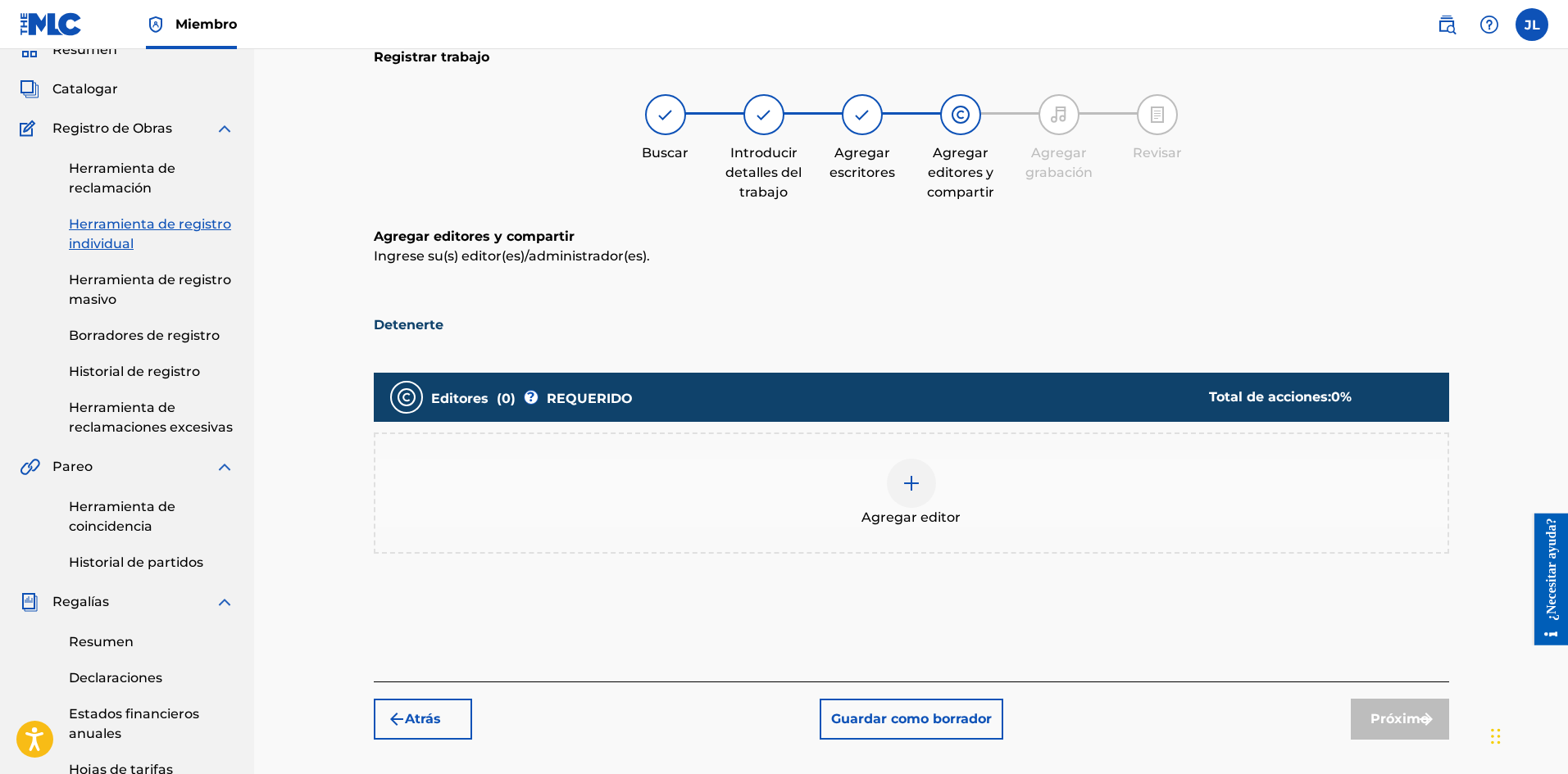
scroll to position [346, 0]
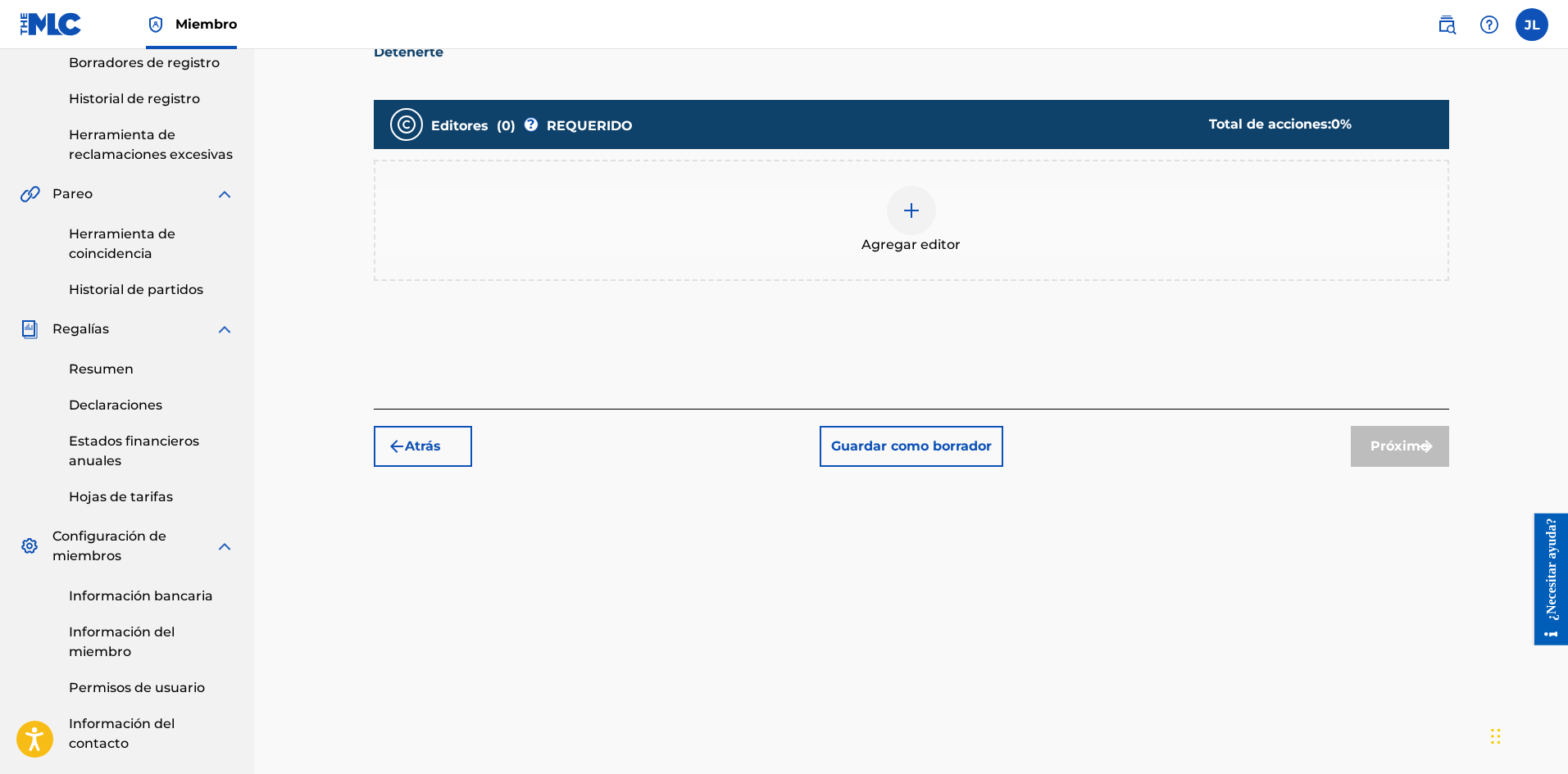
click at [908, 214] on img at bounding box center [911, 210] width 20 height 20
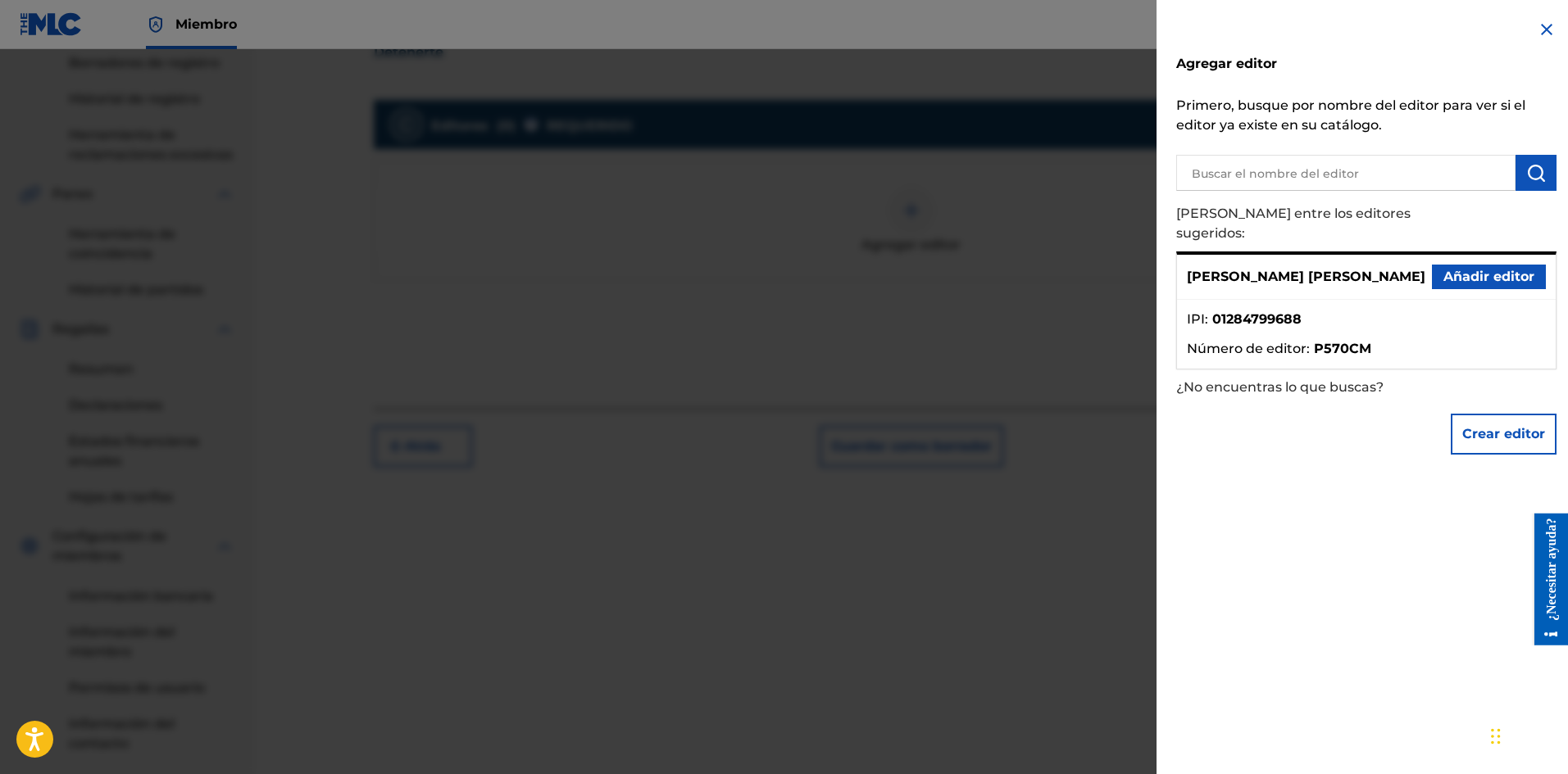
click at [1441, 255] on div "[PERSON_NAME] [PERSON_NAME] Añadir editor" at bounding box center [1366, 277] width 379 height 45
click at [1447, 269] on font "Añadir editor" at bounding box center [1489, 276] width 91 height 15
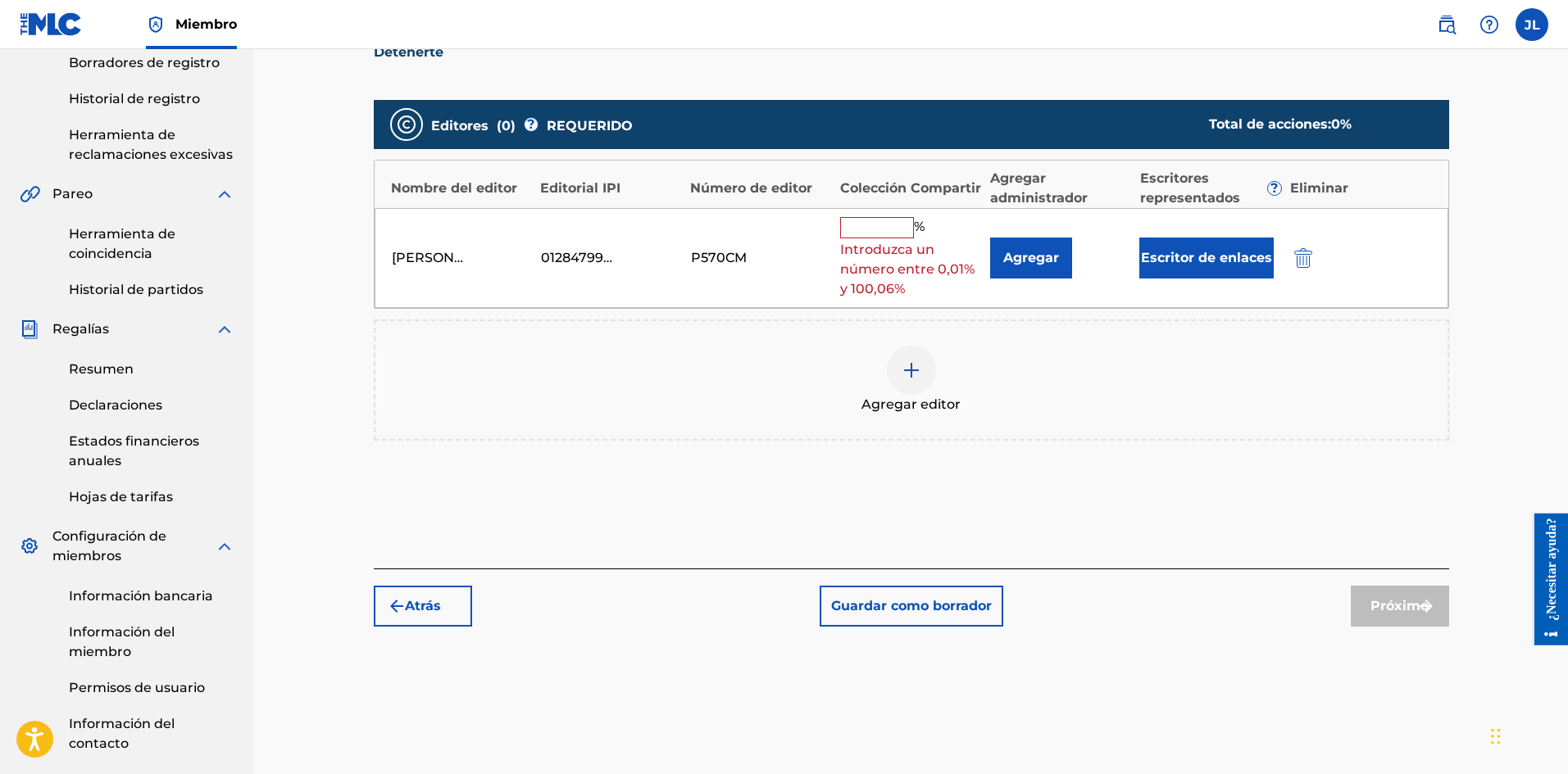
click at [920, 221] on font "%" at bounding box center [919, 226] width 11 height 15
click at [896, 227] on input "text" at bounding box center [877, 228] width 74 height 21
type input "100"
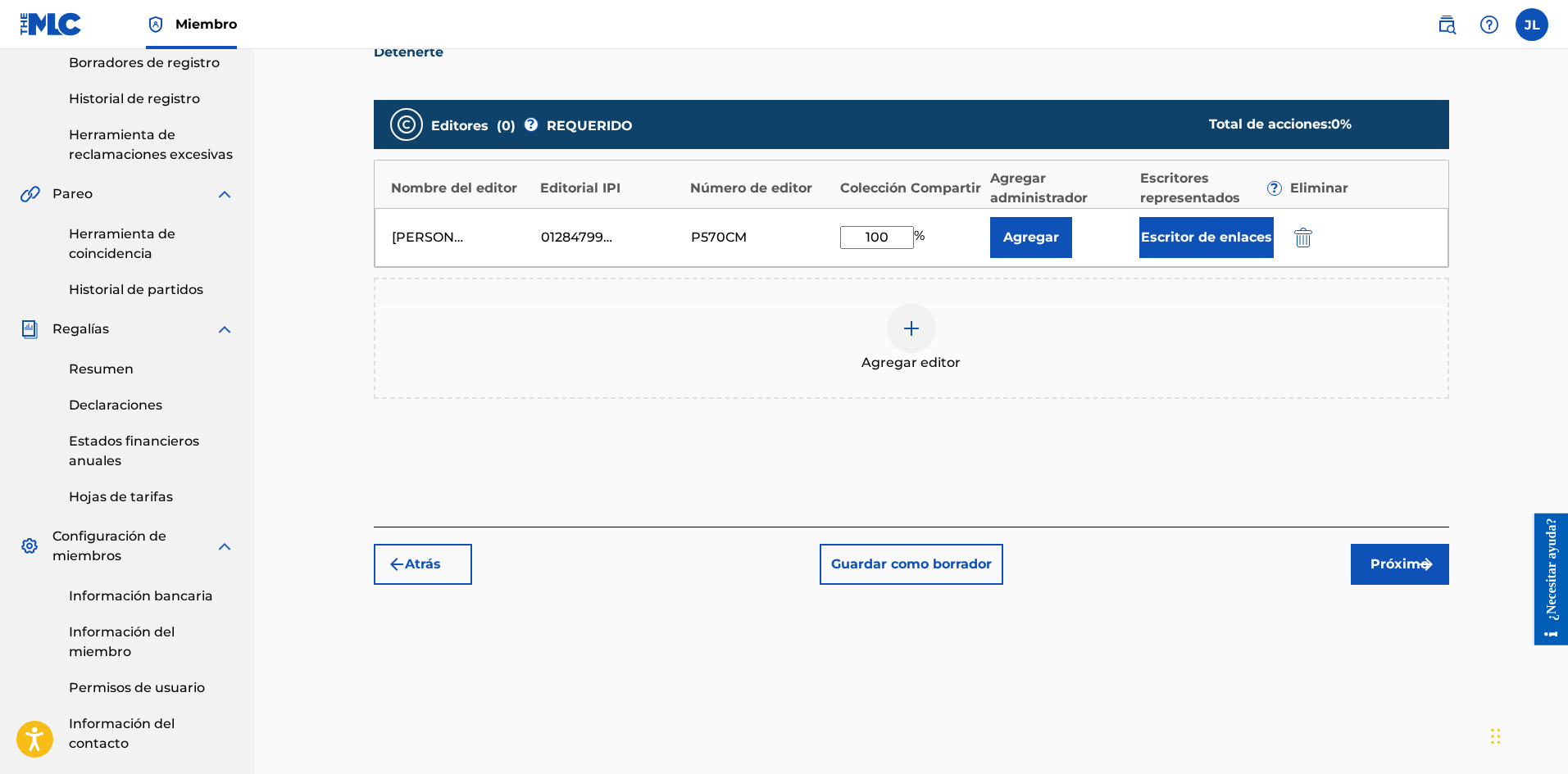
click at [1395, 562] on font "Próximo" at bounding box center [1399, 564] width 58 height 15
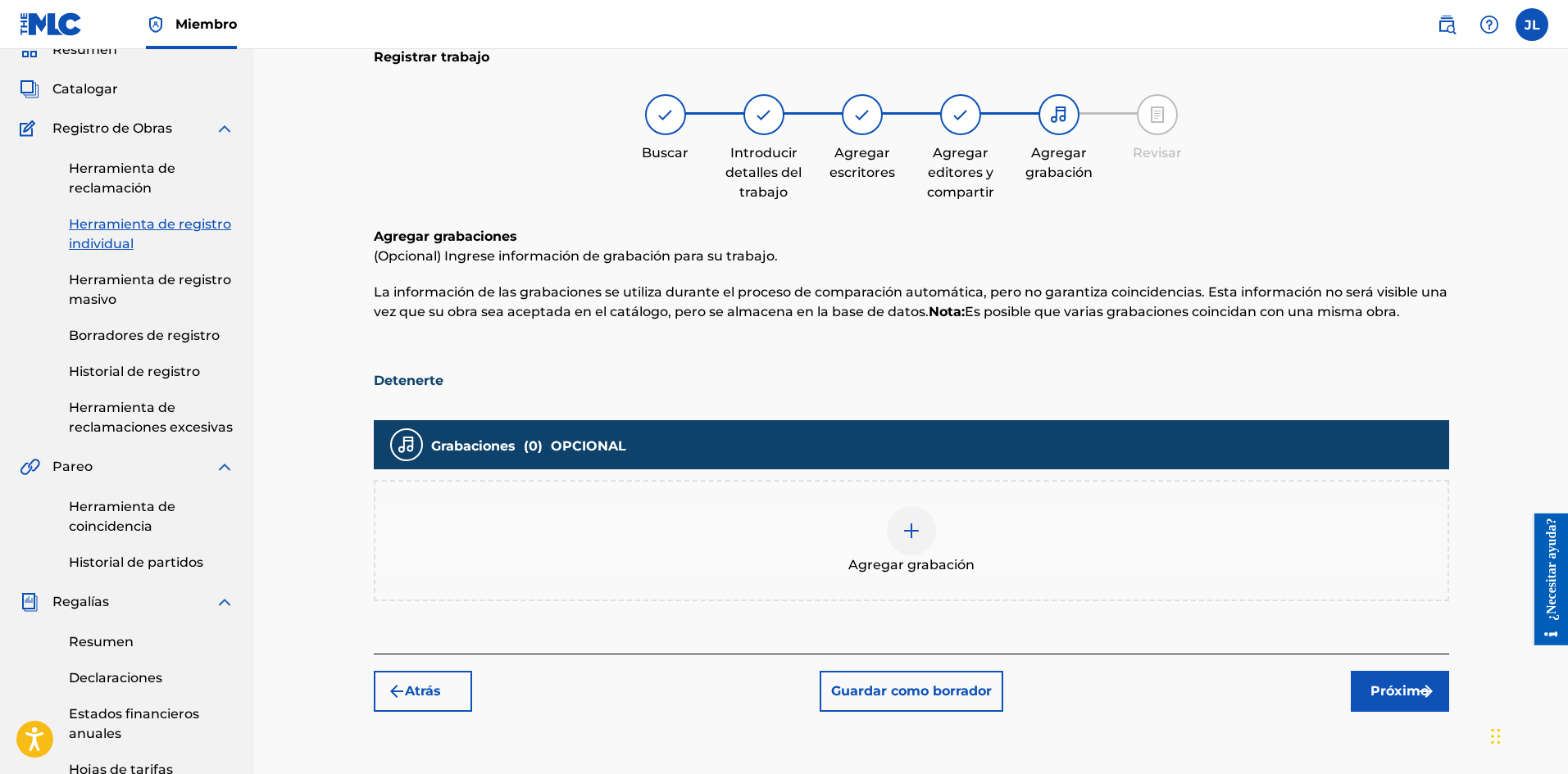
click at [944, 516] on div "Agregar grabación" at bounding box center [911, 540] width 1072 height 69
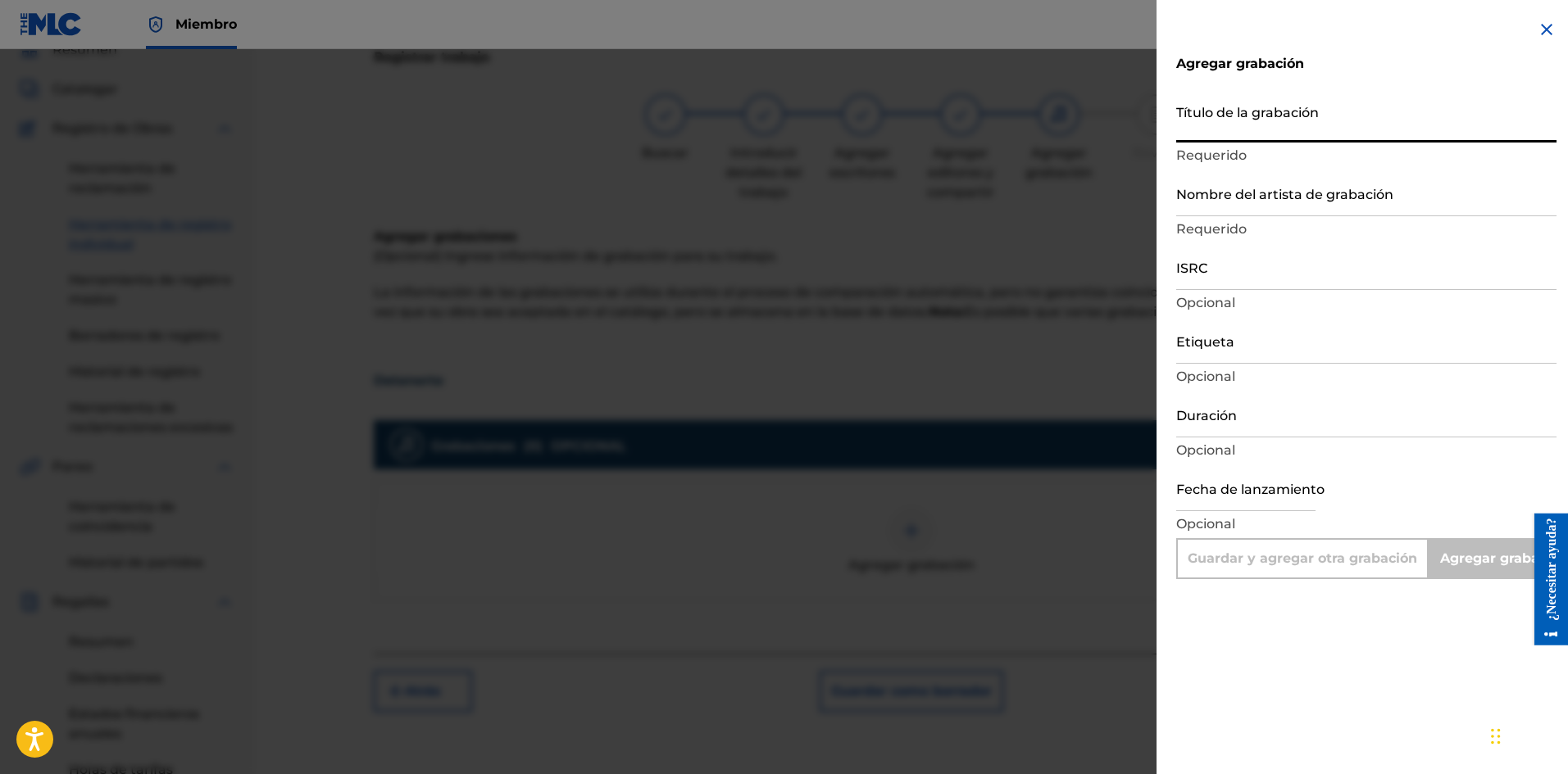
click at [1220, 127] on input "Título de la grabación" at bounding box center [1366, 119] width 380 height 46
paste input "Detenerte"
type input "Detenerte"
type input "Add Recording"
type input "Detenerte"
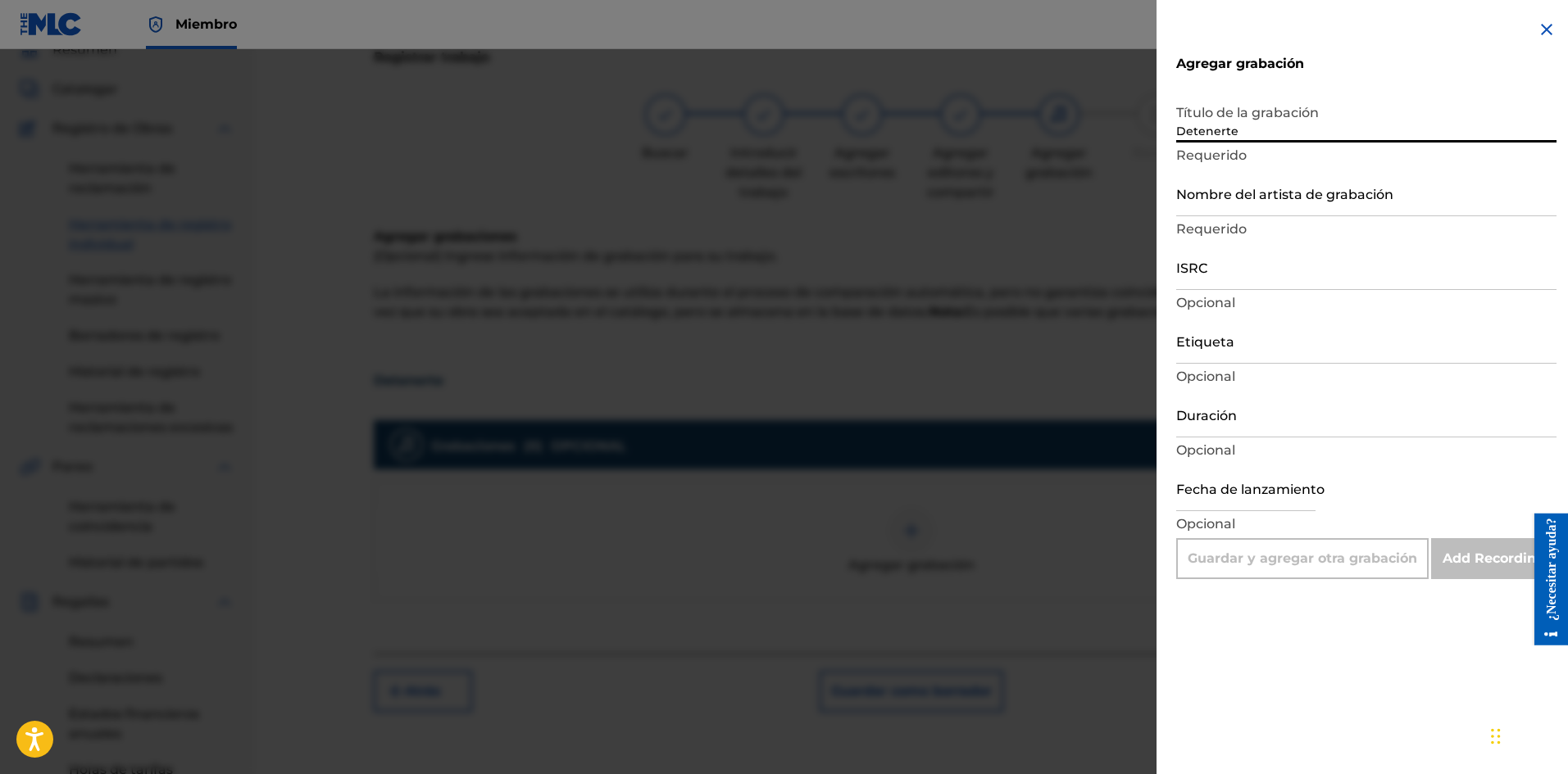
click at [1281, 204] on input "Nombre del artista de grabación" at bounding box center [1366, 192] width 380 height 46
type input "La Pelicula Wa"
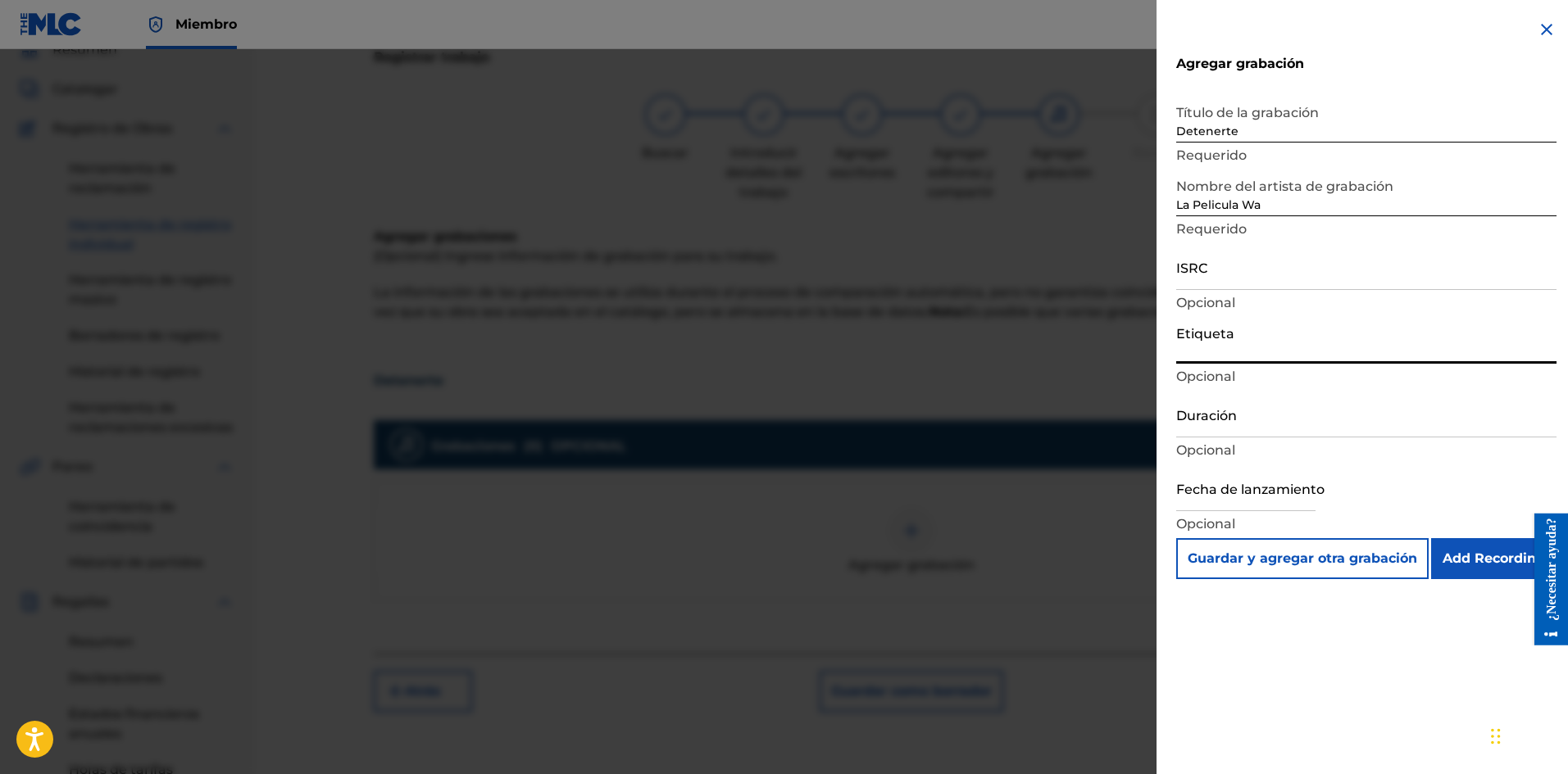
click at [1241, 341] on input "Etiqueta" at bounding box center [1366, 340] width 380 height 46
type input "La Película Wa"
click at [1245, 492] on input "text" at bounding box center [1245, 488] width 139 height 46
select select "7"
select select "2025"
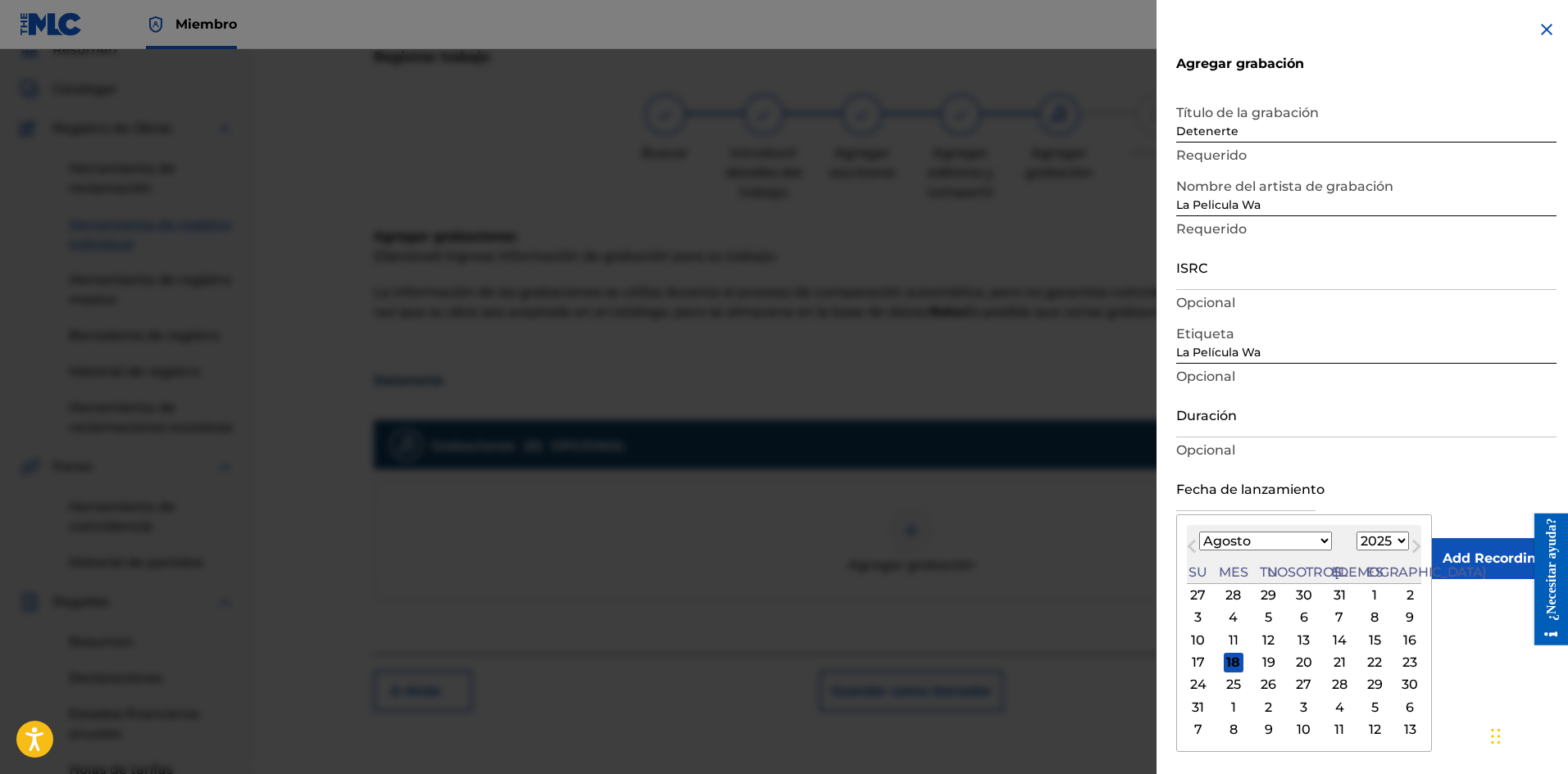
click at [1198, 667] on font "17" at bounding box center [1197, 662] width 13 height 15
type input "[DATE]"
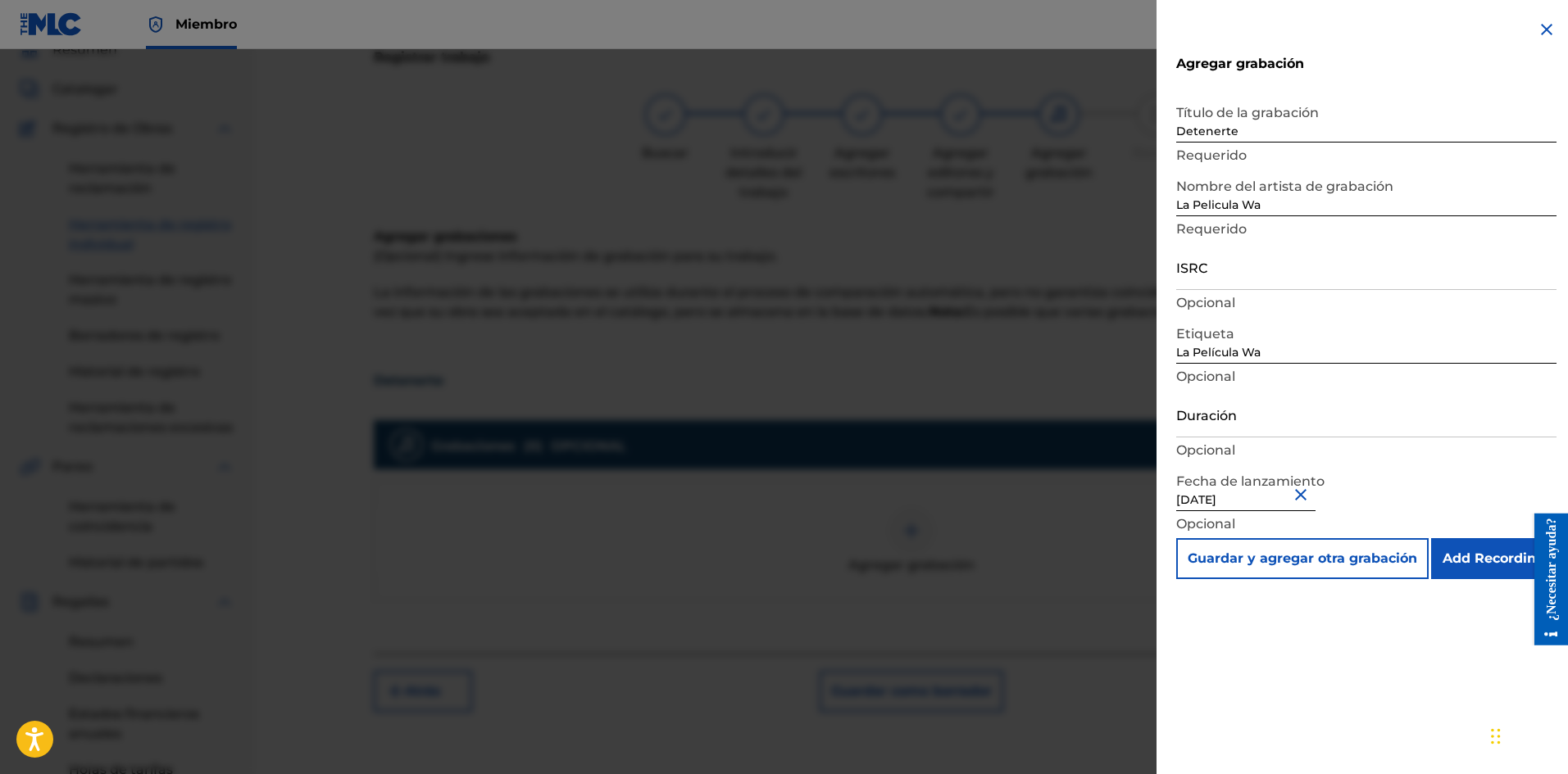
click at [1229, 276] on input "ISRC" at bounding box center [1366, 266] width 380 height 46
paste input "SE6XW2595712"
type input "SE6XW2595712"
click at [1250, 429] on input "Duración" at bounding box center [1366, 414] width 380 height 46
type input "02:02"
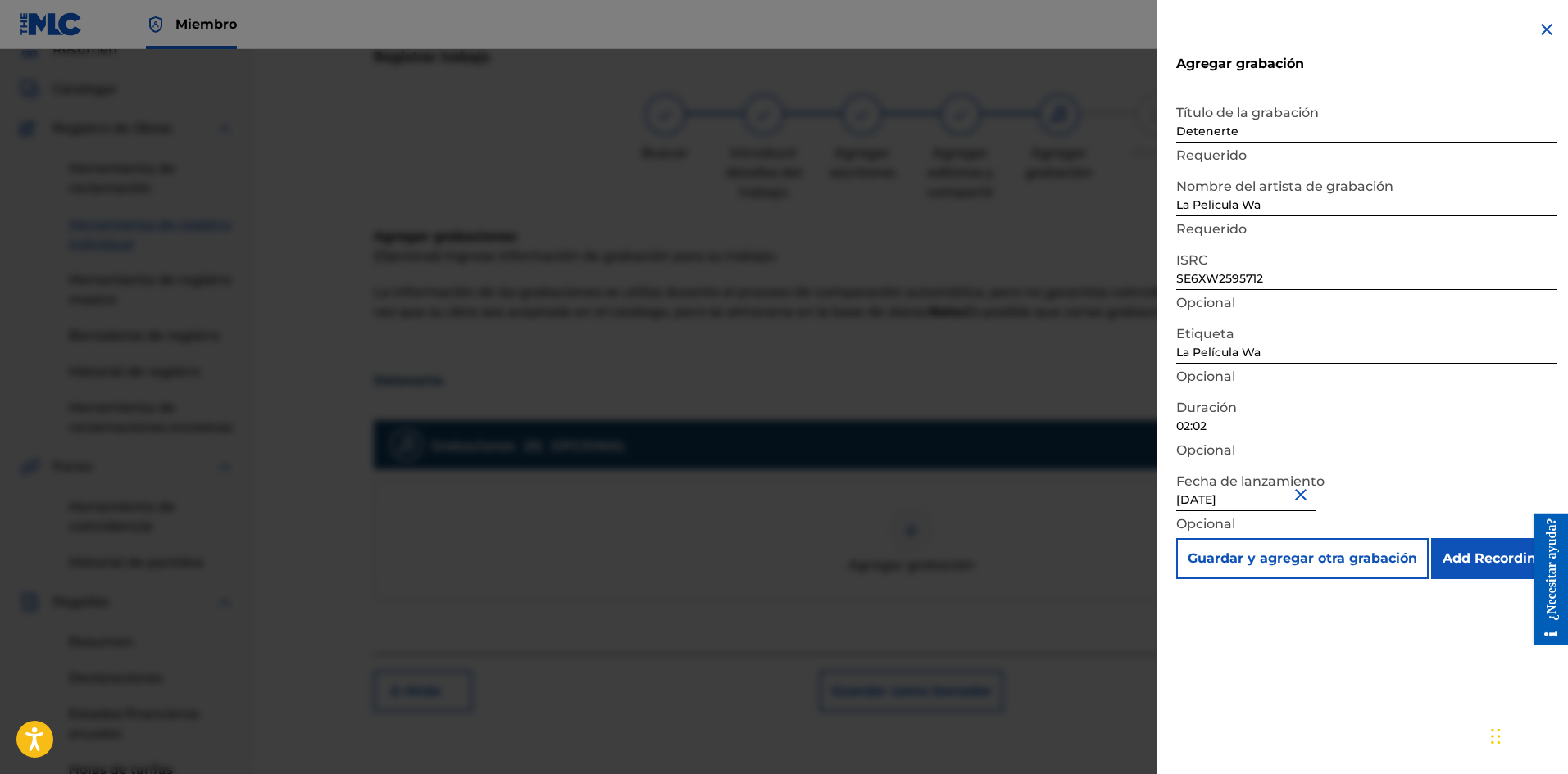
click at [1458, 560] on input "Add Recording" at bounding box center [1493, 558] width 126 height 41
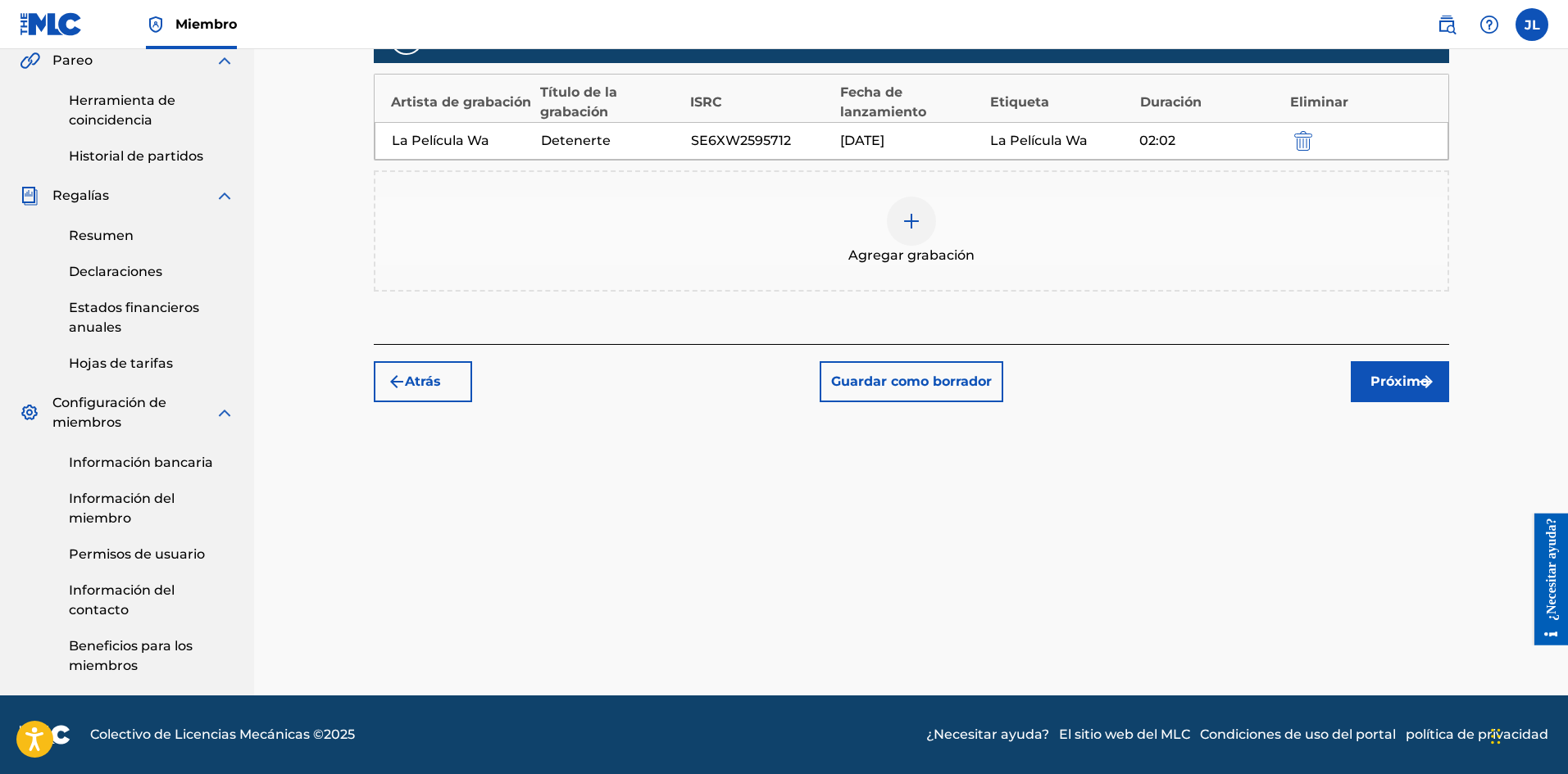
click at [1402, 395] on button "Próximo" at bounding box center [1400, 382] width 98 height 41
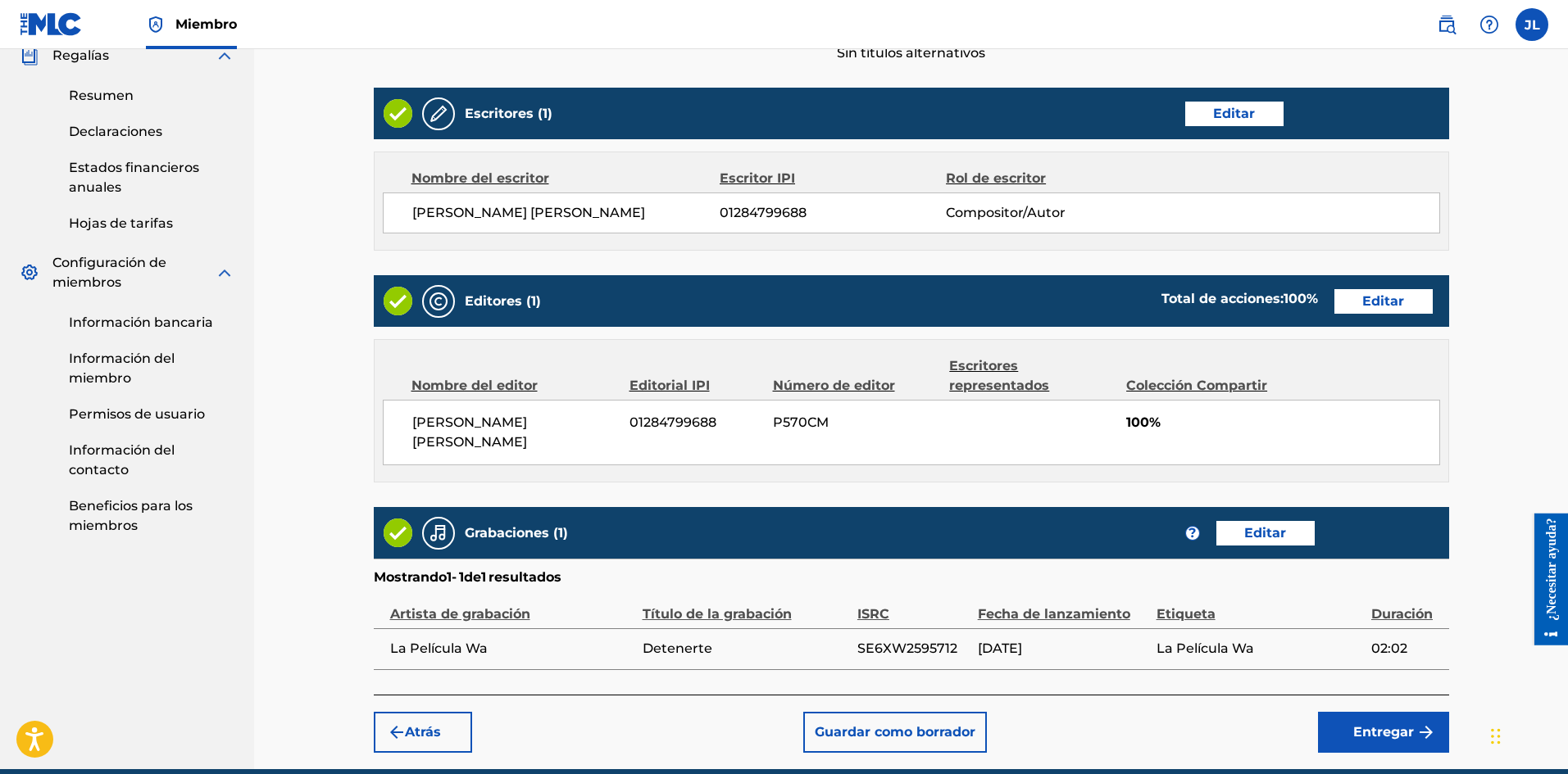
scroll to position [674, 0]
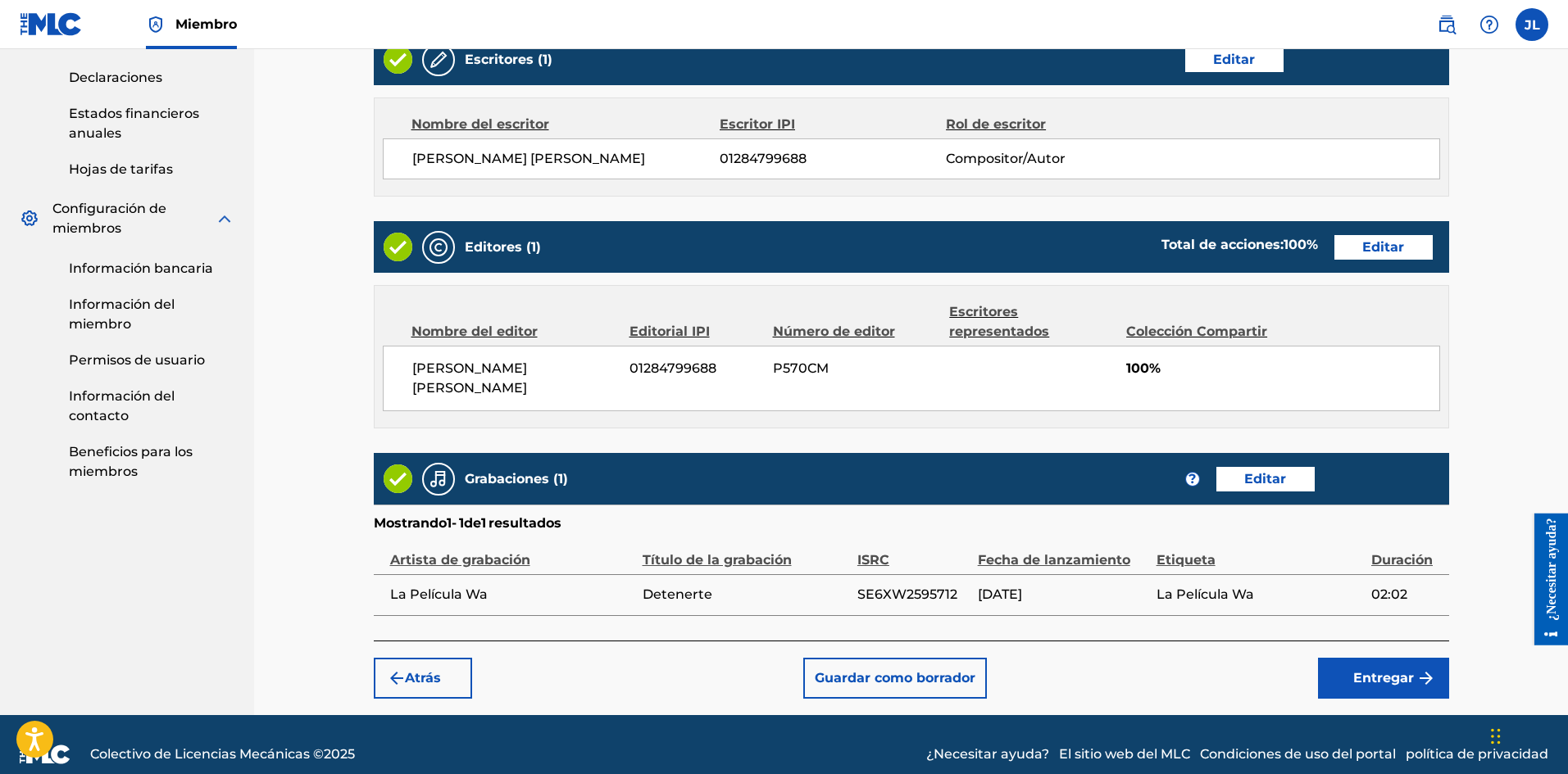
click at [1360, 669] on font "Entregar" at bounding box center [1384, 679] width 61 height 20
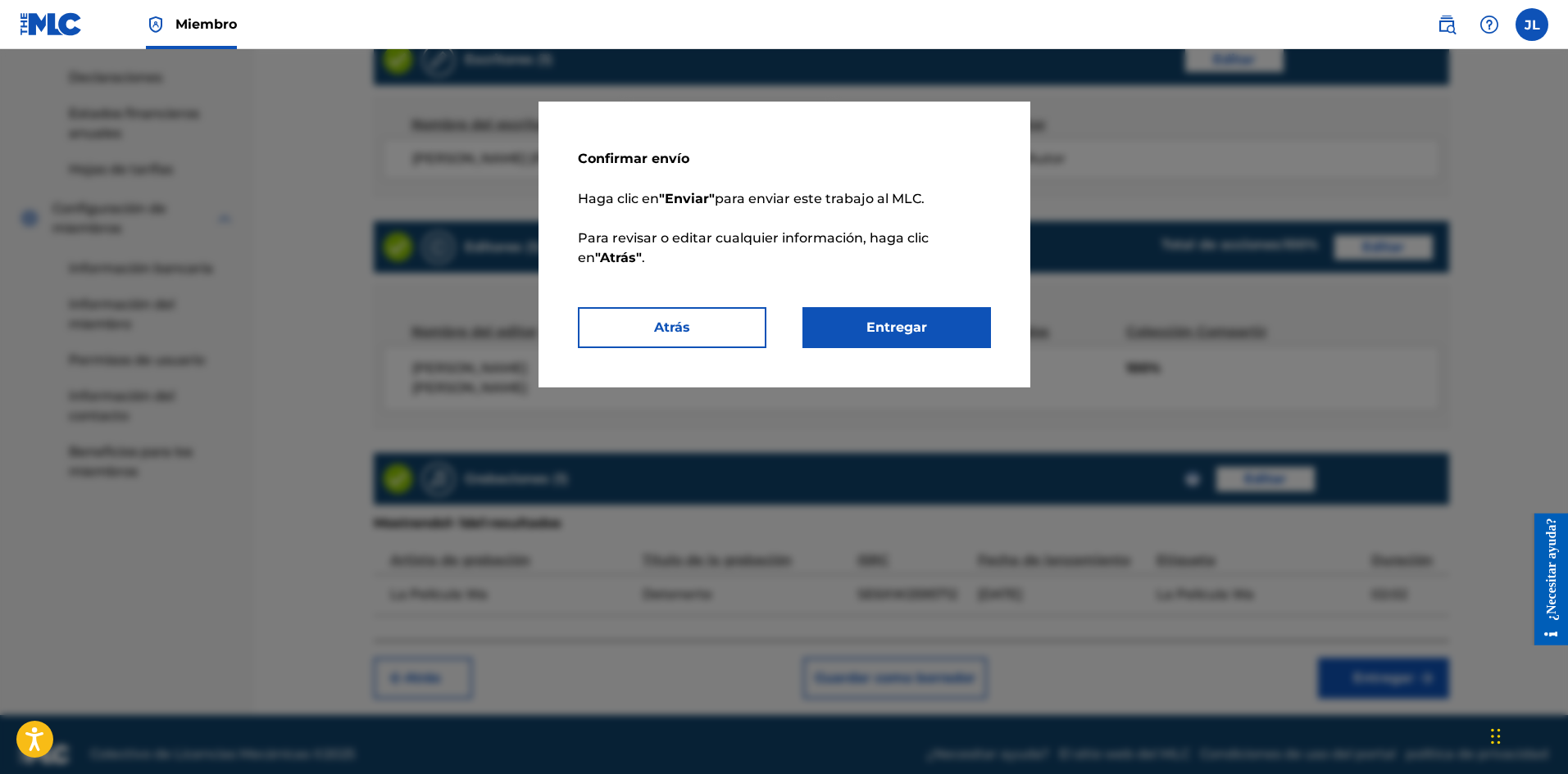
click at [914, 322] on font "Entregar" at bounding box center [896, 327] width 61 height 15
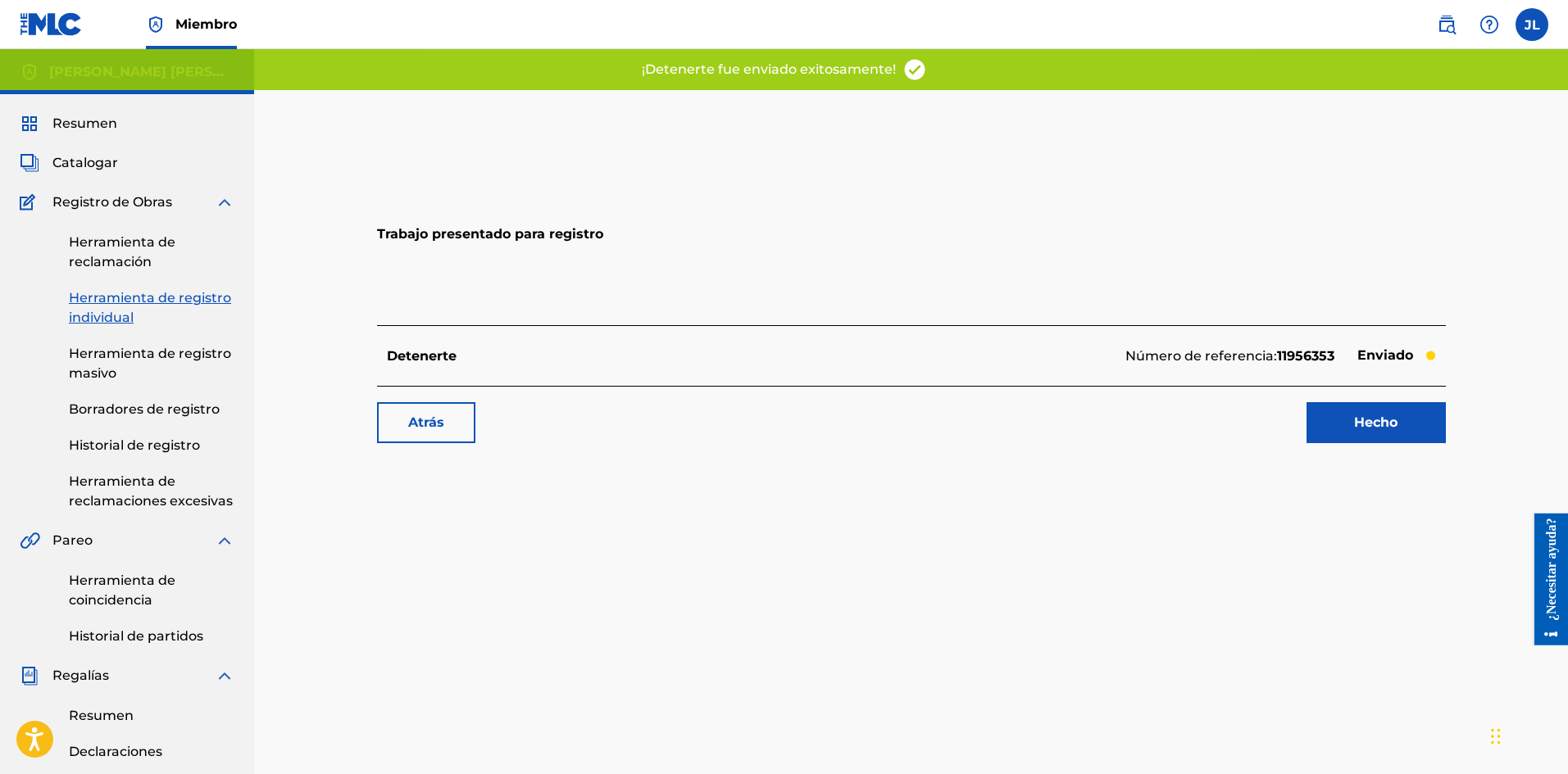
click at [1368, 419] on font "Hecho" at bounding box center [1375, 421] width 44 height 15
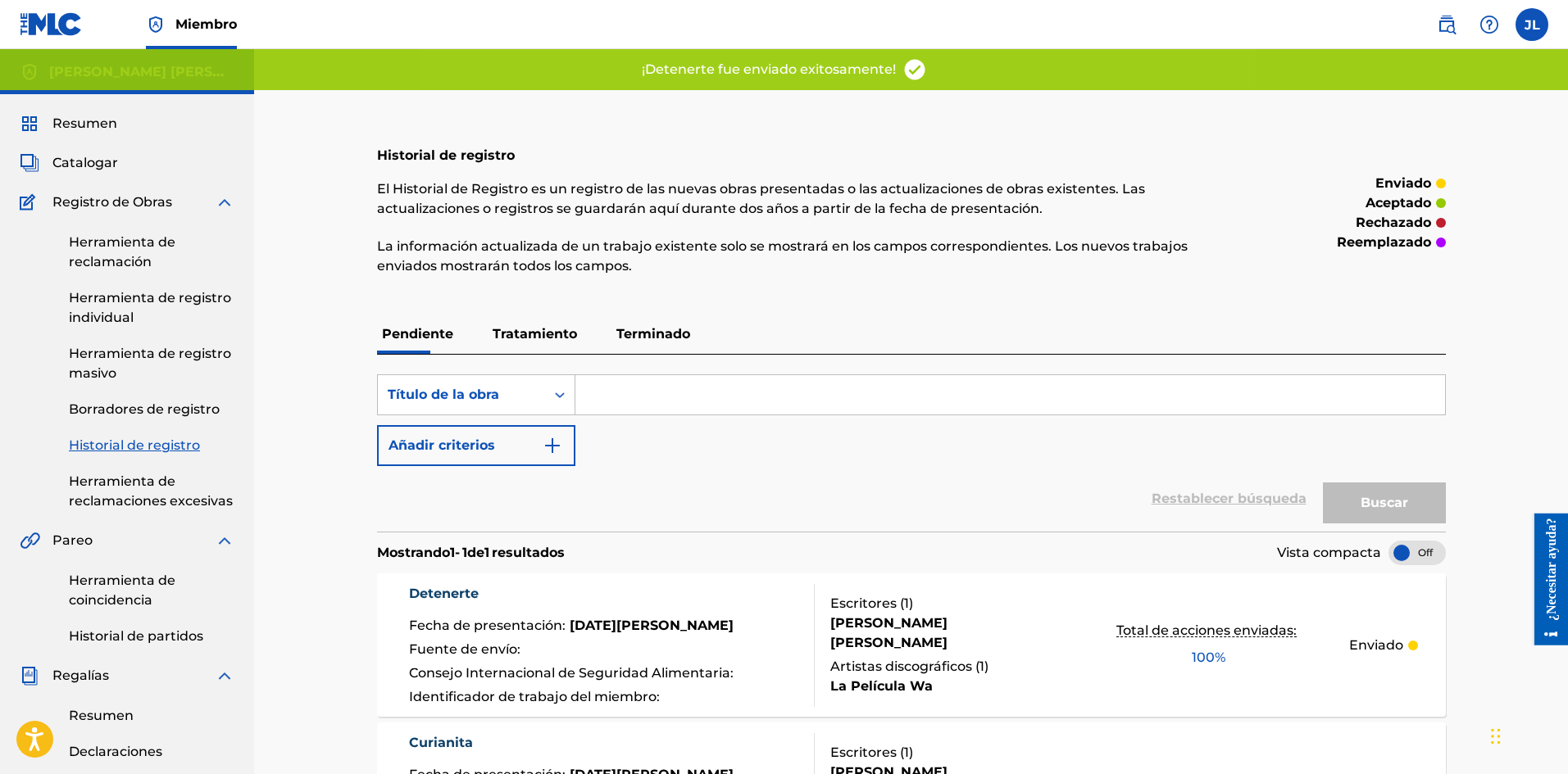
click at [70, 162] on font "Catalogar" at bounding box center [86, 162] width 66 height 15
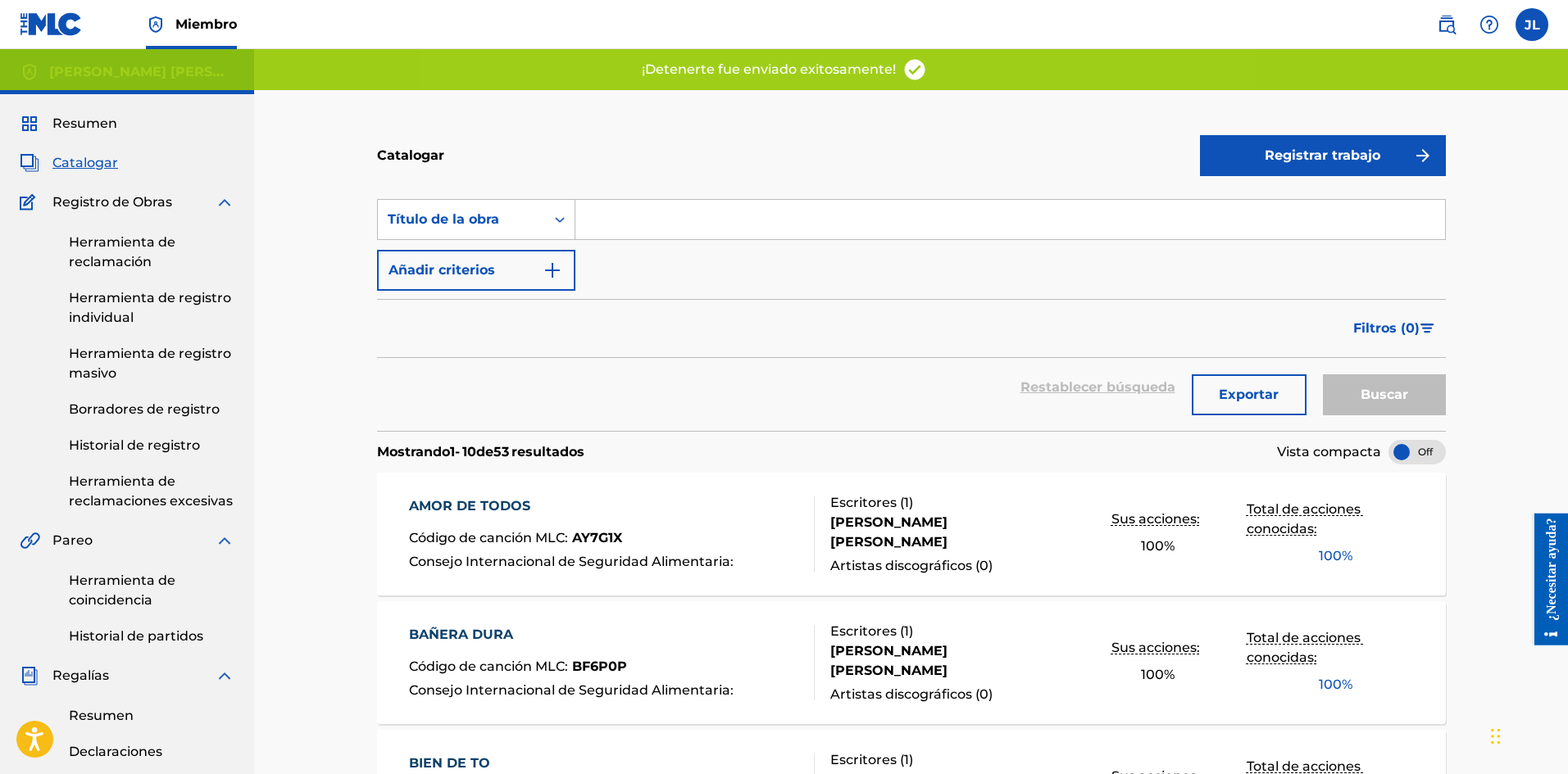
click at [1260, 157] on button "Registrar trabajo" at bounding box center [1323, 156] width 246 height 41
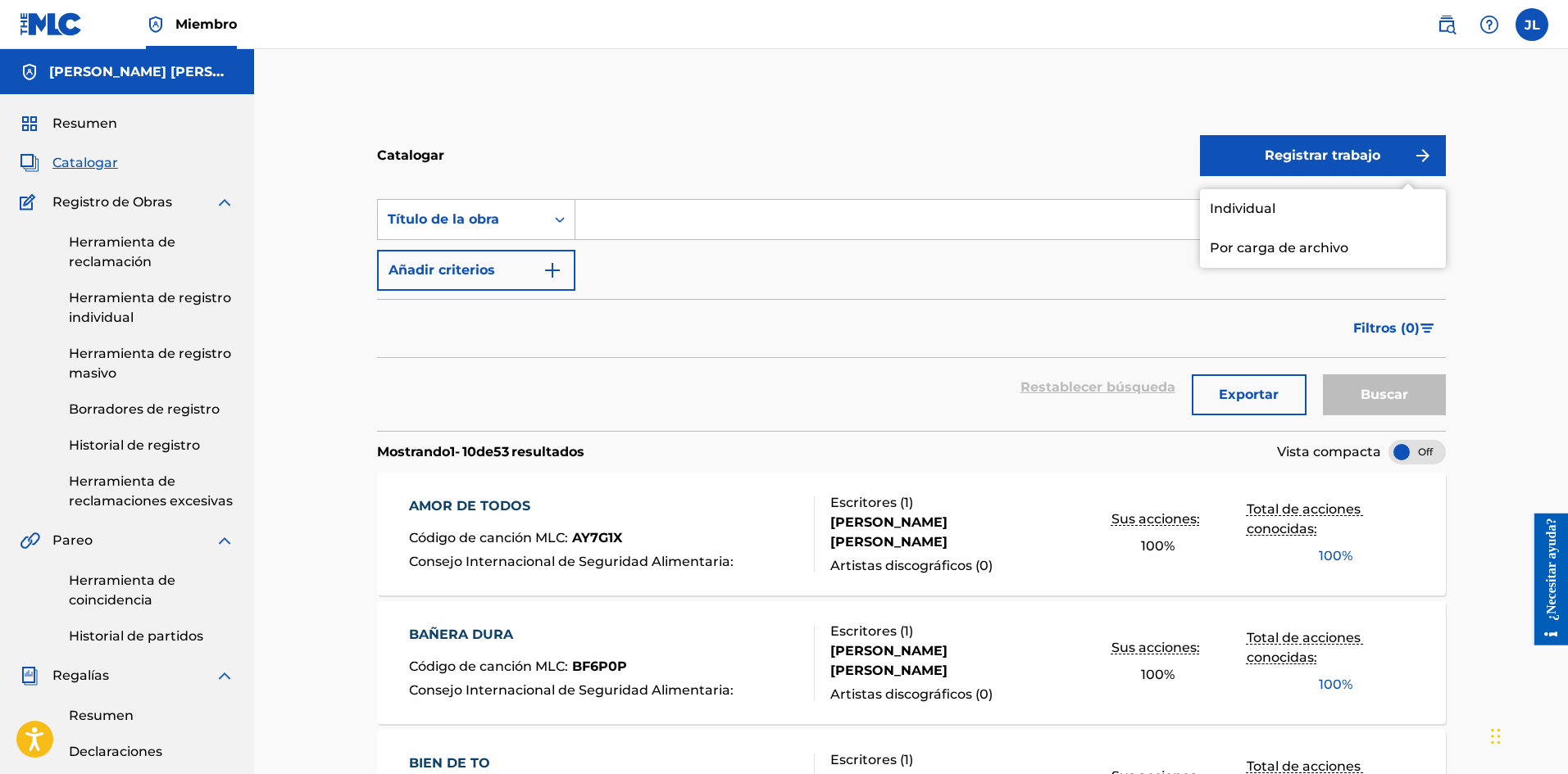
click at [1268, 209] on font "Individual" at bounding box center [1243, 208] width 66 height 15
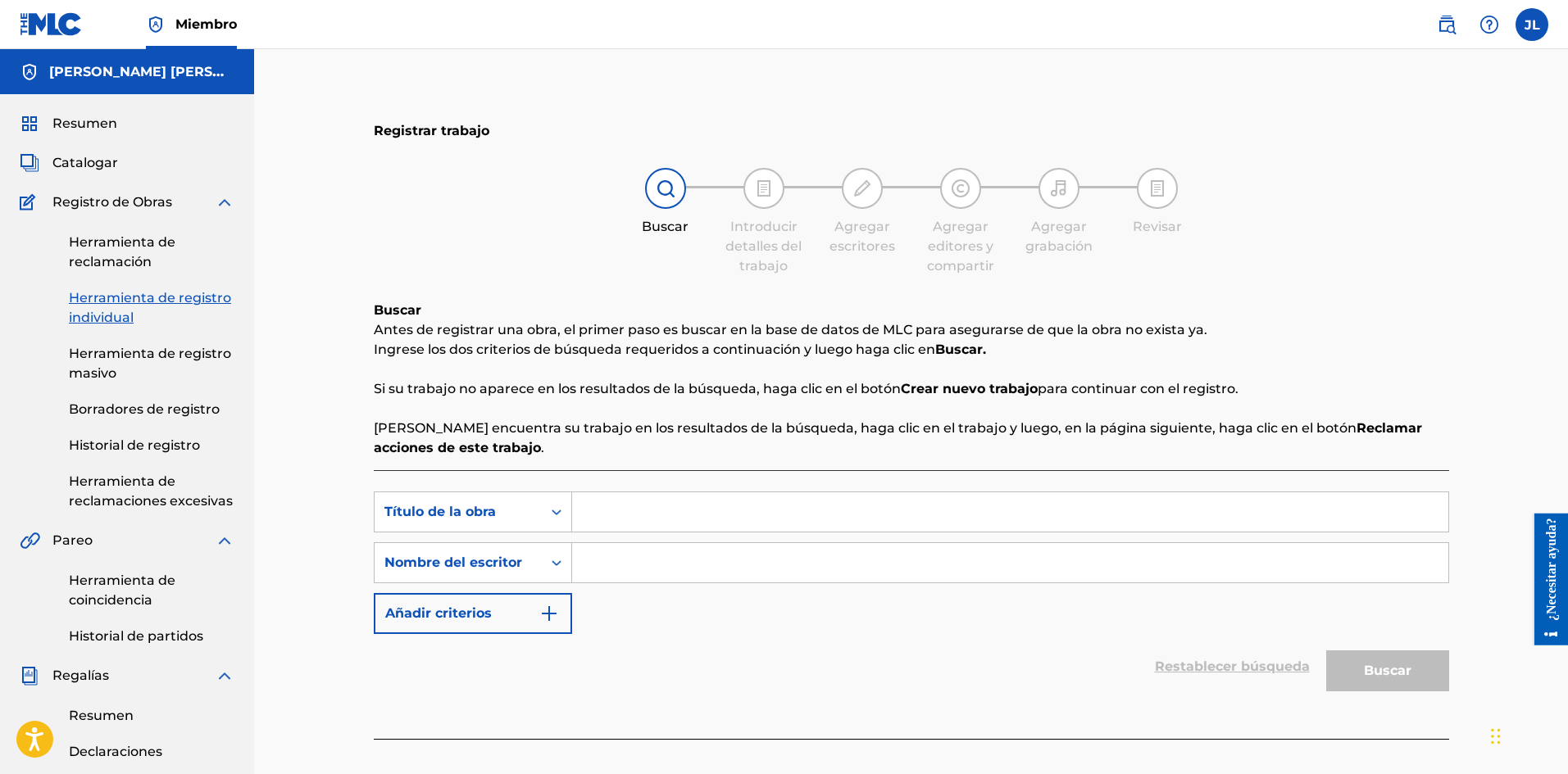
click at [656, 564] on input "Formulario de búsqueda" at bounding box center [1009, 563] width 876 height 39
type input "[PERSON_NAME]"
click at [655, 493] on input "Formulario de búsqueda" at bounding box center [1009, 512] width 876 height 39
click at [646, 512] on input "Formulario de búsqueda" at bounding box center [1009, 512] width 876 height 39
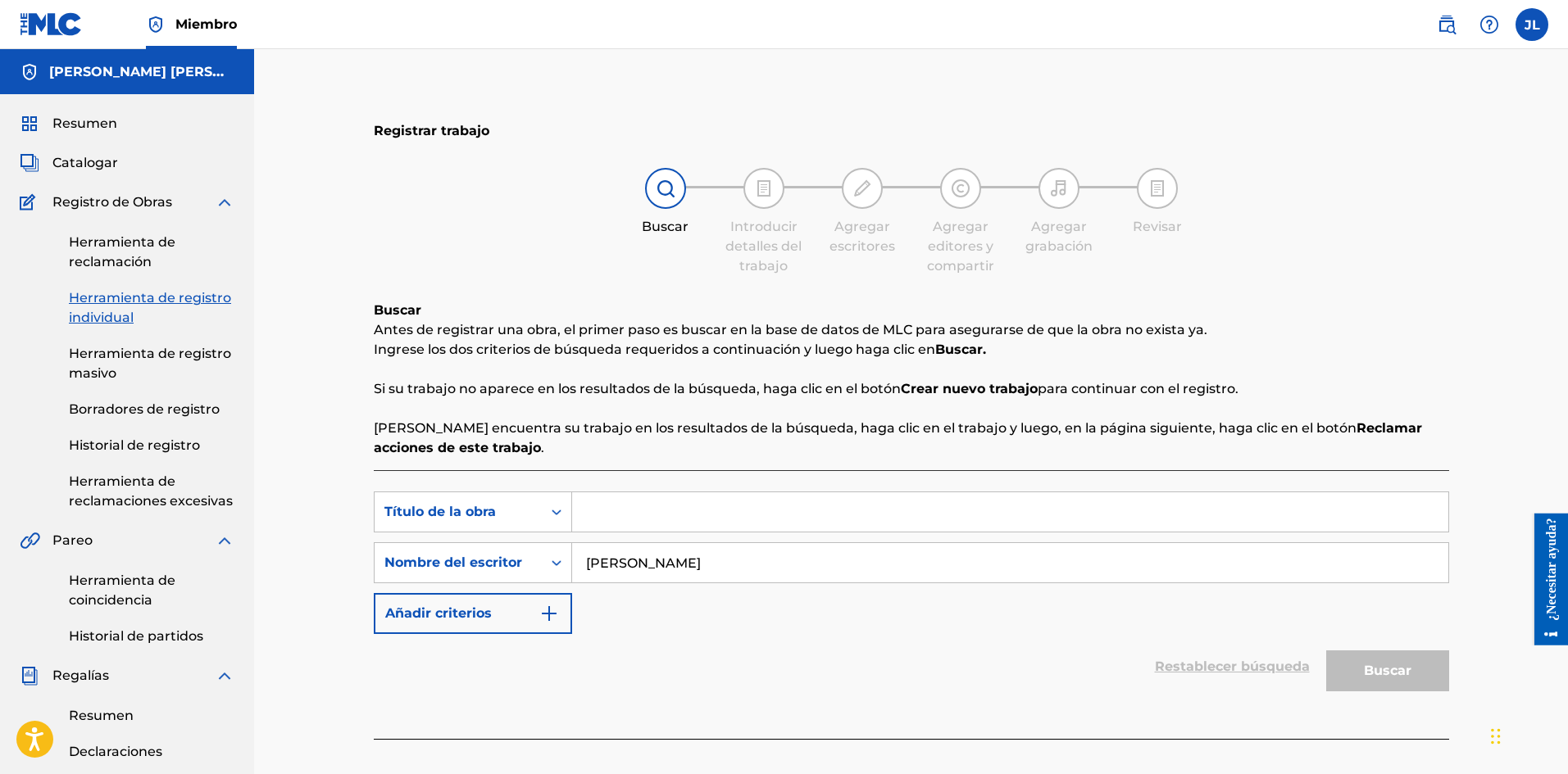
click at [665, 516] on input "Formulario de búsqueda" at bounding box center [1009, 512] width 876 height 39
paste input "Ñau"
type input "Ñau"
click at [1405, 664] on font "Buscar" at bounding box center [1386, 670] width 47 height 15
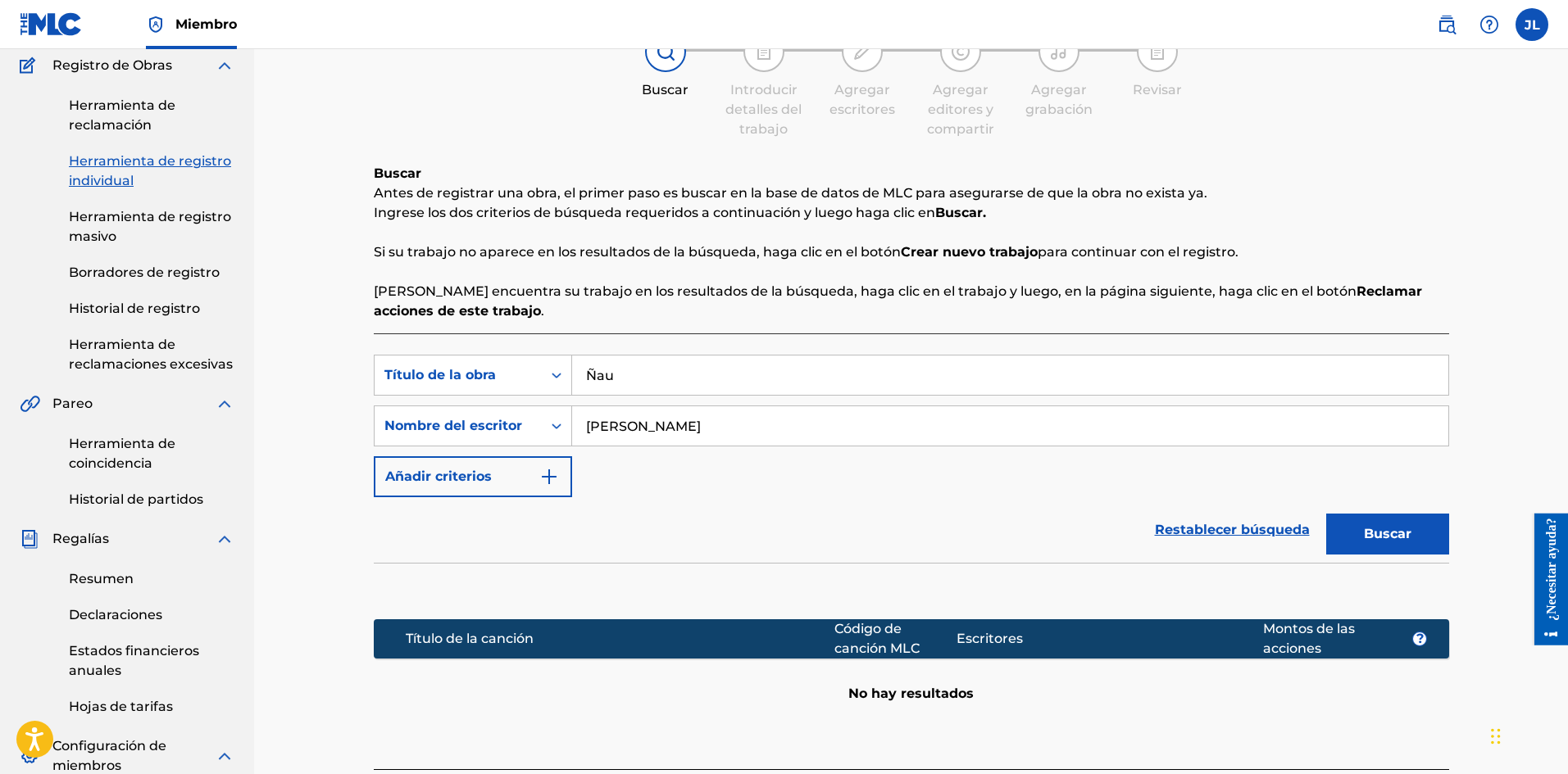
scroll to position [410, 0]
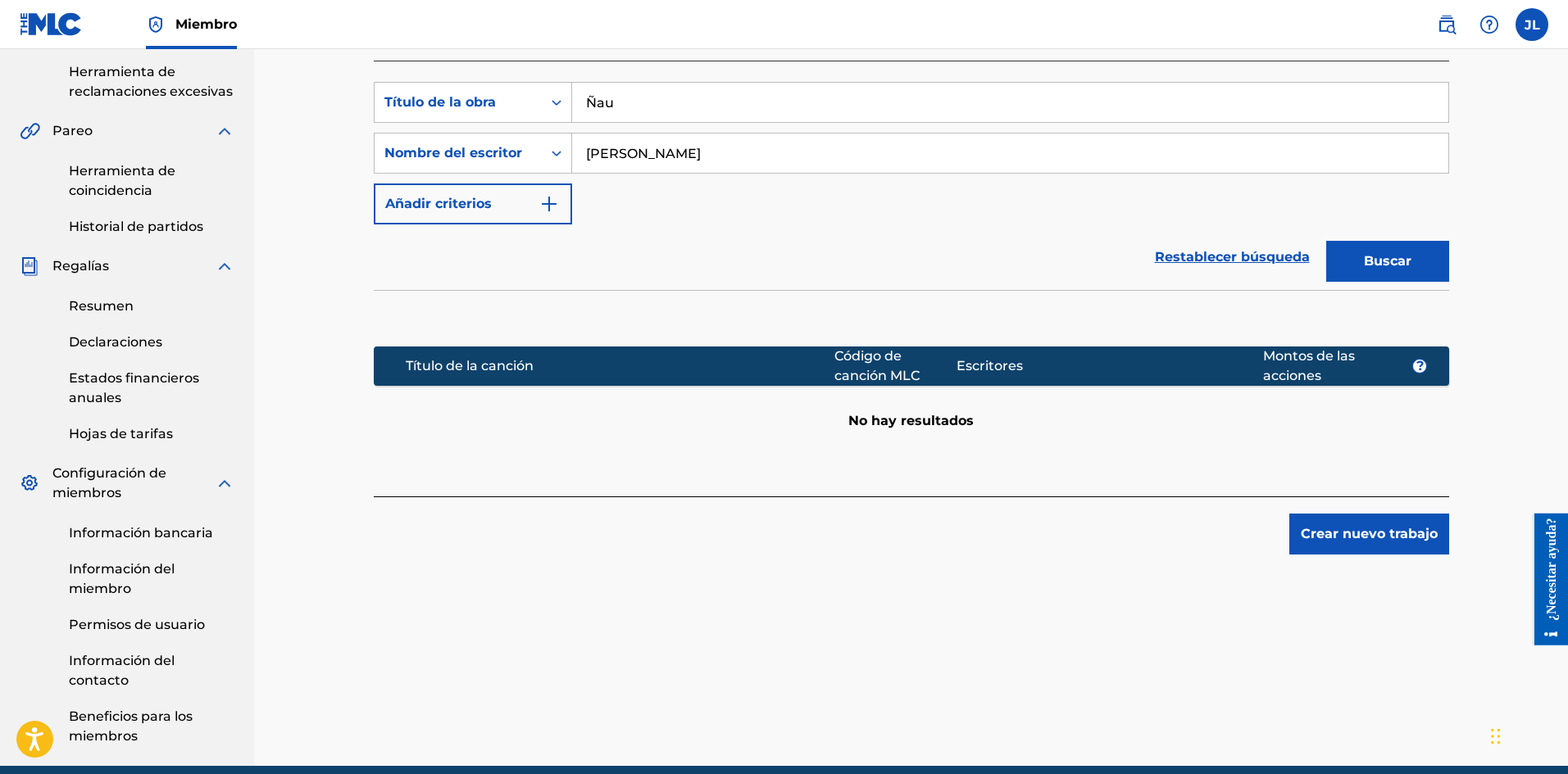
click at [1376, 542] on font "Crear nuevo trabajo" at bounding box center [1369, 534] width 137 height 20
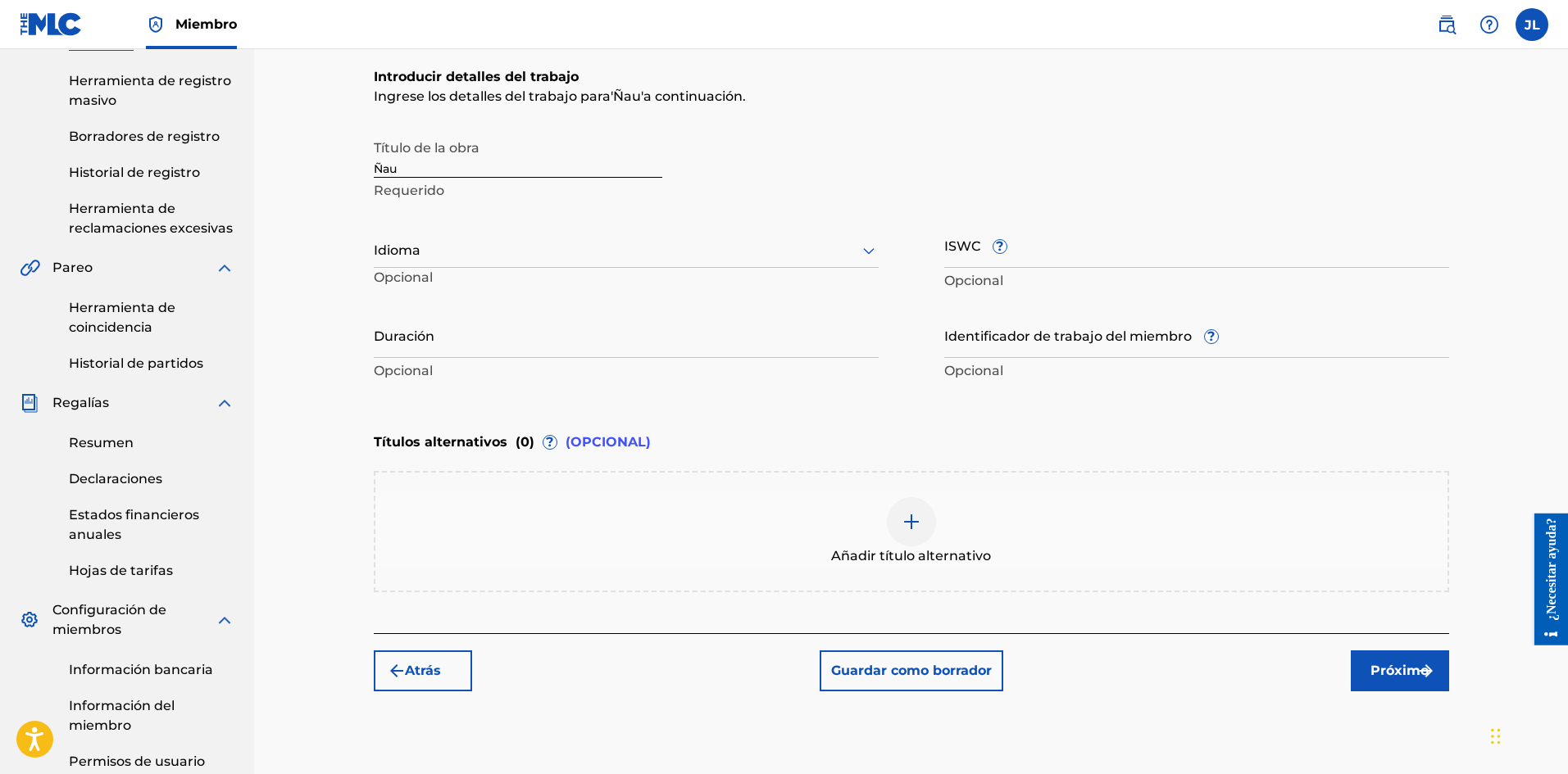
scroll to position [137, 0]
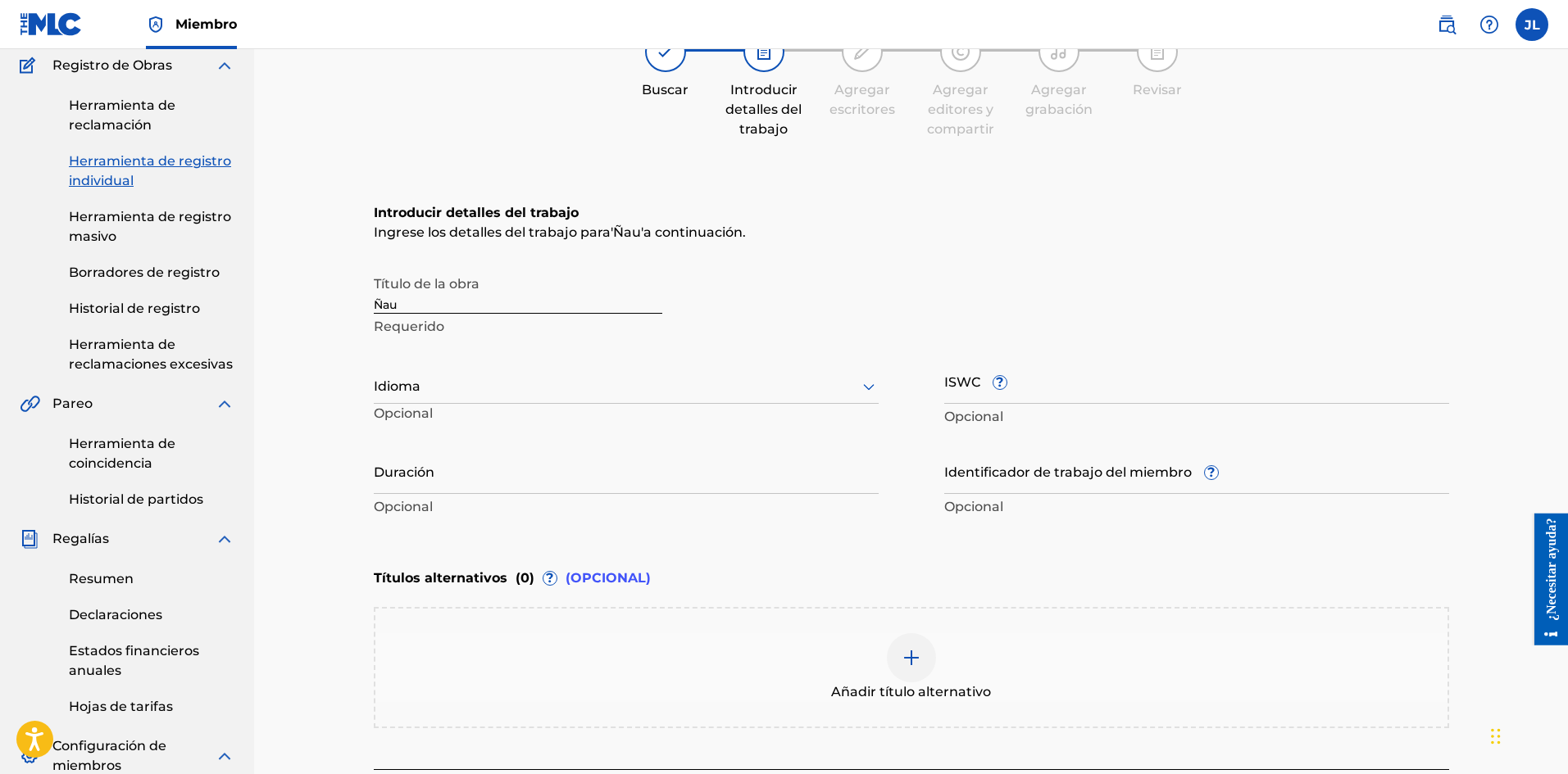
click at [461, 391] on div at bounding box center [625, 386] width 505 height 20
click at [419, 459] on font "Español" at bounding box center [411, 461] width 53 height 15
click at [504, 485] on input "Duración" at bounding box center [625, 470] width 505 height 46
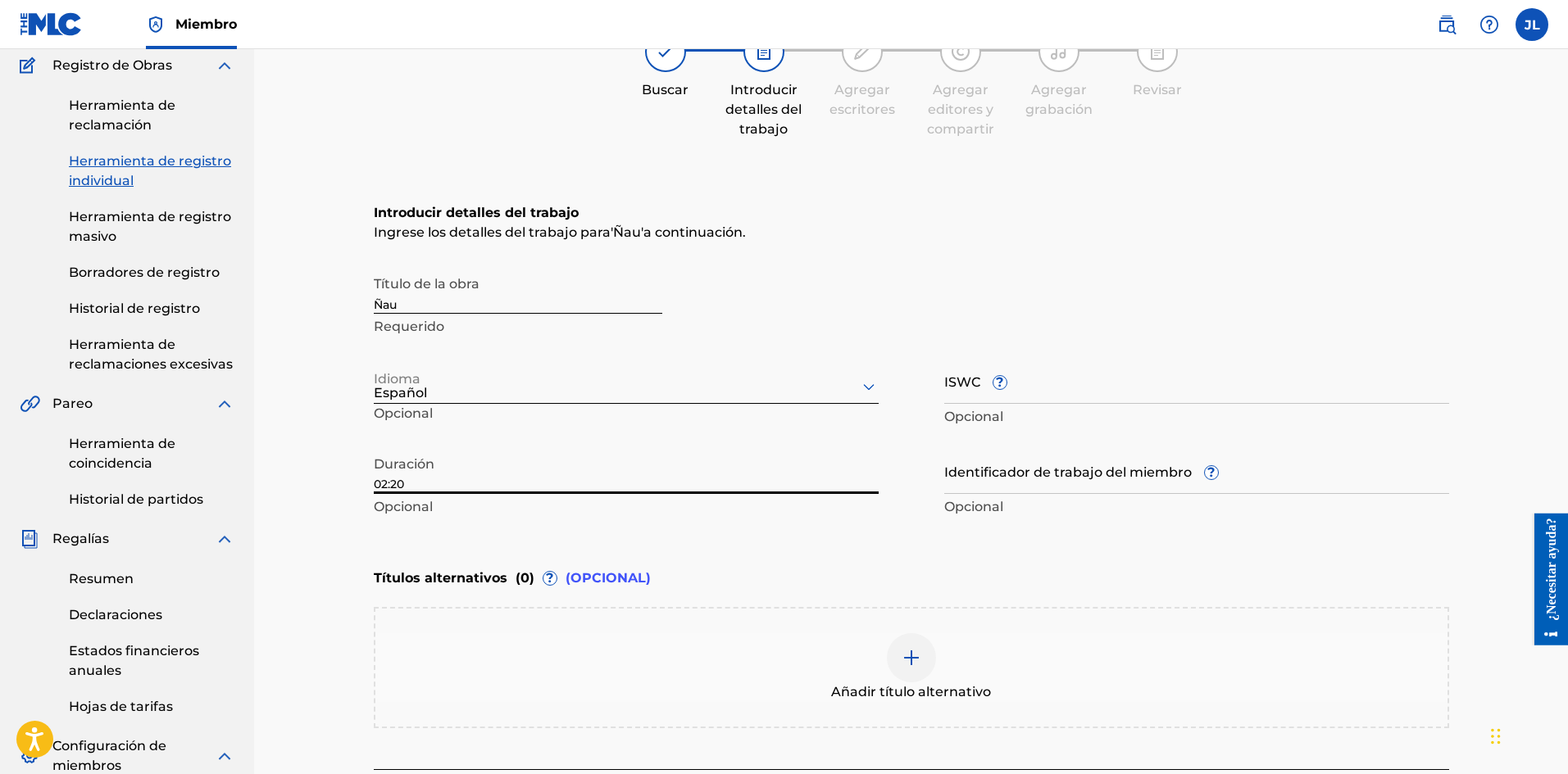
type input "02:20"
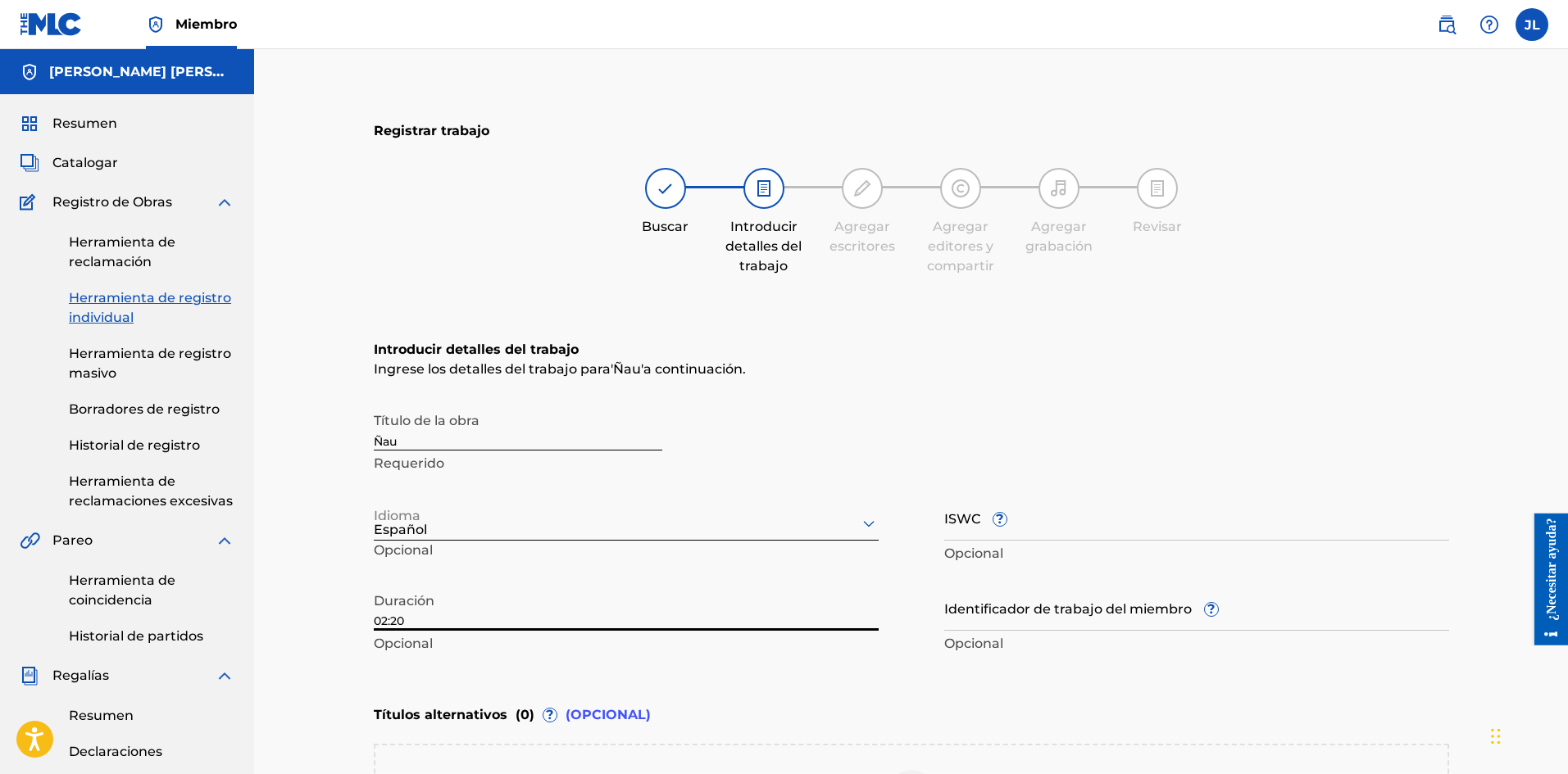
scroll to position [480, 0]
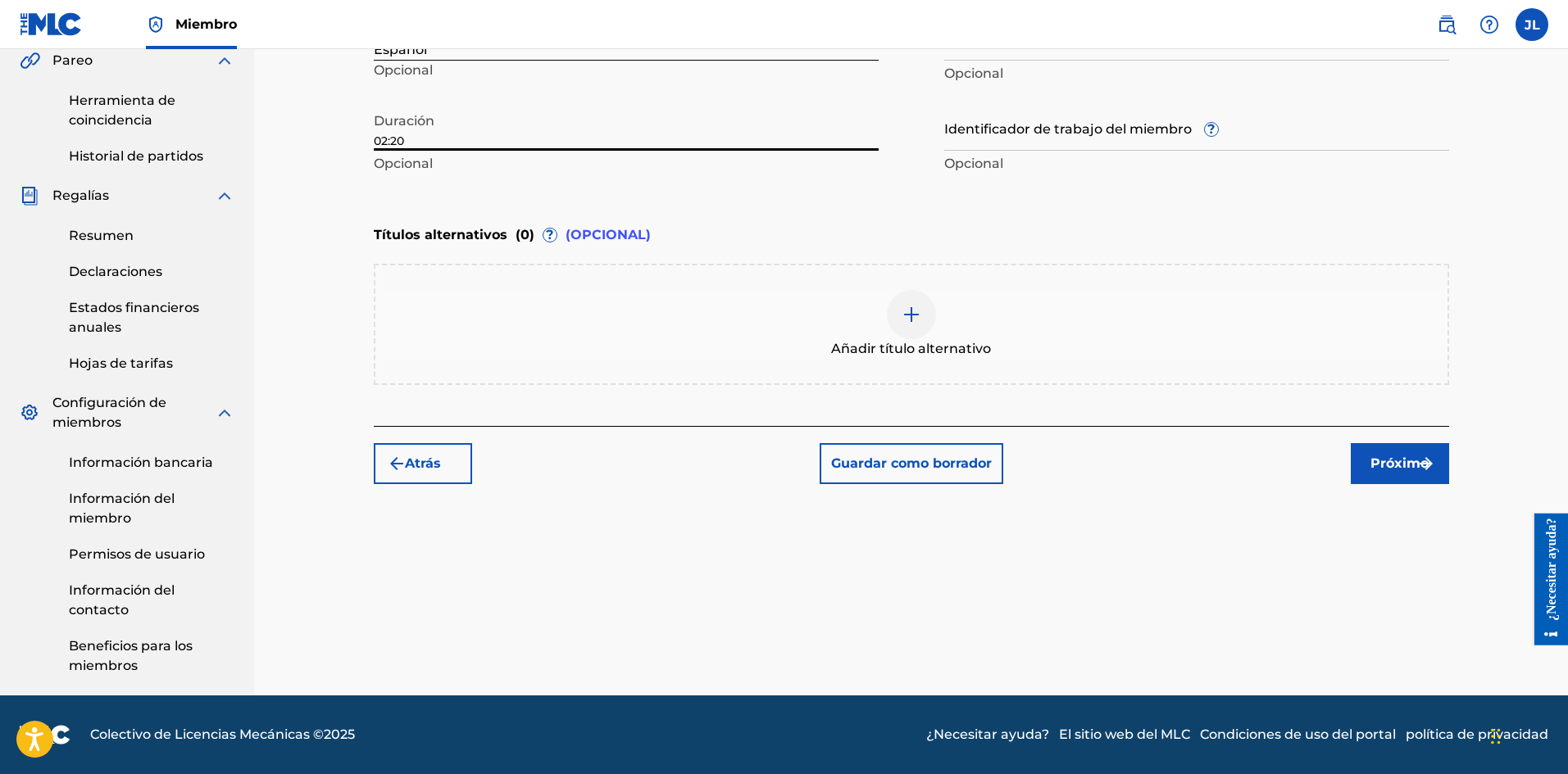
click at [1437, 459] on button "Próximo" at bounding box center [1400, 464] width 98 height 41
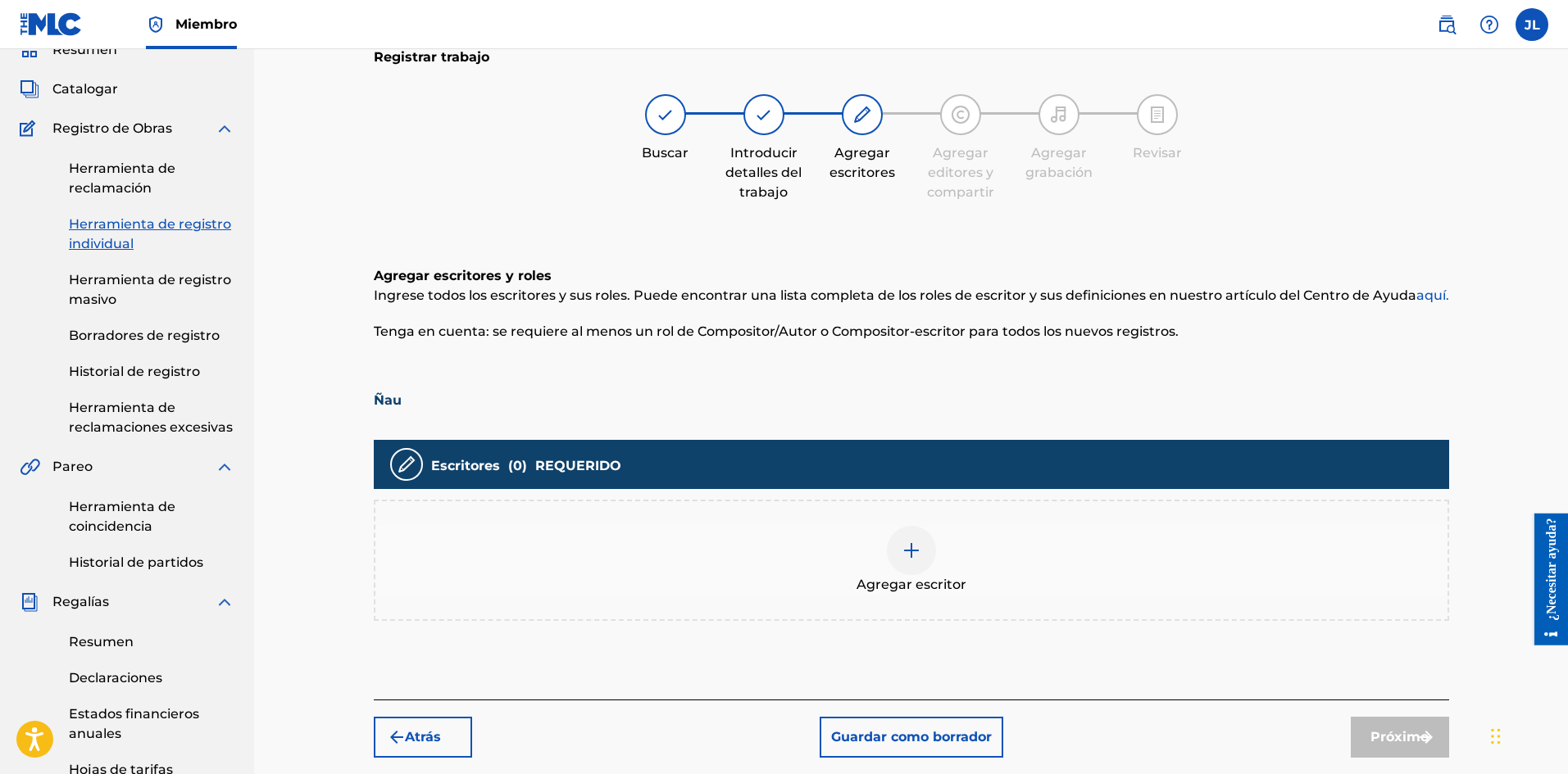
scroll to position [346, 0]
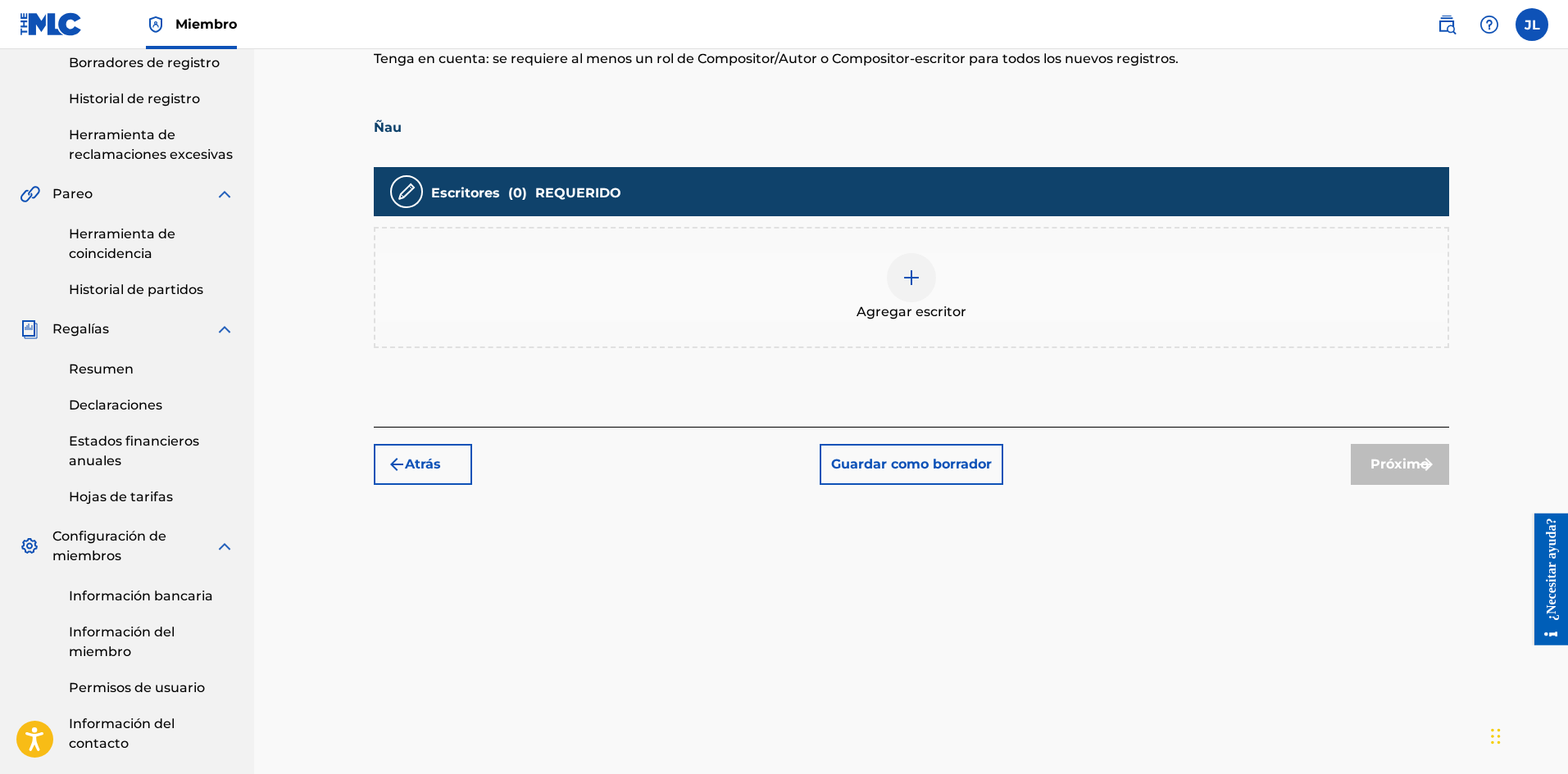
click at [907, 283] on img at bounding box center [911, 278] width 20 height 20
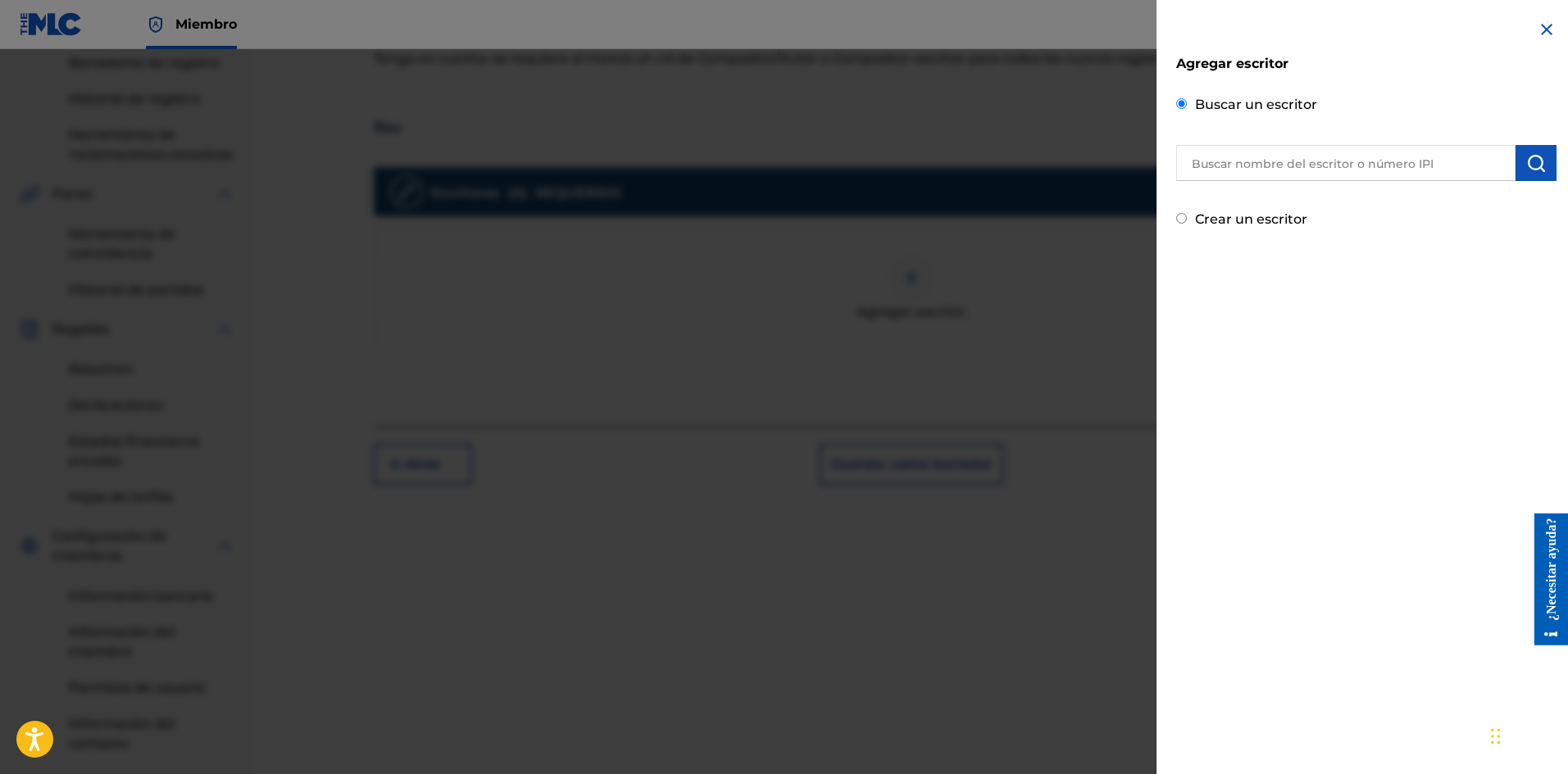
click at [1275, 175] on input "text" at bounding box center [1345, 163] width 339 height 36
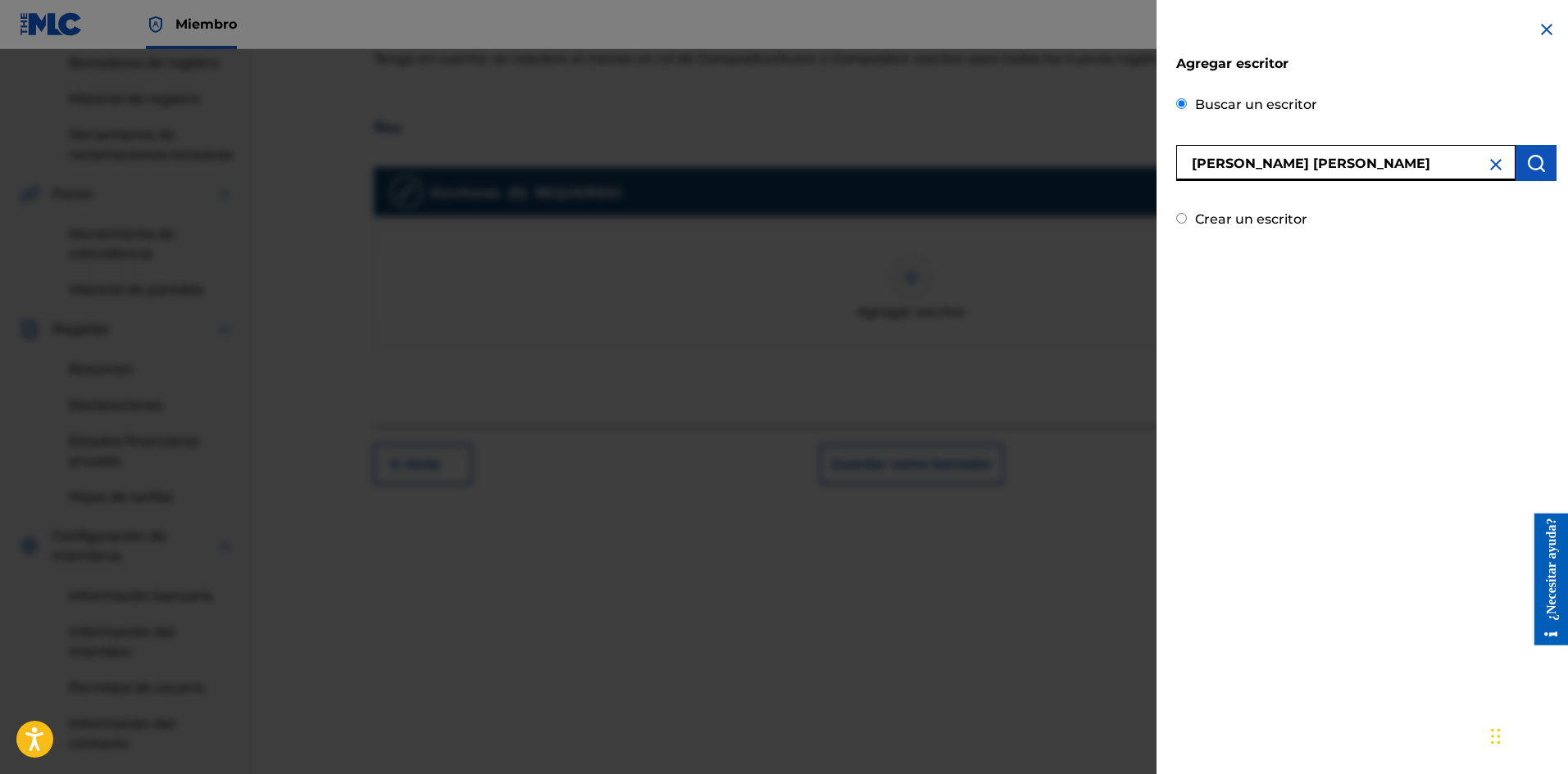
type input "[PERSON_NAME] [PERSON_NAME]"
click at [1531, 173] on button "submit" at bounding box center [1536, 163] width 41 height 36
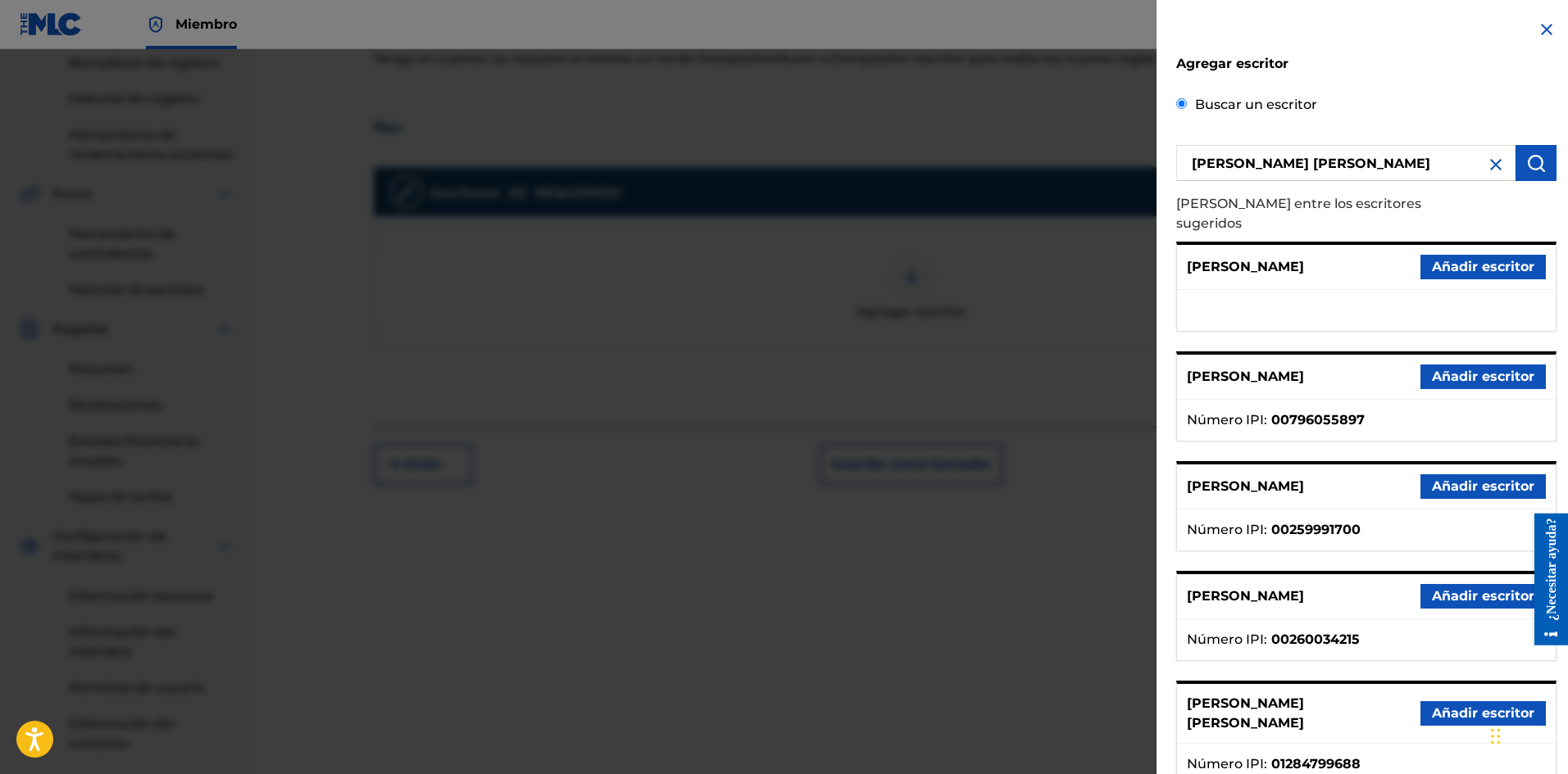
scroll to position [82, 0]
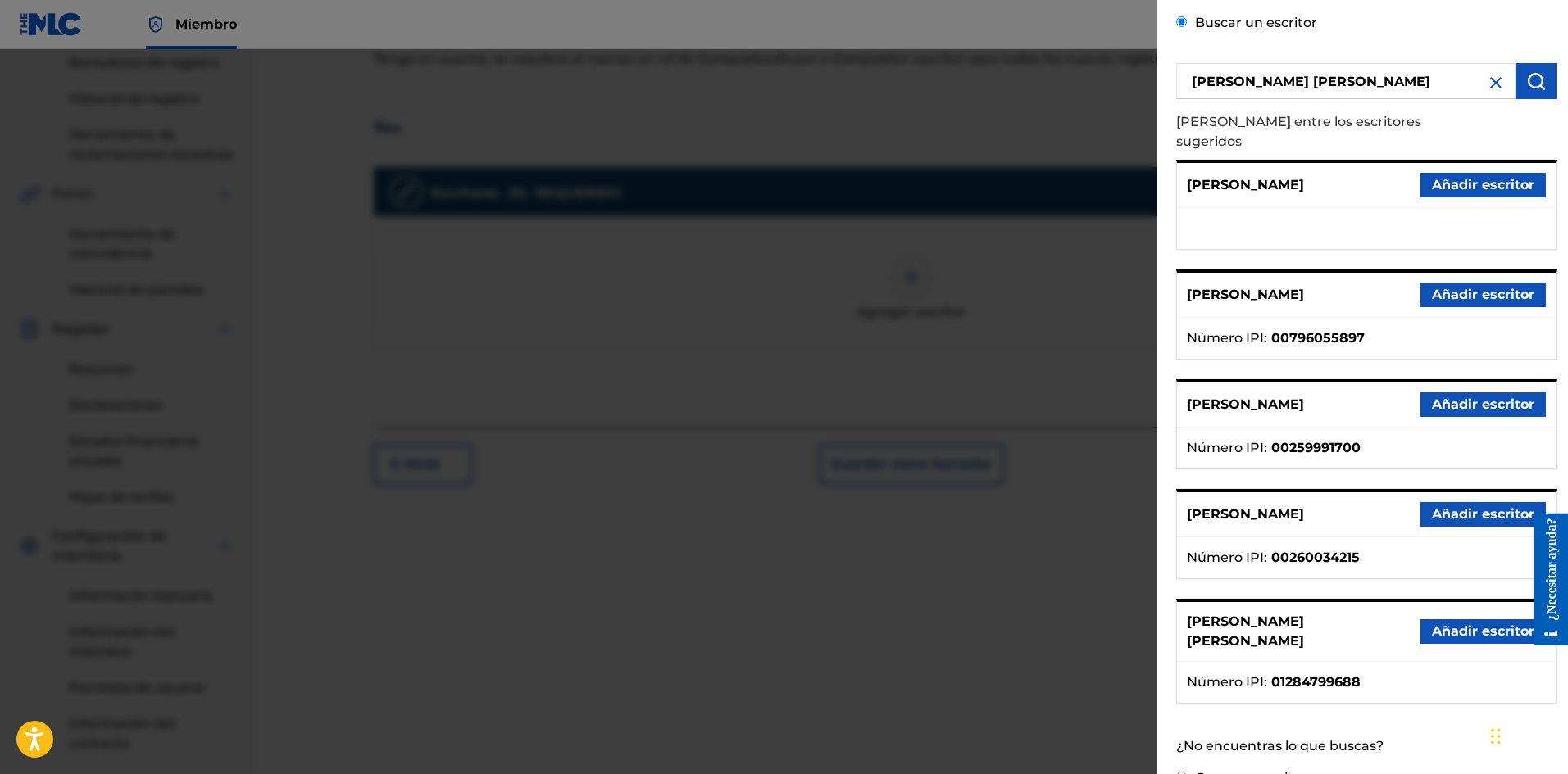
click at [1448, 623] on font "Añadir escritor" at bounding box center [1482, 631] width 102 height 15
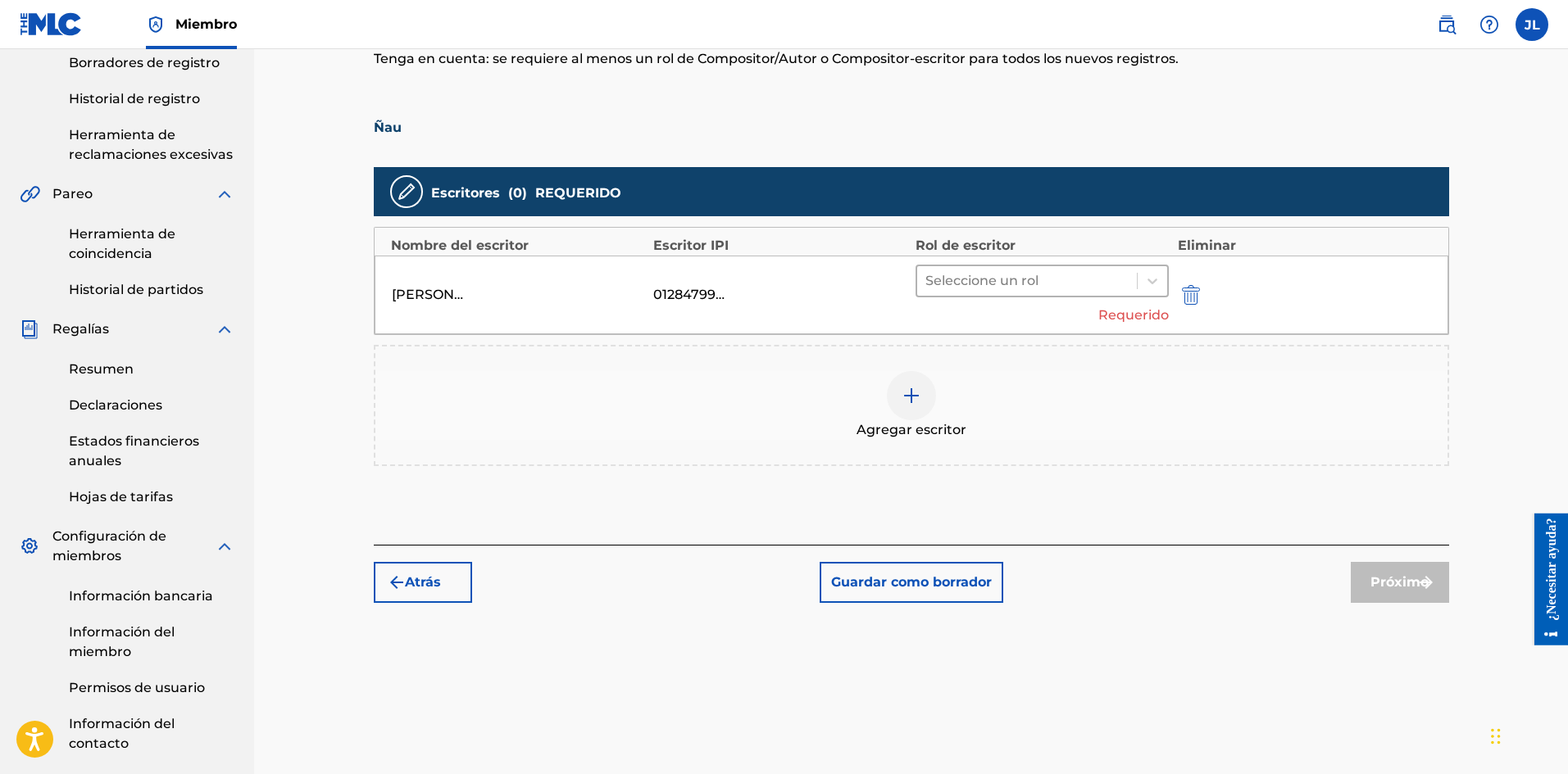
click at [1028, 277] on div at bounding box center [1026, 281] width 204 height 23
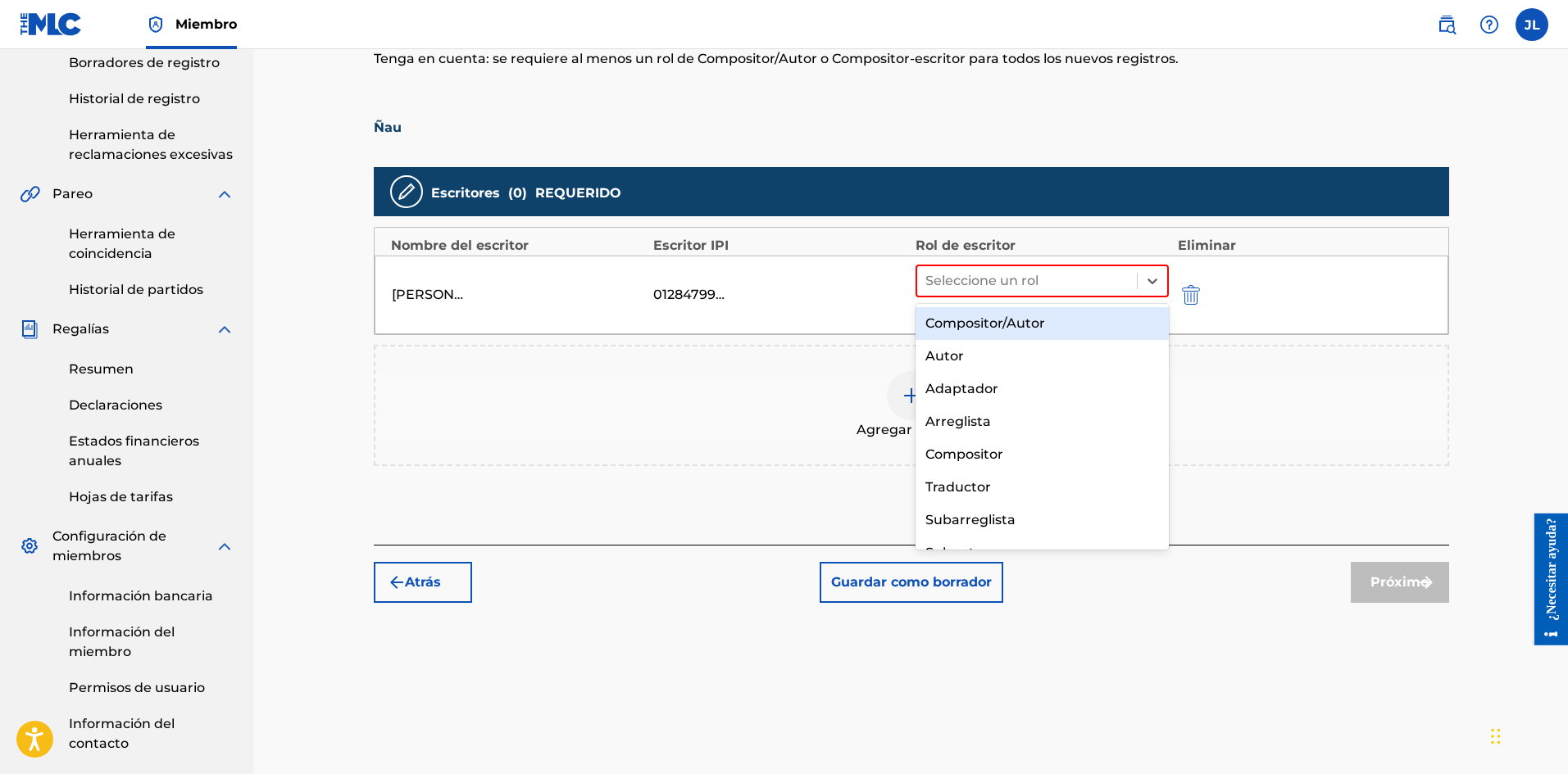
click at [997, 324] on font "Compositor/Autor" at bounding box center [984, 322] width 119 height 15
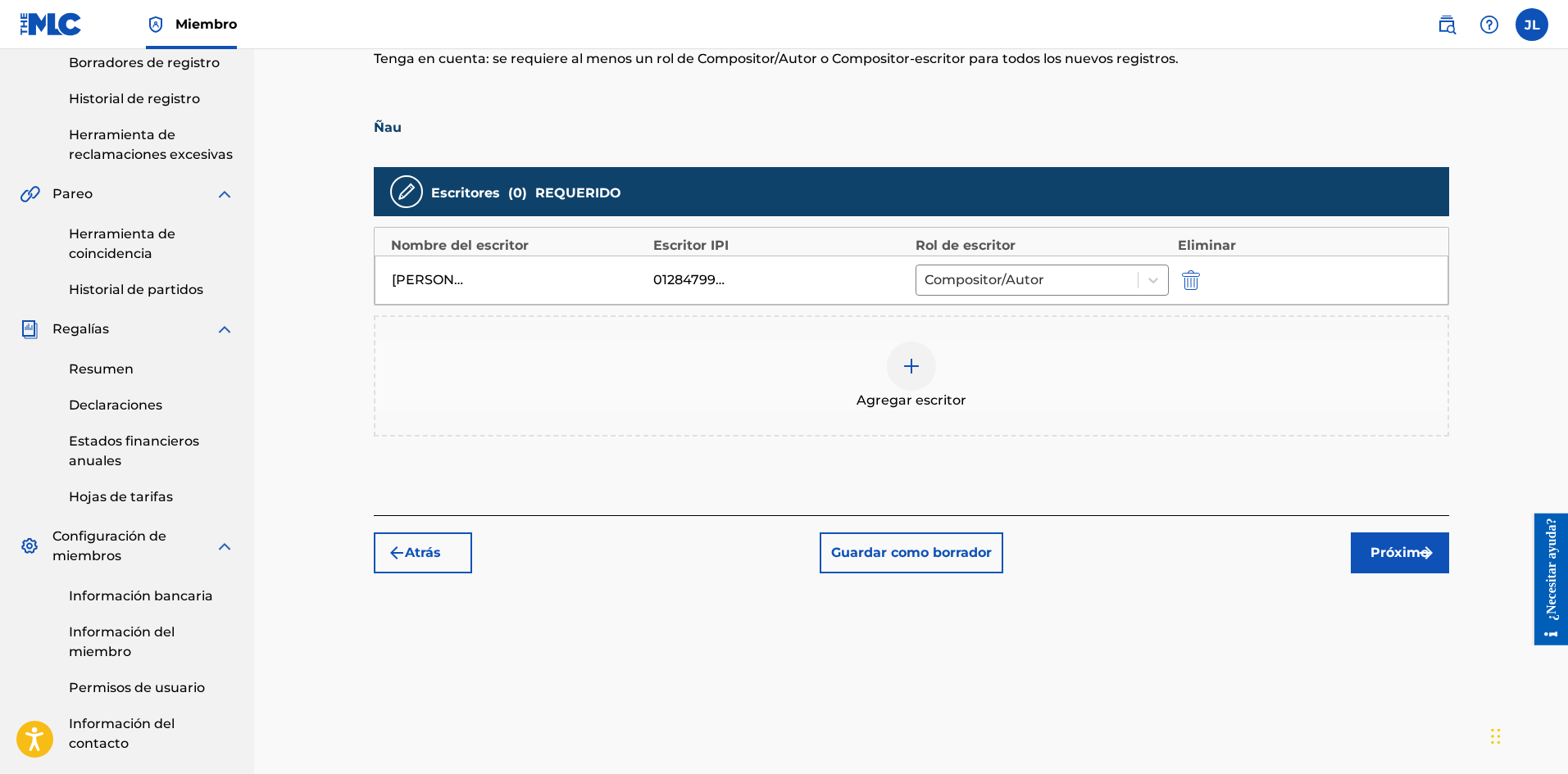
click at [1376, 536] on button "Próximo" at bounding box center [1400, 553] width 98 height 41
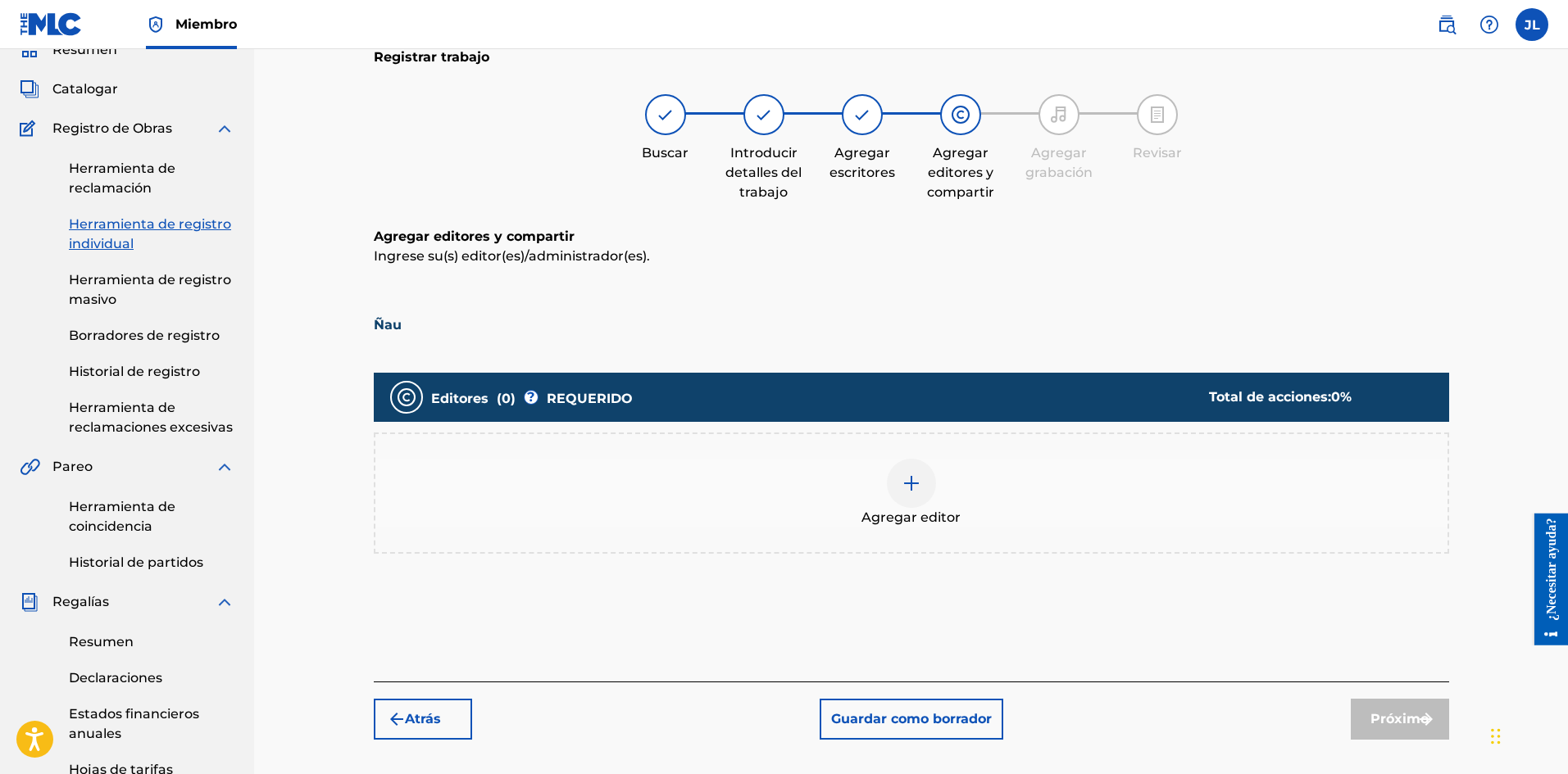
scroll to position [210, 0]
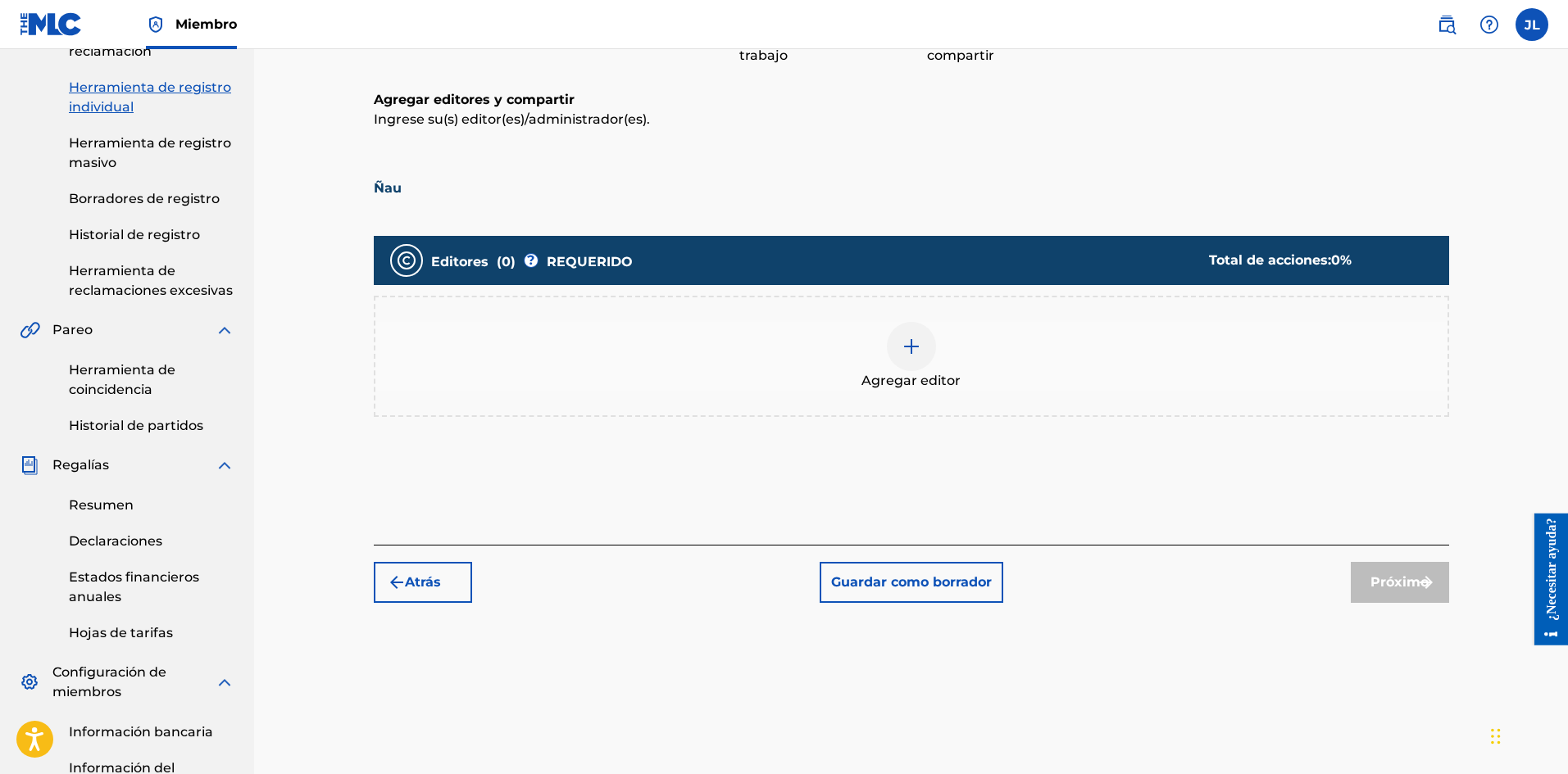
click at [890, 319] on div "Agregar editor" at bounding box center [911, 356] width 1075 height 121
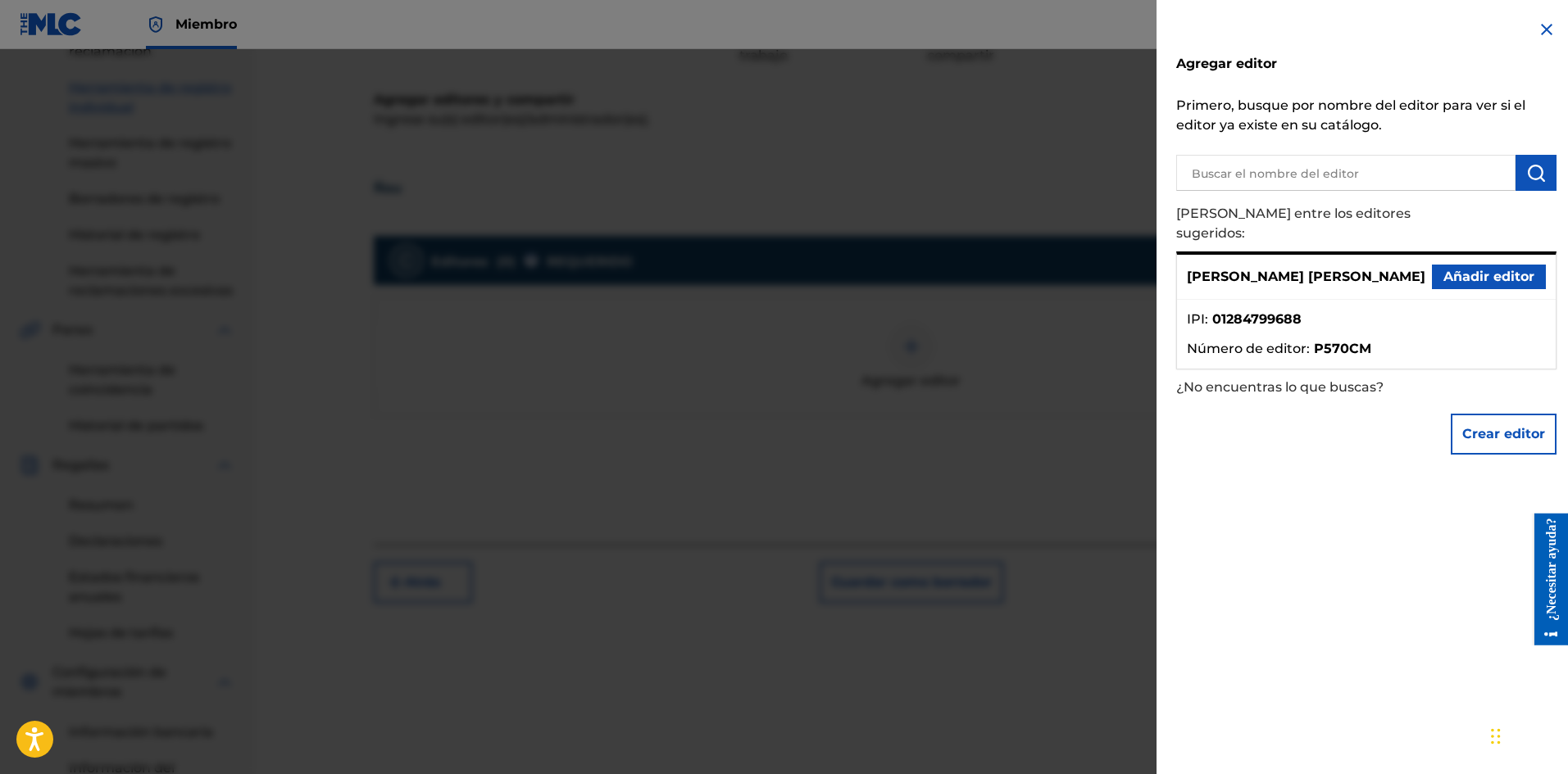
click at [1445, 269] on font "Añadir editor" at bounding box center [1489, 276] width 91 height 15
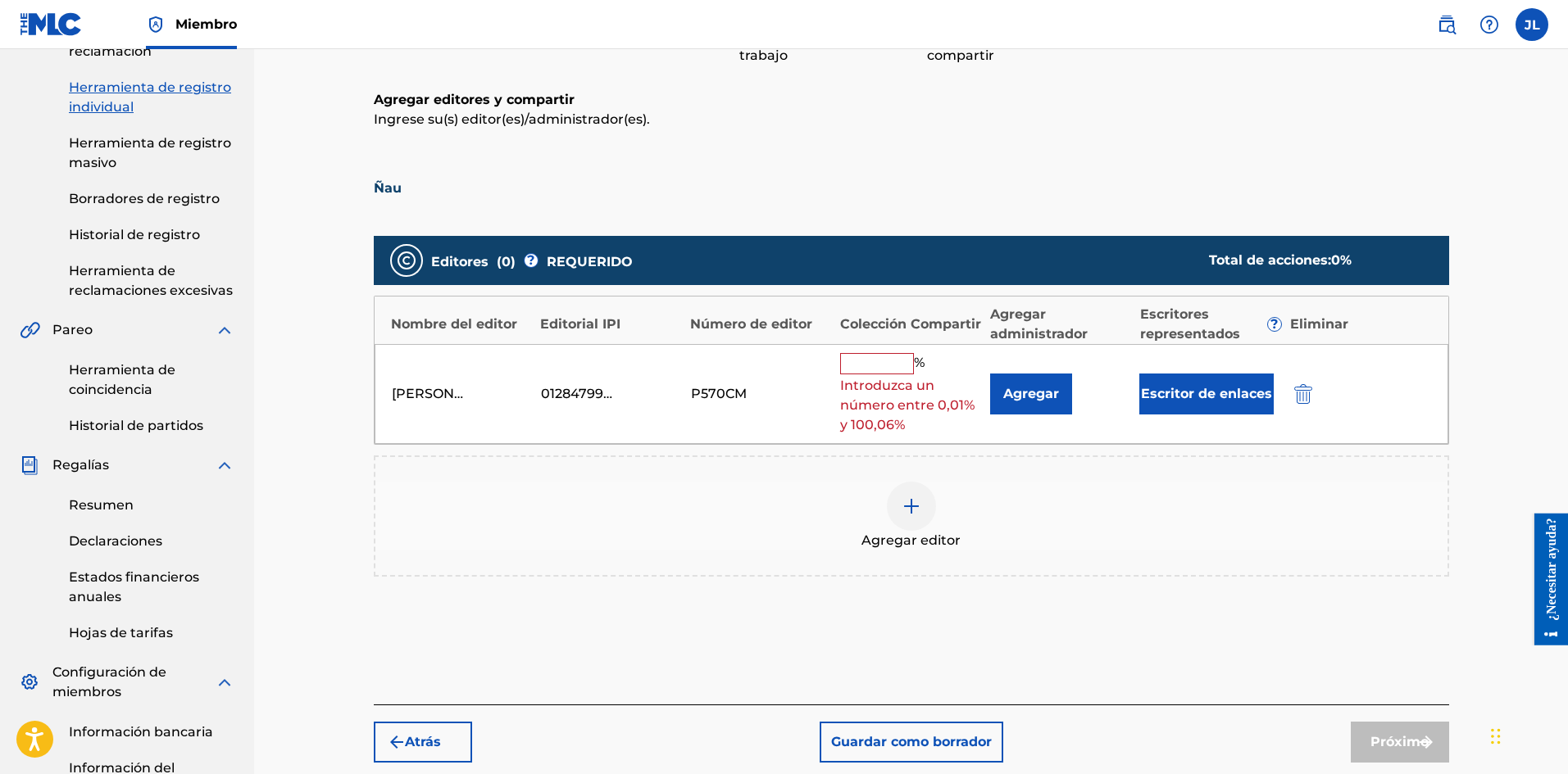
drag, startPoint x: 931, startPoint y: 360, endPoint x: 920, endPoint y: 363, distance: 11.4
click at [930, 359] on div "% Introduzca un número entre 0,01% y 100,06%" at bounding box center [911, 394] width 142 height 83
click at [910, 363] on input "text" at bounding box center [877, 363] width 74 height 21
type input "100"
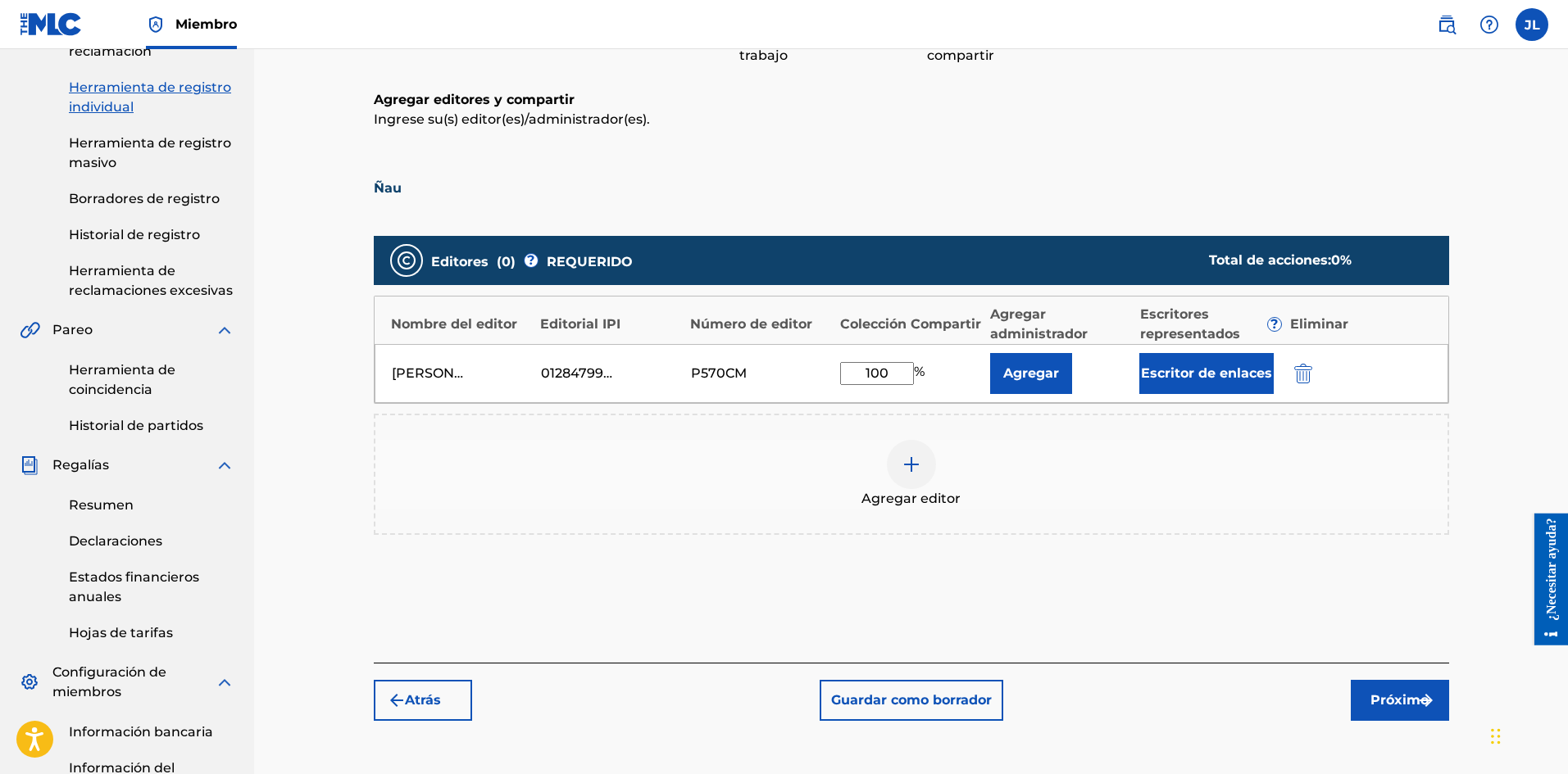
click at [1388, 695] on font "Próximo" at bounding box center [1399, 699] width 58 height 15
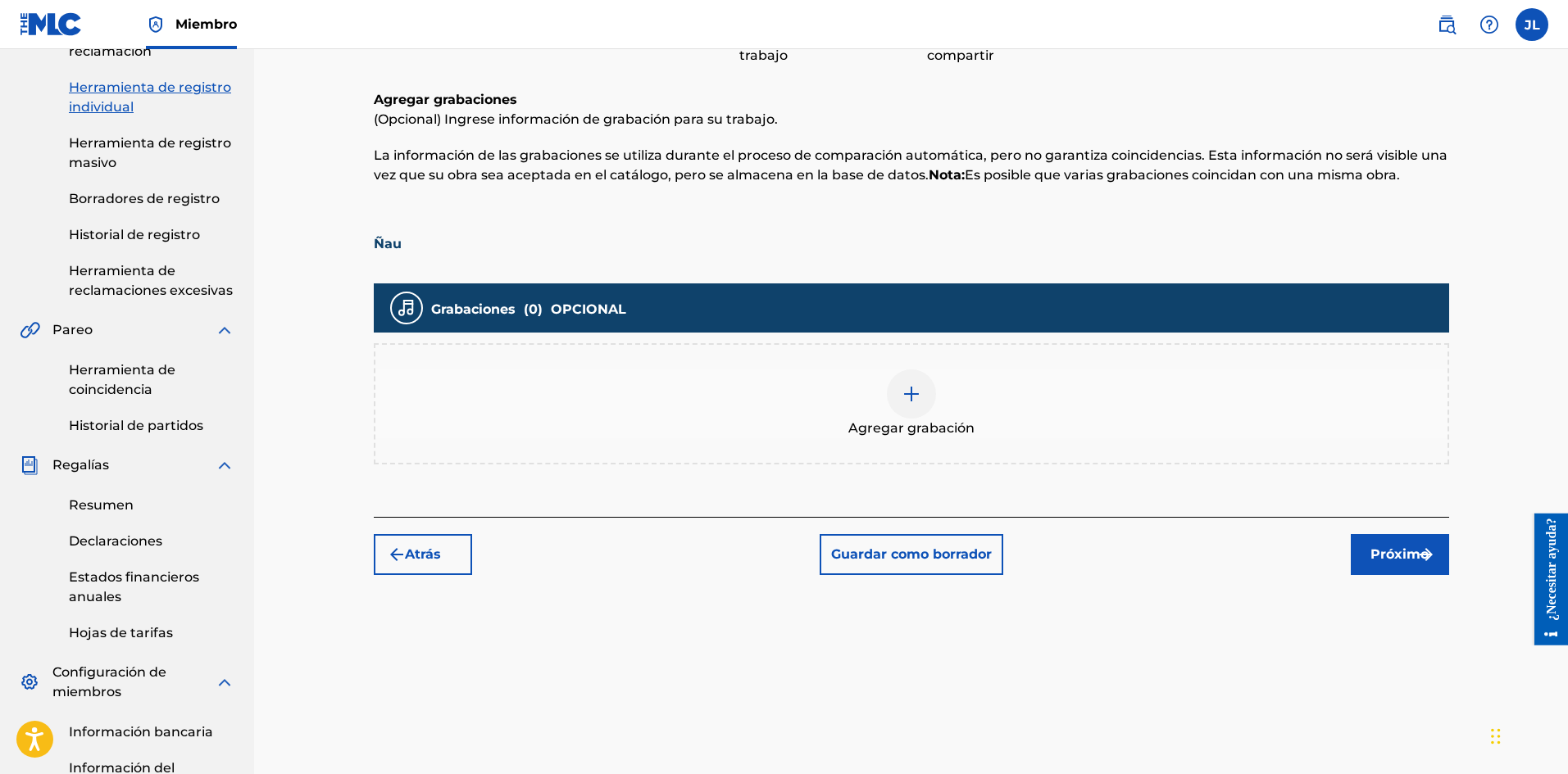
scroll to position [346, 0]
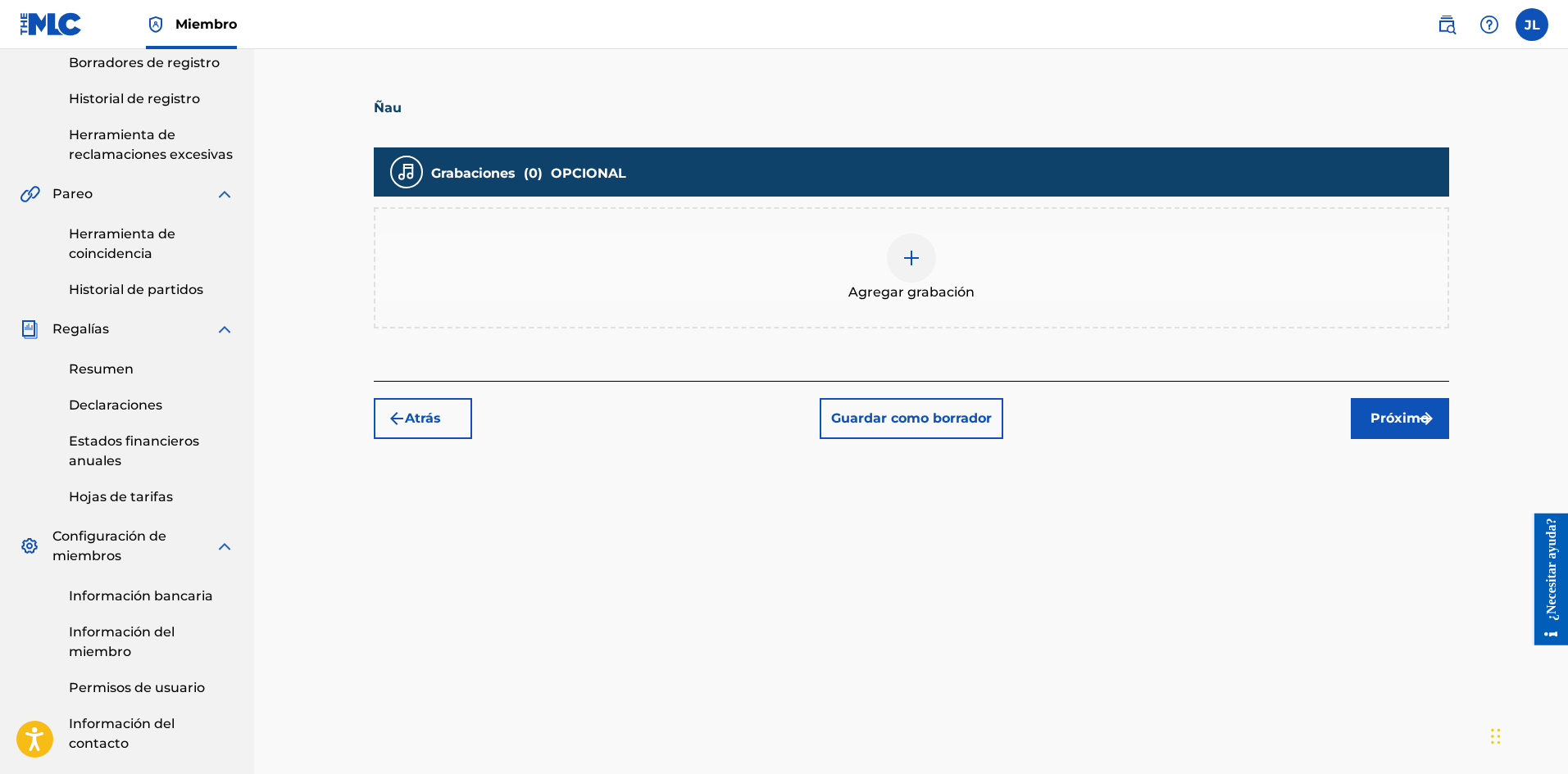
click at [910, 255] on img at bounding box center [911, 258] width 20 height 20
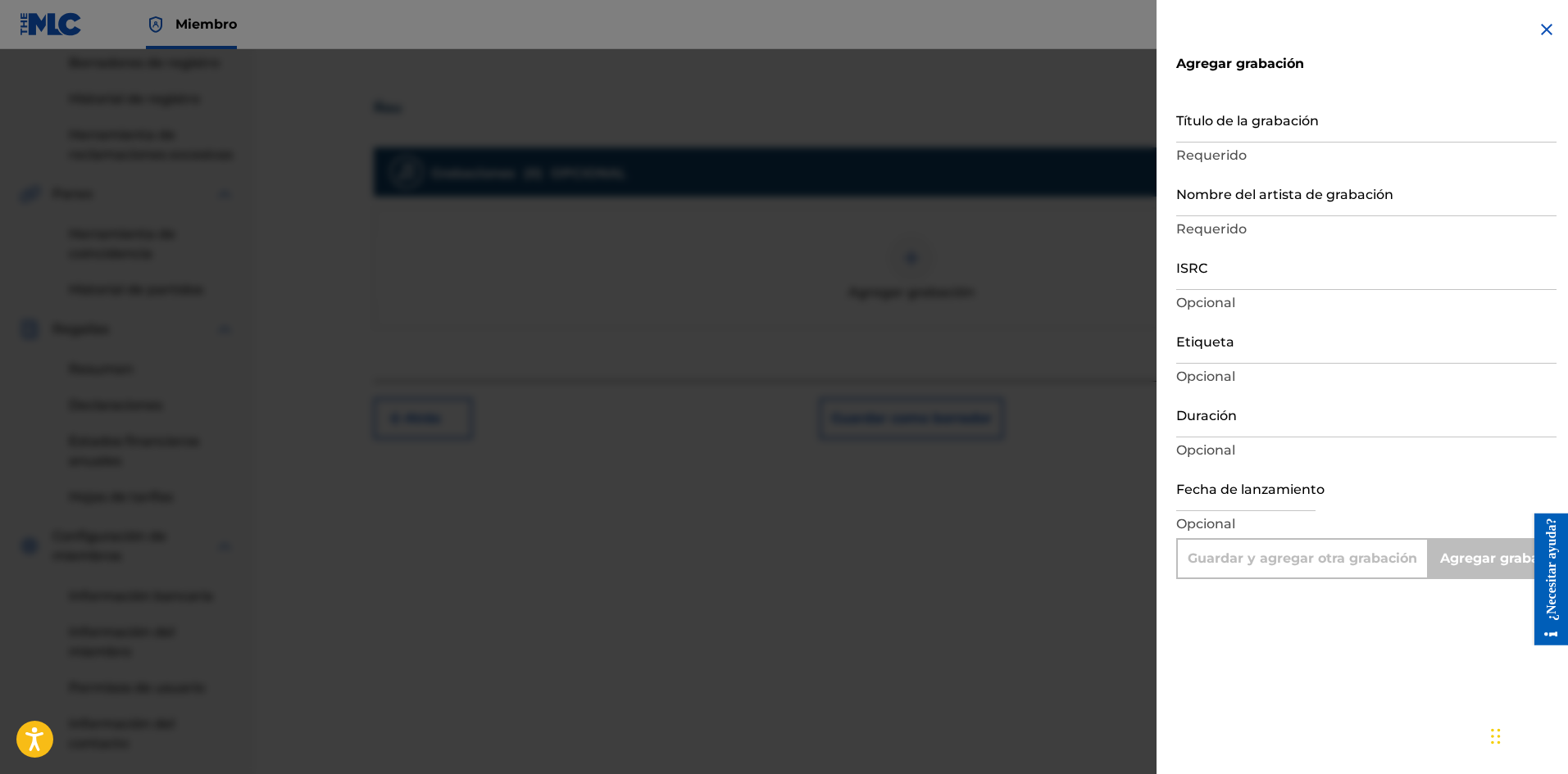
click at [1230, 495] on input "text" at bounding box center [1245, 488] width 139 height 46
select select "7"
select select "2025"
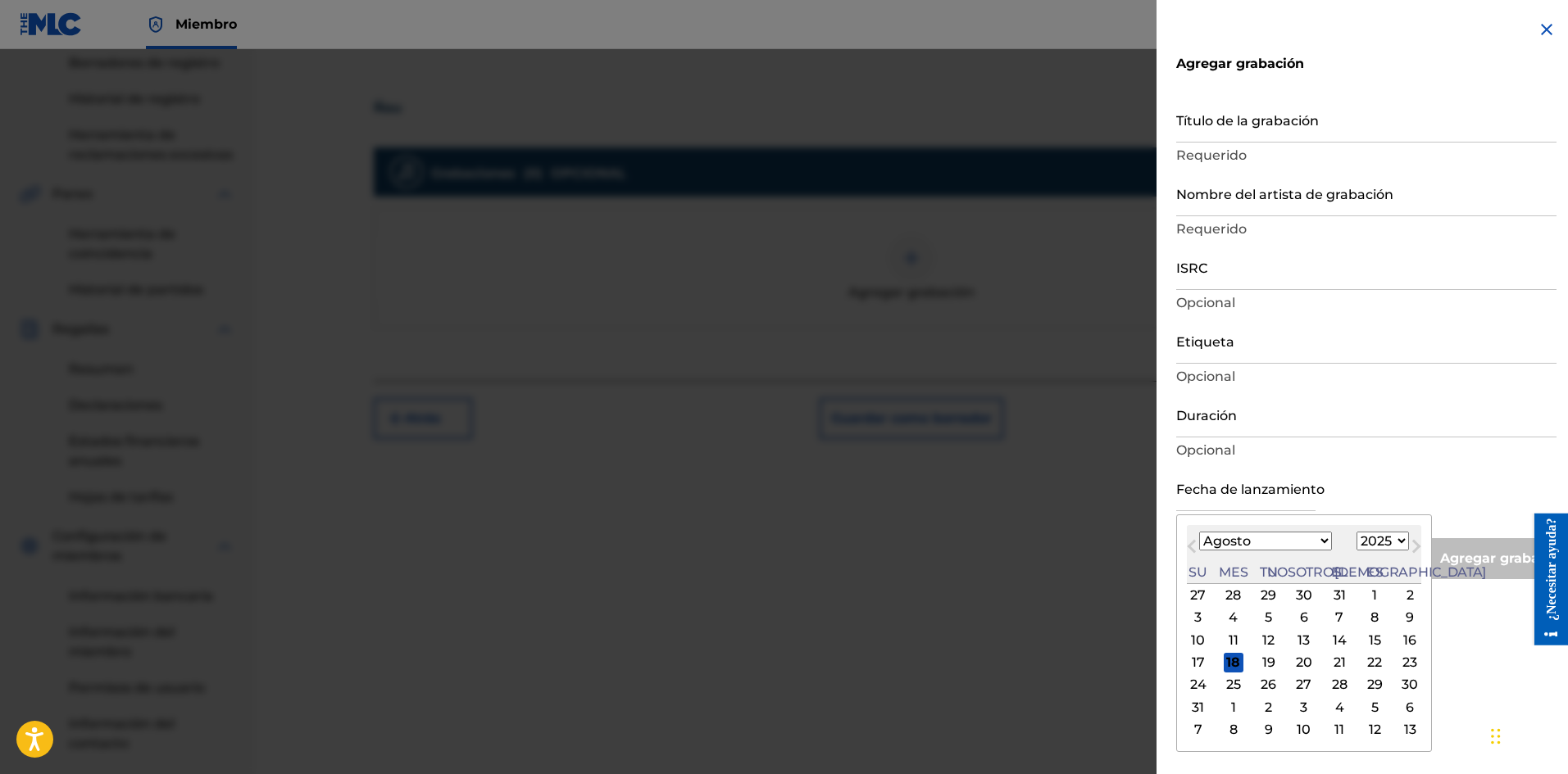
click at [1198, 660] on font "17" at bounding box center [1197, 662] width 13 height 15
type input "[DATE]"
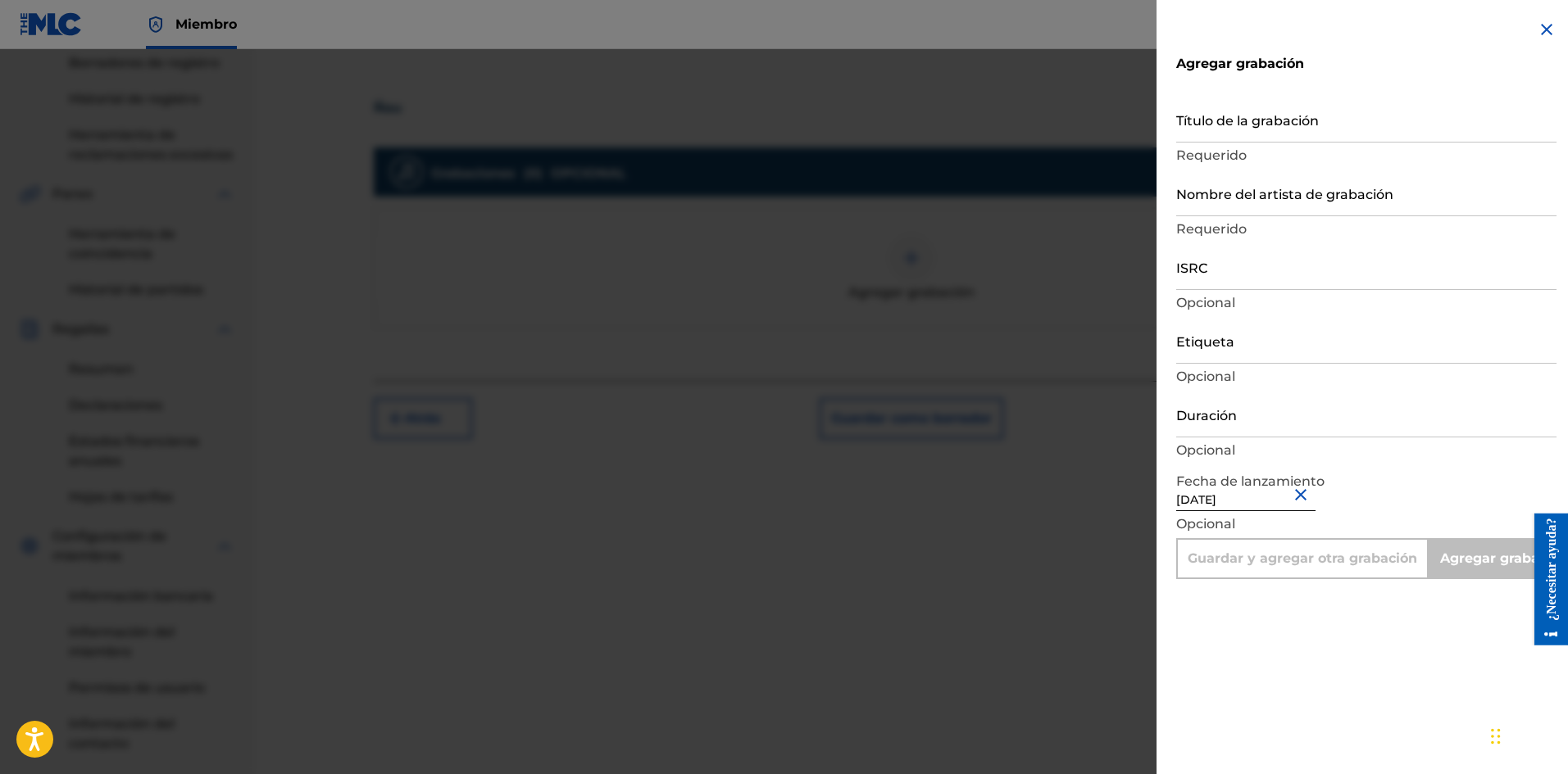
click at [1226, 380] on font "Opcional" at bounding box center [1205, 376] width 59 height 15
click at [1231, 367] on p "Opcional" at bounding box center [1366, 377] width 380 height 20
click at [1235, 361] on input "Etiqueta" at bounding box center [1366, 340] width 380 height 46
type input "La Película Wa"
click at [1248, 413] on input "Duración" at bounding box center [1366, 414] width 380 height 46
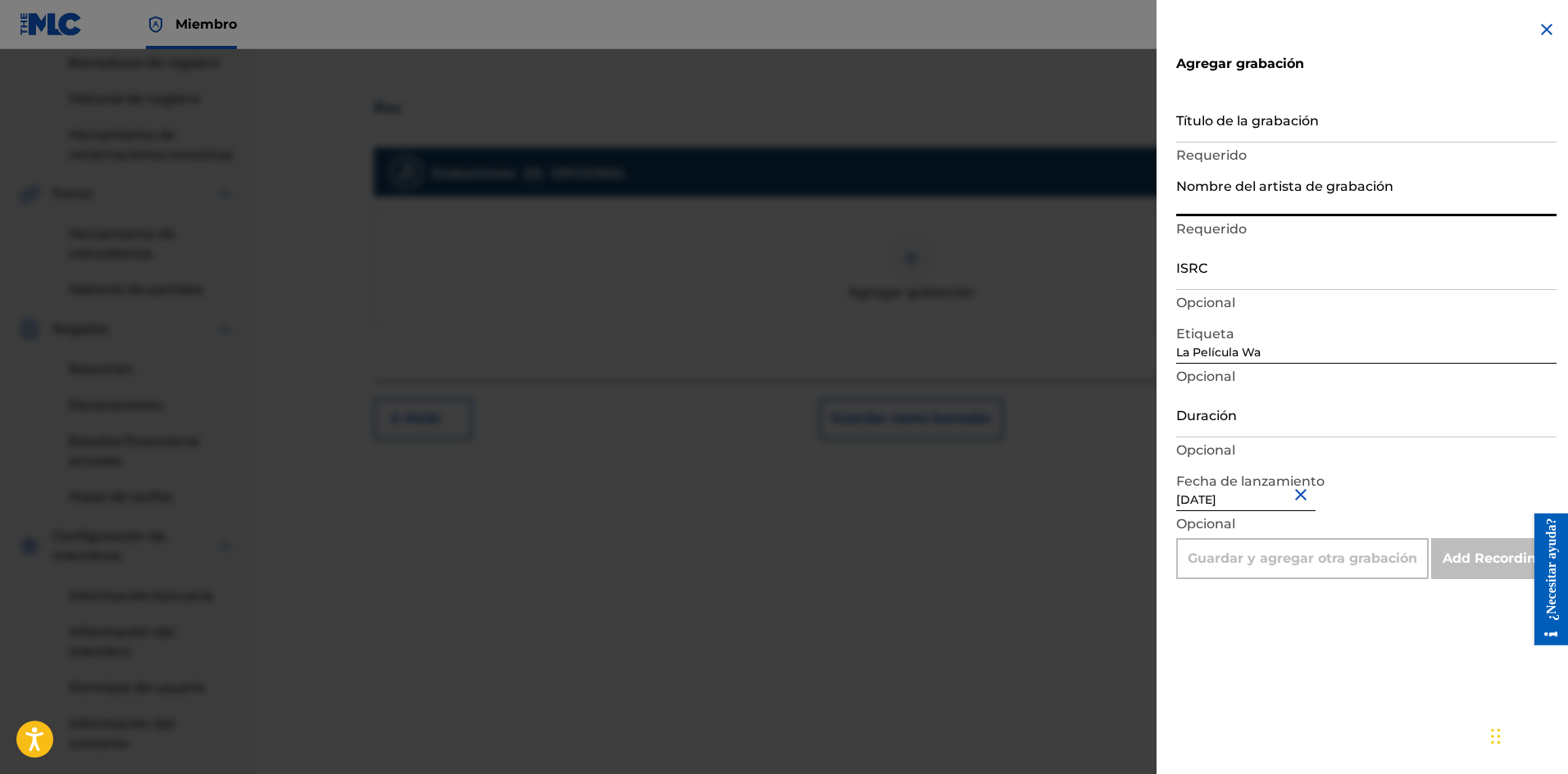
click at [1221, 206] on input "Nombre del artista de grabación" at bounding box center [1366, 192] width 380 height 46
click at [1221, 129] on input "Título de la grabación" at bounding box center [1366, 119] width 380 height 46
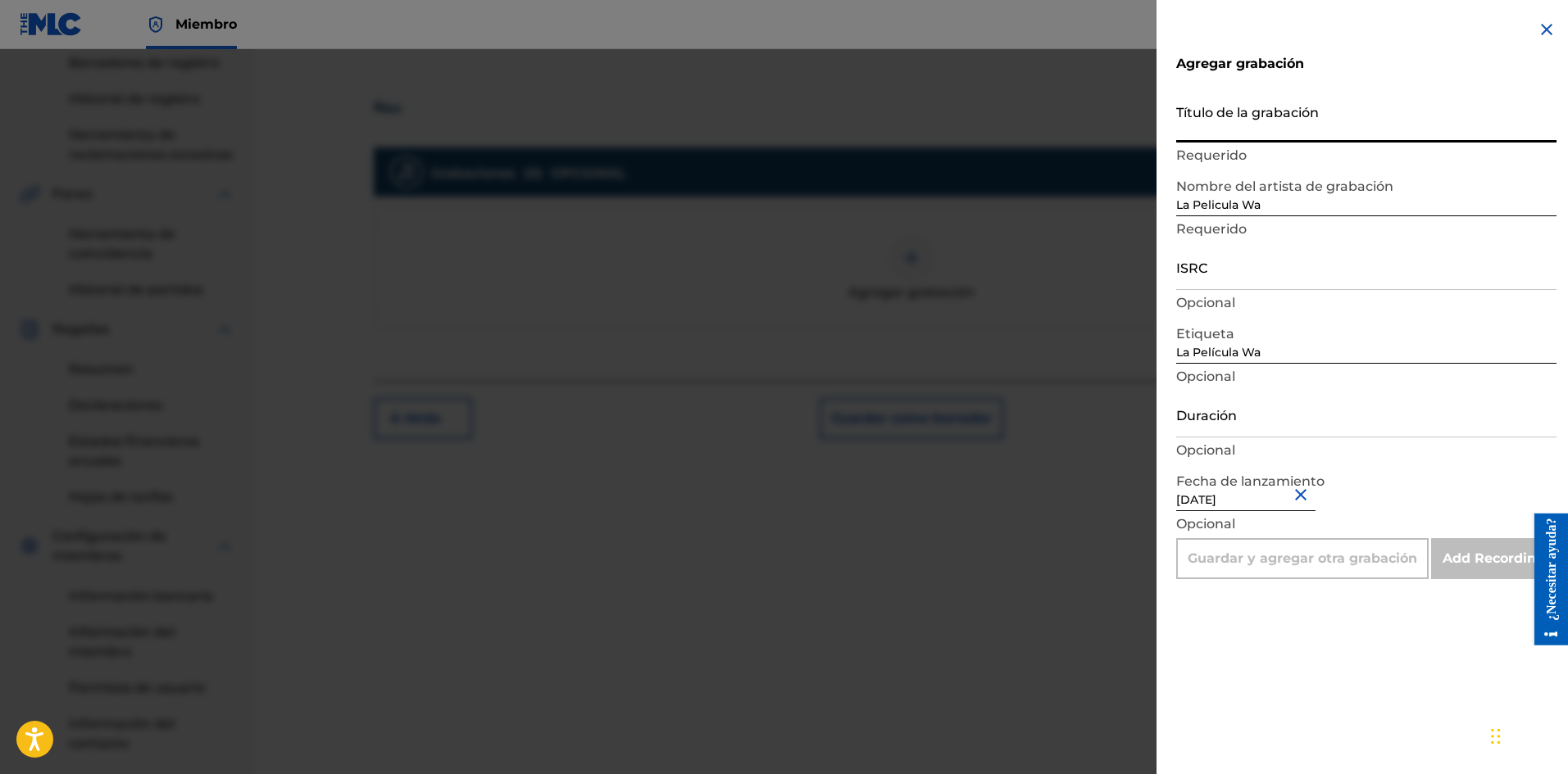
paste input "Ñau"
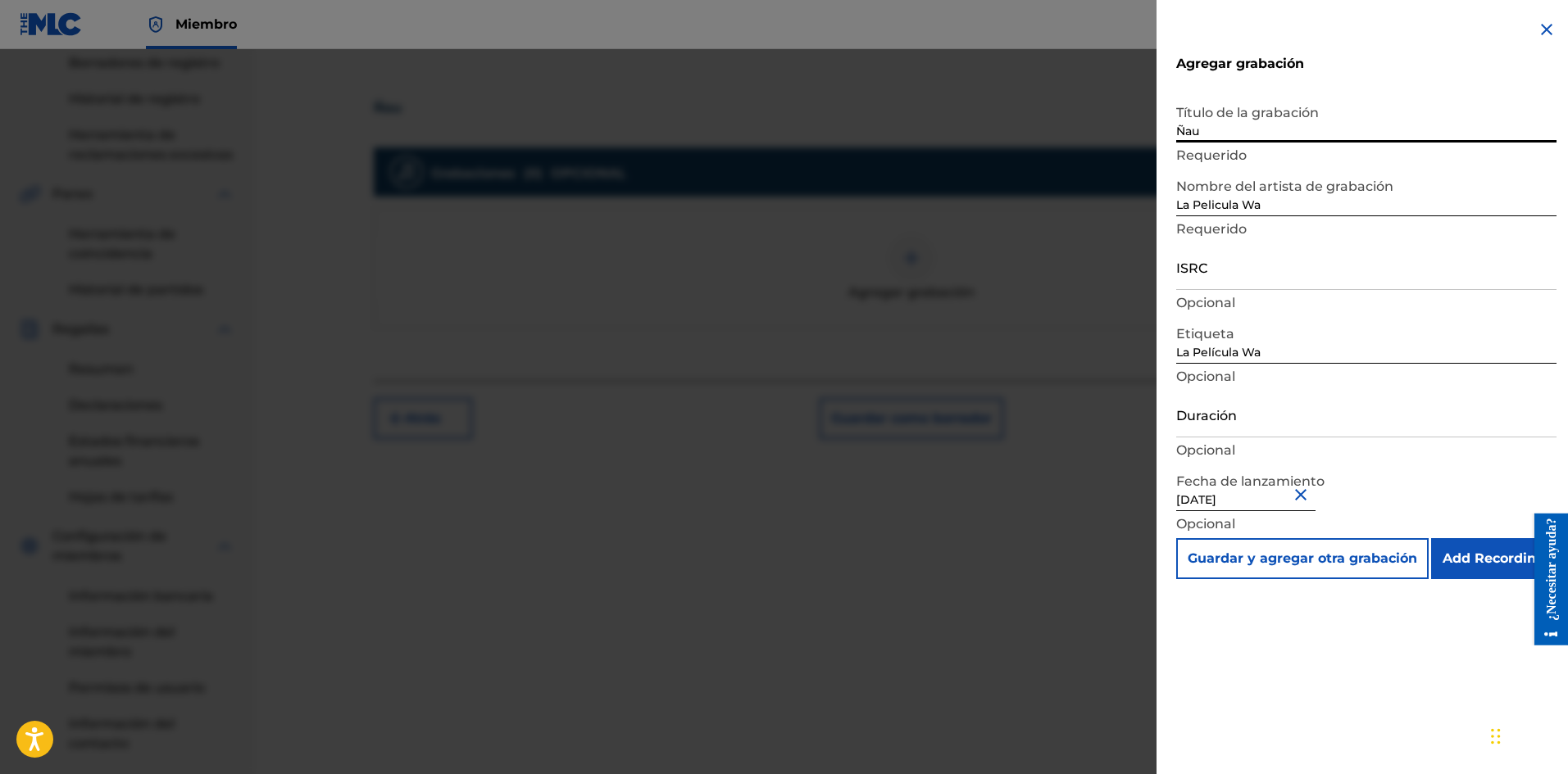
click at [1234, 283] on input "ISRC" at bounding box center [1366, 266] width 380 height 46
paste input "SE6XW2595713"
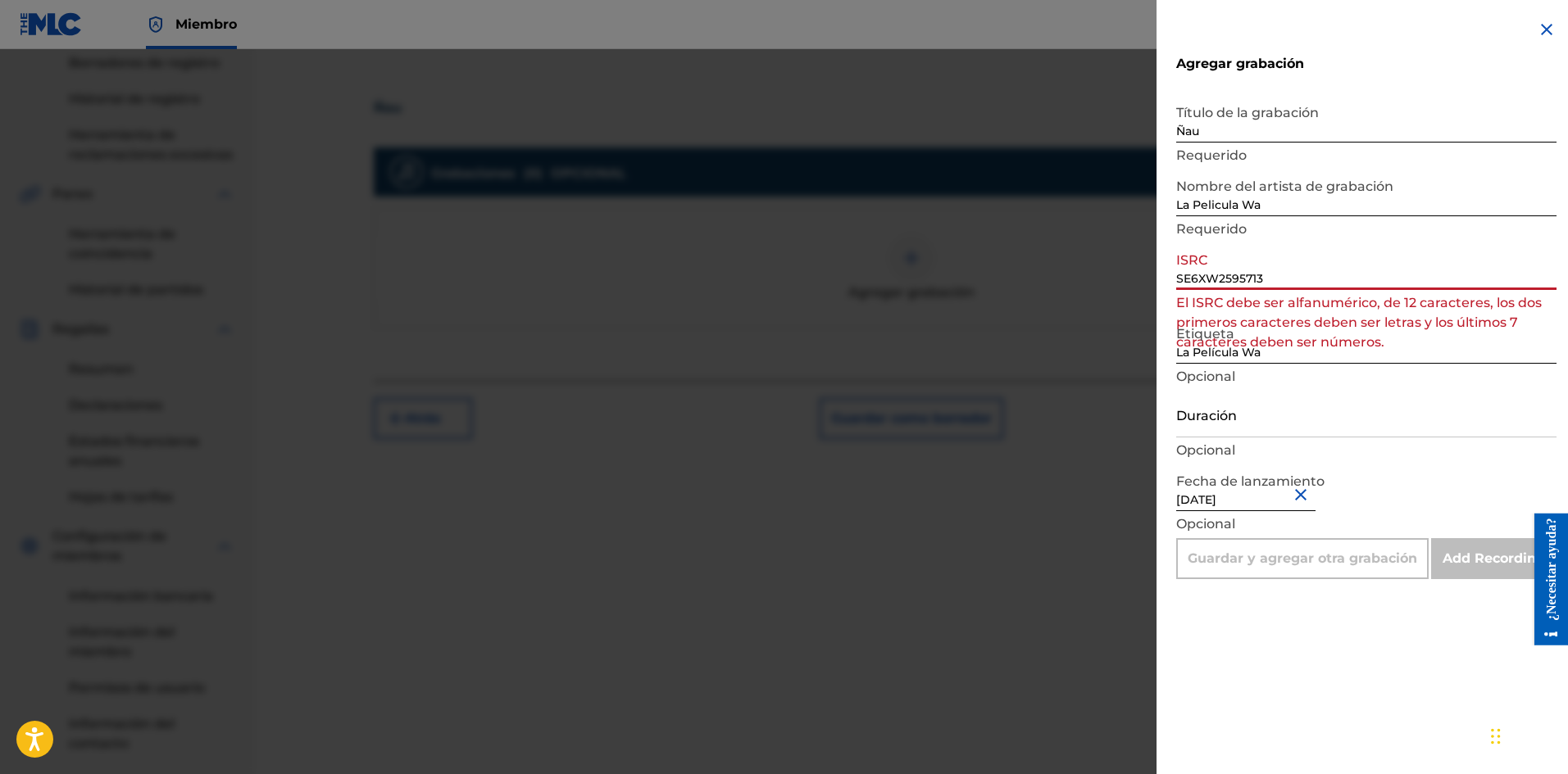
drag, startPoint x: 1286, startPoint y: 278, endPoint x: 696, endPoint y: 244, distance: 591.0
click at [872, 255] on div "Agregar grabación Título de la grabación Ñau Requerido Nombre del artista de gr…" at bounding box center [784, 411] width 1568 height 725
paste input
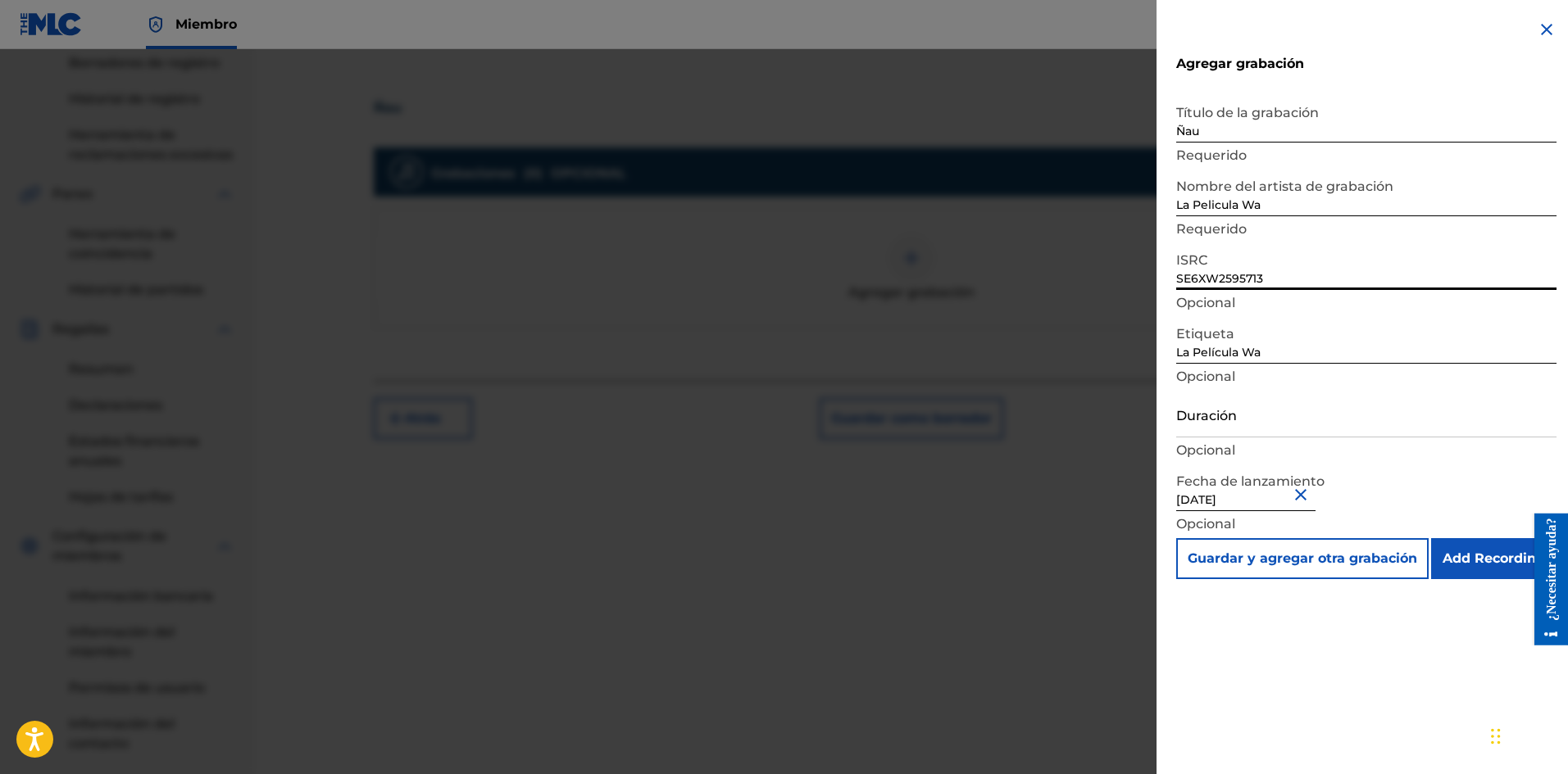
click at [1249, 428] on input "Duración" at bounding box center [1366, 414] width 380 height 46
click at [1475, 542] on input "Add Recording" at bounding box center [1493, 558] width 126 height 41
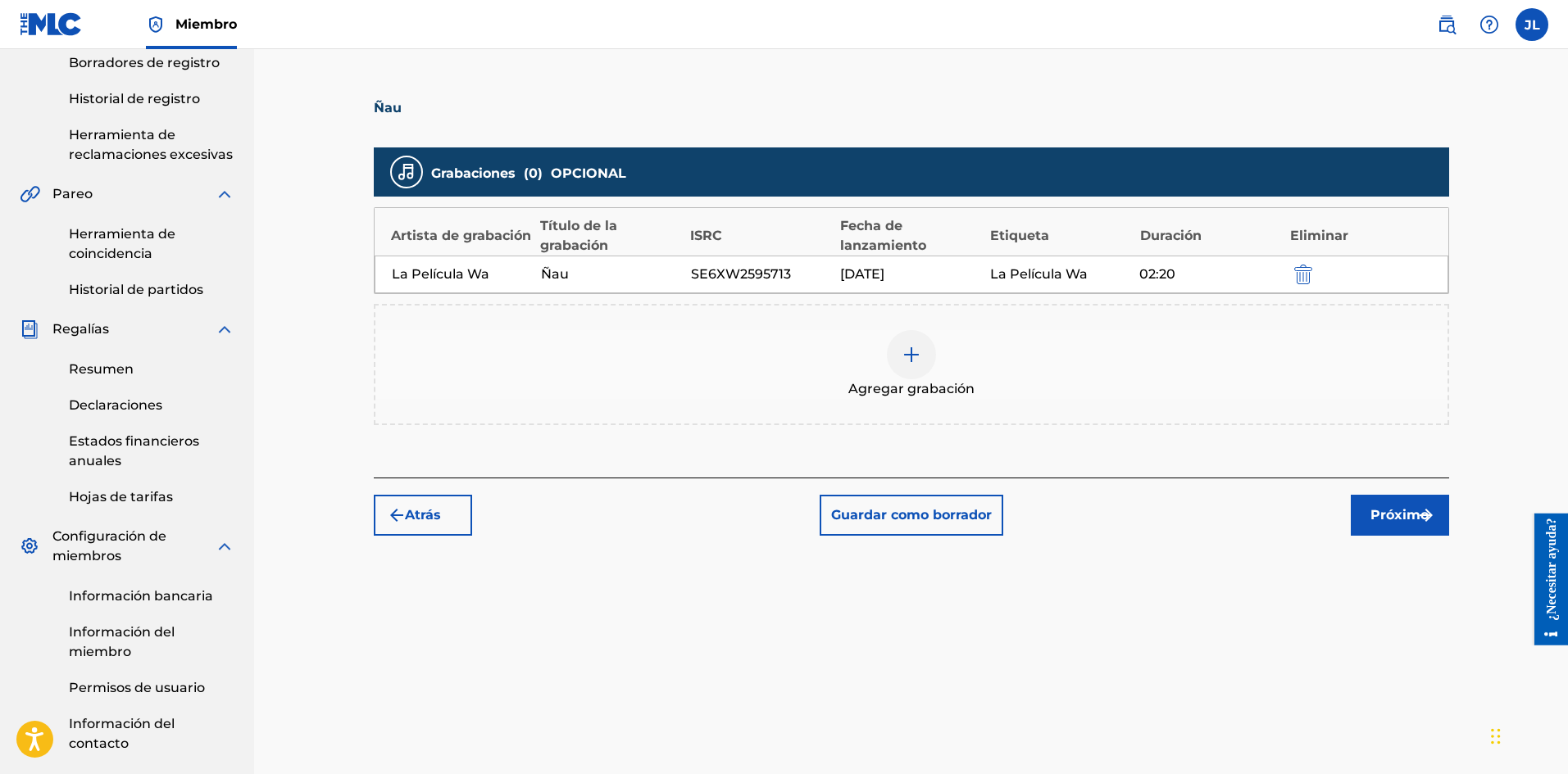
click at [1380, 517] on font "Próximo" at bounding box center [1399, 514] width 58 height 15
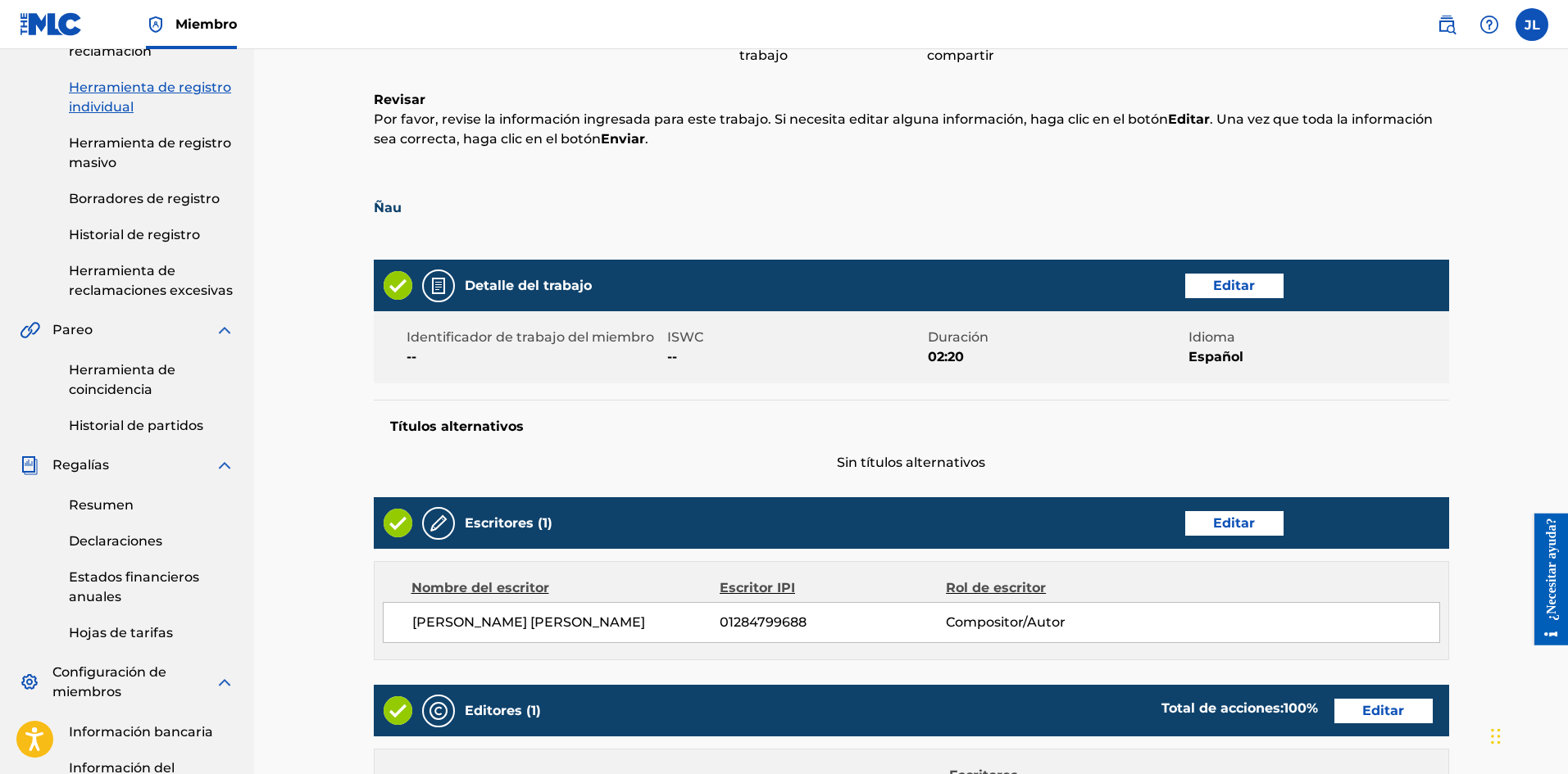
scroll to position [674, 0]
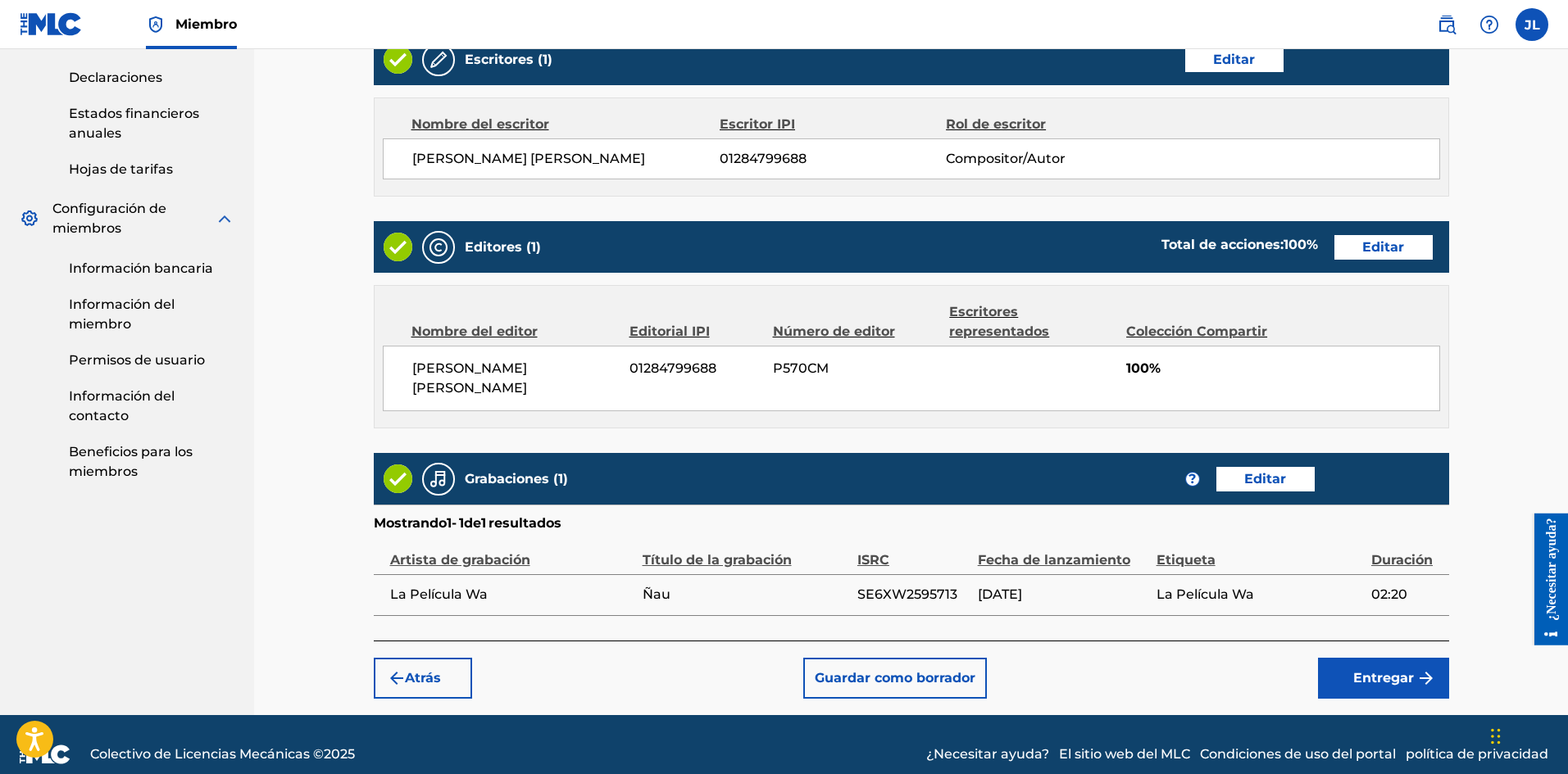
click at [1375, 670] on font "Entregar" at bounding box center [1384, 677] width 61 height 15
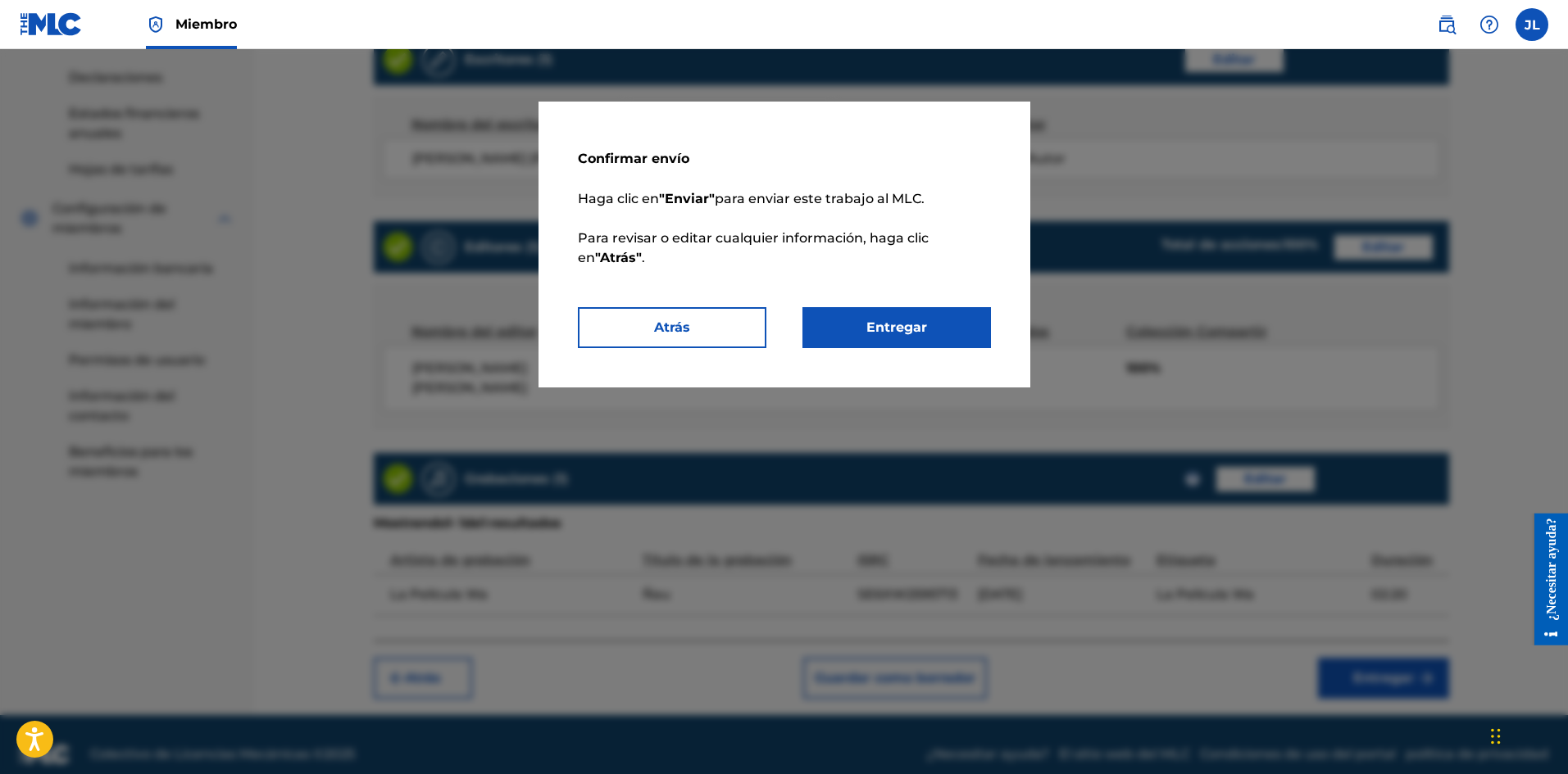
click at [935, 332] on button "Entregar" at bounding box center [896, 328] width 189 height 41
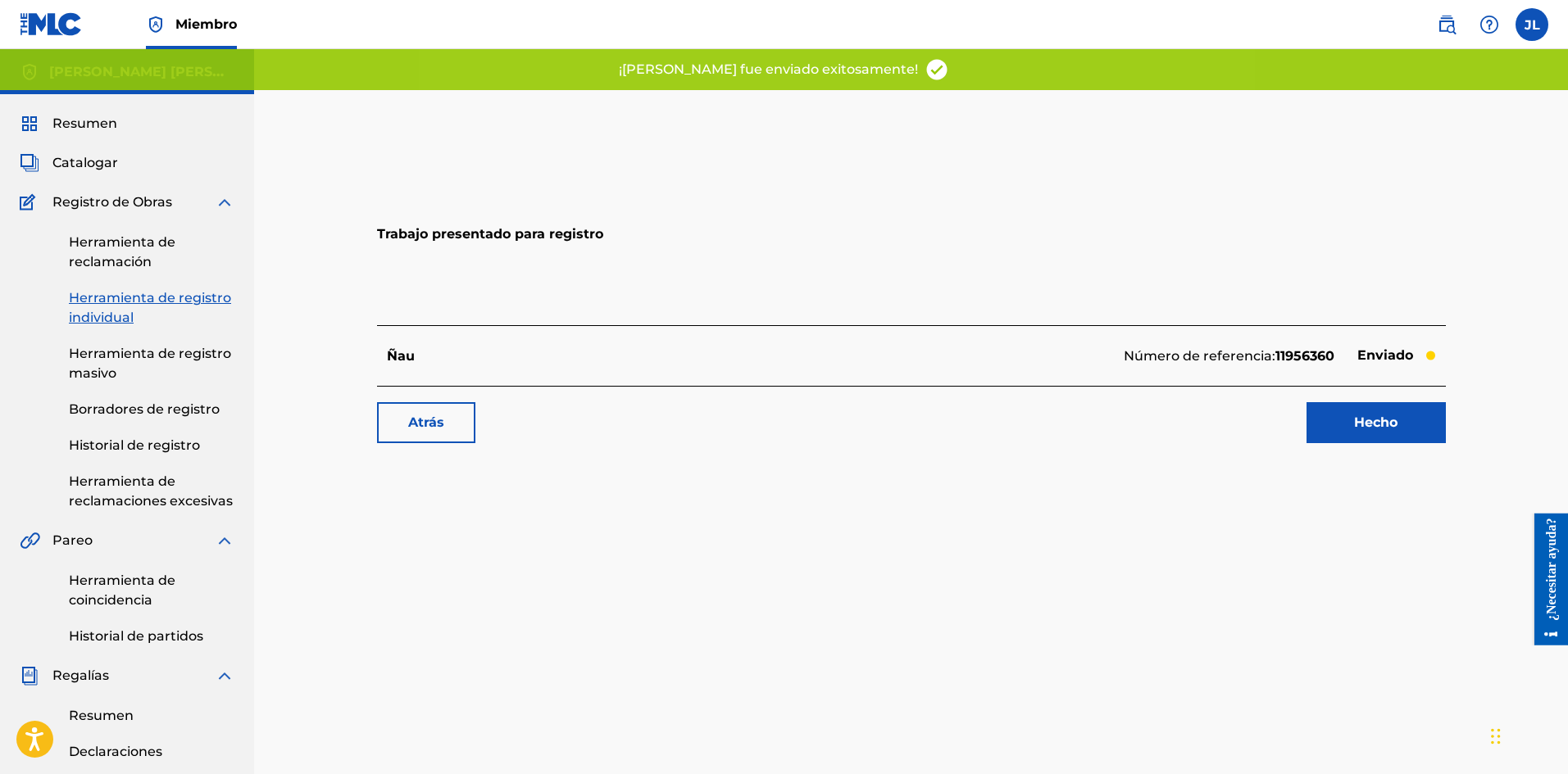
click at [1333, 415] on link "Hecho" at bounding box center [1376, 423] width 139 height 41
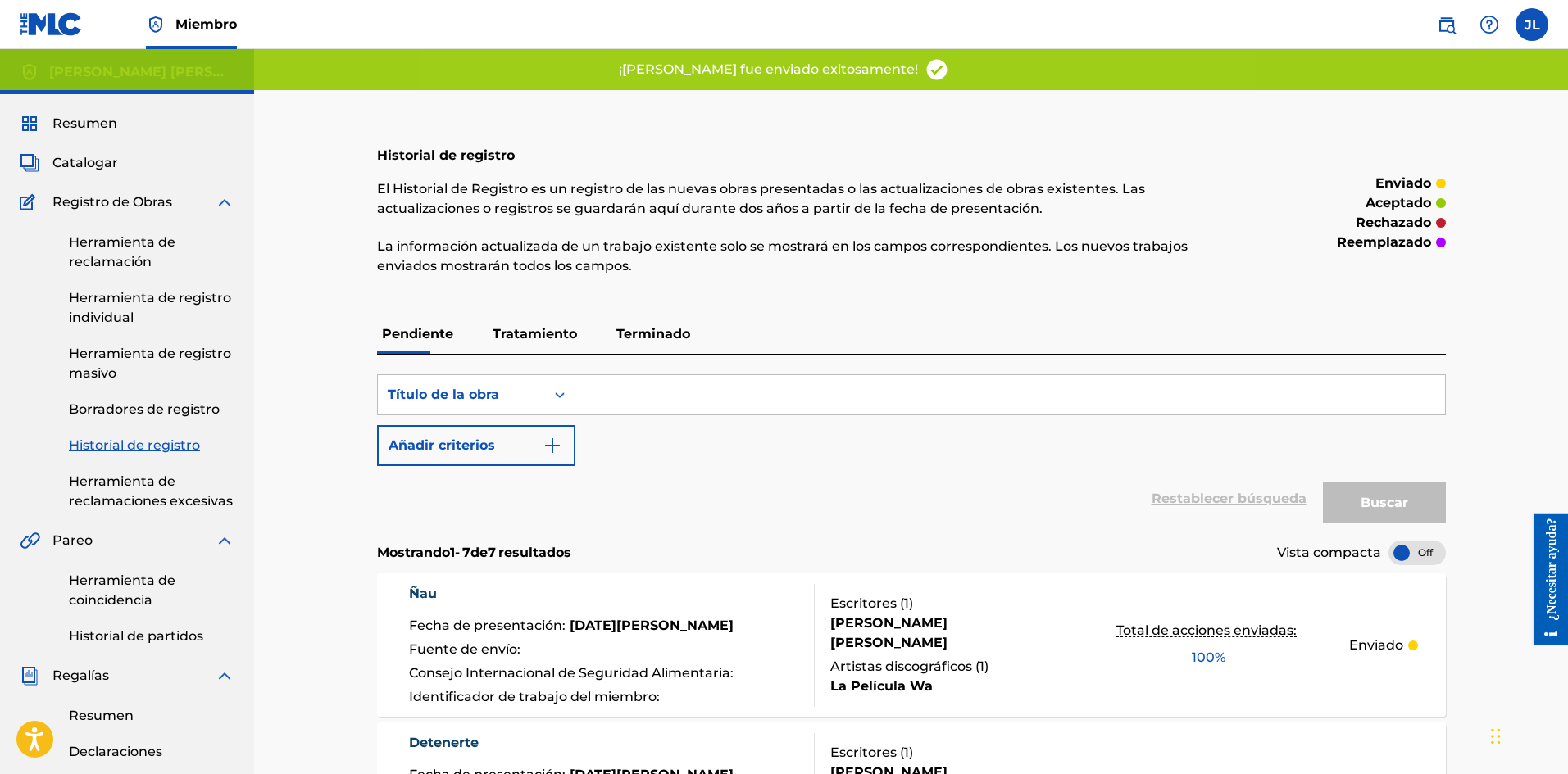
click at [72, 159] on font "Catalogar" at bounding box center [86, 162] width 66 height 15
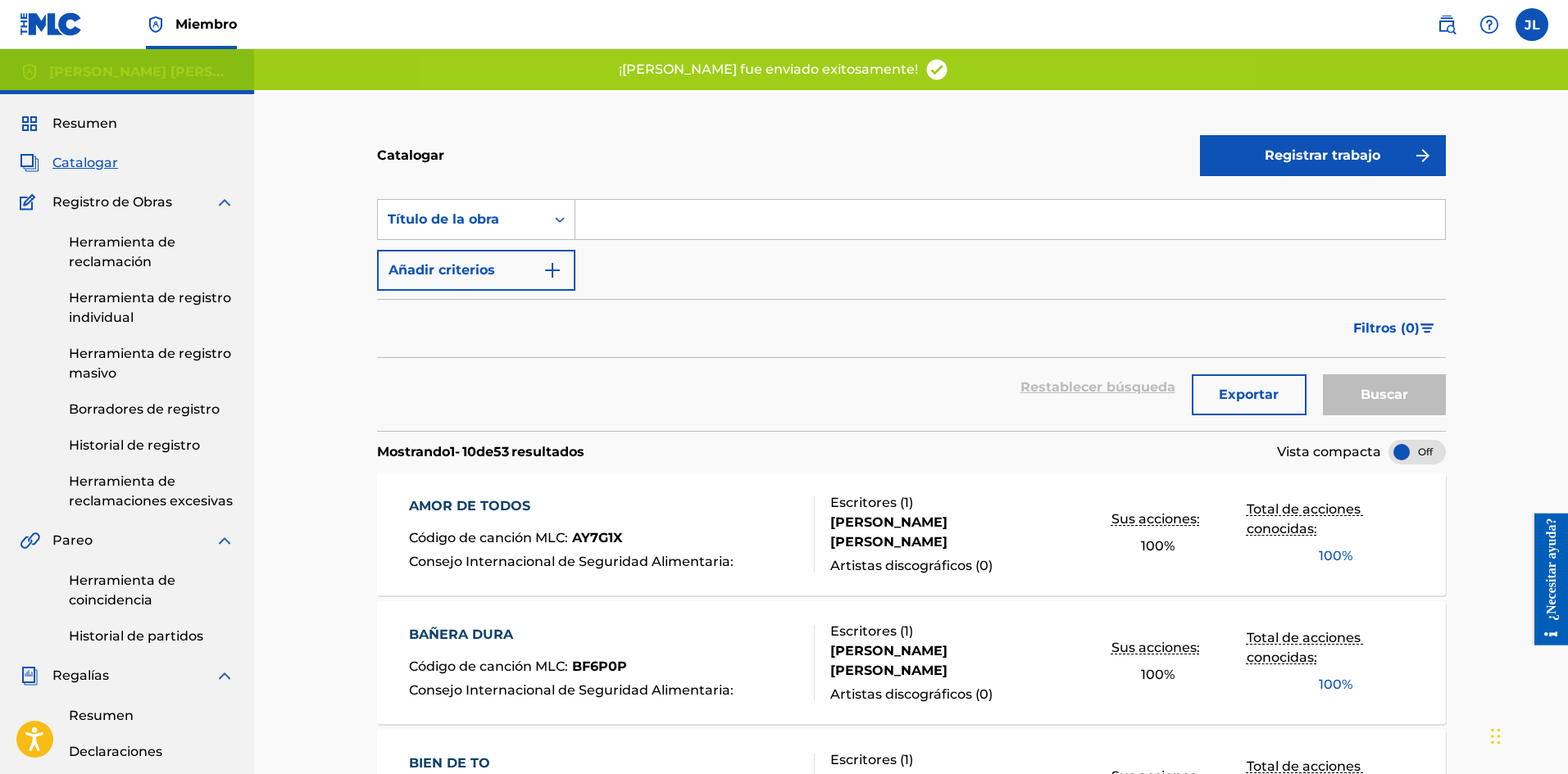
click at [1303, 157] on font "Registrar trabajo" at bounding box center [1322, 155] width 116 height 15
click at [1237, 203] on font "Individual" at bounding box center [1243, 208] width 66 height 15
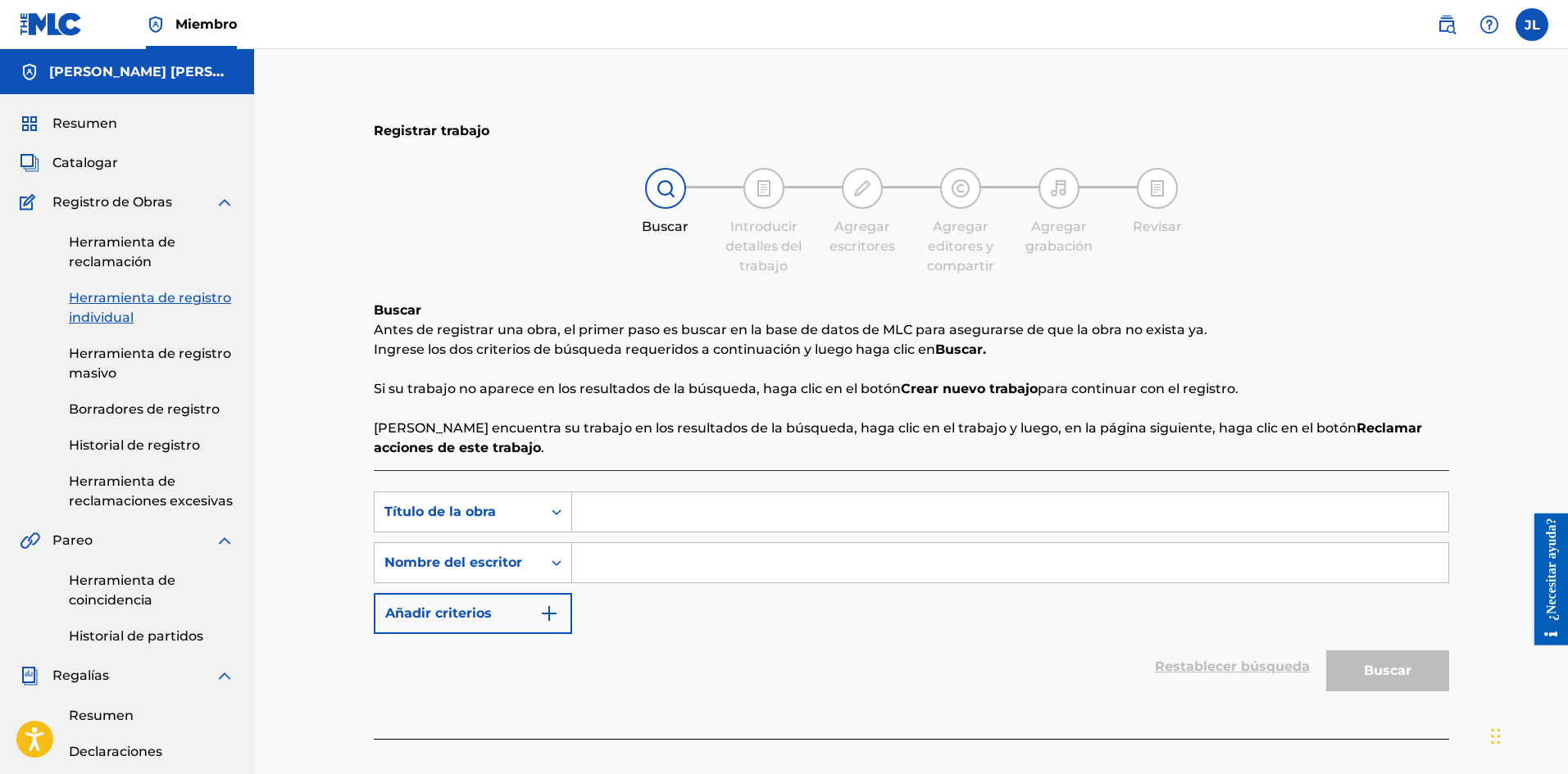
click at [675, 563] on input "Formulario de búsqueda" at bounding box center [1009, 563] width 876 height 39
click at [646, 512] on input "Formulario de búsqueda" at bounding box center [1009, 512] width 876 height 39
paste input "Papapa"
click at [1394, 658] on button "Buscar" at bounding box center [1387, 671] width 123 height 41
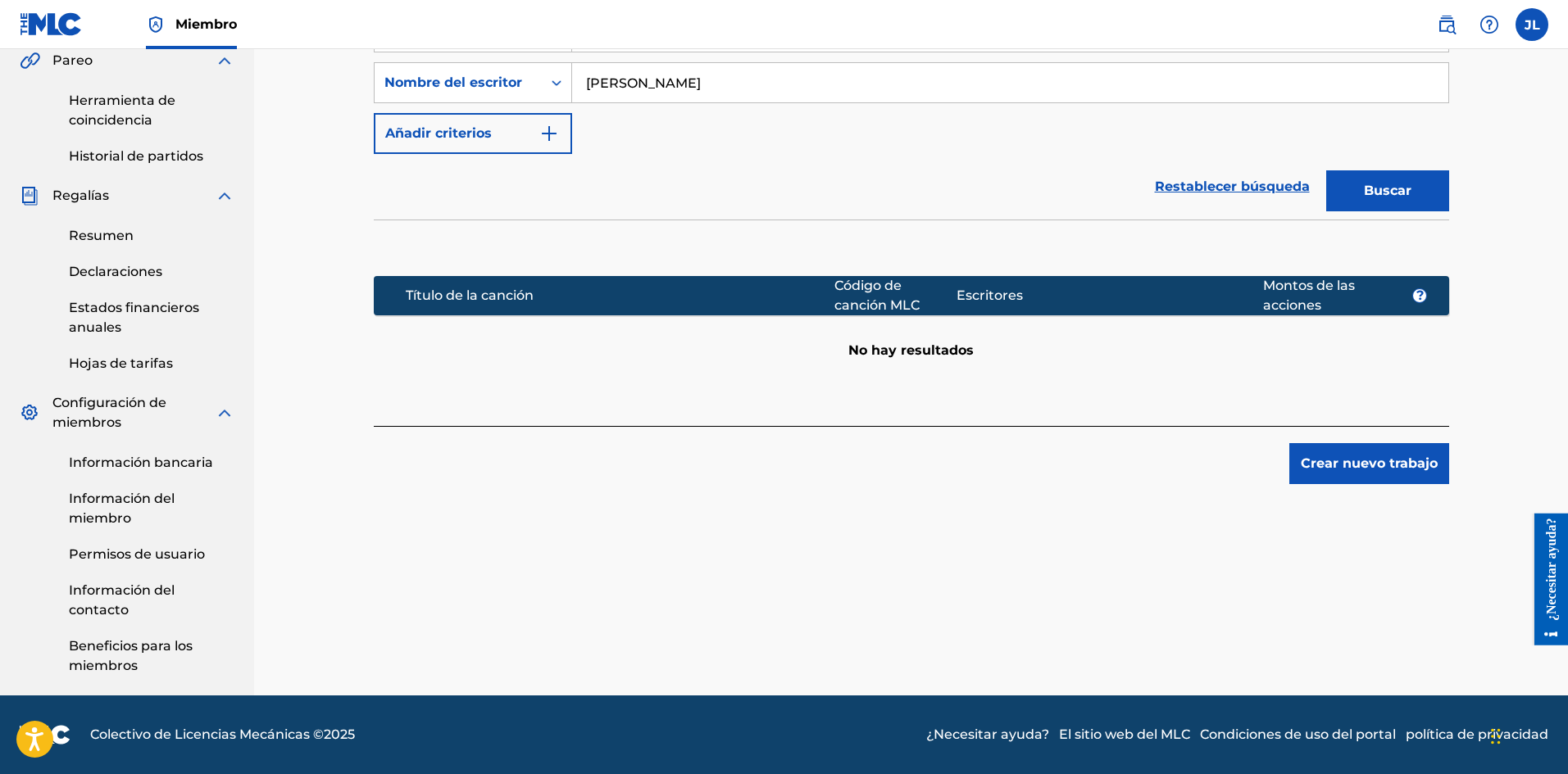
click at [1340, 478] on button "Crear nuevo trabajo" at bounding box center [1368, 464] width 159 height 41
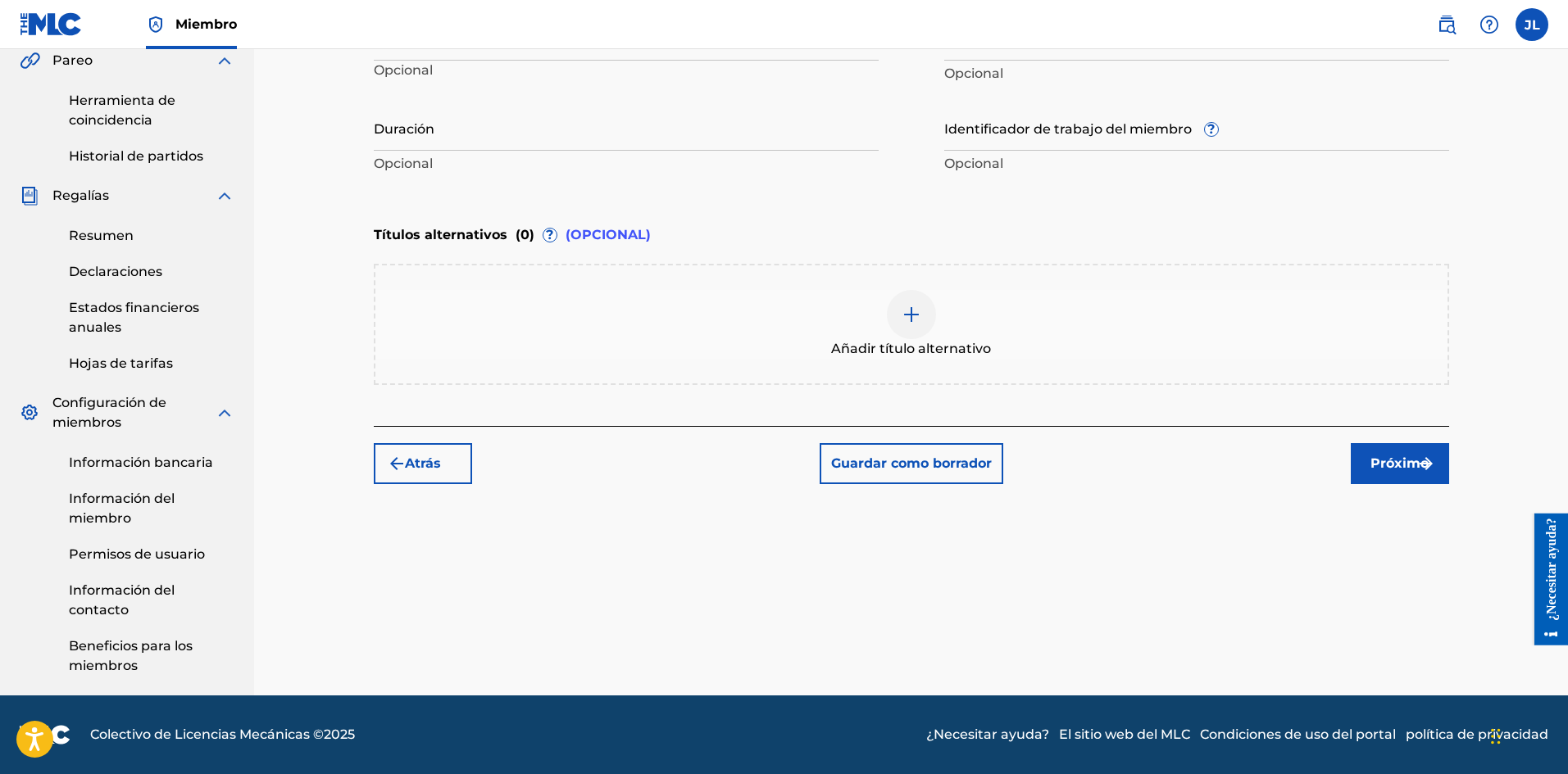
click at [903, 332] on div at bounding box center [911, 314] width 49 height 49
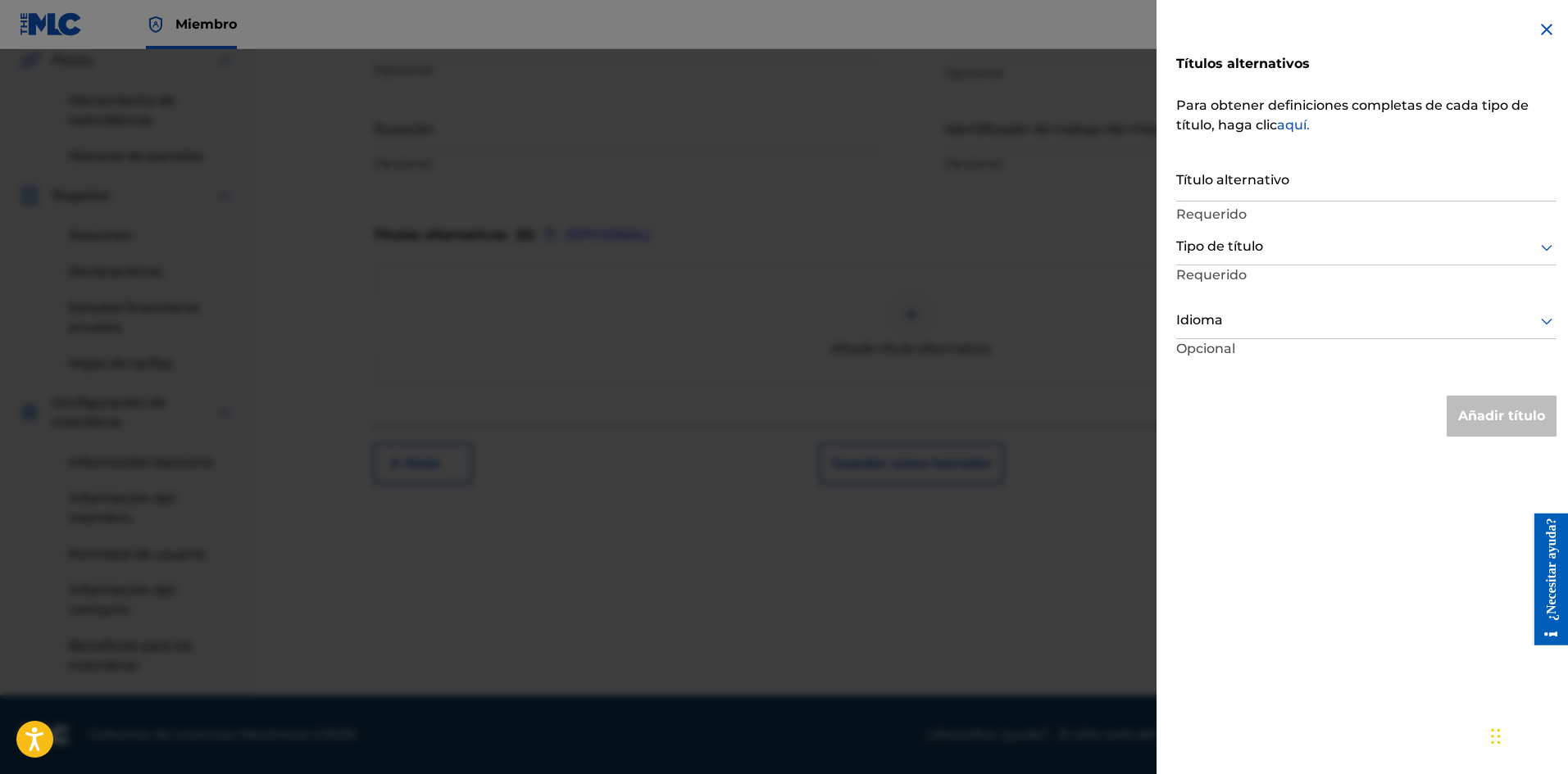
drag, startPoint x: 1079, startPoint y: 154, endPoint x: 1322, endPoint y: 106, distance: 247.7
click at [1079, 153] on div at bounding box center [784, 436] width 1568 height 774
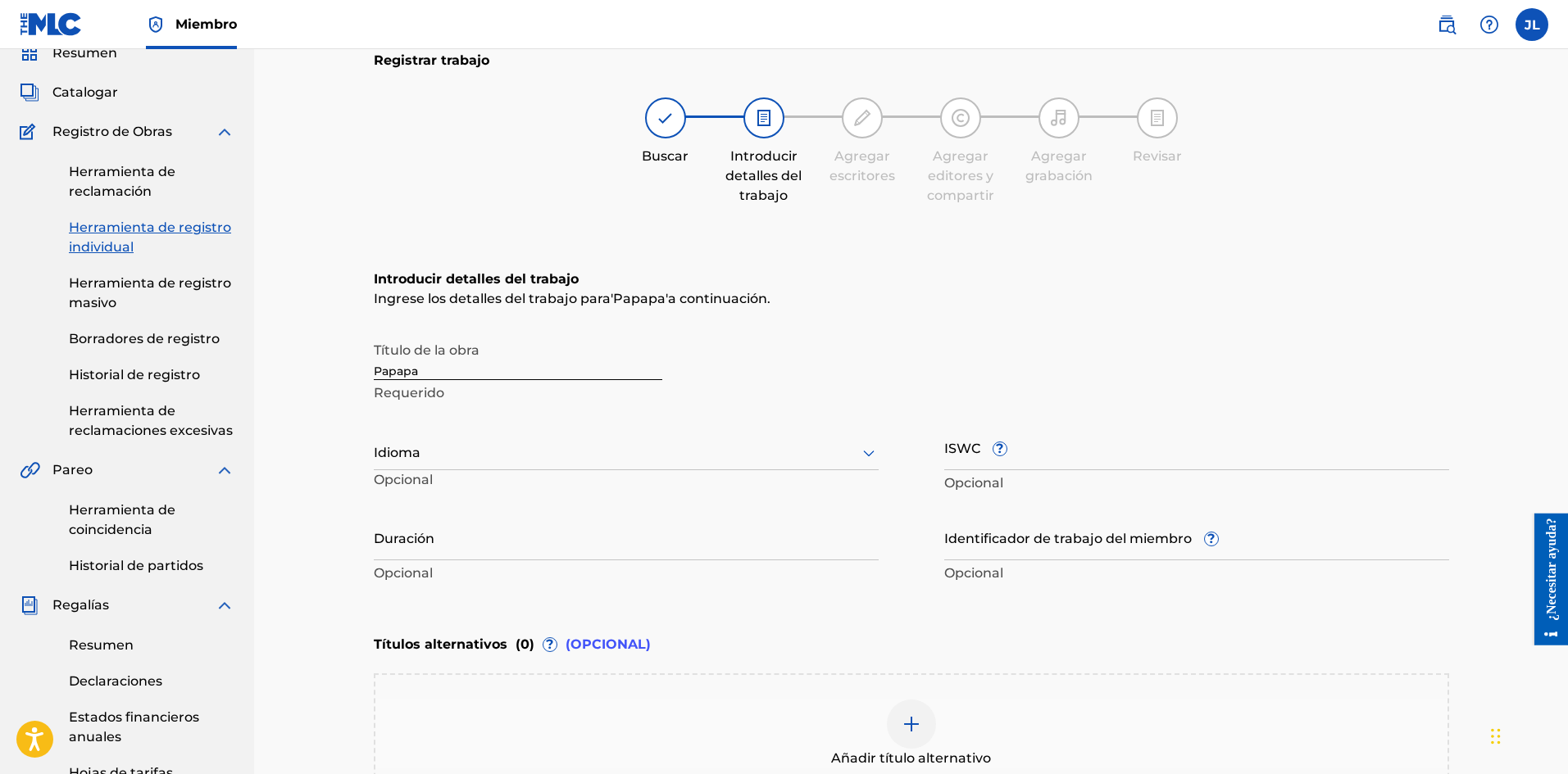
scroll to position [343, 0]
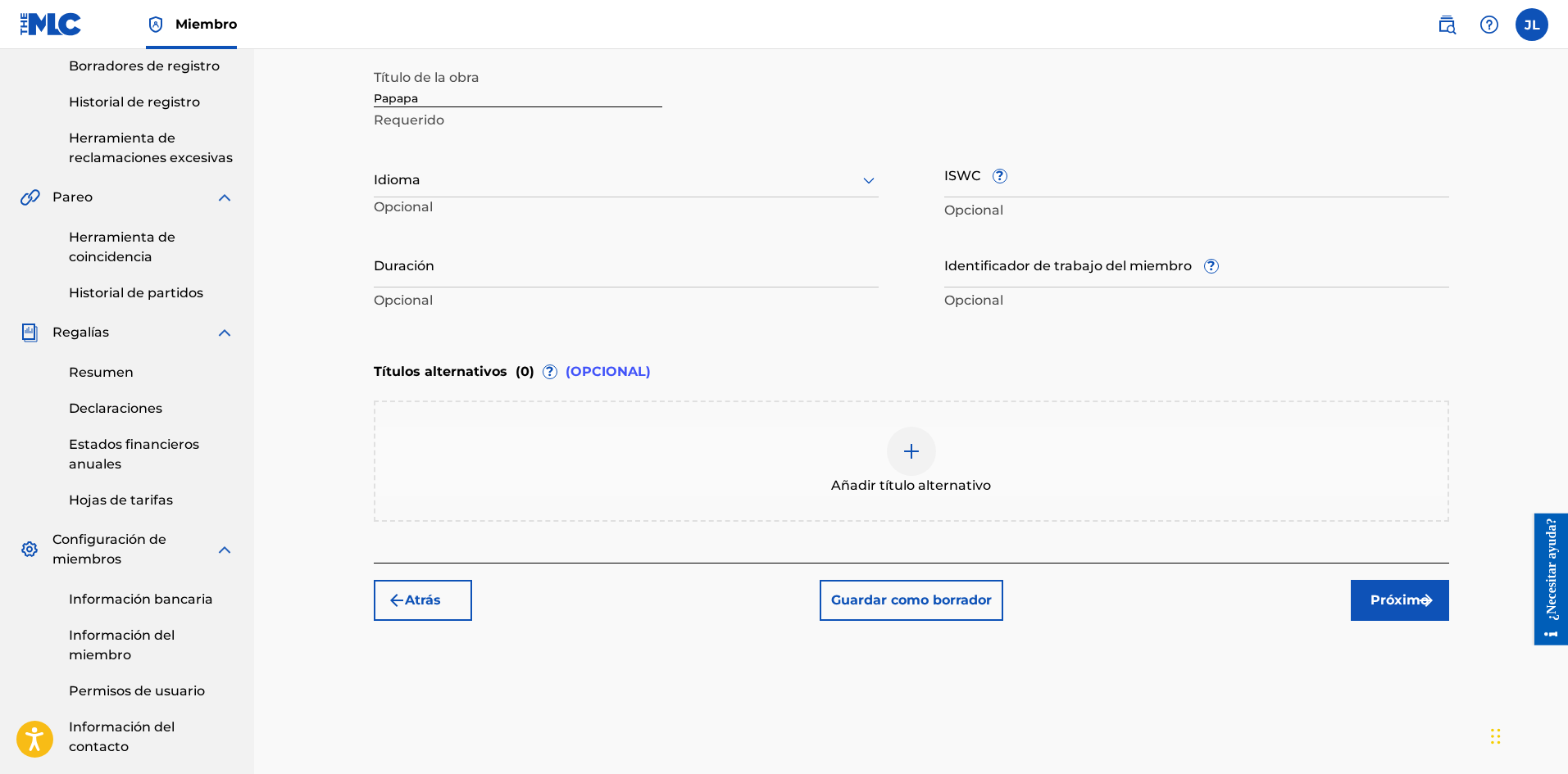
click at [465, 195] on div "Idioma" at bounding box center [625, 180] width 505 height 35
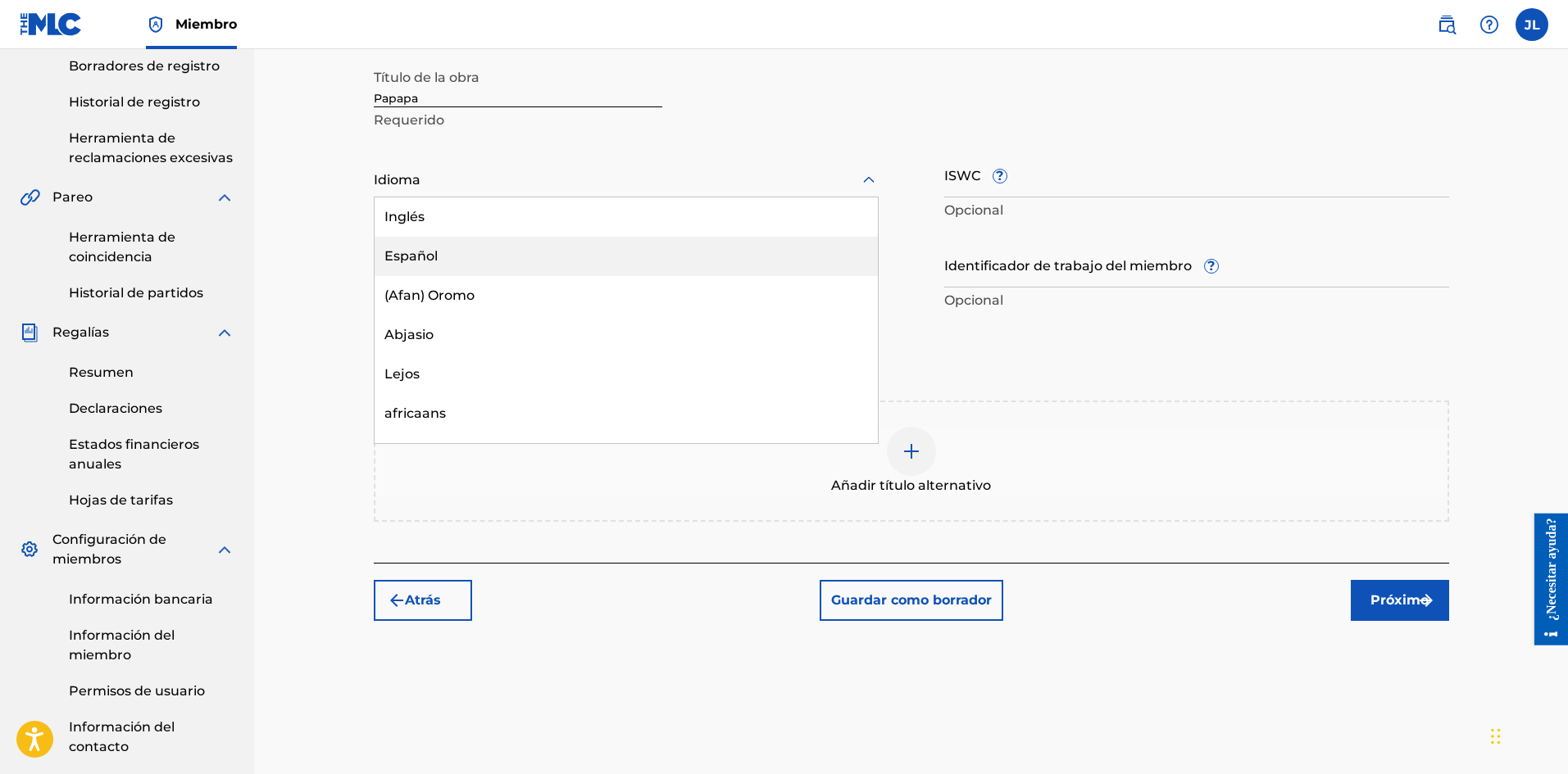
click at [427, 249] on font "Español" at bounding box center [411, 256] width 53 height 15
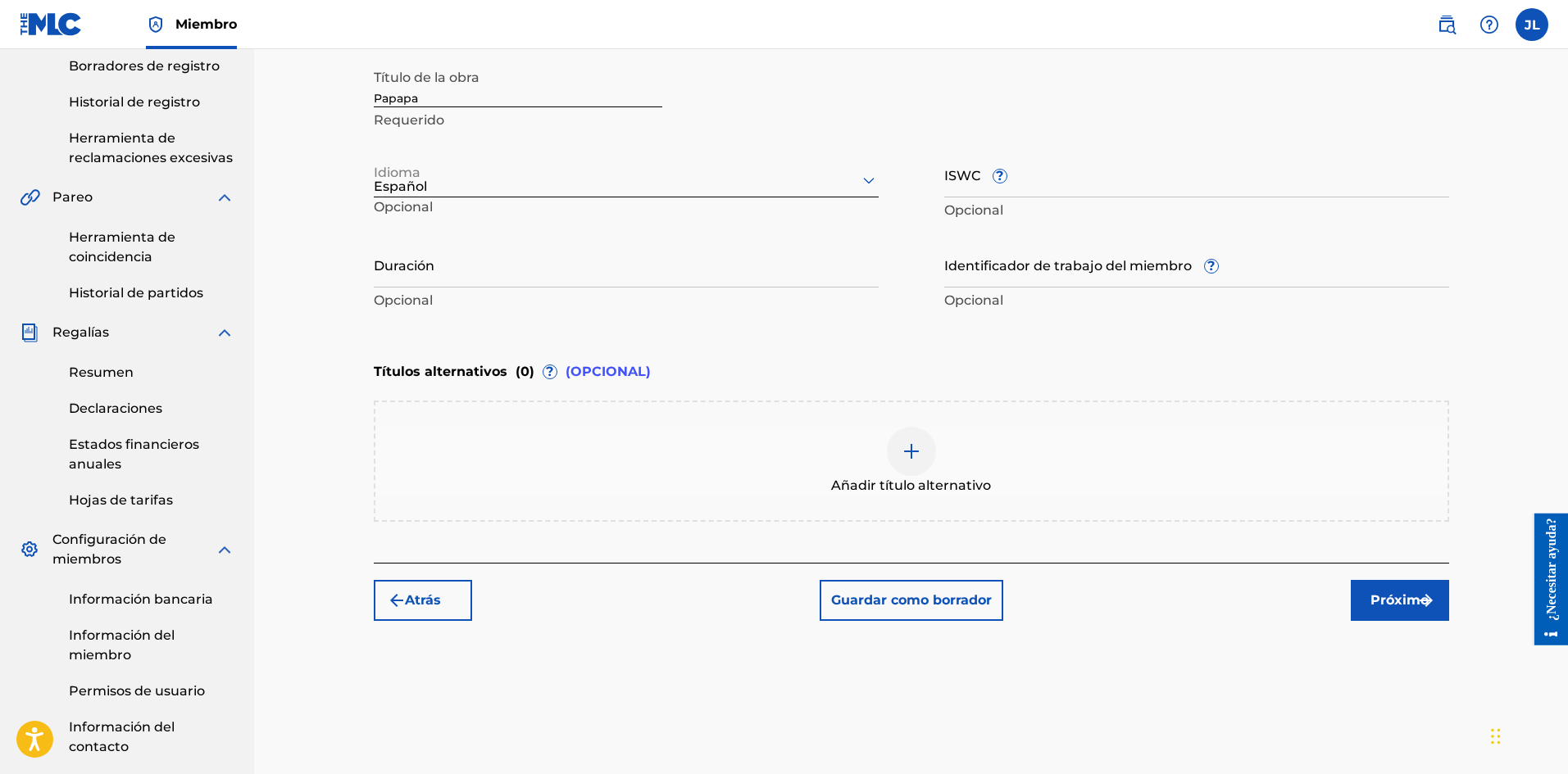
click at [466, 270] on input "Duración" at bounding box center [625, 264] width 505 height 46
click at [1408, 585] on button "Próximo" at bounding box center [1400, 600] width 98 height 41
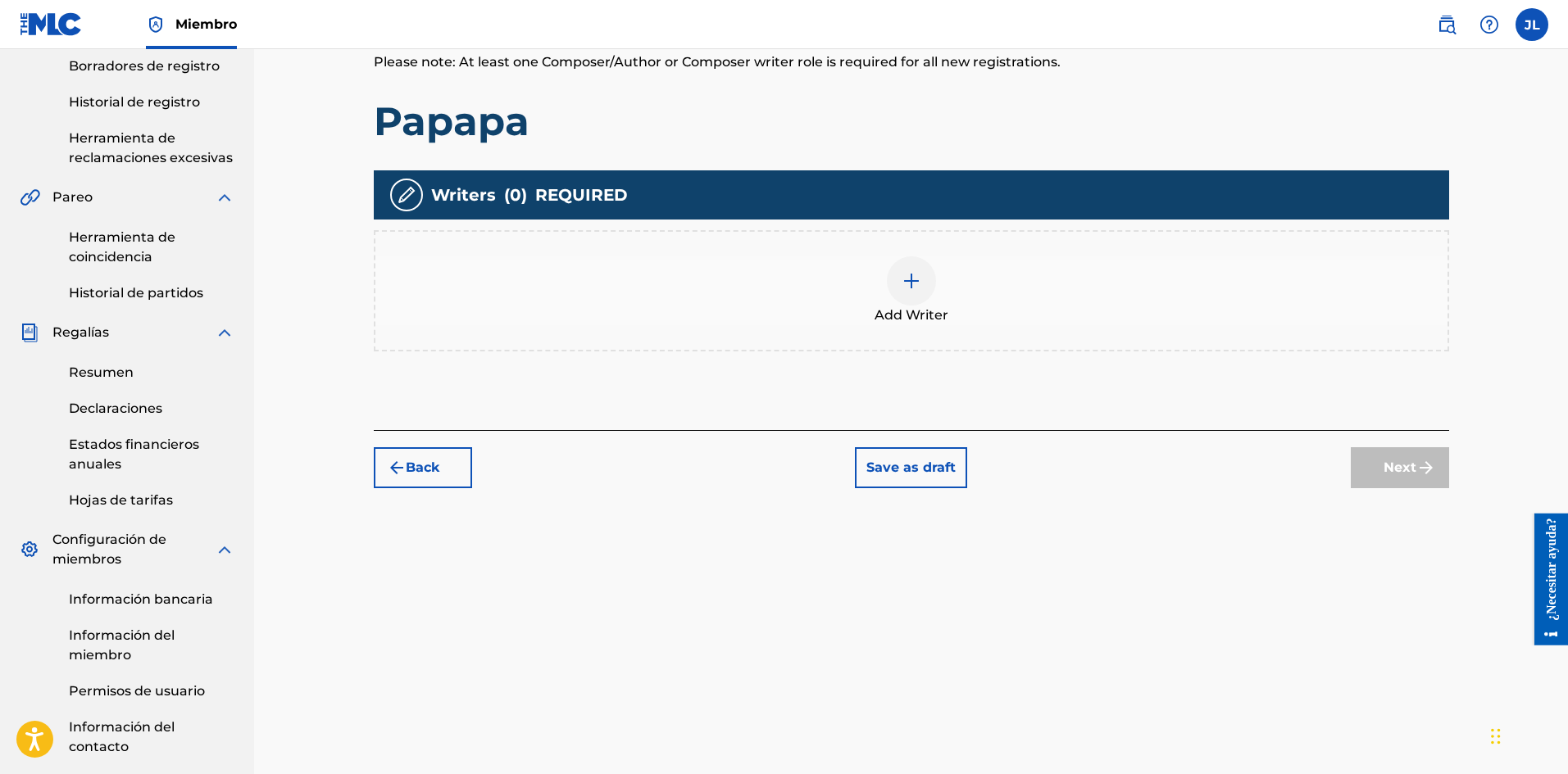
scroll to position [74, 0]
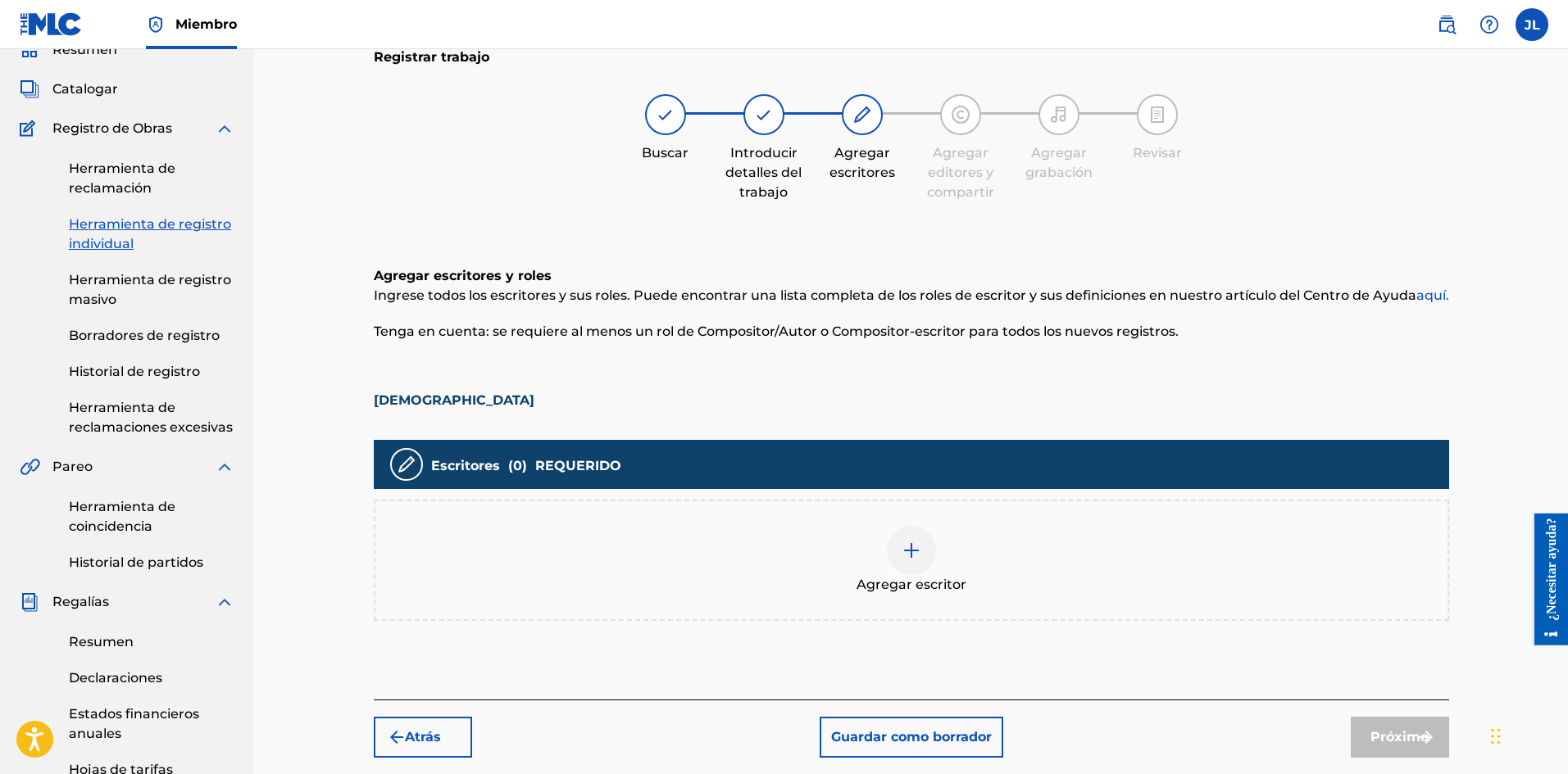
click at [923, 536] on div at bounding box center [911, 550] width 49 height 49
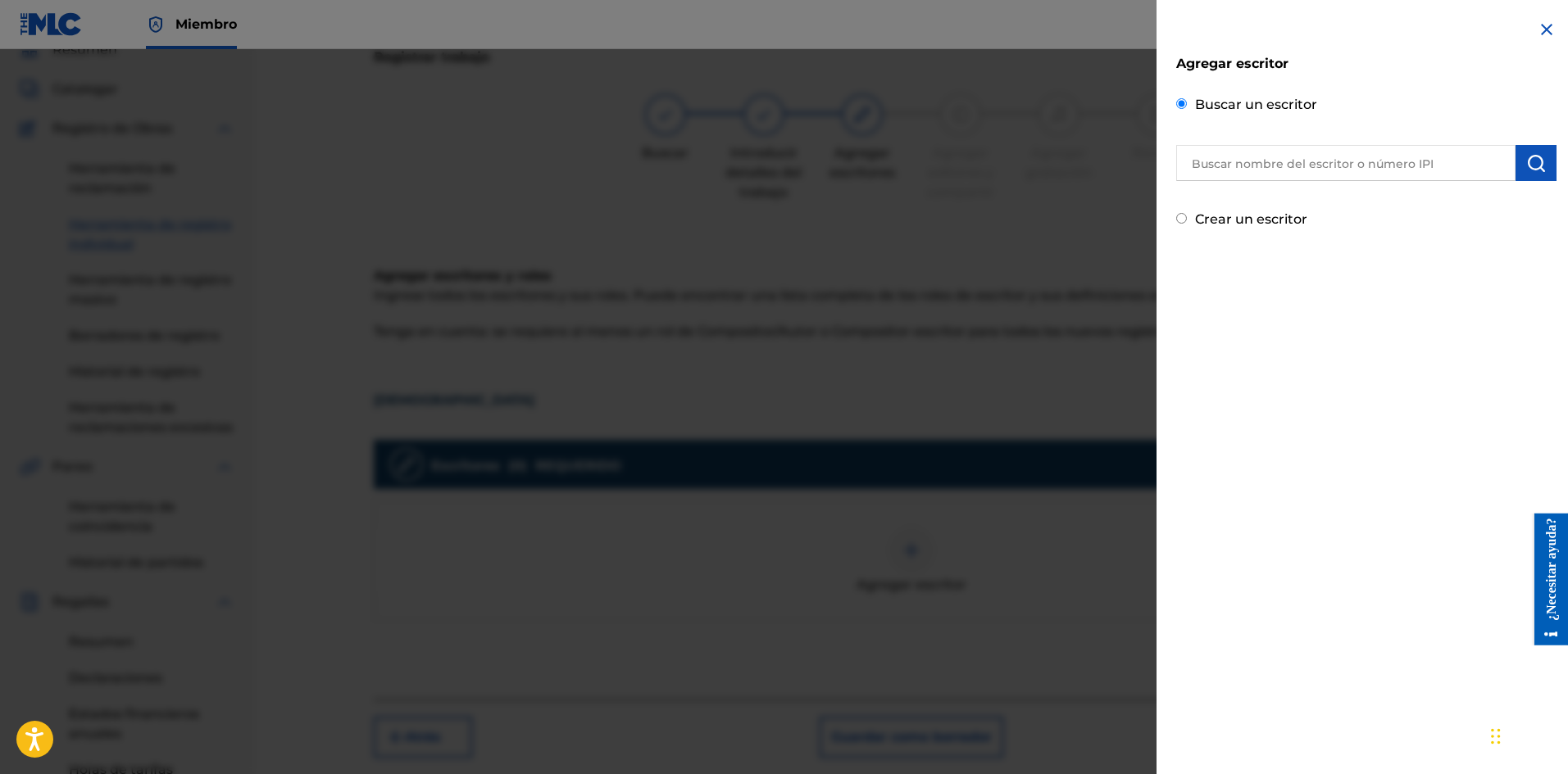
click at [1257, 168] on input "text" at bounding box center [1345, 163] width 339 height 36
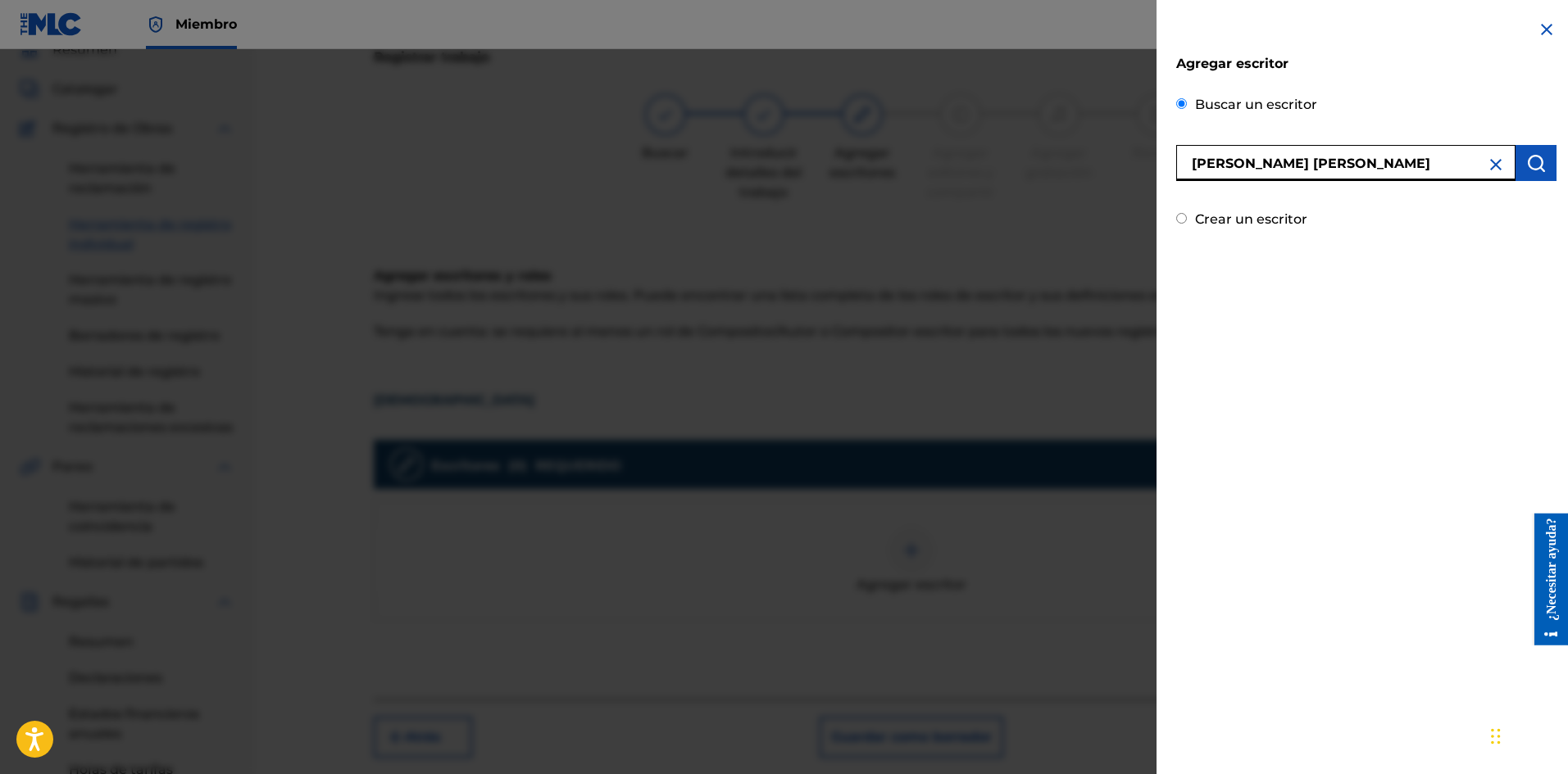
click at [1527, 148] on button "submit" at bounding box center [1536, 163] width 41 height 36
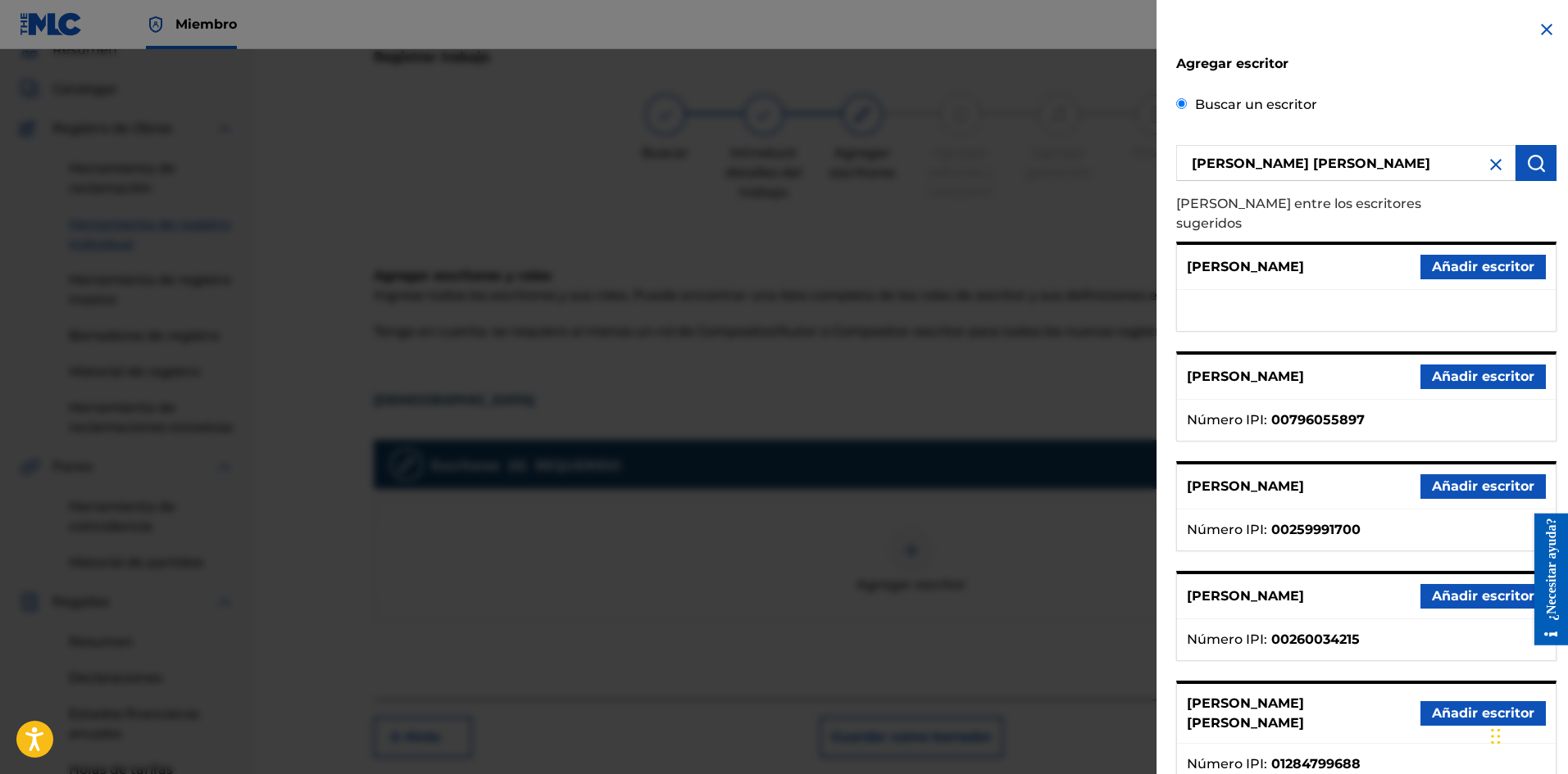
click at [1435, 705] on font "Añadir escritor" at bounding box center [1482, 713] width 102 height 15
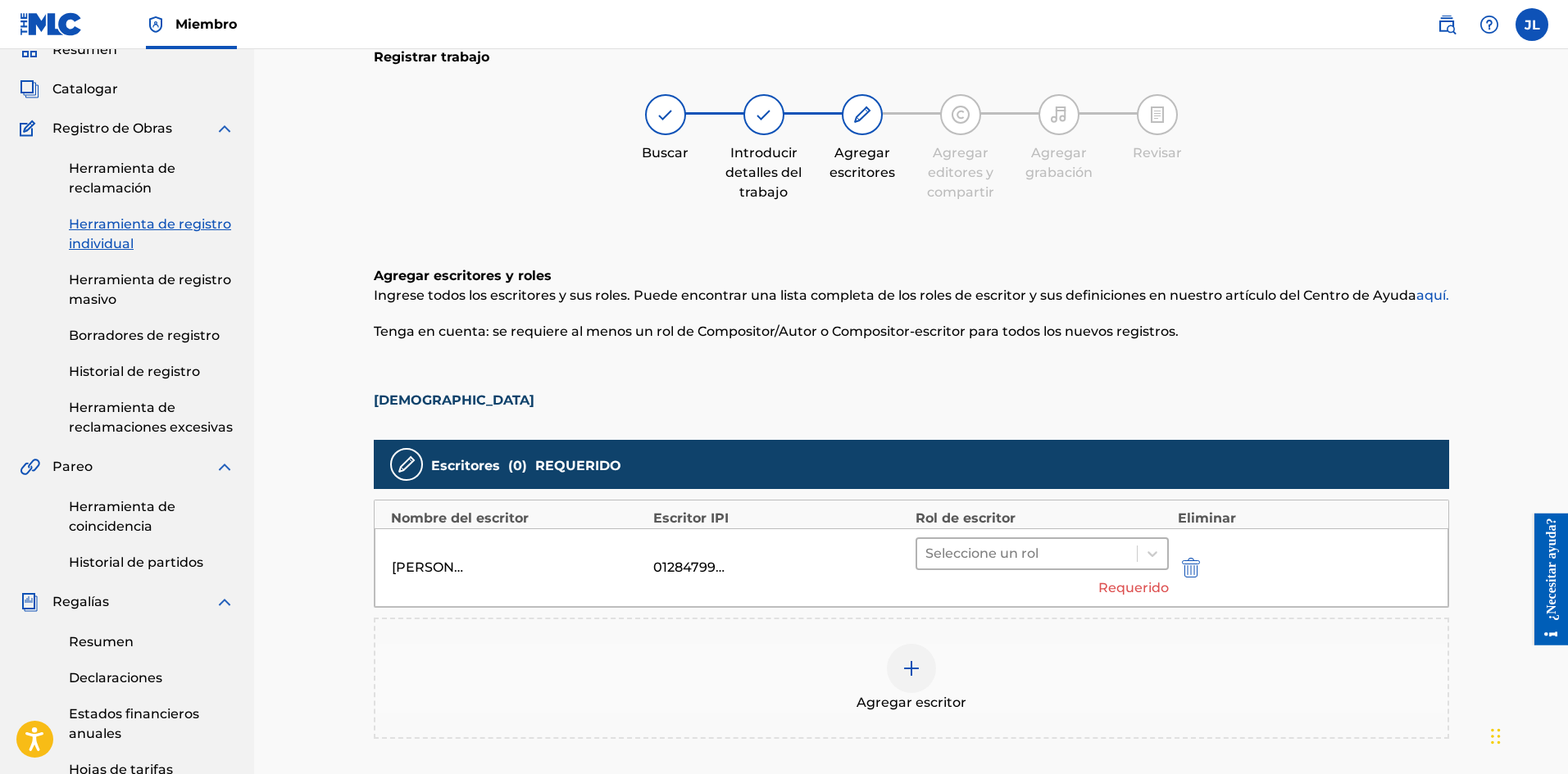
click at [1017, 556] on div at bounding box center [1026, 554] width 204 height 23
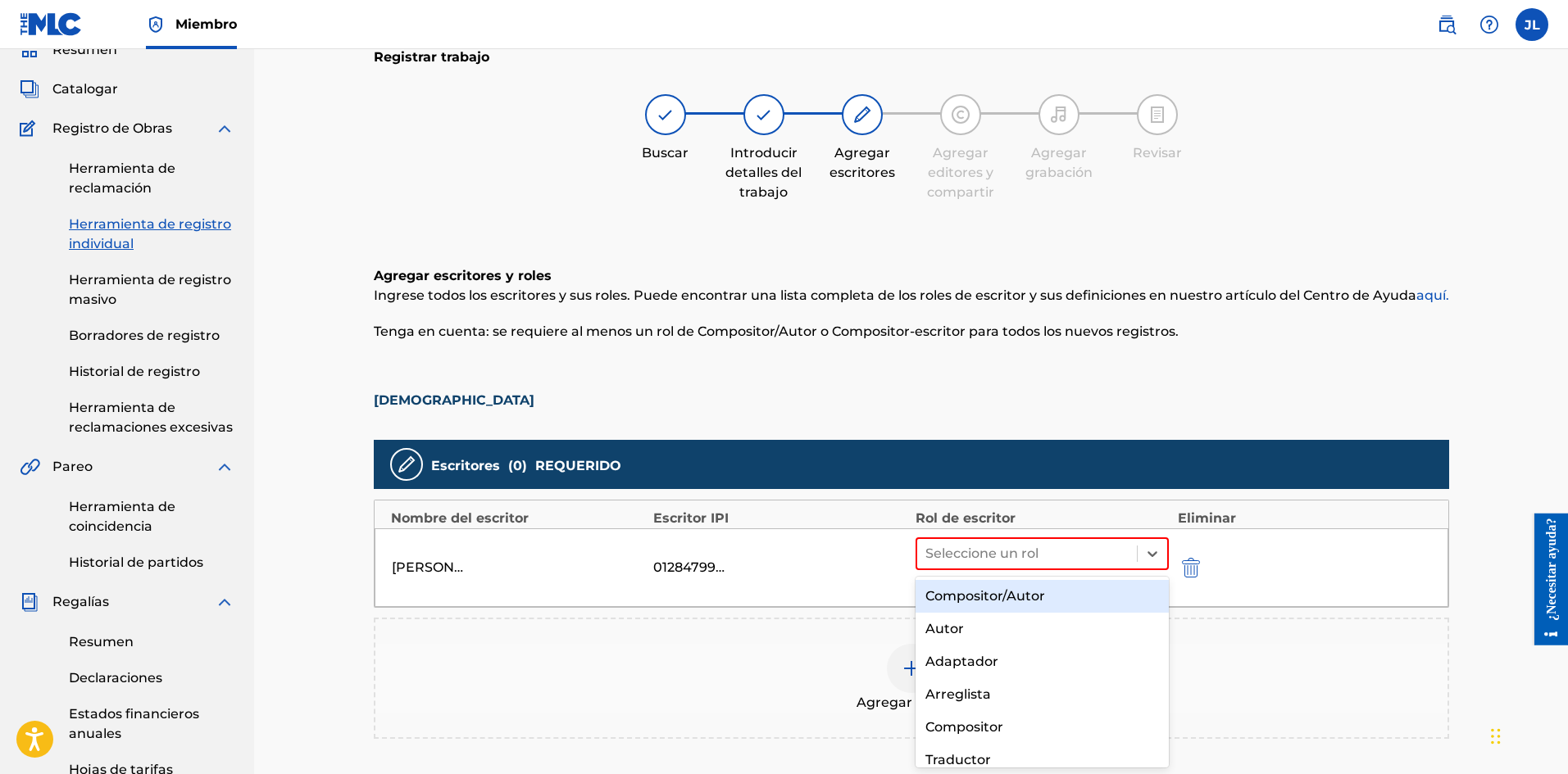
click at [1005, 583] on div "Compositor/Autor" at bounding box center [1041, 596] width 254 height 33
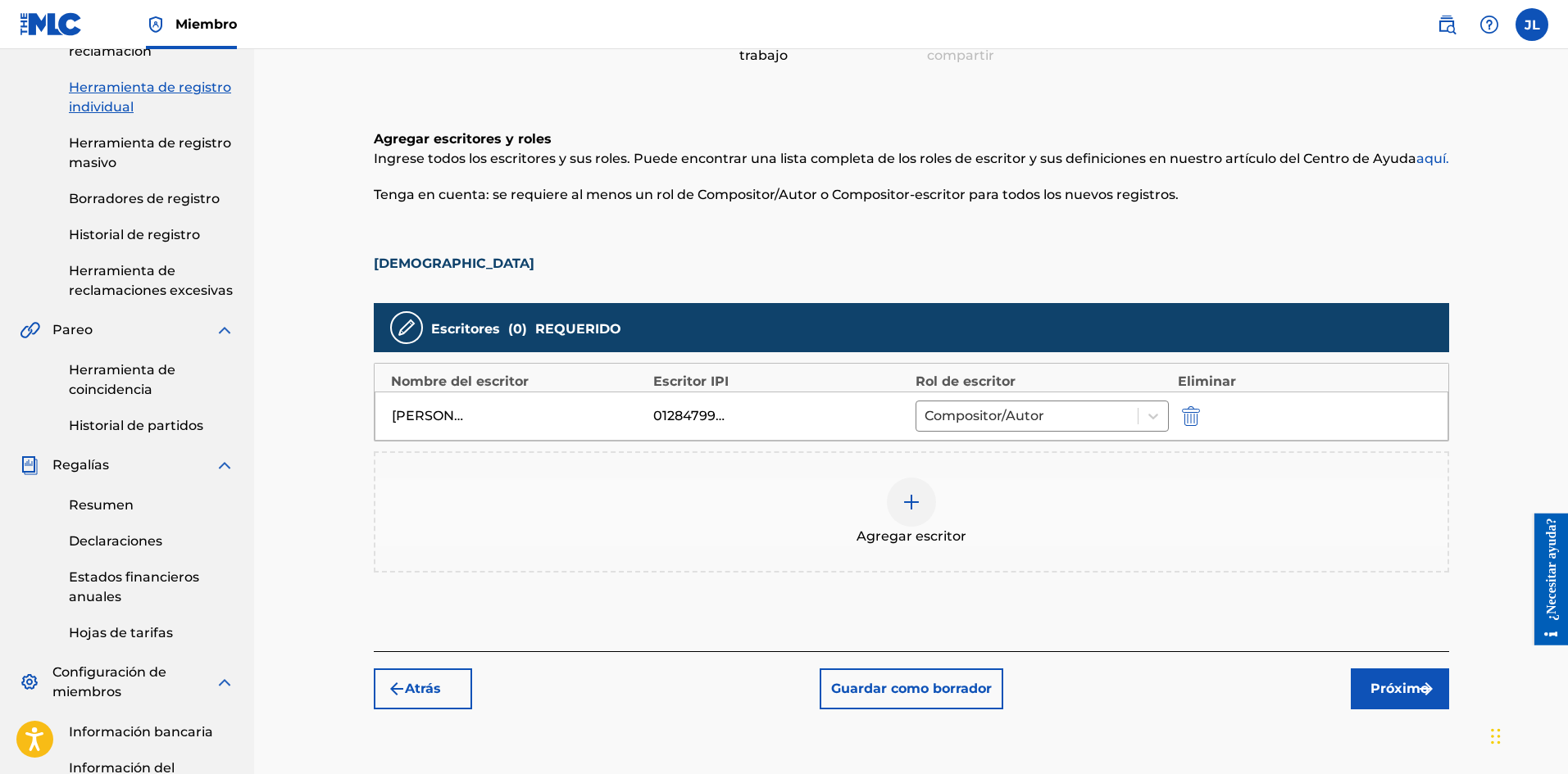
click at [1378, 669] on button "Próximo" at bounding box center [1400, 689] width 98 height 41
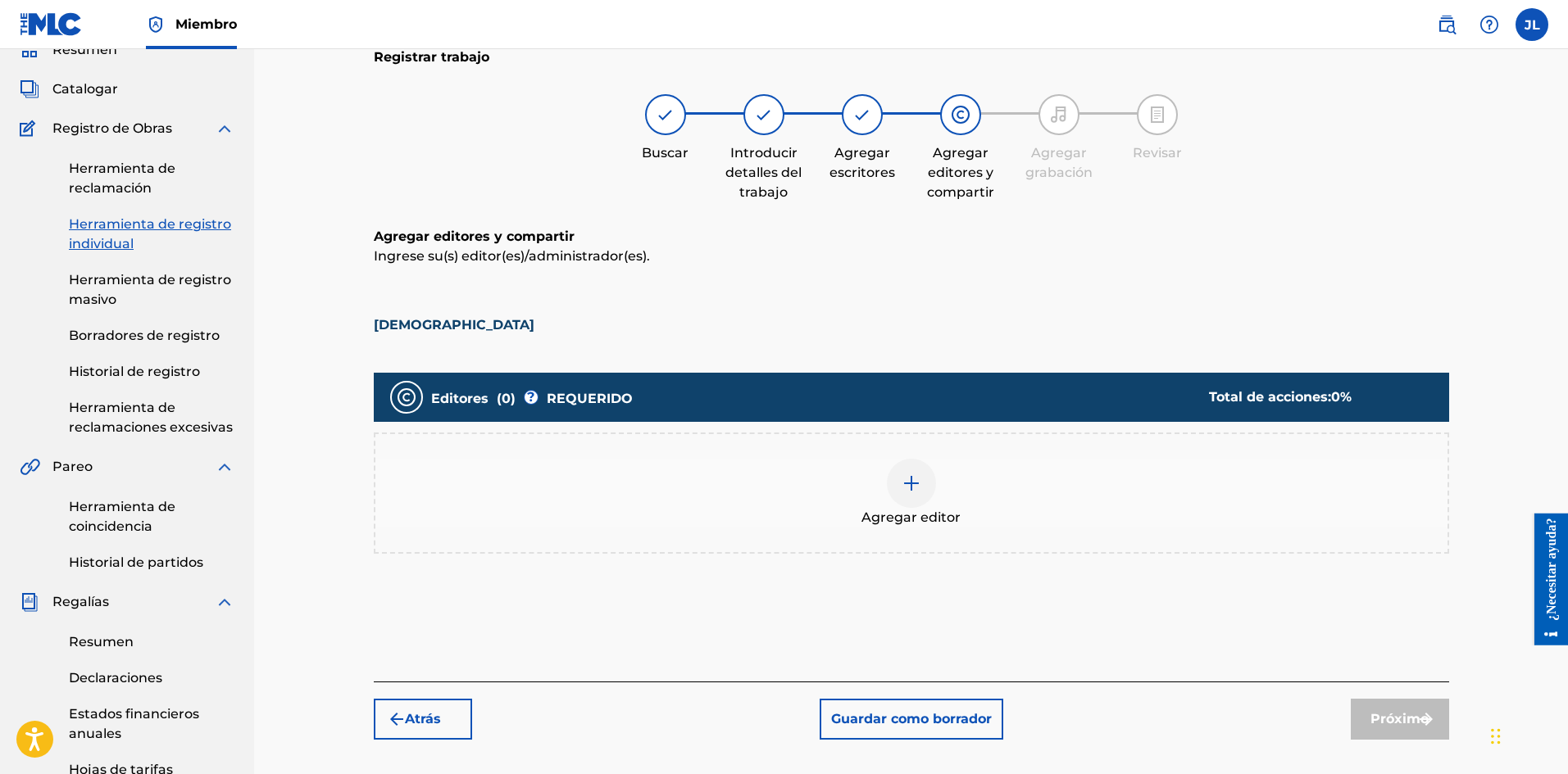
scroll to position [210, 0]
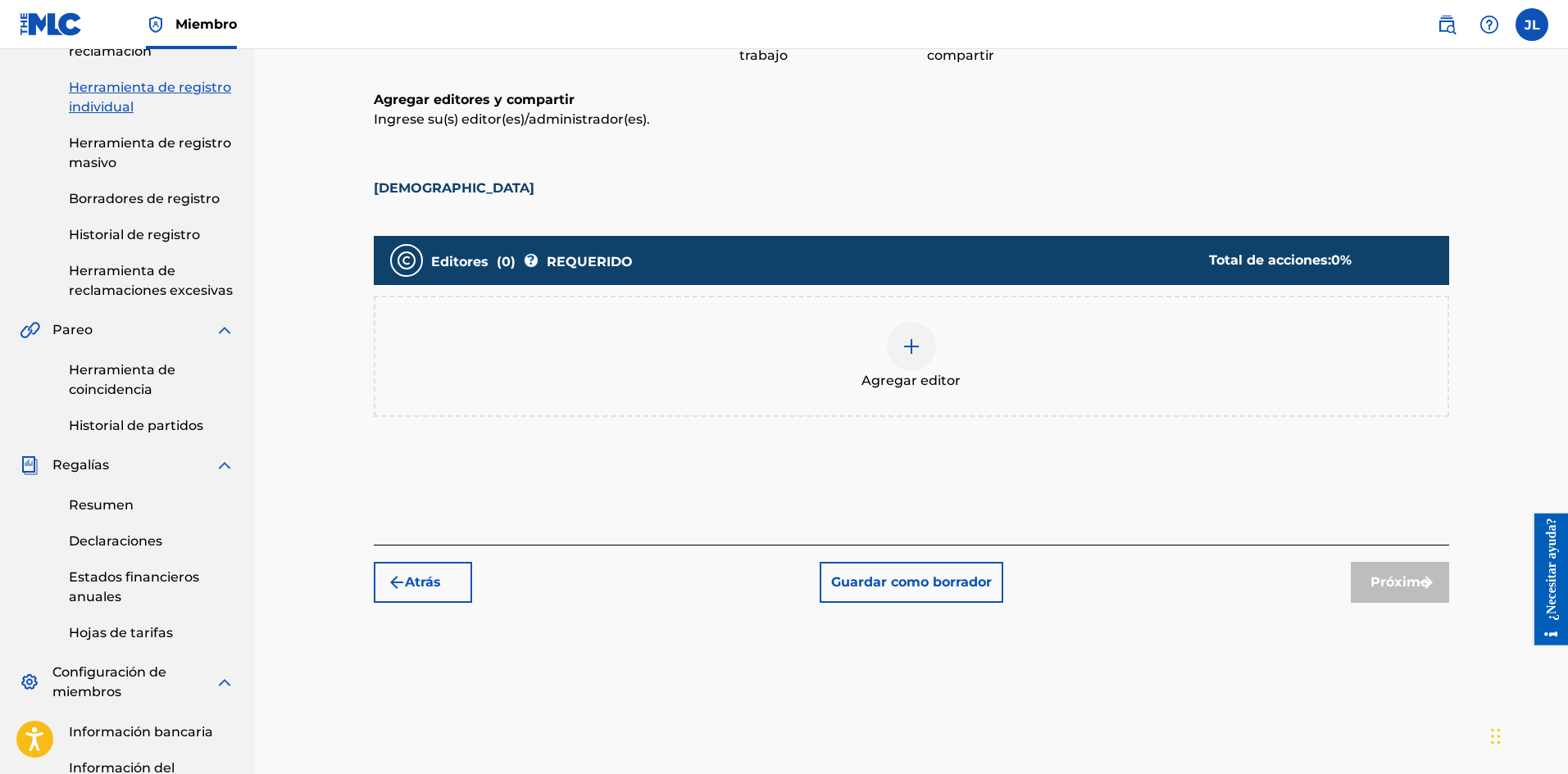
click at [913, 352] on img at bounding box center [911, 346] width 20 height 20
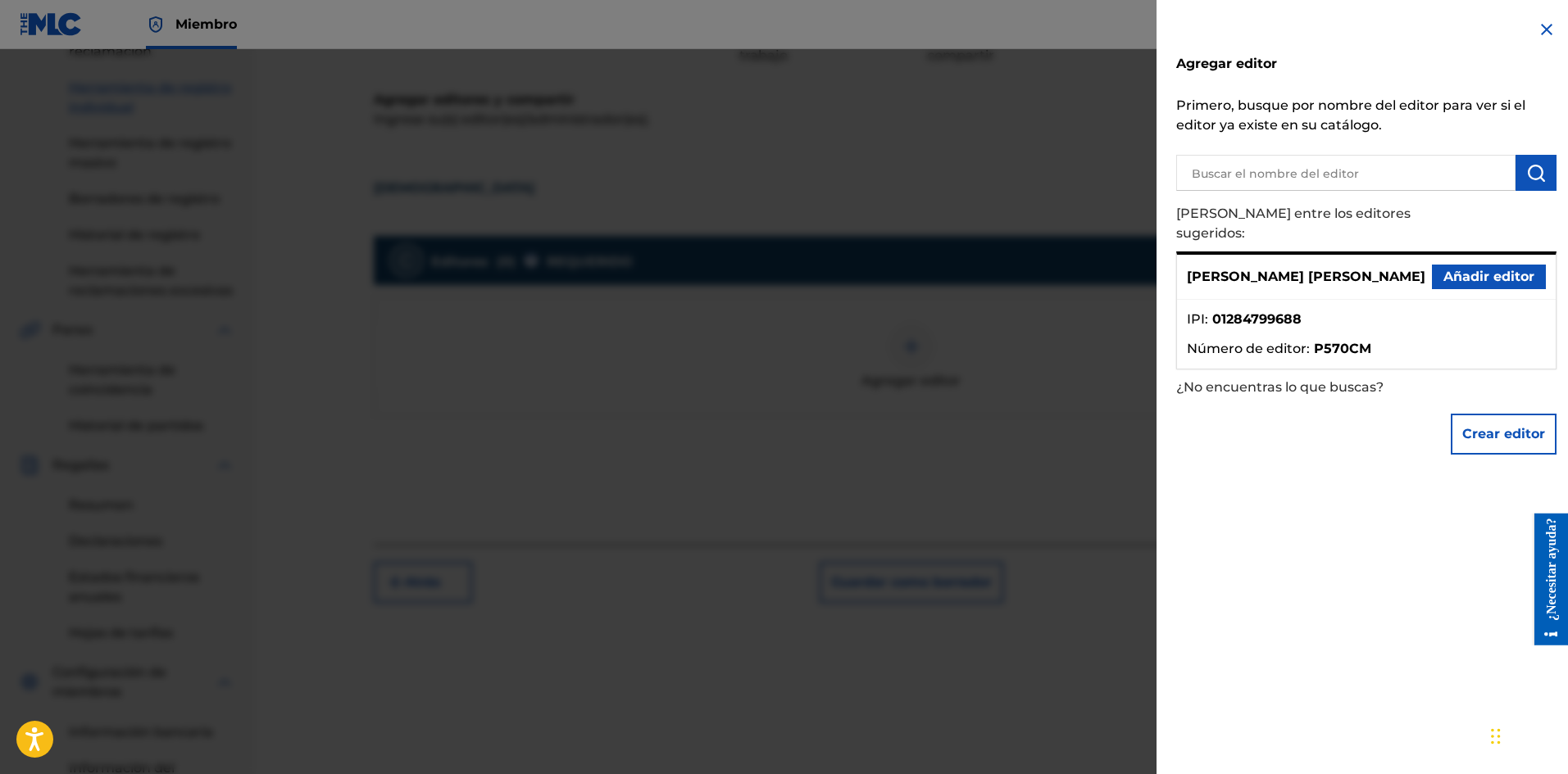
click at [1474, 269] on font "Añadir editor" at bounding box center [1489, 276] width 91 height 15
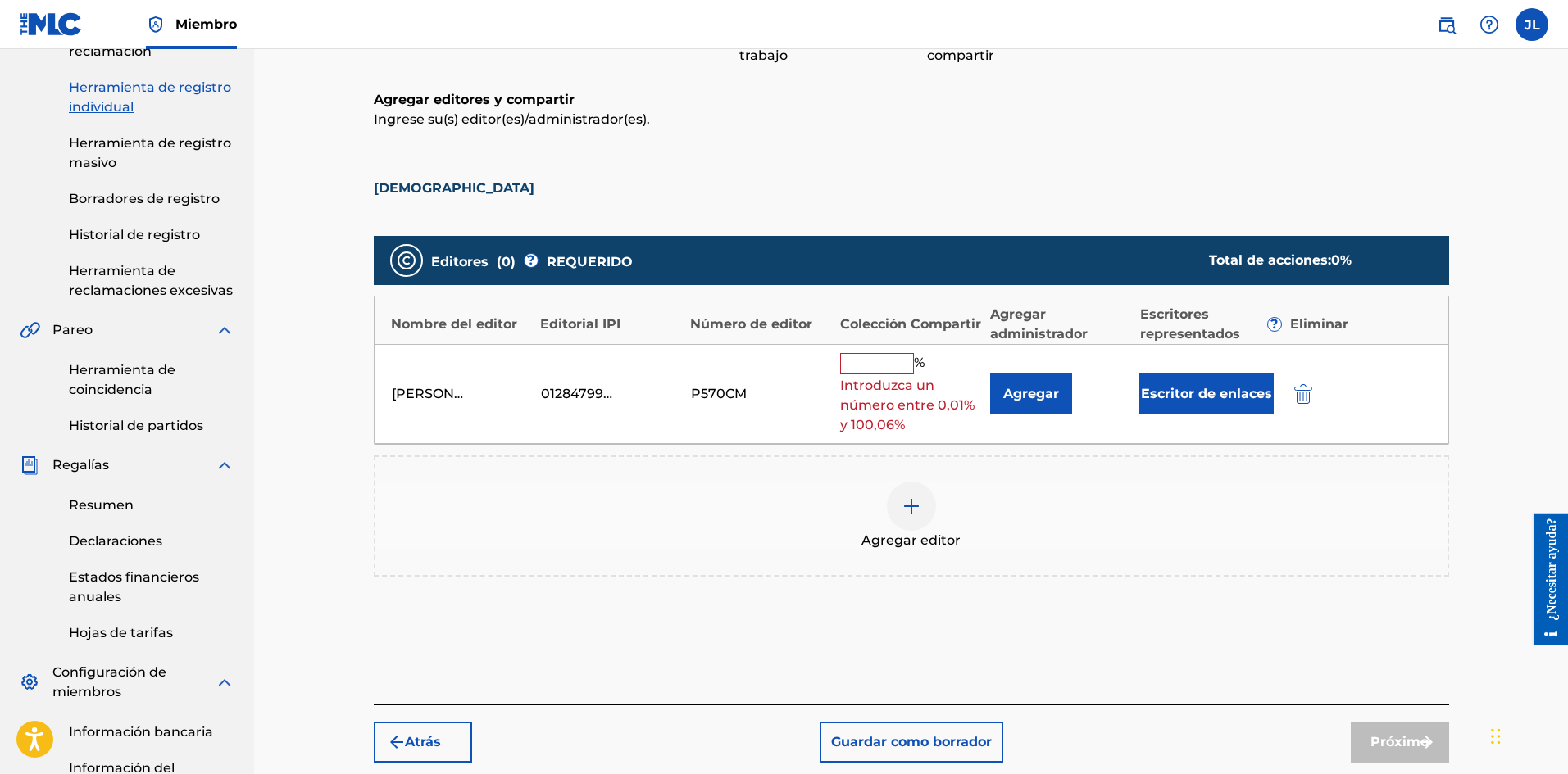
click at [915, 363] on font "%" at bounding box center [919, 362] width 11 height 15
click at [906, 371] on input "text" at bounding box center [877, 363] width 74 height 21
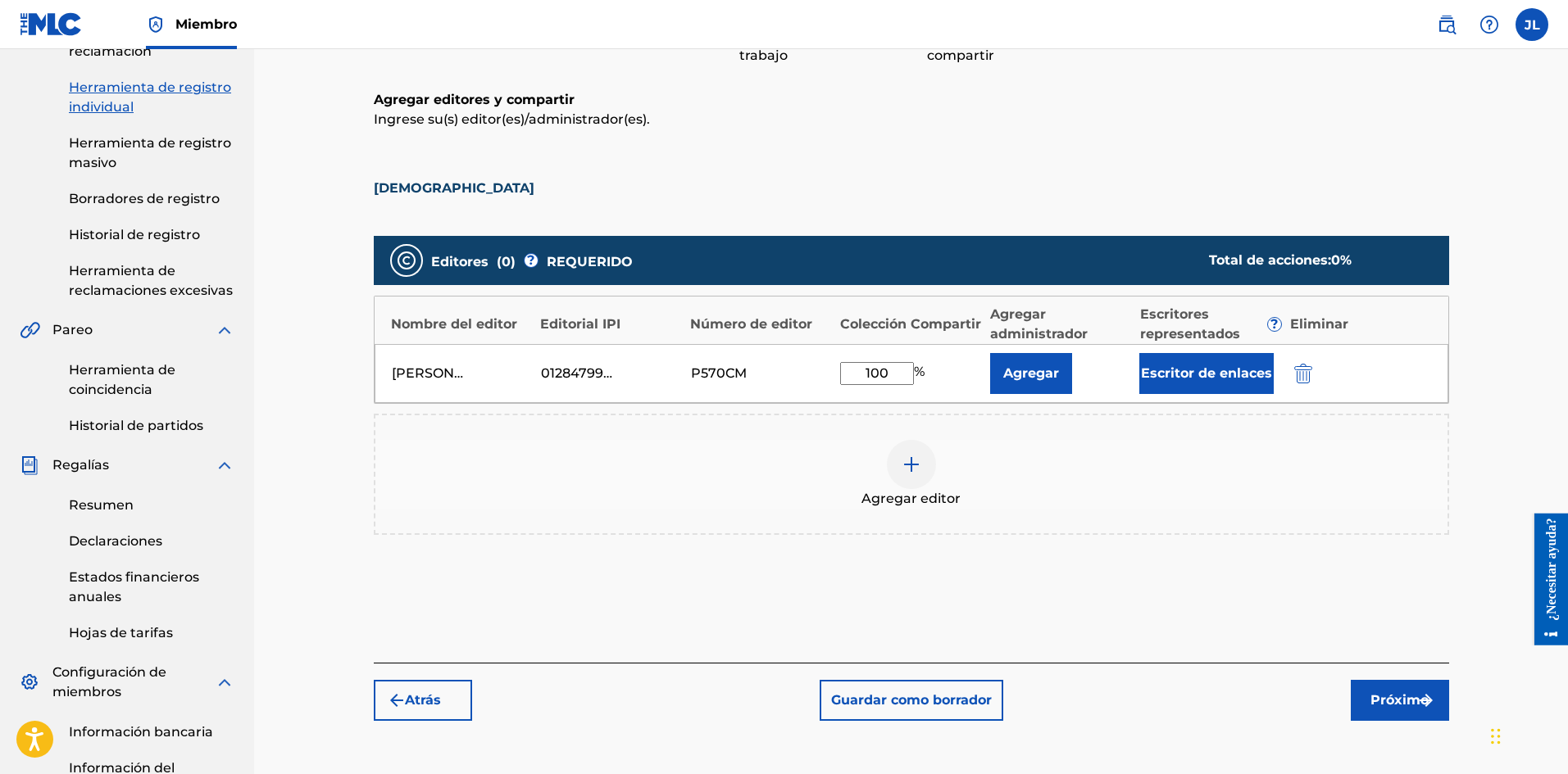
click at [1373, 689] on button "Próximo" at bounding box center [1400, 700] width 98 height 41
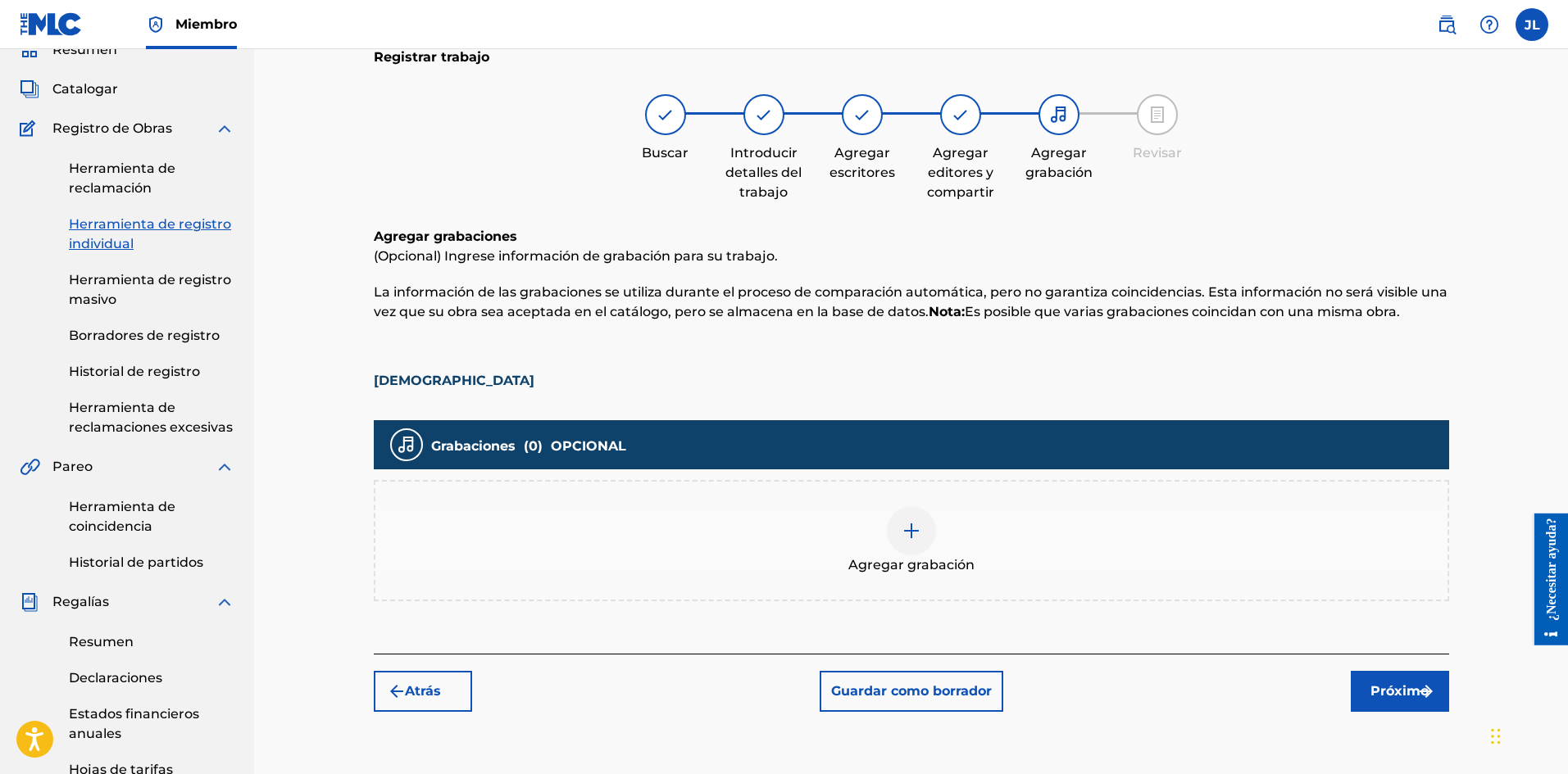
scroll to position [346, 0]
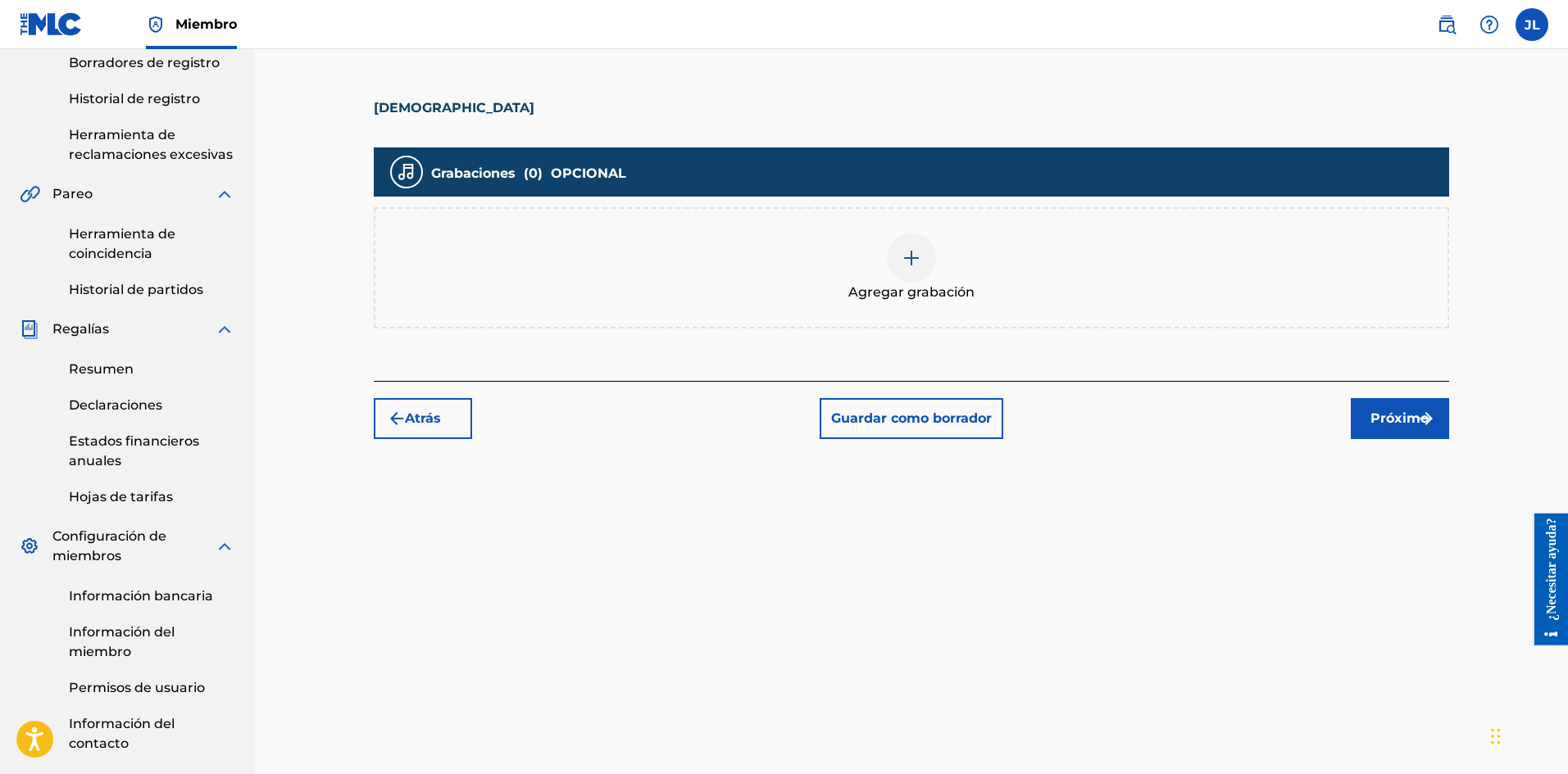
click at [906, 263] on img at bounding box center [911, 258] width 20 height 20
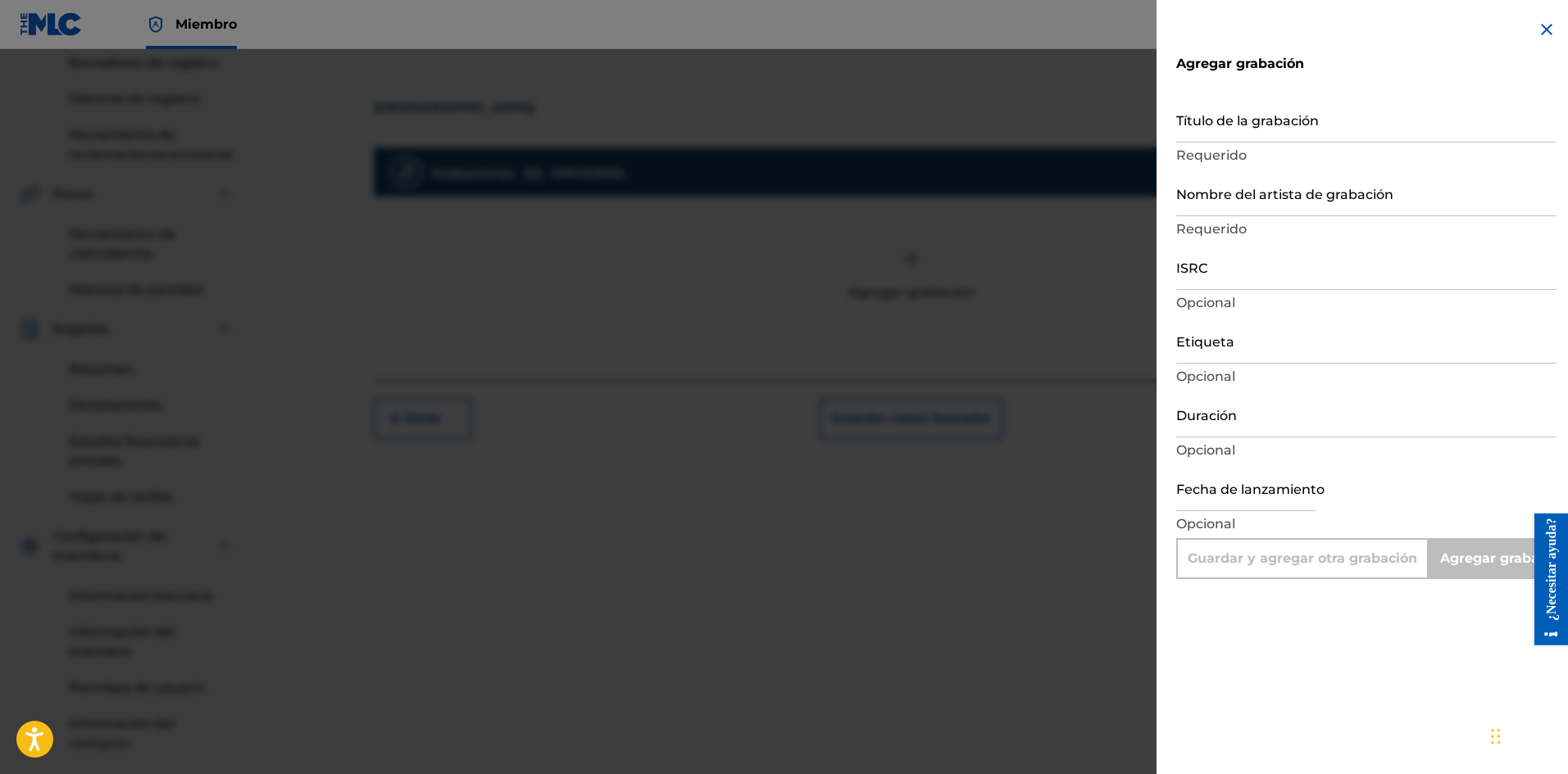
click at [1230, 420] on input "Duración" at bounding box center [1366, 414] width 380 height 46
click at [1223, 425] on input "Duración" at bounding box center [1366, 414] width 380 height 46
click at [1201, 335] on input "Etiqueta" at bounding box center [1366, 340] width 380 height 46
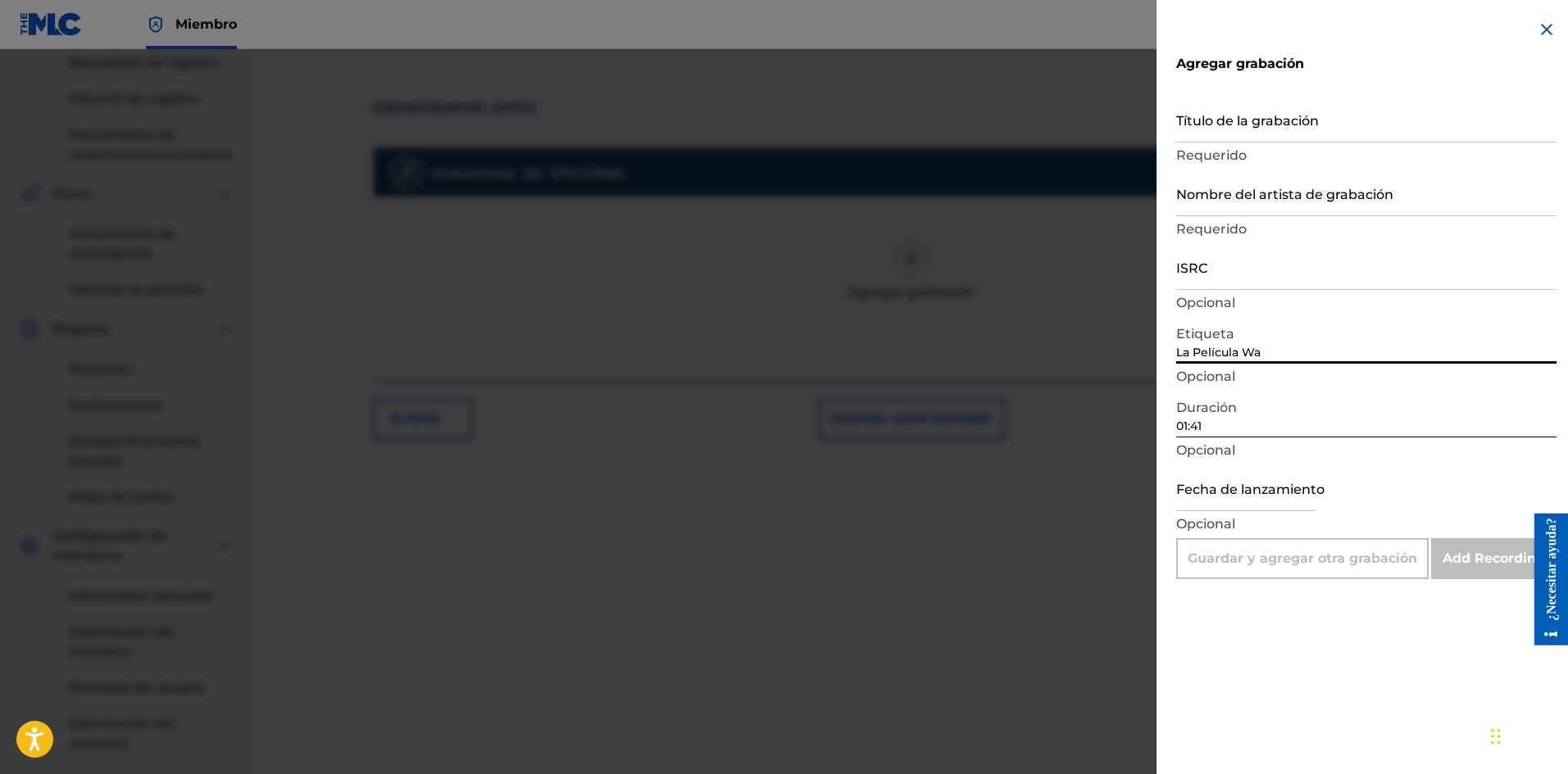
click at [1226, 286] on input "ISRC" at bounding box center [1366, 266] width 380 height 46
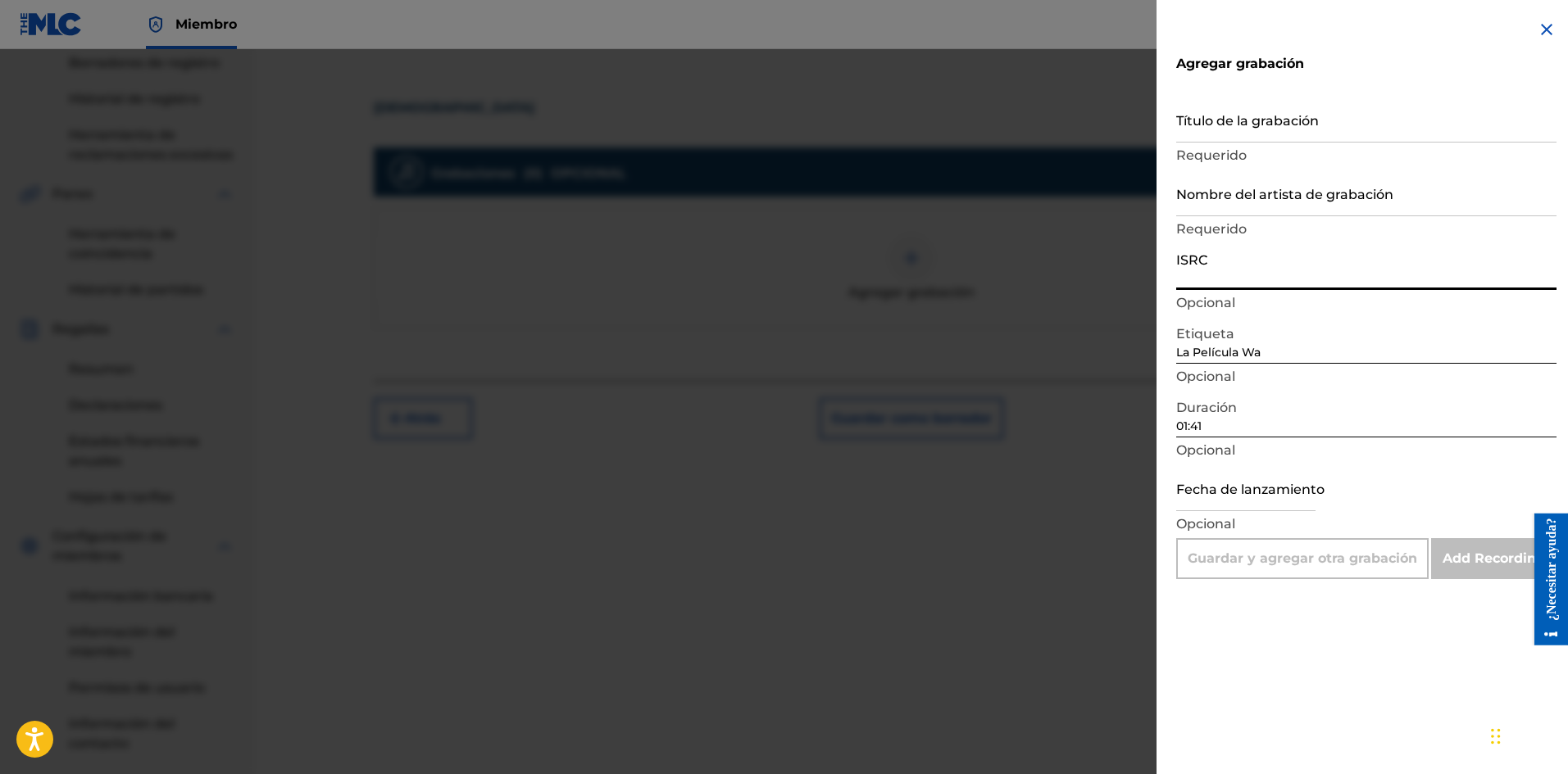
click at [1205, 200] on input "Nombre del artista de grabación" at bounding box center [1366, 192] width 380 height 46
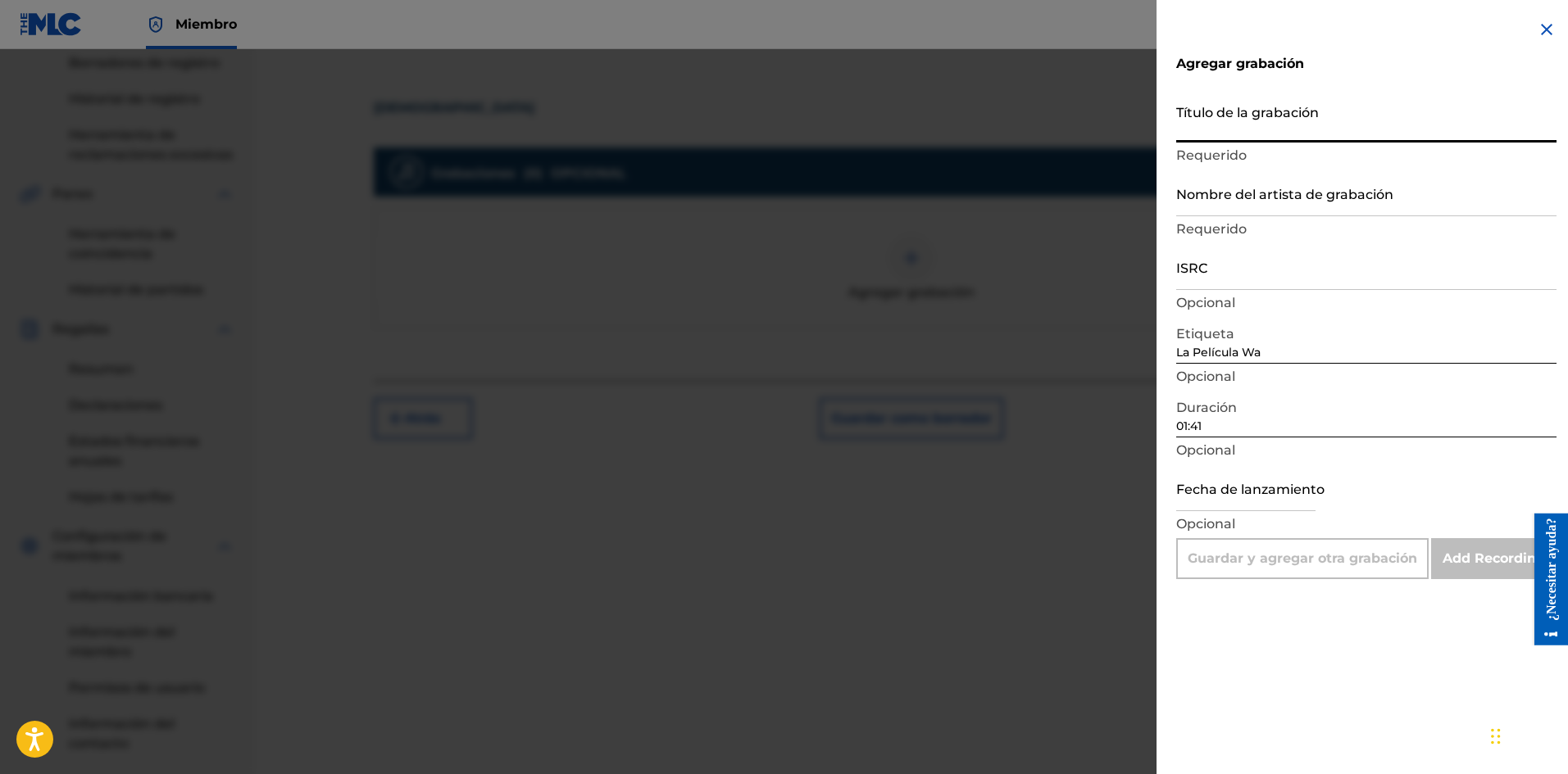
click at [1230, 133] on input "Título de la grabación" at bounding box center [1366, 119] width 380 height 46
paste input "Papapa"
click at [1267, 192] on input "Nombre del artista de grabación" at bounding box center [1366, 192] width 380 height 46
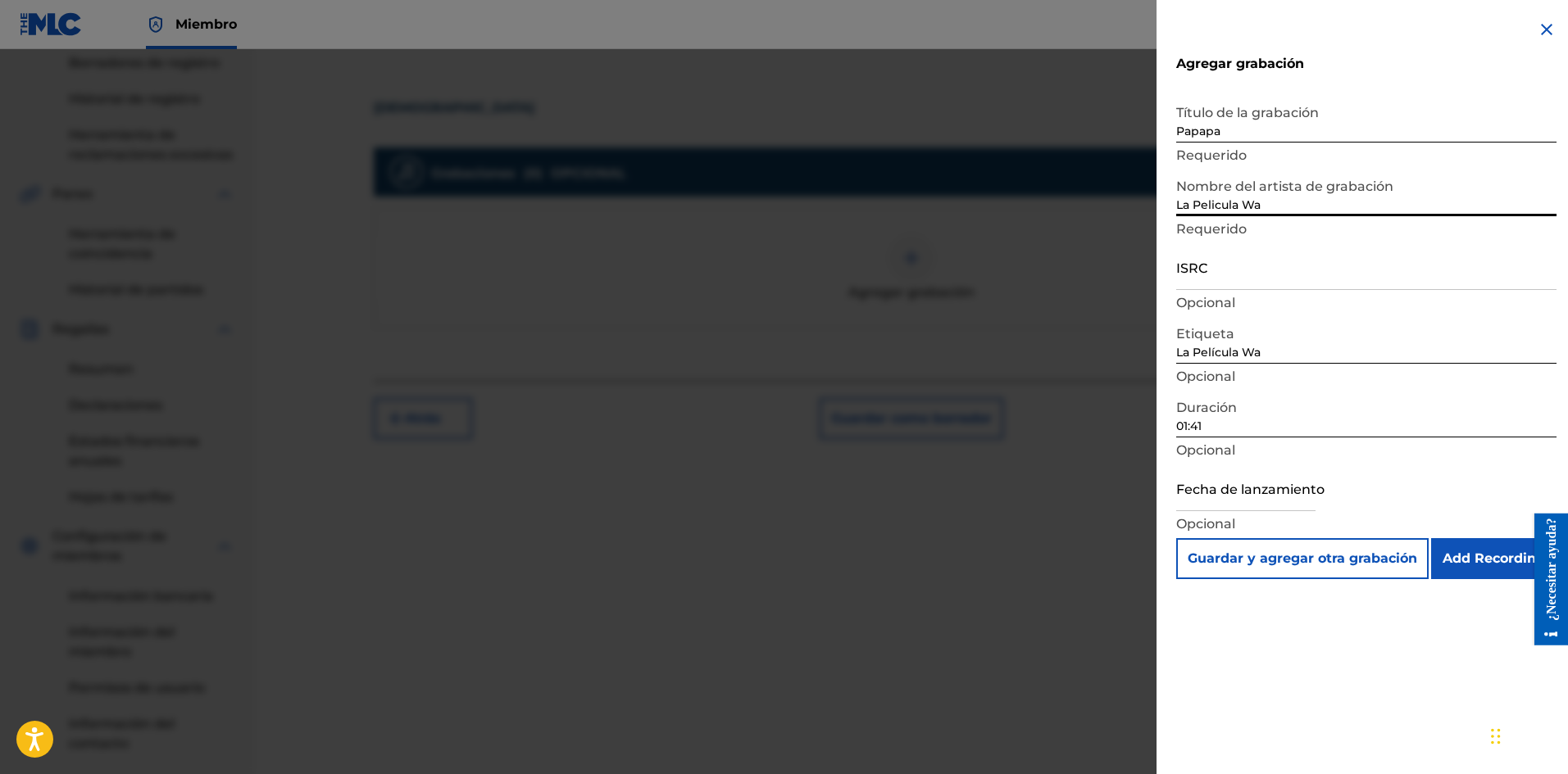
click at [1234, 284] on input "ISRC" at bounding box center [1366, 266] width 380 height 46
paste input "SE6XW2595714"
click at [1494, 552] on input "Add Recording" at bounding box center [1493, 558] width 126 height 41
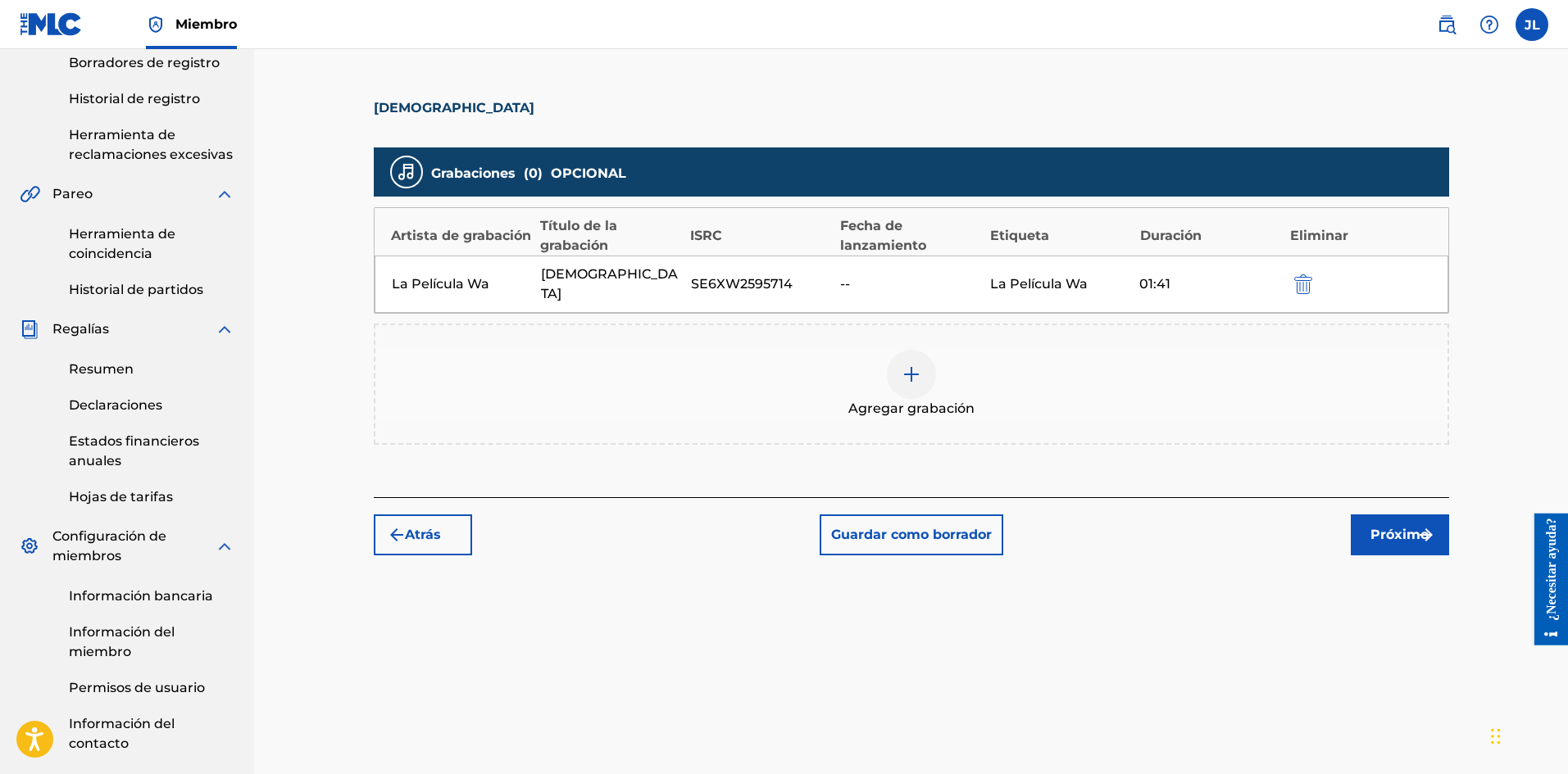
click at [1366, 516] on button "Próximo" at bounding box center [1400, 535] width 98 height 41
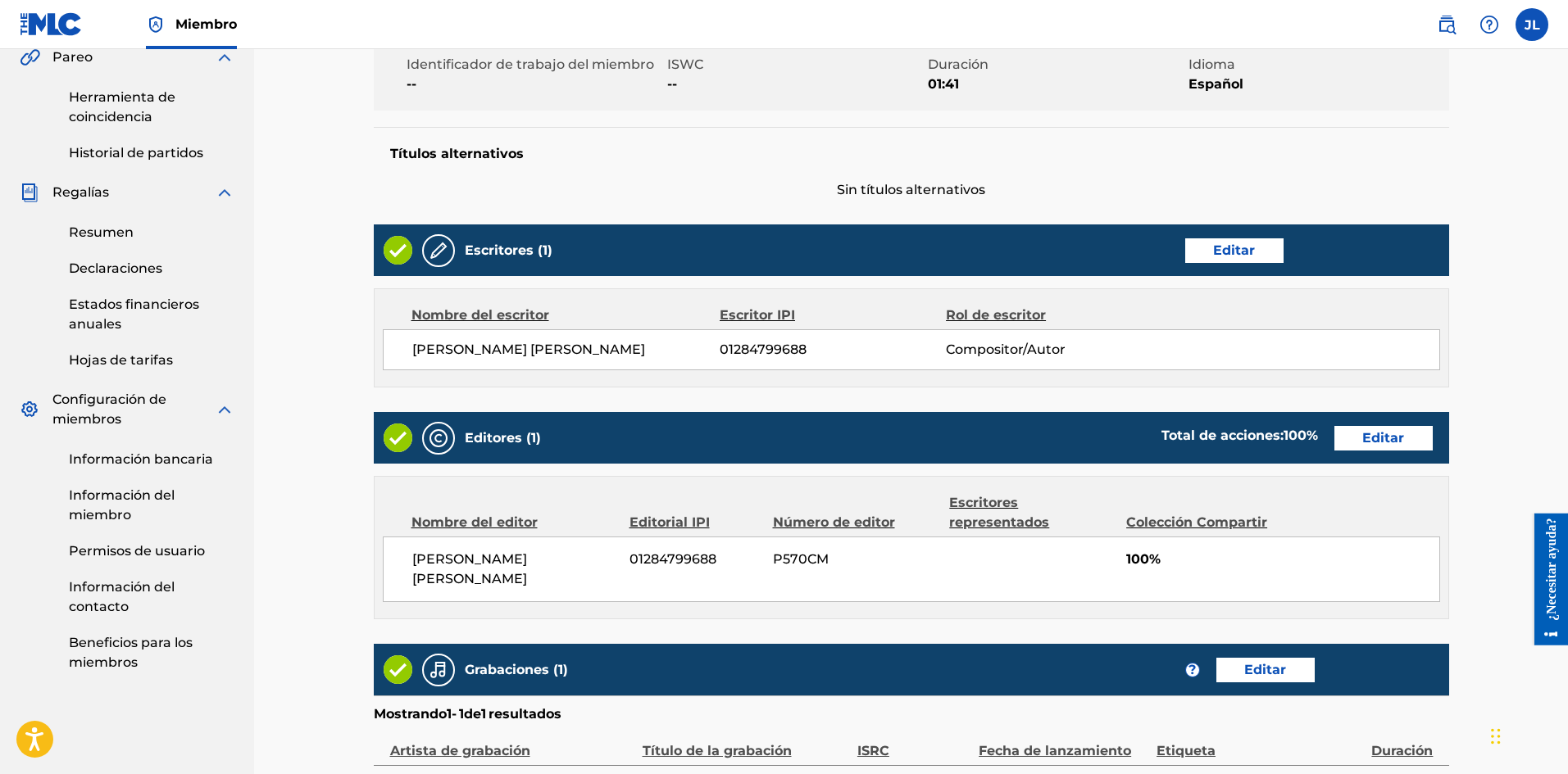
scroll to position [674, 0]
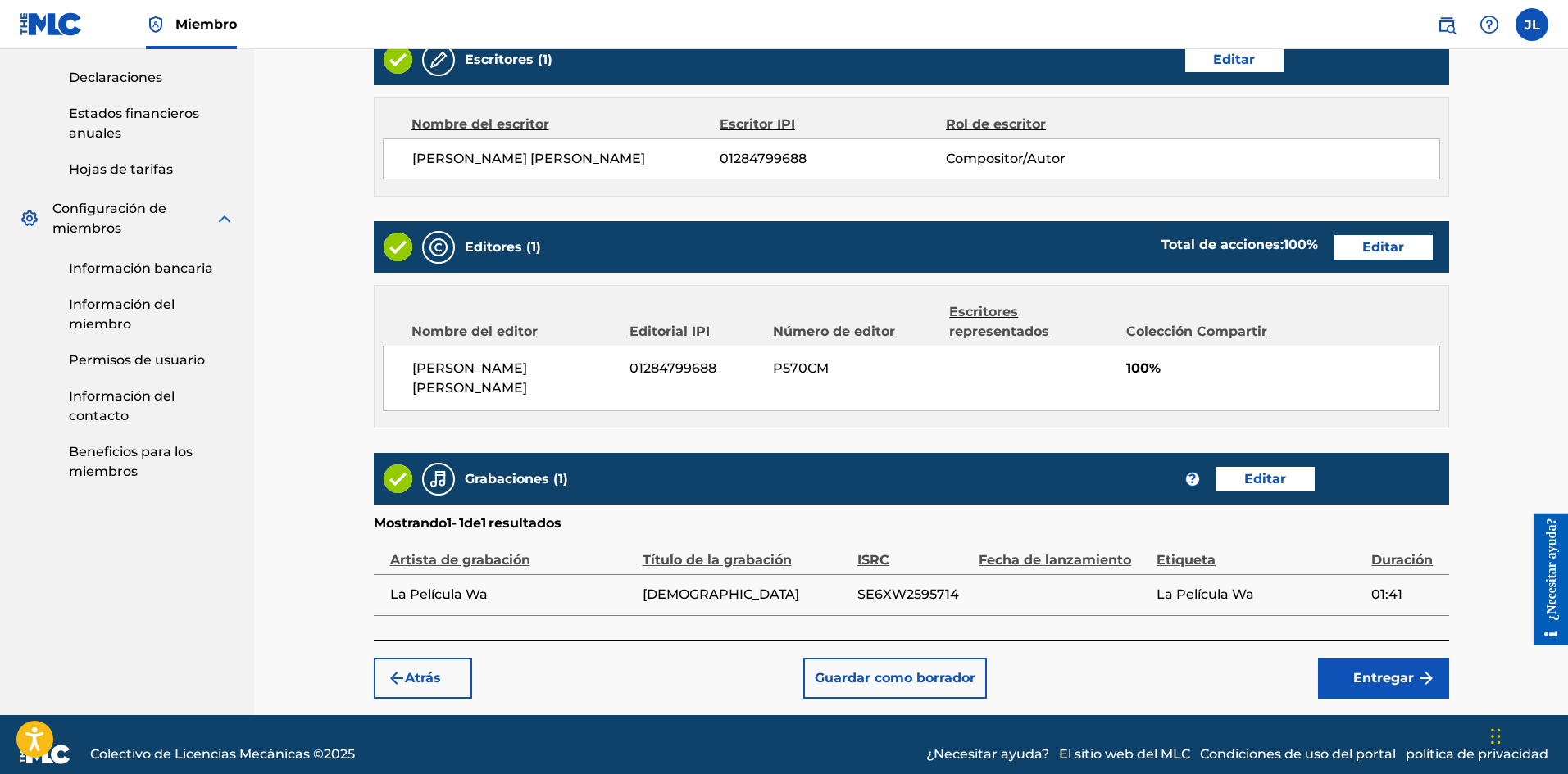
click at [1376, 669] on font "Entregar" at bounding box center [1384, 679] width 61 height 20
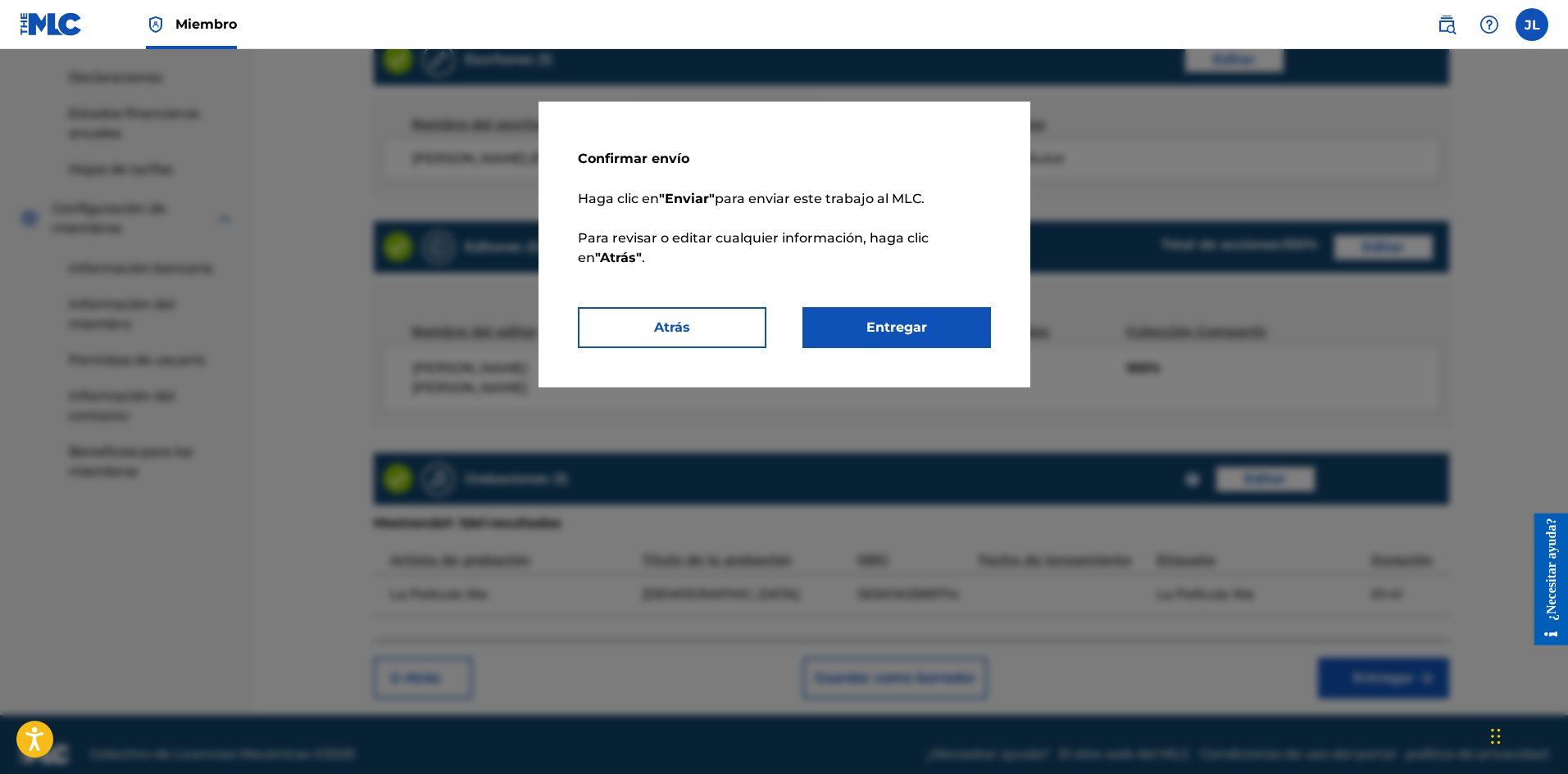
click at [949, 330] on button "Entregar" at bounding box center [896, 328] width 189 height 41
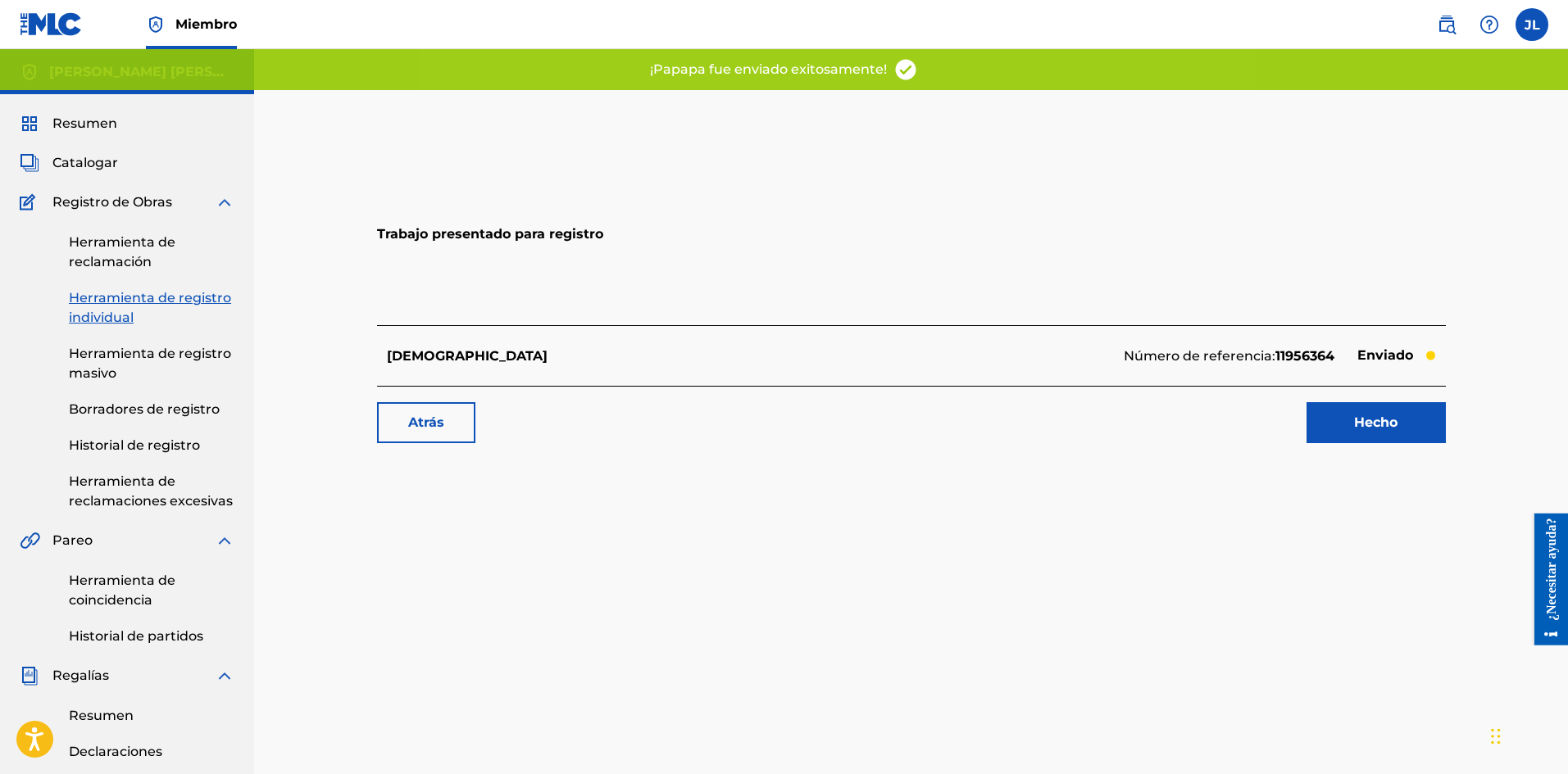
click at [1367, 419] on font "Hecho" at bounding box center [1375, 421] width 44 height 15
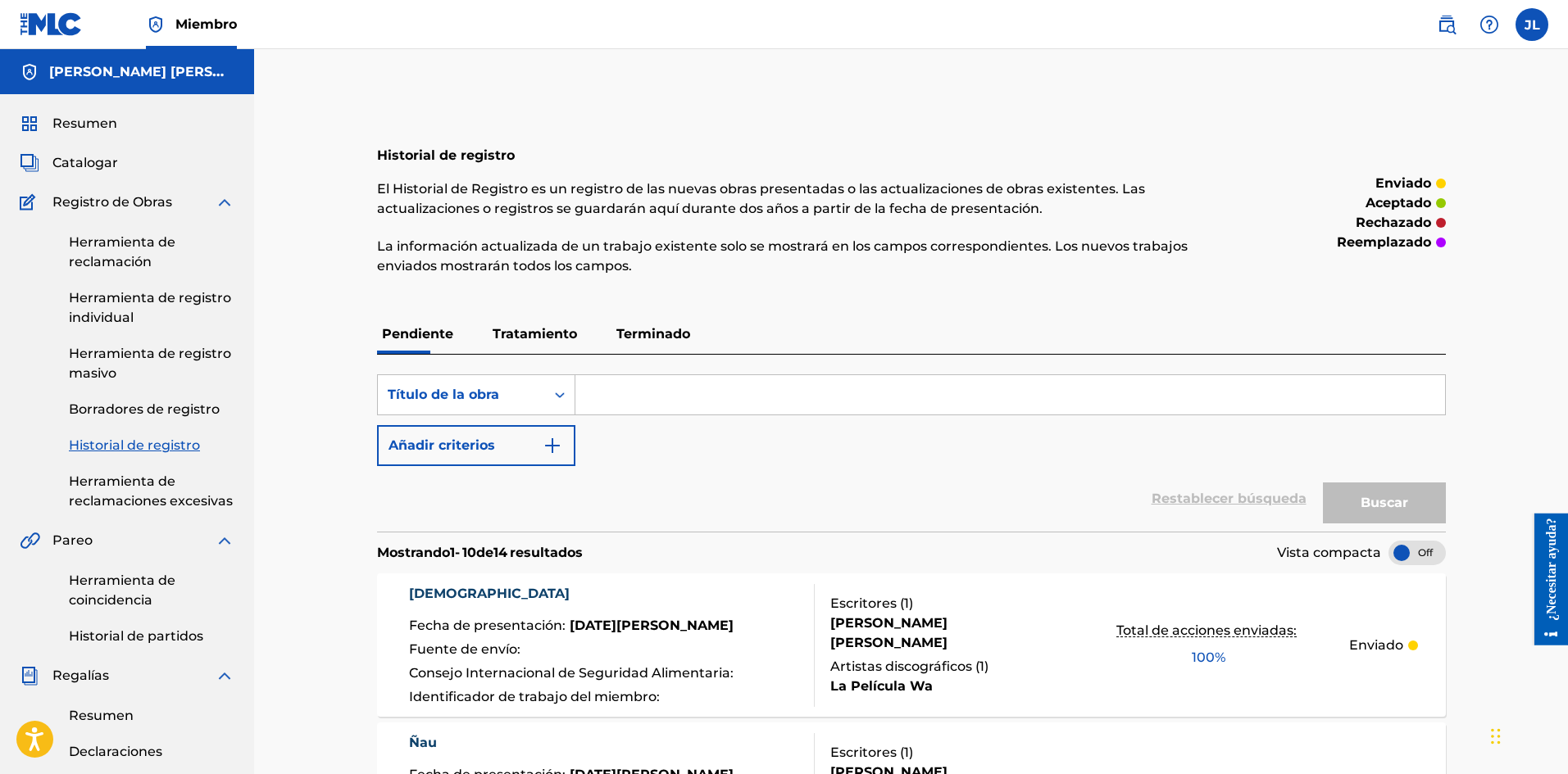
click at [90, 163] on font "Catalogar" at bounding box center [86, 162] width 66 height 15
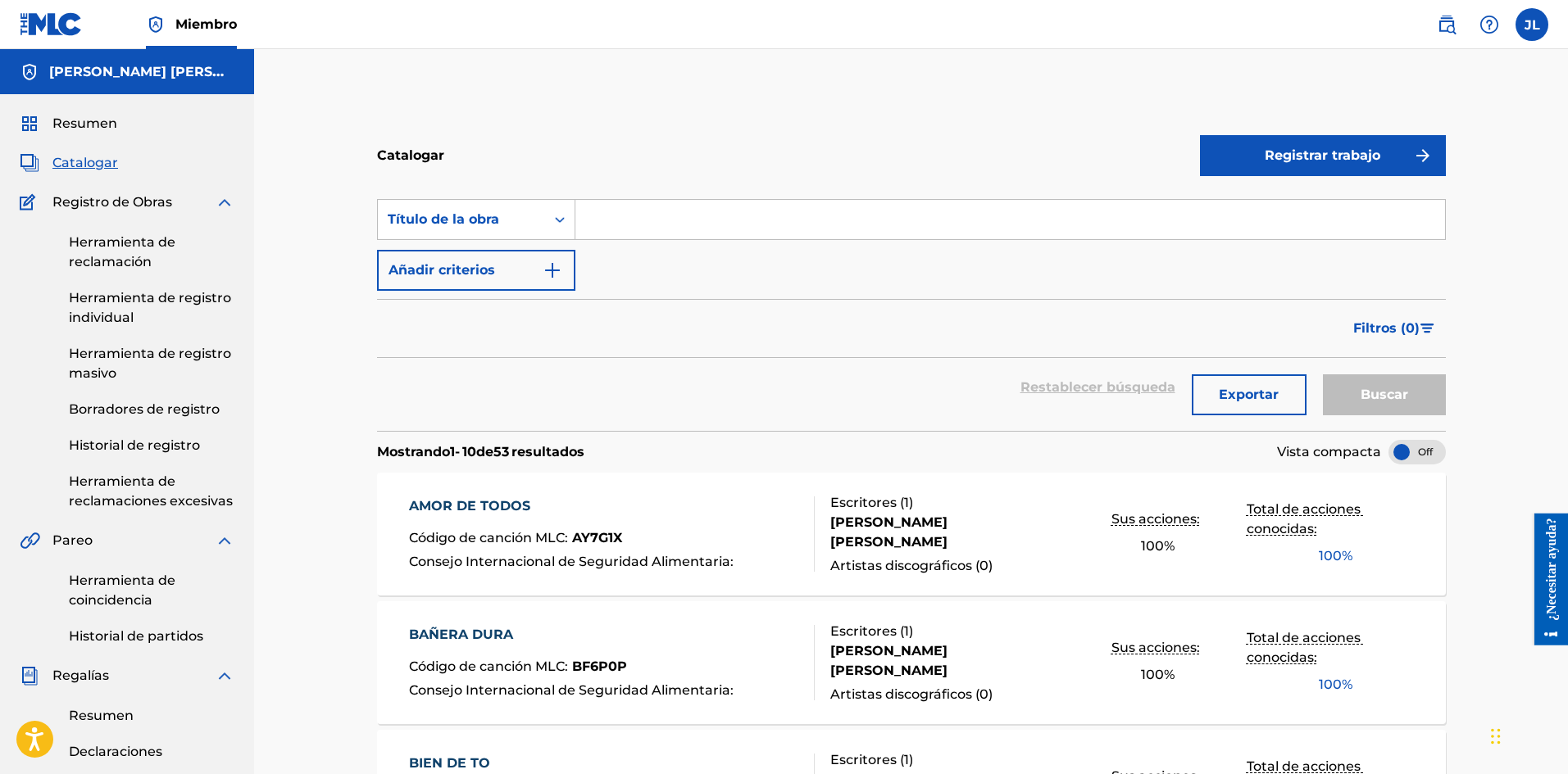
click at [1300, 157] on font "Registrar trabajo" at bounding box center [1322, 155] width 116 height 15
click at [1234, 203] on font "Individual" at bounding box center [1243, 208] width 66 height 15
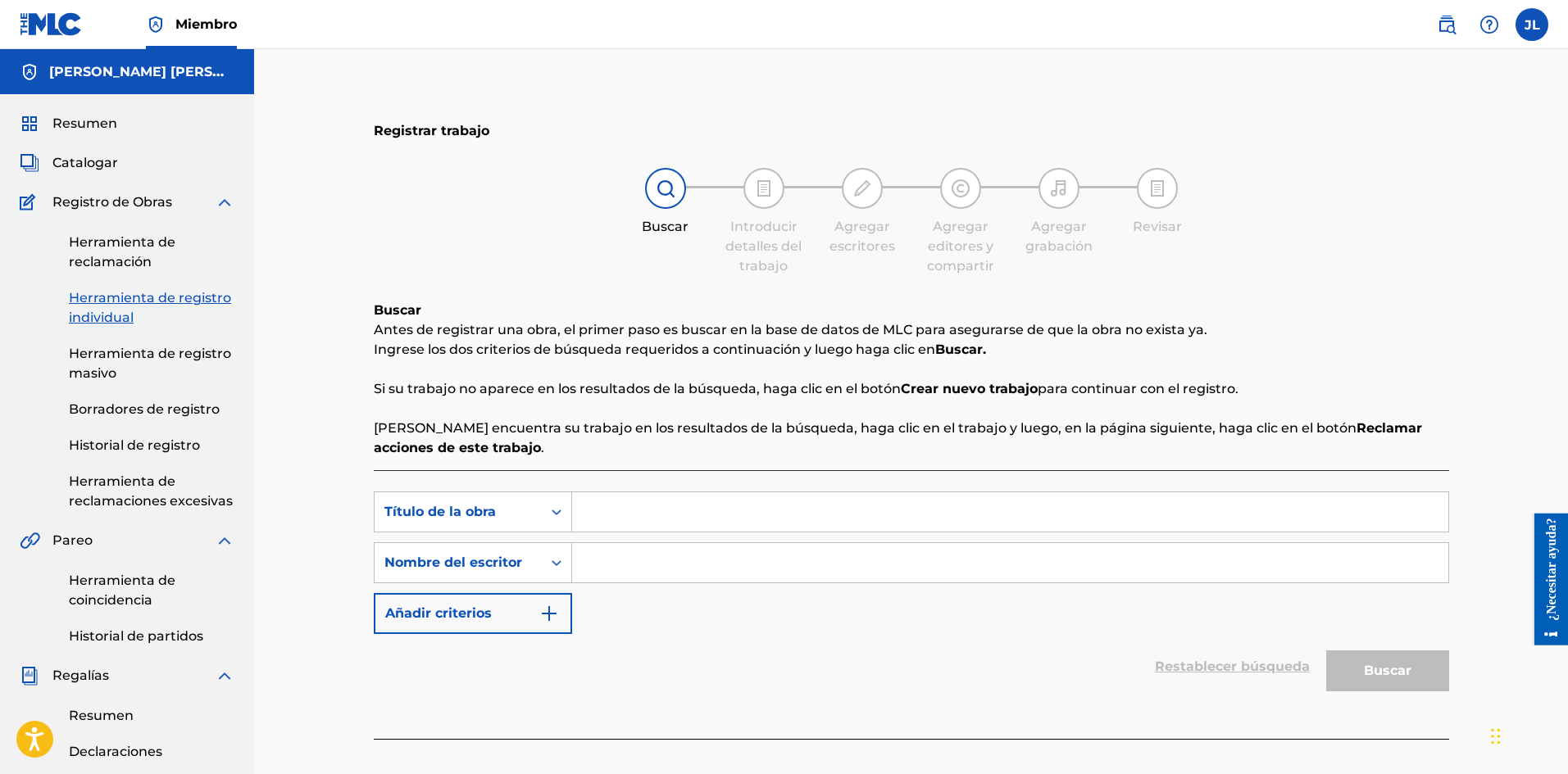
scroll to position [137, 0]
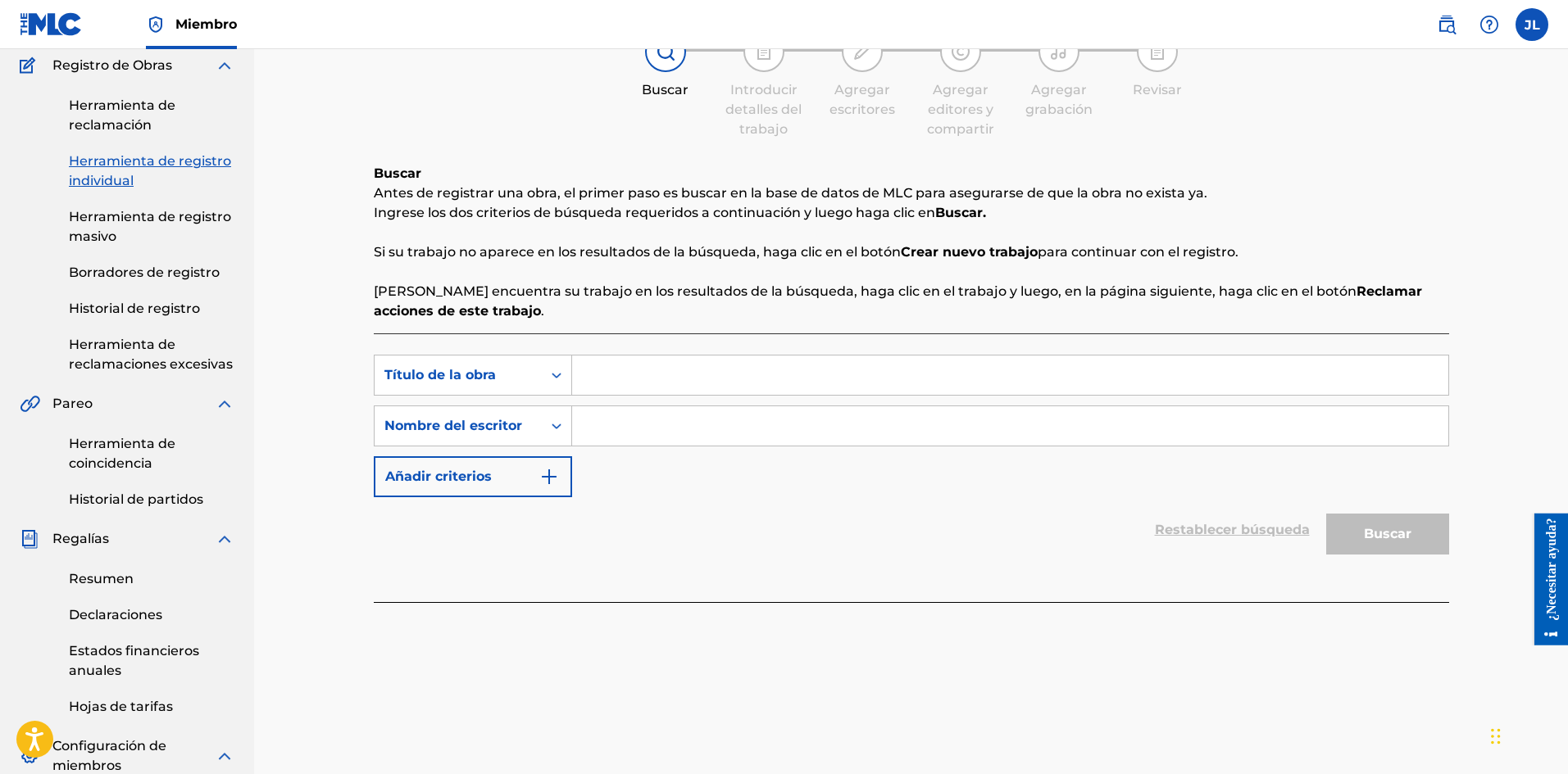
click at [638, 377] on input "Formulario de búsqueda" at bounding box center [1009, 375] width 876 height 39
paste input "Wacalo"
click at [648, 415] on input "Formulario de búsqueda" at bounding box center [1009, 426] width 876 height 39
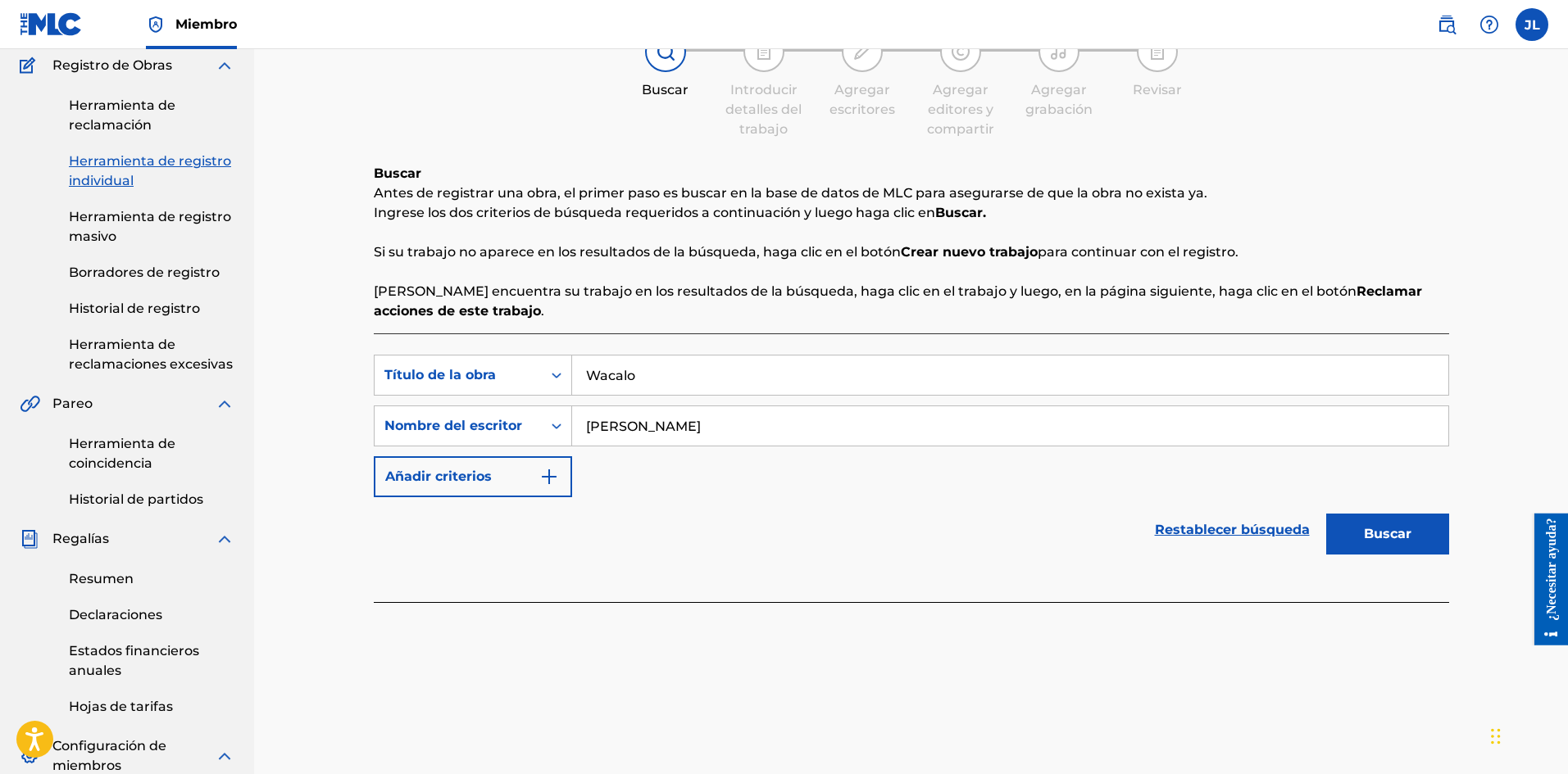
click at [1389, 537] on font "Buscar" at bounding box center [1386, 533] width 47 height 15
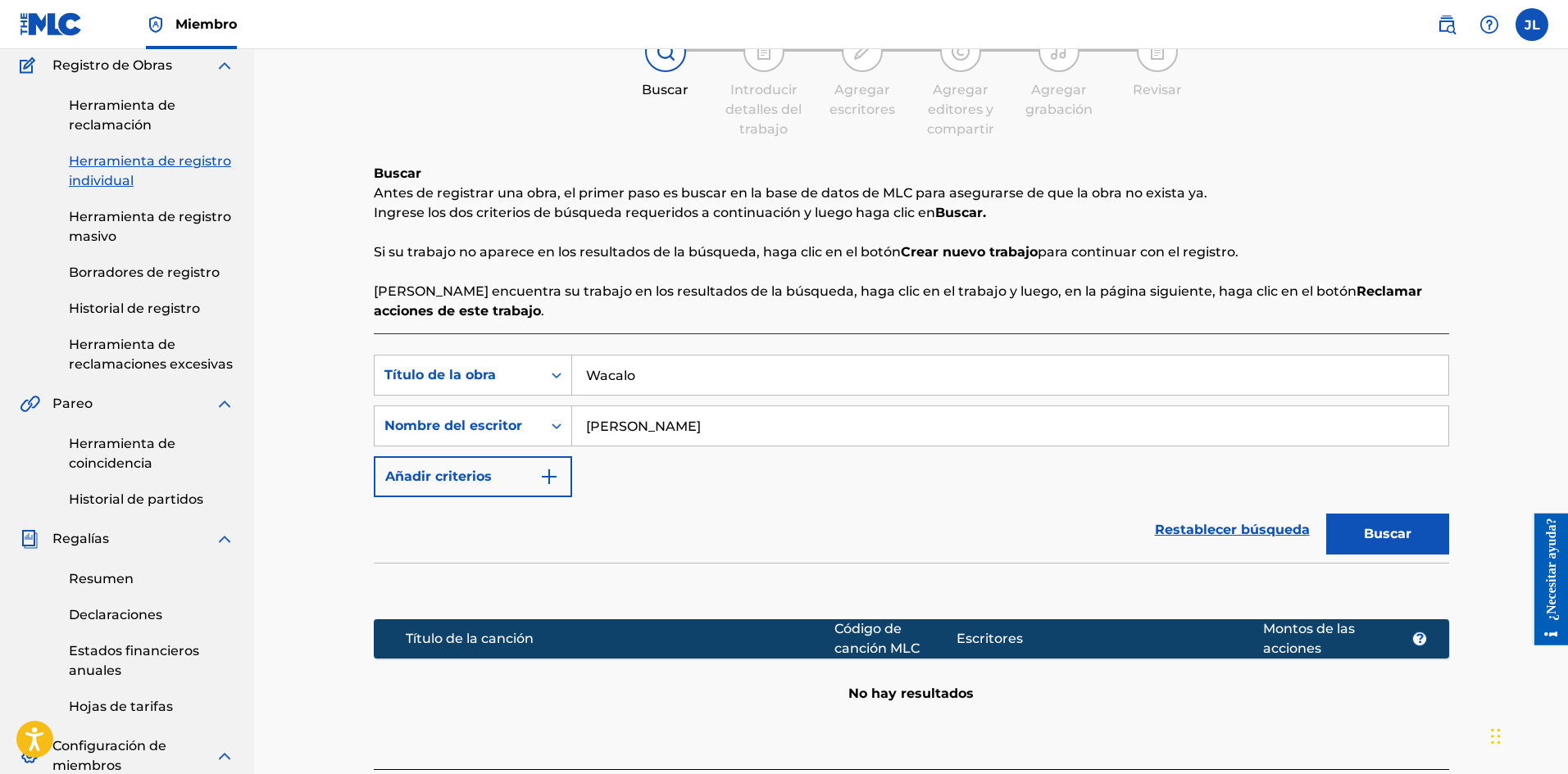
scroll to position [480, 0]
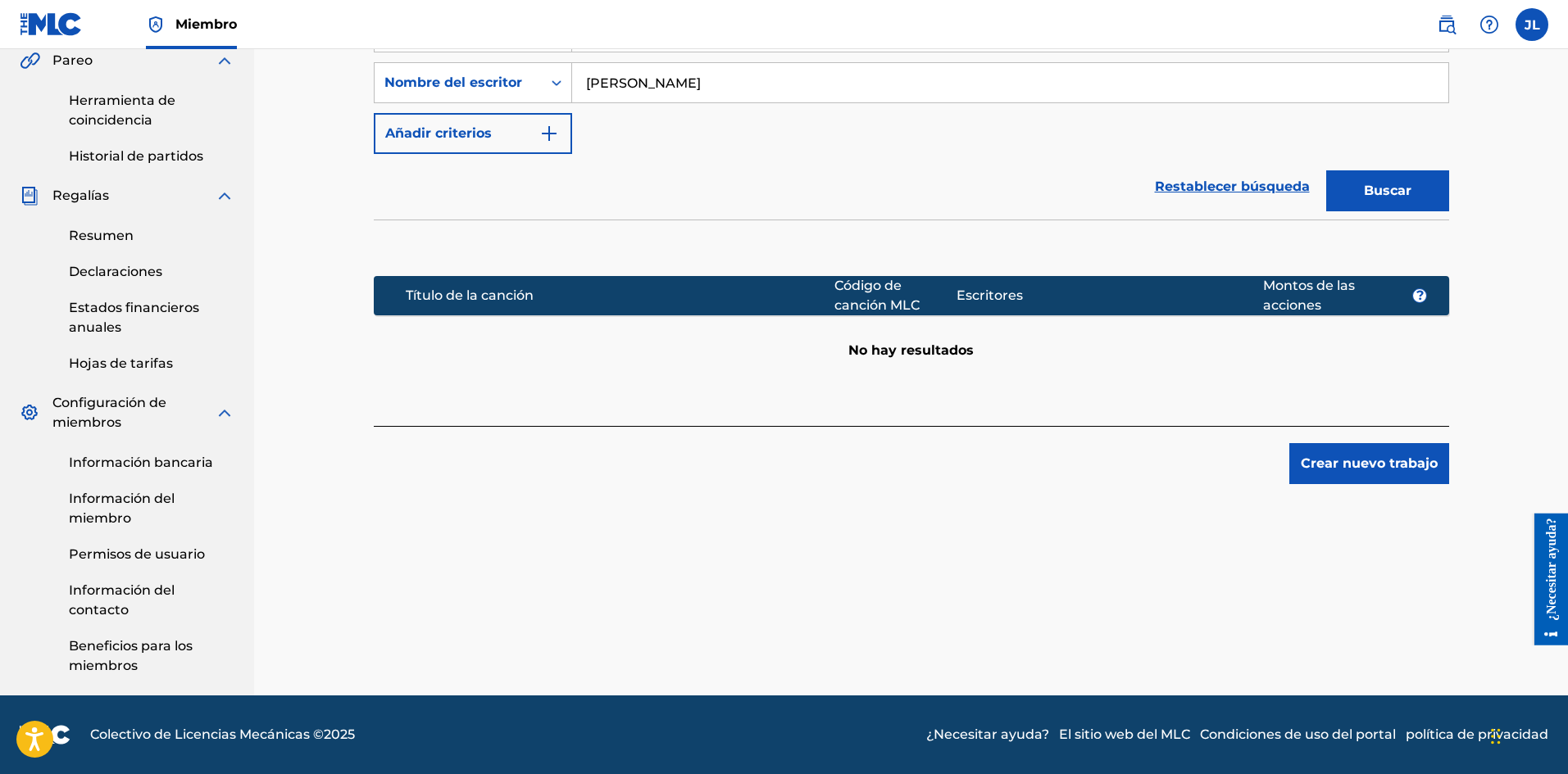
click at [1350, 479] on button "Crear nuevo trabajo" at bounding box center [1368, 464] width 159 height 41
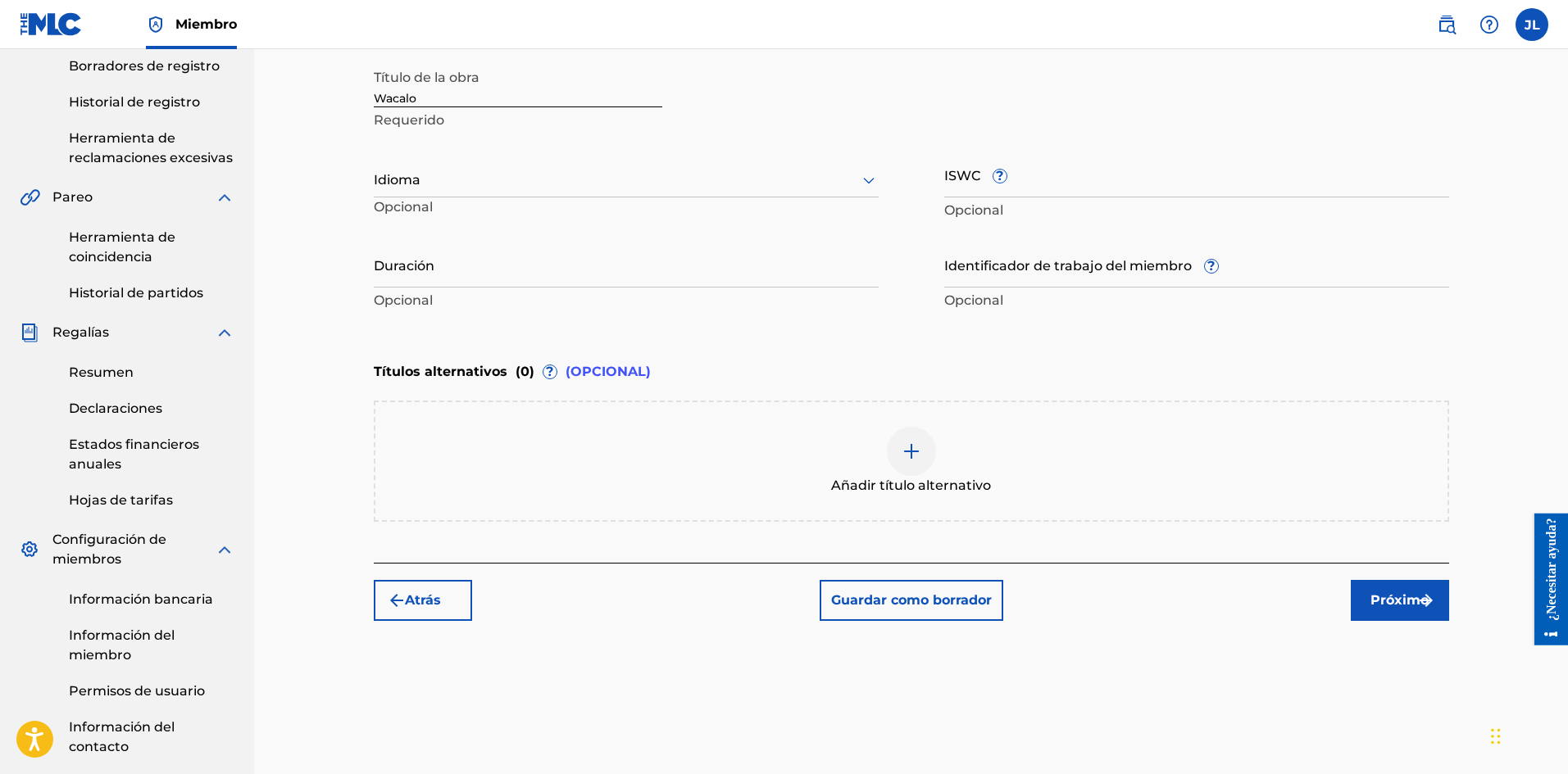
scroll to position [208, 0]
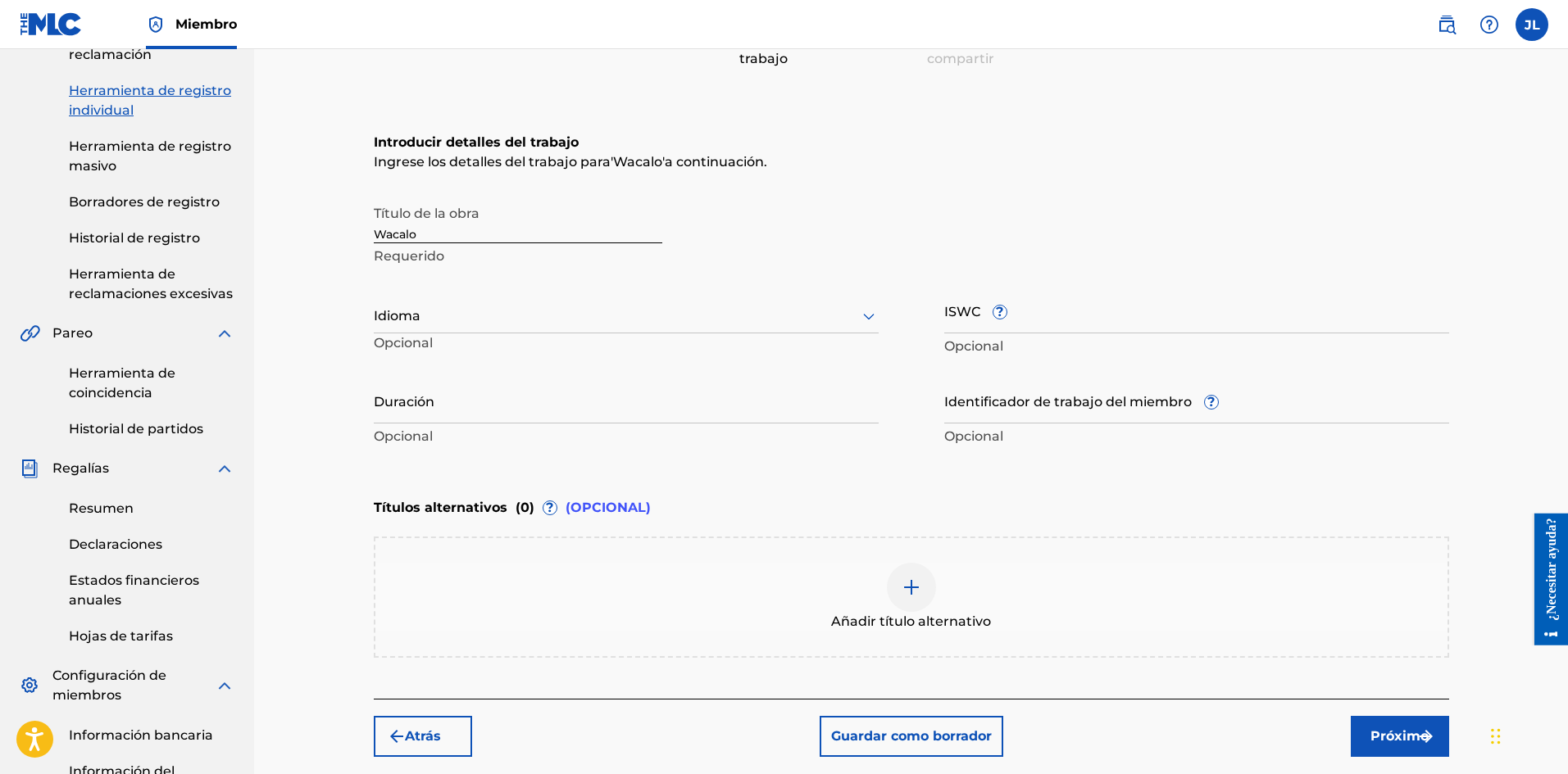
click at [461, 336] on p "Opcional" at bounding box center [458, 346] width 170 height 27
click at [465, 312] on div at bounding box center [625, 315] width 505 height 20
click at [437, 388] on div "Español" at bounding box center [625, 392] width 503 height 39
click at [509, 412] on input "Duración" at bounding box center [625, 400] width 505 height 46
click at [1380, 729] on font "Próximo" at bounding box center [1399, 736] width 58 height 15
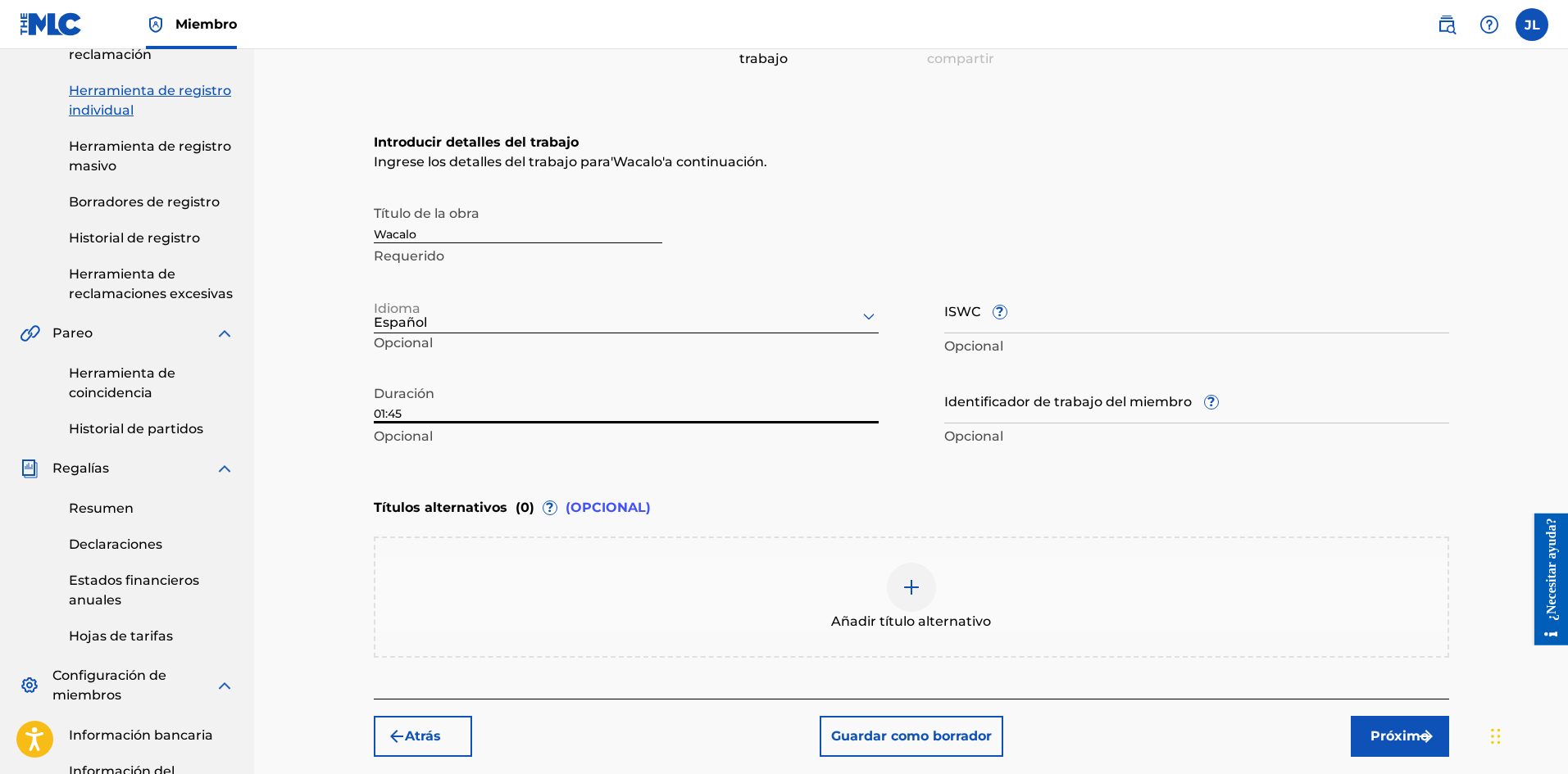
scroll to position [74, 0]
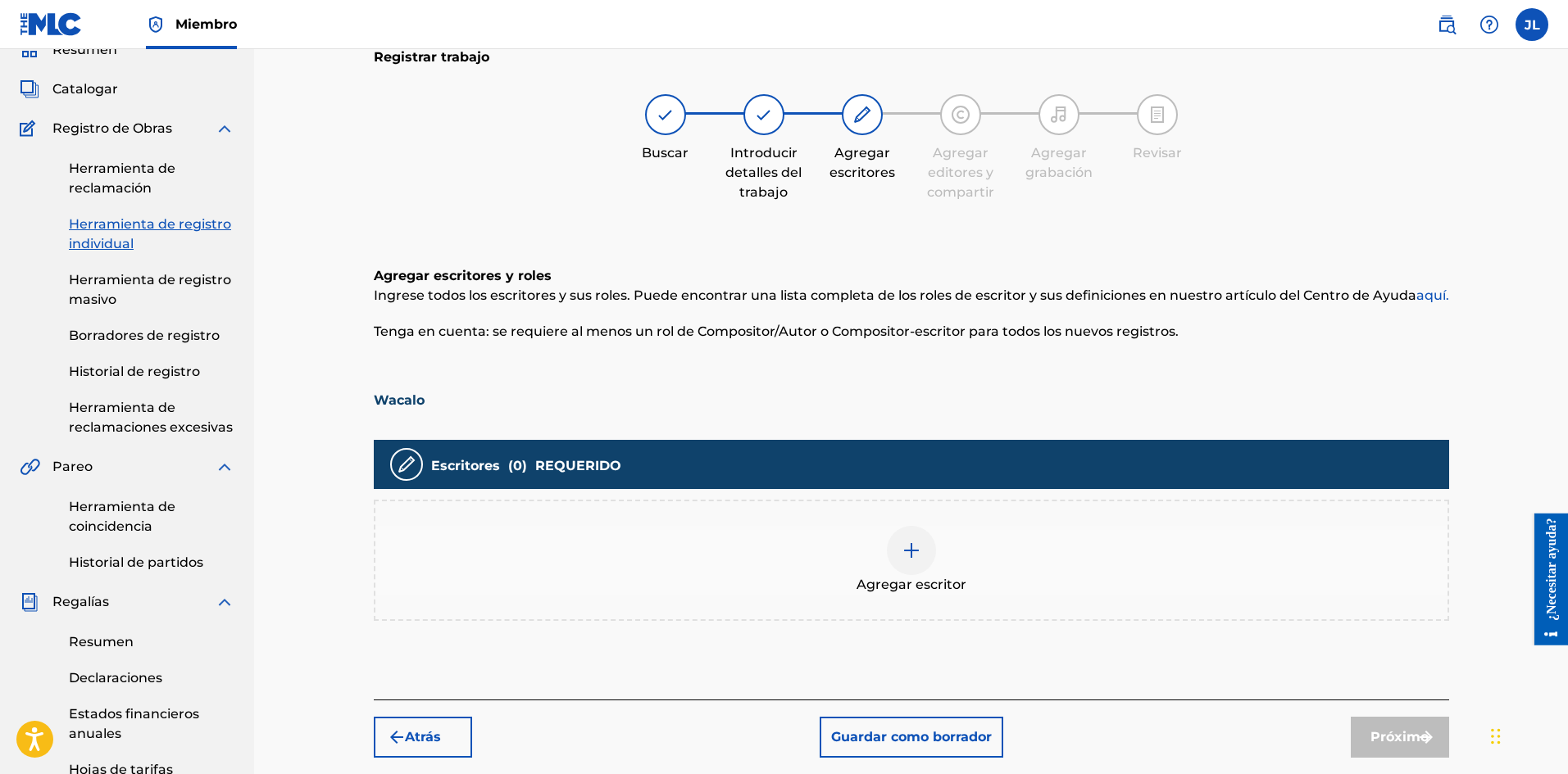
click at [937, 557] on div "Agregar escritor" at bounding box center [911, 559] width 1072 height 69
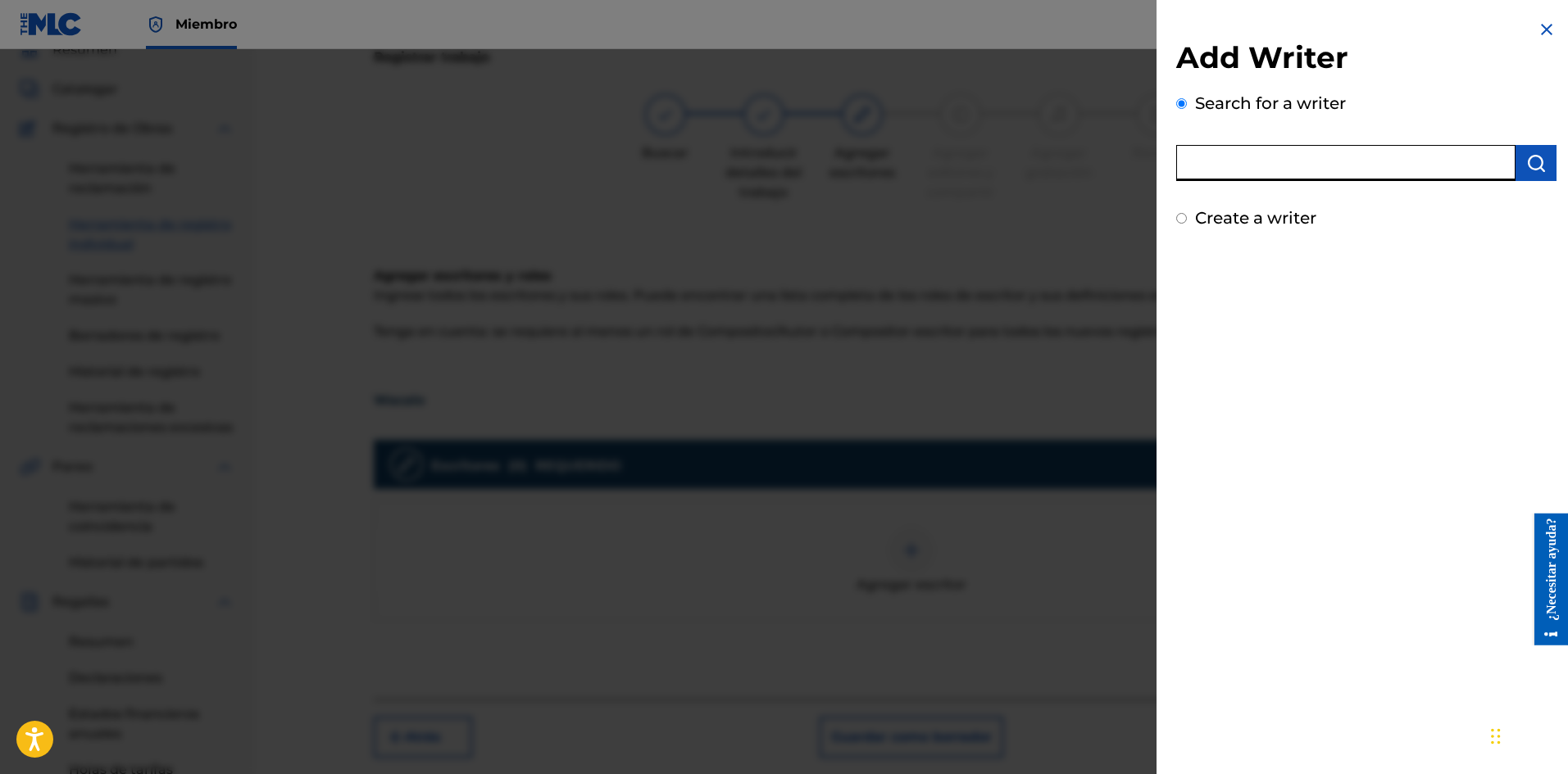
click at [1294, 158] on input "text" at bounding box center [1345, 163] width 339 height 36
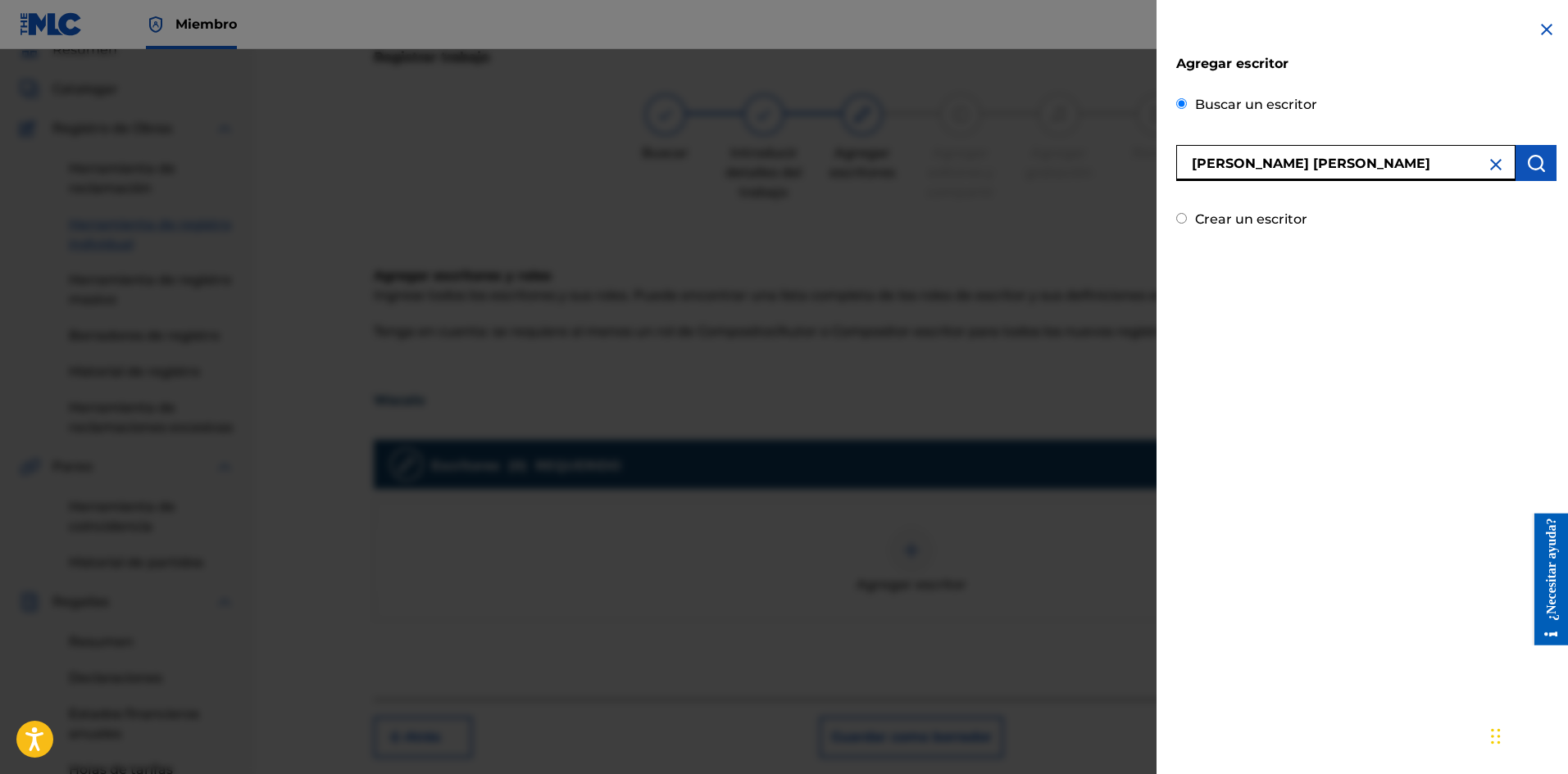
click at [1531, 156] on img "submit" at bounding box center [1536, 163] width 20 height 20
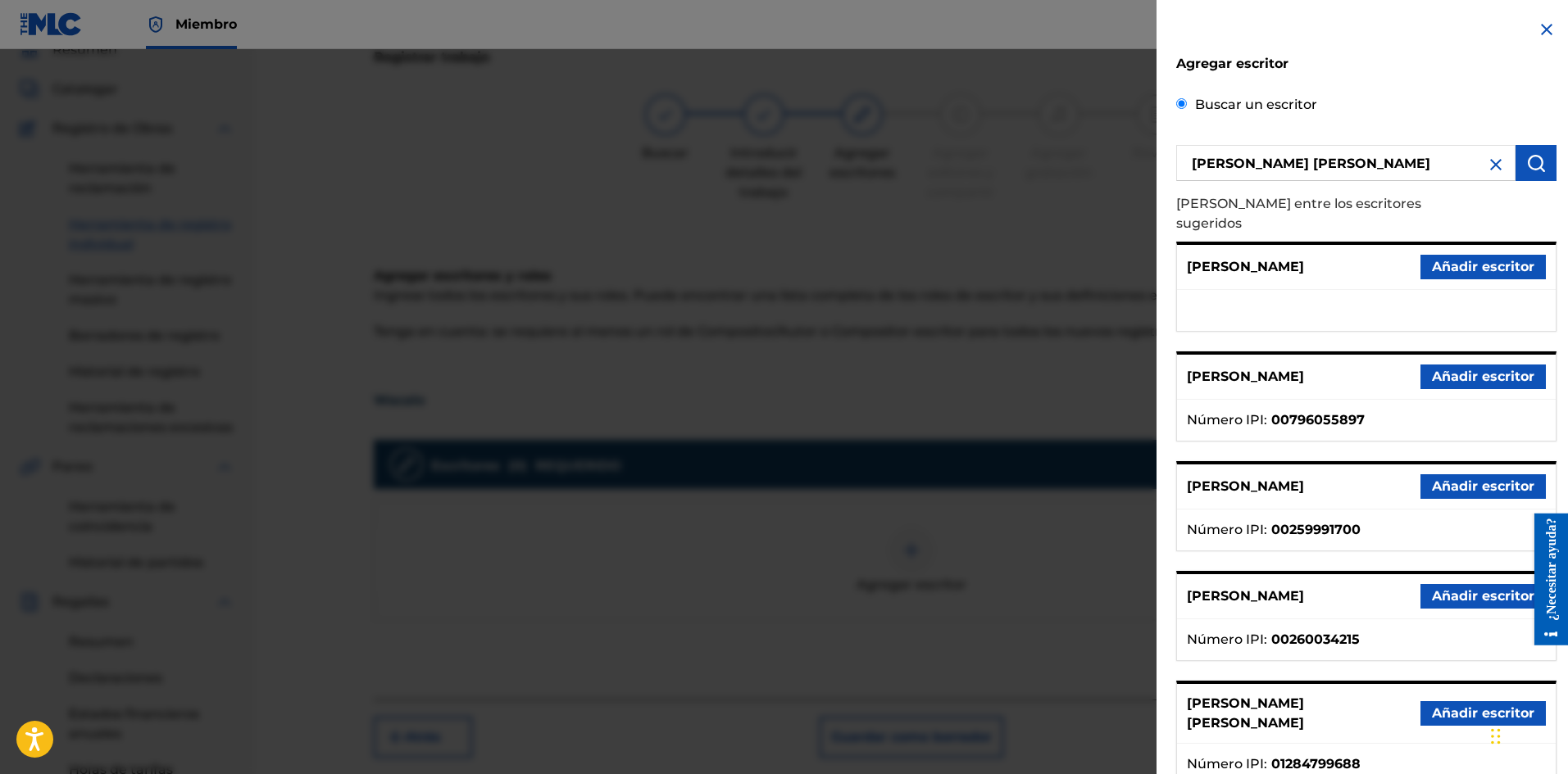
click at [1450, 704] on font "Añadir escritor" at bounding box center [1482, 713] width 102 height 20
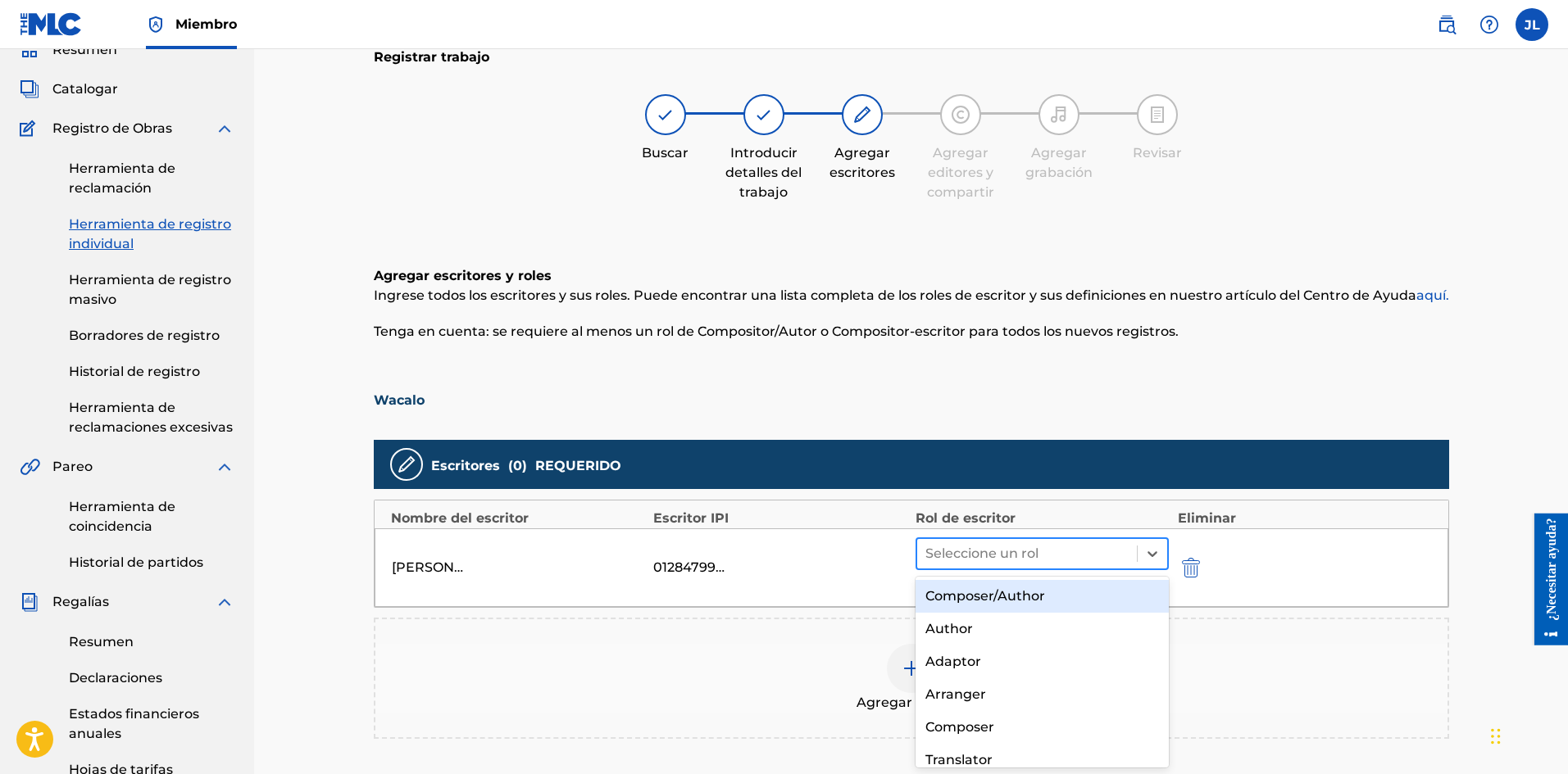
click at [1063, 557] on div at bounding box center [1026, 554] width 204 height 23
click at [1072, 593] on div "Compositor/Autor" at bounding box center [1041, 596] width 254 height 33
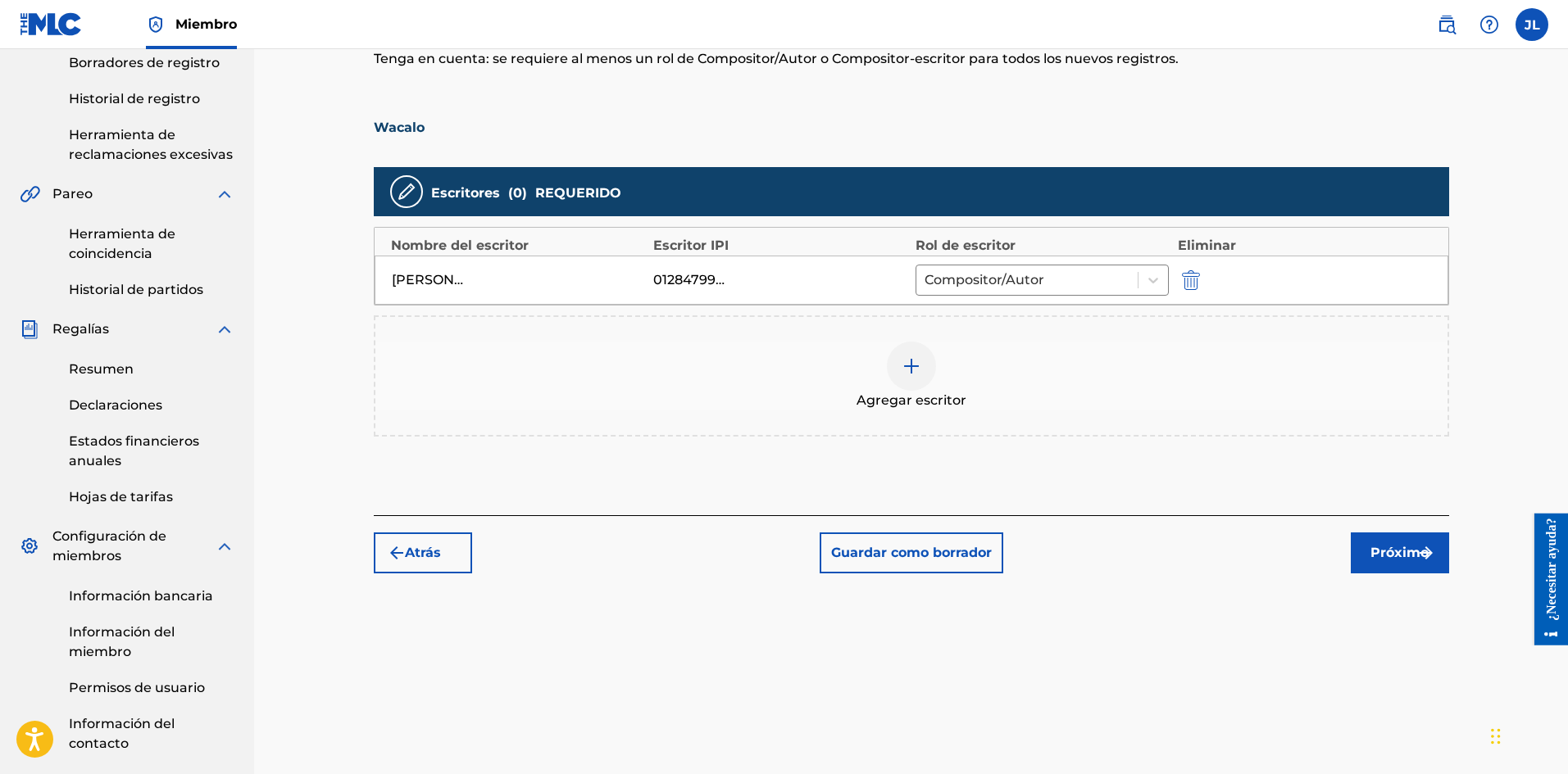
click at [1368, 566] on button "Próximo" at bounding box center [1400, 553] width 98 height 41
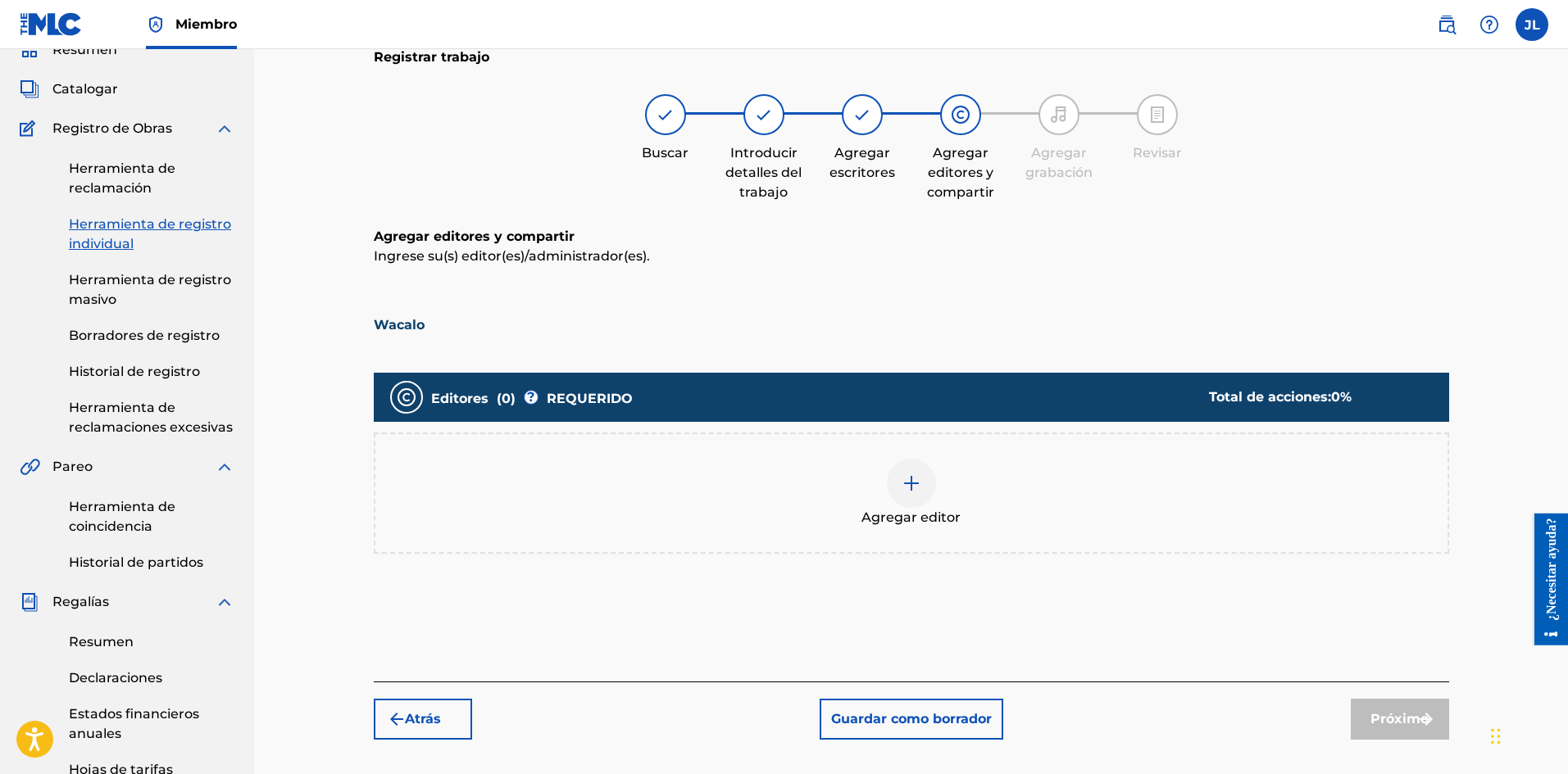
click at [917, 505] on div at bounding box center [911, 483] width 49 height 49
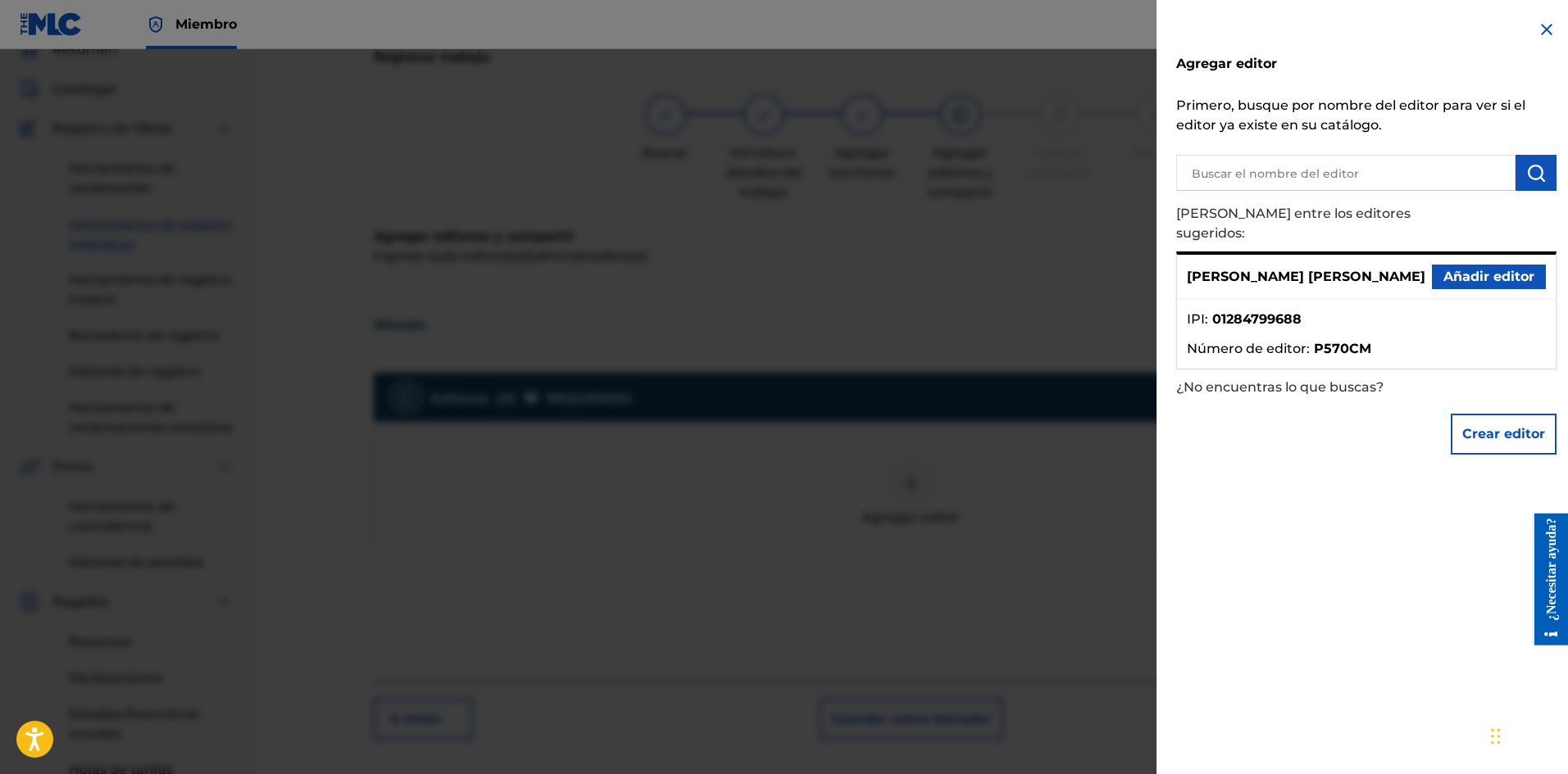
drag, startPoint x: 1436, startPoint y: 254, endPoint x: 1421, endPoint y: 260, distance: 16.2
click at [1437, 265] on button "Añadir editor" at bounding box center [1489, 277] width 114 height 25
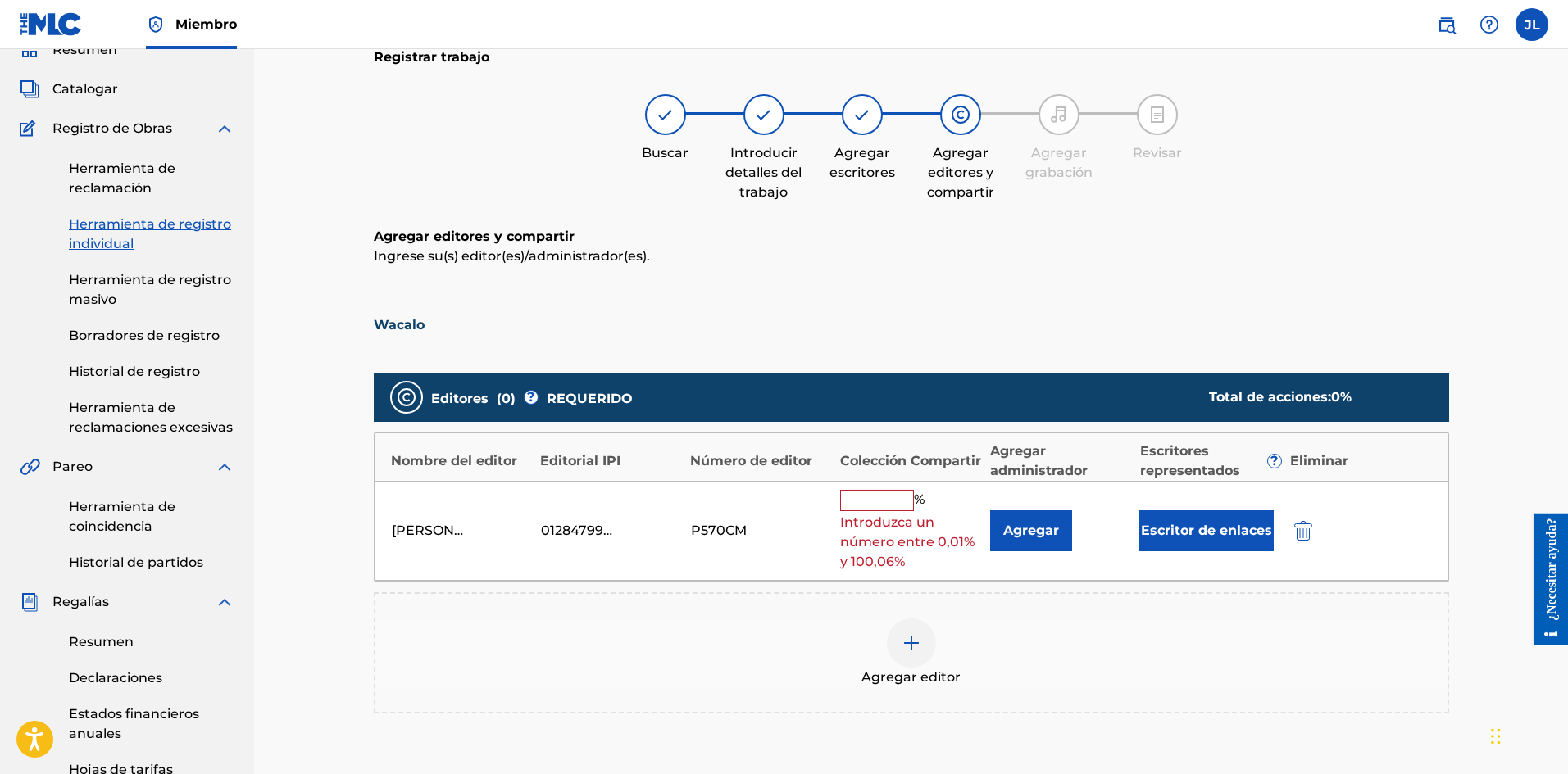
click at [917, 486] on div "[PERSON_NAME] [PERSON_NAME] 01284799688 P570CM % Introduzca un número entre 0,0…" at bounding box center [911, 531] width 1074 height 101
drag, startPoint x: 883, startPoint y: 495, endPoint x: 894, endPoint y: 507, distance: 16.3
click at [883, 495] on input "text" at bounding box center [877, 501] width 74 height 21
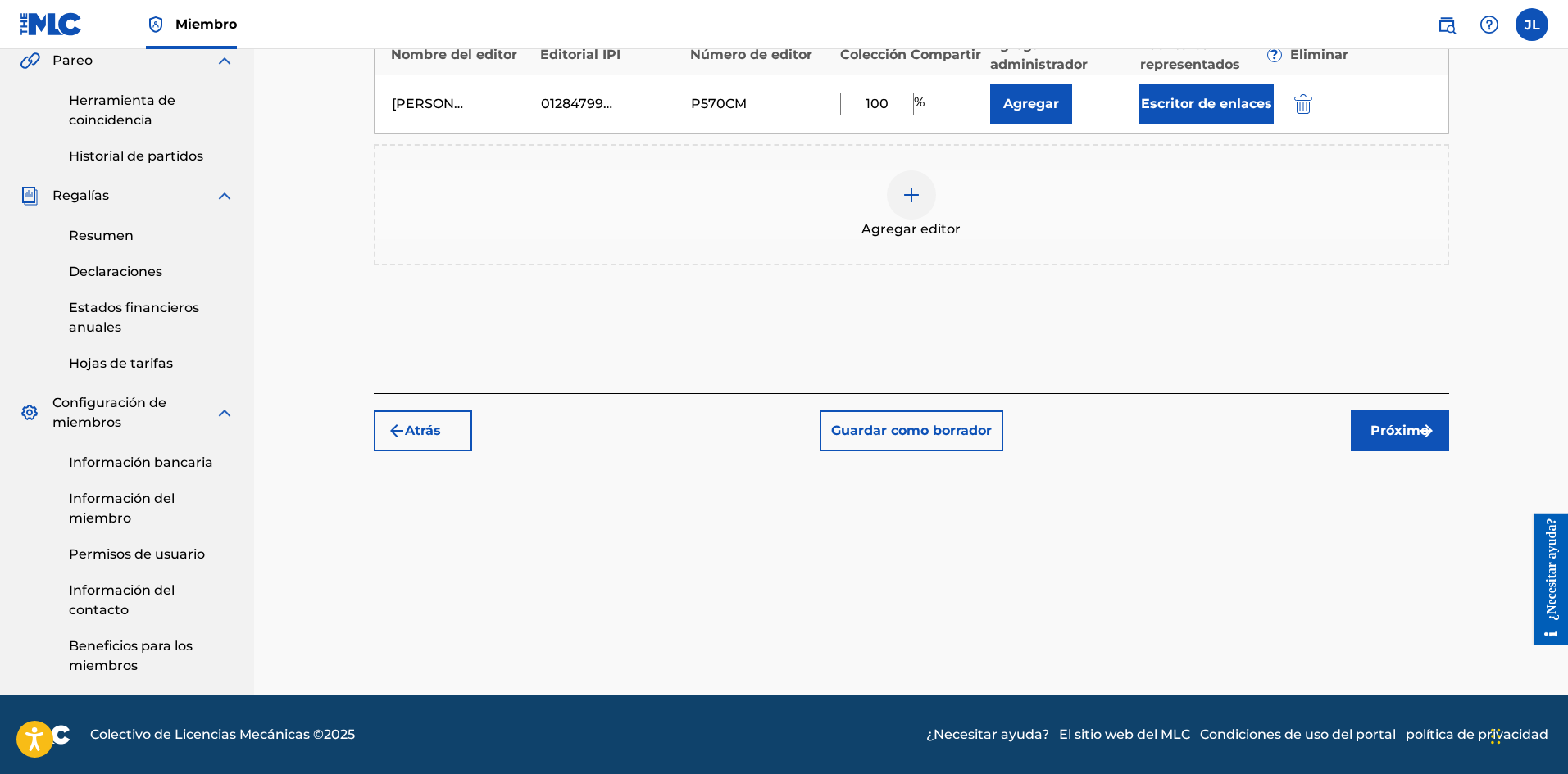
click at [1392, 432] on font "Próximo" at bounding box center [1399, 430] width 58 height 15
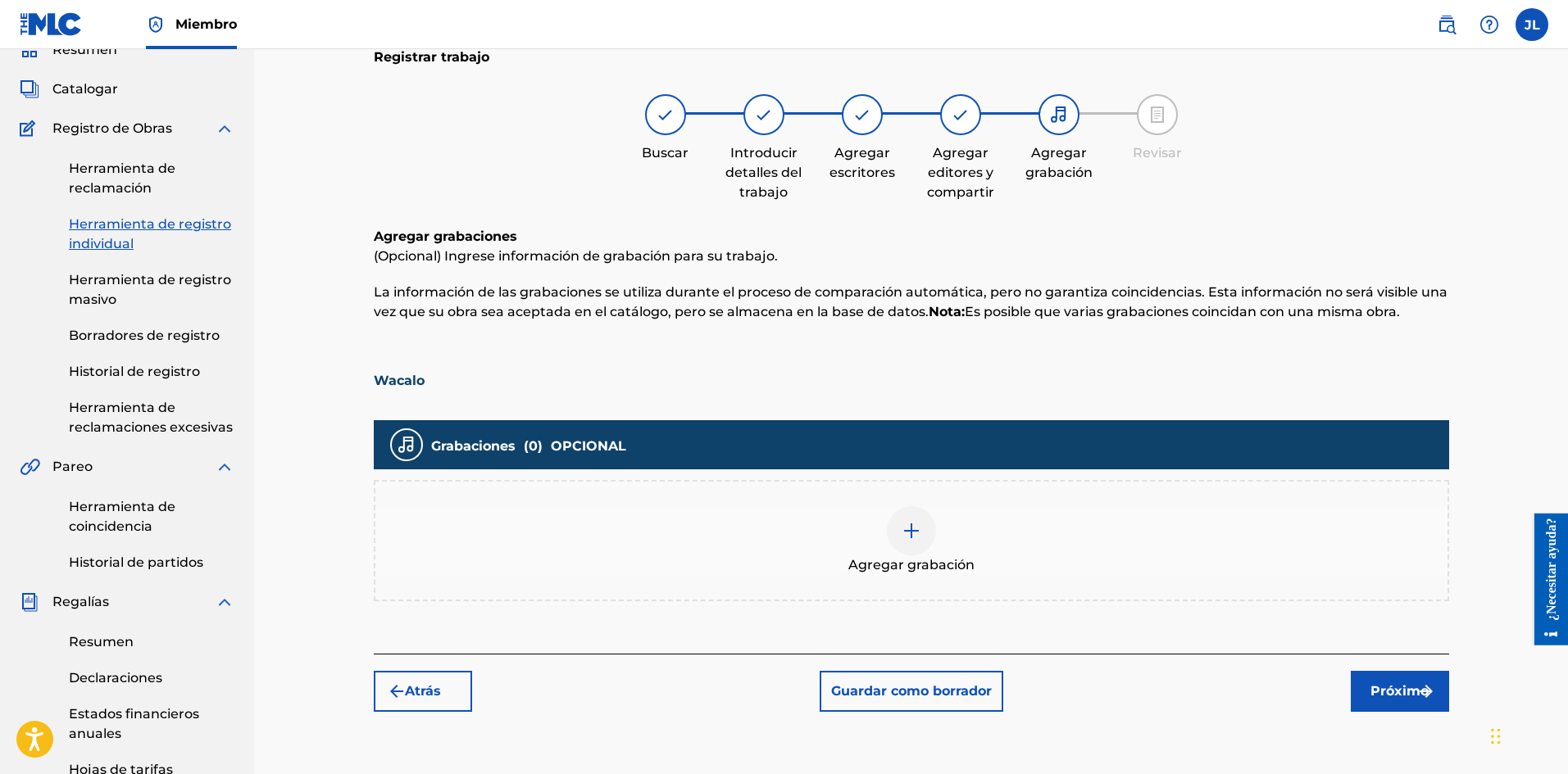
scroll to position [346, 0]
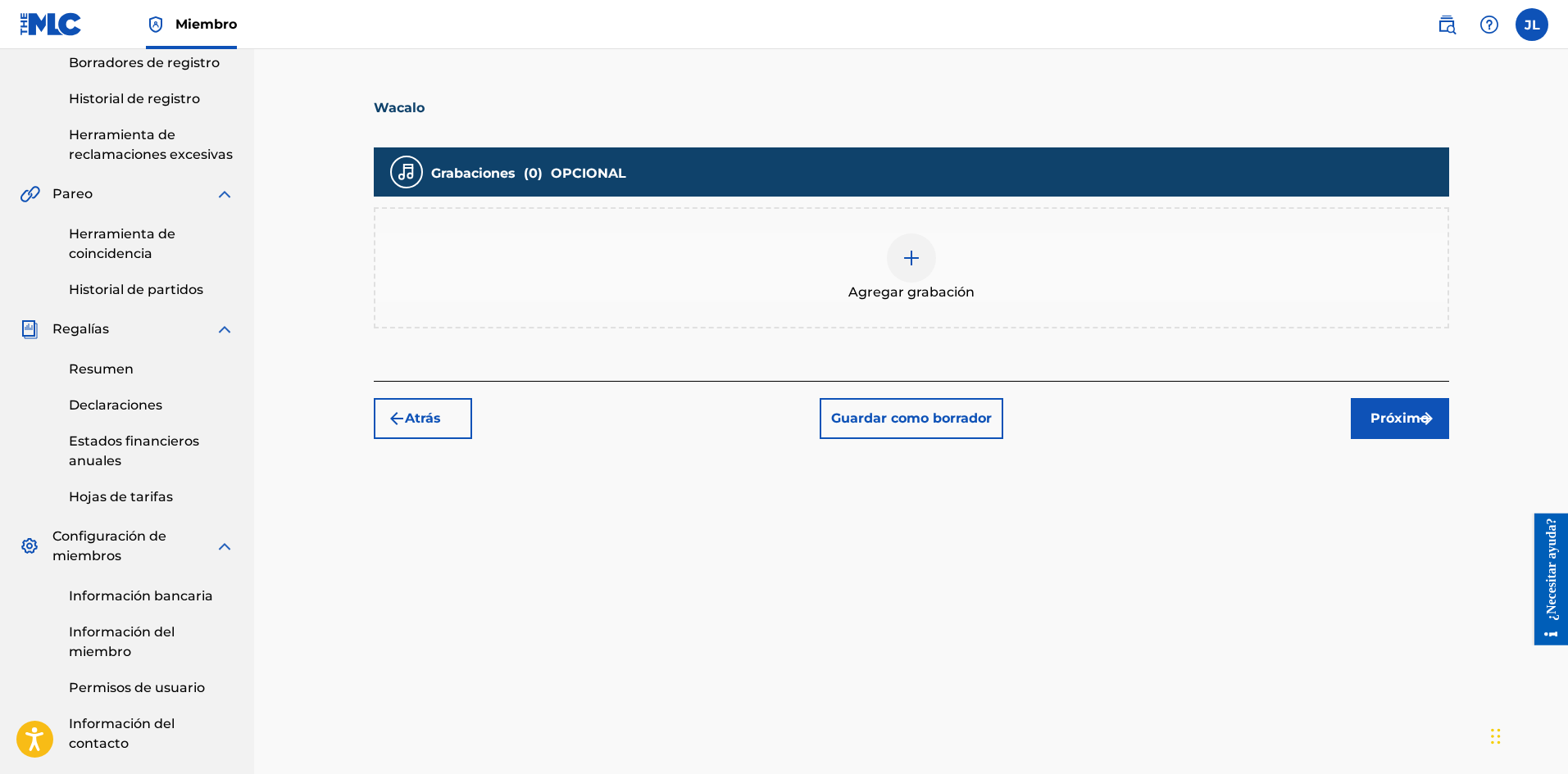
click at [903, 279] on div at bounding box center [911, 257] width 49 height 49
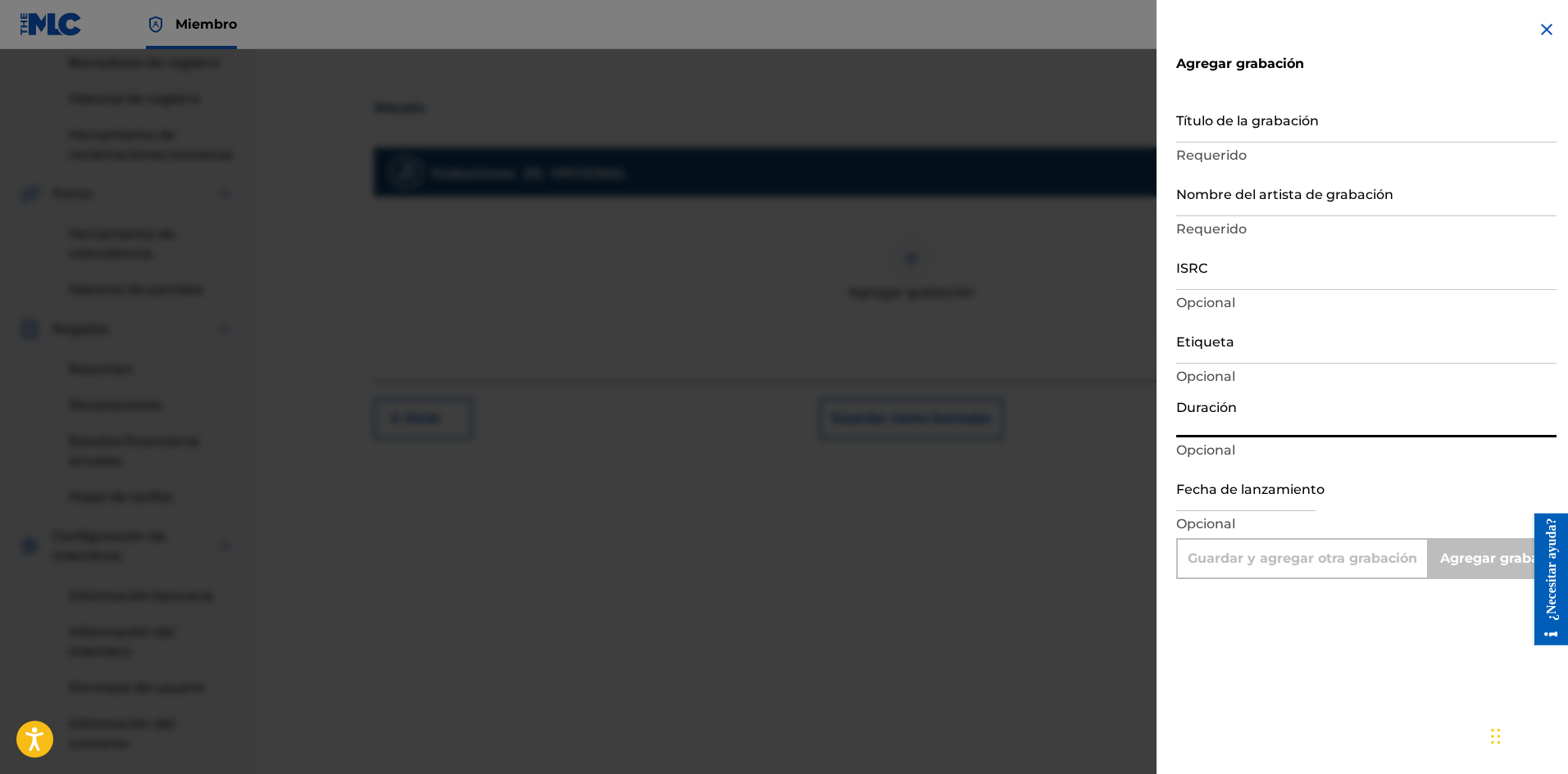
click at [1231, 420] on input "Duración" at bounding box center [1366, 414] width 380 height 46
click at [1254, 127] on input "Título de la grabación" at bounding box center [1366, 119] width 380 height 46
paste input "Wacalo"
click at [1280, 505] on input "text" at bounding box center [1245, 488] width 139 height 46
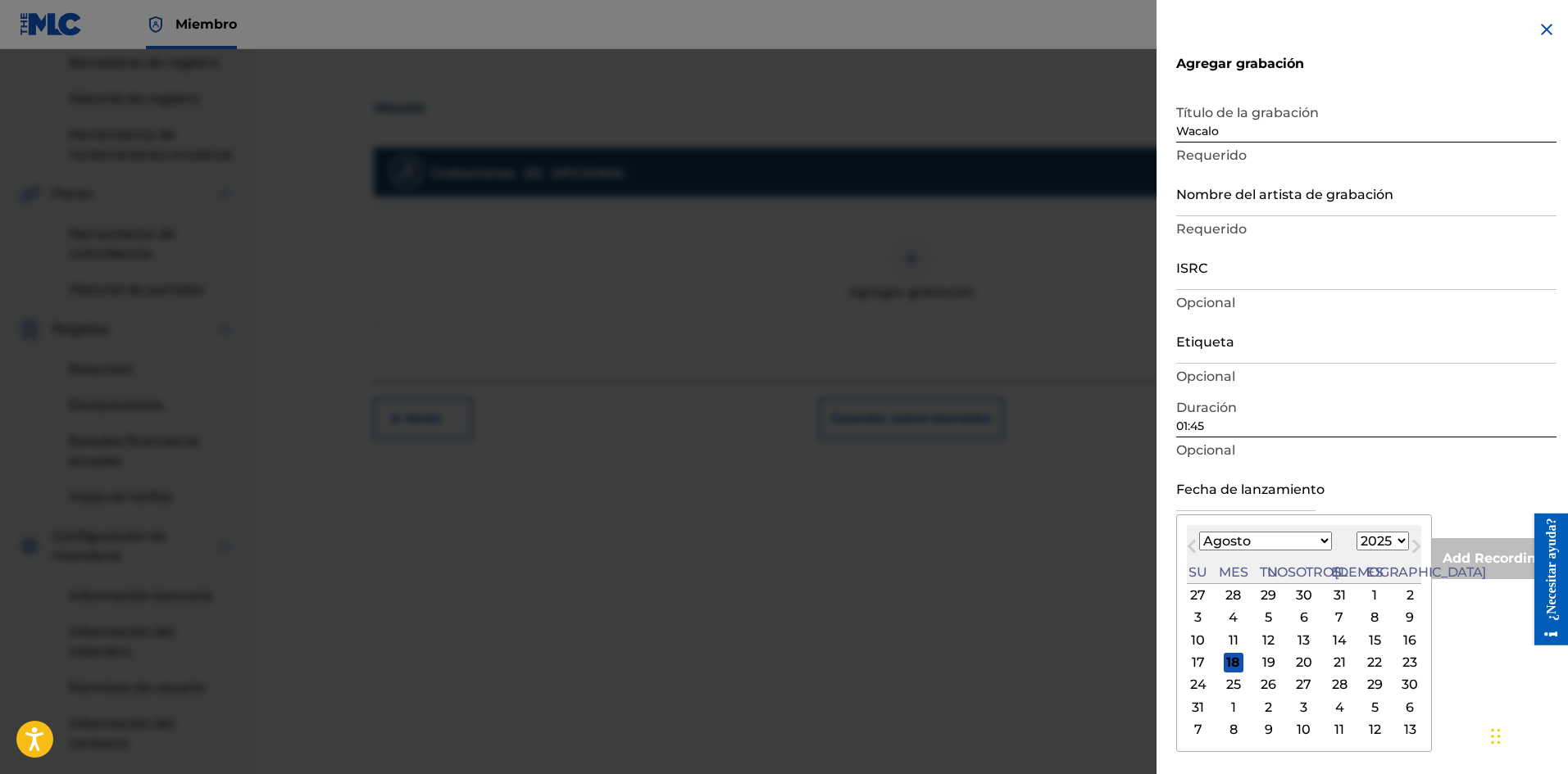
click at [1197, 661] on font "17" at bounding box center [1197, 662] width 13 height 15
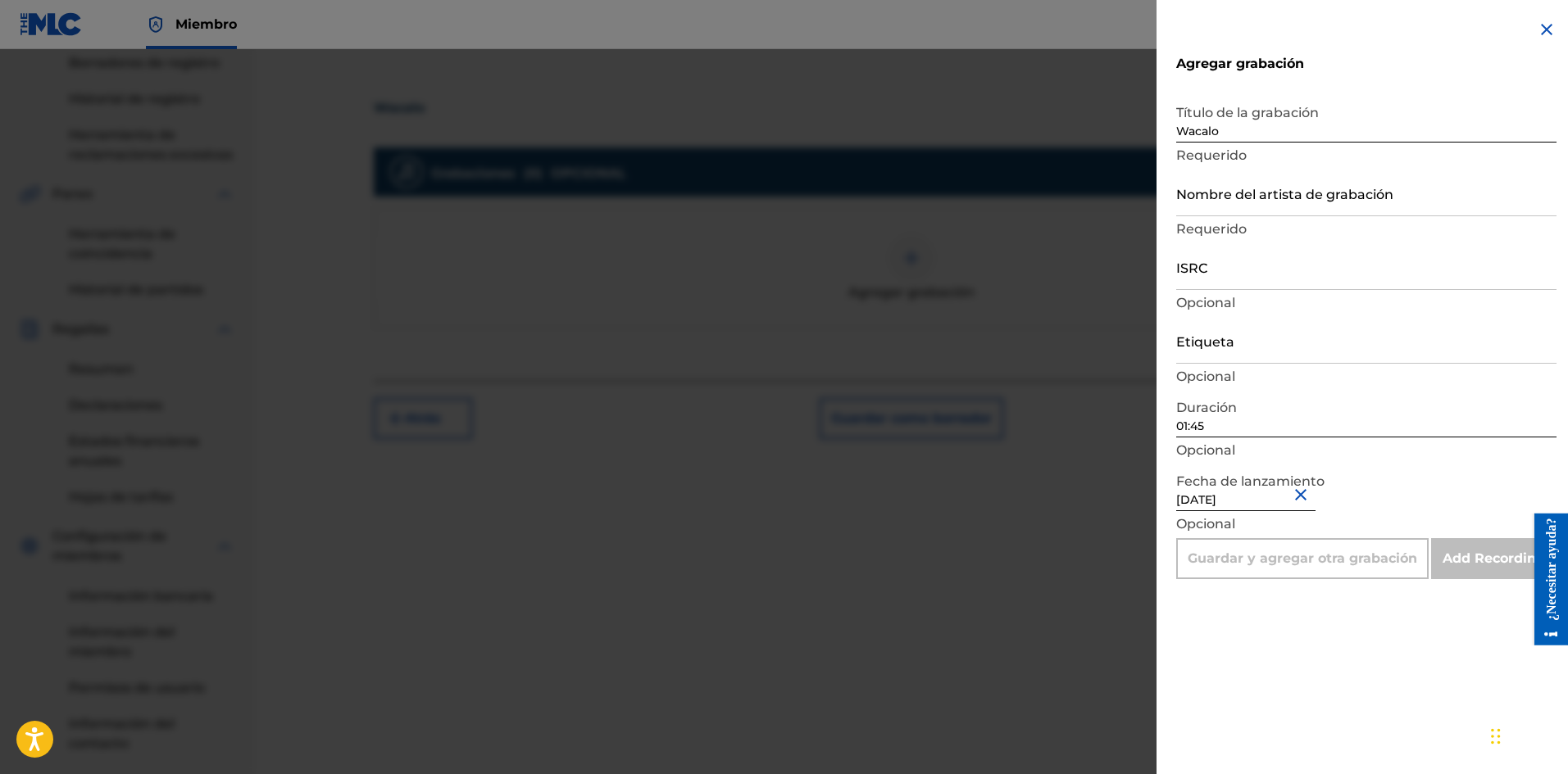
click at [1217, 348] on input "Etiqueta" at bounding box center [1366, 340] width 380 height 46
drag, startPoint x: 1196, startPoint y: 191, endPoint x: 1210, endPoint y: 197, distance: 15.2
click at [1197, 191] on input "Nombre del artista de grabación" at bounding box center [1366, 192] width 380 height 46
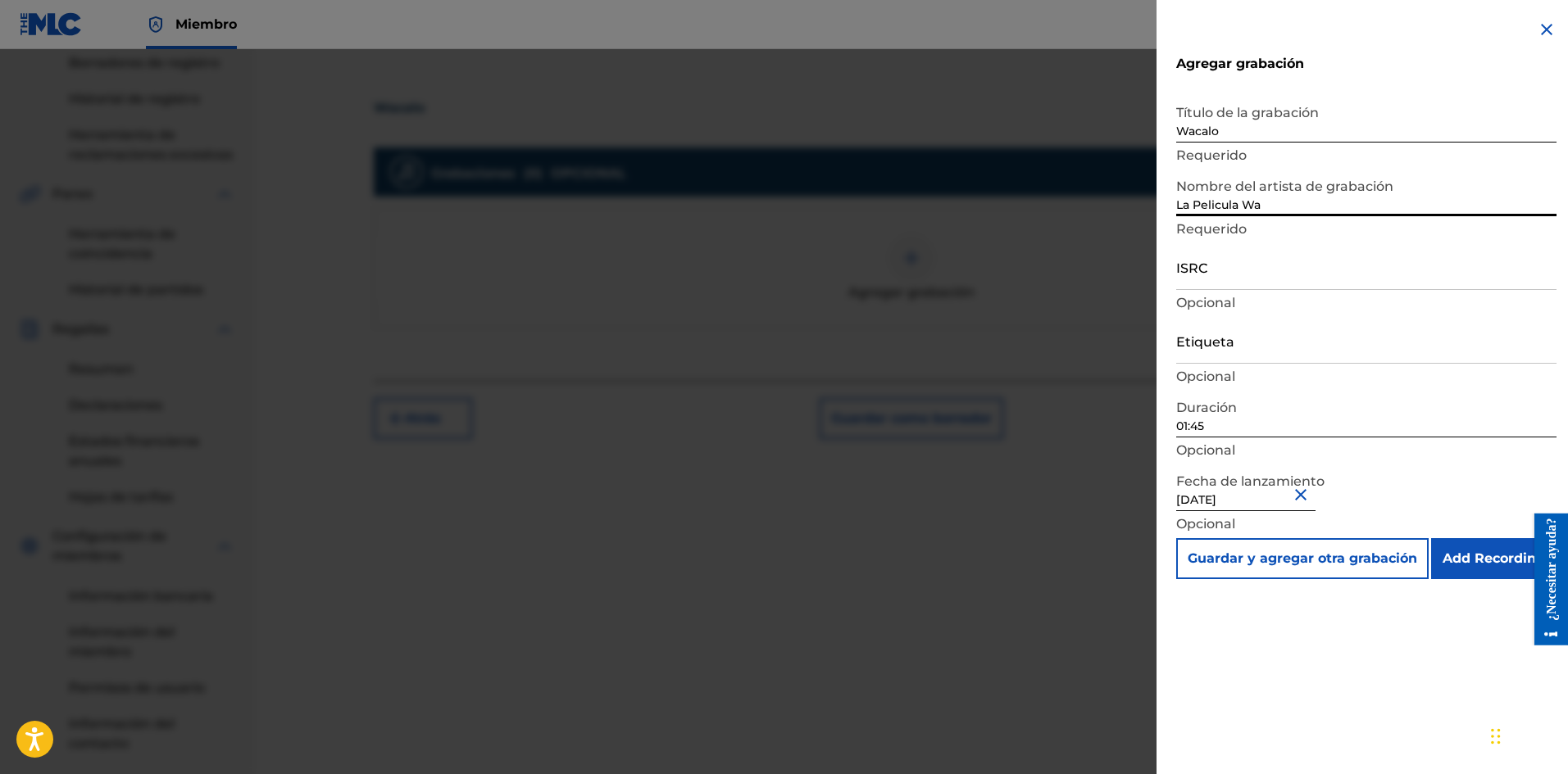
click at [1230, 341] on input "Etiqueta" at bounding box center [1366, 340] width 380 height 46
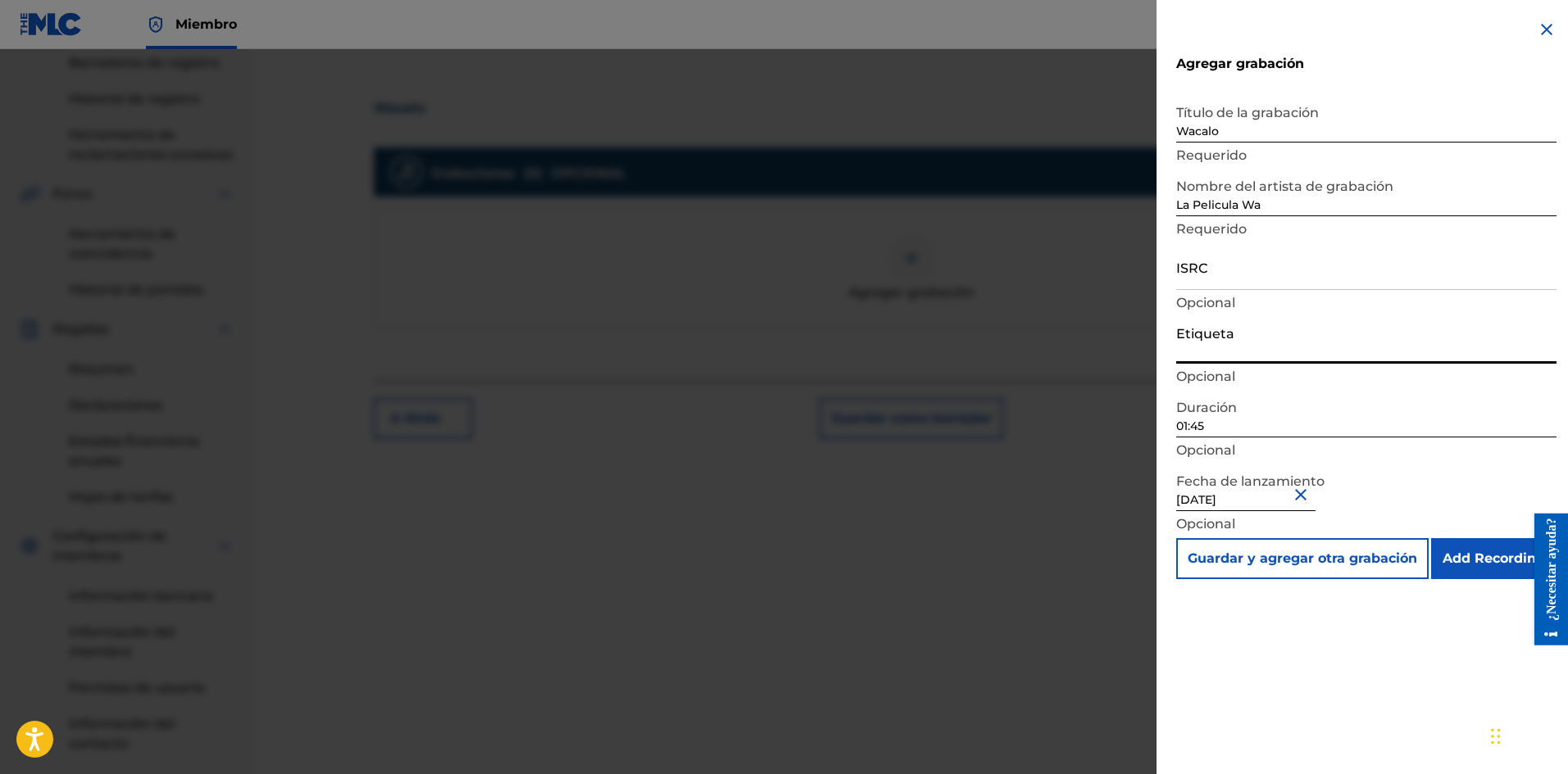
paste input "SE6XW2595715"
click at [1490, 554] on input "Add Recording" at bounding box center [1493, 558] width 126 height 41
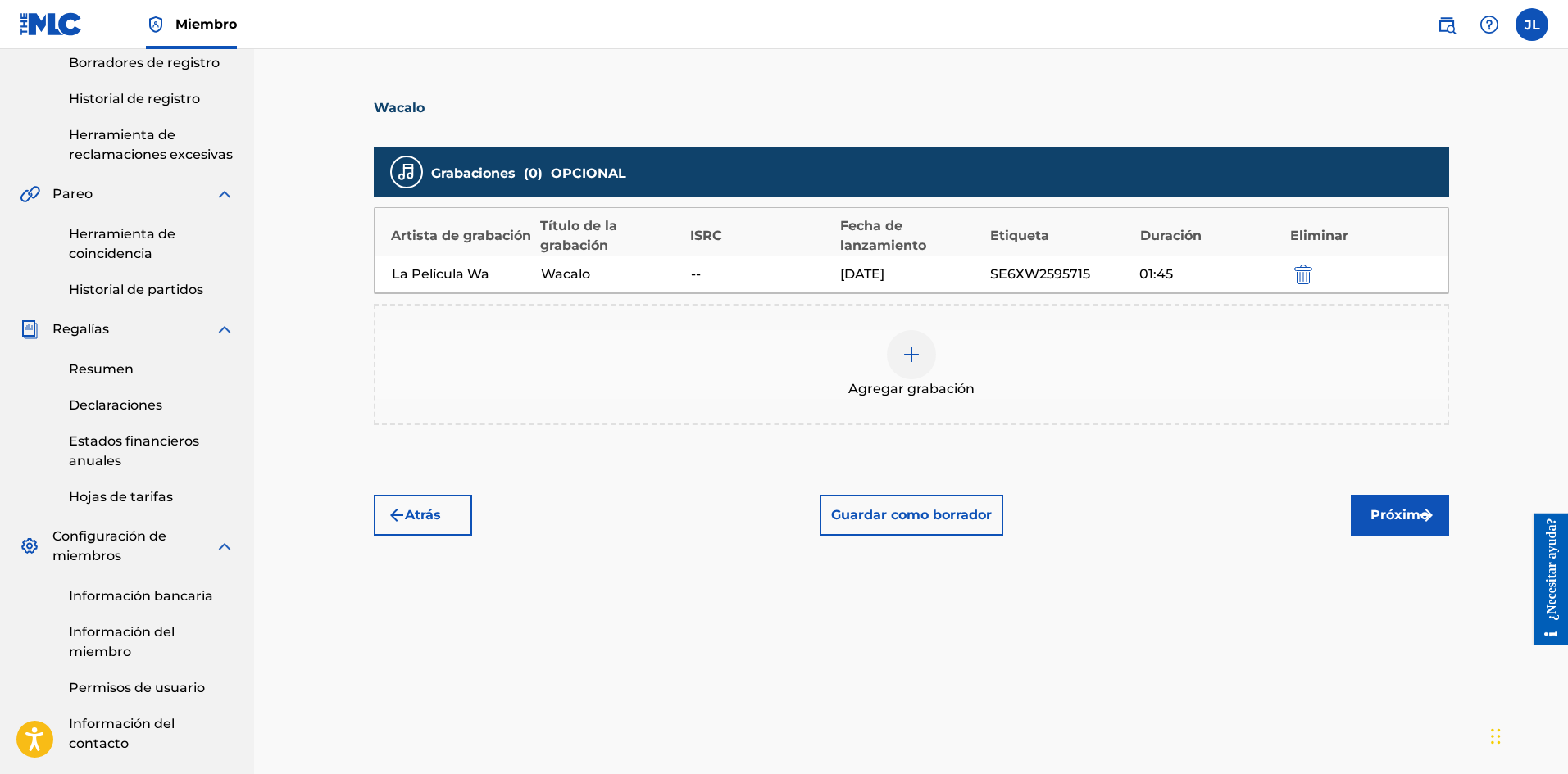
click at [1403, 513] on font "Próximo" at bounding box center [1399, 514] width 58 height 15
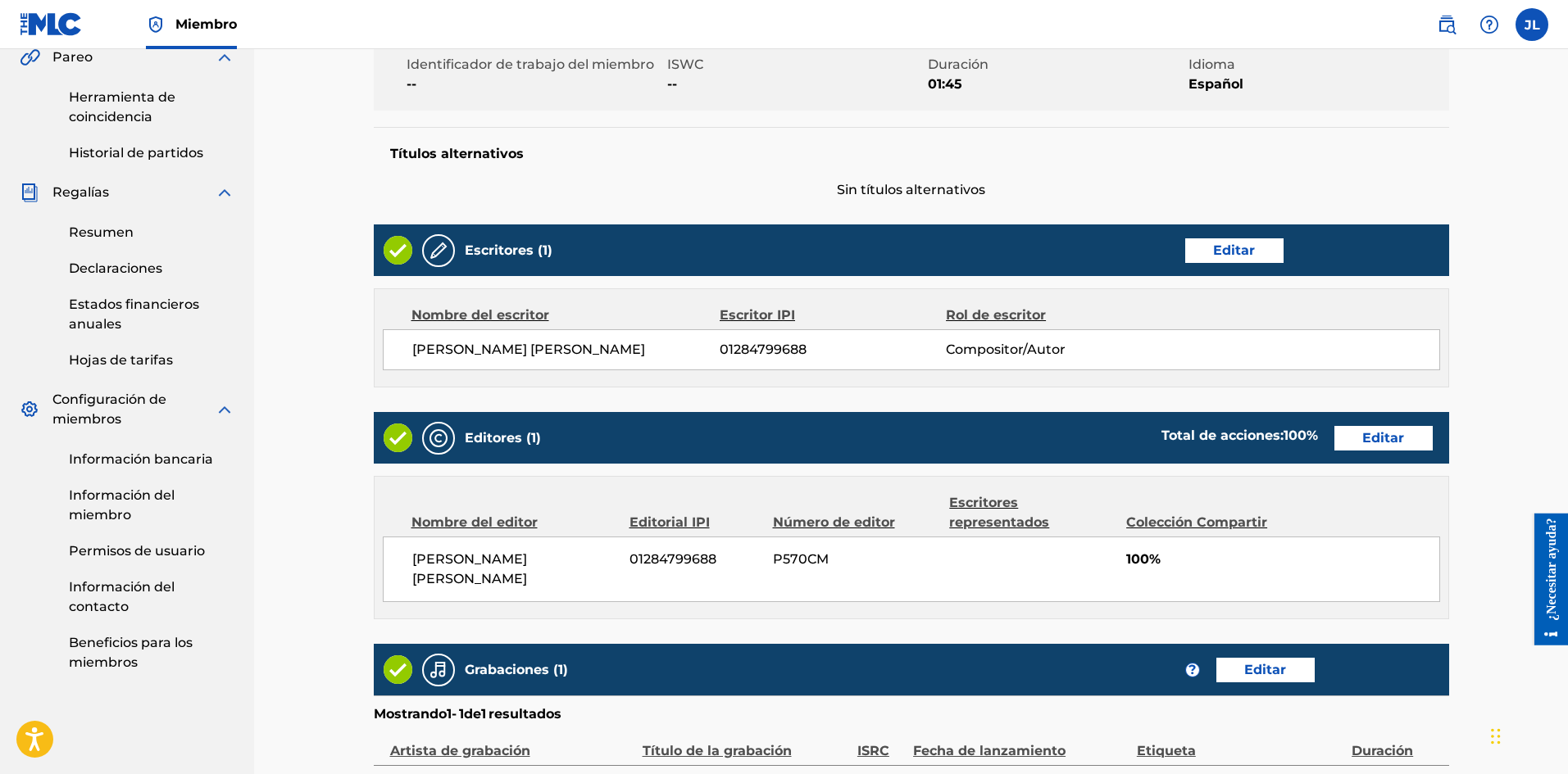
scroll to position [674, 0]
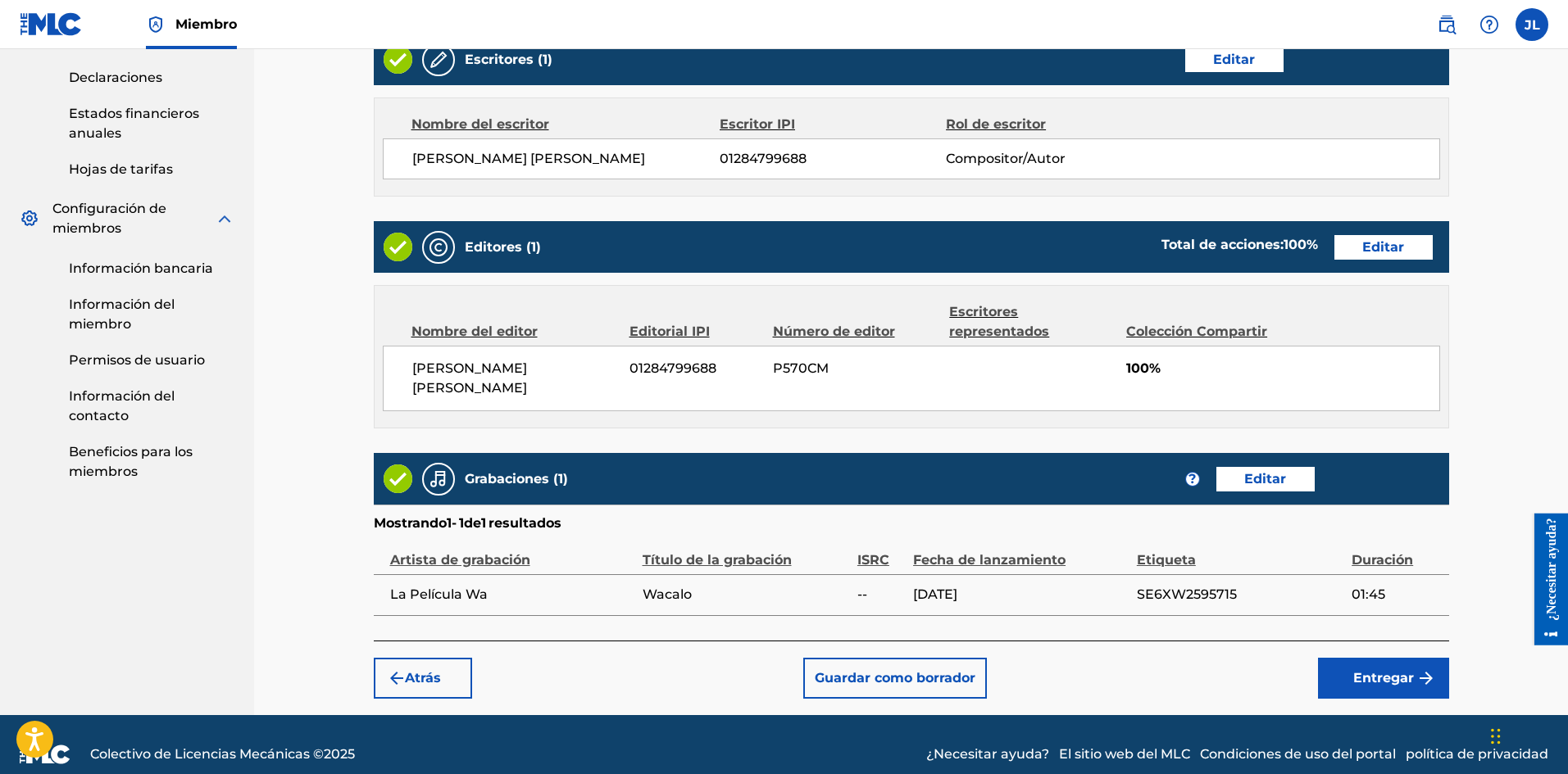
click at [1366, 670] on font "Entregar" at bounding box center [1384, 677] width 61 height 15
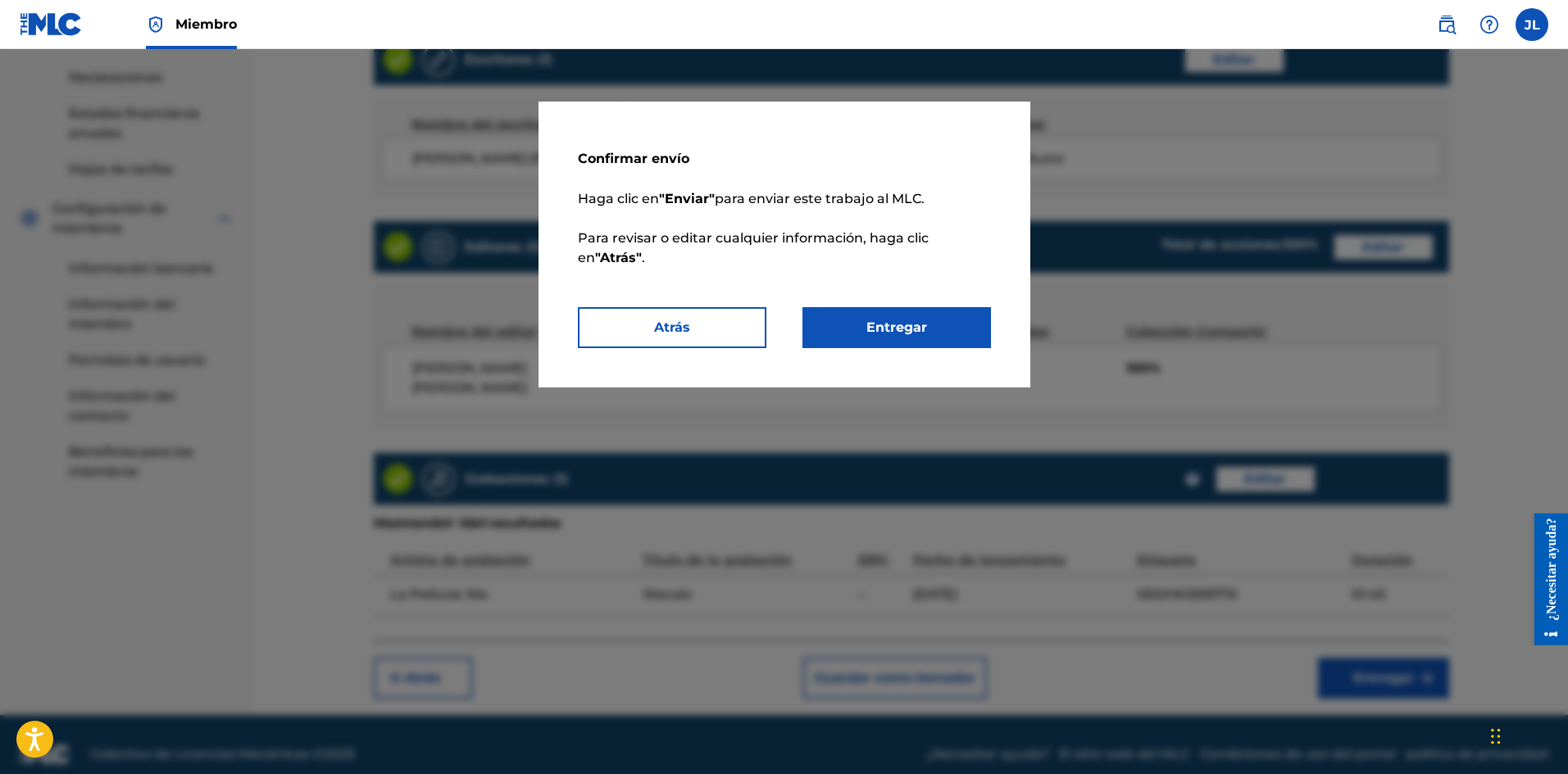
click at [946, 332] on button "Entregar" at bounding box center [896, 328] width 189 height 41
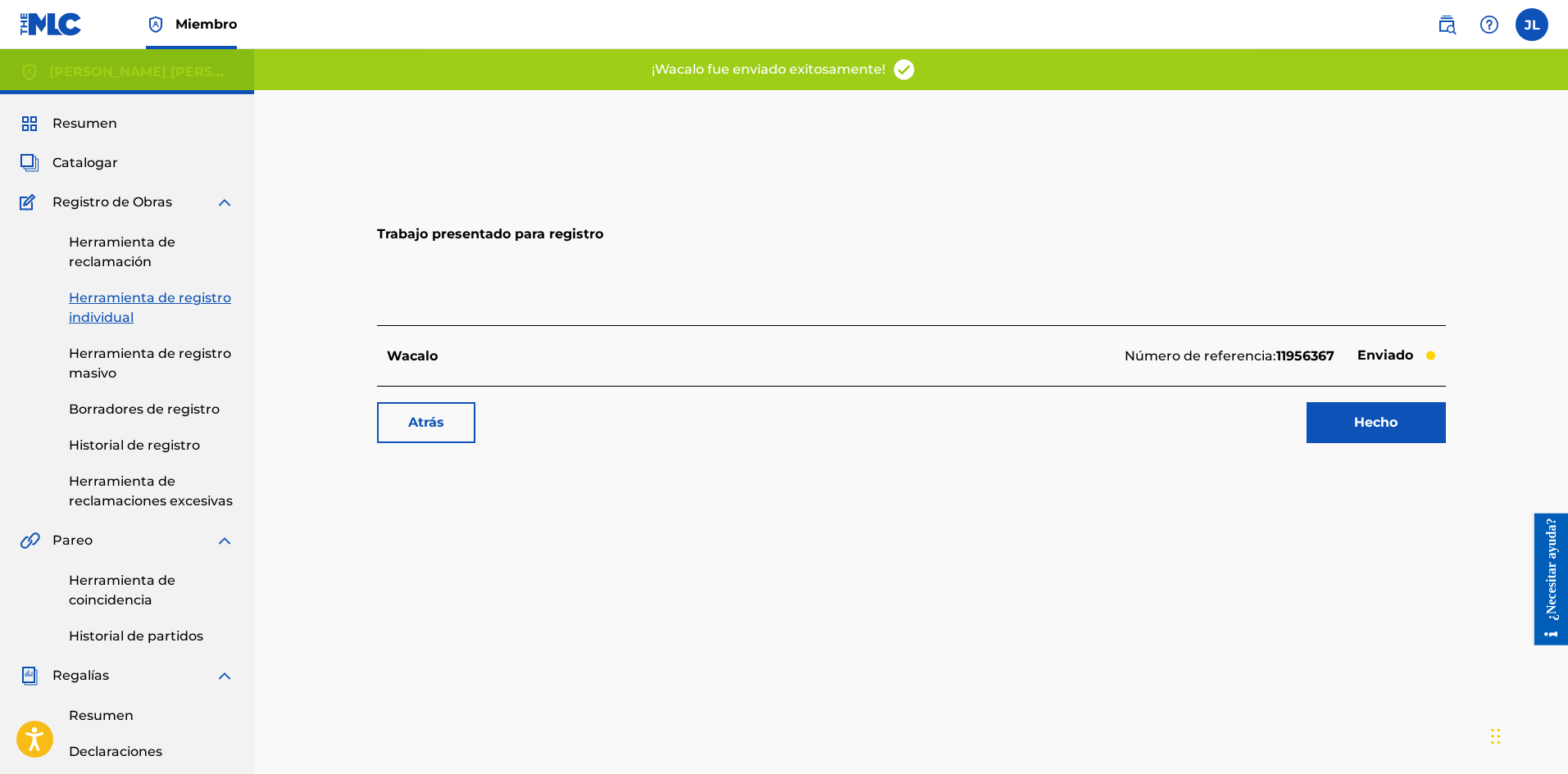
click at [1321, 417] on link "Hecho" at bounding box center [1376, 423] width 139 height 41
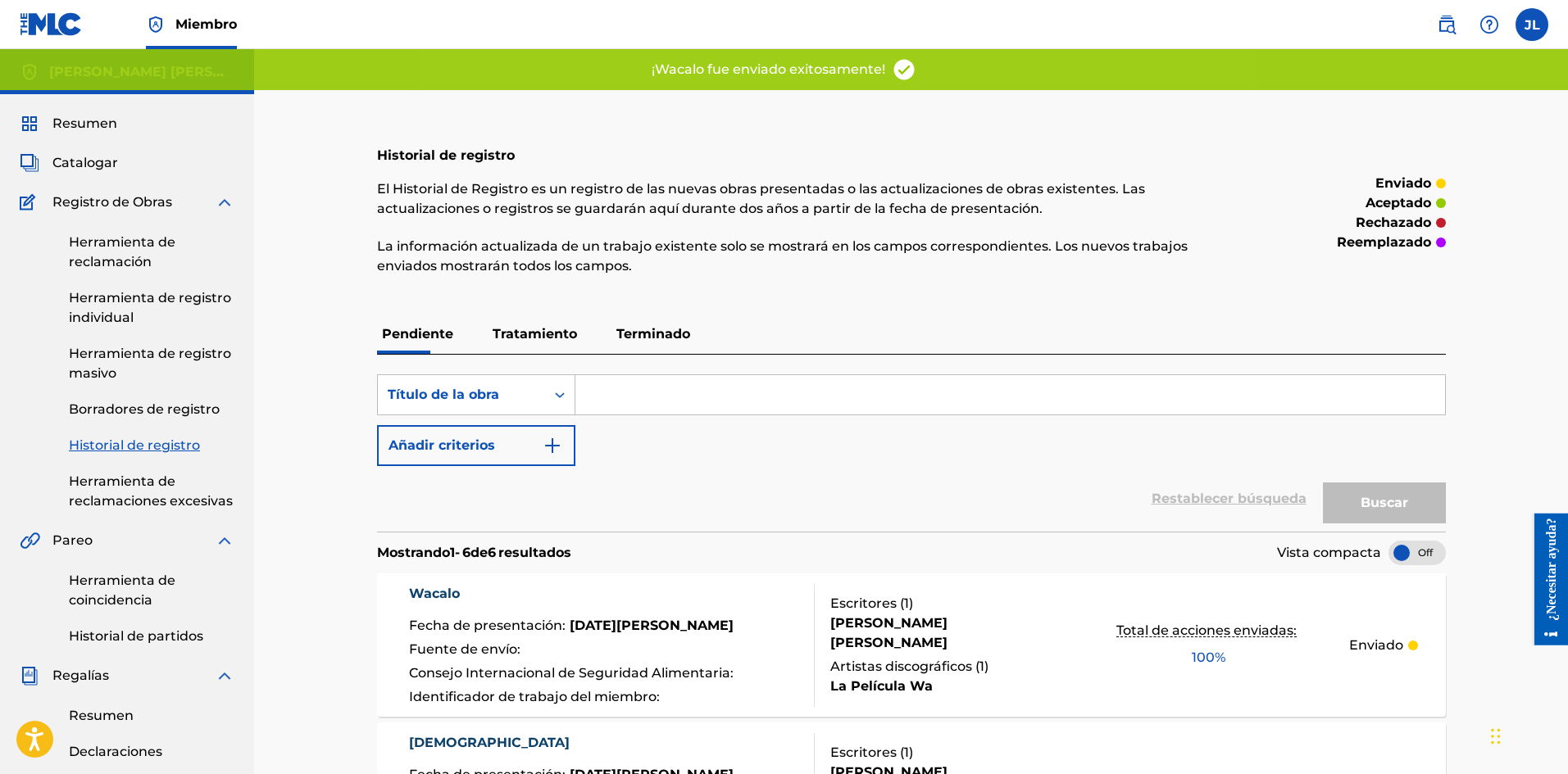
click at [100, 147] on div "Resumen Catalogar Registro de Obras Herramienta de reclamación Herramienta de r…" at bounding box center [127, 635] width 254 height 1081
click at [86, 161] on font "Catalogar" at bounding box center [86, 162] width 66 height 15
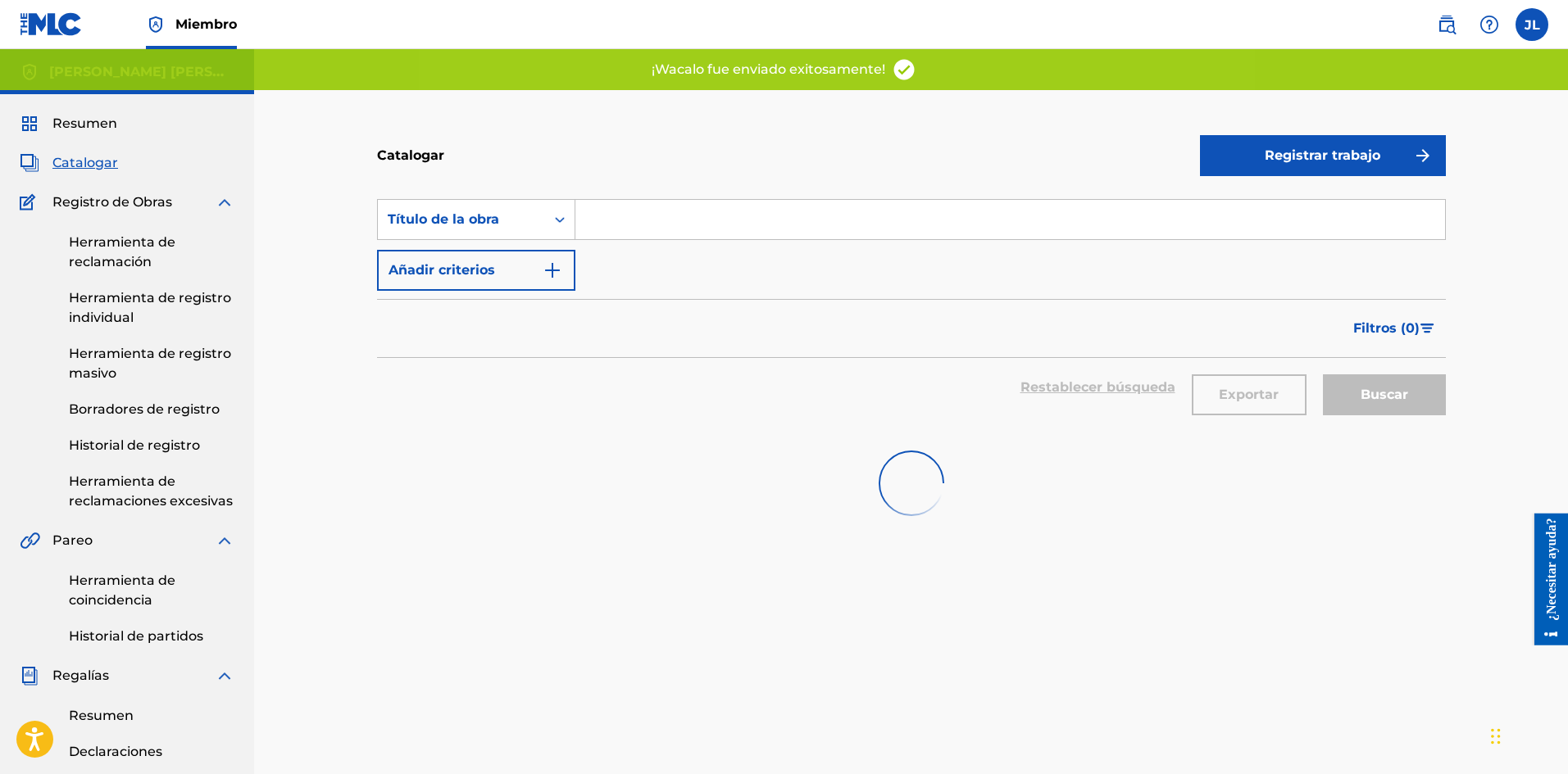
click at [1229, 132] on div "Registrar trabajo" at bounding box center [1323, 155] width 246 height 48
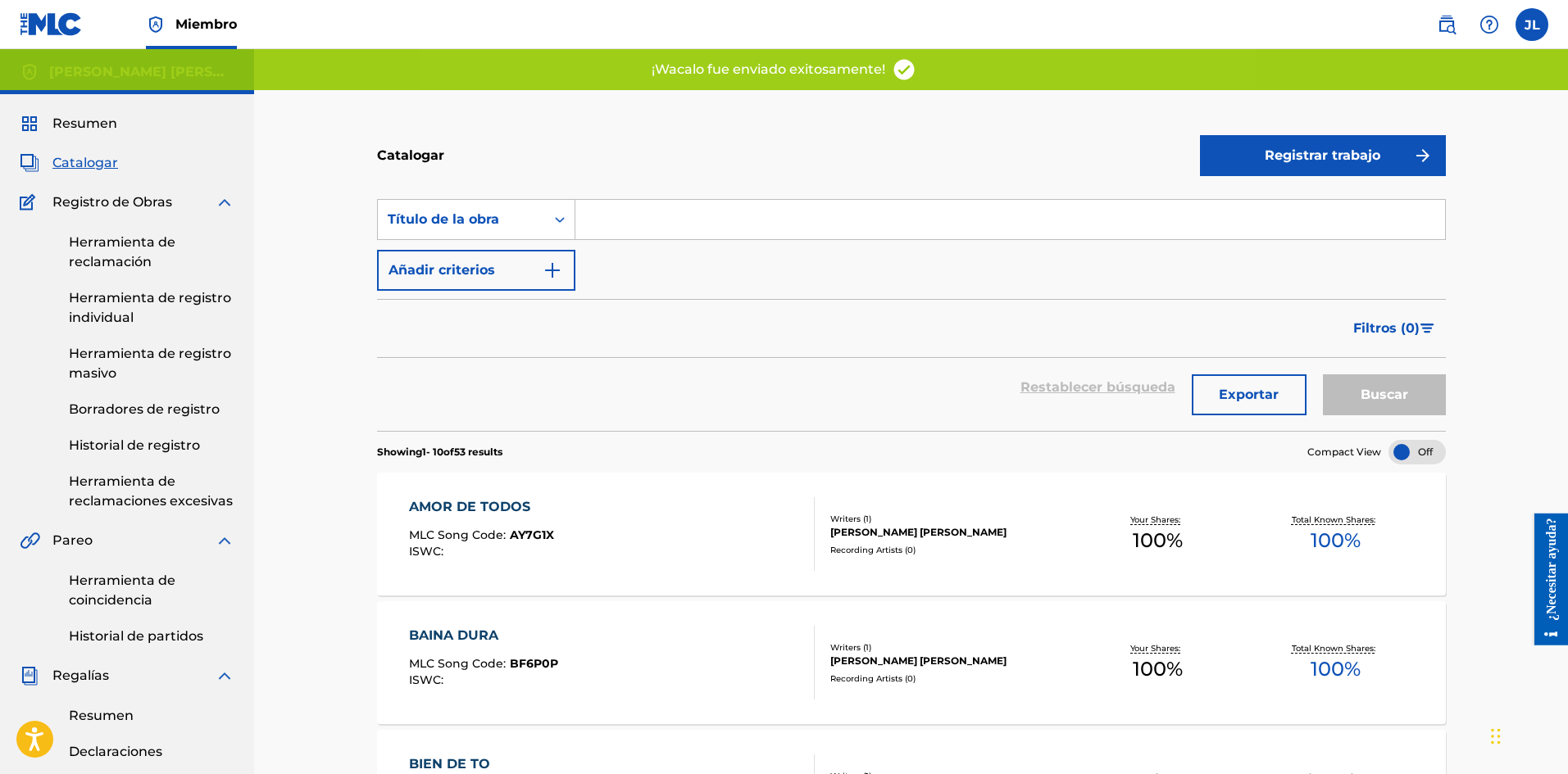
click at [1256, 153] on button "Registrar trabajo" at bounding box center [1323, 156] width 246 height 41
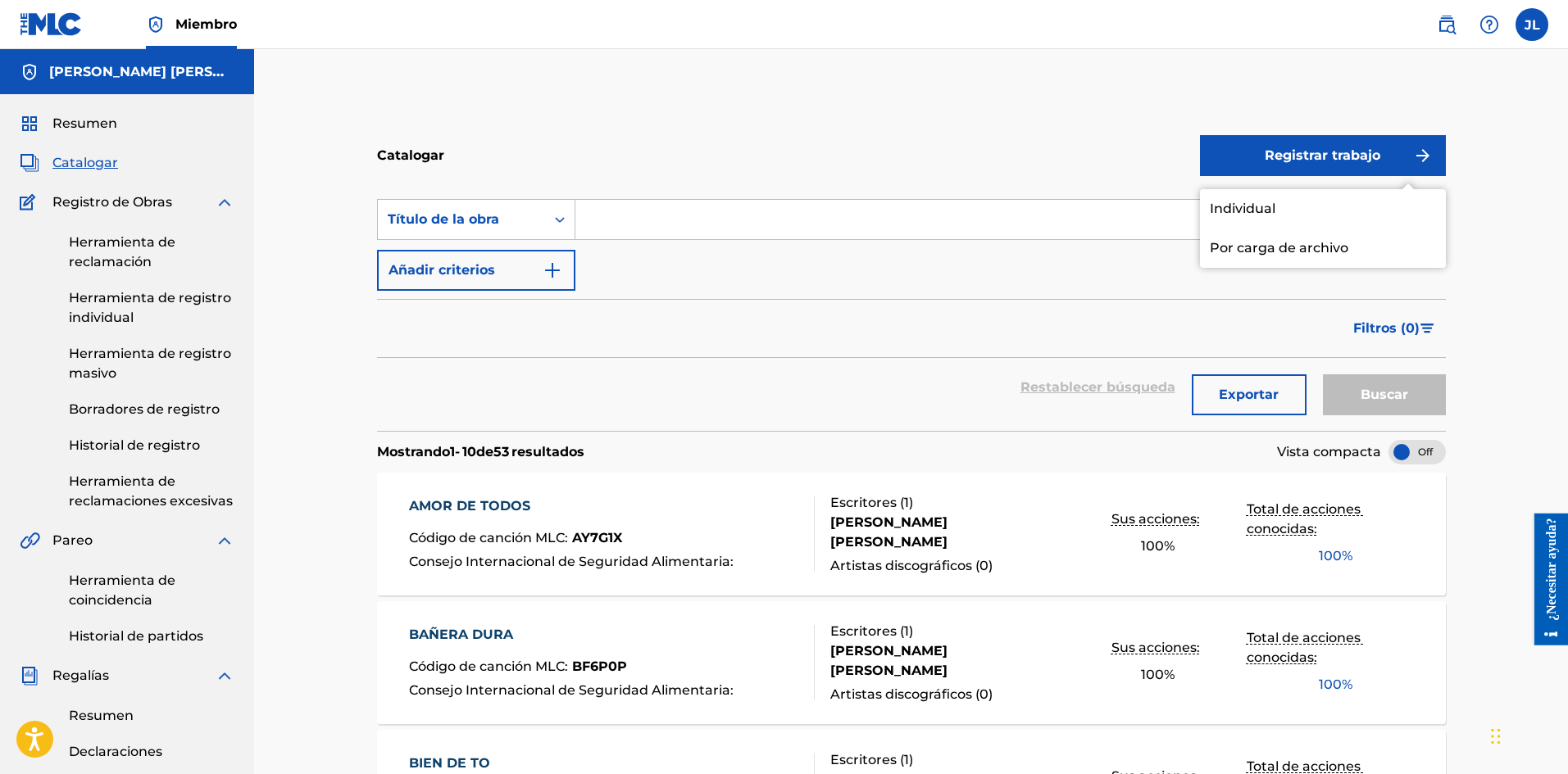
click at [1254, 191] on link "Individual" at bounding box center [1323, 208] width 246 height 39
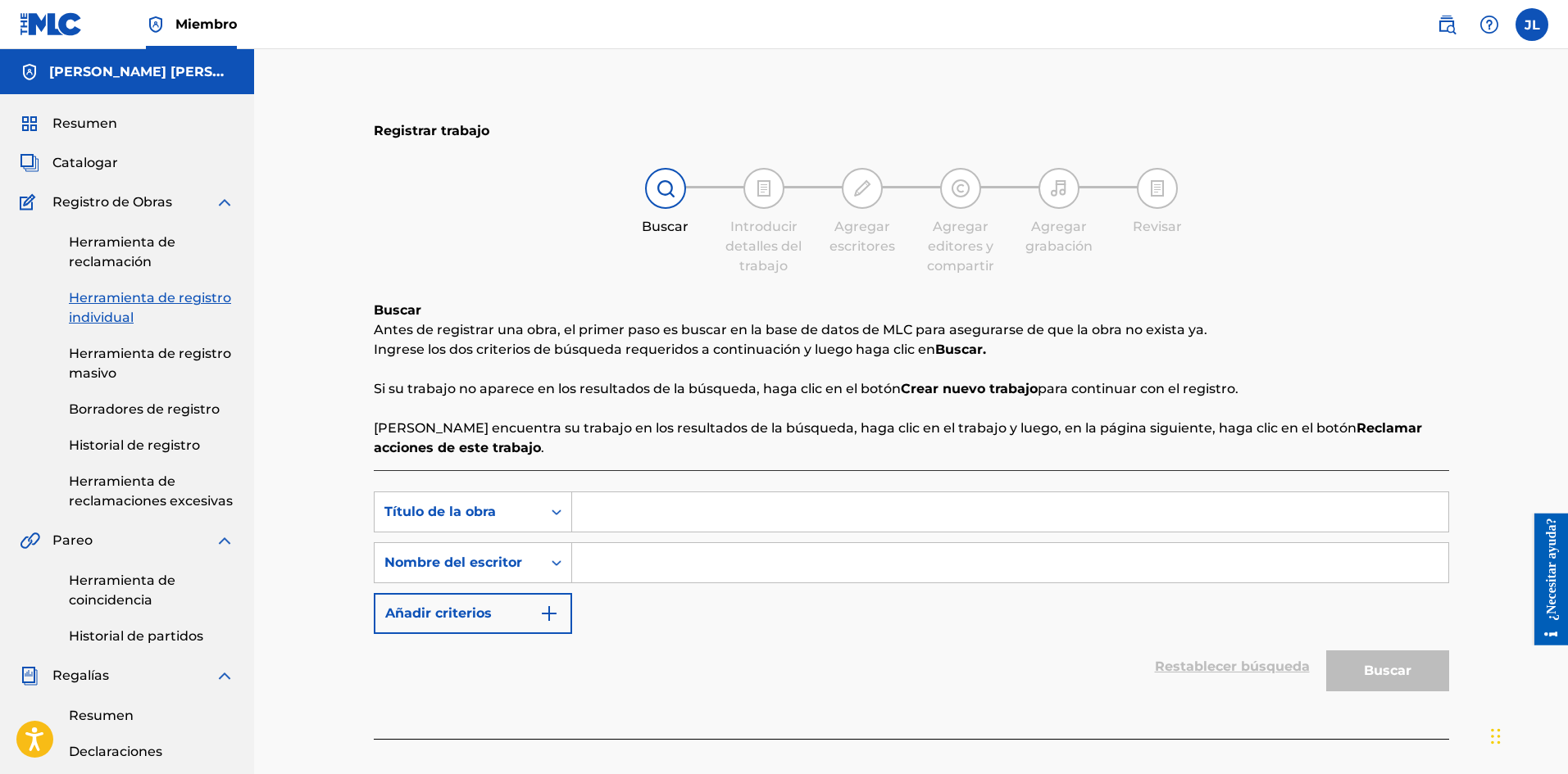
click at [664, 557] on input "Formulario de búsqueda" at bounding box center [1009, 563] width 876 height 39
drag, startPoint x: 666, startPoint y: 484, endPoint x: 667, endPoint y: 515, distance: 31.0
click at [666, 485] on div "Búsqueda con criterios 6b9535b1-79e2-48ab-98c2-0d24c650cec8 Título de la obra B…" at bounding box center [911, 605] width 1075 height 269
click at [668, 515] on input "Formulario de búsqueda" at bounding box center [1009, 512] width 876 height 39
paste input "Habia"
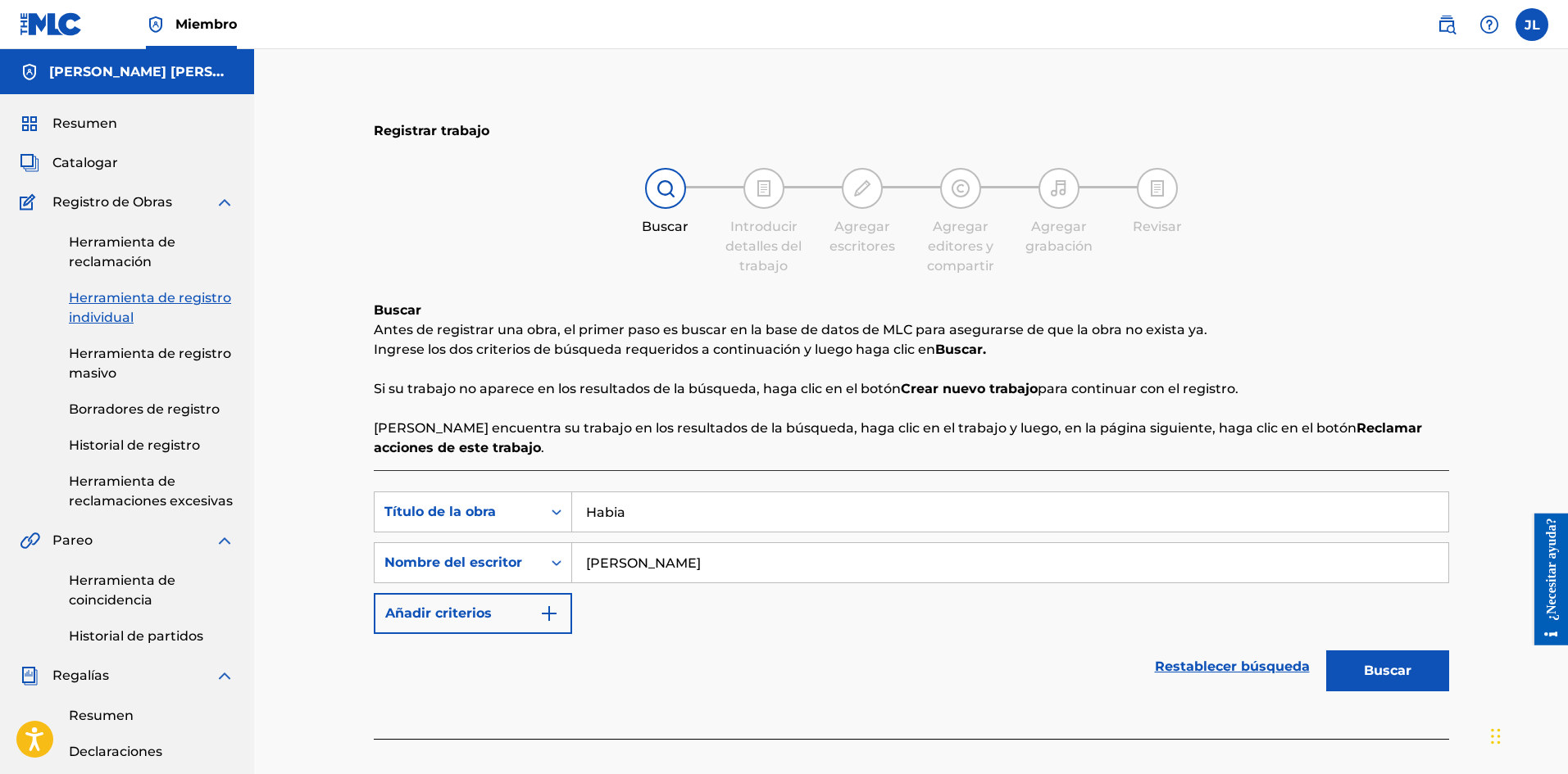
click at [1372, 668] on font "Buscar" at bounding box center [1386, 670] width 47 height 15
click at [1363, 665] on button "Buscar" at bounding box center [1387, 671] width 123 height 41
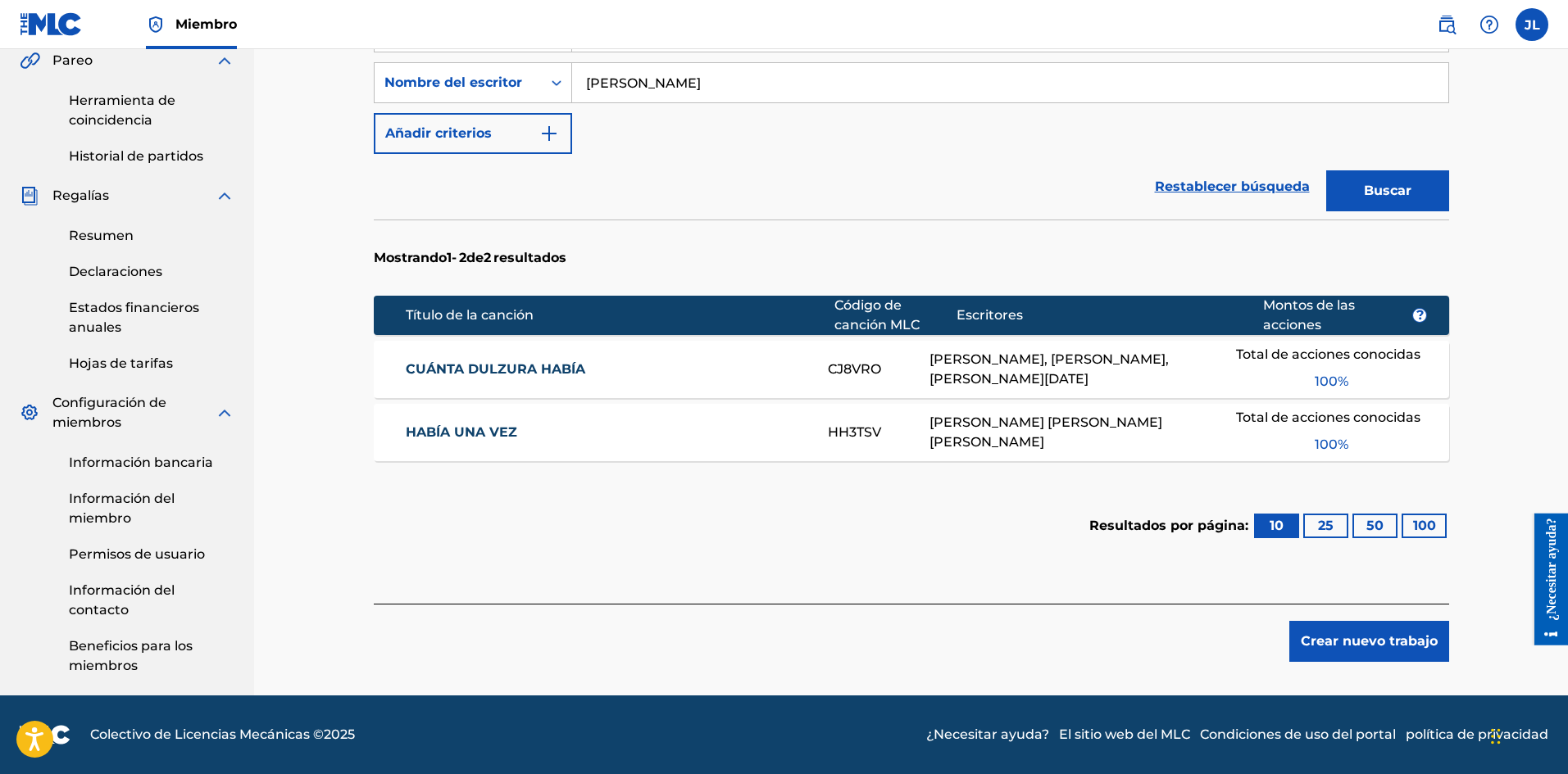
click at [1357, 643] on font "Crear nuevo trabajo" at bounding box center [1369, 640] width 137 height 15
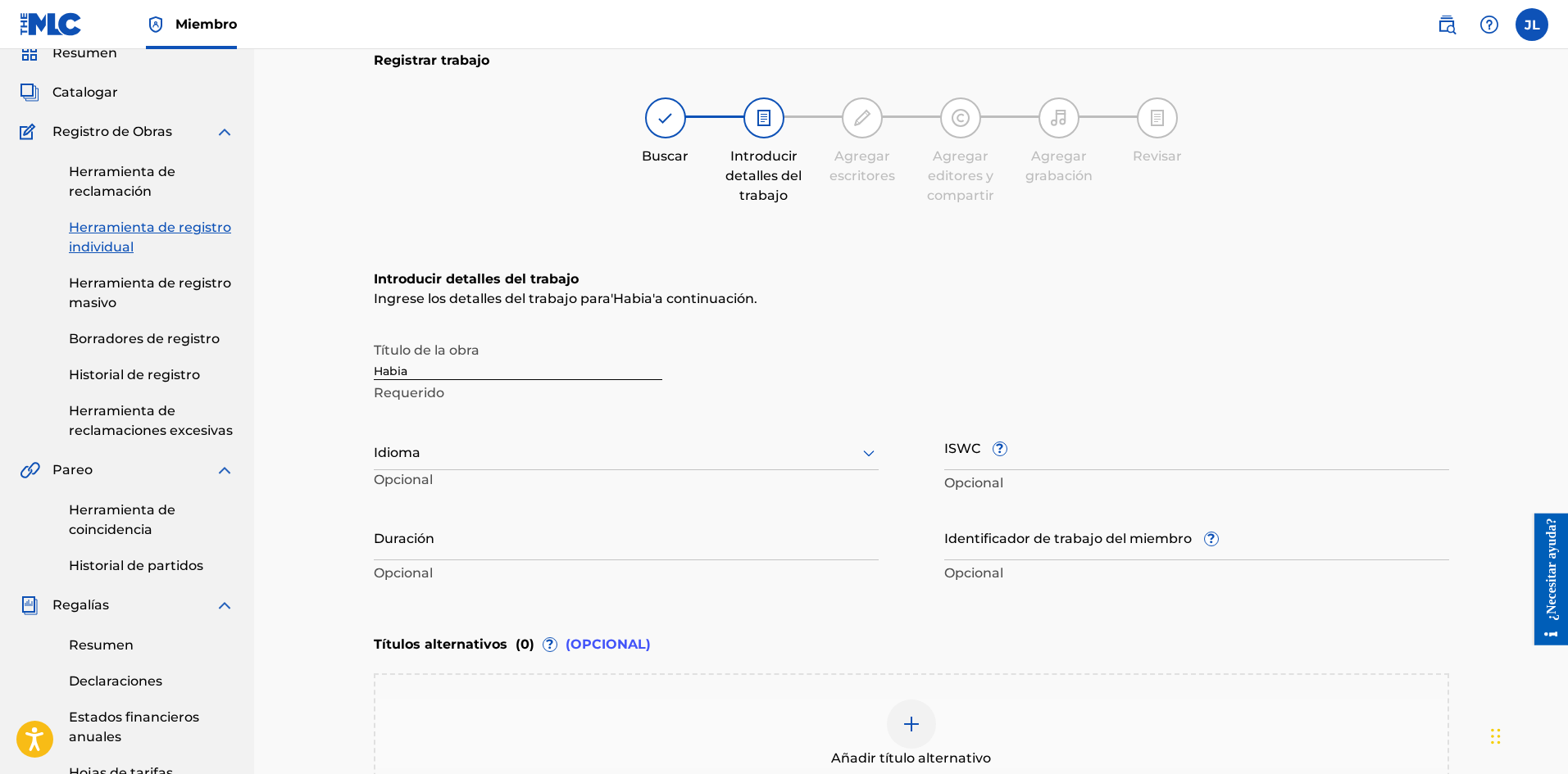
scroll to position [343, 0]
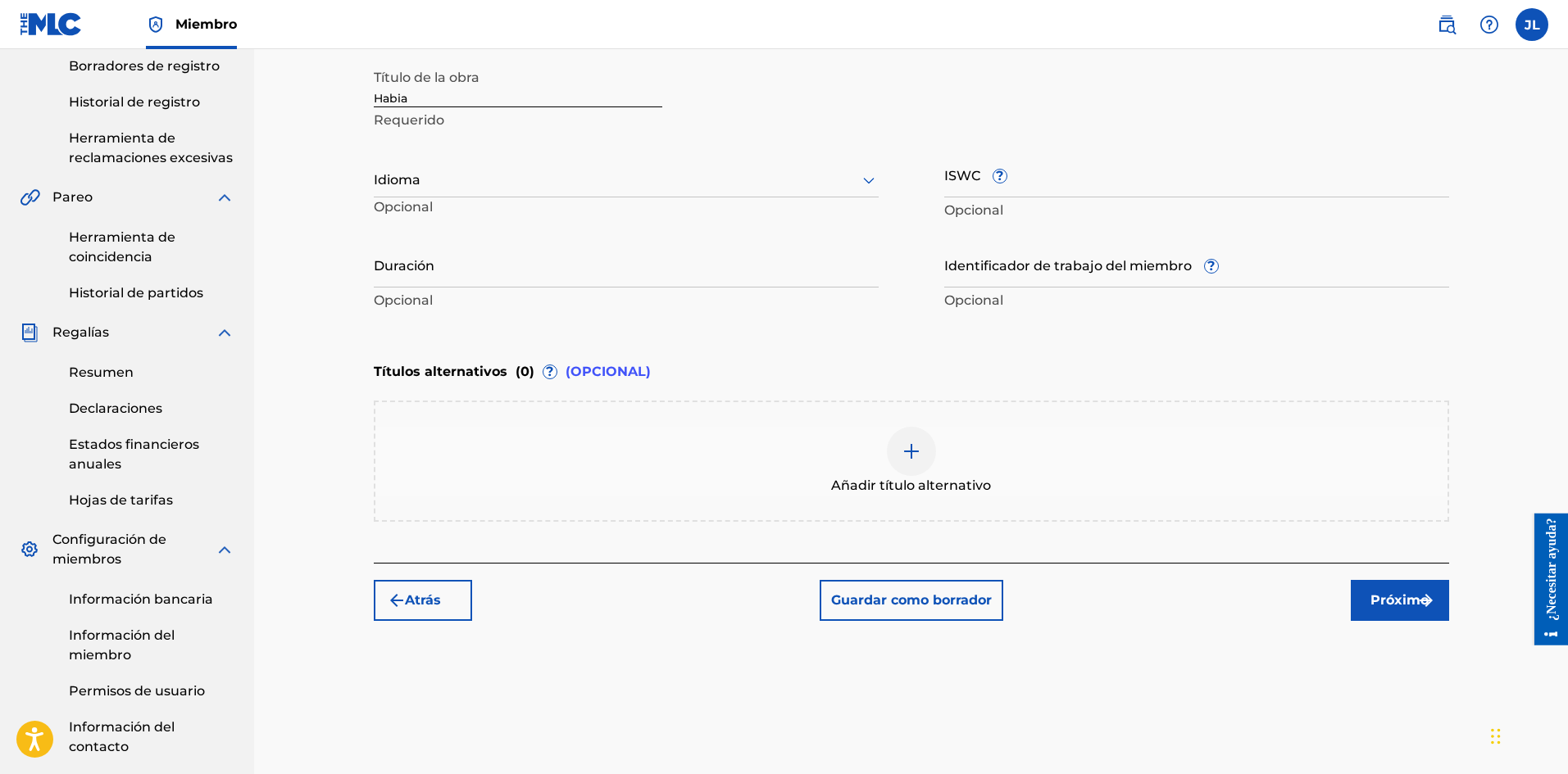
click at [461, 196] on div "Idioma" at bounding box center [625, 180] width 505 height 35
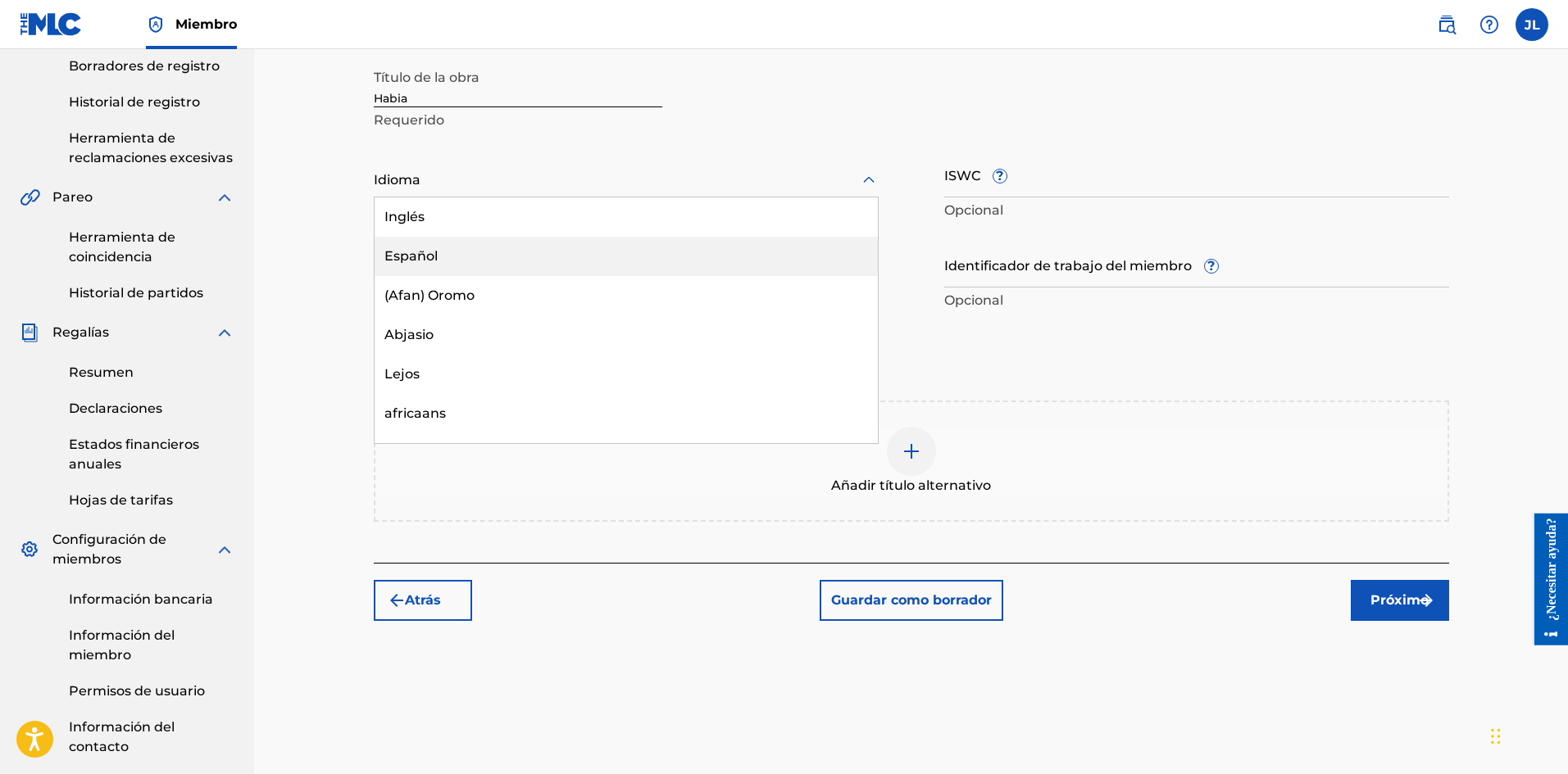
click at [423, 252] on font "Español" at bounding box center [411, 256] width 53 height 15
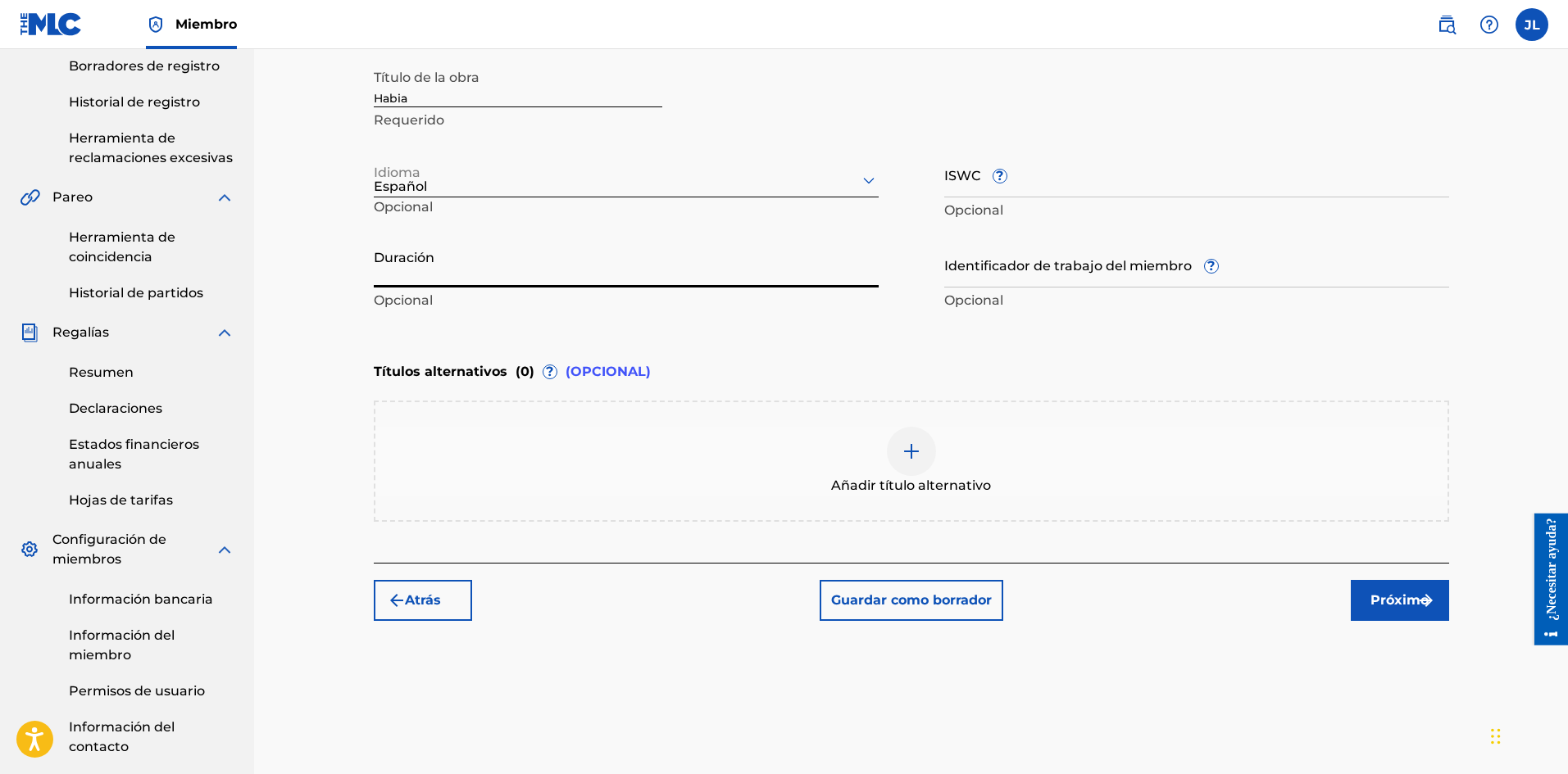
click at [479, 265] on input "Duración" at bounding box center [625, 264] width 505 height 46
click at [1412, 603] on font "Próximo" at bounding box center [1399, 599] width 58 height 15
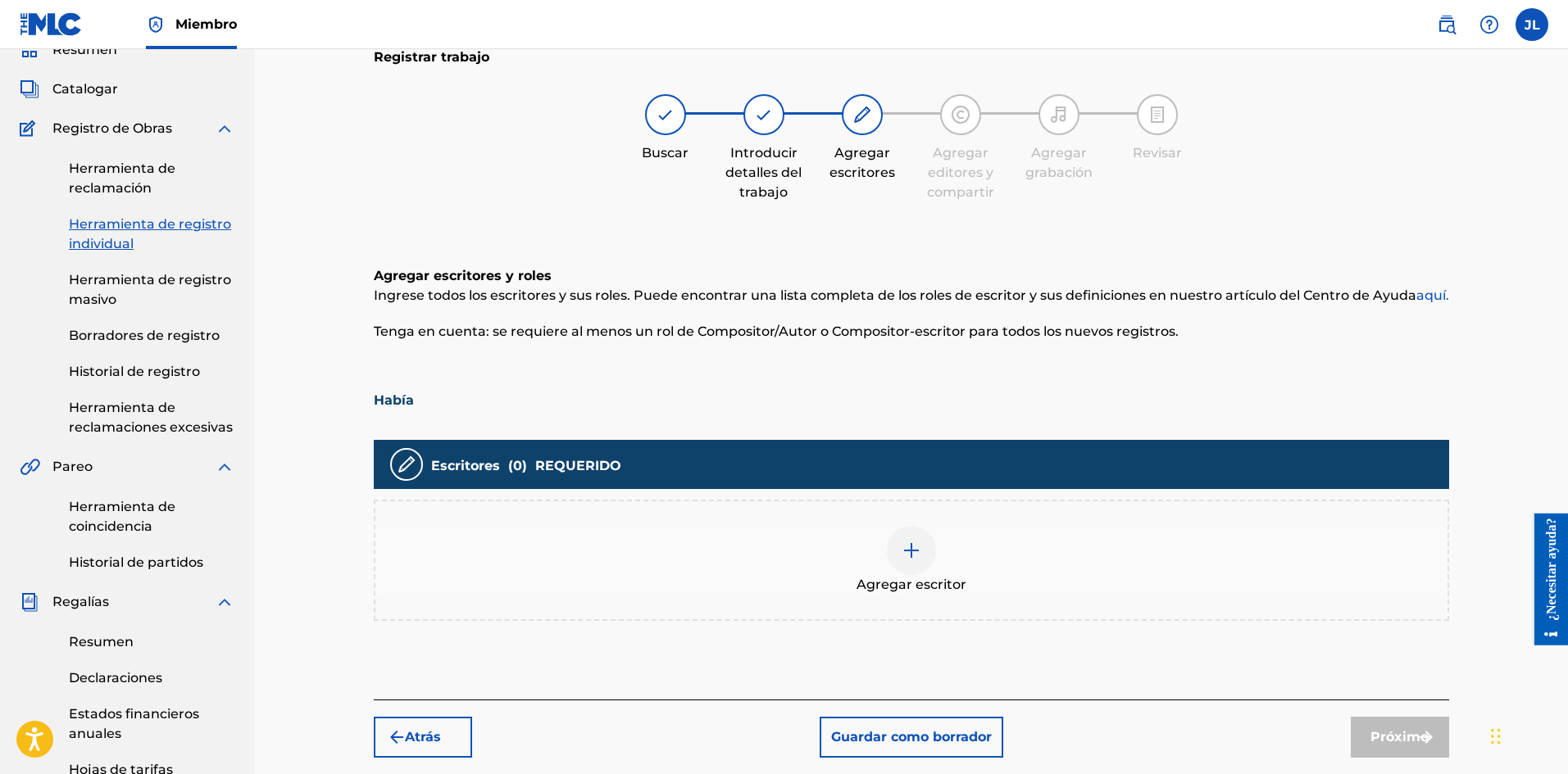
scroll to position [210, 0]
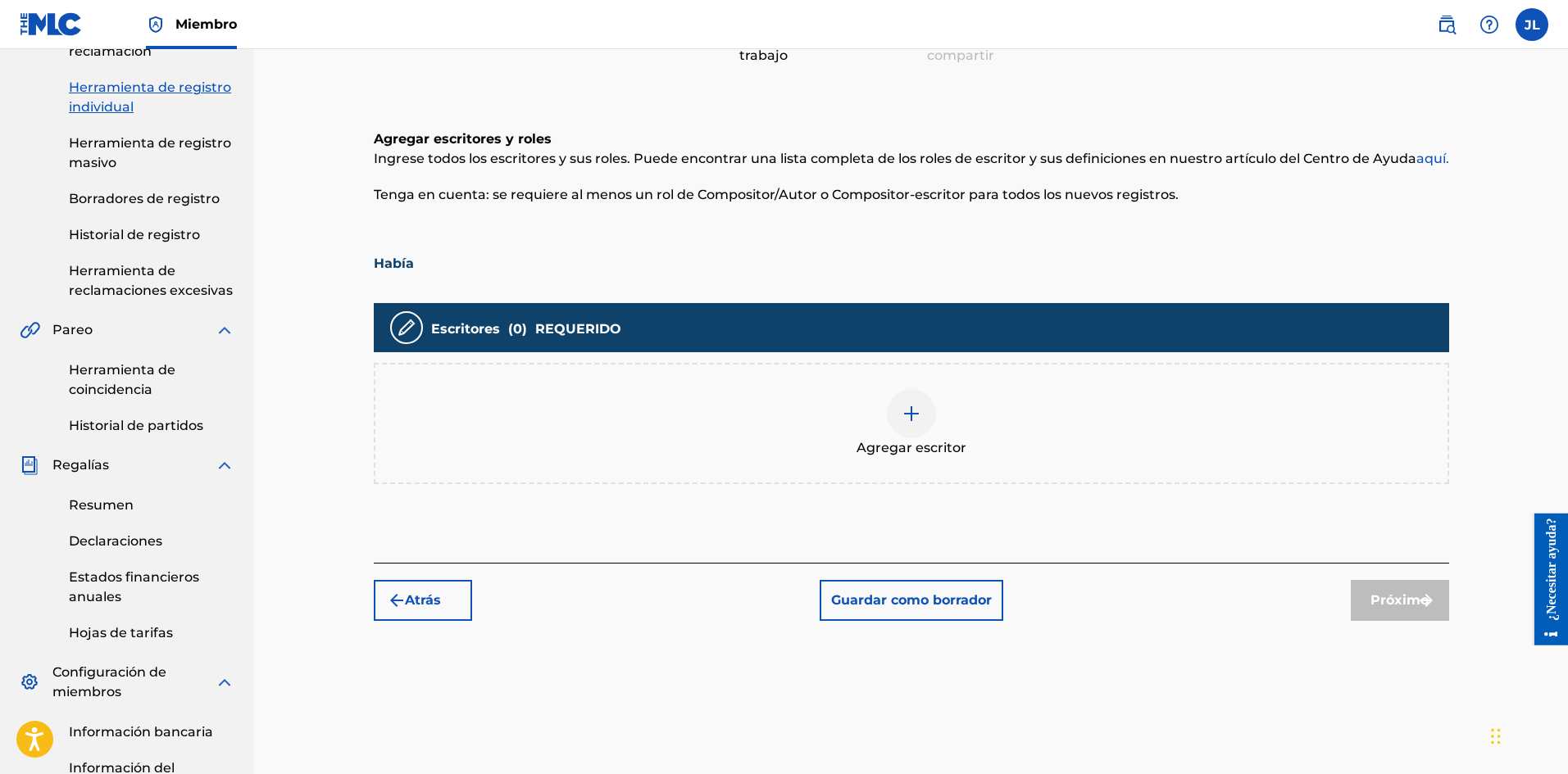
click at [912, 411] on img at bounding box center [911, 413] width 20 height 20
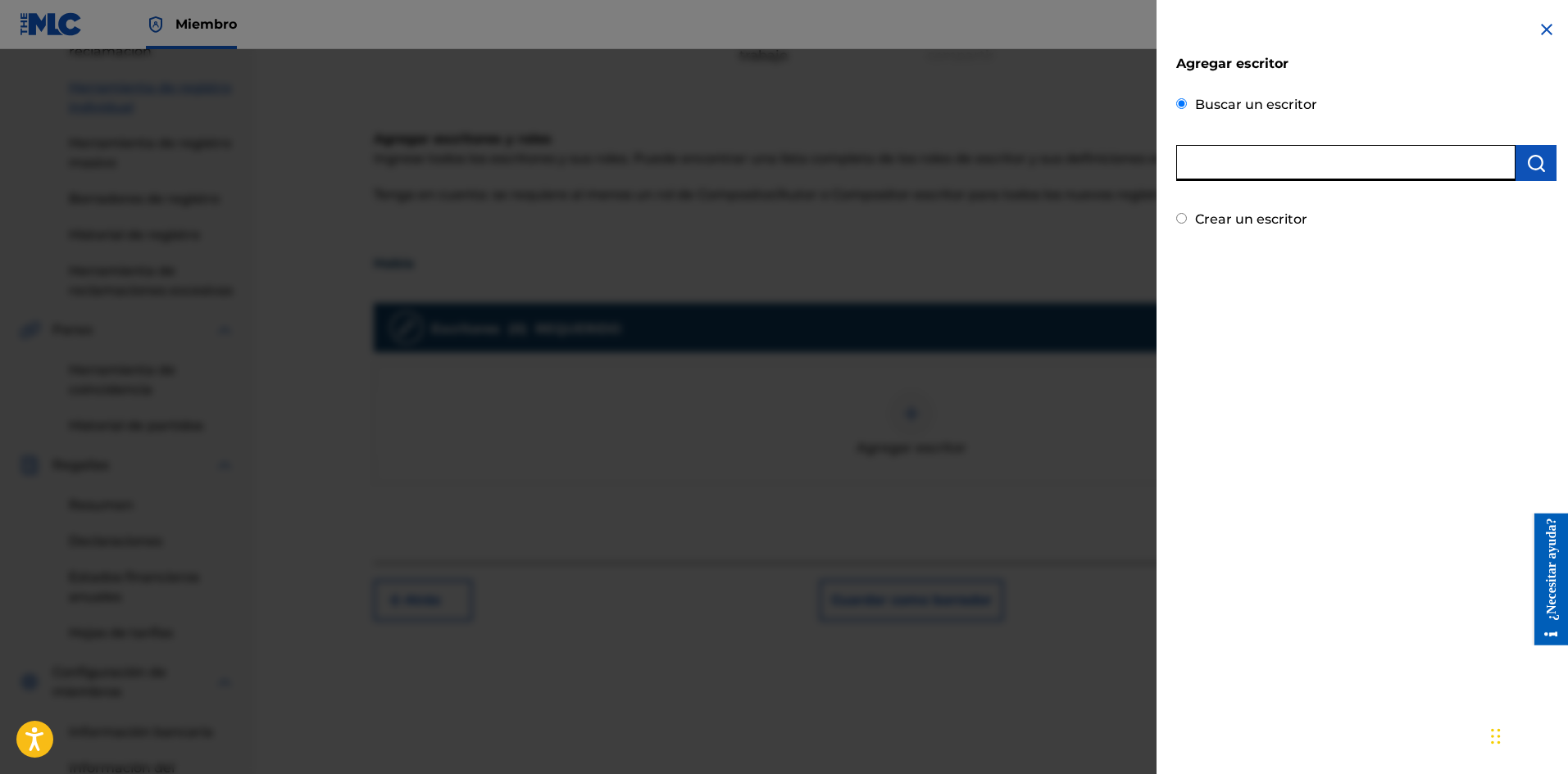
click at [1262, 153] on input "text" at bounding box center [1345, 163] width 339 height 36
click at [1526, 165] on img "submit" at bounding box center [1536, 163] width 20 height 20
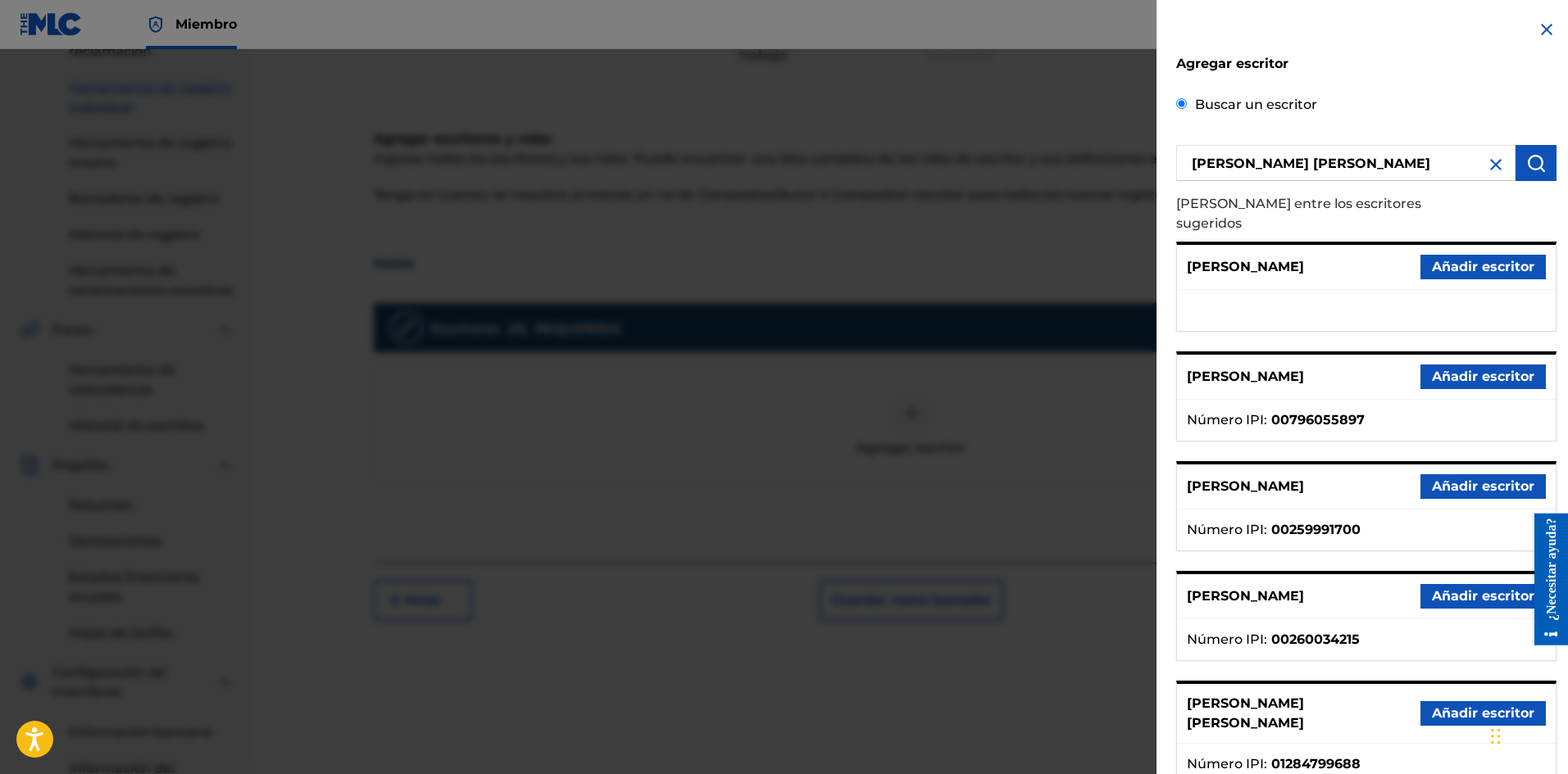
click at [1474, 705] on font "Añadir escritor" at bounding box center [1482, 713] width 102 height 15
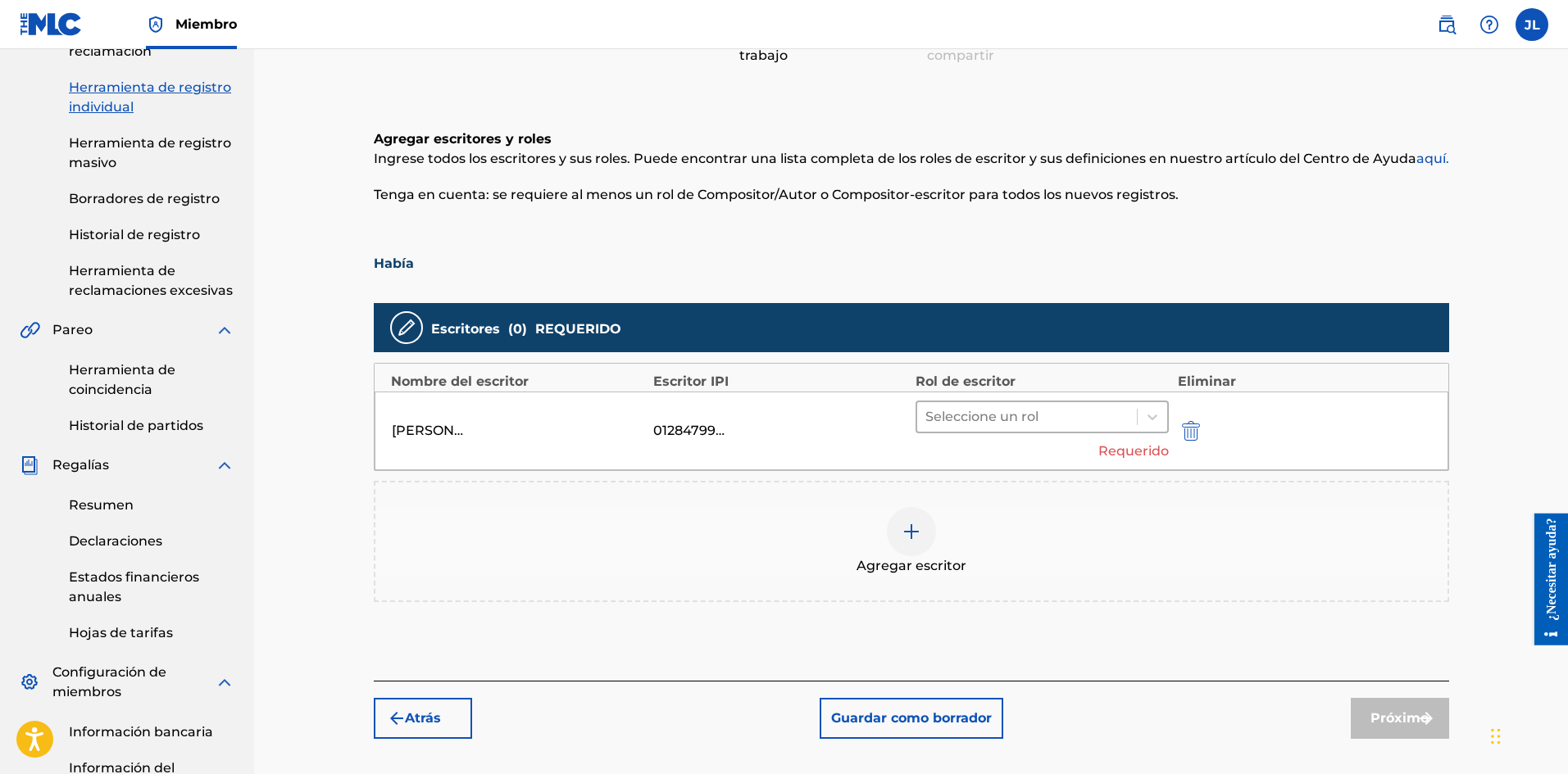
click at [1055, 426] on div at bounding box center [1026, 417] width 204 height 23
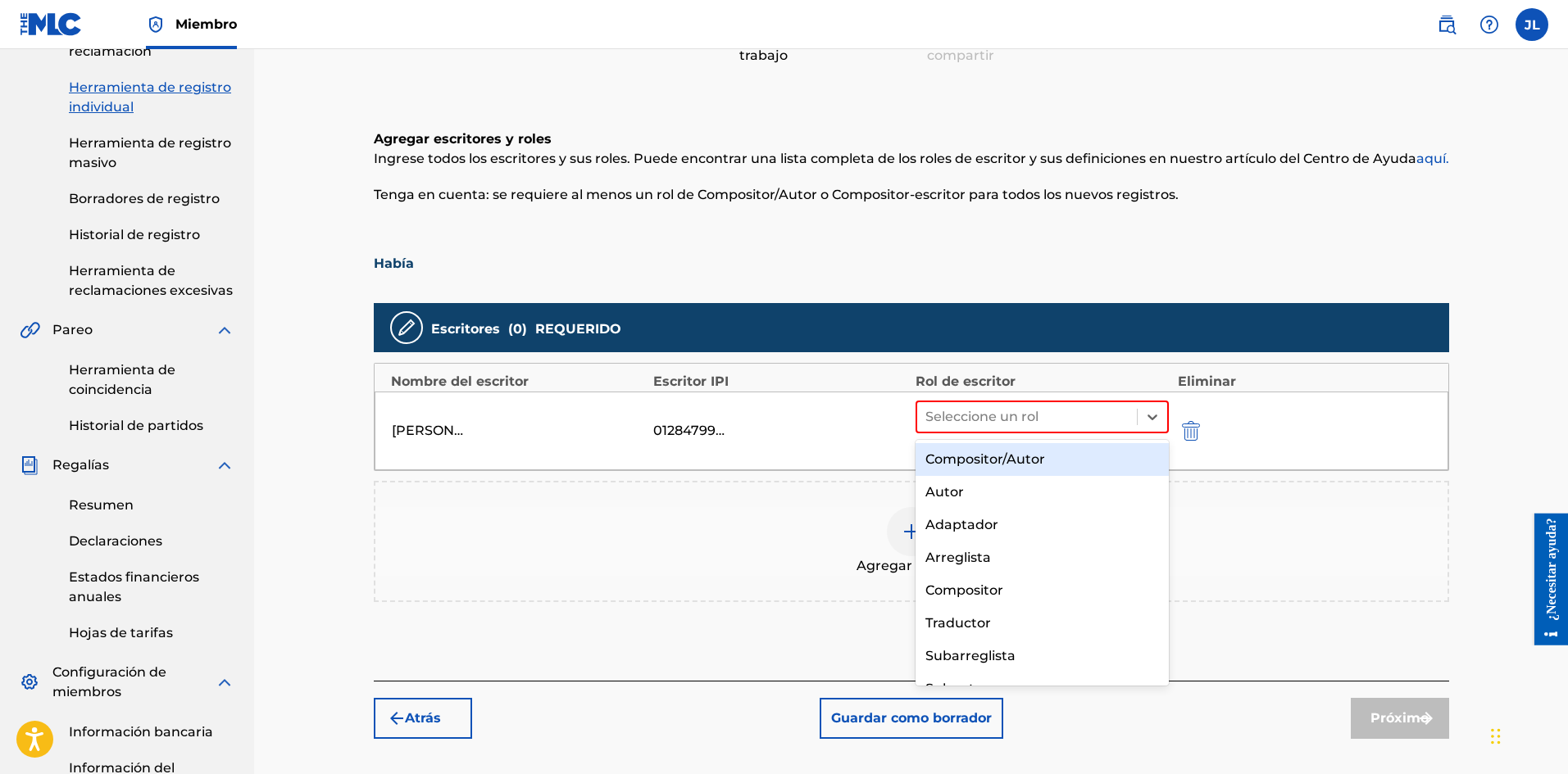
click at [1002, 442] on div "Compositor/Autor Autor Adaptador Arreglista Compositor Traductor Subarreglista …" at bounding box center [1041, 563] width 254 height 246
click at [1002, 458] on font "Compositor/Autor" at bounding box center [984, 459] width 119 height 15
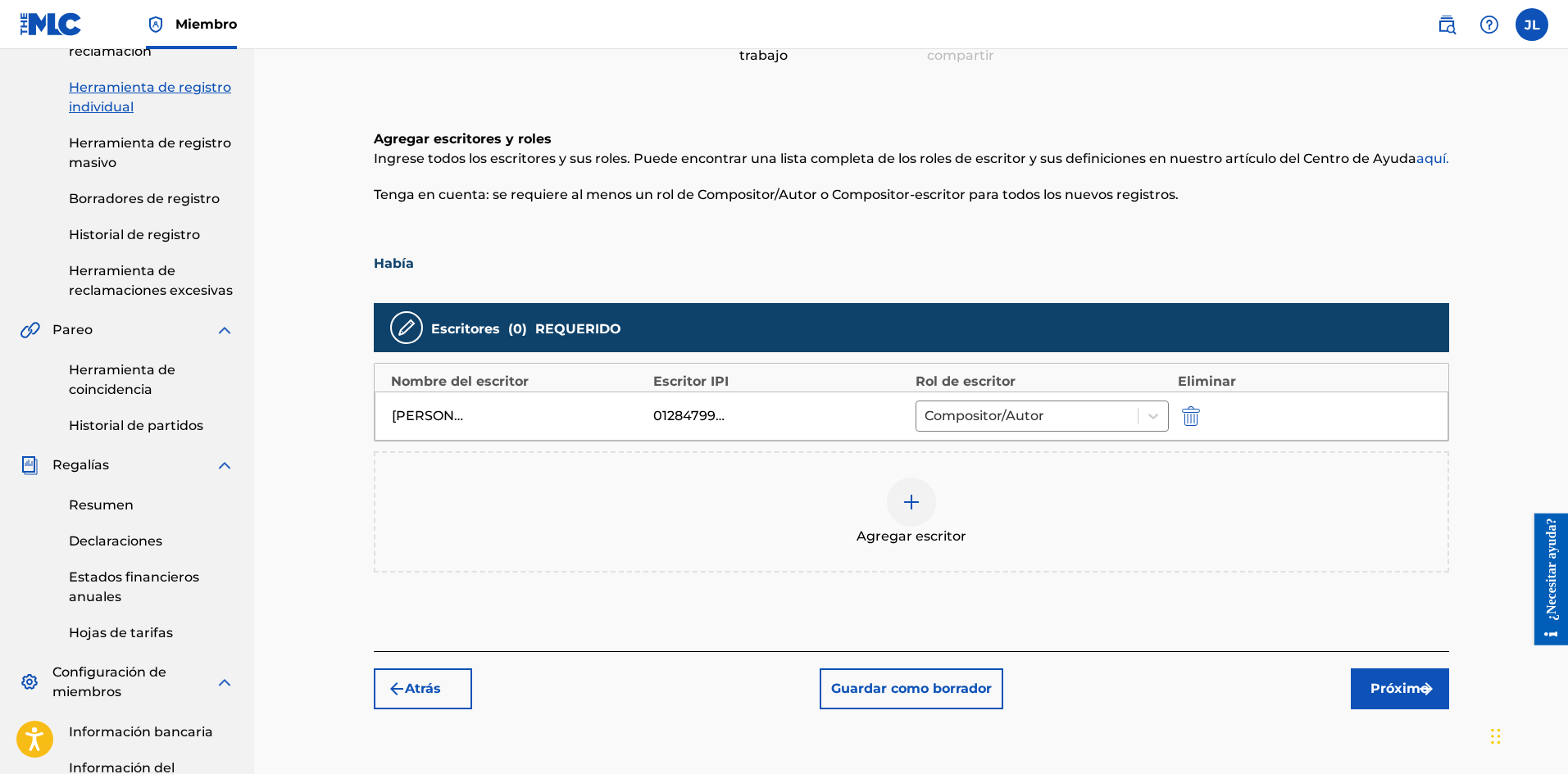
click at [1383, 683] on font "Próximo" at bounding box center [1399, 688] width 58 height 15
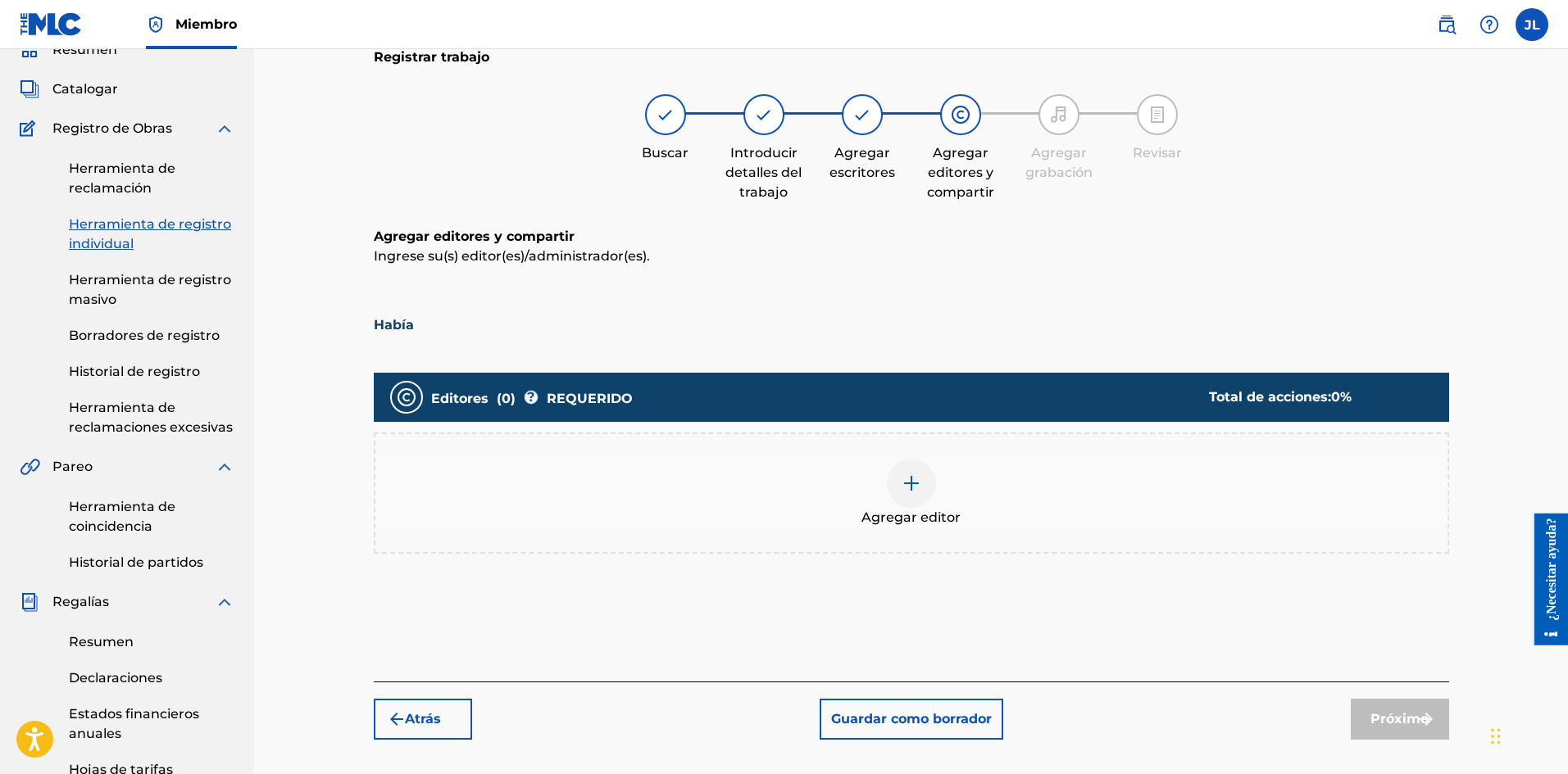
scroll to position [346, 0]
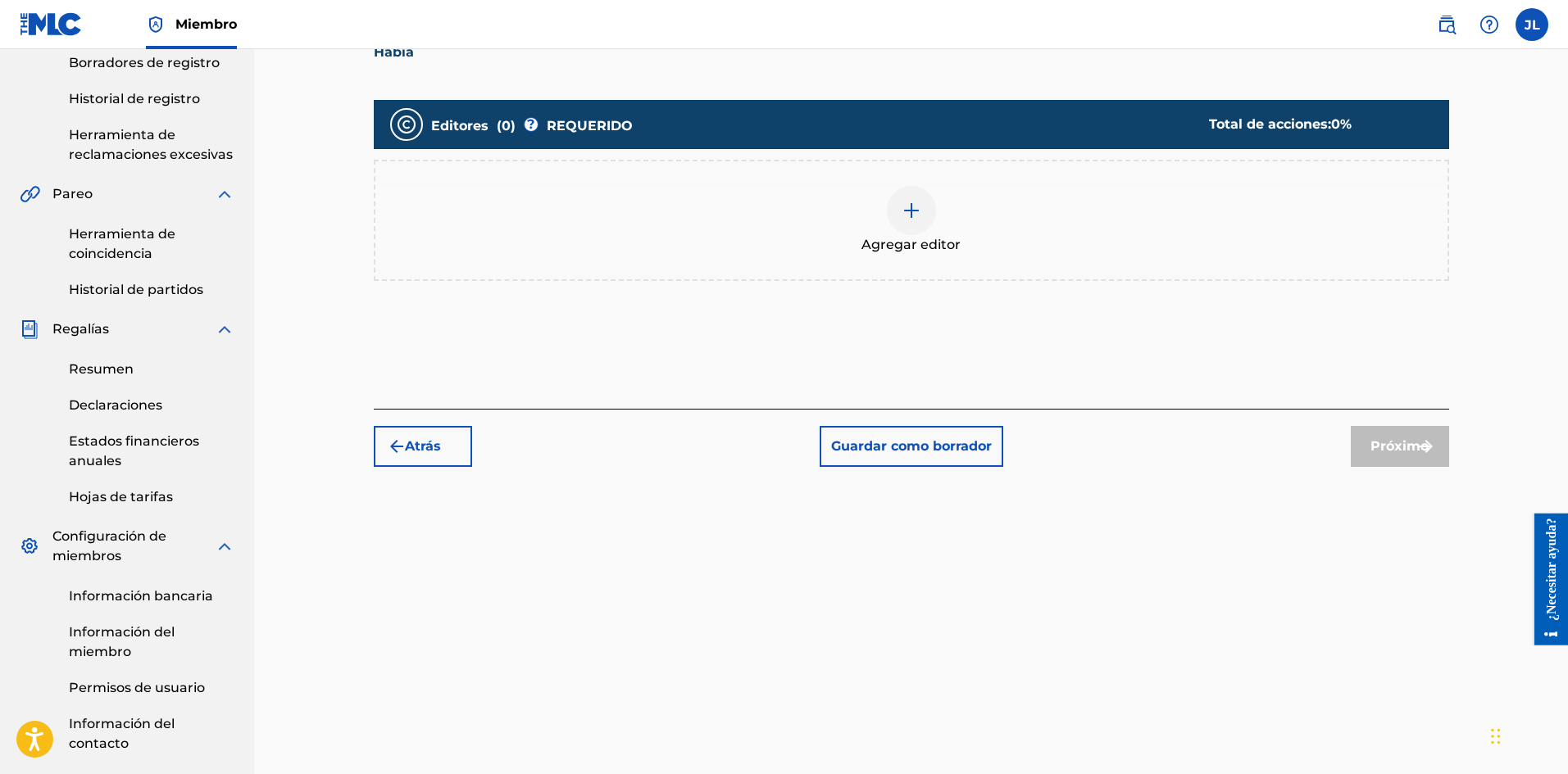
click at [904, 236] on span "Agregar editor" at bounding box center [911, 245] width 99 height 20
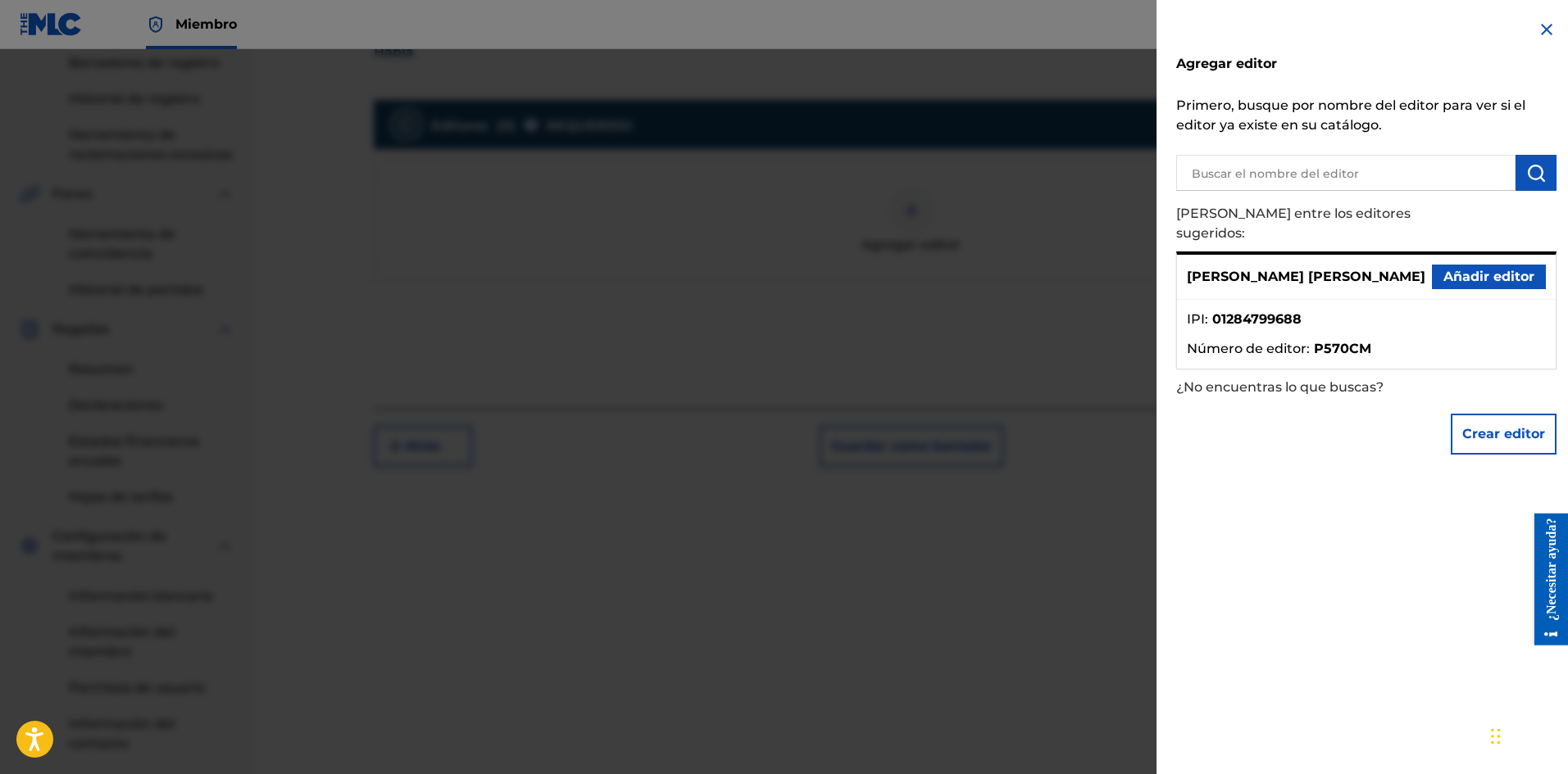
click at [1443, 267] on font "Añadir editor" at bounding box center [1489, 277] width 91 height 20
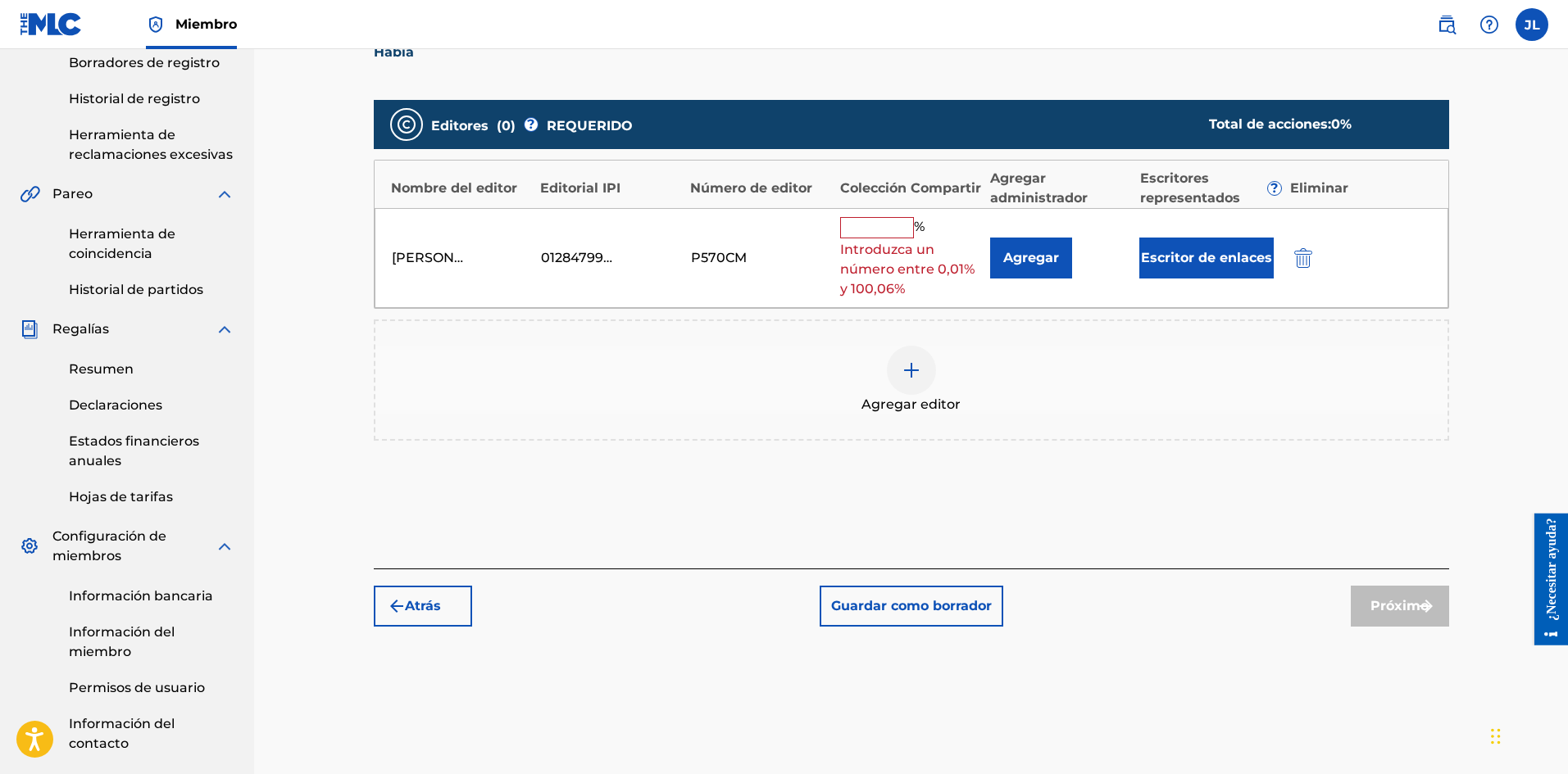
drag, startPoint x: 924, startPoint y: 227, endPoint x: 904, endPoint y: 230, distance: 20.2
click at [924, 227] on font "%" at bounding box center [919, 226] width 11 height 15
click at [894, 230] on input "text" at bounding box center [877, 228] width 74 height 21
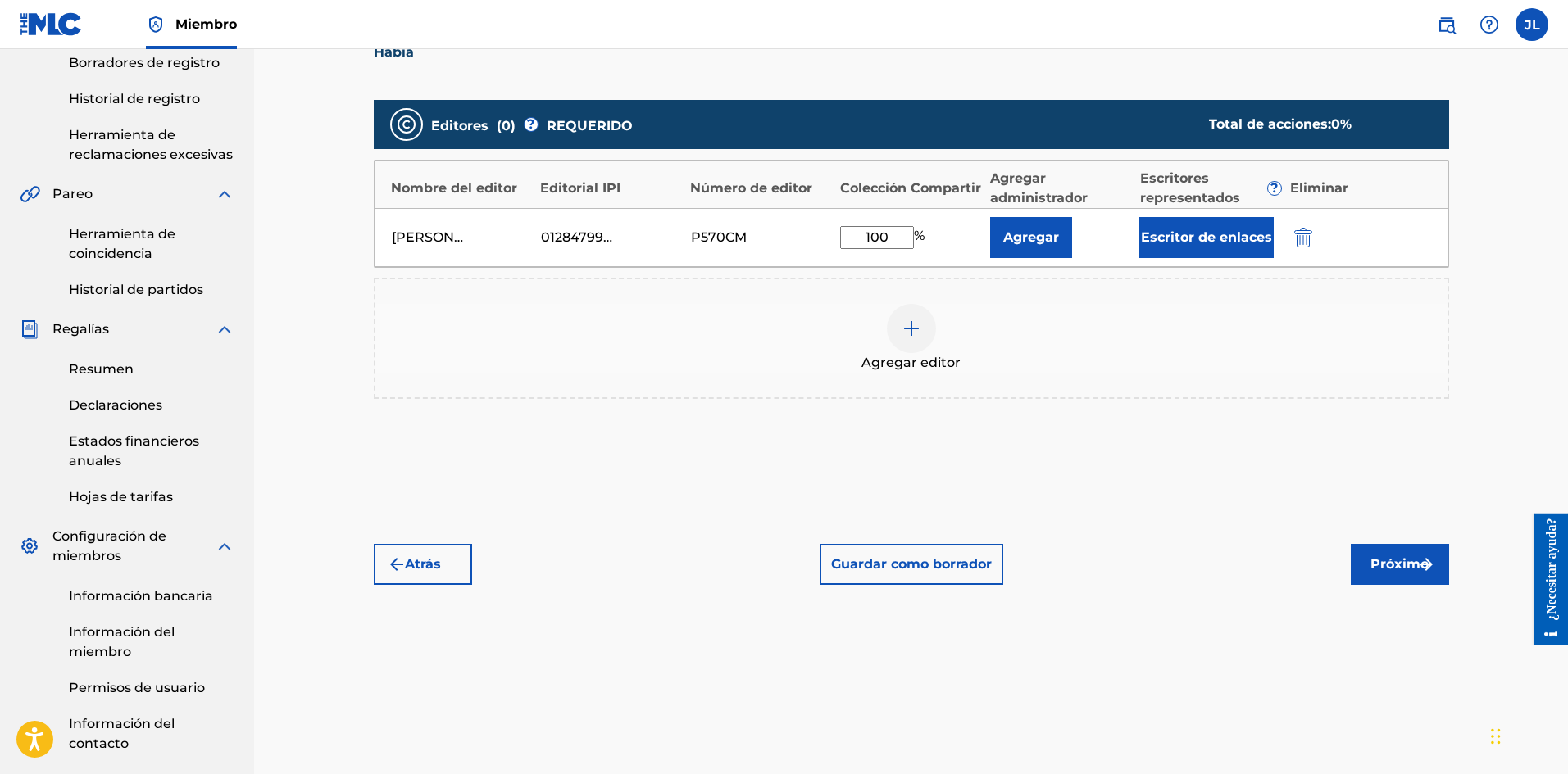
click at [1419, 563] on img "submit" at bounding box center [1425, 565] width 20 height 20
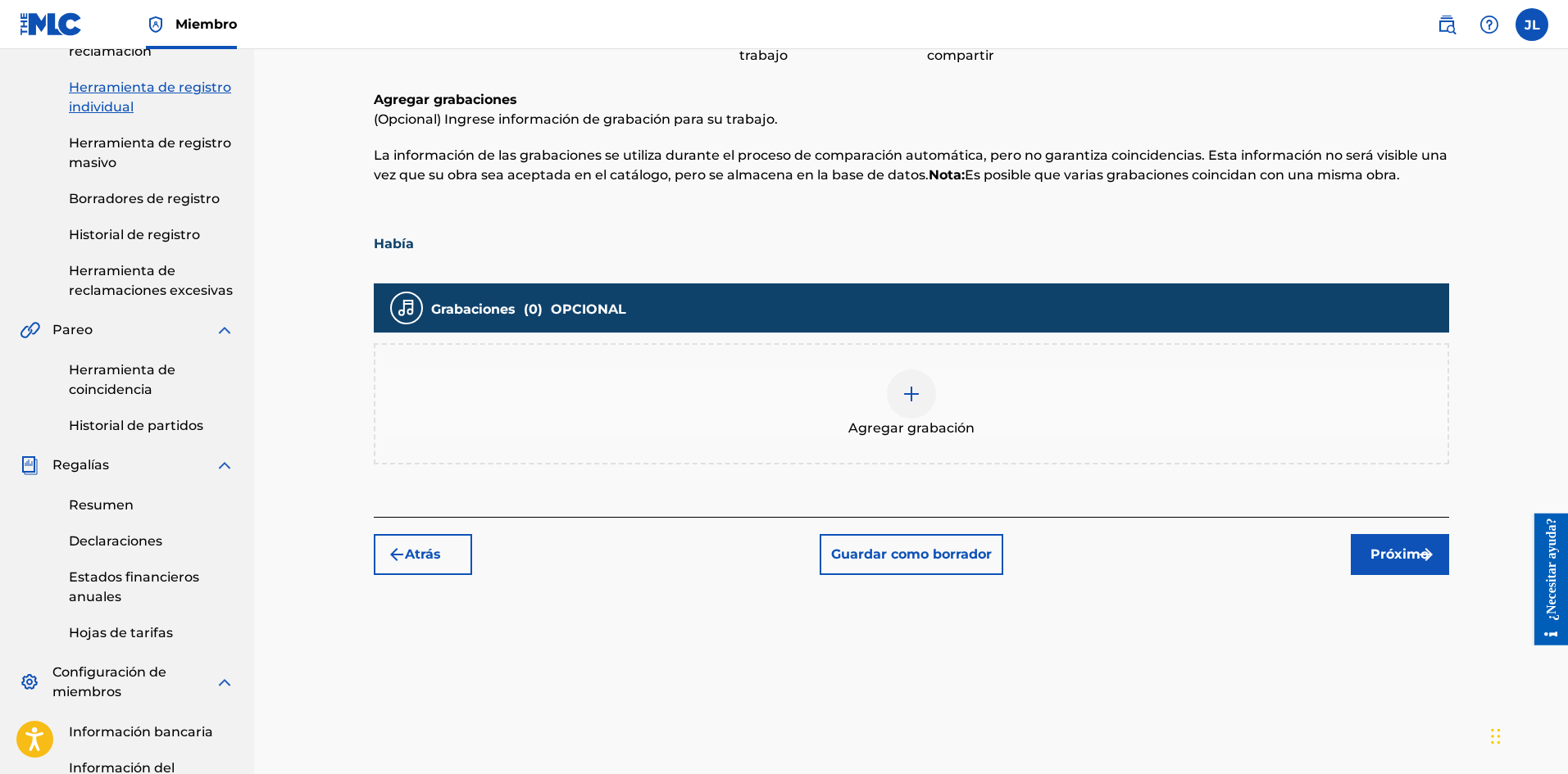
scroll to position [347, 0]
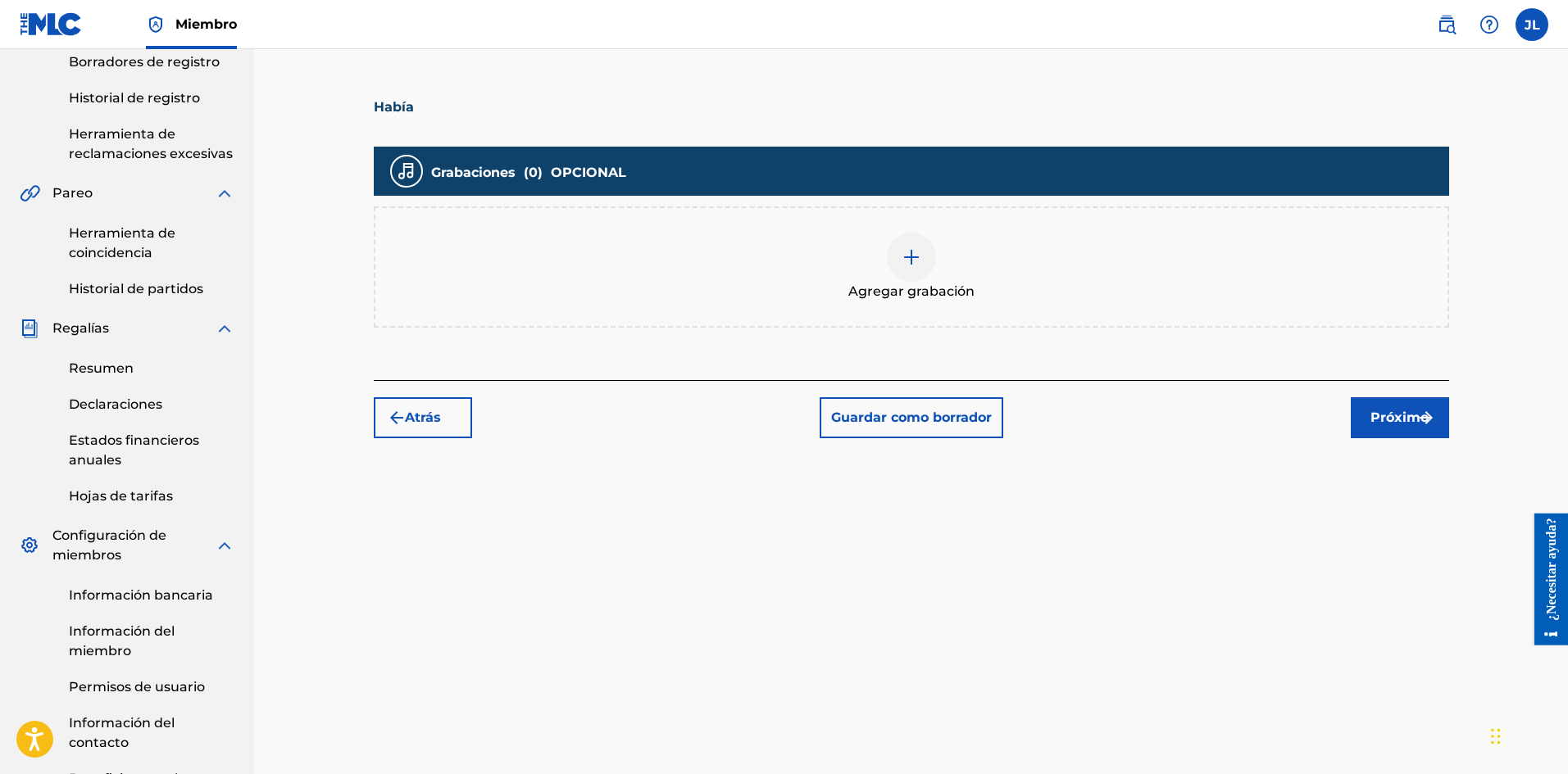
click at [906, 272] on div at bounding box center [911, 257] width 49 height 49
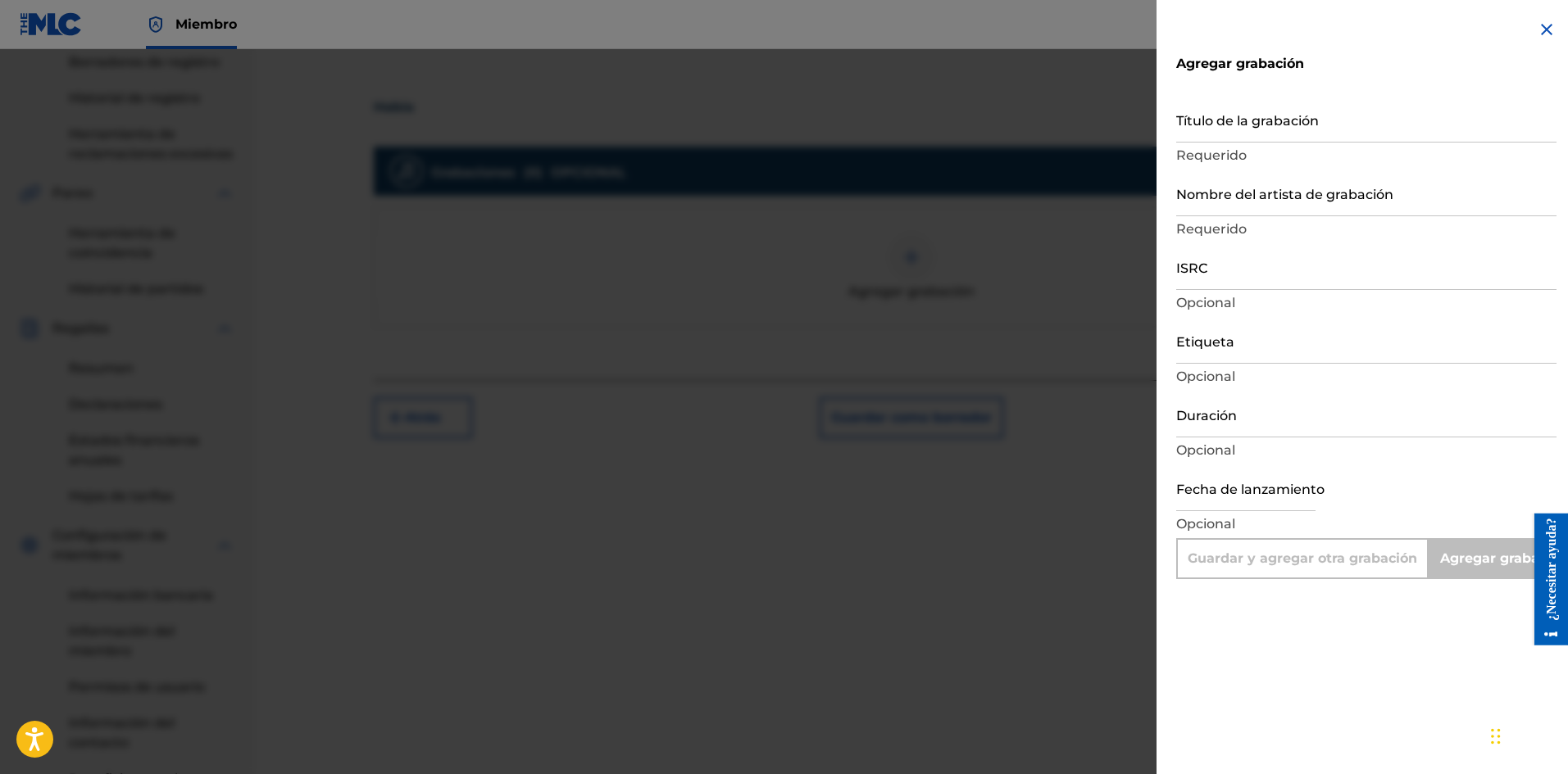
click at [1251, 490] on input "text" at bounding box center [1245, 488] width 139 height 46
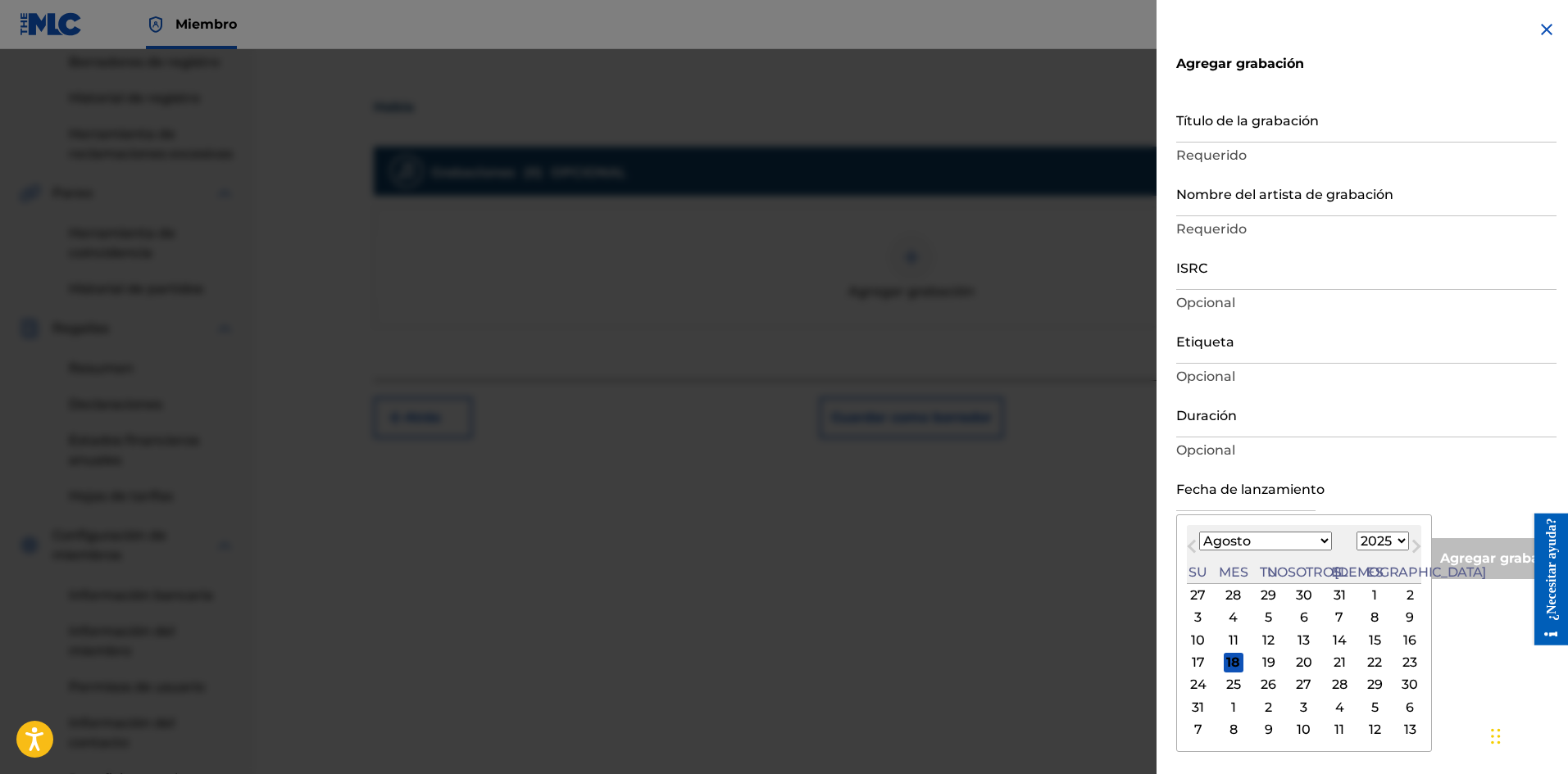
click at [1197, 658] on font "17" at bounding box center [1197, 662] width 13 height 15
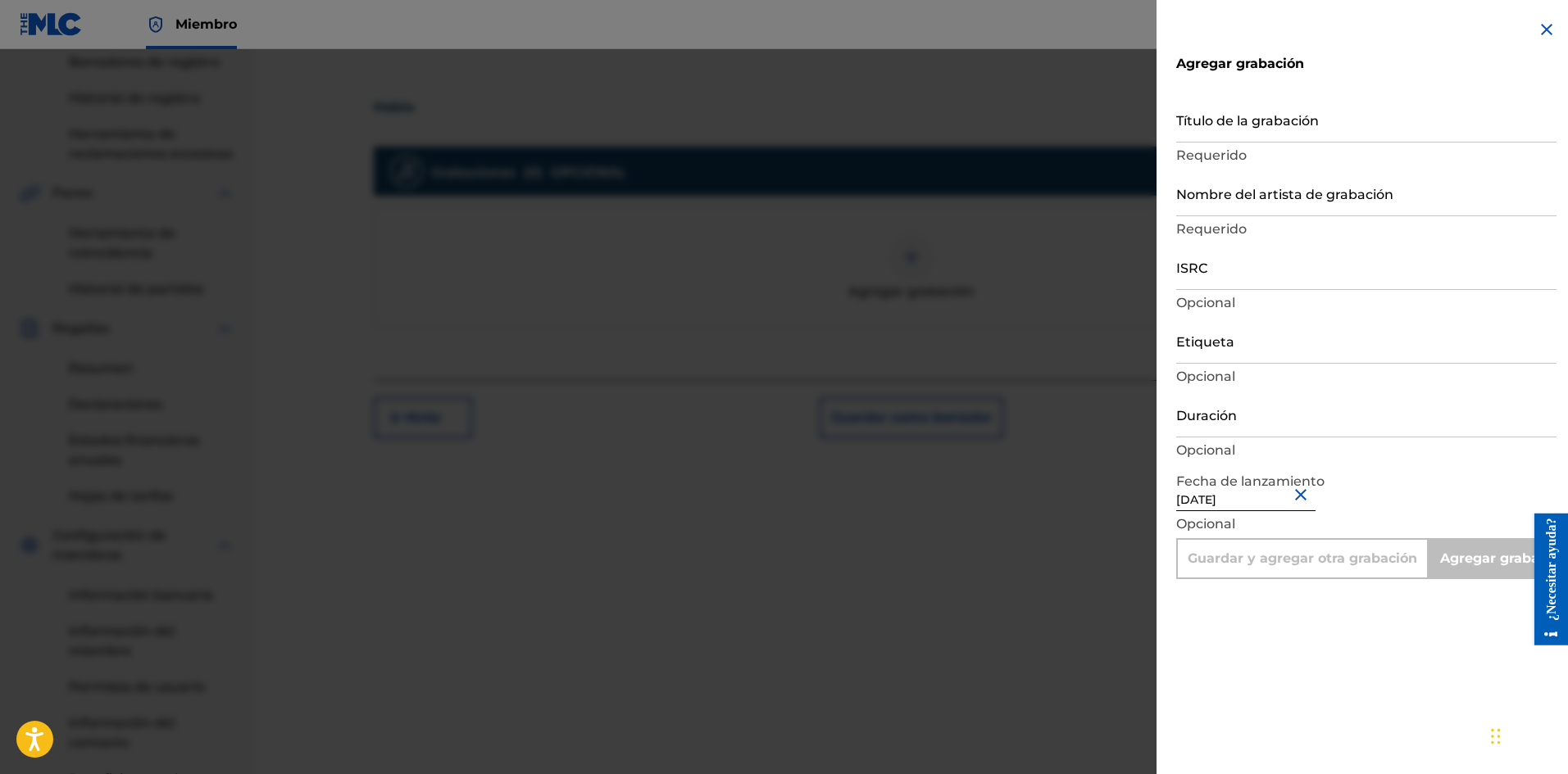
drag, startPoint x: 1212, startPoint y: 425, endPoint x: 1220, endPoint y: 434, distance: 12.0
click at [1213, 425] on input "Duración" at bounding box center [1366, 414] width 380 height 46
click at [1211, 426] on input "Duración" at bounding box center [1366, 414] width 380 height 46
click at [1227, 354] on input "Etiqueta" at bounding box center [1366, 340] width 380 height 46
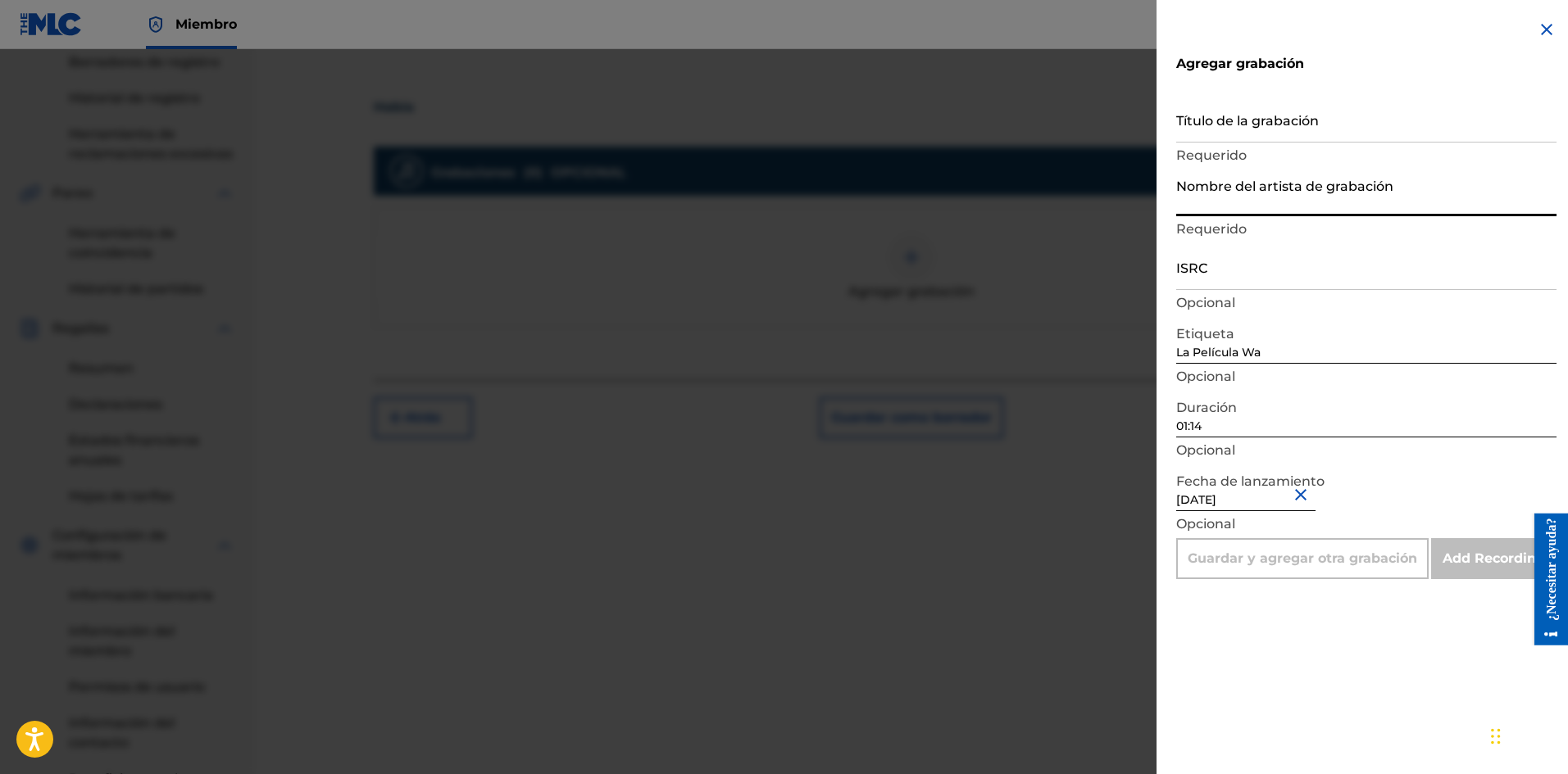
click at [1209, 201] on input "Nombre del artista de grabación" at bounding box center [1366, 192] width 380 height 46
click at [1205, 114] on input "Título de la grabación" at bounding box center [1366, 119] width 380 height 46
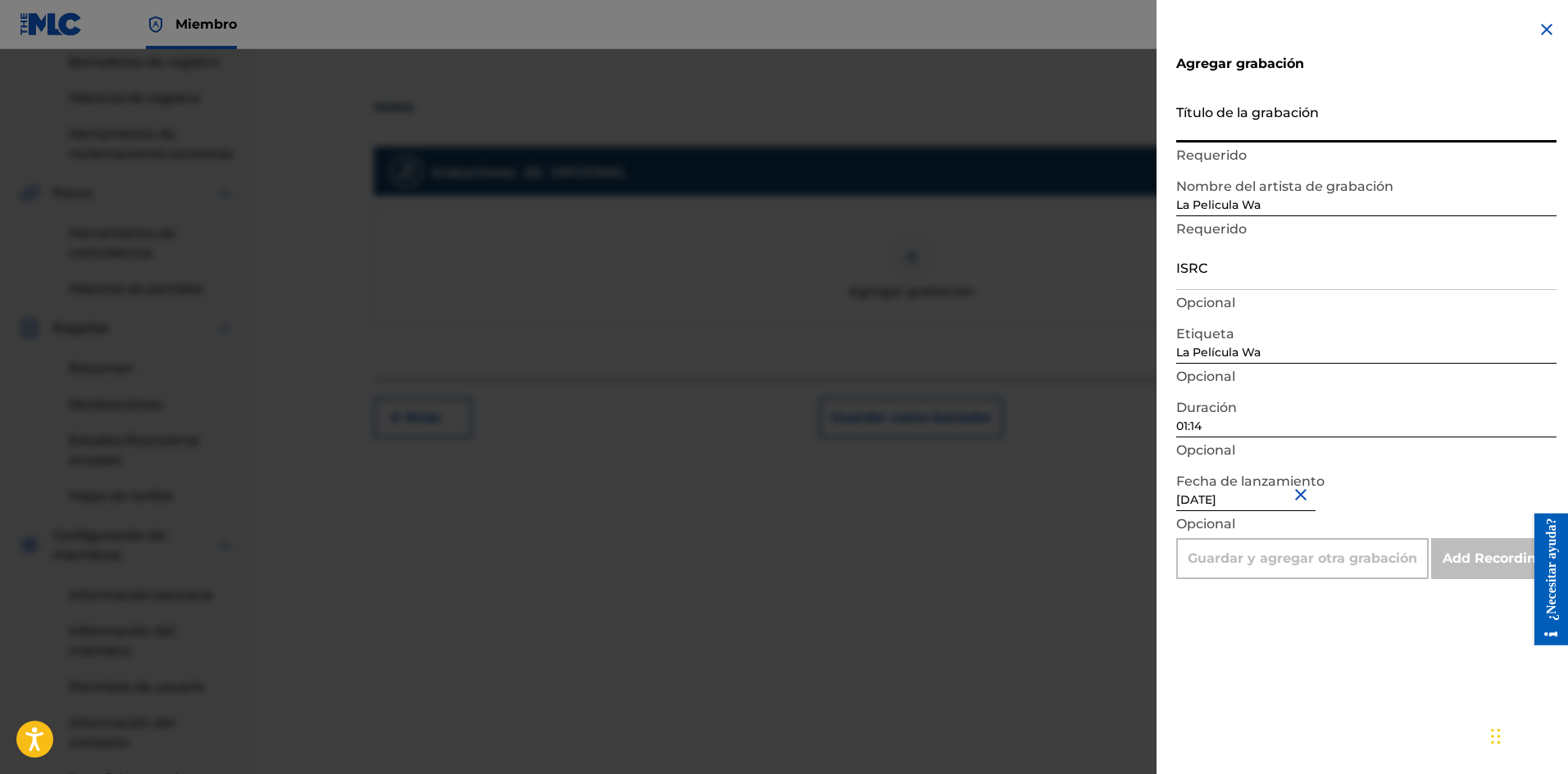
paste input "Habia"
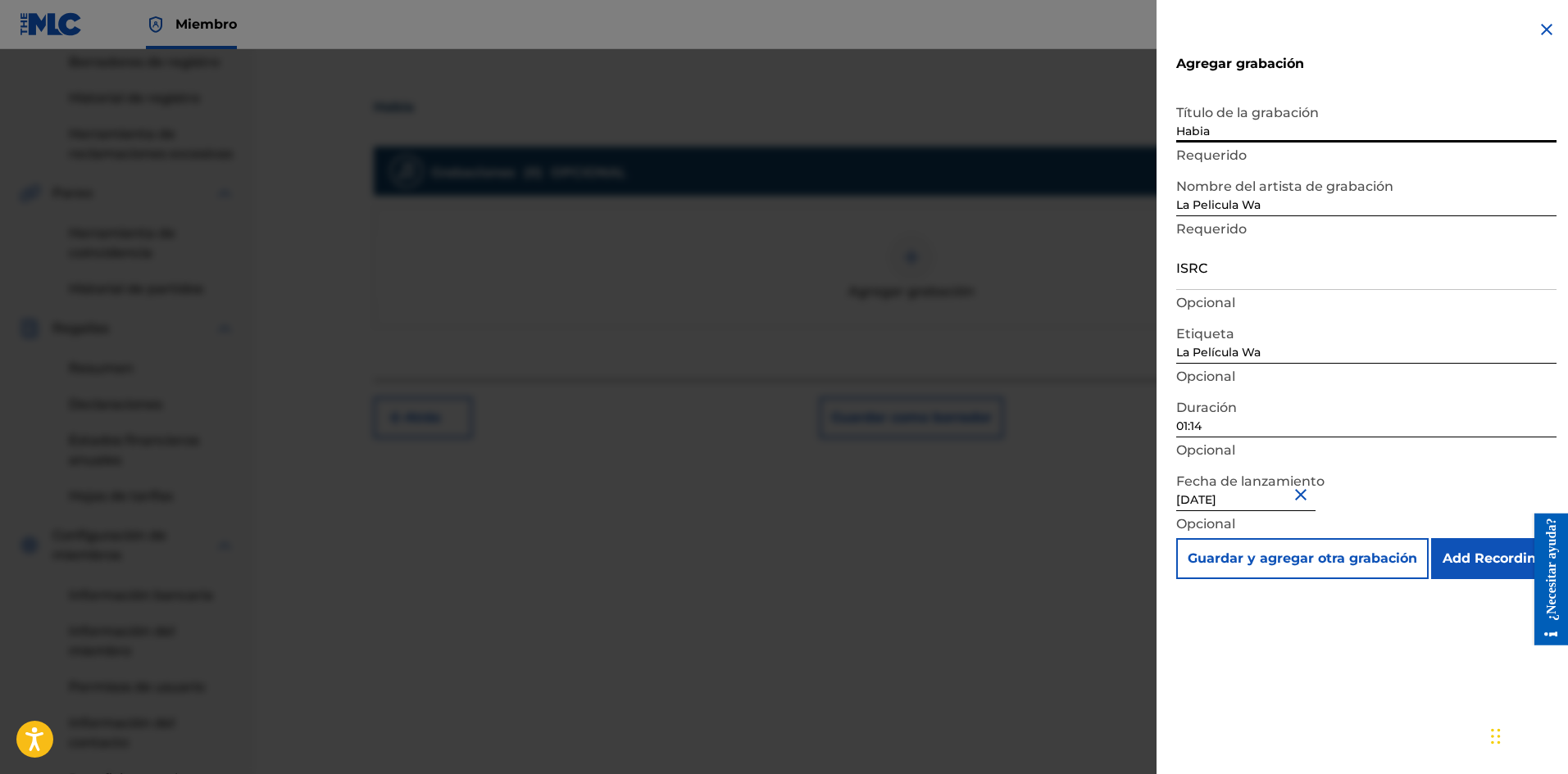
click at [1241, 200] on input "La Pelicula Wa" at bounding box center [1366, 192] width 380 height 46
click at [1229, 261] on input "ISRC" at bounding box center [1366, 266] width 380 height 46
paste input "SE6XW2595716"
click at [1474, 549] on input "Add Recording" at bounding box center [1493, 558] width 126 height 41
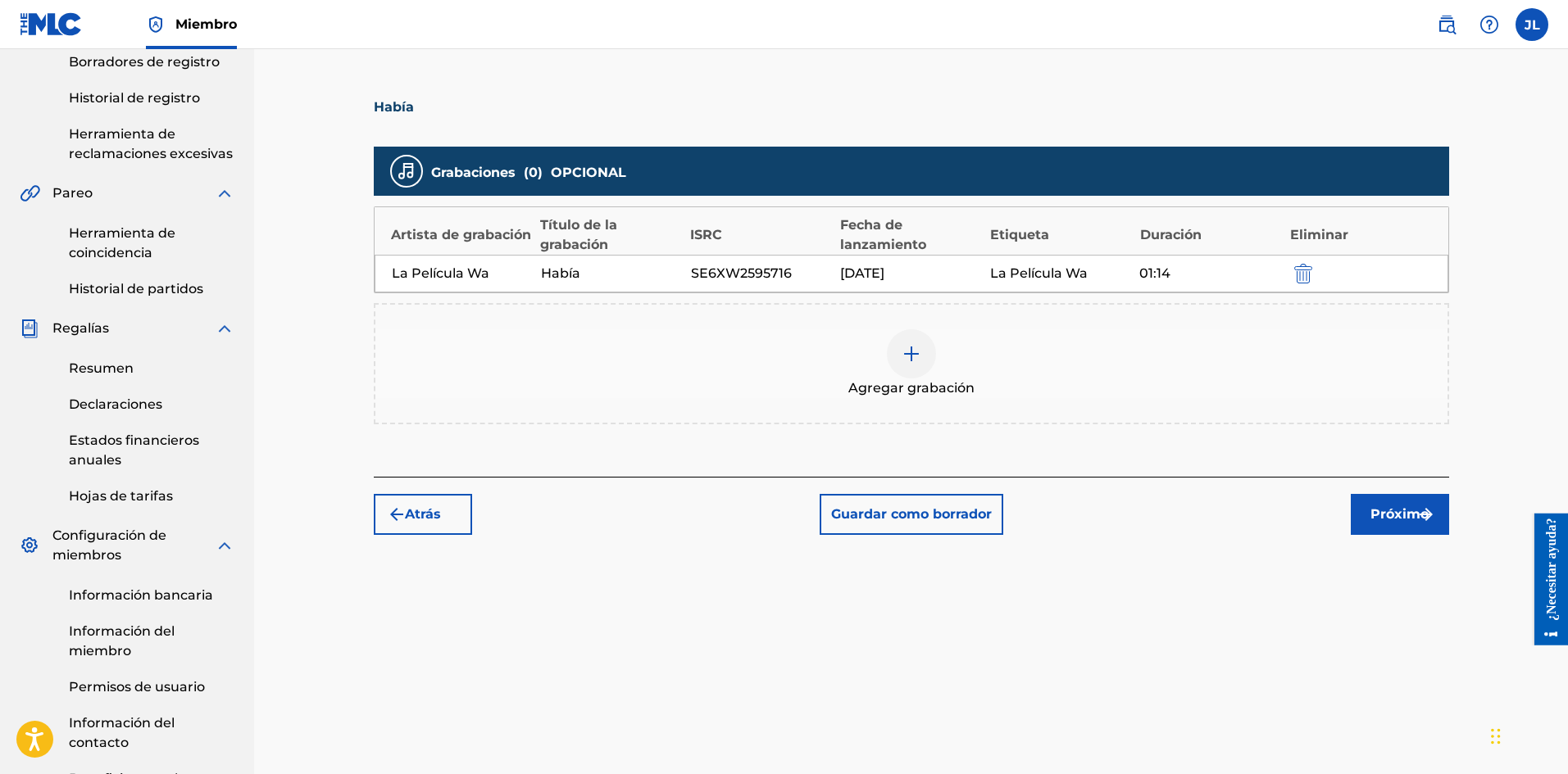
click at [919, 355] on img at bounding box center [911, 354] width 20 height 20
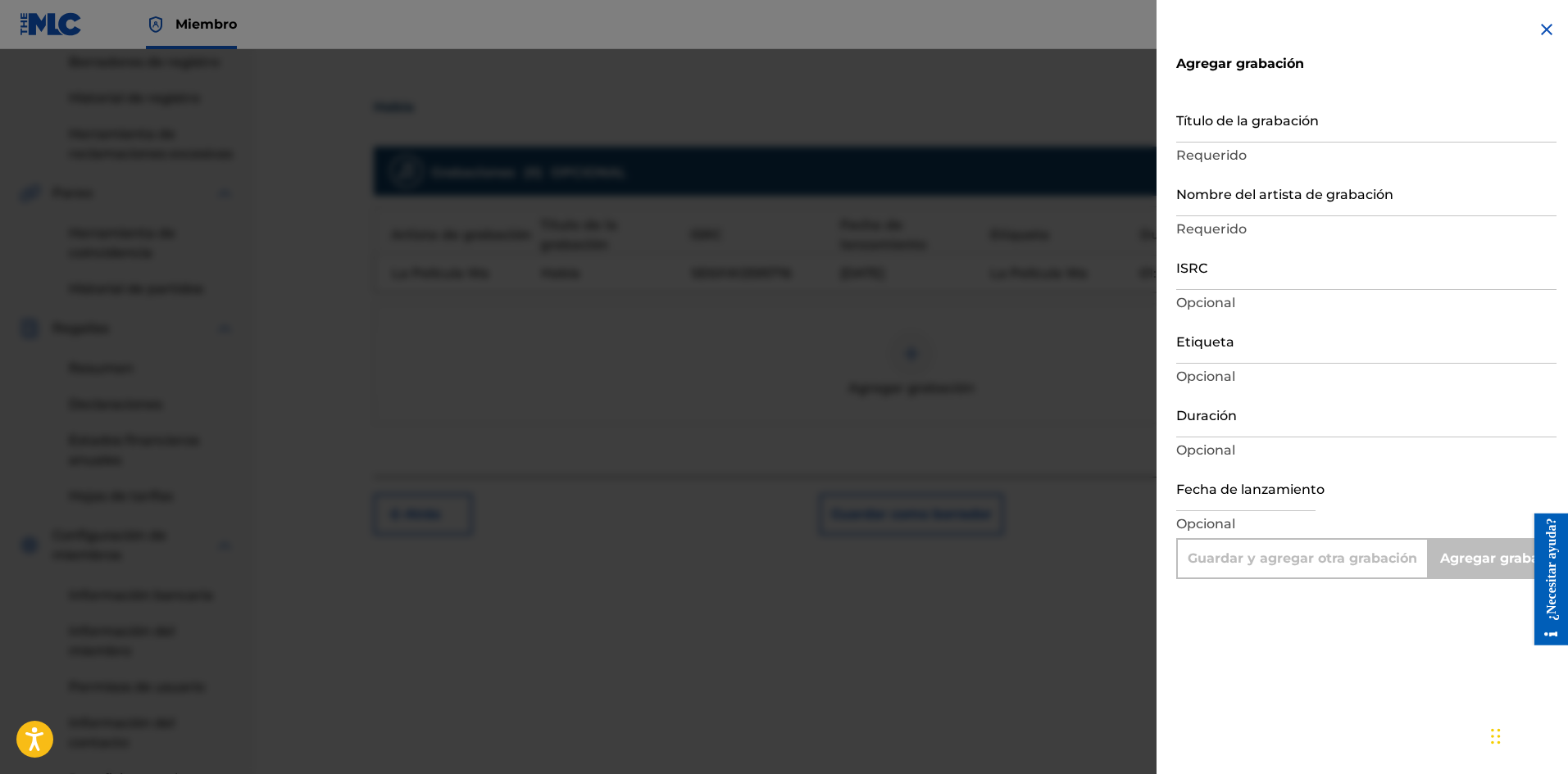
click at [1537, 29] on img at bounding box center [1547, 29] width 20 height 20
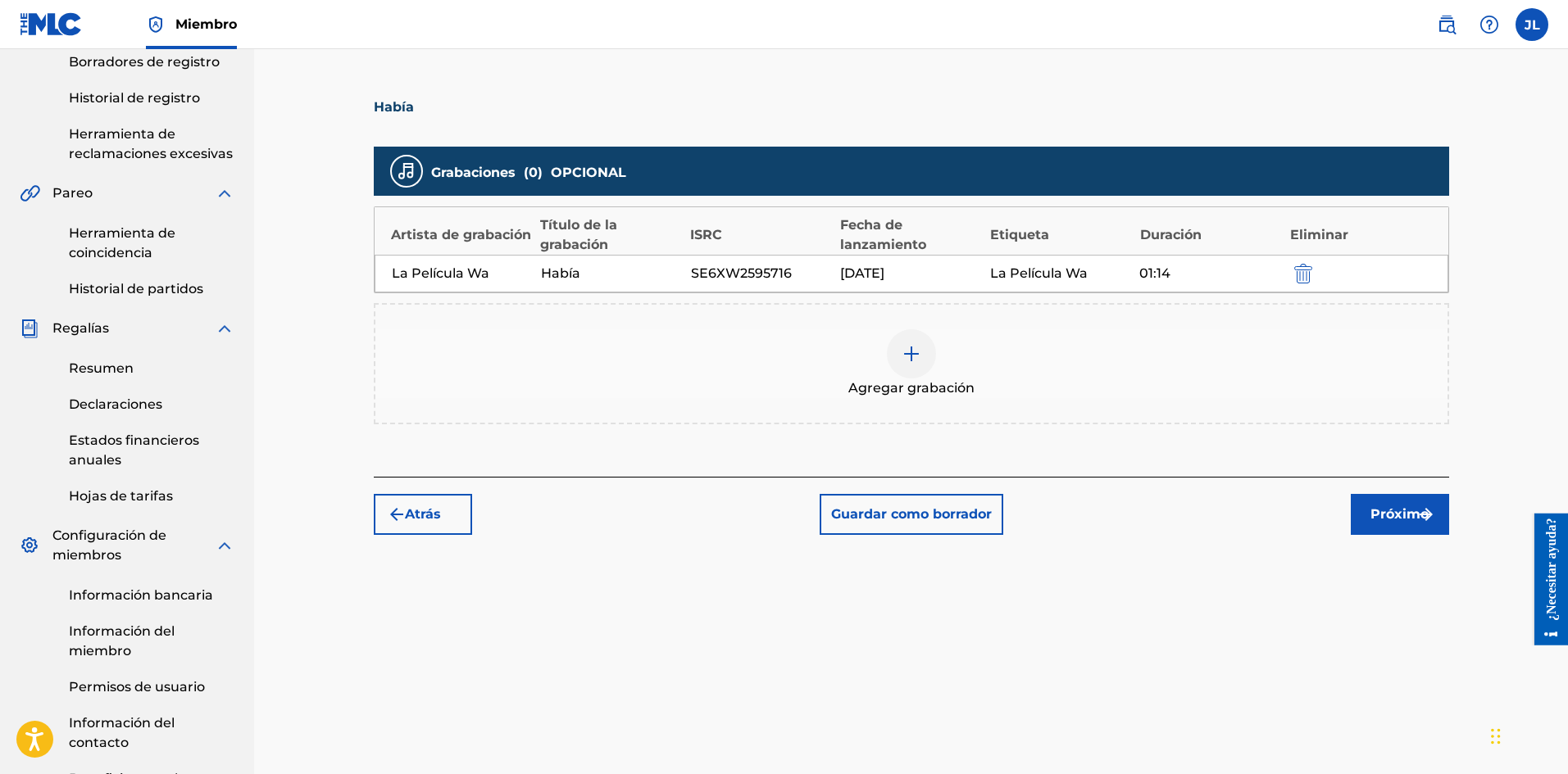
click at [1364, 498] on button "Próximo" at bounding box center [1400, 515] width 98 height 41
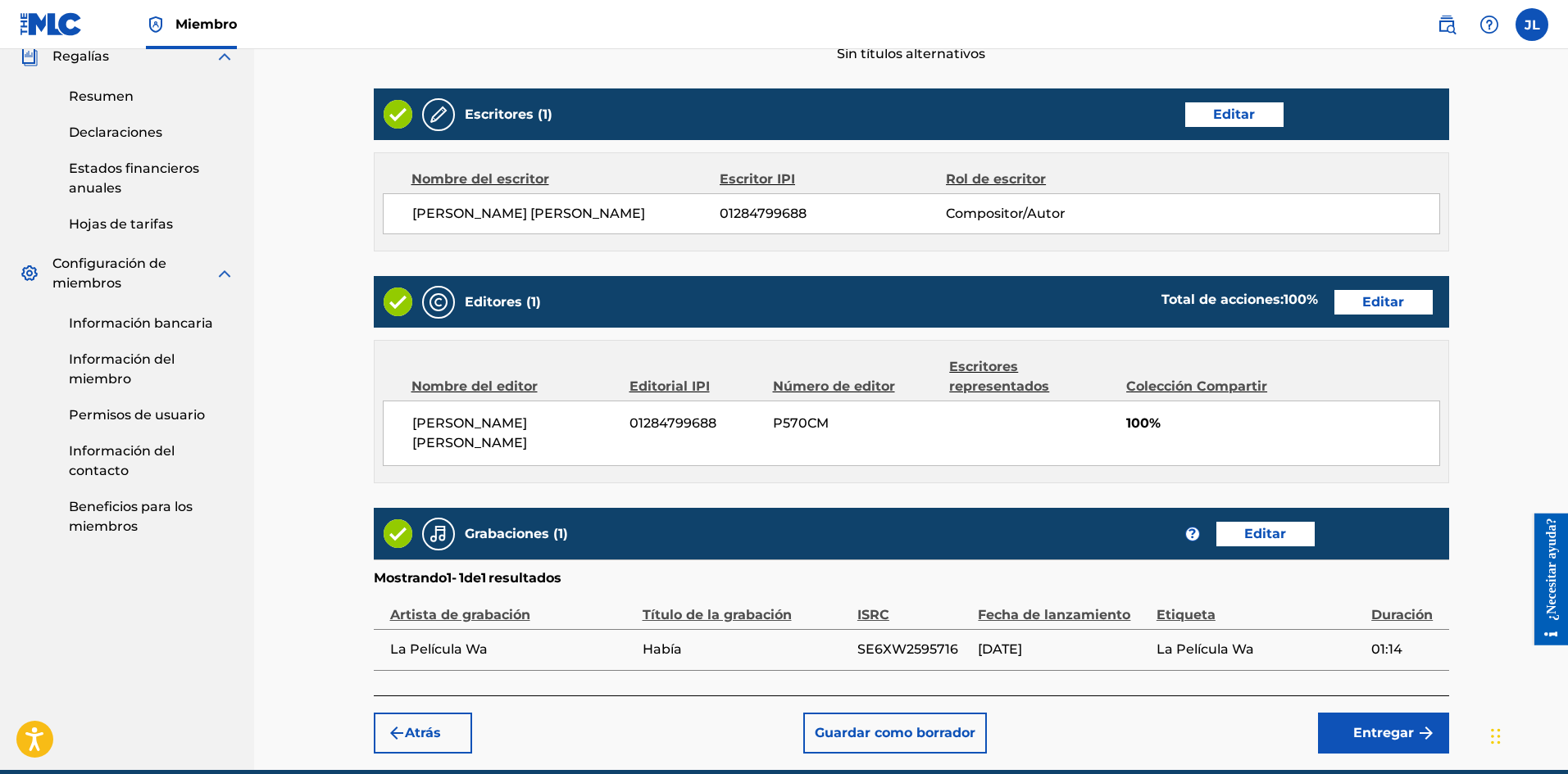
scroll to position [674, 0]
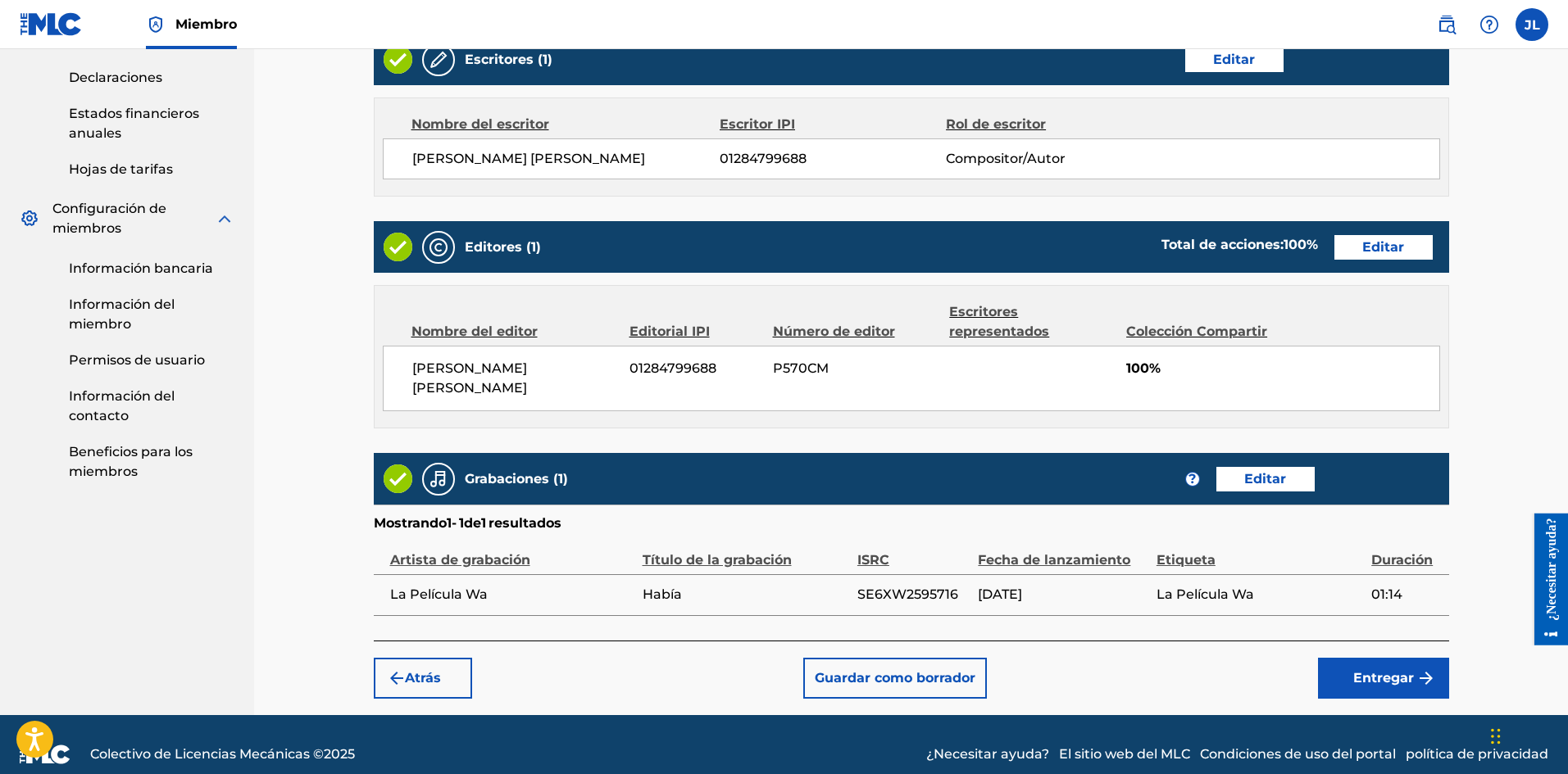
click at [1370, 658] on button "Entregar" at bounding box center [1383, 679] width 131 height 41
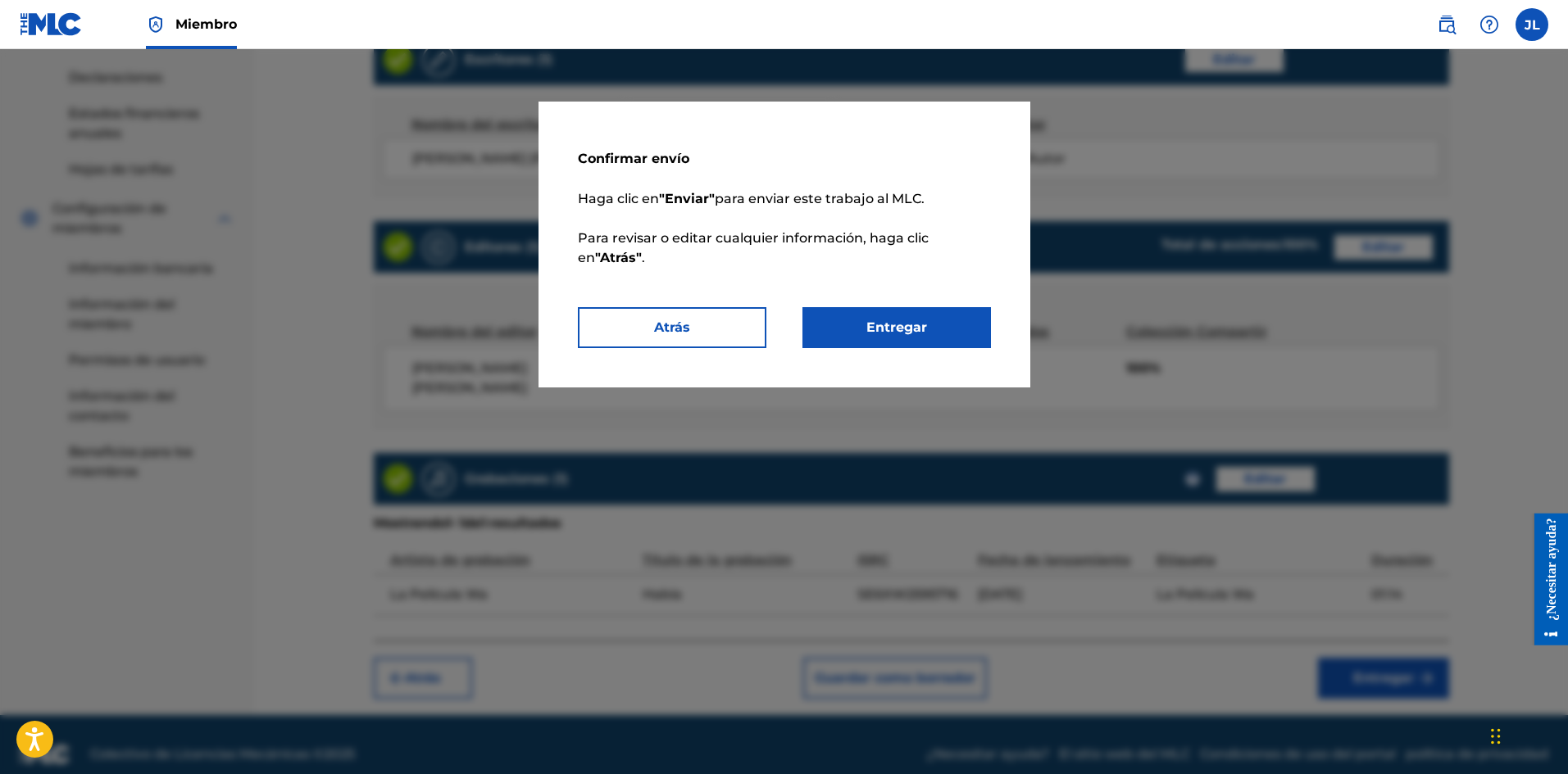
click at [944, 331] on button "Entregar" at bounding box center [896, 328] width 189 height 41
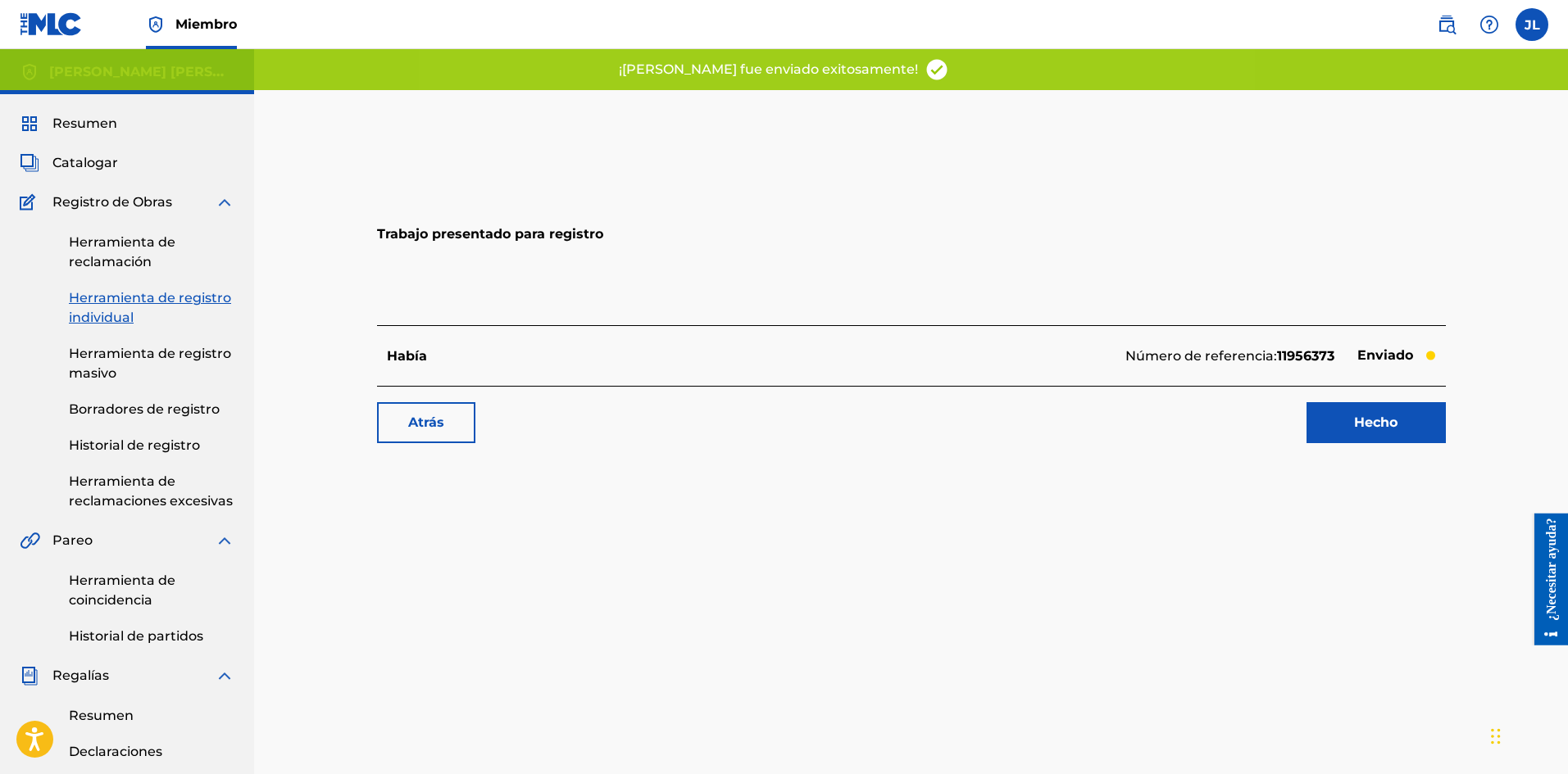
click at [1343, 412] on link "Hecho" at bounding box center [1376, 423] width 139 height 41
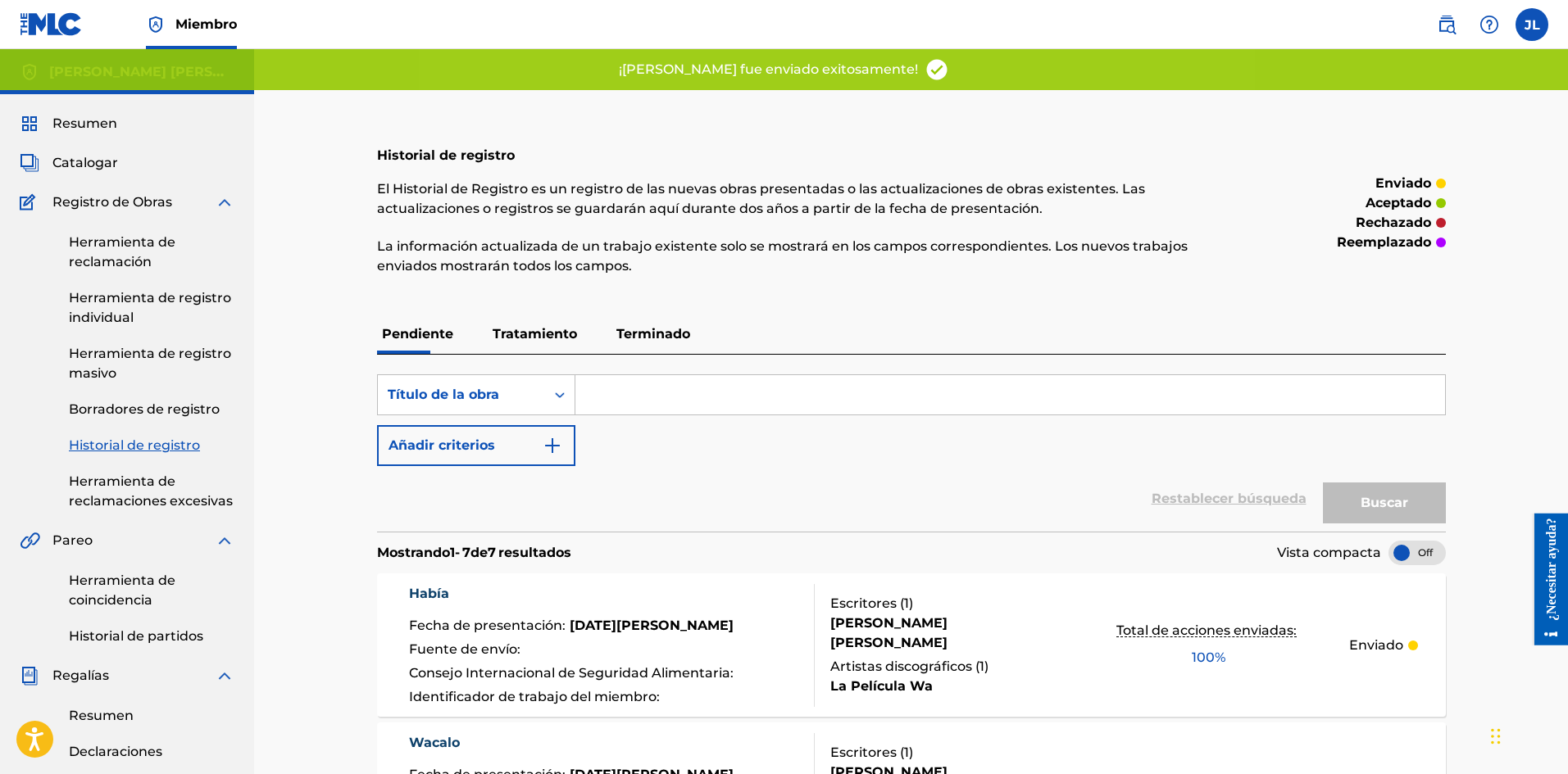
click at [104, 164] on font "Catalogar" at bounding box center [86, 162] width 66 height 15
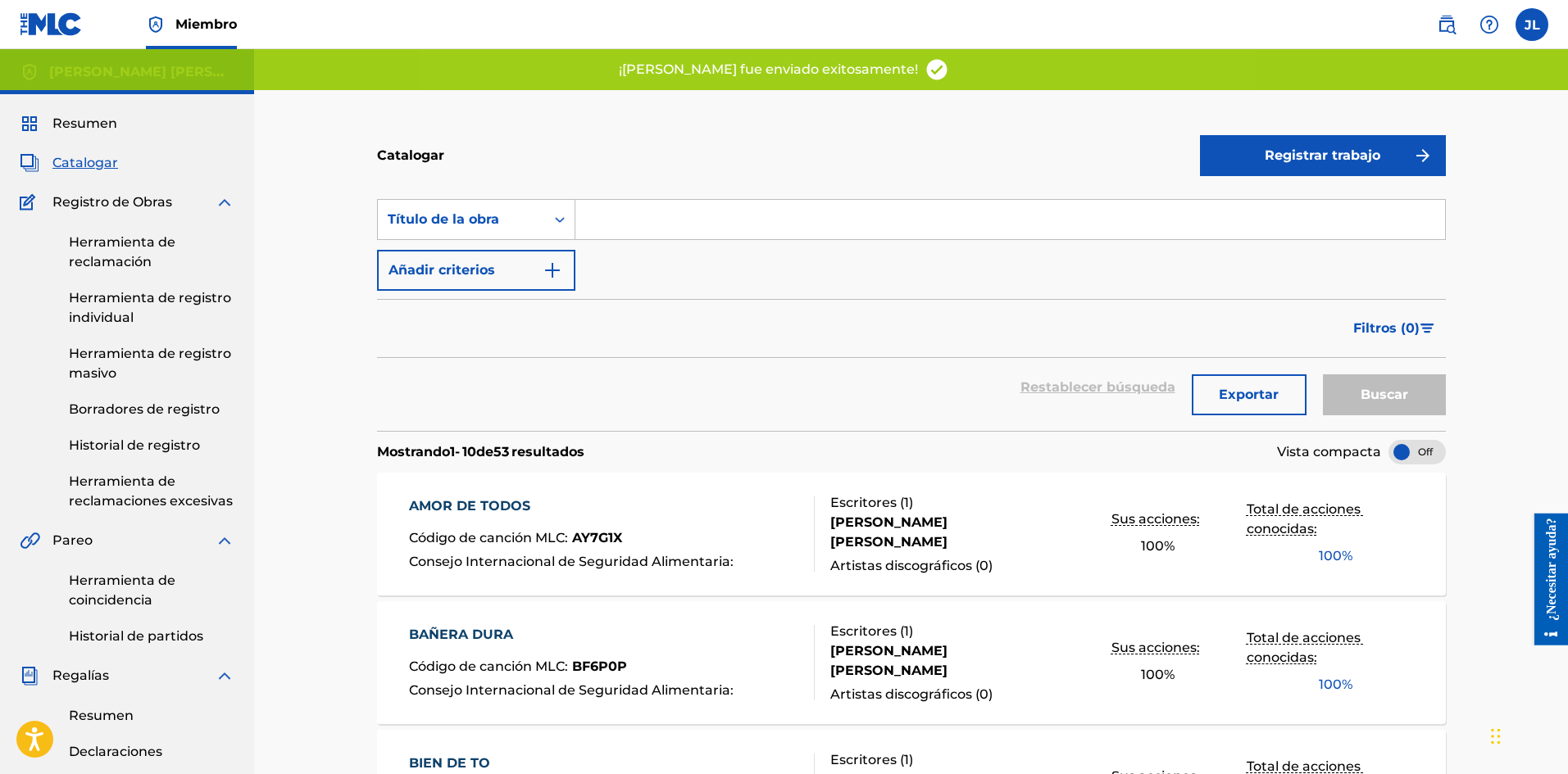
click at [1278, 159] on font "Registrar trabajo" at bounding box center [1322, 155] width 116 height 15
click at [1251, 193] on link "Individual" at bounding box center [1323, 208] width 246 height 39
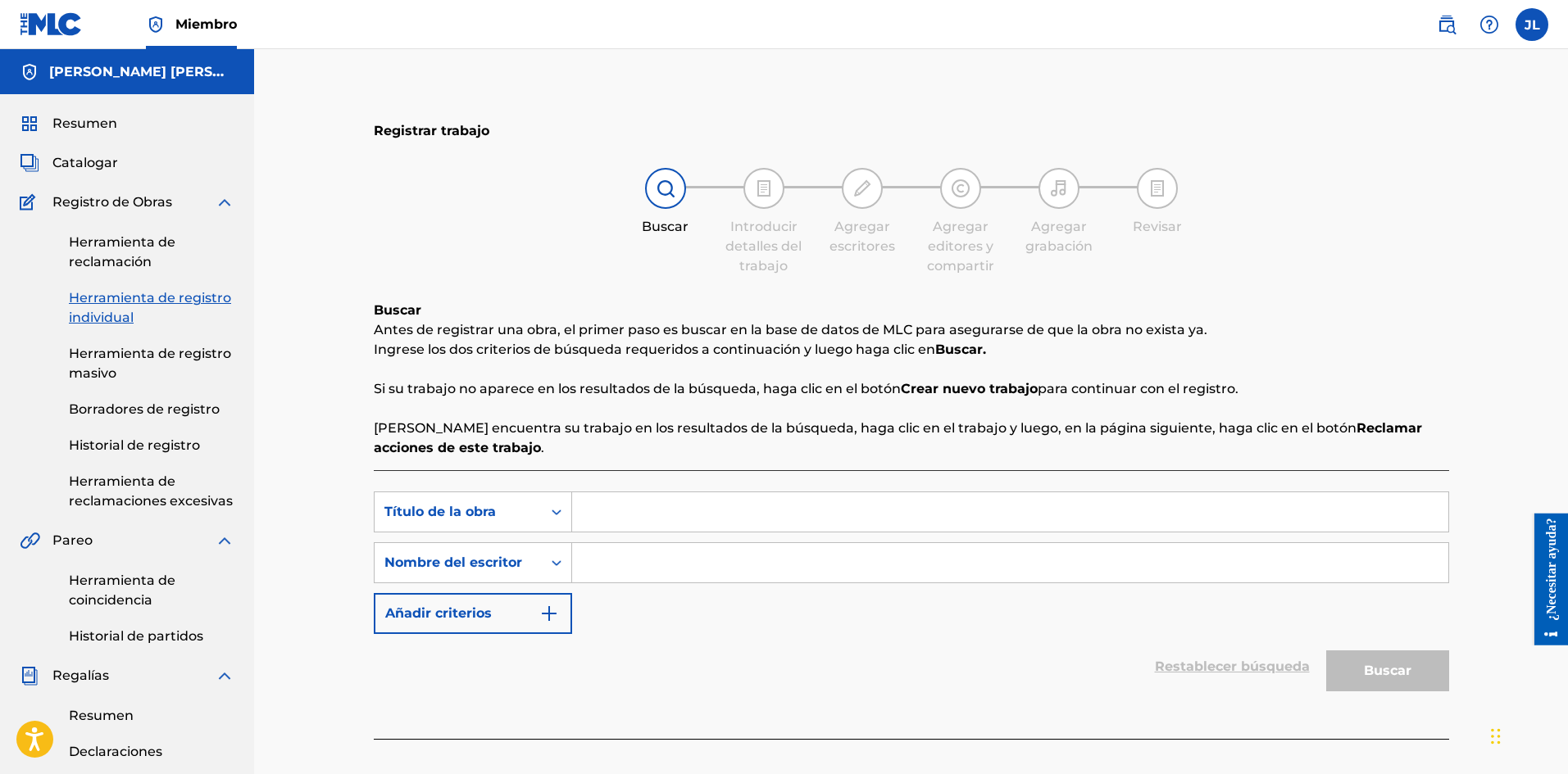
click at [598, 566] on input "Formulario de búsqueda" at bounding box center [1009, 563] width 876 height 39
click at [659, 527] on input "Formulario de búsqueda" at bounding box center [1009, 512] width 876 height 39
paste input "Patimala"
click at [1386, 673] on font "Buscar" at bounding box center [1386, 670] width 47 height 15
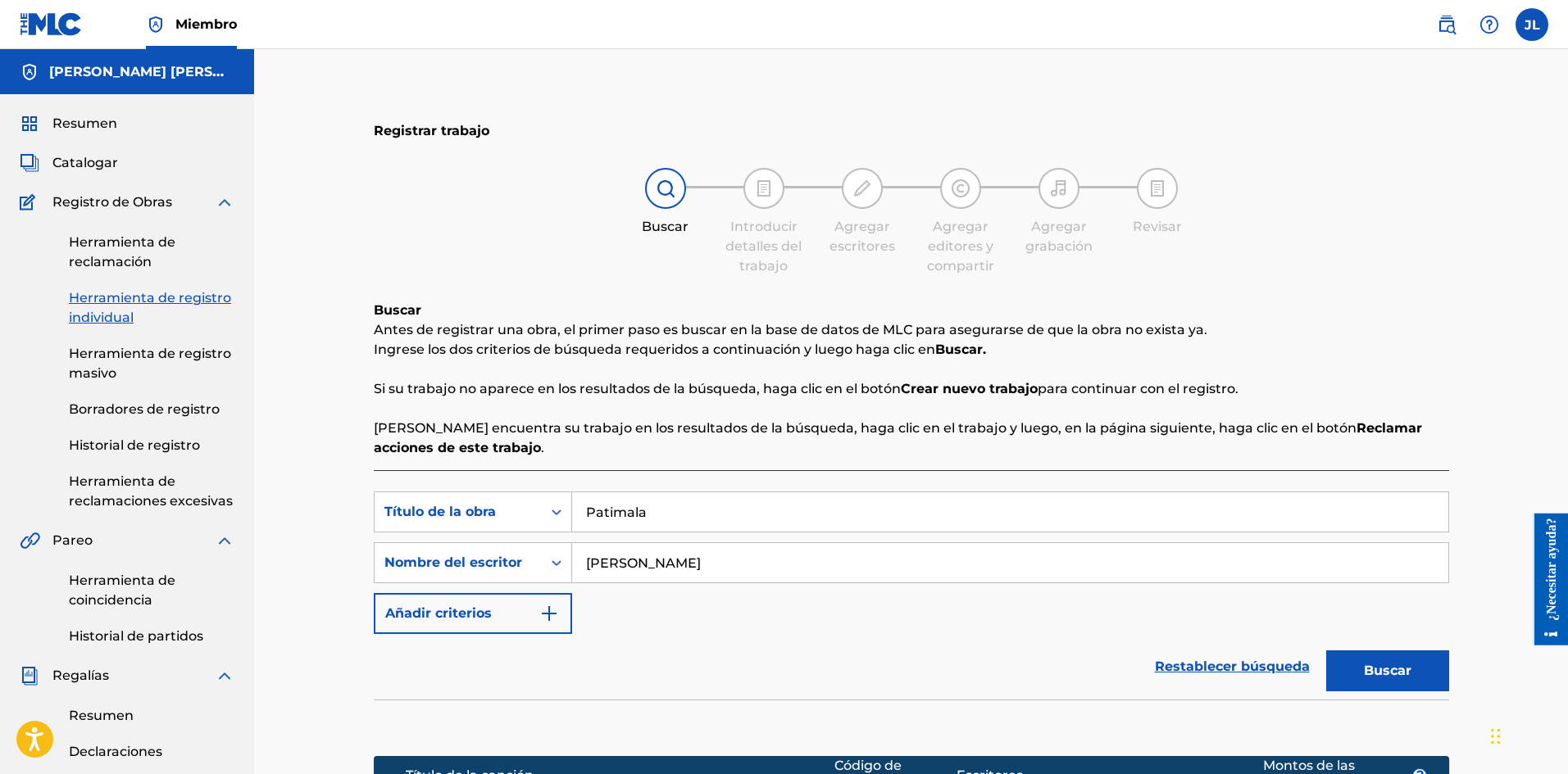
scroll to position [410, 0]
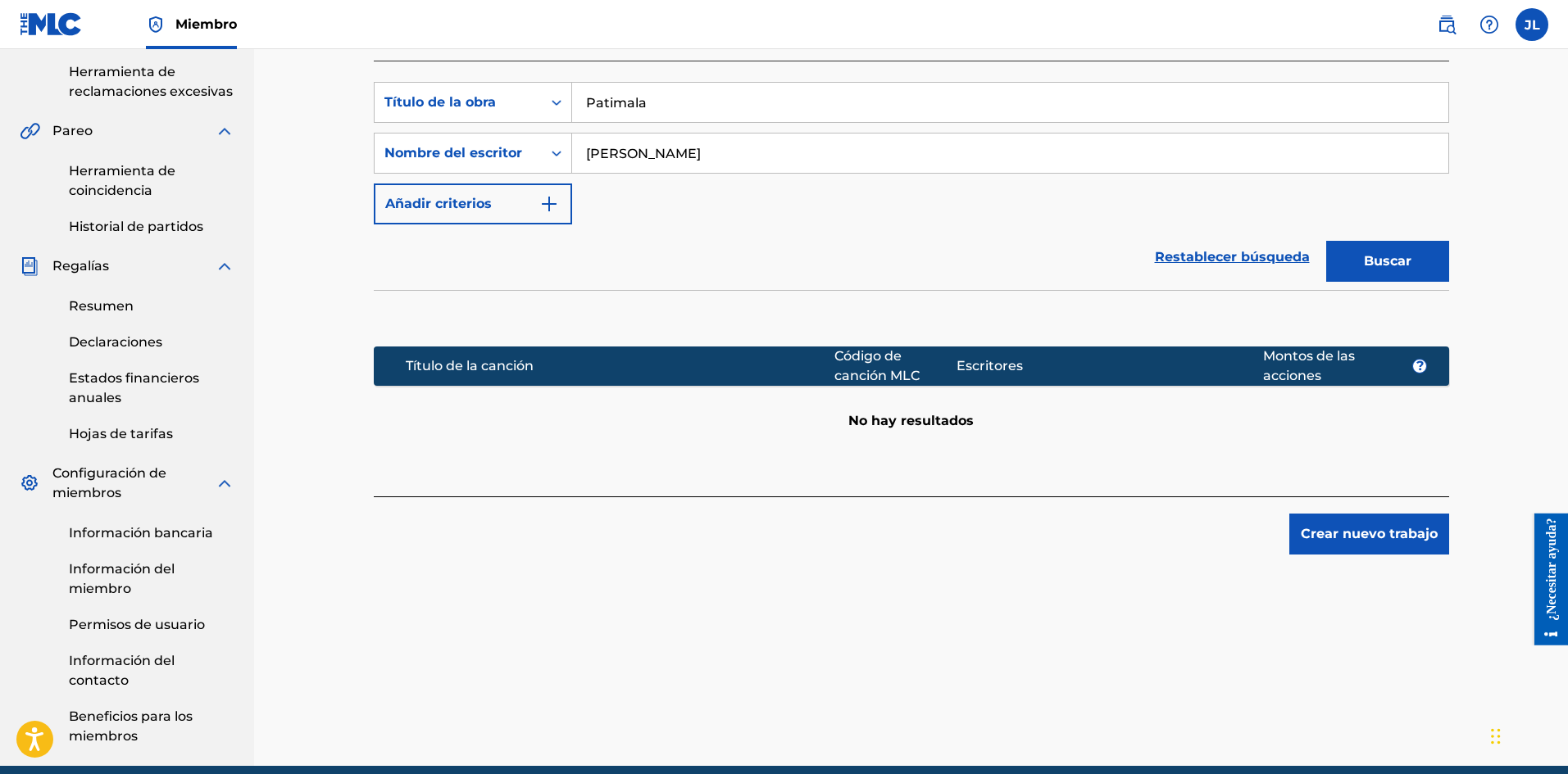
click at [1335, 534] on font "Crear nuevo trabajo" at bounding box center [1369, 533] width 137 height 15
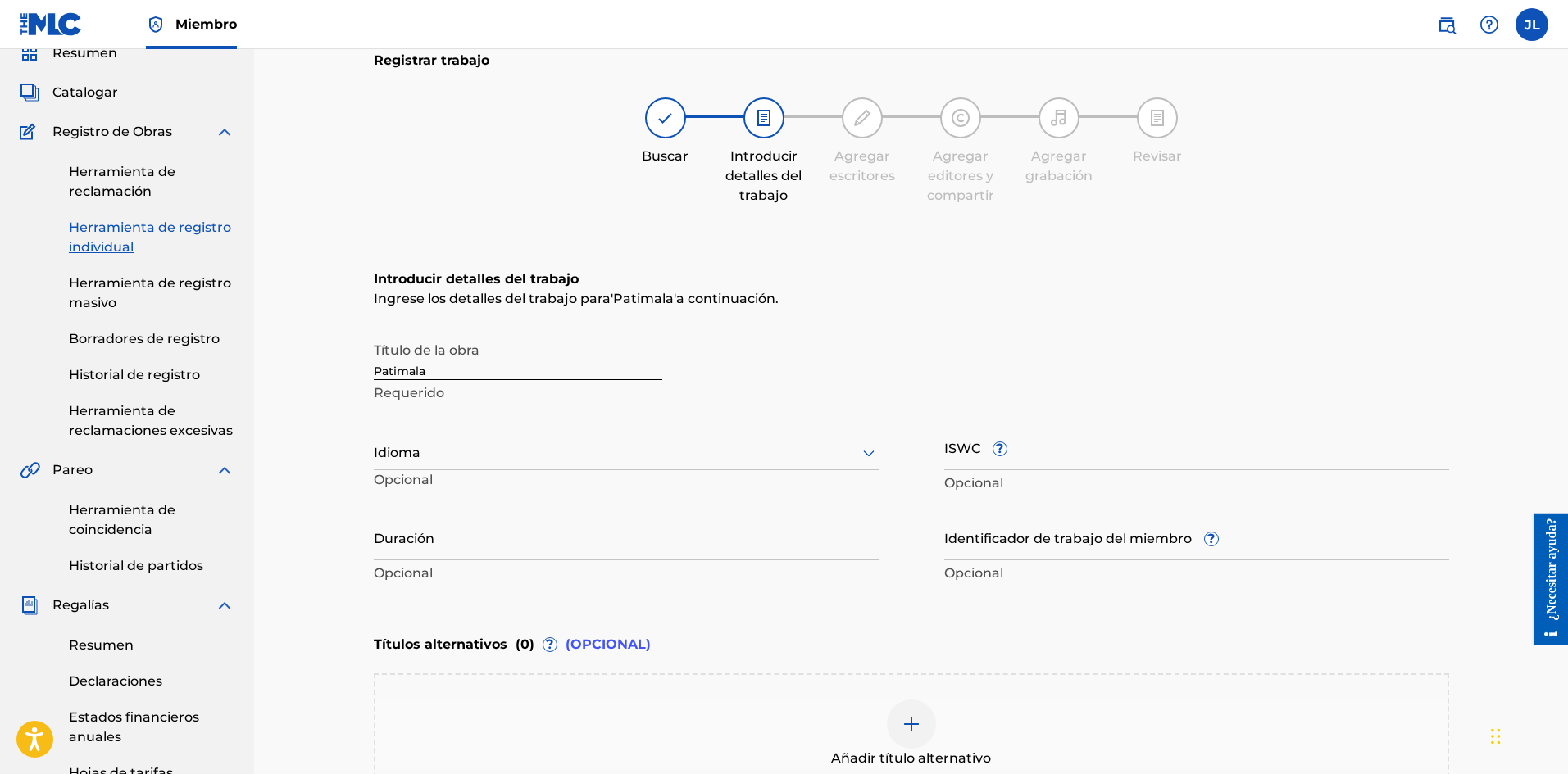
scroll to position [208, 0]
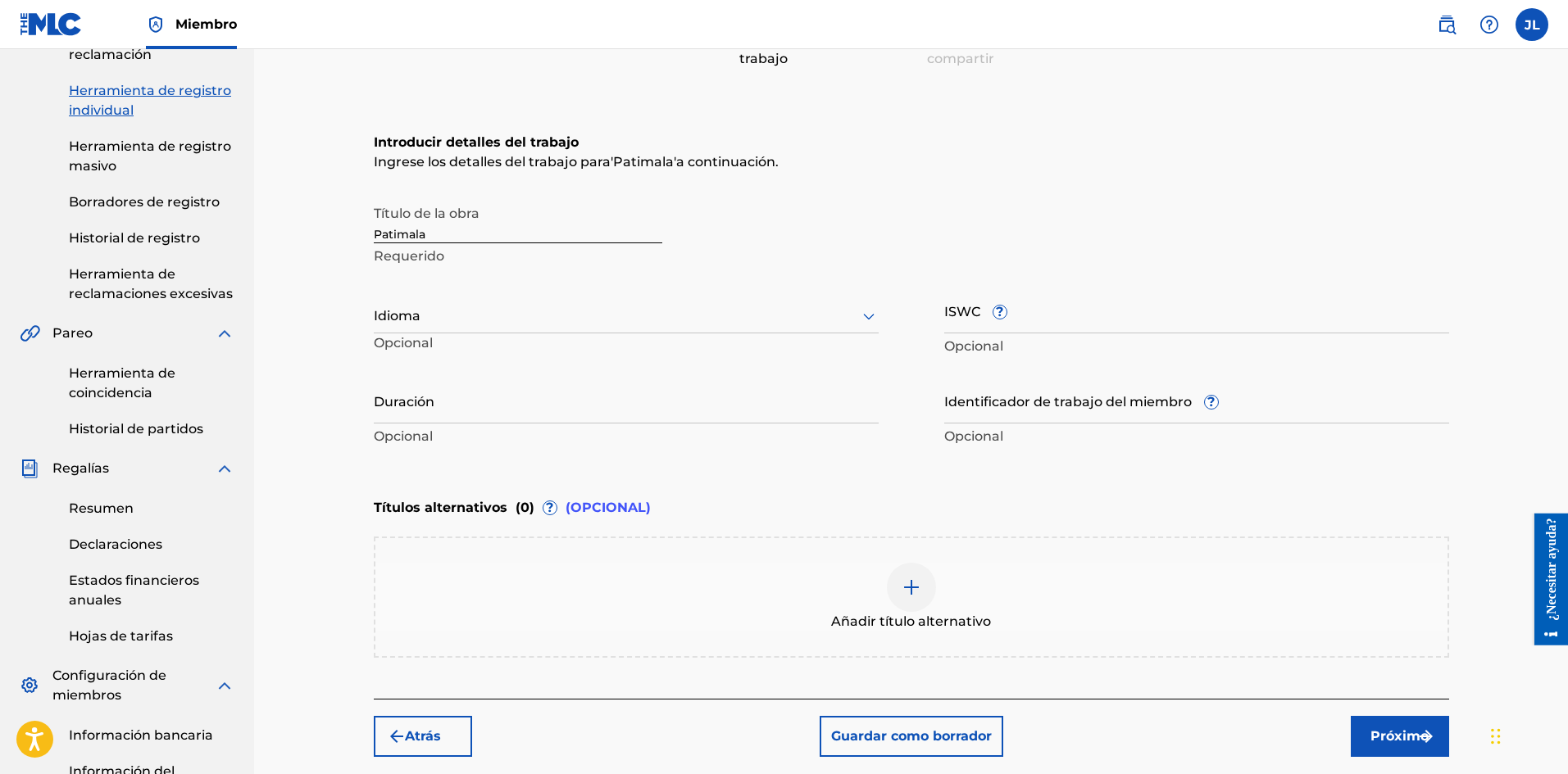
click at [453, 316] on div at bounding box center [625, 315] width 505 height 20
click at [435, 387] on font "Español" at bounding box center [411, 391] width 53 height 15
click at [535, 411] on input "Duración" at bounding box center [625, 400] width 505 height 46
click at [1362, 726] on button "Próximo" at bounding box center [1400, 737] width 98 height 41
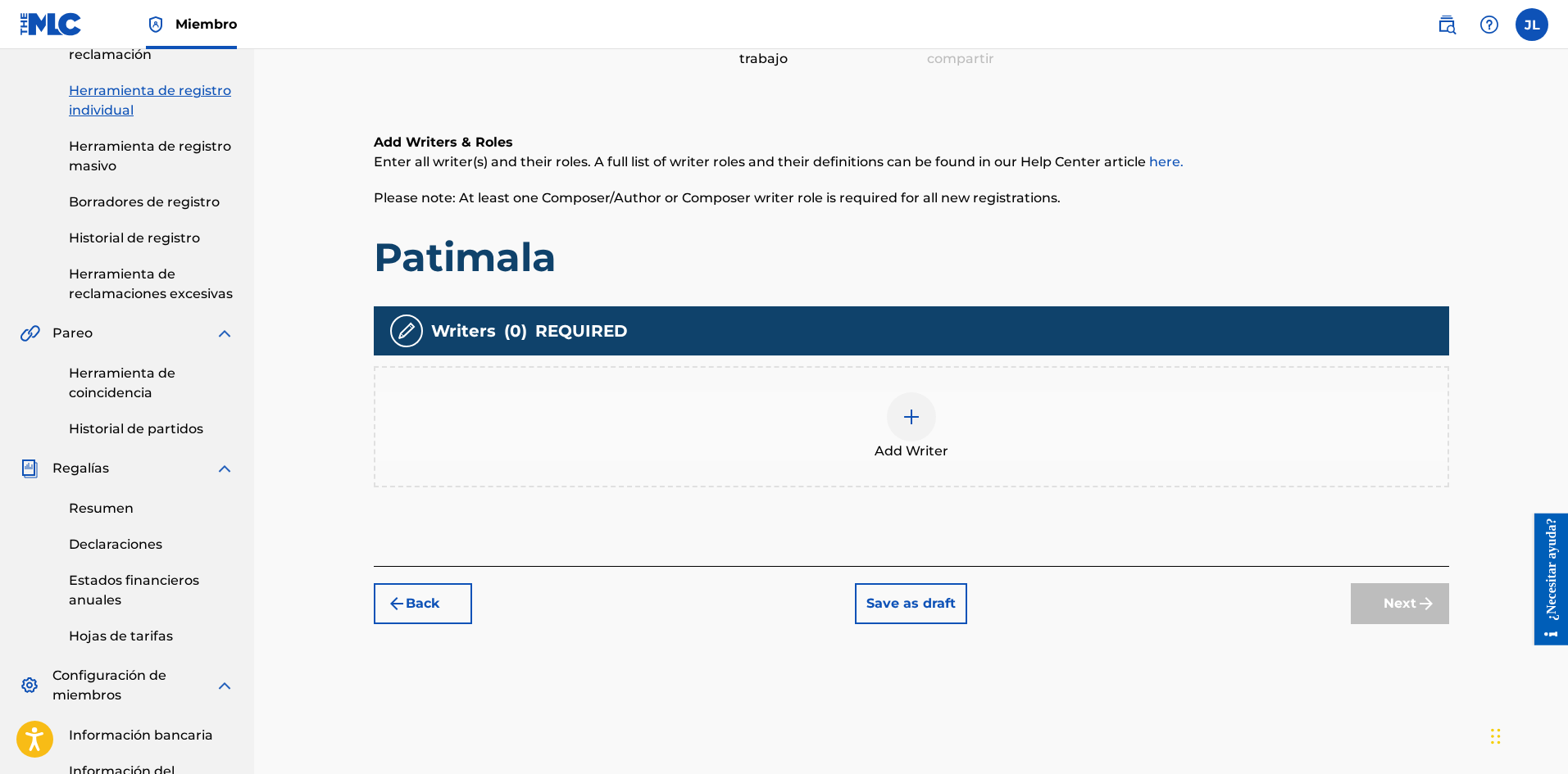
scroll to position [74, 0]
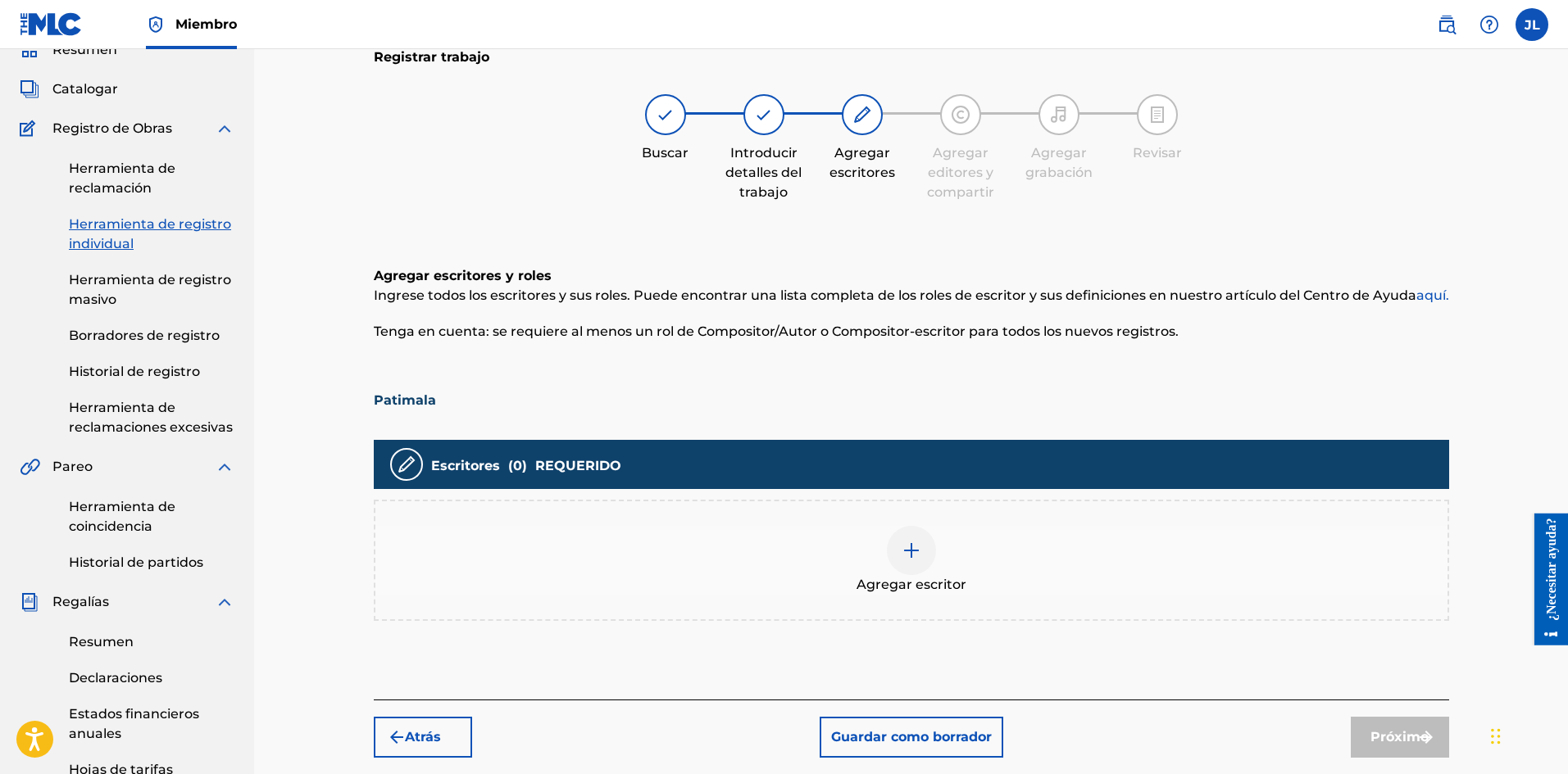
click at [929, 541] on div at bounding box center [911, 550] width 49 height 49
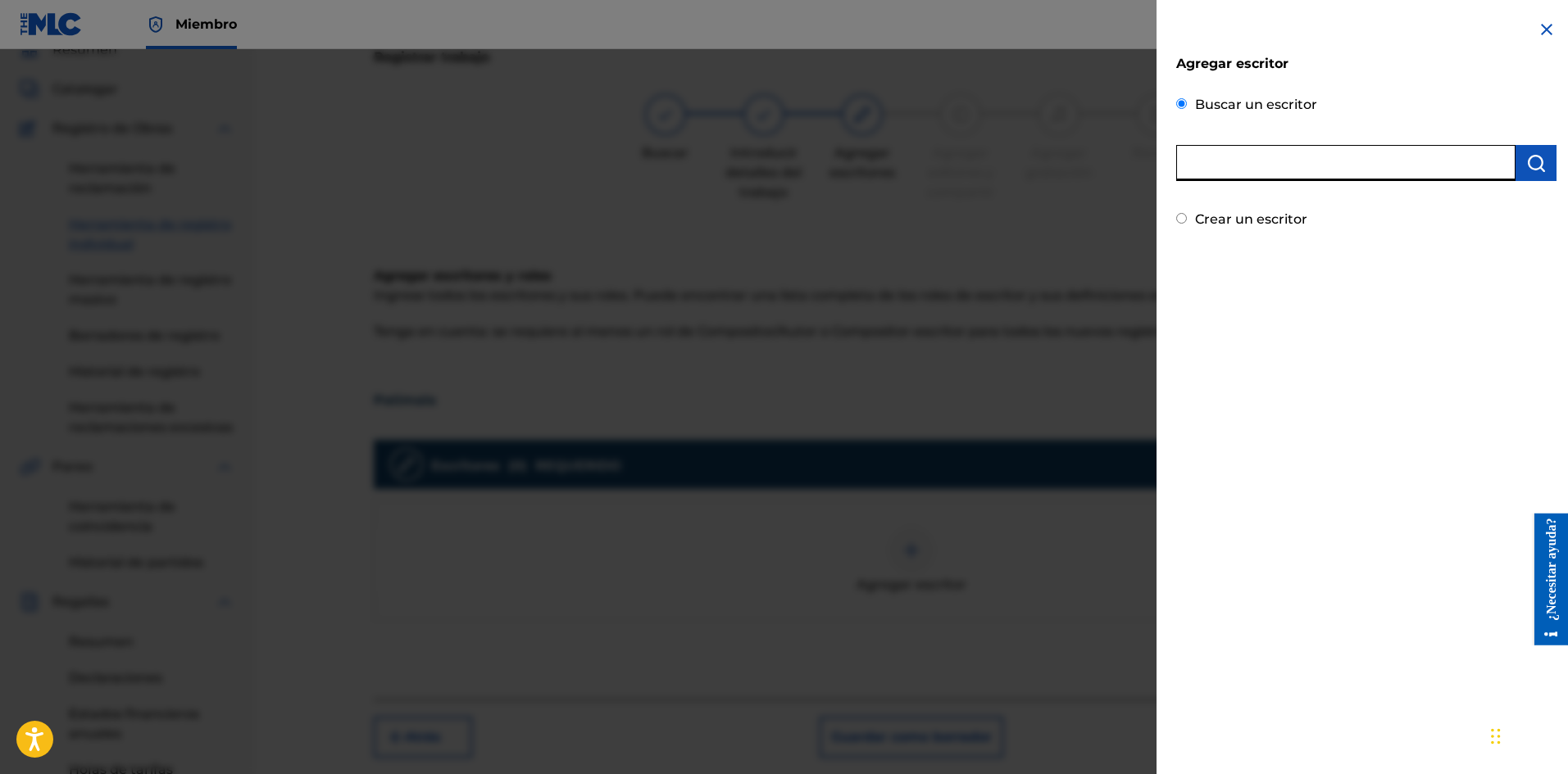
click at [1253, 178] on input "text" at bounding box center [1345, 163] width 339 height 36
click at [1526, 164] on img "submit" at bounding box center [1536, 163] width 20 height 20
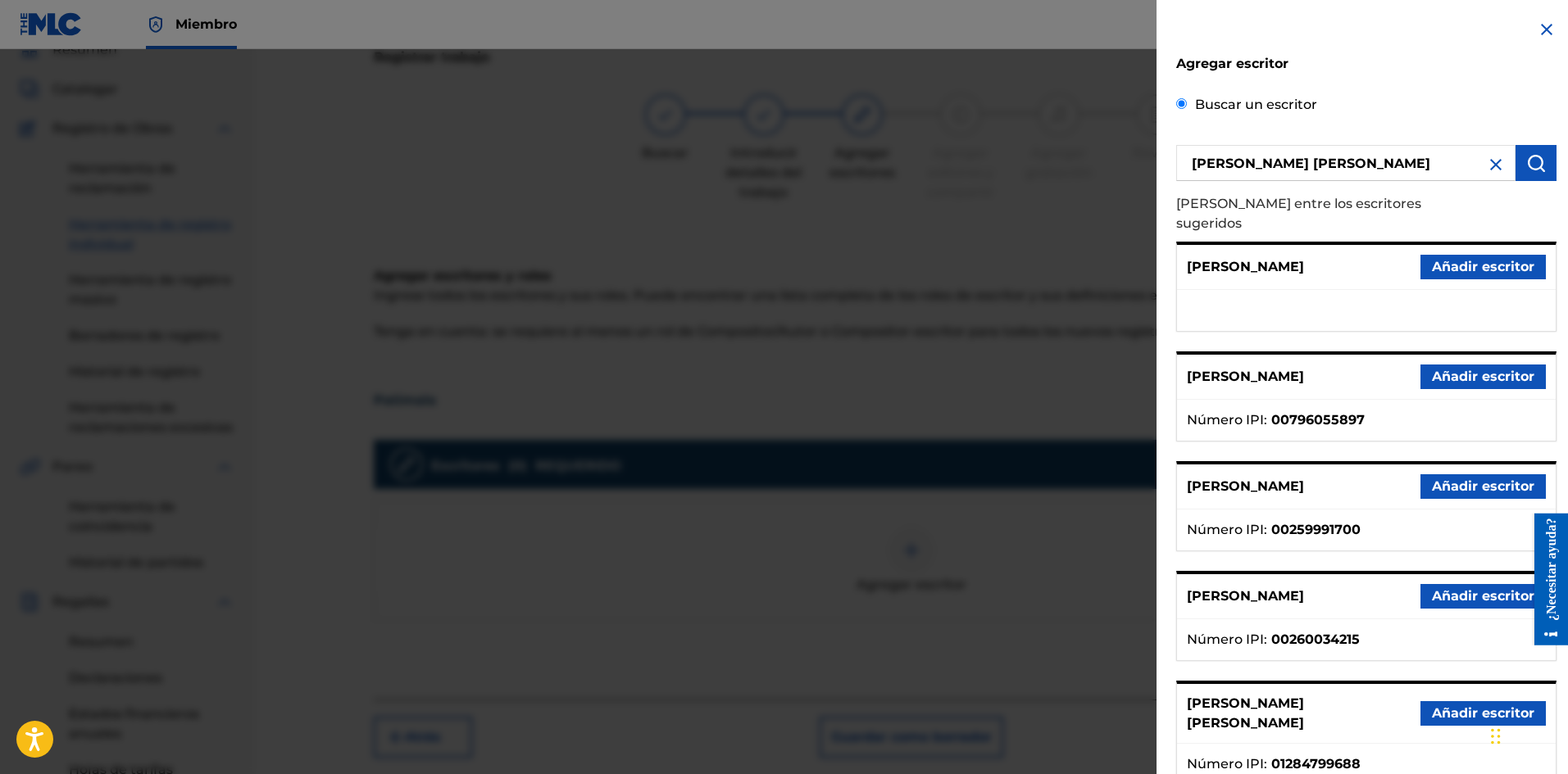
click at [1452, 705] on font "Añadir escritor" at bounding box center [1482, 713] width 102 height 15
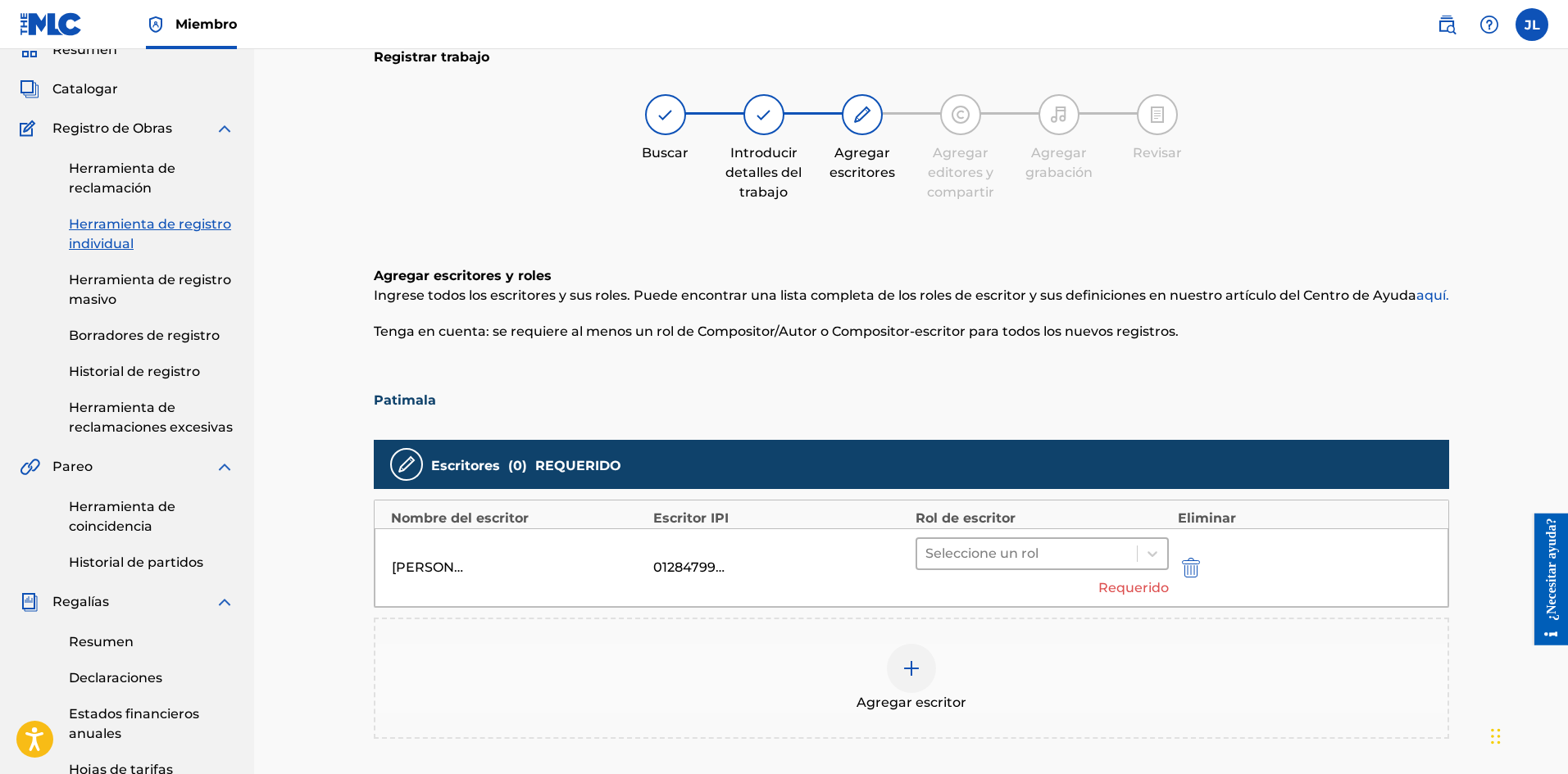
click at [1049, 557] on div at bounding box center [1026, 554] width 204 height 23
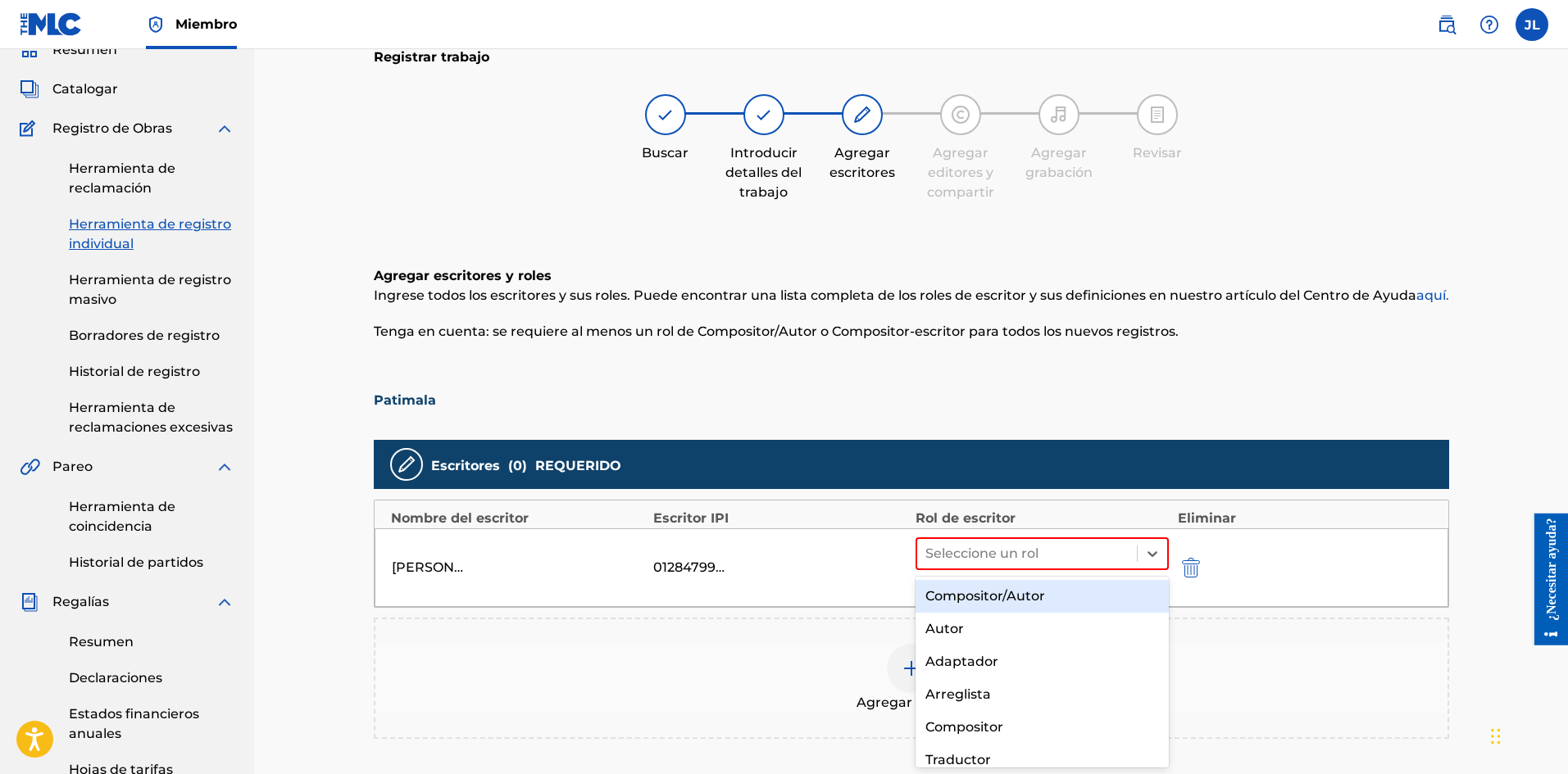
drag, startPoint x: 1020, startPoint y: 587, endPoint x: 1026, endPoint y: 595, distance: 10.0
click at [1019, 588] on div "Compositor/Autor" at bounding box center [1041, 596] width 254 height 33
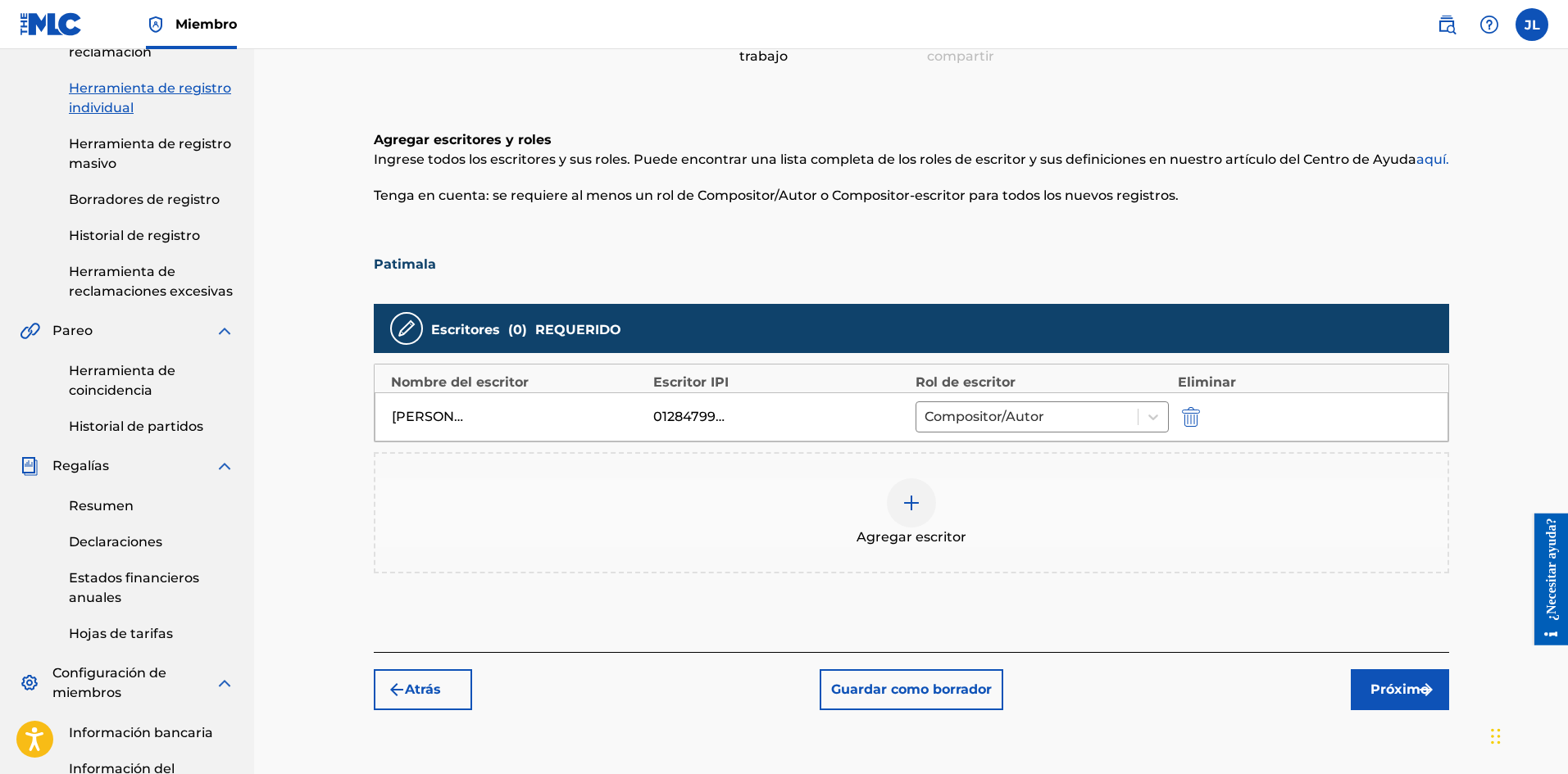
click at [1394, 696] on font "Próximo" at bounding box center [1399, 688] width 58 height 15
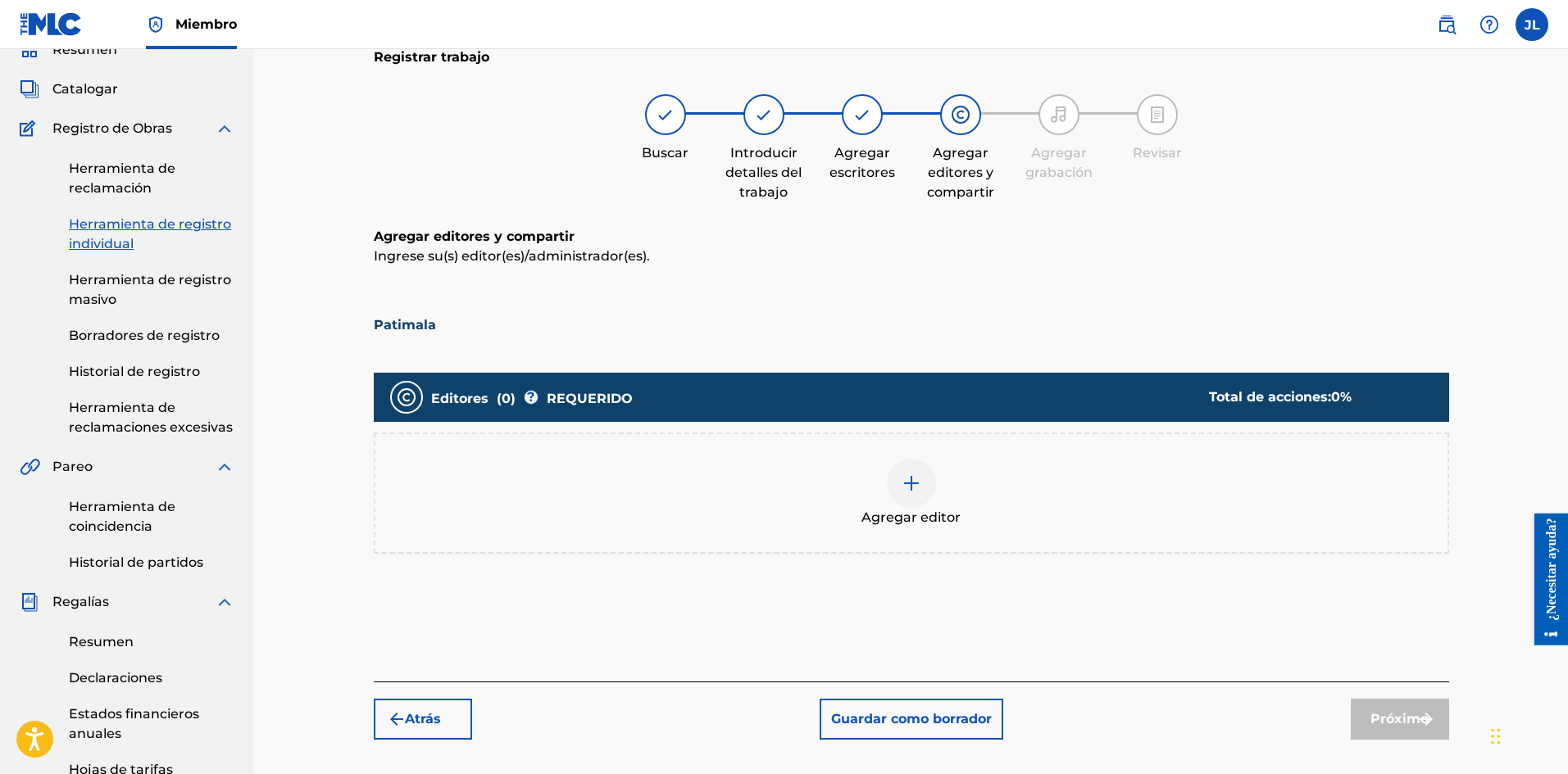
scroll to position [480, 0]
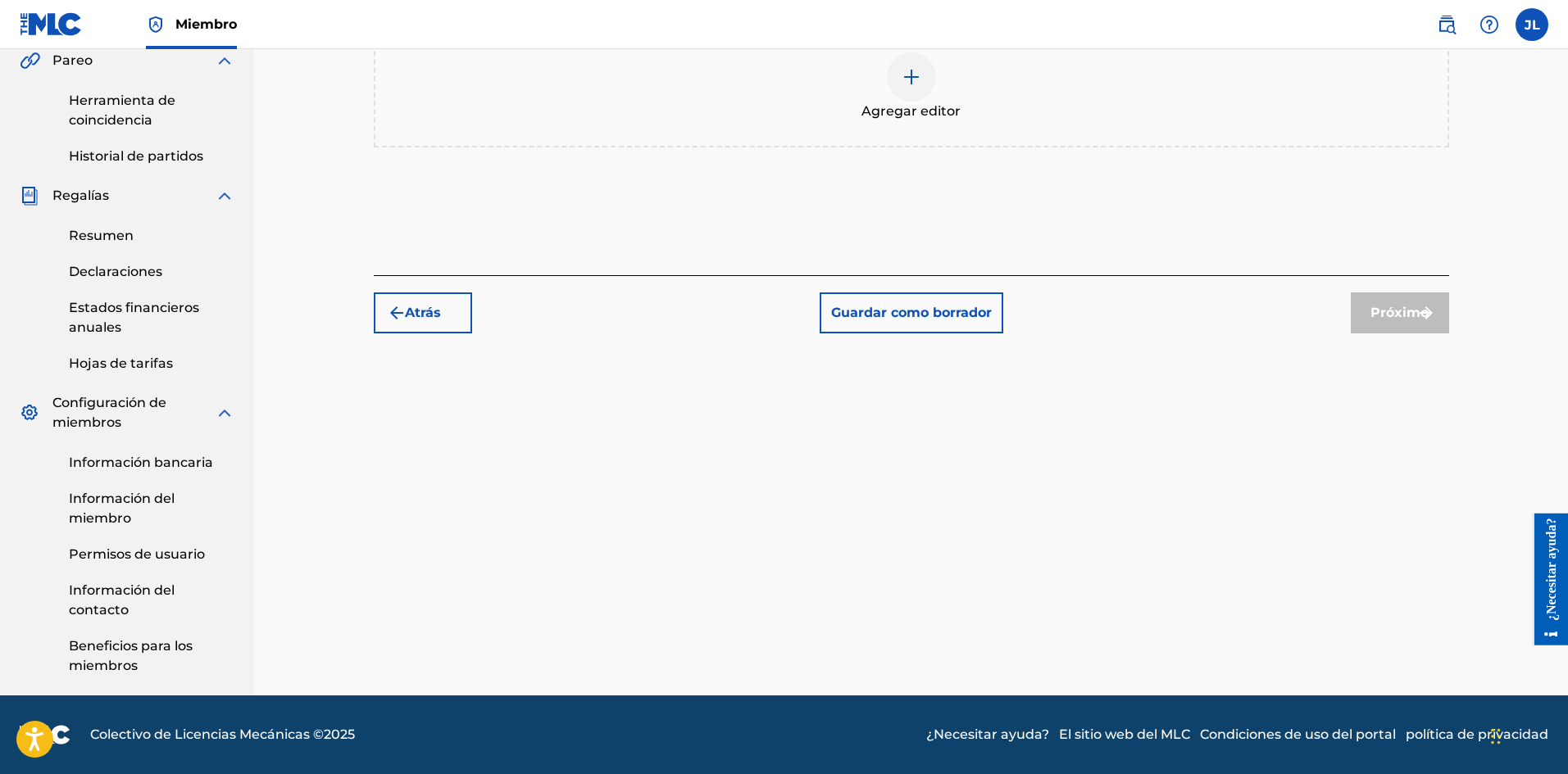
click at [903, 90] on div at bounding box center [911, 77] width 49 height 49
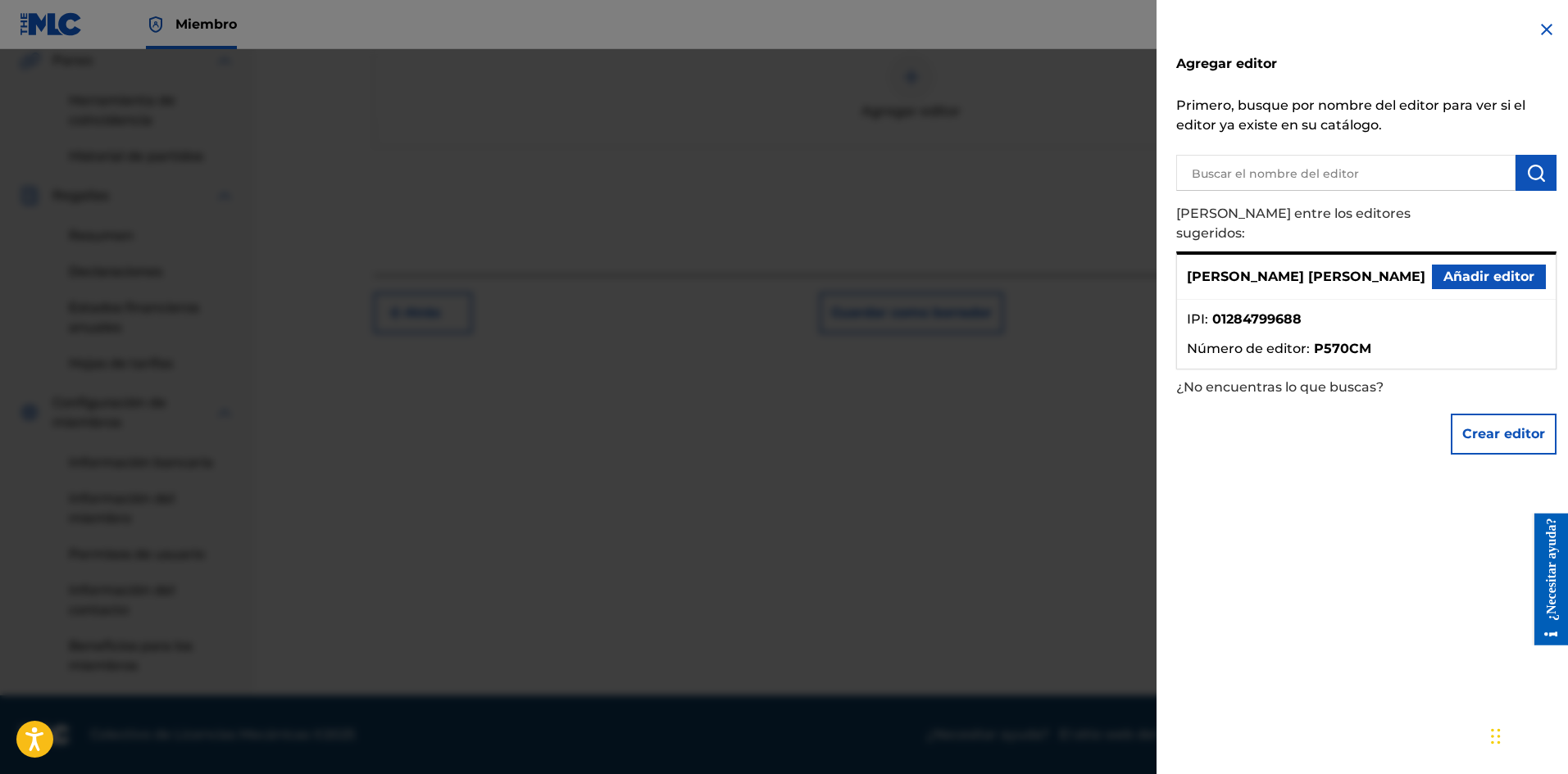
click at [1456, 269] on font "Añadir editor" at bounding box center [1489, 276] width 91 height 15
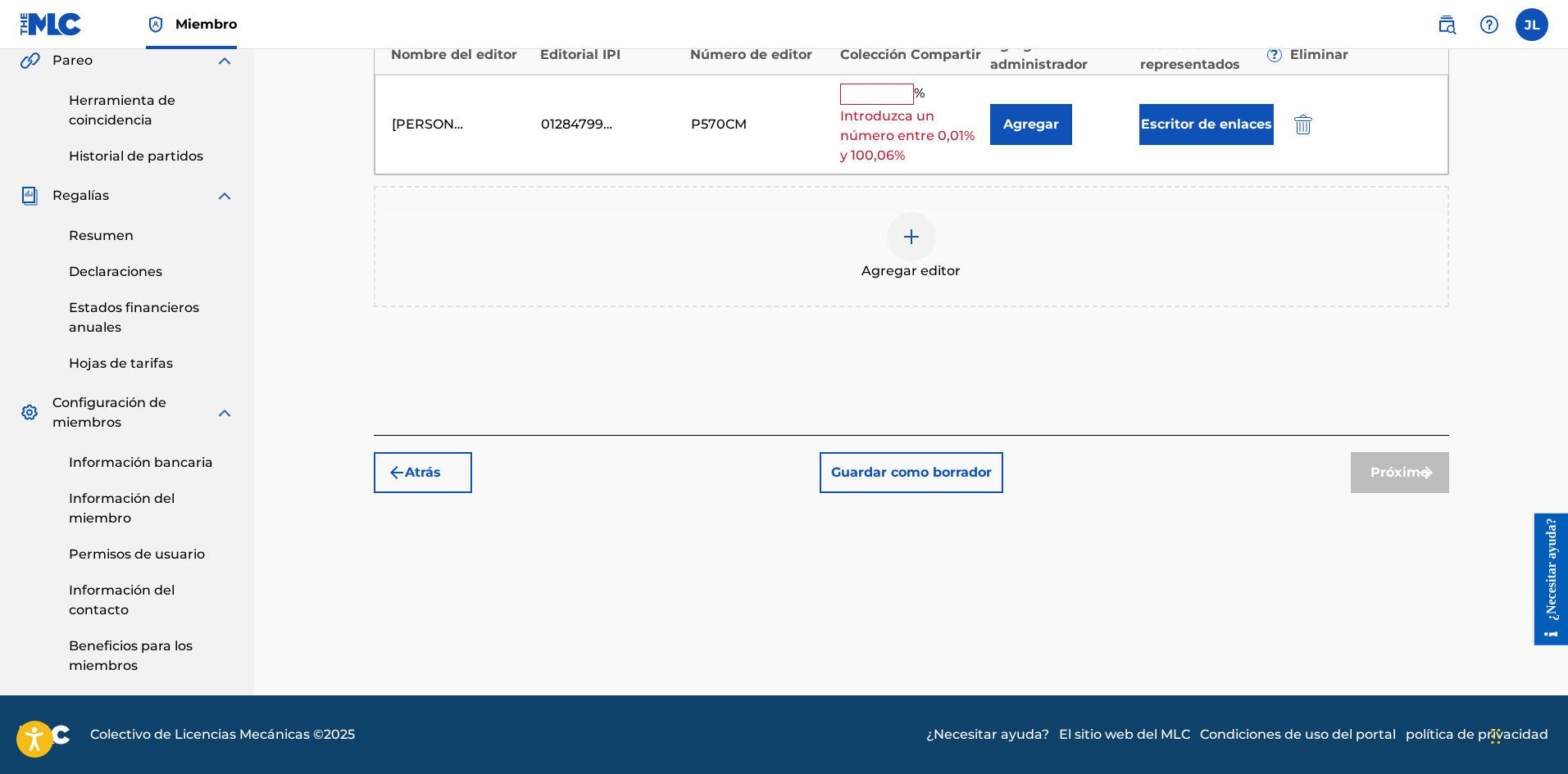
scroll to position [343, 0]
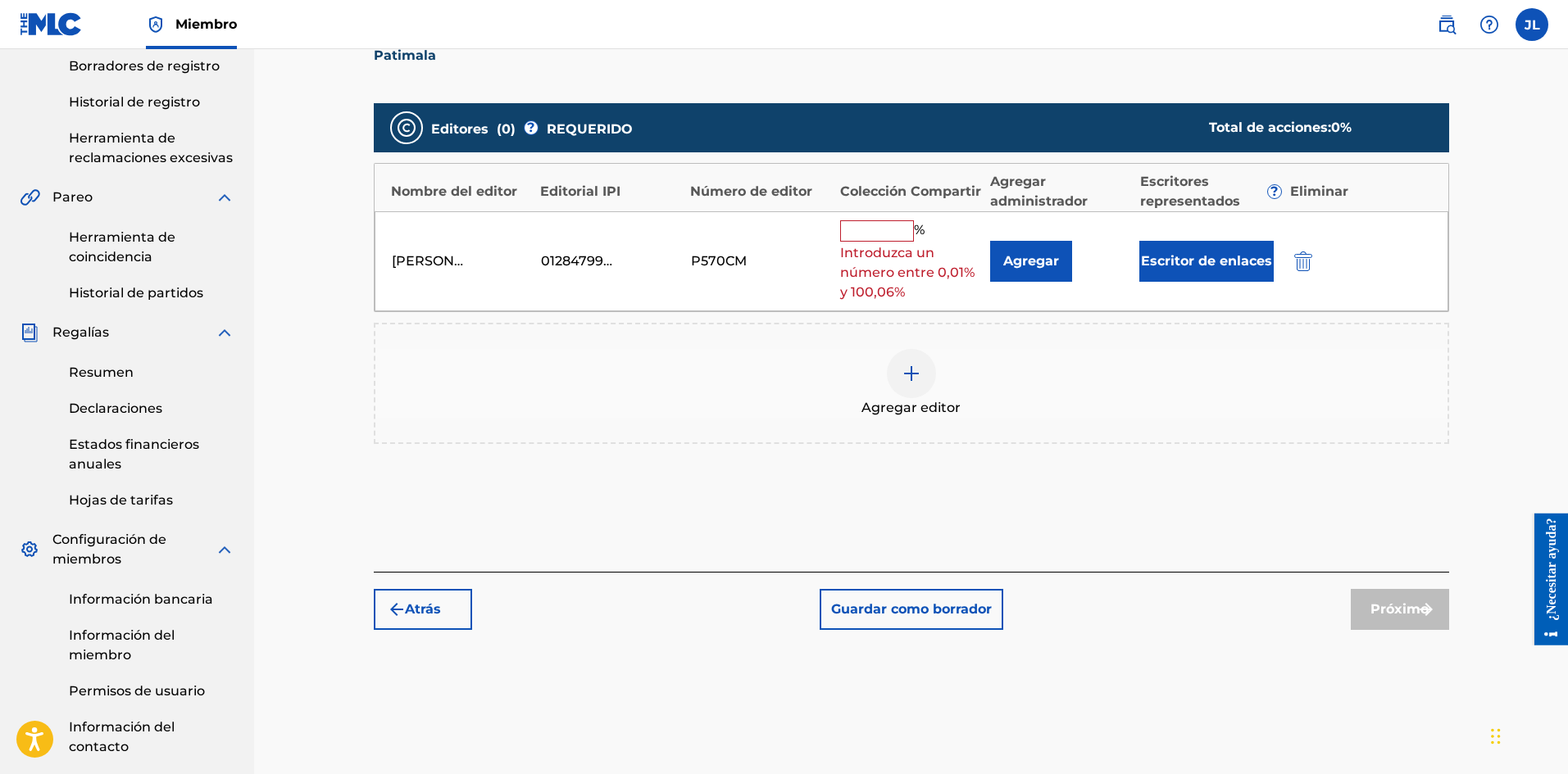
click at [885, 240] on input "text" at bounding box center [877, 231] width 74 height 21
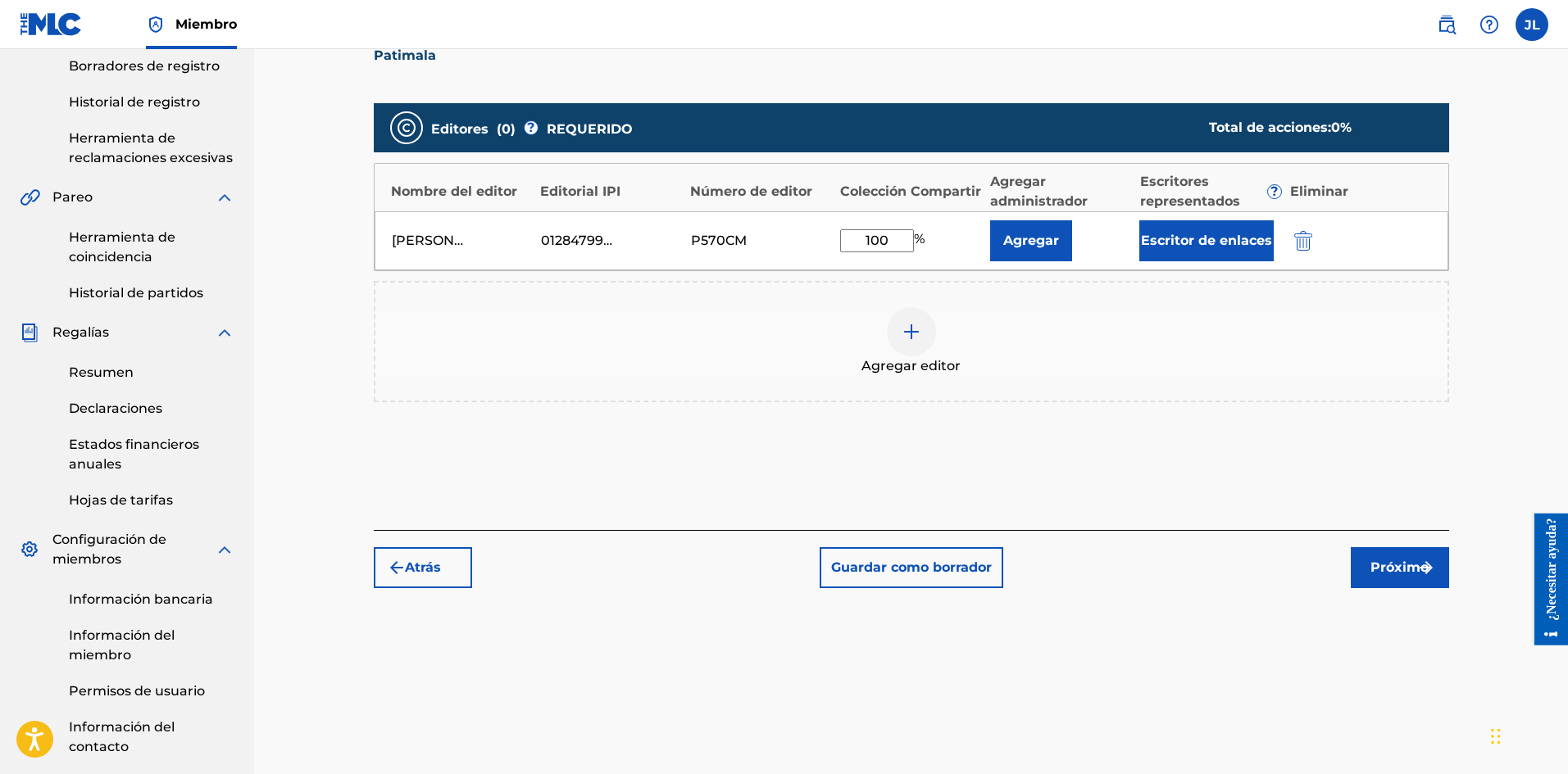
click at [1392, 574] on font "Próximo" at bounding box center [1399, 566] width 58 height 15
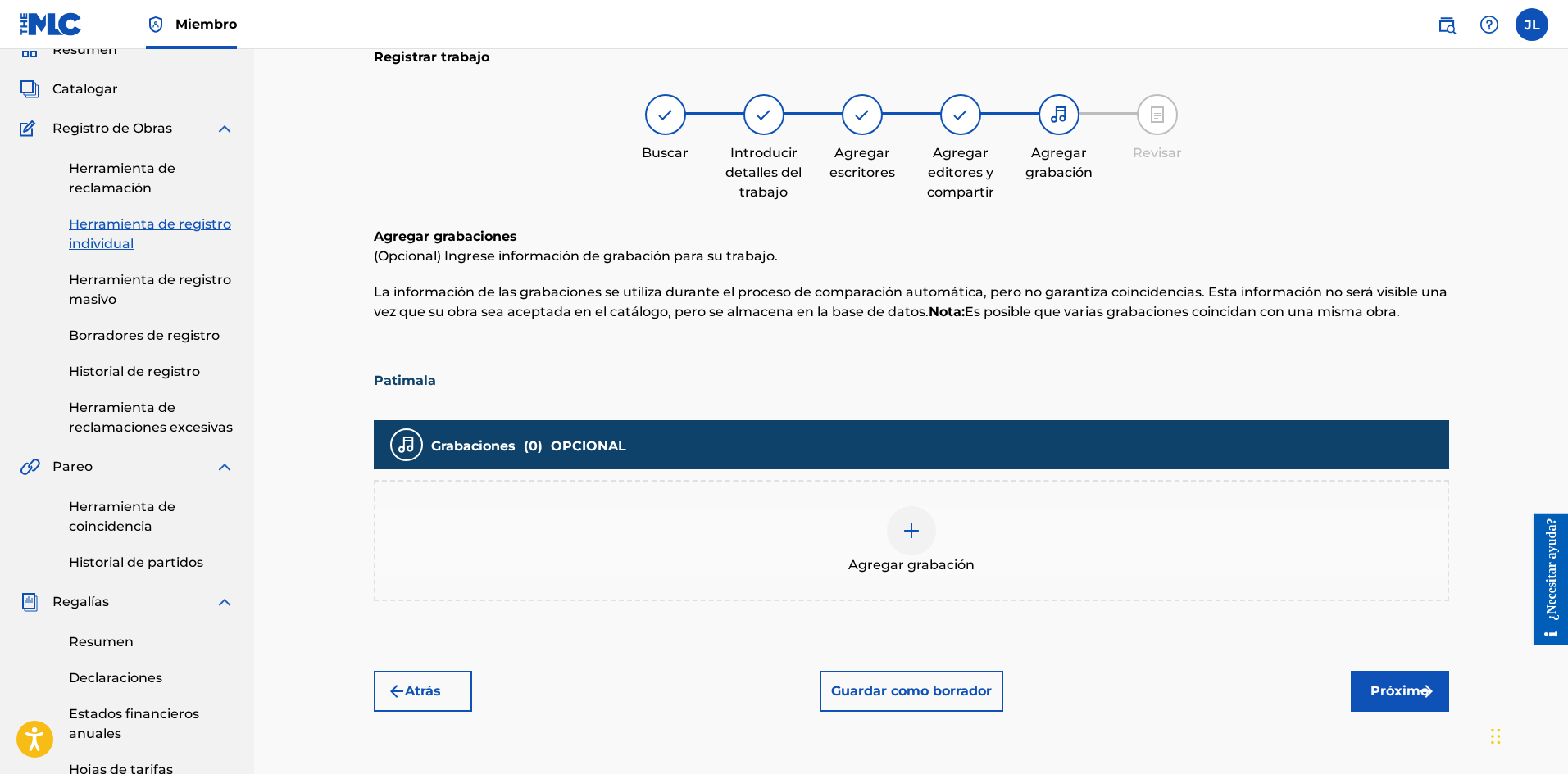
scroll to position [347, 0]
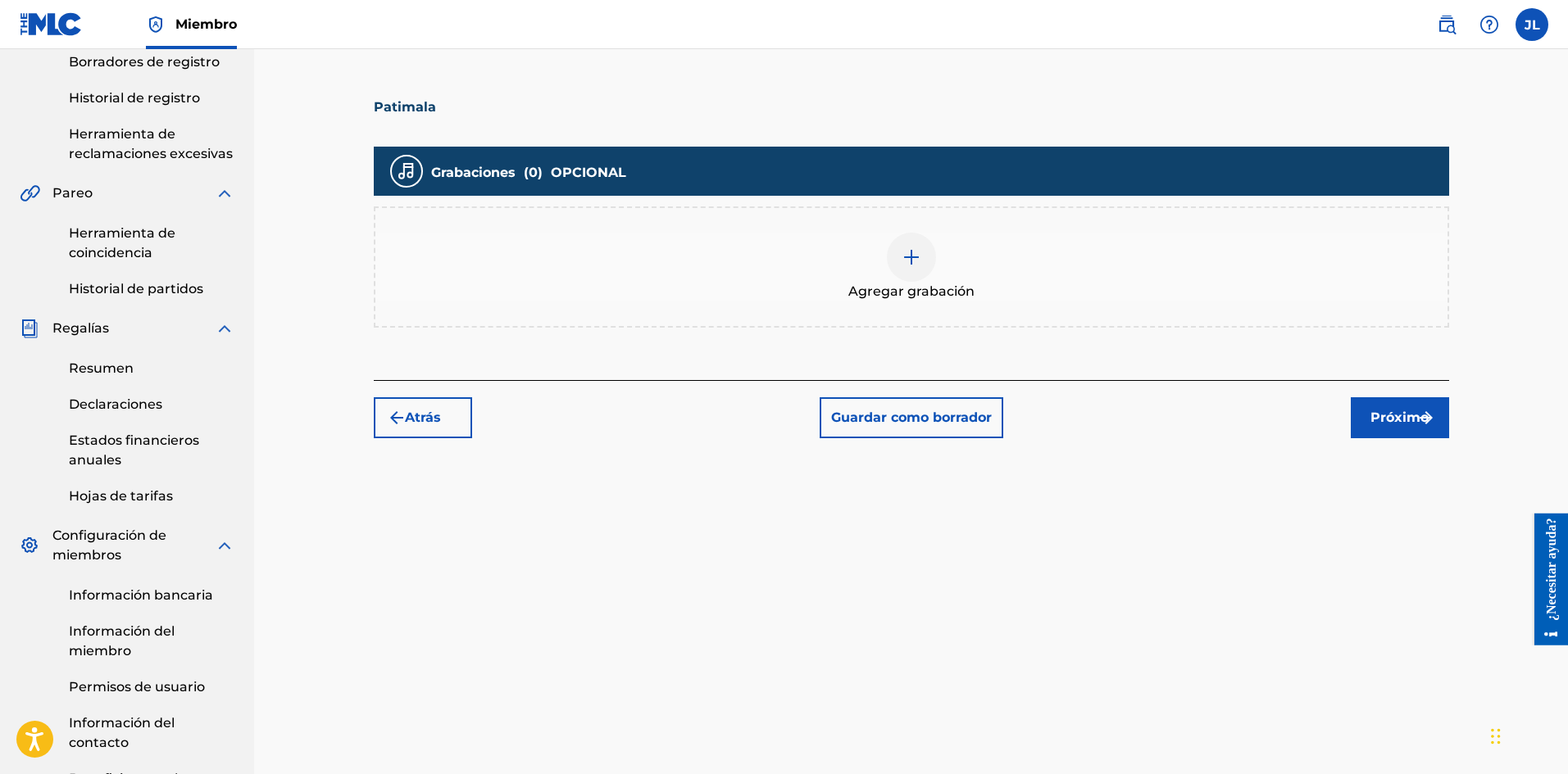
click at [911, 266] on img at bounding box center [911, 257] width 20 height 20
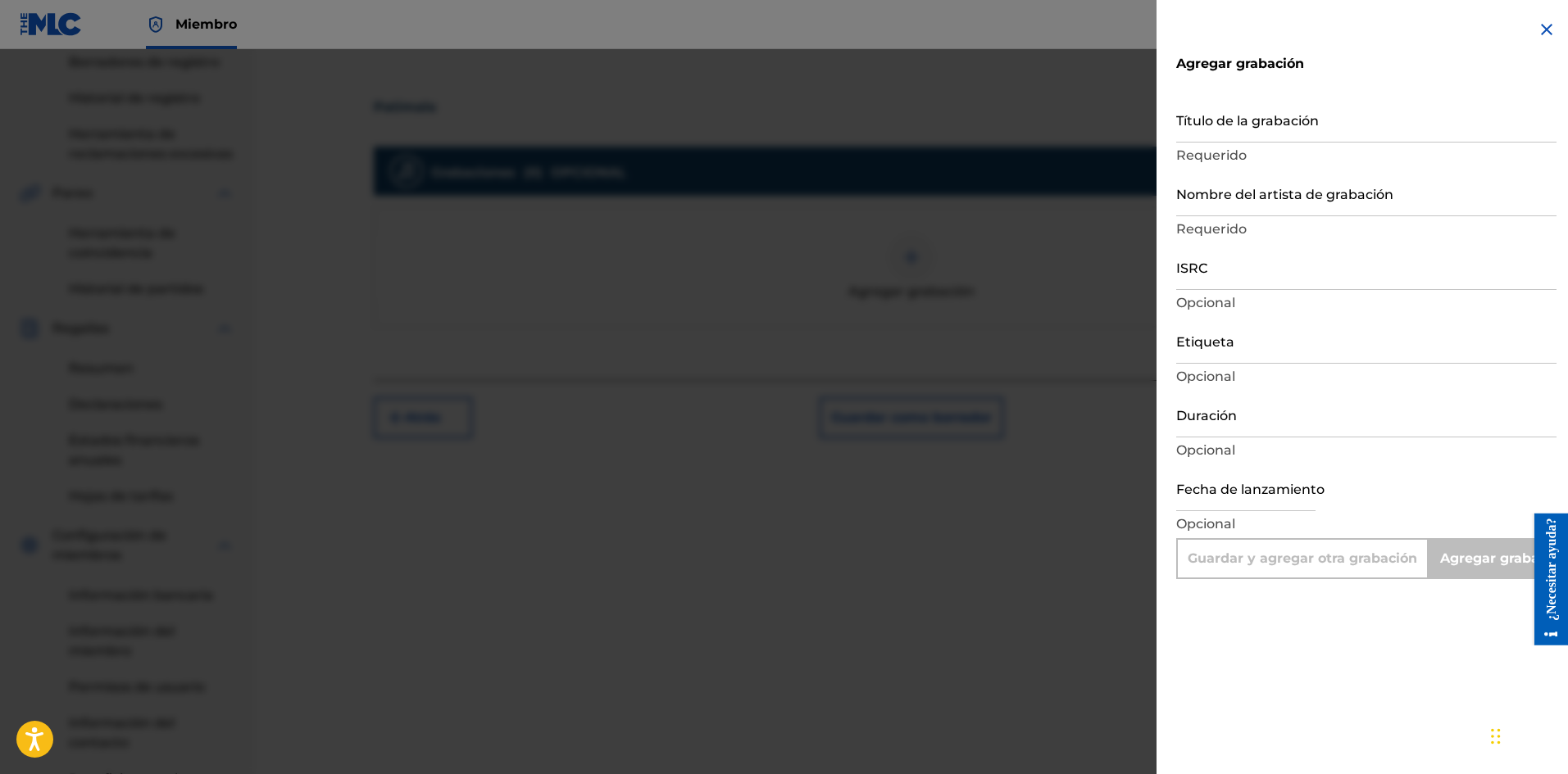
click at [1226, 415] on input "Duración" at bounding box center [1366, 414] width 380 height 46
click at [1223, 495] on input "text" at bounding box center [1245, 488] width 139 height 46
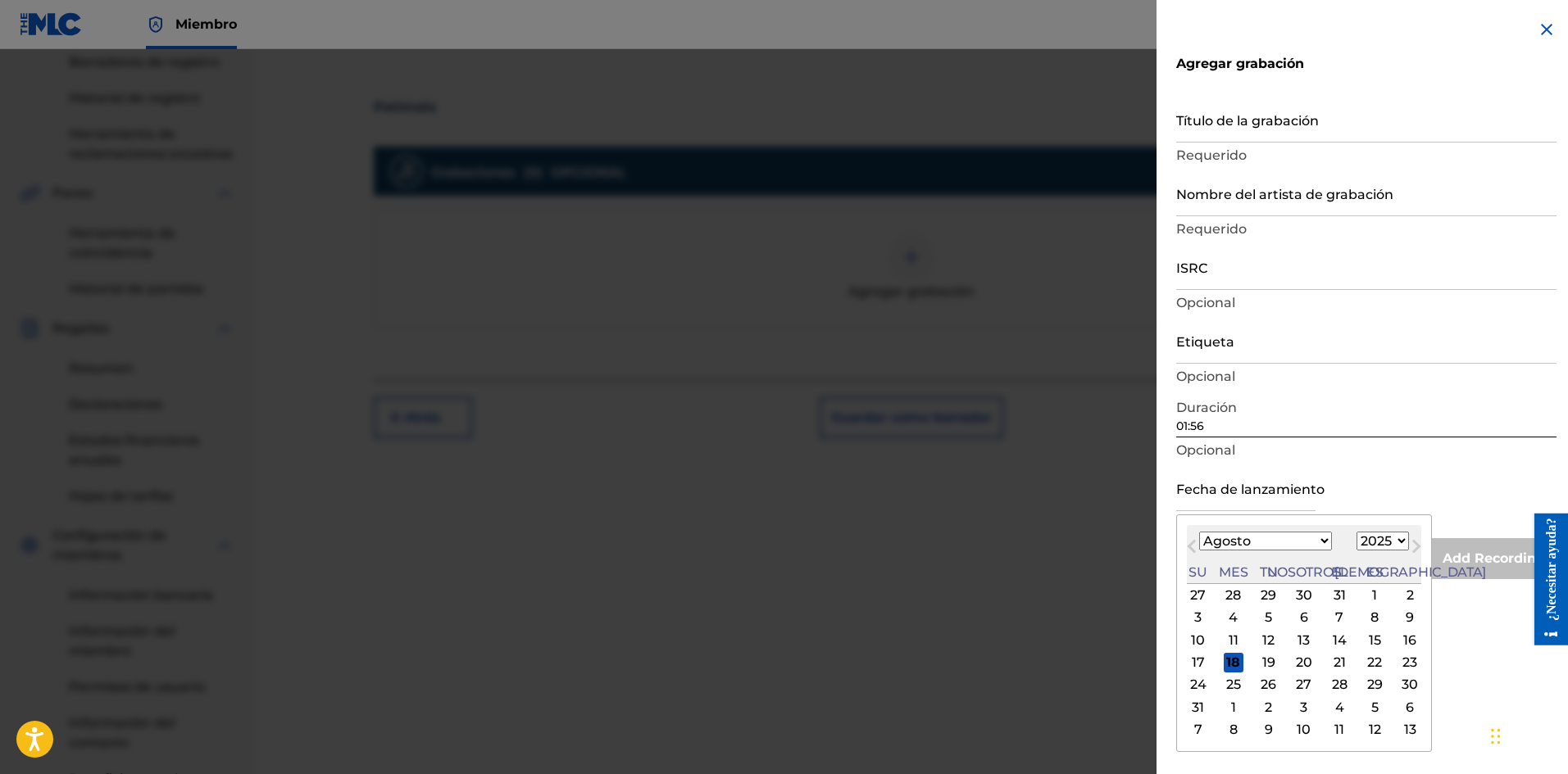
click at [1199, 660] on font "17" at bounding box center [1197, 662] width 13 height 15
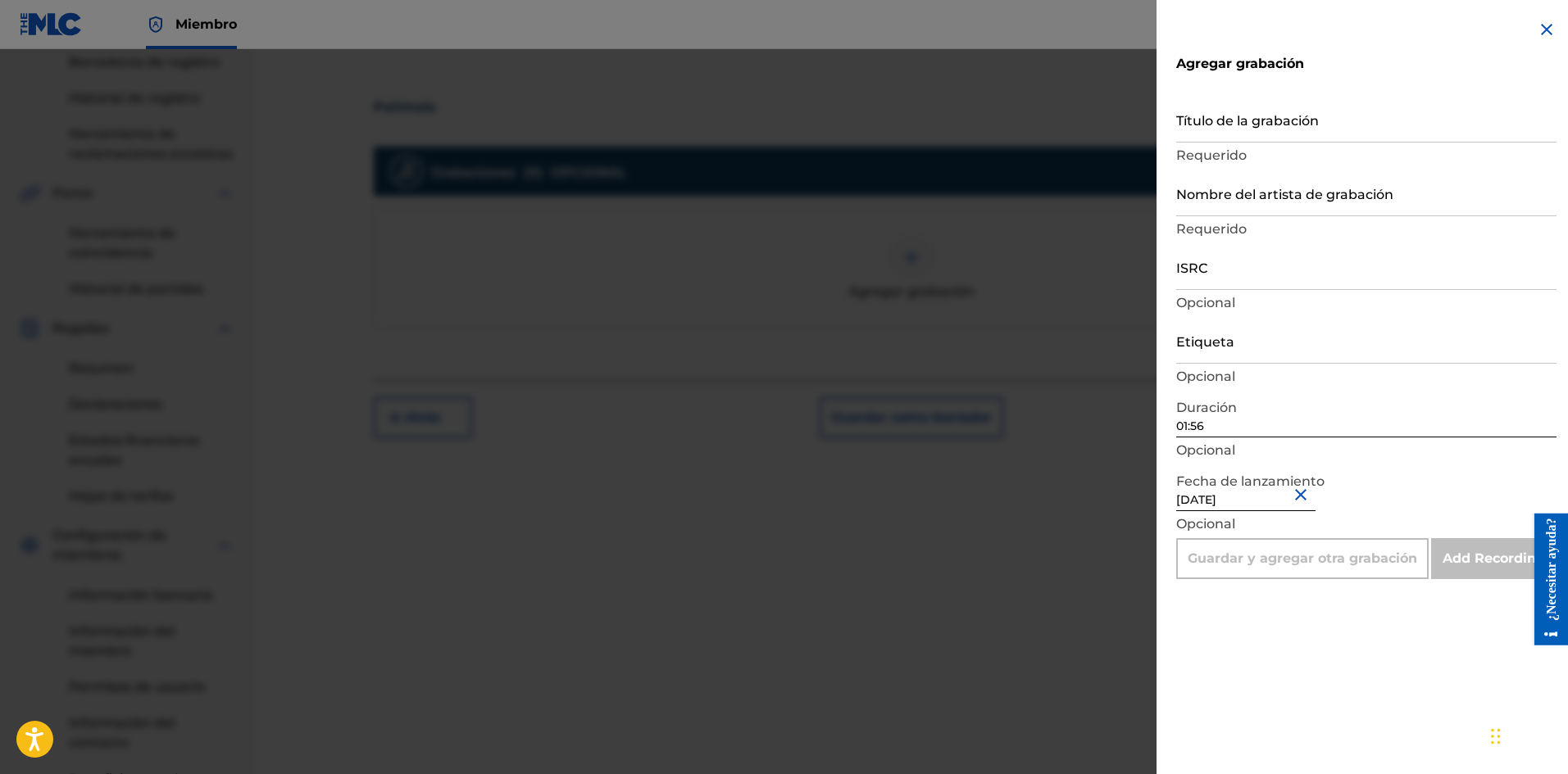
click at [1210, 197] on input "Nombre del artista de grabación" at bounding box center [1366, 192] width 380 height 46
drag, startPoint x: 1220, startPoint y: 341, endPoint x: 1234, endPoint y: 356, distance: 20.5
click at [1221, 342] on input "Etiqueta" at bounding box center [1366, 340] width 380 height 46
click at [1212, 151] on font "Requerido" at bounding box center [1211, 155] width 70 height 15
click at [1209, 110] on input "Título de la grabación" at bounding box center [1366, 119] width 380 height 46
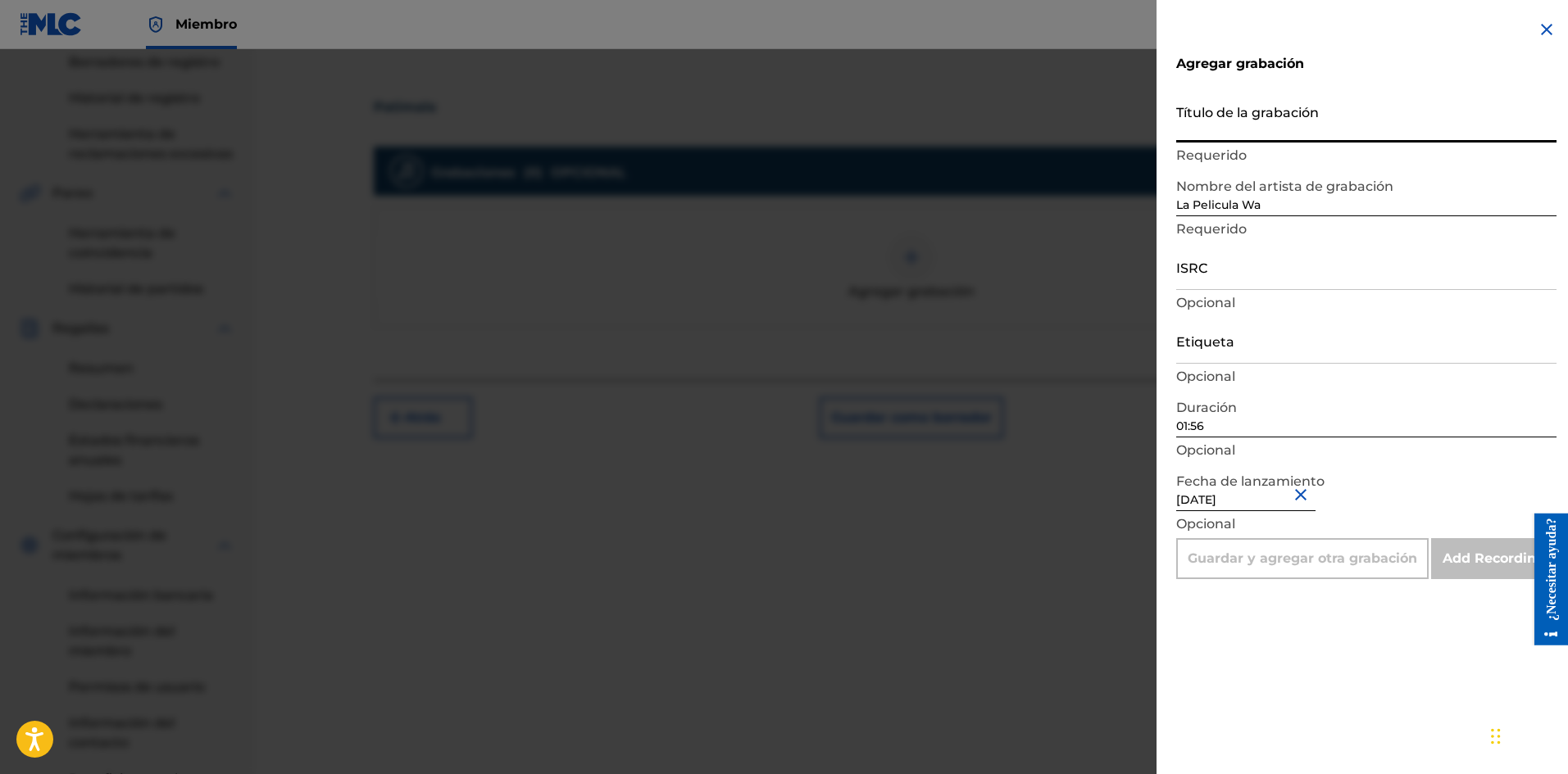
paste input "Patimala"
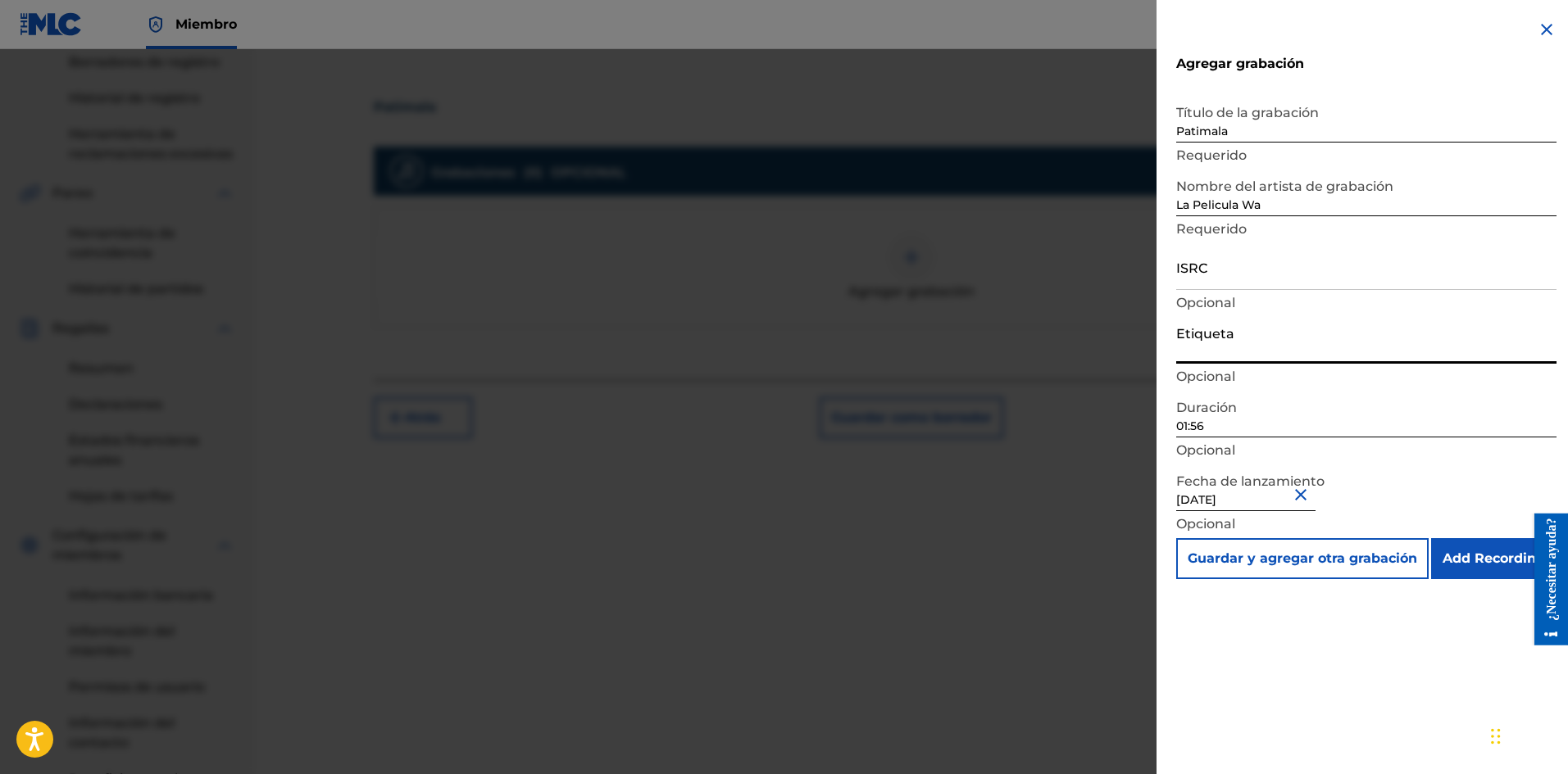
click at [1233, 344] on input "Etiqueta" at bounding box center [1366, 340] width 380 height 46
click at [1202, 281] on input "ISRC" at bounding box center [1366, 266] width 380 height 46
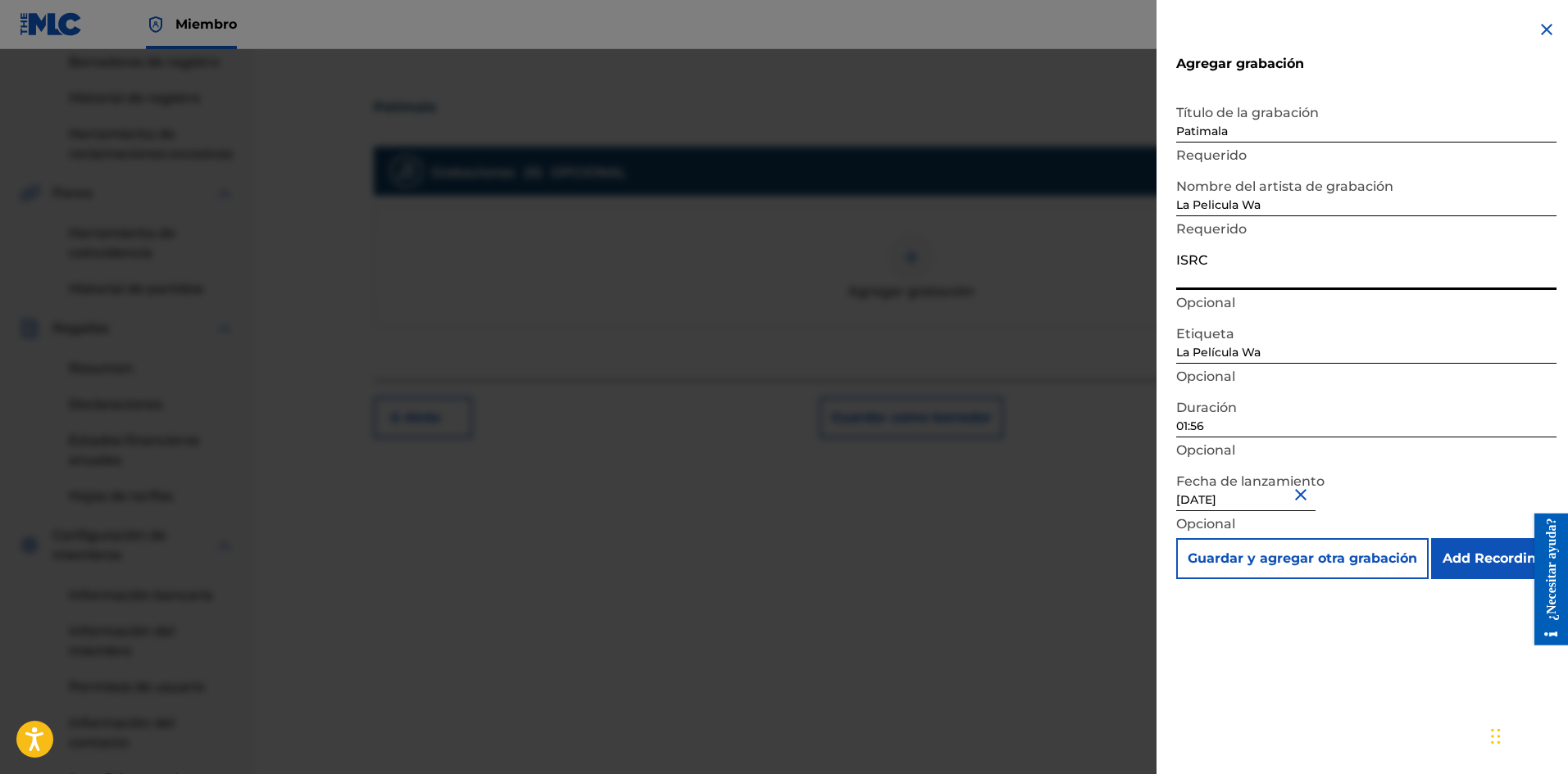
paste input "SE6XW2595717"
click at [1463, 560] on input "Add Recording" at bounding box center [1493, 558] width 126 height 41
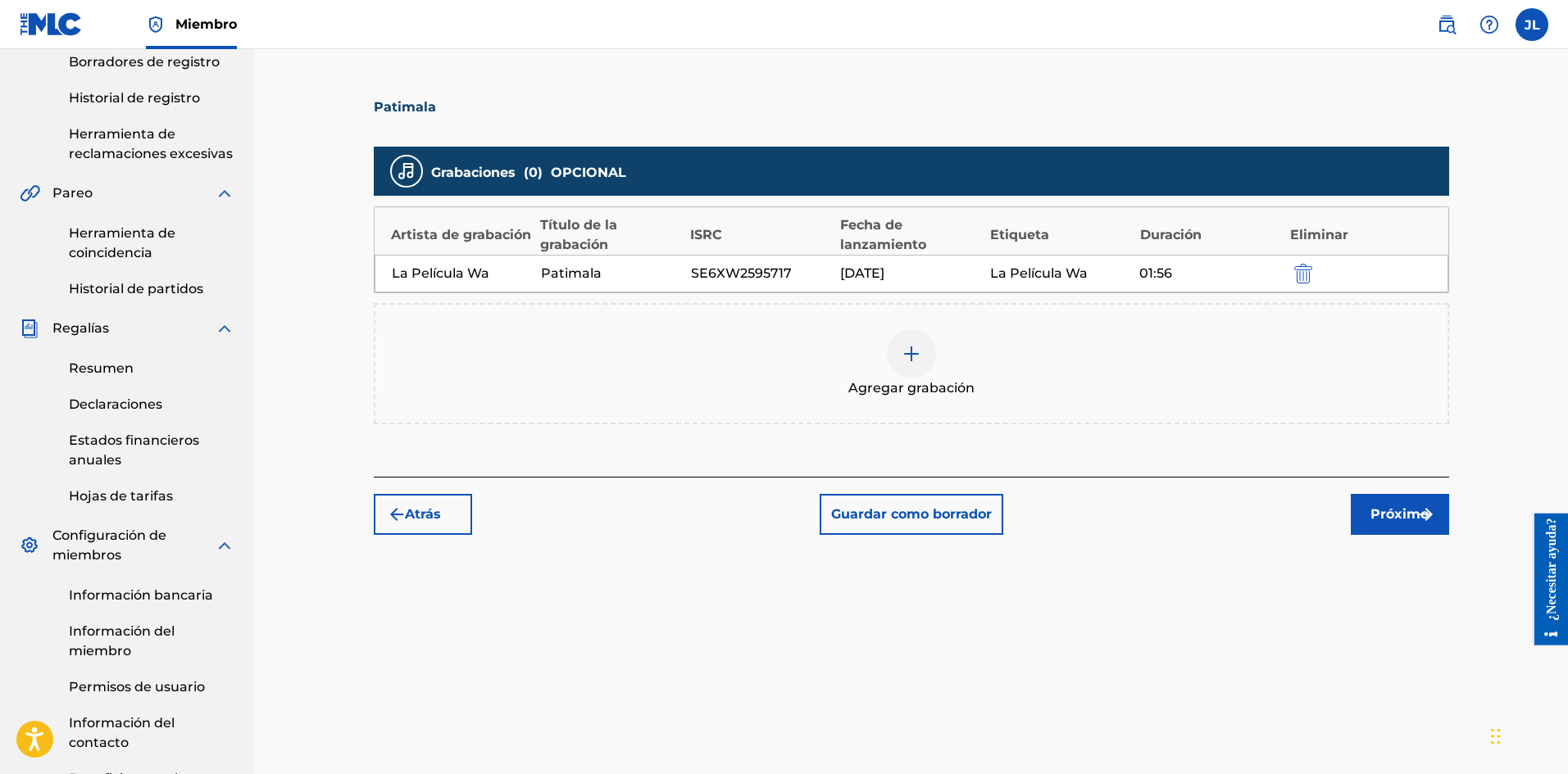
click at [1380, 516] on font "Próximo" at bounding box center [1399, 513] width 58 height 15
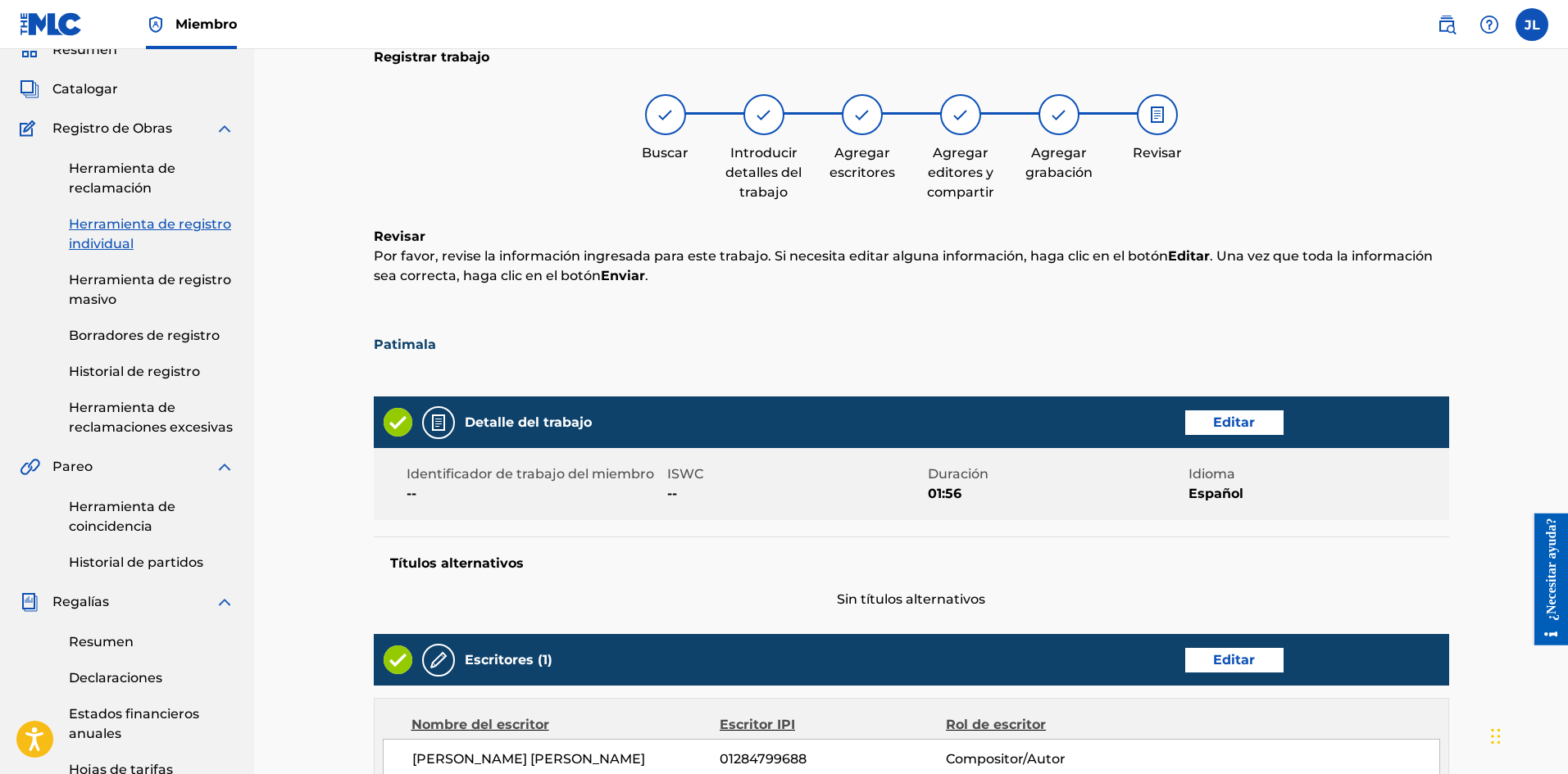
scroll to position [674, 0]
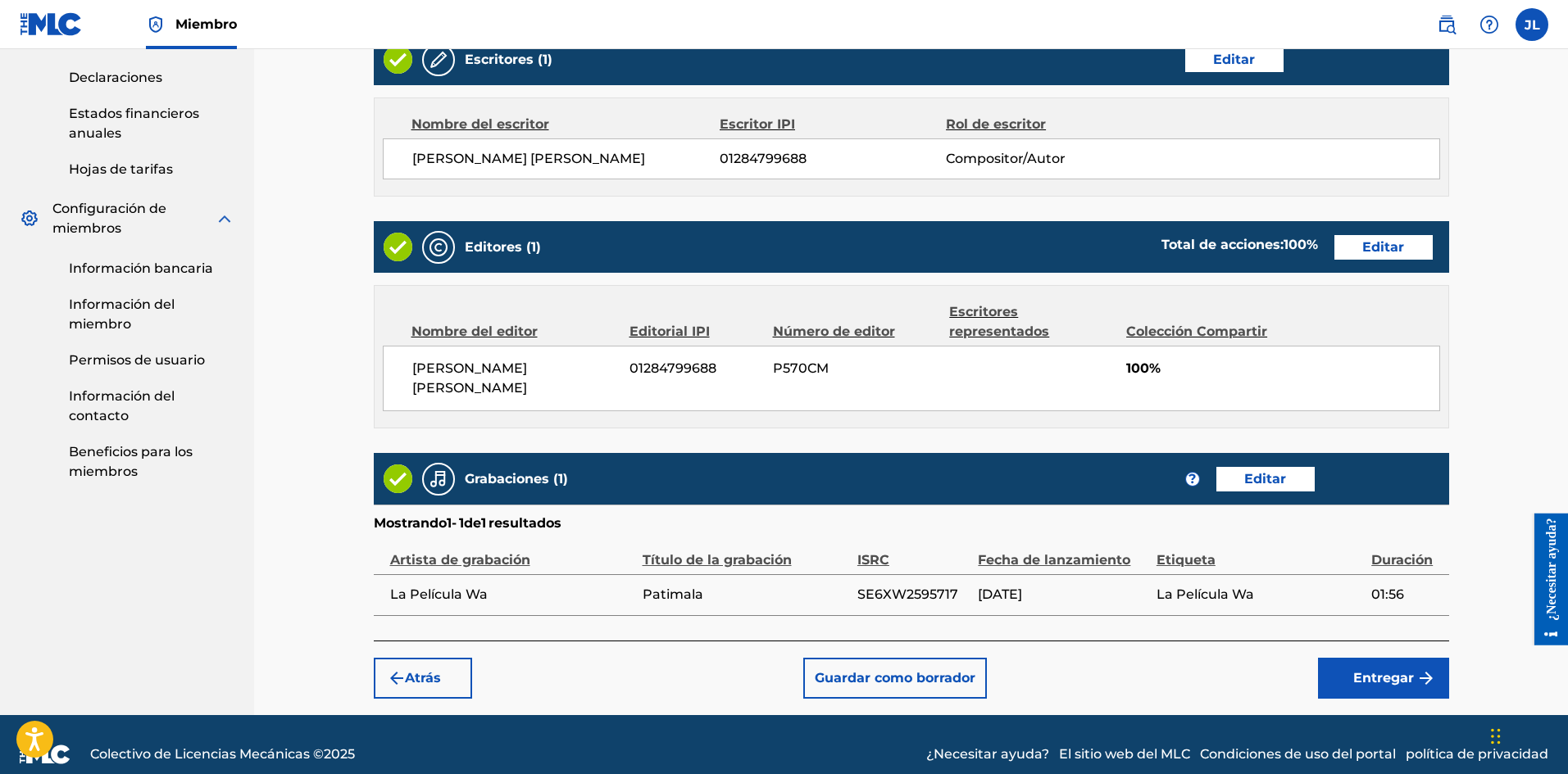
click at [1381, 670] on font "Entregar" at bounding box center [1384, 677] width 61 height 15
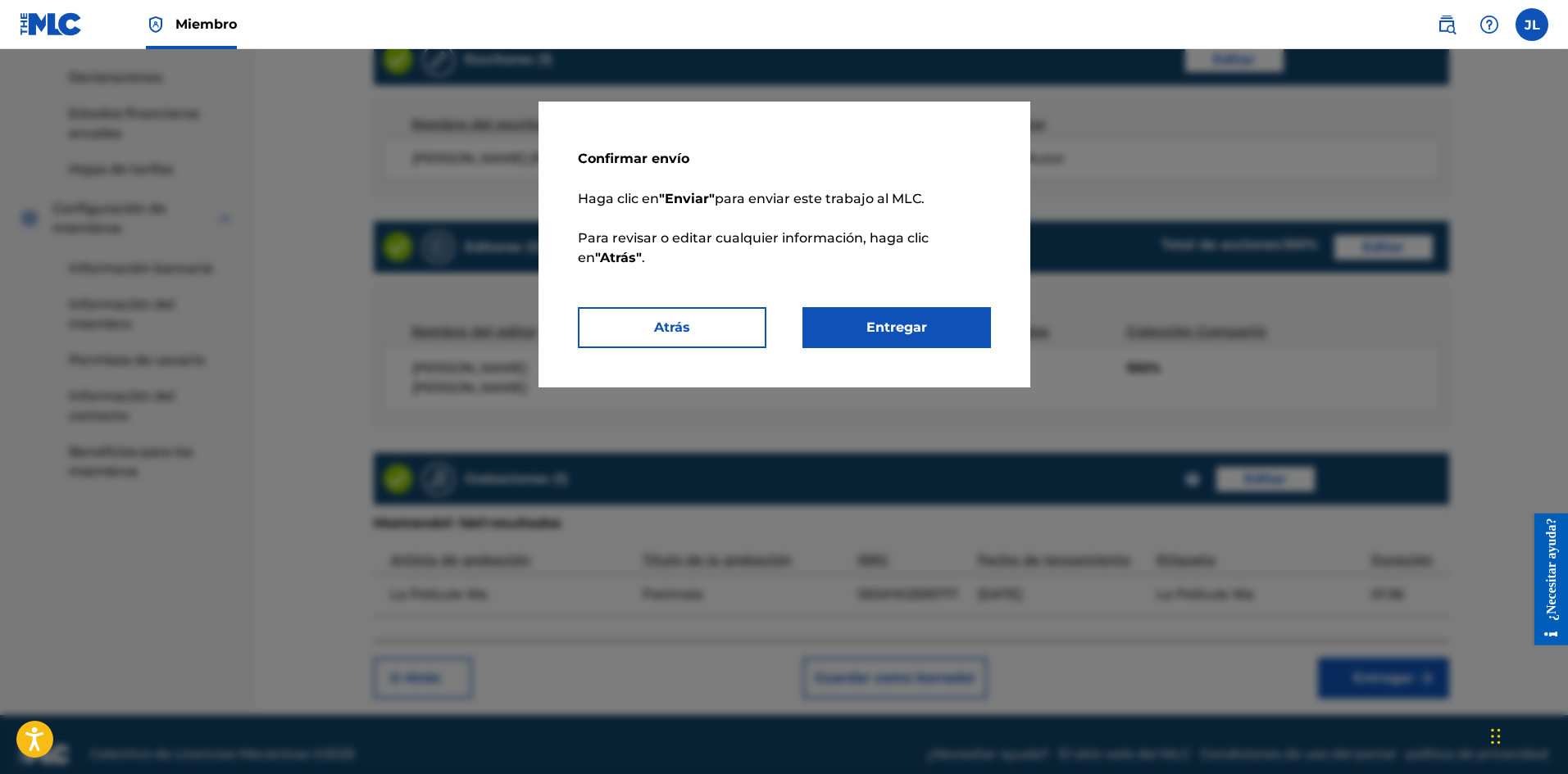
click at [951, 330] on button "Entregar" at bounding box center [896, 328] width 189 height 41
click at [926, 319] on font "Entregar" at bounding box center [896, 328] width 61 height 20
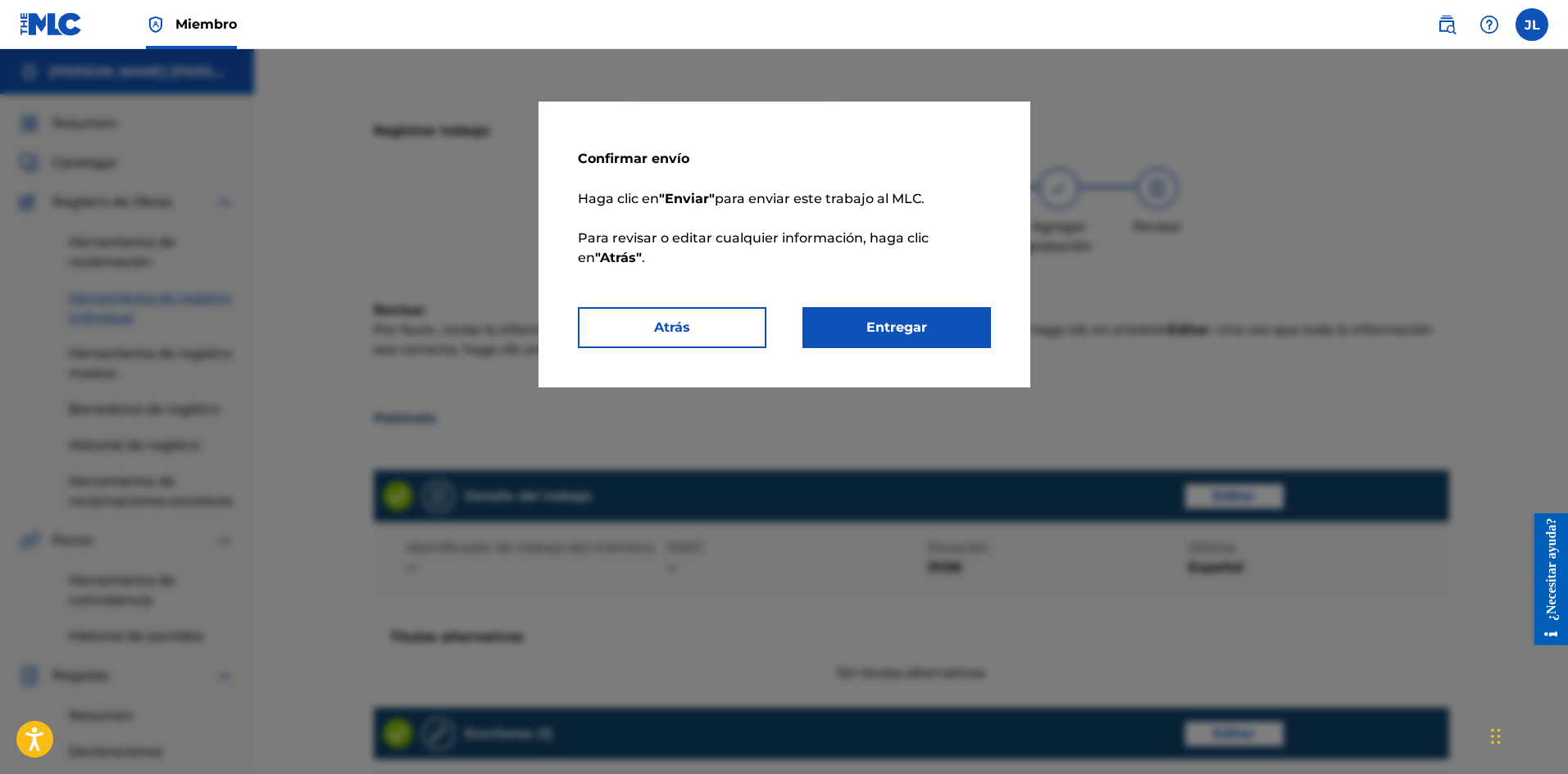
click at [914, 328] on div "Registrar trabajo Buscar Introducir detalles del trabajo Agregar escritores Agr…" at bounding box center [911, 739] width 1147 height 1300
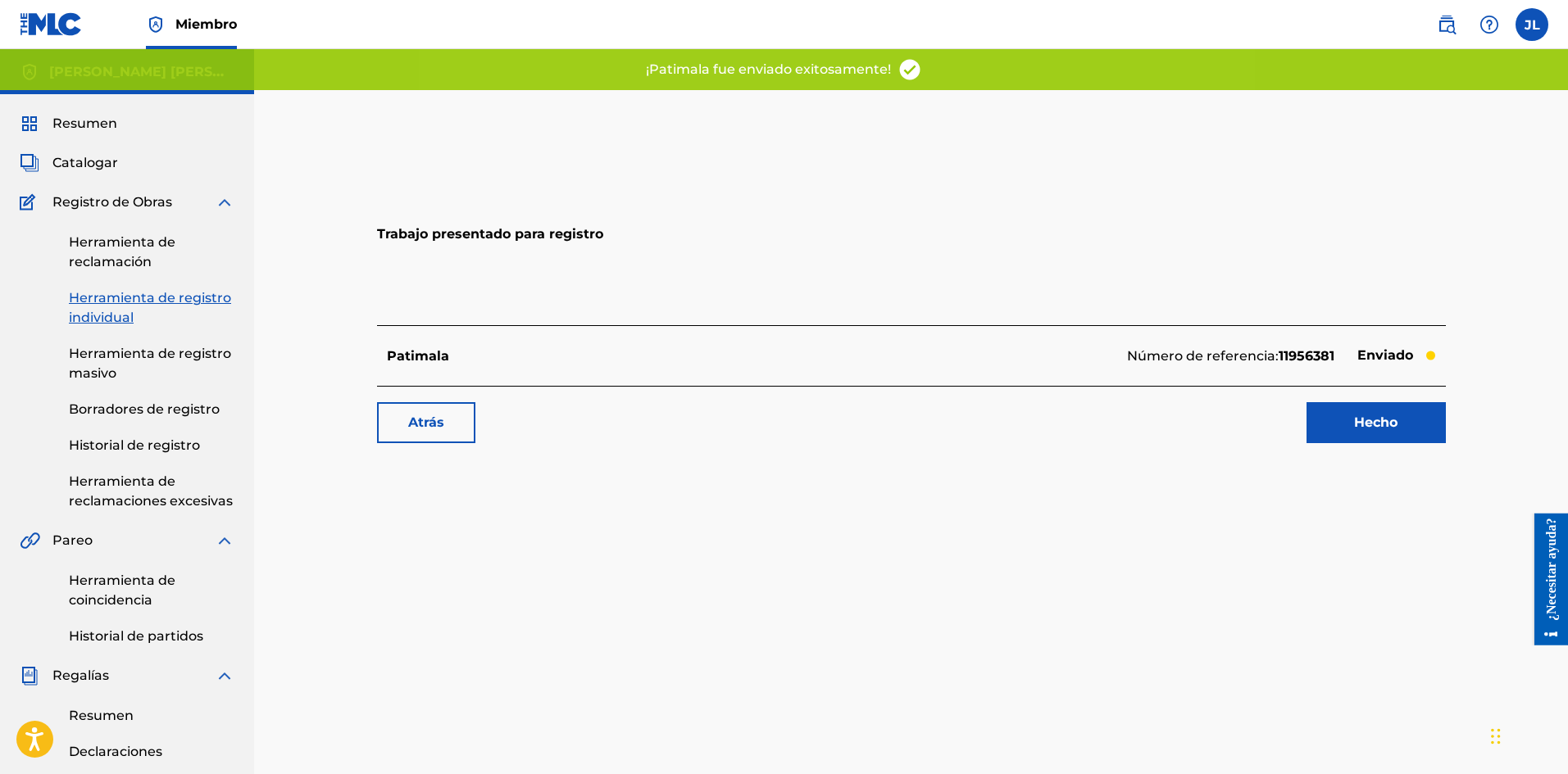
click at [1361, 428] on font "Hecho" at bounding box center [1375, 421] width 44 height 15
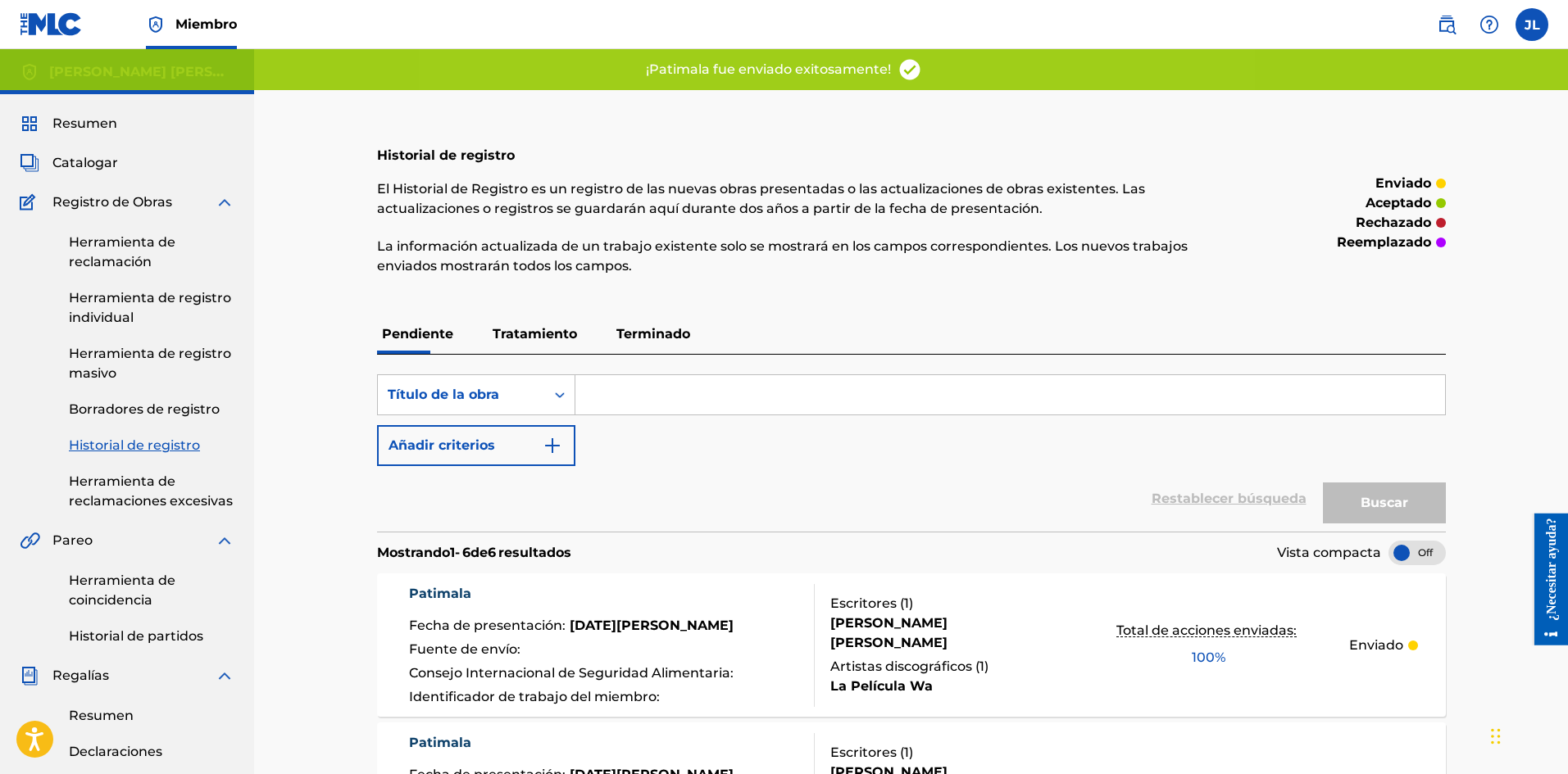
click at [75, 163] on font "Catalogar" at bounding box center [86, 162] width 66 height 15
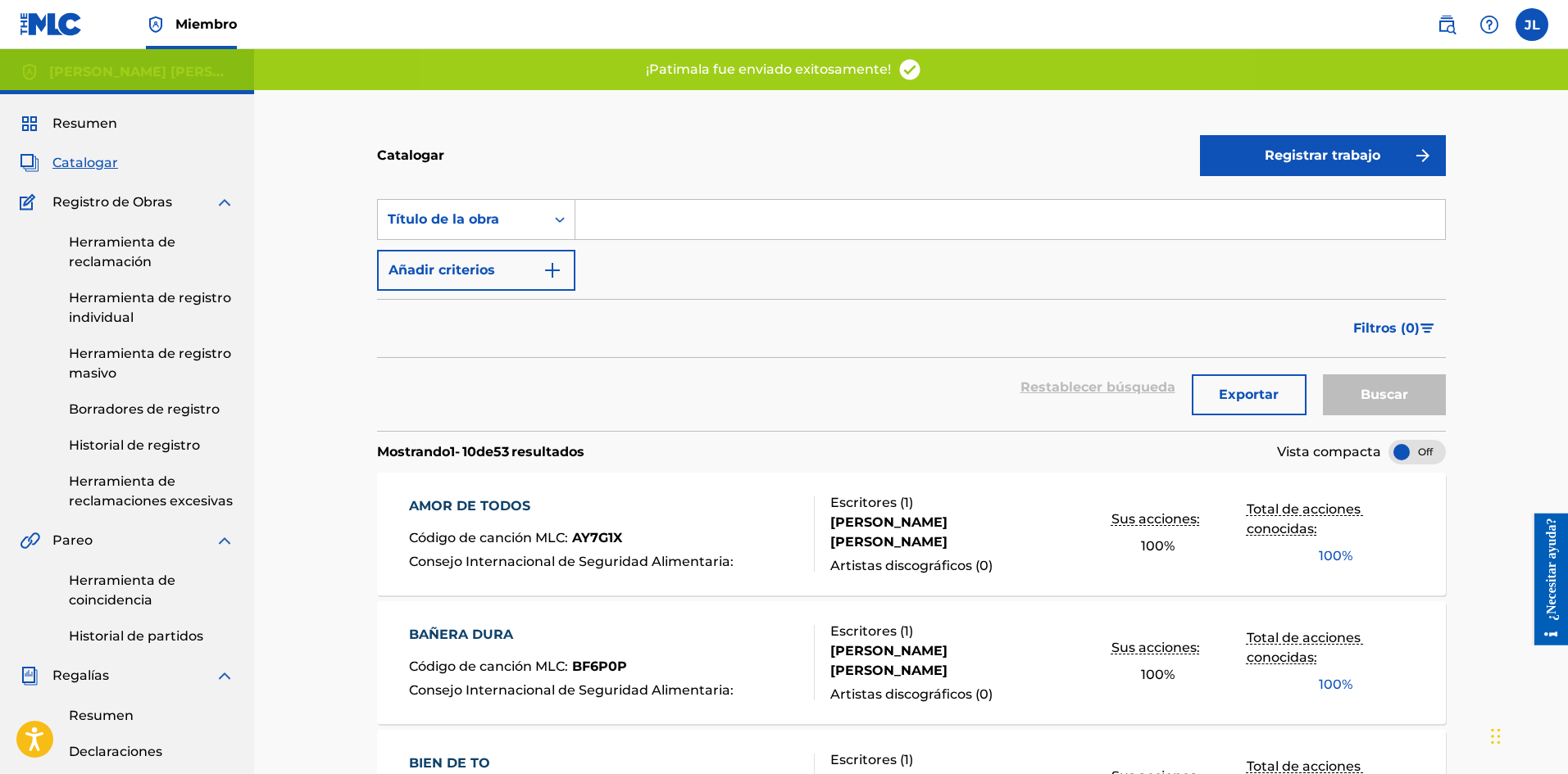
click at [1252, 152] on button "Registrar trabajo" at bounding box center [1323, 156] width 246 height 41
click at [1240, 202] on font "Individual" at bounding box center [1243, 208] width 66 height 15
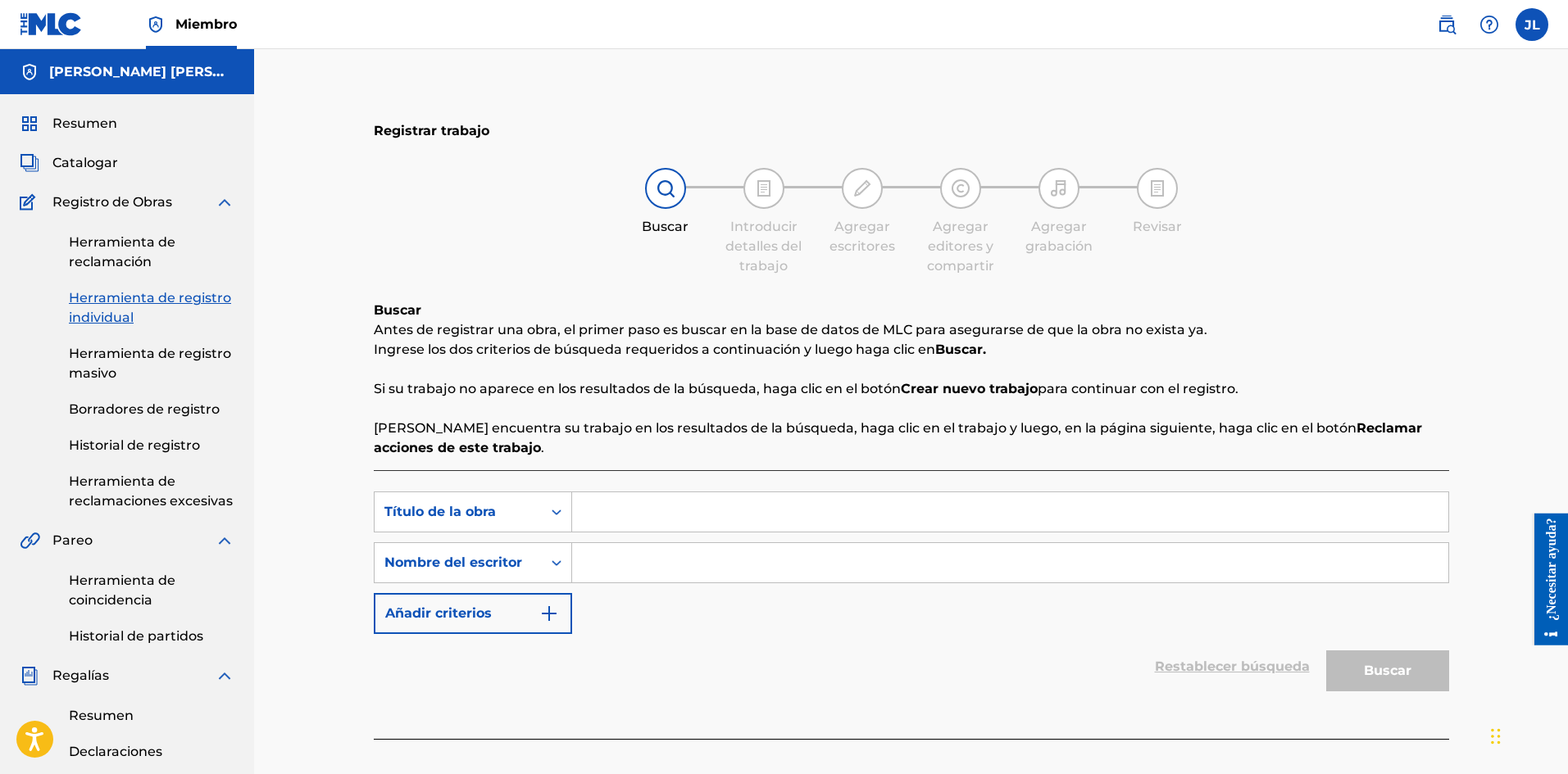
click at [585, 573] on input "Formulario de búsqueda" at bounding box center [1009, 563] width 876 height 39
click at [647, 493] on input "Formulario de búsqueda" at bounding box center [1009, 512] width 876 height 39
paste input "[PERSON_NAME]"
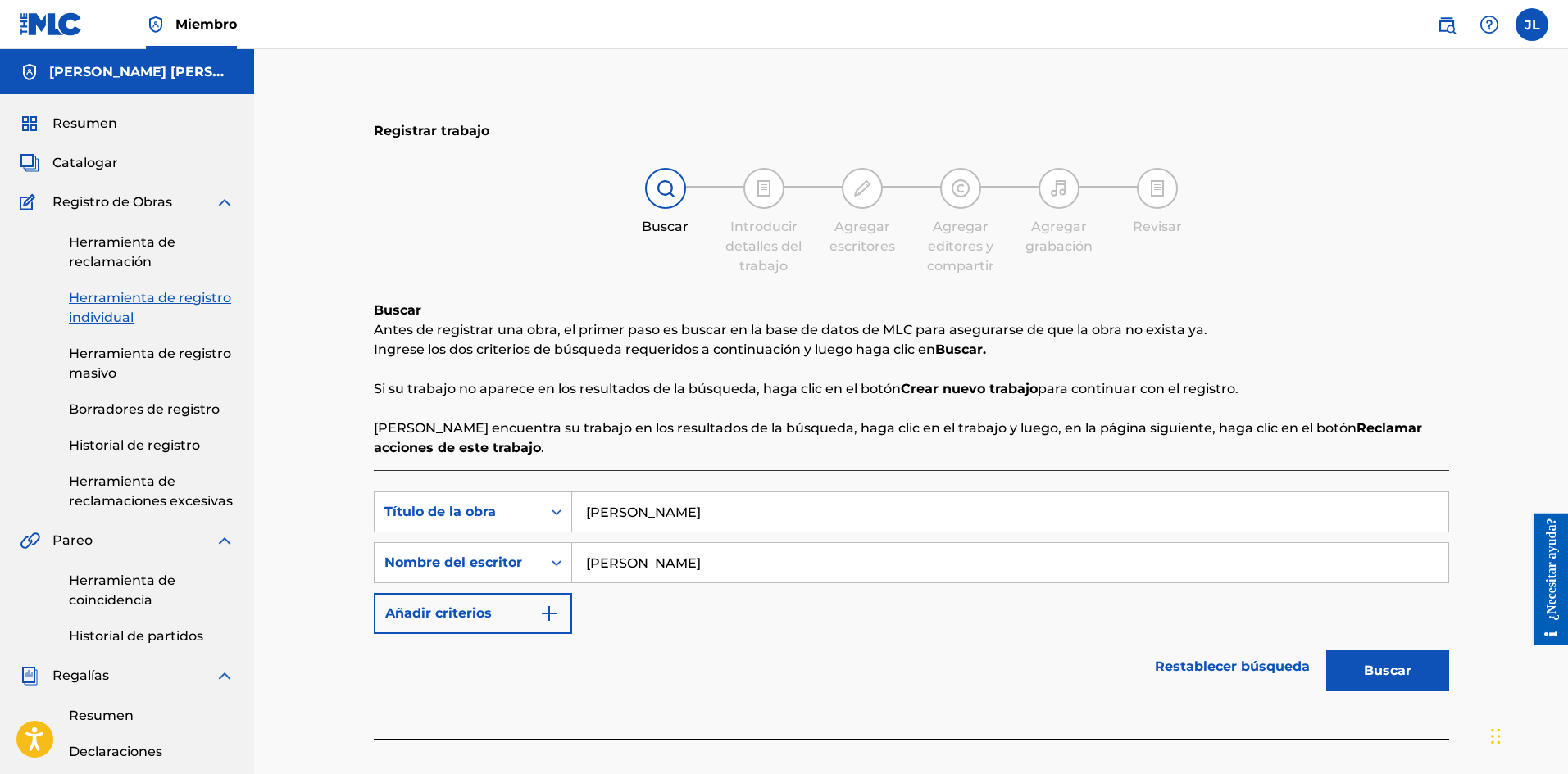
click at [1405, 661] on font "Buscar" at bounding box center [1386, 671] width 47 height 20
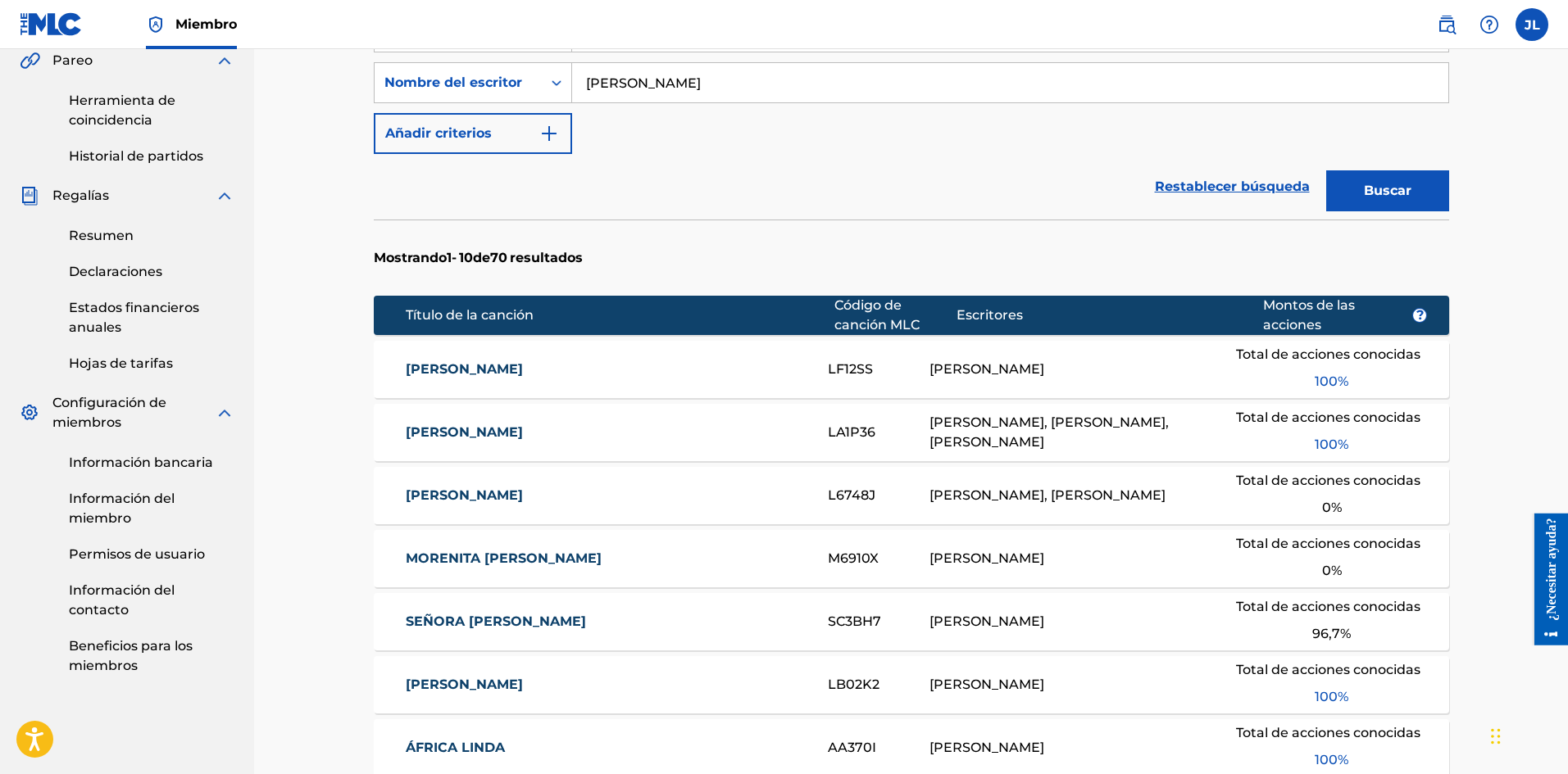
scroll to position [980, 0]
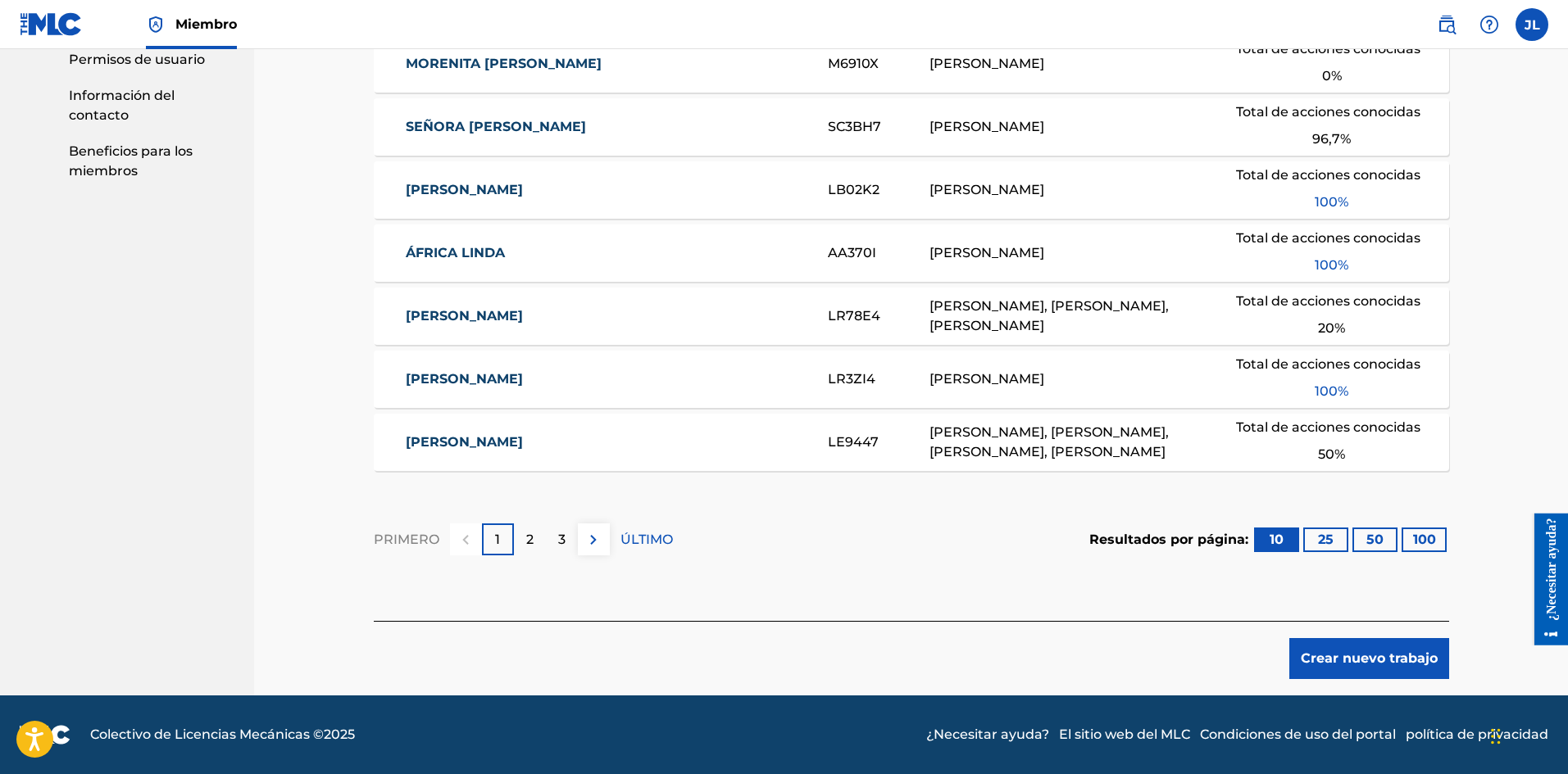
click at [1418, 656] on font "Crear nuevo trabajo" at bounding box center [1369, 657] width 137 height 15
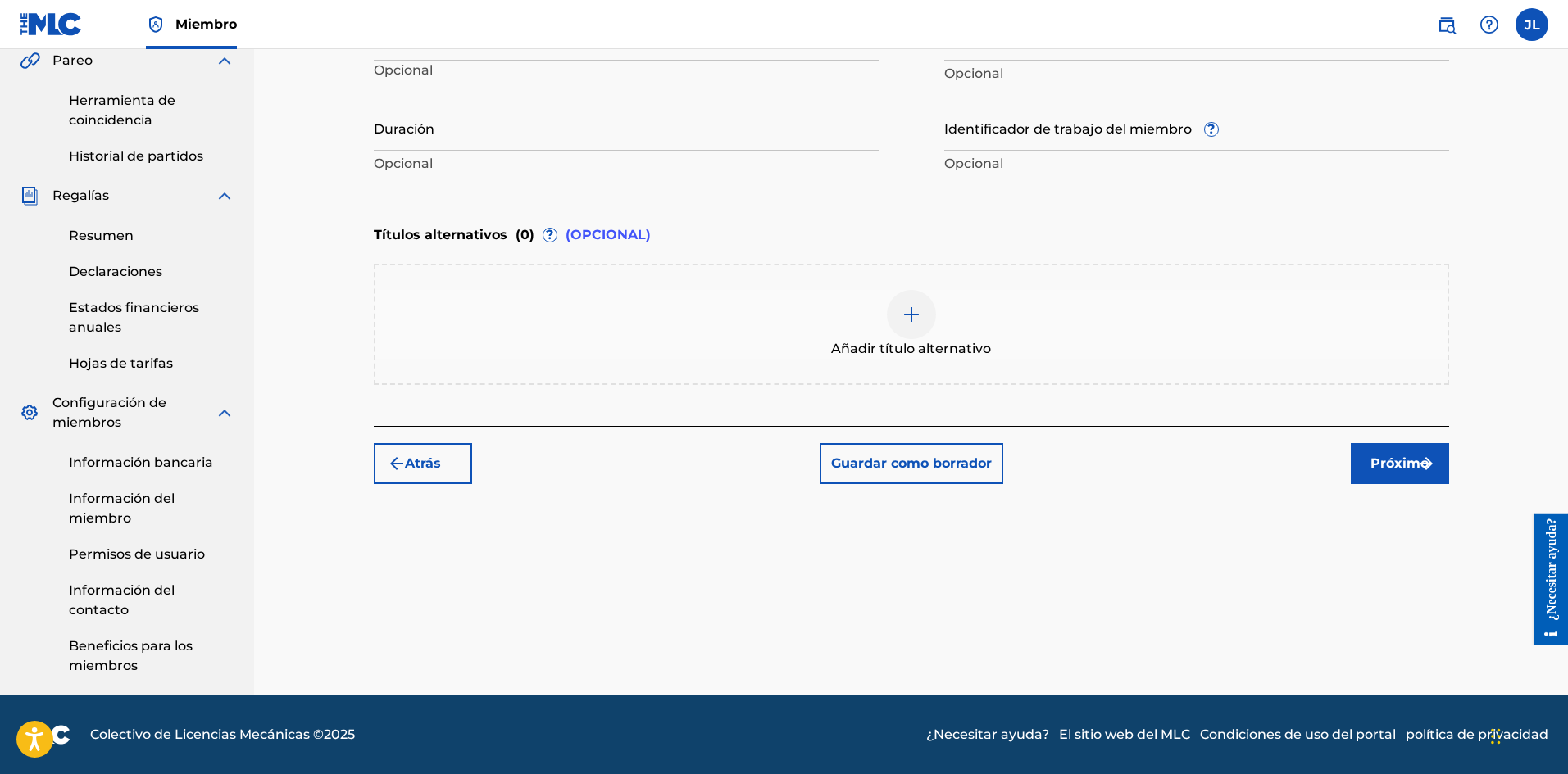
scroll to position [343, 0]
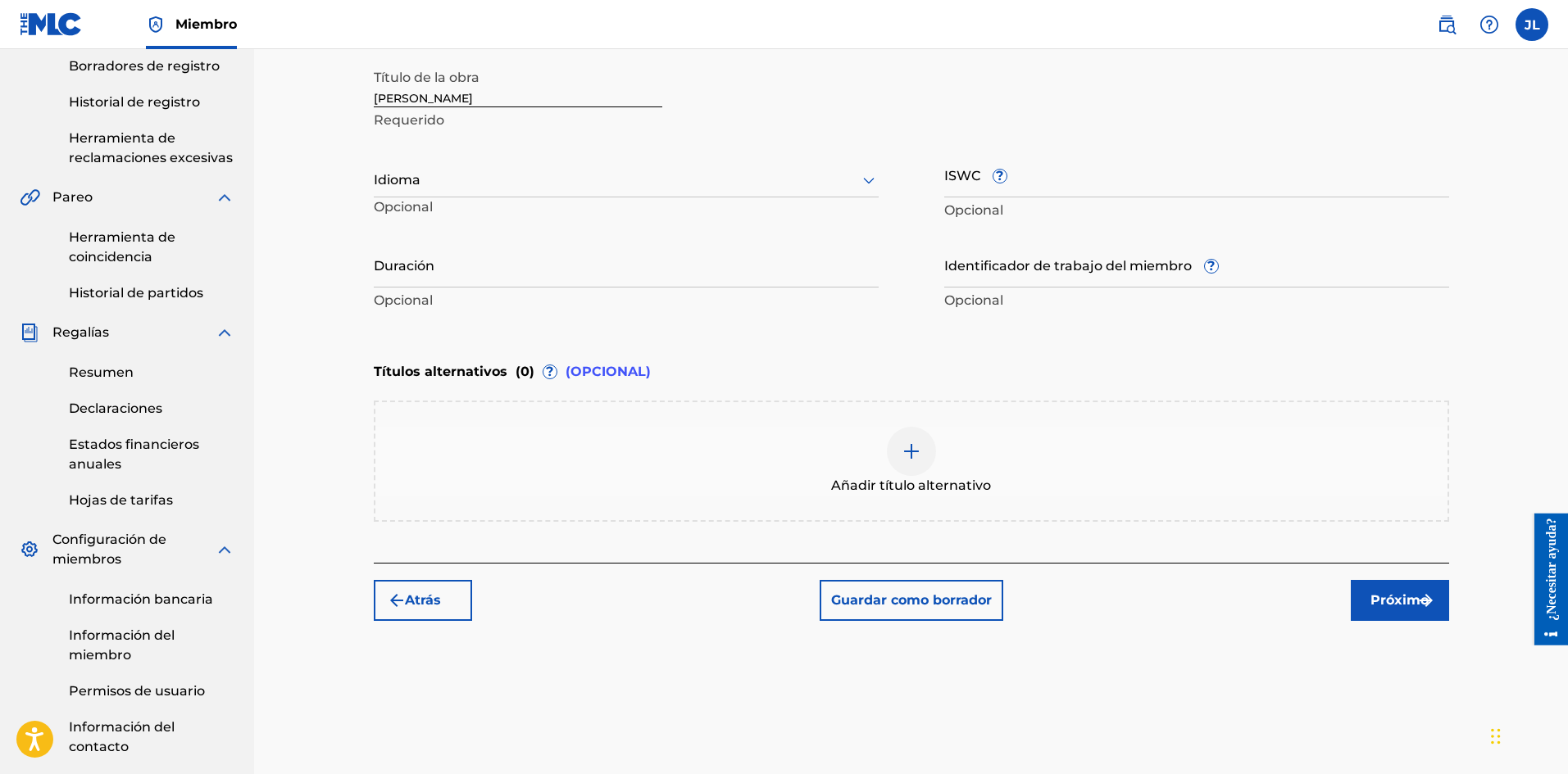
click at [468, 201] on p "Opcional" at bounding box center [458, 211] width 170 height 27
click at [453, 183] on div at bounding box center [625, 179] width 505 height 20
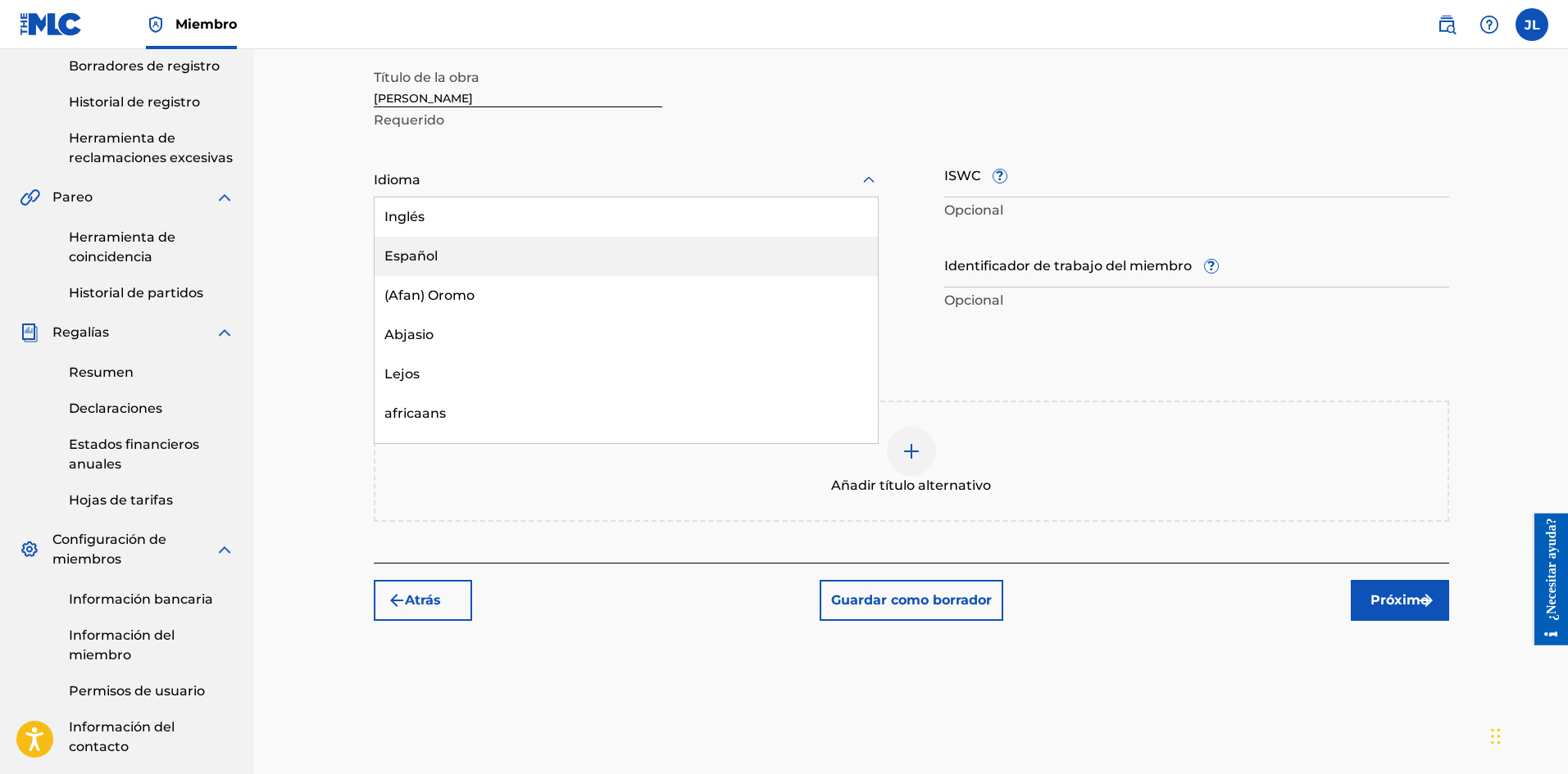
click at [422, 256] on font "Español" at bounding box center [411, 256] width 53 height 15
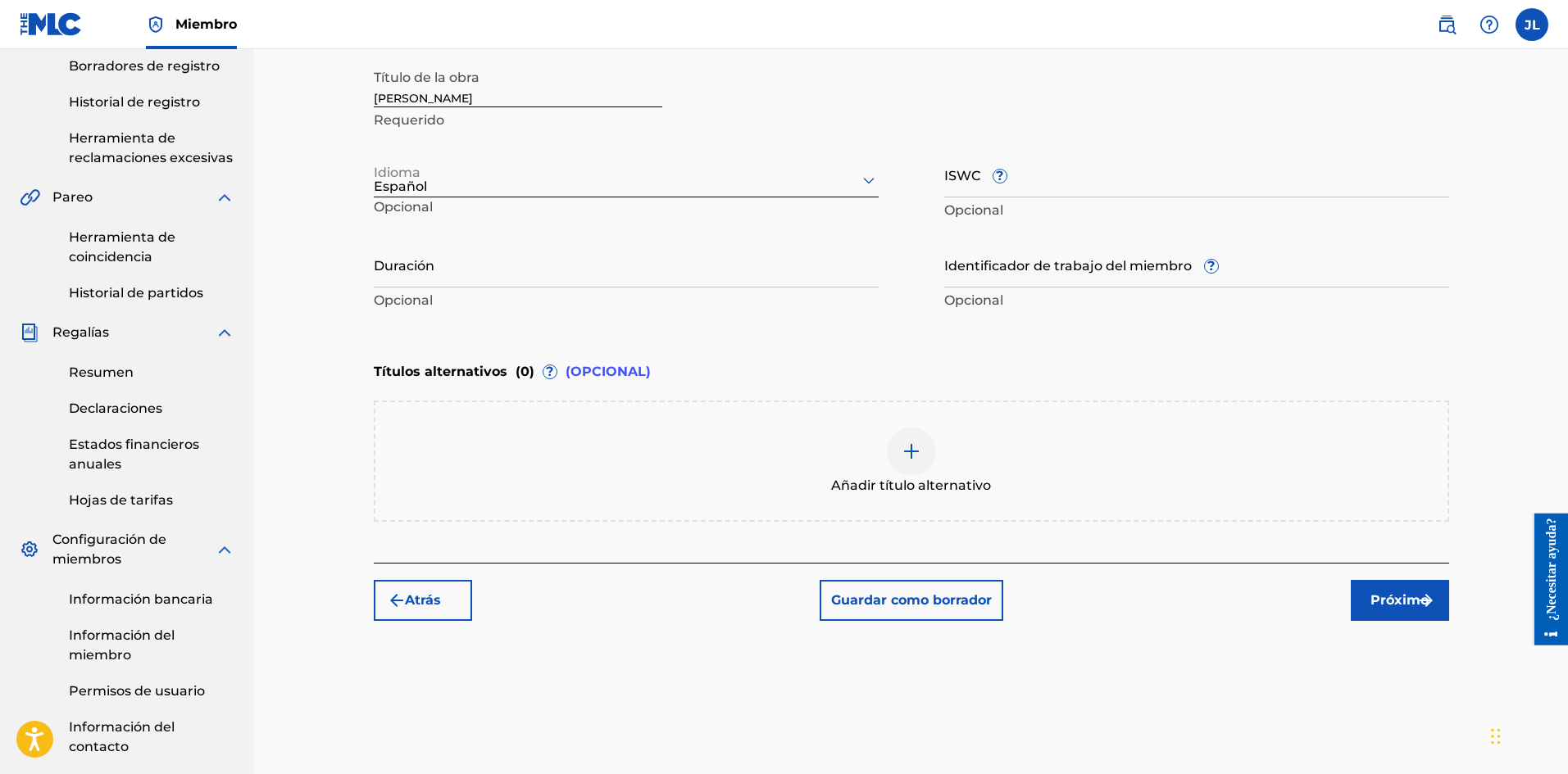
click at [463, 257] on input "Duración" at bounding box center [625, 264] width 505 height 46
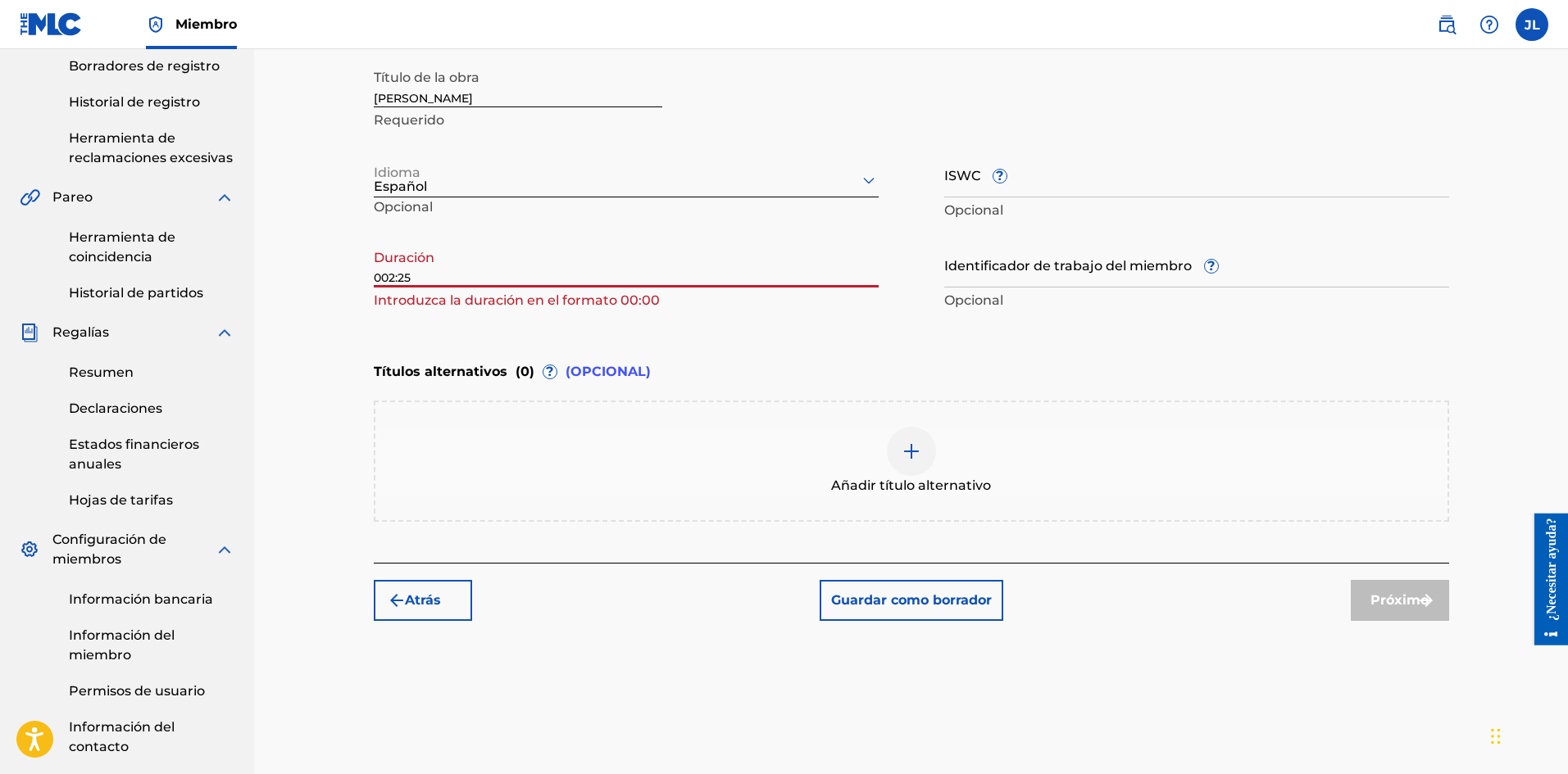
click at [380, 276] on input "002:25" at bounding box center [625, 264] width 505 height 46
click at [567, 246] on input "}02:25" at bounding box center [625, 264] width 505 height 46
click at [373, 271] on input "}02:25" at bounding box center [625, 264] width 505 height 46
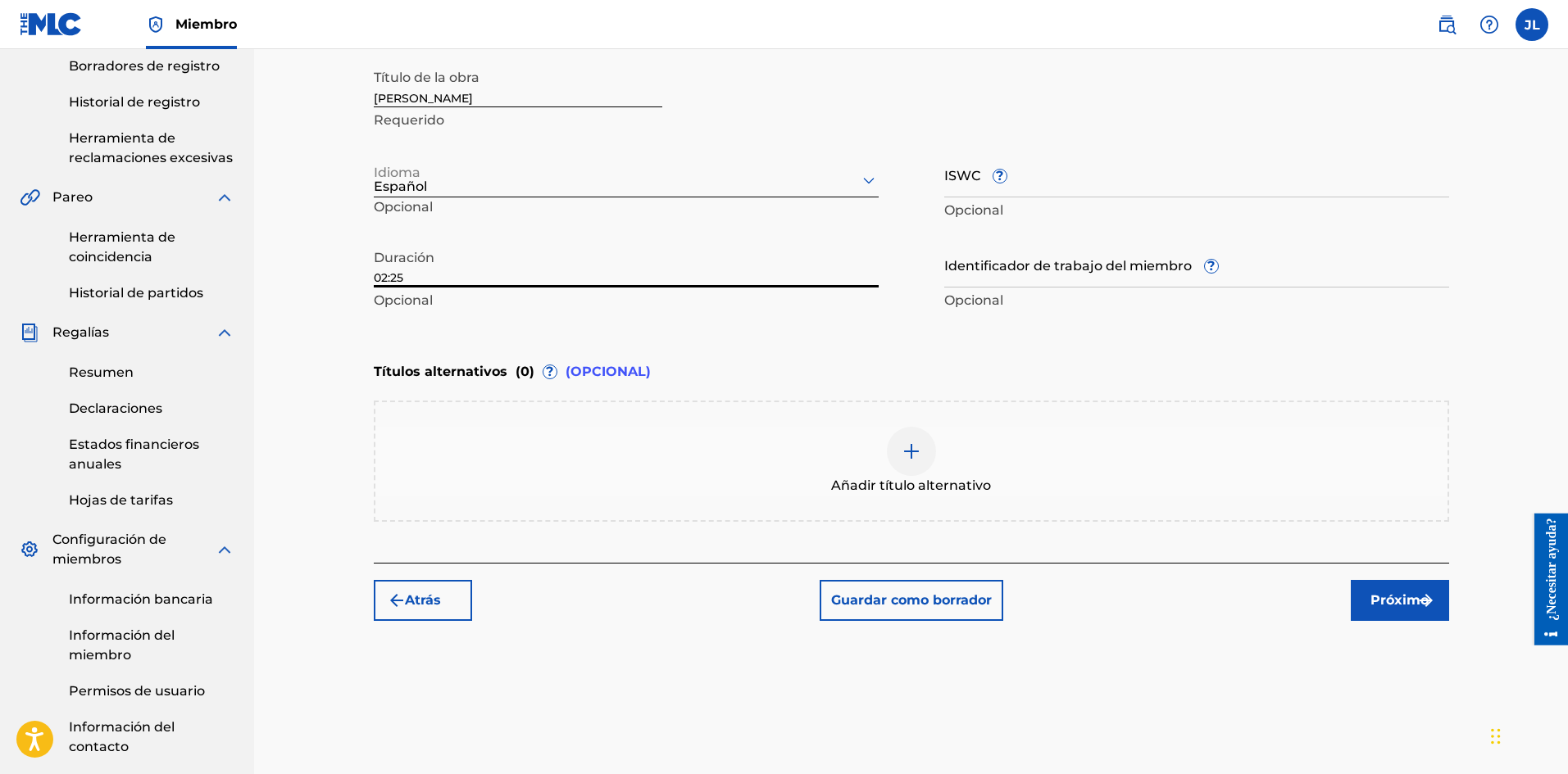
click at [1361, 586] on button "Próximo" at bounding box center [1400, 600] width 98 height 41
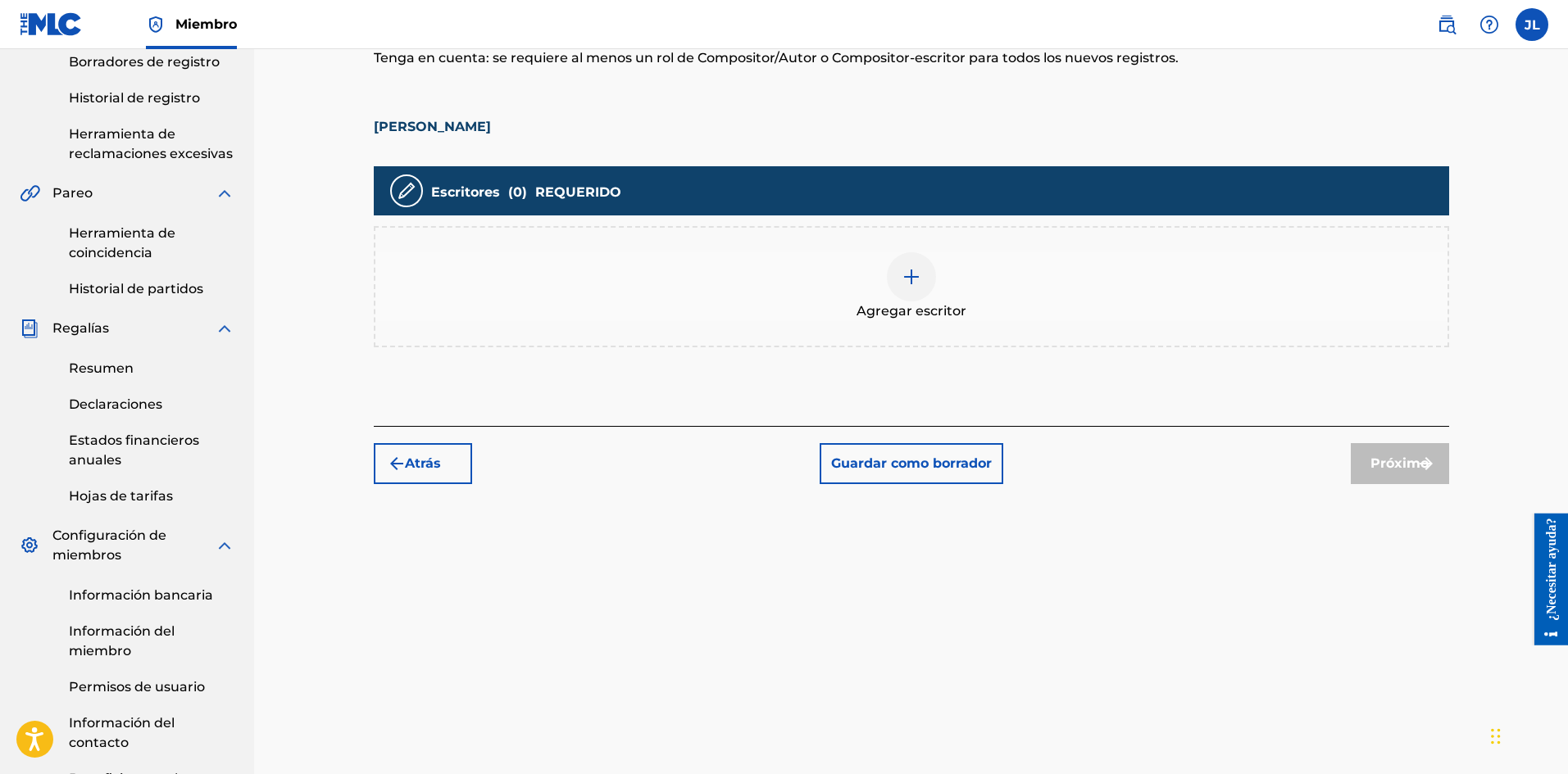
scroll to position [480, 0]
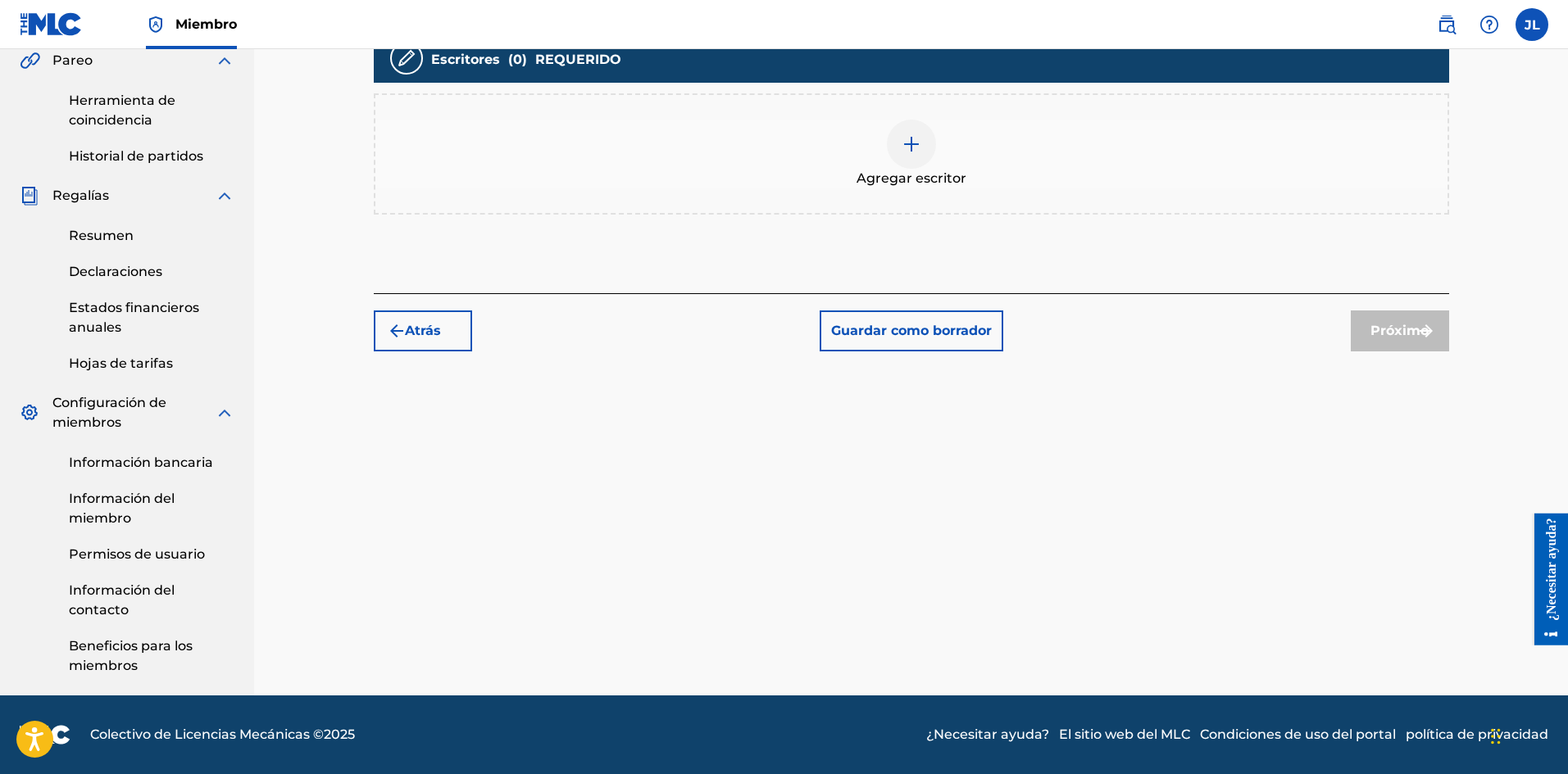
click at [924, 168] on span "Agregar escritor" at bounding box center [911, 178] width 110 height 20
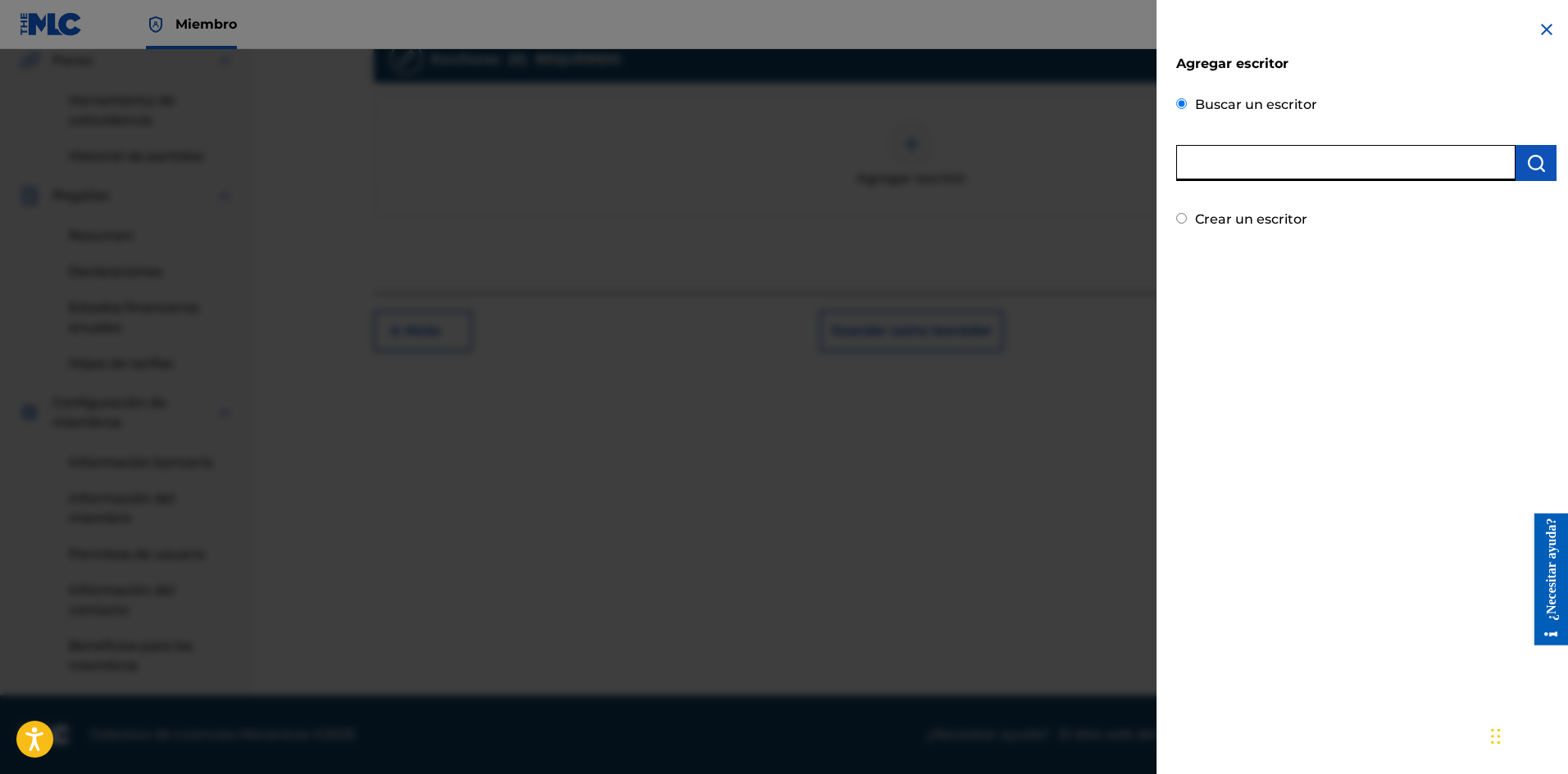
click at [1303, 157] on input "text" at bounding box center [1345, 163] width 339 height 36
click at [1526, 164] on img "submit" at bounding box center [1536, 163] width 20 height 20
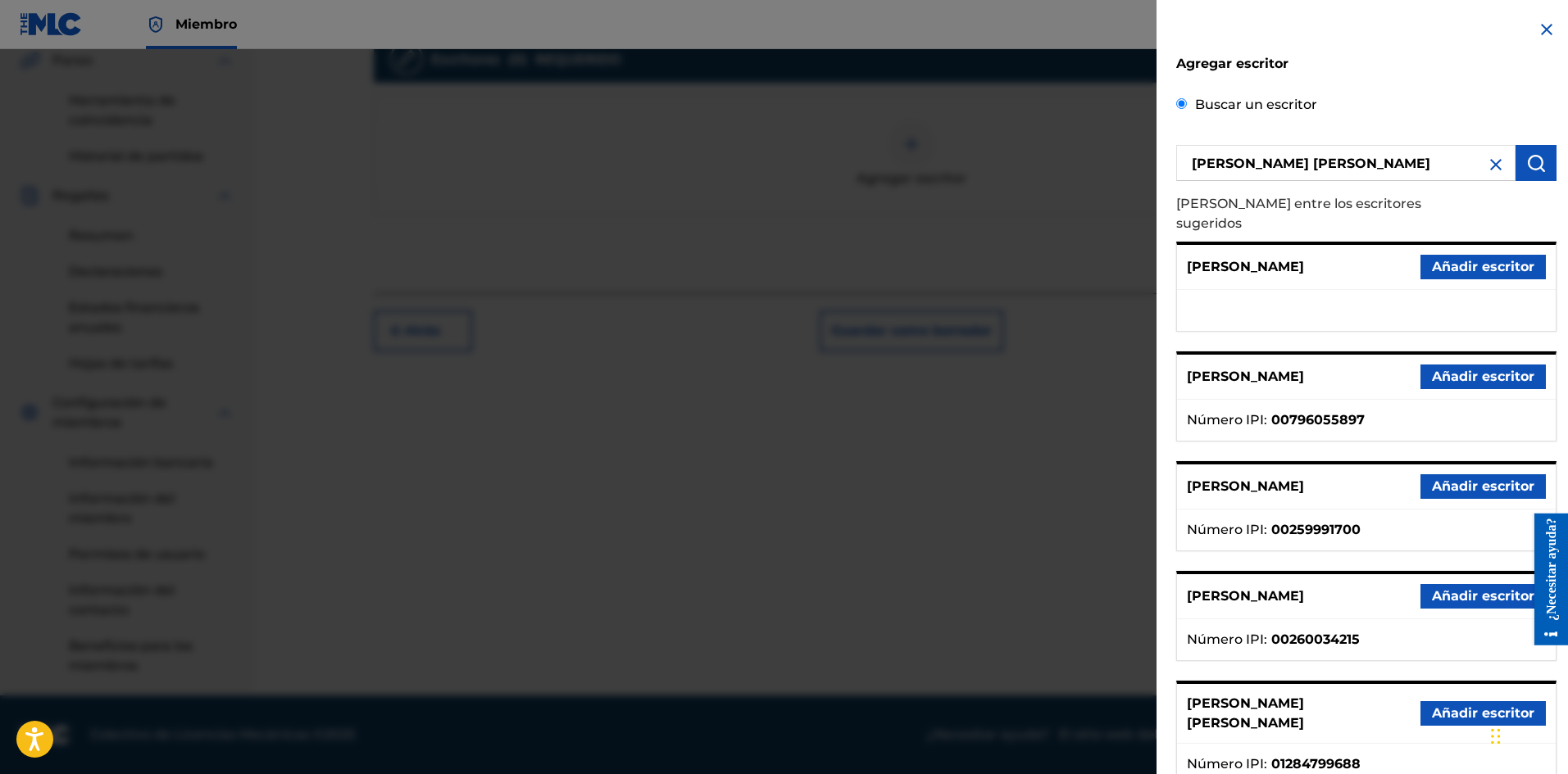
click at [1441, 705] on font "Añadir escritor" at bounding box center [1482, 713] width 102 height 15
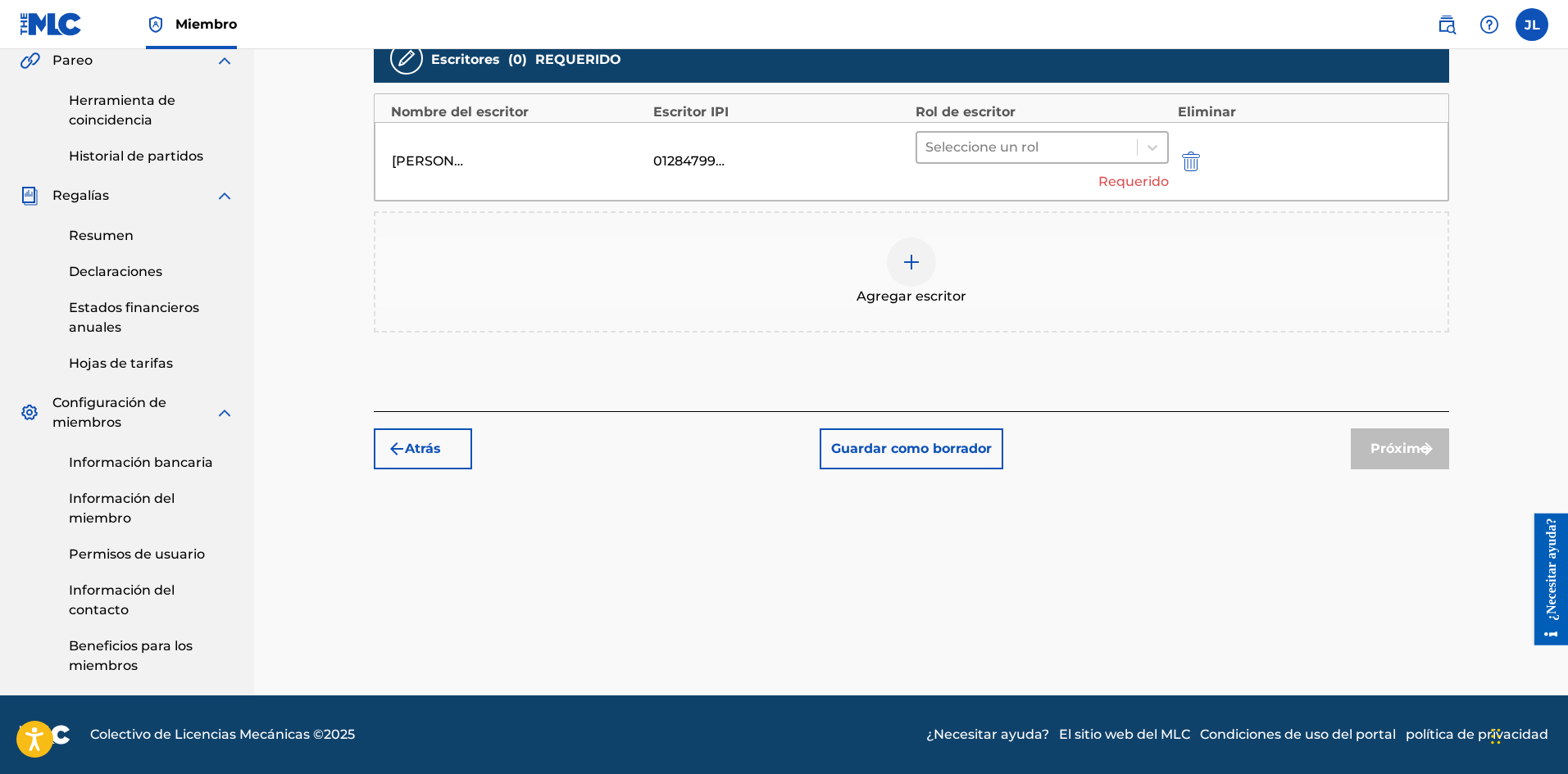
click at [1013, 163] on div "Seleccione un rol Requerido" at bounding box center [1041, 161] width 254 height 61
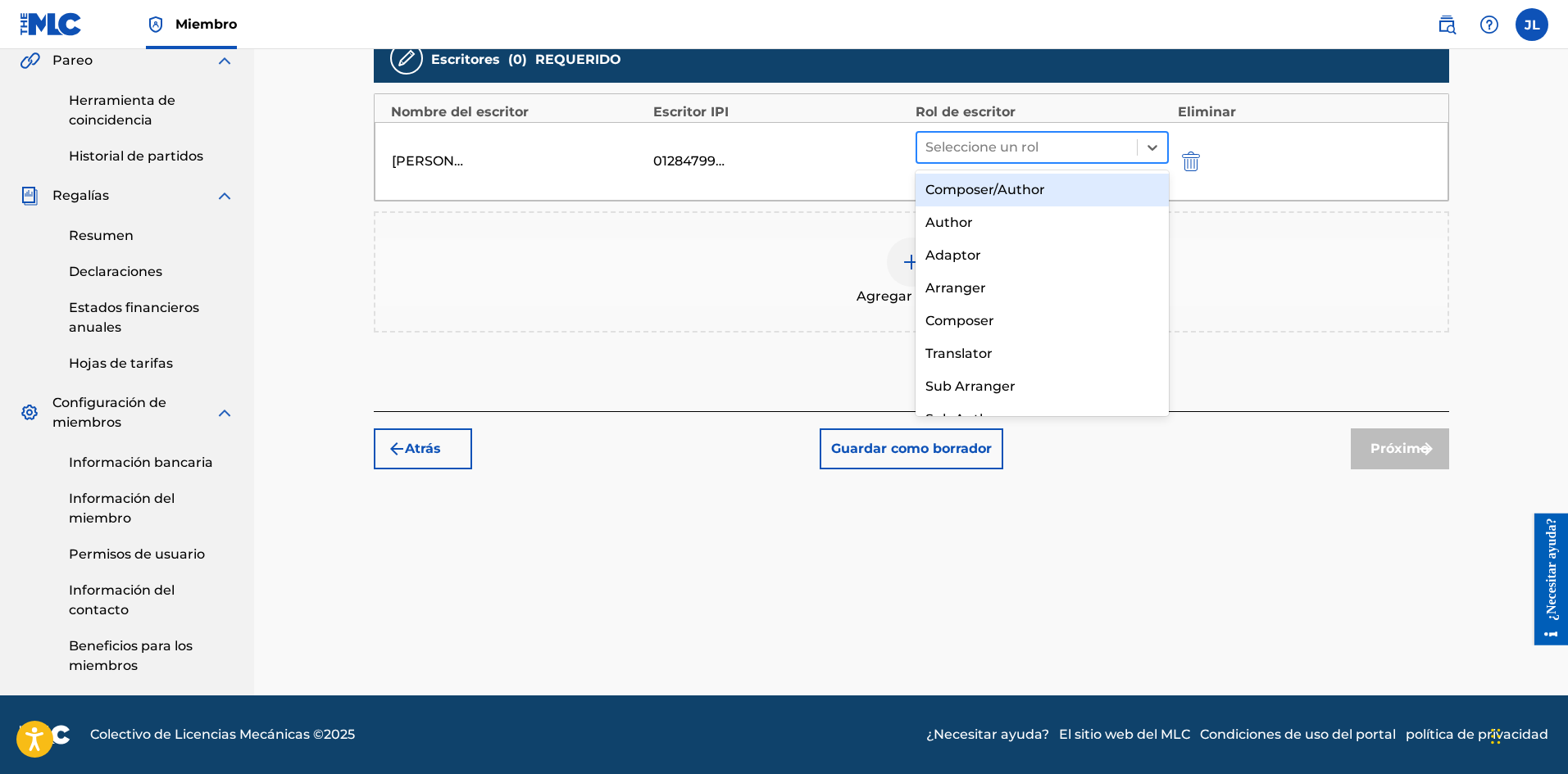
click at [1021, 139] on div at bounding box center [1026, 148] width 204 height 23
click at [999, 191] on font "Compositor/Autor" at bounding box center [984, 189] width 119 height 15
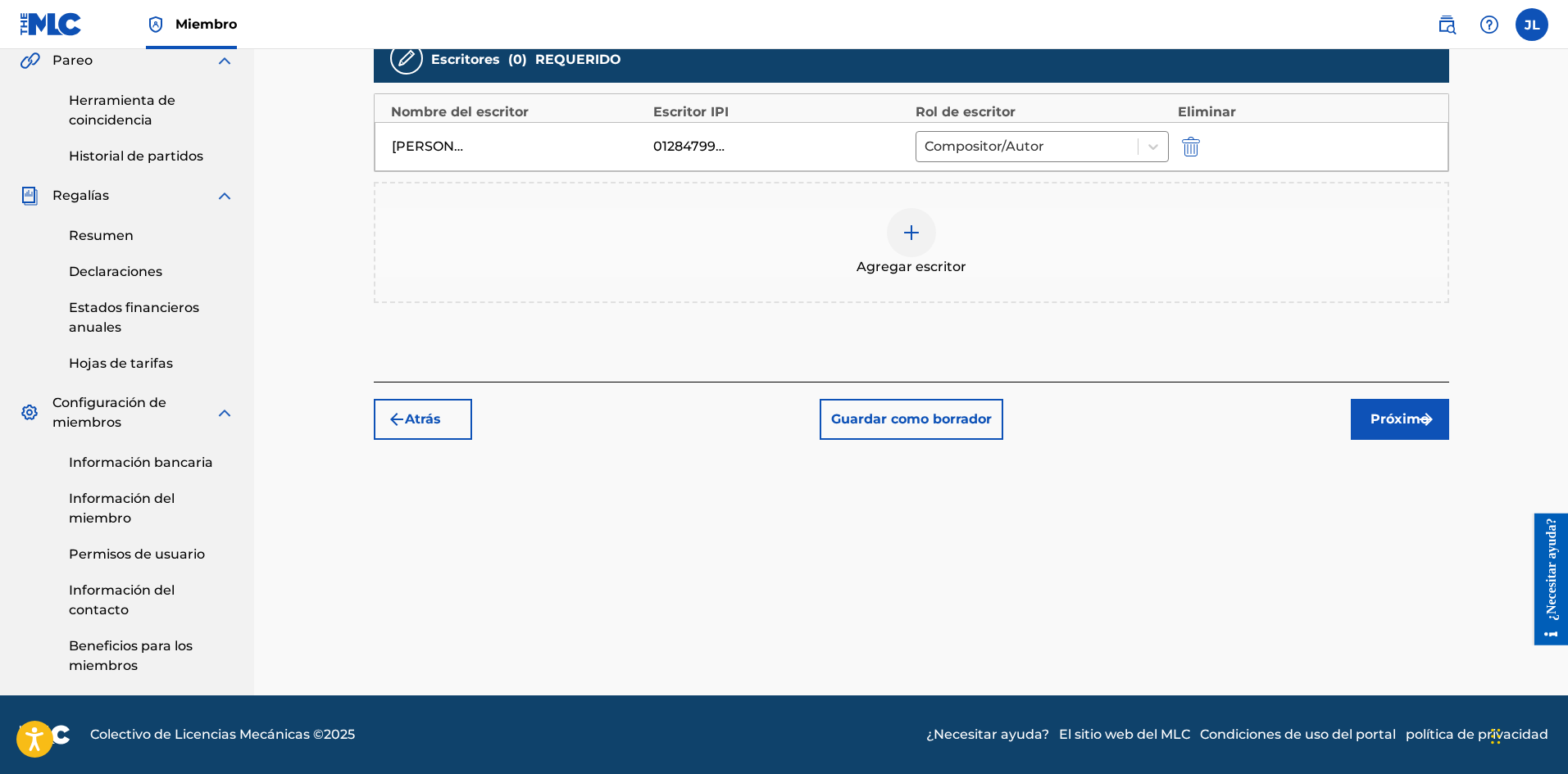
click at [1390, 404] on button "Próximo" at bounding box center [1400, 420] width 98 height 41
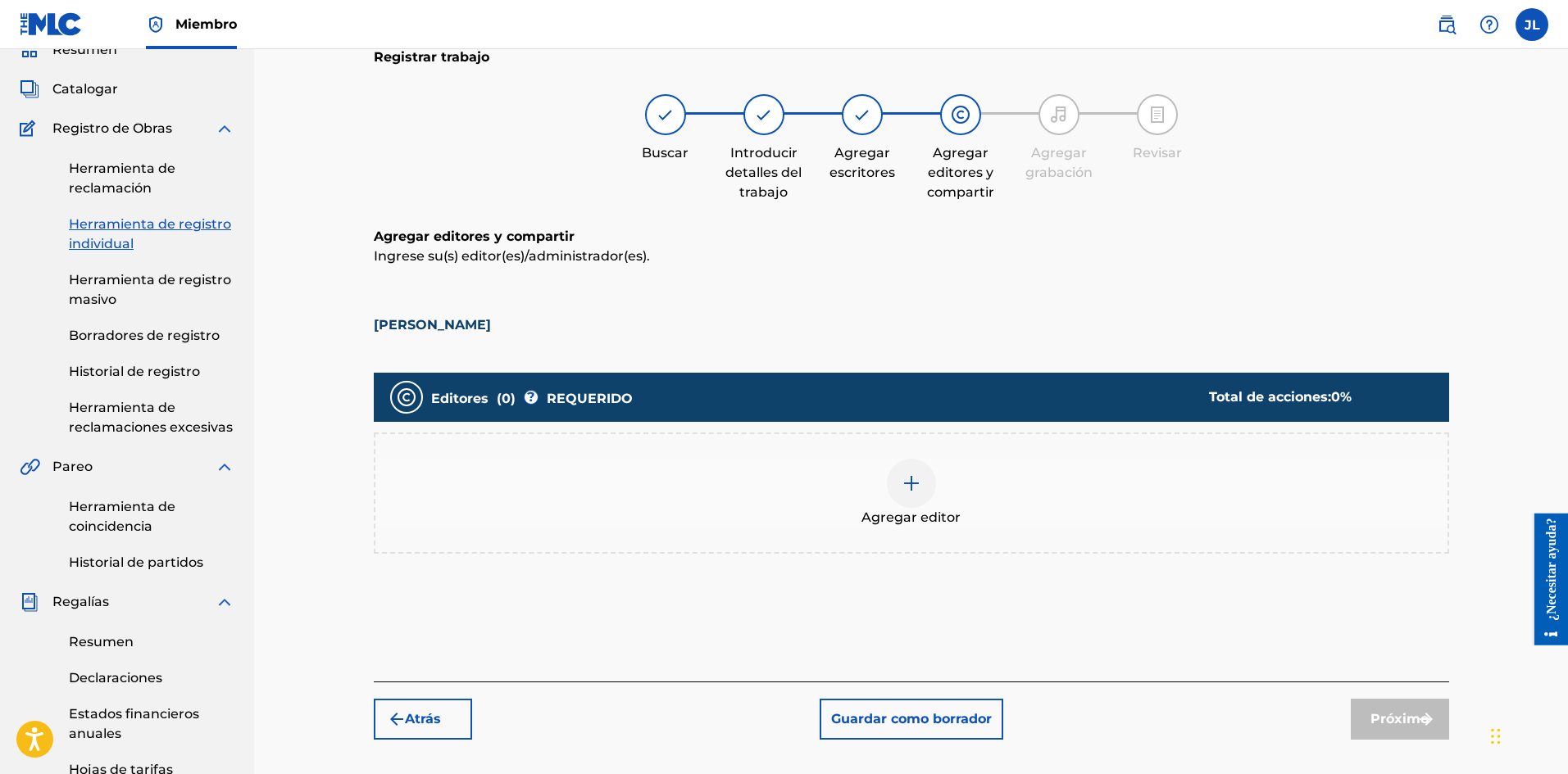
scroll to position [210, 0]
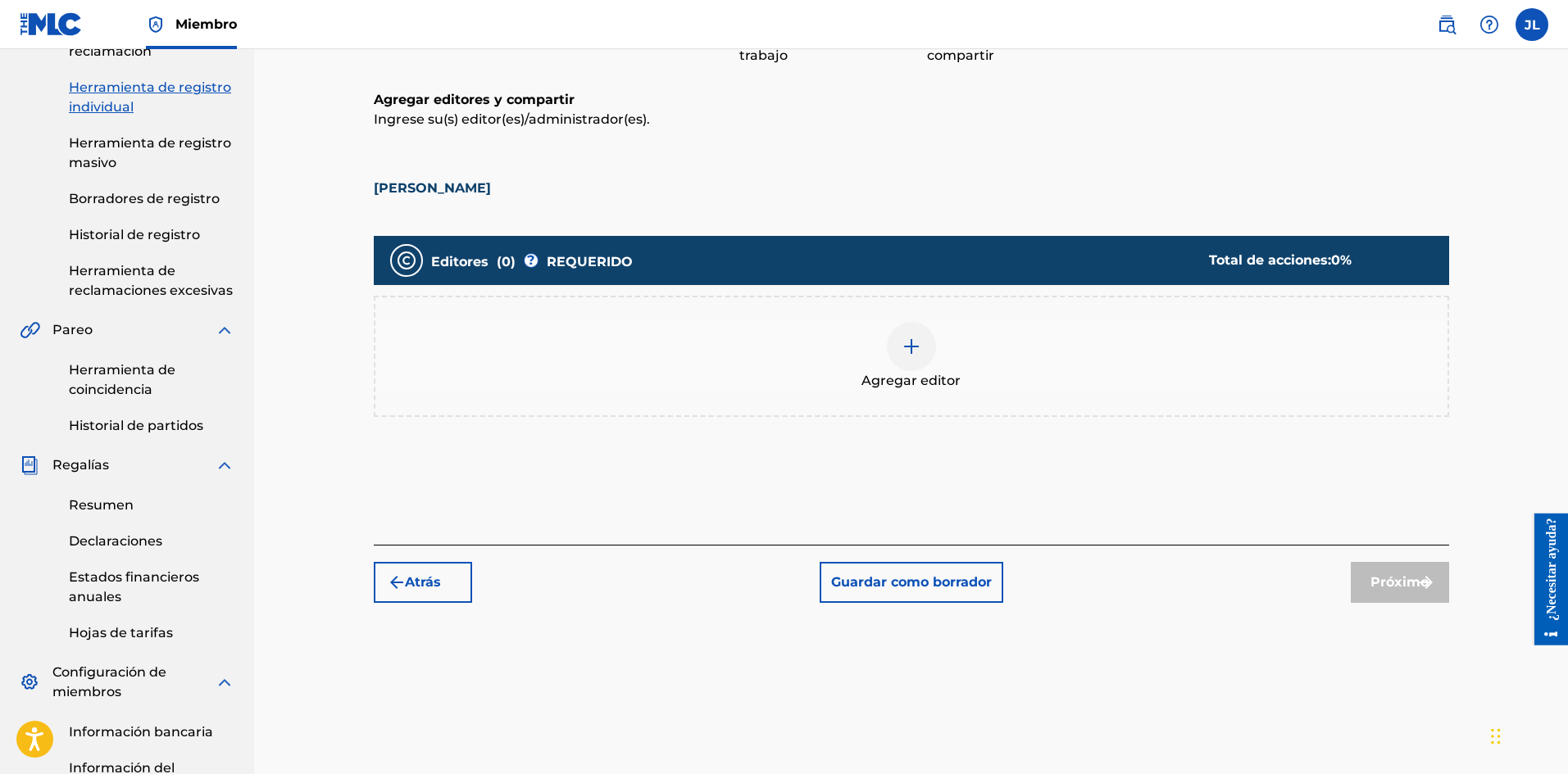
click at [899, 322] on div "Agregar editor" at bounding box center [911, 355] width 1072 height 69
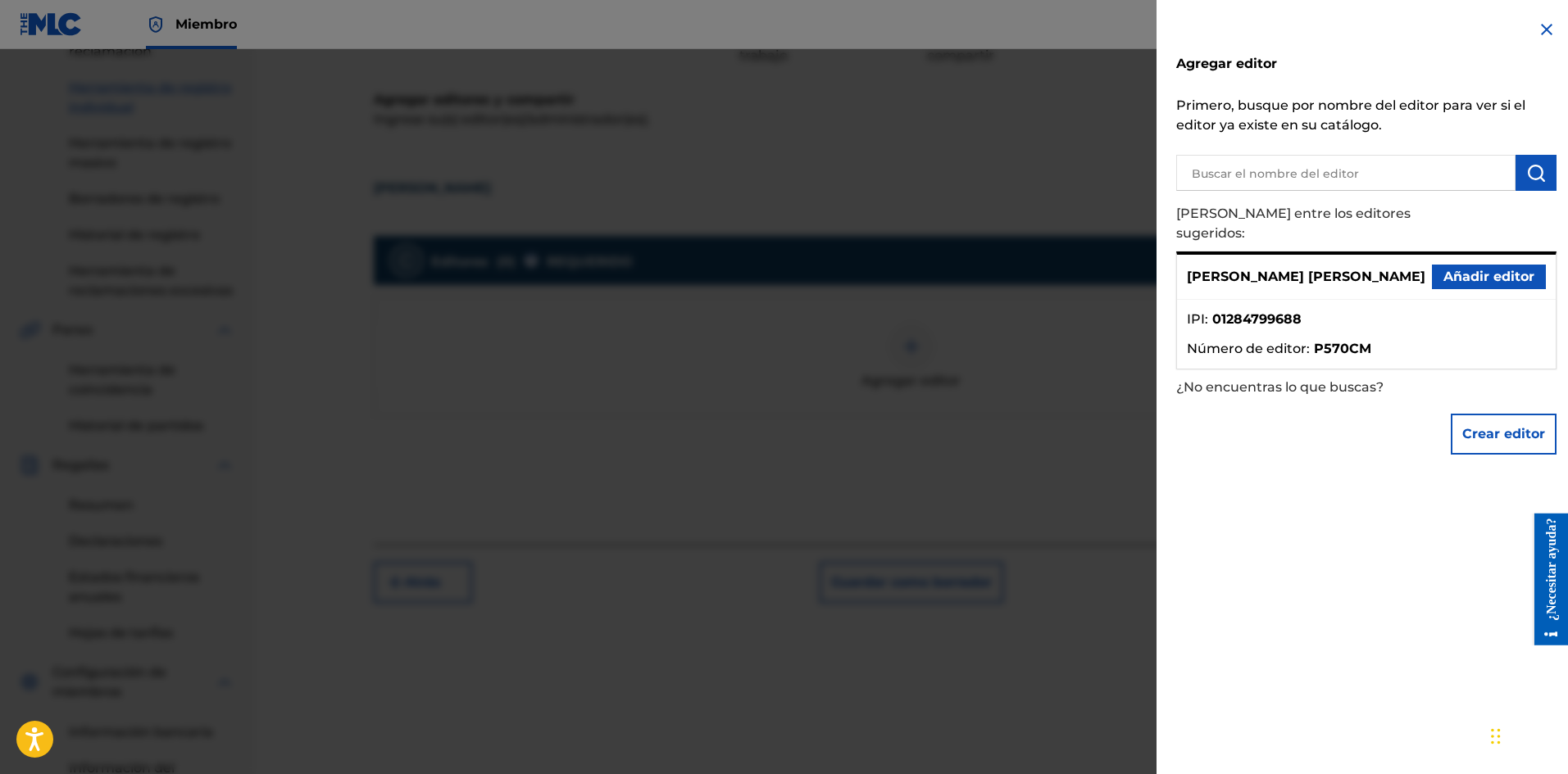
click at [1464, 268] on button "Añadir editor" at bounding box center [1489, 277] width 114 height 25
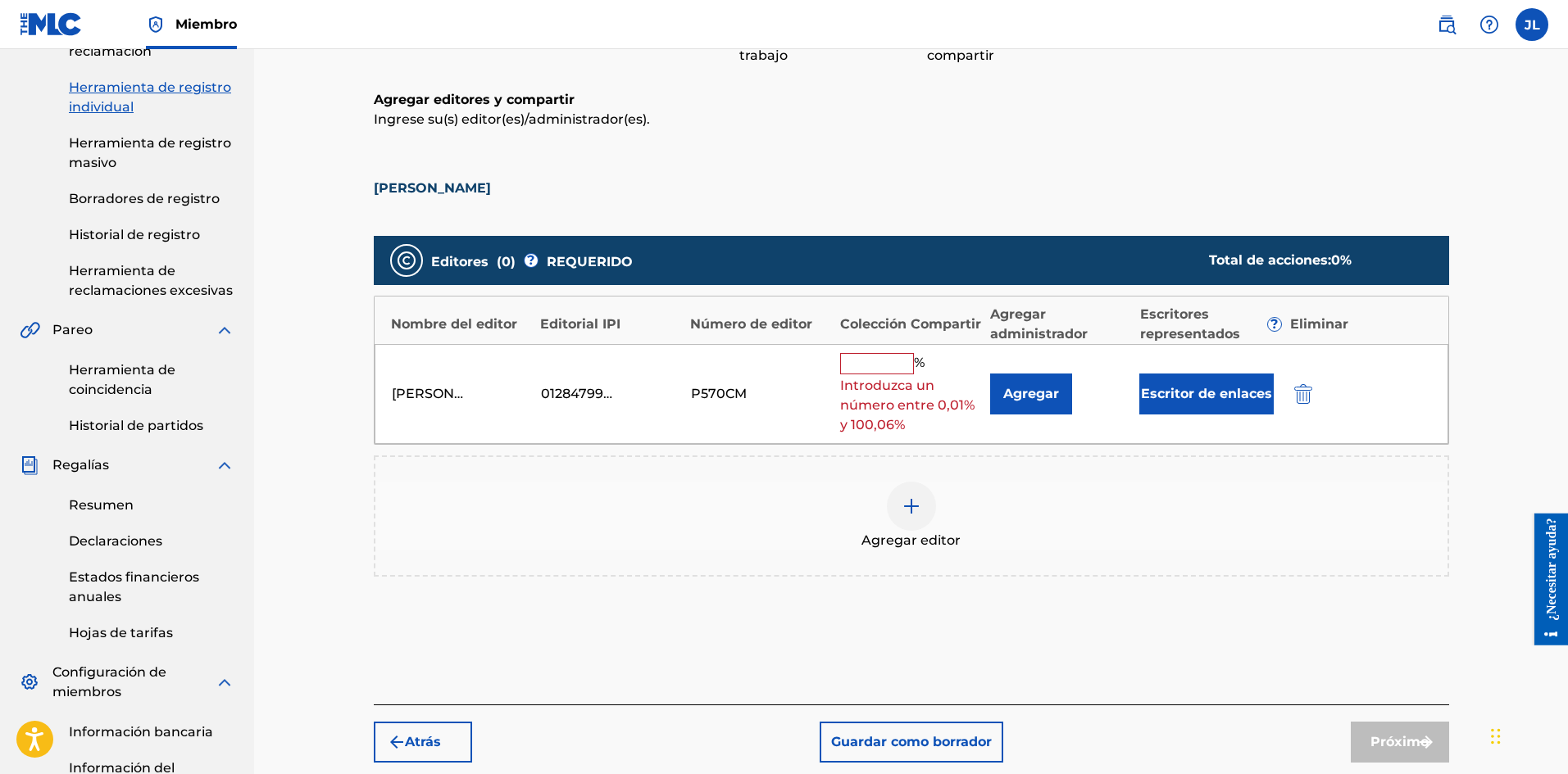
drag, startPoint x: 951, startPoint y: 346, endPoint x: 941, endPoint y: 349, distance: 10.4
click at [951, 346] on div "[PERSON_NAME] [PERSON_NAME] 01284799688 P570CM % Introduzca un número entre 0,0…" at bounding box center [911, 394] width 1074 height 101
click at [892, 358] on input "text" at bounding box center [877, 363] width 74 height 21
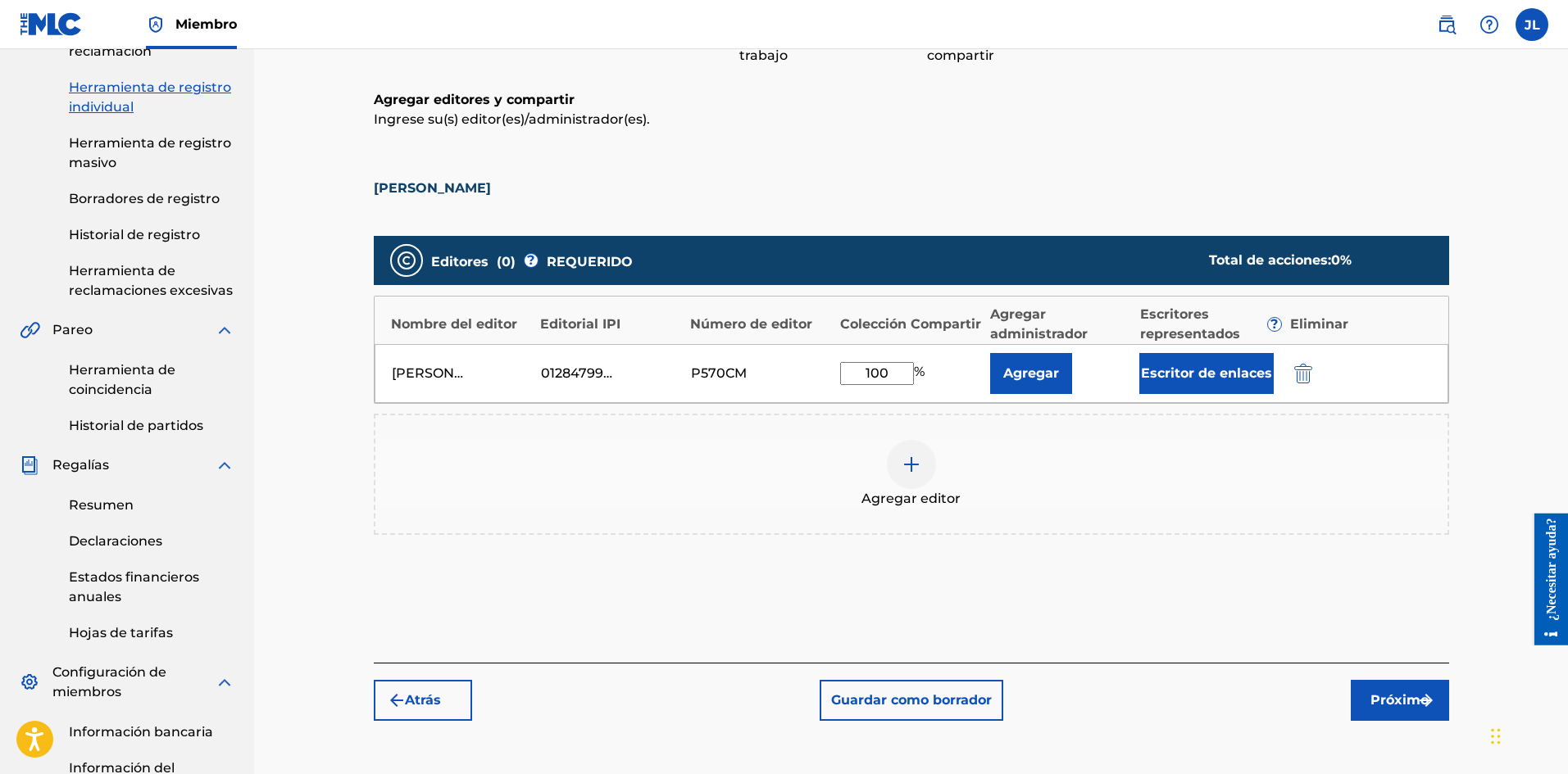
click at [1384, 687] on button "Próximo" at bounding box center [1400, 700] width 98 height 41
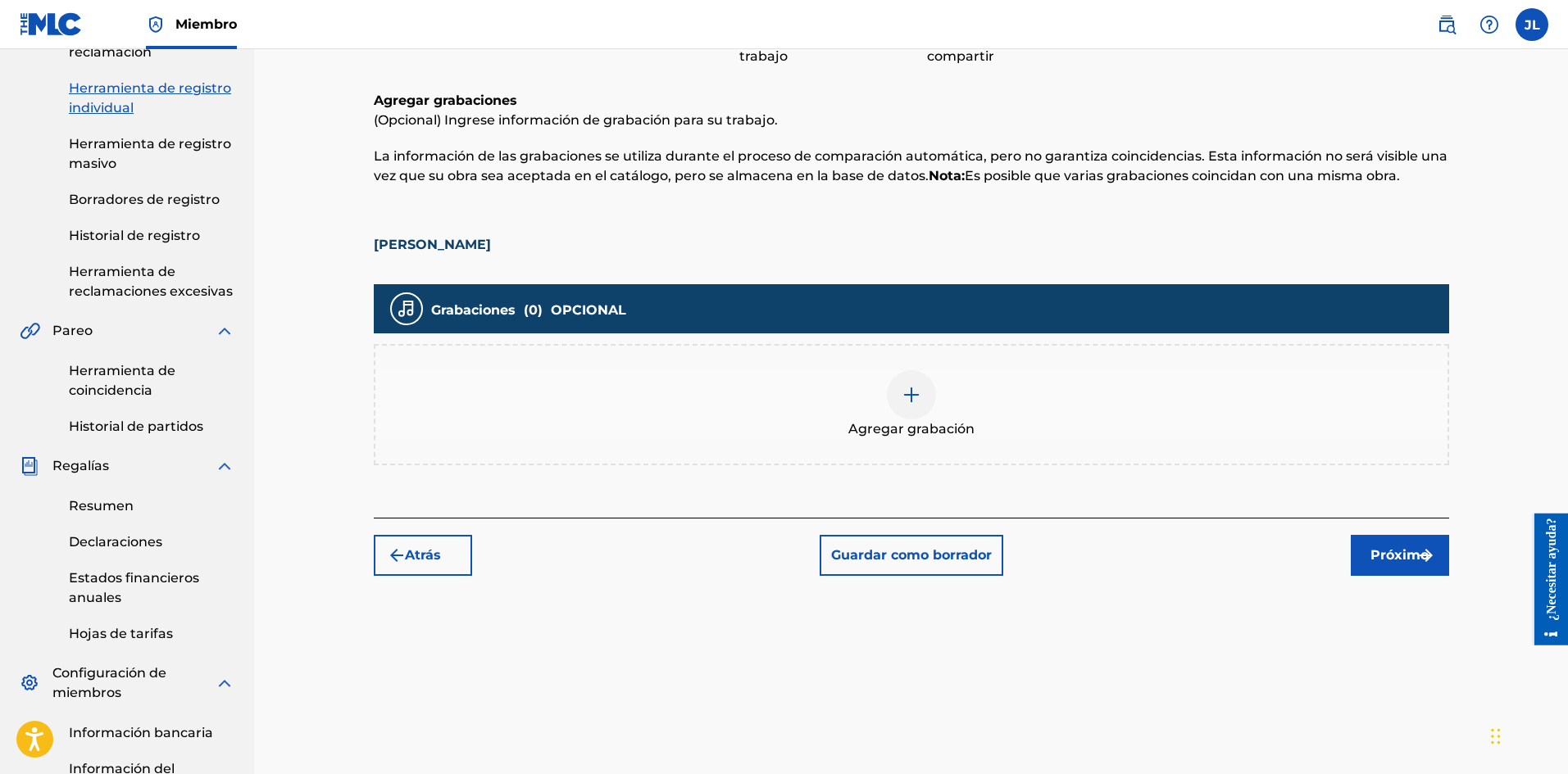
scroll to position [346, 0]
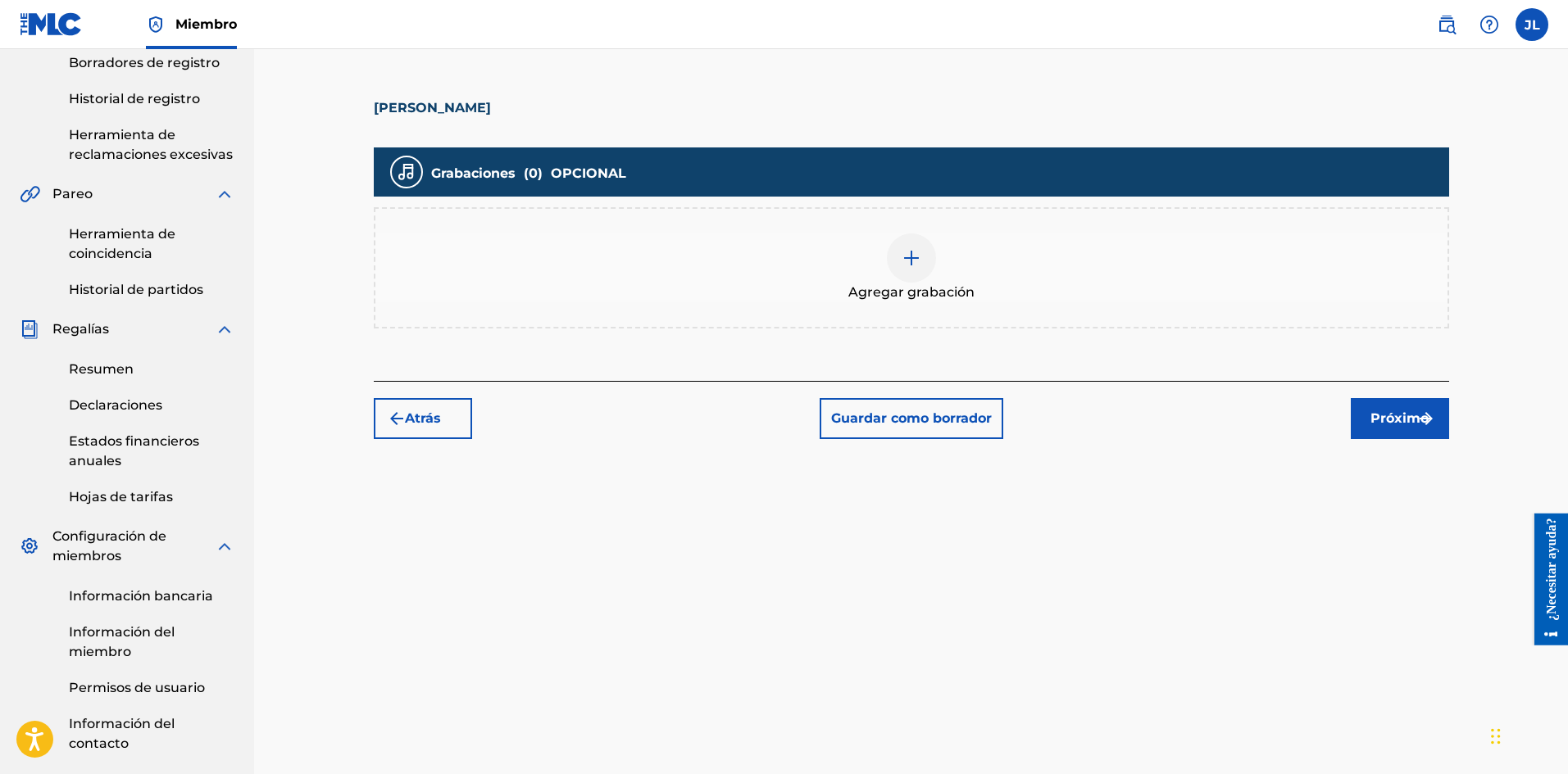
click at [904, 273] on div at bounding box center [911, 257] width 49 height 49
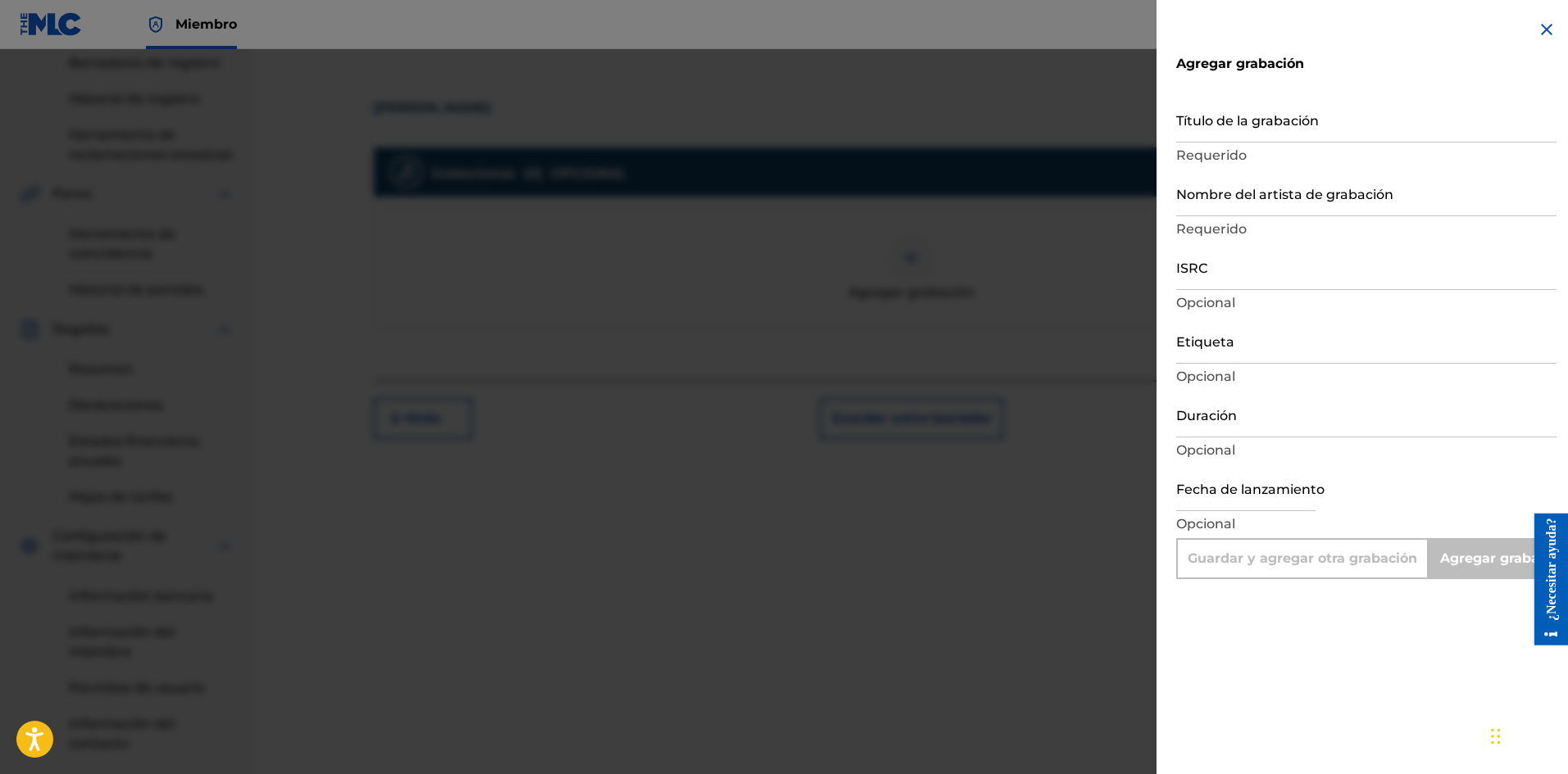
click at [1229, 426] on input "Duración" at bounding box center [1366, 414] width 380 height 46
drag, startPoint x: 1220, startPoint y: 424, endPoint x: 953, endPoint y: 421, distance: 267.0
click at [999, 424] on div "Agregar grabación Título de la grabación Requerido Nombre del artista de grabac…" at bounding box center [784, 411] width 1568 height 725
click at [1229, 526] on font "Opcional" at bounding box center [1205, 523] width 59 height 15
click at [1217, 480] on input "text" at bounding box center [1245, 488] width 139 height 46
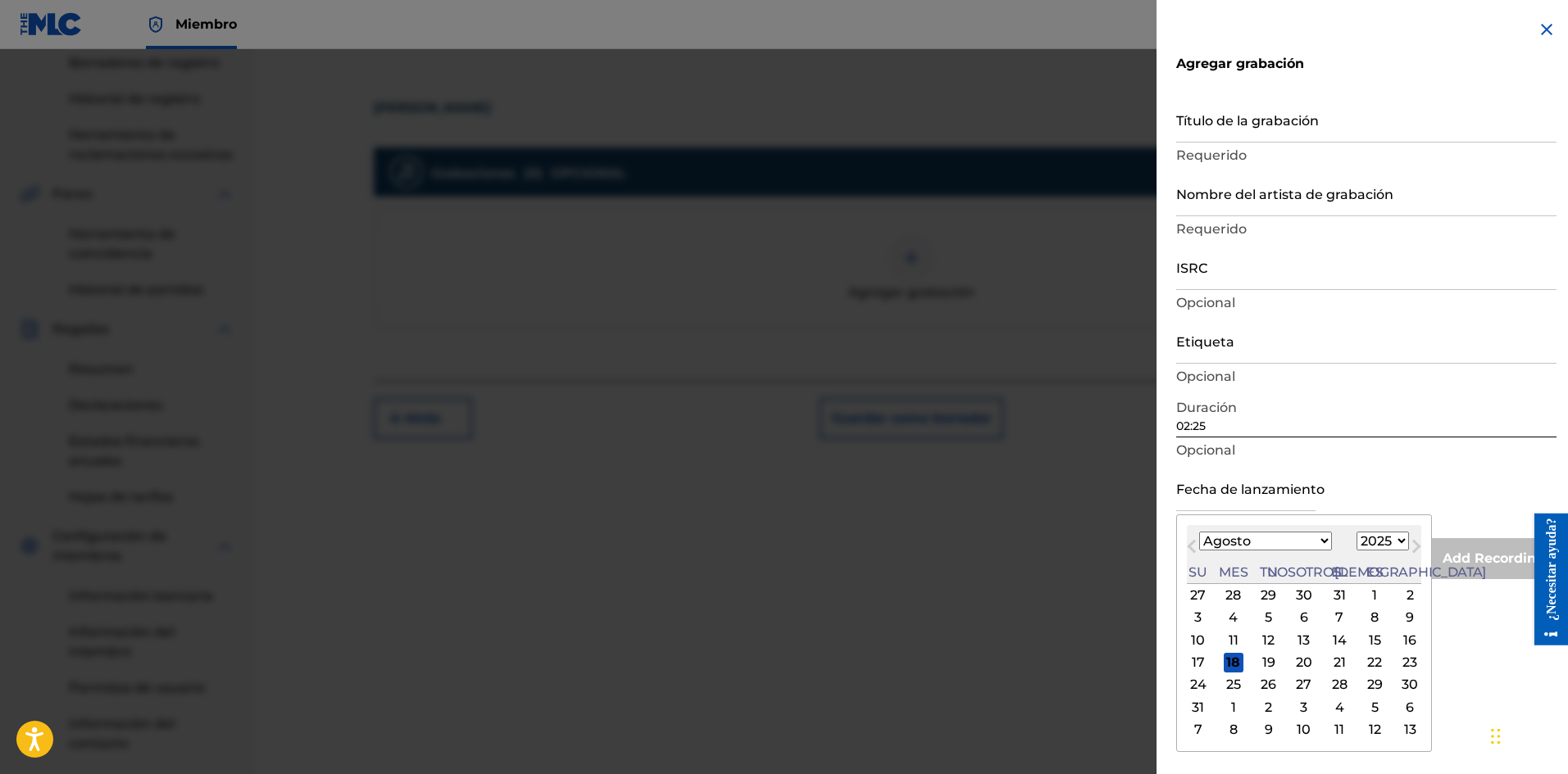
click at [1196, 654] on font "17" at bounding box center [1197, 663] width 13 height 20
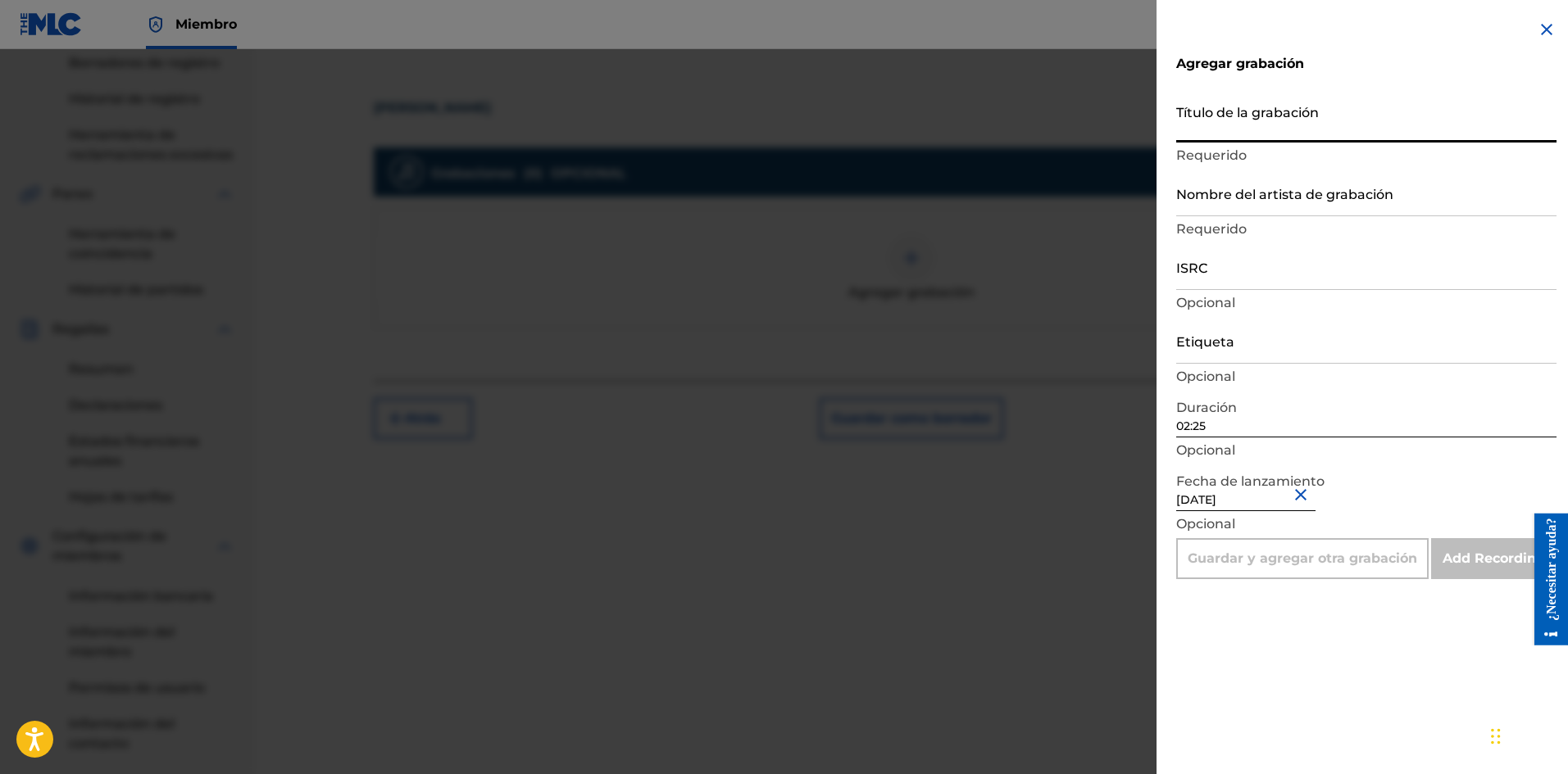
click at [1228, 126] on input "Título de la grabación" at bounding box center [1366, 119] width 380 height 46
paste input "[PERSON_NAME]"
click at [1234, 200] on input "Nombre del artista de grabación" at bounding box center [1366, 192] width 380 height 46
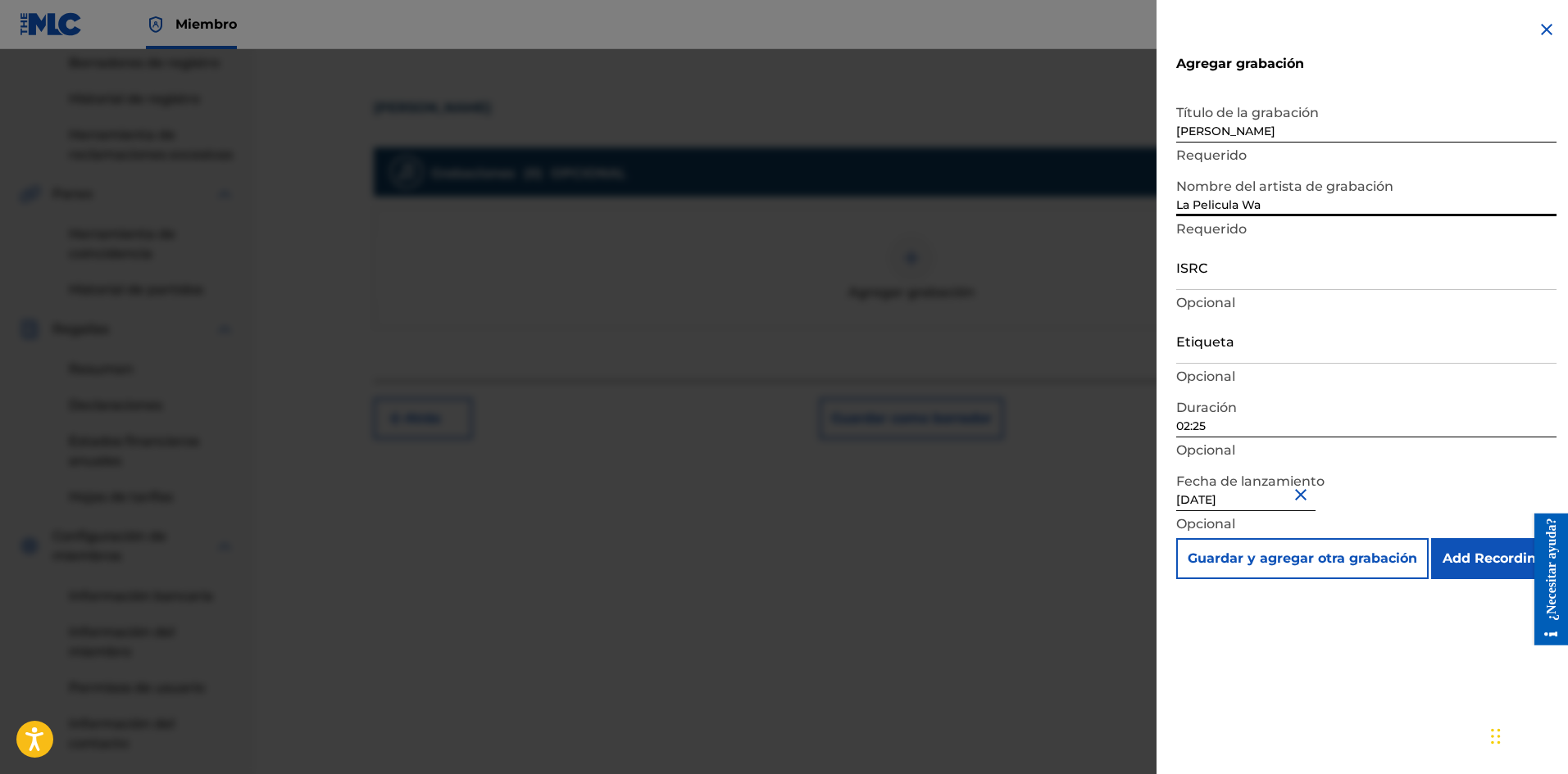
click at [1223, 339] on input "Etiqueta" at bounding box center [1366, 340] width 380 height 46
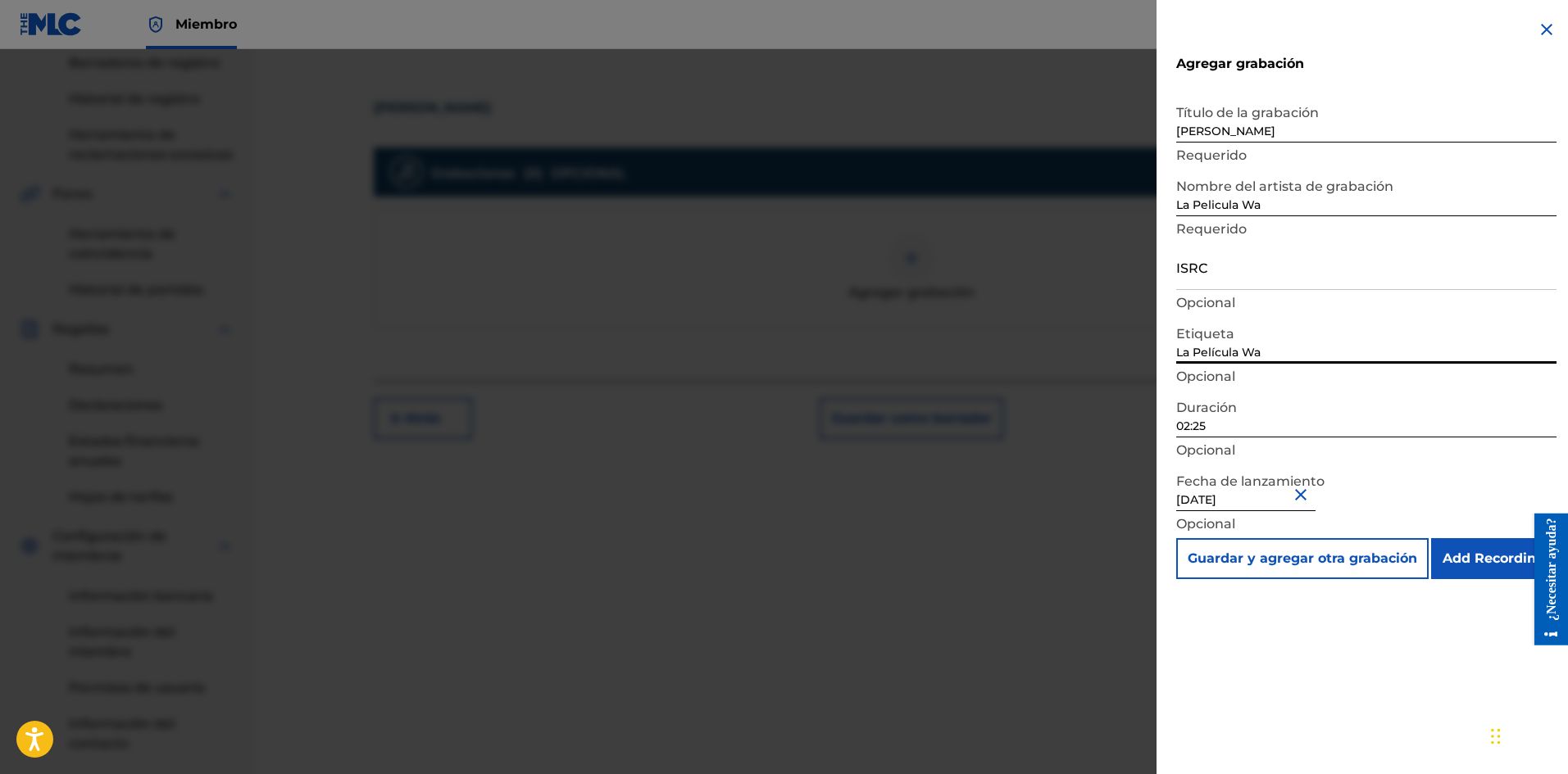
click at [1193, 284] on input "ISRC" at bounding box center [1366, 266] width 380 height 46
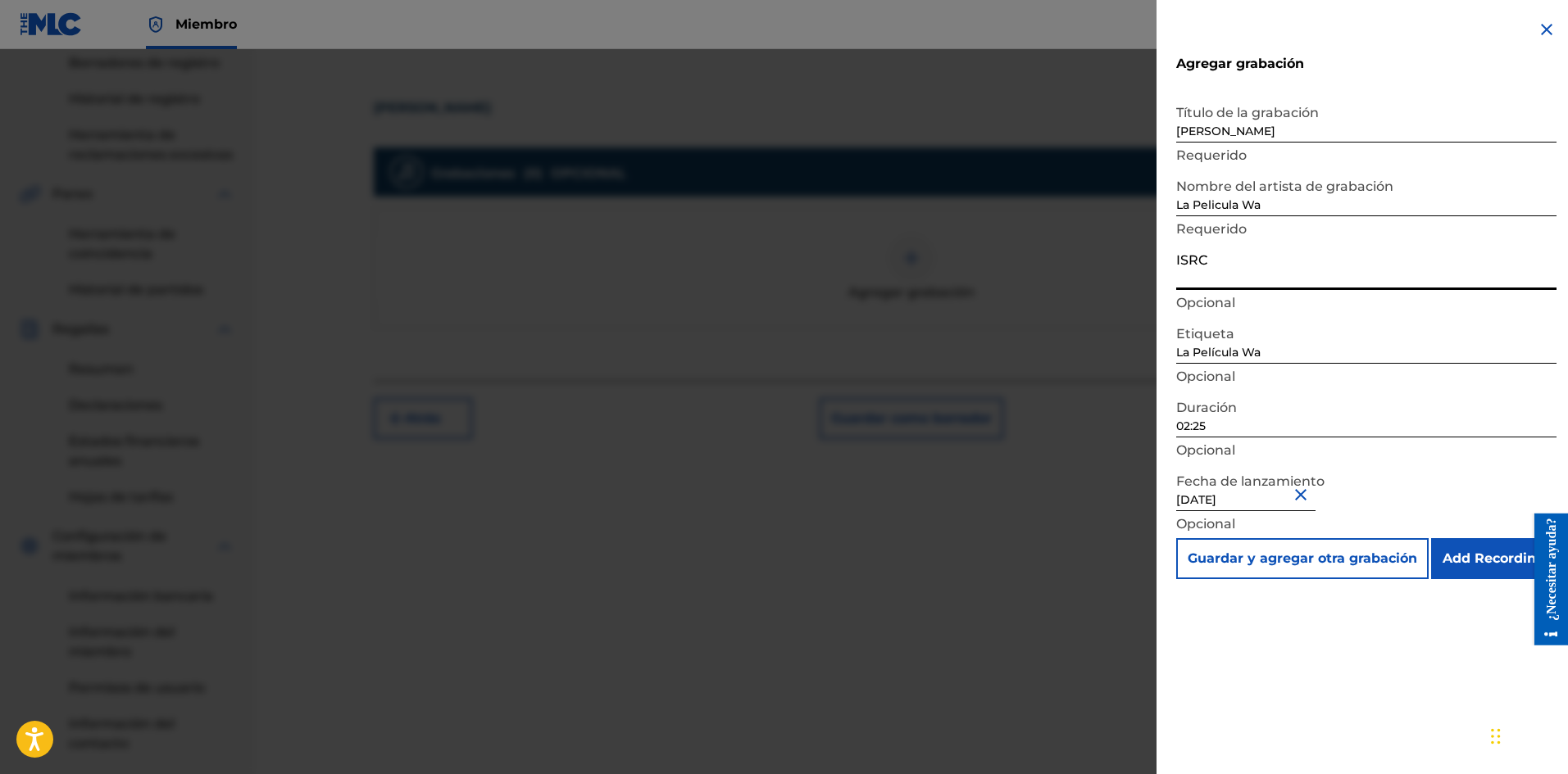
click at [1193, 284] on input "ISRC" at bounding box center [1366, 266] width 380 height 46
paste input "SE6XW2595718"
click at [1492, 556] on input "Add Recording" at bounding box center [1493, 558] width 126 height 41
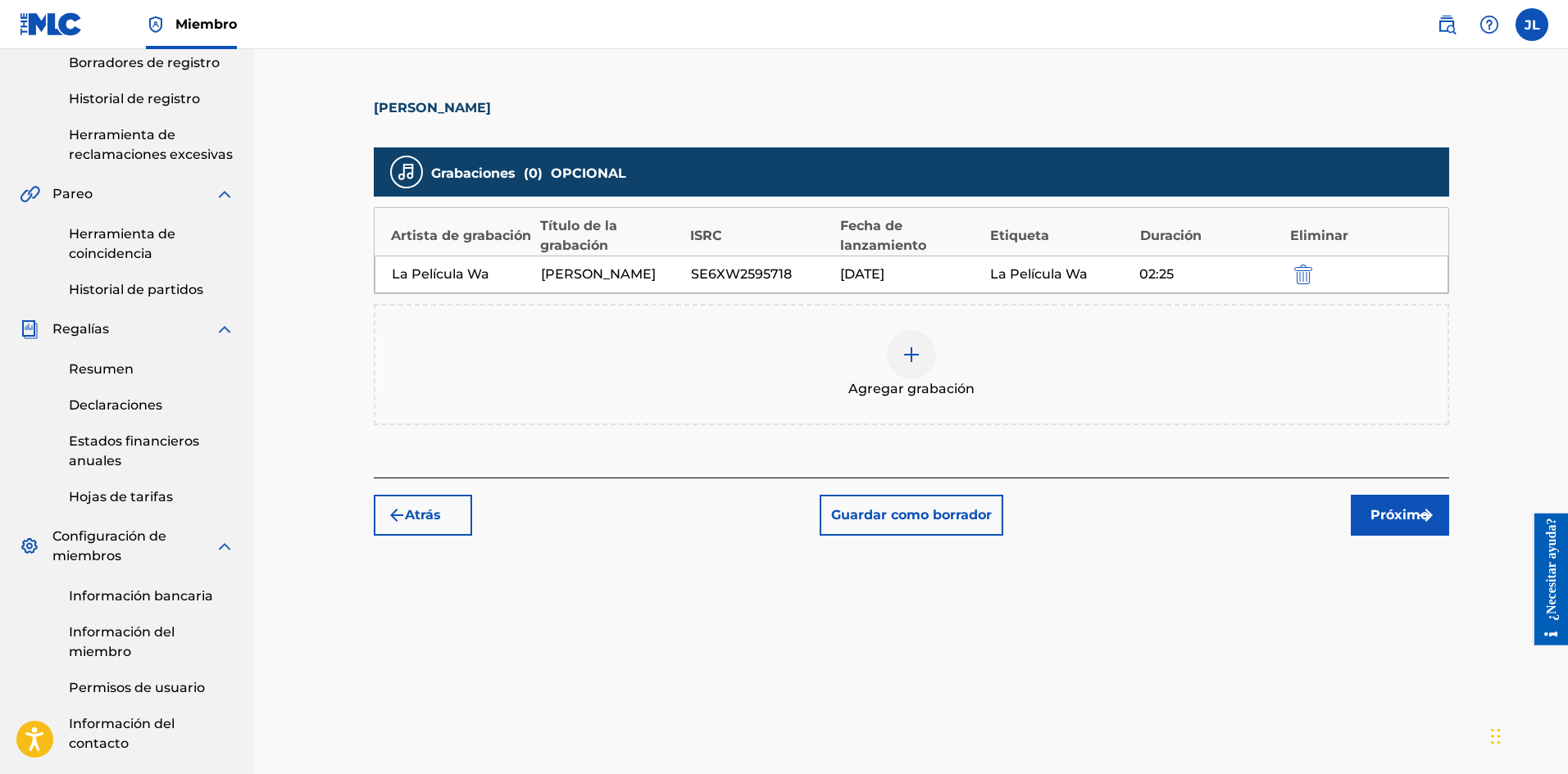
click at [1371, 515] on font "Próximo" at bounding box center [1399, 514] width 58 height 15
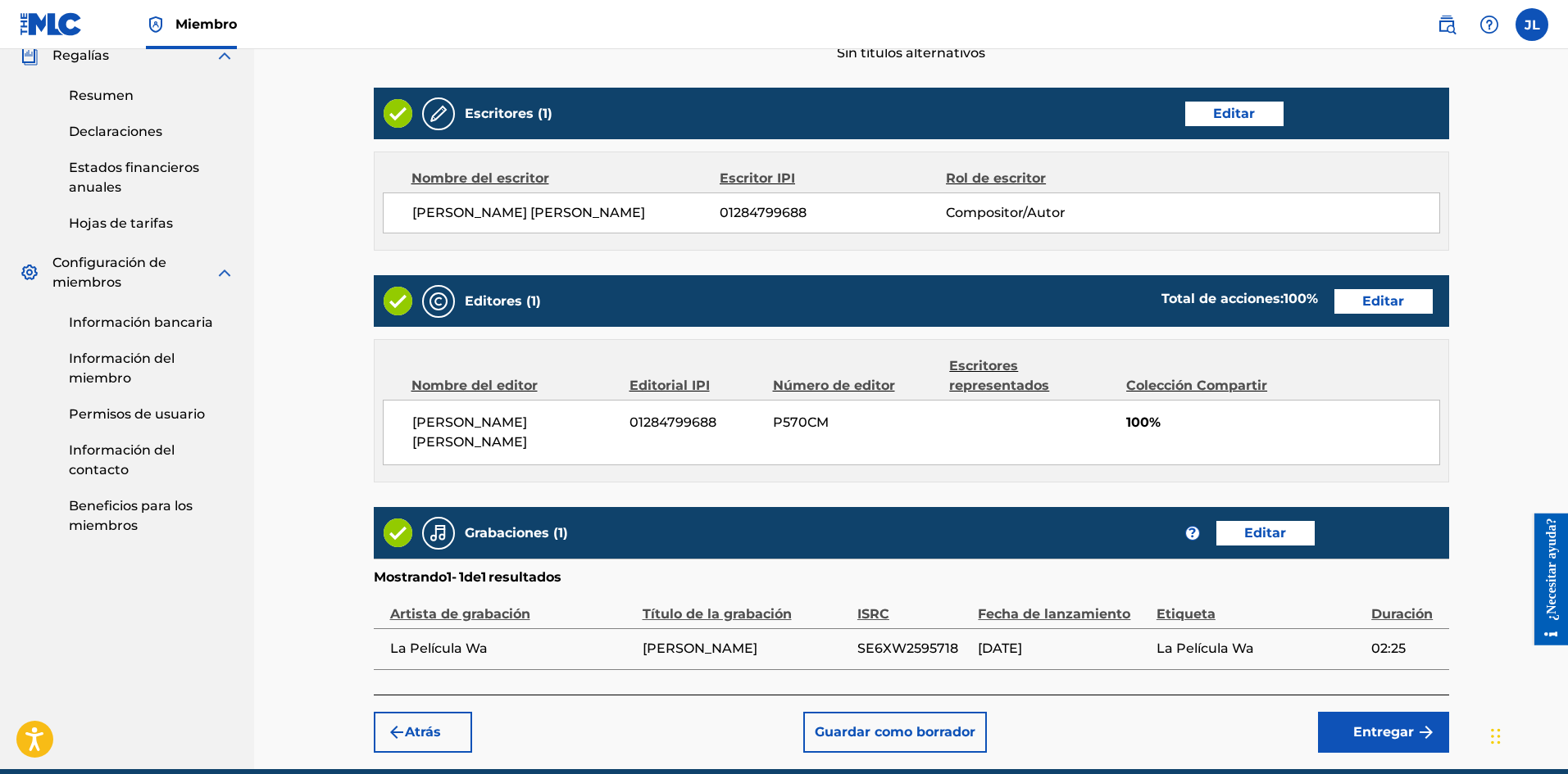
scroll to position [674, 0]
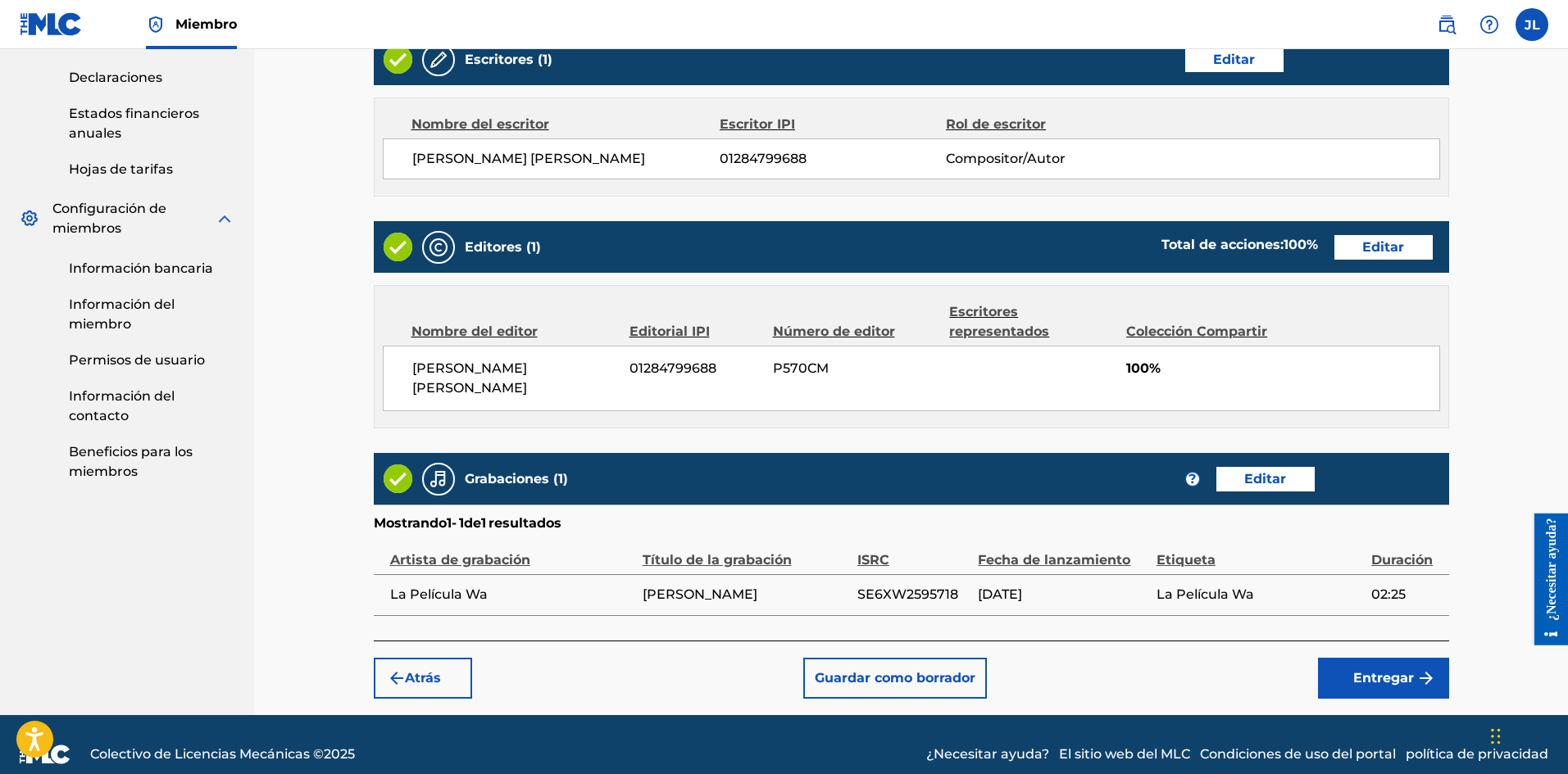
click at [1375, 670] on font "Entregar" at bounding box center [1384, 677] width 61 height 15
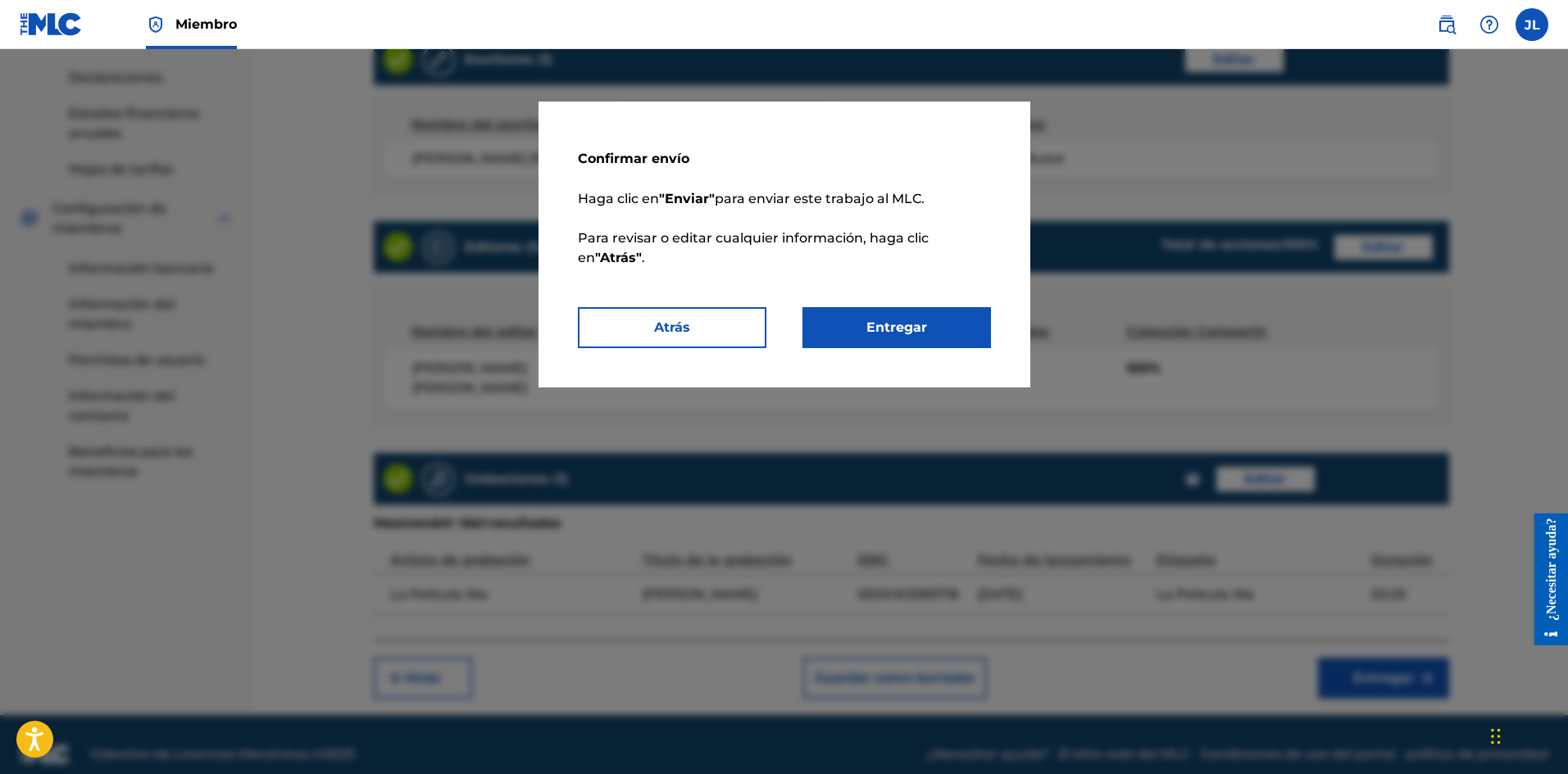
click at [922, 331] on font "Entregar" at bounding box center [896, 327] width 61 height 15
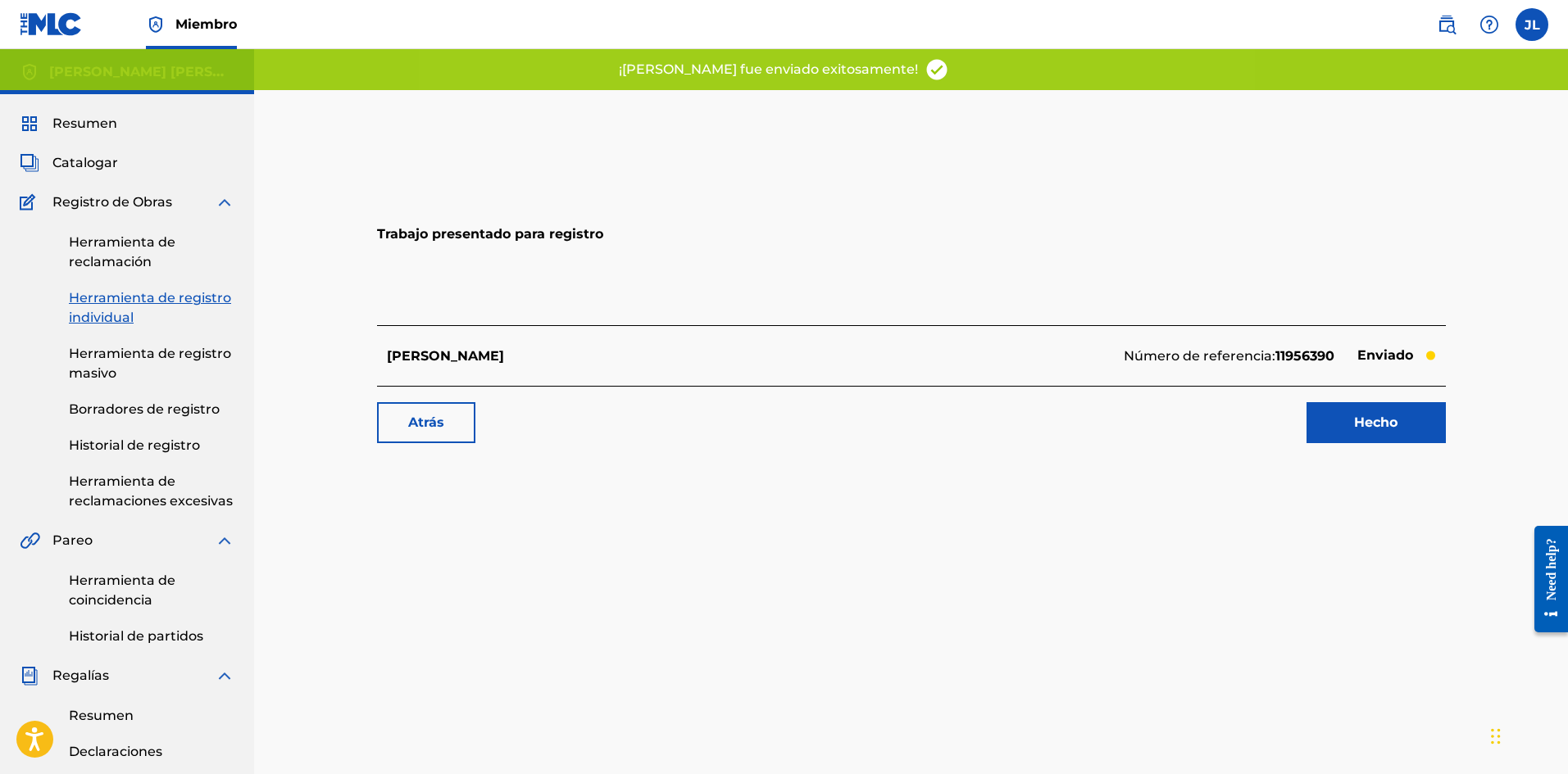
click at [1344, 424] on link "Hecho" at bounding box center [1376, 423] width 139 height 41
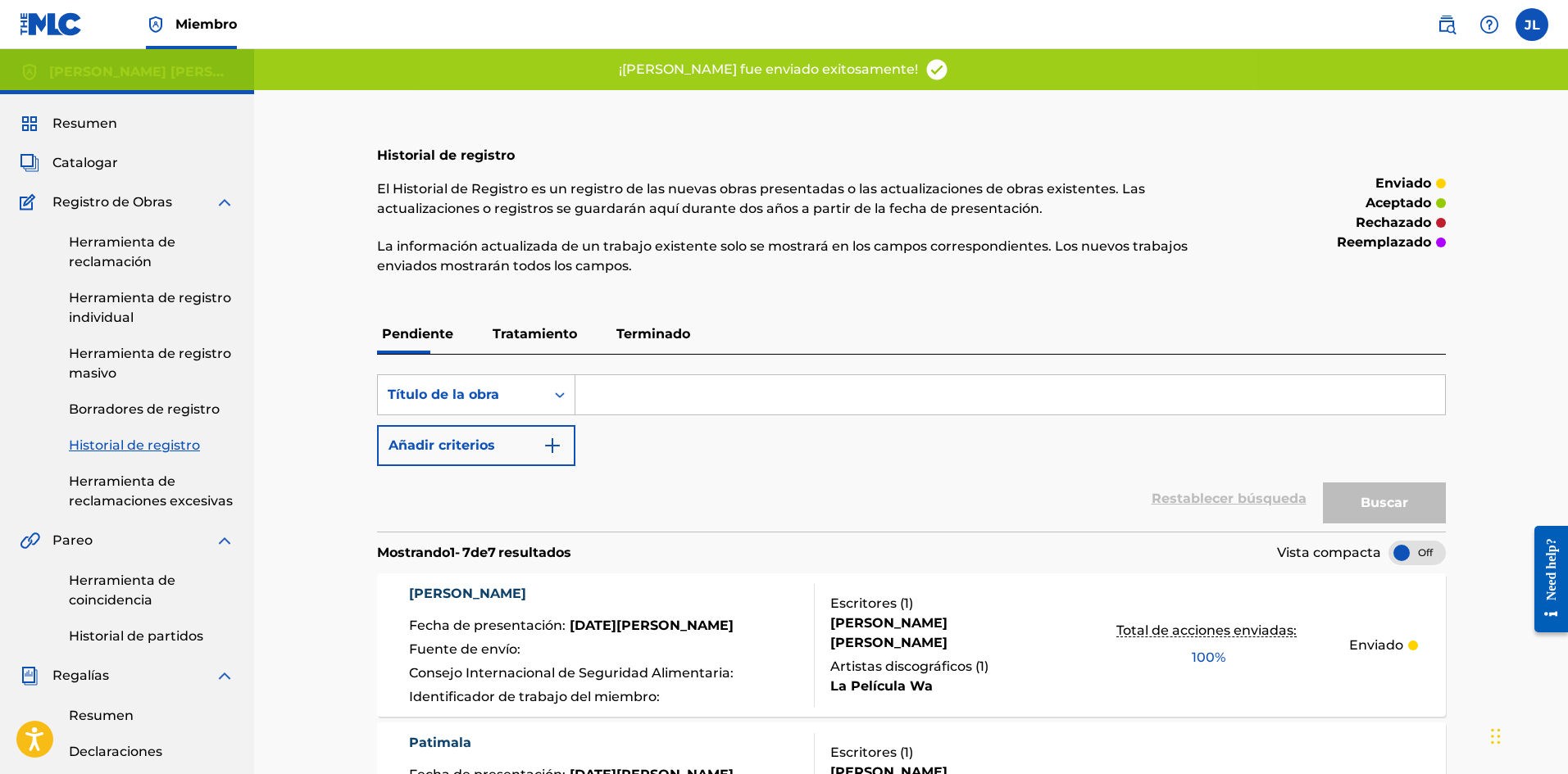
click at [86, 171] on span "Catalogar" at bounding box center [86, 163] width 66 height 20
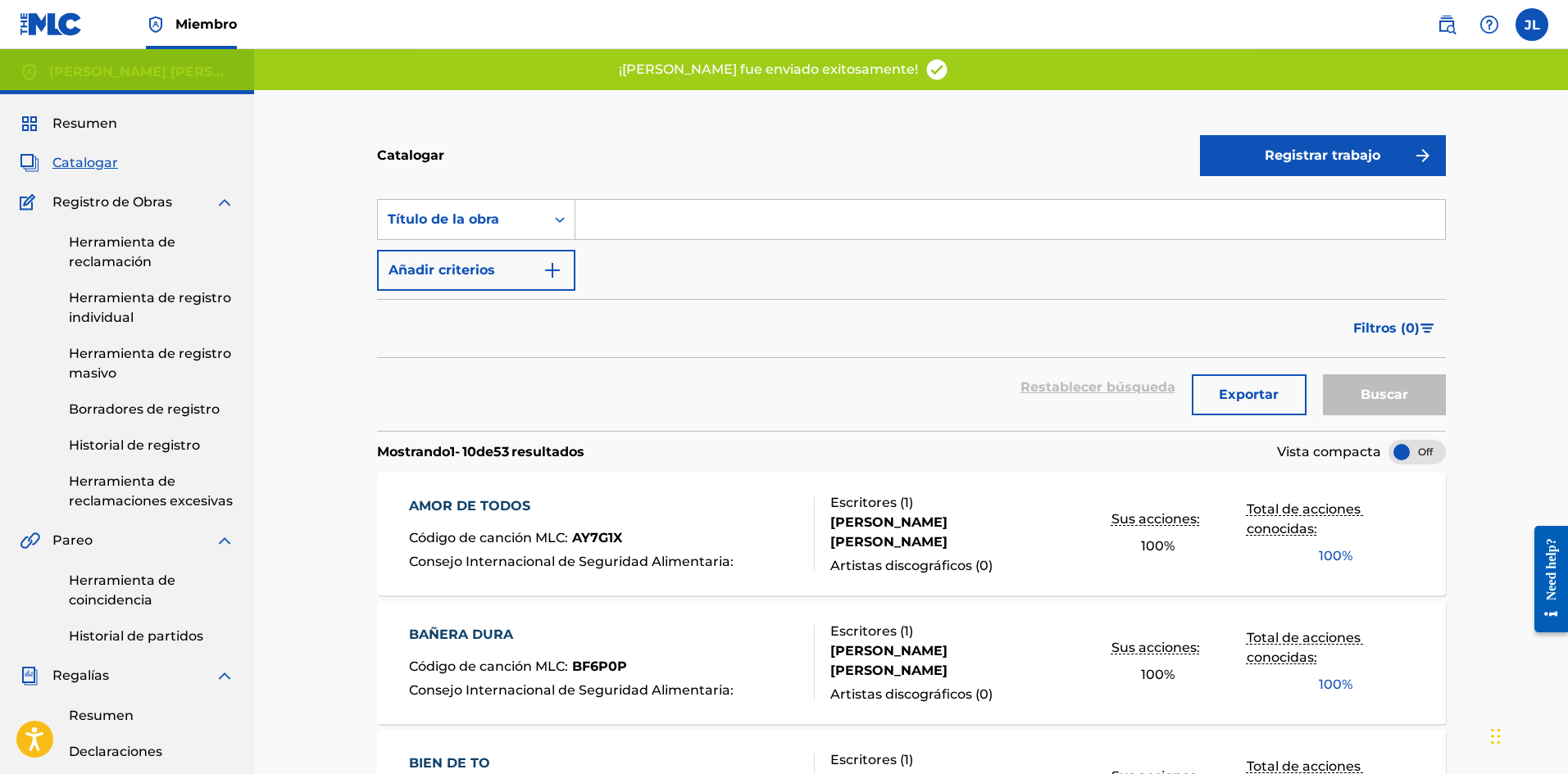
click at [1325, 160] on font "Registrar trabajo" at bounding box center [1322, 156] width 116 height 20
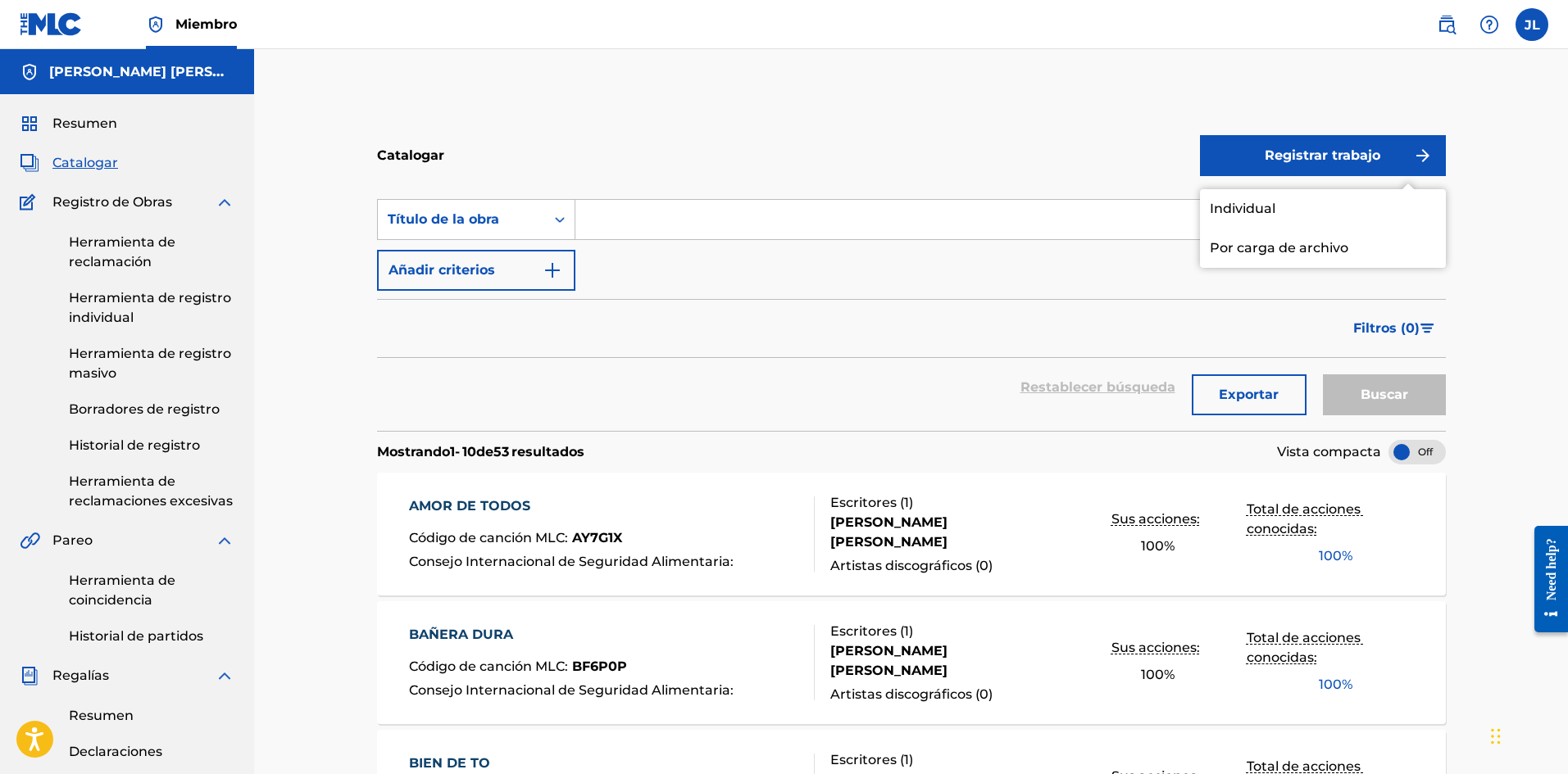
click at [1241, 215] on font "Individual" at bounding box center [1243, 208] width 66 height 15
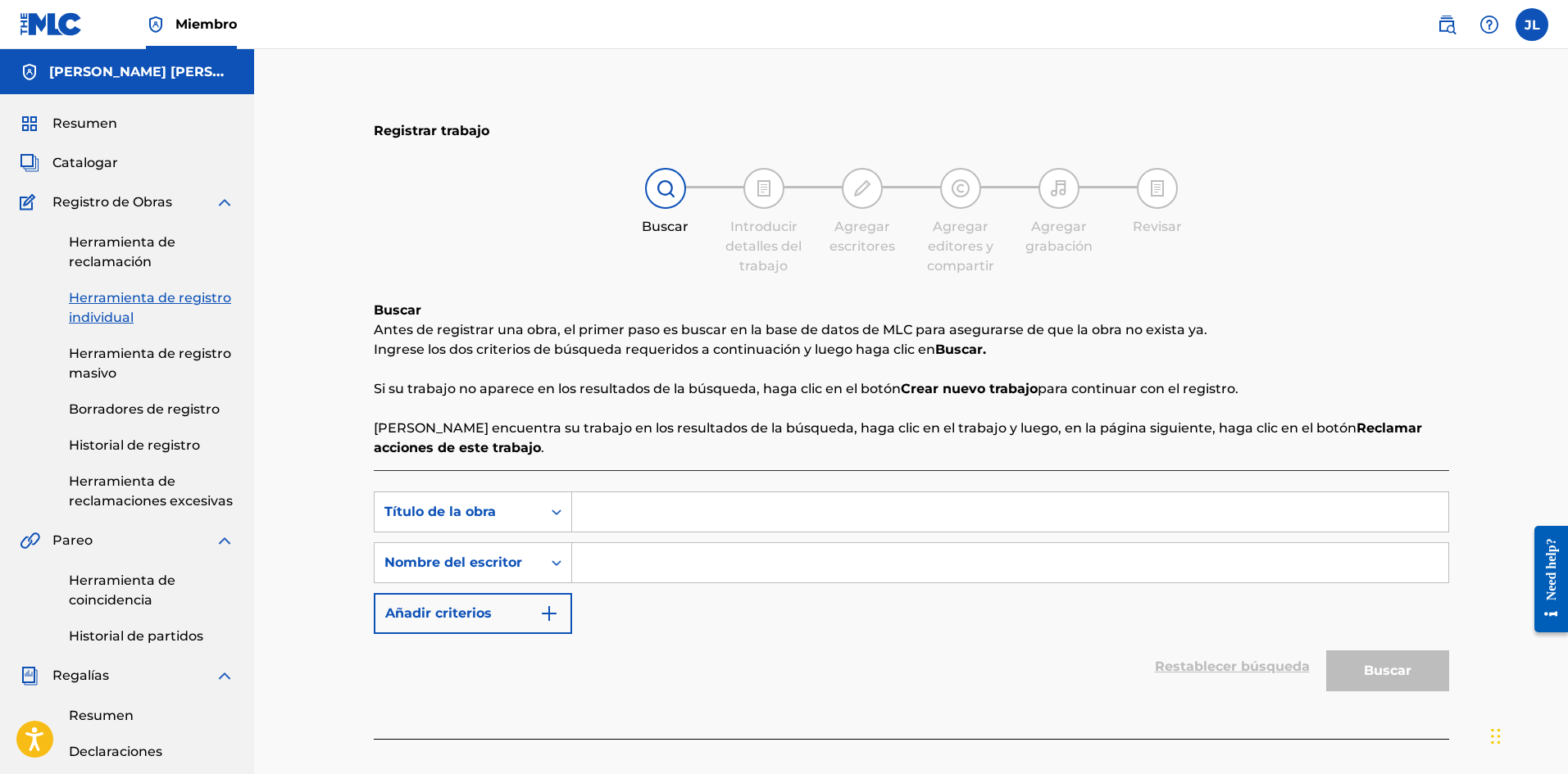
click at [623, 571] on input "Formulario de búsqueda" at bounding box center [1009, 563] width 876 height 39
click at [660, 482] on div "Búsqueda con criterios 6b9535b1-79e2-48ab-98c2-0d24c650cec8 Título de la obra B…" at bounding box center [911, 605] width 1075 height 269
click at [716, 505] on input "Formulario de búsqueda" at bounding box center [1009, 512] width 876 height 39
click at [672, 527] on input "Formulario de búsqueda" at bounding box center [1009, 512] width 876 height 39
click at [683, 517] on input "Formulario de búsqueda" at bounding box center [1009, 512] width 876 height 39
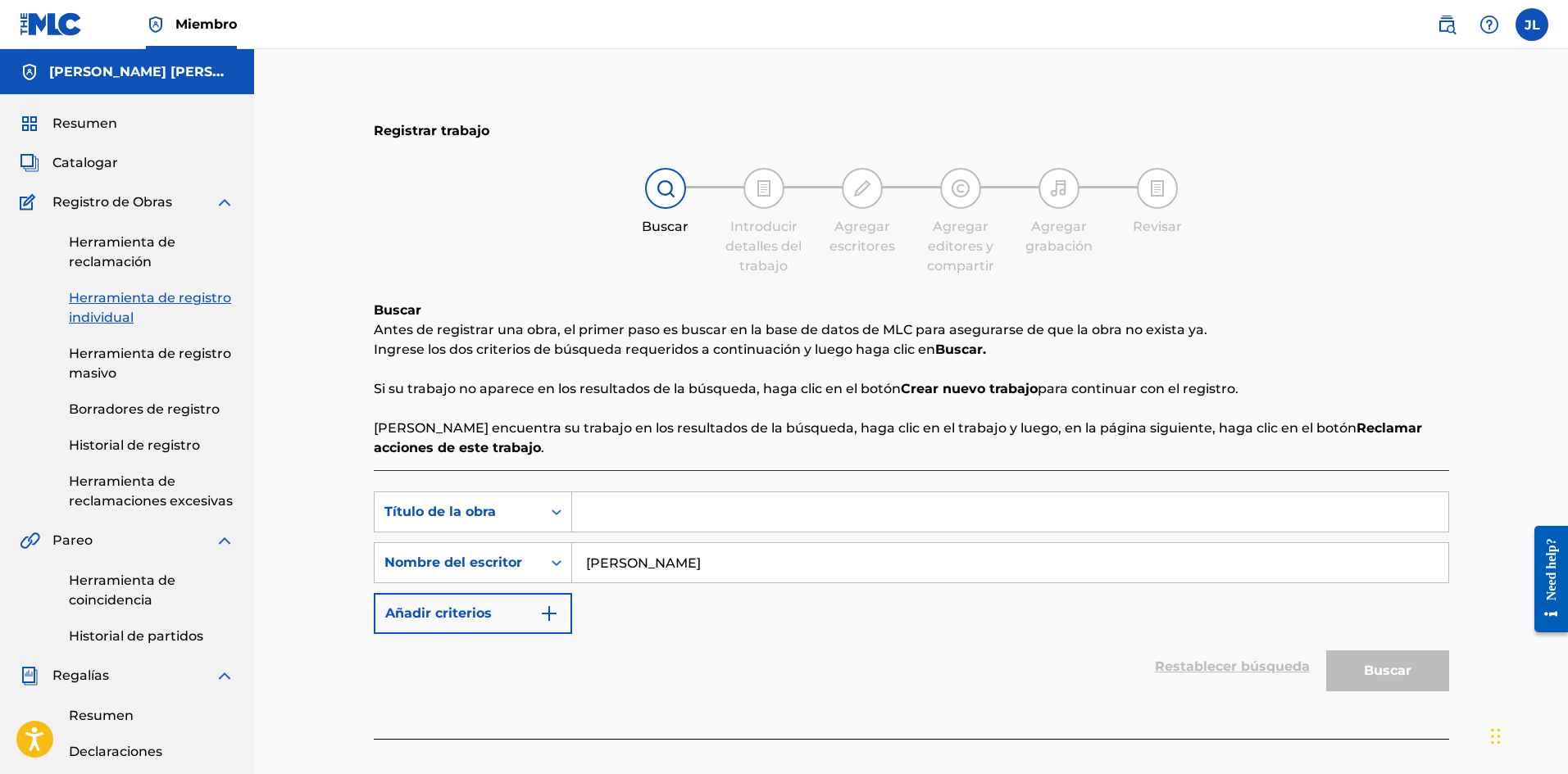
paste input "Ñañala"
click at [1390, 661] on font "Buscar" at bounding box center [1386, 671] width 47 height 20
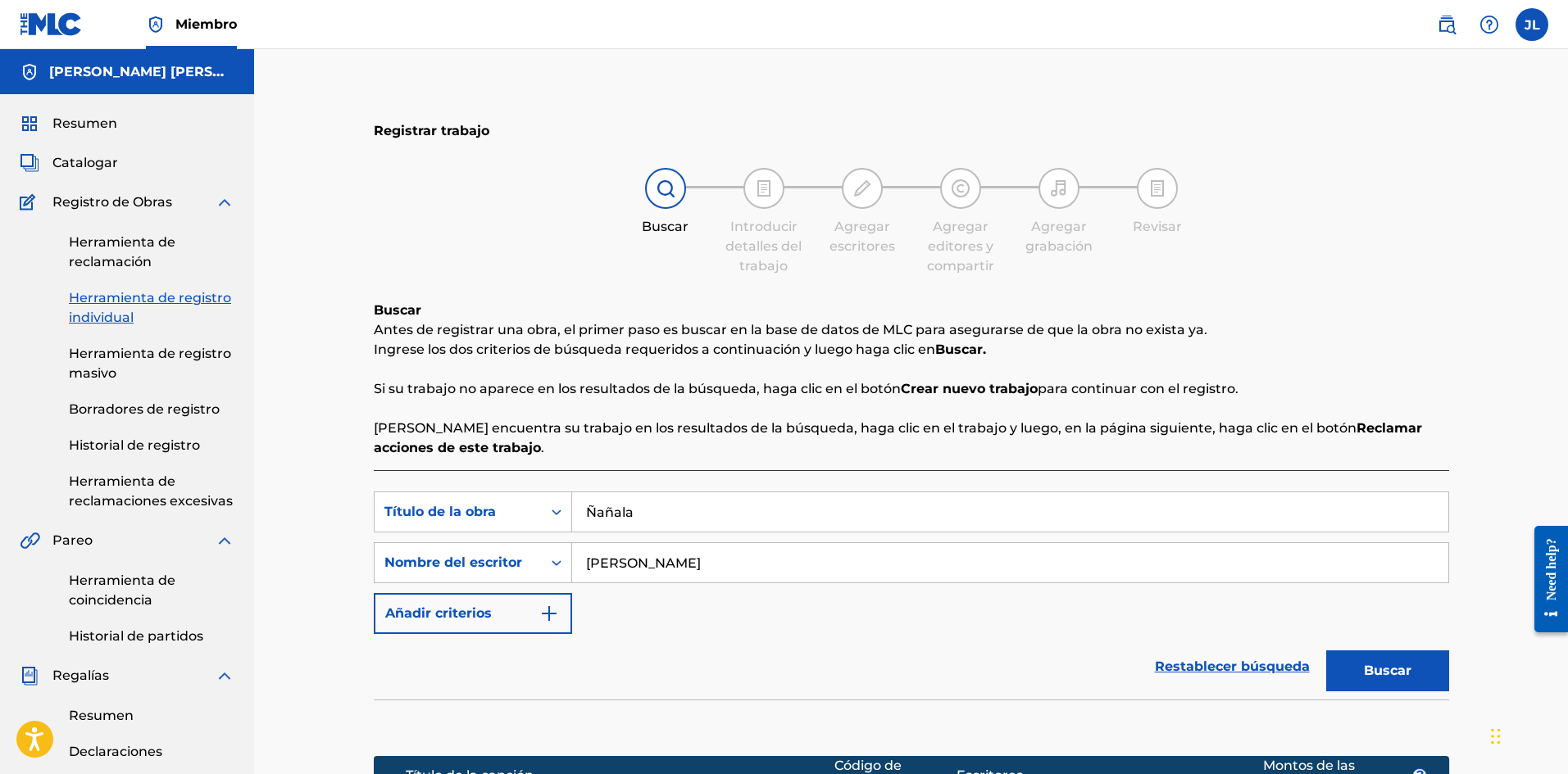
scroll to position [480, 0]
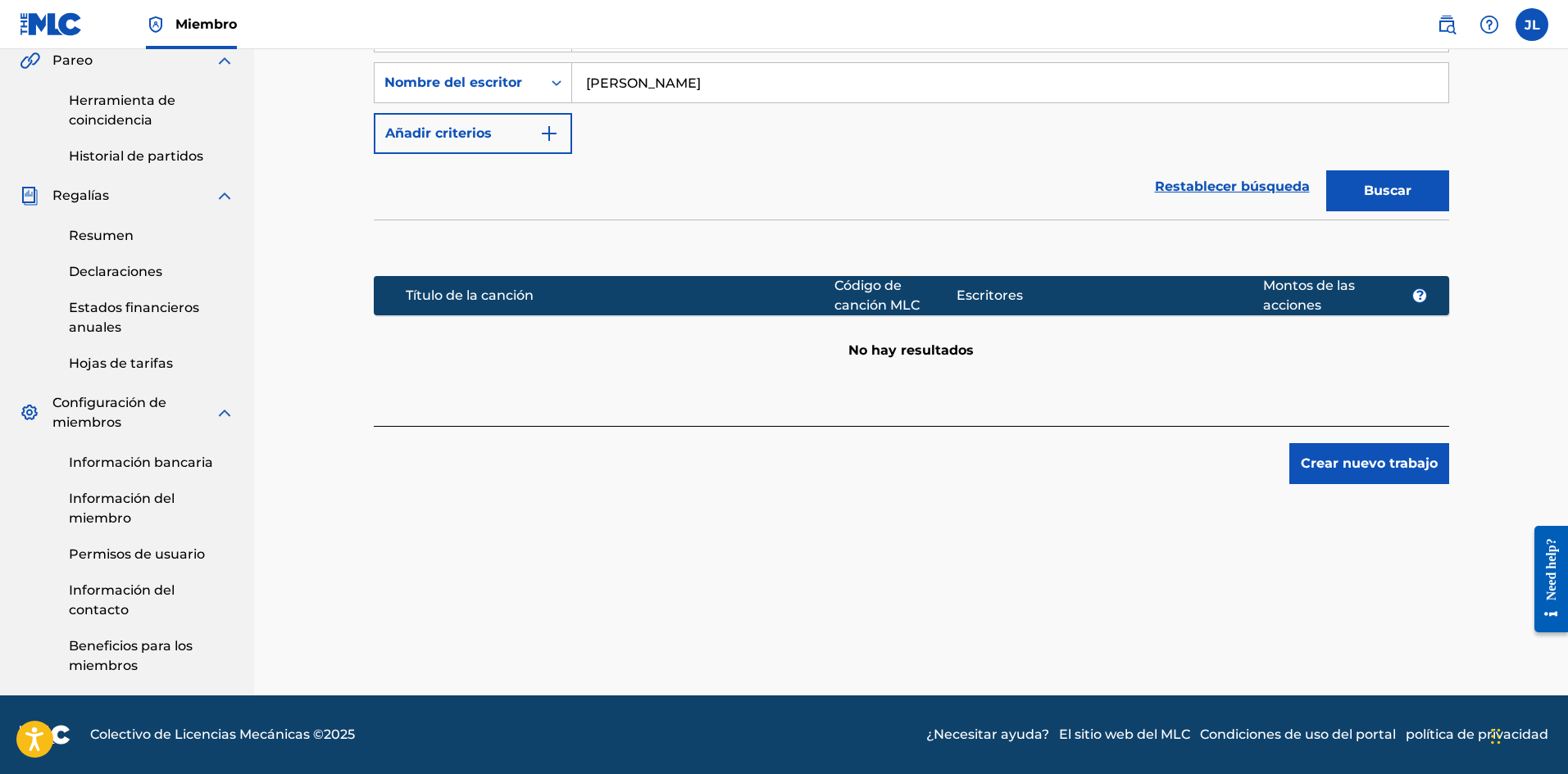
click at [1324, 473] on font "Crear nuevo trabajo" at bounding box center [1369, 464] width 137 height 20
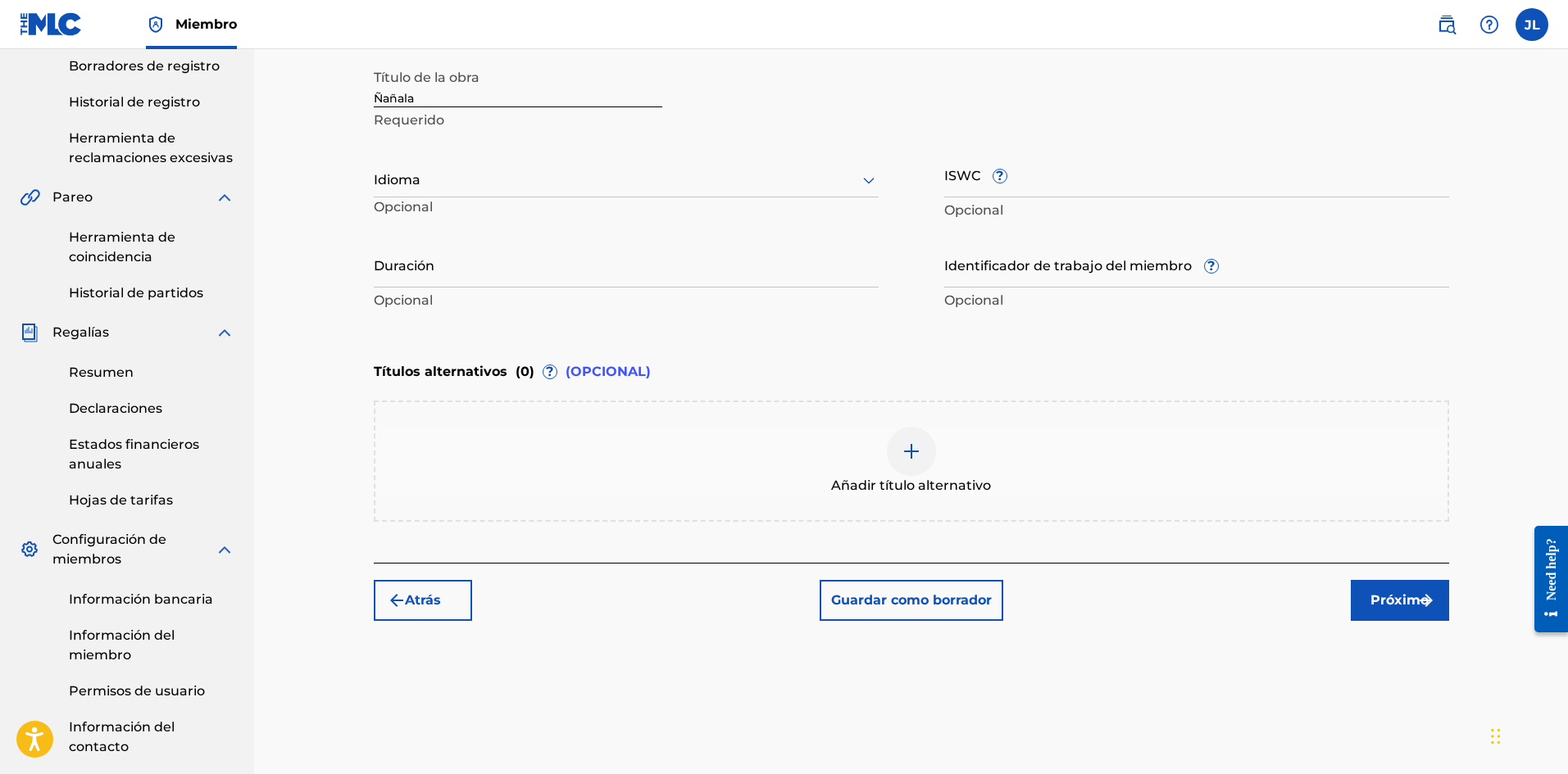
scroll to position [208, 0]
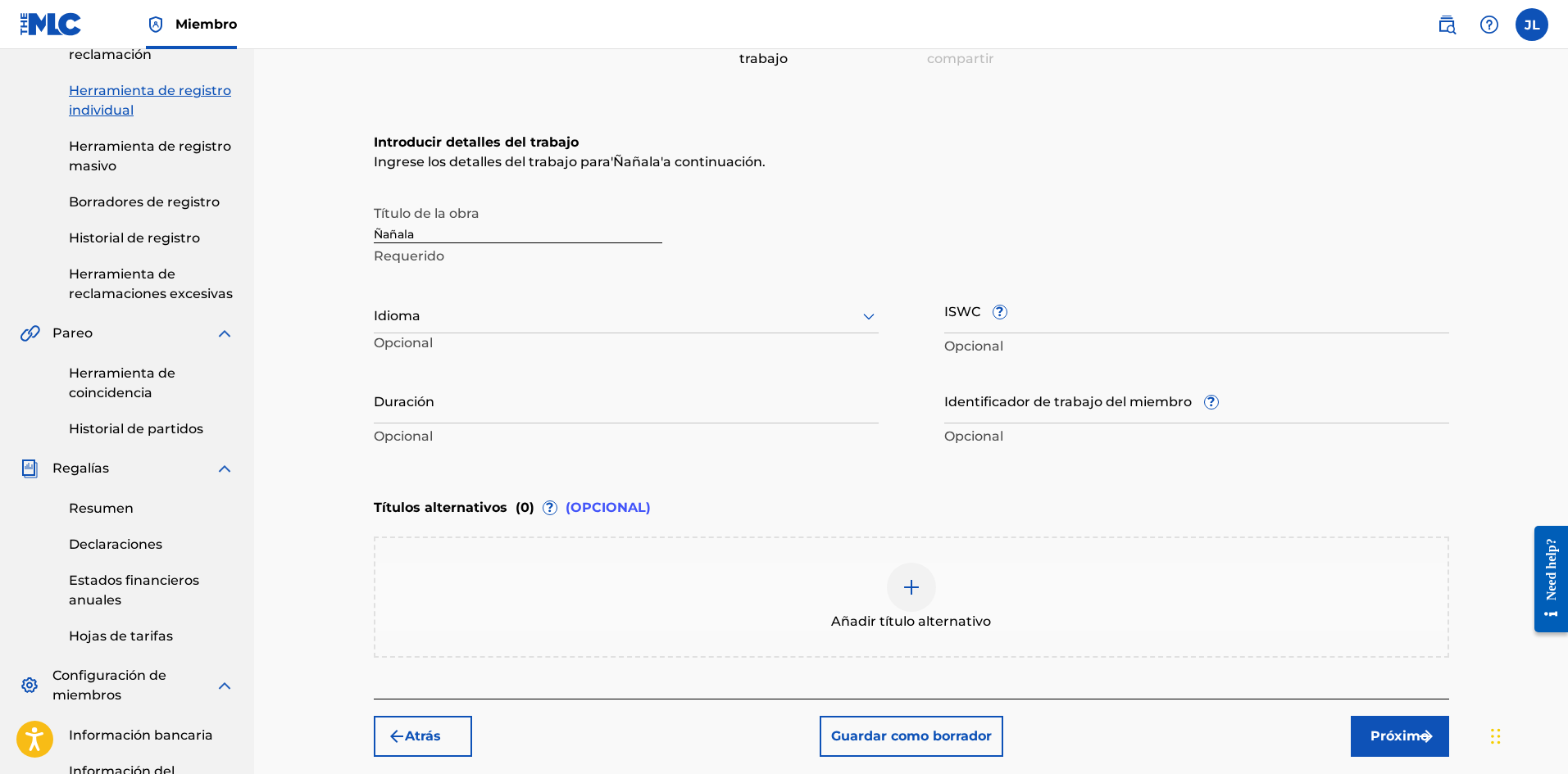
click at [440, 309] on div at bounding box center [625, 315] width 505 height 20
click at [424, 382] on div "Español" at bounding box center [625, 392] width 503 height 39
click at [577, 410] on input "Duración" at bounding box center [625, 400] width 505 height 46
click at [1392, 745] on font "Próximo" at bounding box center [1399, 737] width 58 height 20
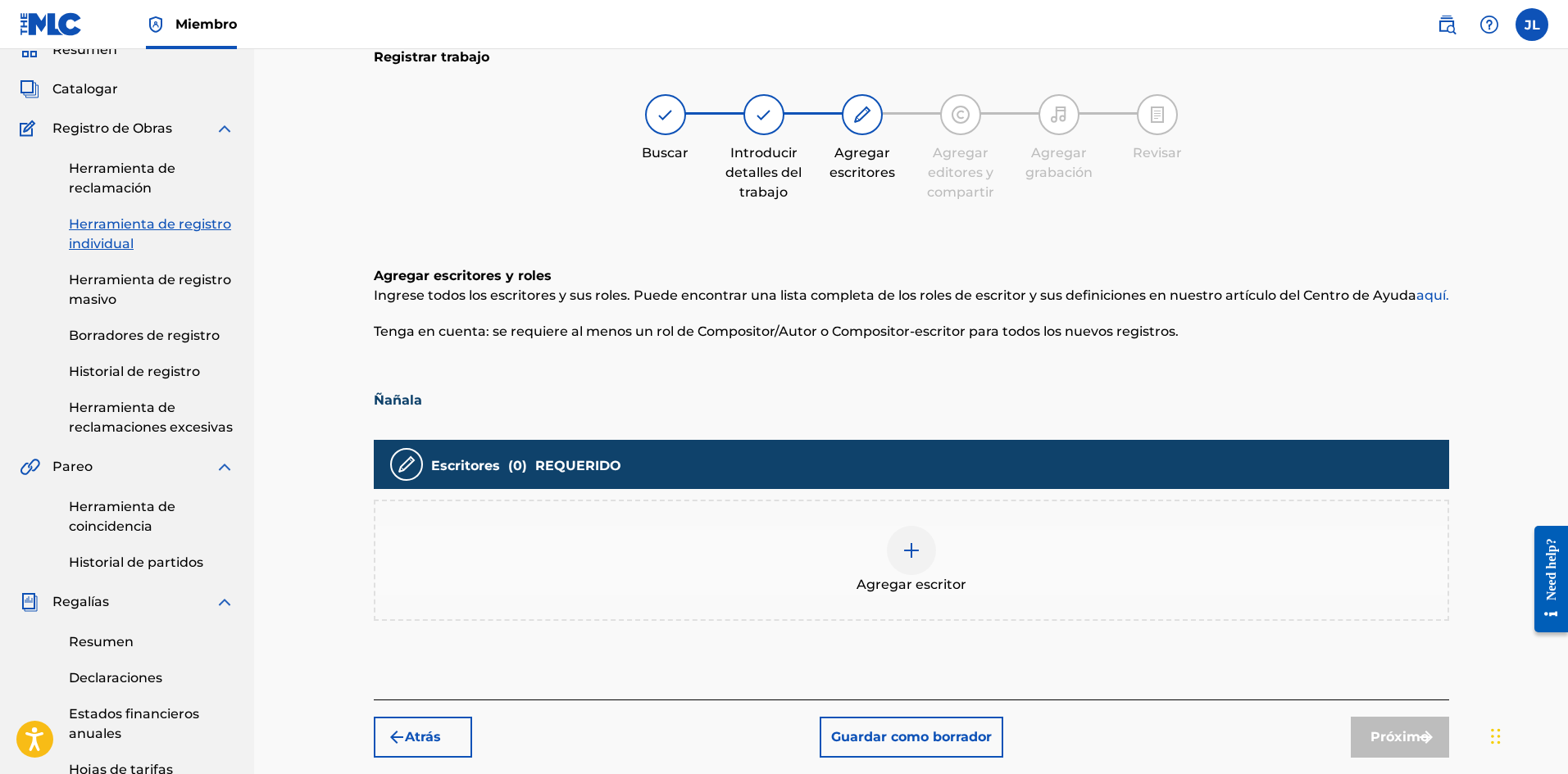
scroll to position [209, 0]
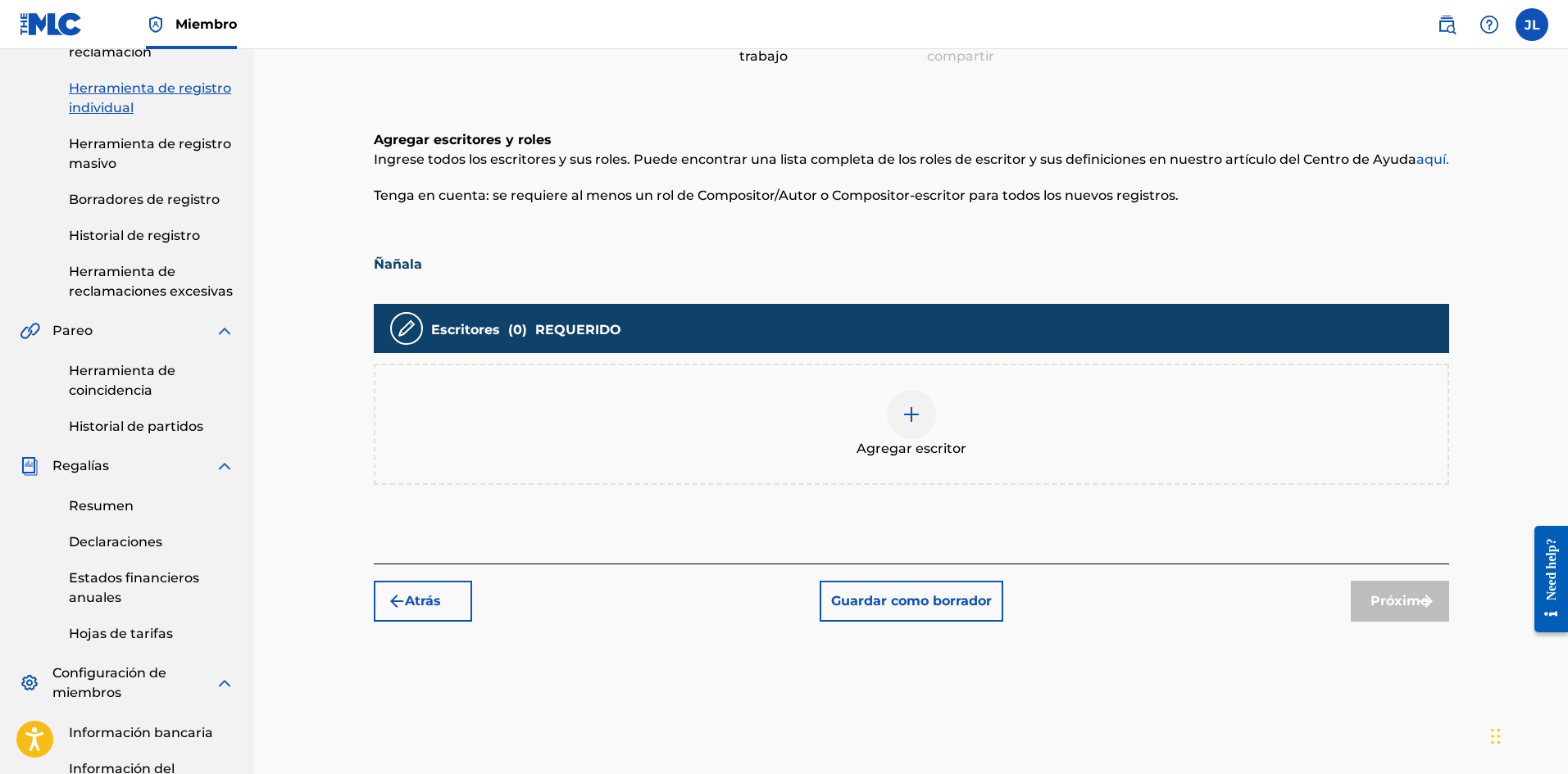
click at [907, 411] on img at bounding box center [911, 414] width 20 height 20
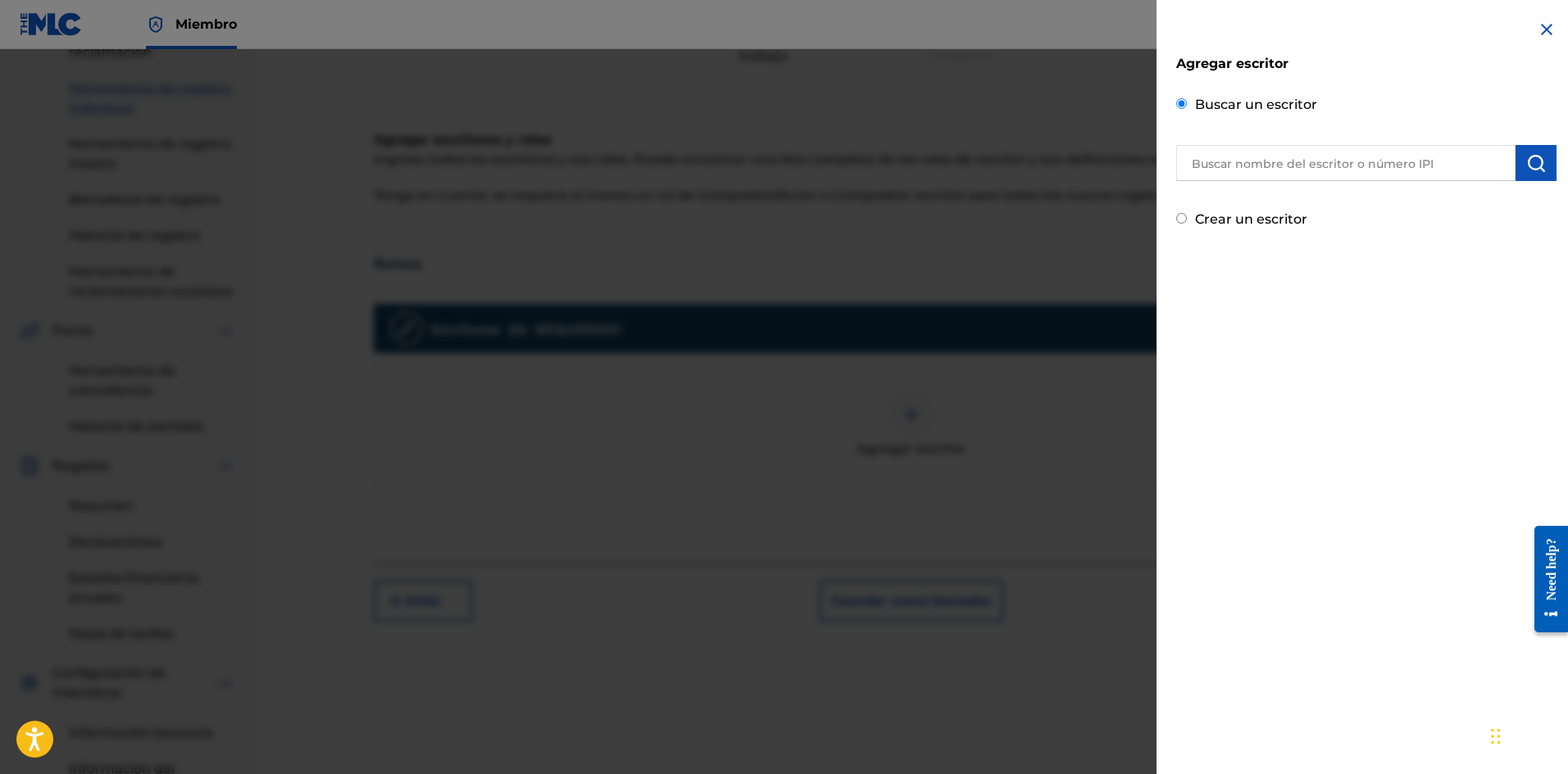
drag, startPoint x: 1298, startPoint y: 151, endPoint x: 1283, endPoint y: 171, distance: 25.0
click at [1297, 151] on input "text" at bounding box center [1345, 163] width 339 height 36
click at [1540, 161] on button "submit" at bounding box center [1536, 163] width 41 height 36
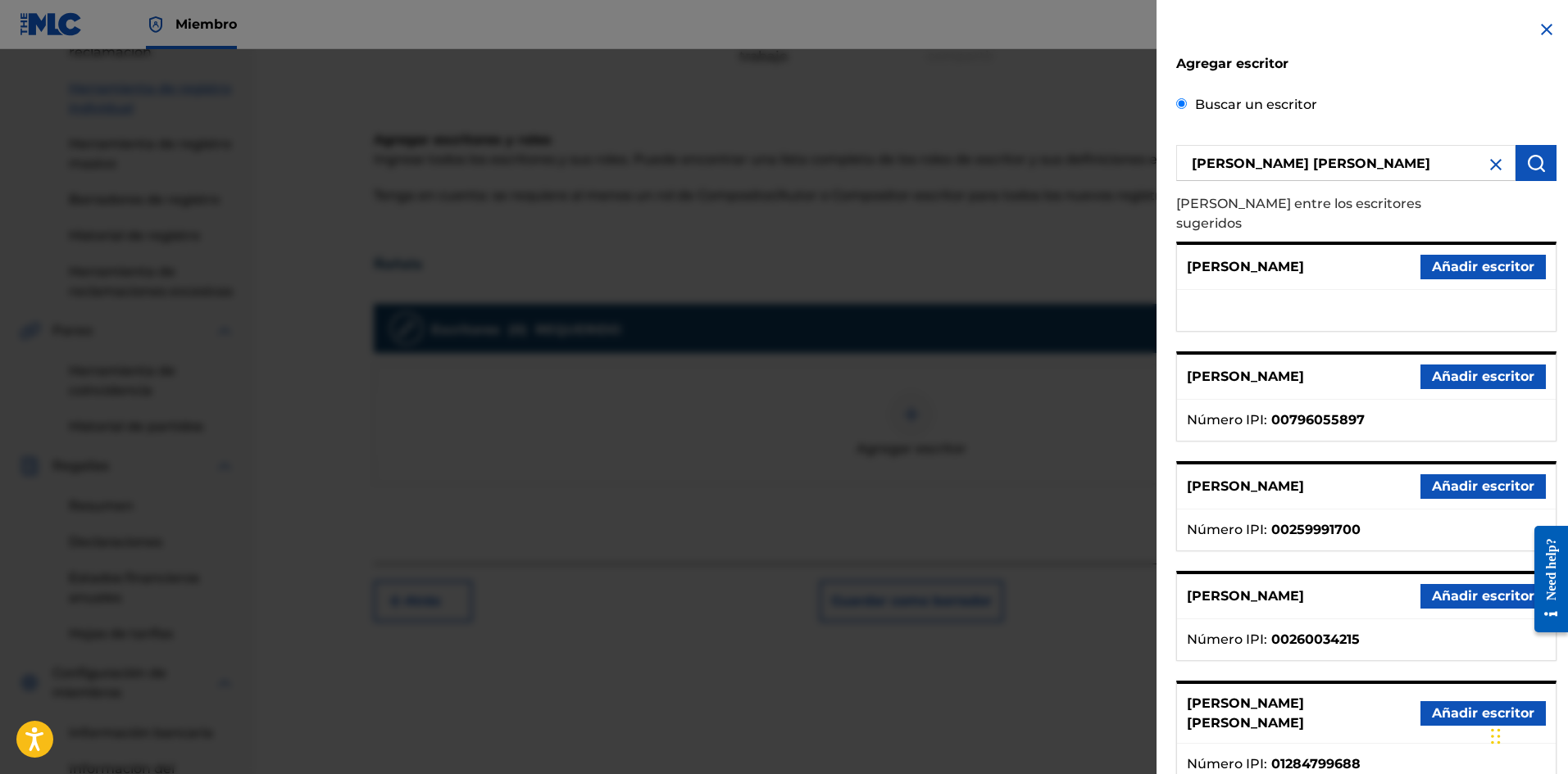
click at [1432, 705] on font "Añadir escritor" at bounding box center [1482, 713] width 102 height 15
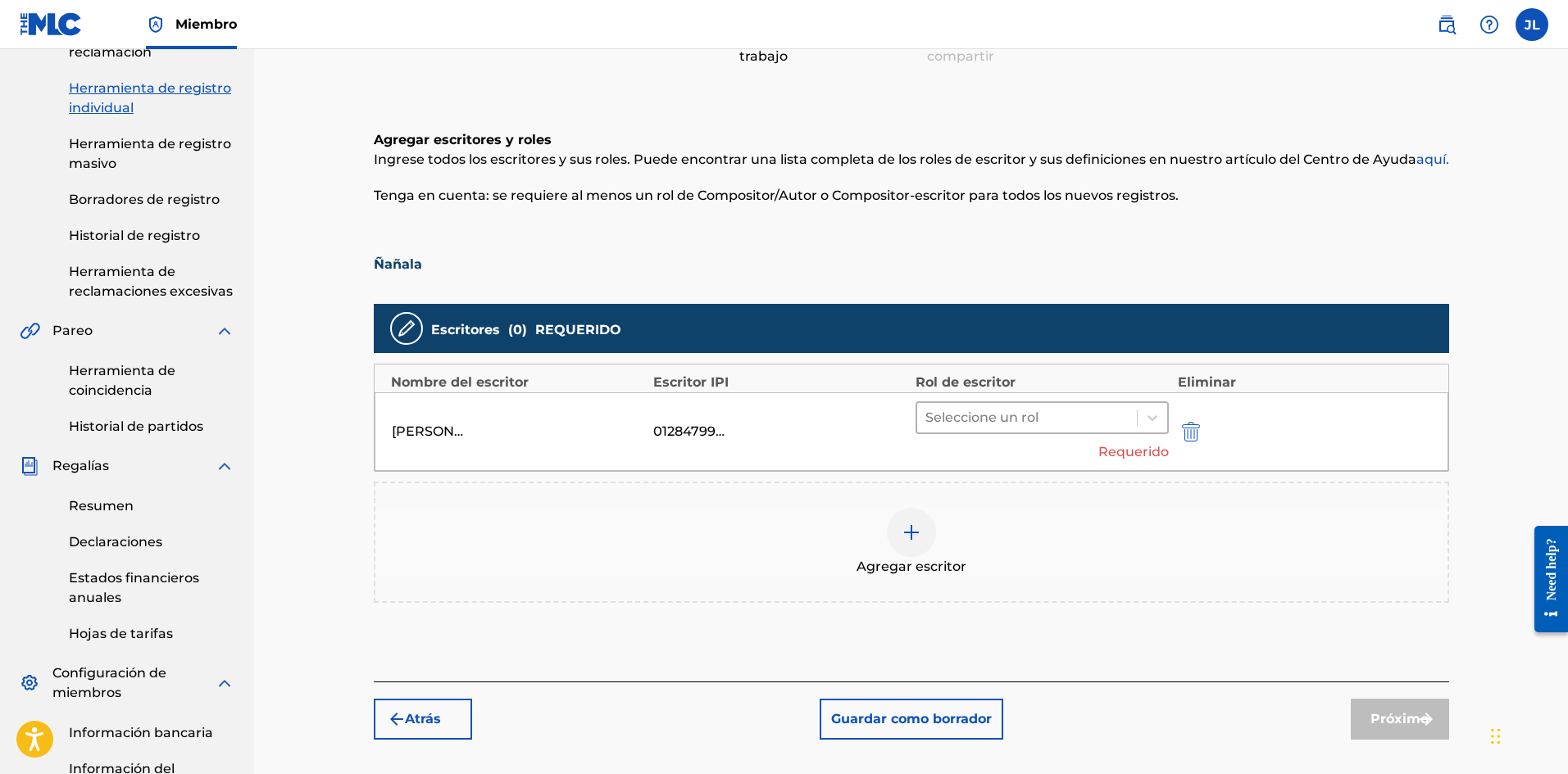
click at [1075, 417] on div at bounding box center [1026, 418] width 204 height 23
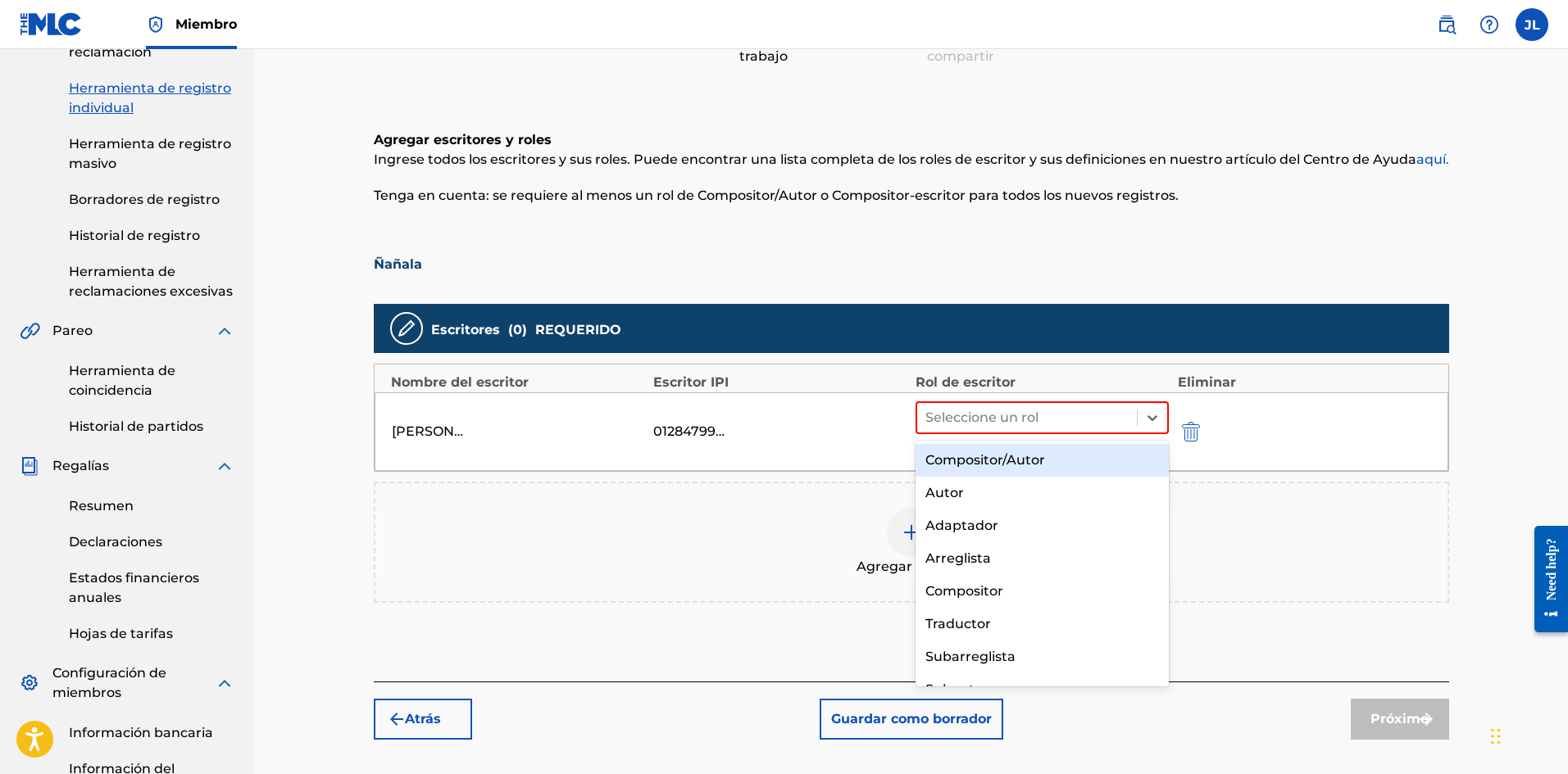
click at [1029, 453] on font "Compositor/Autor" at bounding box center [984, 460] width 119 height 15
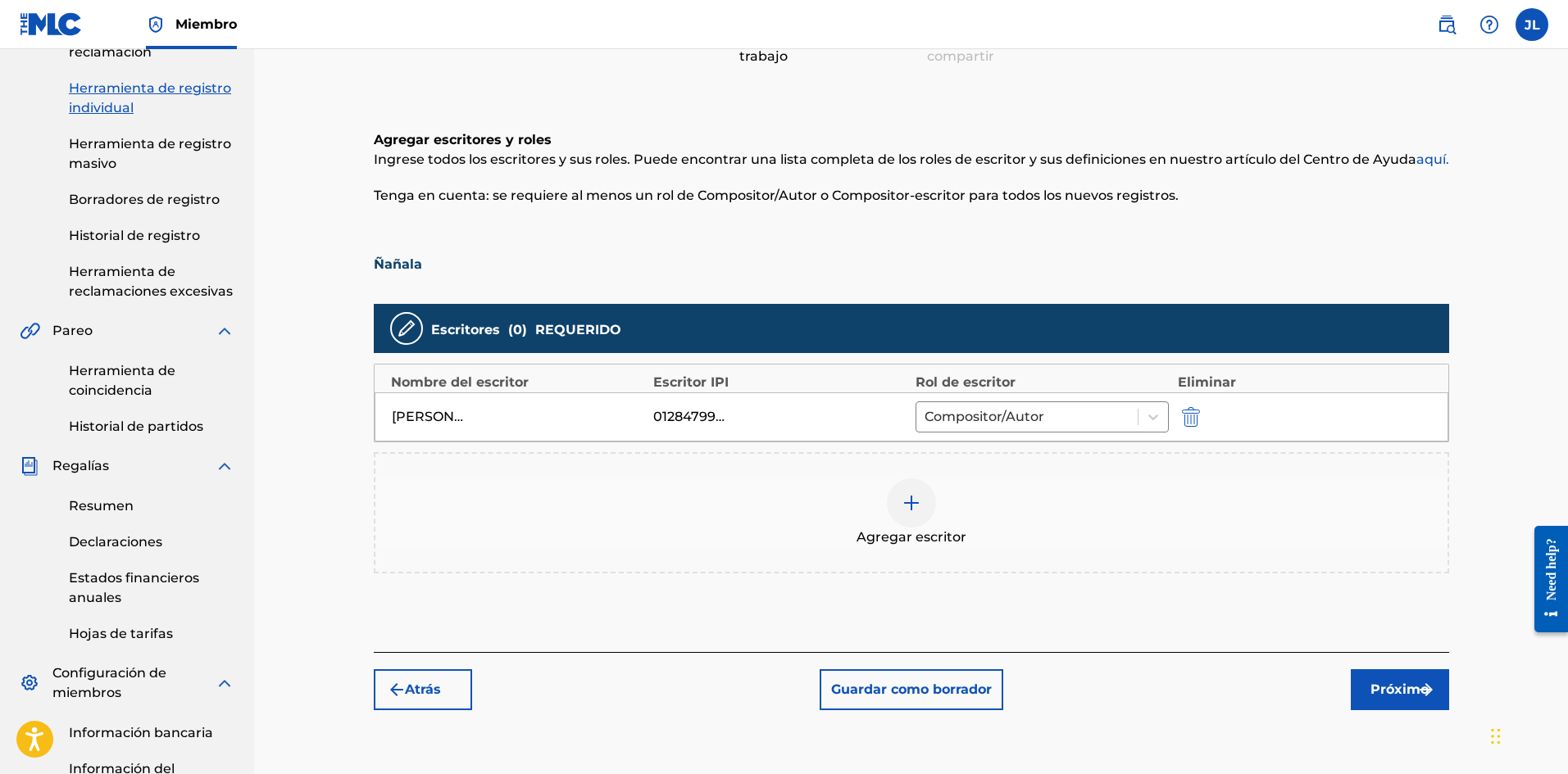
click at [1384, 672] on button "Próximo" at bounding box center [1400, 689] width 98 height 41
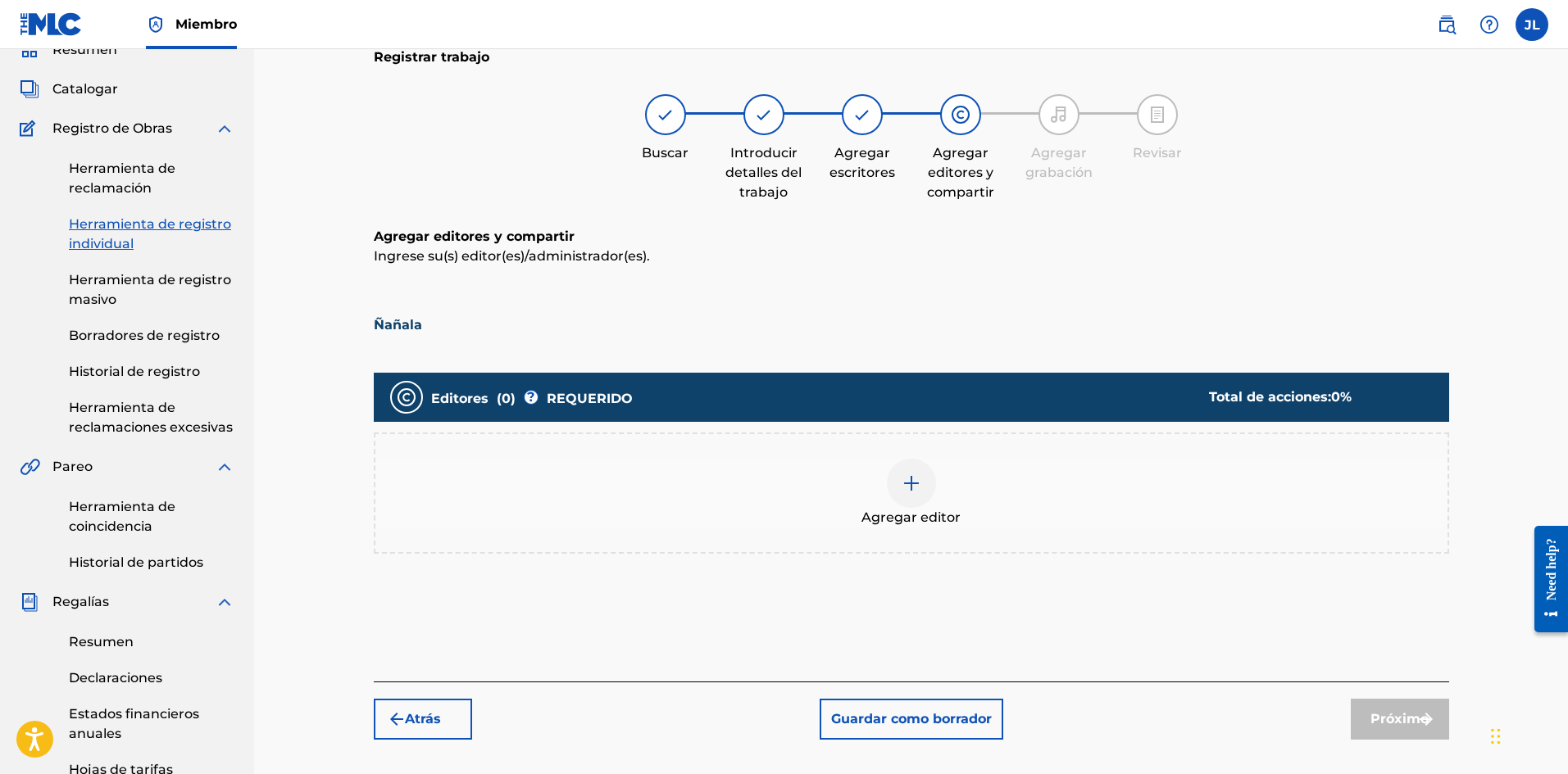
click at [915, 487] on img at bounding box center [911, 484] width 20 height 20
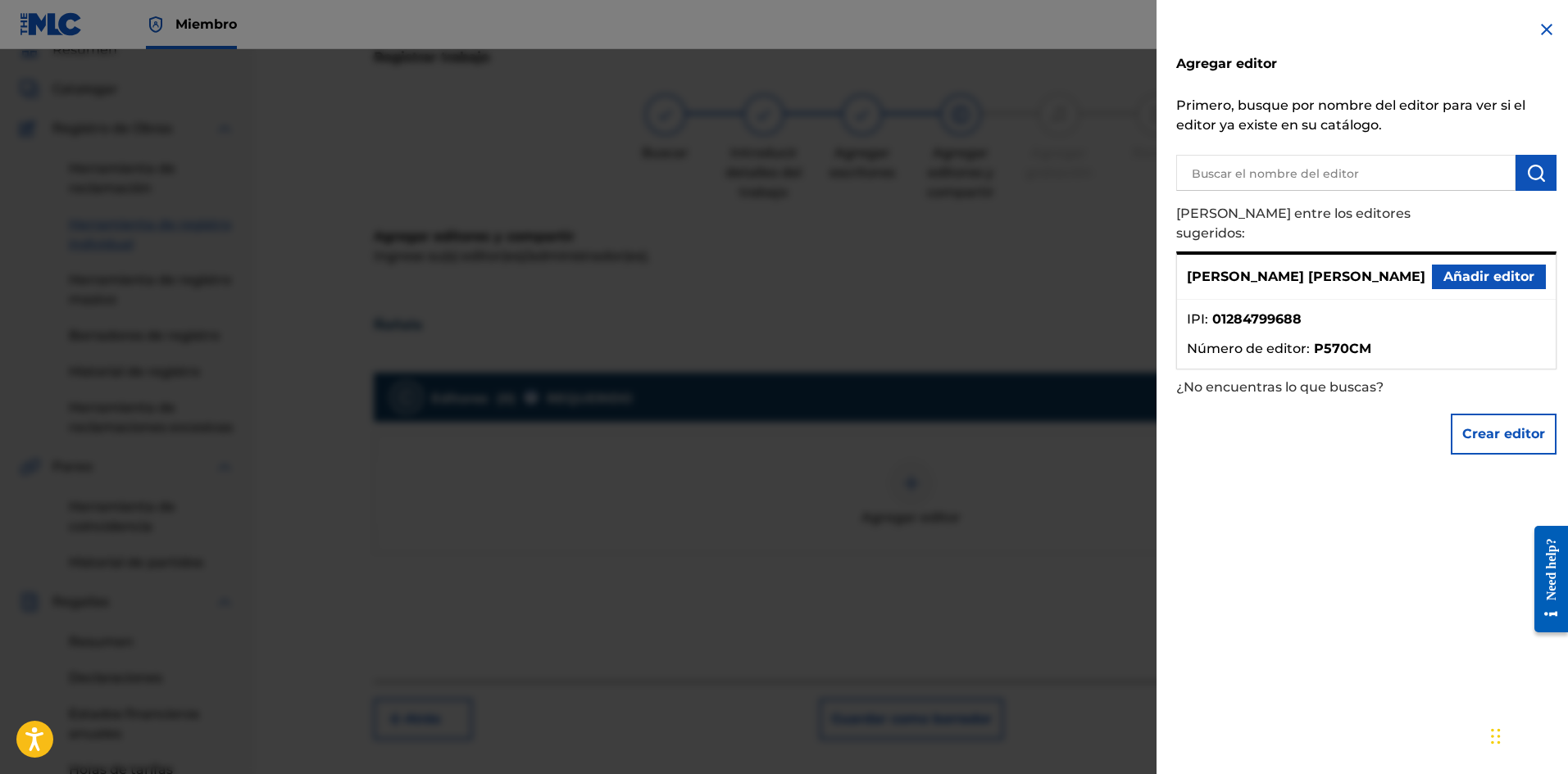
click at [1456, 269] on font "Añadir editor" at bounding box center [1489, 276] width 91 height 15
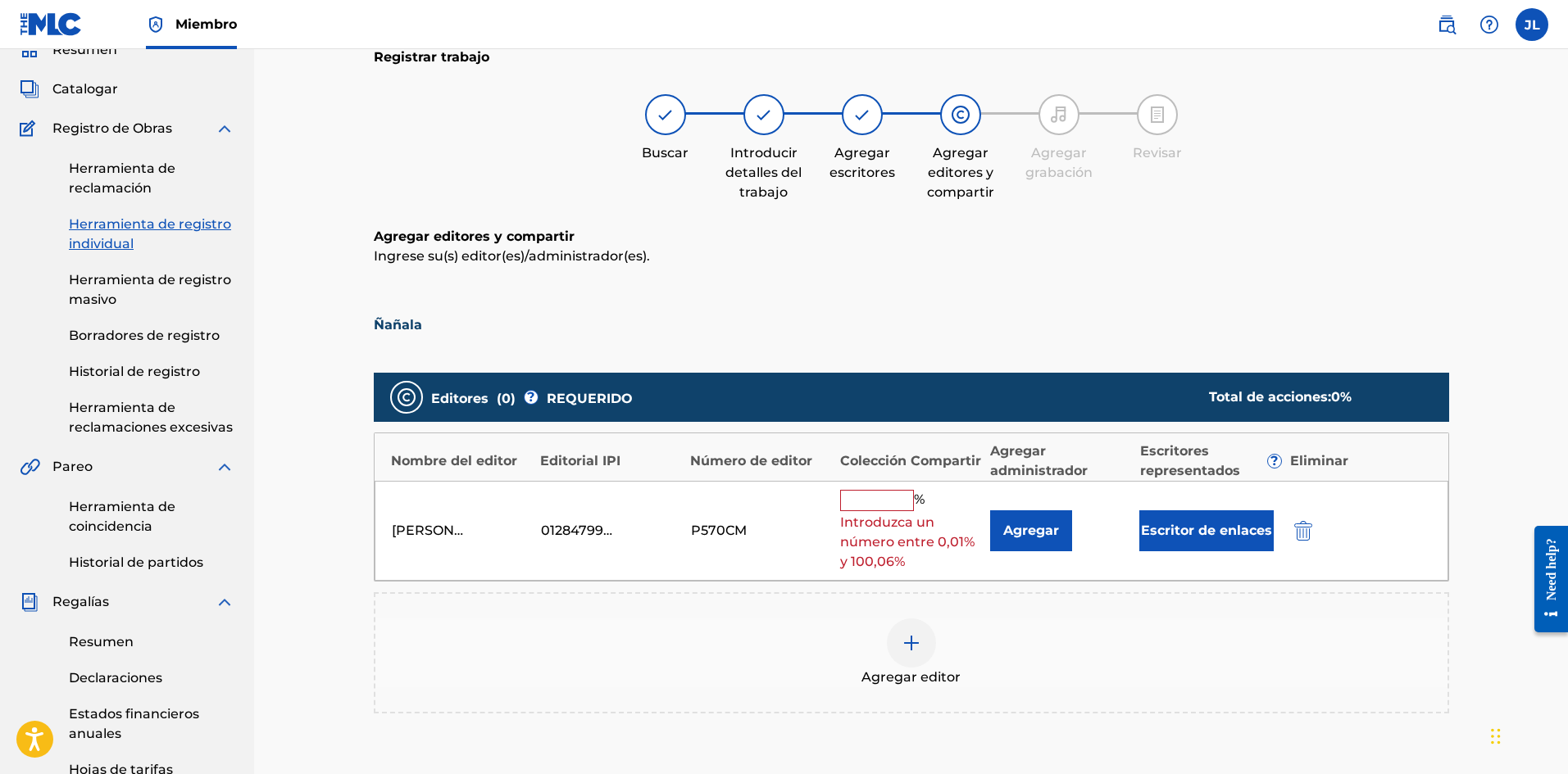
drag, startPoint x: 911, startPoint y: 489, endPoint x: 905, endPoint y: 501, distance: 13.4
click at [911, 490] on input "text" at bounding box center [877, 501] width 74 height 21
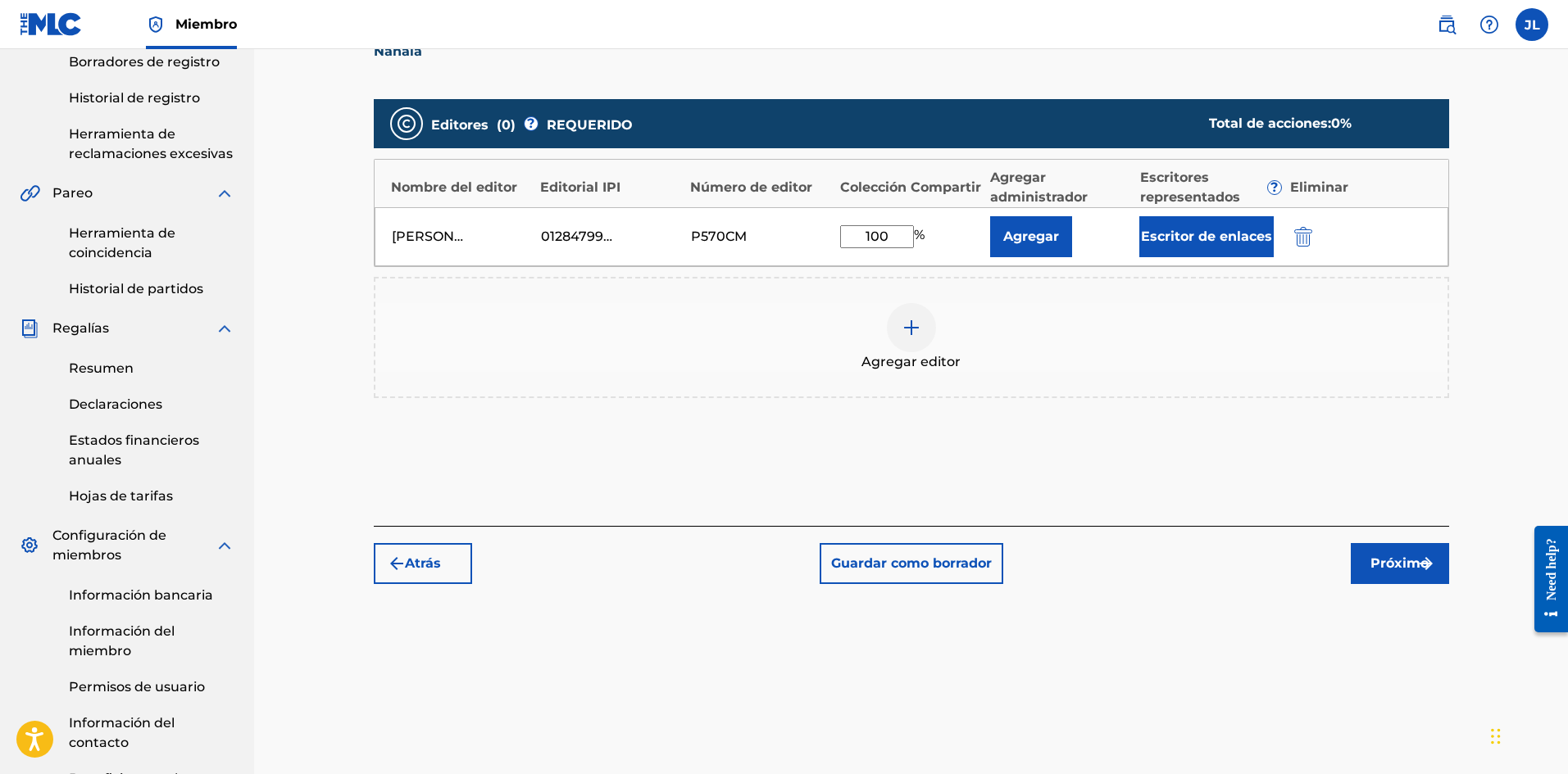
click at [1411, 565] on font "Próximo" at bounding box center [1399, 563] width 58 height 15
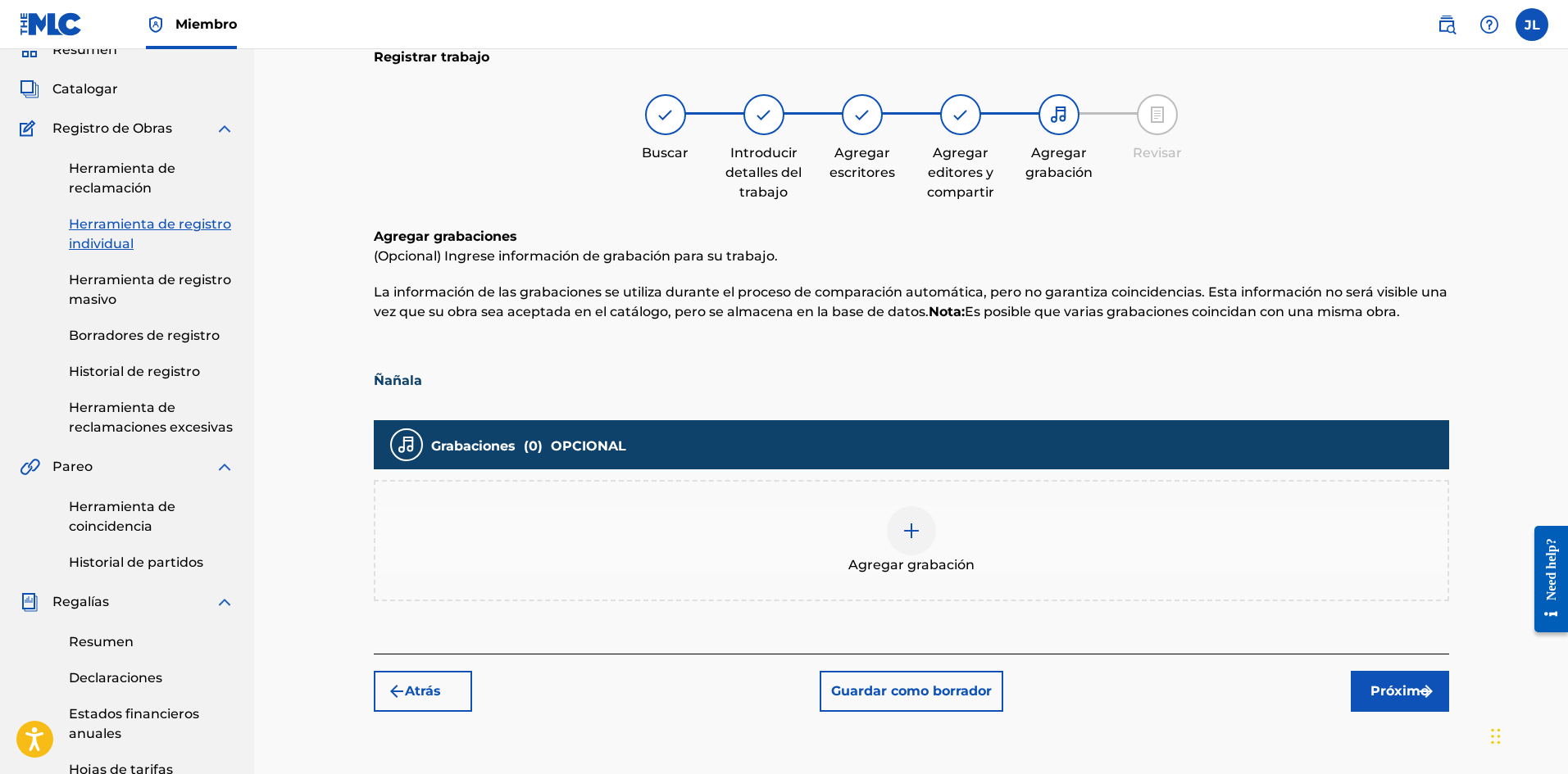
scroll to position [346, 0]
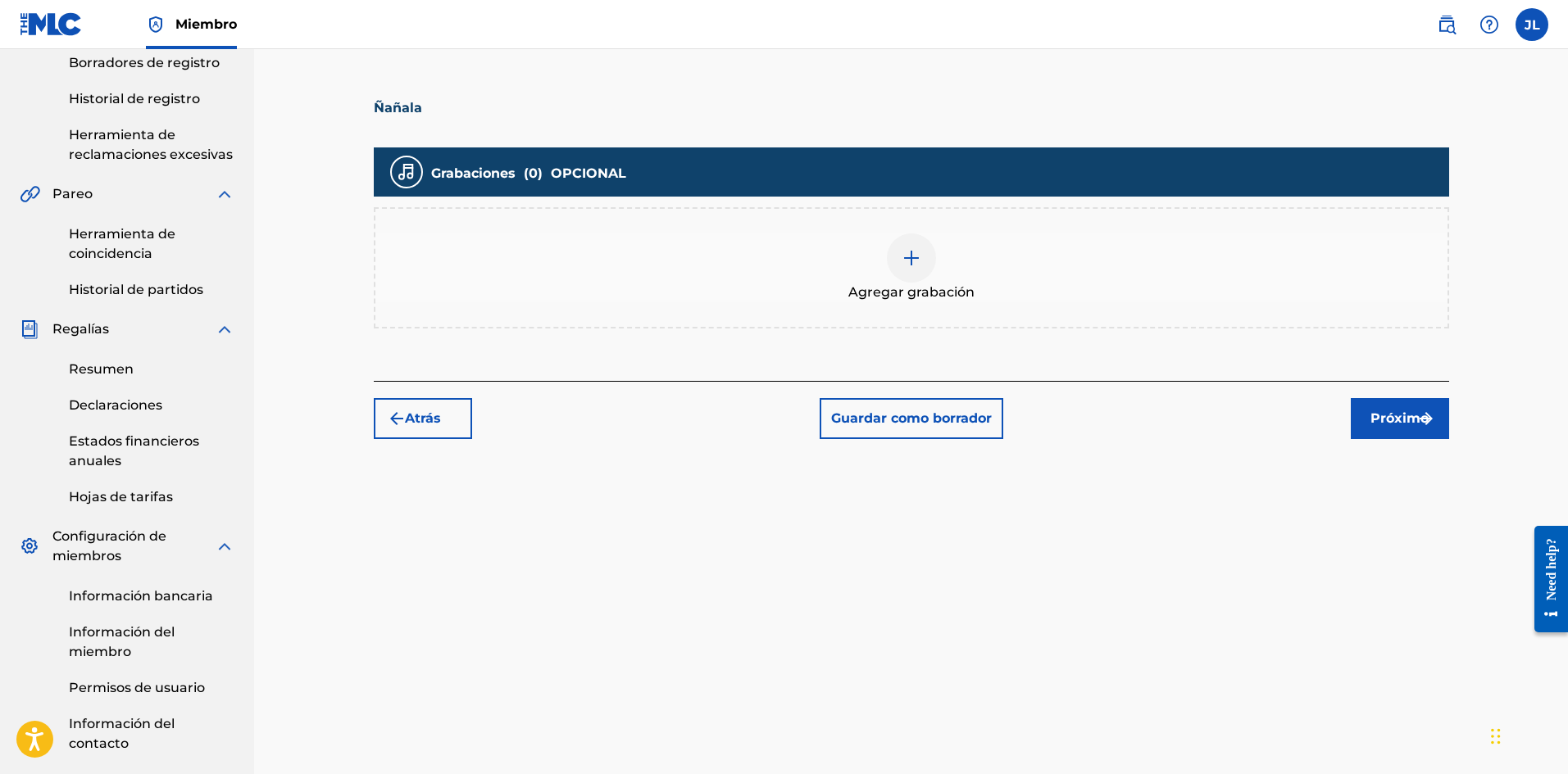
click at [918, 251] on img at bounding box center [911, 258] width 20 height 20
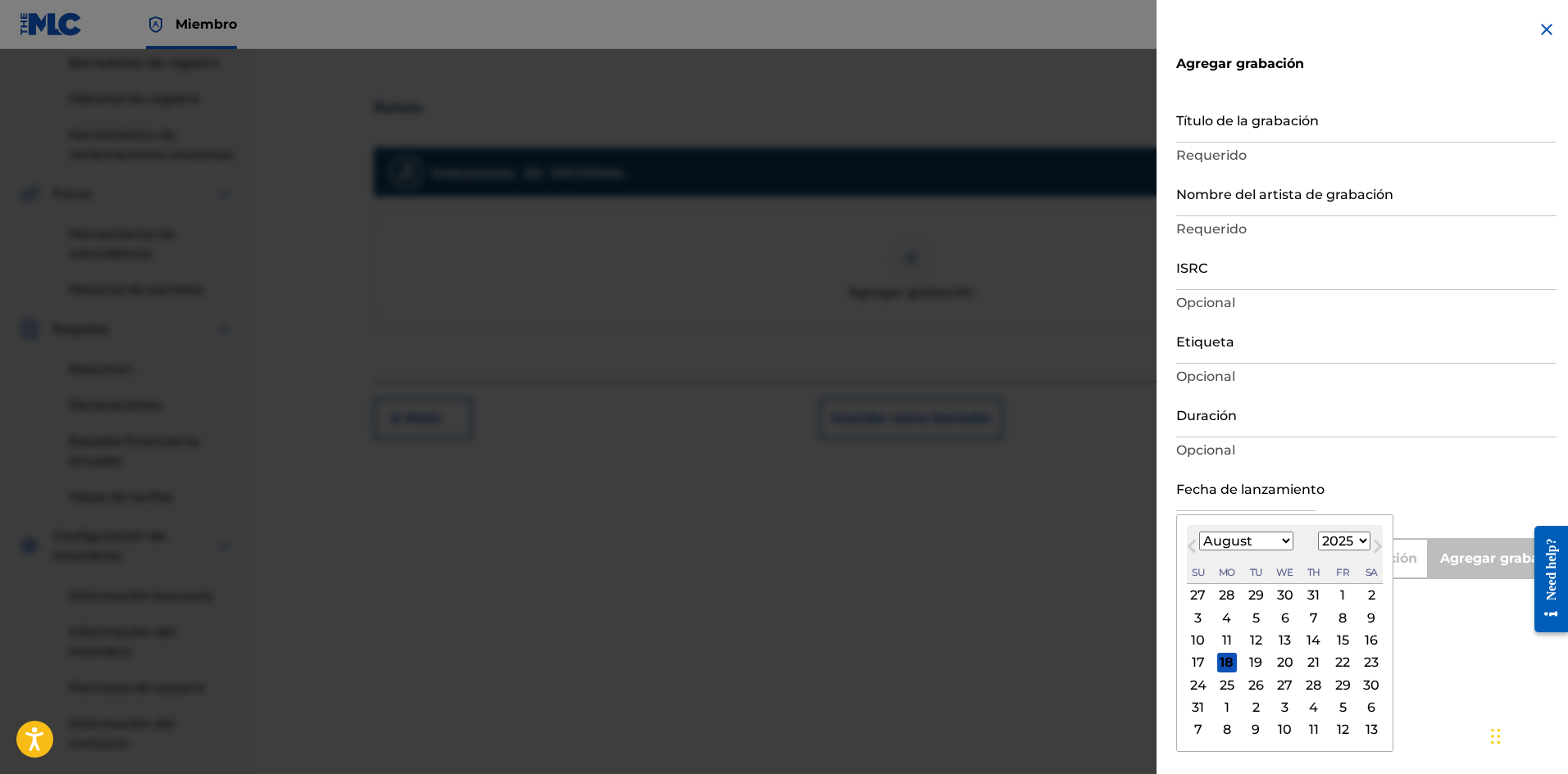
click at [1229, 490] on input "text" at bounding box center [1245, 488] width 139 height 46
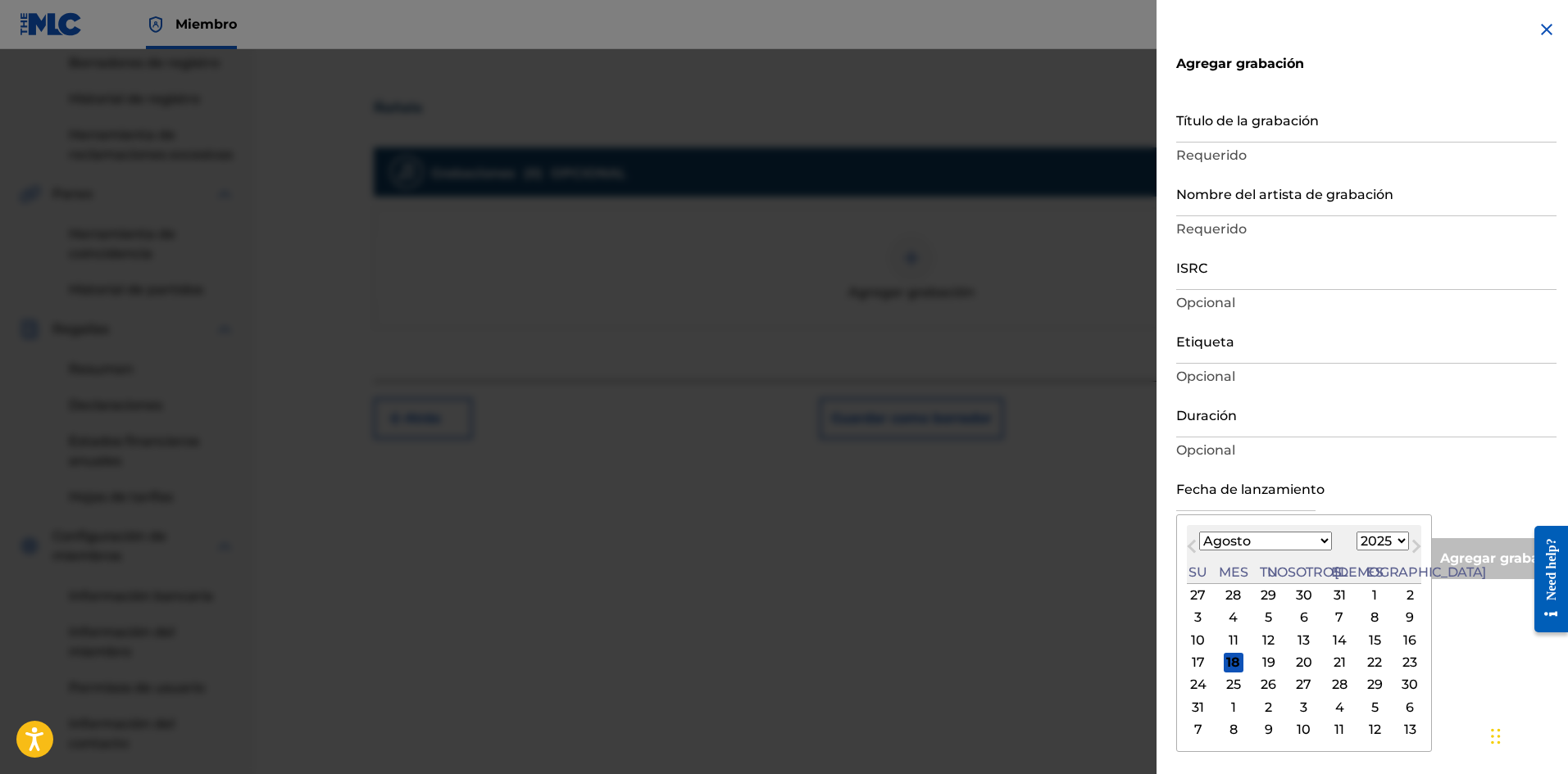
click at [1217, 474] on input "text" at bounding box center [1245, 488] width 139 height 46
click at [1196, 668] on font "17" at bounding box center [1197, 662] width 13 height 15
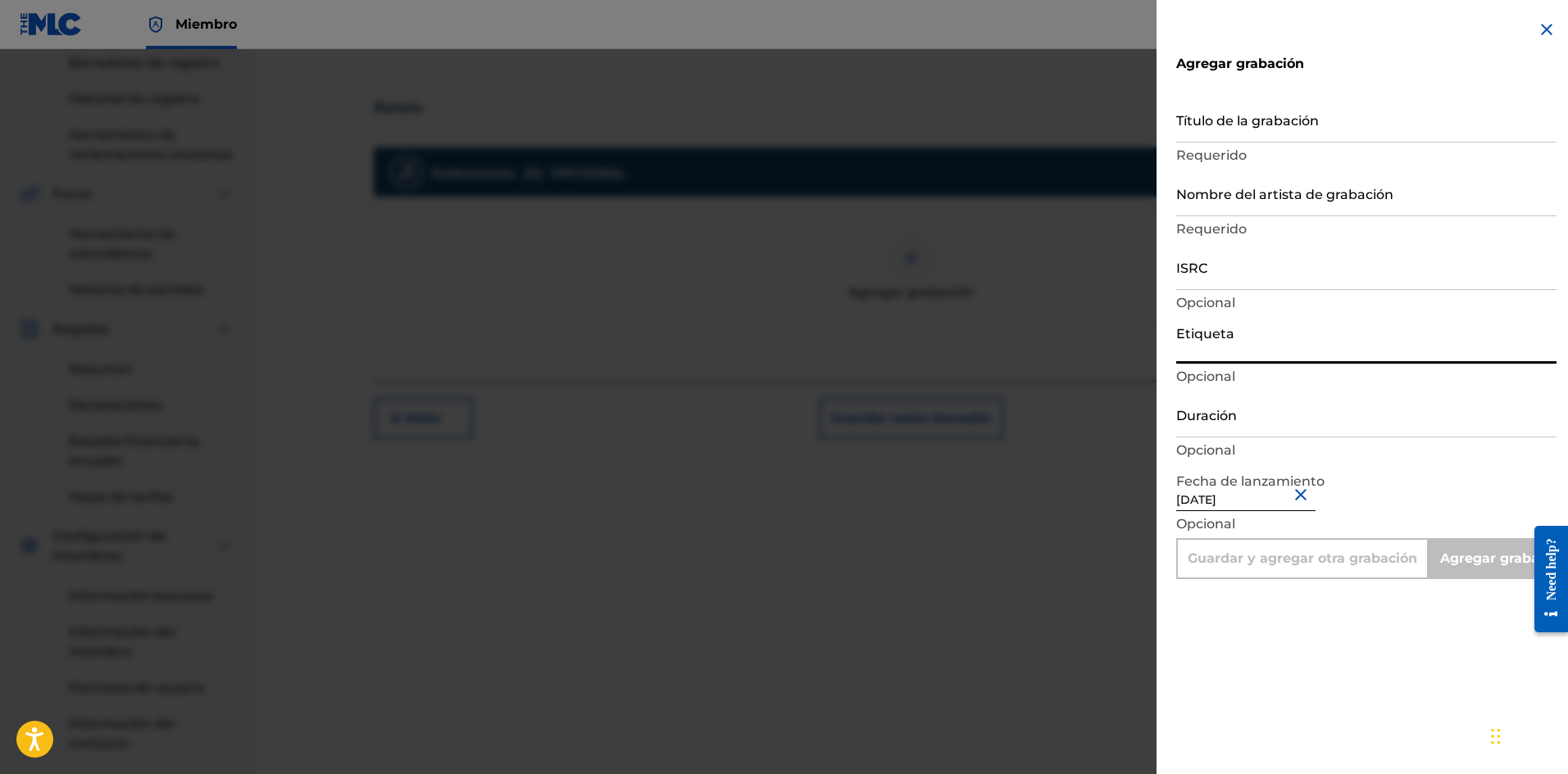
click at [1205, 354] on input "Etiqueta" at bounding box center [1366, 340] width 380 height 46
click at [1225, 133] on input "Título de la grabación" at bounding box center [1366, 119] width 380 height 46
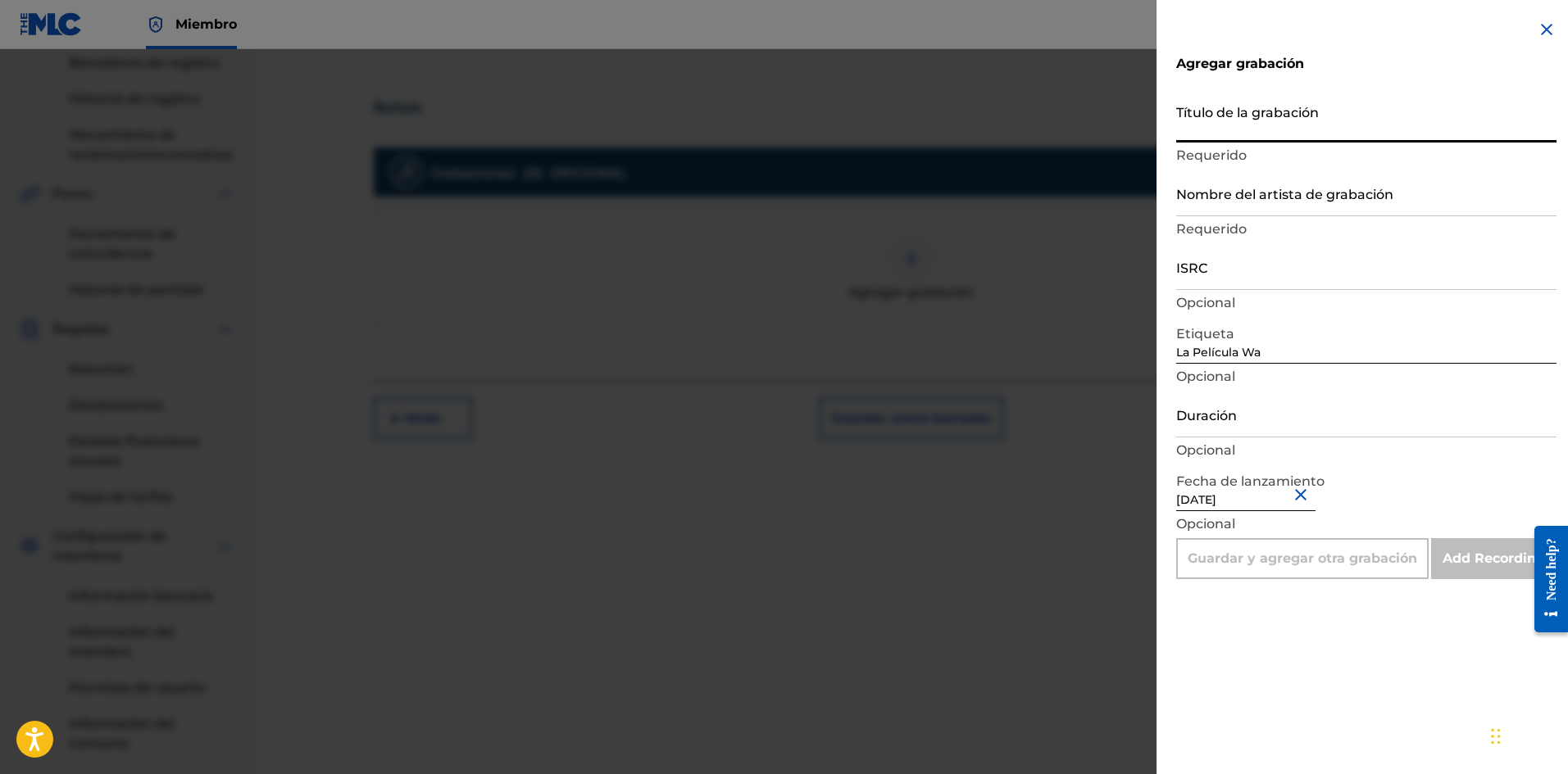
paste input "Ñañala"
click at [1240, 197] on input "Nombre del artista de grabación" at bounding box center [1366, 192] width 380 height 46
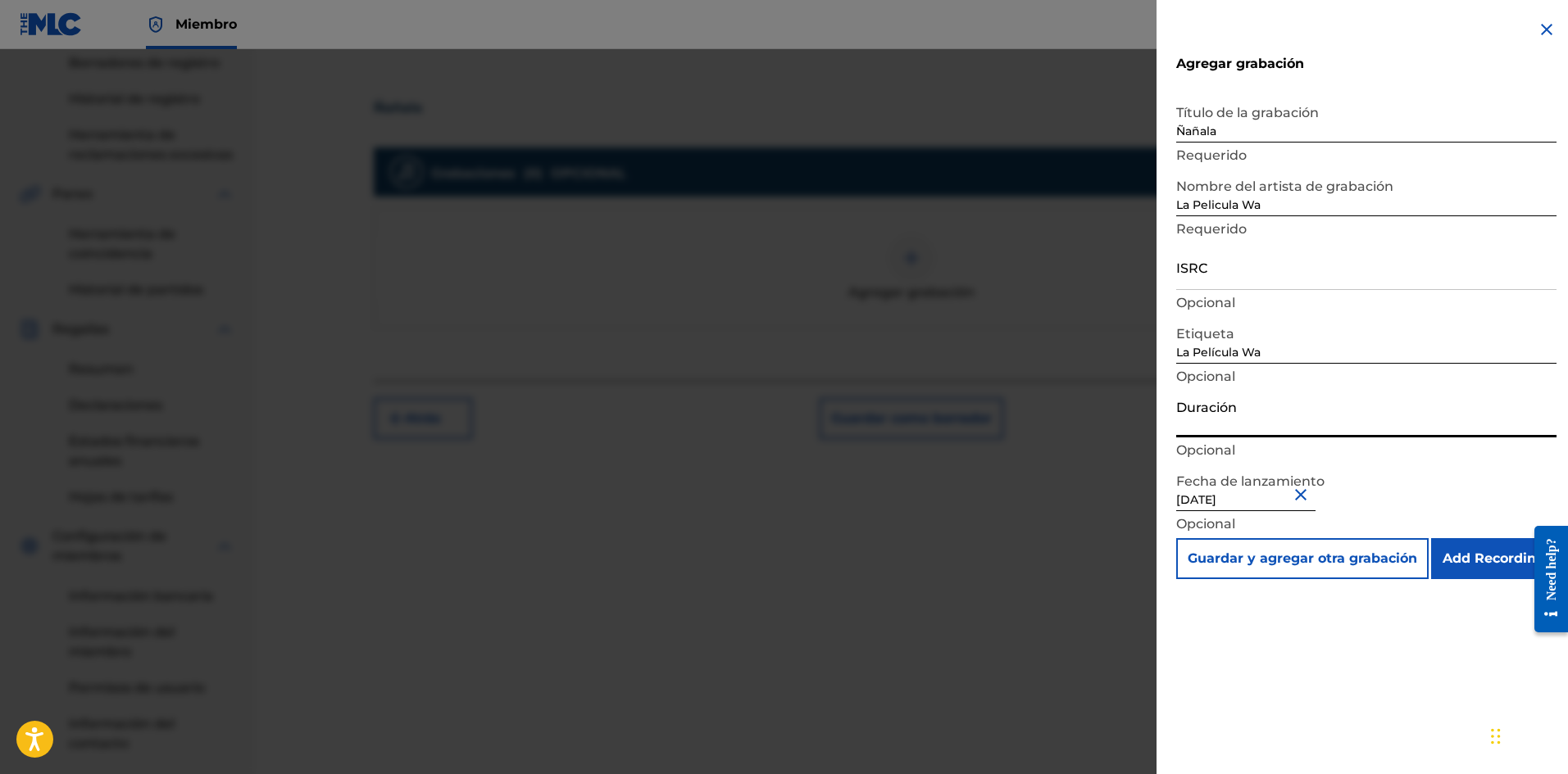
click at [1240, 417] on input "Duración" at bounding box center [1366, 414] width 380 height 46
drag, startPoint x: 1221, startPoint y: 293, endPoint x: 1221, endPoint y: 281, distance: 12.0
click at [1221, 292] on div "ISRC Opcional" at bounding box center [1366, 280] width 380 height 74
click at [1221, 281] on input "ISRC" at bounding box center [1366, 266] width 380 height 46
paste input "SE6XW2595719"
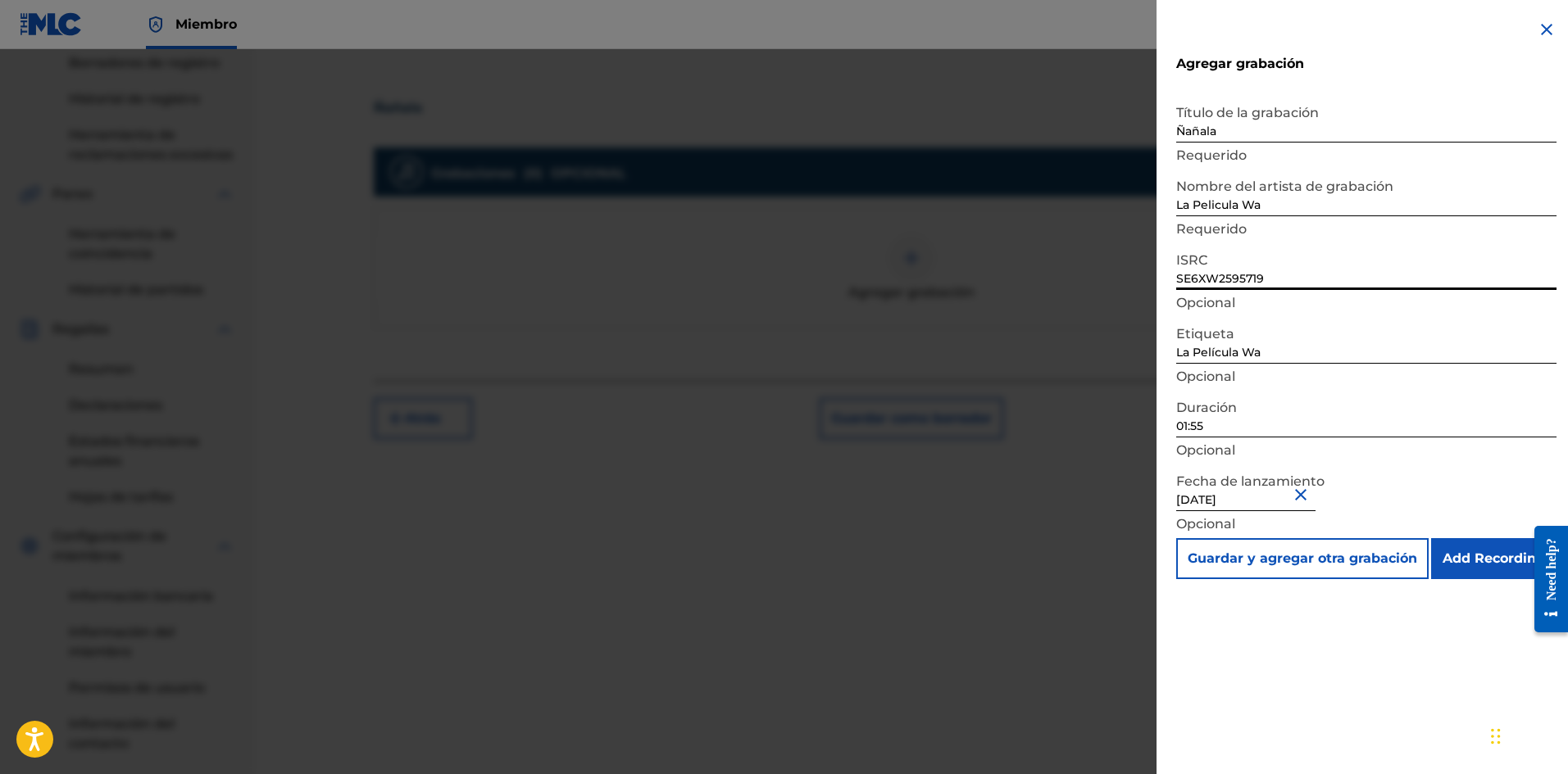
click at [1468, 562] on input "Add Recording" at bounding box center [1493, 558] width 126 height 41
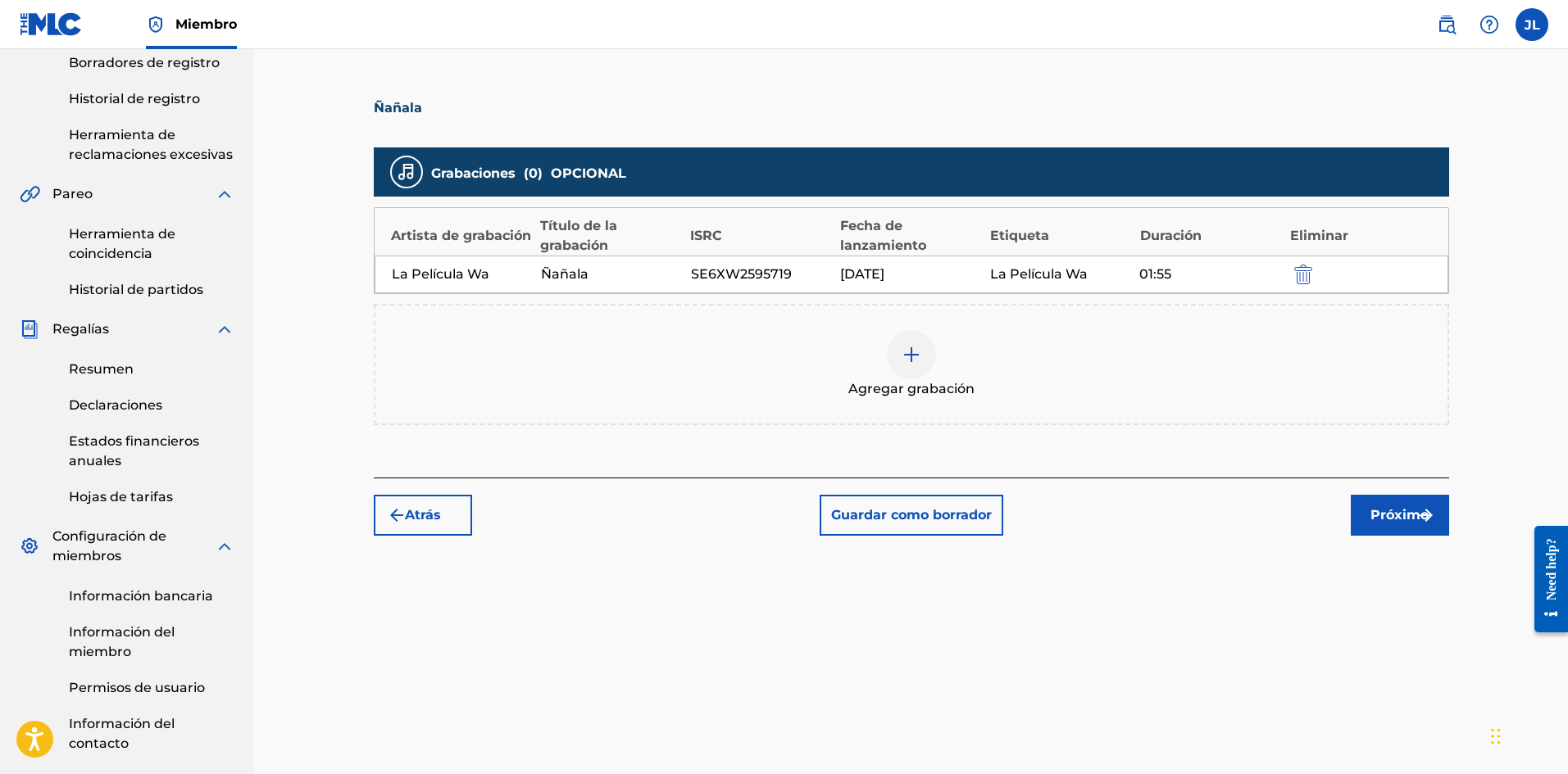
click at [1382, 514] on font "Próximo" at bounding box center [1399, 514] width 58 height 15
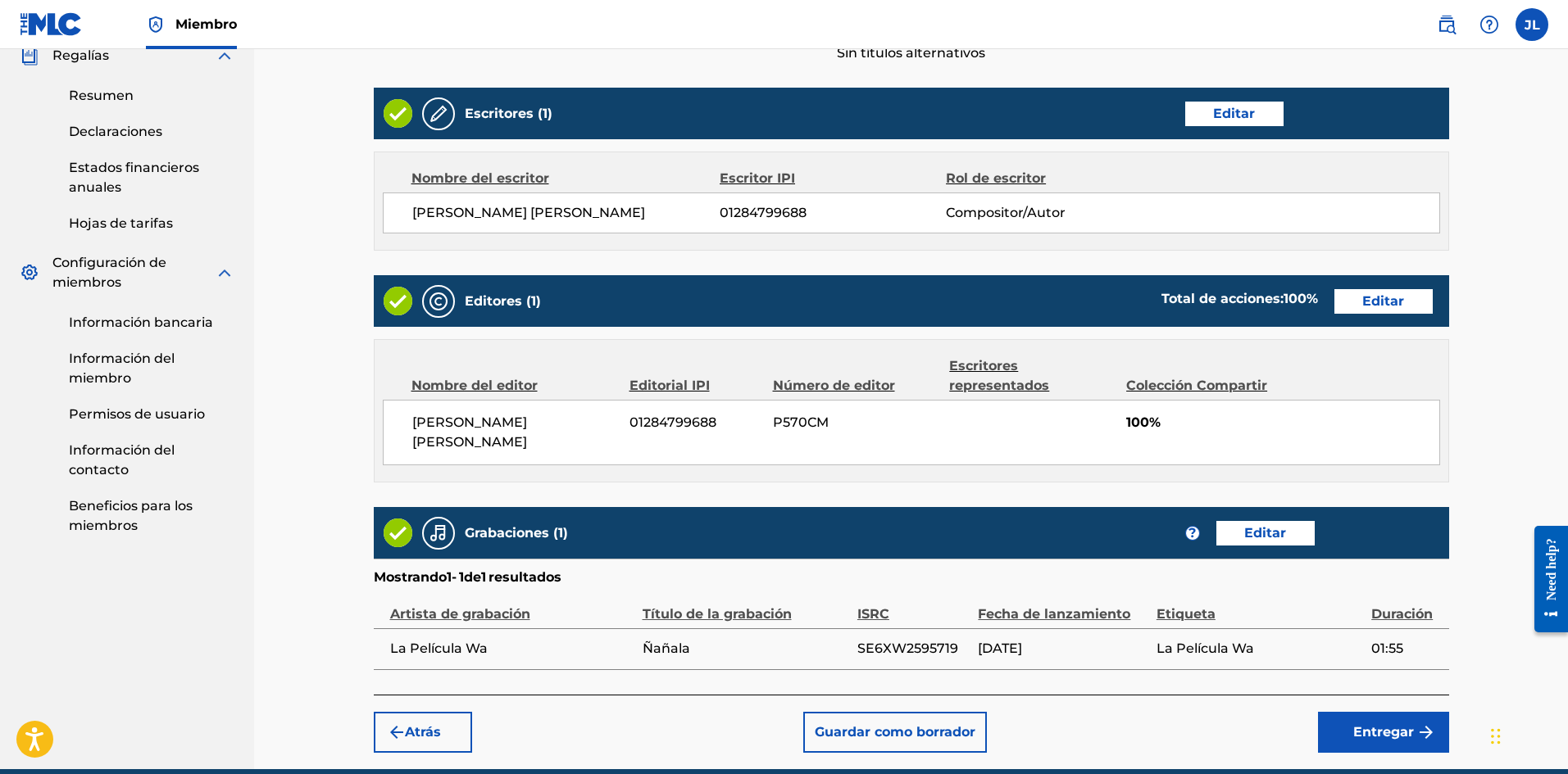
scroll to position [674, 0]
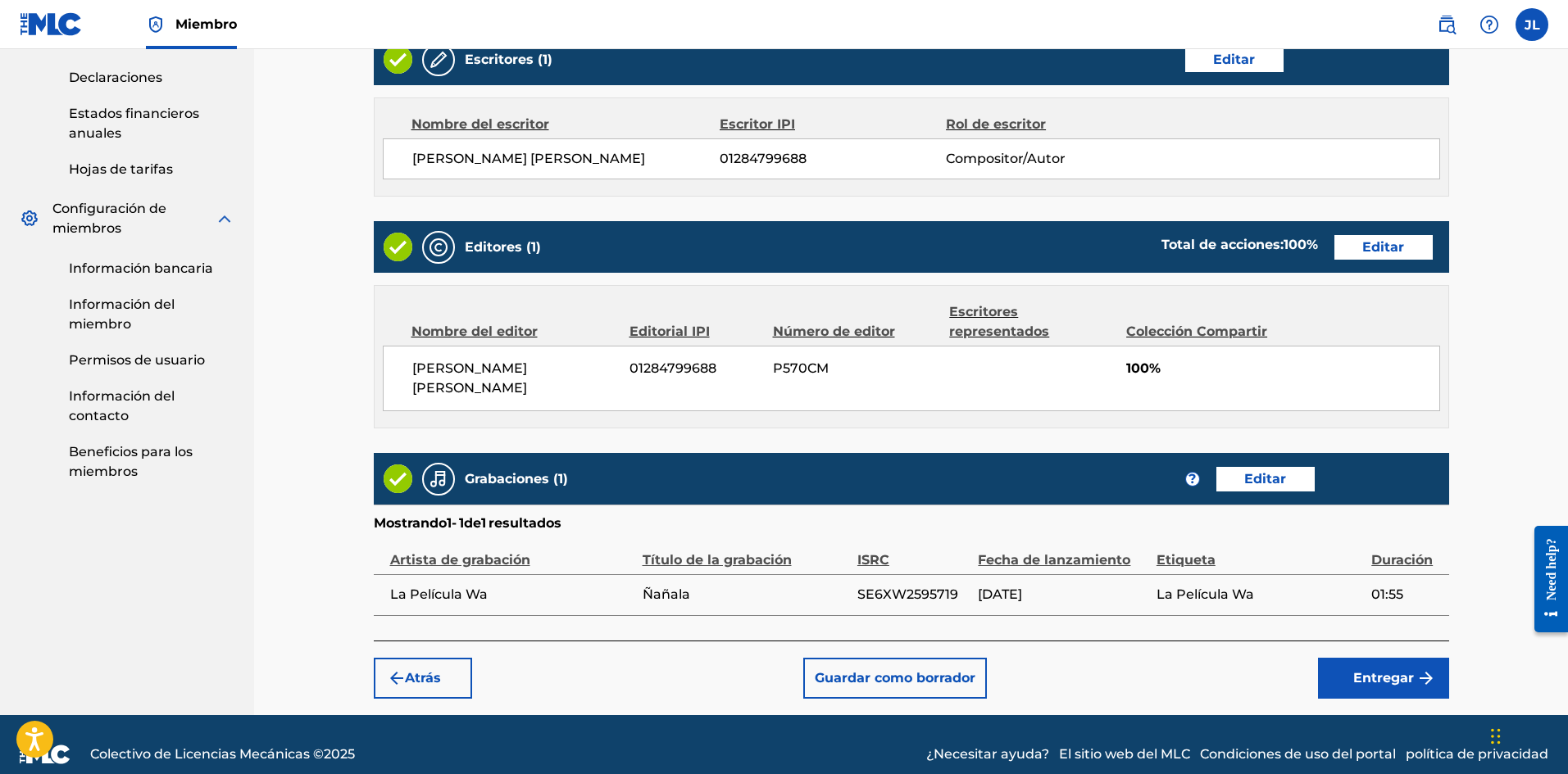
click at [1381, 658] on button "Entregar" at bounding box center [1383, 679] width 131 height 41
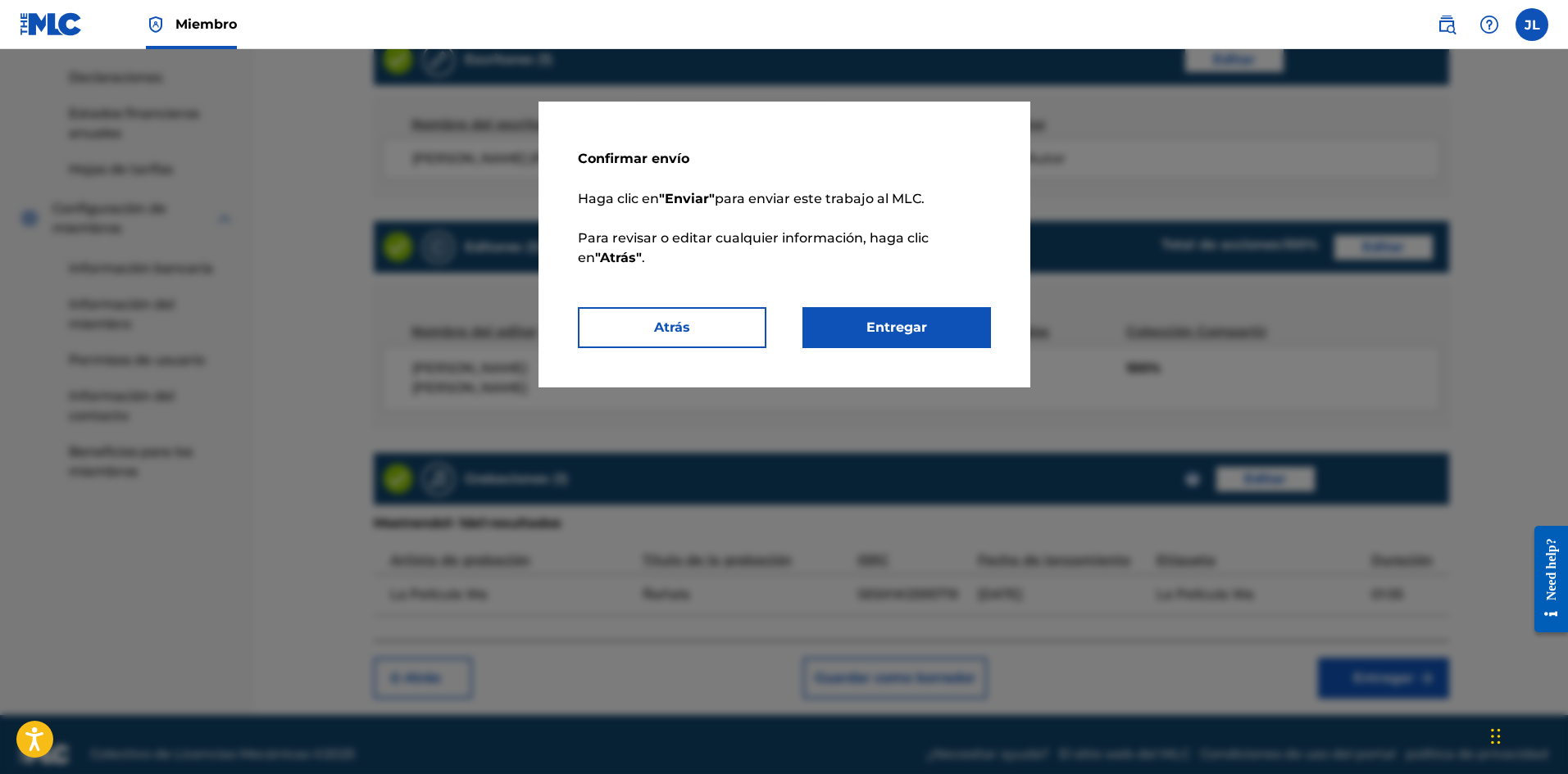
click at [935, 322] on button "Entregar" at bounding box center [896, 328] width 189 height 41
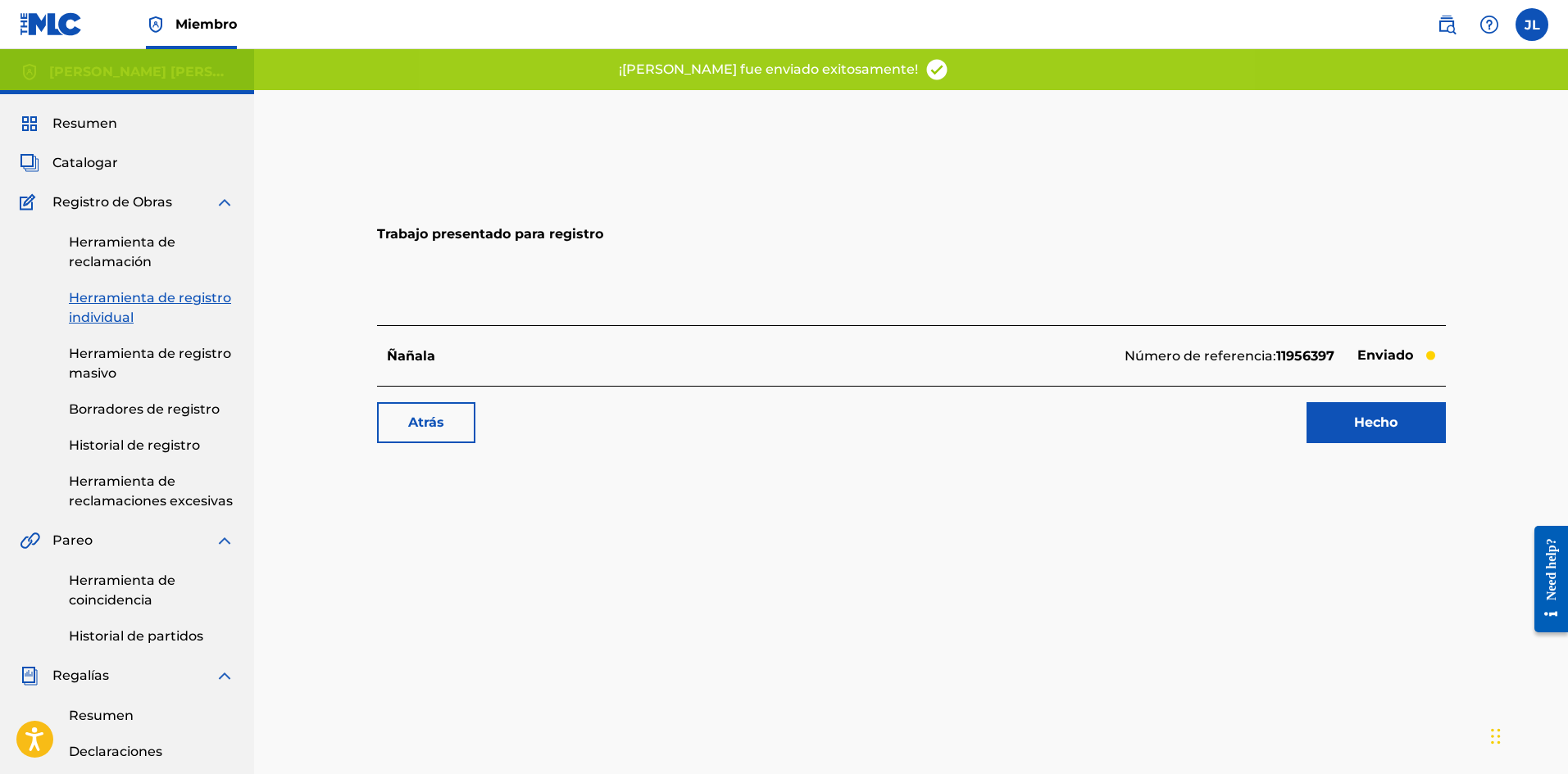
click at [1346, 424] on link "Hecho" at bounding box center [1376, 423] width 139 height 41
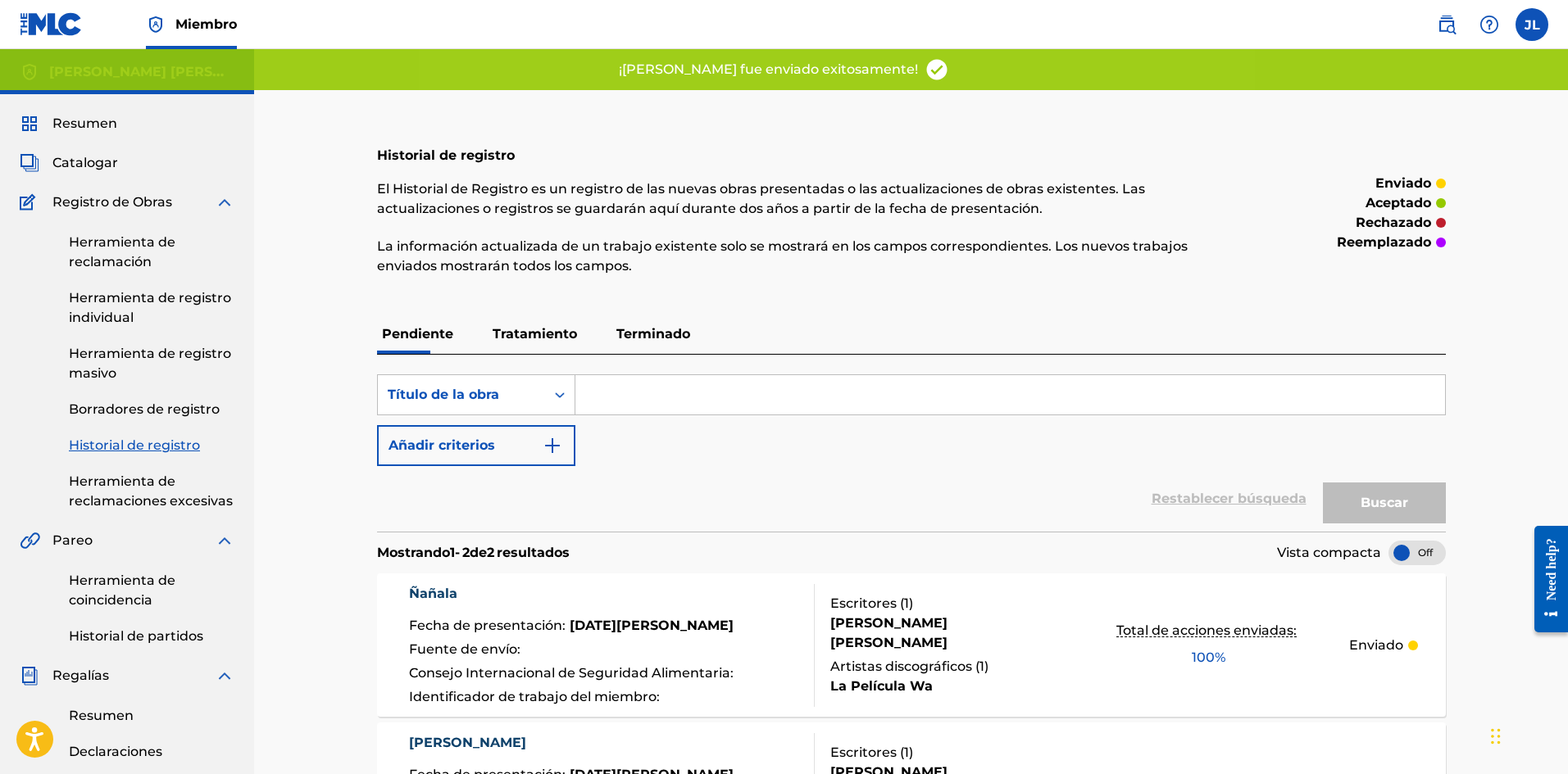
click at [91, 159] on font "Catalogar" at bounding box center [86, 162] width 66 height 15
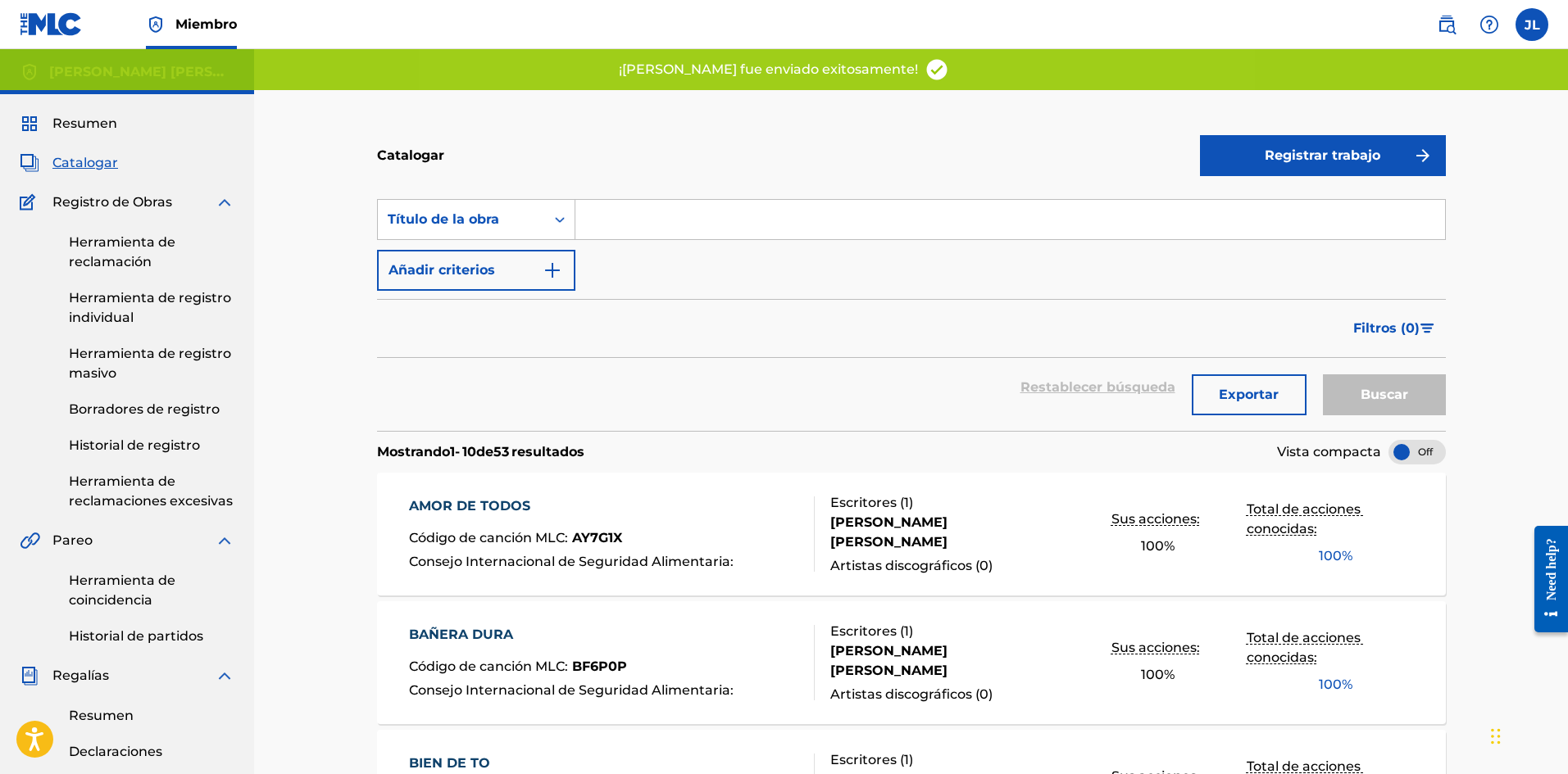
click at [1266, 168] on button "Registrar trabajo" at bounding box center [1323, 156] width 246 height 41
click at [1236, 208] on font "Individual" at bounding box center [1243, 208] width 66 height 15
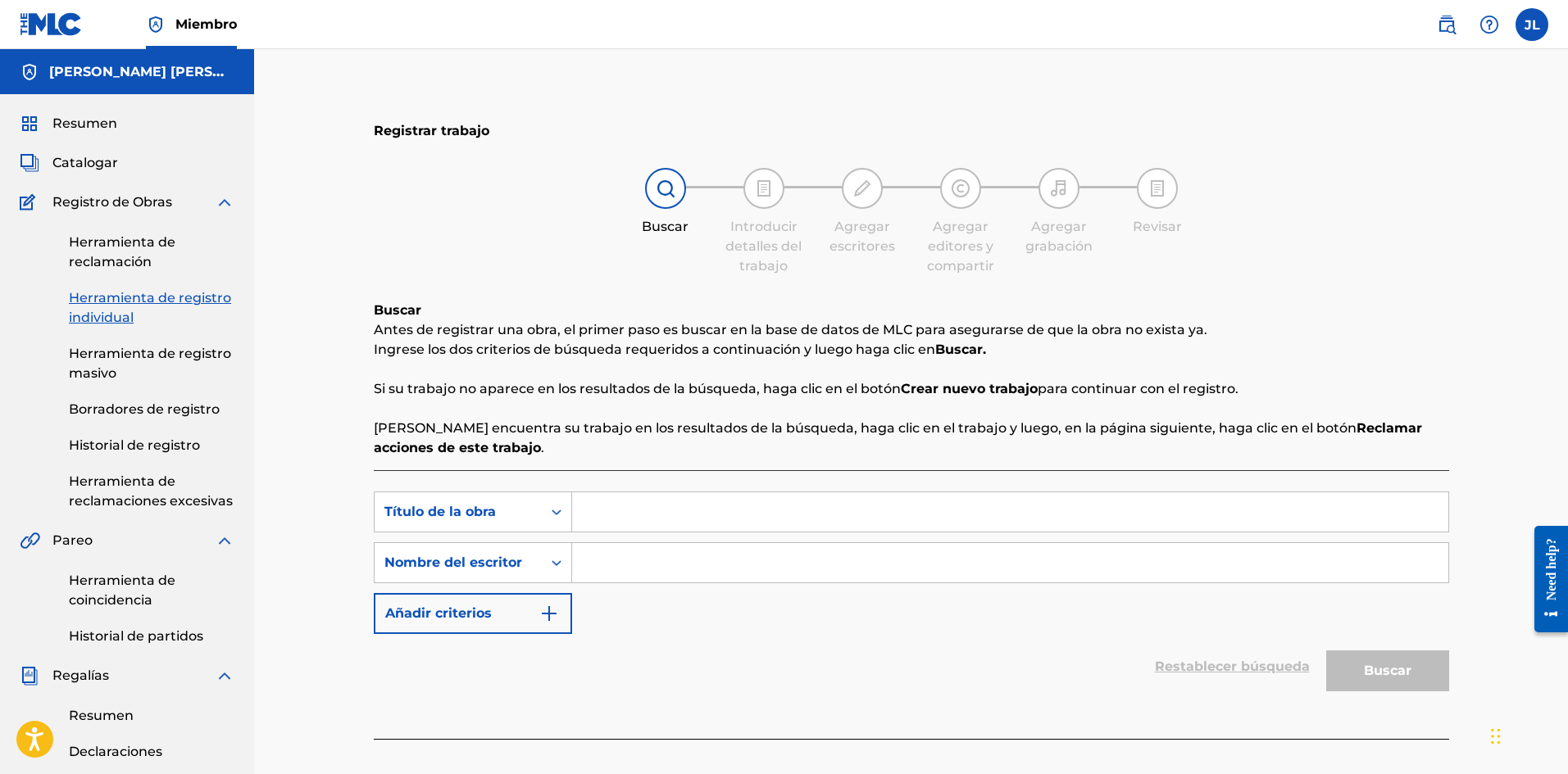
click at [638, 501] on input "Formulario de búsqueda" at bounding box center [1009, 512] width 876 height 39
paste input "Que Totola"
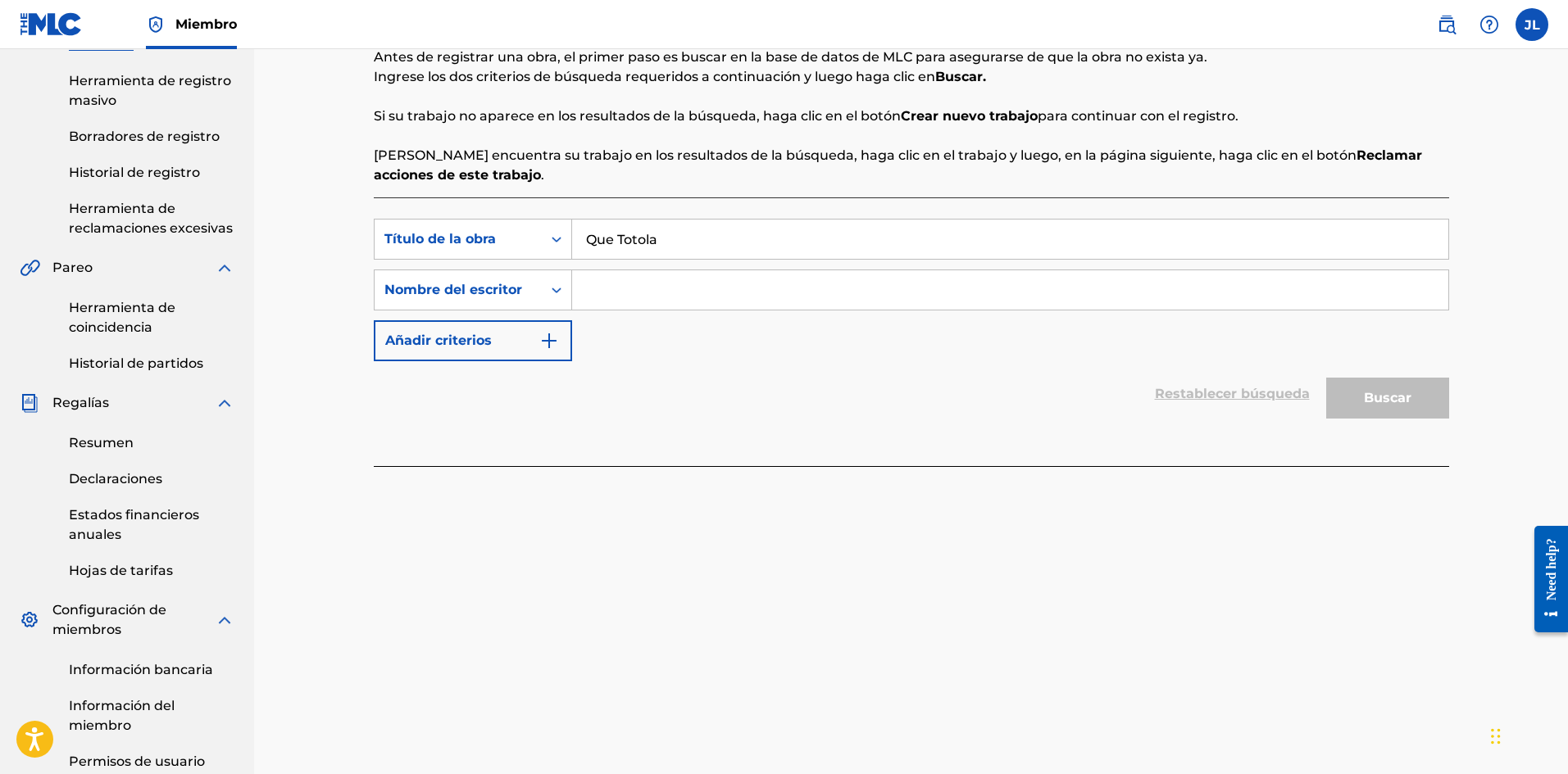
click at [625, 295] on input "Formulario de búsqueda" at bounding box center [1009, 290] width 876 height 39
click at [1351, 401] on button "Buscar" at bounding box center [1387, 398] width 123 height 41
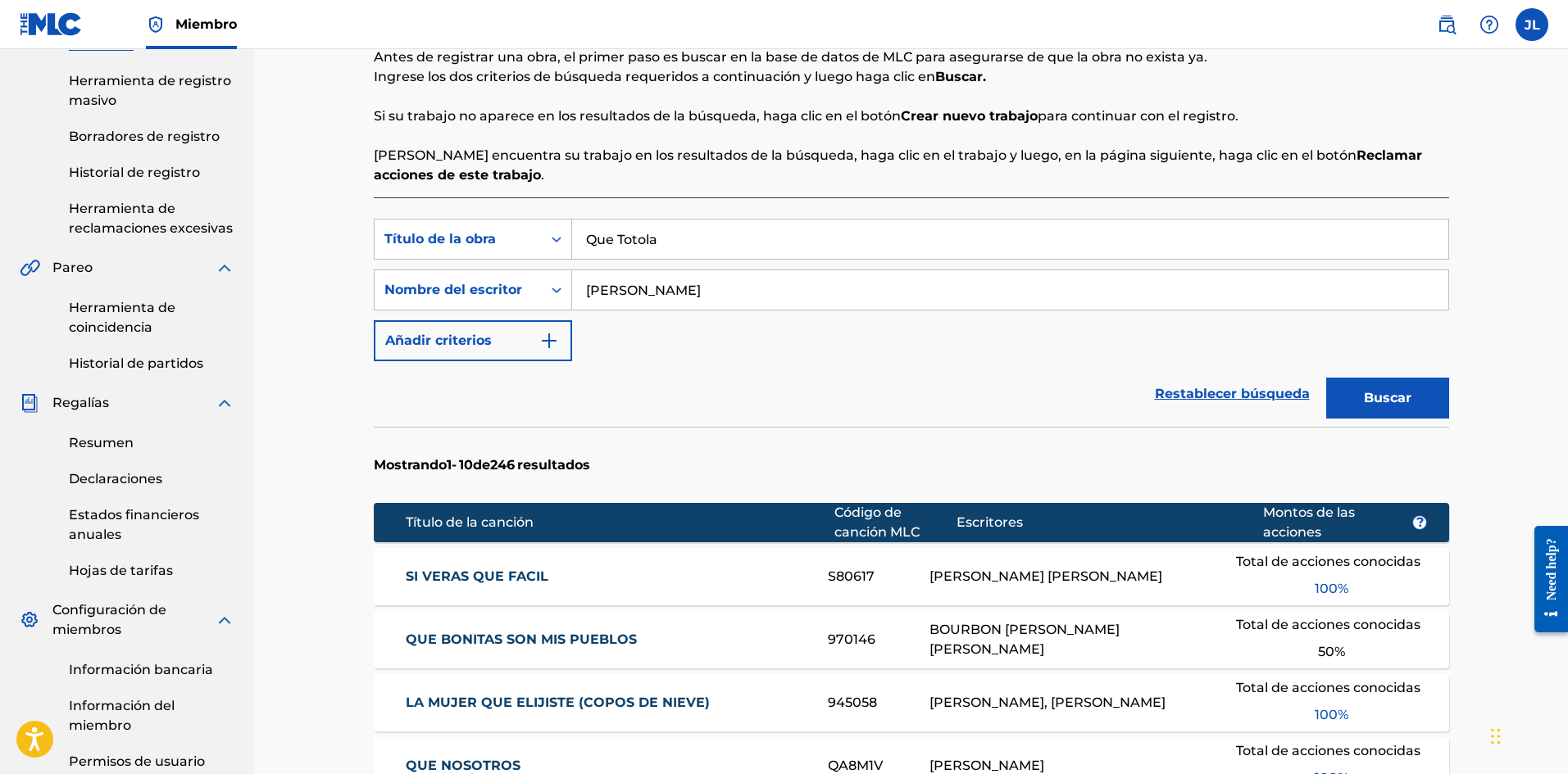
scroll to position [410, 0]
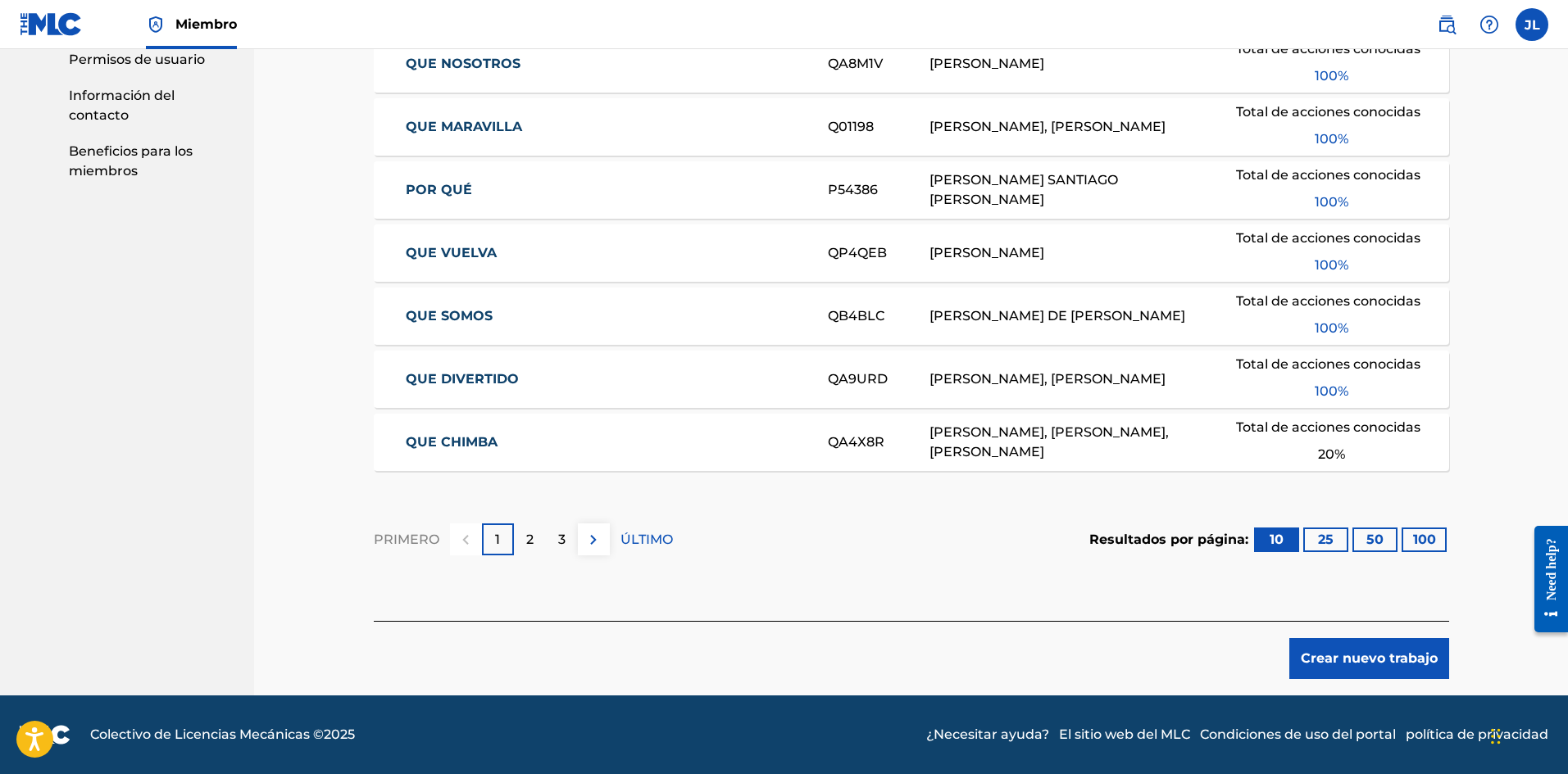
click at [1325, 658] on font "Crear nuevo trabajo" at bounding box center [1369, 657] width 137 height 15
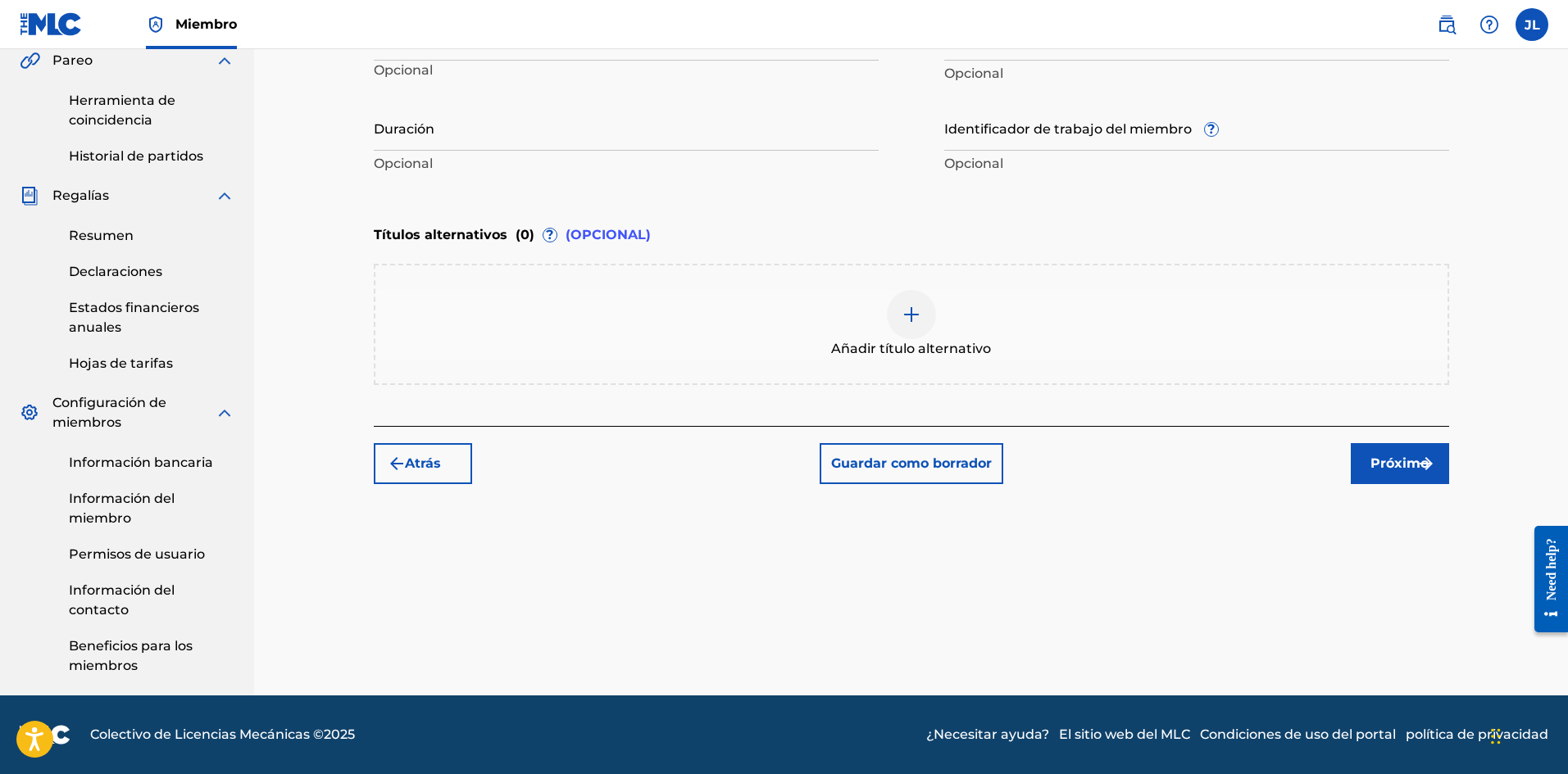
scroll to position [208, 0]
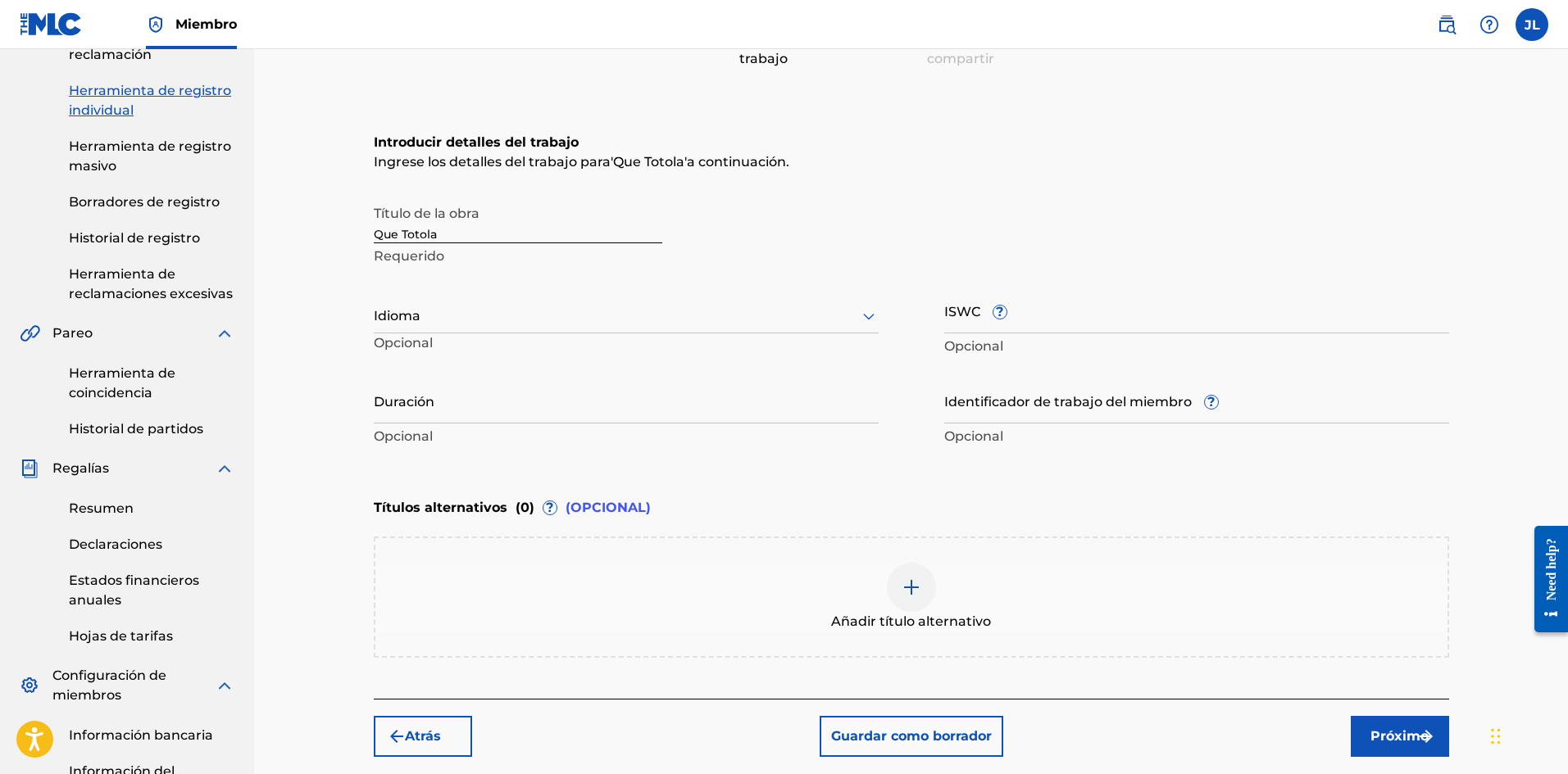
click at [466, 316] on div at bounding box center [625, 315] width 505 height 20
click at [429, 393] on font "Español" at bounding box center [411, 391] width 53 height 15
click at [567, 420] on input "Duración" at bounding box center [625, 400] width 505 height 46
click at [1435, 729] on img "submit" at bounding box center [1425, 737] width 20 height 20
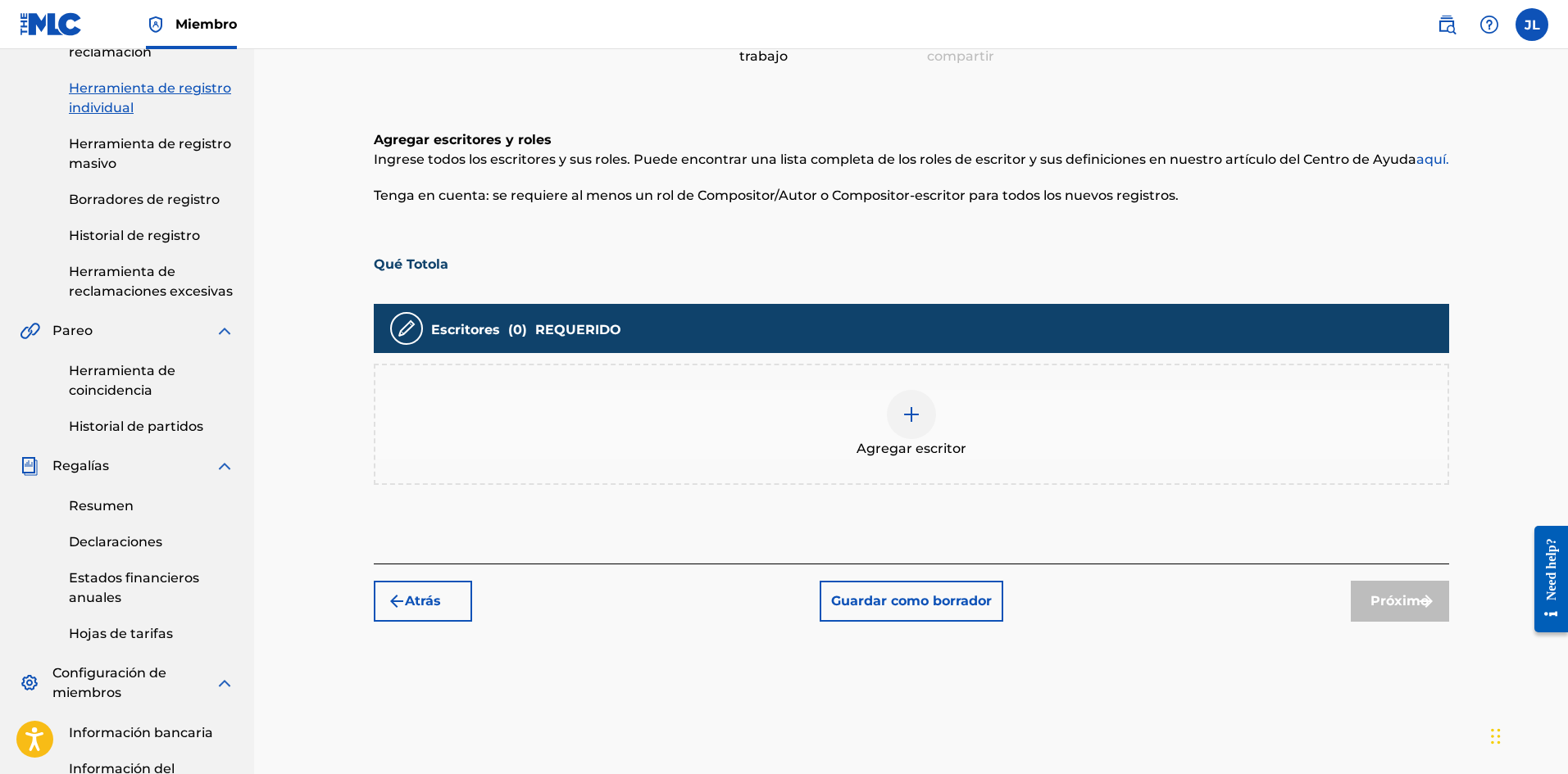
scroll to position [346, 0]
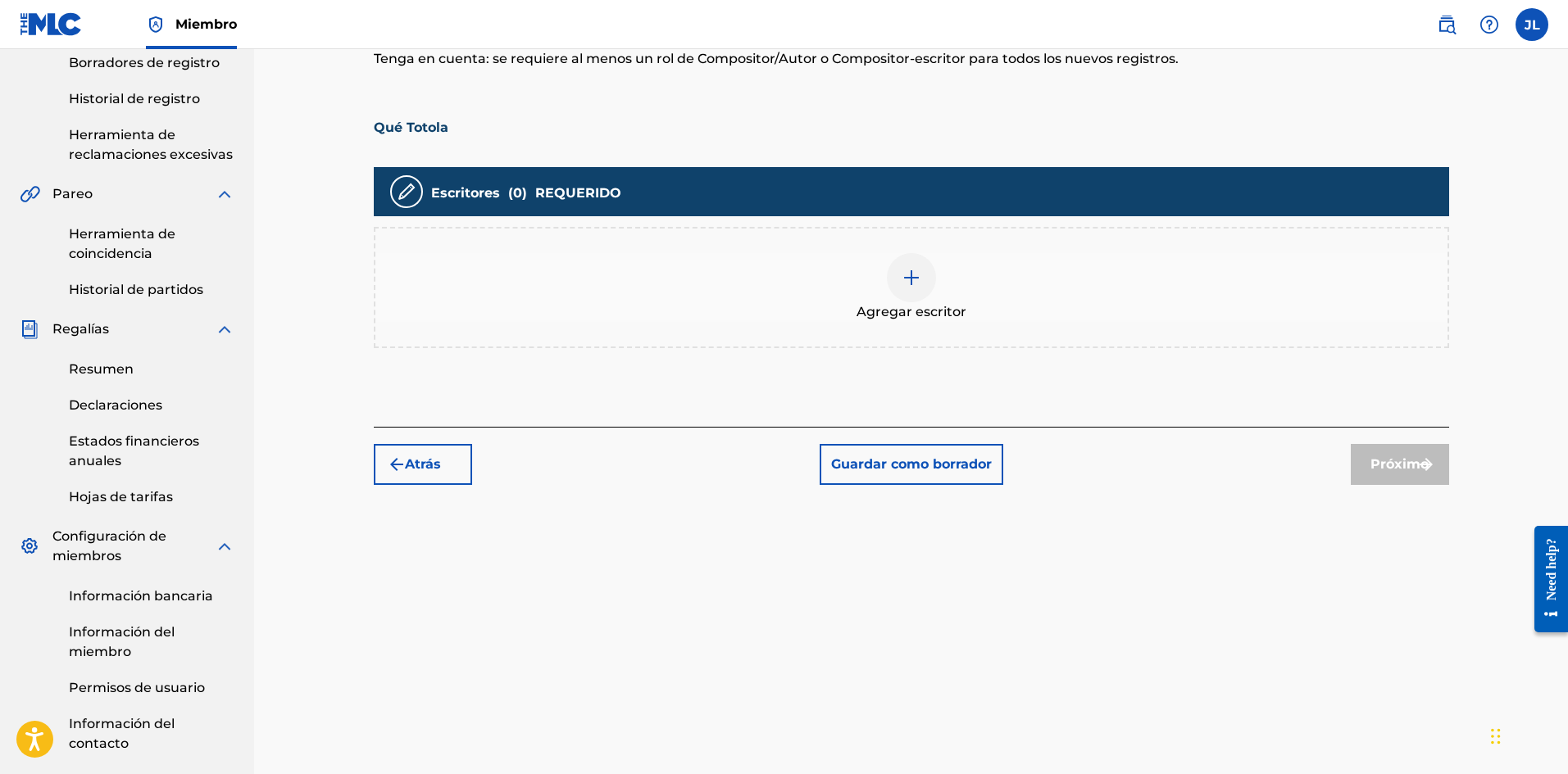
click at [894, 272] on div at bounding box center [911, 277] width 49 height 49
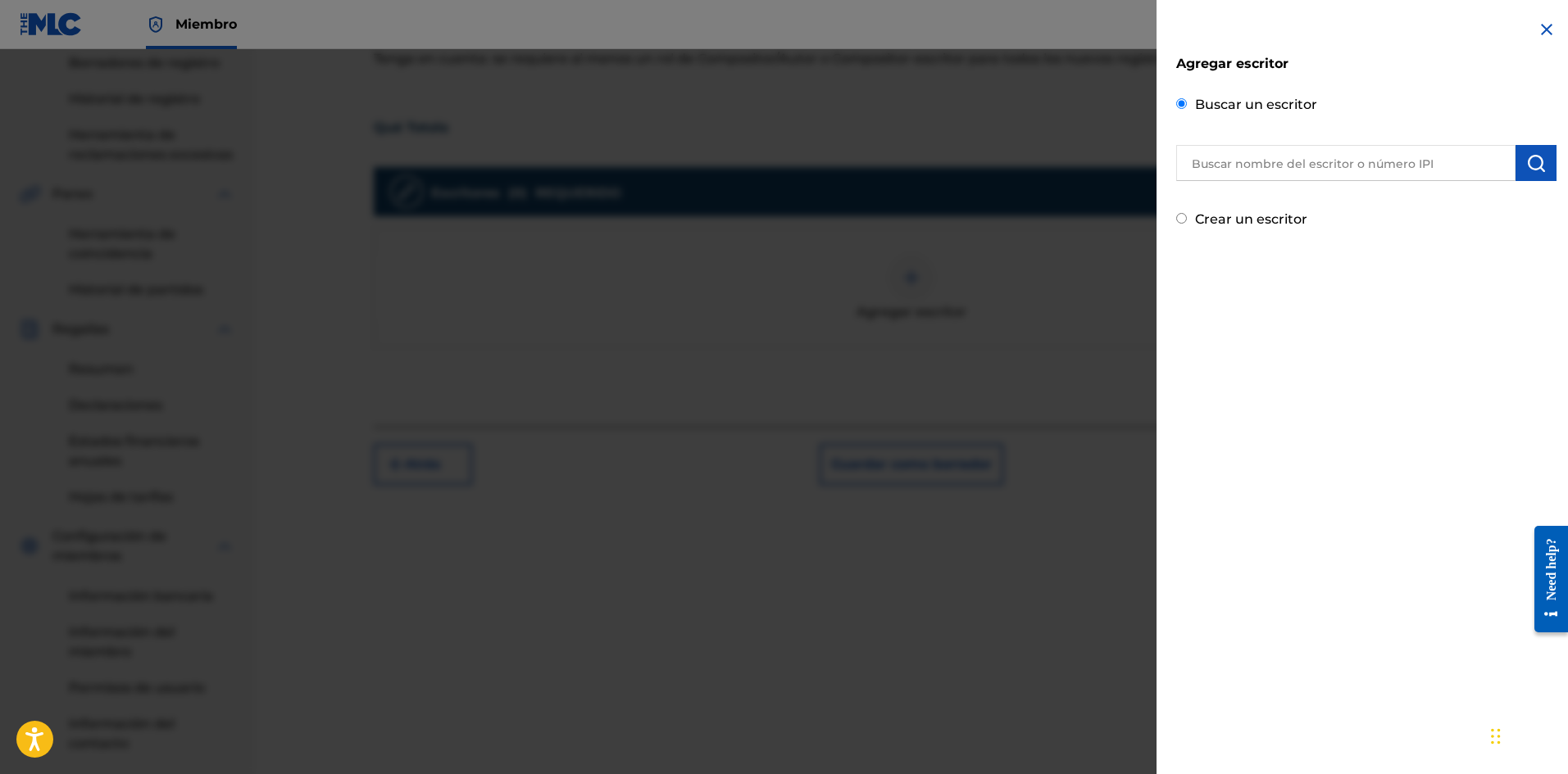
click at [1253, 156] on input "text" at bounding box center [1345, 163] width 339 height 36
click at [1526, 157] on img "submit" at bounding box center [1536, 163] width 20 height 20
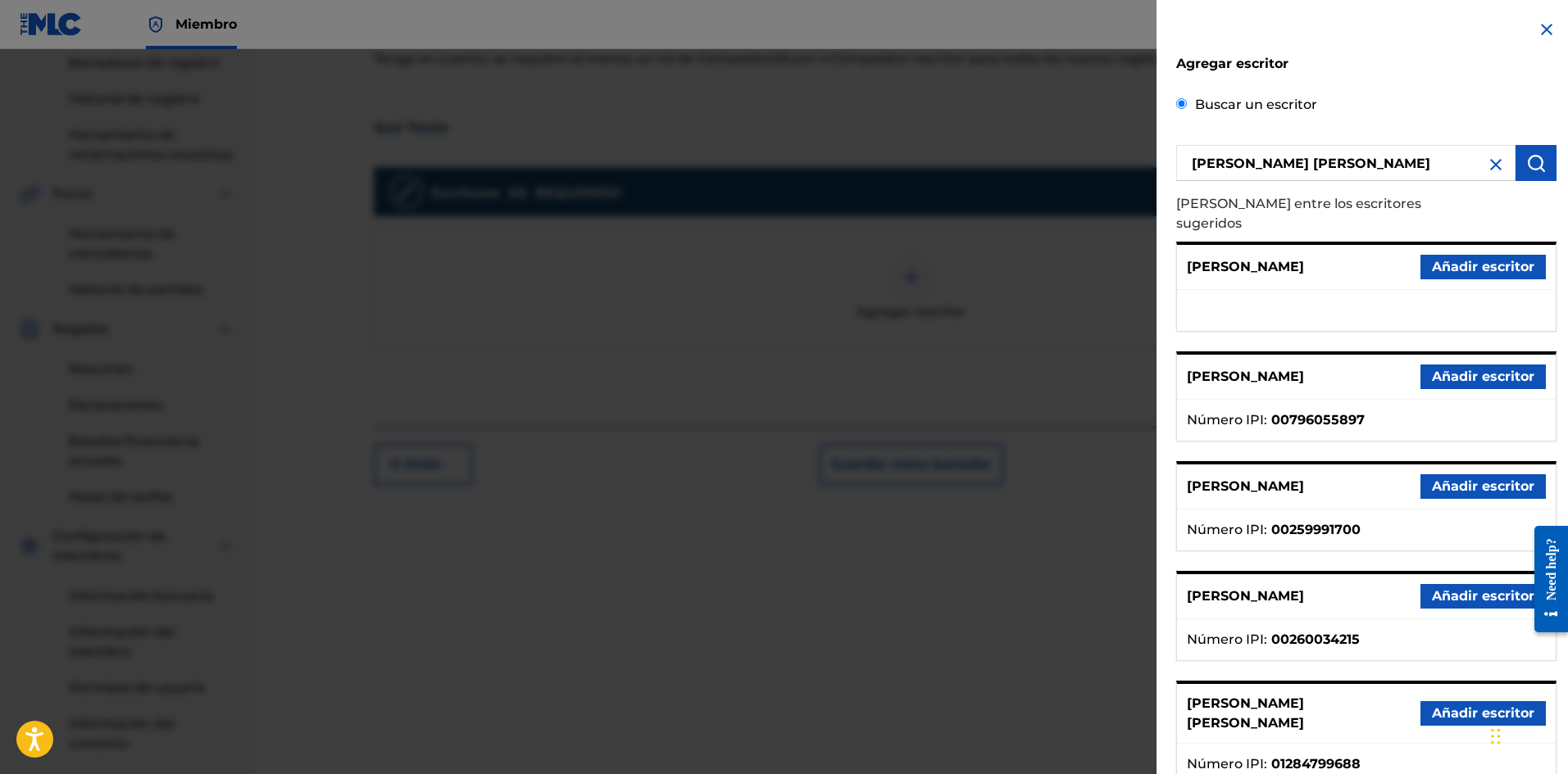
click at [1432, 705] on font "Añadir escritor" at bounding box center [1482, 713] width 102 height 15
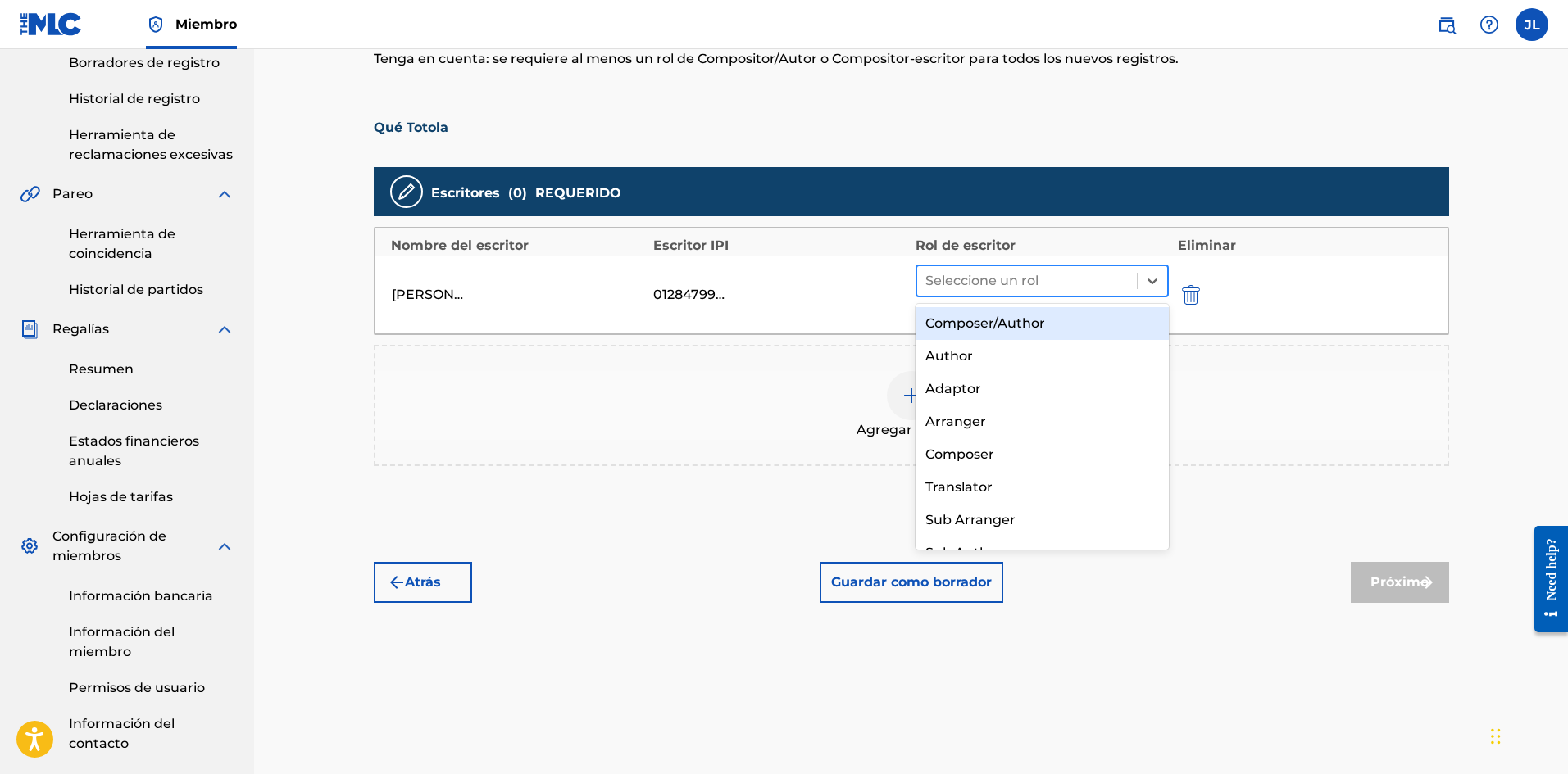
click at [1037, 286] on div at bounding box center [1026, 281] width 204 height 23
click at [1051, 324] on div "Compositor/Autor" at bounding box center [1041, 323] width 254 height 33
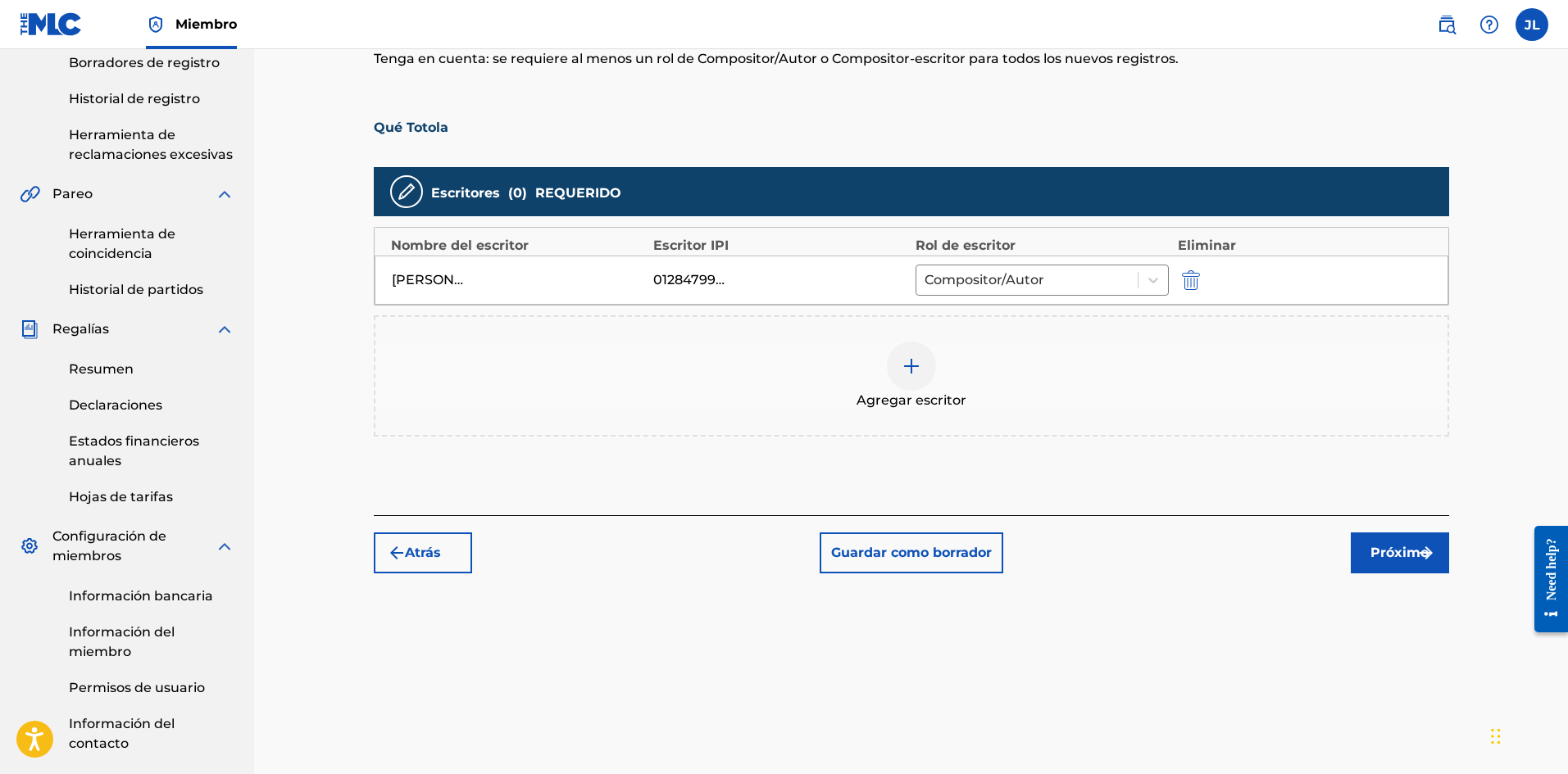
click at [1426, 550] on img "submit" at bounding box center [1425, 553] width 20 height 20
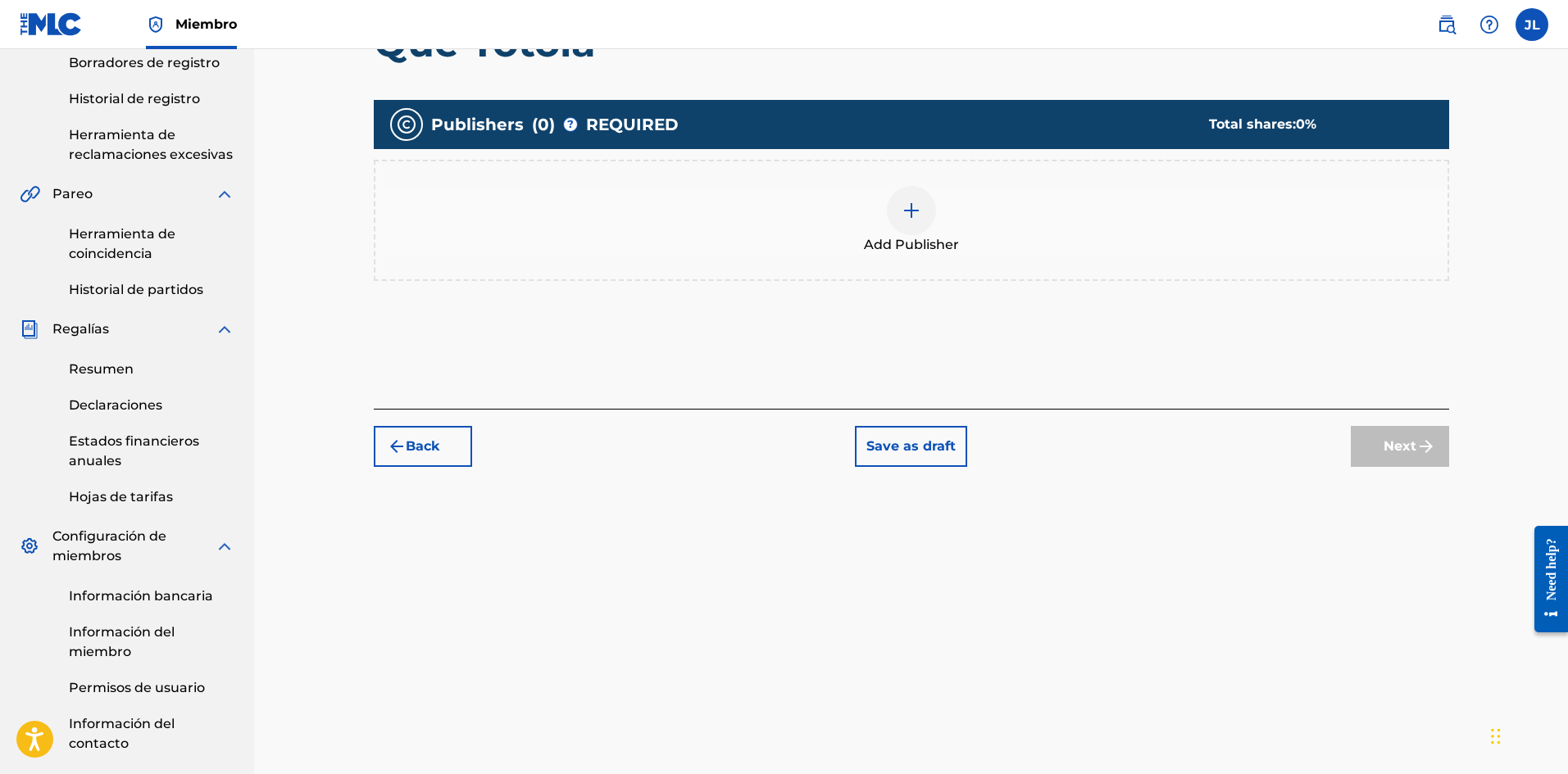
scroll to position [74, 0]
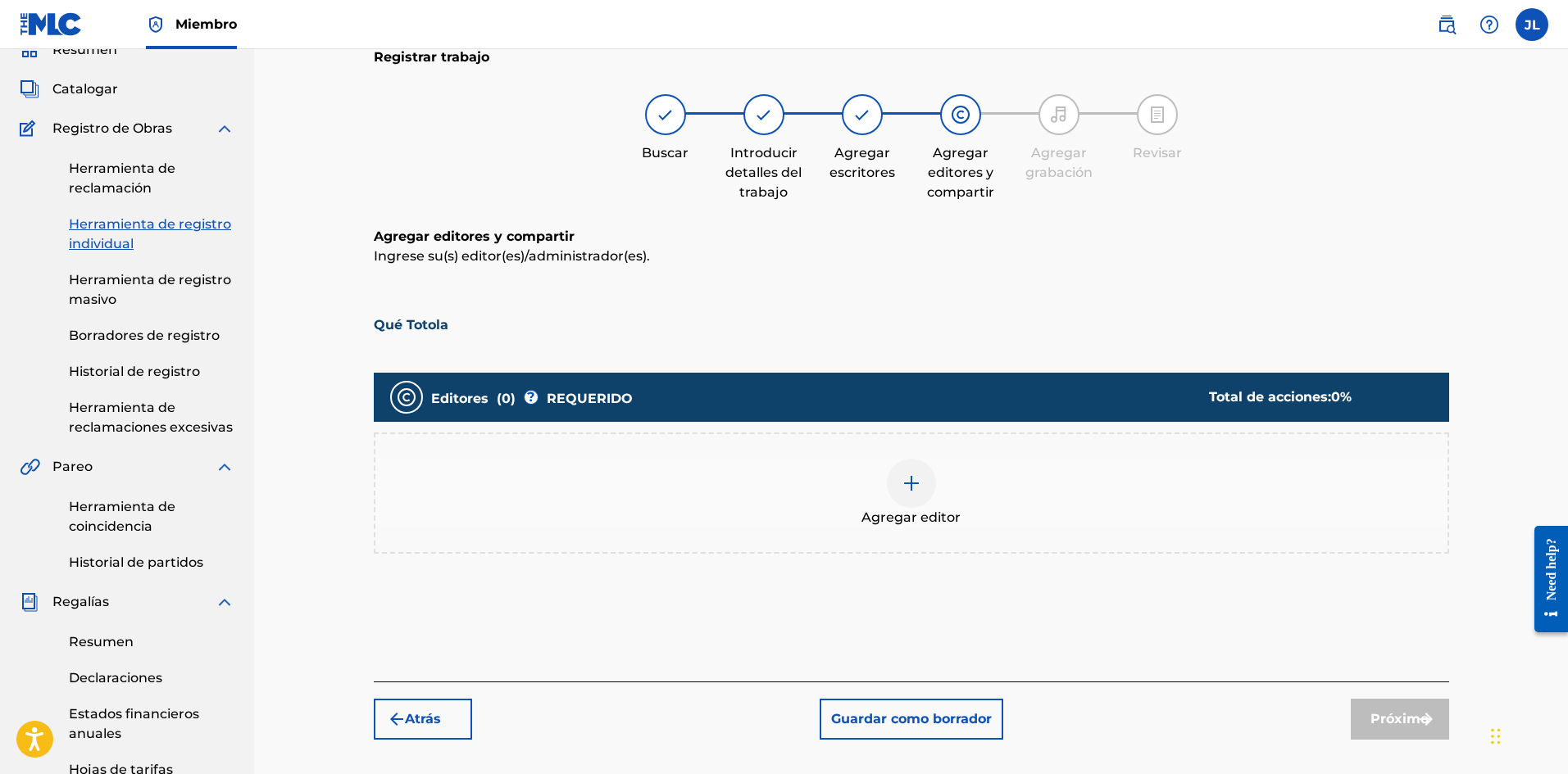
click at [909, 476] on img at bounding box center [911, 484] width 20 height 20
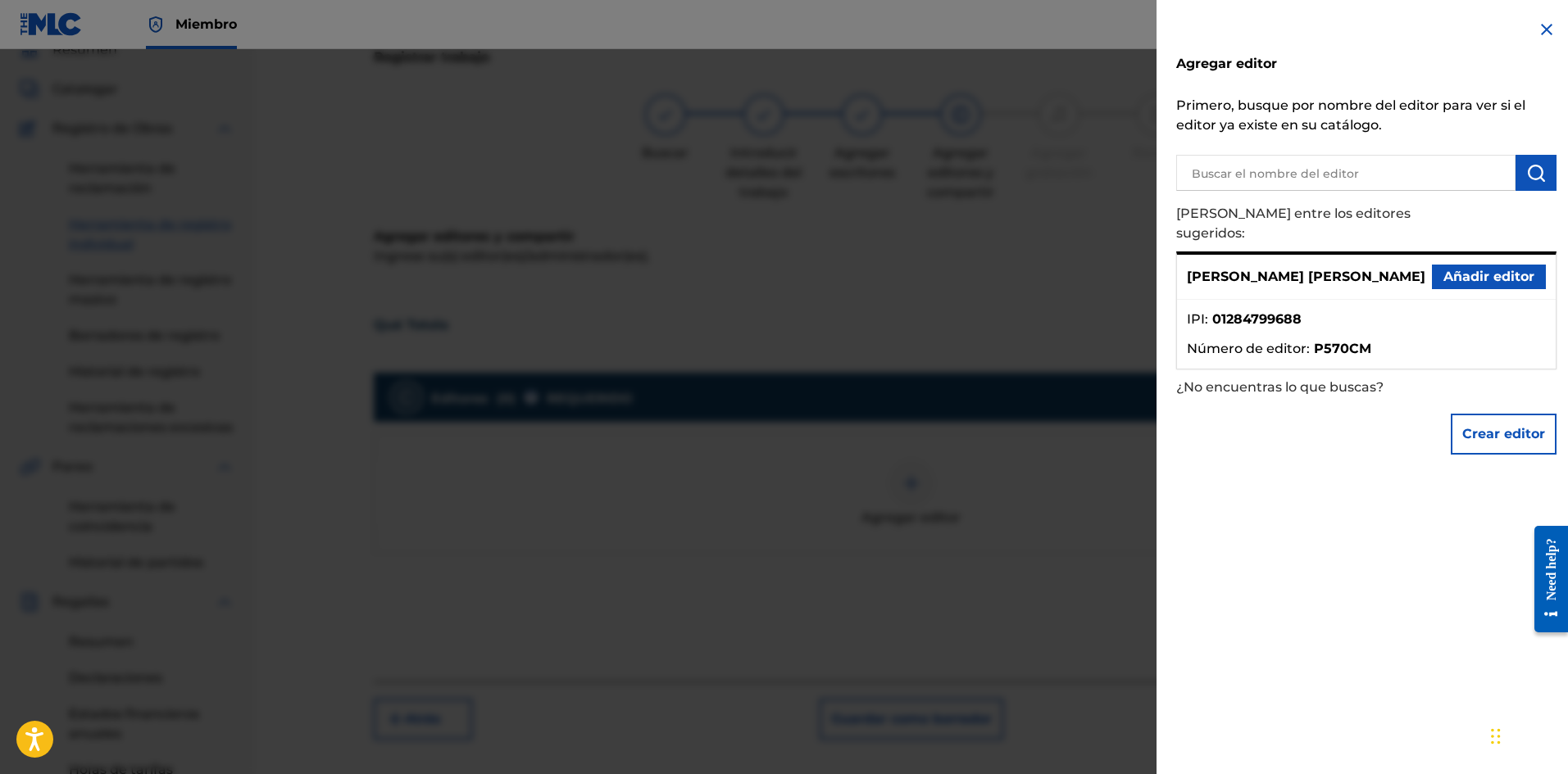
click at [1455, 269] on font "Añadir editor" at bounding box center [1489, 276] width 91 height 15
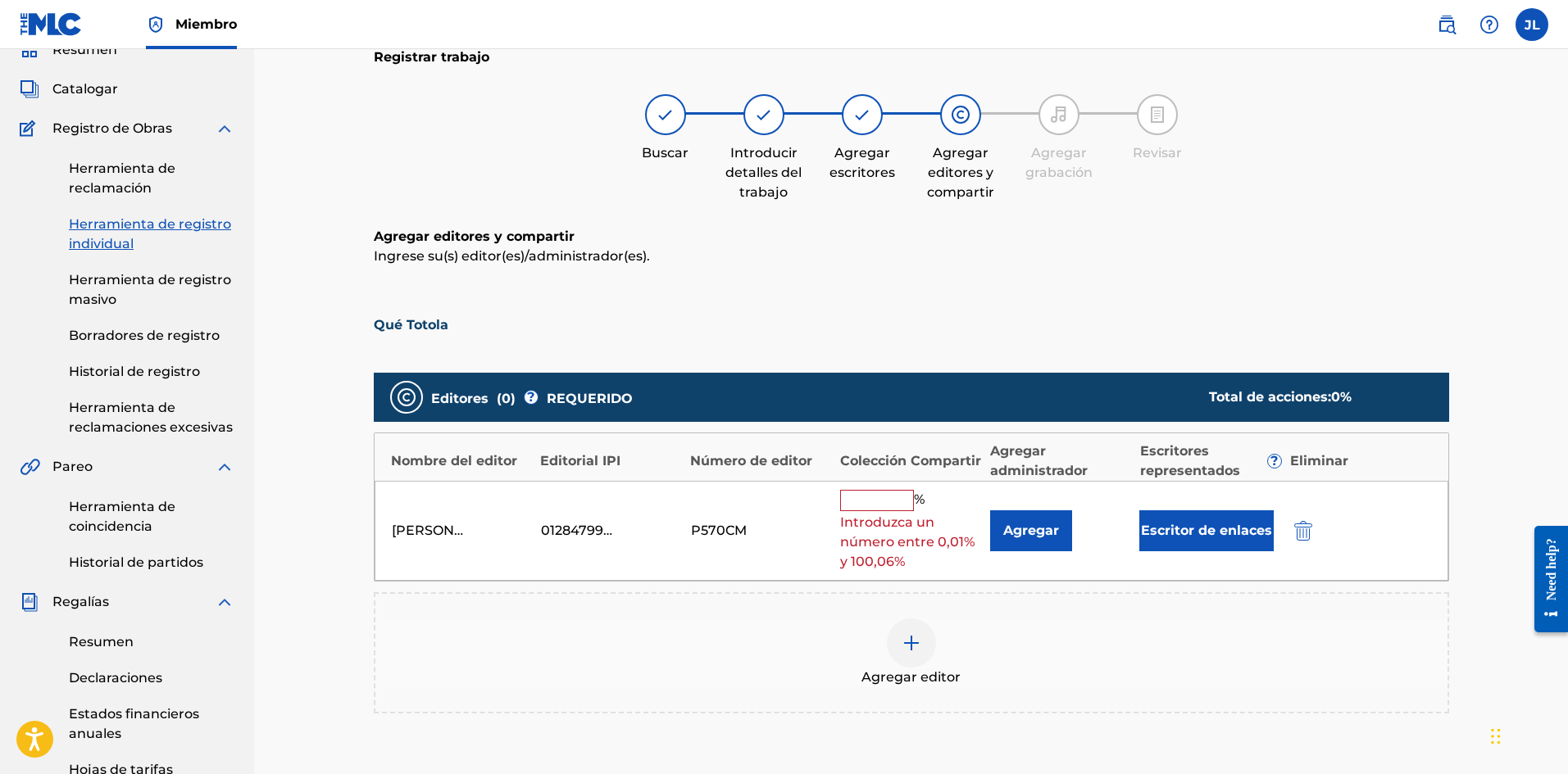
click at [902, 490] on input "text" at bounding box center [877, 501] width 74 height 21
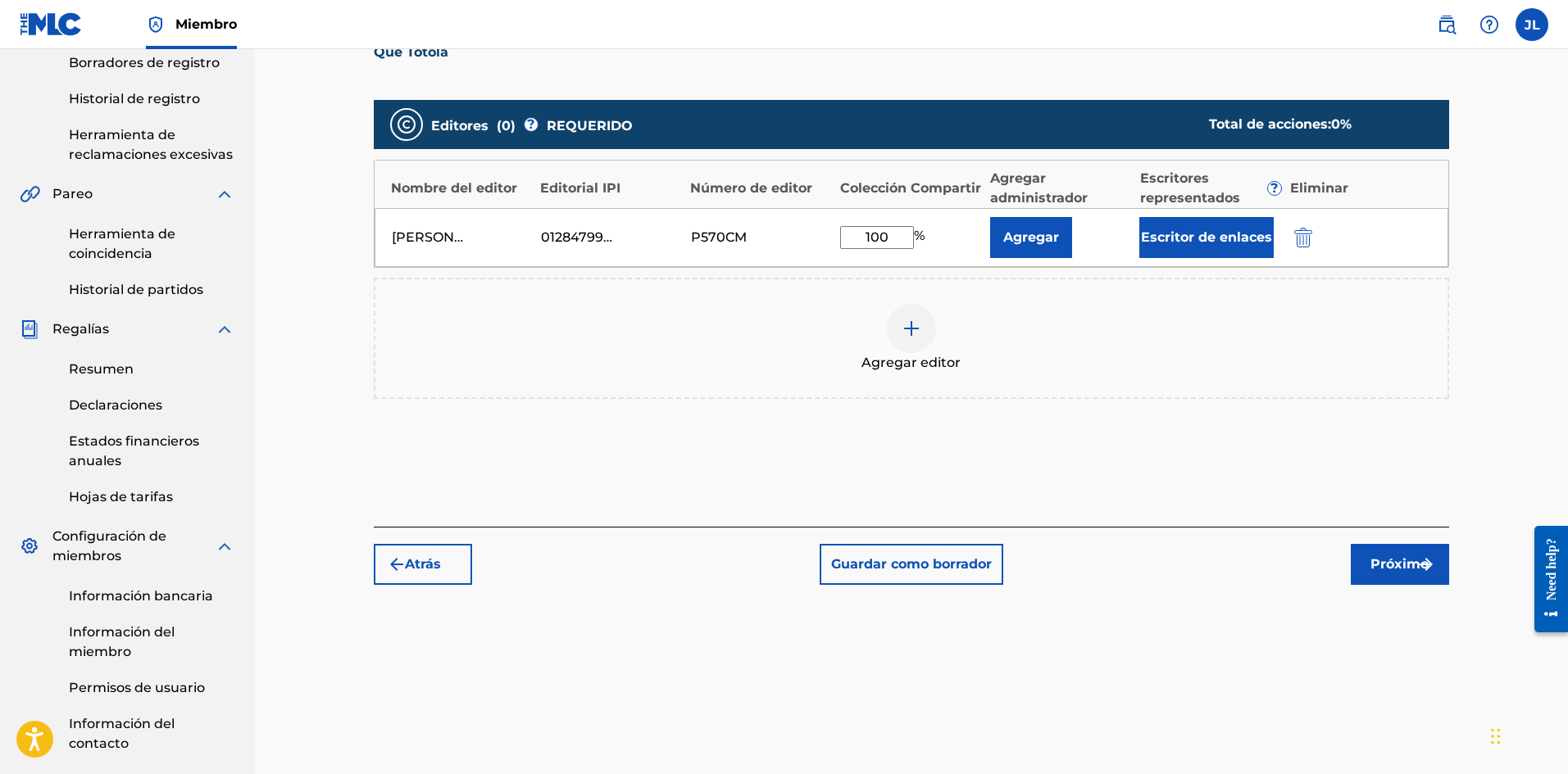
click at [1415, 570] on font "Próximo" at bounding box center [1399, 564] width 58 height 15
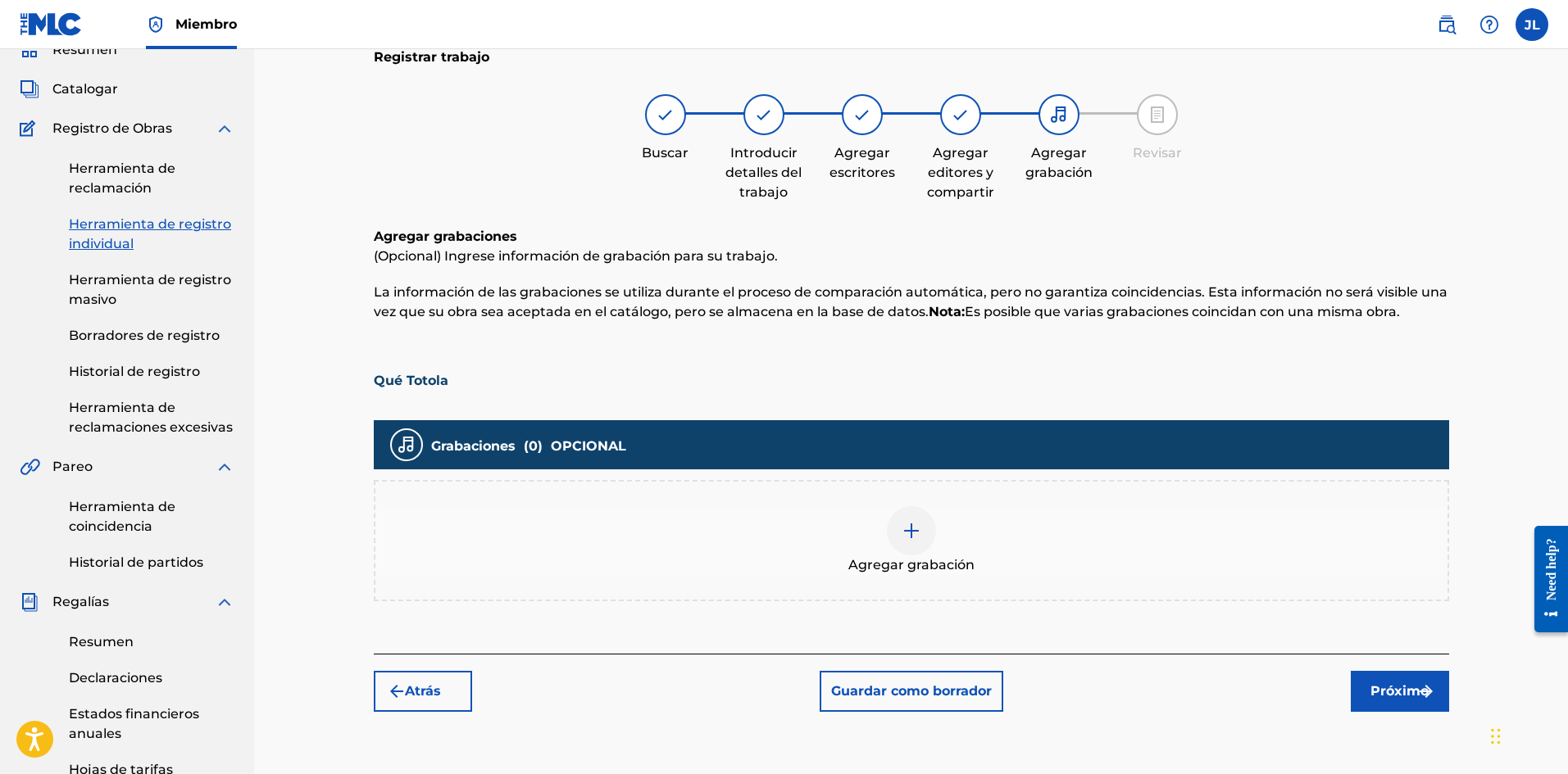
click at [898, 520] on div at bounding box center [911, 530] width 49 height 49
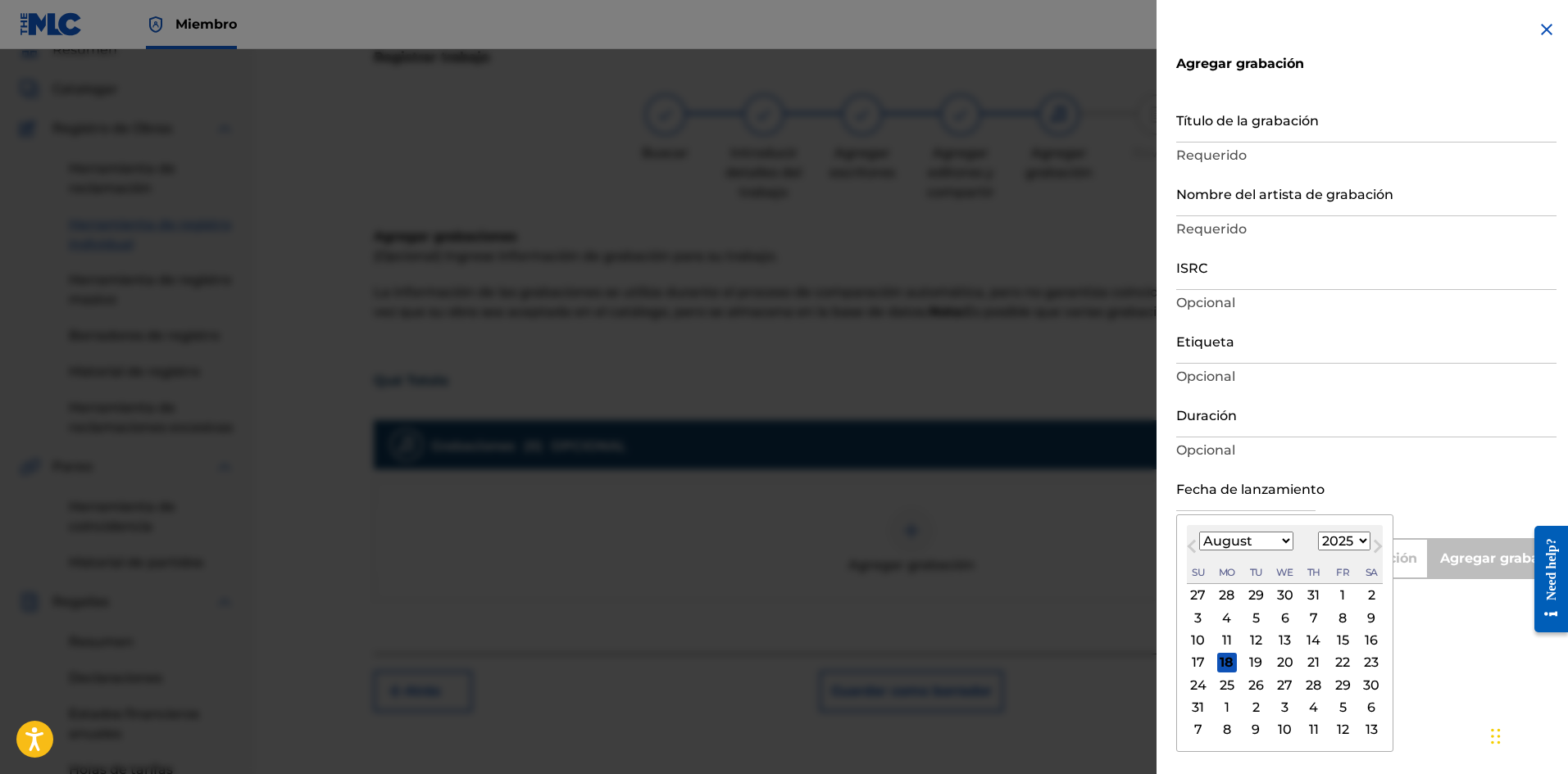
click at [1249, 499] on input "text" at bounding box center [1245, 488] width 139 height 46
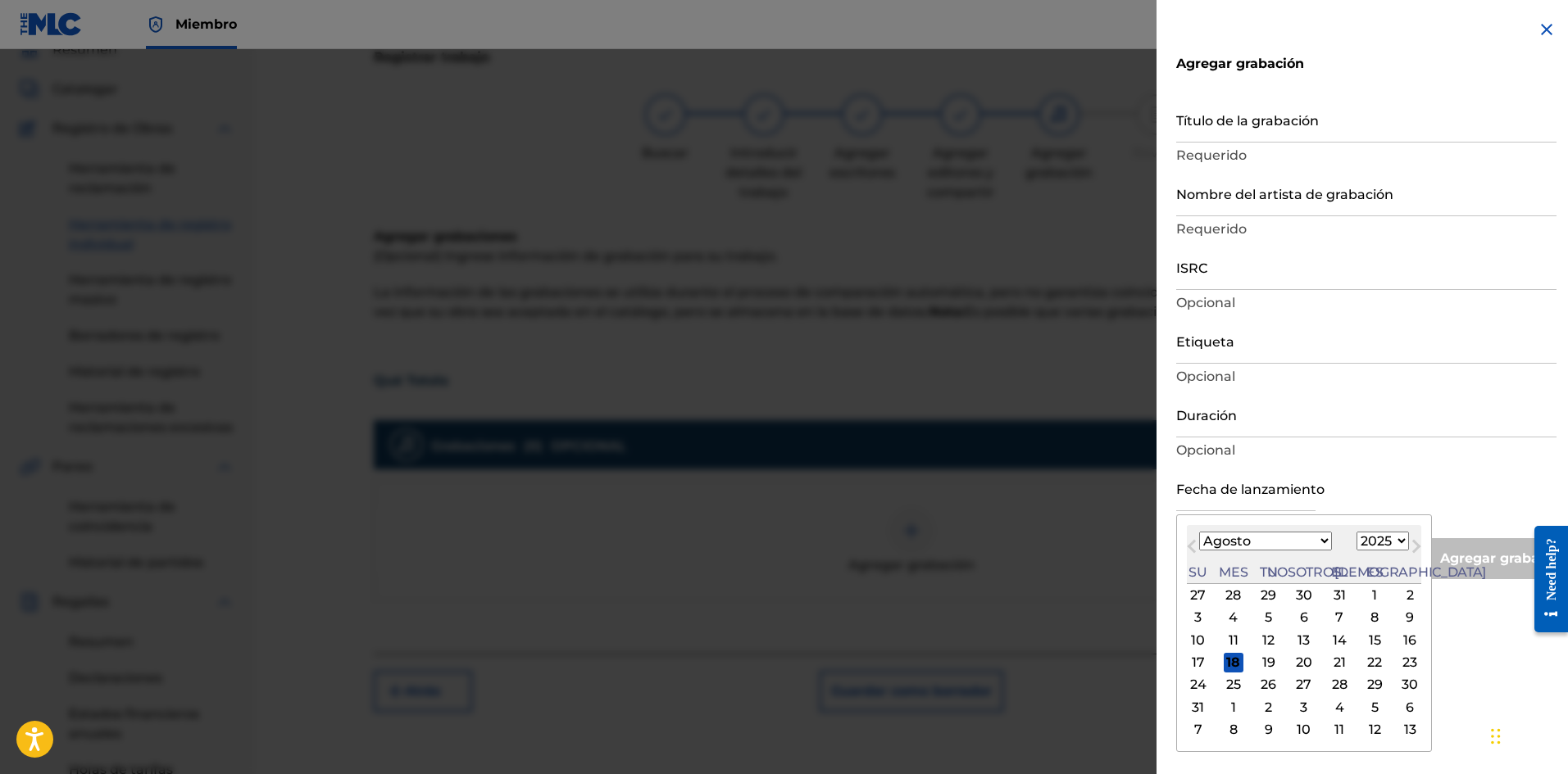
click at [1202, 664] on font "17" at bounding box center [1197, 662] width 13 height 15
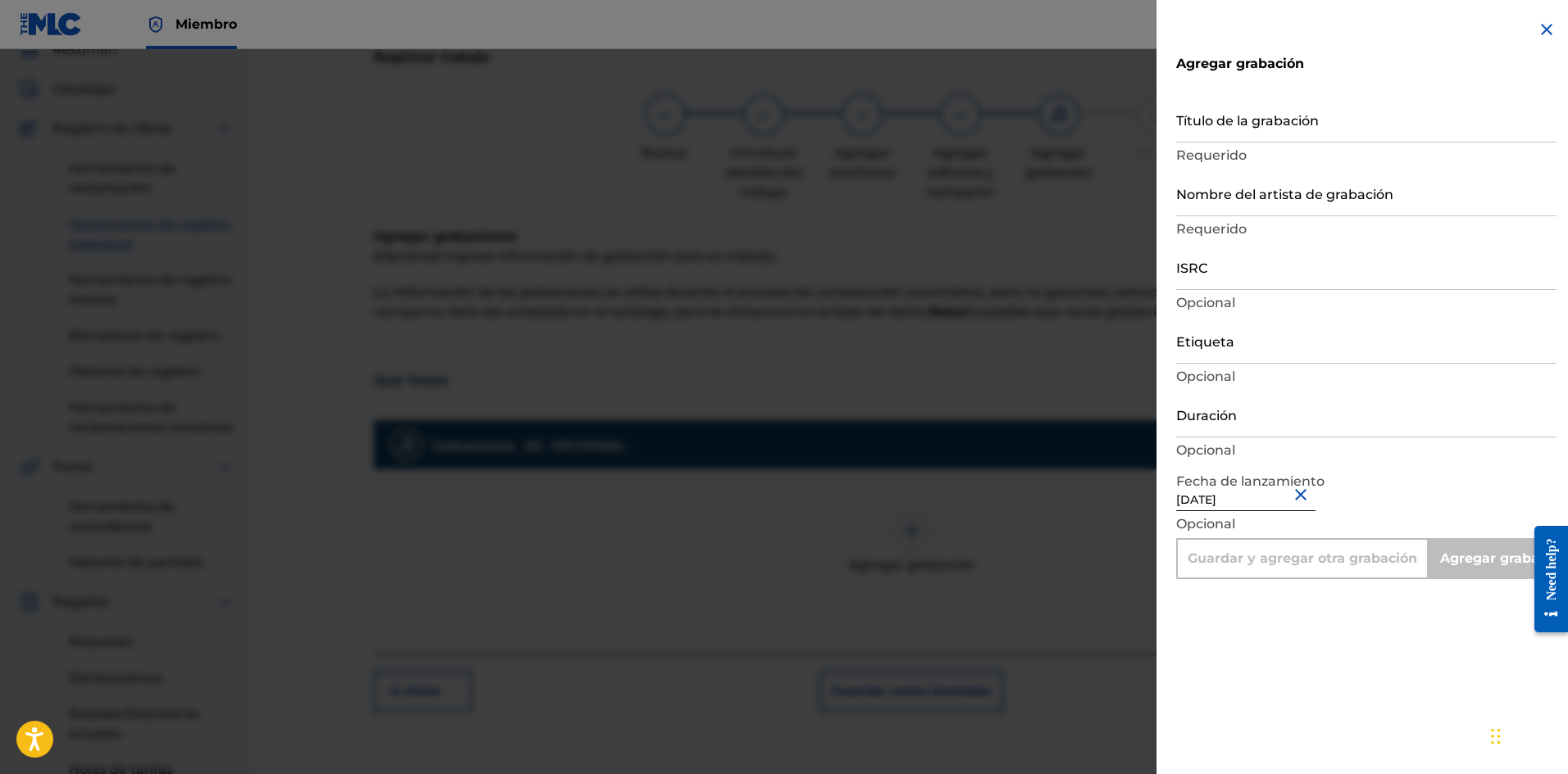
click at [1218, 437] on div "Duración Opcional" at bounding box center [1366, 428] width 380 height 74
click at [1225, 427] on input "Duración" at bounding box center [1366, 414] width 380 height 46
click at [1231, 344] on input "Etiqueta" at bounding box center [1366, 340] width 380 height 46
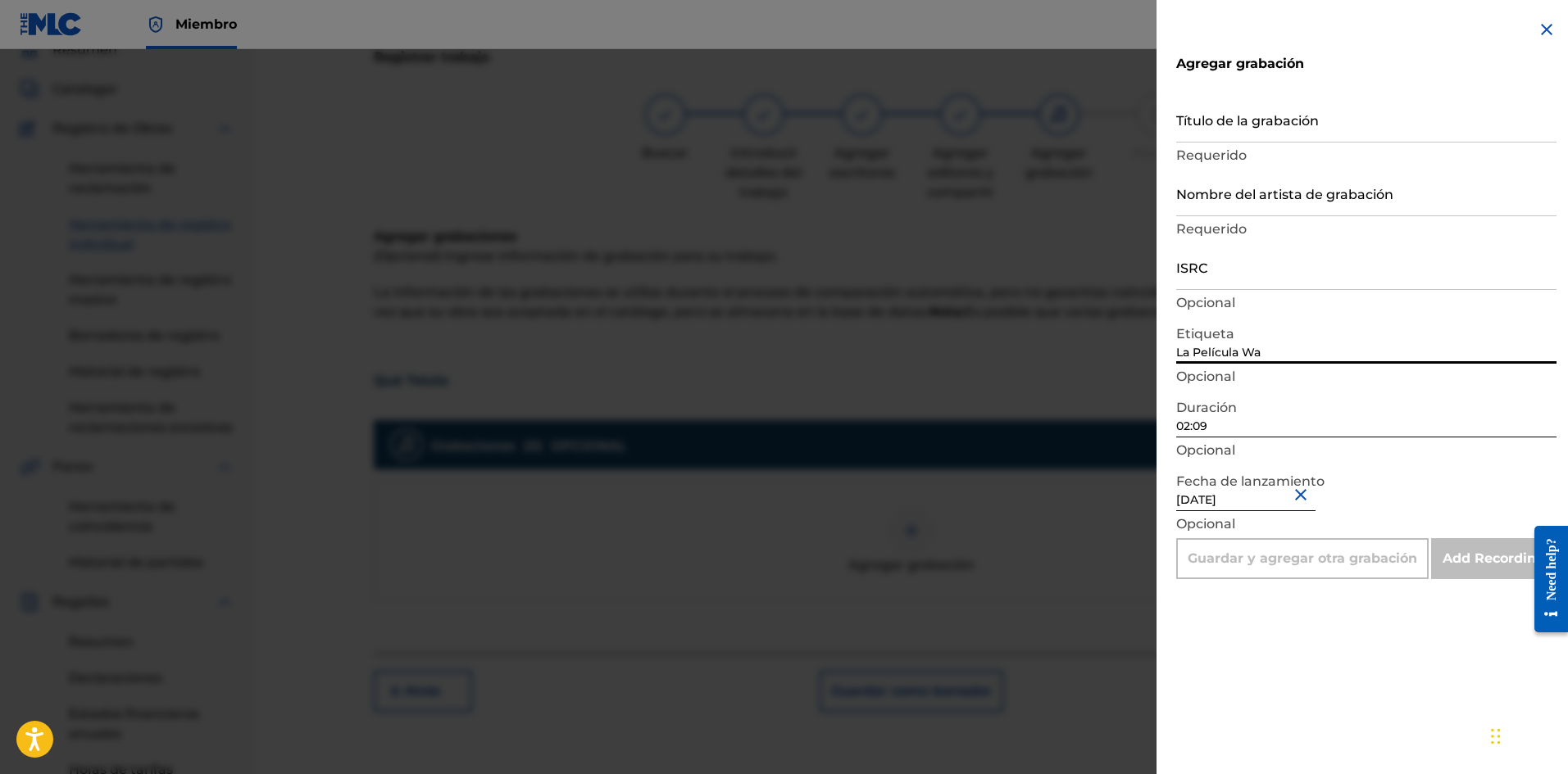
click at [1217, 209] on input "Nombre del artista de grabación" at bounding box center [1366, 192] width 380 height 46
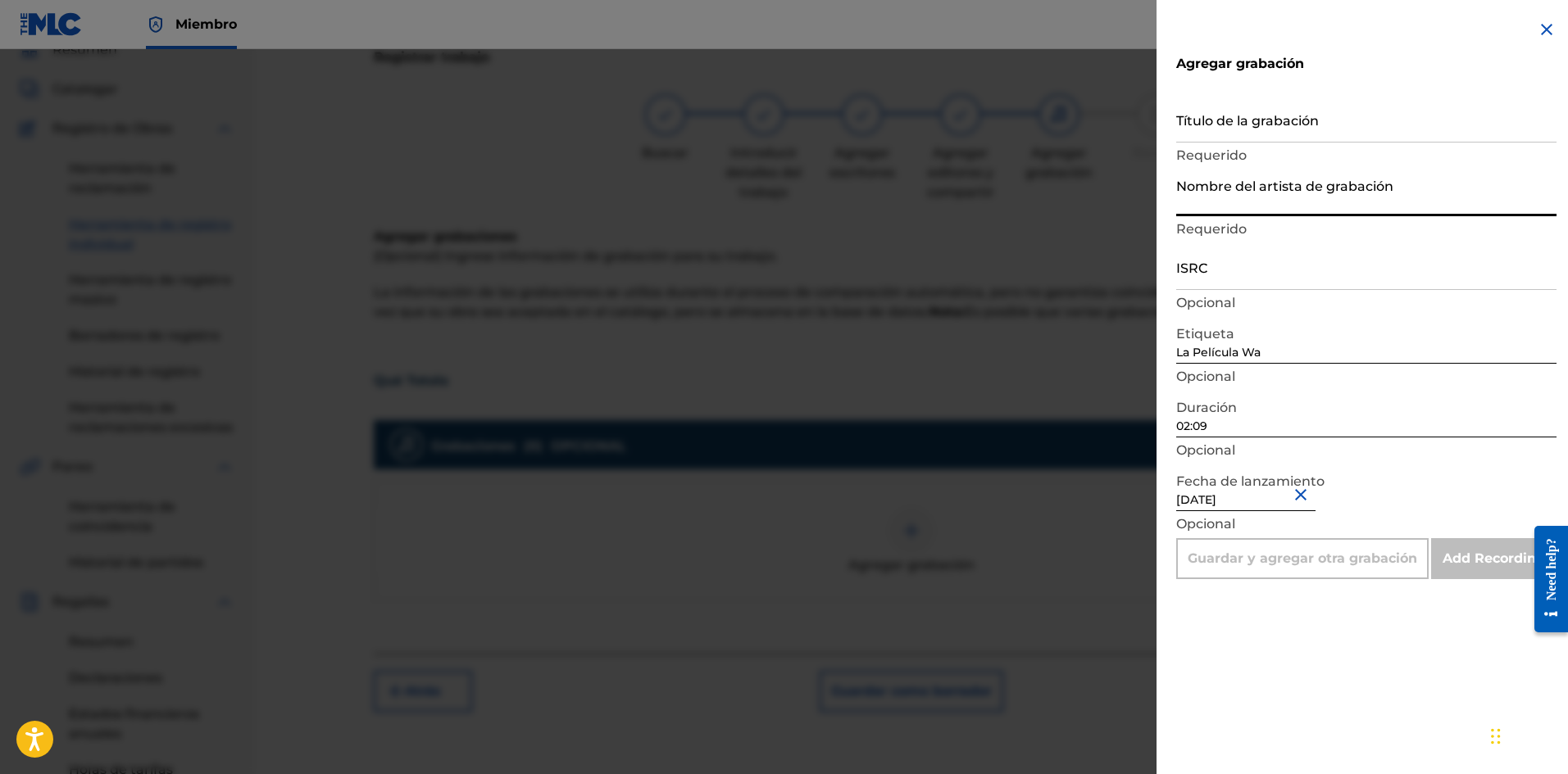
click at [1215, 128] on input "Título de la grabación" at bounding box center [1366, 119] width 380 height 46
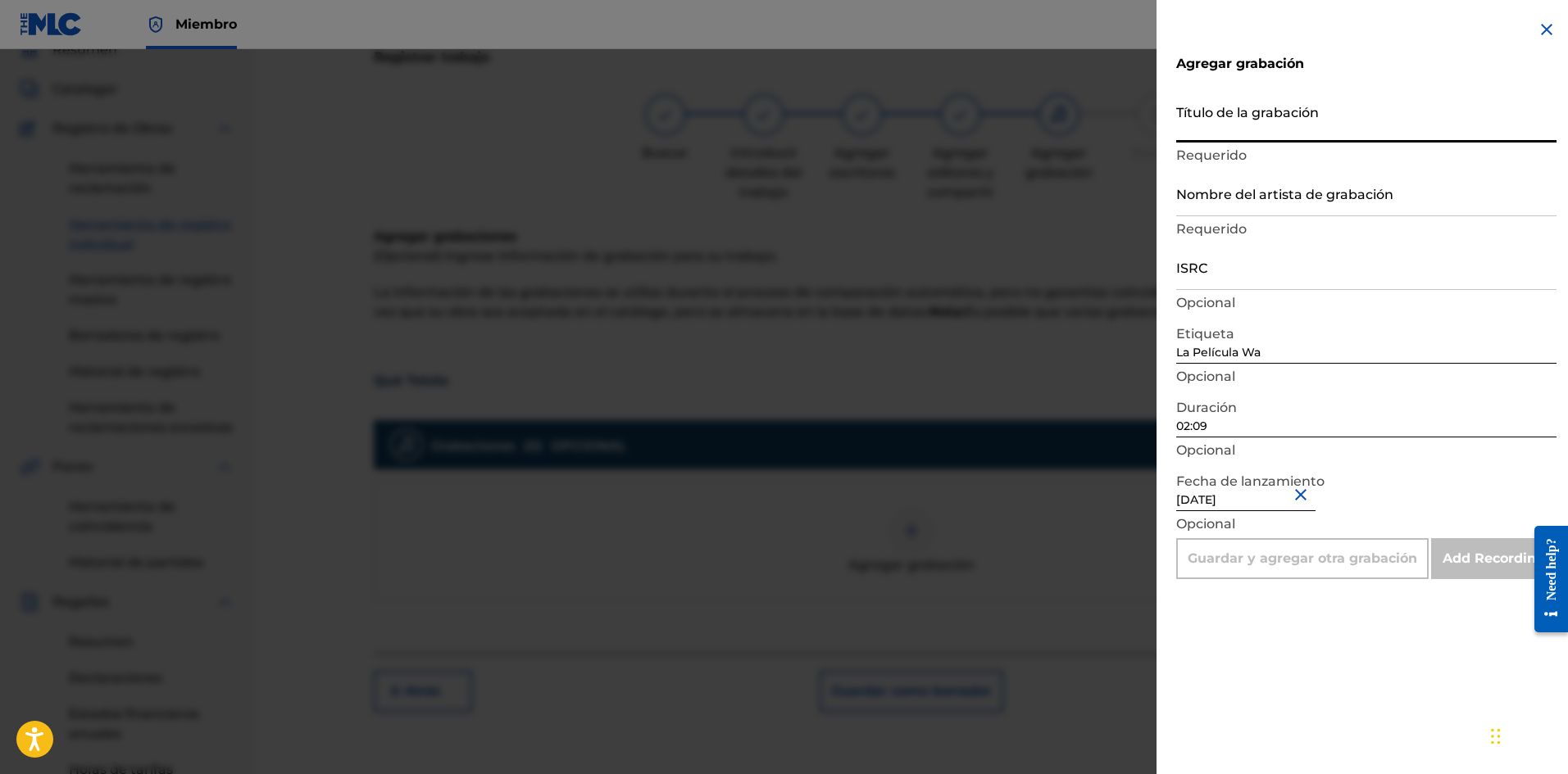
paste input "Que Totola"
click at [1237, 187] on input "Nombre del artista de grabación" at bounding box center [1366, 192] width 380 height 46
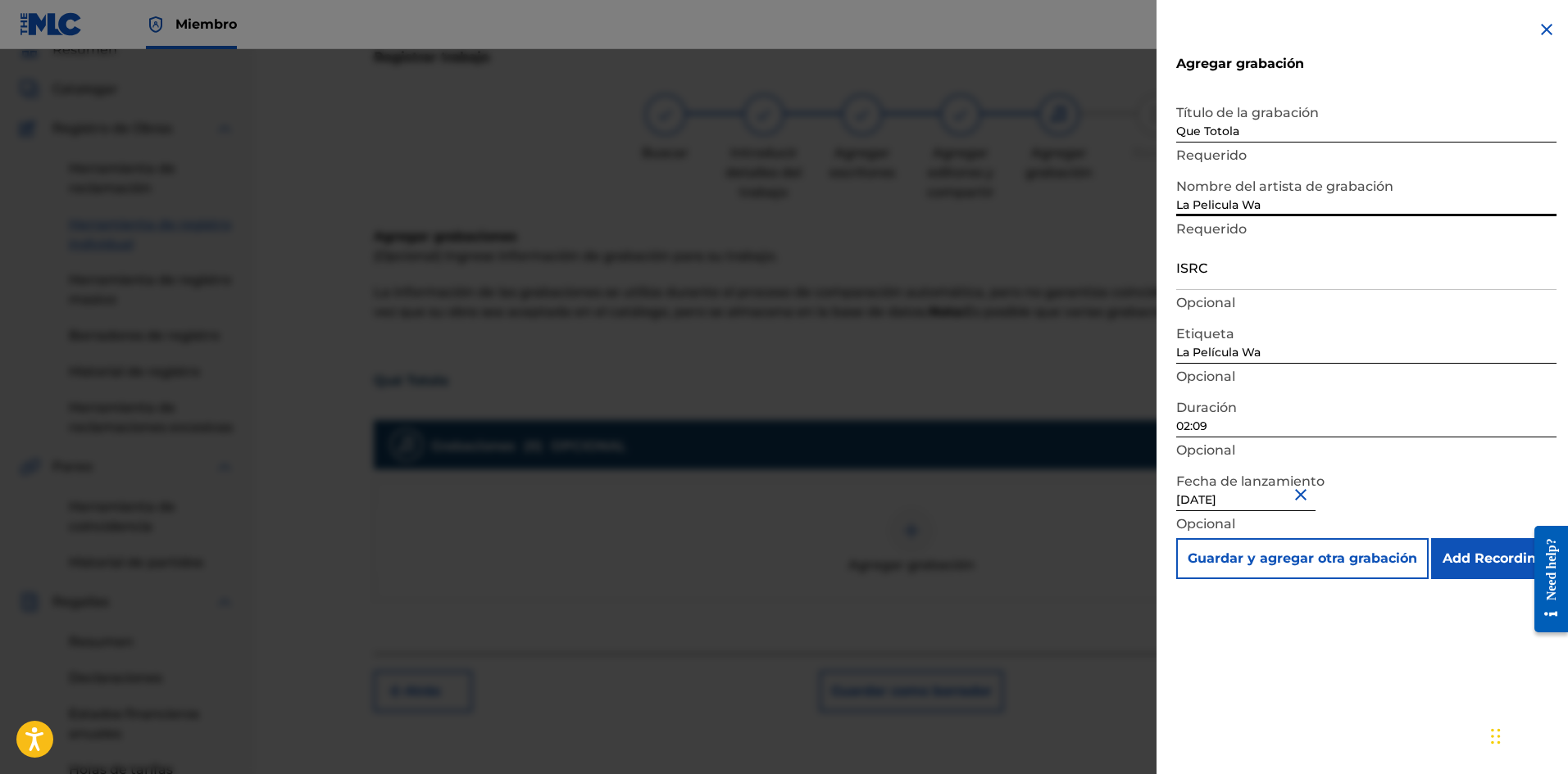
click at [1205, 271] on input "ISRC" at bounding box center [1366, 266] width 380 height 46
paste input "SE6XW2595720"
click at [1492, 552] on input "Add Recording" at bounding box center [1493, 558] width 126 height 41
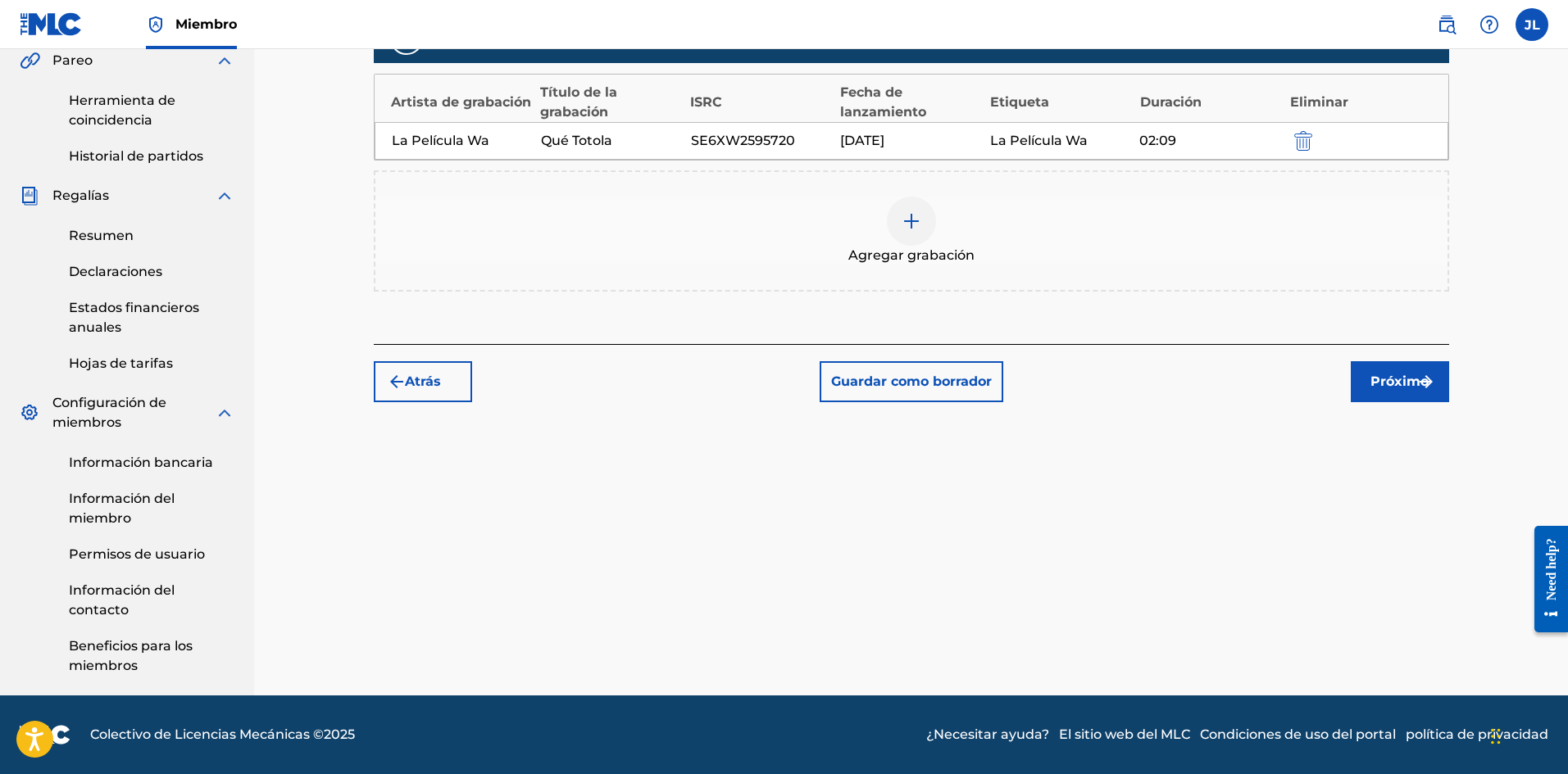
click at [1394, 387] on font "Próximo" at bounding box center [1399, 380] width 58 height 15
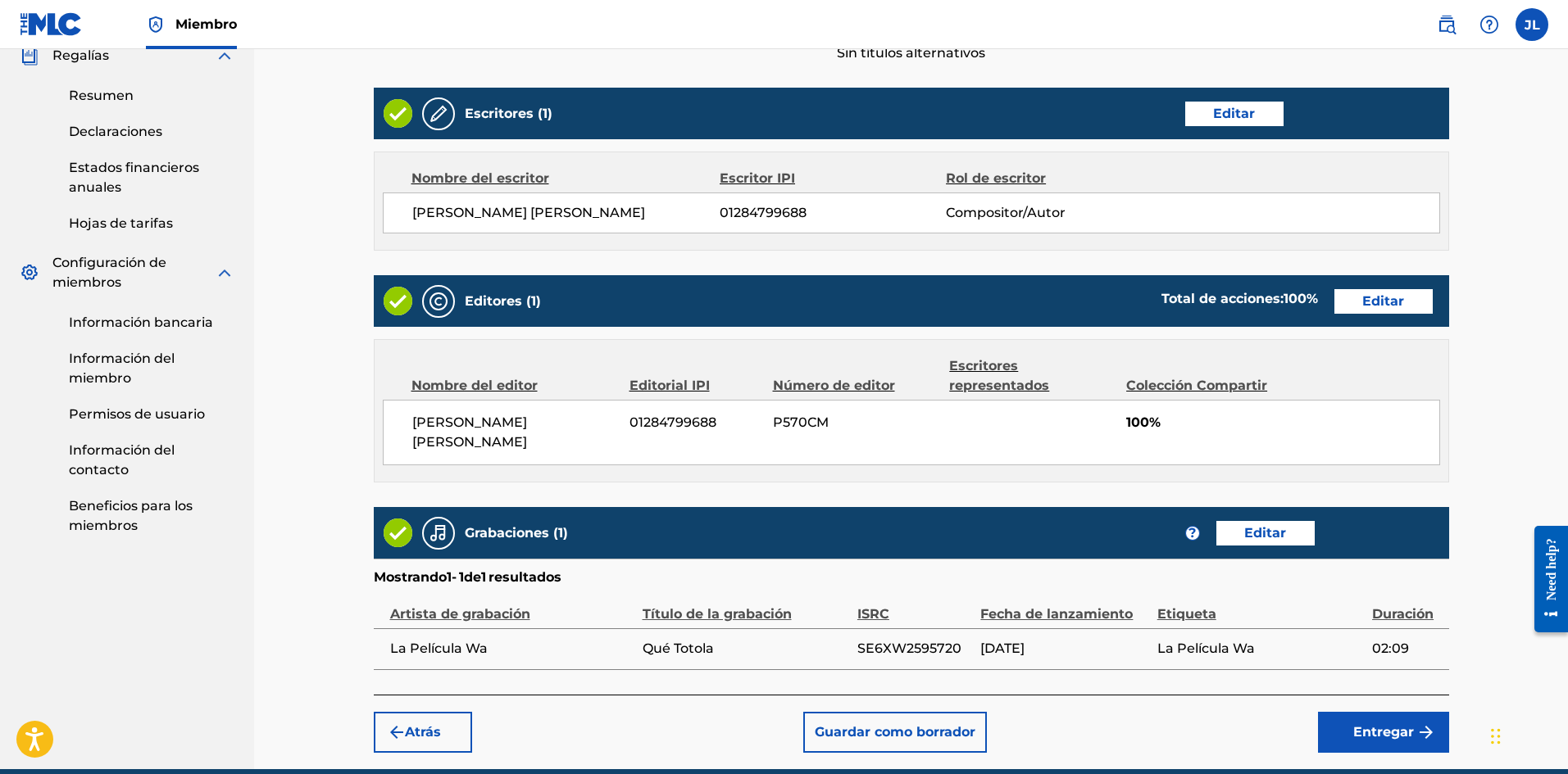
scroll to position [674, 0]
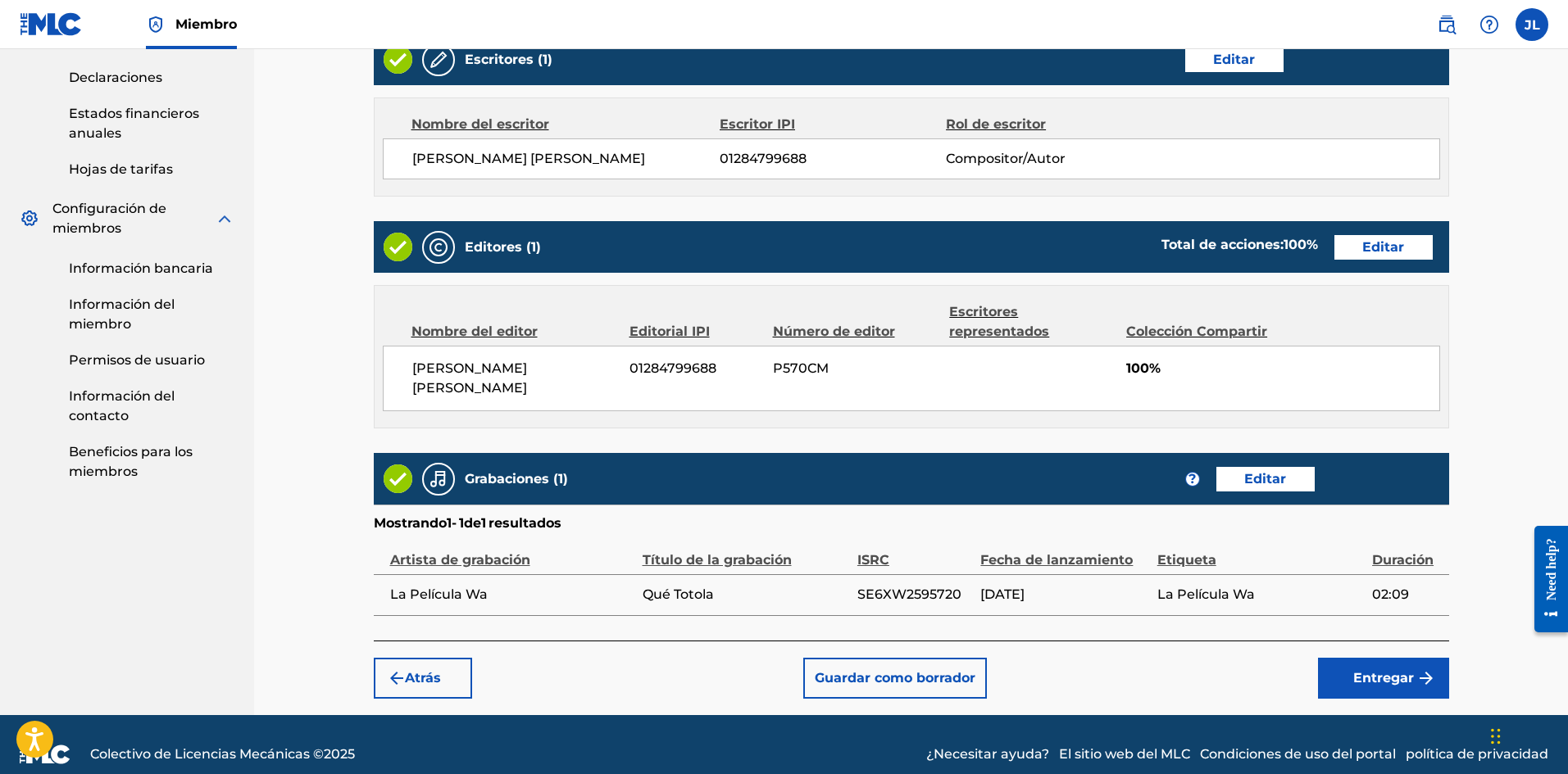
click at [1371, 670] on font "Entregar" at bounding box center [1384, 677] width 61 height 15
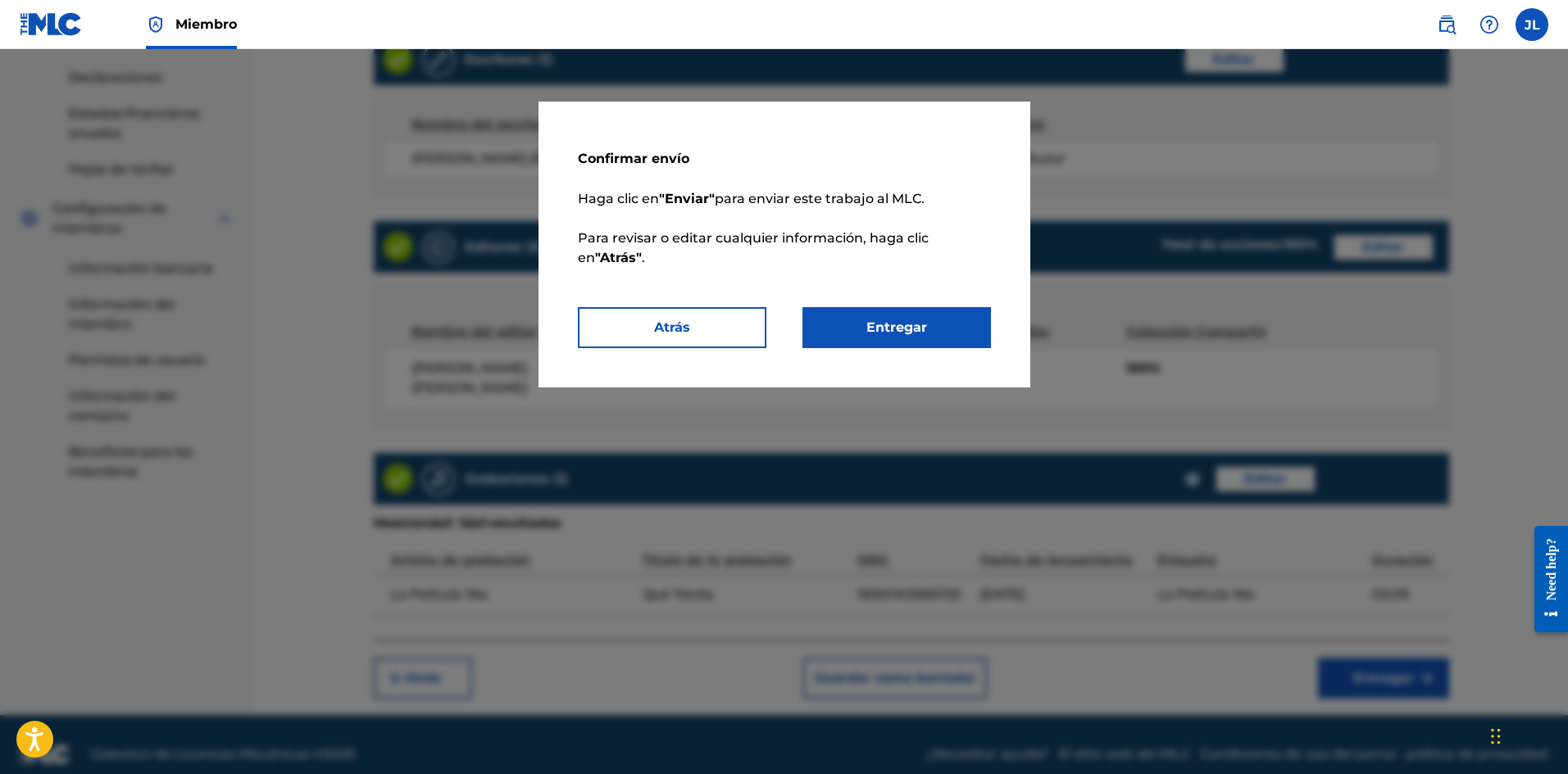
click at [926, 332] on font "Entregar" at bounding box center [896, 328] width 61 height 20
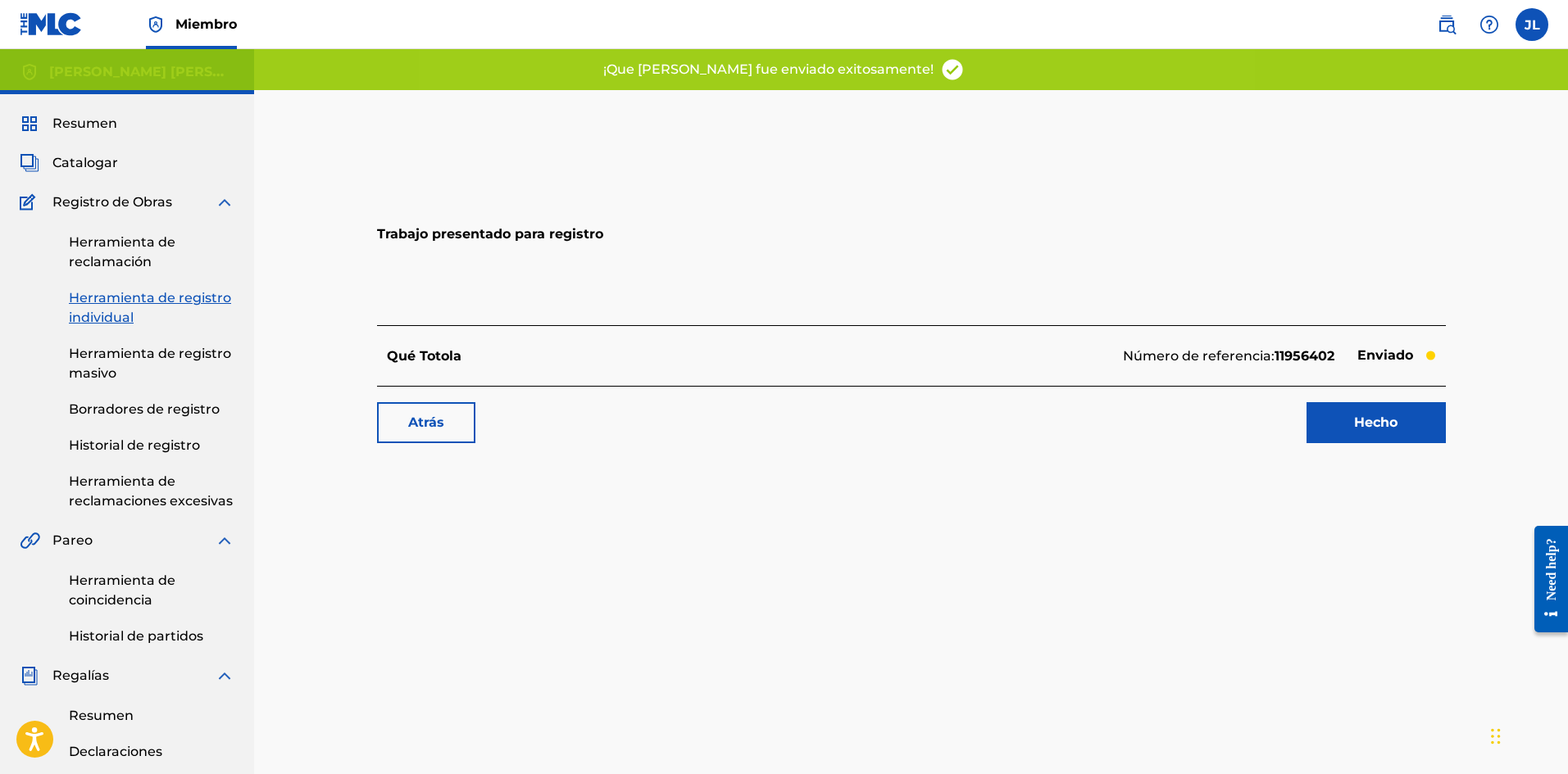
click at [1384, 410] on link "Hecho" at bounding box center [1376, 423] width 139 height 41
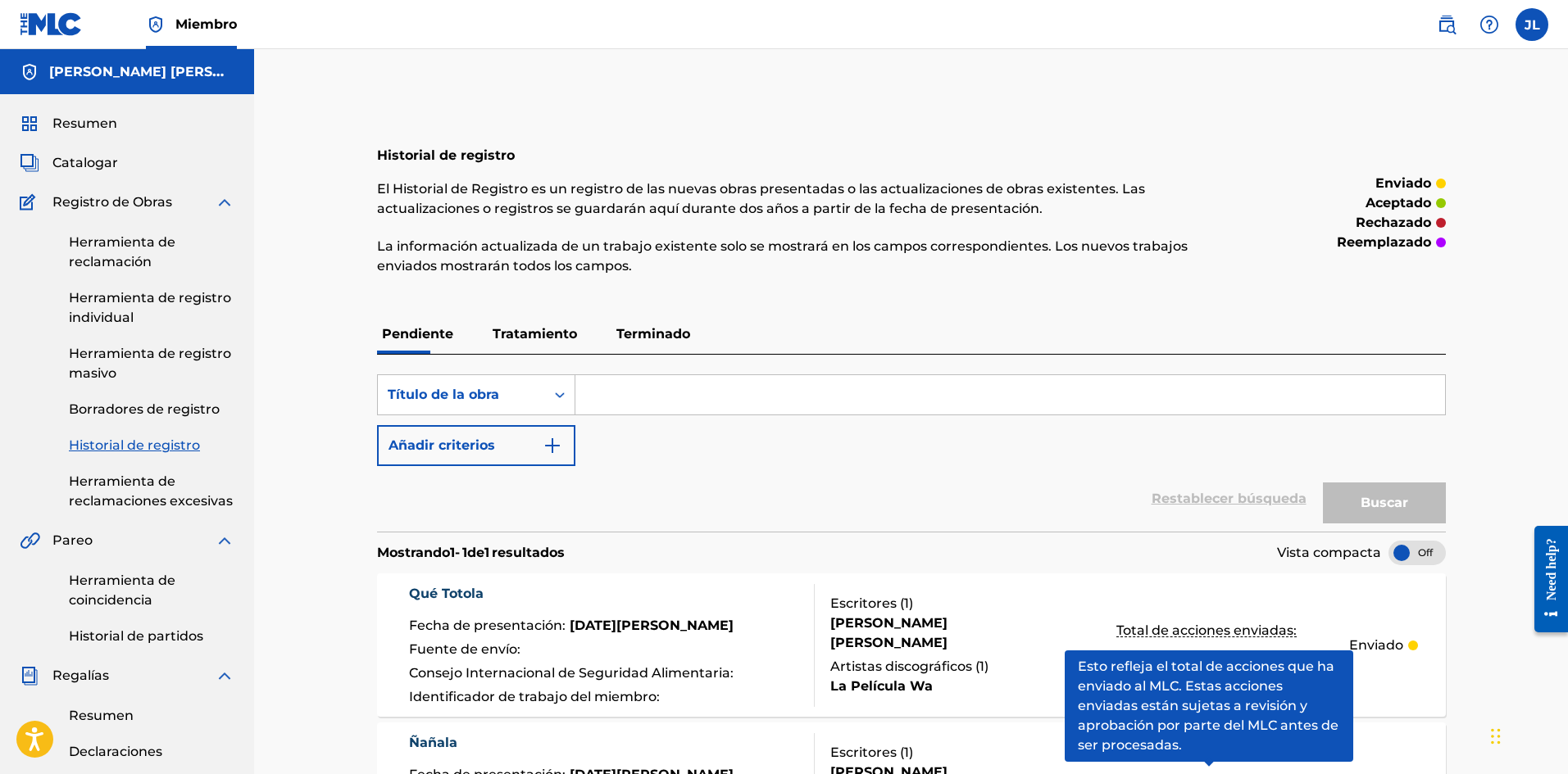
click at [61, 29] on img at bounding box center [51, 24] width 63 height 24
